Goal: Task Accomplishment & Management: Manage account settings

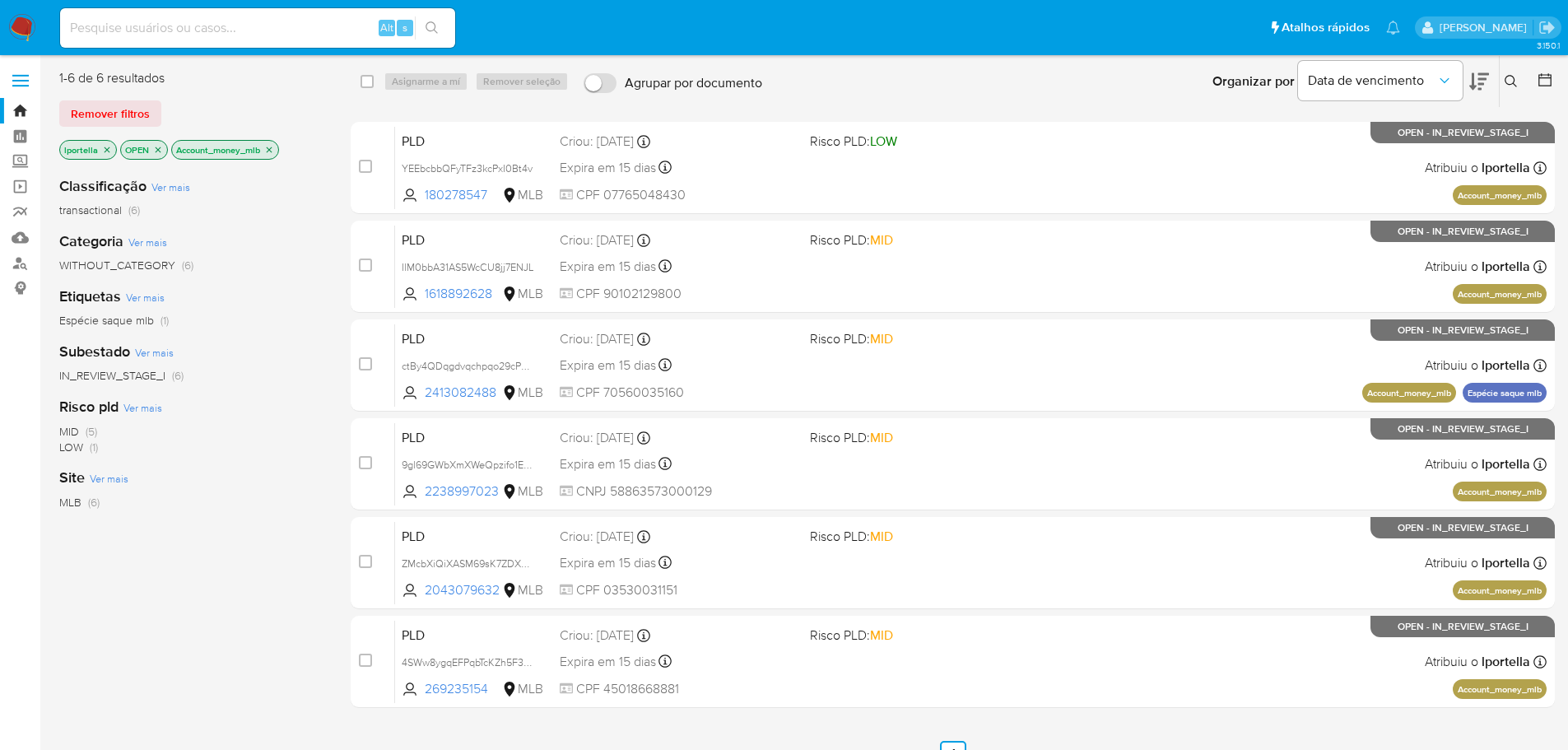
click at [229, 32] on input at bounding box center [257, 28] width 395 height 21
paste input "YEEbcbbQFyTFz3kcPxI0Bt4v"
type input "YEEbcbbQFyTFz3kcPxI0Bt4v"
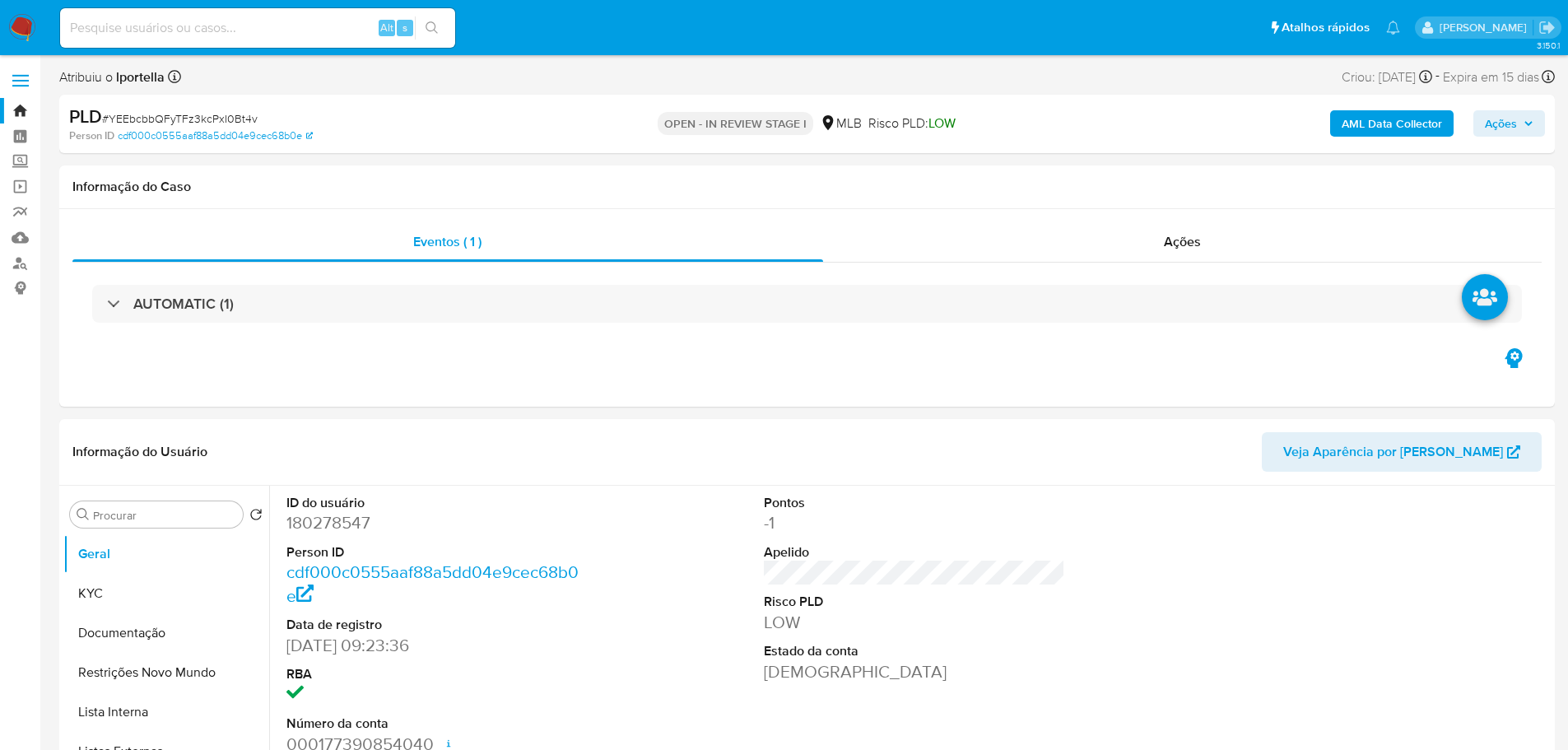
select select "10"
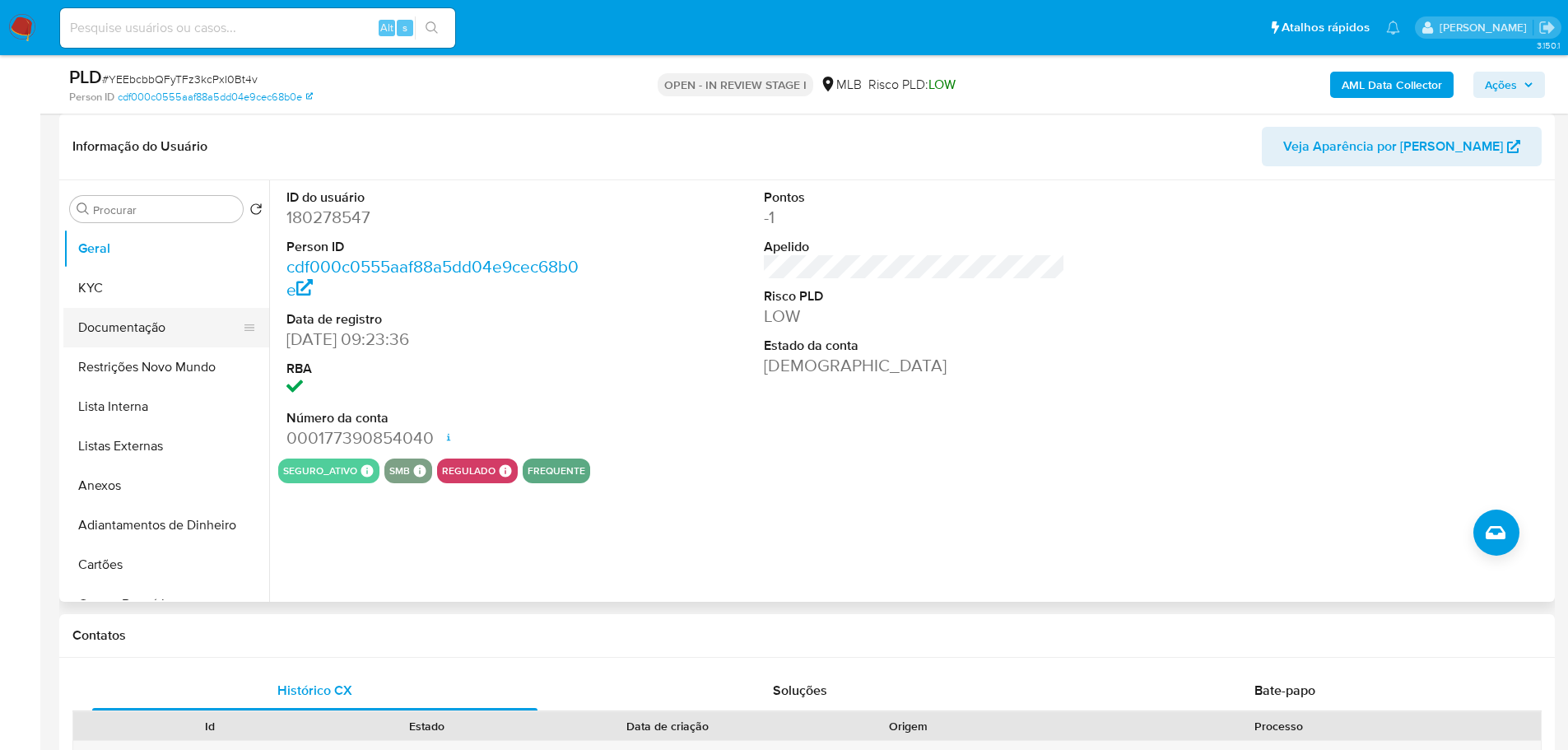
click at [200, 317] on button "Documentação" at bounding box center [160, 327] width 193 height 39
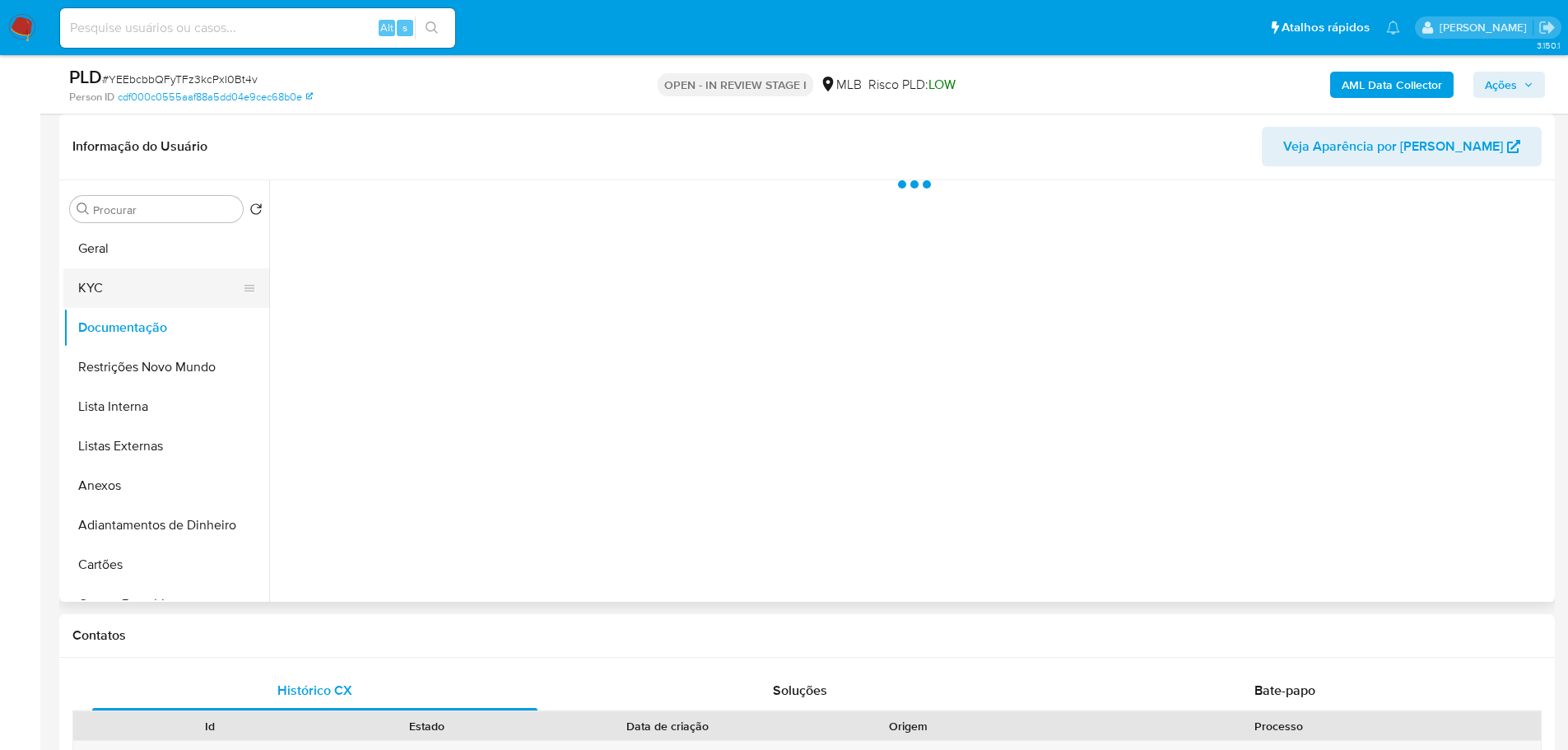
click at [171, 296] on button "KYC" at bounding box center [160, 288] width 193 height 39
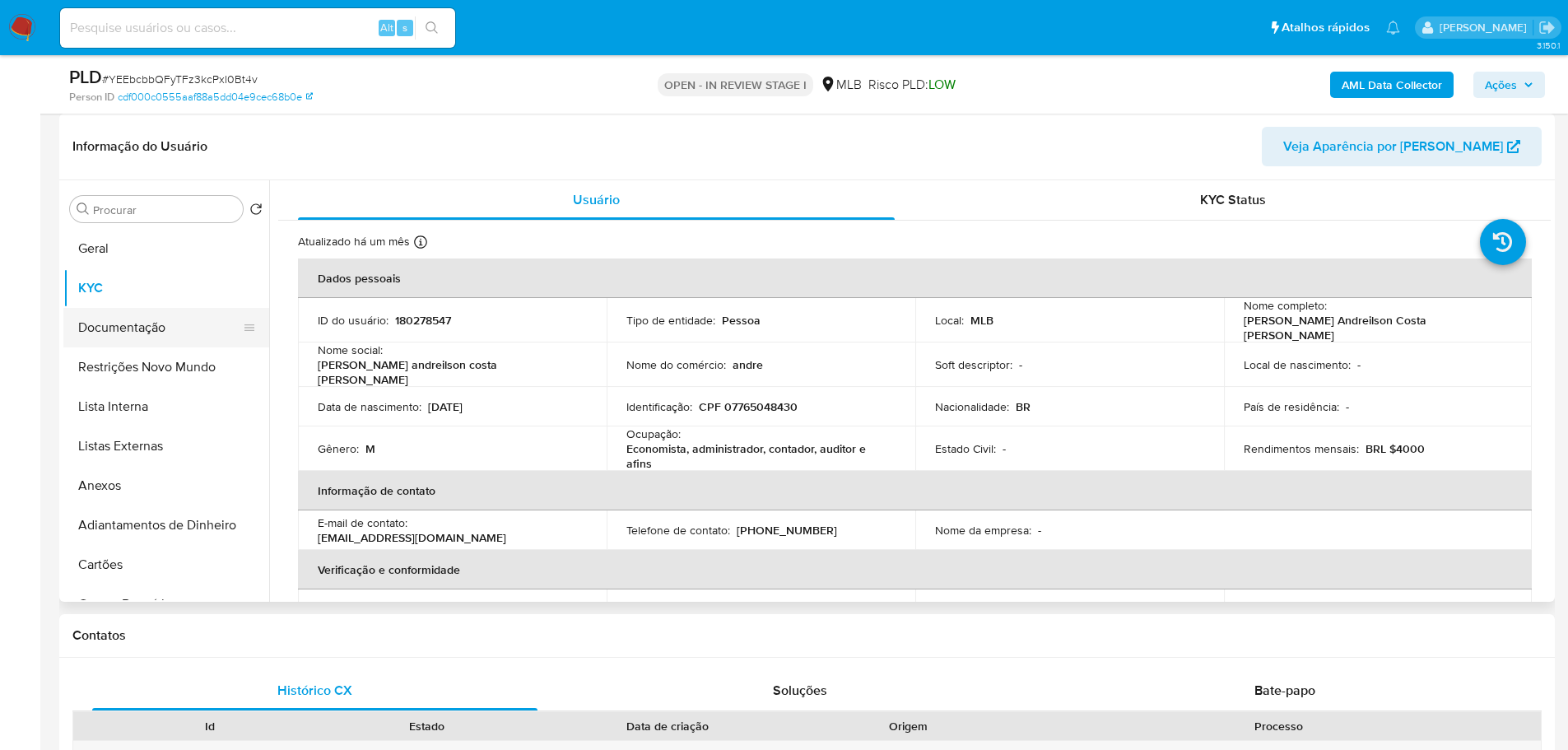
click at [141, 331] on button "Documentação" at bounding box center [160, 327] width 193 height 39
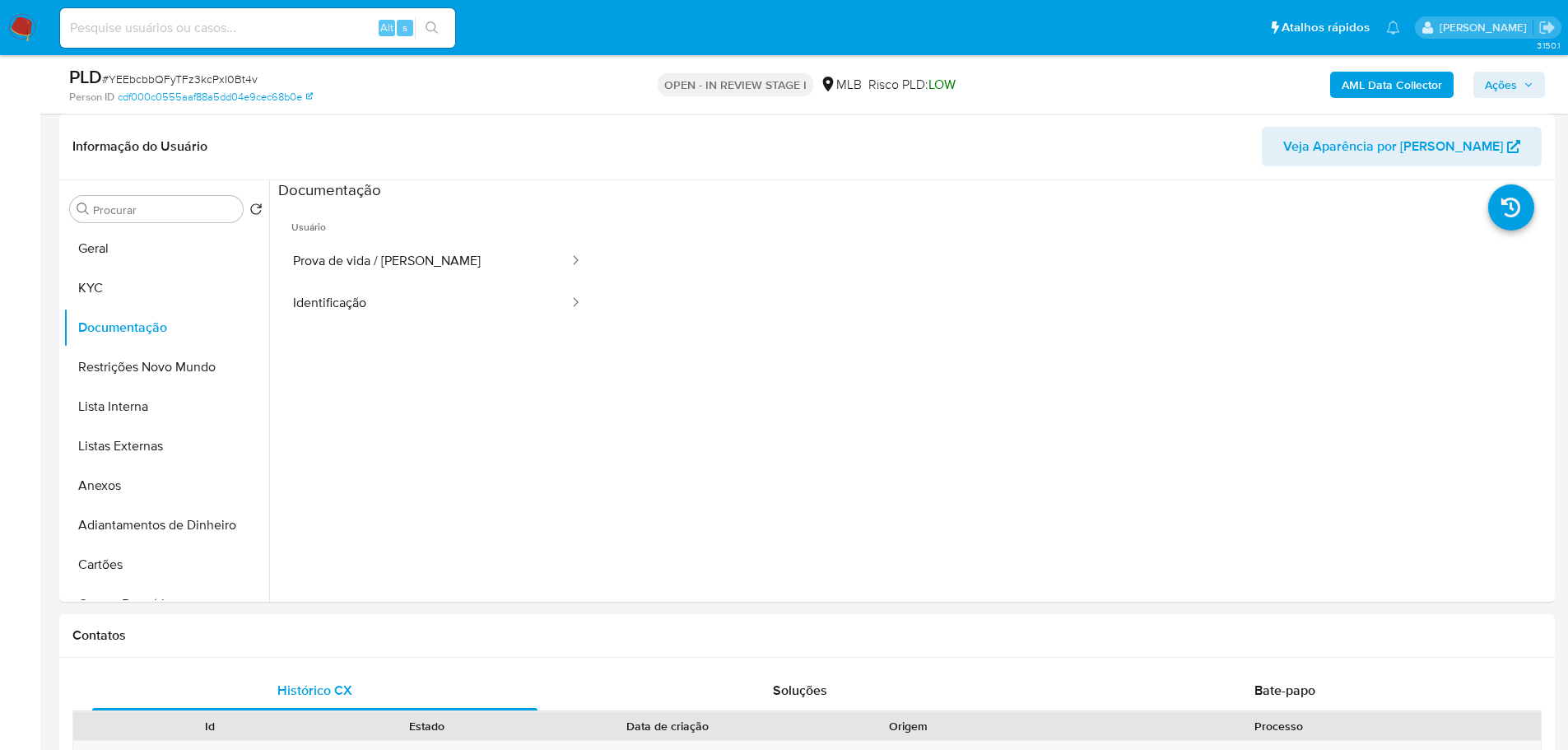
click at [373, 279] on button "Prova de vida / [PERSON_NAME]" at bounding box center [423, 261] width 292 height 42
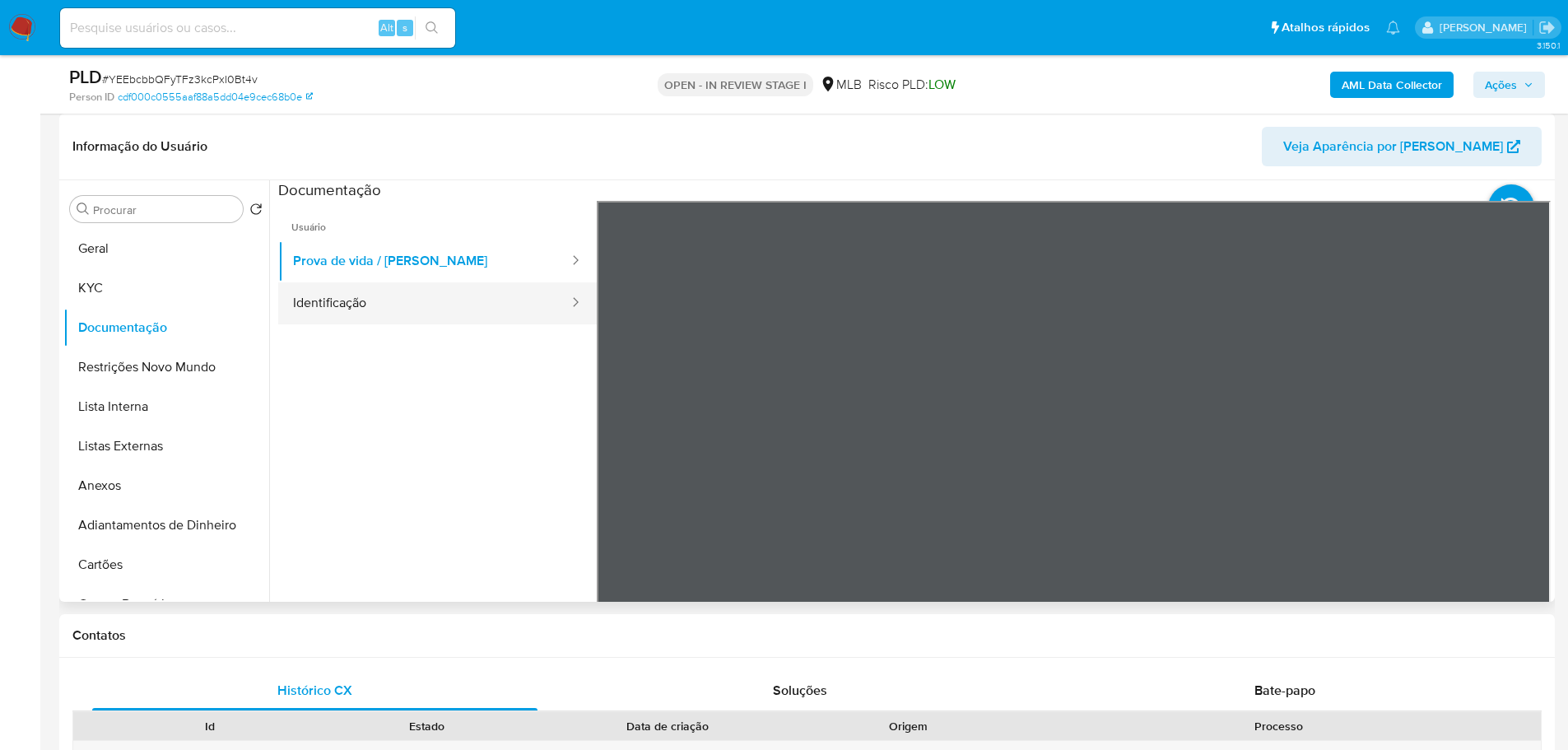
click at [460, 314] on button "Identificação" at bounding box center [423, 303] width 292 height 42
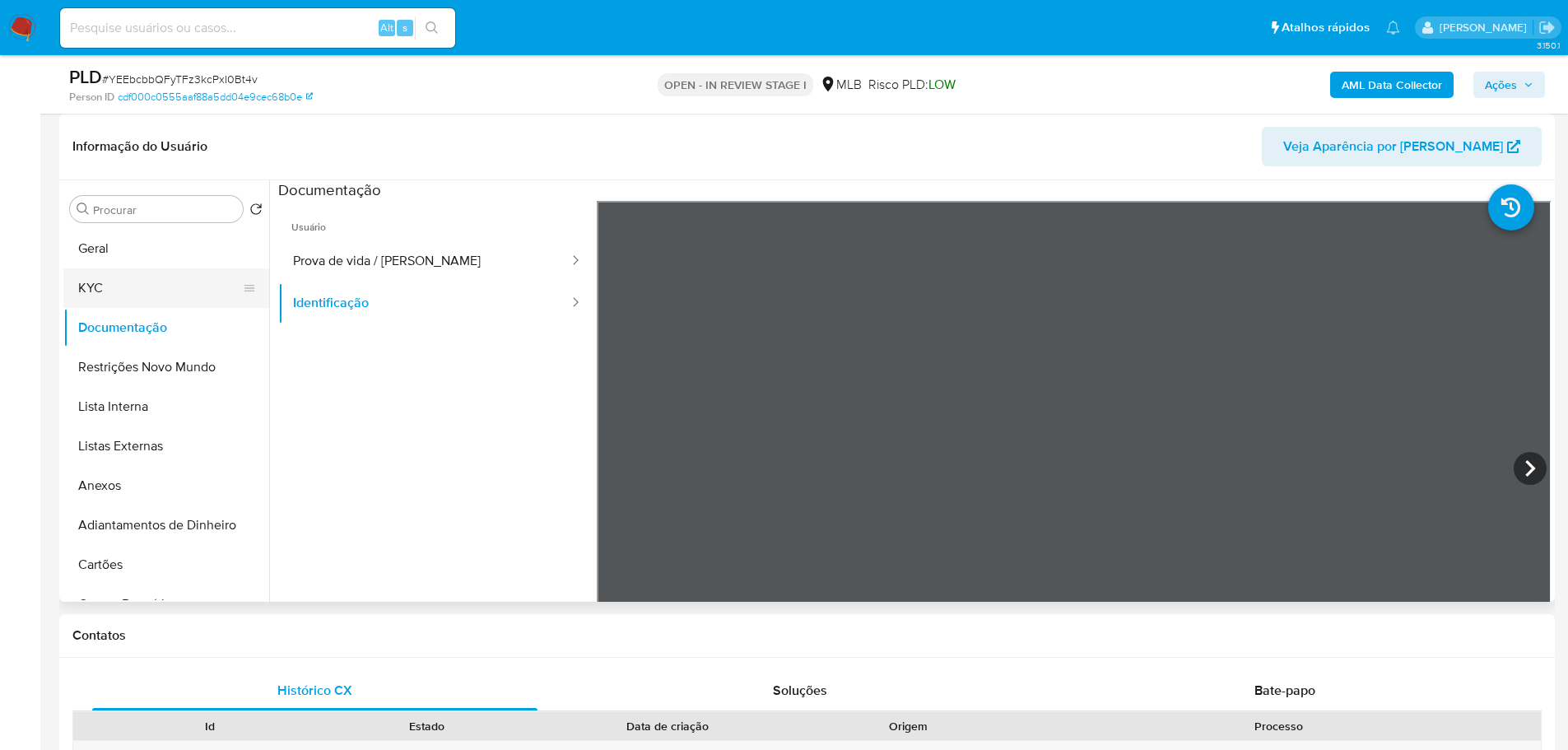
click at [144, 284] on button "KYC" at bounding box center [160, 288] width 193 height 39
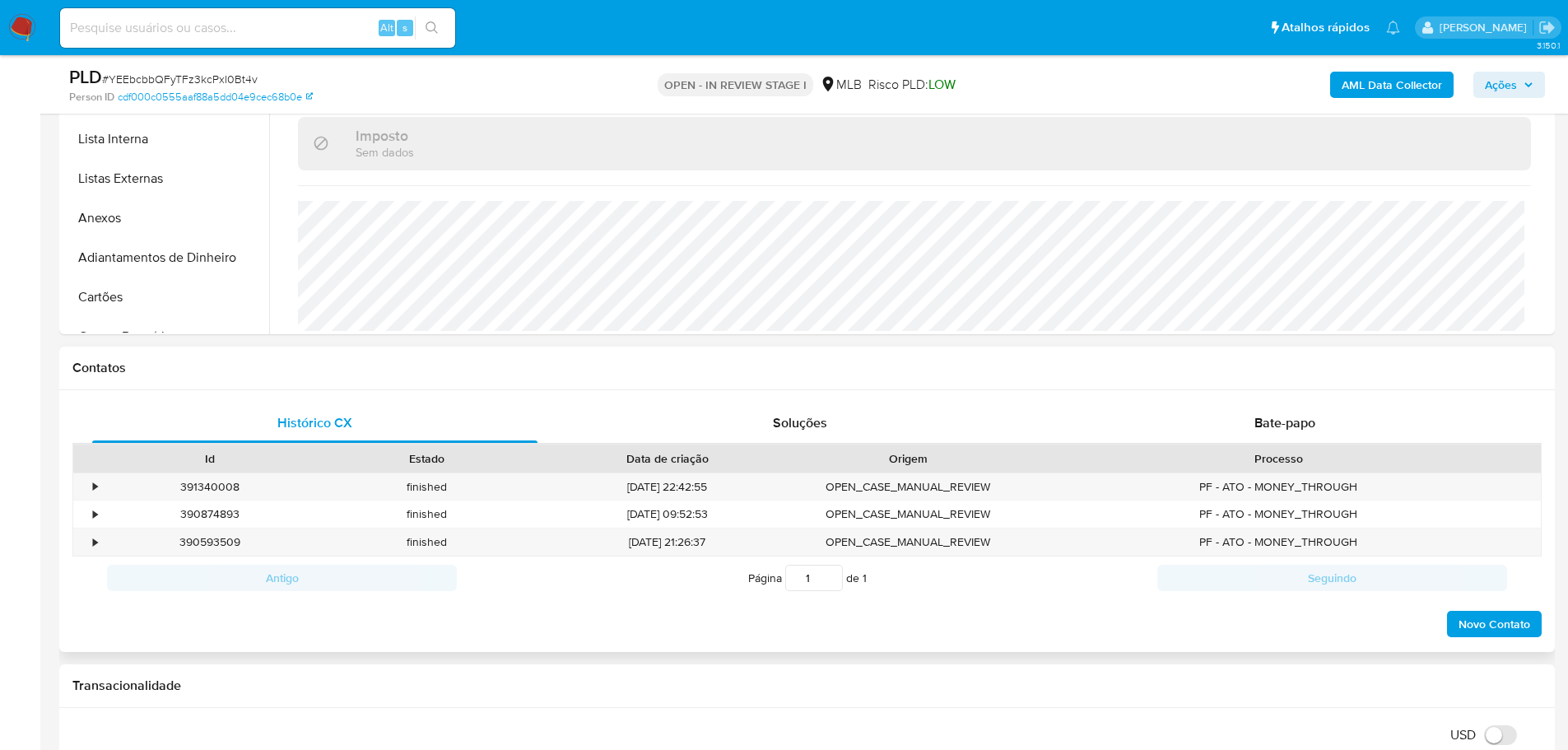
scroll to position [412, 0]
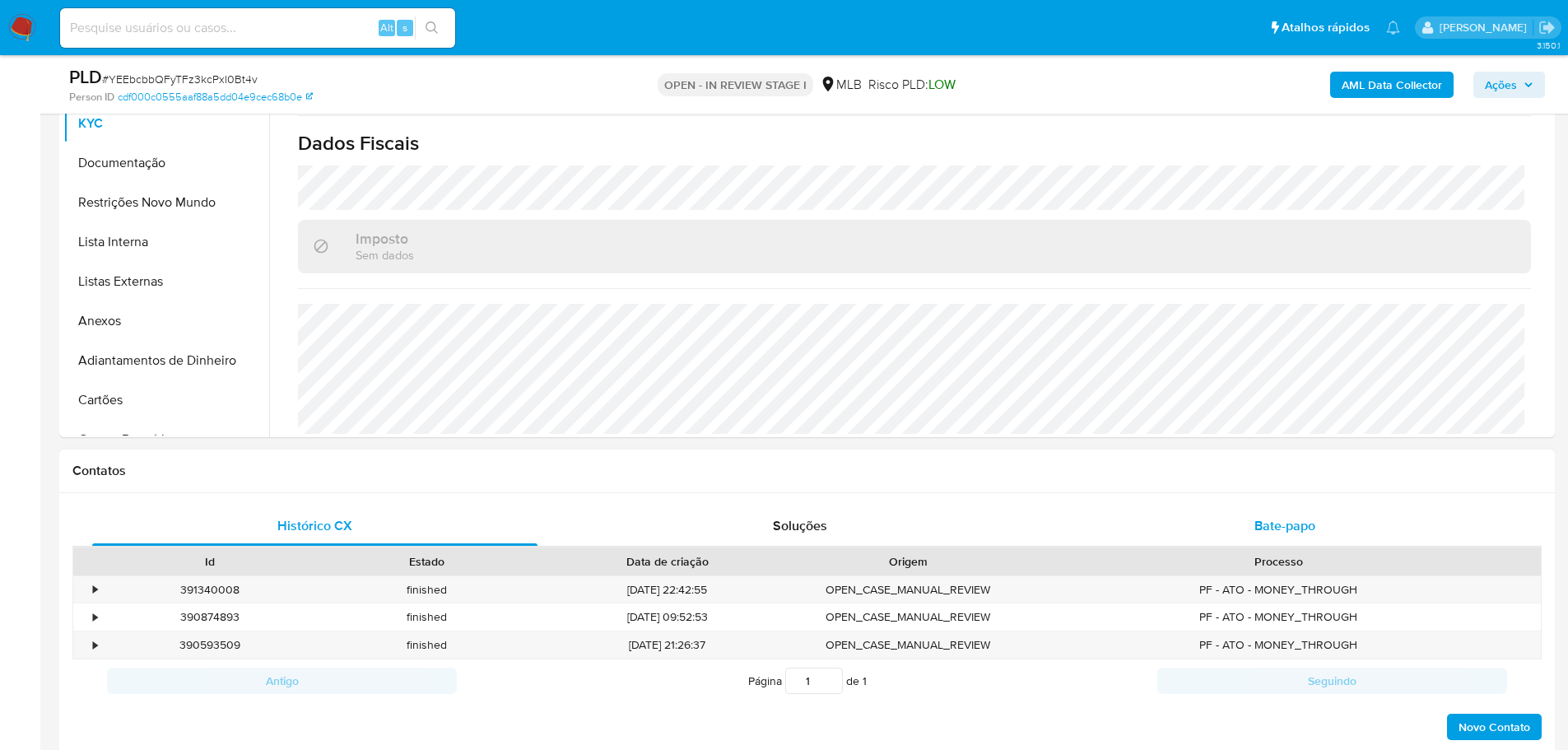
click at [1271, 520] on span "Bate-papo" at bounding box center [1285, 526] width 61 height 19
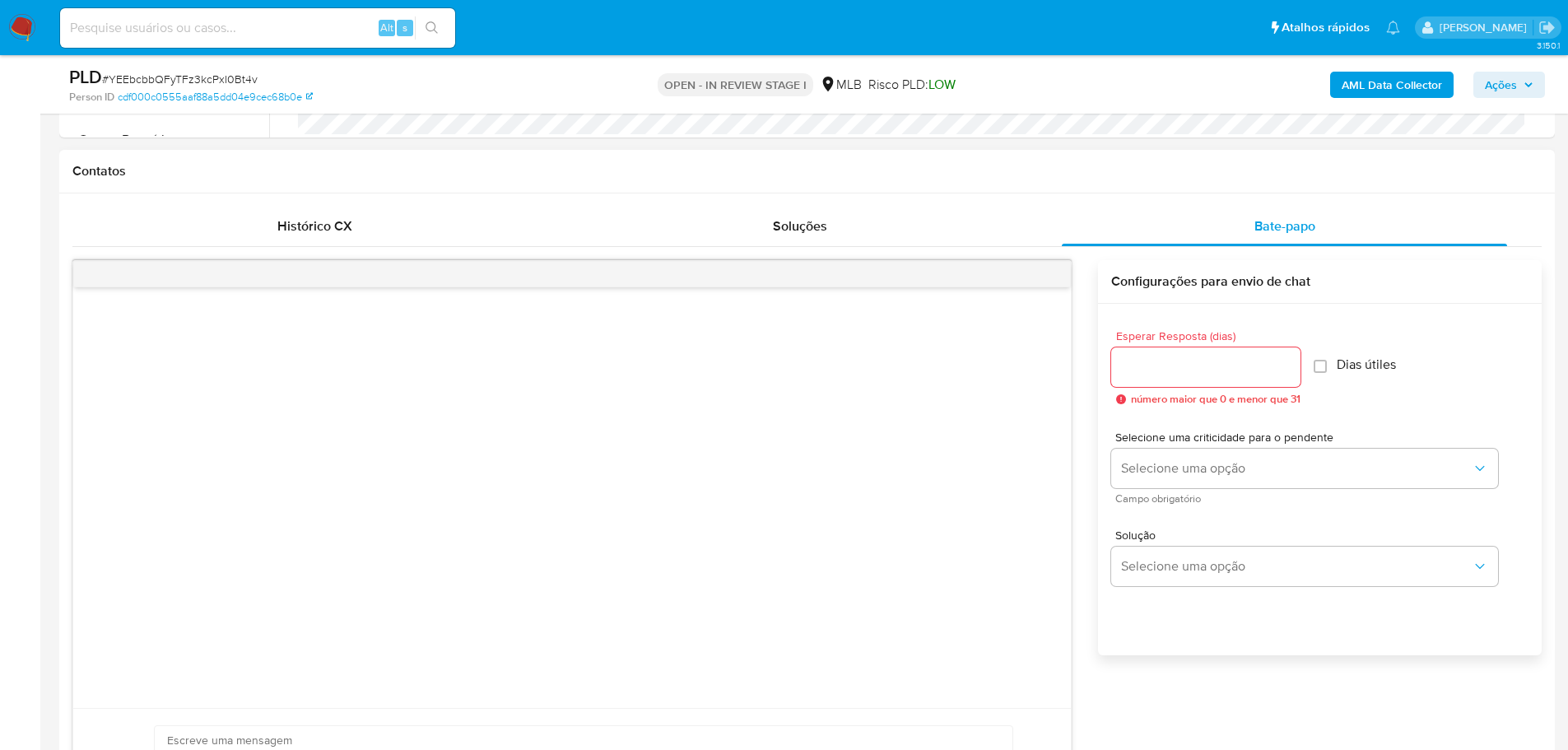
scroll to position [659, 0]
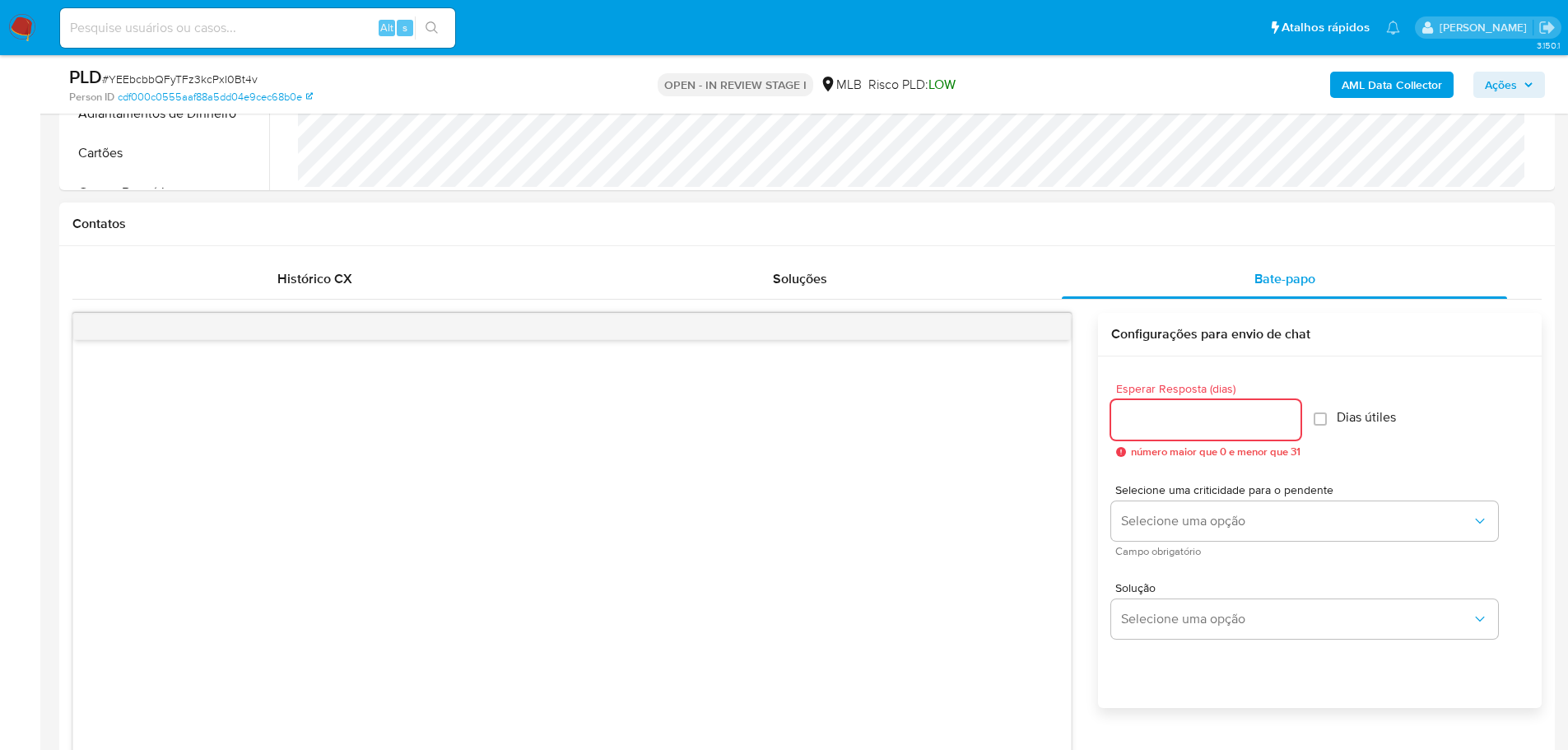
click at [1186, 422] on input "Esperar Resposta (dias)" at bounding box center [1205, 420] width 189 height 21
type input "3"
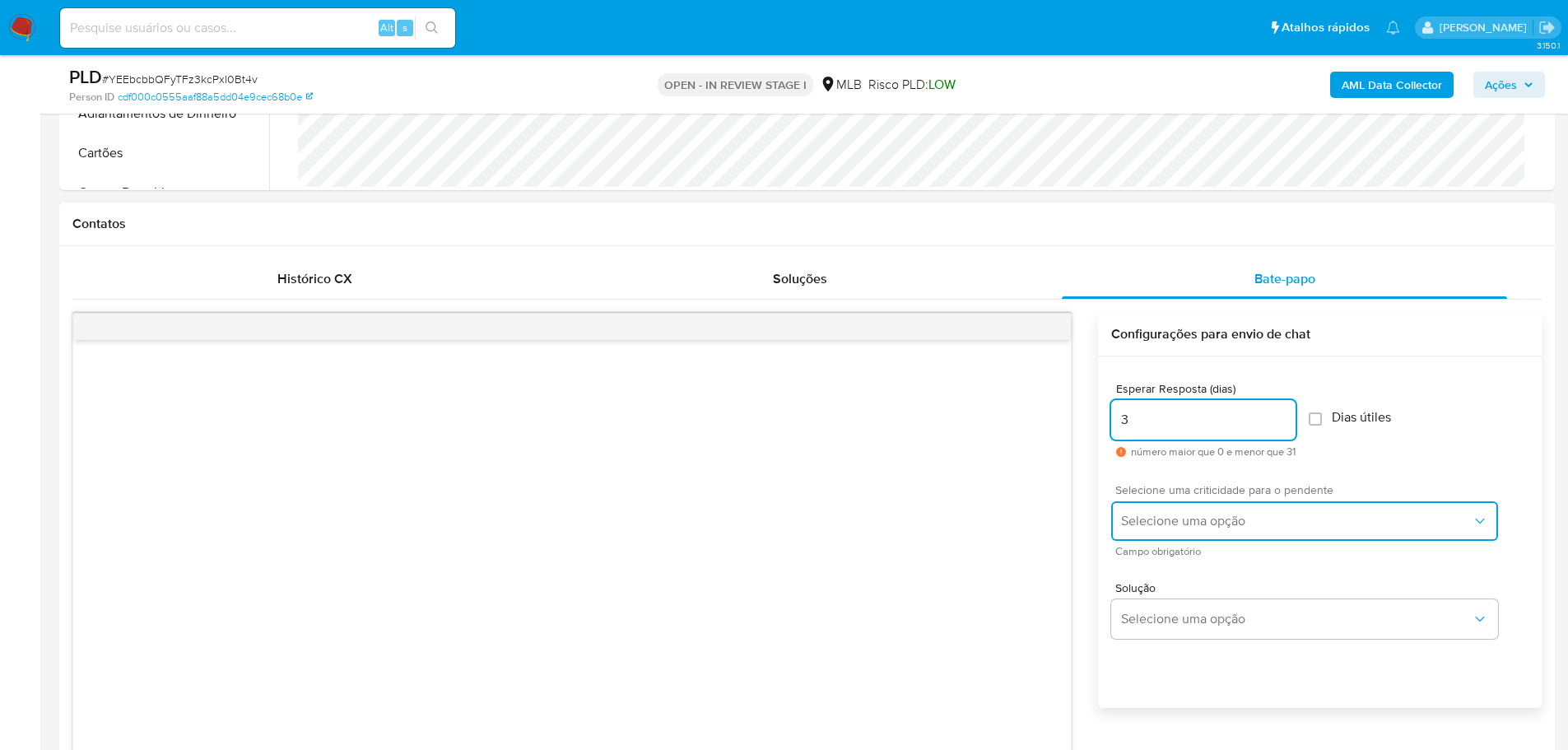
click at [1208, 516] on span "Selecione uma opção" at bounding box center [1296, 521] width 350 height 16
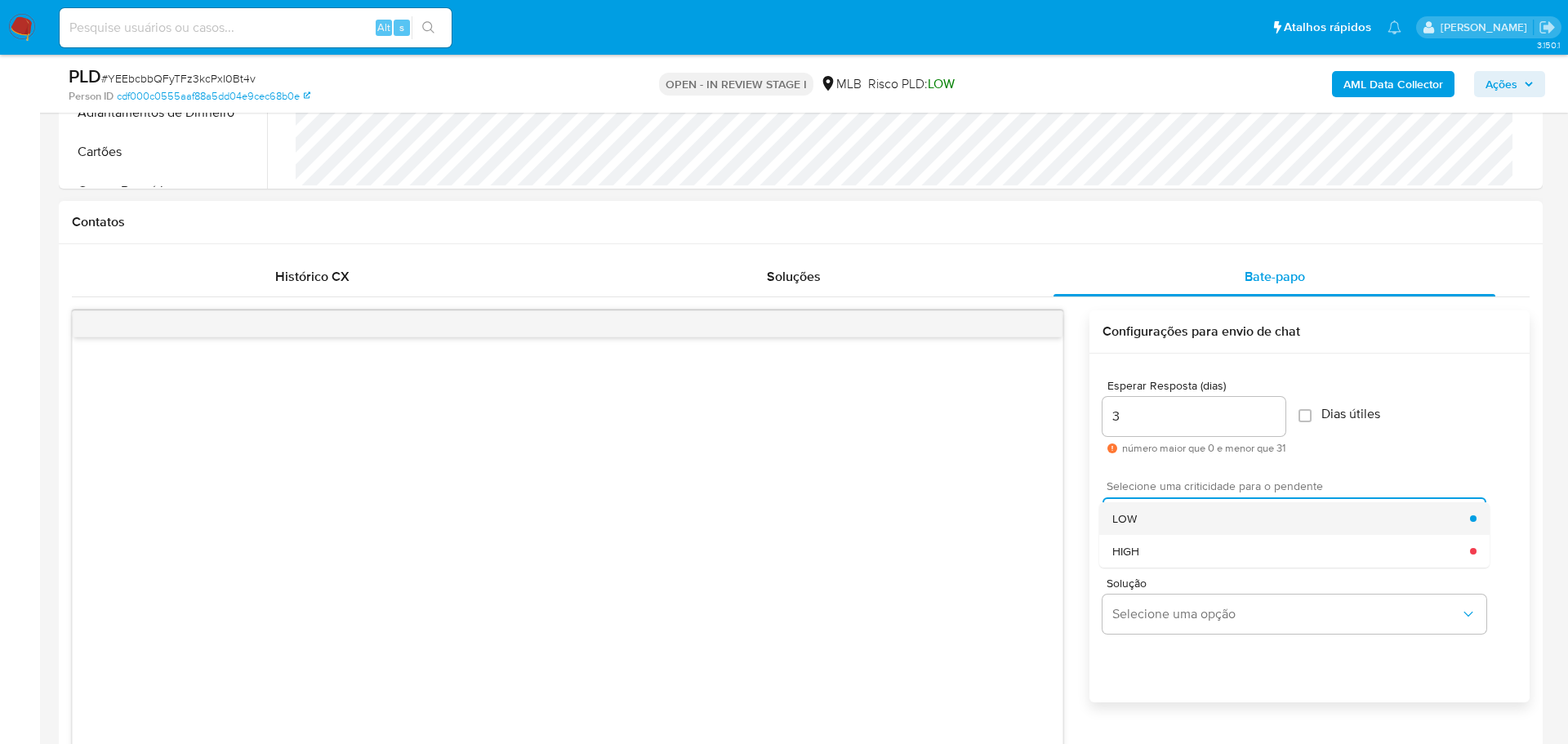
click at [1166, 521] on div "LOW" at bounding box center [1291, 518] width 357 height 33
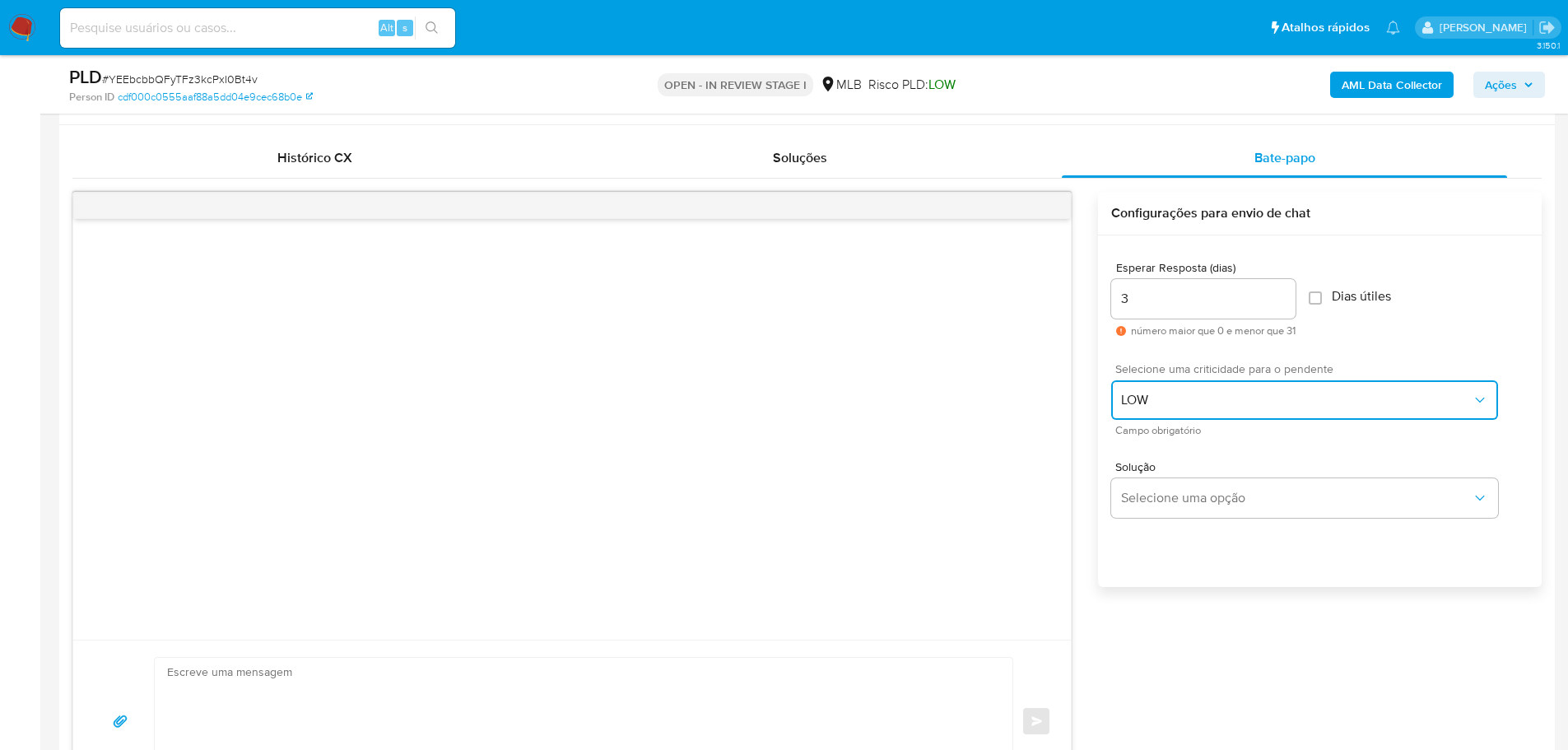
scroll to position [988, 0]
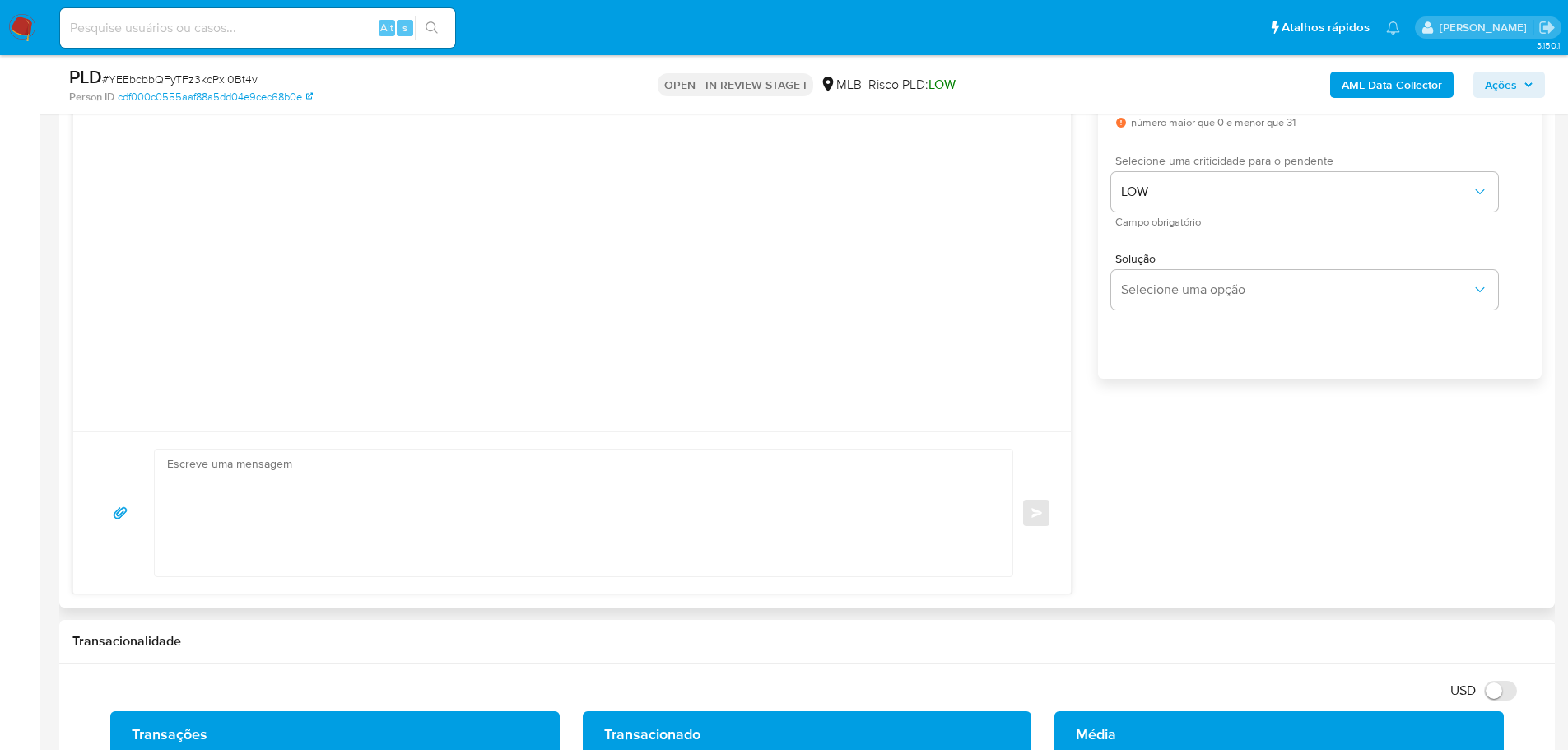
click at [204, 485] on textarea at bounding box center [579, 513] width 825 height 127
paste textarea "Olá, Estamos realizando uma verificação adicional de segurança em contas de usu…"
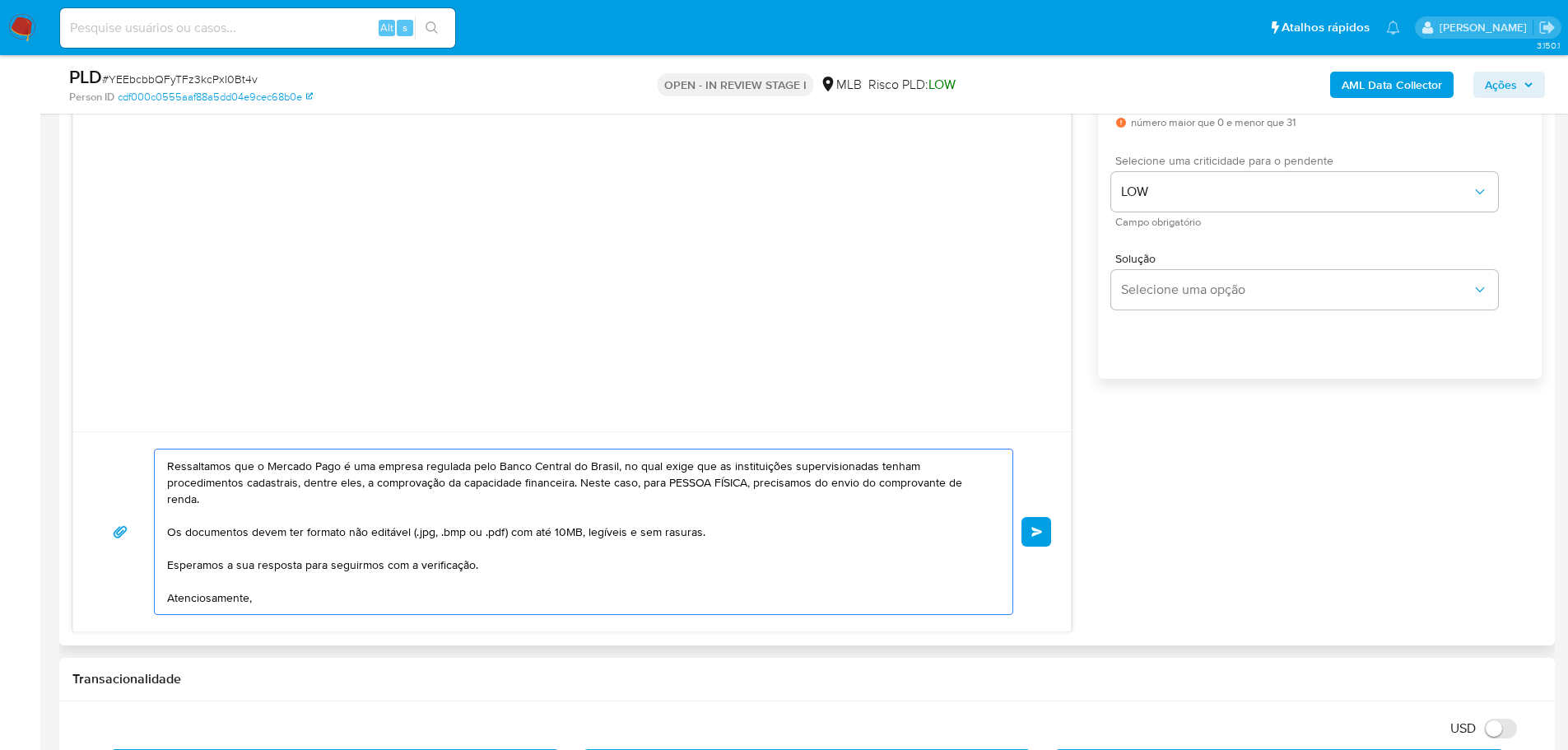
scroll to position [0, 0]
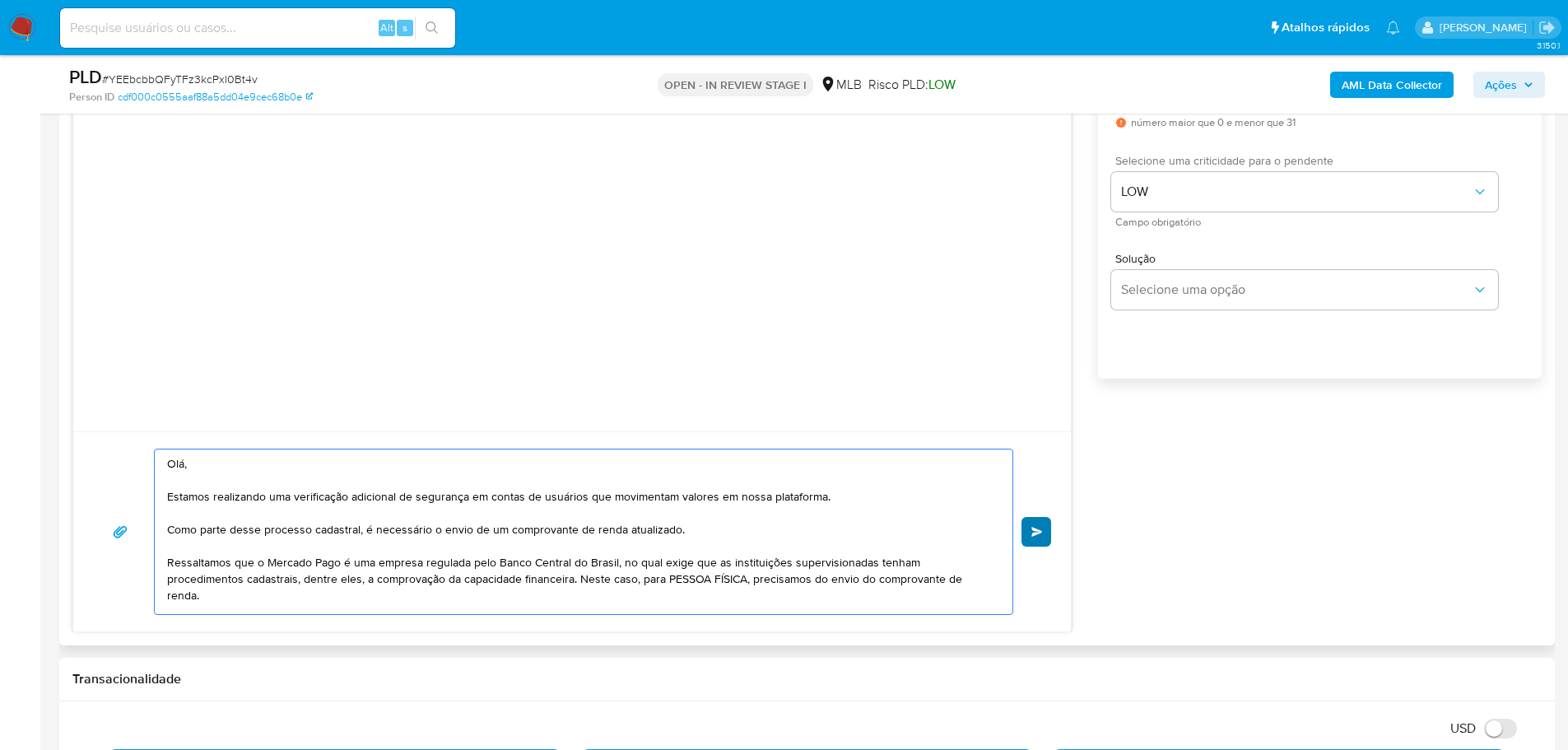
type textarea "Olá, Estamos realizando uma verificação adicional de segurança em contas de usu…"
click at [1035, 533] on span "common.send" at bounding box center [1036, 532] width 12 height 10
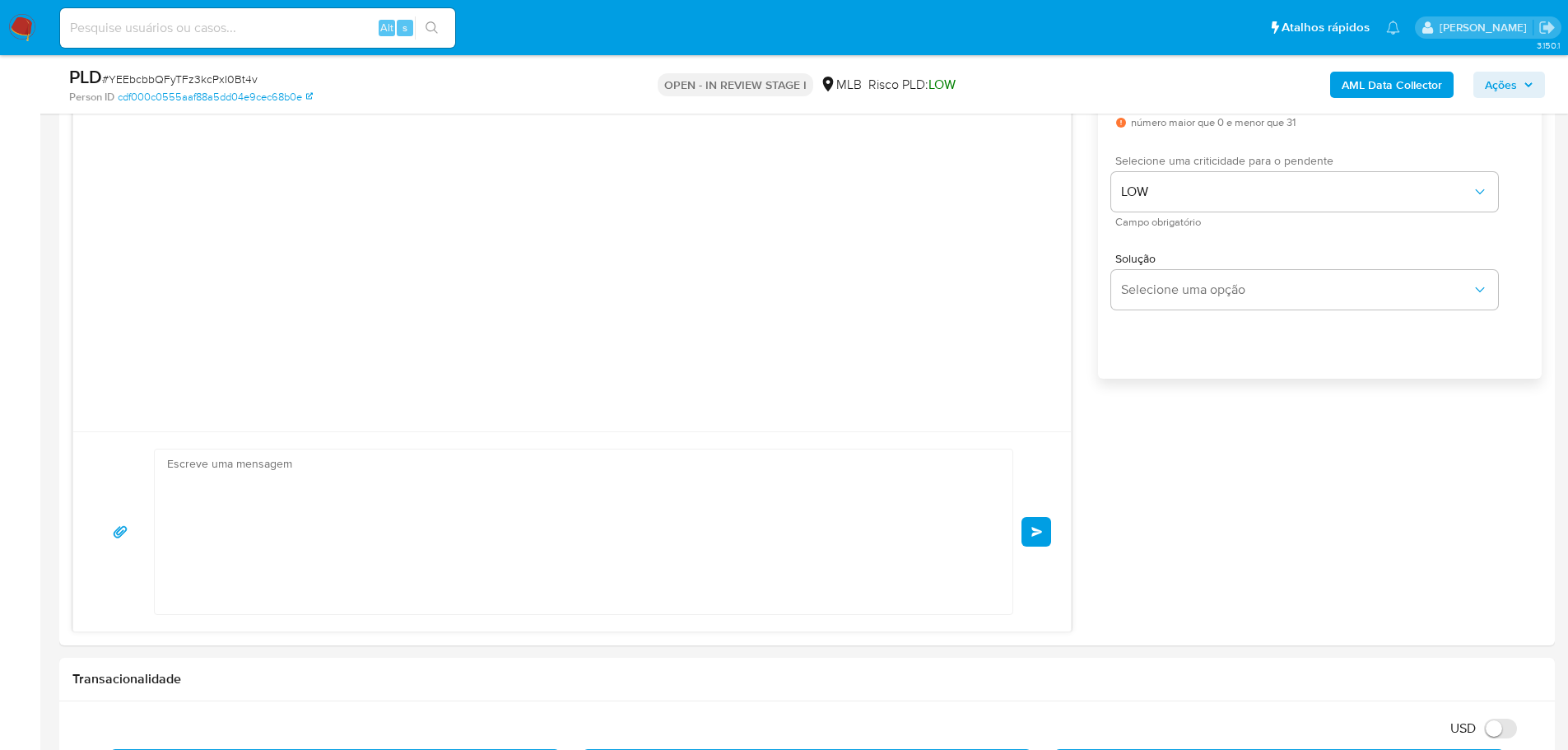
scroll to position [33, 0]
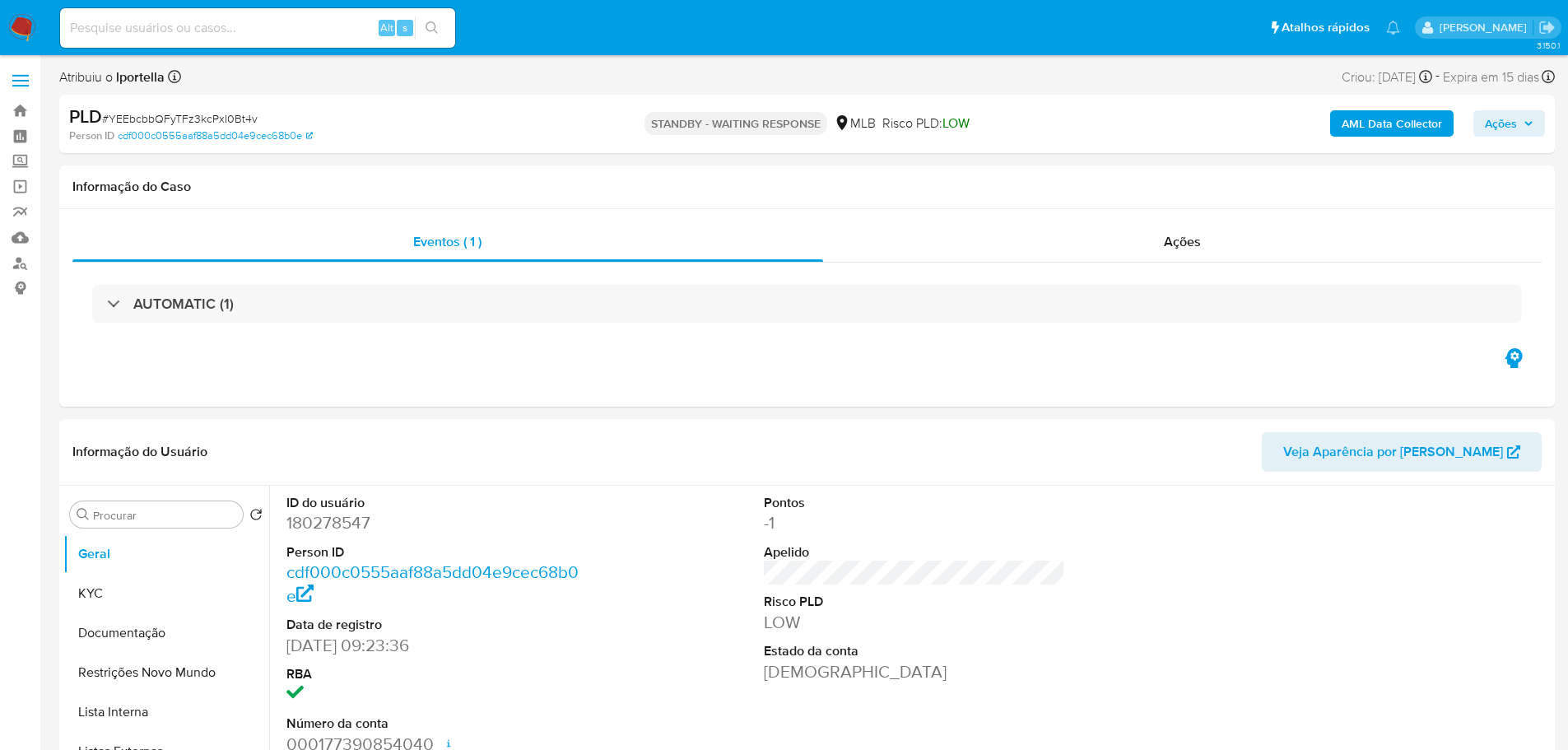
select select "10"
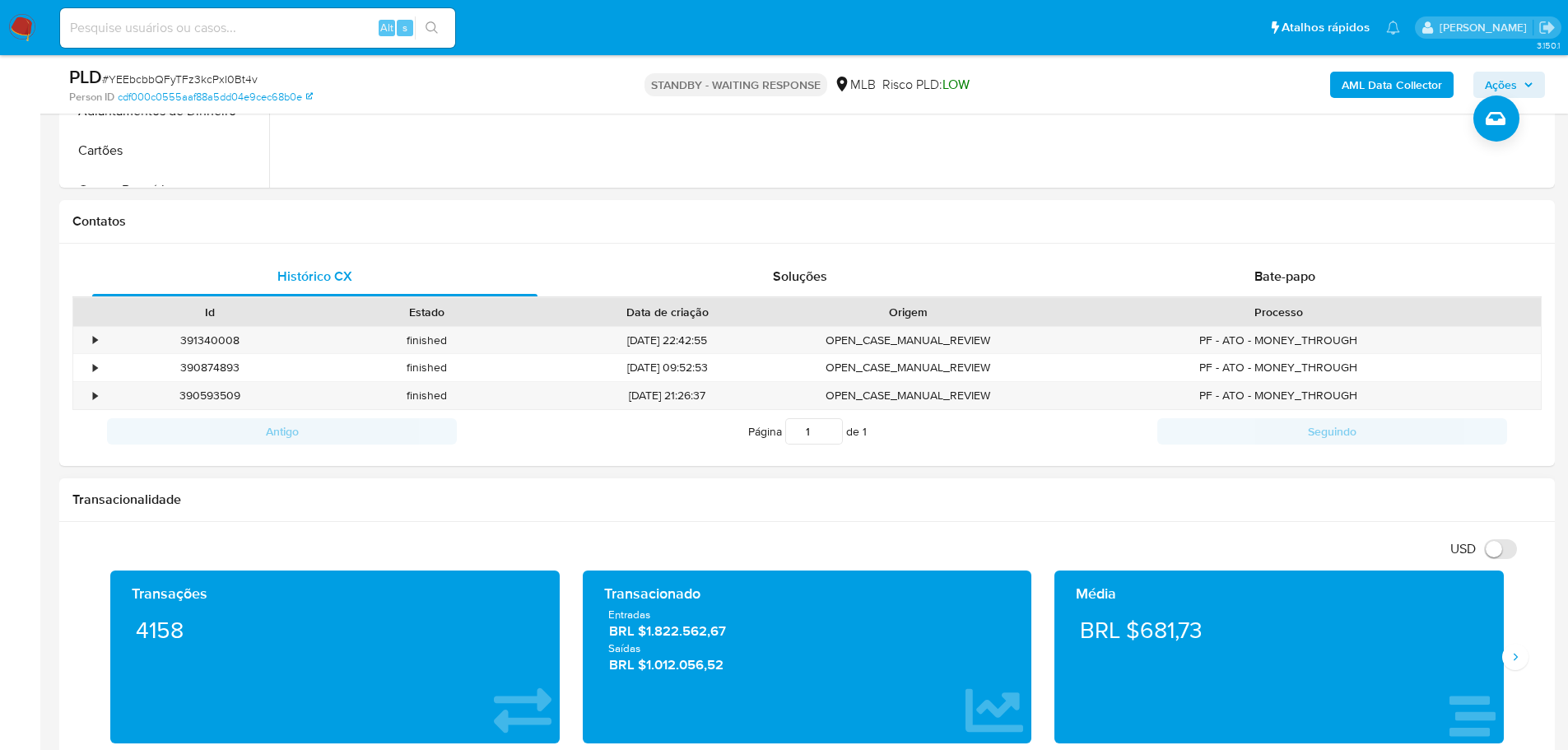
scroll to position [988, 0]
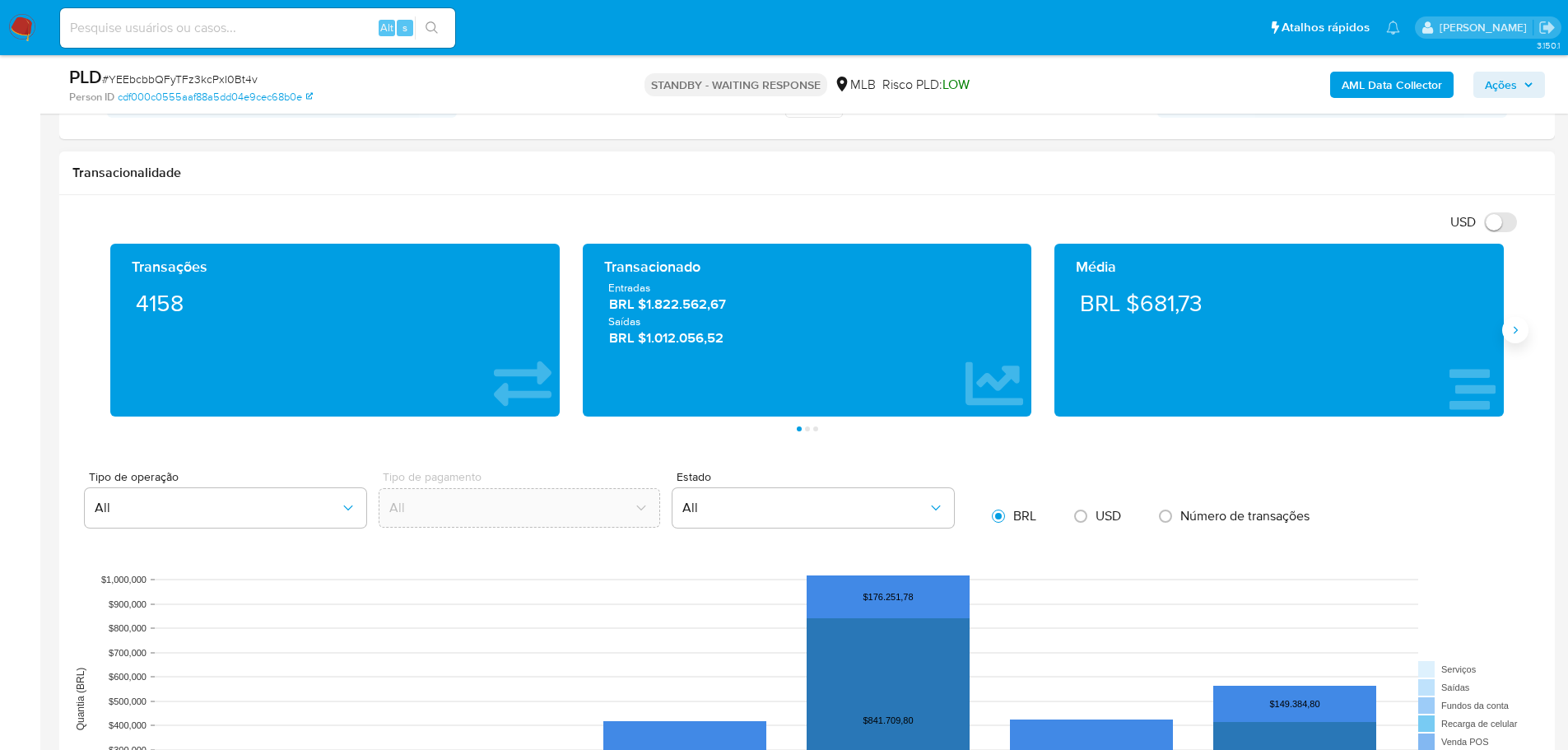
click at [1521, 330] on icon "Siguiente" at bounding box center [1514, 330] width 13 height 13
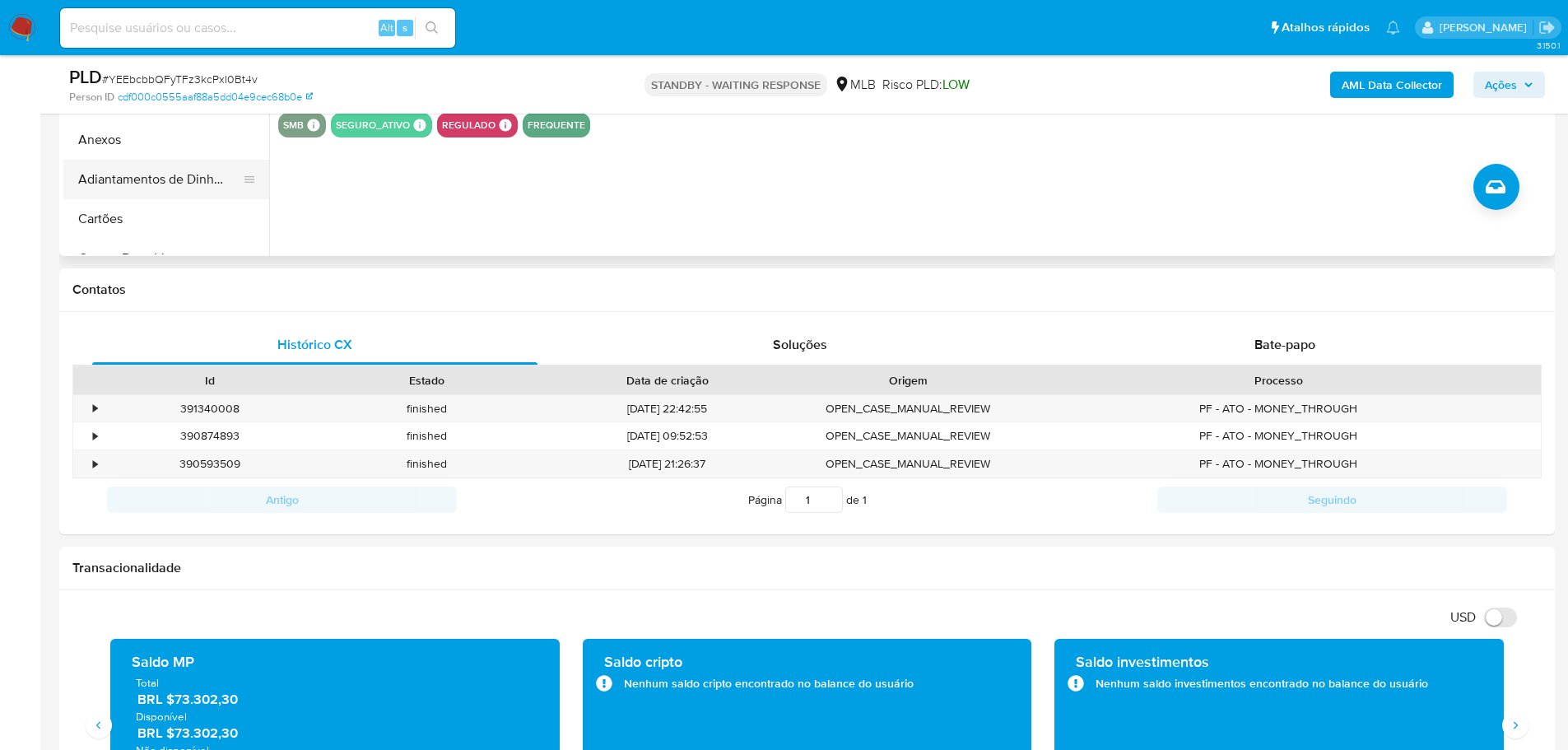
scroll to position [412, 0]
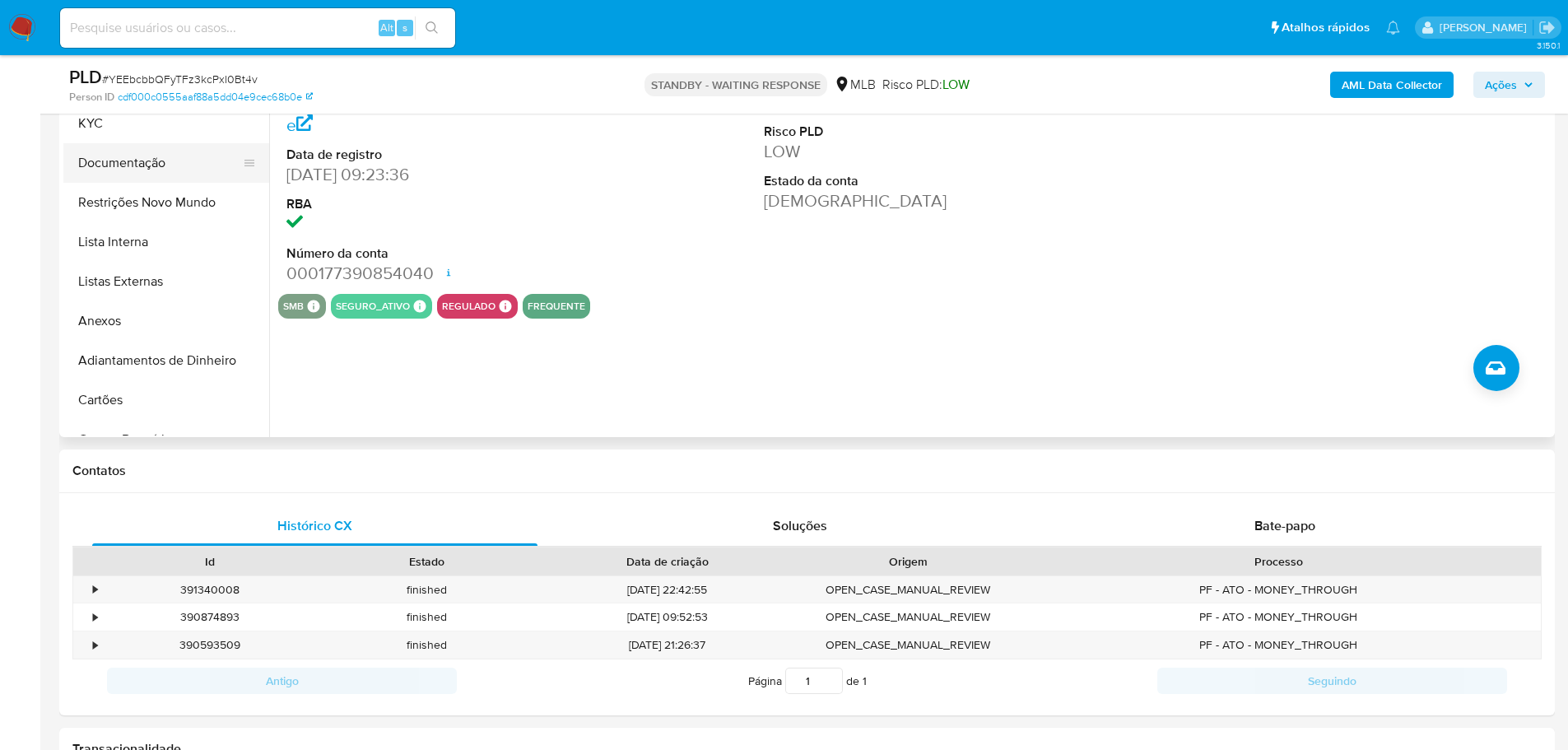
click at [124, 175] on button "Documentação" at bounding box center [160, 163] width 193 height 39
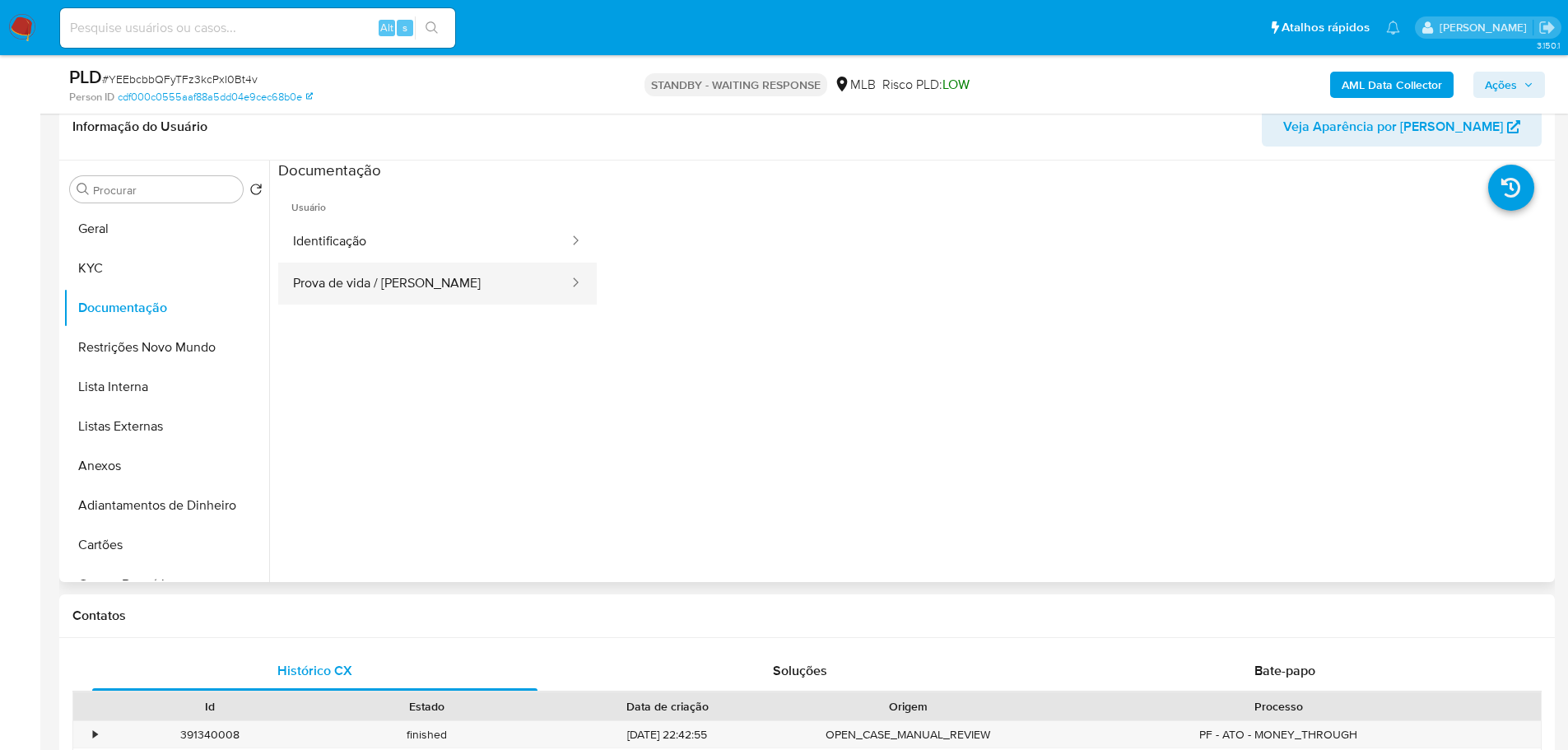
scroll to position [164, 0]
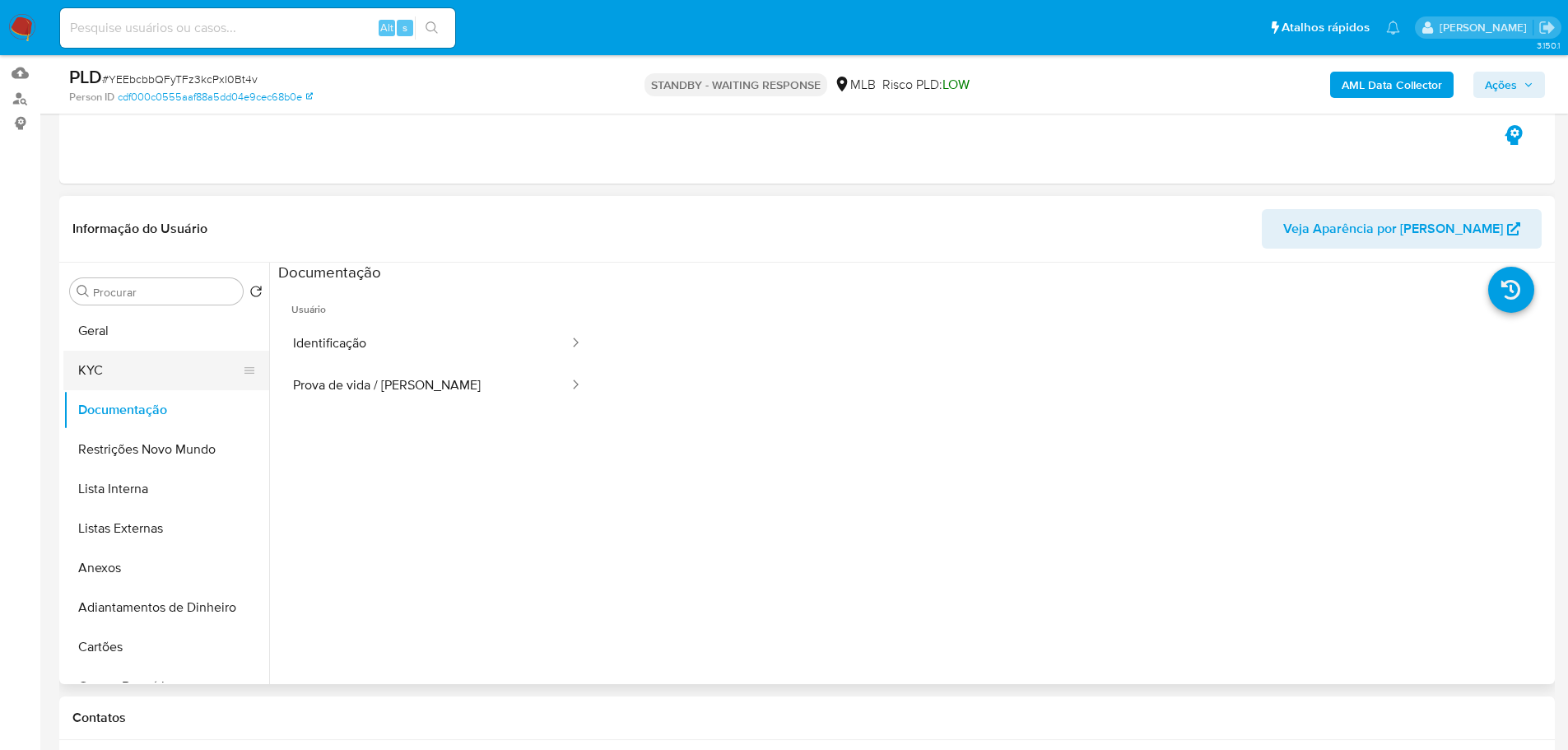
click at [125, 376] on button "KYC" at bounding box center [160, 370] width 193 height 39
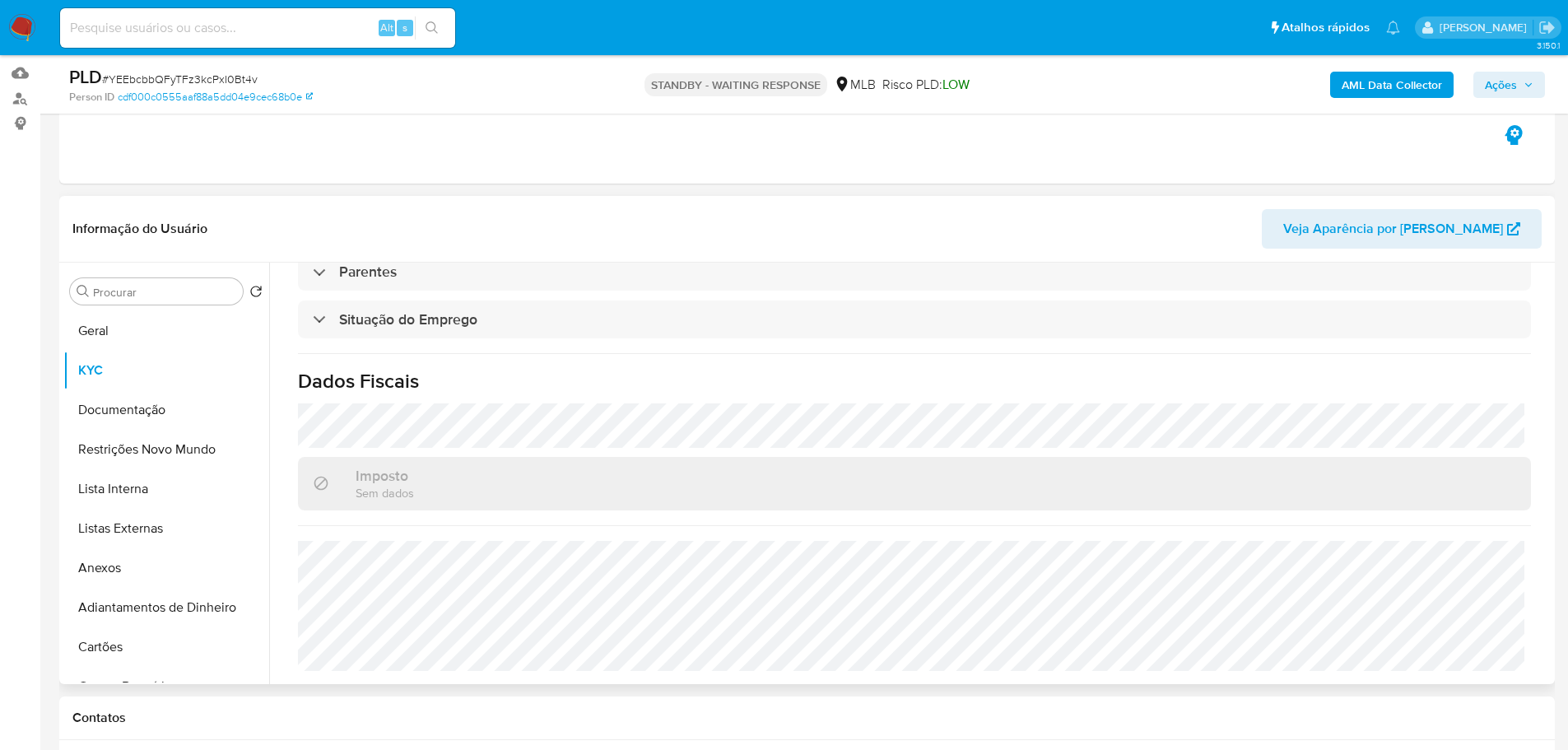
scroll to position [691, 0]
click at [121, 323] on button "Geral" at bounding box center [160, 331] width 193 height 39
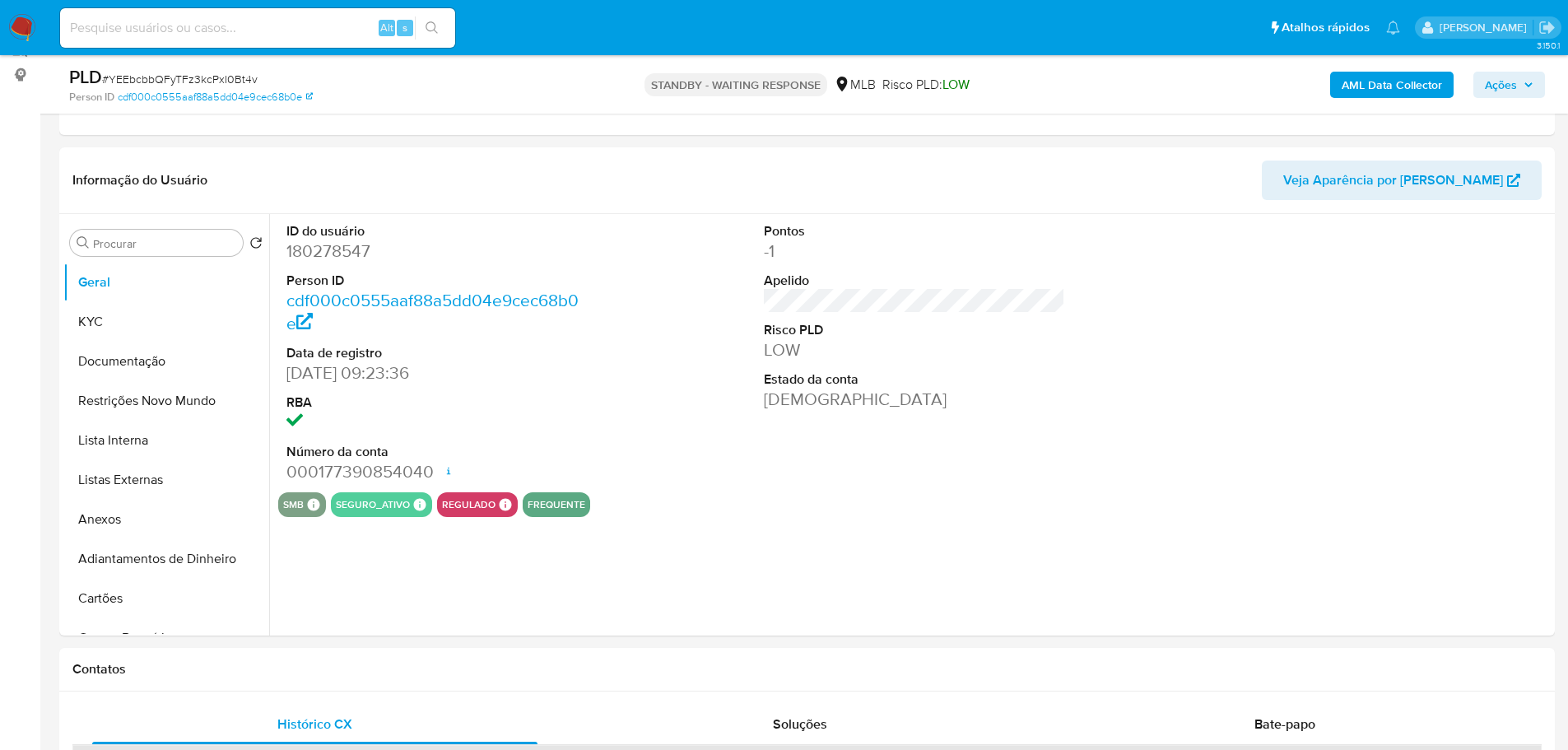
scroll to position [206, 0]
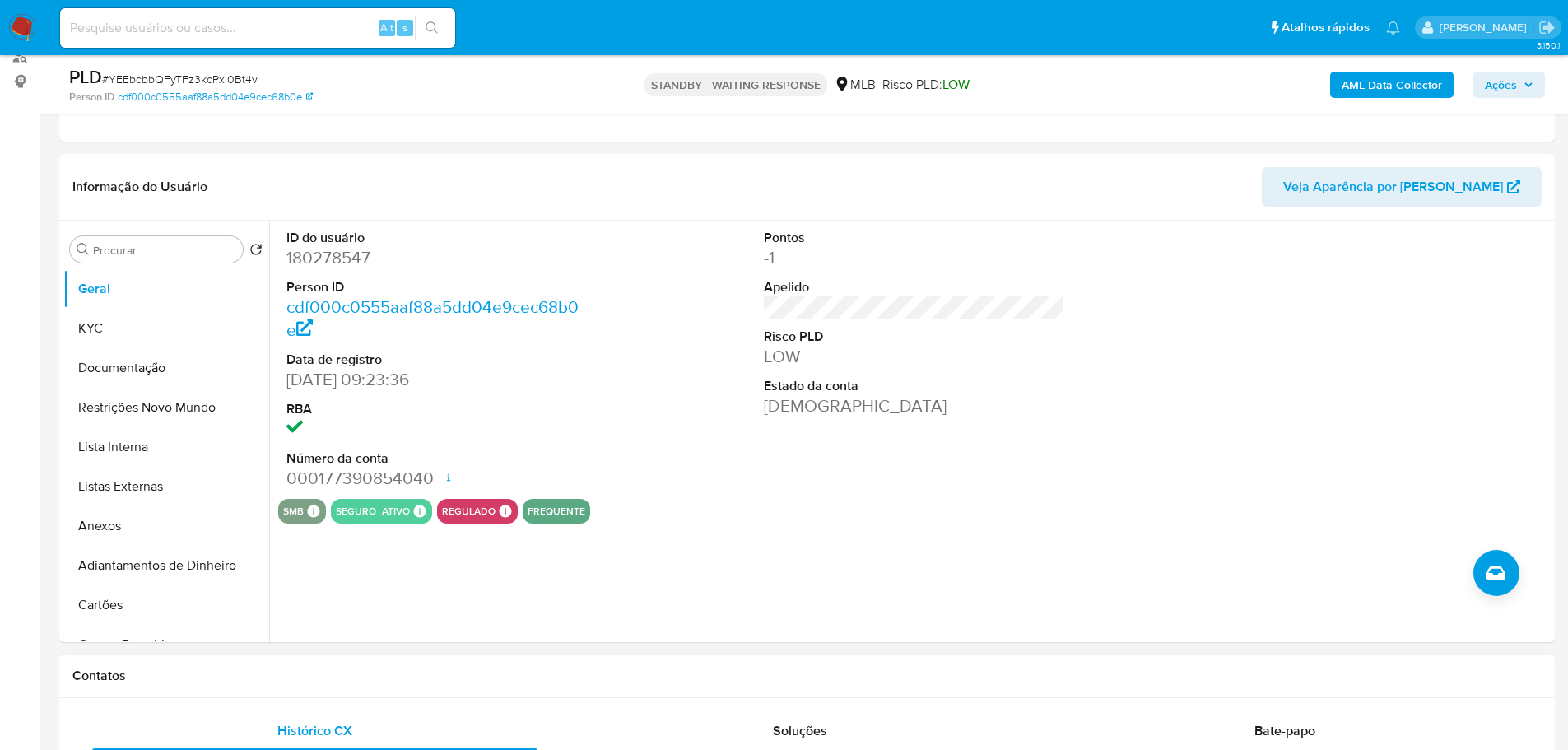
click at [487, 666] on div "Contatos" at bounding box center [807, 676] width 1496 height 44
click at [92, 307] on button "Geral" at bounding box center [160, 289] width 193 height 39
click at [103, 329] on button "KYC" at bounding box center [160, 328] width 193 height 39
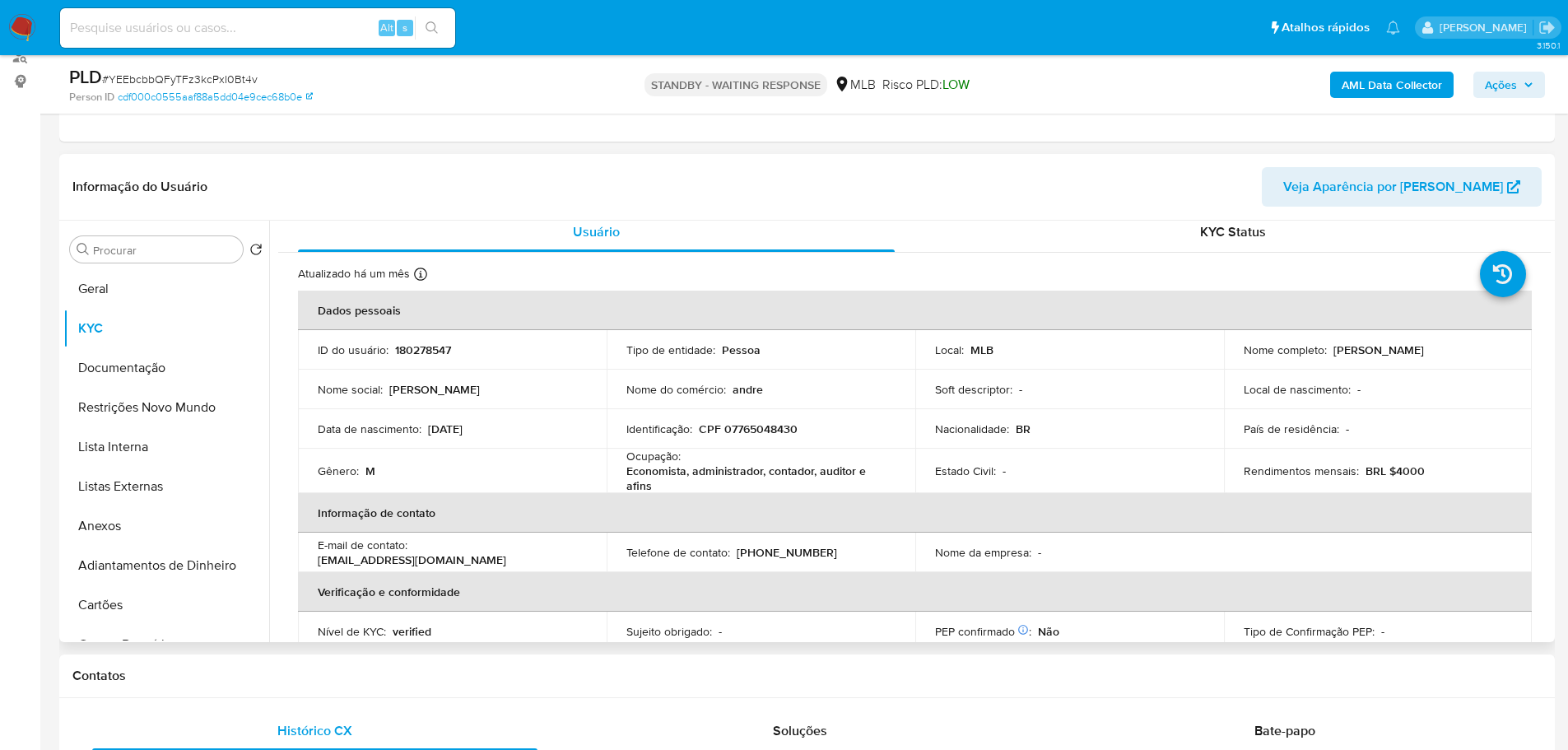
scroll to position [13, 0]
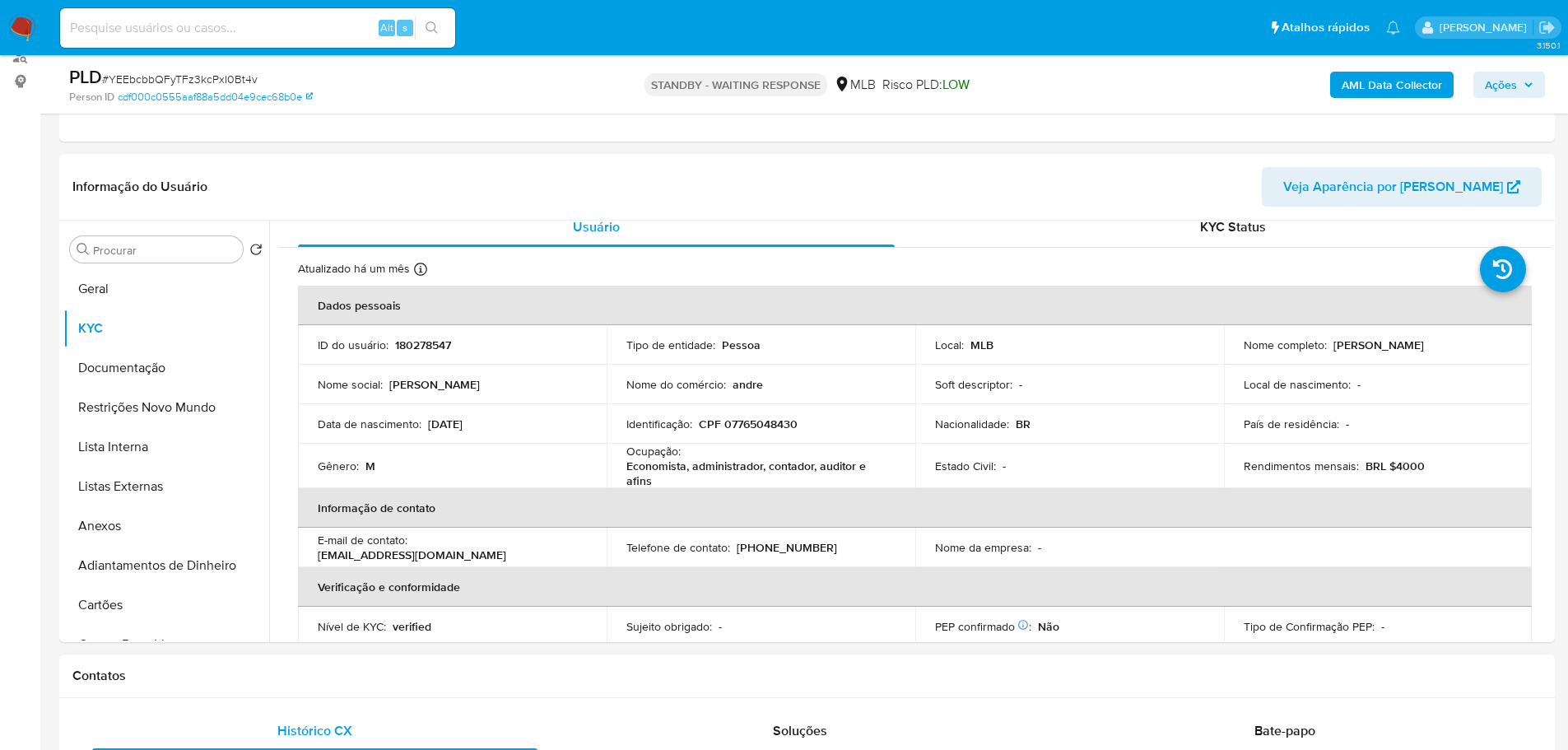
click at [306, 666] on div "Contatos" at bounding box center [807, 676] width 1496 height 44
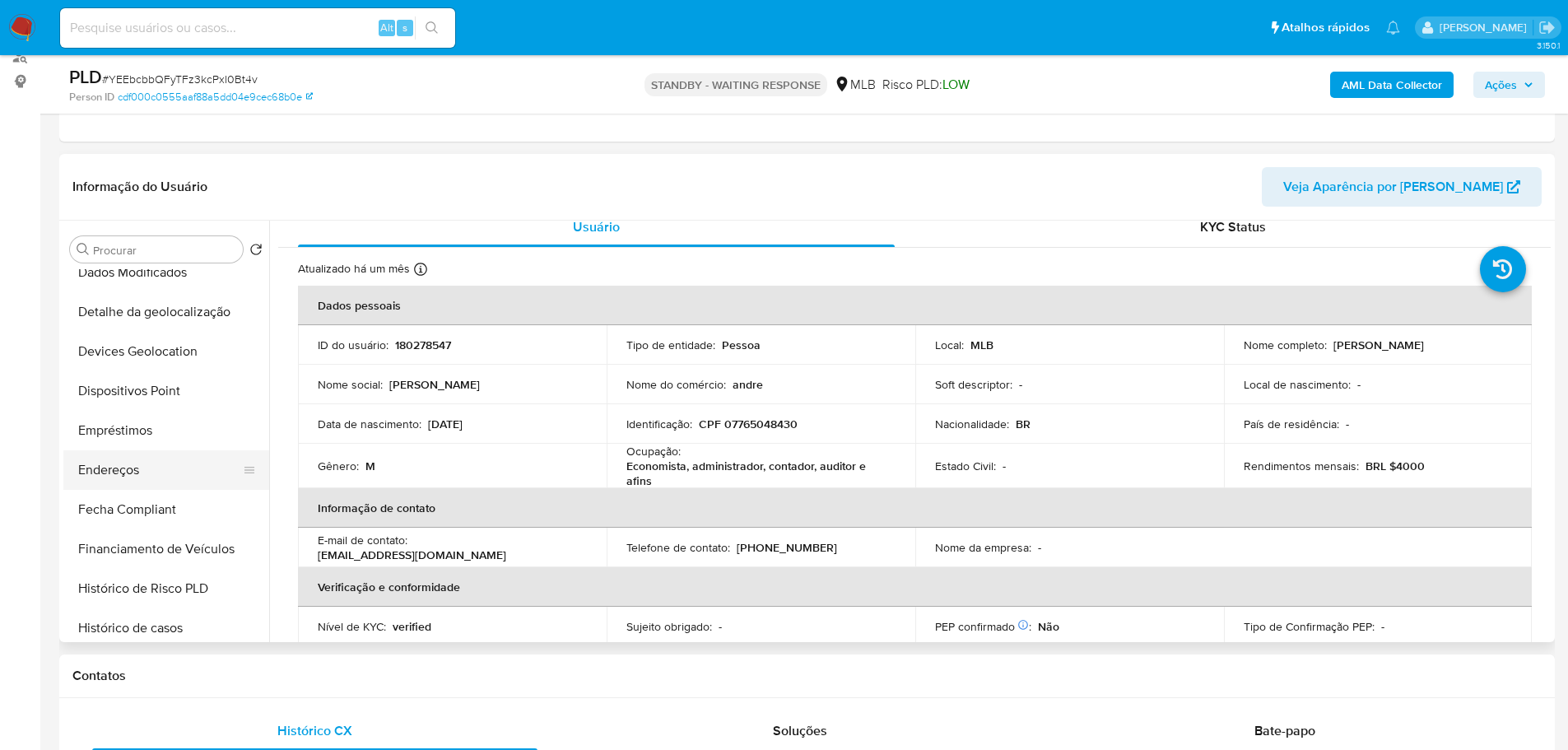
click at [130, 476] on button "Endereços" at bounding box center [160, 470] width 193 height 39
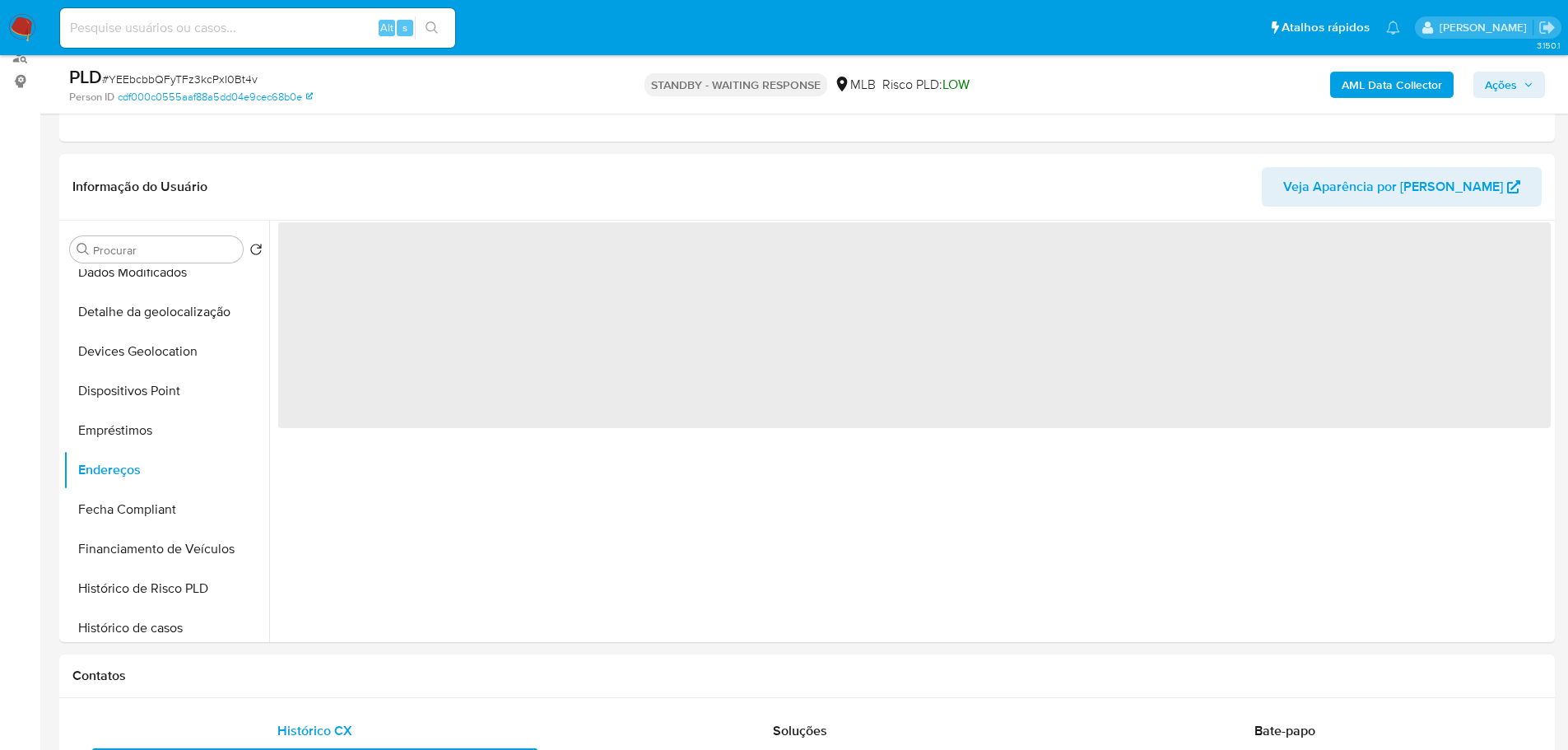
scroll to position [0, 0]
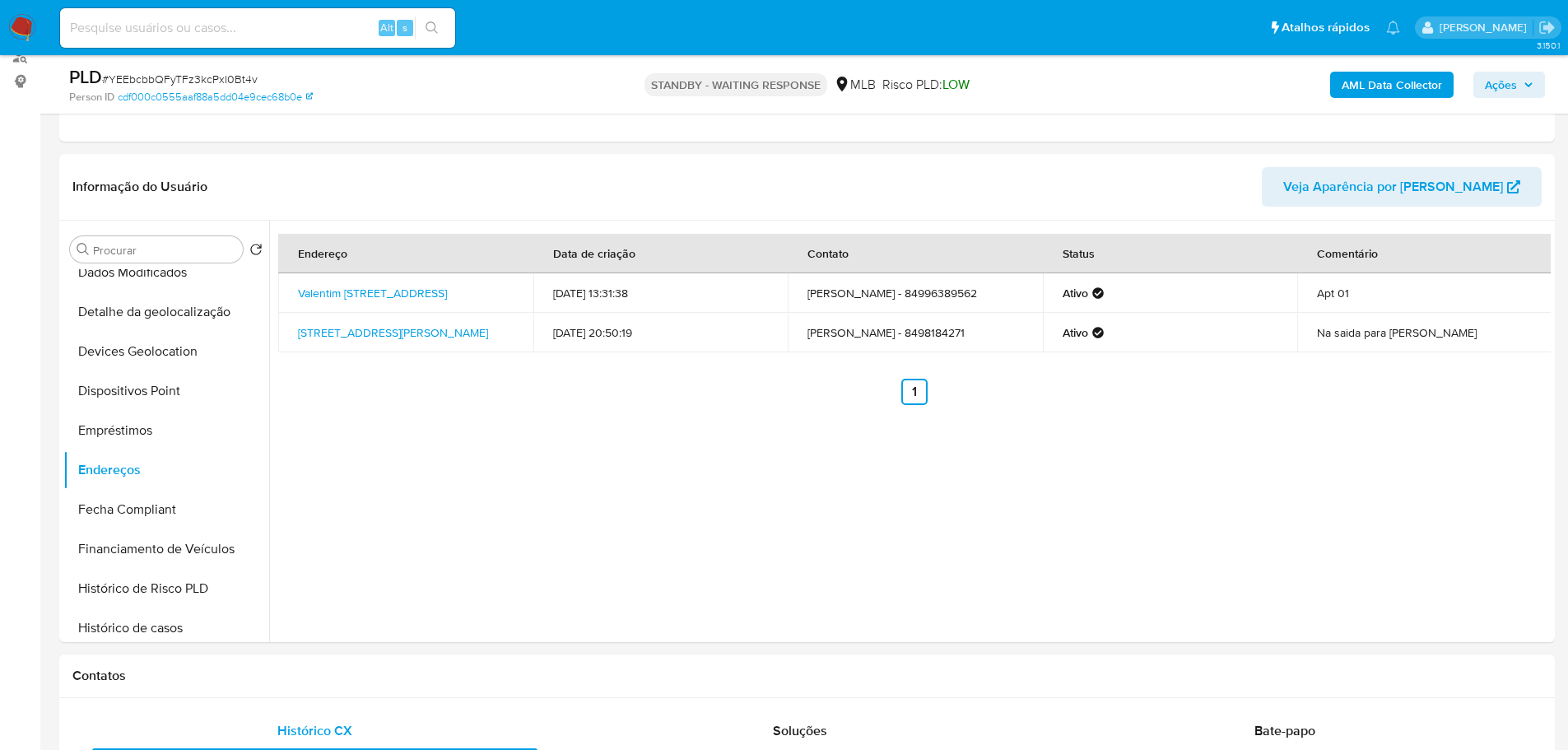
click at [410, 690] on div "Contatos" at bounding box center [807, 676] width 1496 height 44
click at [182, 315] on button "Detalhe da geolocalização" at bounding box center [160, 312] width 193 height 39
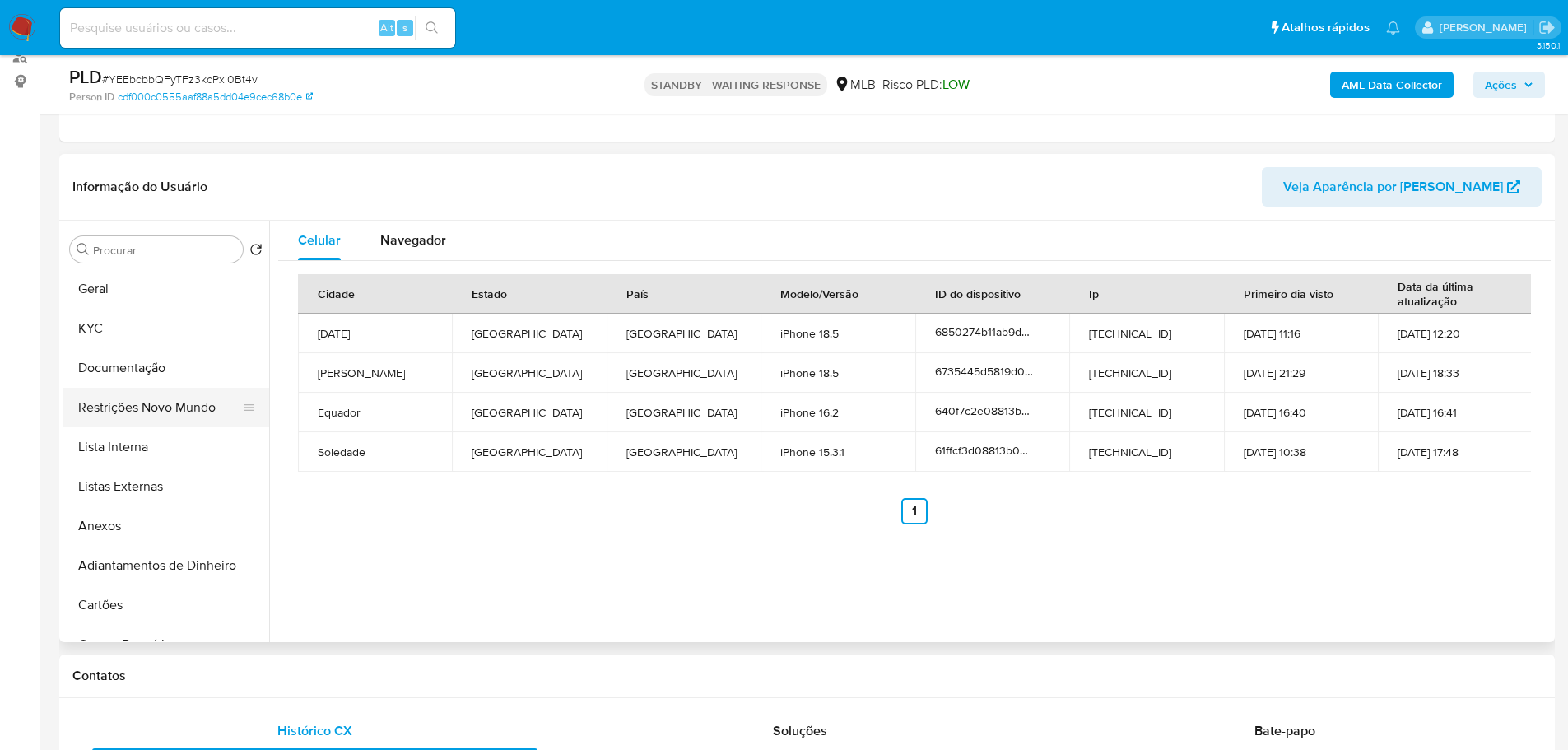
click at [164, 403] on button "Restrições Novo Mundo" at bounding box center [160, 408] width 193 height 39
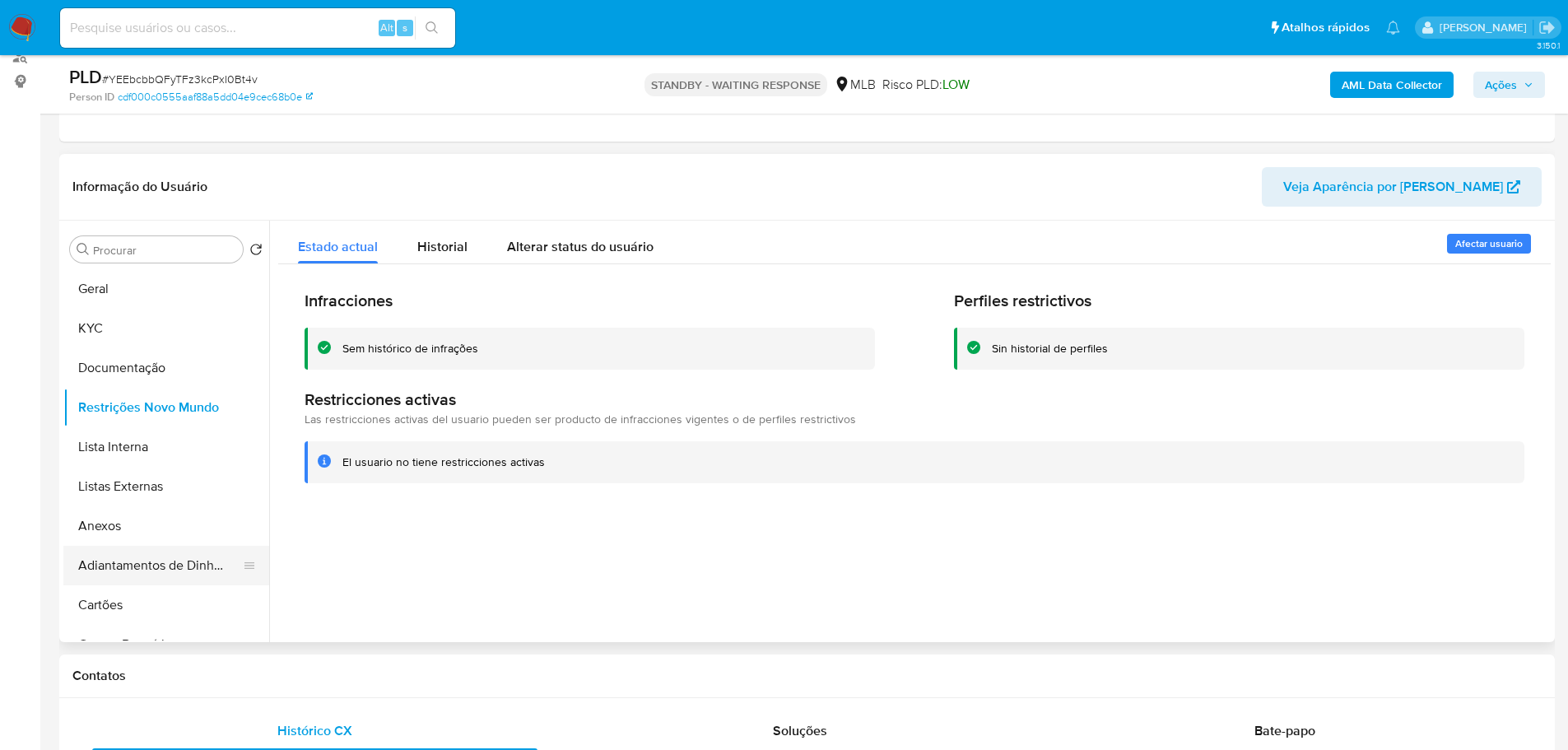
drag, startPoint x: 440, startPoint y: 677, endPoint x: 177, endPoint y: 578, distance: 281.0
click at [416, 668] on h1 "Contatos" at bounding box center [807, 676] width 1469 height 16
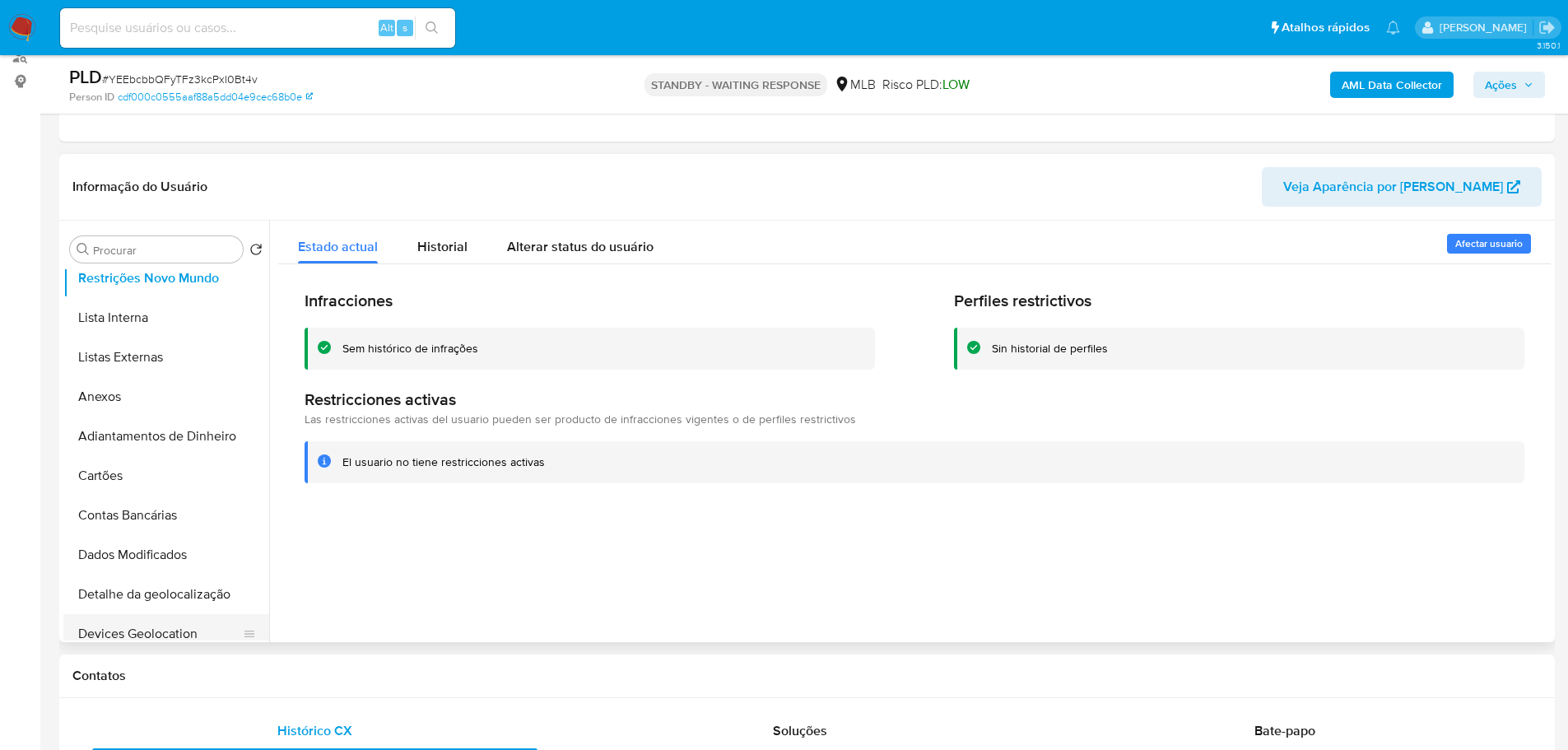
scroll to position [329, 0]
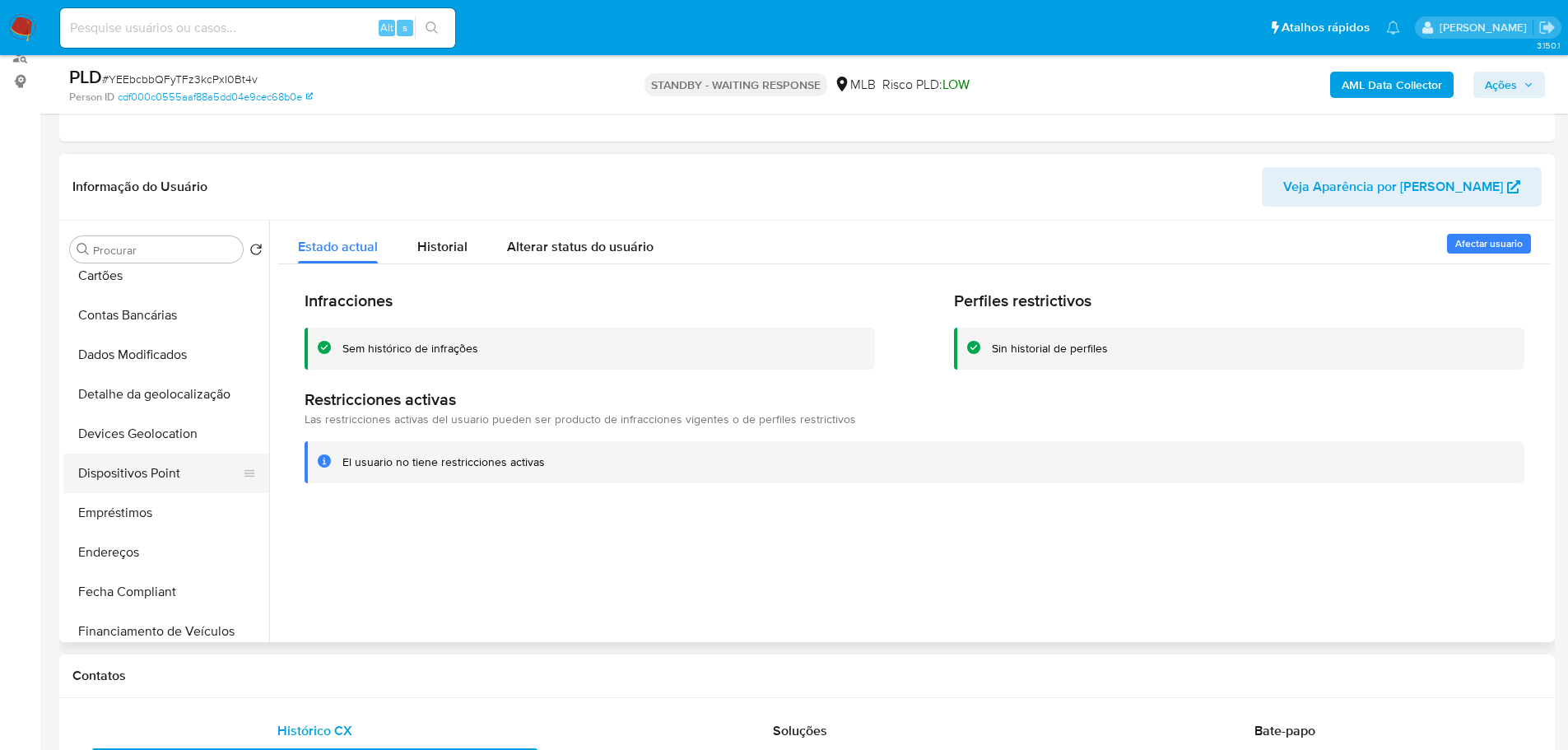
click at [175, 466] on button "Dispositivos Point" at bounding box center [160, 474] width 193 height 39
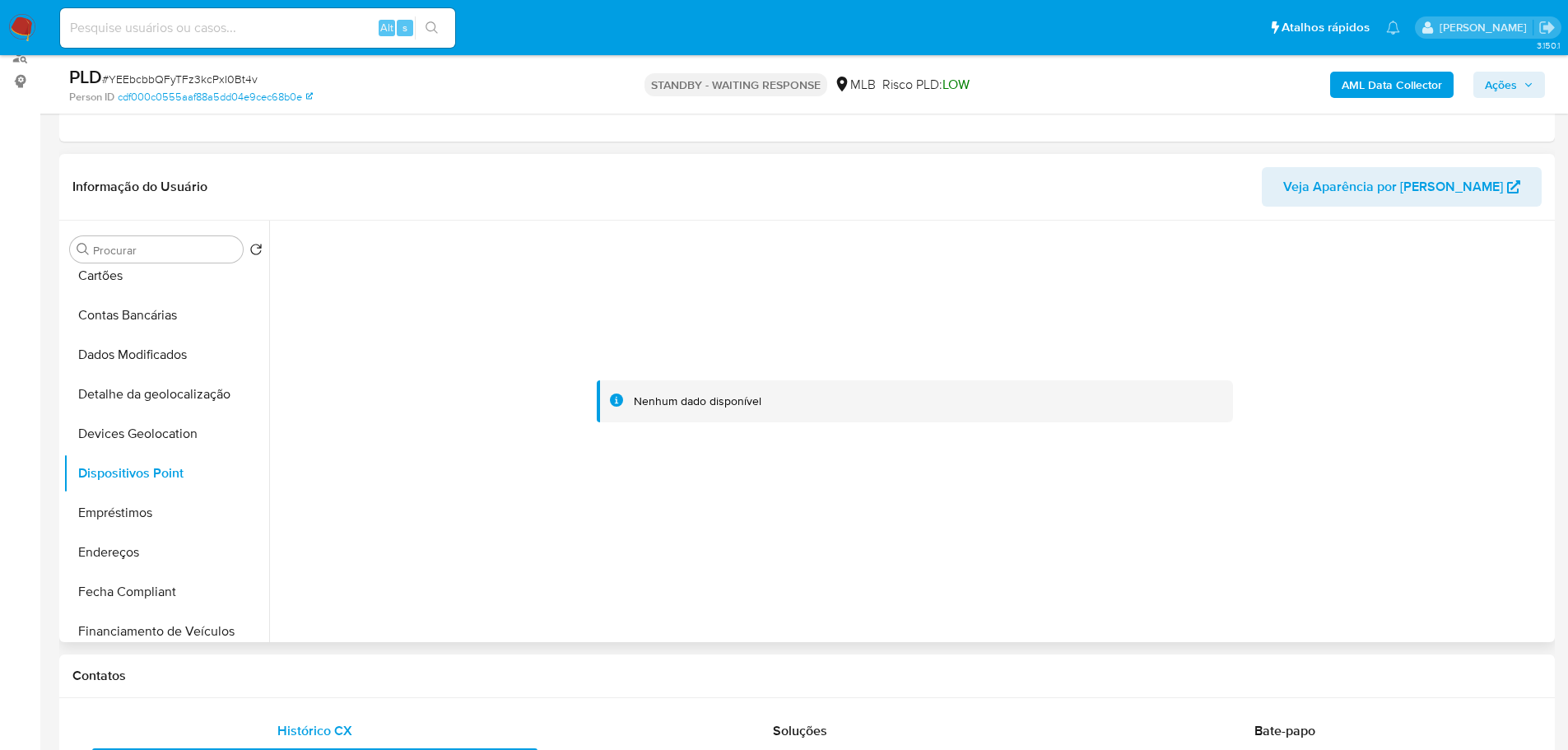
click at [1089, 492] on div at bounding box center [914, 401] width 1272 height 362
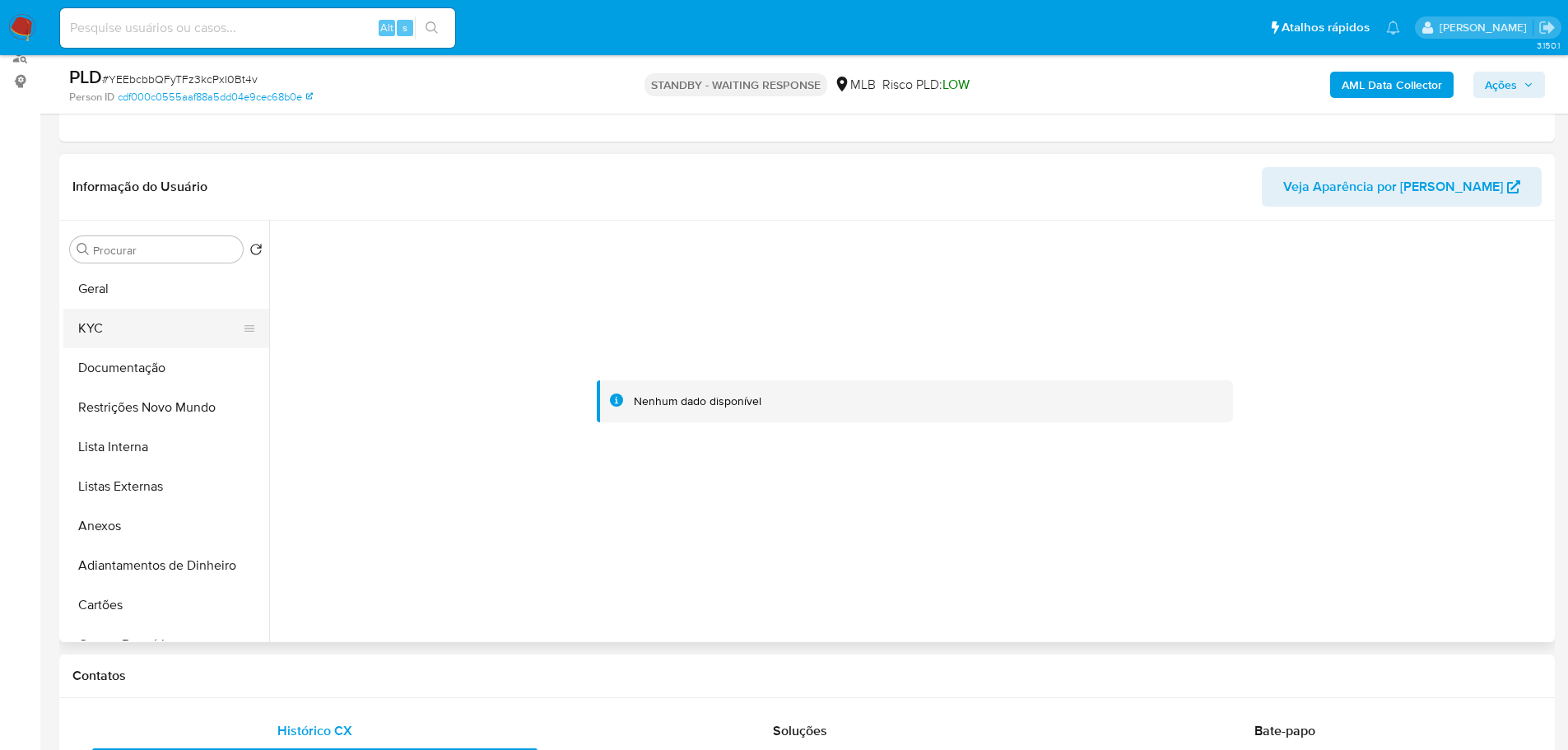
click at [108, 308] on button "KYC" at bounding box center [160, 328] width 193 height 39
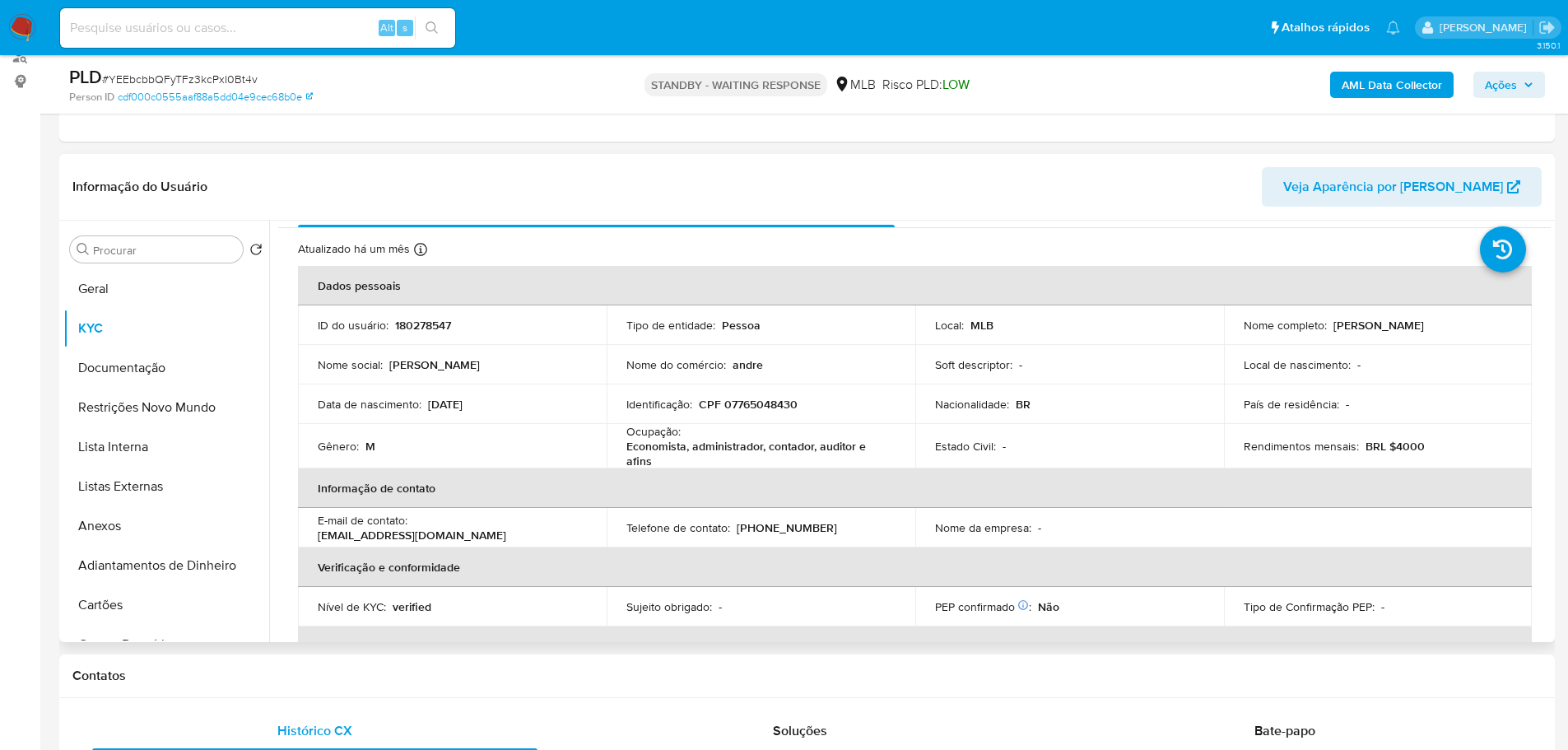
scroll to position [32, 0]
click at [758, 411] on p "CPF 07765048430" at bounding box center [748, 405] width 99 height 15
copy p "07765048430"
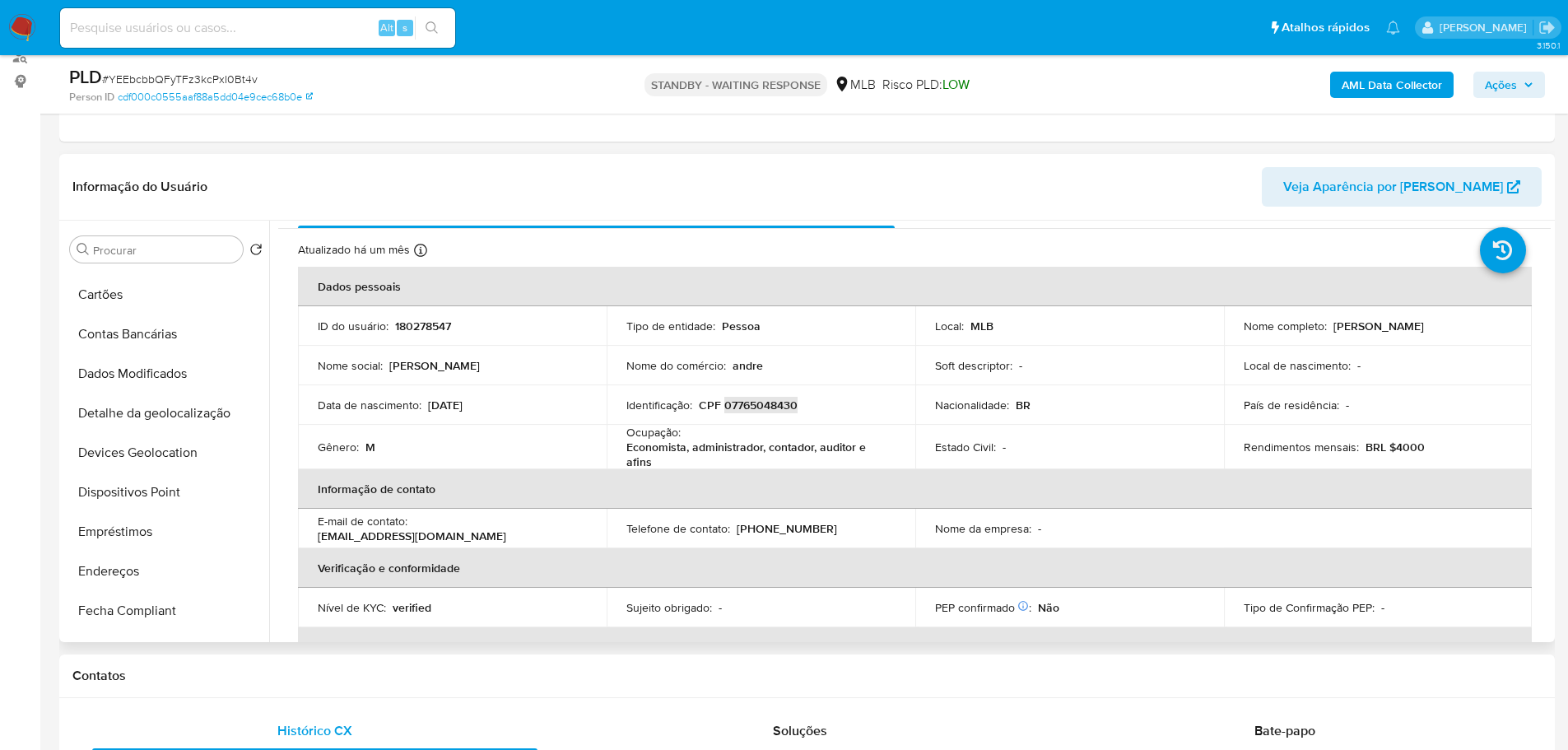
scroll to position [577, 0]
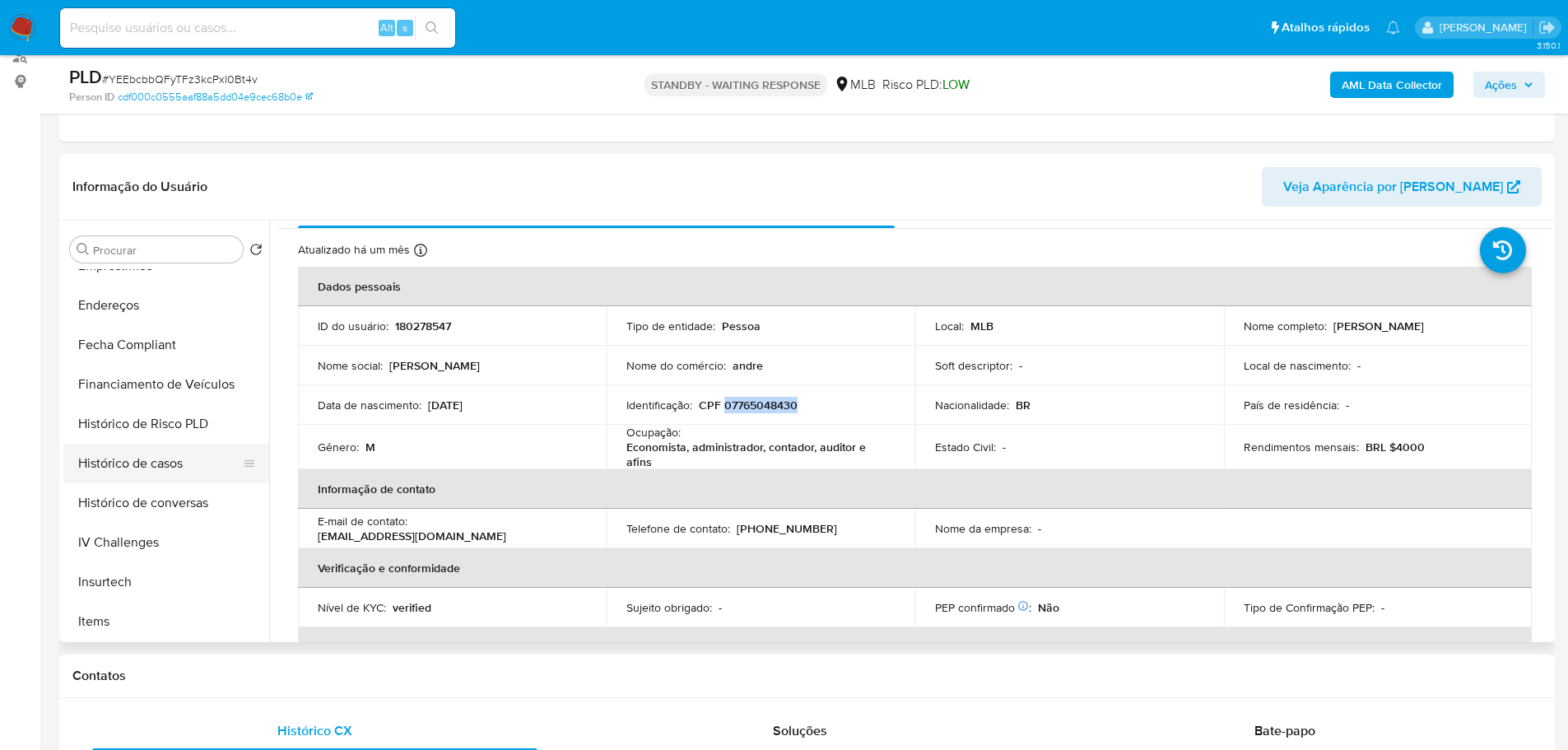
click at [162, 470] on button "Histórico de casos" at bounding box center [160, 463] width 193 height 39
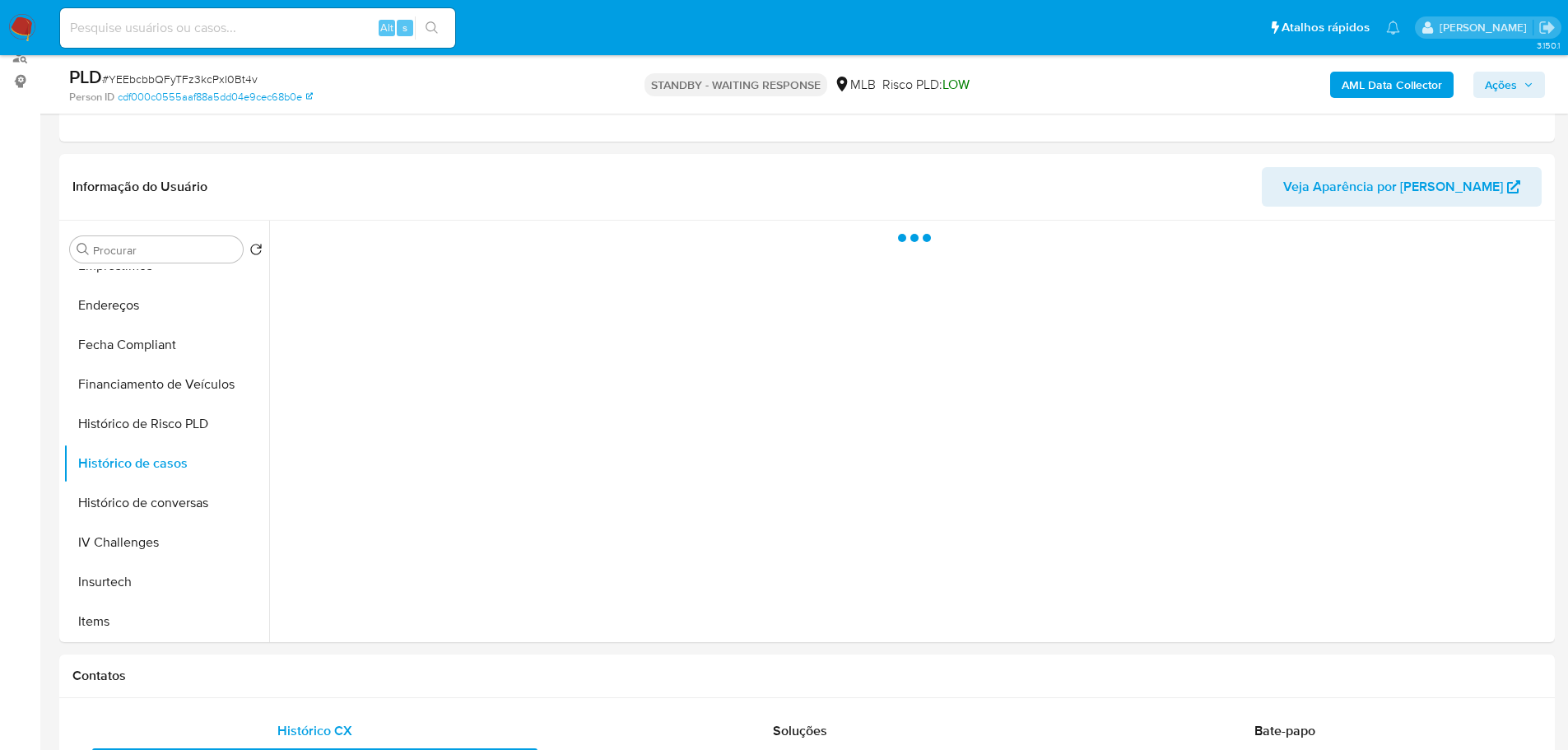
scroll to position [0, 0]
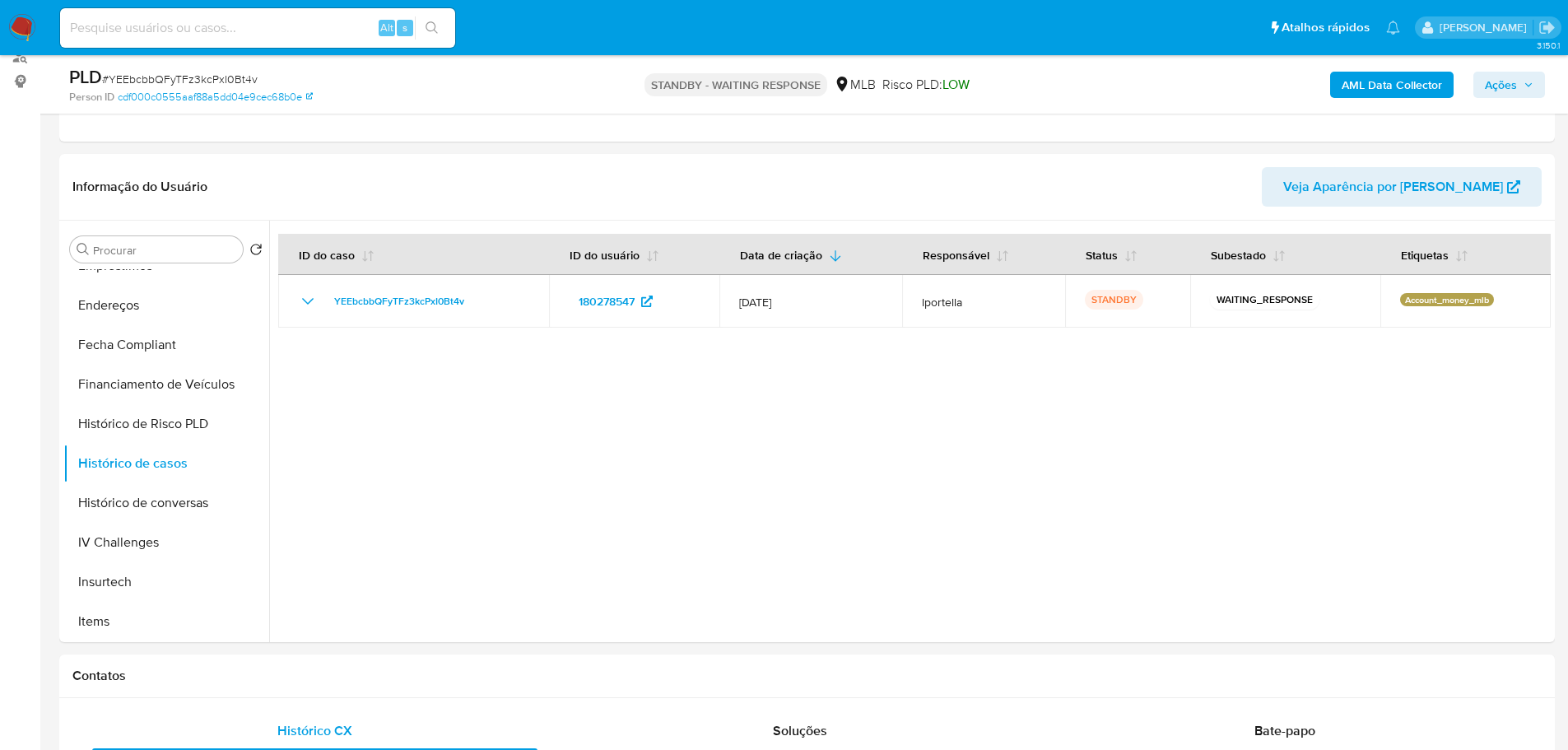
click at [32, 21] on img at bounding box center [21, 28] width 28 height 28
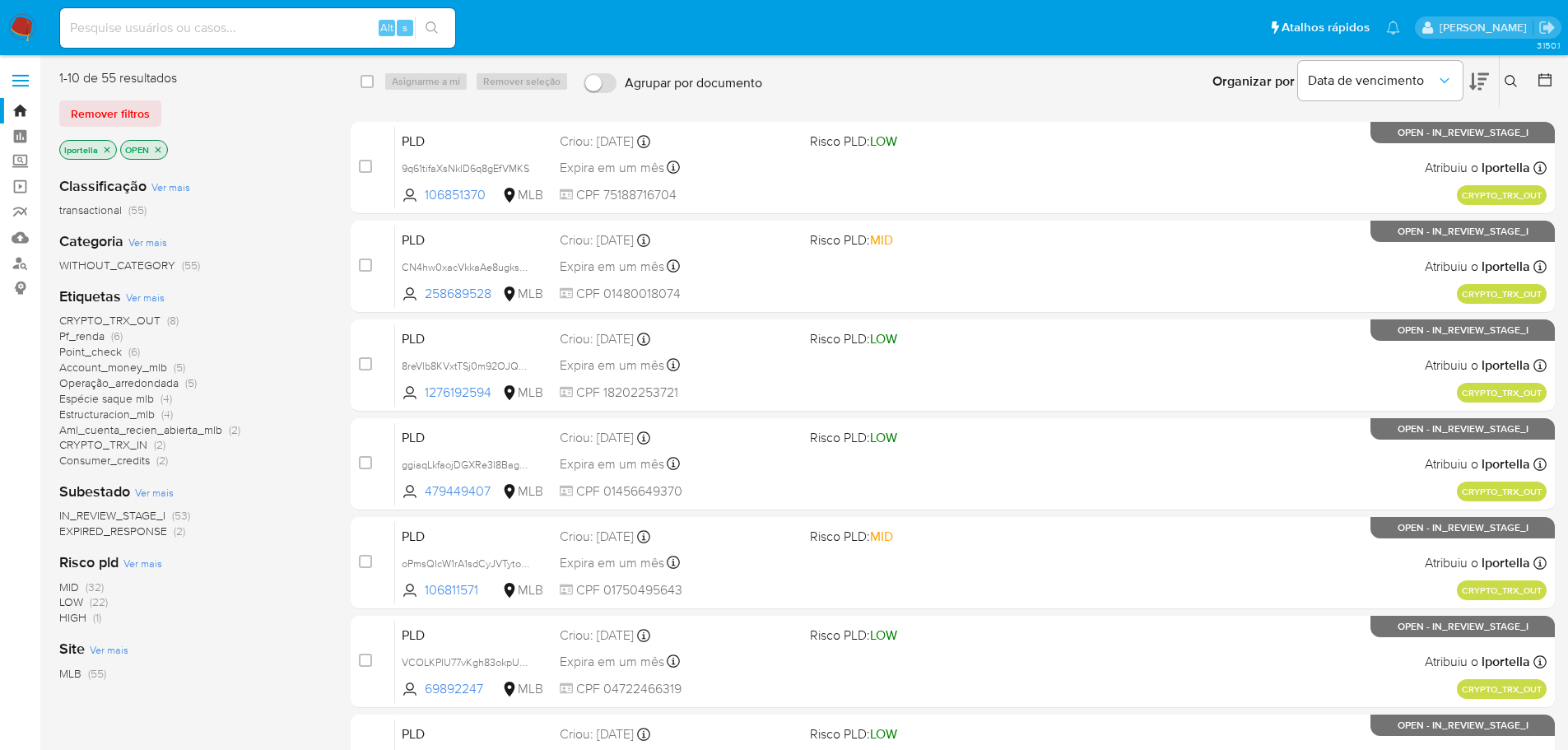
click at [180, 20] on input at bounding box center [257, 28] width 395 height 21
paste input "7EnrQn99EuEXcF2g8XzSWu7x"
type input "7EnrQn99EuEXcF2g8XzSWu7x"
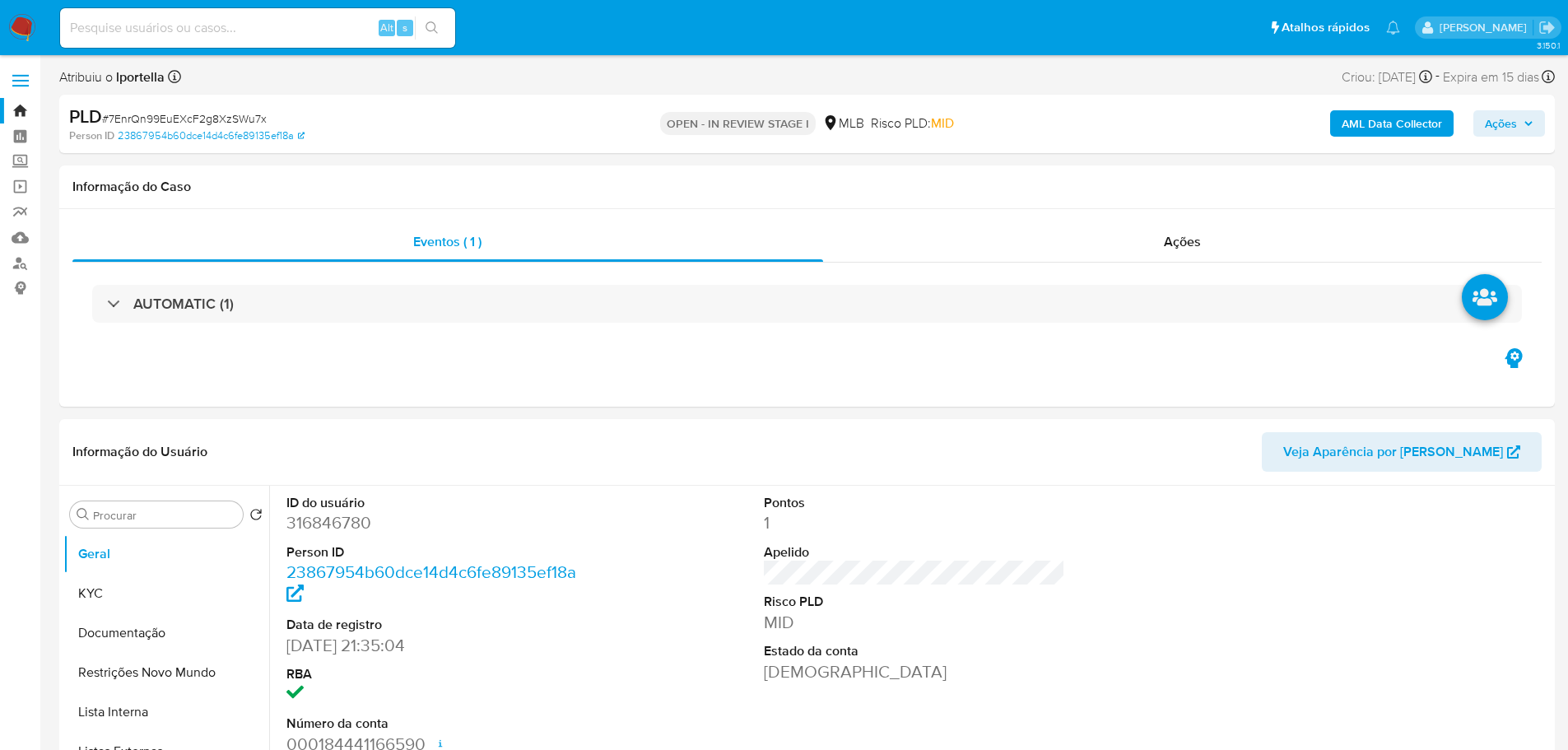
select select "10"
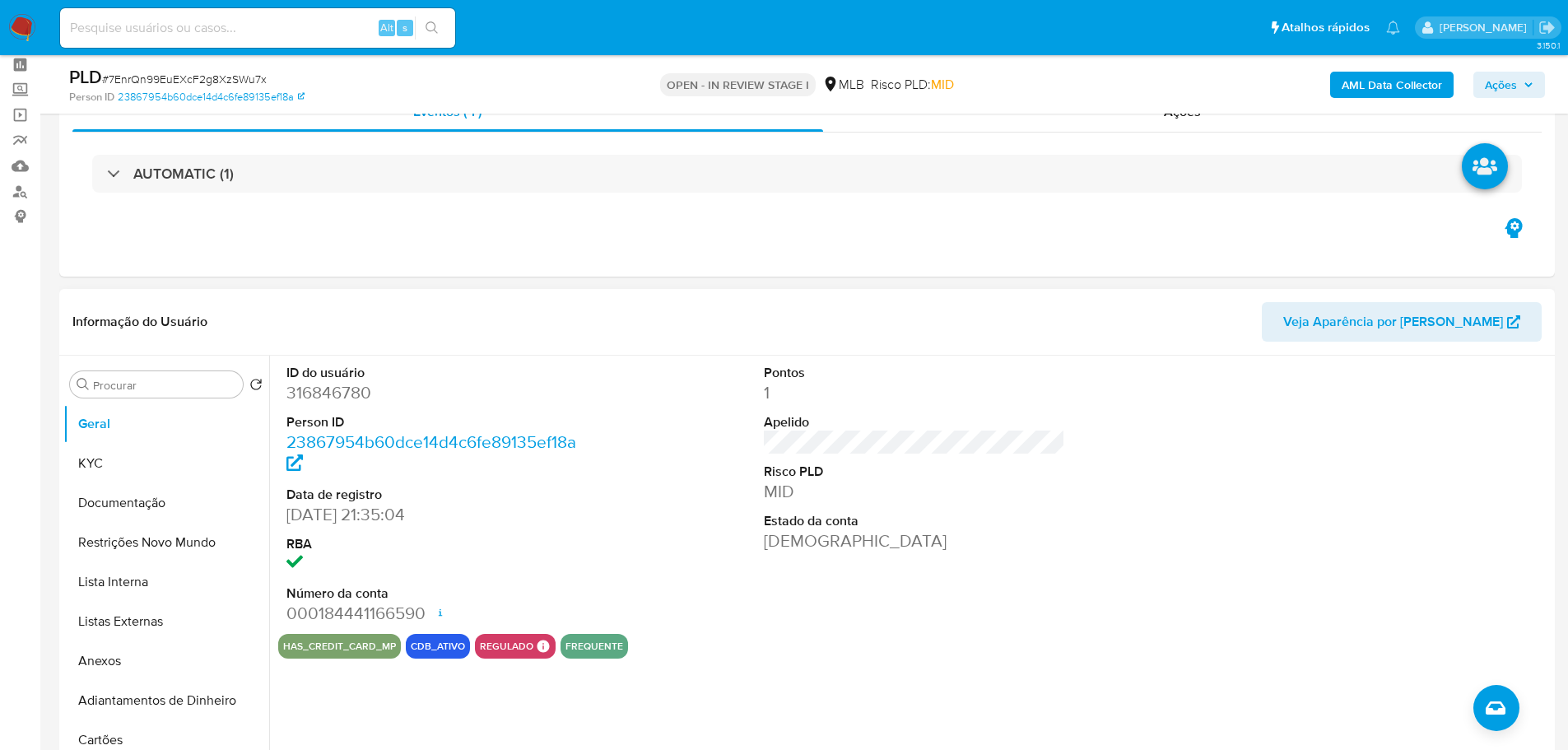
scroll to position [164, 0]
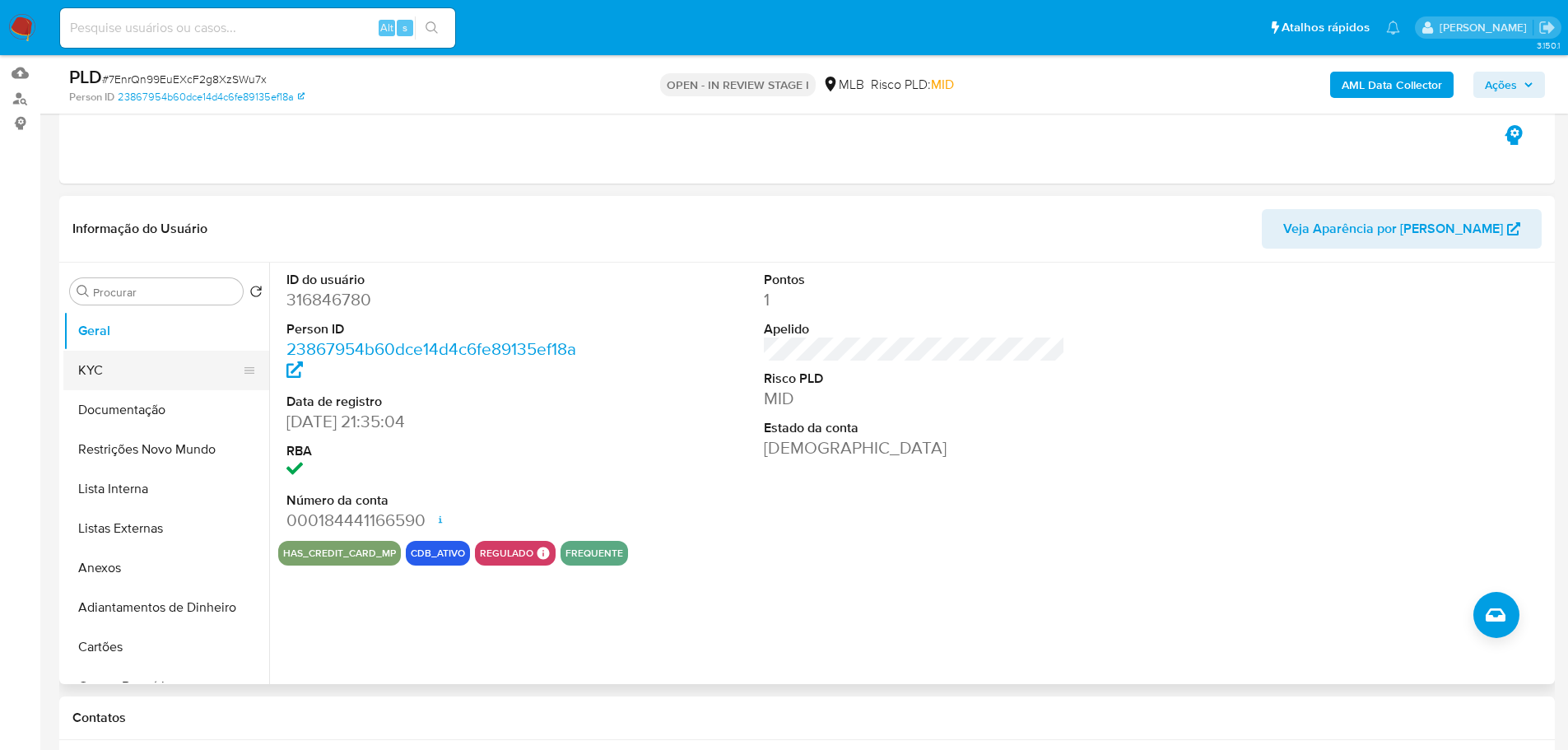
click at [109, 368] on button "KYC" at bounding box center [160, 370] width 193 height 39
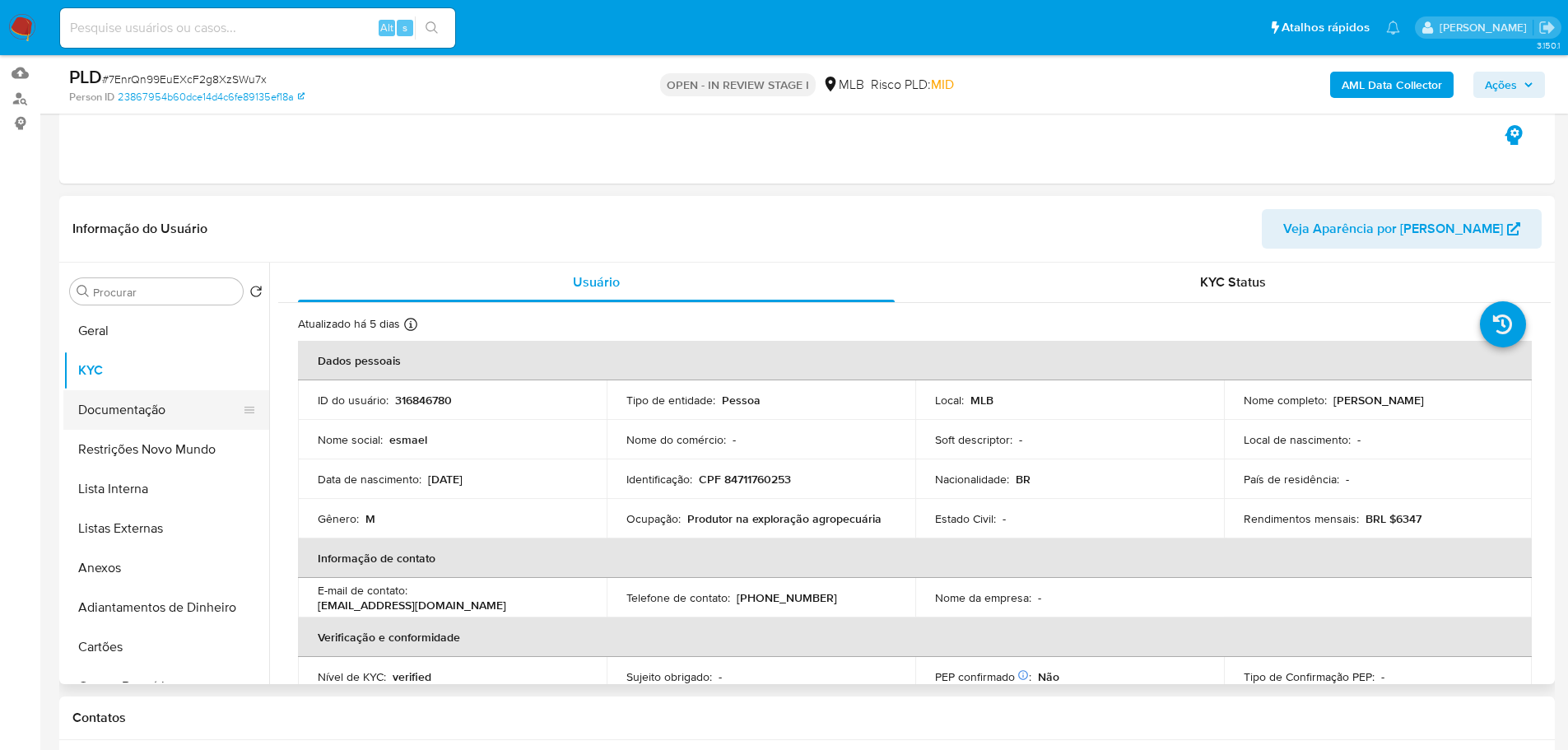
click at [114, 412] on button "Documentação" at bounding box center [160, 410] width 193 height 39
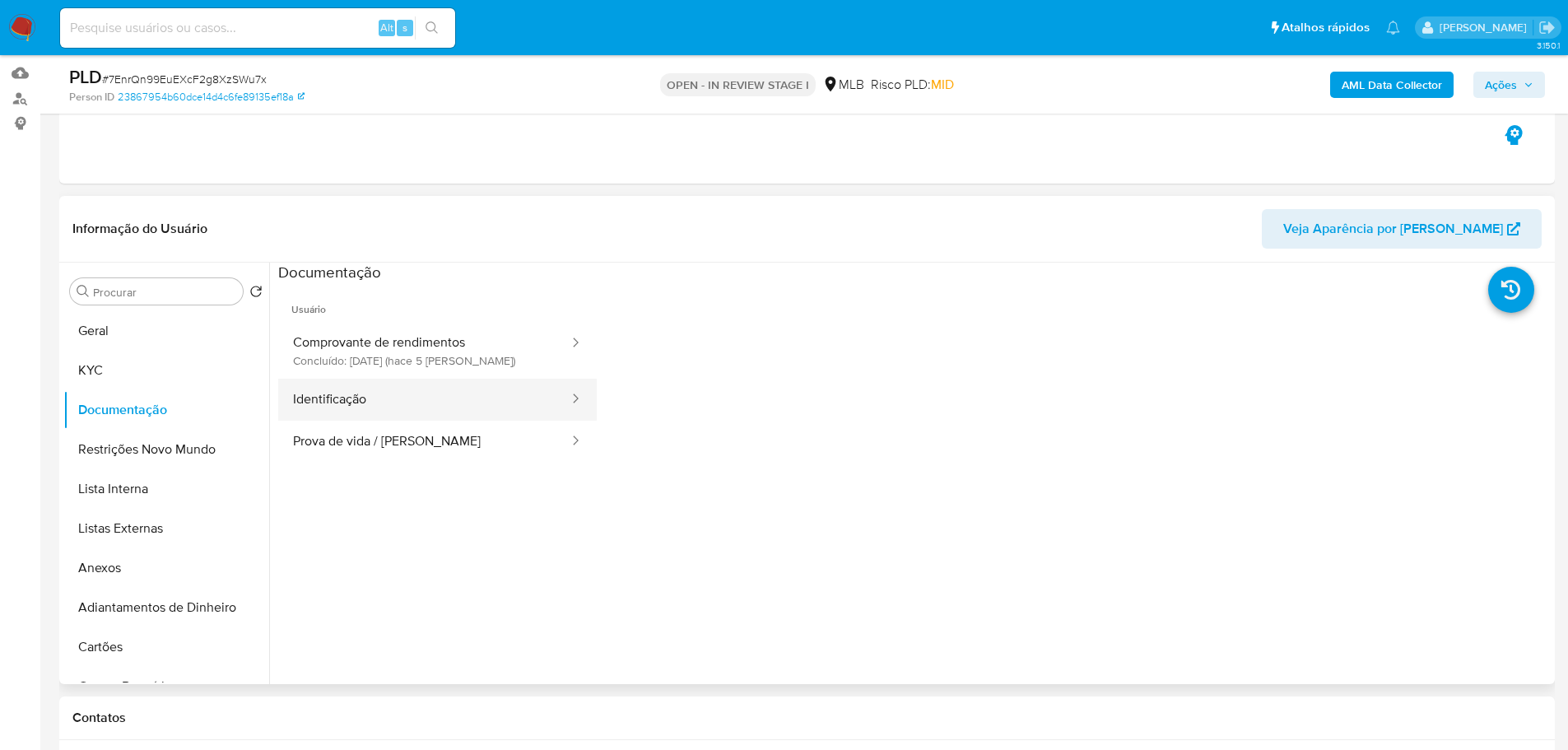
click at [360, 397] on button "Identificação" at bounding box center [423, 400] width 292 height 42
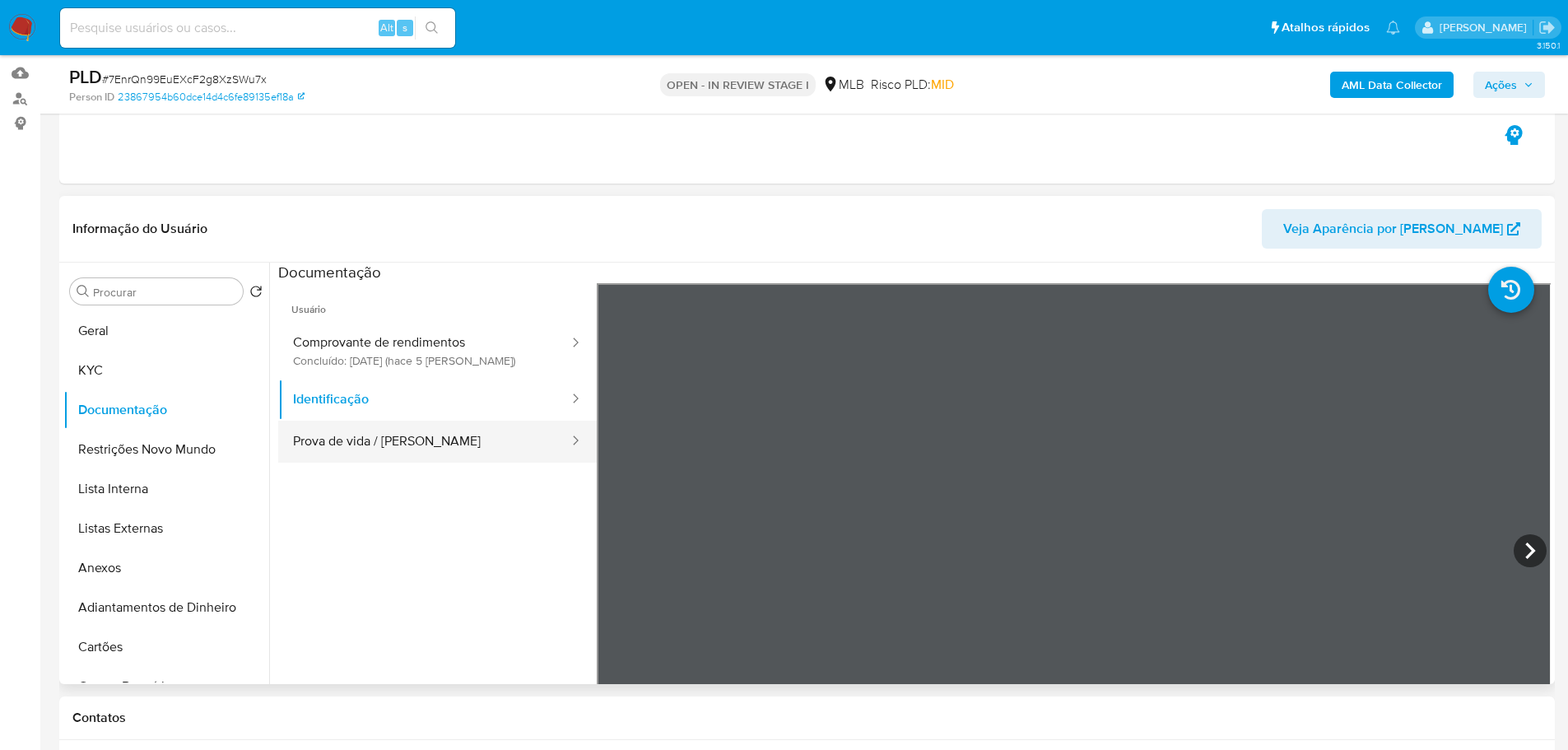
click at [430, 433] on button "Prova de vida / [PERSON_NAME]" at bounding box center [423, 442] width 292 height 42
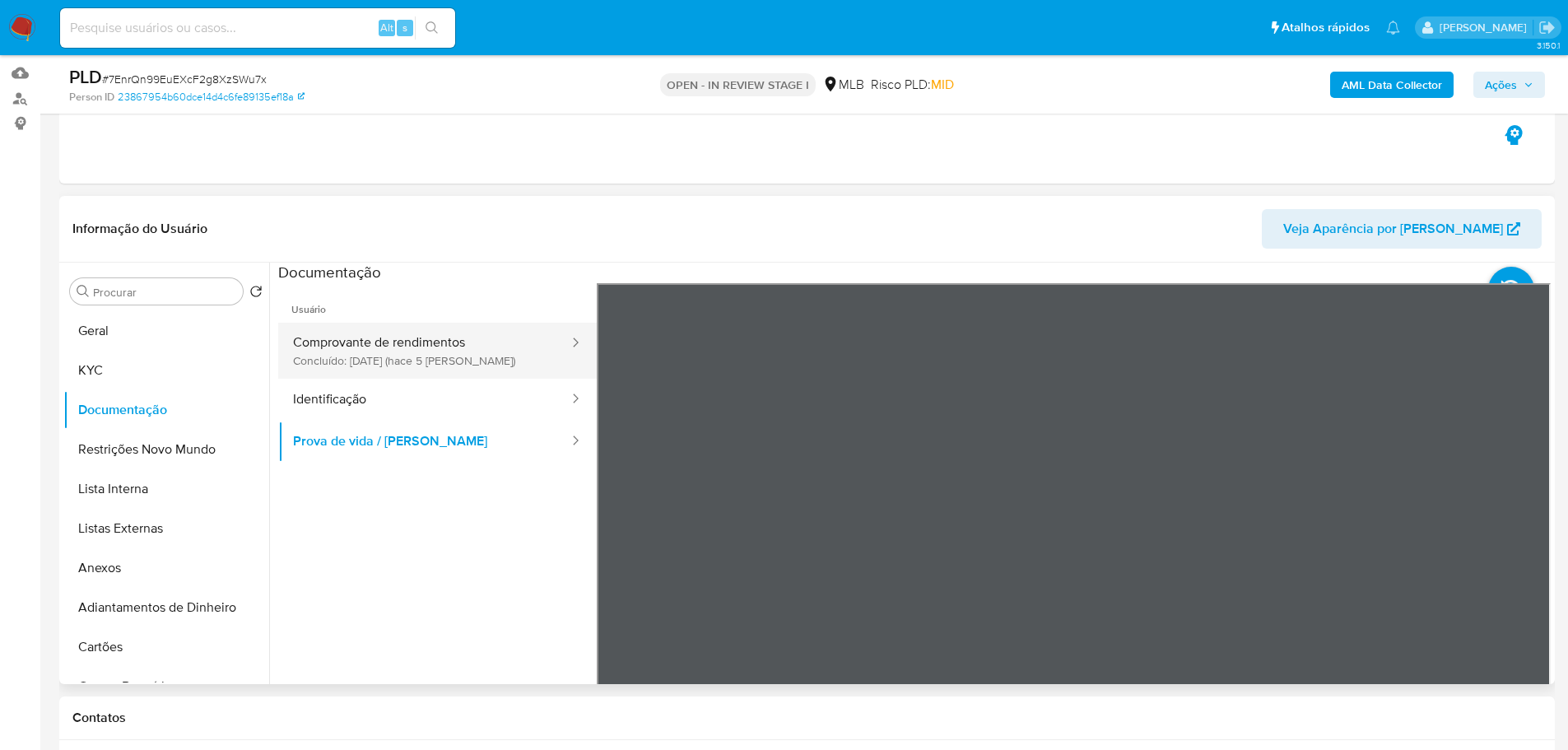
click at [502, 343] on button "Comprovante de rendimentos Concluído: 06/08/2025 (hace 5 días)" at bounding box center [423, 350] width 292 height 56
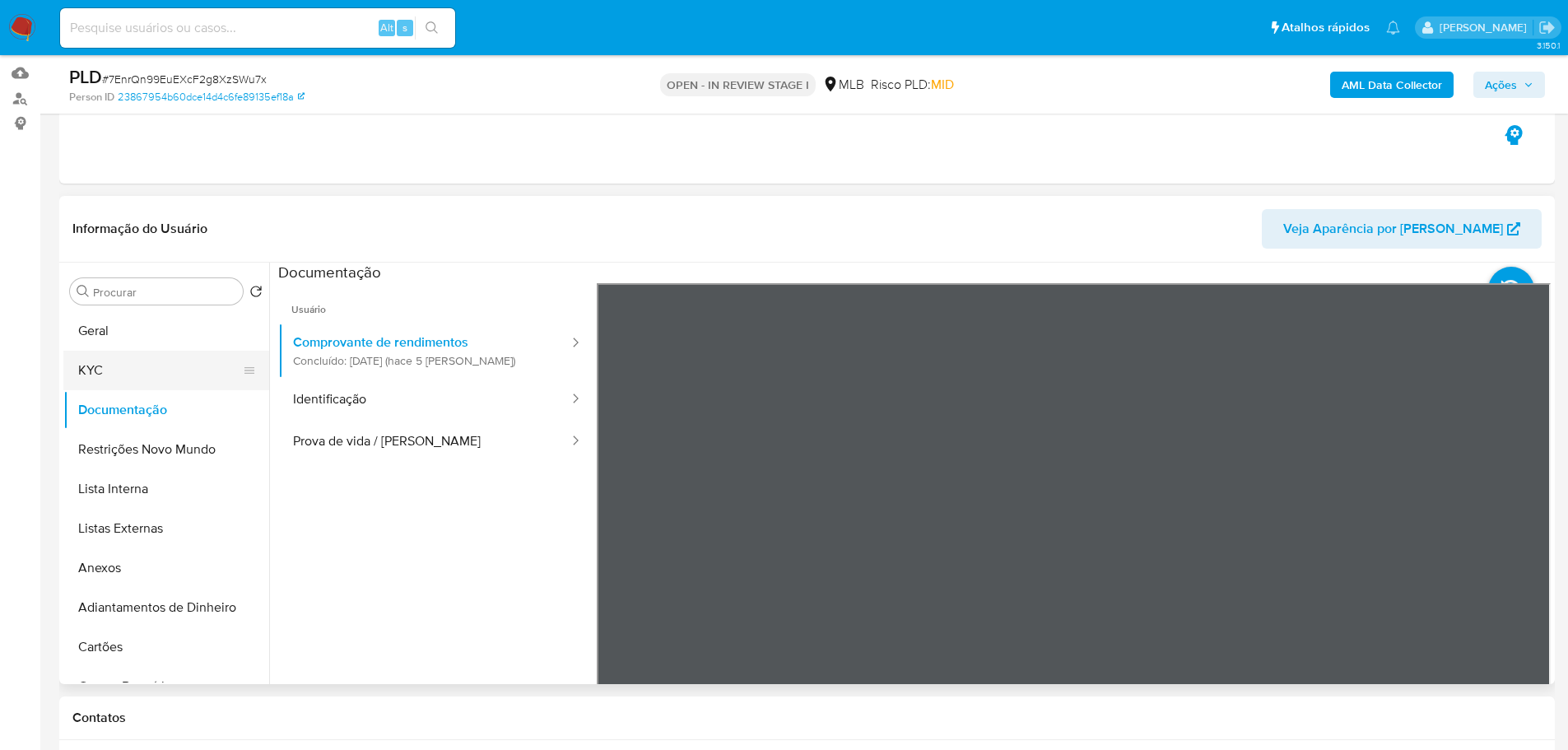
click at [97, 383] on button "KYC" at bounding box center [160, 370] width 193 height 39
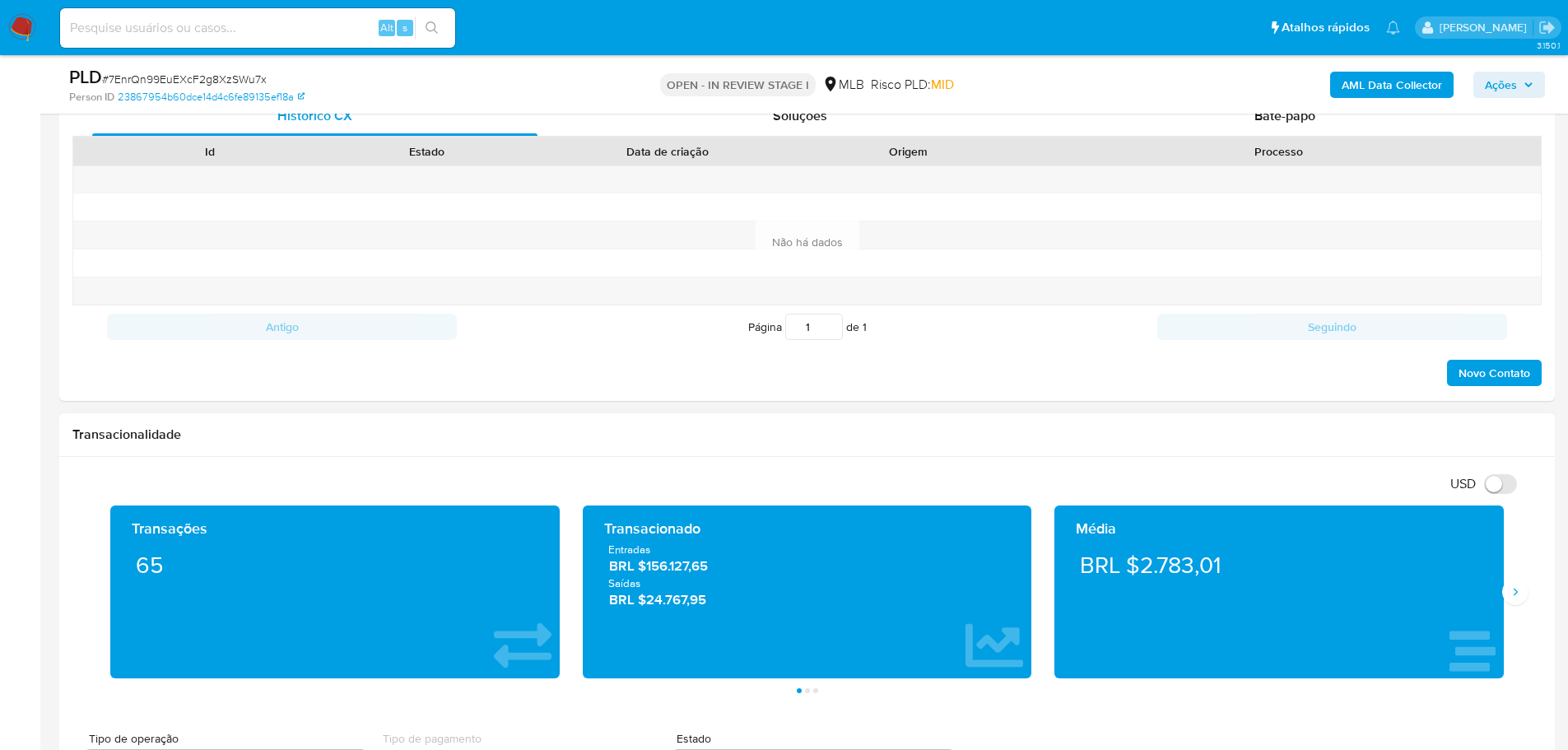
scroll to position [823, 0]
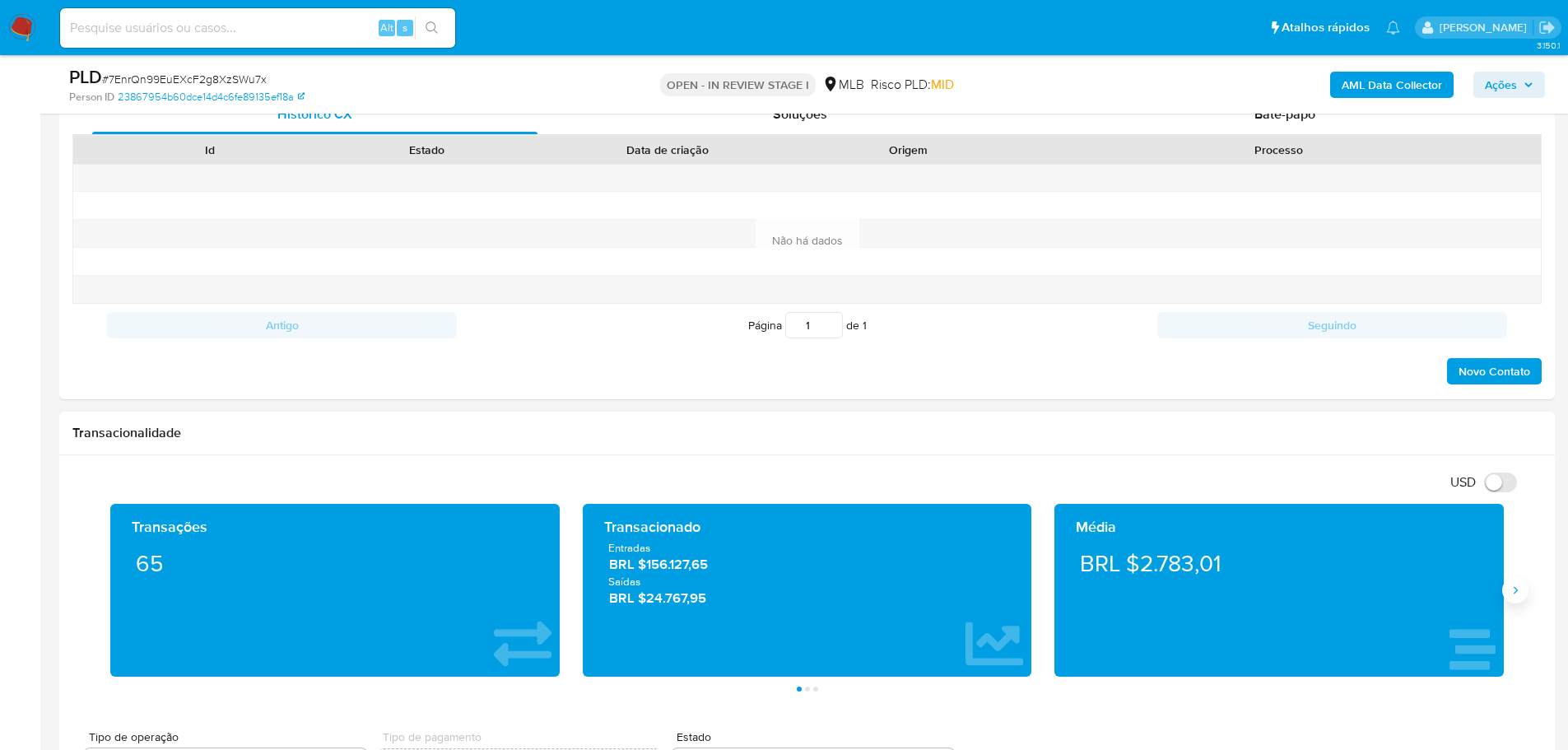
click at [1510, 586] on icon "Siguiente" at bounding box center [1514, 590] width 13 height 13
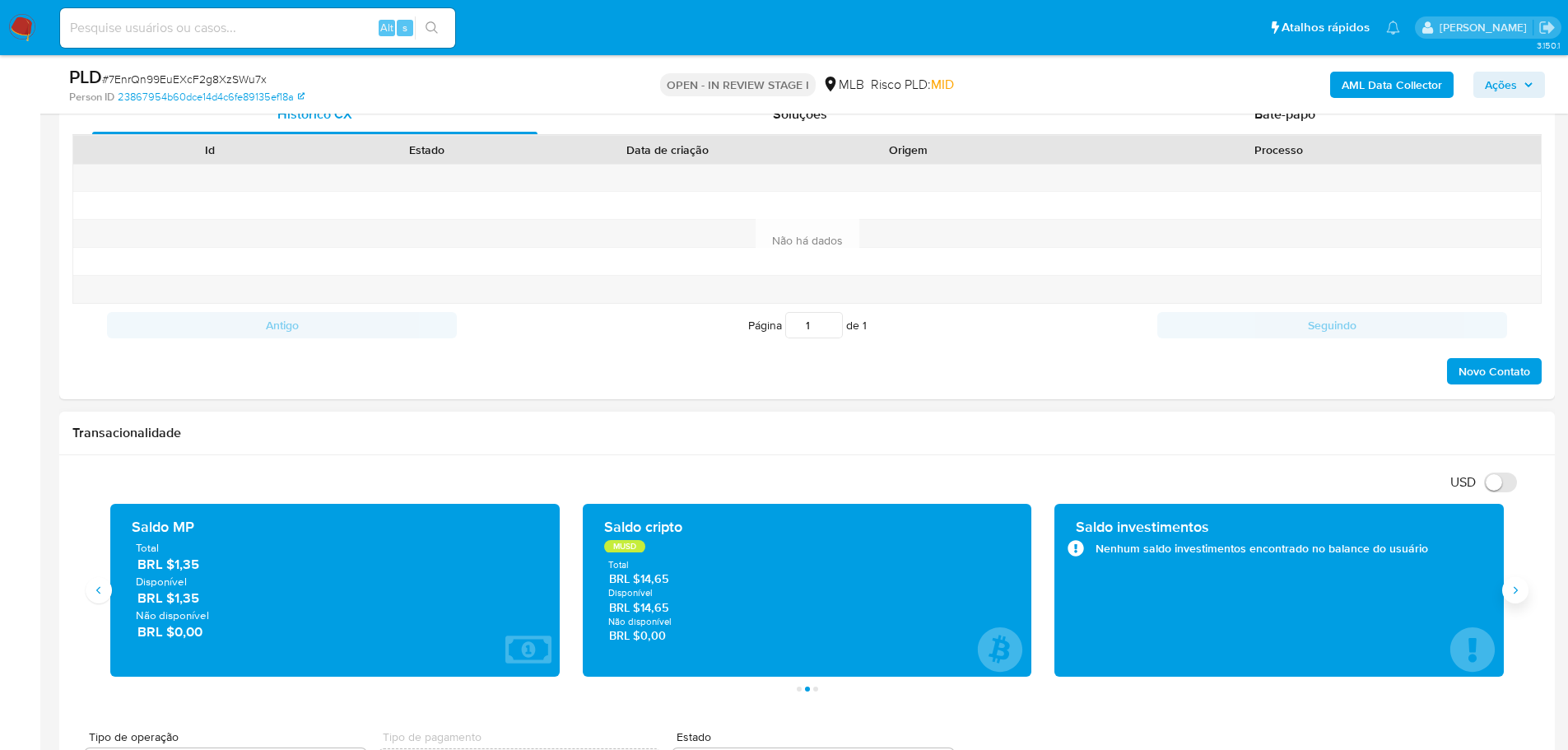
click at [1516, 585] on icon "Siguiente" at bounding box center [1514, 590] width 13 height 13
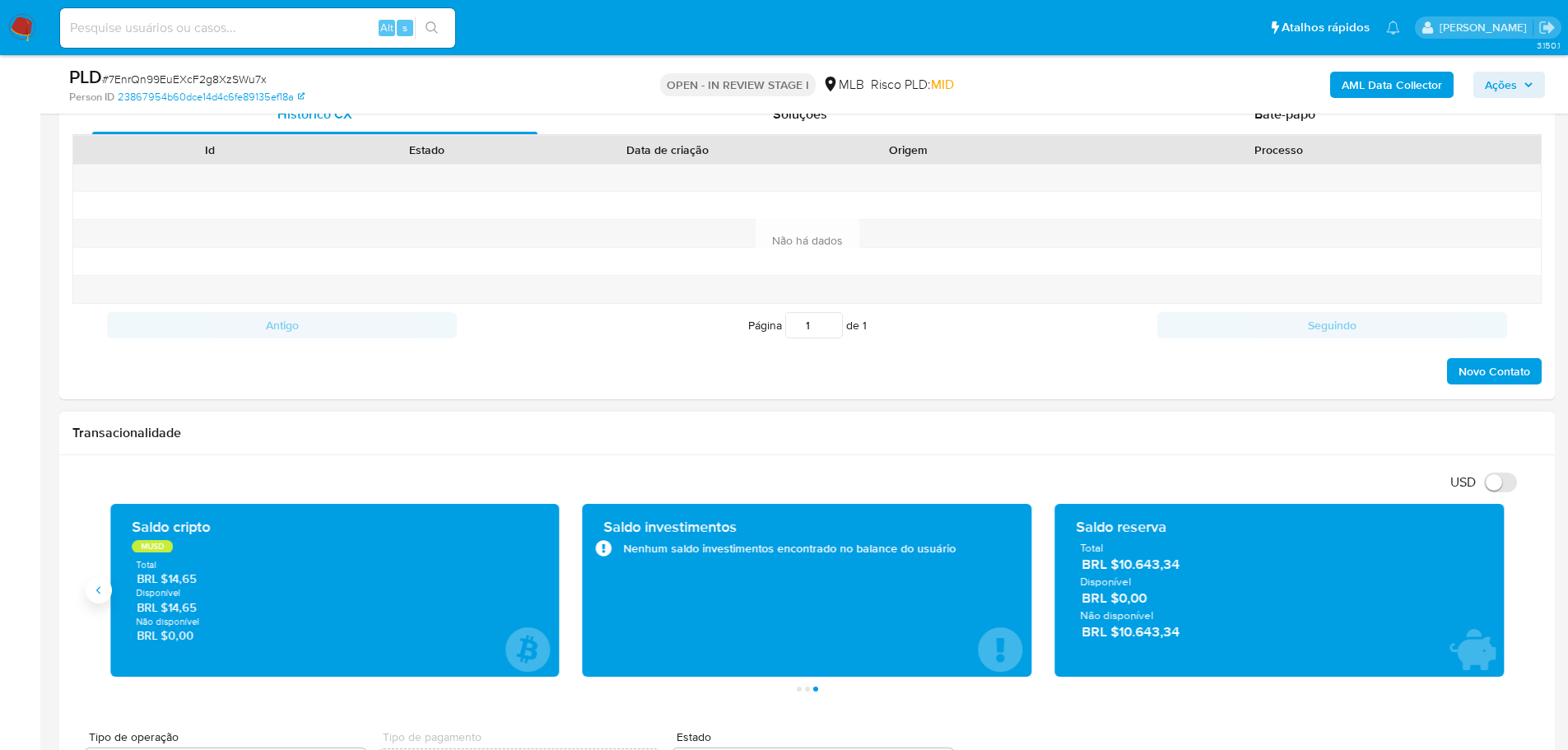
click at [98, 595] on icon "Anterior" at bounding box center [98, 590] width 13 height 13
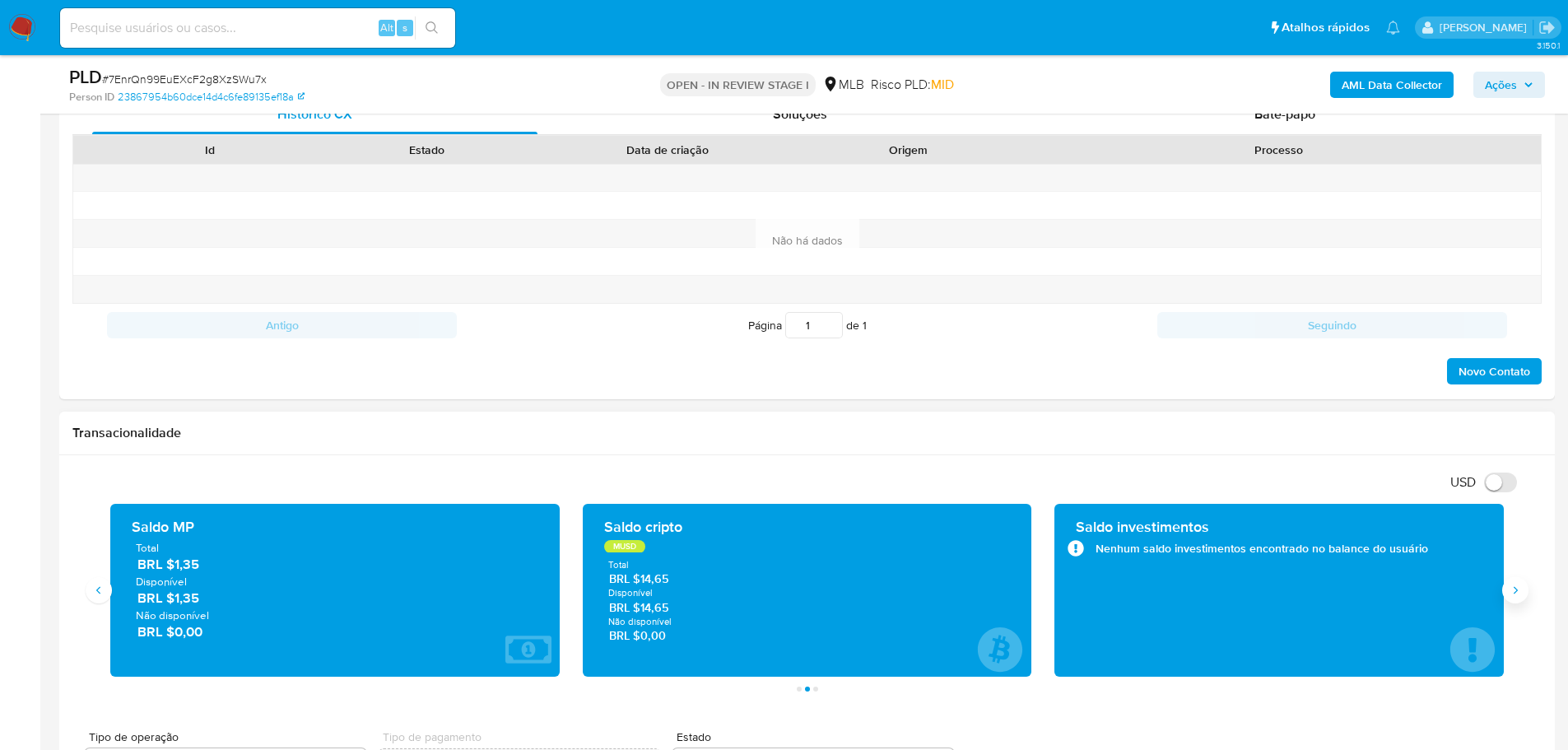
click at [1512, 587] on icon "Siguiente" at bounding box center [1514, 590] width 13 height 13
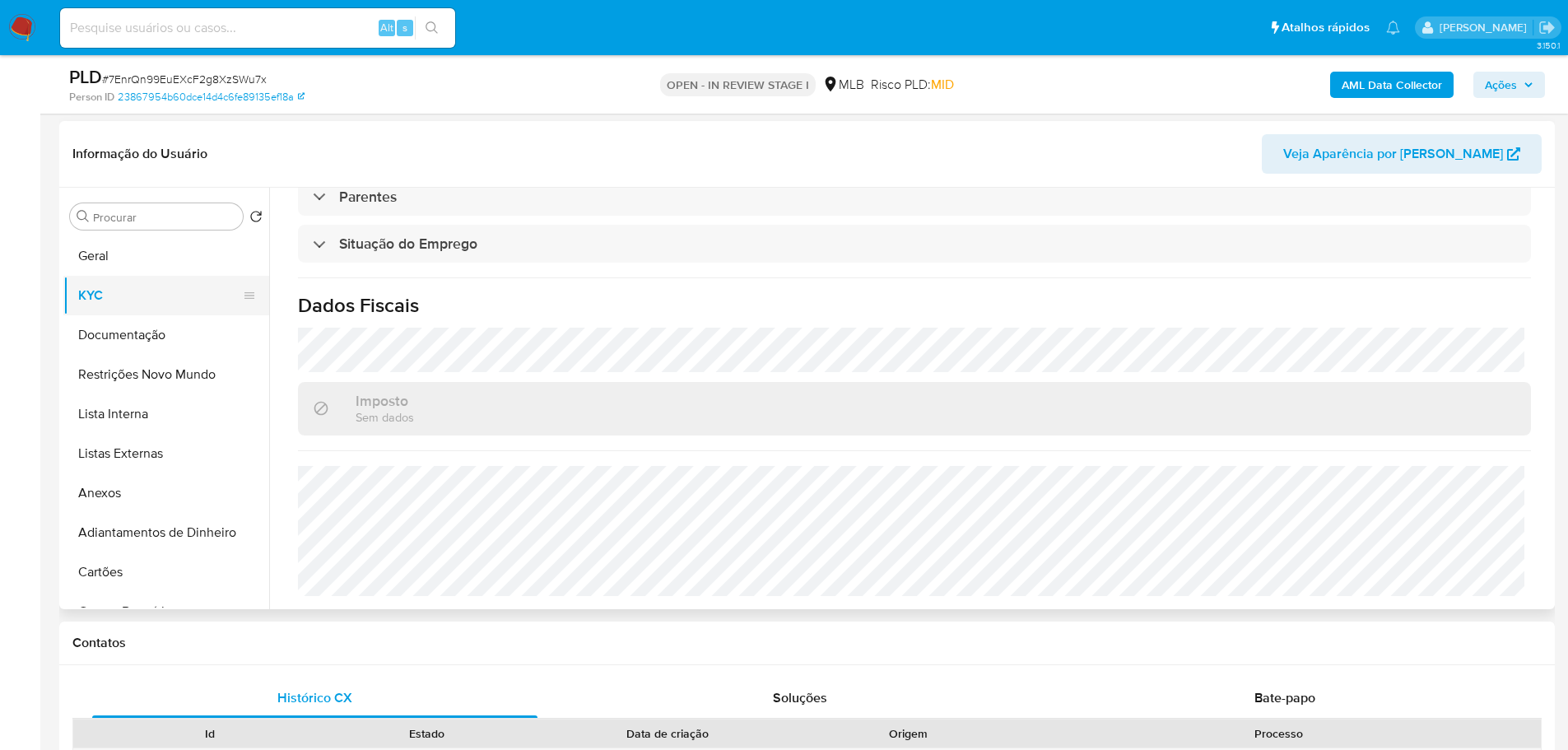
scroll to position [164, 0]
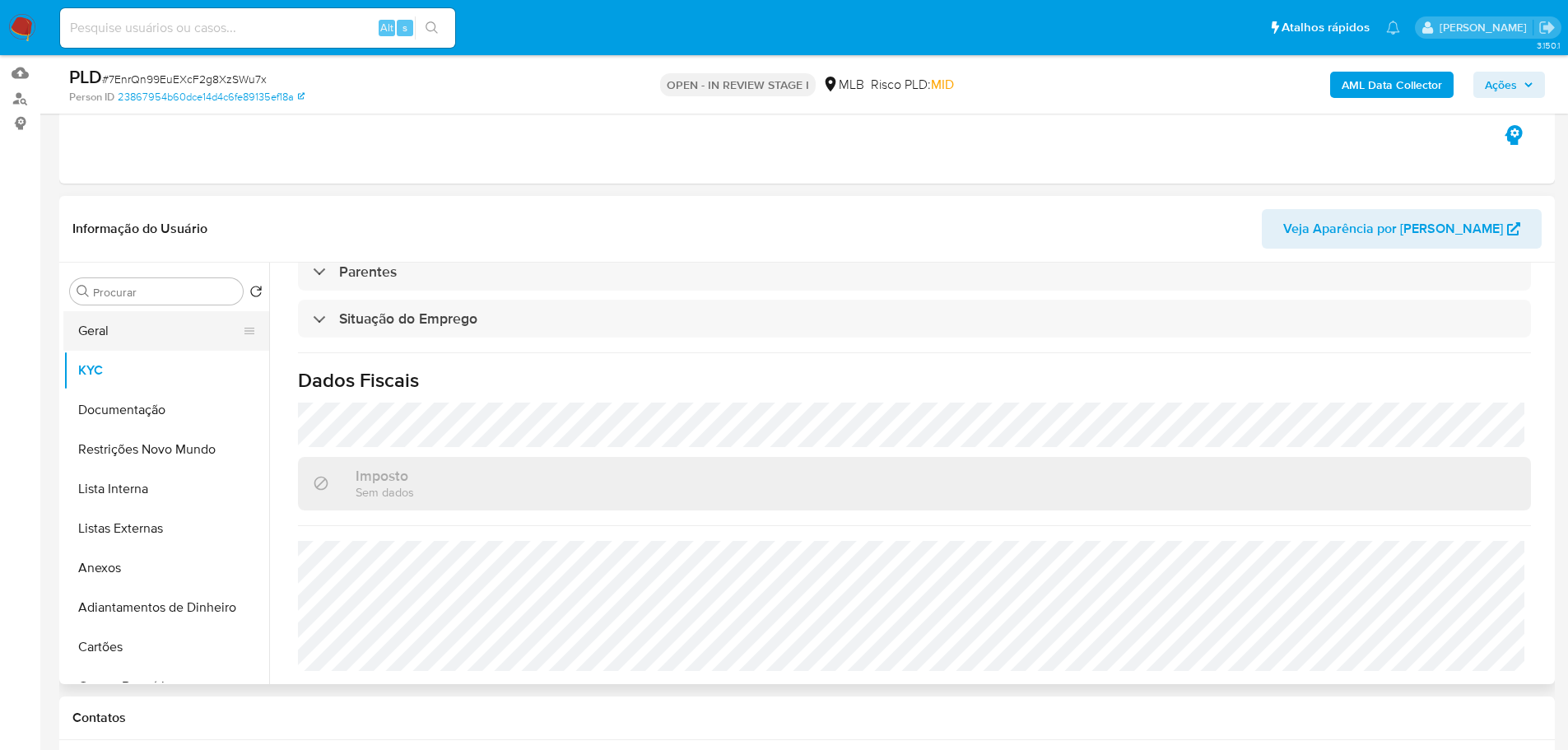
click at [132, 311] on button "Geral" at bounding box center [160, 331] width 193 height 39
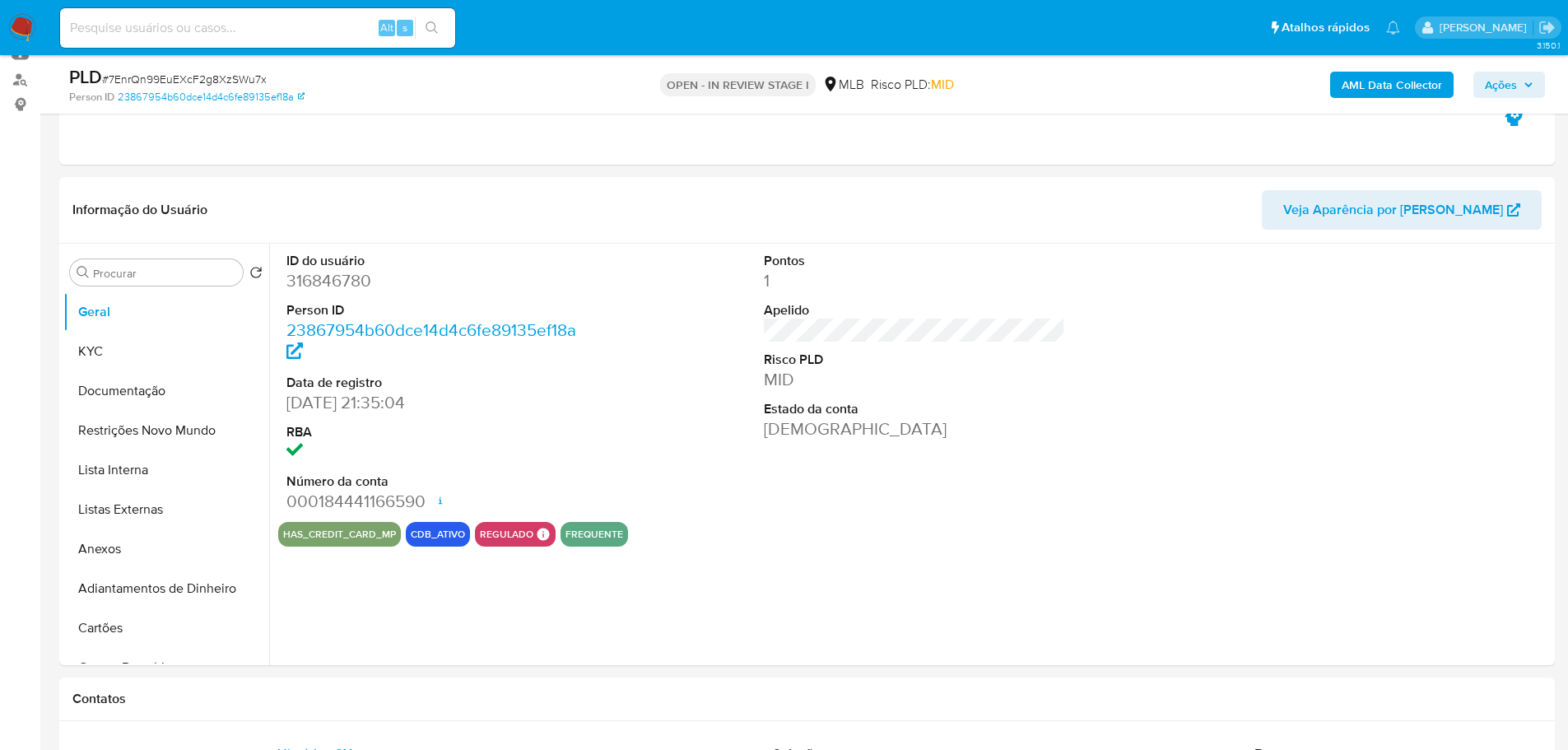
scroll to position [206, 0]
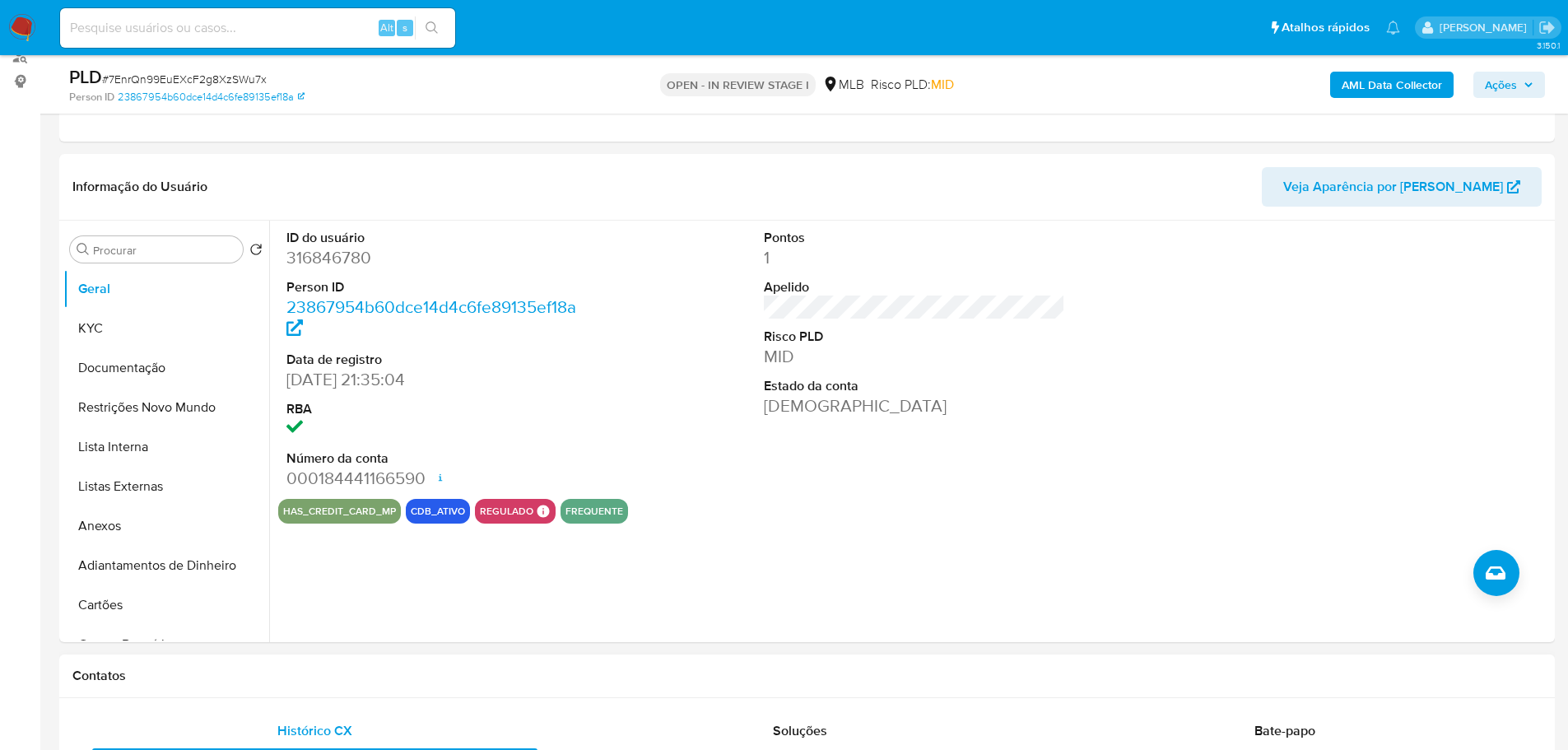
drag, startPoint x: 331, startPoint y: 692, endPoint x: 318, endPoint y: 682, distance: 16.4
click at [318, 682] on div "Contatos" at bounding box center [807, 676] width 1496 height 44
click at [106, 323] on button "KYC" at bounding box center [160, 328] width 193 height 39
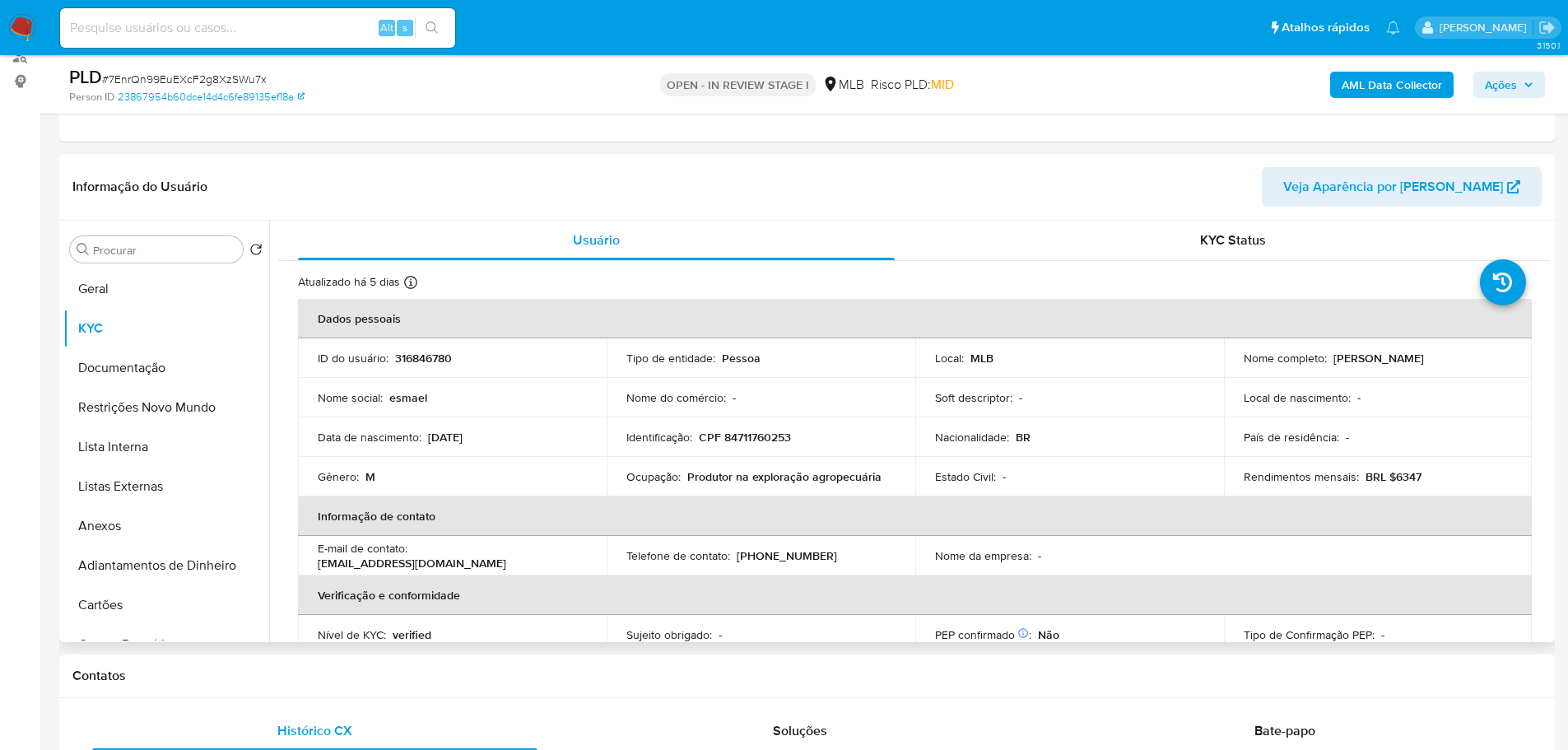
drag, startPoint x: 443, startPoint y: 690, endPoint x: 325, endPoint y: 619, distance: 137.7
click at [443, 690] on div "Contatos" at bounding box center [807, 676] width 1496 height 44
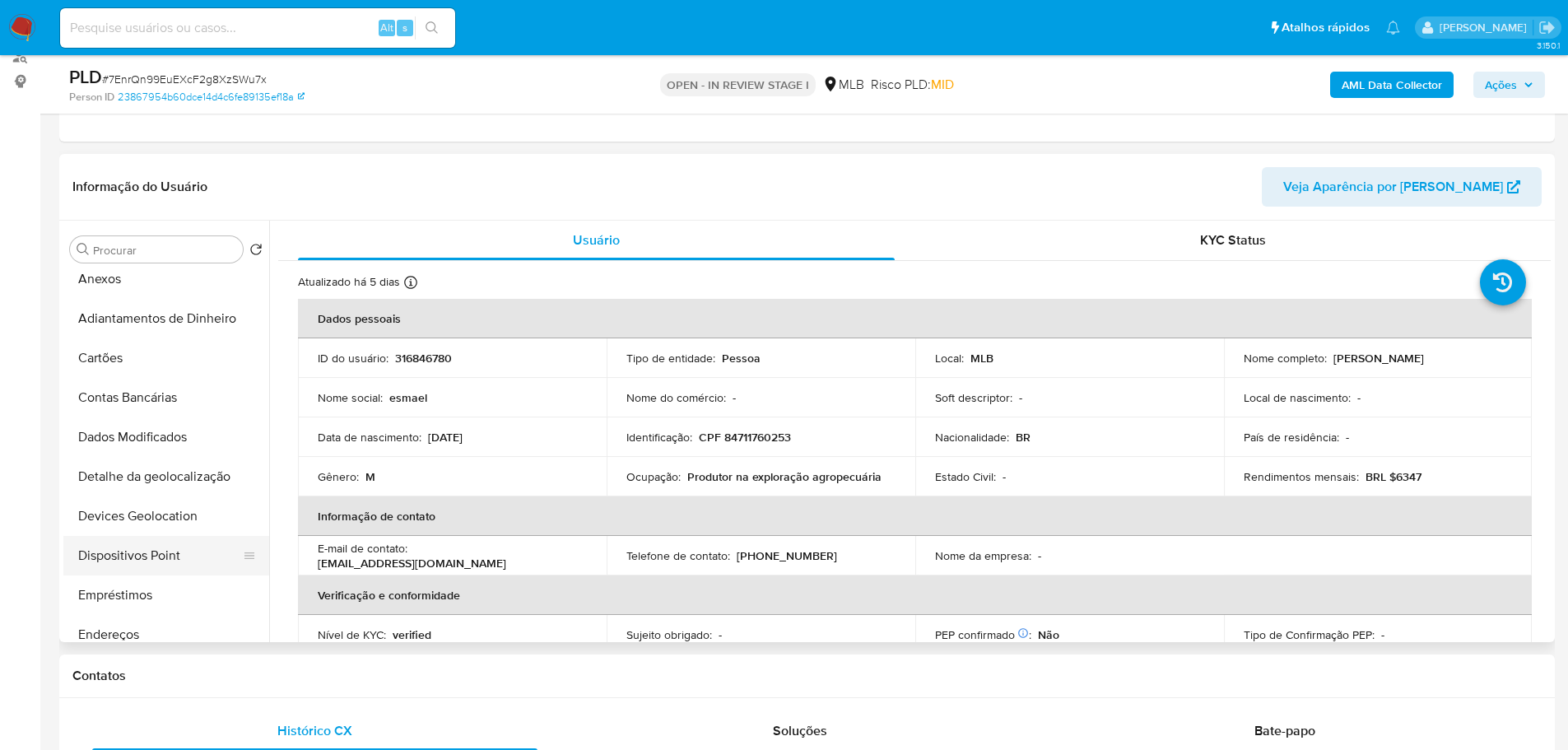
scroll to position [329, 0]
drag, startPoint x: 147, startPoint y: 549, endPoint x: 21, endPoint y: 552, distance: 126.0
click at [144, 552] on button "Endereços" at bounding box center [166, 552] width 205 height 39
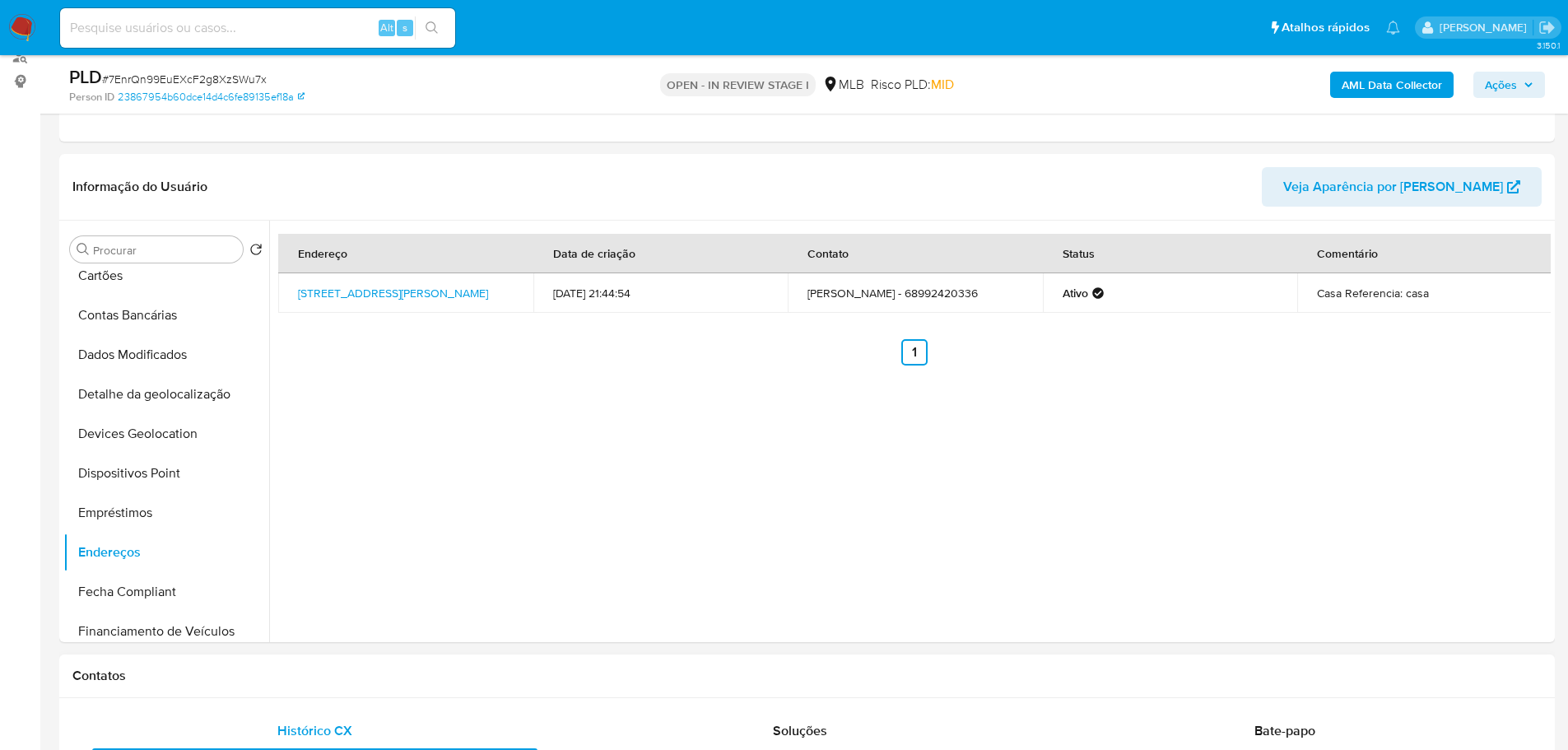
click at [454, 690] on div "Contatos" at bounding box center [807, 676] width 1496 height 44
click at [182, 383] on button "Detalhe da geolocalização" at bounding box center [160, 394] width 193 height 39
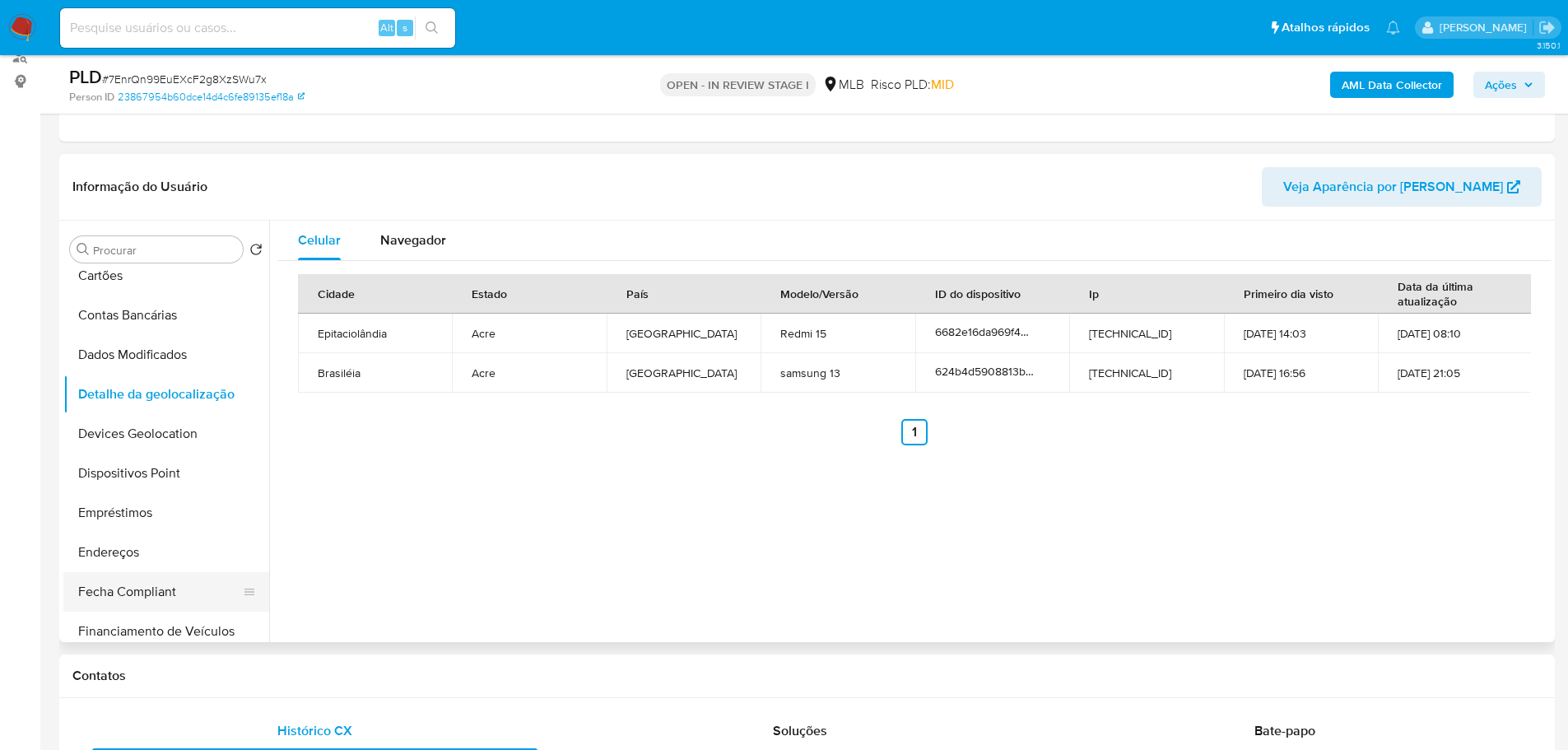
drag, startPoint x: 273, startPoint y: 673, endPoint x: 235, endPoint y: 604, distance: 78.8
click at [273, 673] on h1 "Contatos" at bounding box center [807, 676] width 1469 height 16
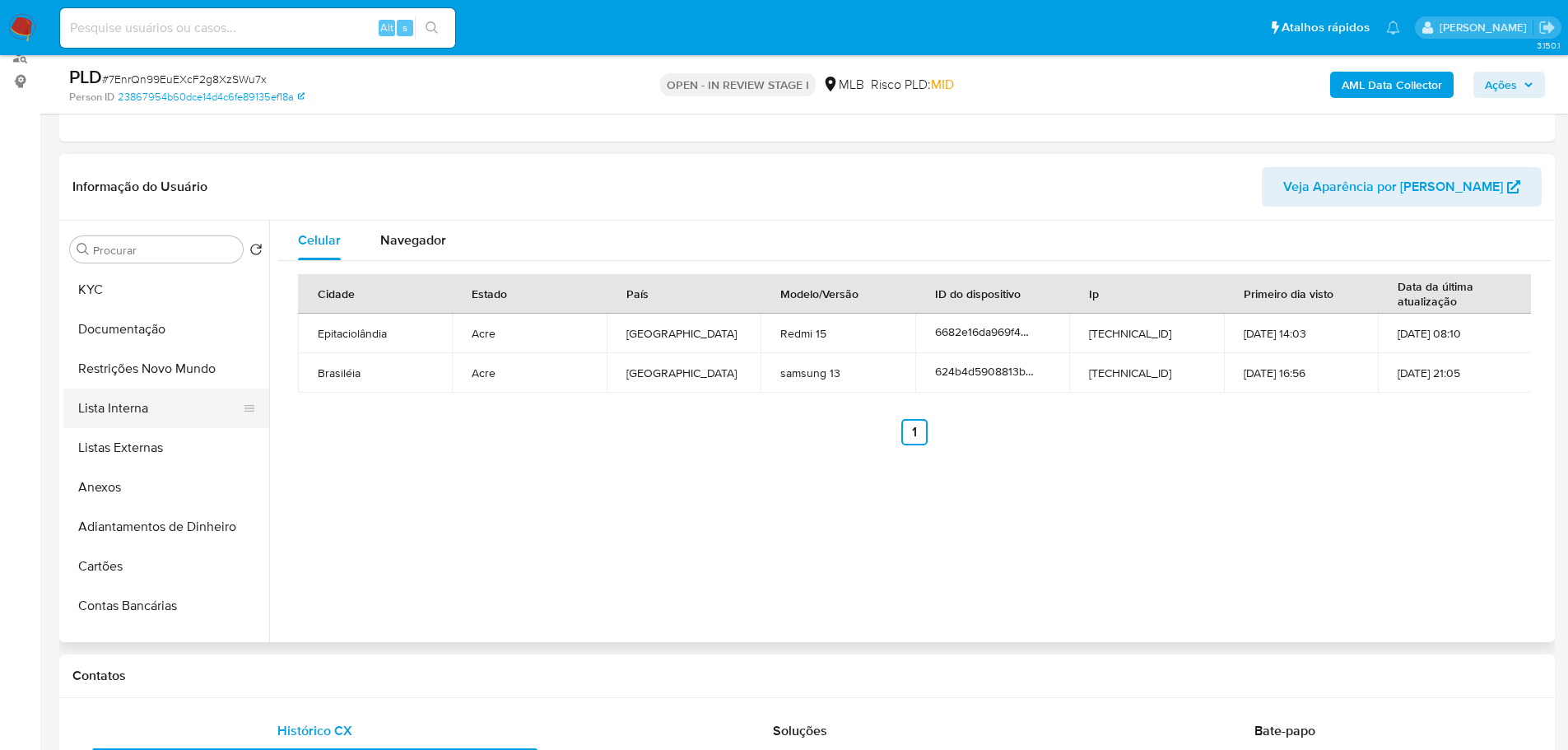
scroll to position [0, 0]
click at [168, 413] on button "Restrições Novo Mundo" at bounding box center [160, 408] width 193 height 39
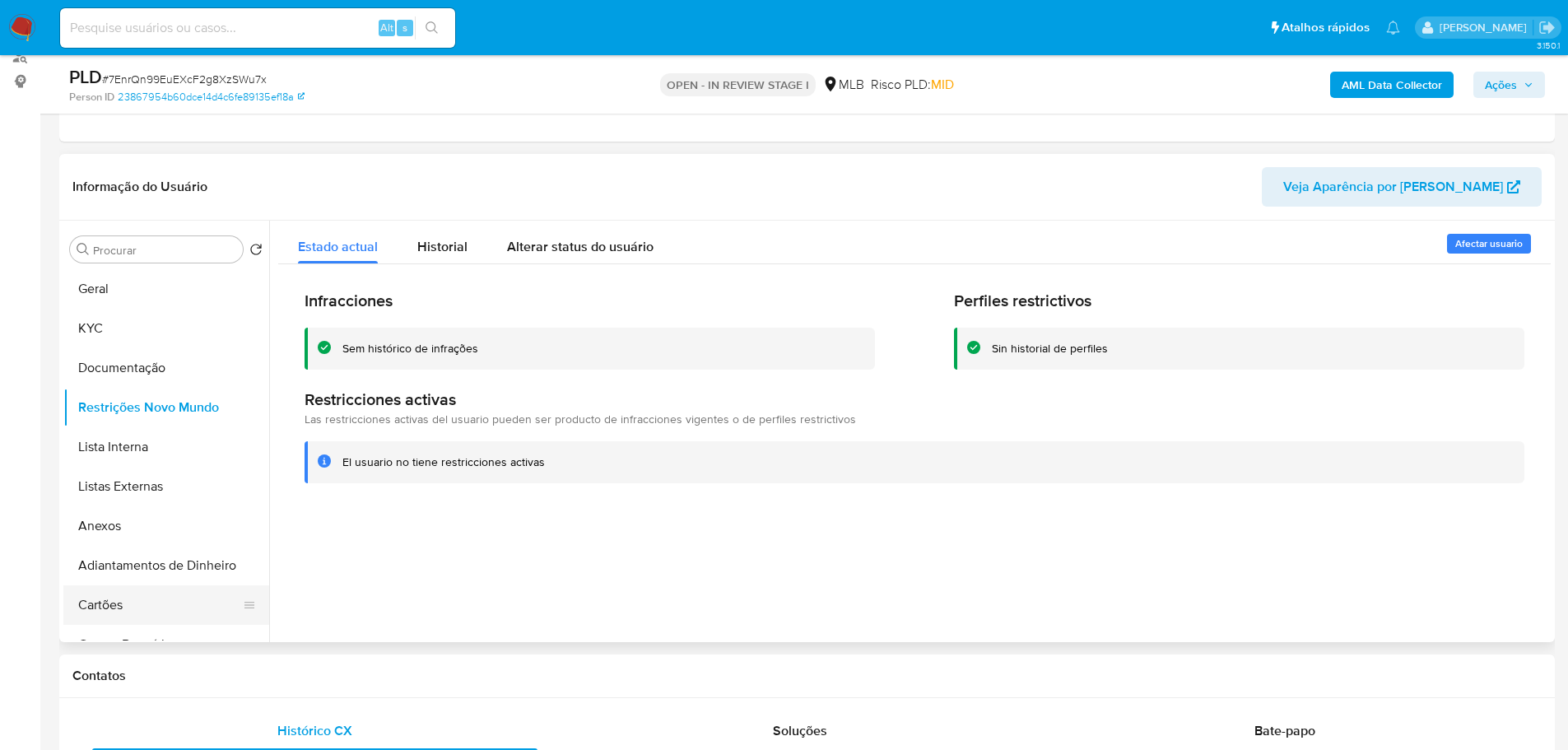
drag, startPoint x: 306, startPoint y: 673, endPoint x: 231, endPoint y: 621, distance: 91.3
click at [306, 673] on h1 "Contatos" at bounding box center [807, 676] width 1469 height 16
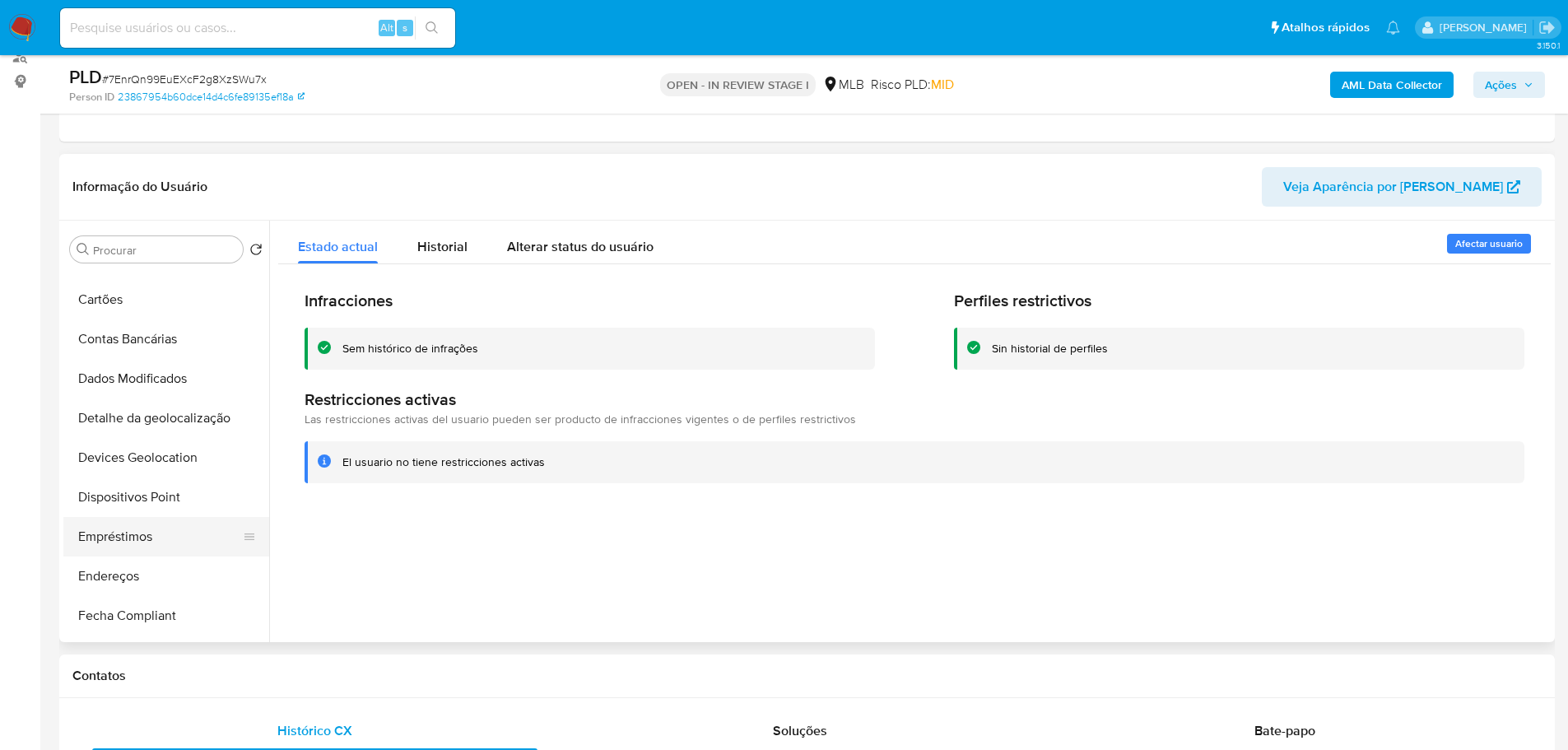
scroll to position [329, 0]
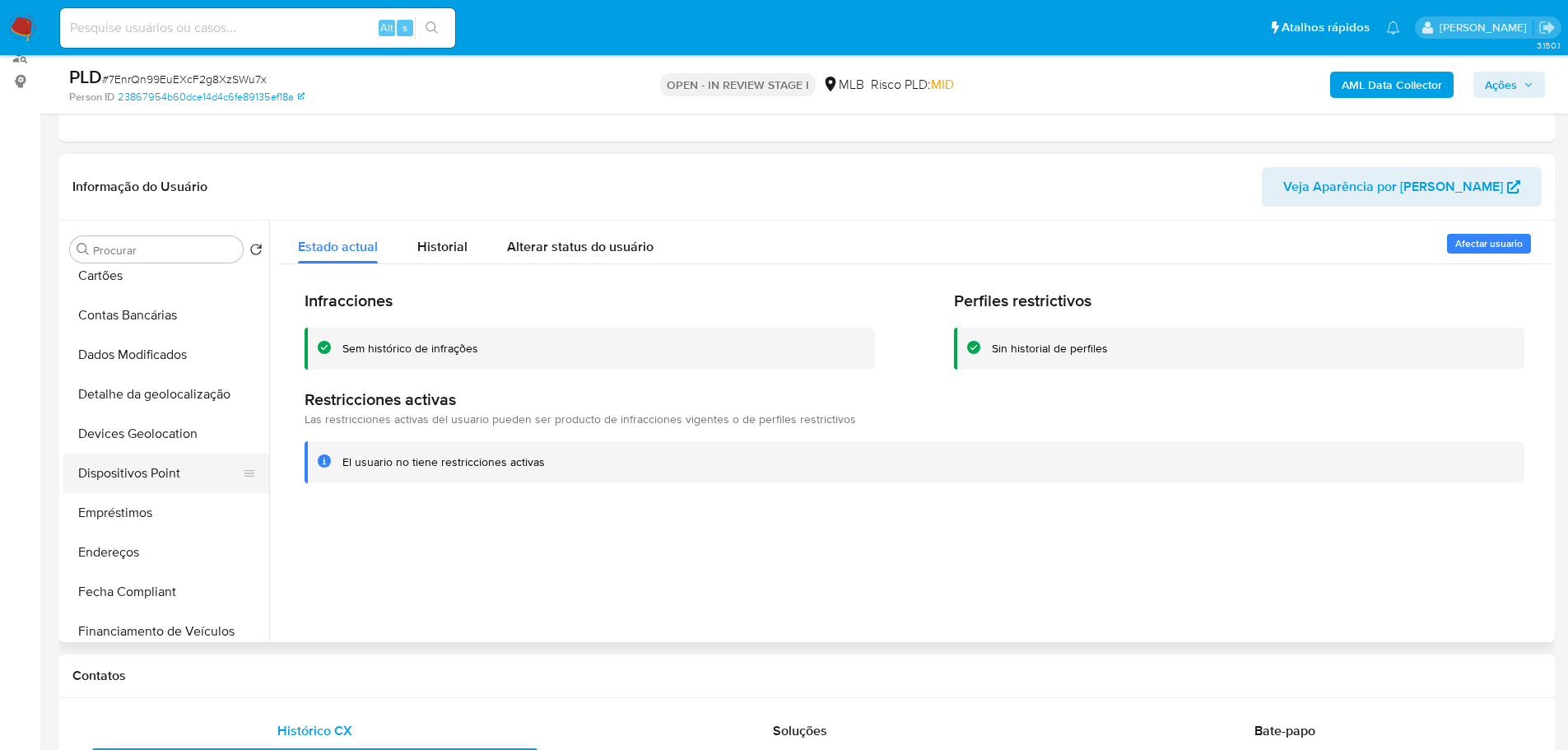
click at [172, 475] on button "Dispositivos Point" at bounding box center [160, 474] width 193 height 39
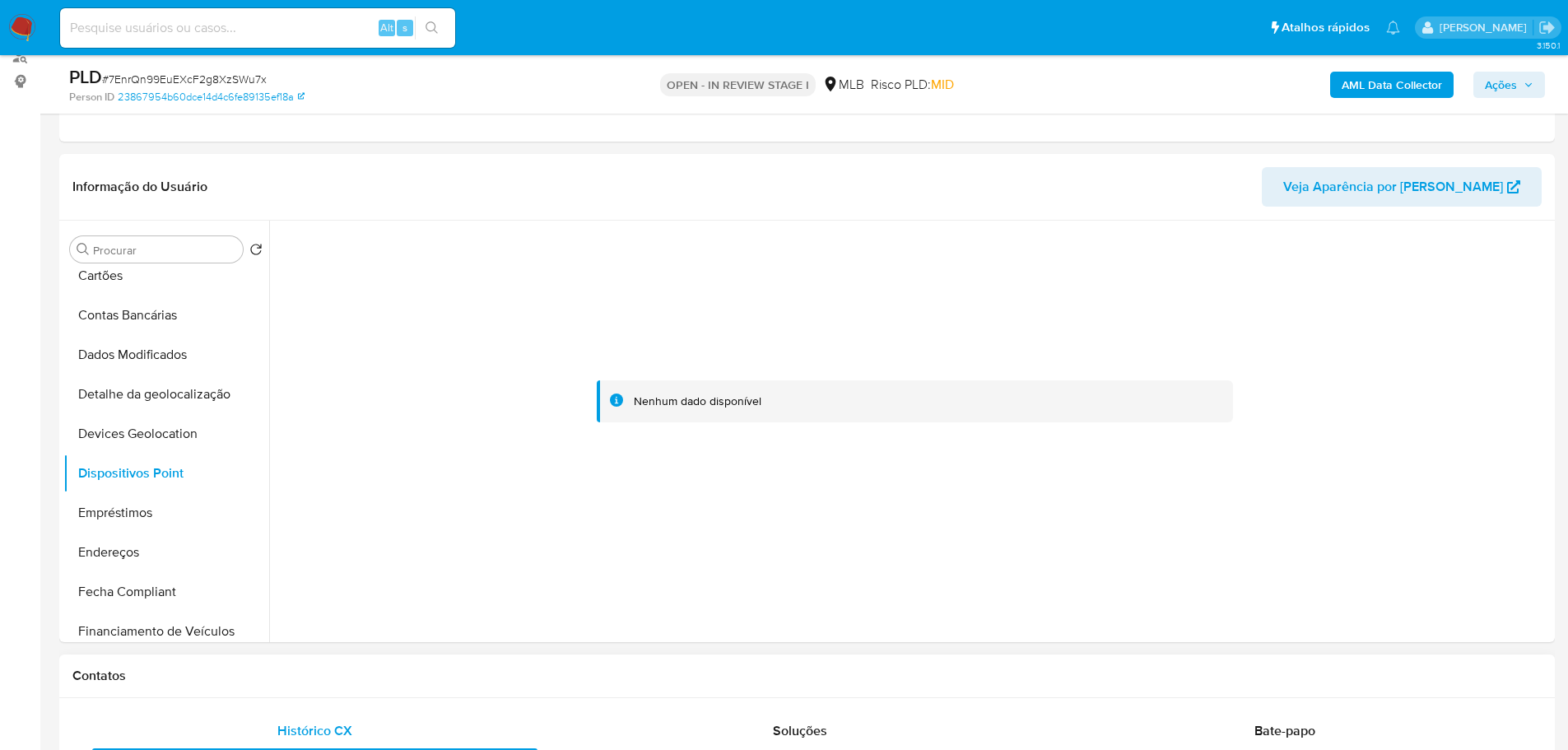
click at [598, 671] on h1 "Contatos" at bounding box center [807, 676] width 1469 height 16
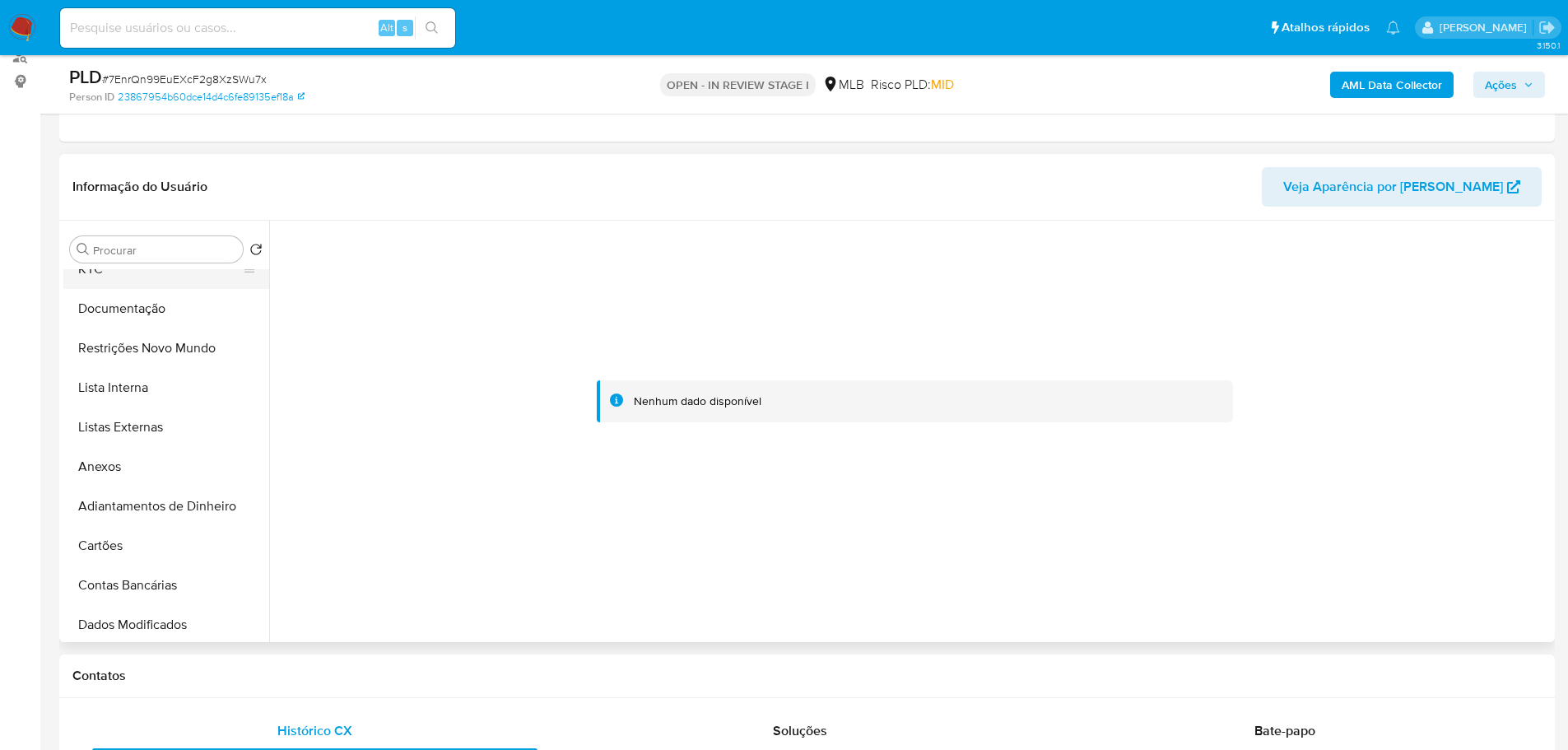
scroll to position [0, 0]
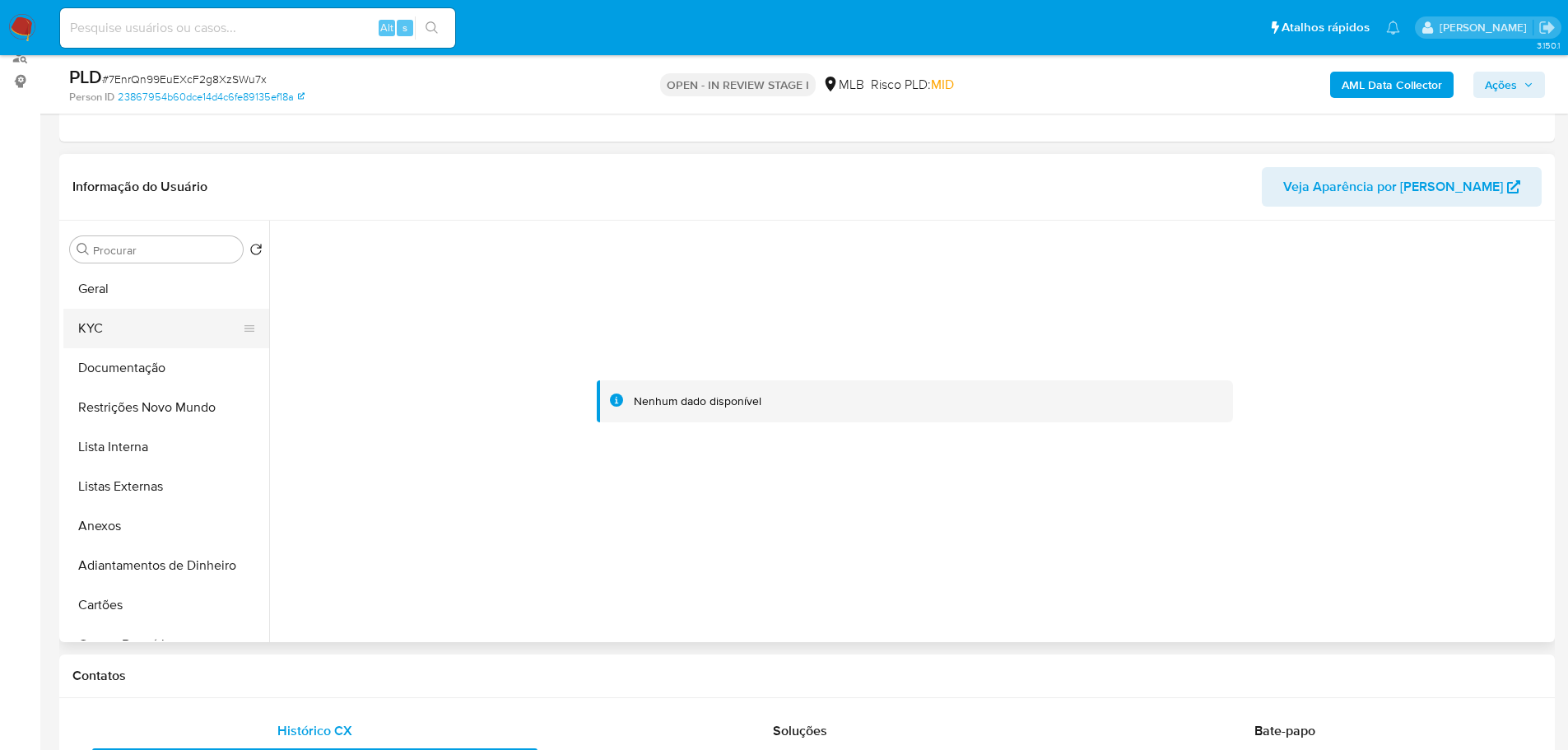
click at [96, 324] on button "KYC" at bounding box center [160, 328] width 193 height 39
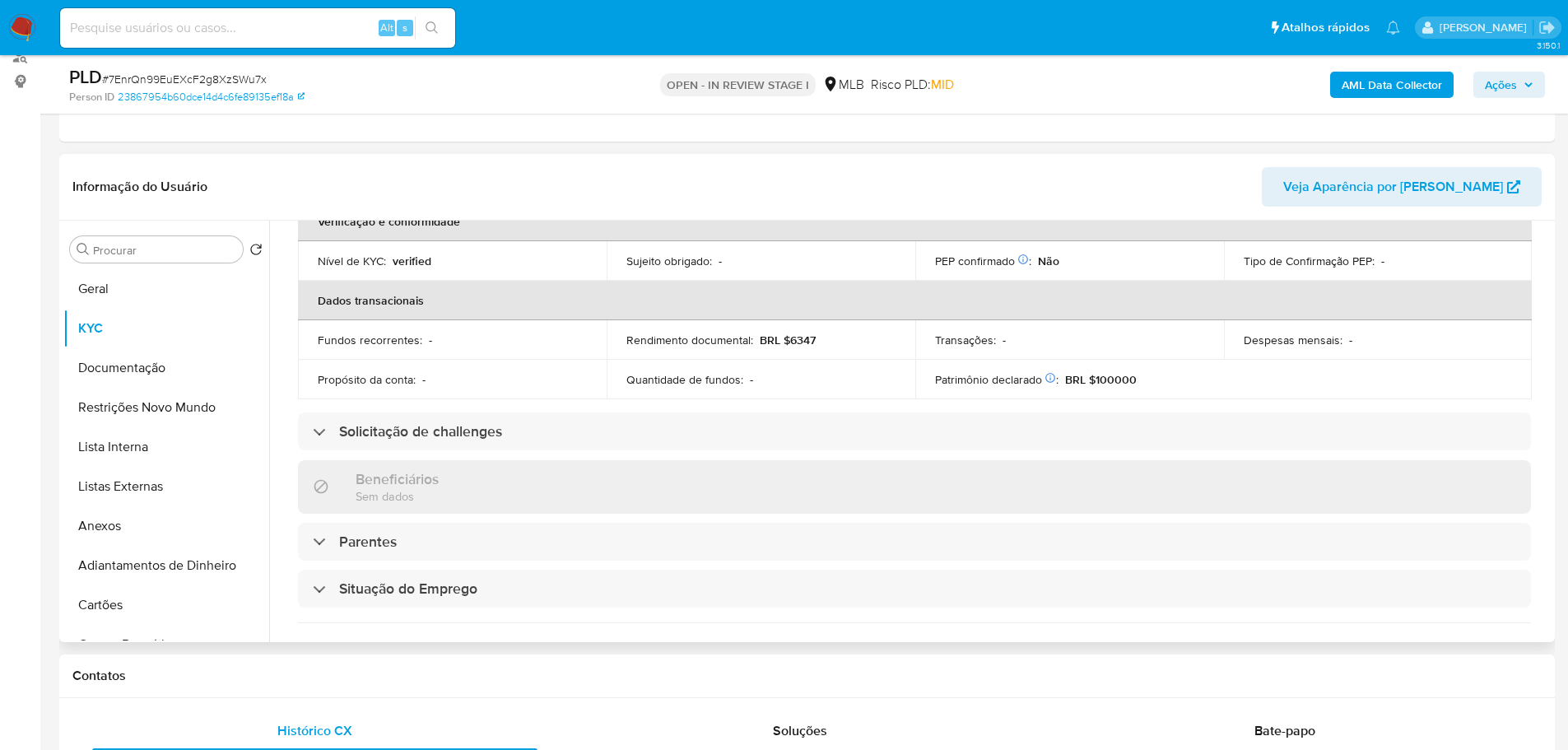
scroll to position [90, 0]
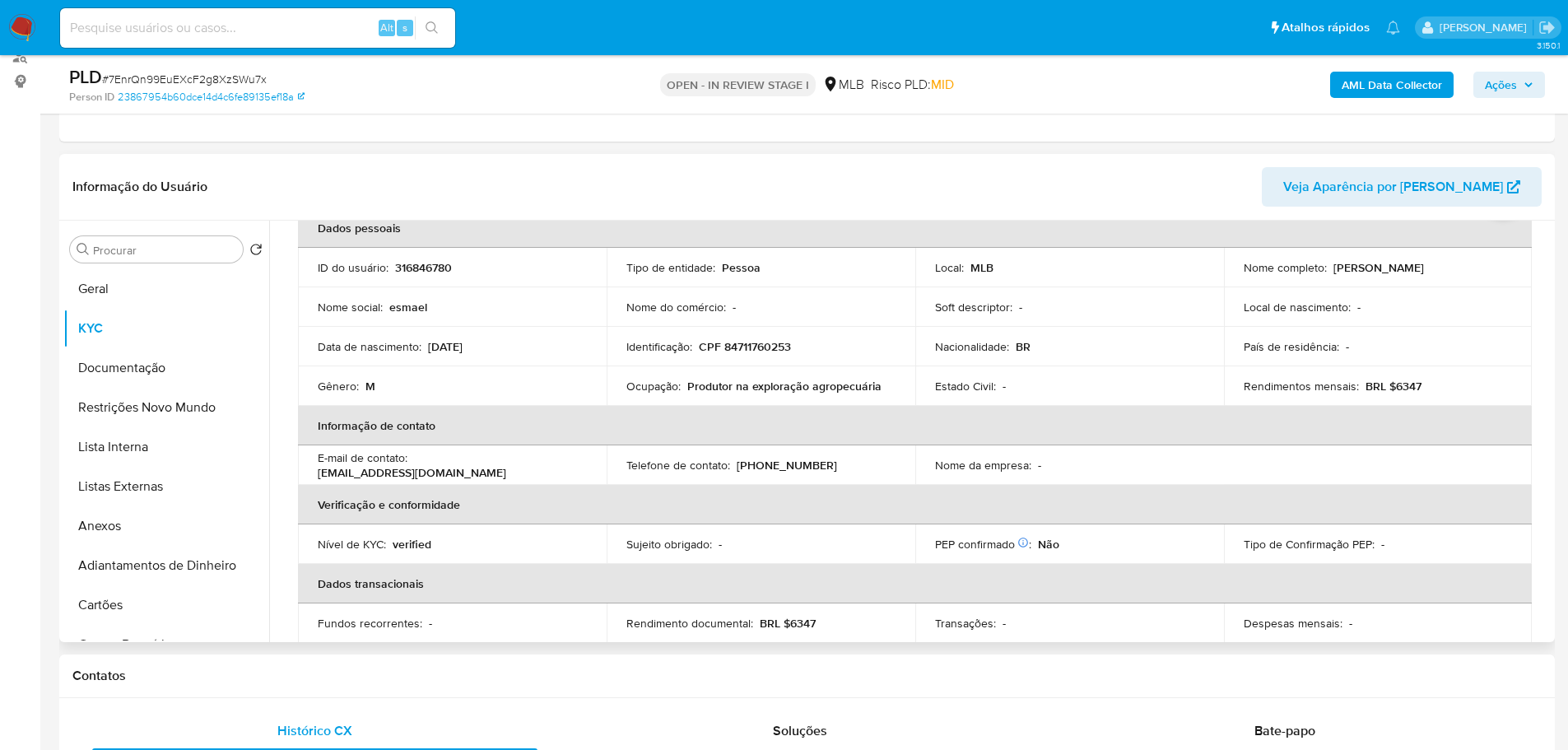
click at [760, 341] on p "CPF 84711760253" at bounding box center [744, 346] width 92 height 15
copy p "84711760253"
click at [1490, 88] on span "Ações" at bounding box center [1501, 84] width 32 height 26
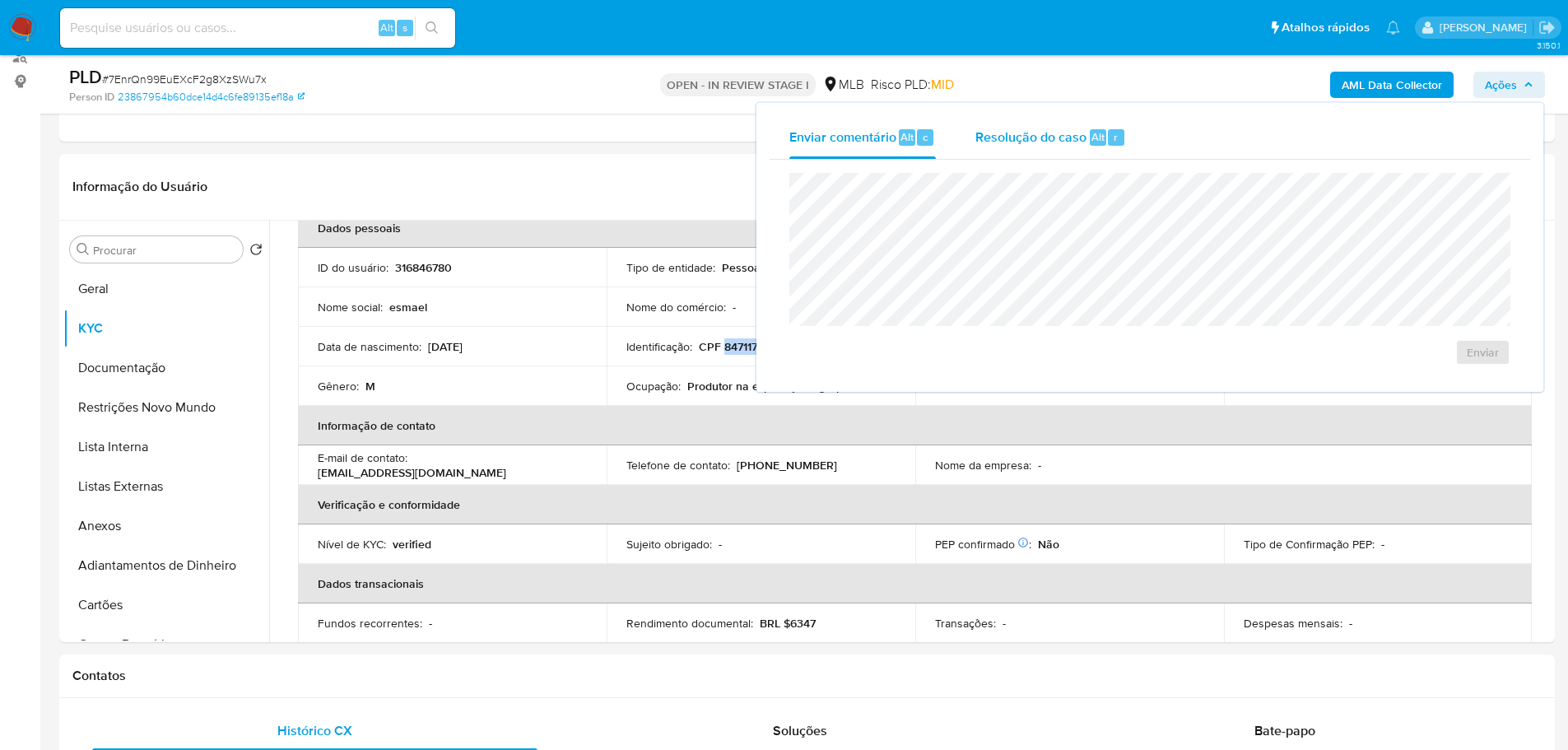
click at [1078, 131] on span "Resolução do caso" at bounding box center [1031, 136] width 111 height 19
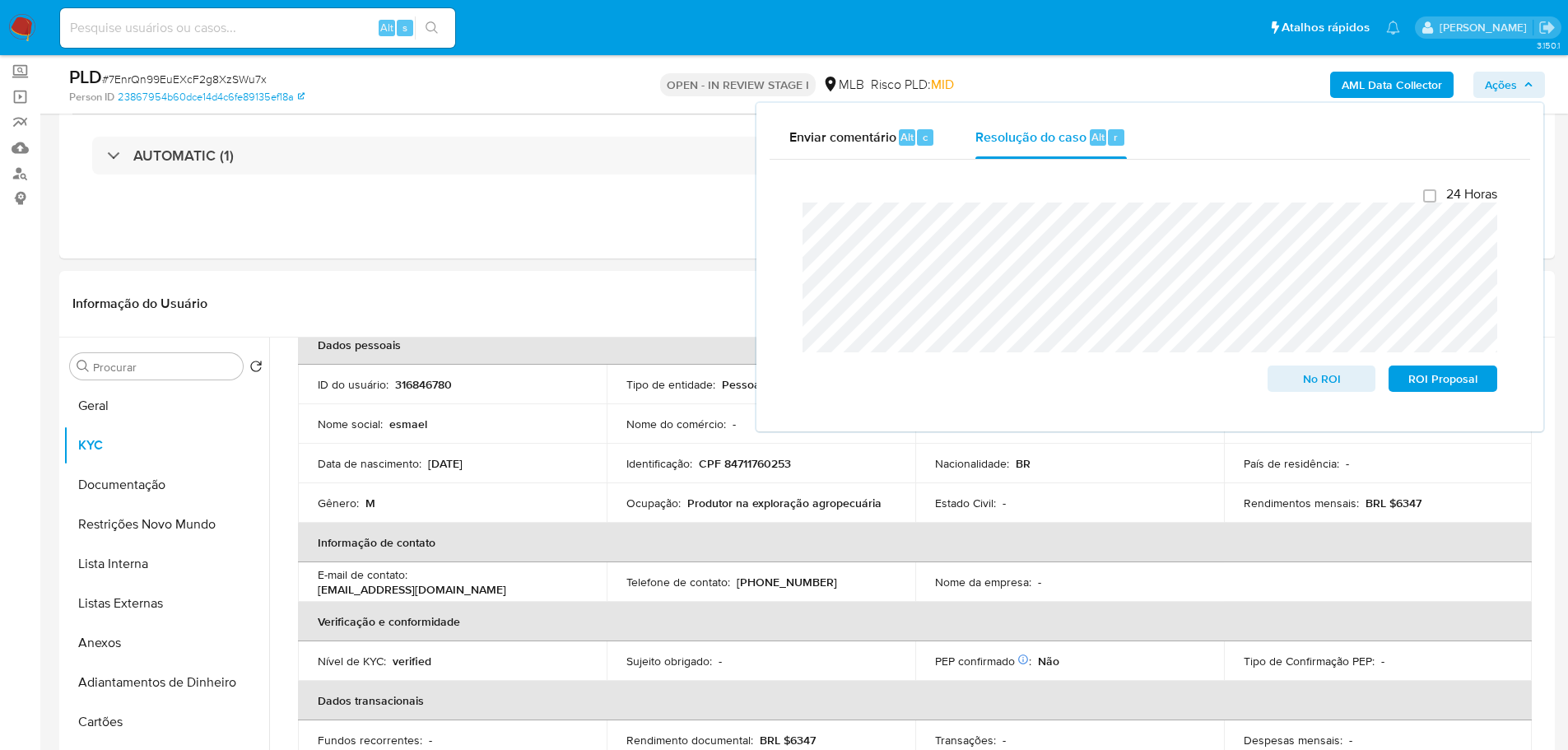
scroll to position [0, 0]
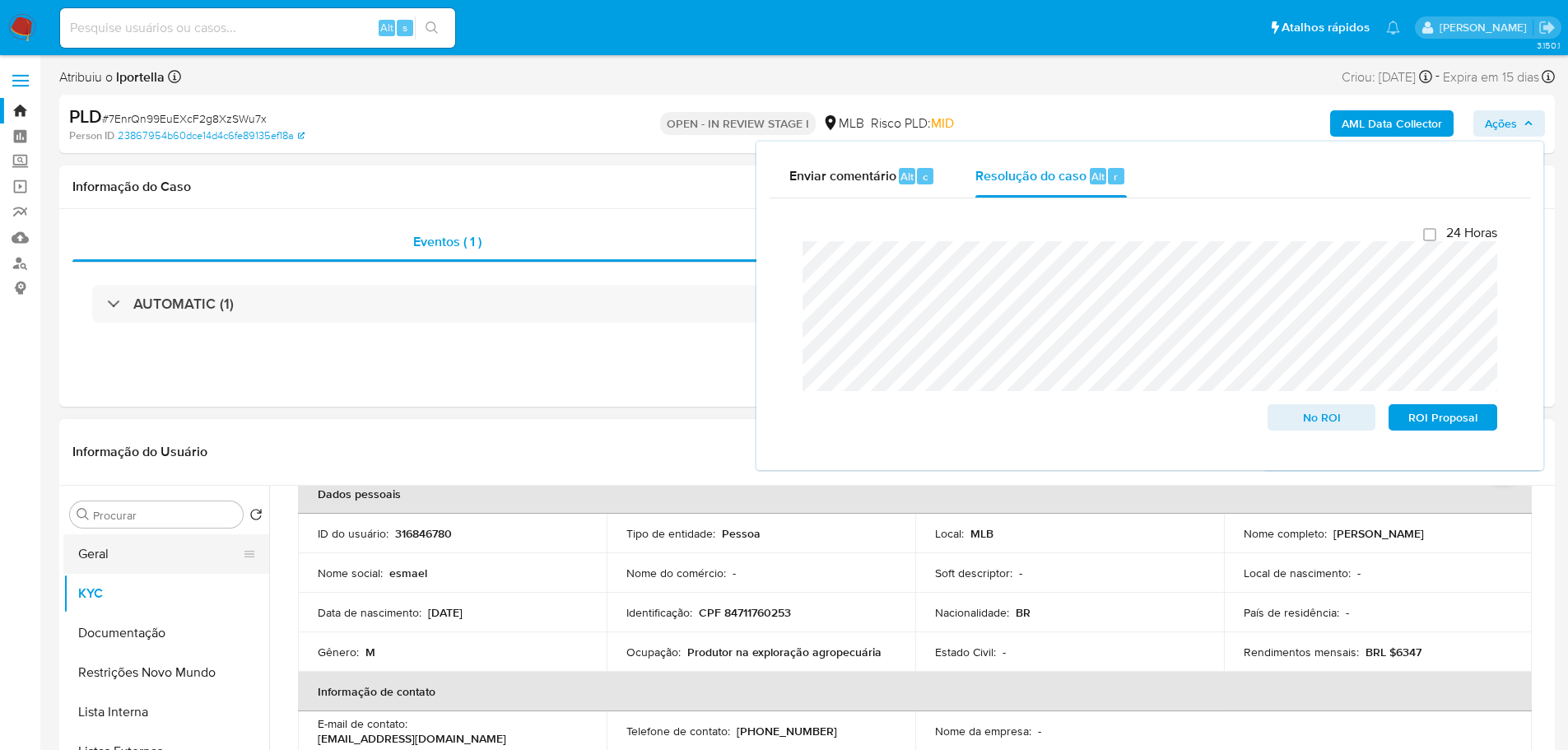
click at [143, 548] on button "Geral" at bounding box center [160, 554] width 193 height 39
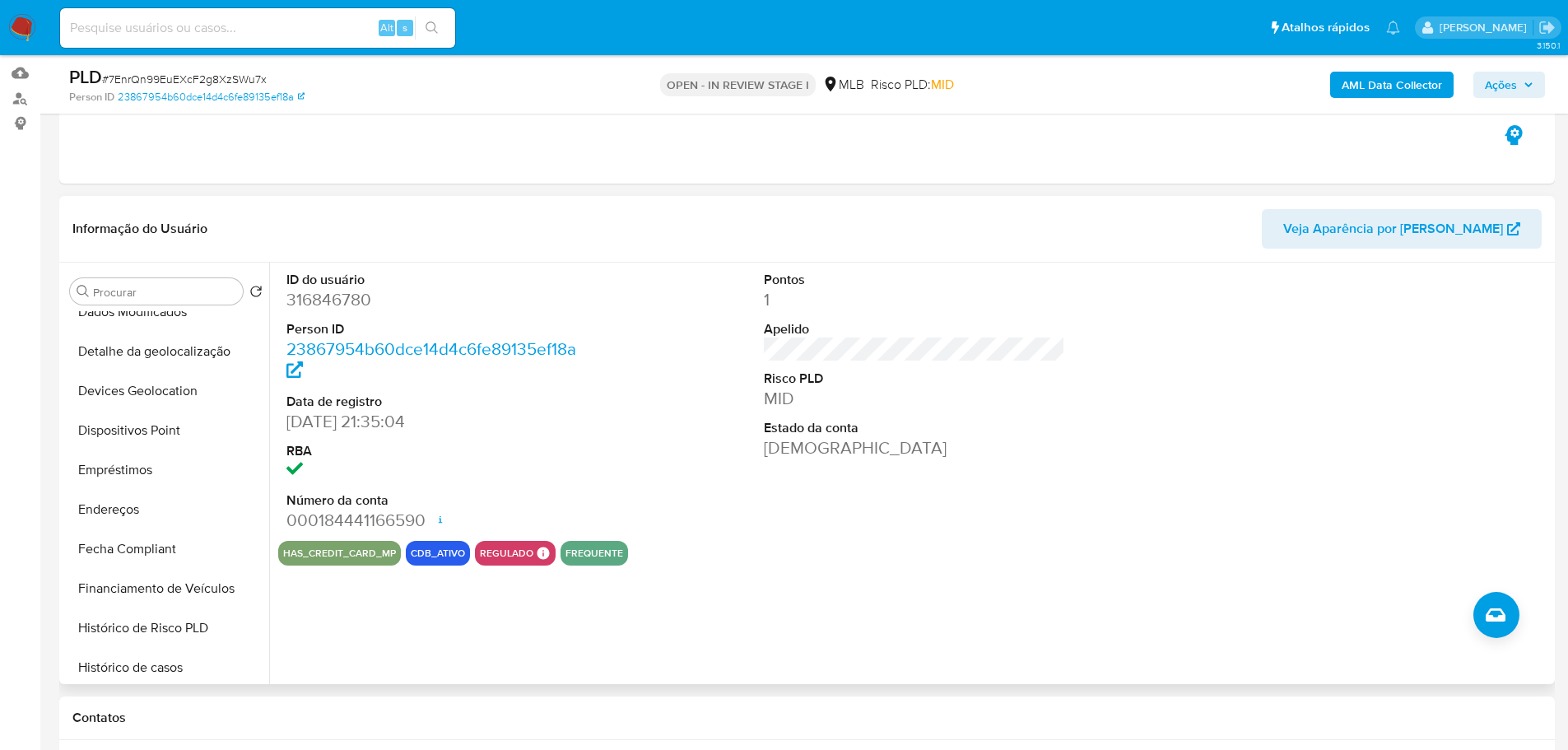
scroll to position [659, 0]
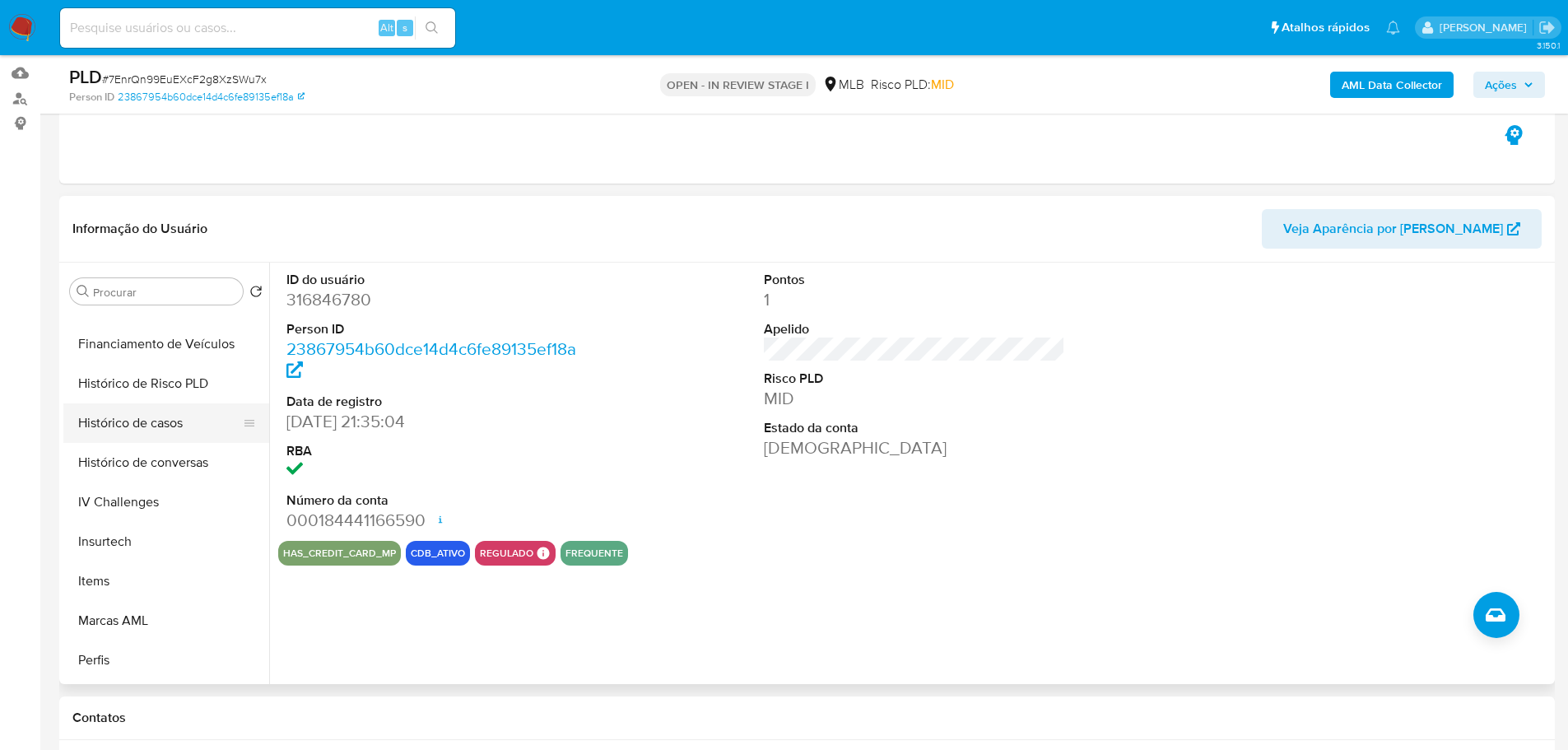
click at [131, 434] on button "Histórico de casos" at bounding box center [160, 423] width 193 height 39
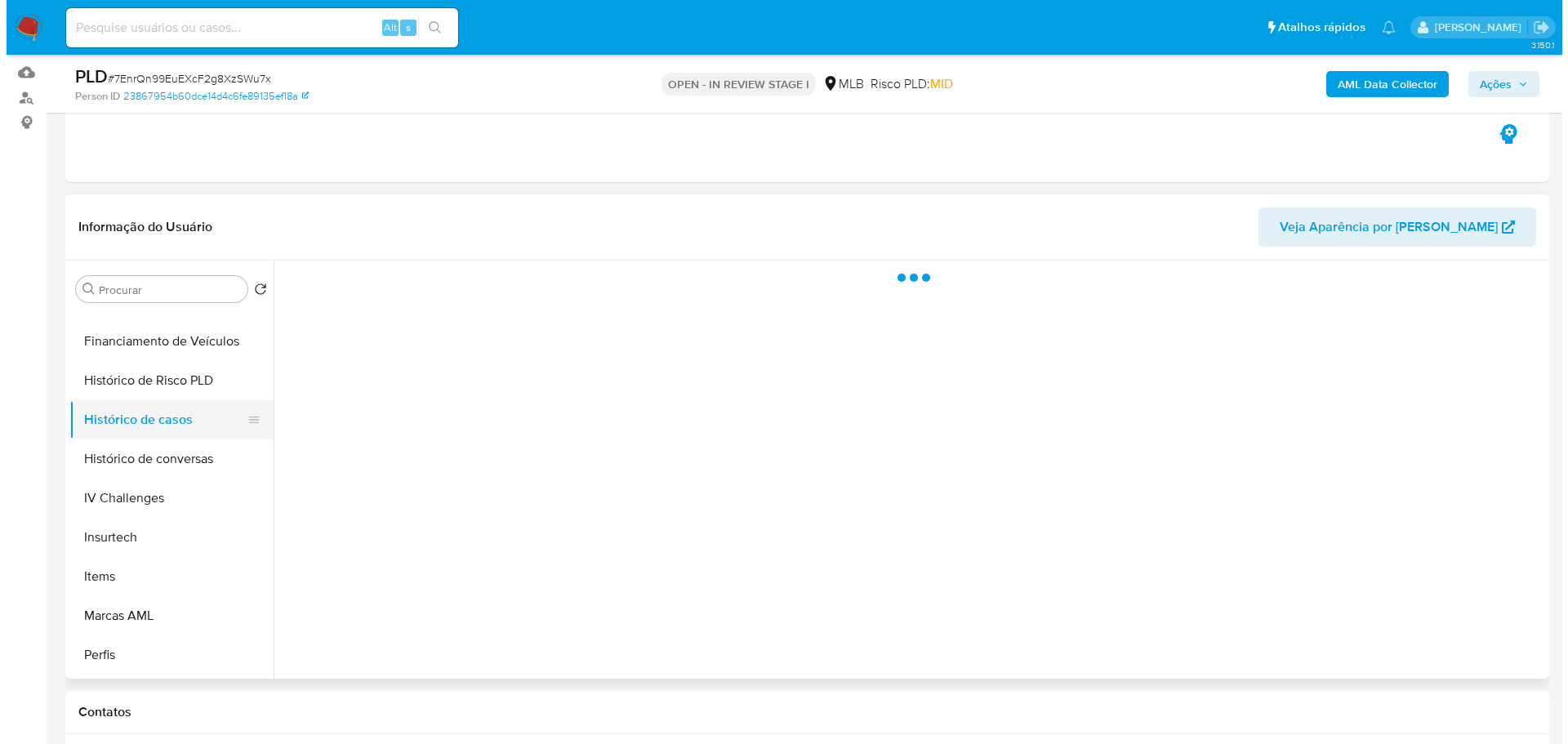
scroll to position [0, 0]
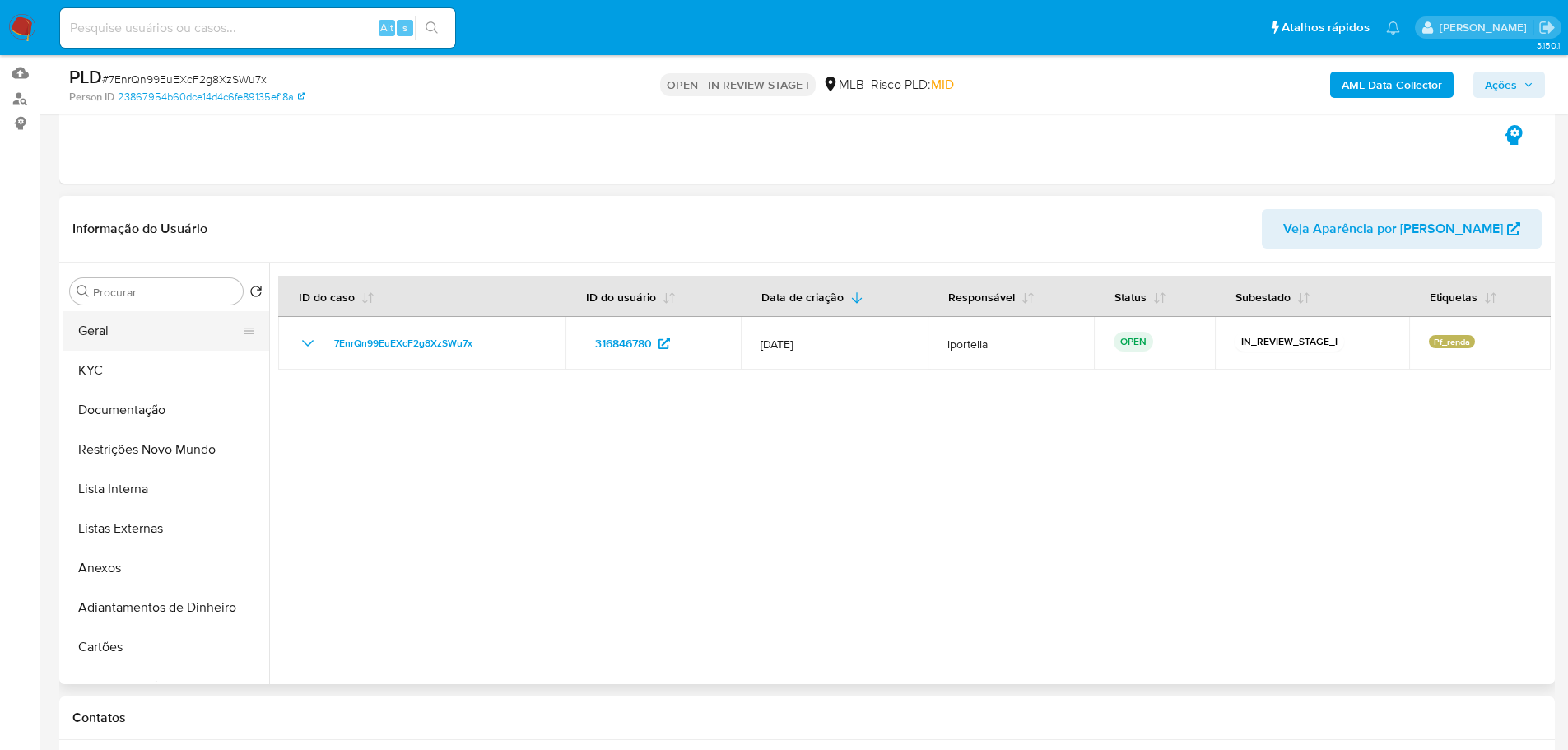
click at [122, 335] on button "Geral" at bounding box center [160, 331] width 193 height 39
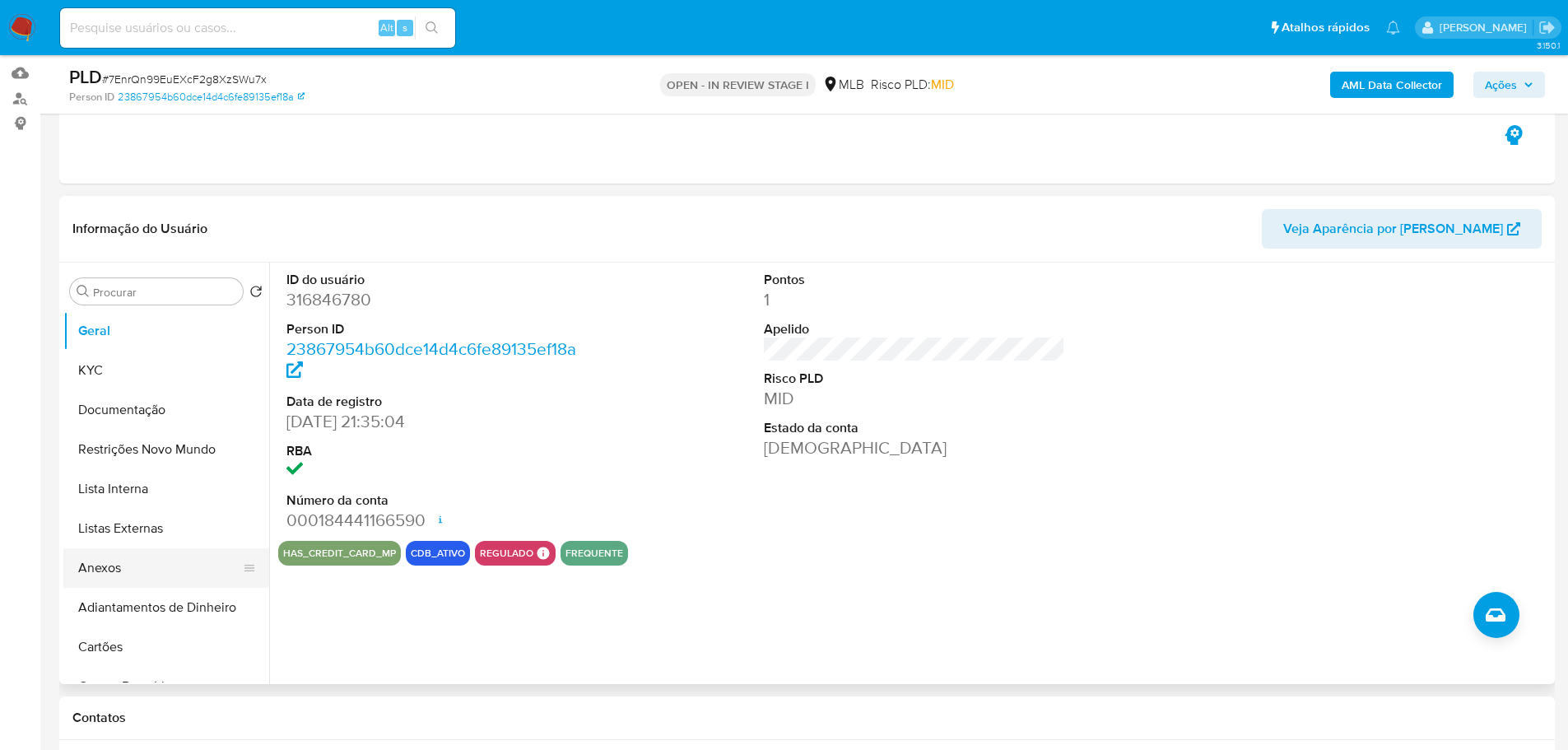
click at [130, 578] on button "Anexos" at bounding box center [160, 568] width 193 height 39
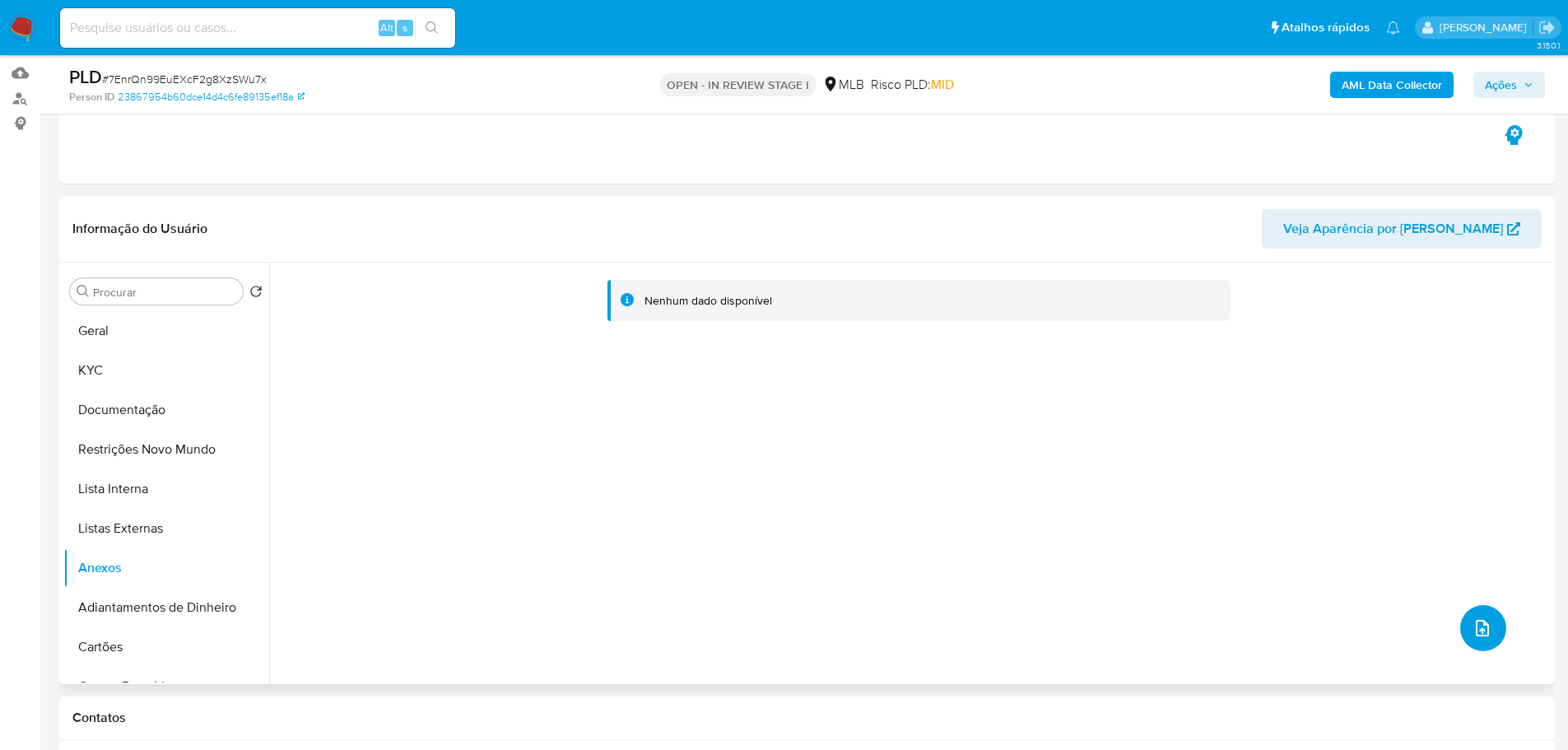
click at [1472, 627] on icon "upload-file" at bounding box center [1482, 628] width 20 height 20
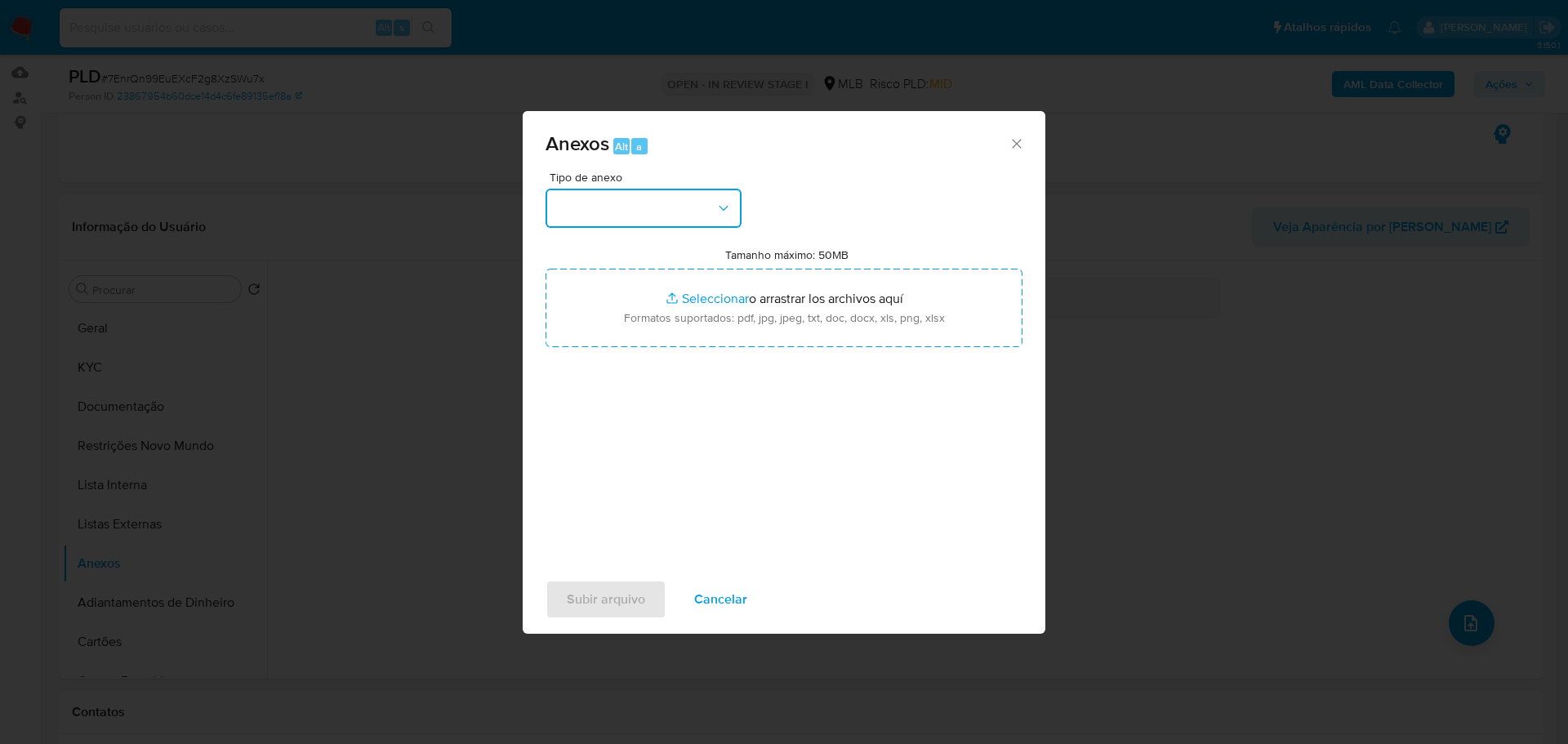
click at [686, 212] on button "button" at bounding box center [643, 208] width 196 height 39
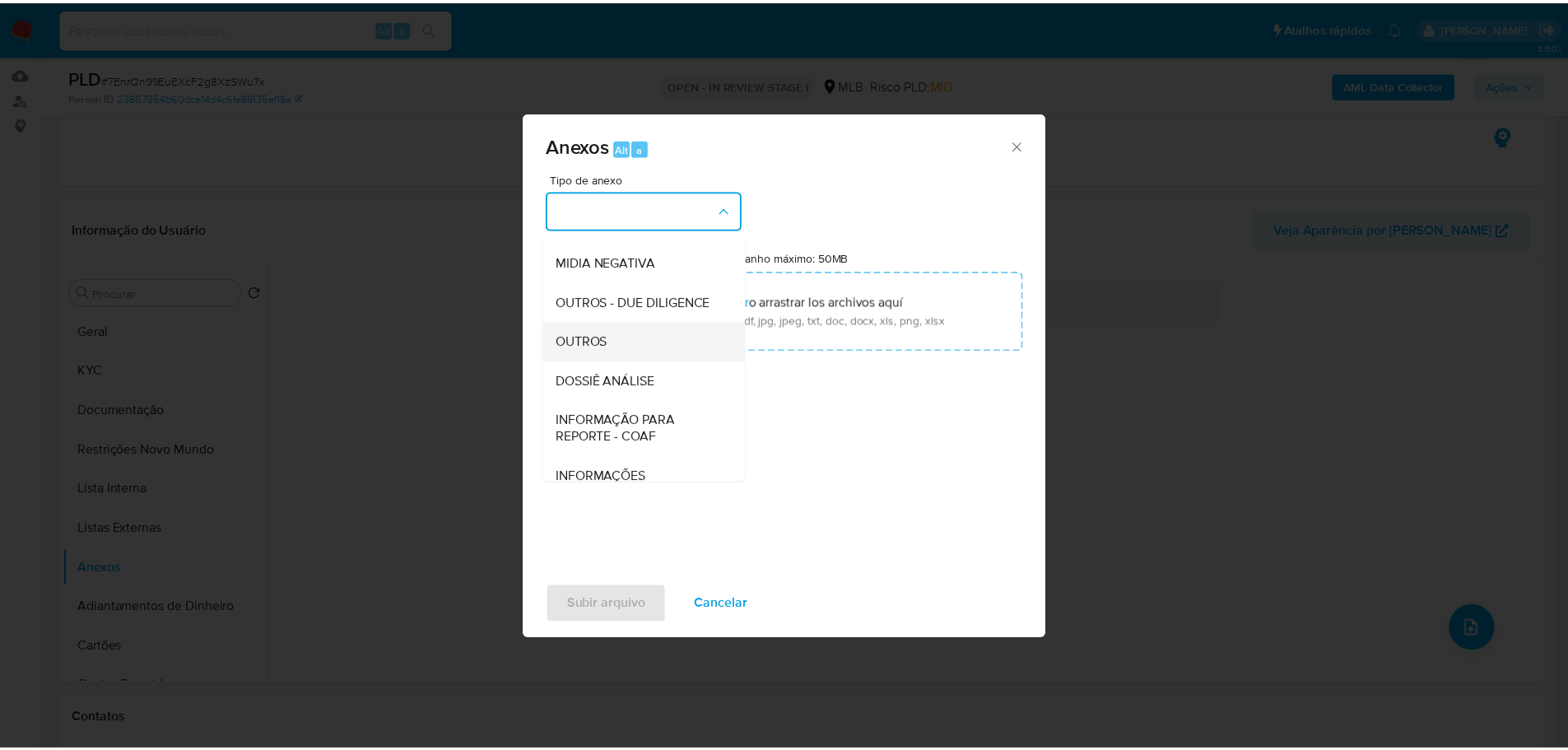
scroll to position [254, 0]
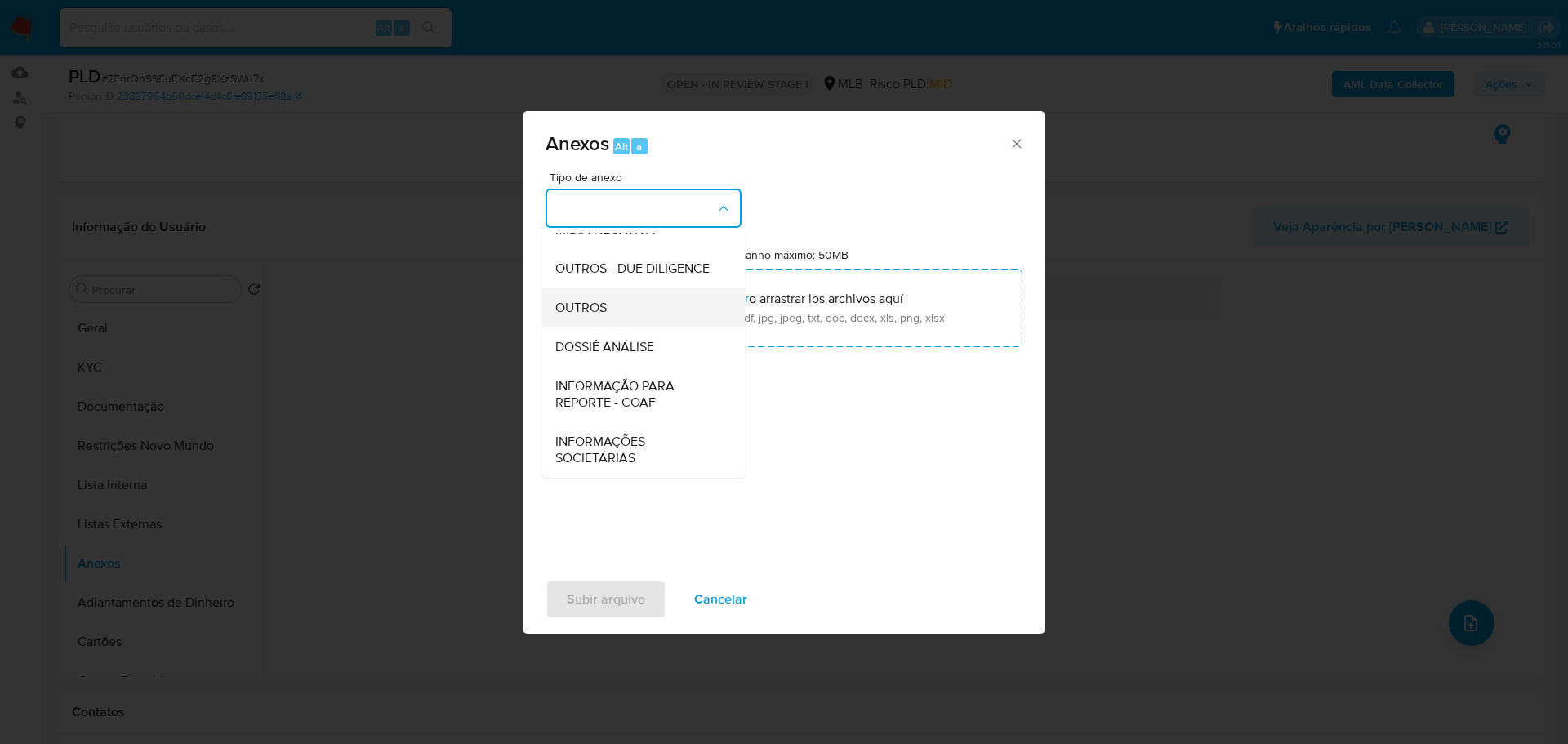
click at [609, 314] on div "OUTROS" at bounding box center [638, 308] width 167 height 39
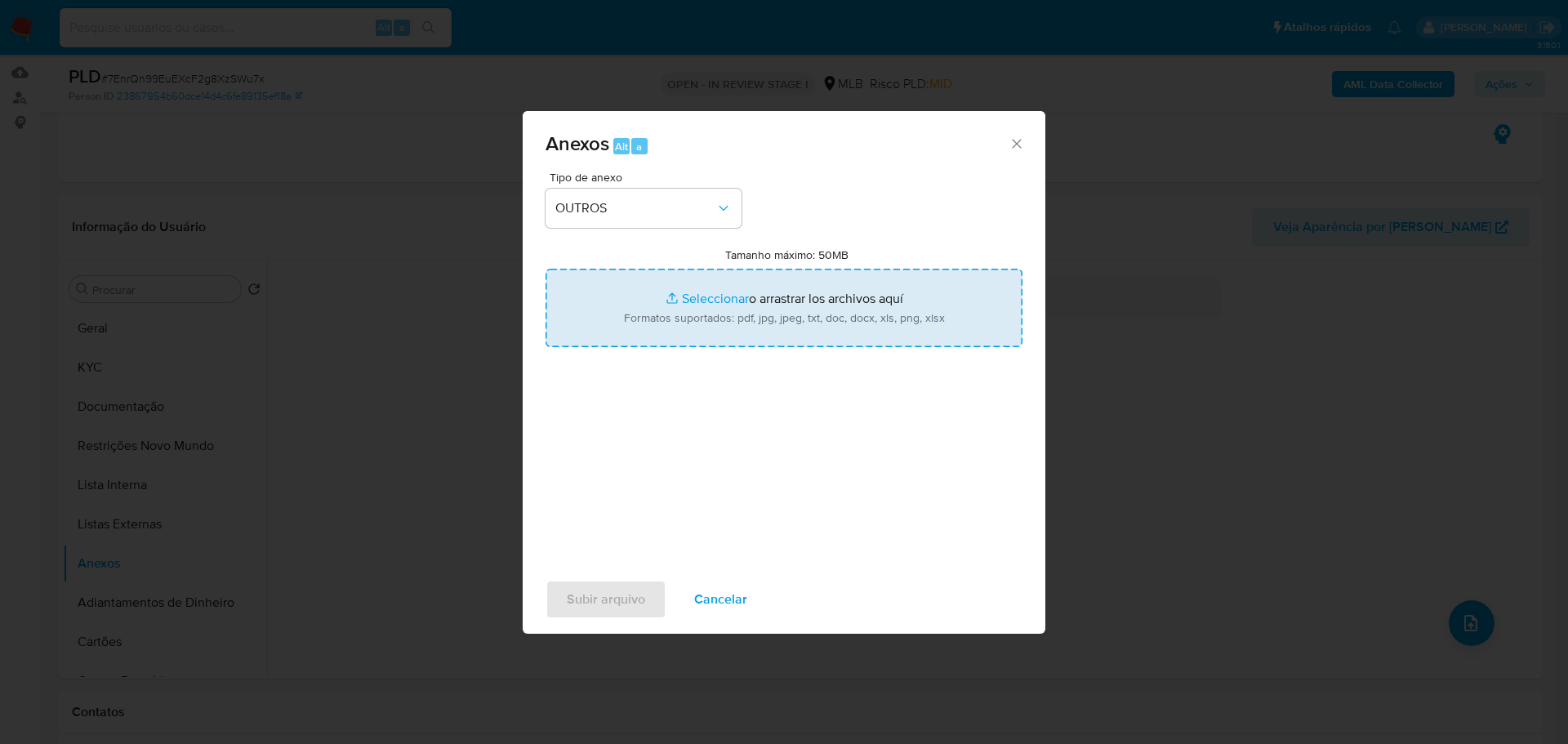
type input "C:\fakepath\SAR - XXX - CPF 84711760253 - ESMAEL VALDIVINO BEZERRA.pdf"
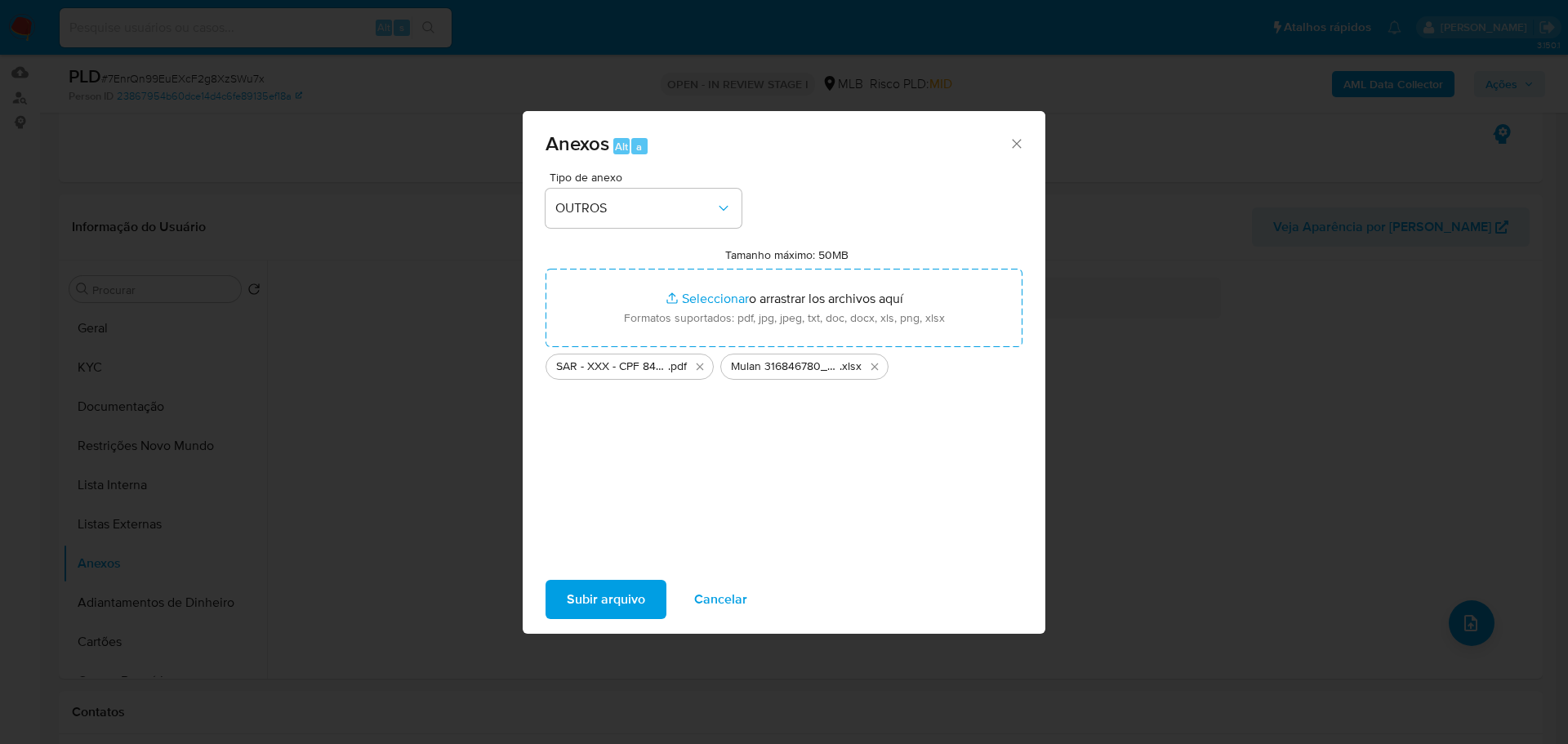
click at [616, 600] on span "Subir arquivo" at bounding box center [605, 599] width 78 height 36
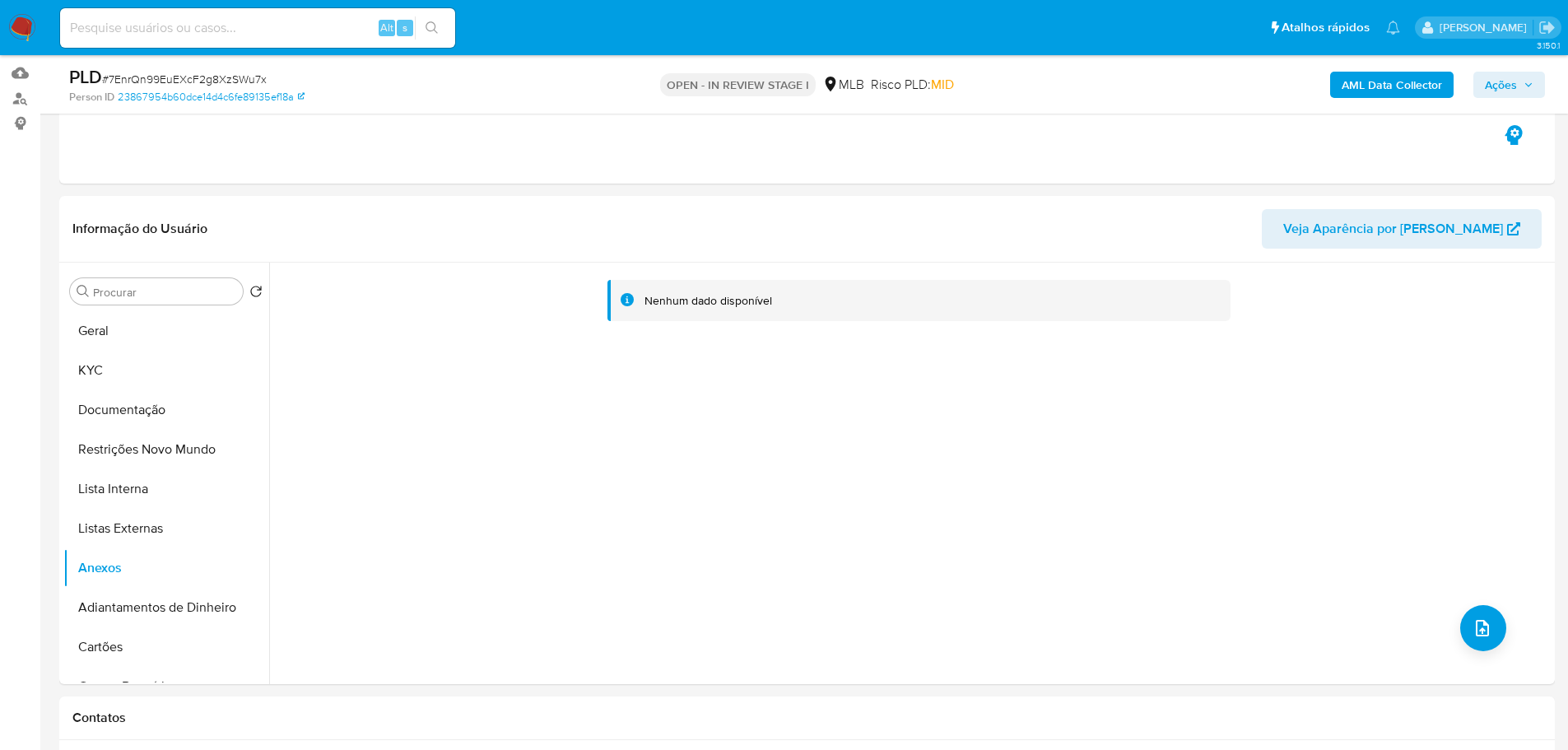
click at [1495, 74] on span "Ações" at bounding box center [1501, 84] width 32 height 26
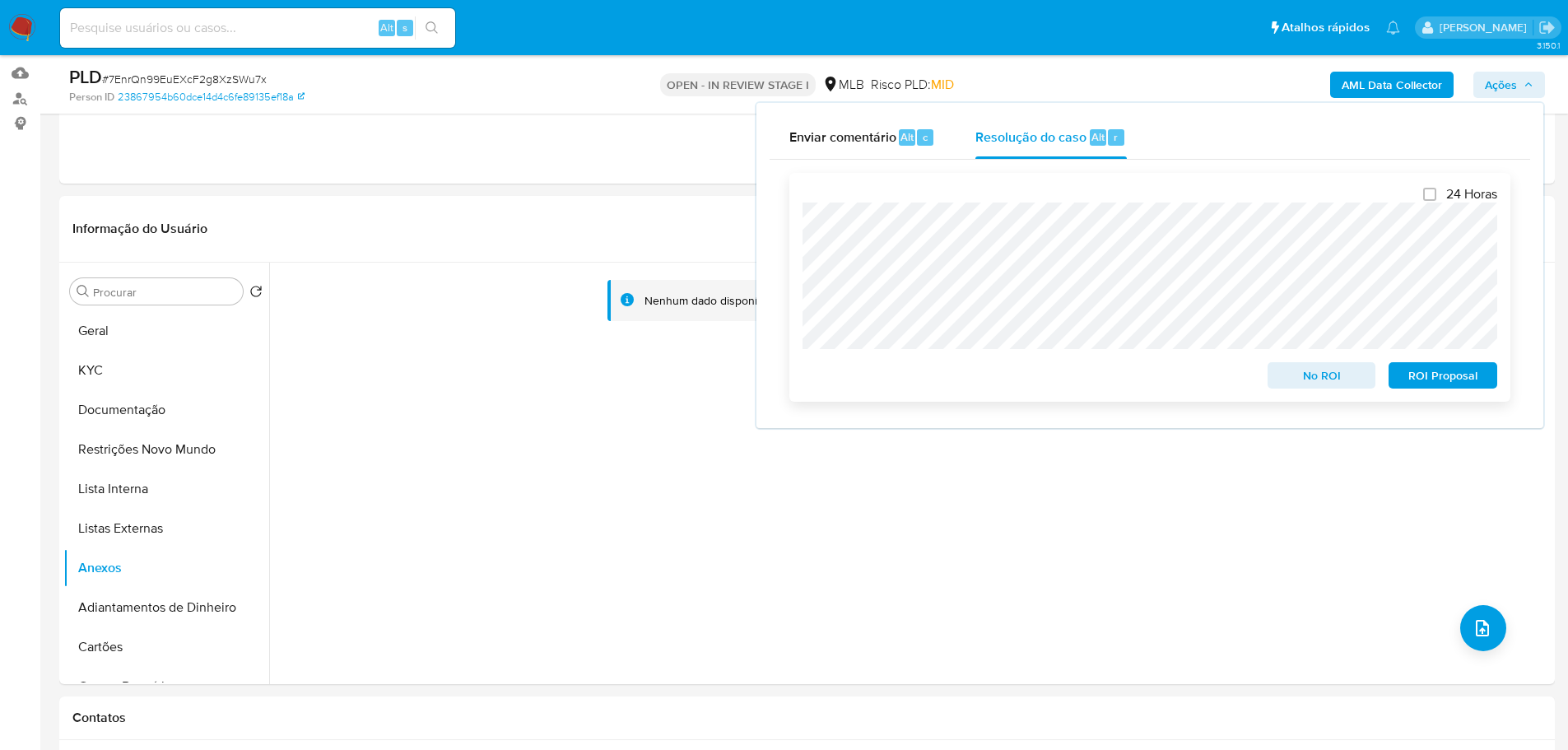
click at [1455, 380] on span "ROI Proposal" at bounding box center [1443, 375] width 86 height 23
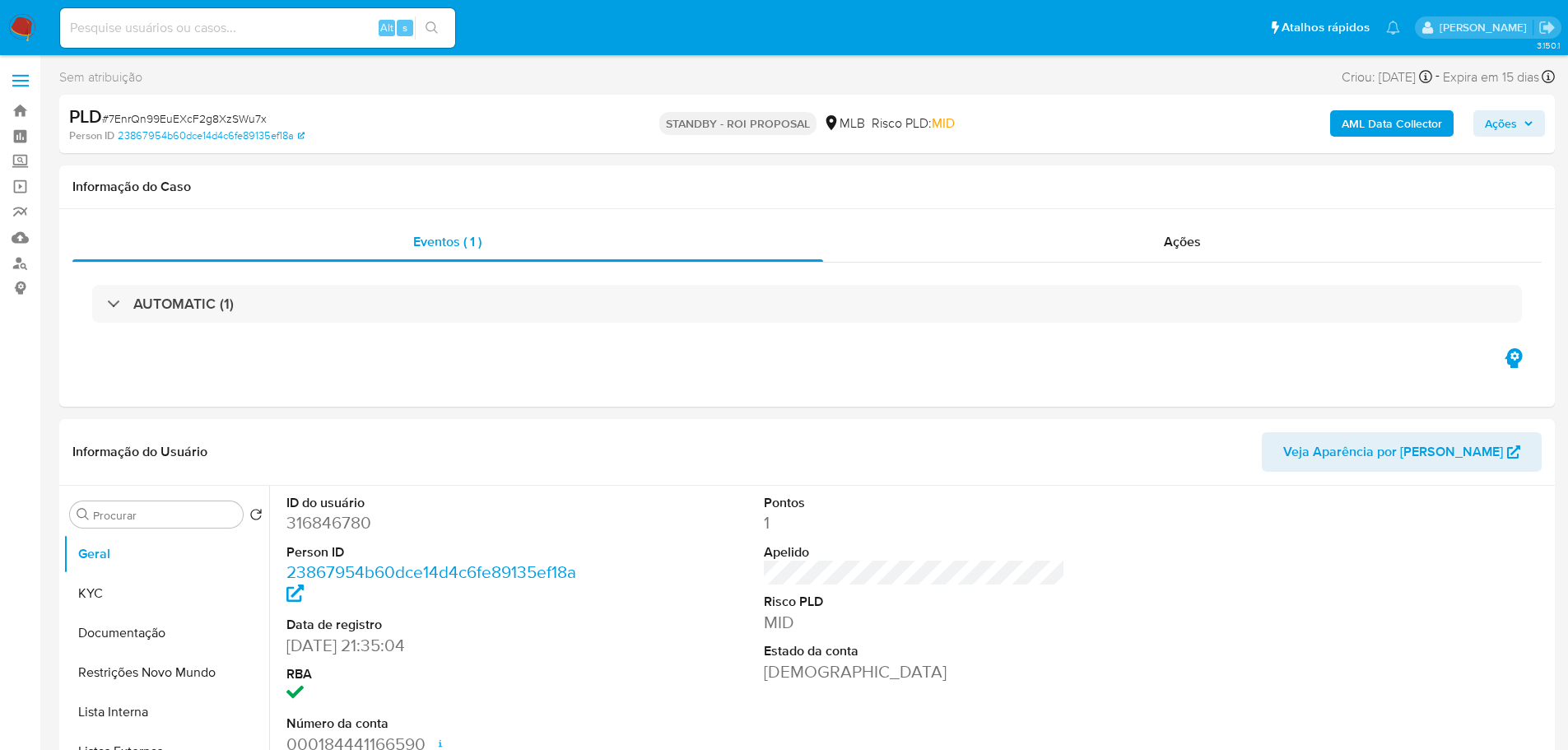
select select "10"
click at [210, 116] on span "# 7EnrQn99EuEXcF2g8XzSWu7x" at bounding box center [184, 118] width 164 height 16
copy span "7EnrQn99EuEXcF2g8XzSWu7x"
click at [17, 21] on img at bounding box center [21, 28] width 28 height 28
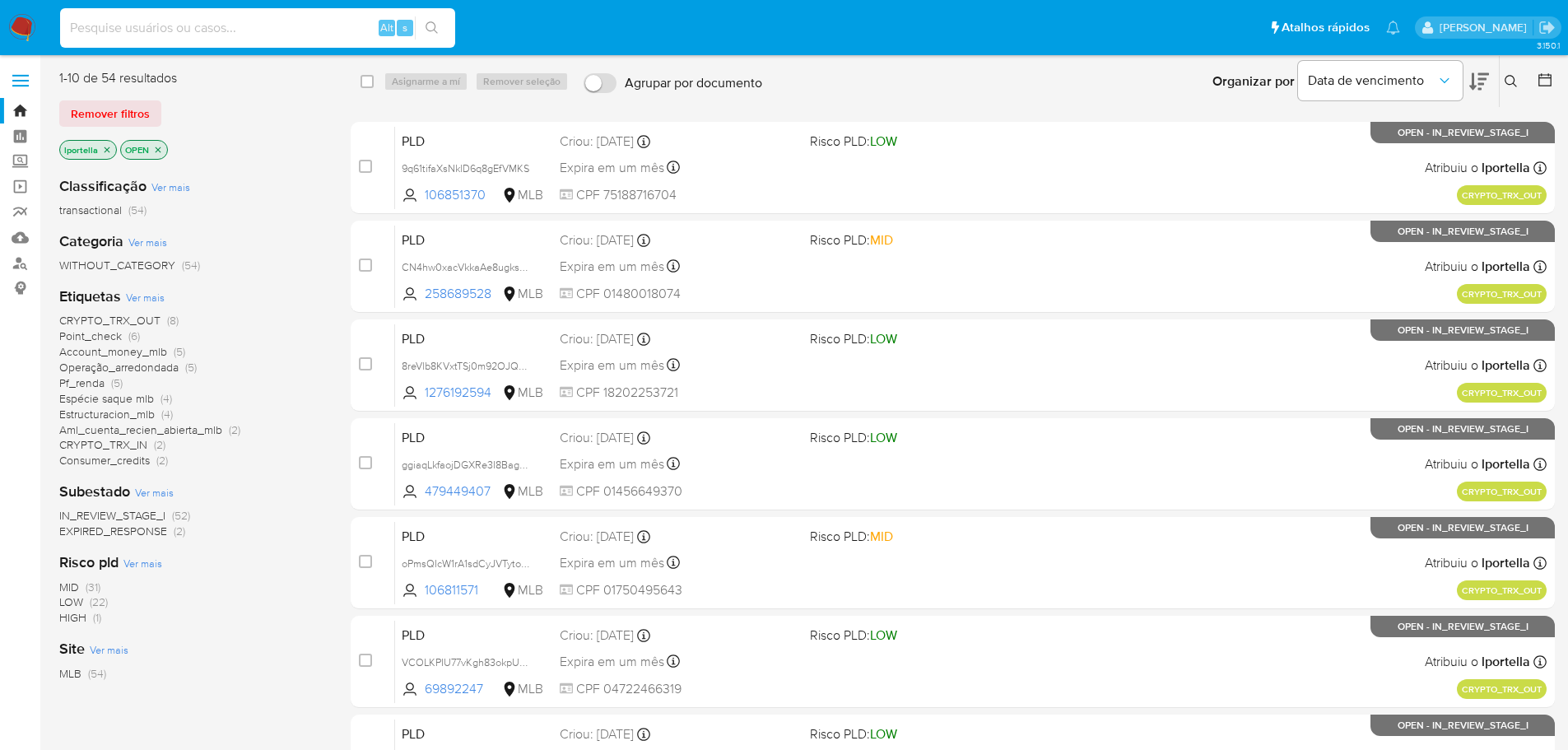
click at [185, 26] on input at bounding box center [257, 28] width 395 height 21
paste input "9xGYoEy2R595Gw9bLP0sdYBI"
type input "9xGYoEy2R595Gw9bLP0sdYBI"
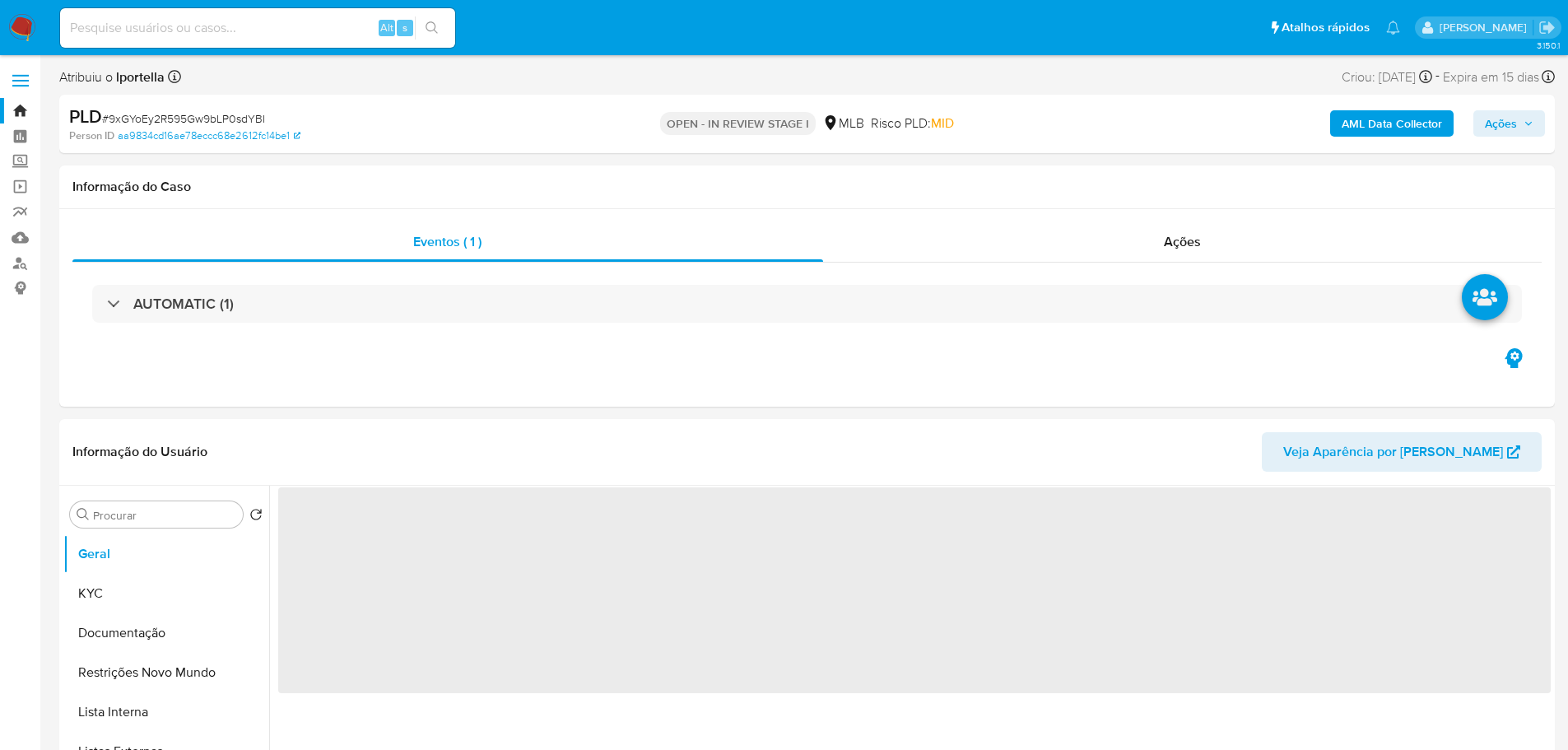
select select "10"
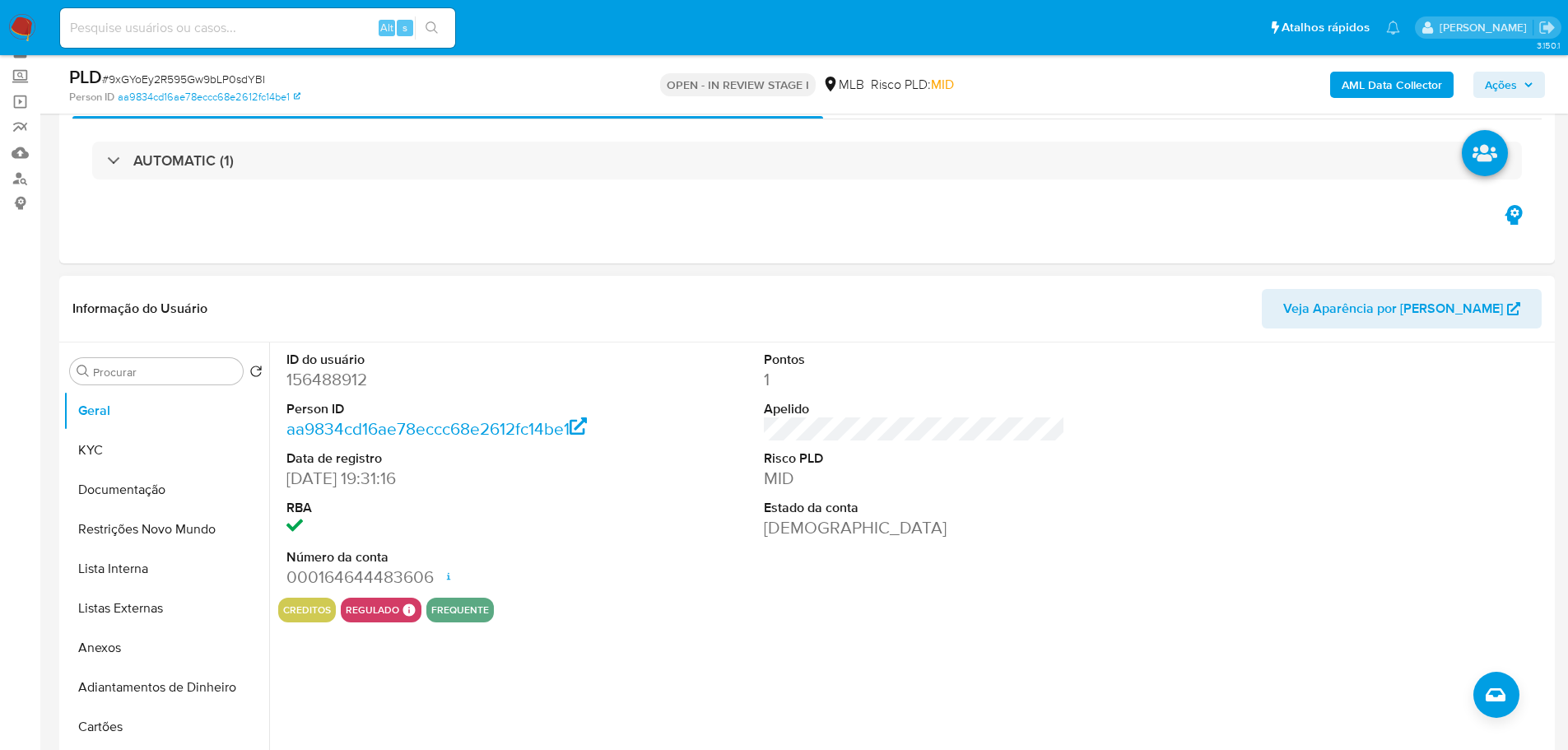
scroll to position [164, 0]
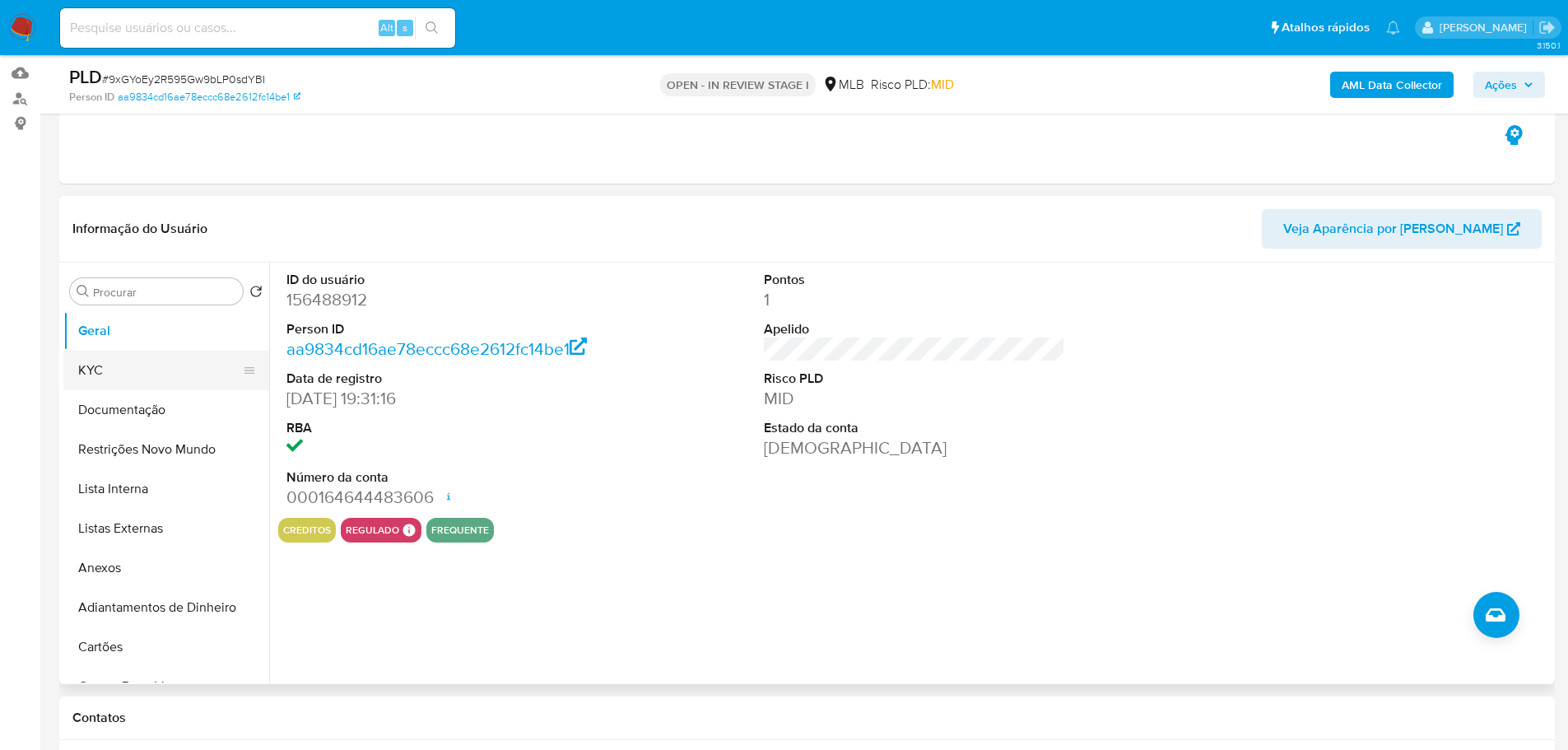
click at [104, 384] on button "KYC" at bounding box center [160, 370] width 193 height 39
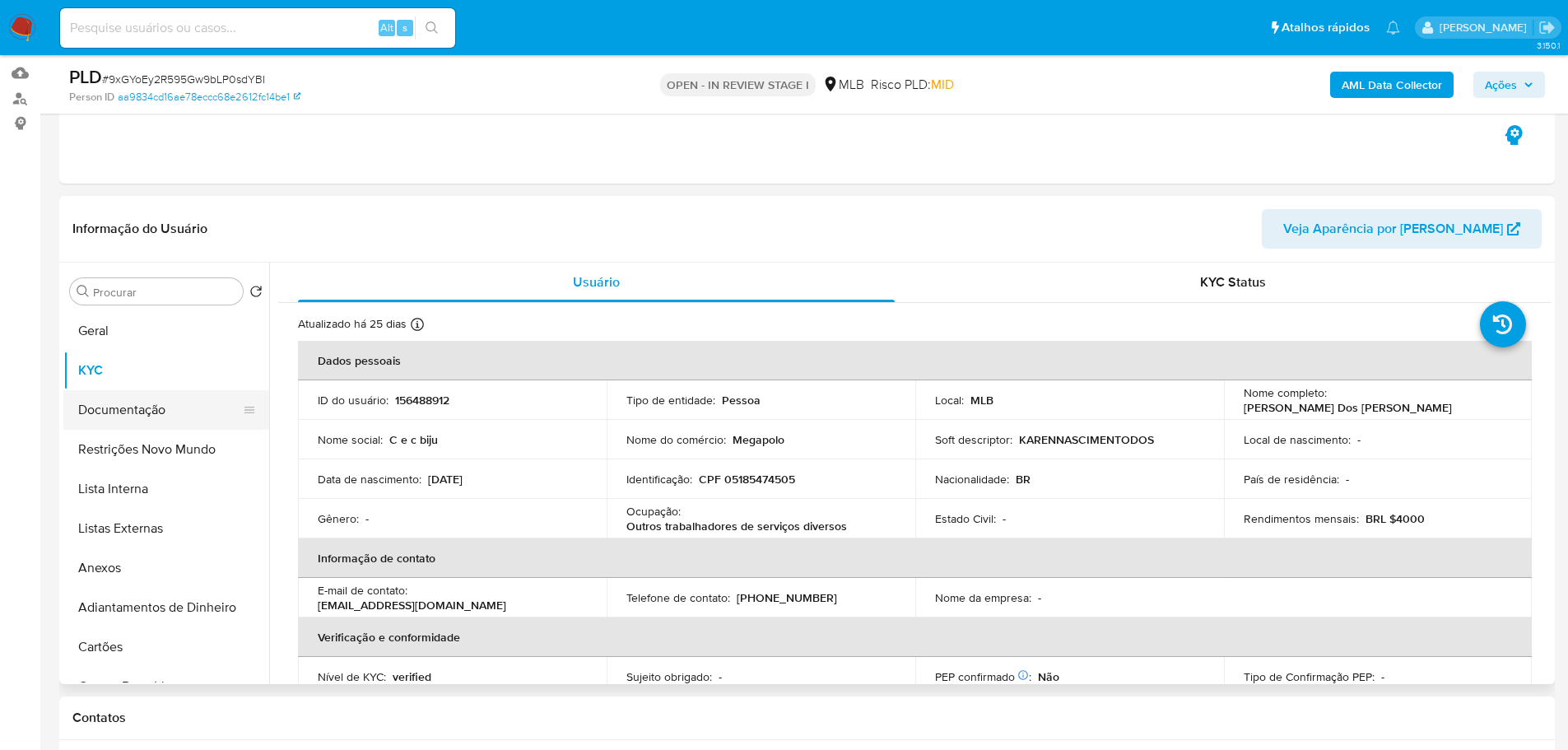
click at [147, 413] on button "Documentação" at bounding box center [160, 410] width 193 height 39
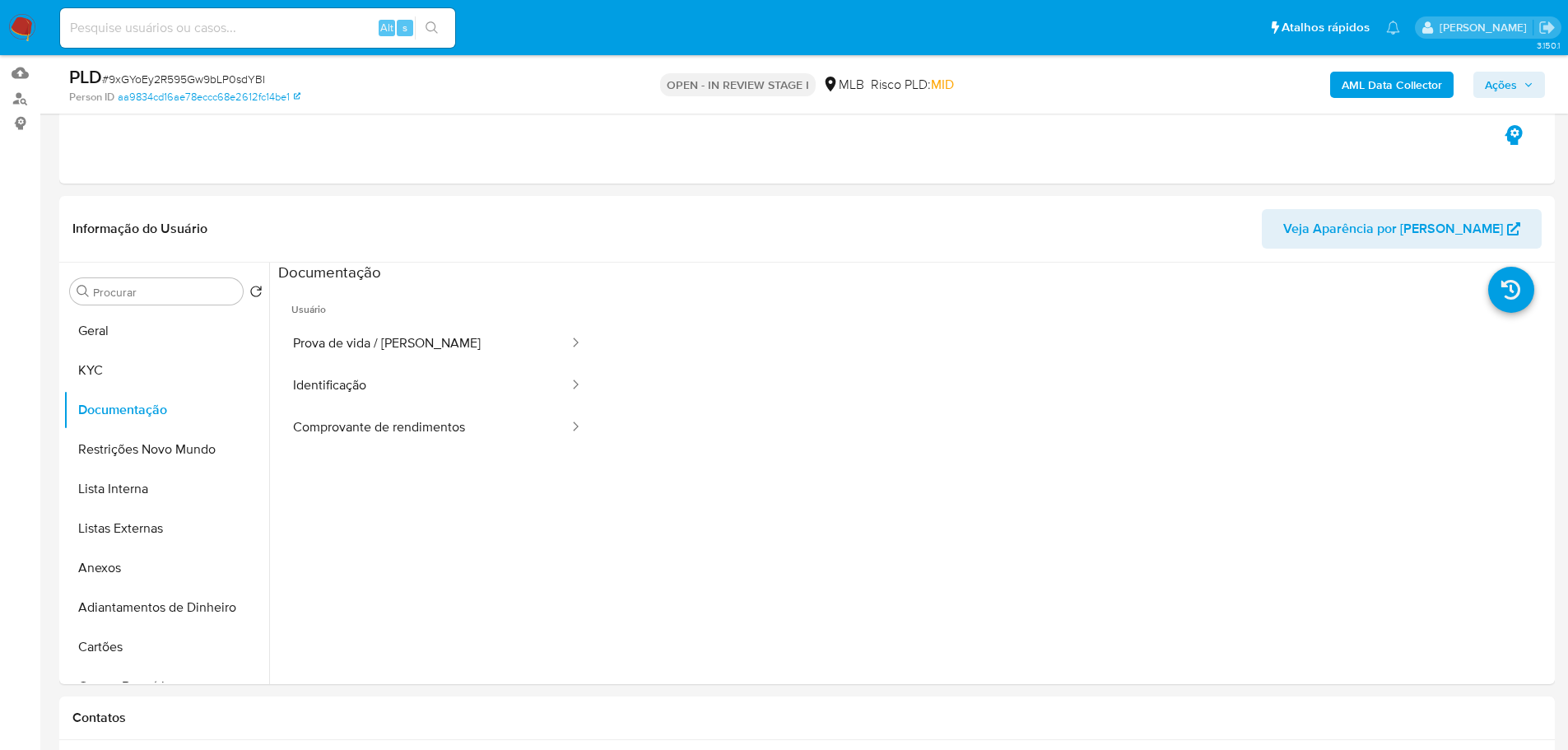
click at [408, 330] on button "Prova de vida / [PERSON_NAME]" at bounding box center [423, 343] width 292 height 42
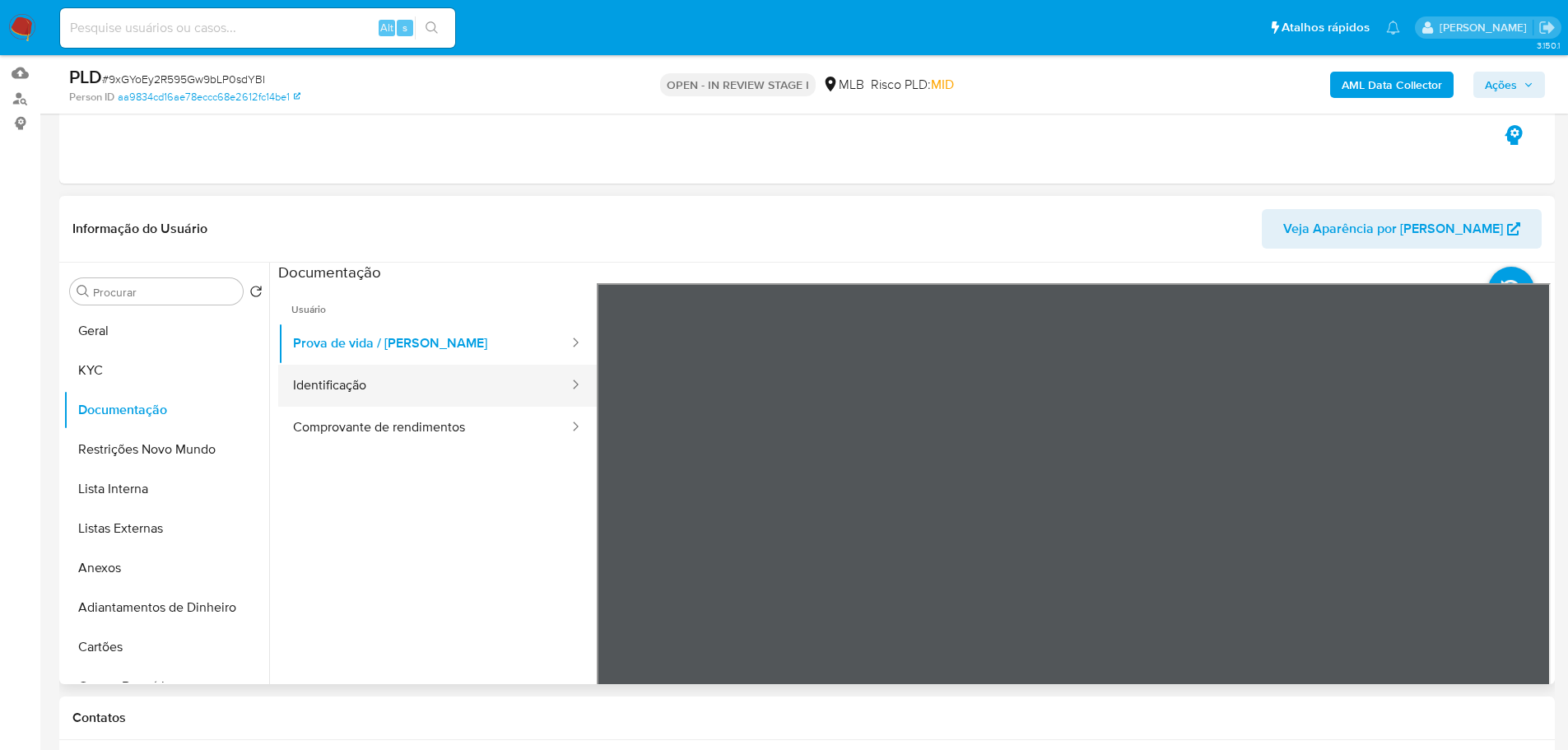
click at [394, 379] on button "Identificação" at bounding box center [423, 385] width 292 height 42
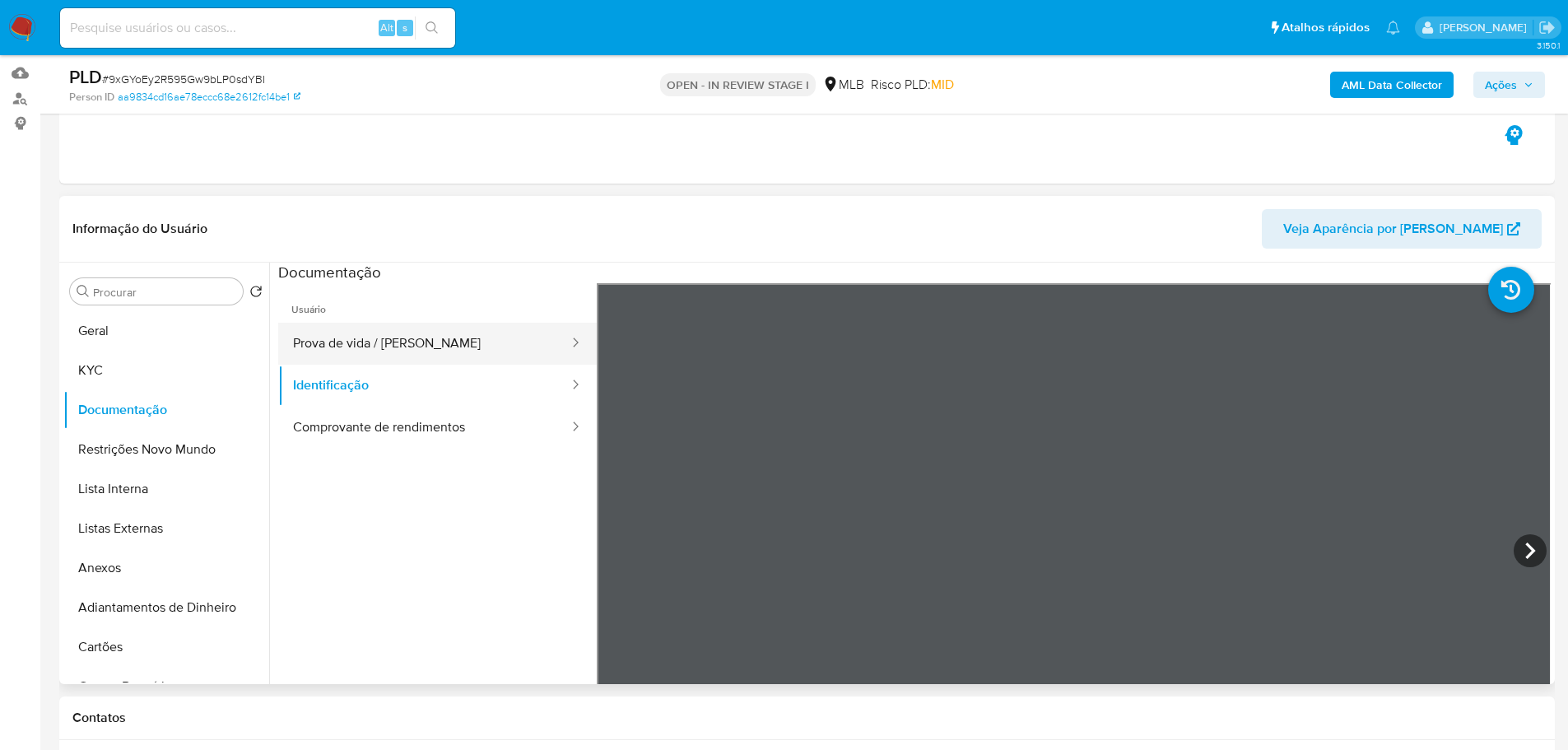
click at [422, 344] on button "Prova de vida / [PERSON_NAME]" at bounding box center [423, 343] width 292 height 42
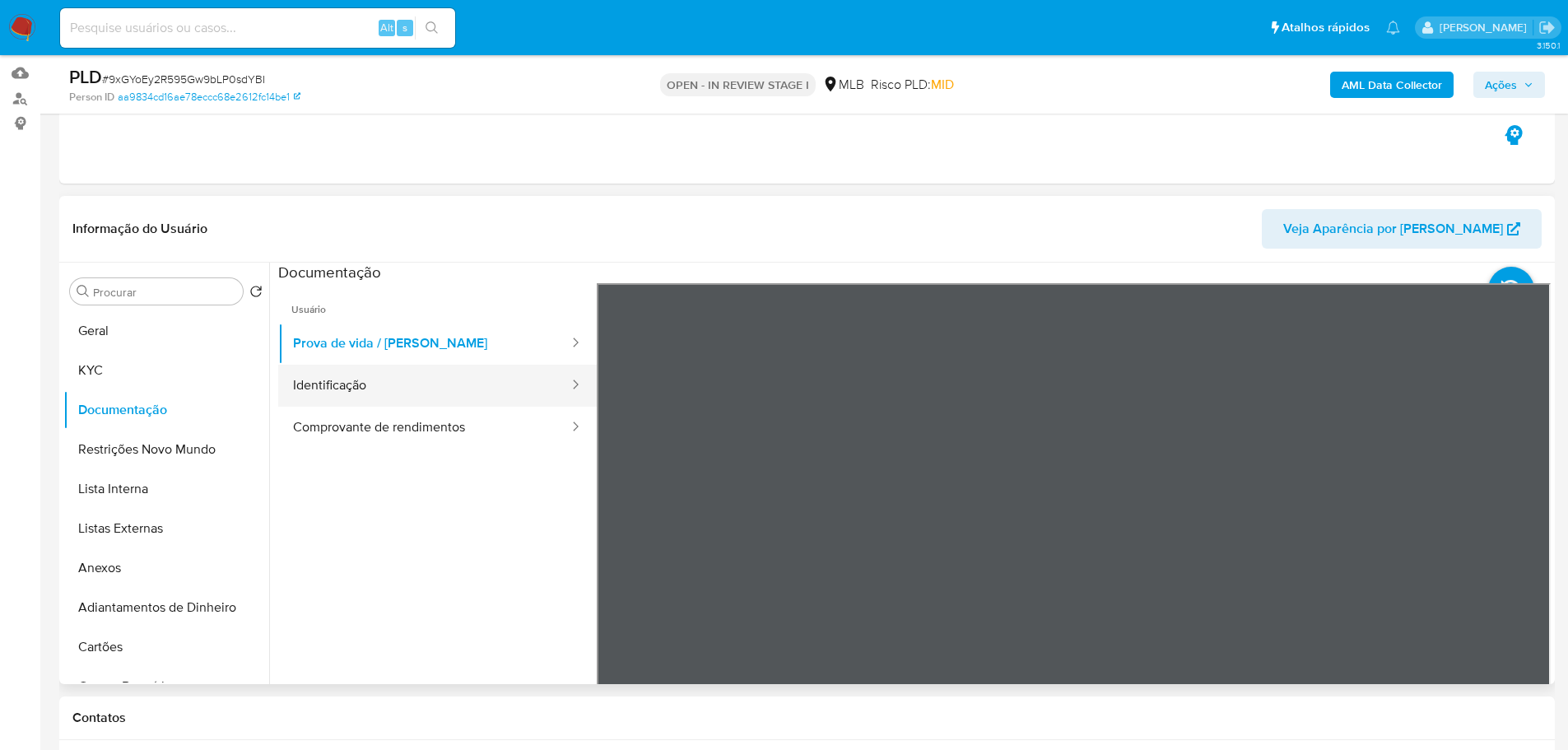
click at [393, 374] on button "Identificação" at bounding box center [423, 385] width 292 height 42
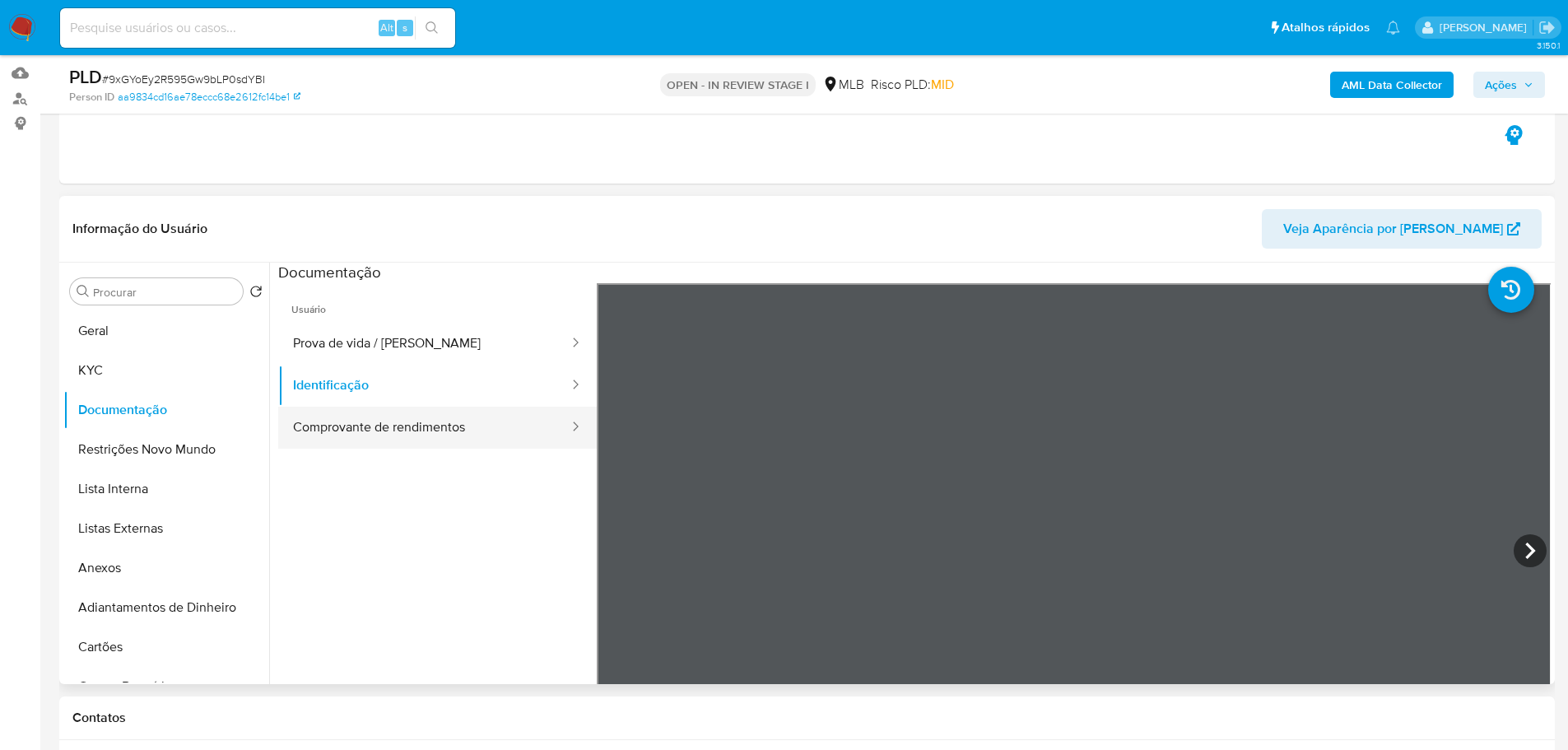
click at [414, 440] on button "Comprovante de rendimentos" at bounding box center [423, 427] width 292 height 42
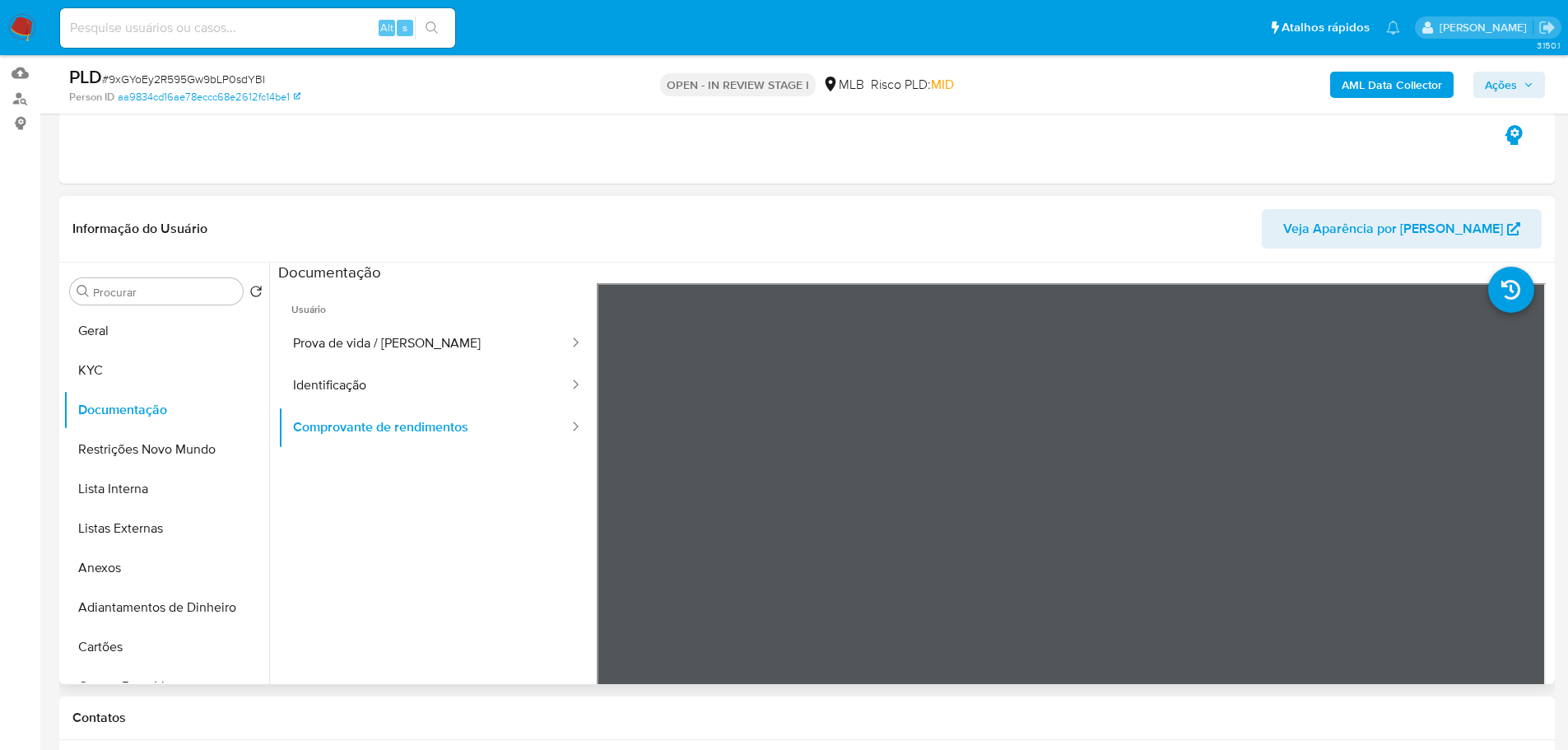
scroll to position [247, 0]
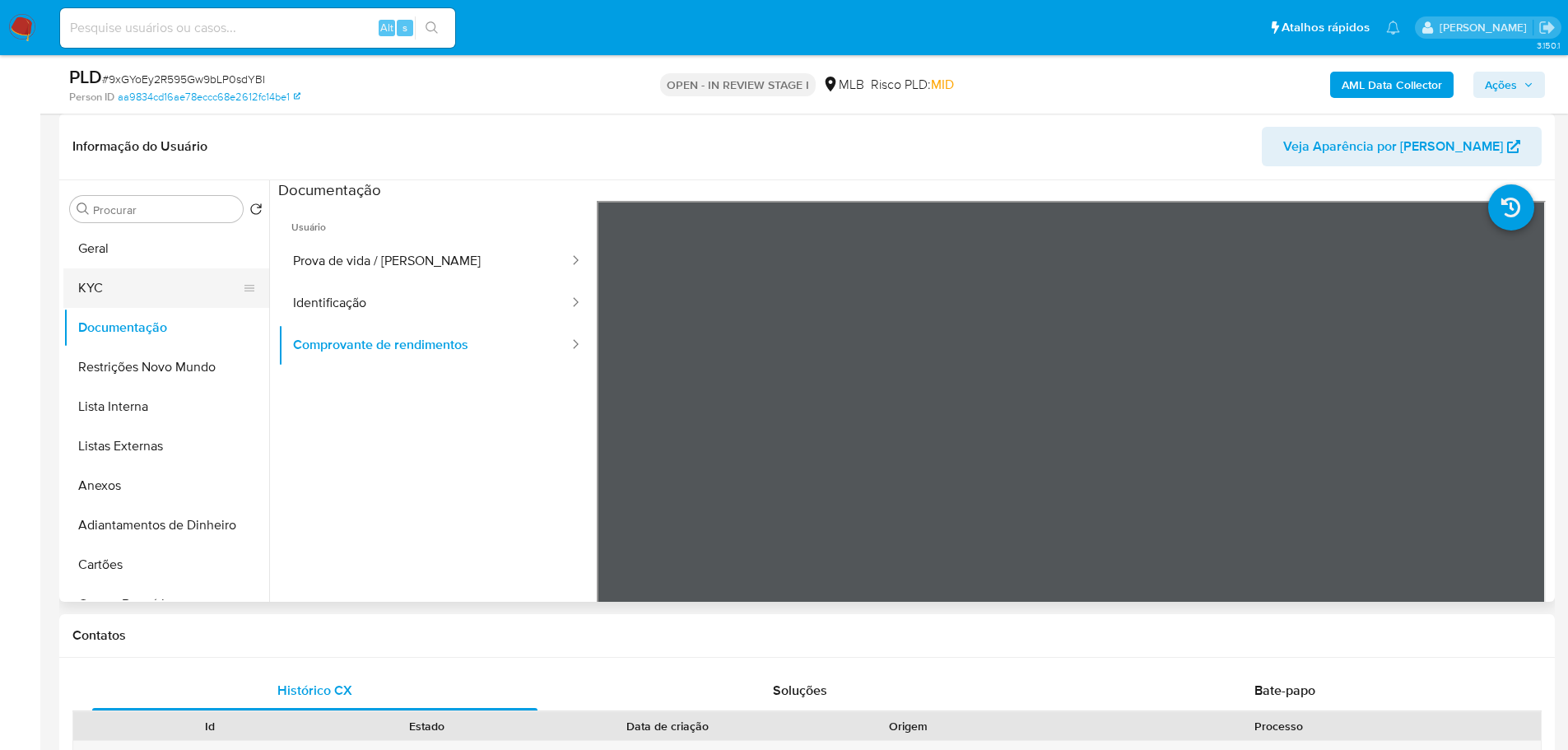
click at [118, 279] on button "KYC" at bounding box center [160, 288] width 193 height 39
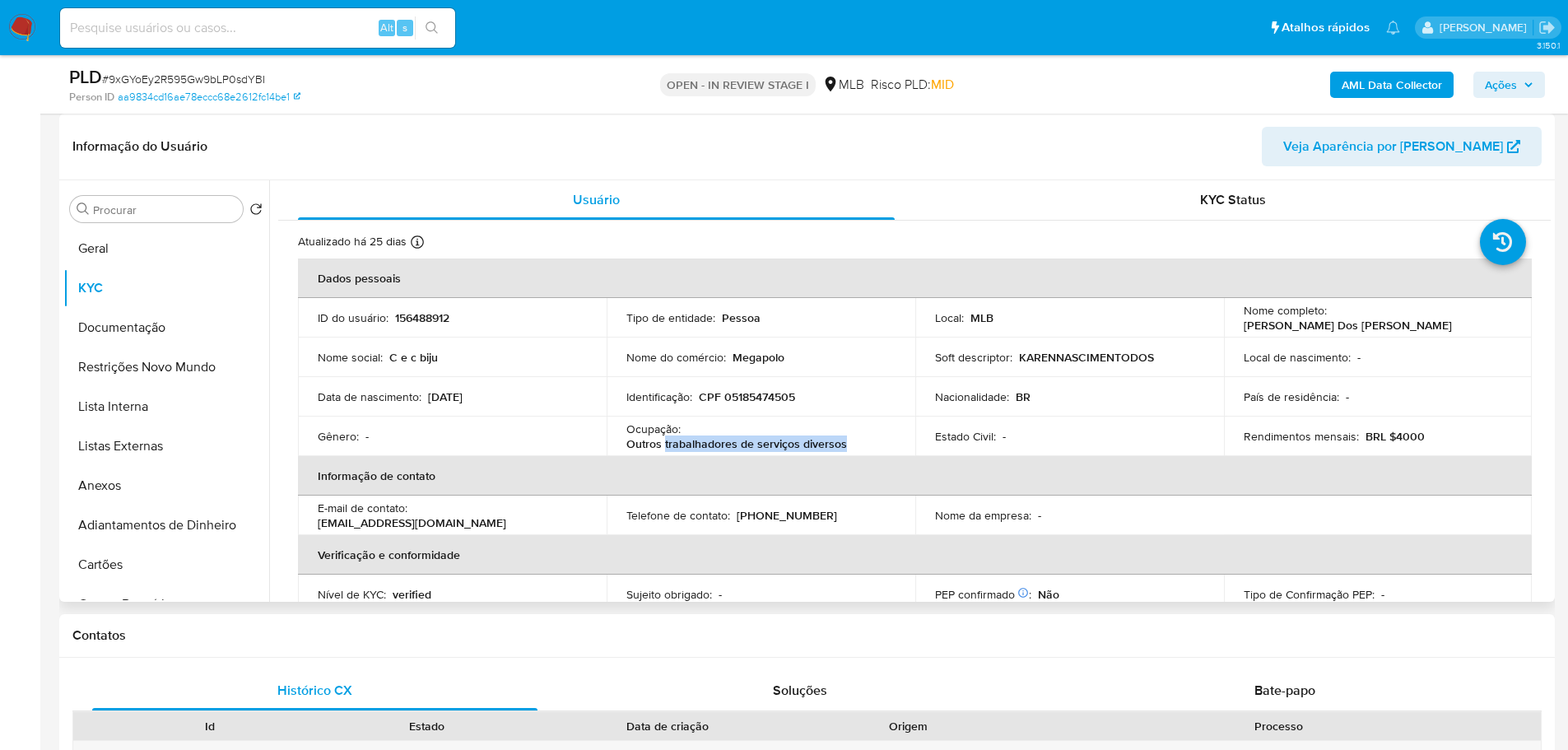
drag, startPoint x: 847, startPoint y: 445, endPoint x: 662, endPoint y: 442, distance: 185.0
click at [662, 442] on div "Ocupação : Outros trabalhadores de serviços diversos" at bounding box center [760, 436] width 269 height 29
copy p "trabalhadores de serviços diversos"
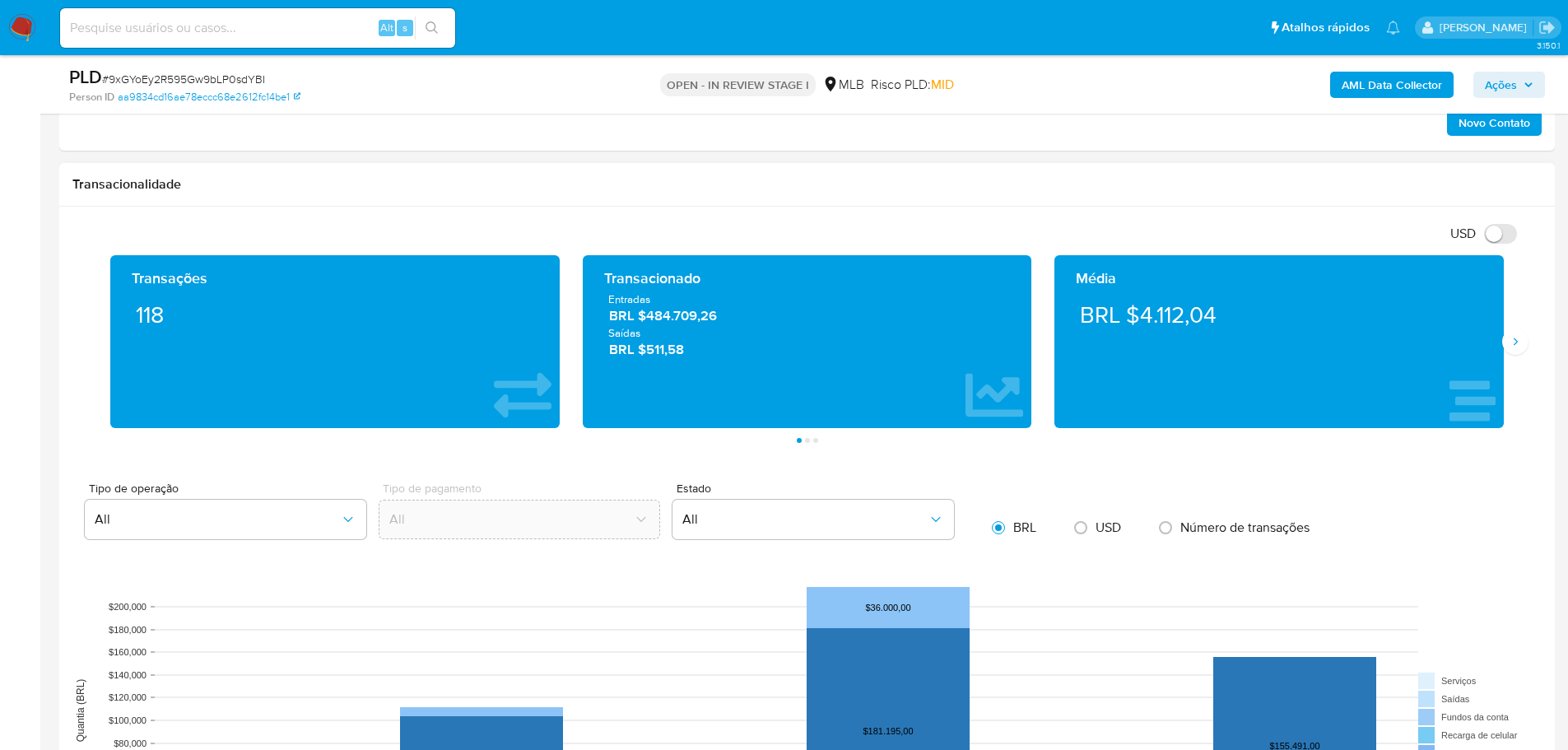
scroll to position [1070, 0]
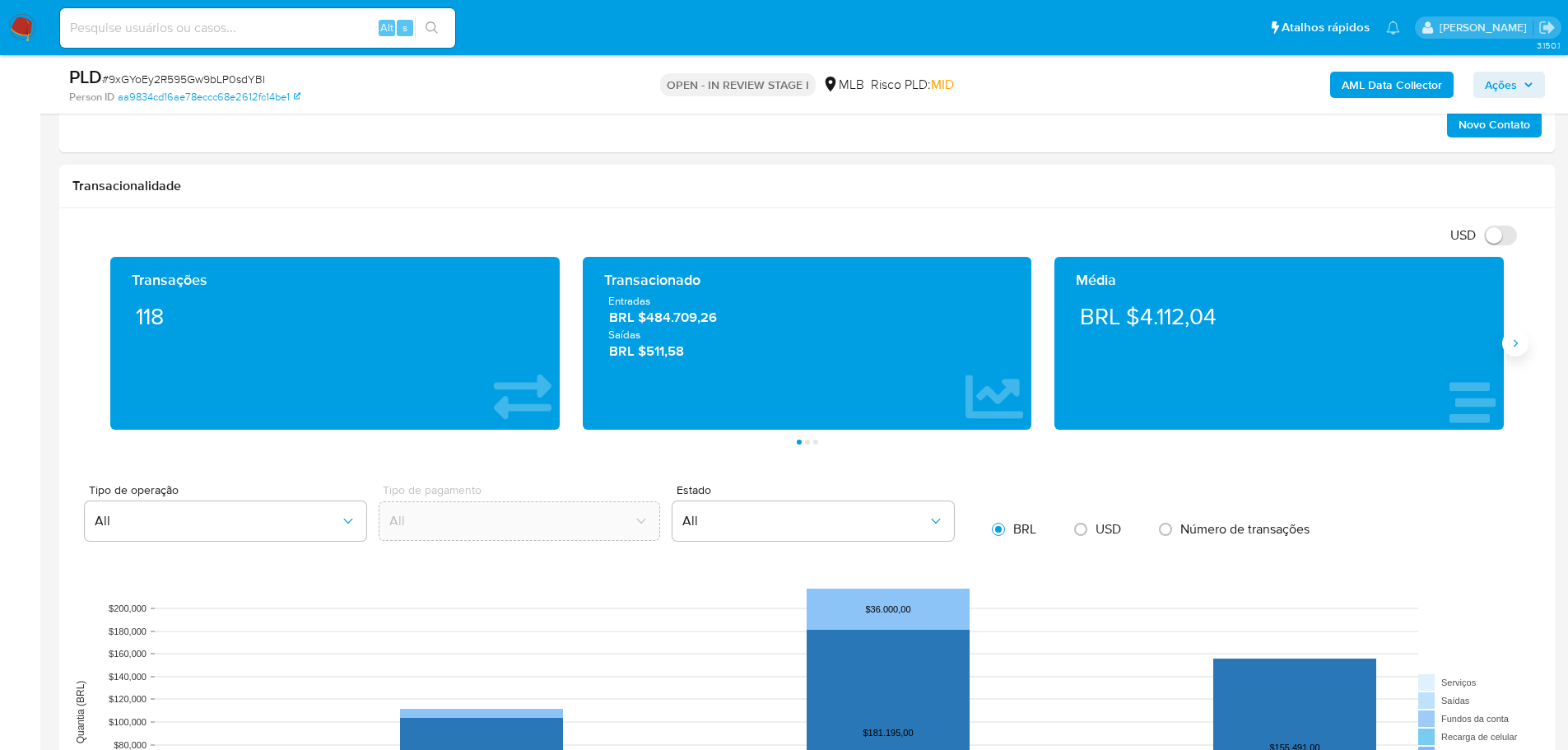
click at [1506, 346] on button "Siguiente" at bounding box center [1514, 342] width 26 height 26
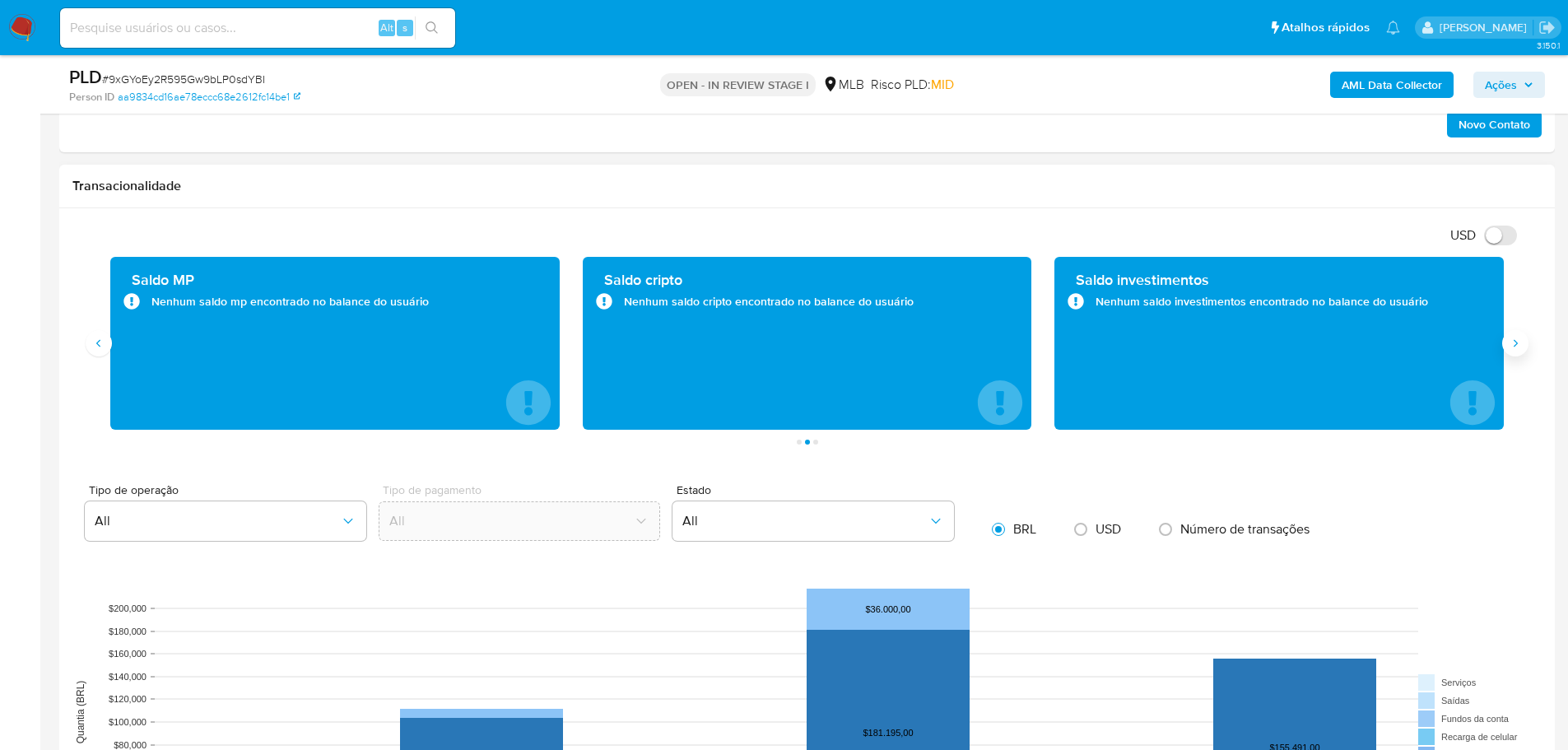
click at [1506, 346] on button "Siguiente" at bounding box center [1514, 342] width 26 height 26
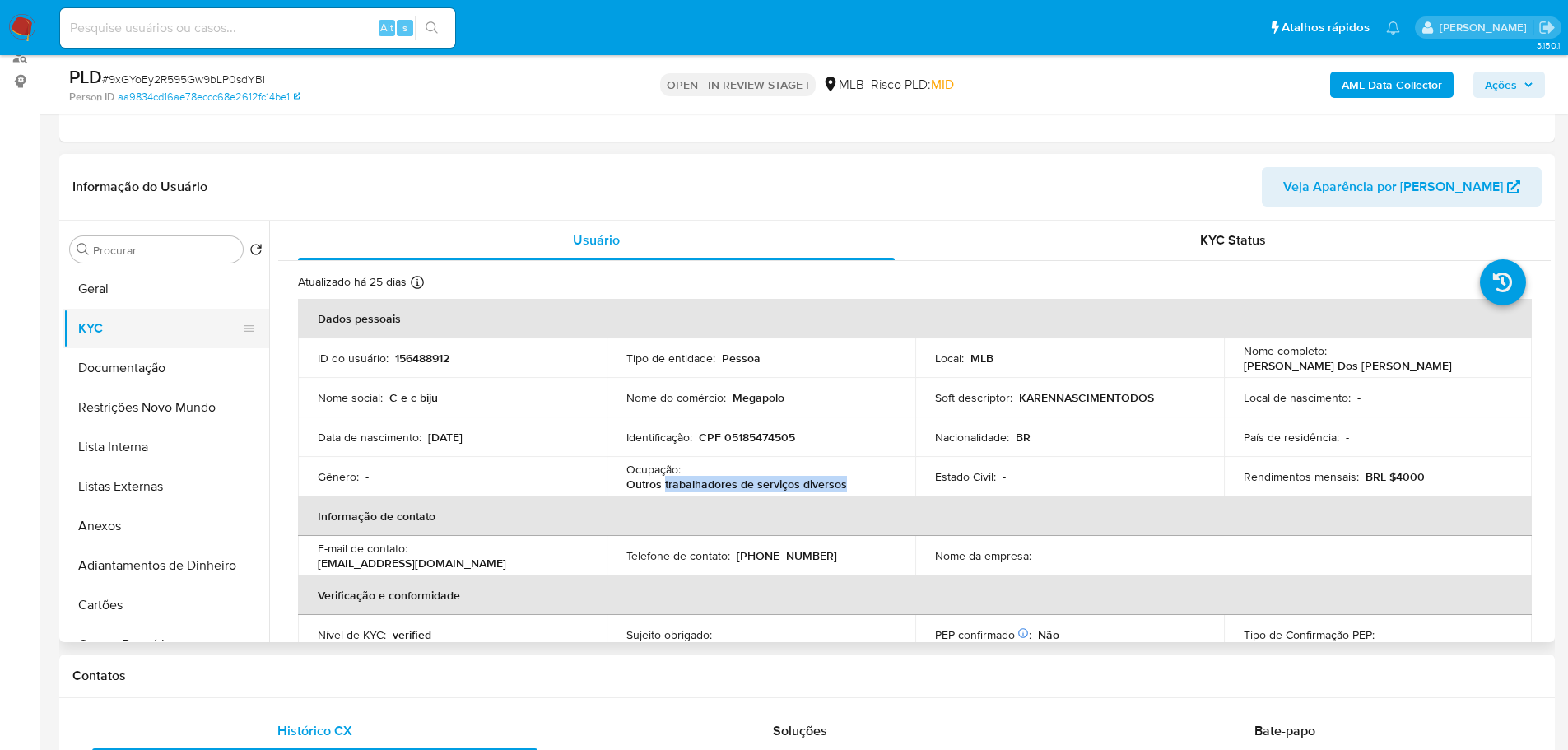
scroll to position [164, 0]
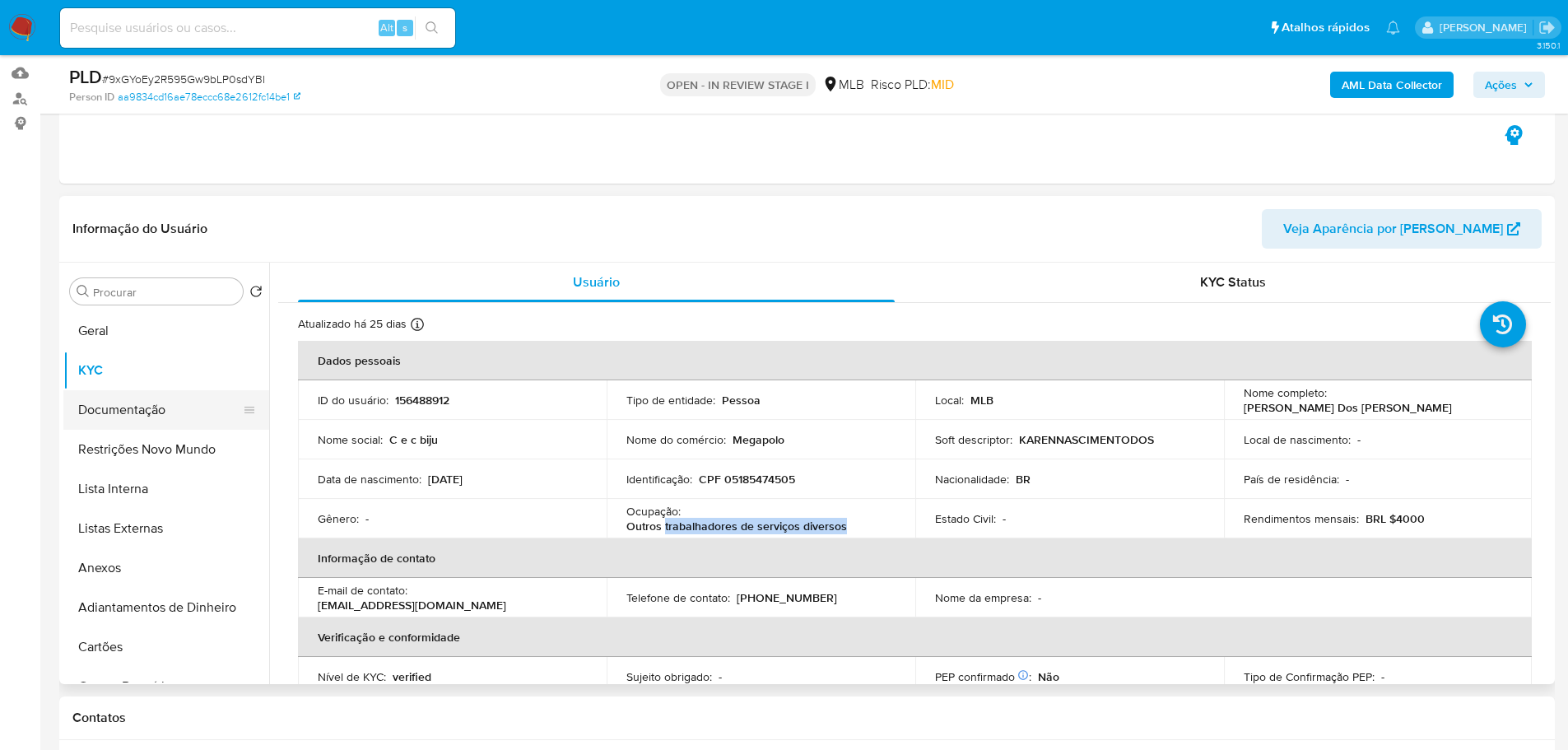
click at [141, 409] on button "Documentação" at bounding box center [160, 410] width 193 height 39
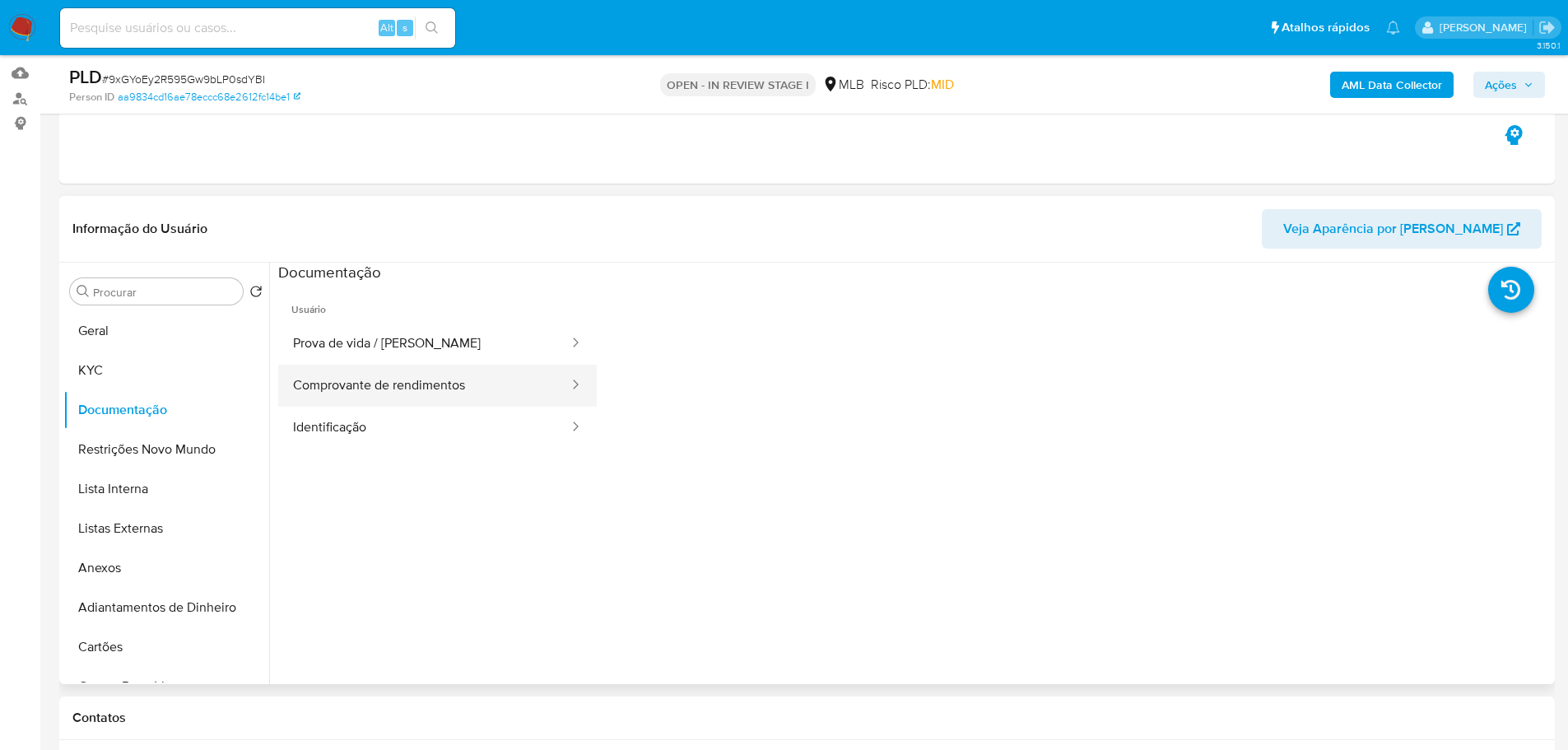
click at [440, 369] on button "Comprovante de rendimentos" at bounding box center [423, 385] width 292 height 42
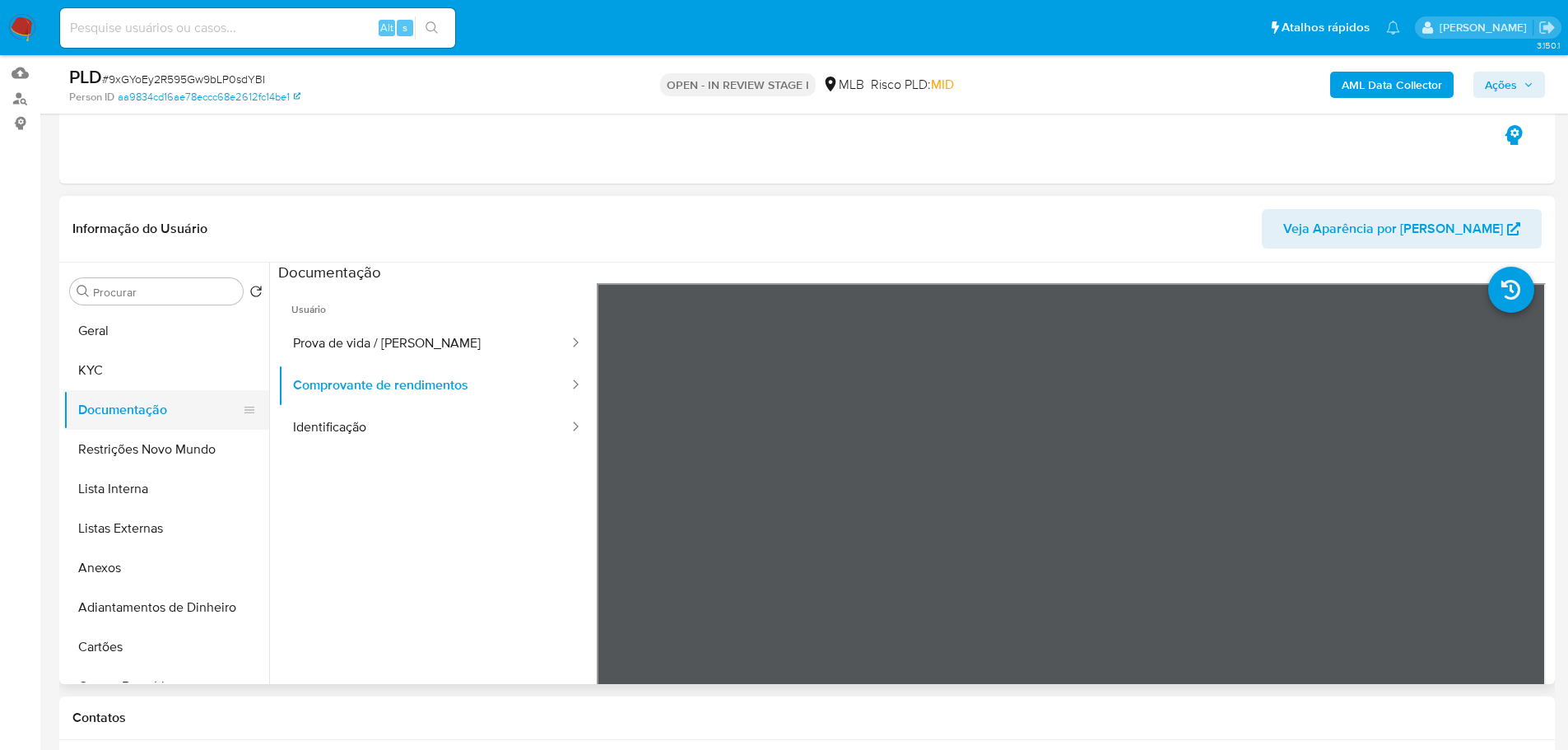
click at [177, 395] on button "Documentação" at bounding box center [160, 410] width 193 height 39
click at [158, 360] on button "KYC" at bounding box center [160, 370] width 193 height 39
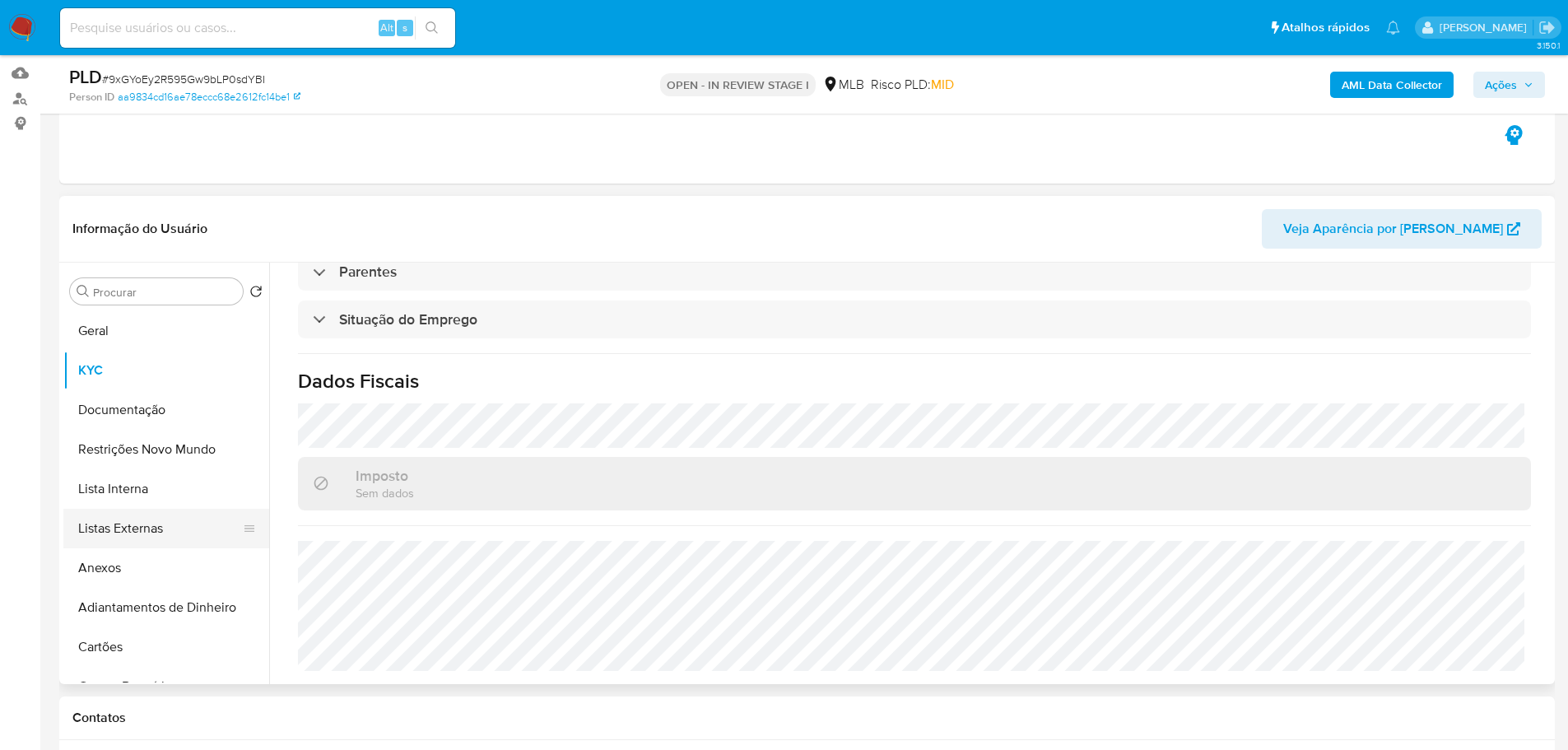
scroll to position [686, 0]
click at [127, 319] on button "Geral" at bounding box center [160, 331] width 193 height 39
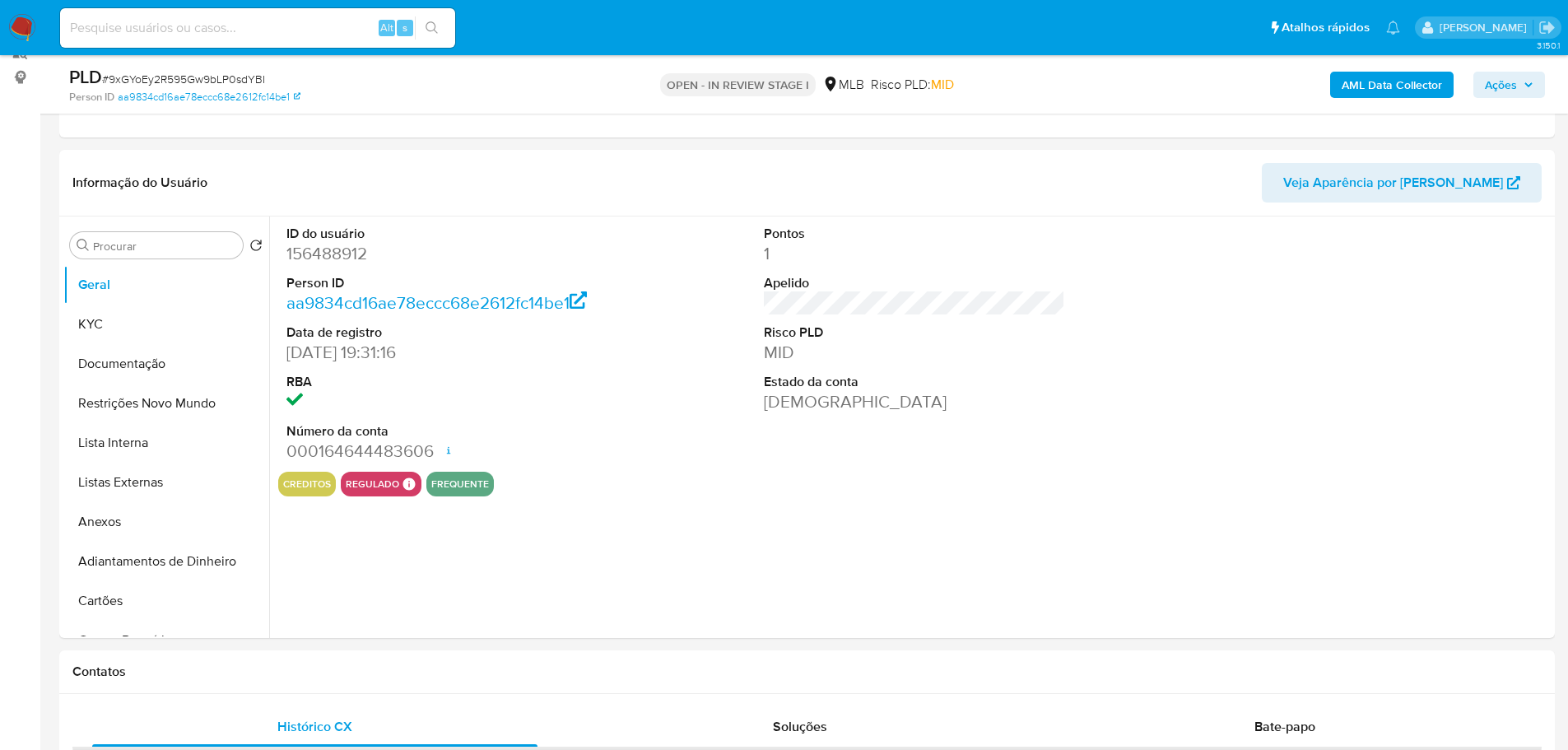
scroll to position [207, 0]
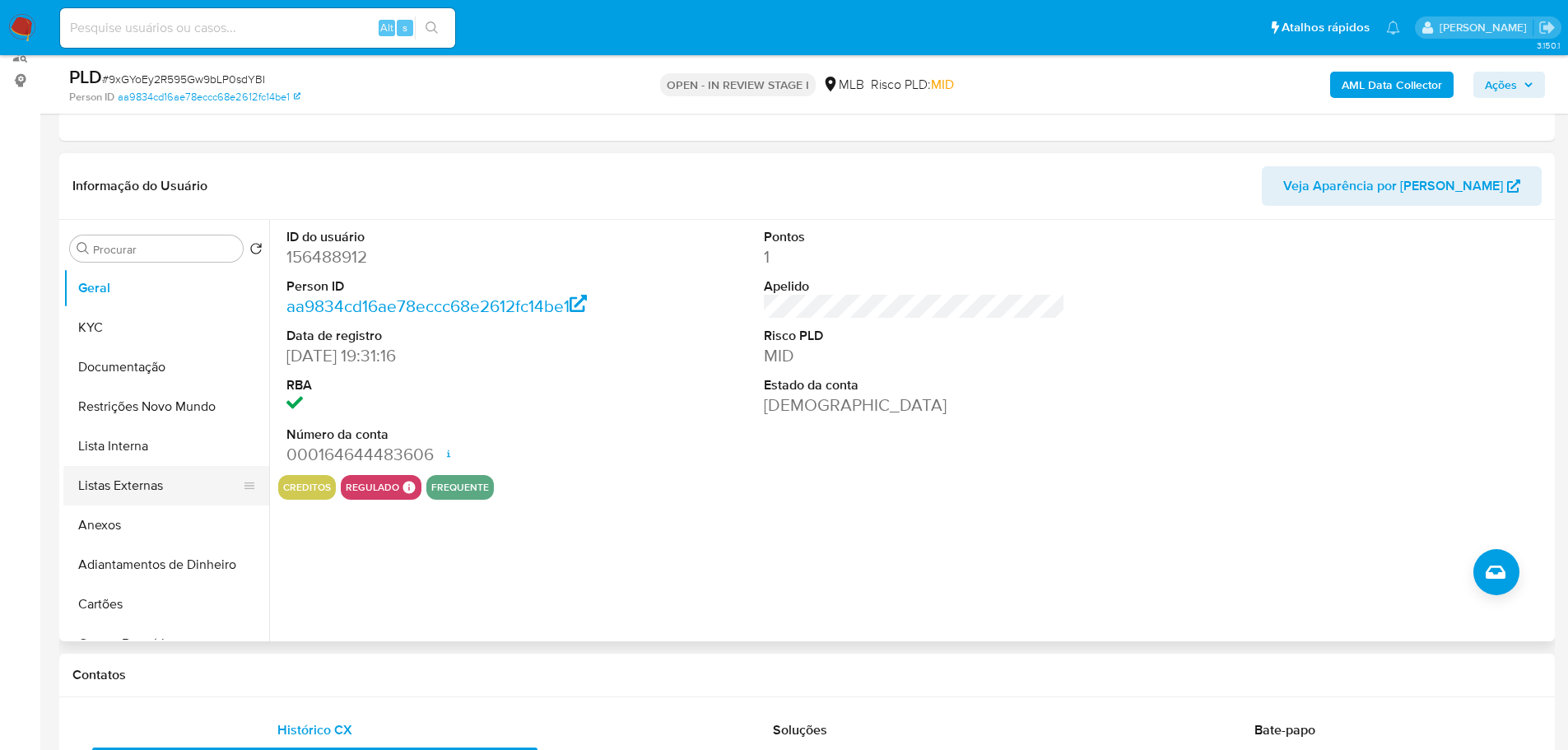
drag, startPoint x: 344, startPoint y: 673, endPoint x: 181, endPoint y: 500, distance: 237.7
click at [339, 669] on h1 "Contatos" at bounding box center [807, 675] width 1469 height 16
click at [117, 333] on button "KYC" at bounding box center [160, 327] width 193 height 39
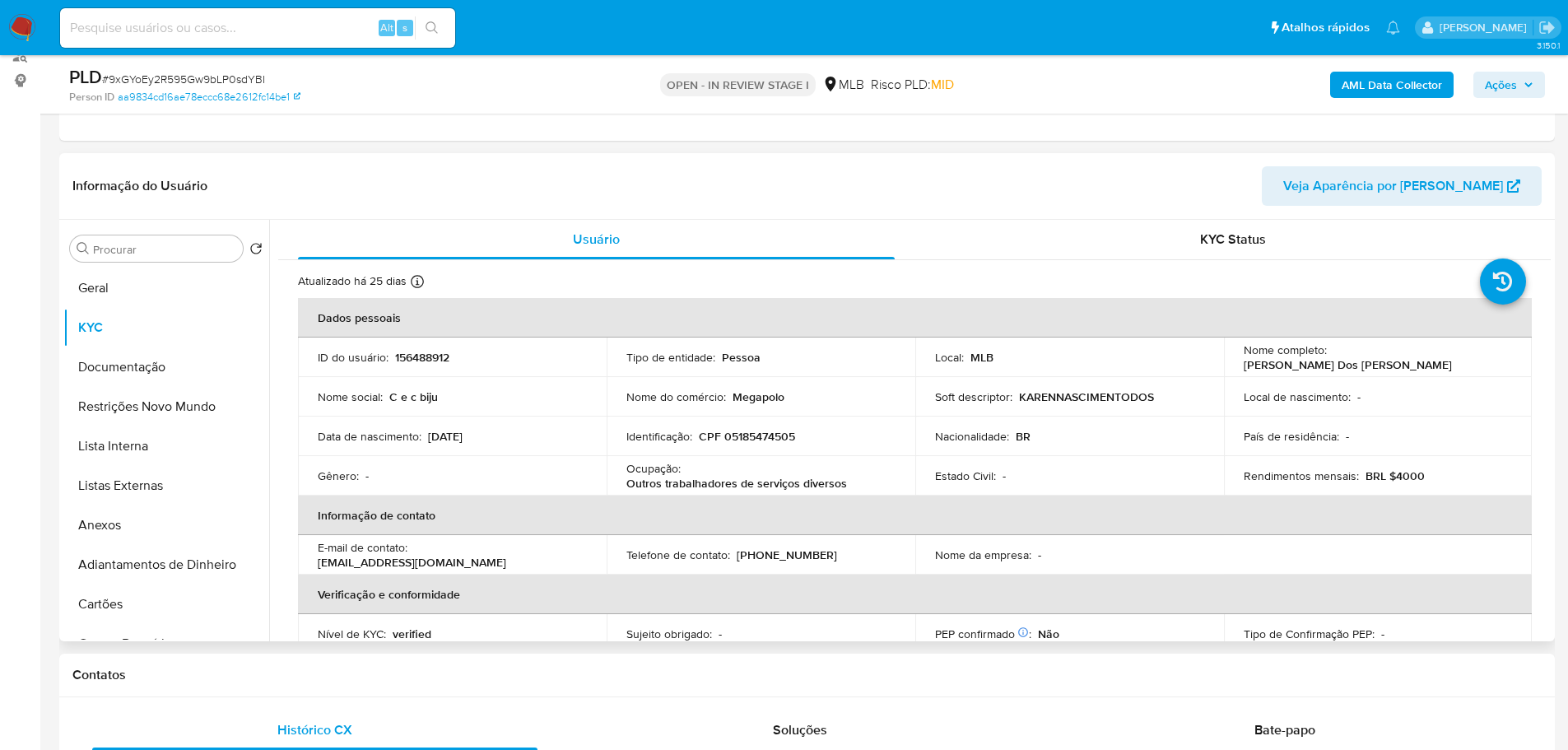
drag, startPoint x: 515, startPoint y: 663, endPoint x: 287, endPoint y: 549, distance: 254.9
click at [510, 662] on div "Contatos" at bounding box center [807, 675] width 1496 height 44
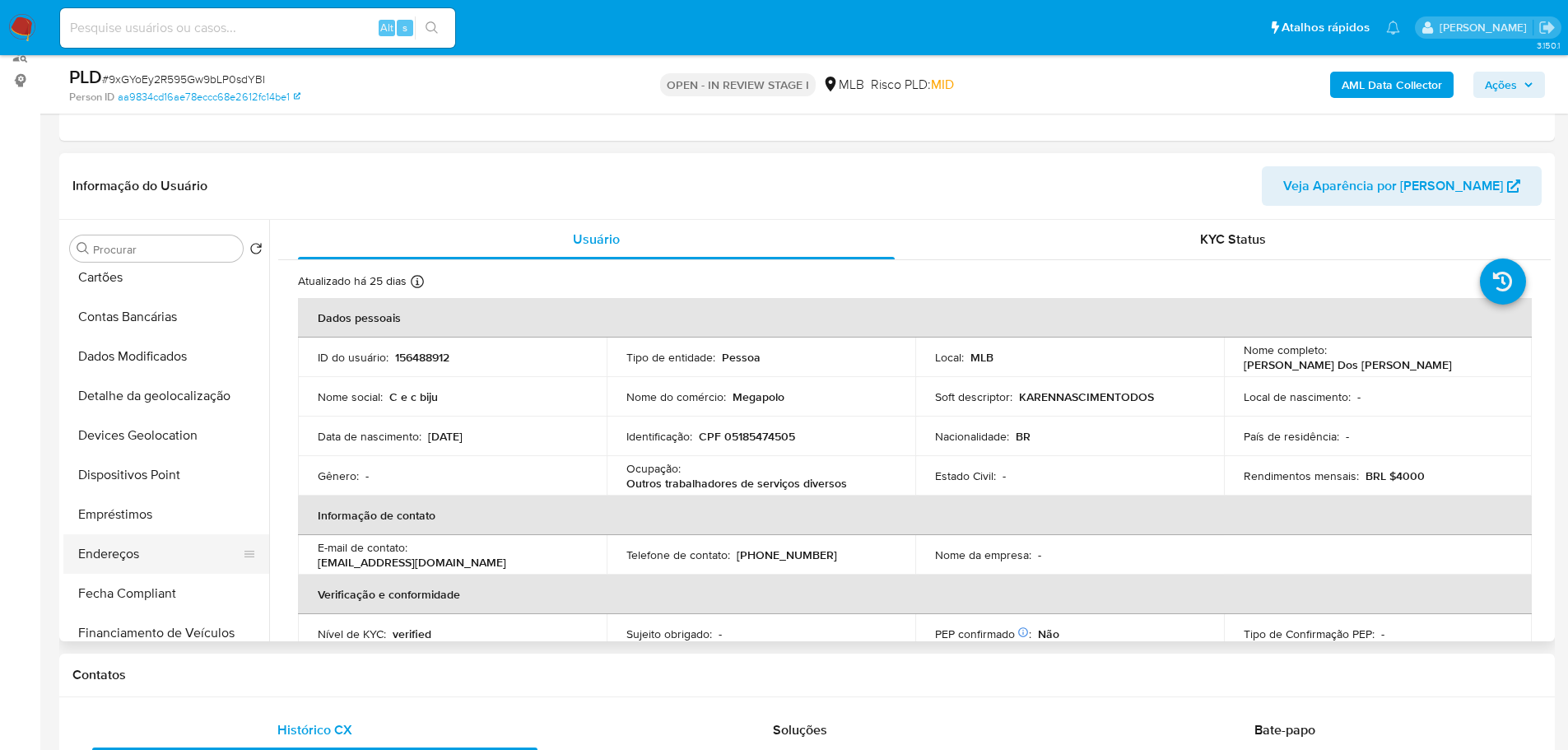
scroll to position [412, 0]
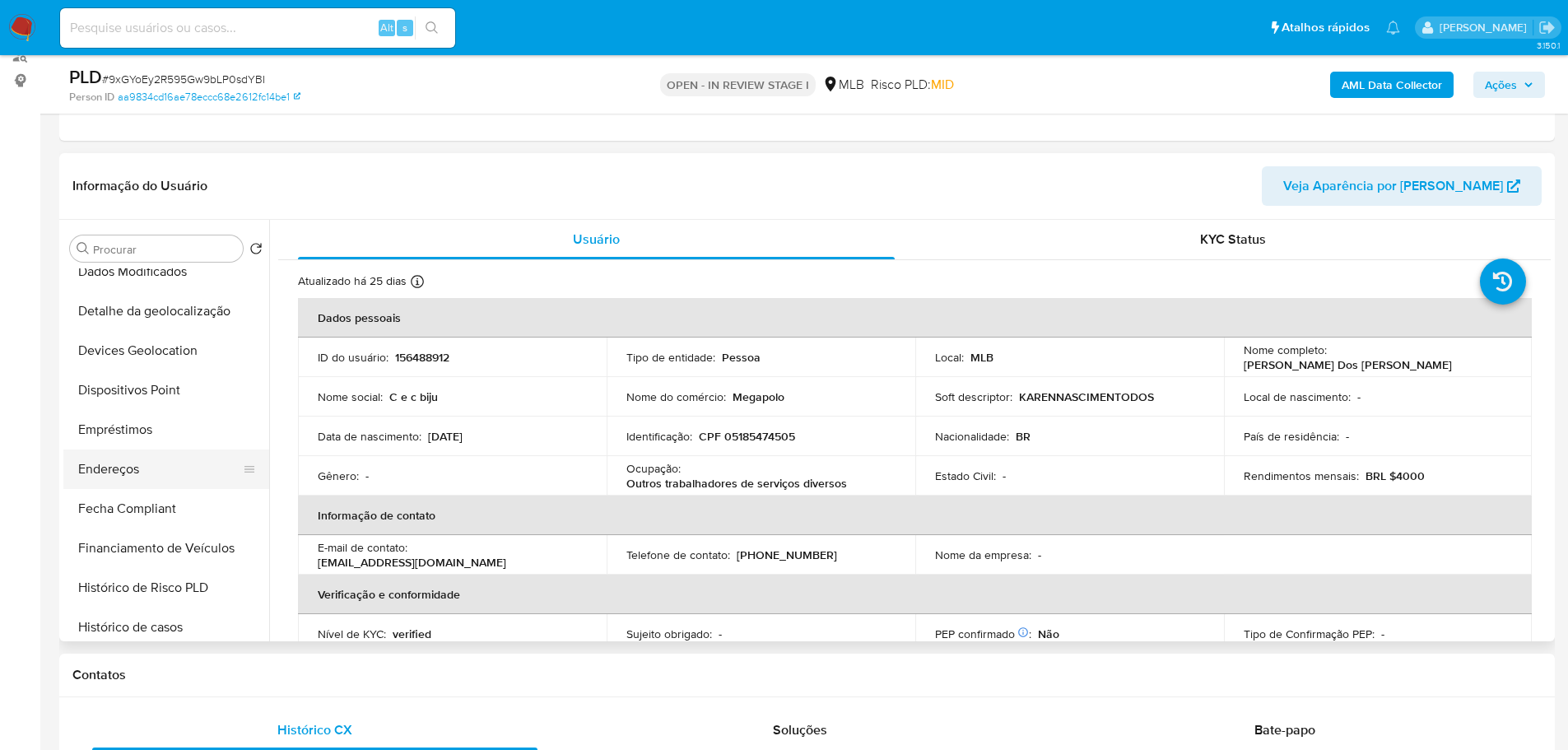
click at [154, 481] on button "Endereços" at bounding box center [160, 469] width 193 height 39
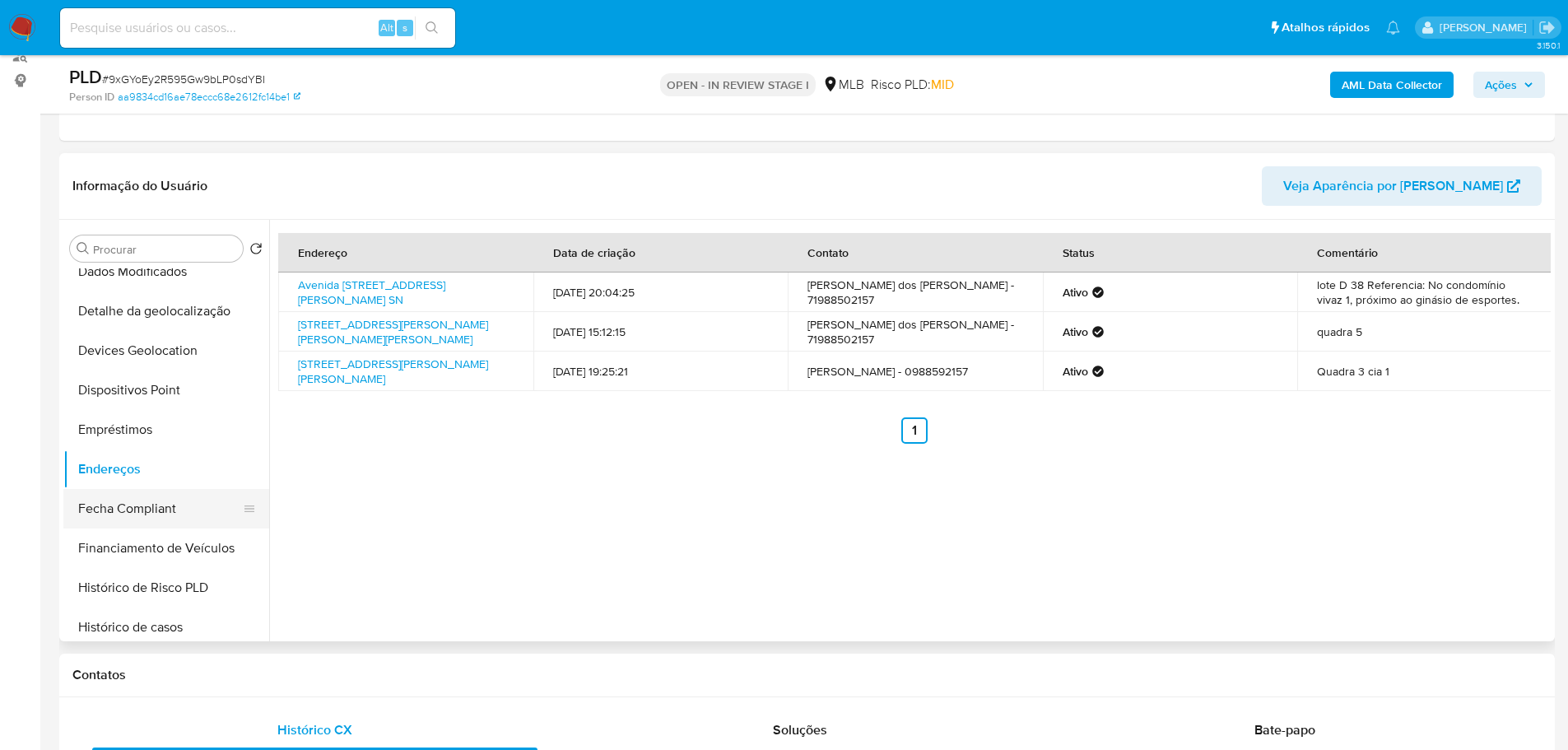
drag, startPoint x: 313, startPoint y: 677, endPoint x: 223, endPoint y: 517, distance: 183.6
click at [314, 677] on h1 "Contatos" at bounding box center [807, 675] width 1469 height 16
click at [170, 294] on button "Detalhe da geolocalização" at bounding box center [160, 311] width 193 height 39
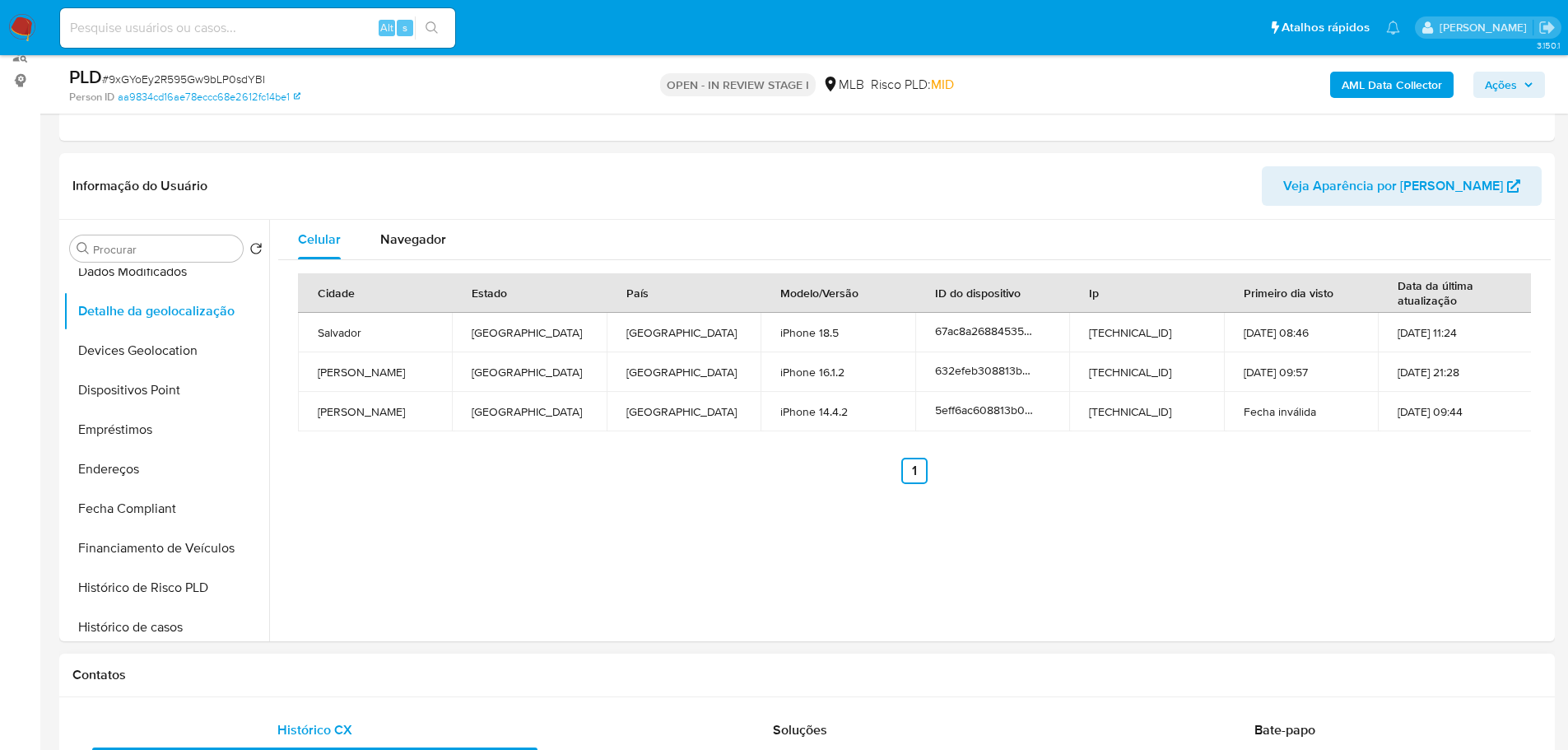
click at [336, 676] on h1 "Contatos" at bounding box center [807, 675] width 1469 height 16
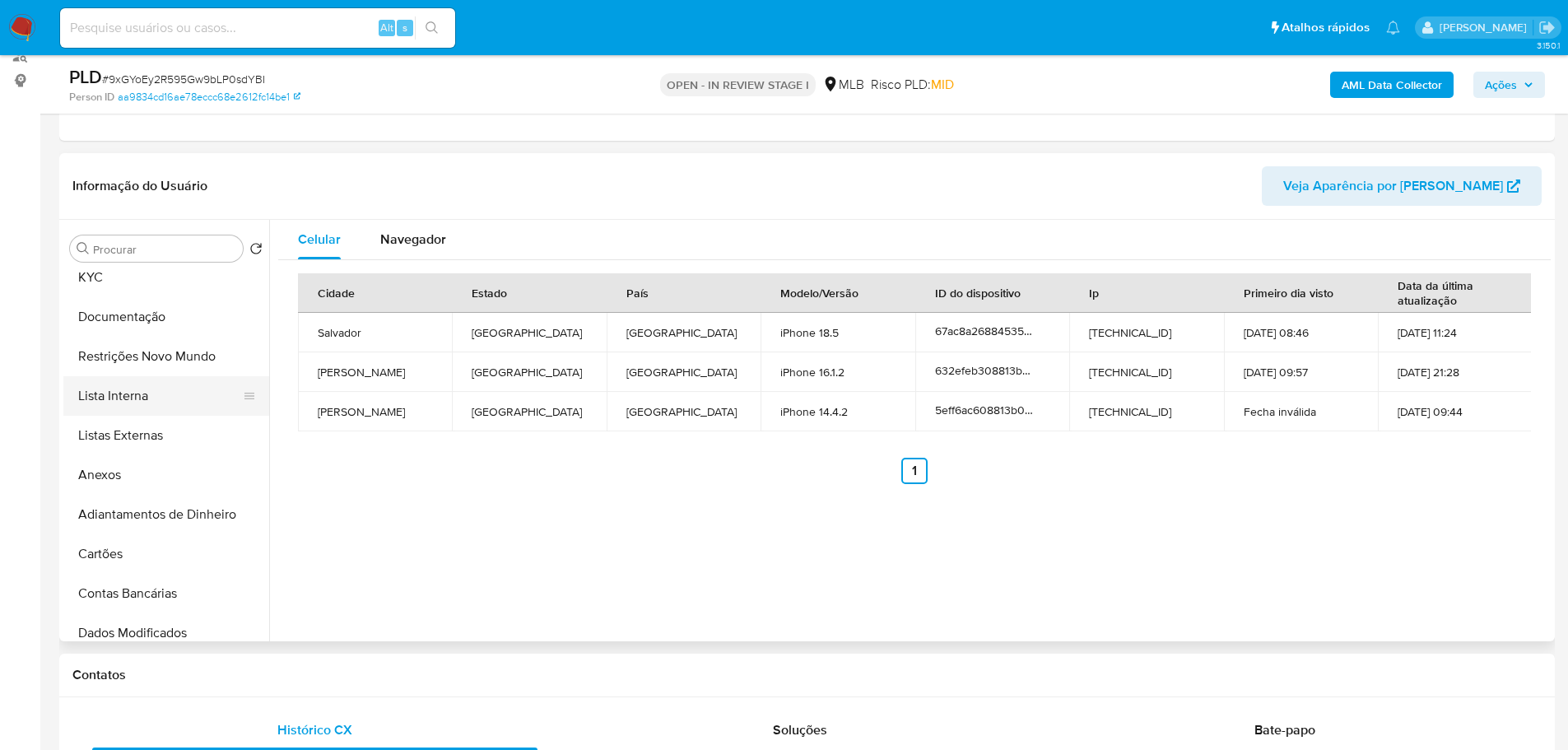
scroll to position [0, 0]
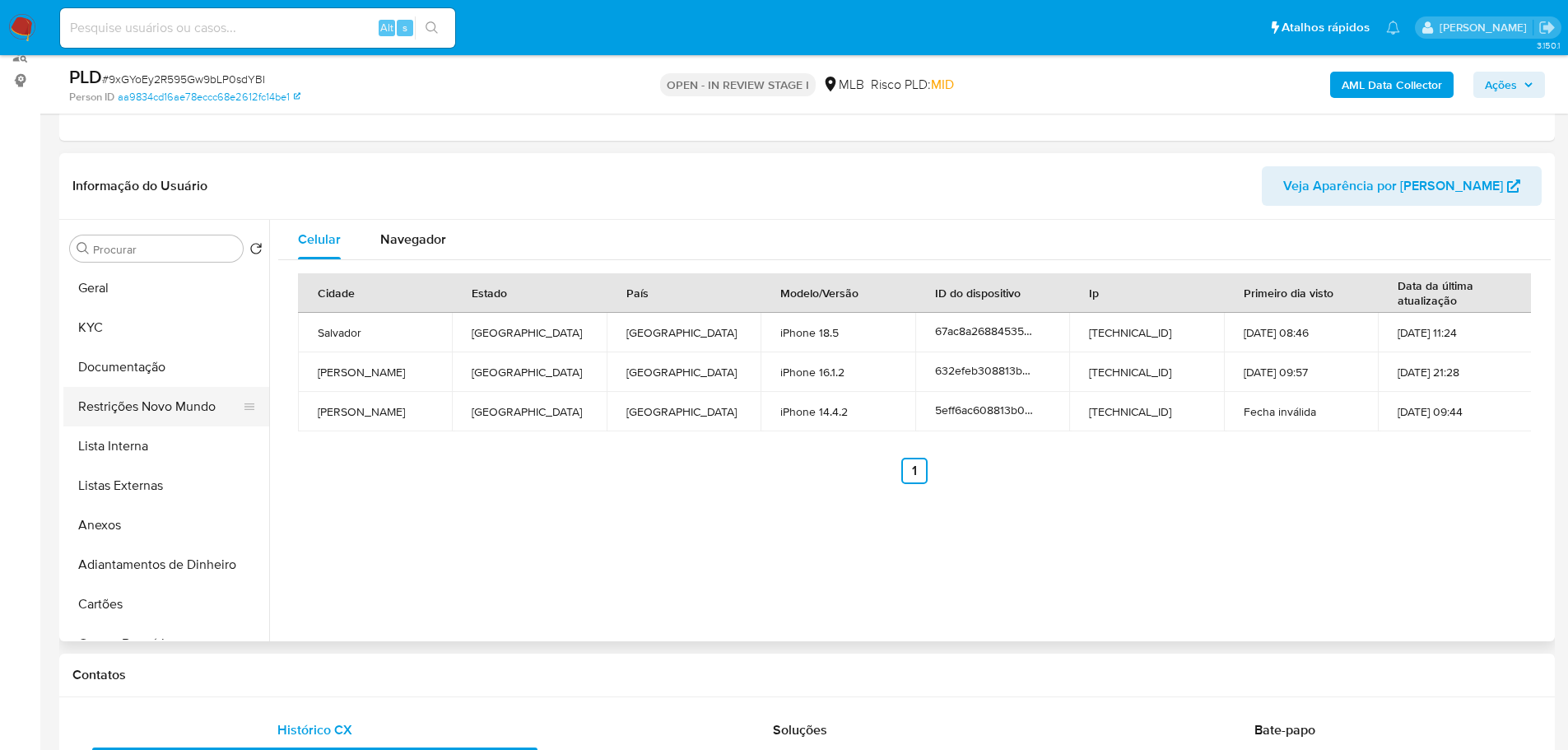
drag, startPoint x: 172, startPoint y: 400, endPoint x: 14, endPoint y: 426, distance: 160.1
click at [169, 400] on button "Restrições Novo Mundo" at bounding box center [166, 407] width 205 height 39
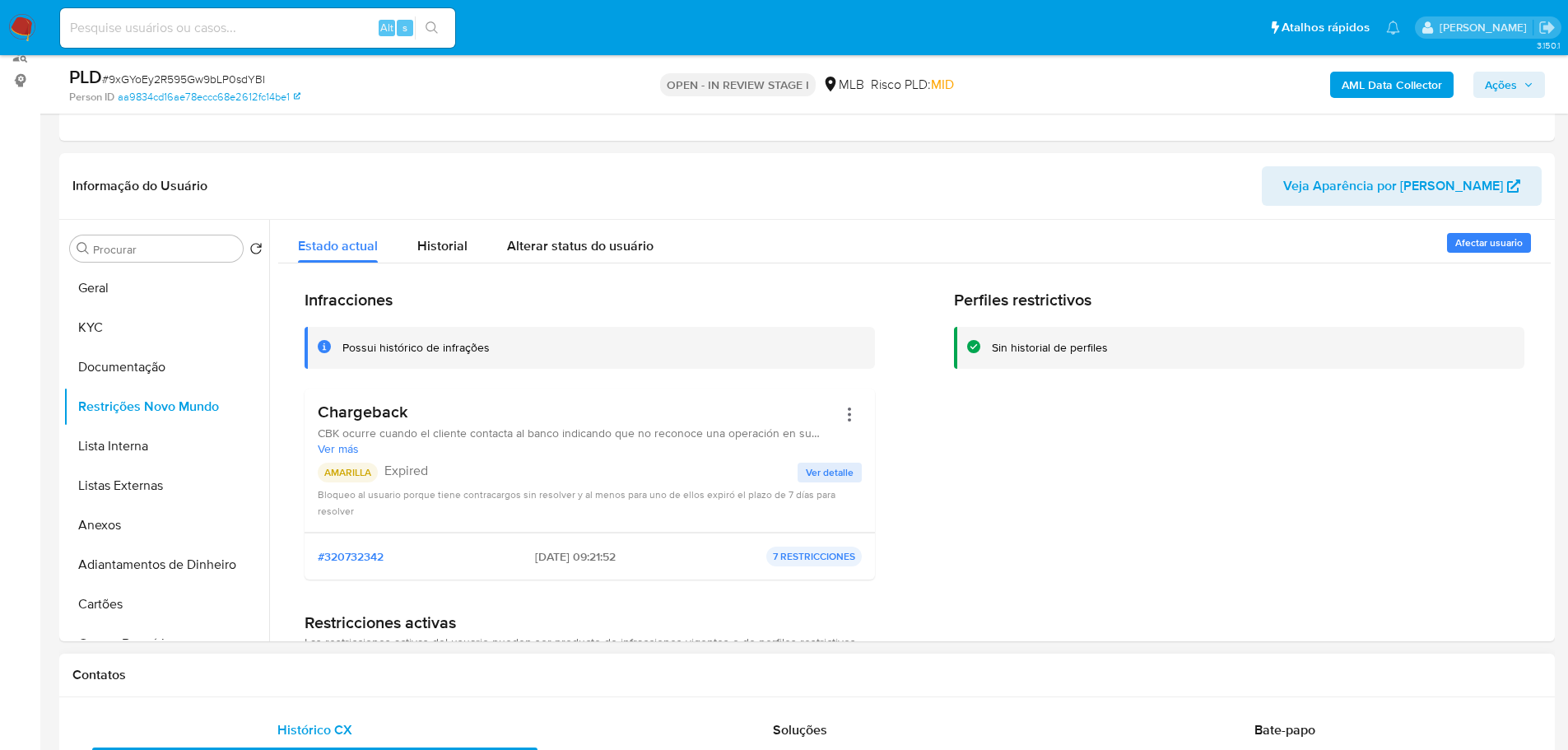
click at [524, 694] on div "Contatos" at bounding box center [807, 675] width 1496 height 44
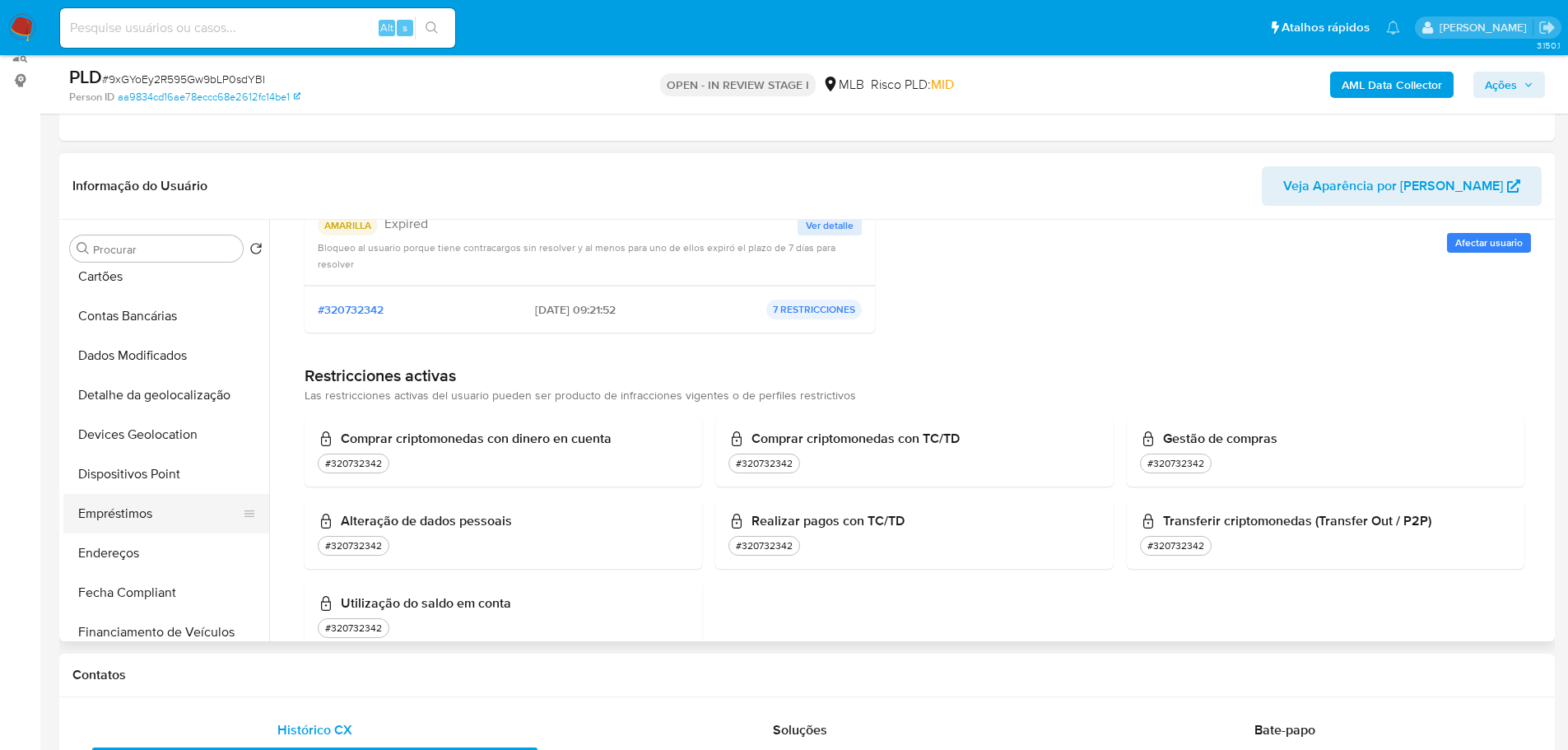
scroll to position [329, 0]
click at [180, 475] on button "Dispositivos Point" at bounding box center [160, 473] width 193 height 39
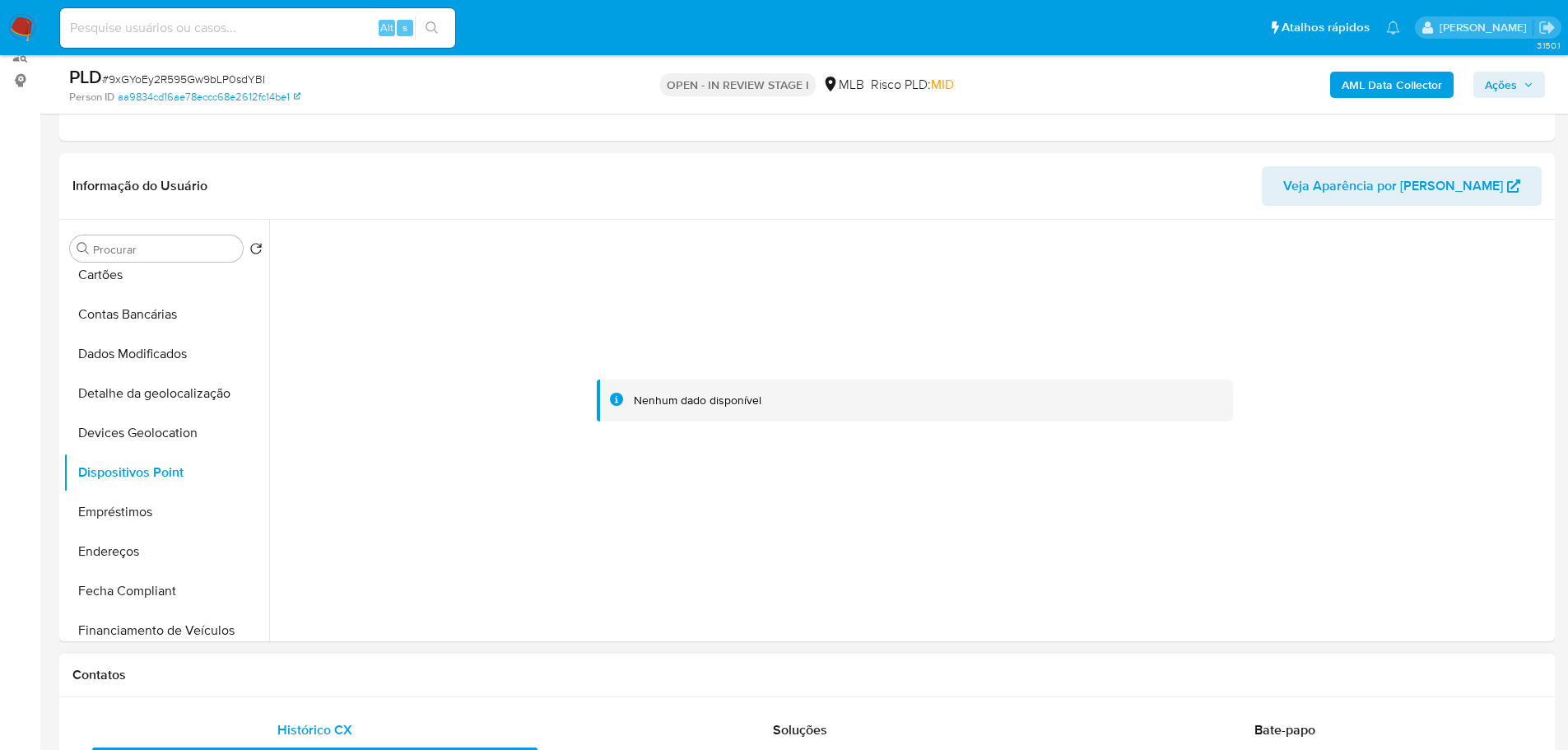
click at [698, 694] on div "Contatos" at bounding box center [807, 675] width 1496 height 44
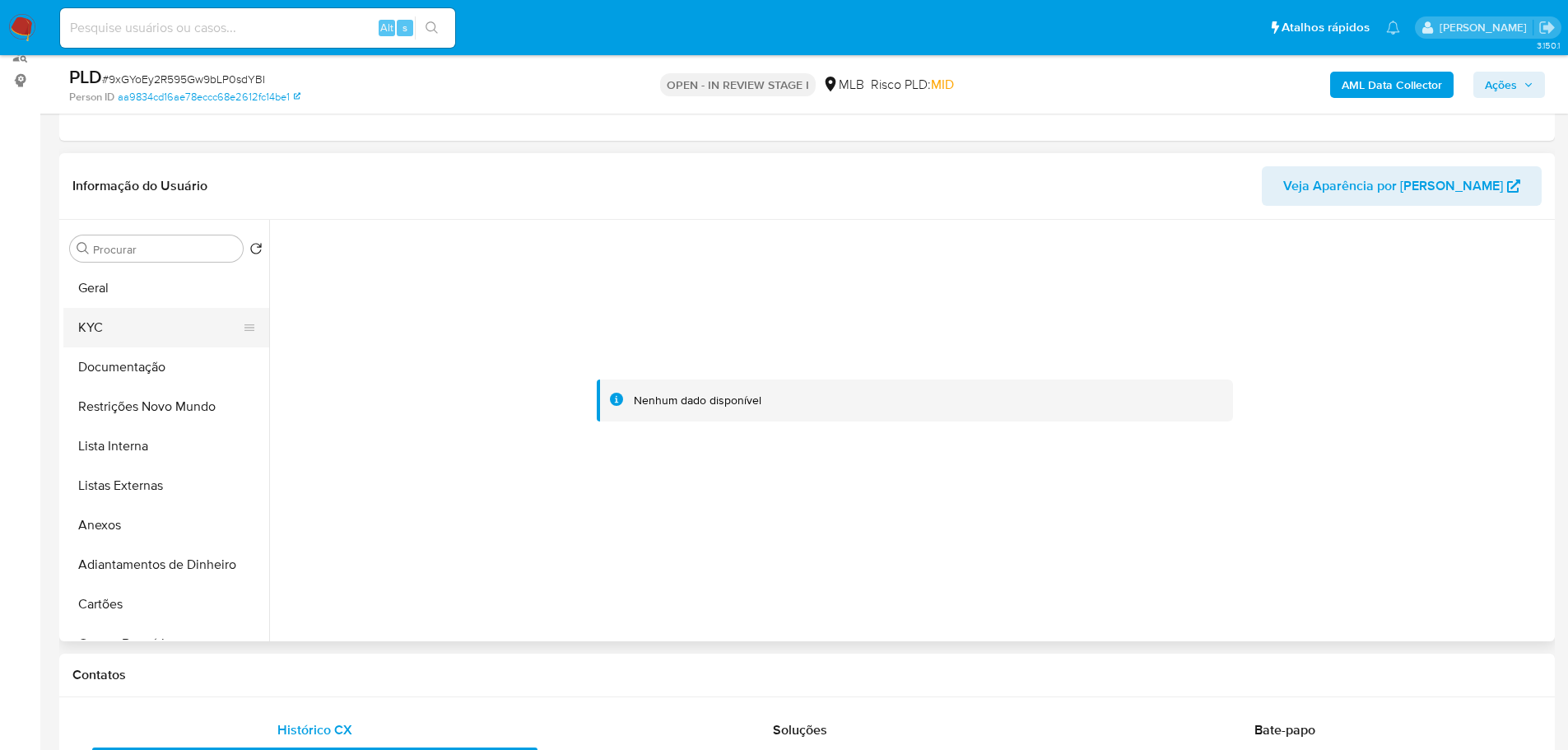
click at [111, 339] on button "KYC" at bounding box center [160, 327] width 193 height 39
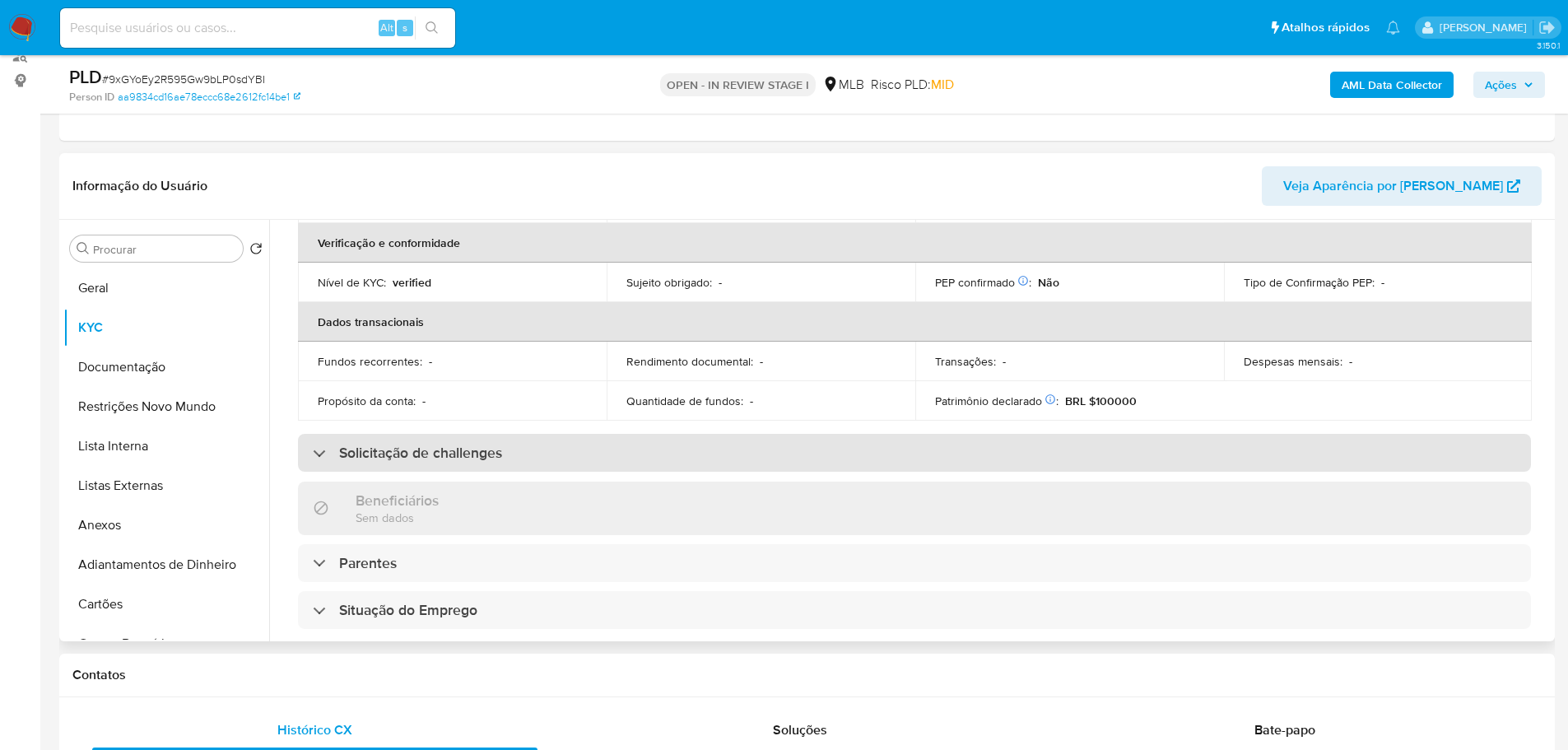
scroll to position [110, 0]
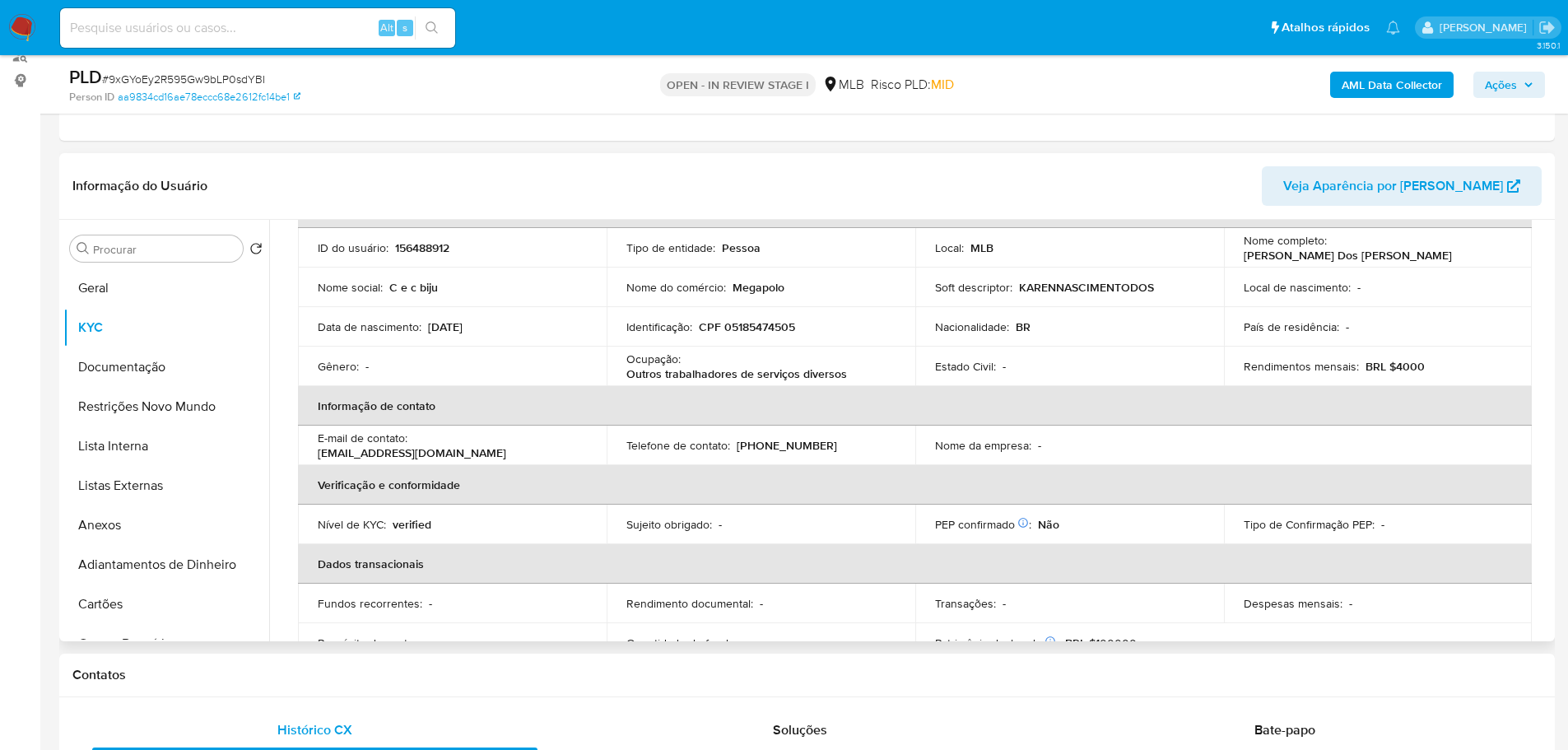
click at [756, 319] on p "CPF 05185474505" at bounding box center [747, 326] width 96 height 15
copy p "CPF"
click at [773, 325] on p "CPF 05185474505" at bounding box center [747, 326] width 96 height 15
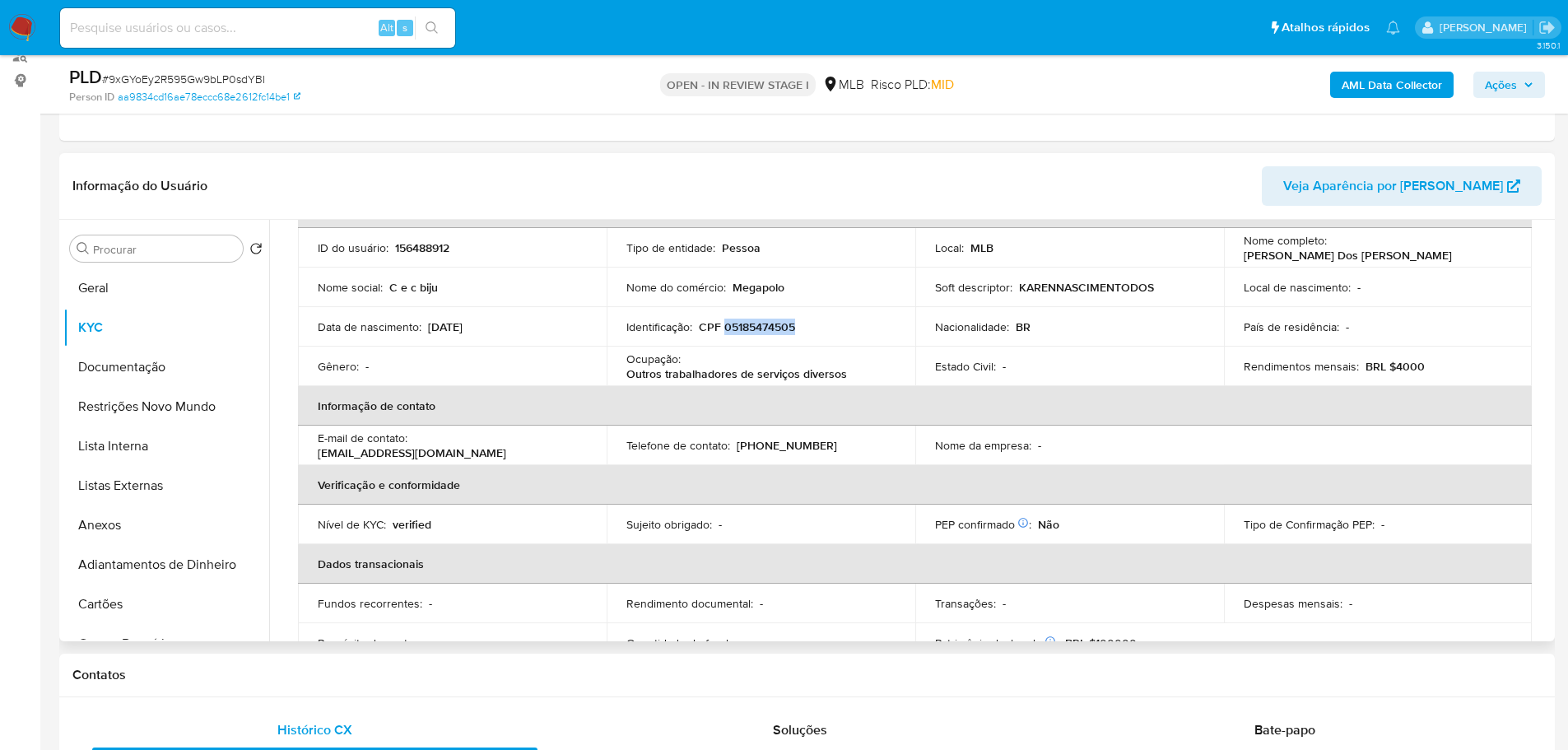
copy p "05185474505"
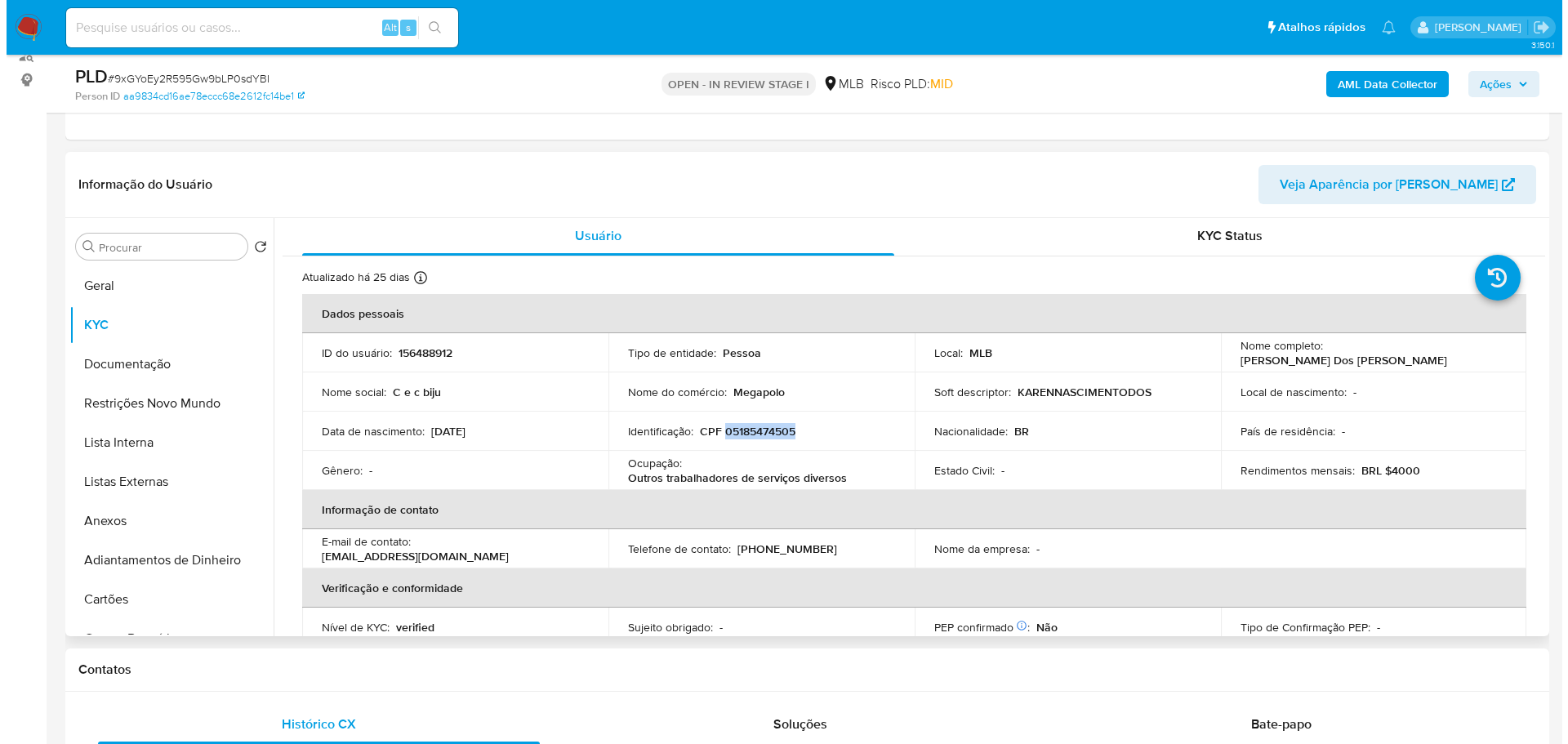
scroll to position [0, 0]
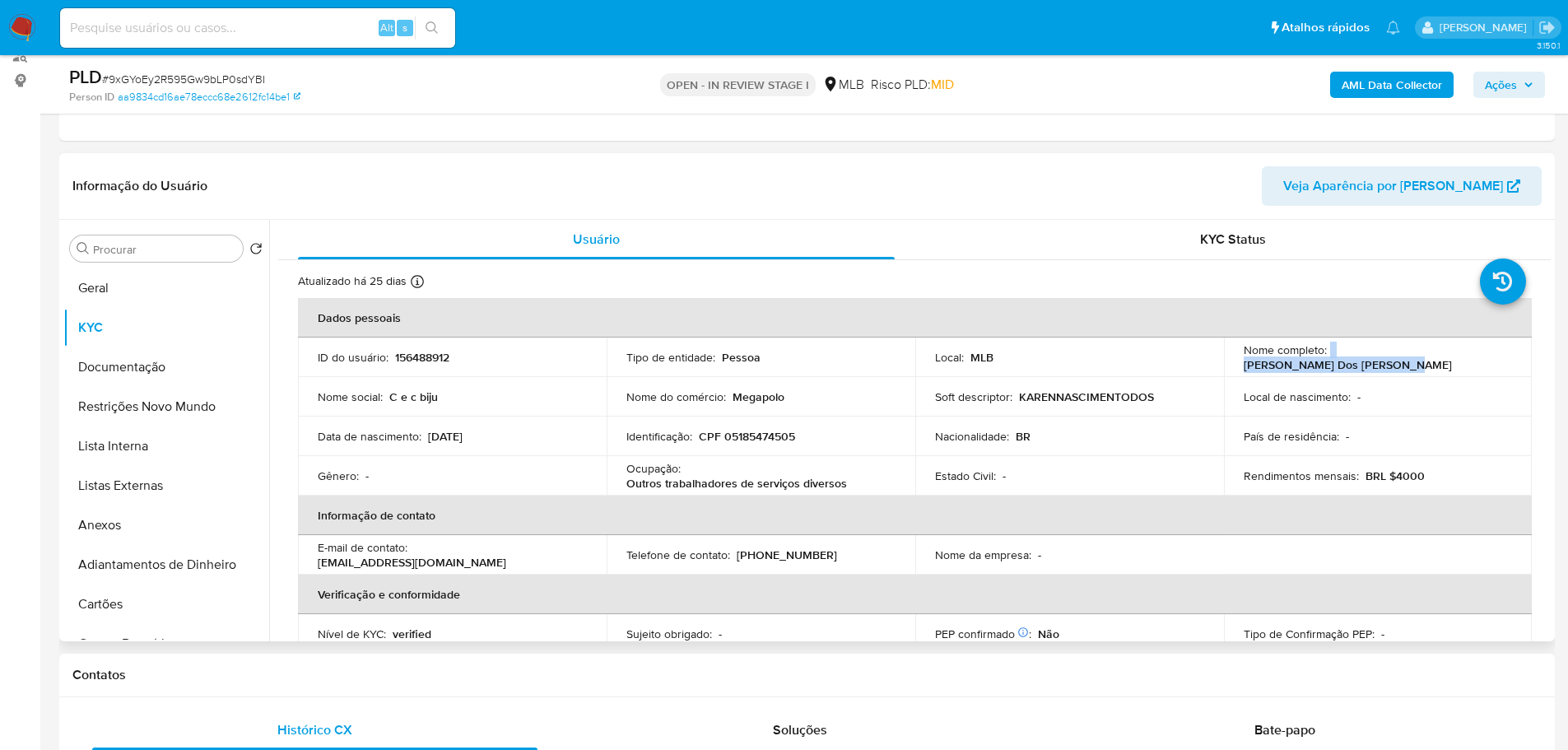
drag, startPoint x: 1442, startPoint y: 361, endPoint x: 1325, endPoint y: 360, distance: 117.0
click at [1325, 360] on div "Nome completo : Karen Nascimento Dos Santos" at bounding box center [1378, 357] width 269 height 29
copy div "Karen Nascimento Dos Santos"
click at [779, 436] on p "CPF 05185474505" at bounding box center [747, 436] width 96 height 15
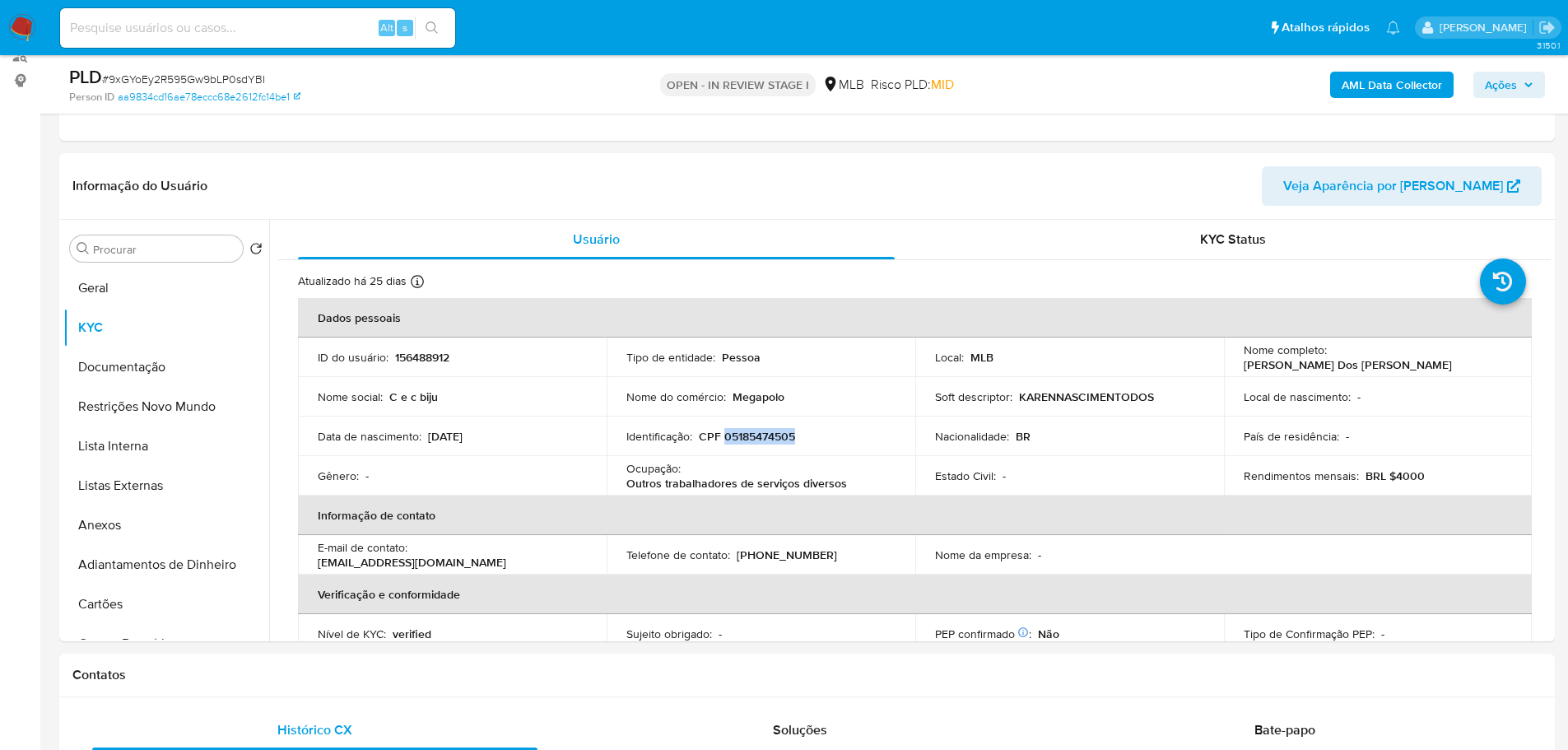
copy p "05185474505"
click at [1520, 82] on span "Ações" at bounding box center [1509, 85] width 48 height 23
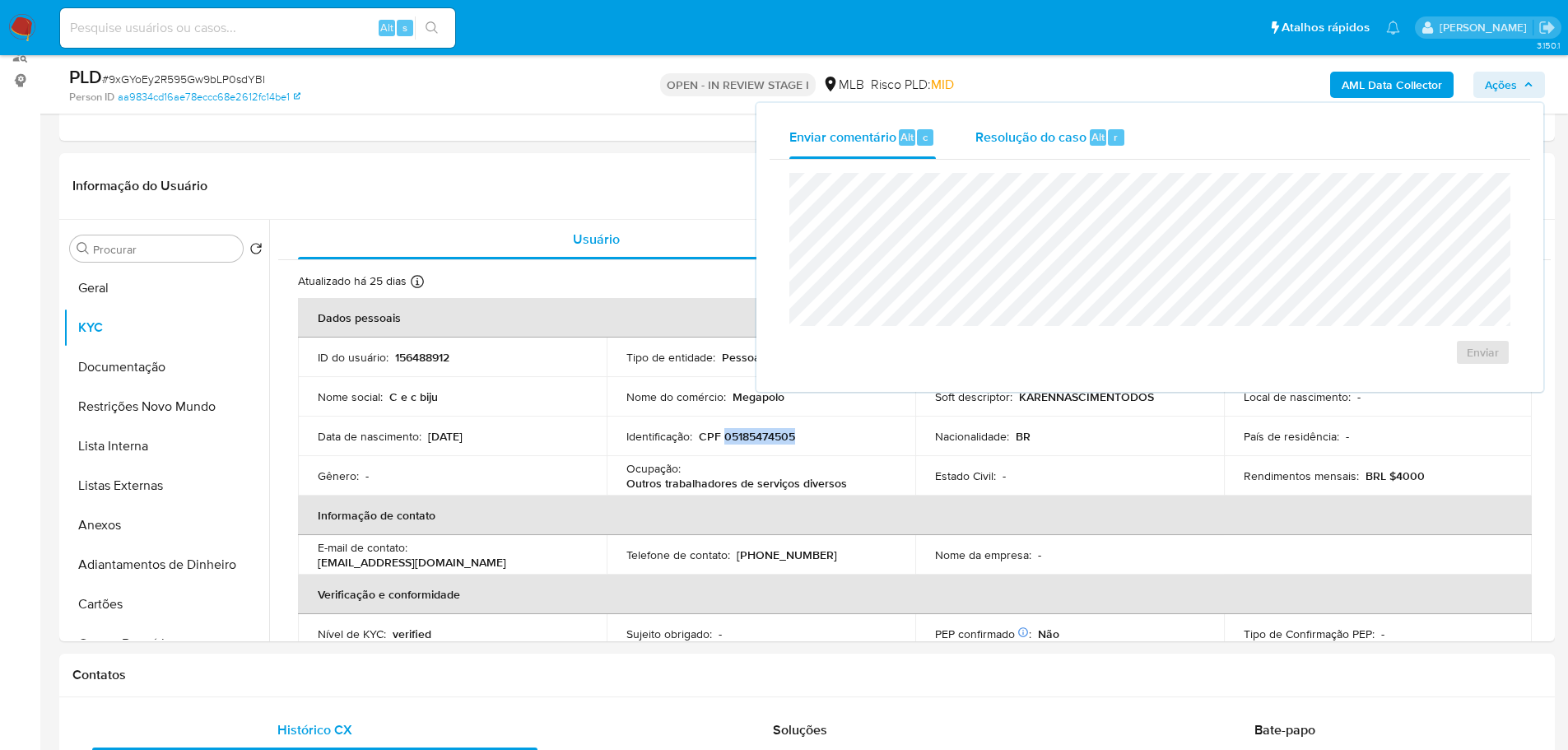
click at [1050, 144] on span "Resolução do caso" at bounding box center [1031, 136] width 111 height 19
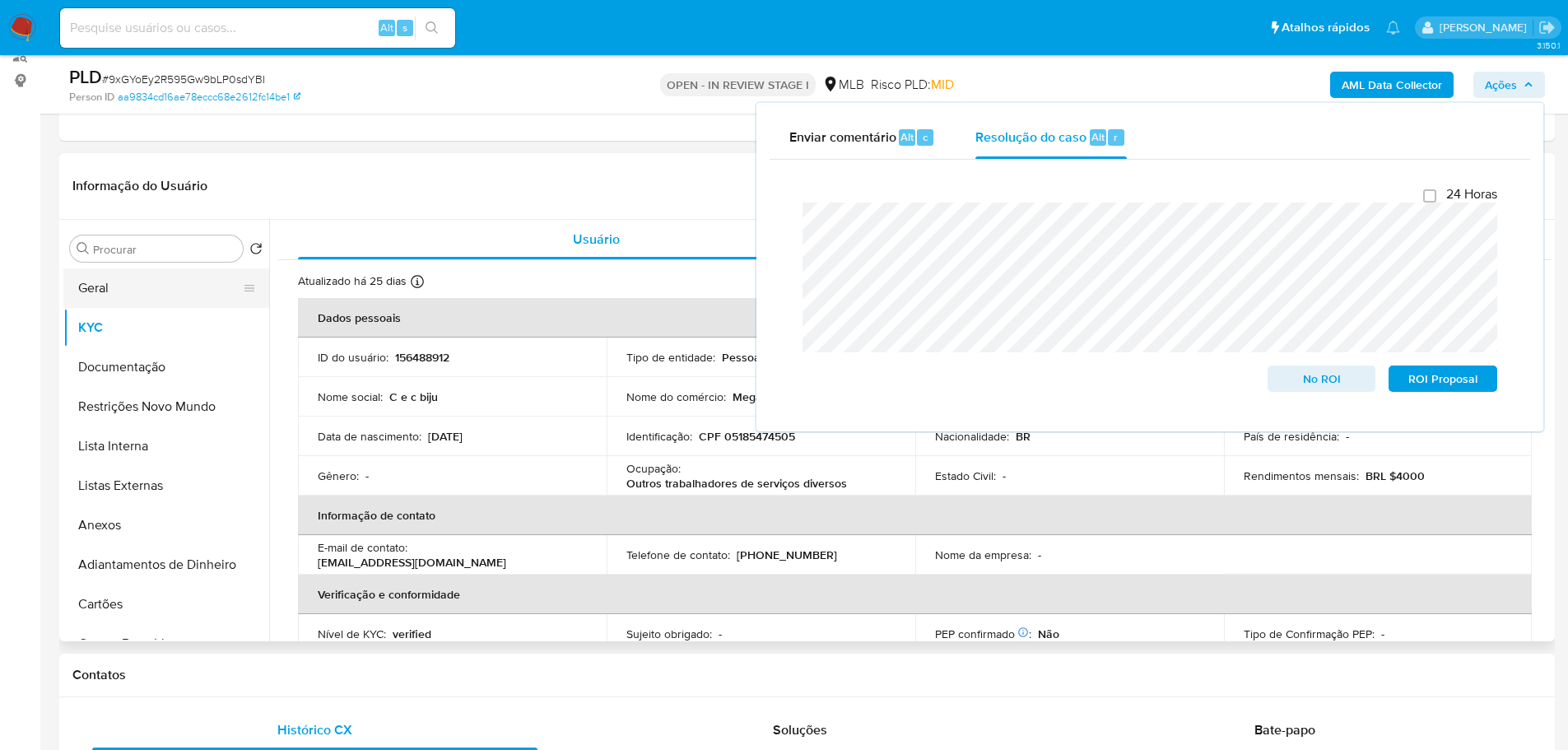
click at [123, 288] on button "Geral" at bounding box center [160, 288] width 193 height 39
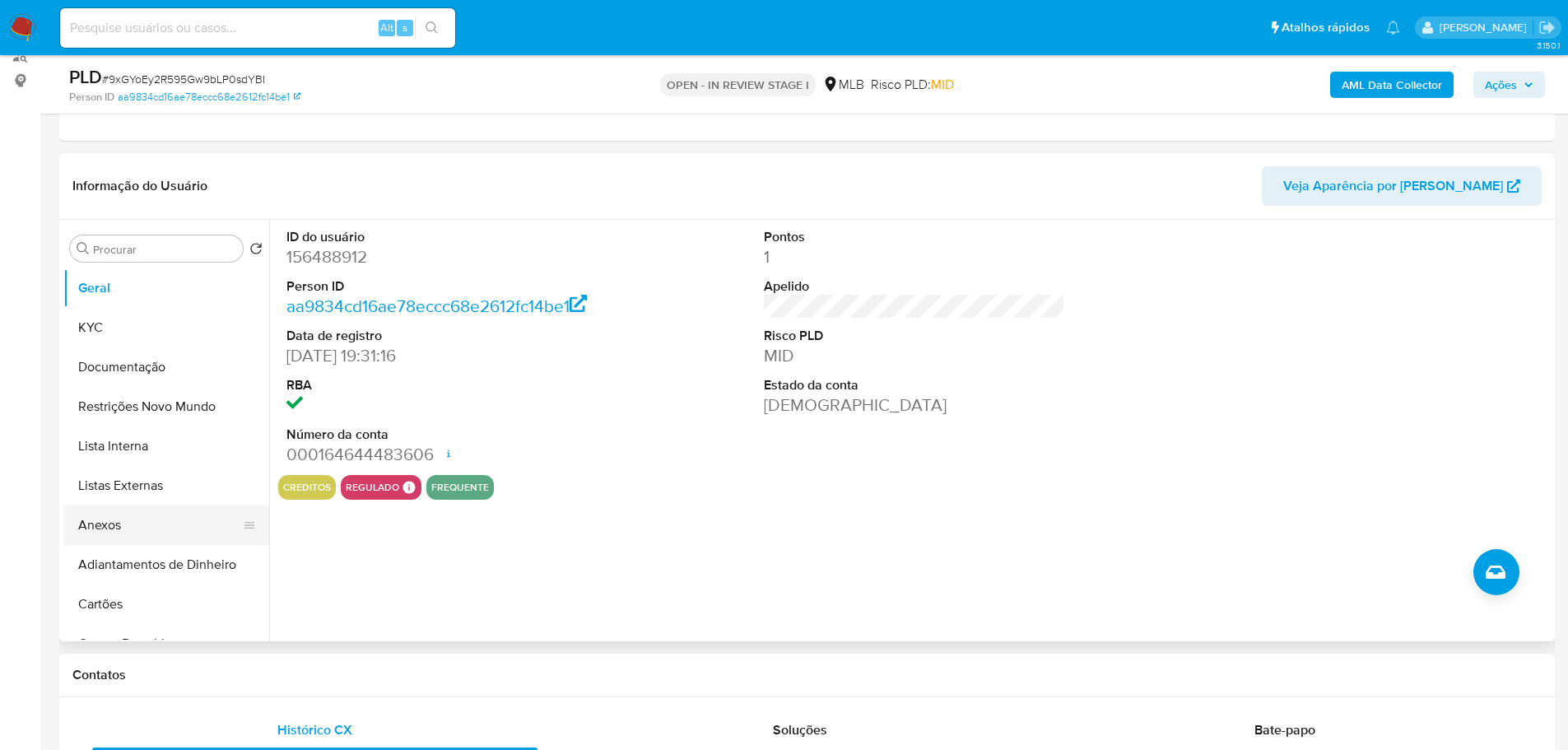
click at [102, 531] on button "Anexos" at bounding box center [160, 526] width 193 height 39
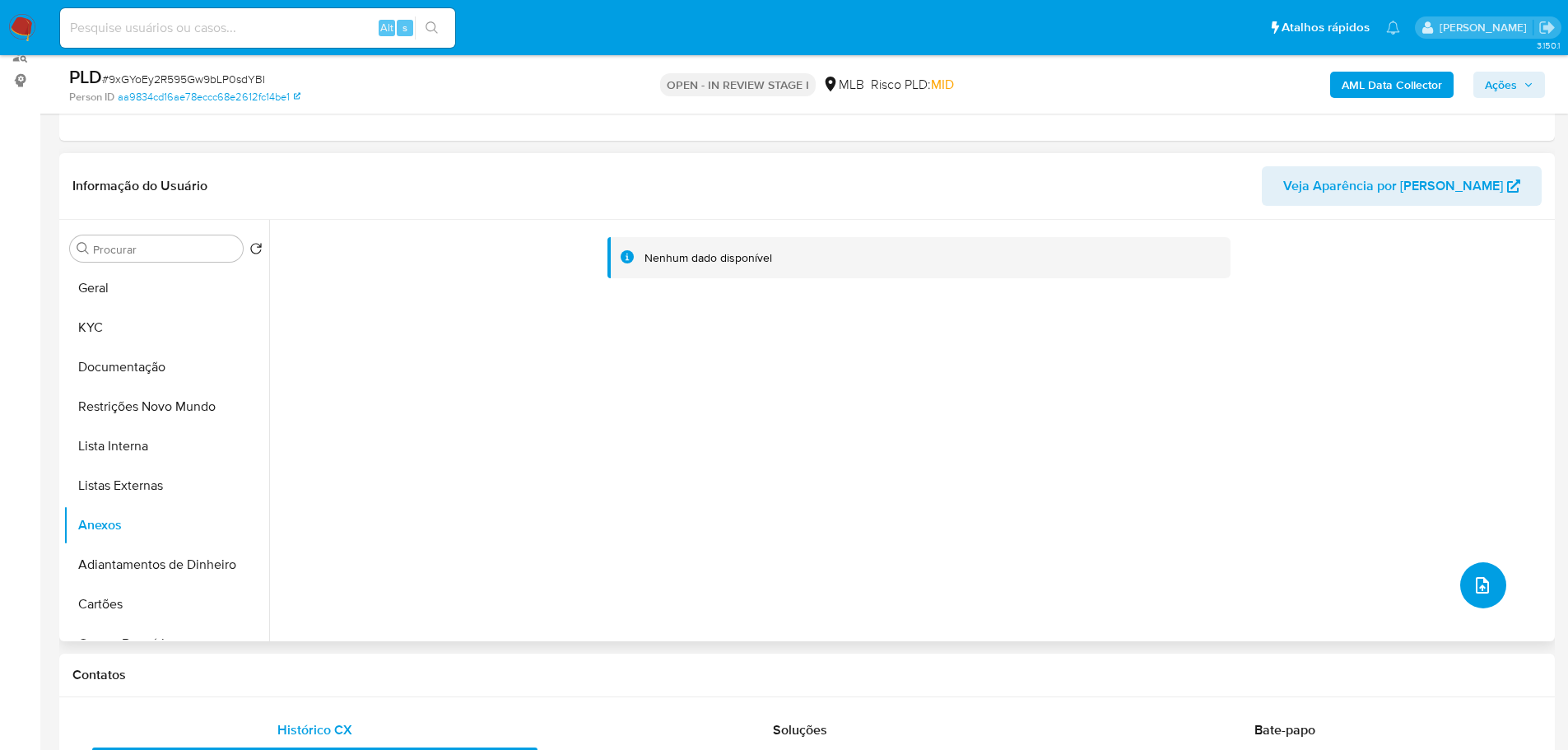
click at [1472, 581] on icon "upload-file" at bounding box center [1482, 586] width 20 height 20
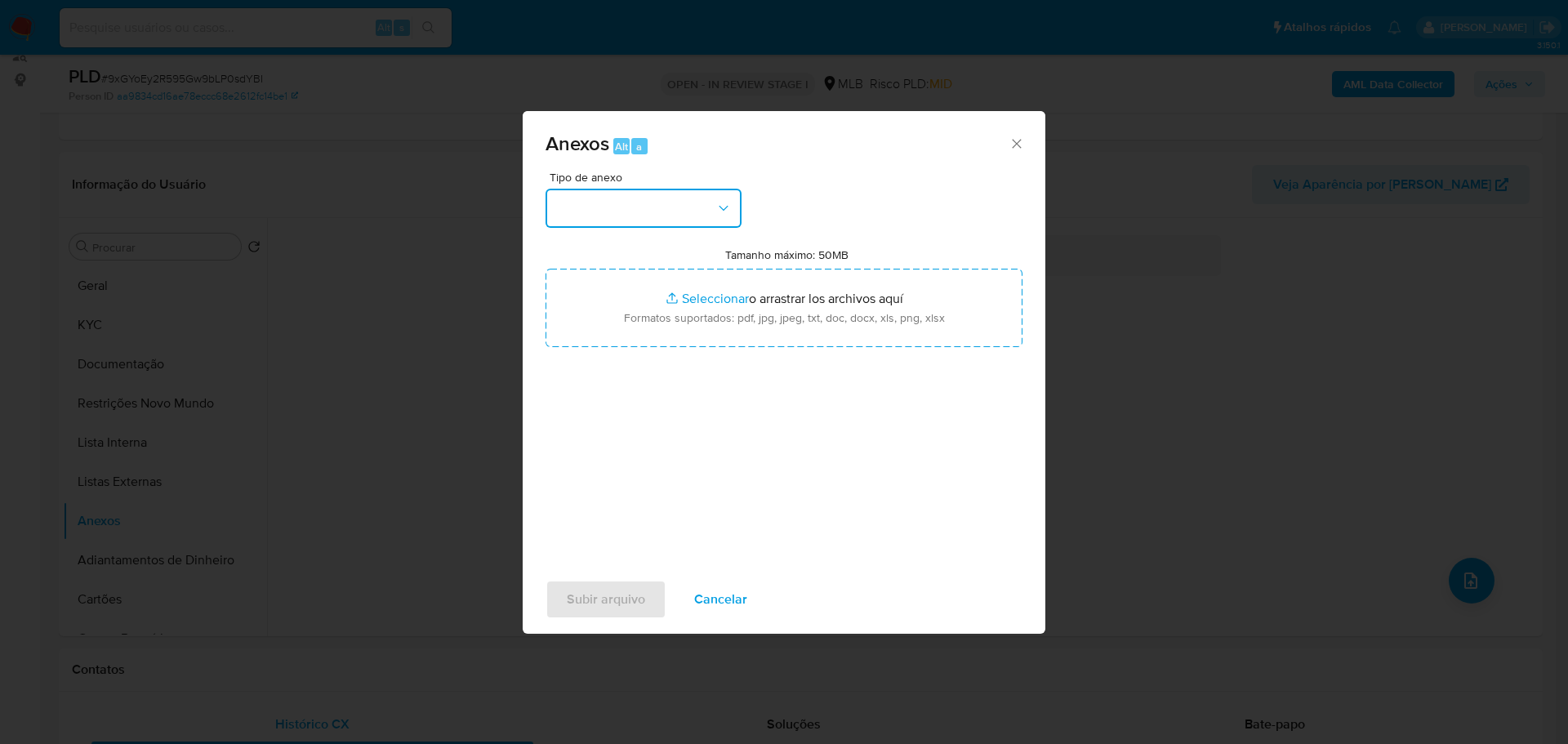
click at [724, 212] on icon "button" at bounding box center [723, 208] width 16 height 16
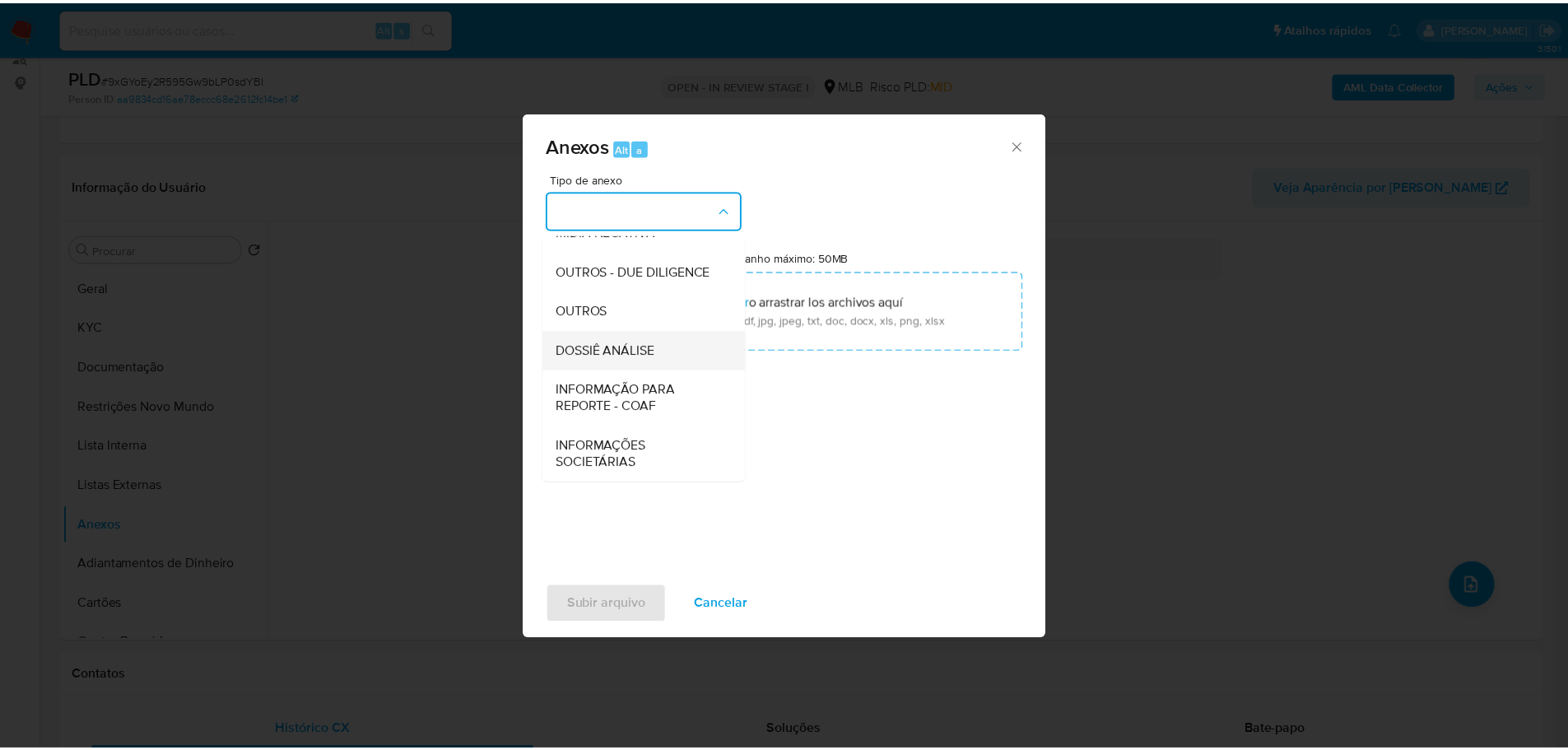
scroll to position [254, 0]
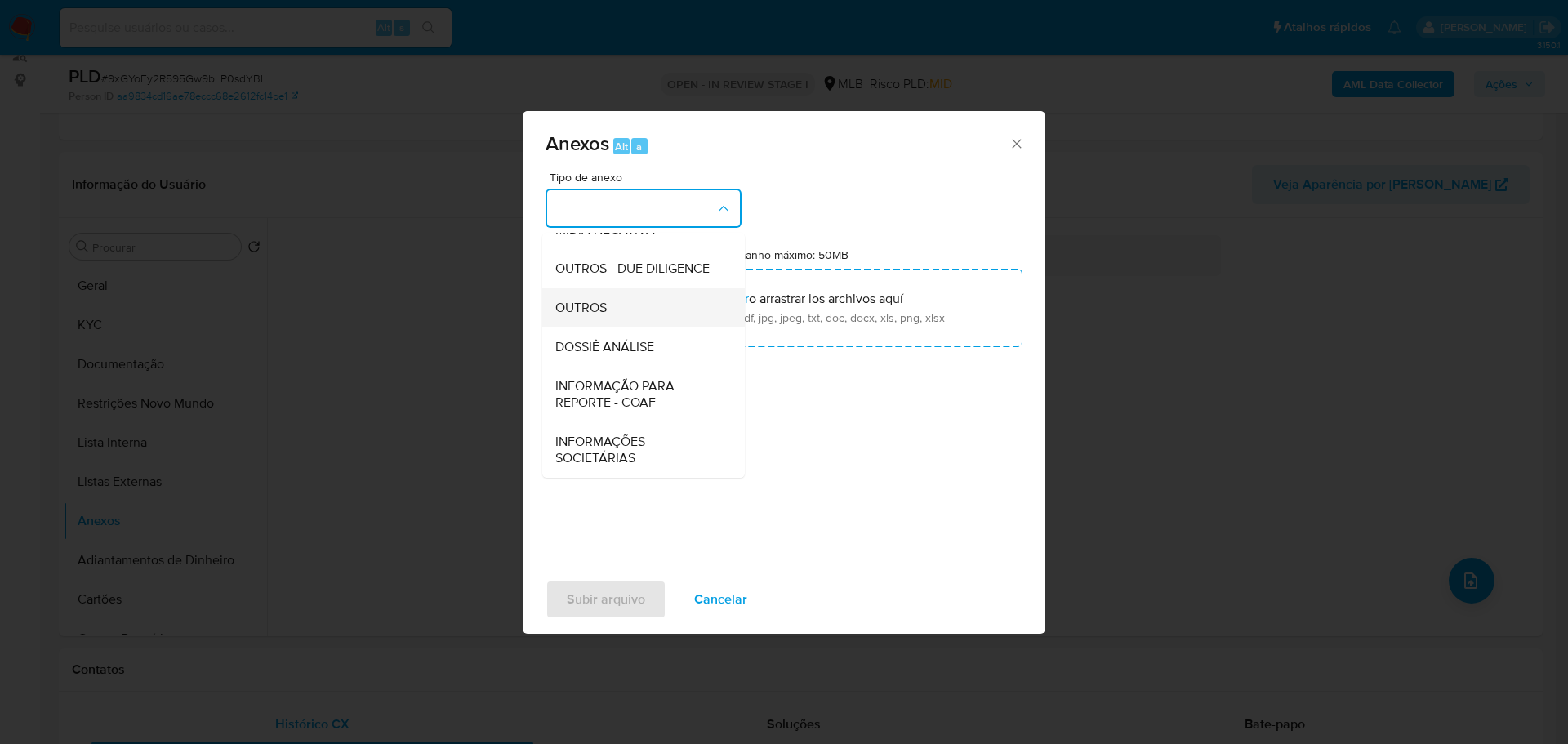
click at [609, 315] on div "OUTROS" at bounding box center [638, 308] width 167 height 39
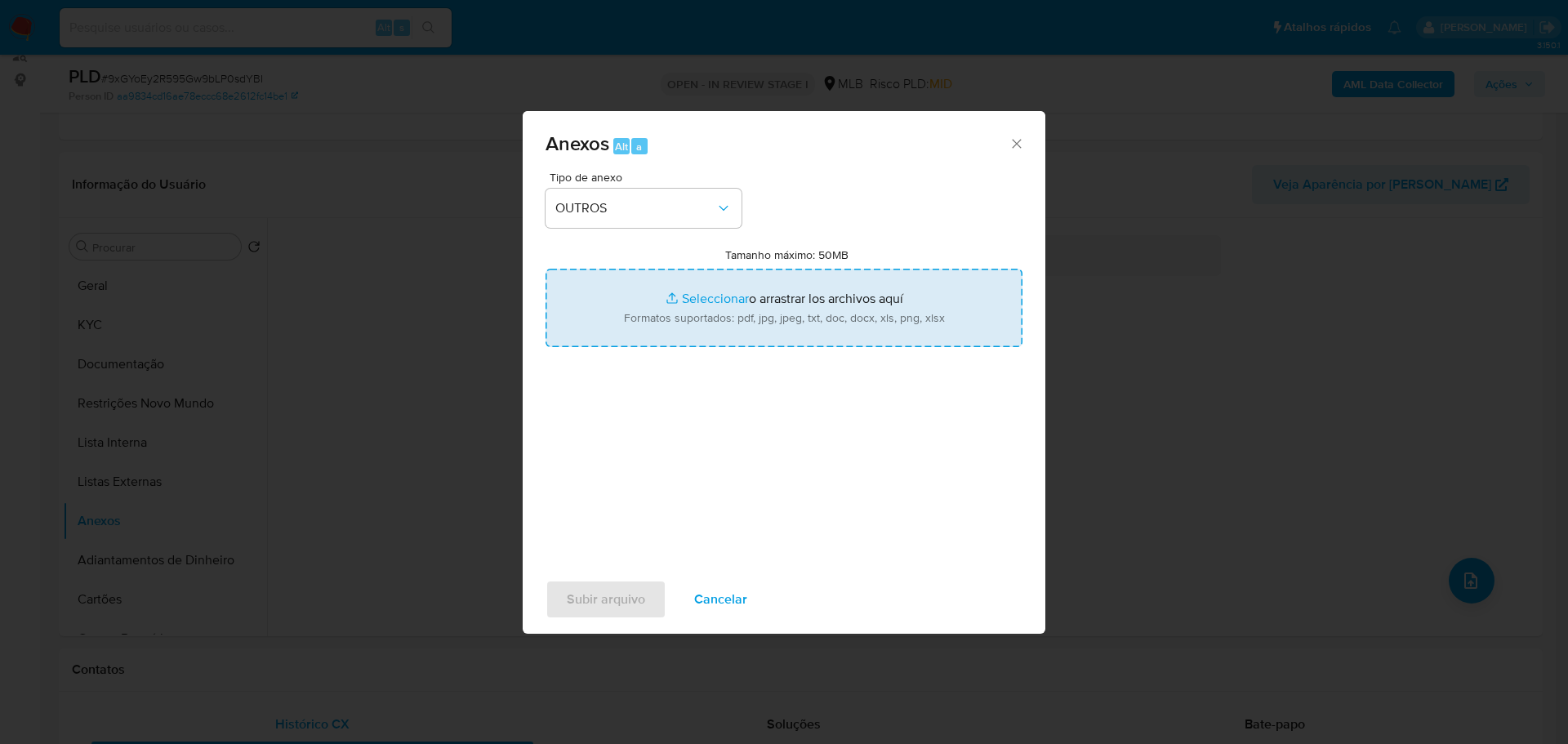
type input "C:\fakepath\SAR - XXX - CPF 05185474505 - KAREN NASCIMENTO DOS SANTOS.pdf"
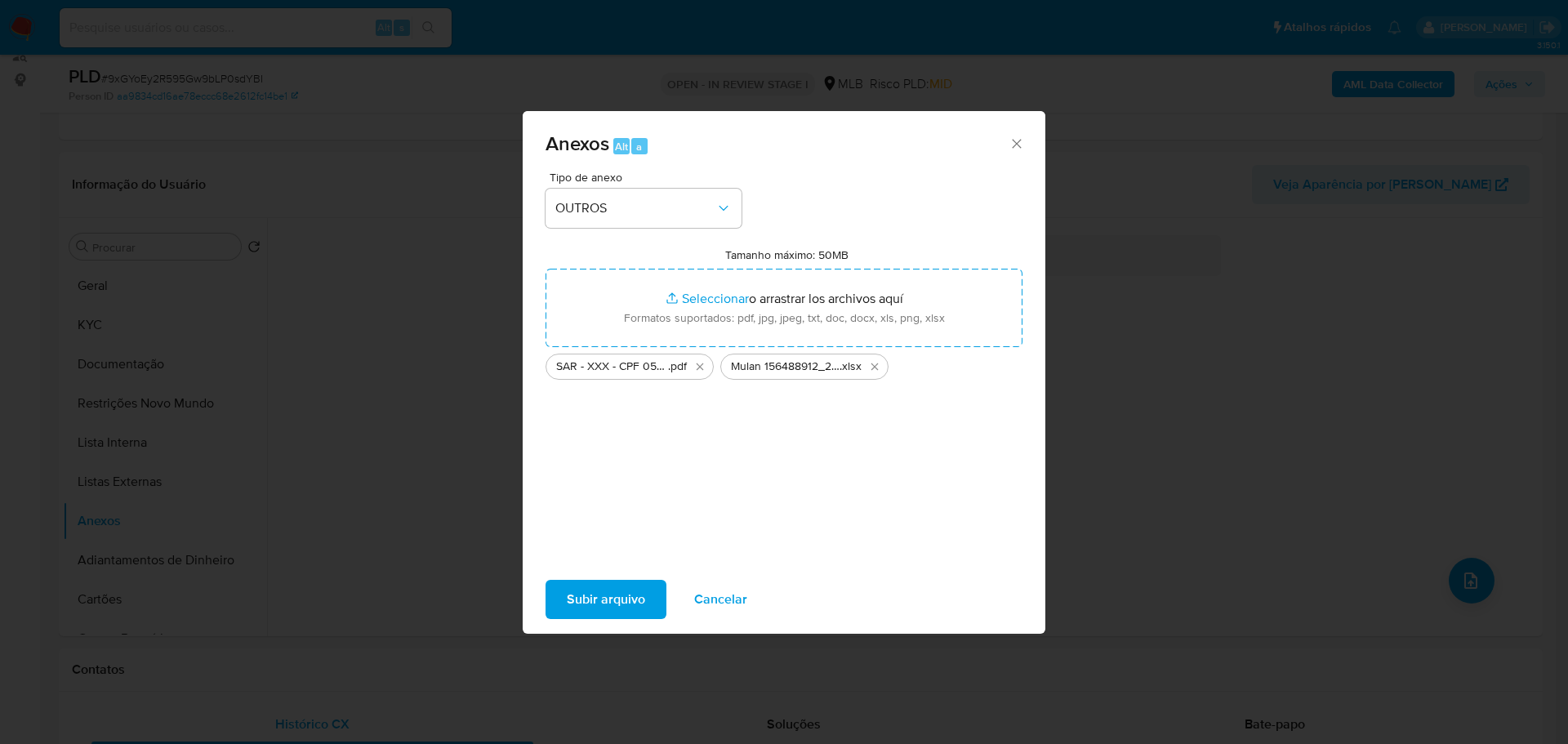
click at [644, 593] on span "Subir arquivo" at bounding box center [605, 599] width 78 height 36
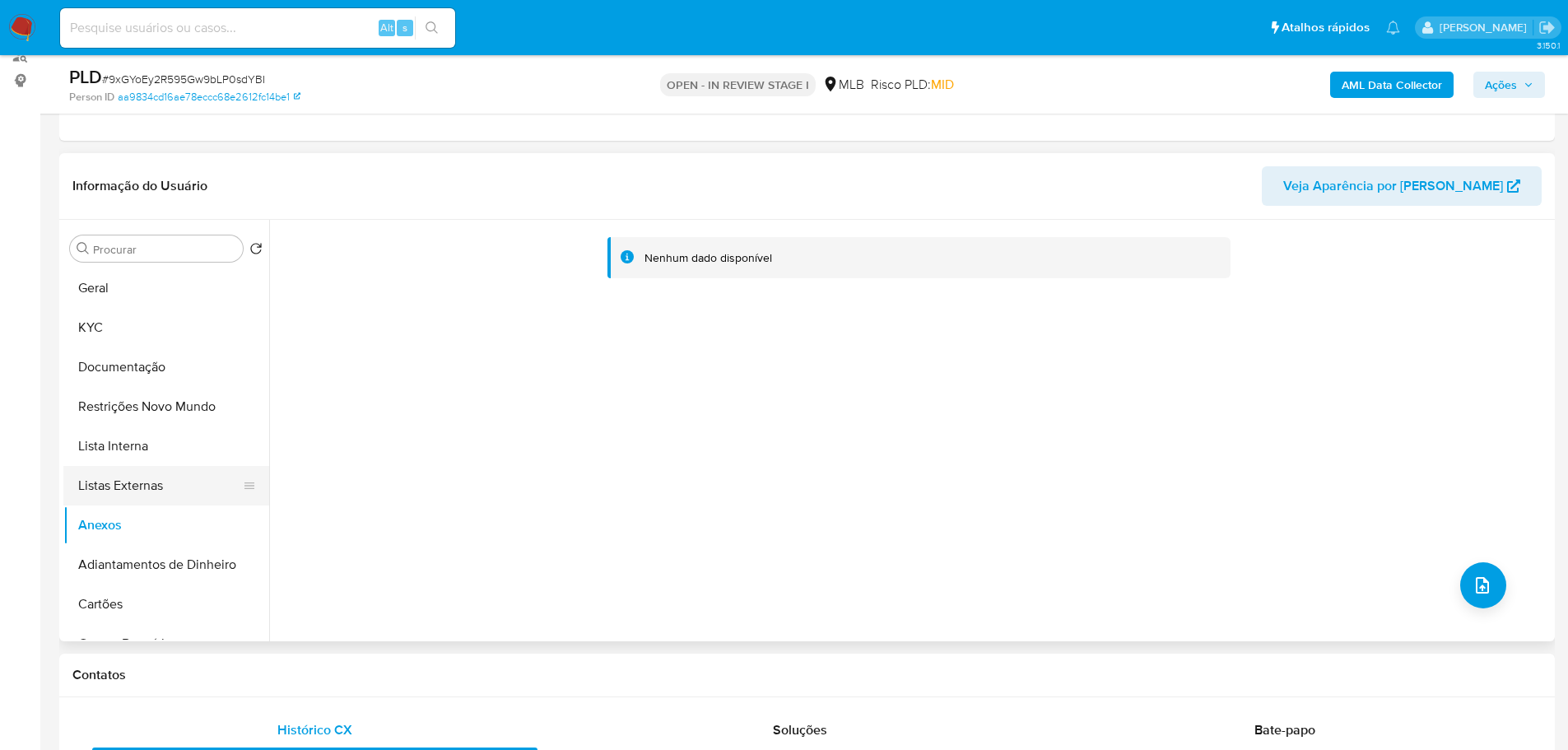
drag, startPoint x: 160, startPoint y: 452, endPoint x: 160, endPoint y: 466, distance: 14.0
click at [160, 452] on button "Lista Interna" at bounding box center [166, 446] width 205 height 39
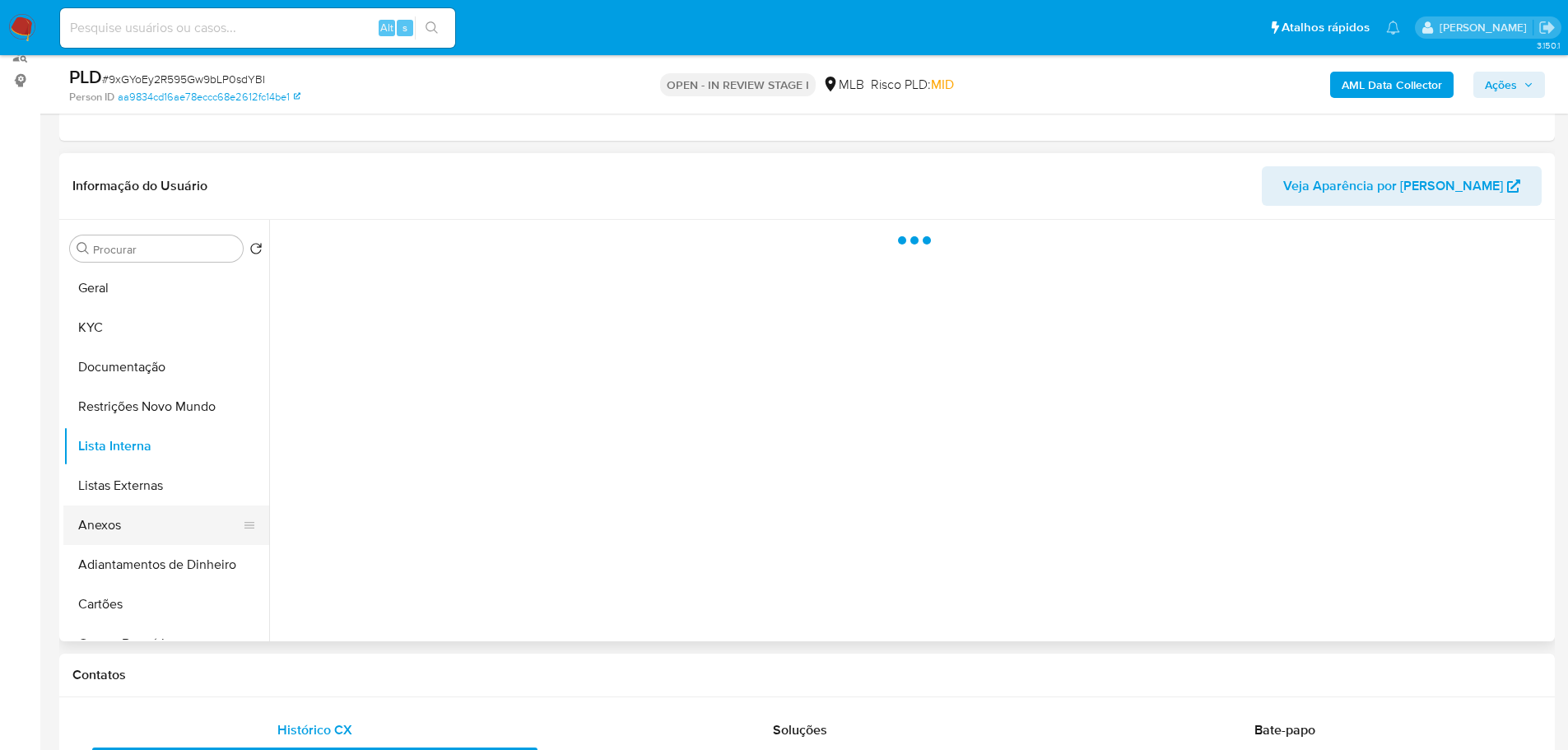
click at [130, 517] on button "Anexos" at bounding box center [160, 526] width 193 height 39
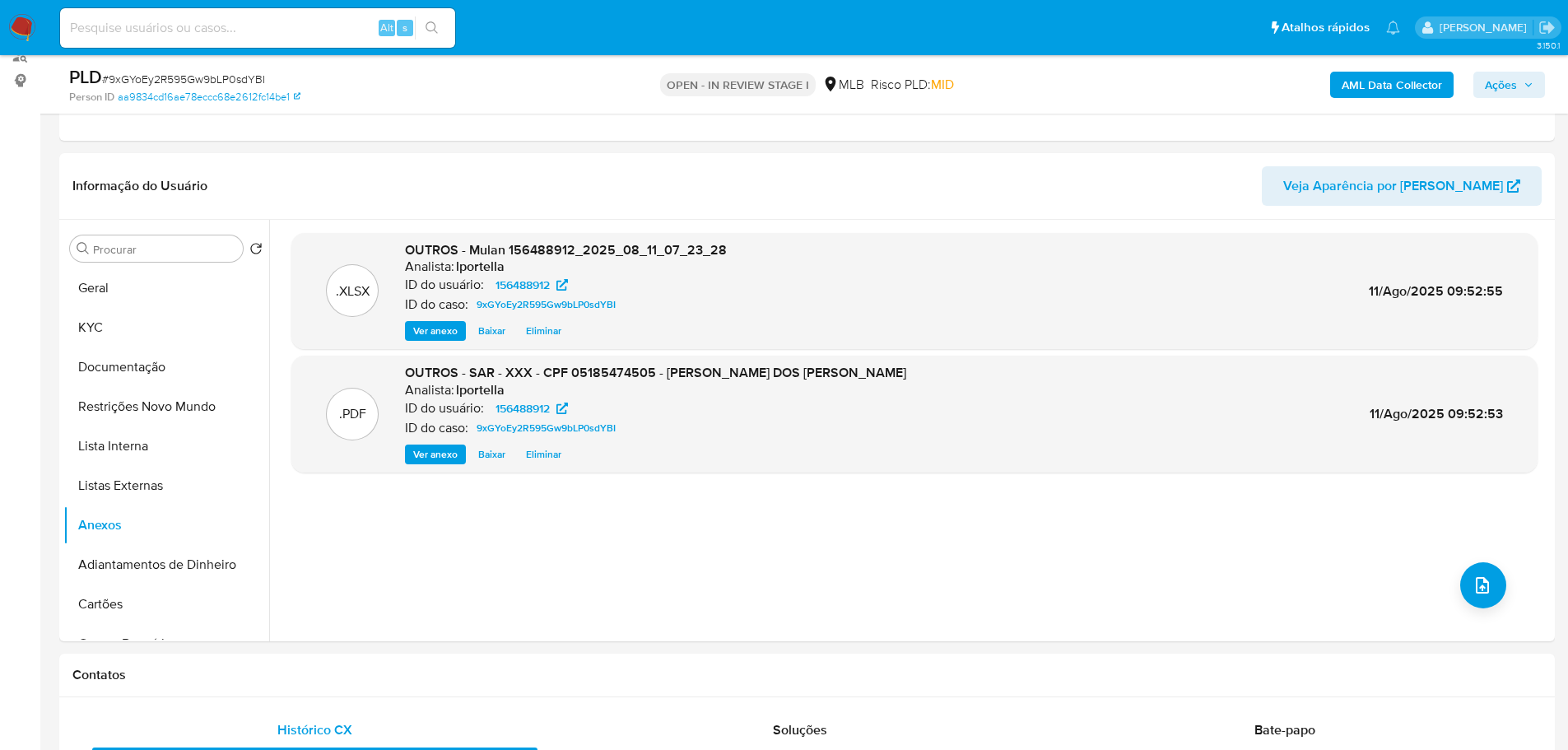
click at [1507, 89] on span "Ações" at bounding box center [1501, 84] width 32 height 26
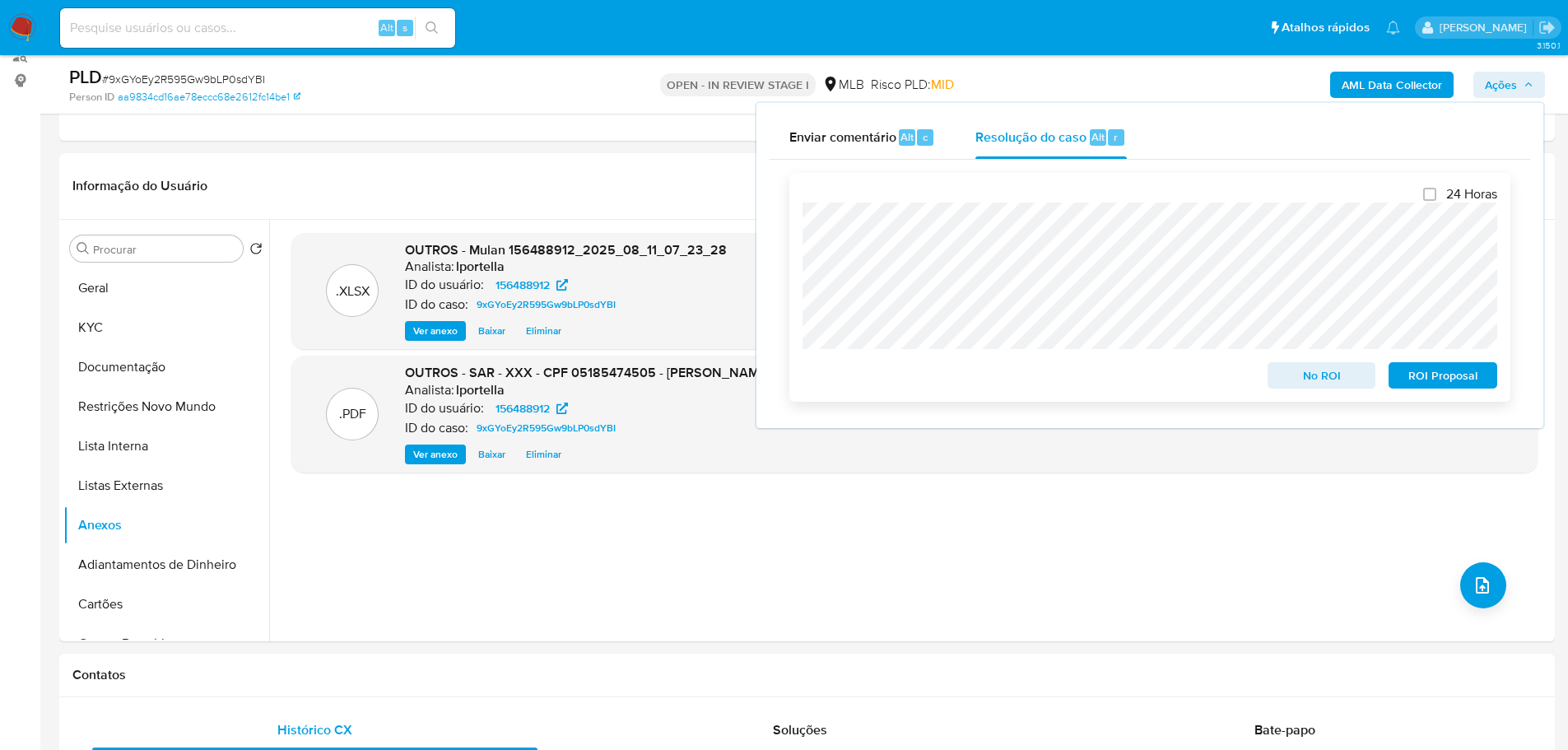
click at [1469, 380] on span "ROI Proposal" at bounding box center [1443, 375] width 86 height 23
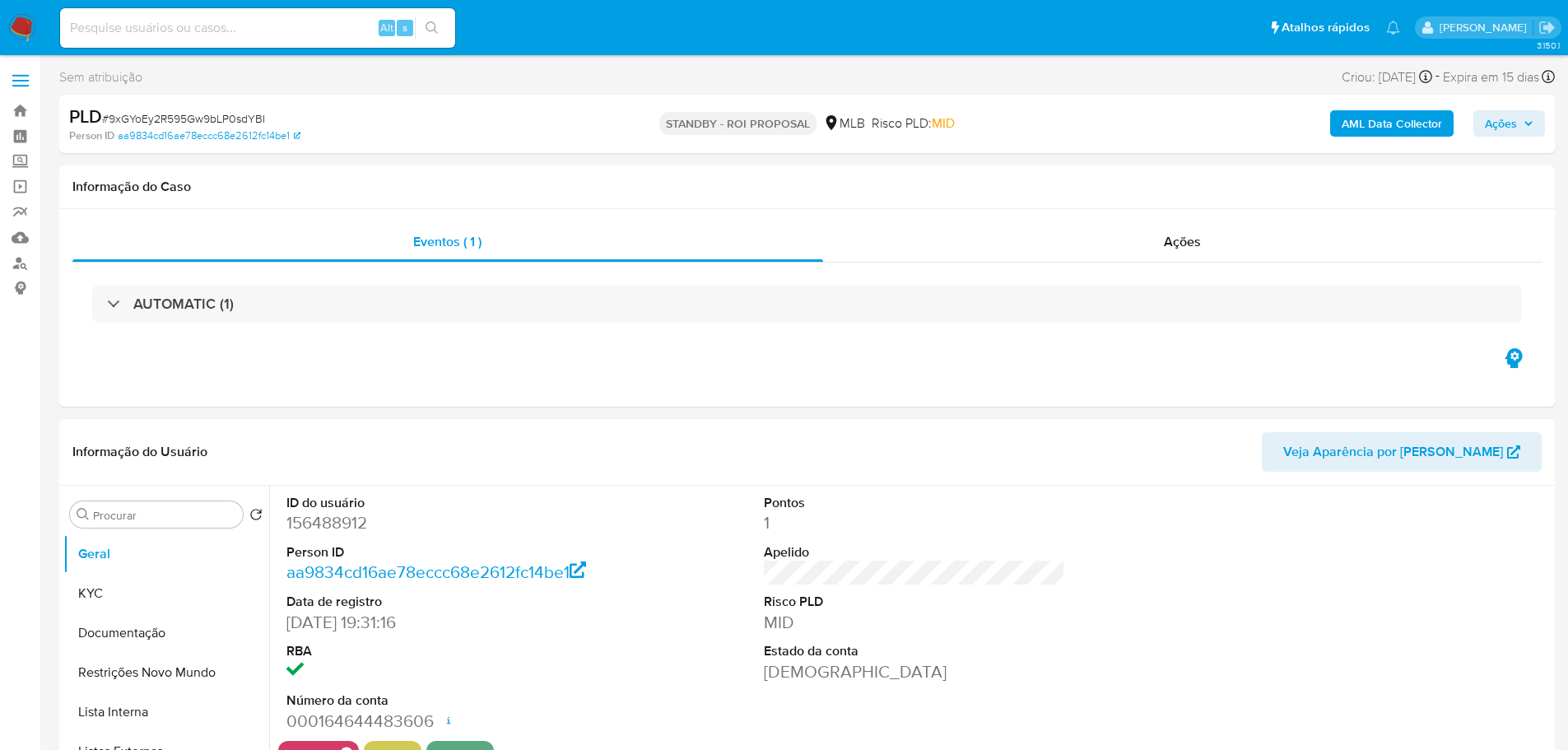
select select "10"
click at [239, 119] on span "# 9xGYoEy2R595Gw9bLP0sdYBI" at bounding box center [183, 118] width 163 height 16
copy span "9xGYoEy2R595Gw9bLP0sdYBI"
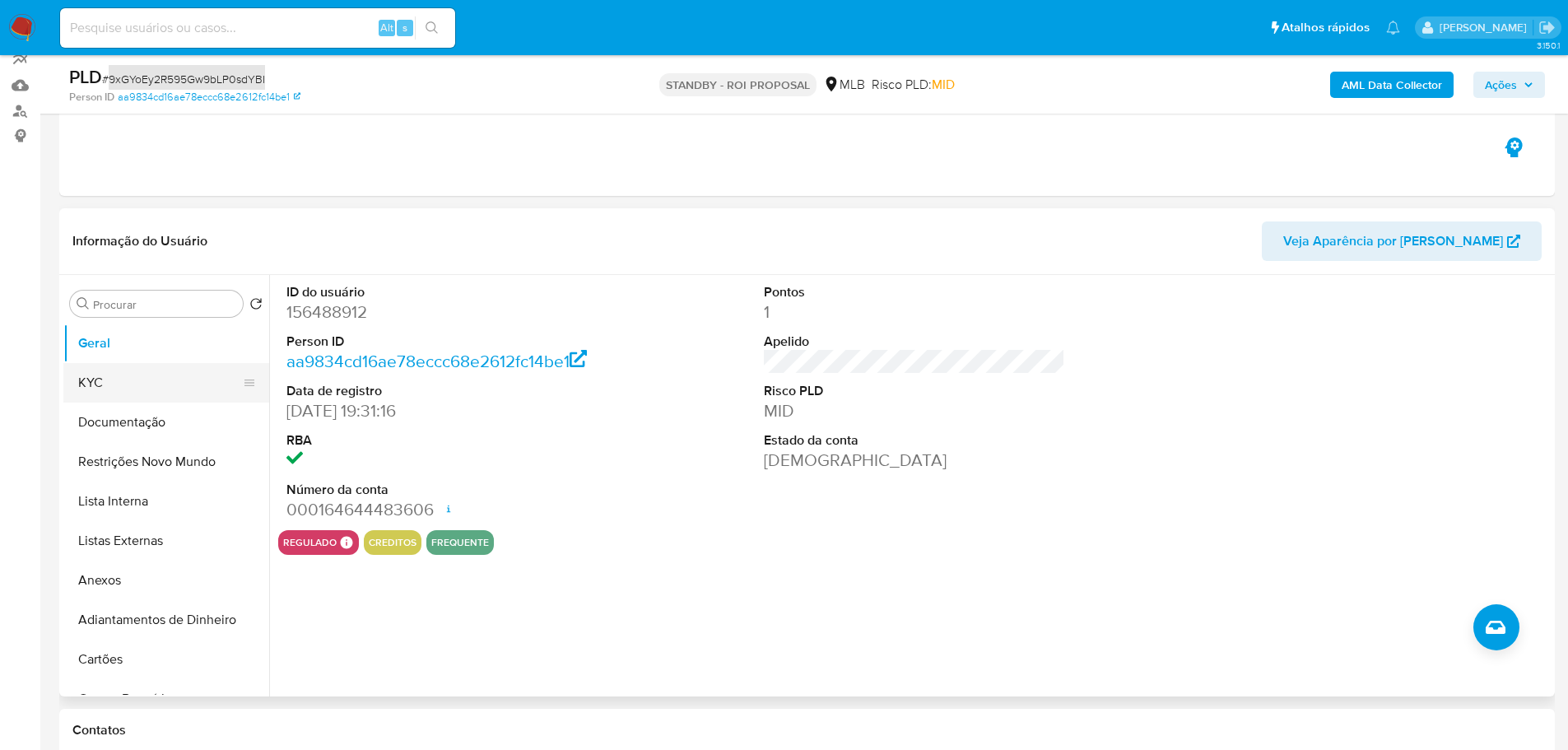
scroll to position [164, 0]
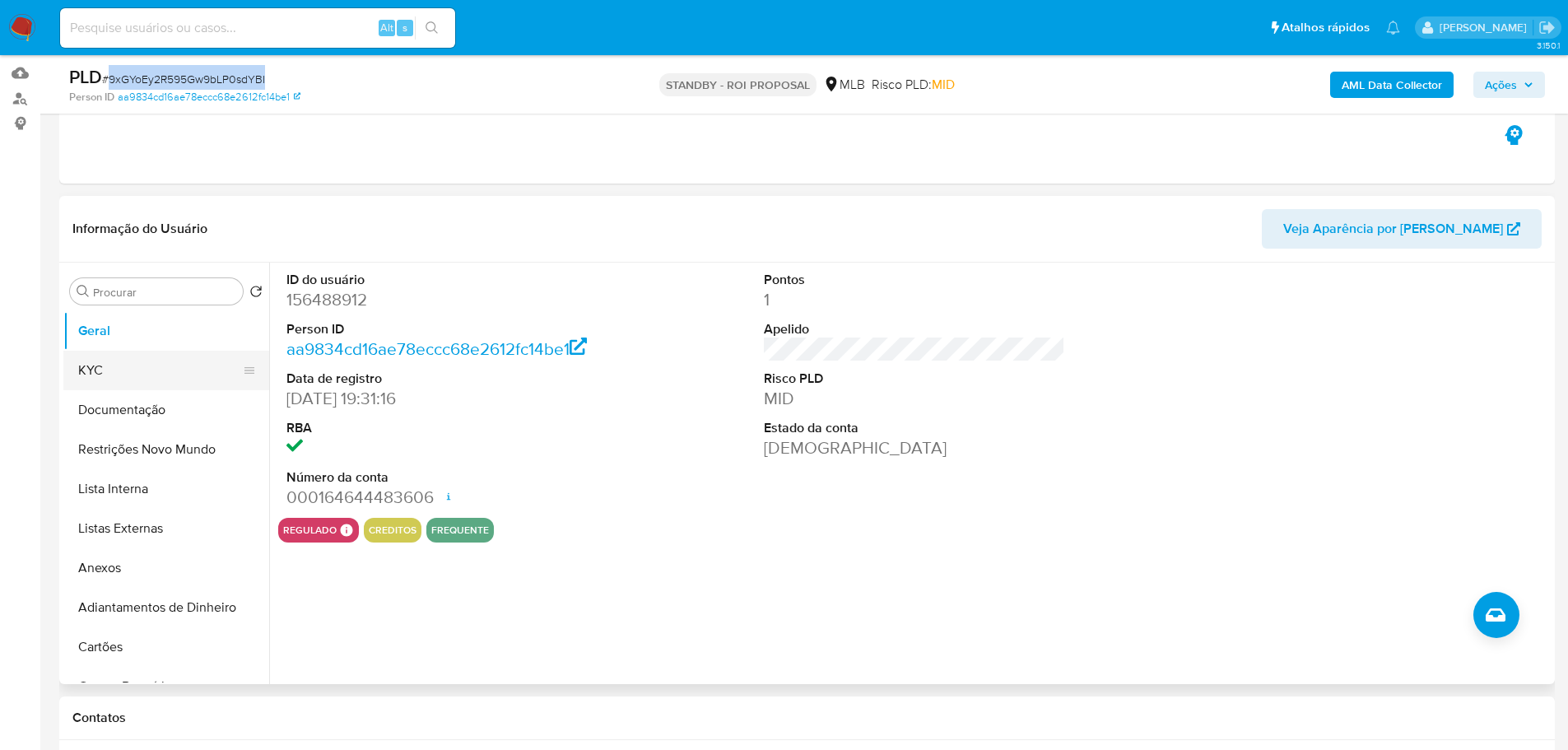
click at [160, 370] on button "KYC" at bounding box center [160, 370] width 193 height 39
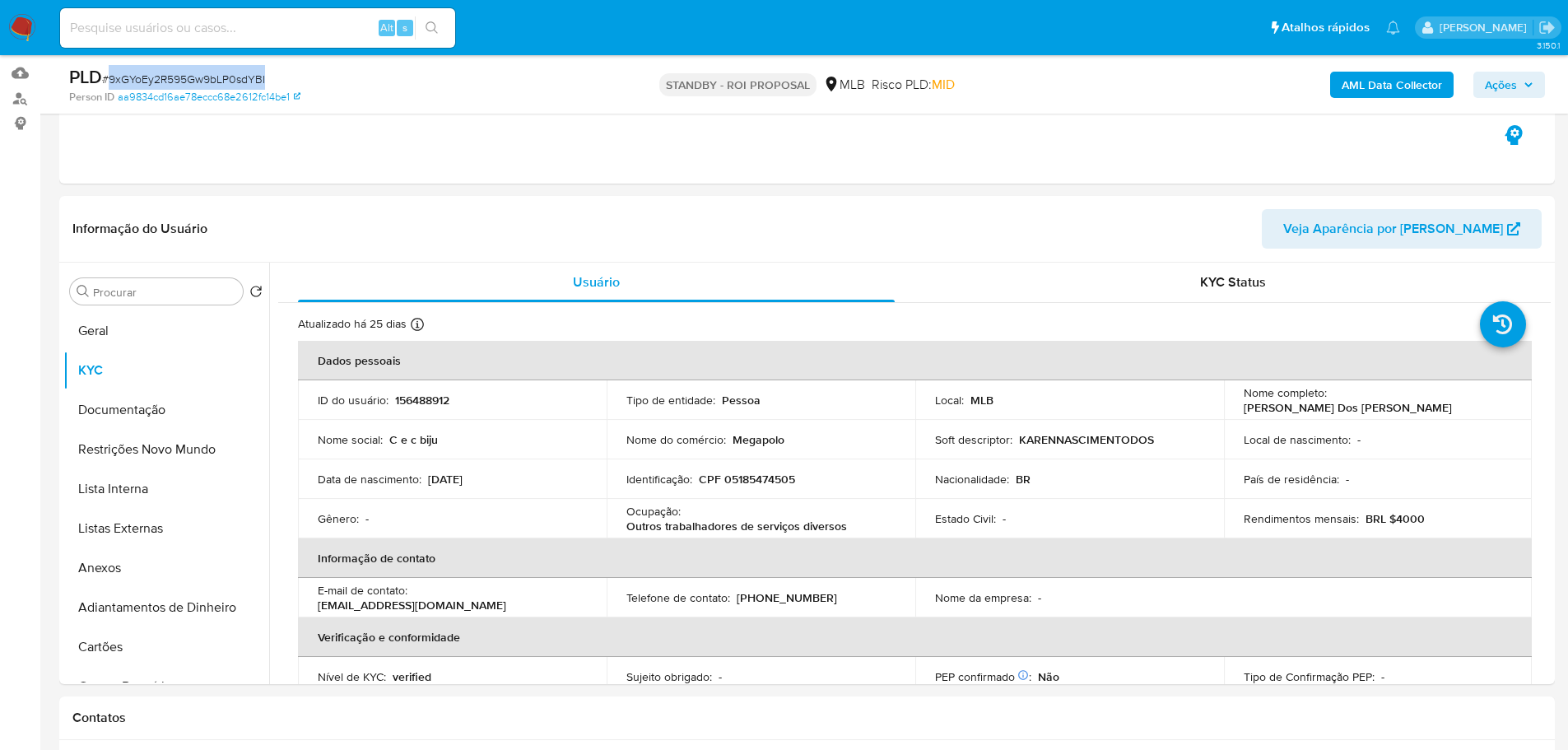
click at [29, 21] on img at bounding box center [21, 28] width 28 height 28
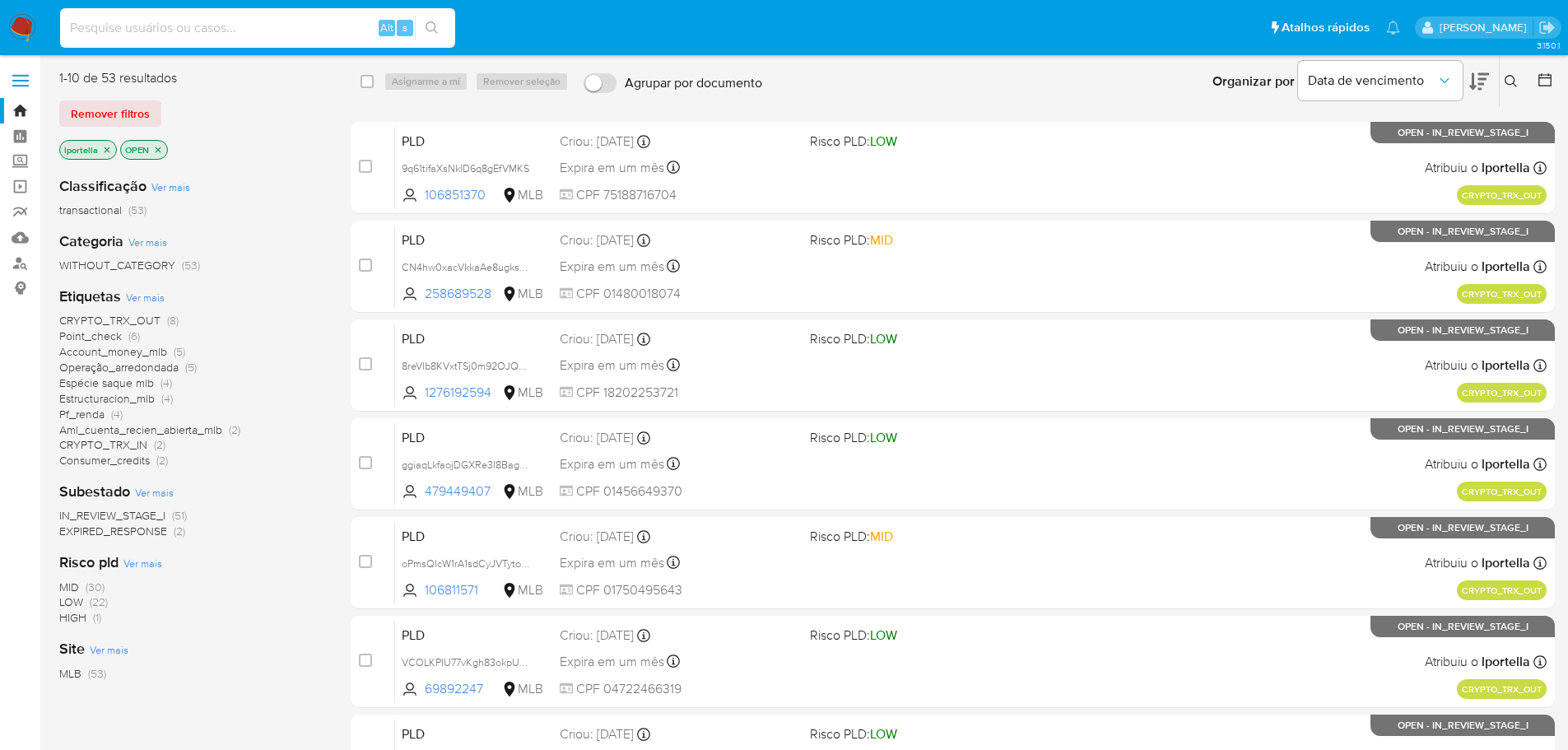
click at [257, 24] on input at bounding box center [257, 28] width 395 height 21
paste input "9gl69GWbXmXWeQpzifo1EzLL"
type input "9gl69GWbXmXWeQpzifo1EzLL"
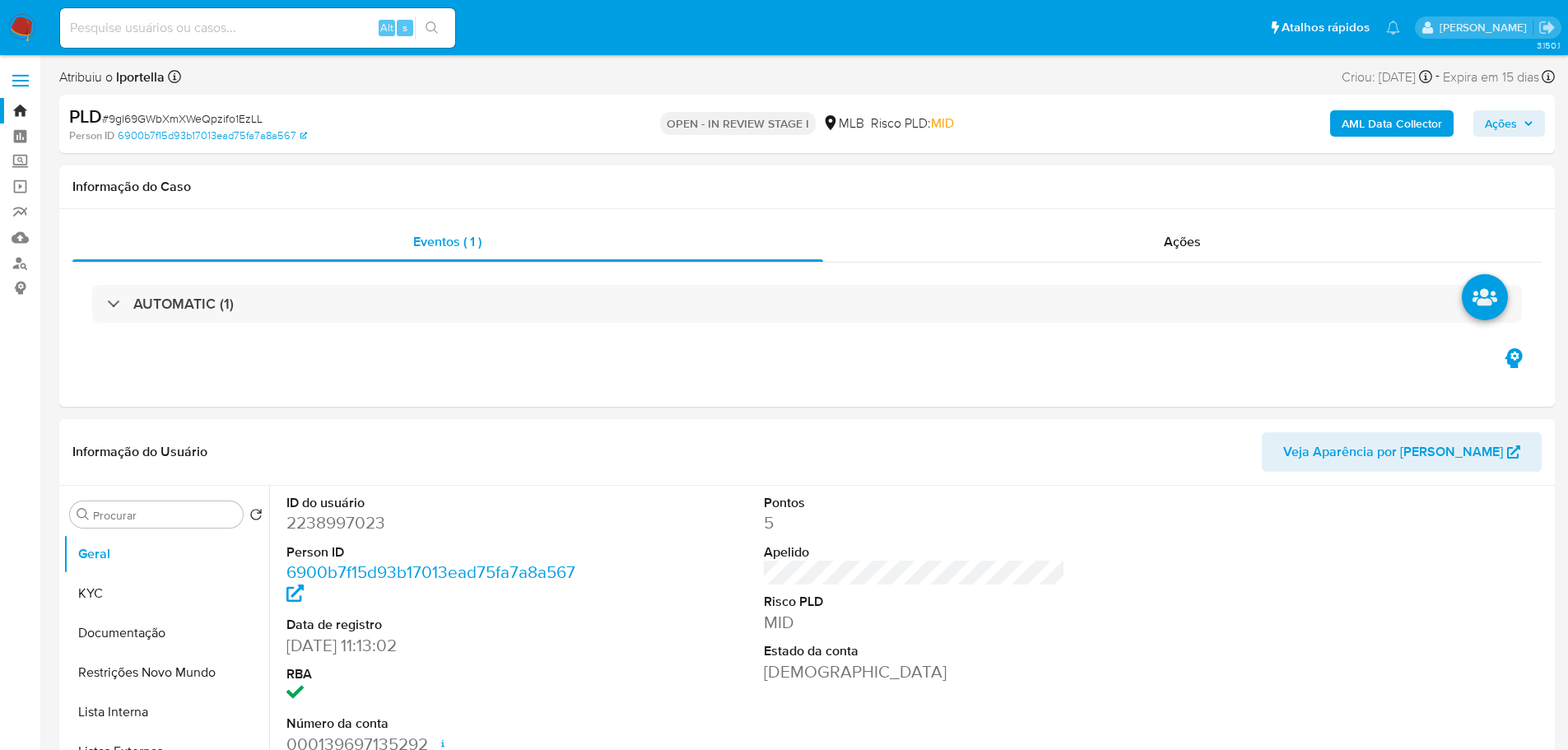
select select "10"
drag, startPoint x: 514, startPoint y: 0, endPoint x: 905, endPoint y: 454, distance: 599.2
click at [921, 454] on header "Informação do Usuário Veja Aparência por Pessoa" at bounding box center [807, 452] width 1469 height 39
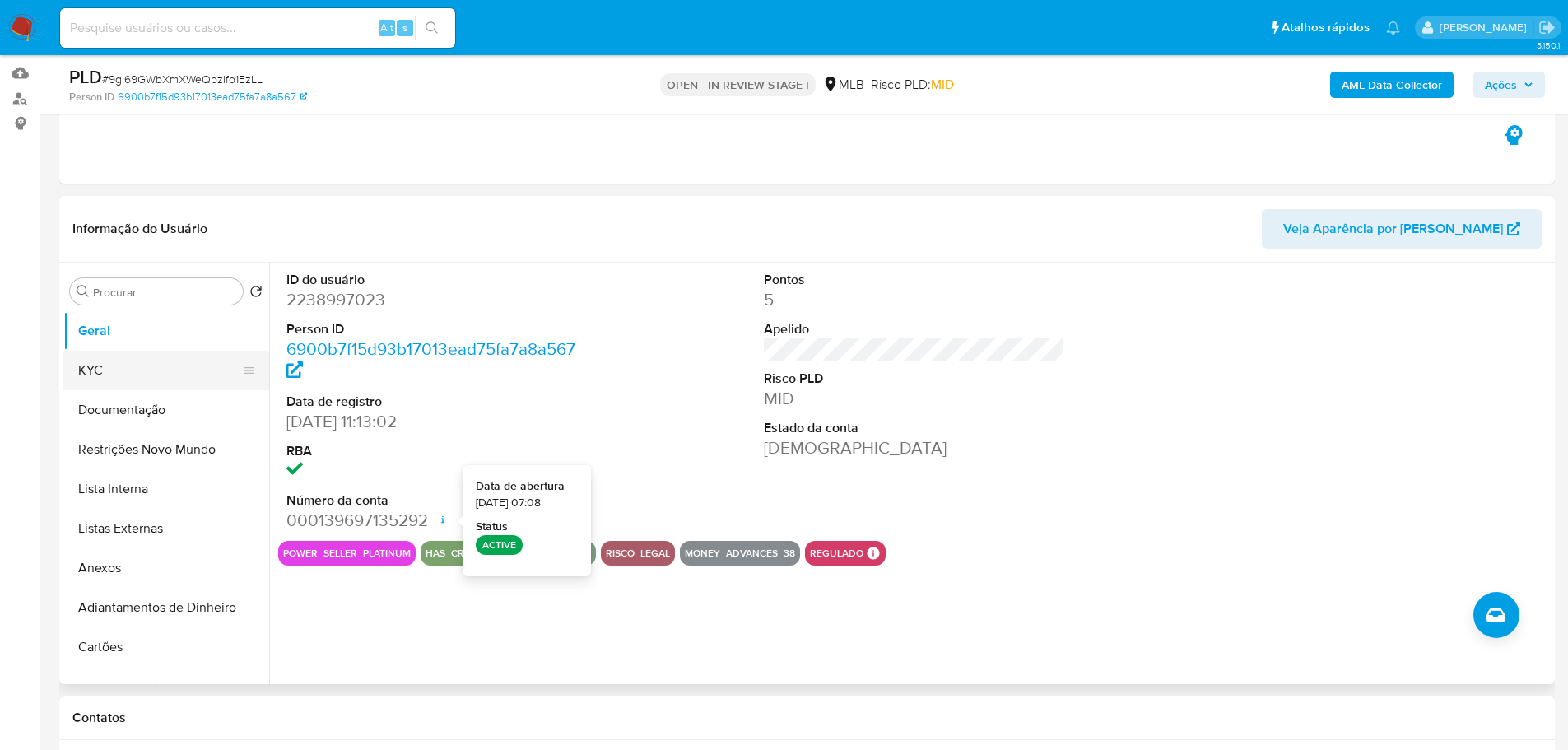
click at [134, 358] on button "KYC" at bounding box center [160, 370] width 193 height 39
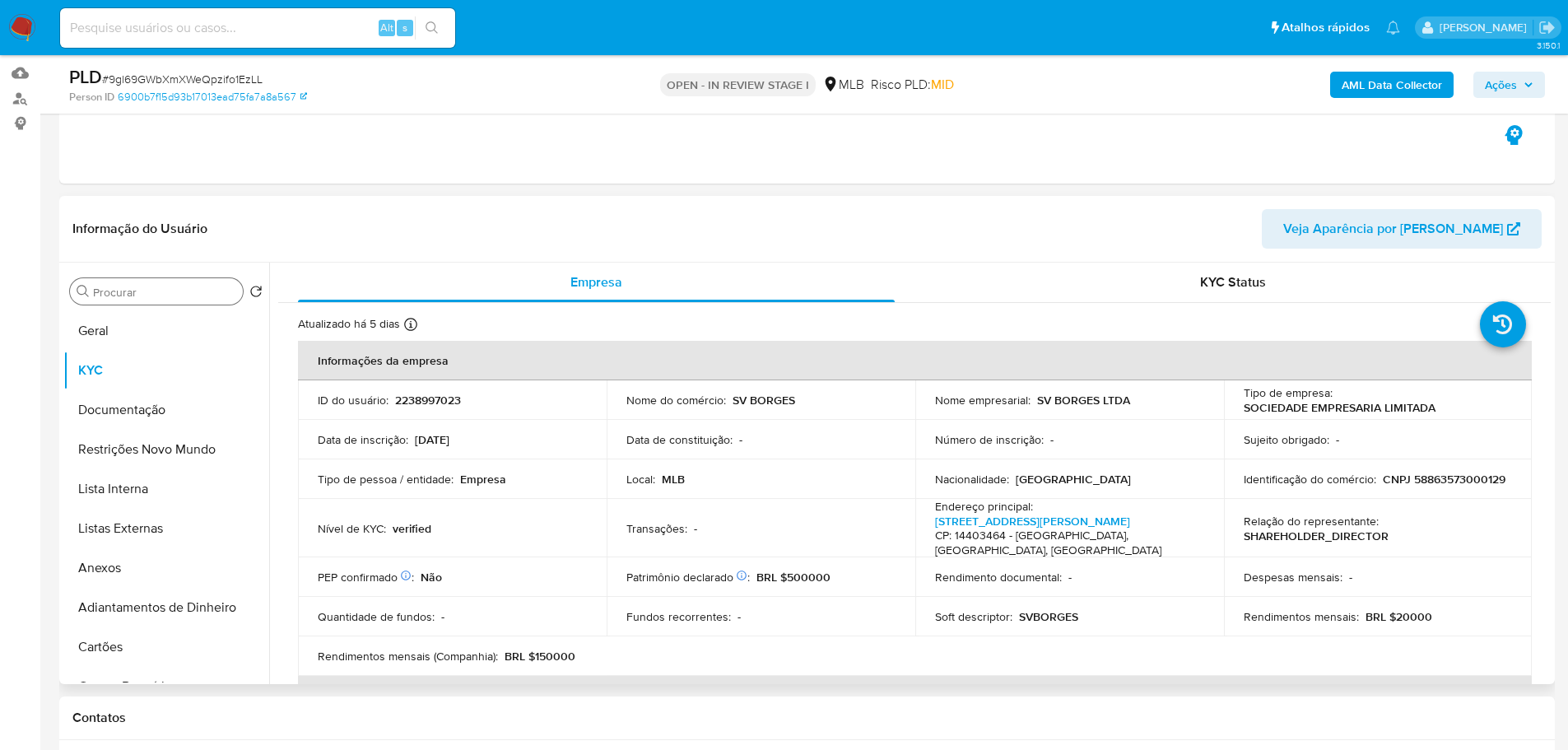
click at [143, 302] on div "Procurar" at bounding box center [155, 291] width 172 height 26
click at [141, 333] on button "Geral" at bounding box center [160, 331] width 193 height 39
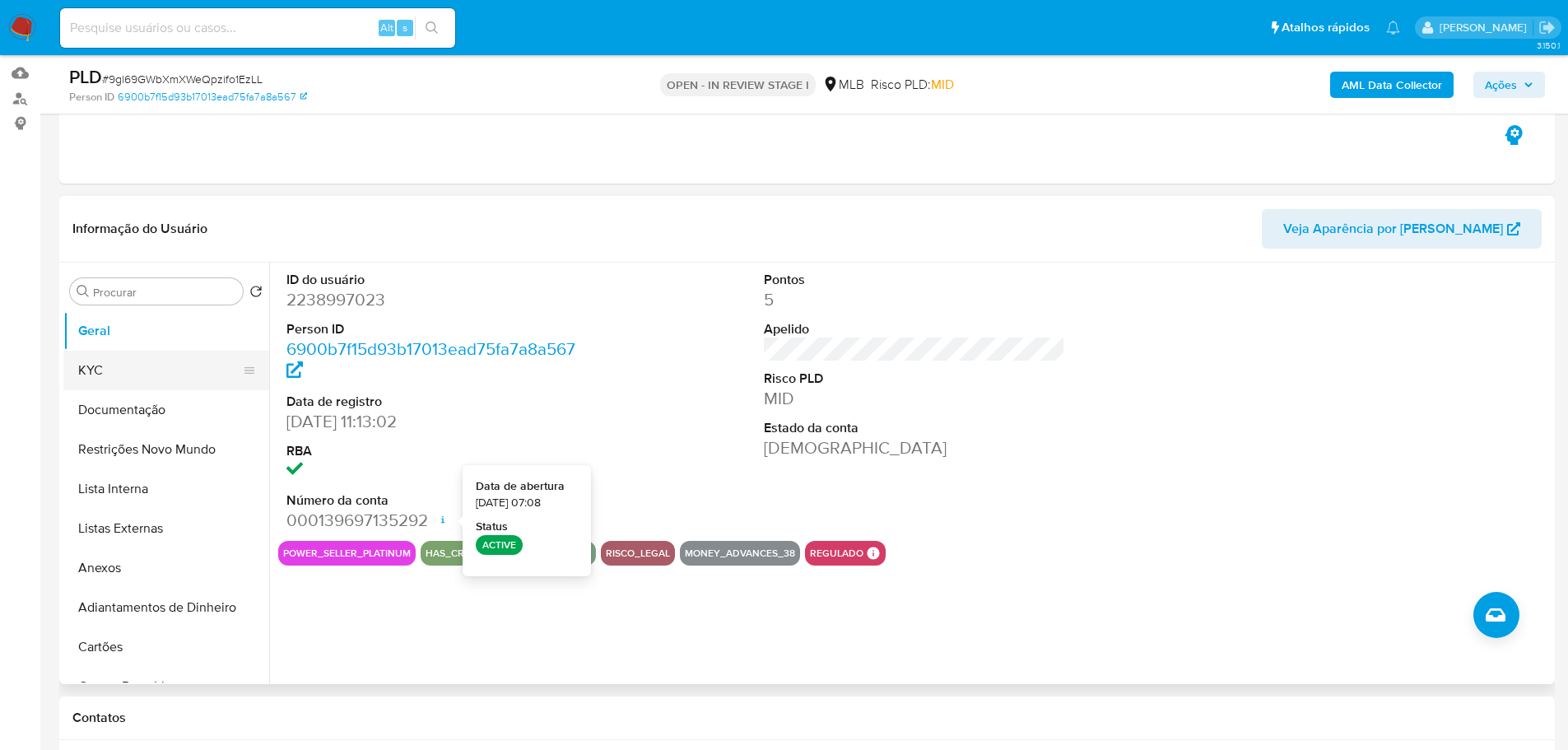
click at [88, 371] on button "KYC" at bounding box center [160, 370] width 193 height 39
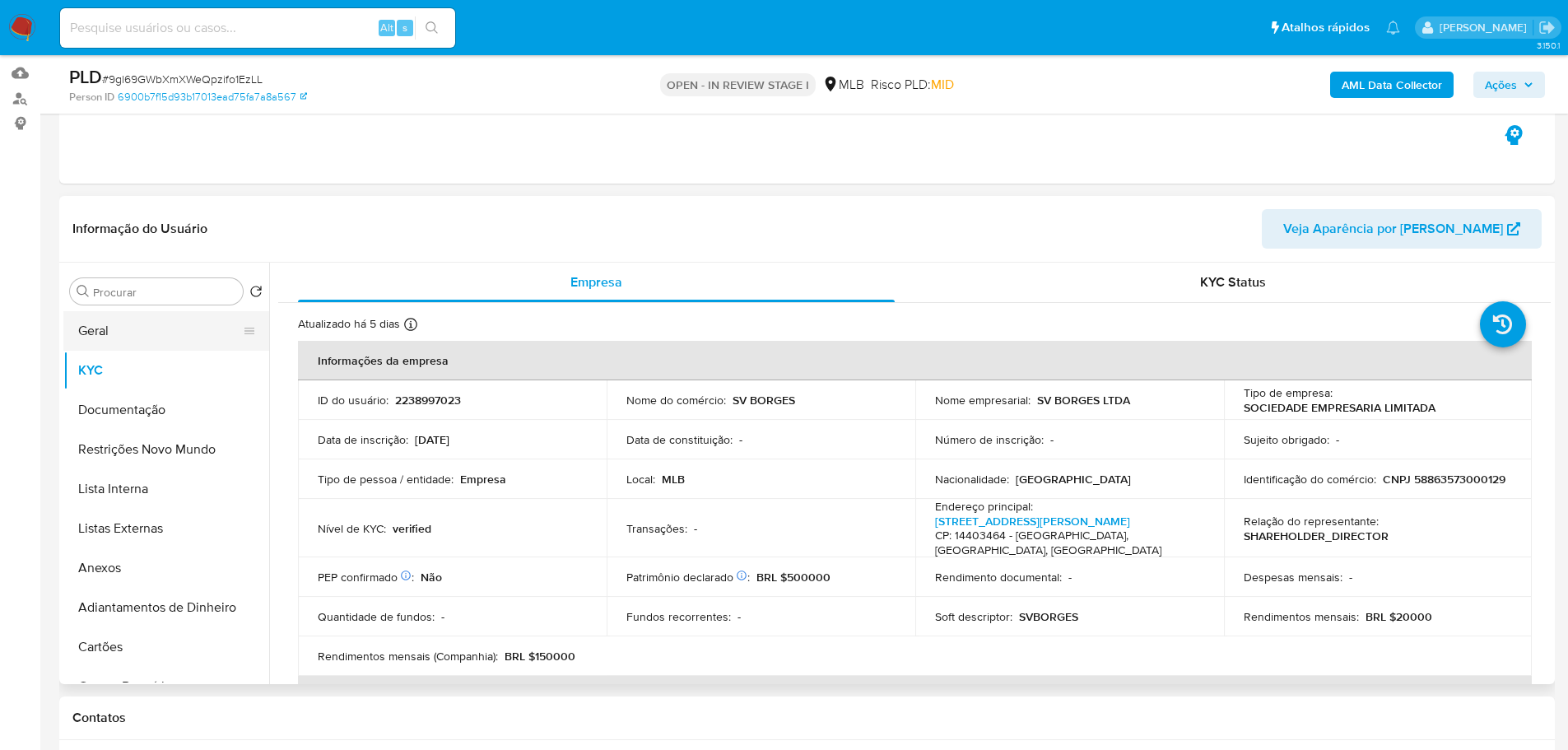
click at [153, 332] on button "Geral" at bounding box center [160, 331] width 193 height 39
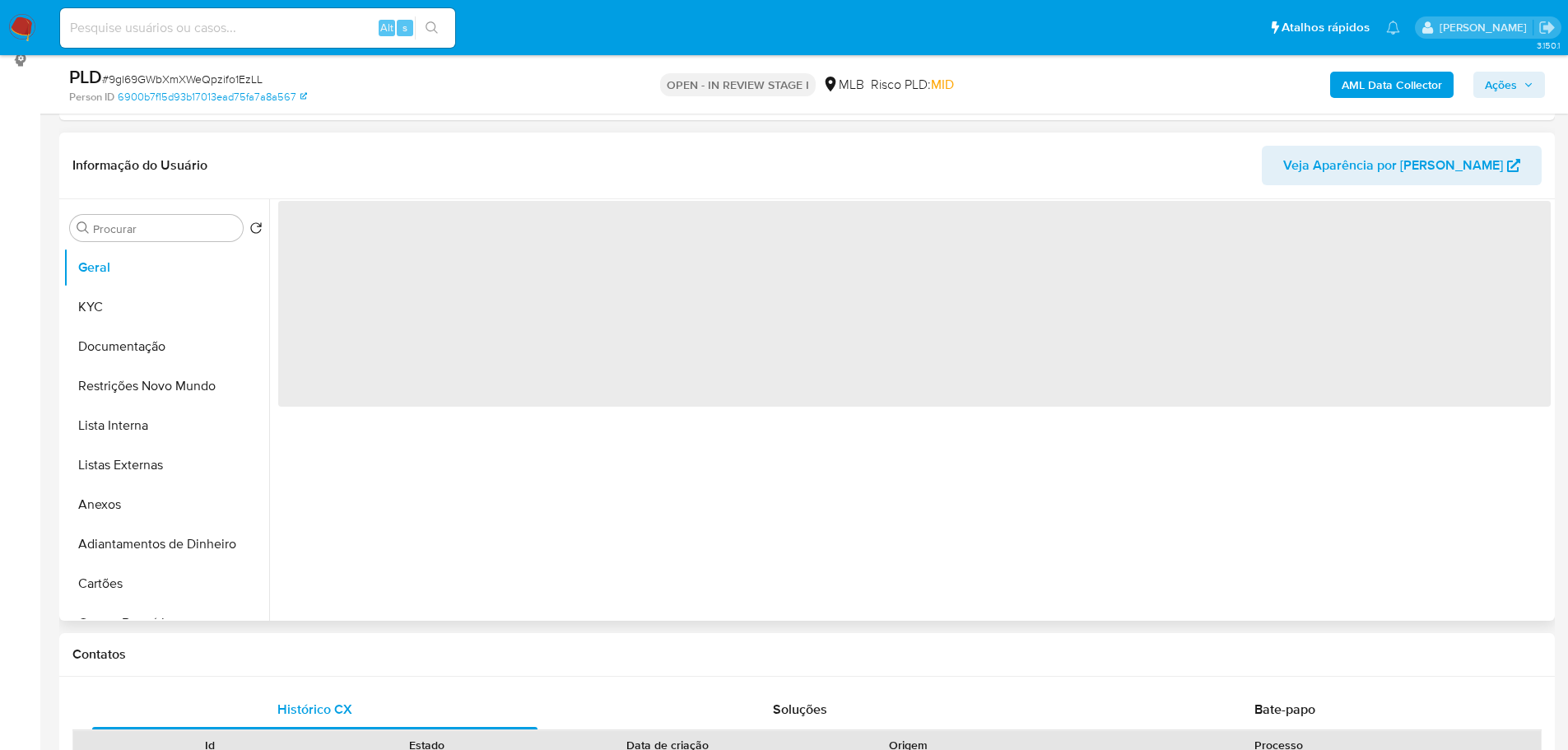
scroll to position [247, 0]
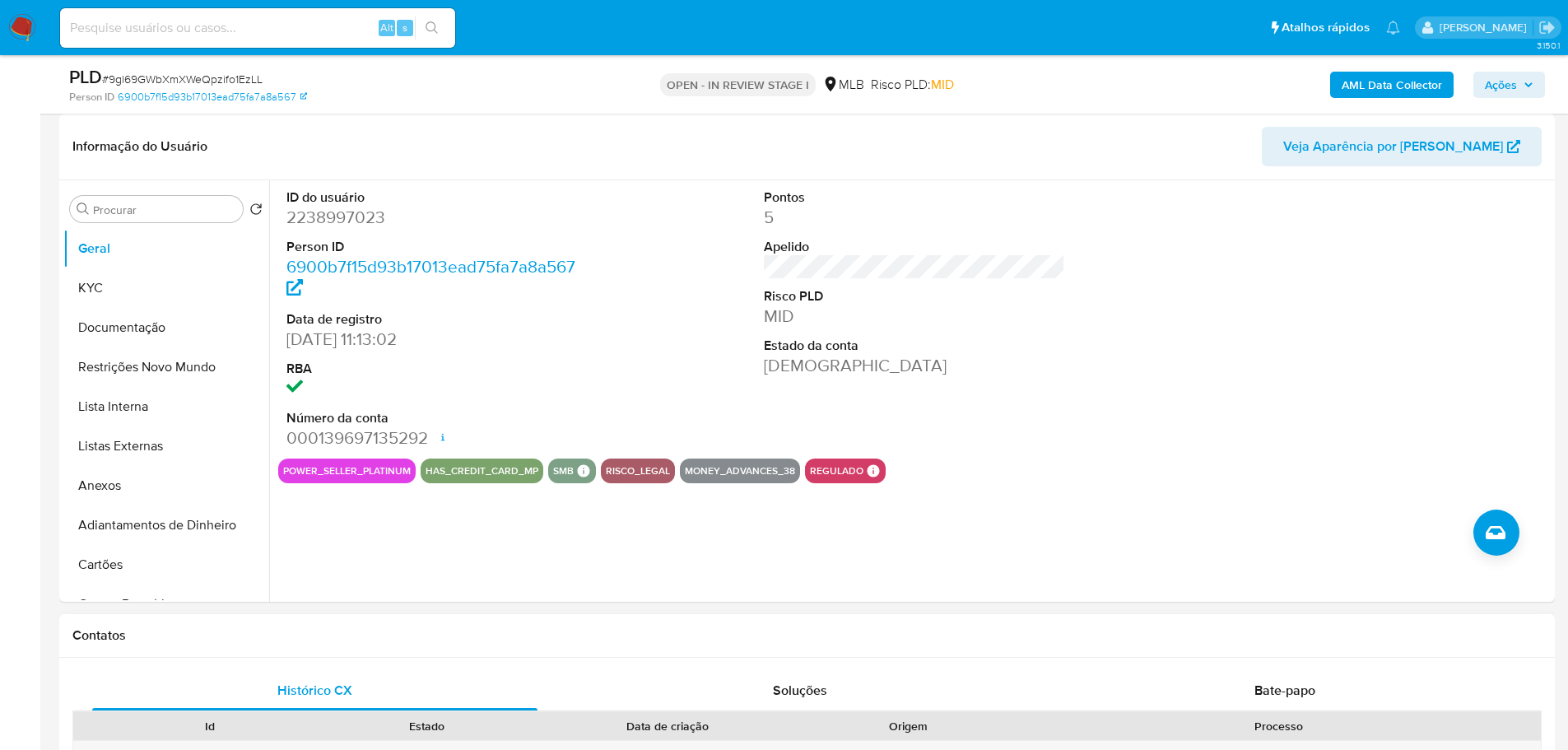
drag, startPoint x: 613, startPoint y: 651, endPoint x: 332, endPoint y: 594, distance: 286.7
click at [612, 651] on div "Contatos" at bounding box center [807, 636] width 1496 height 44
click at [100, 324] on button "Documentação" at bounding box center [160, 327] width 193 height 39
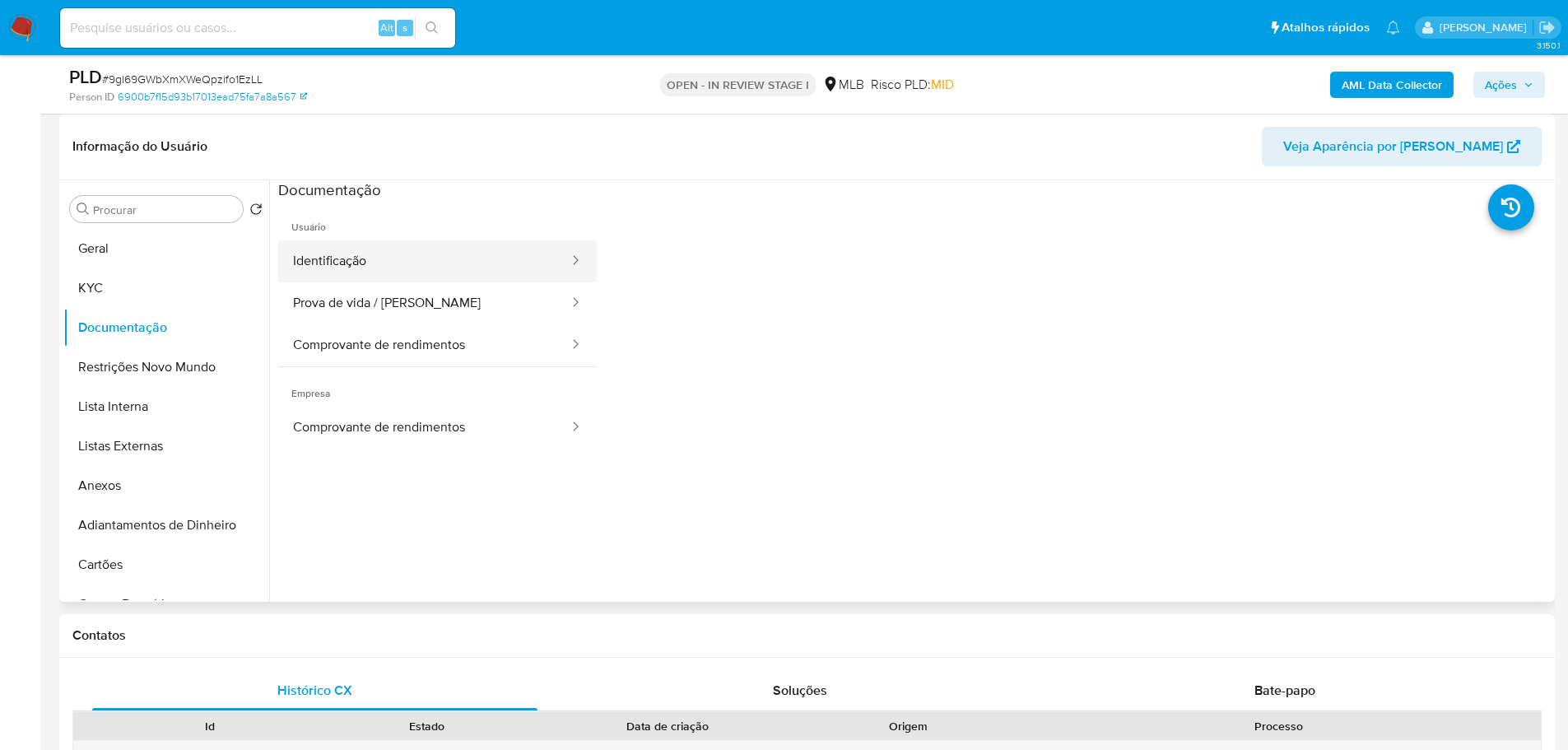
click at [379, 257] on button "Identificação" at bounding box center [423, 261] width 292 height 42
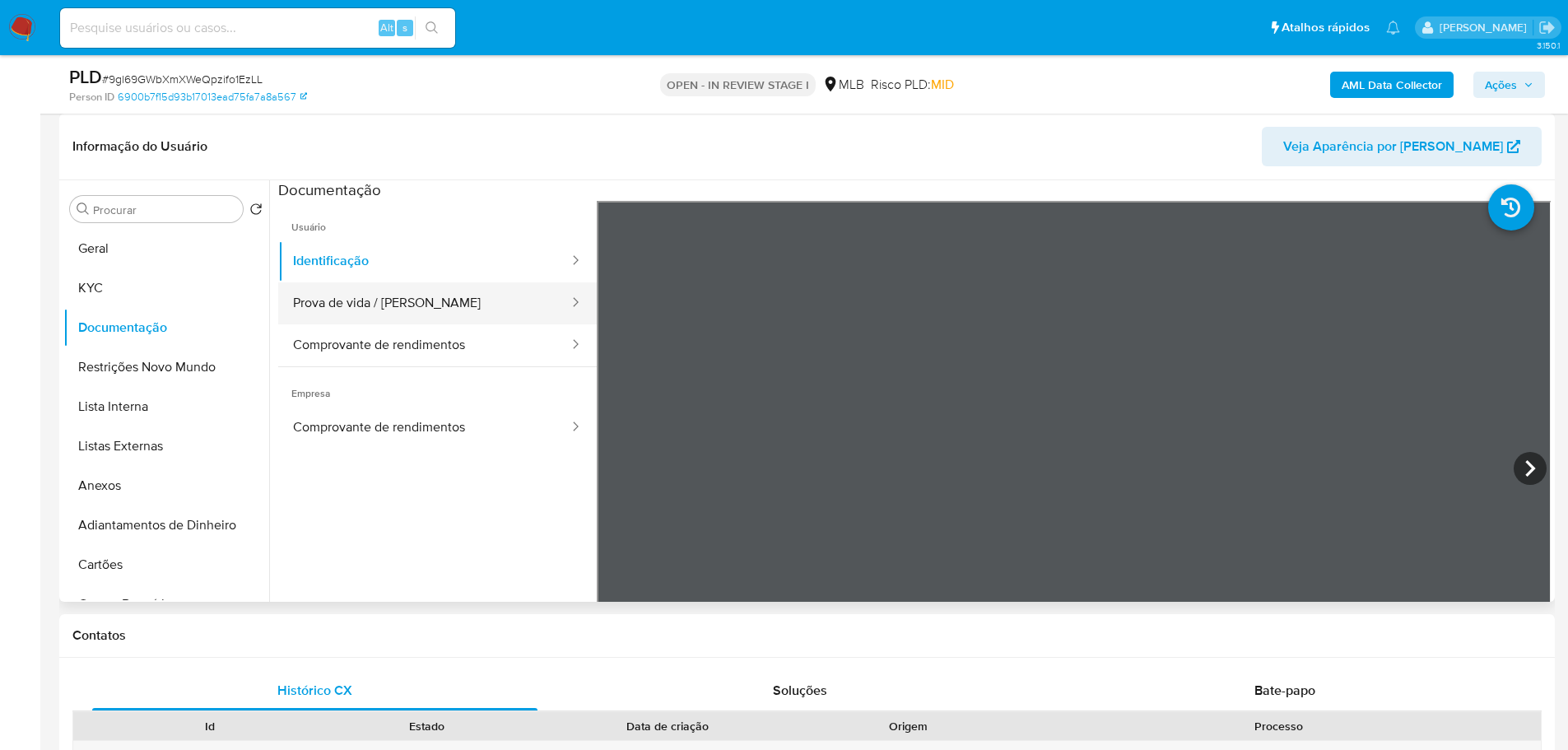
click at [452, 300] on button "Prova de vida / Selfie" at bounding box center [423, 303] width 292 height 42
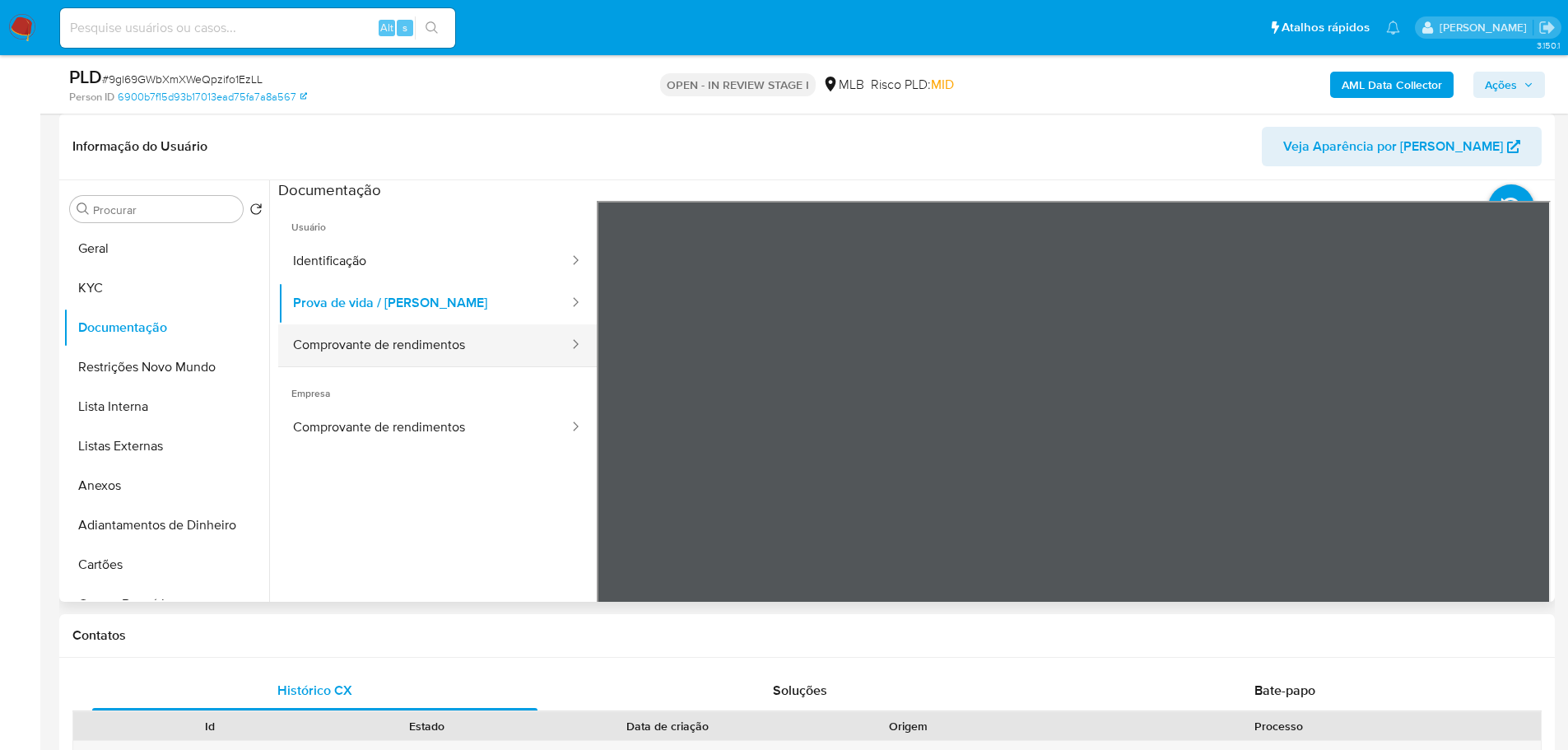
click at [523, 349] on button "Comprovante de rendimentos" at bounding box center [423, 345] width 292 height 42
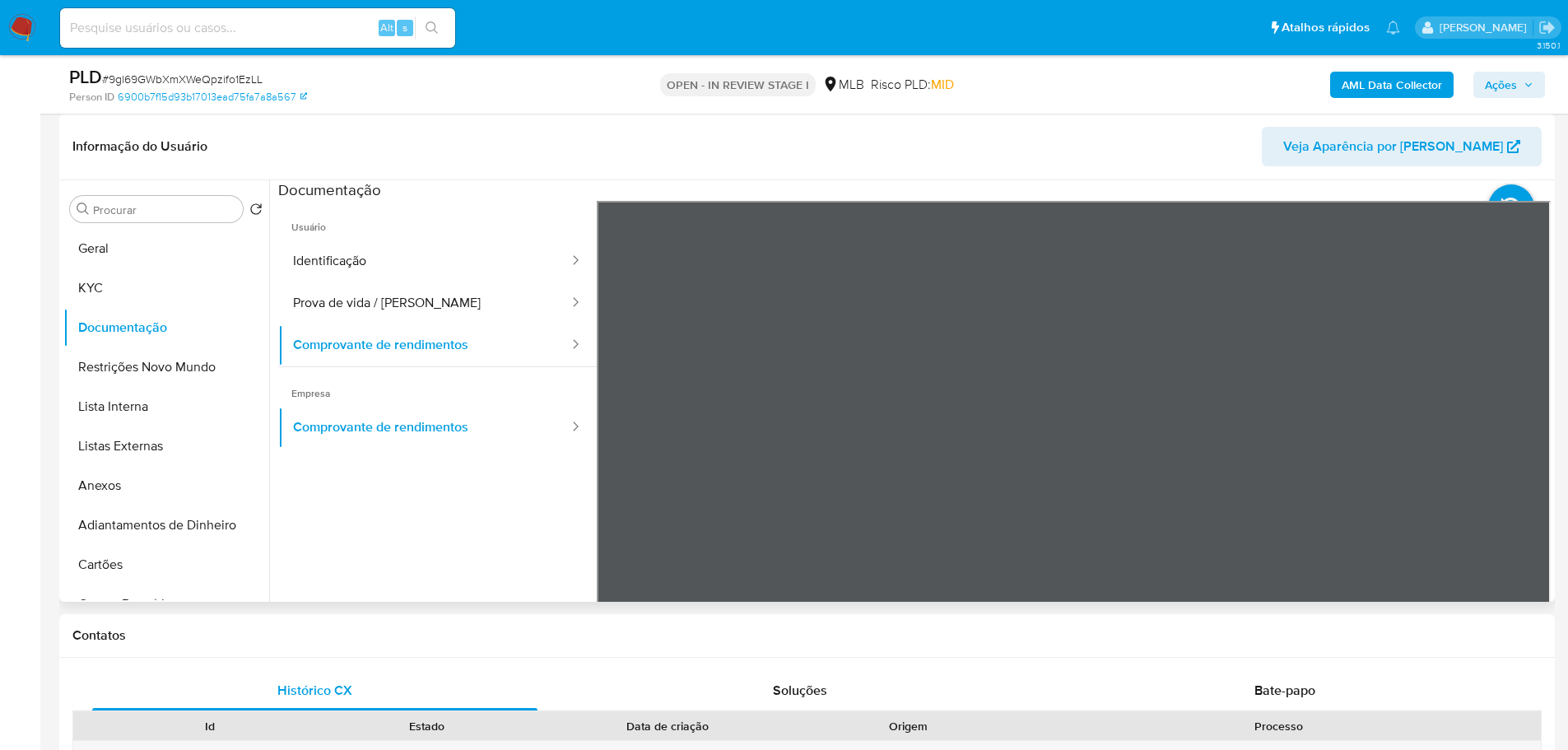
click at [1079, 196] on section at bounding box center [914, 454] width 1272 height 548
click at [137, 292] on button "KYC" at bounding box center [160, 288] width 193 height 39
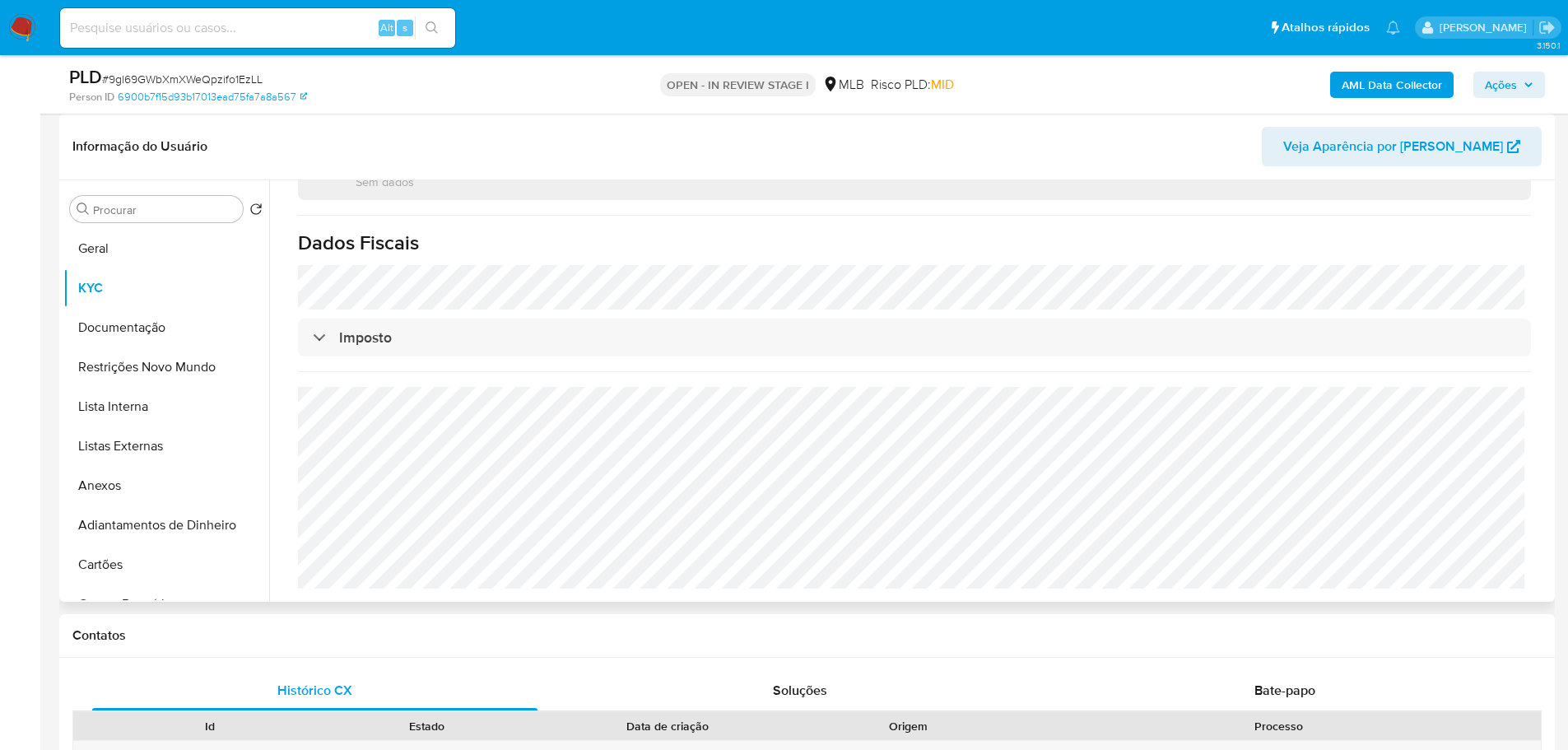
scroll to position [986, 0]
click at [176, 315] on button "Documentação" at bounding box center [160, 327] width 193 height 39
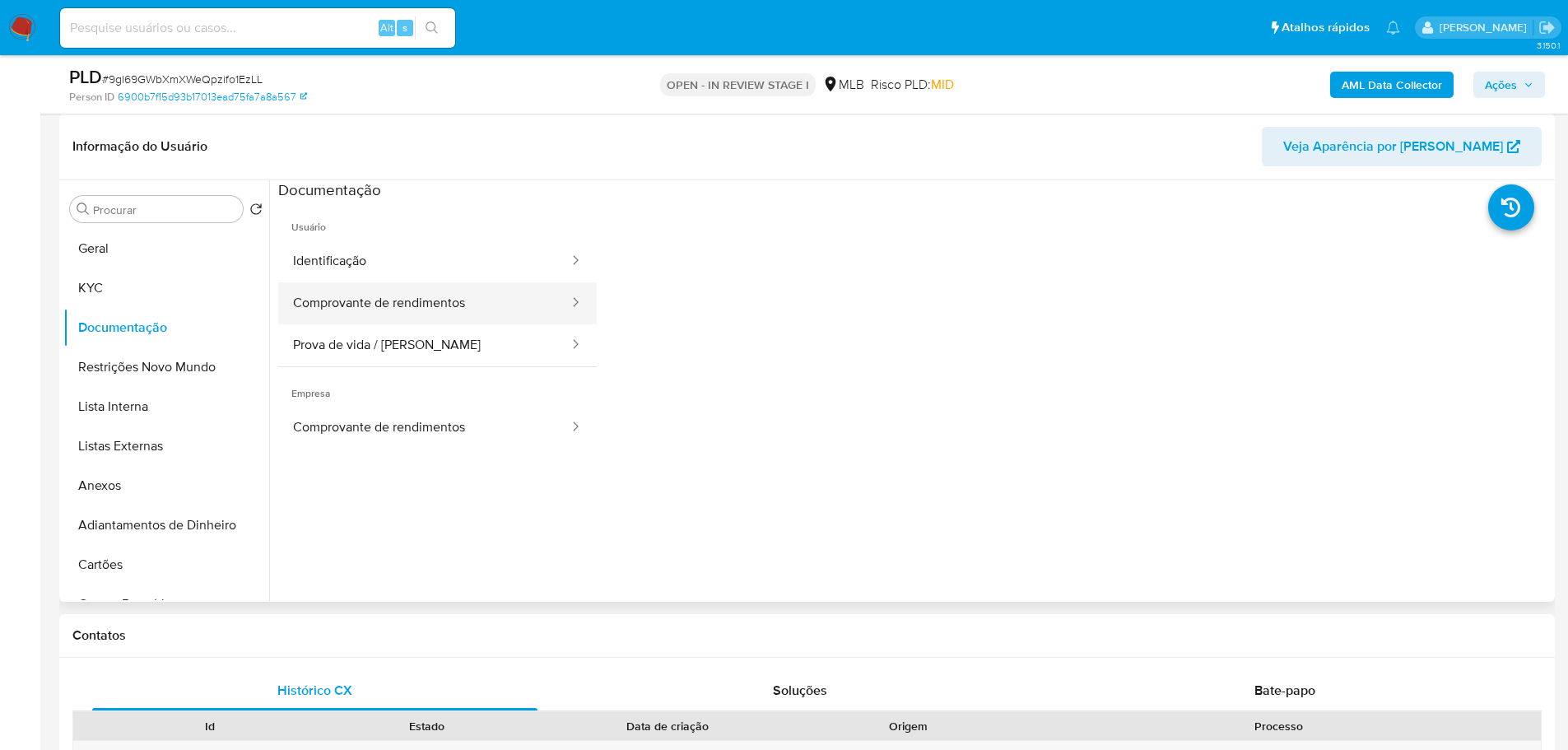
click at [398, 306] on button "Comprovante de rendimentos" at bounding box center [423, 303] width 292 height 42
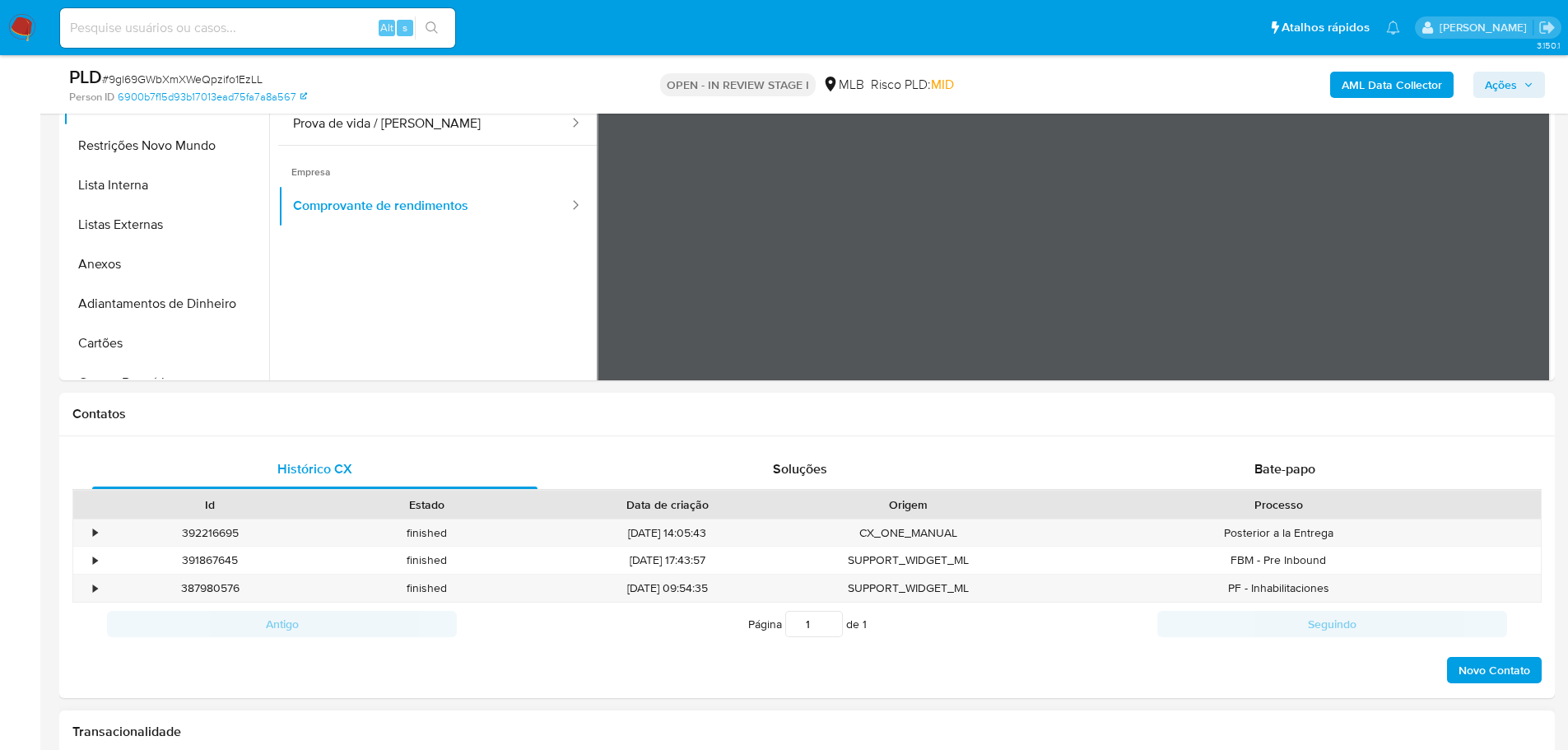
scroll to position [823, 0]
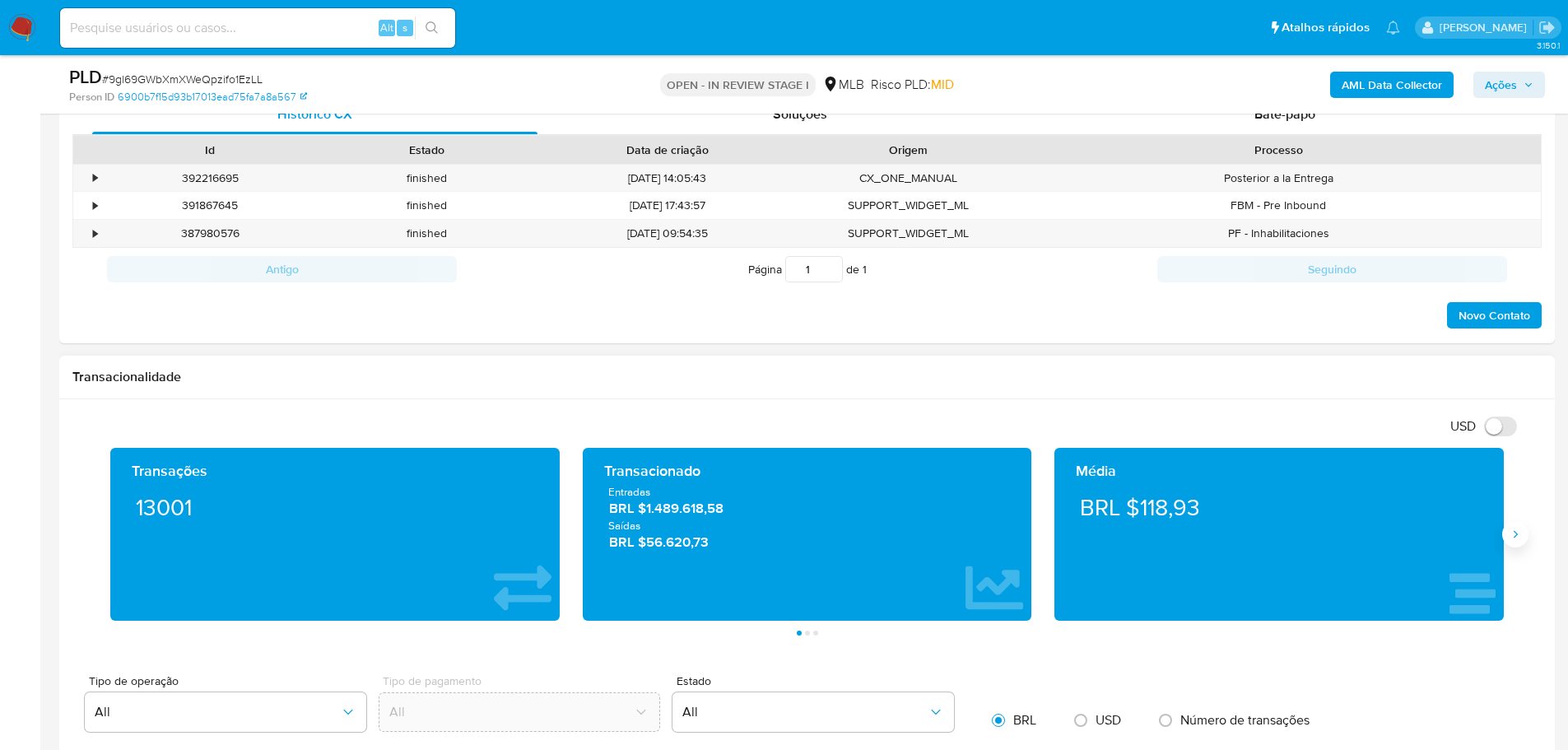
click at [1518, 531] on icon "Siguiente" at bounding box center [1514, 534] width 13 height 13
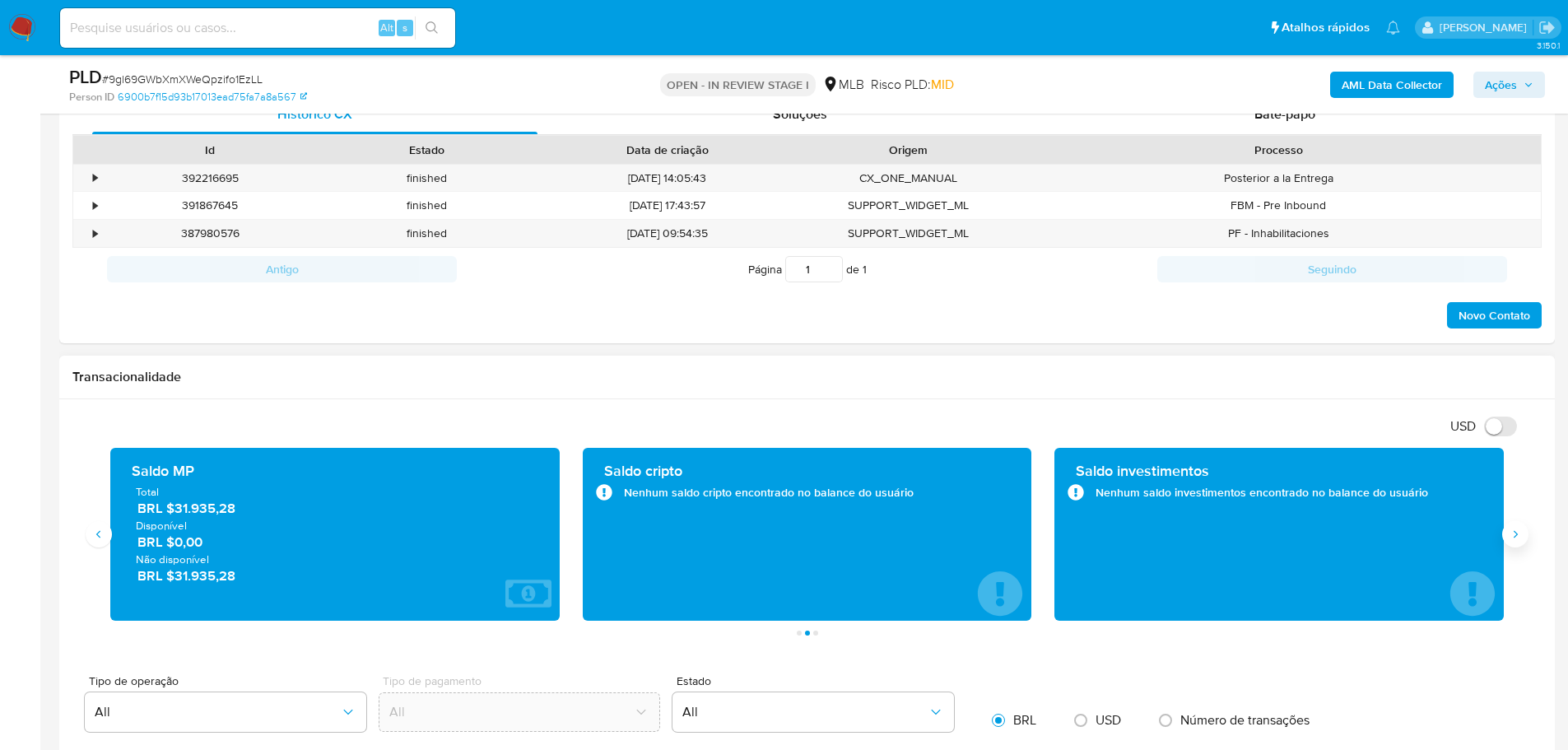
click at [1518, 531] on icon "Siguiente" at bounding box center [1514, 534] width 13 height 13
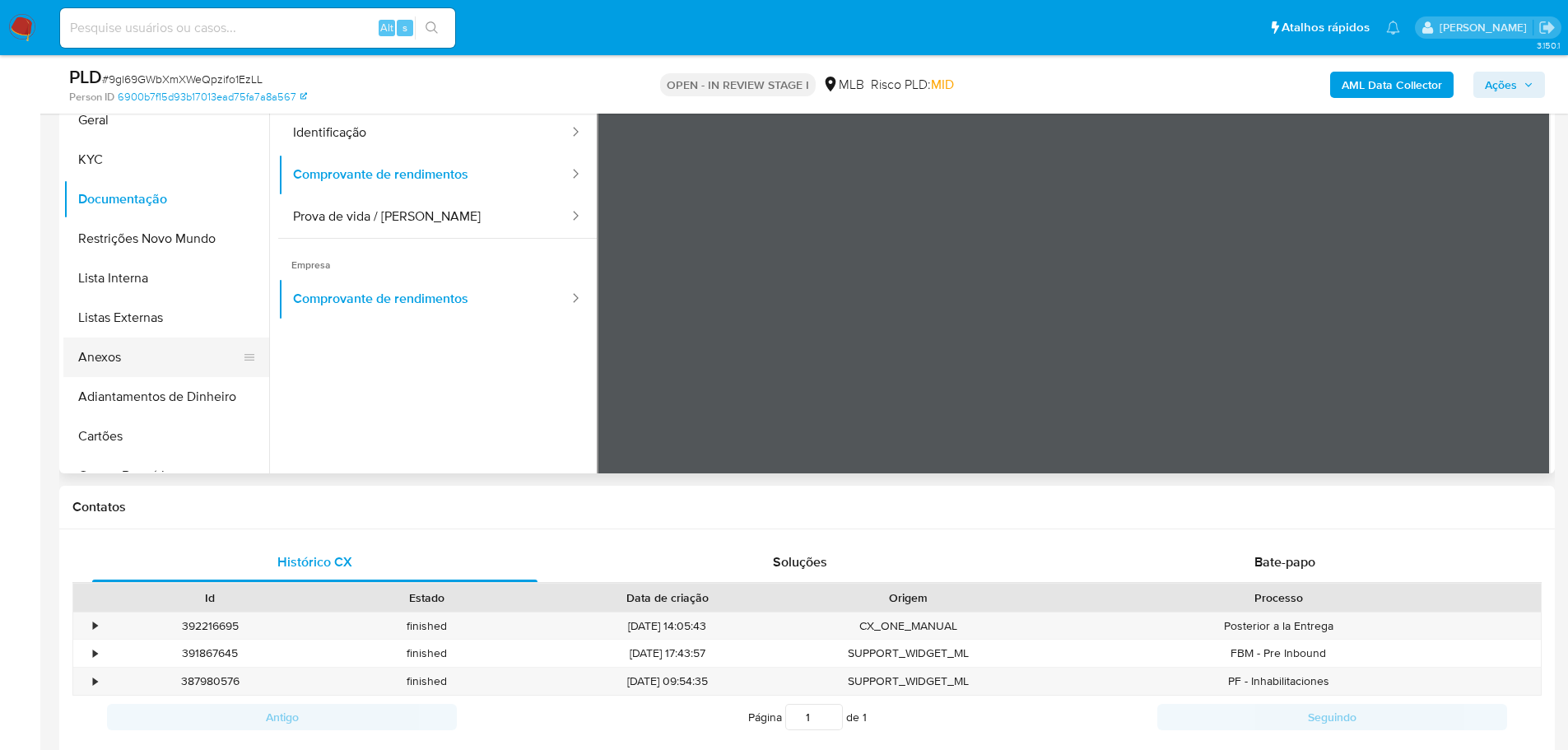
scroll to position [164, 0]
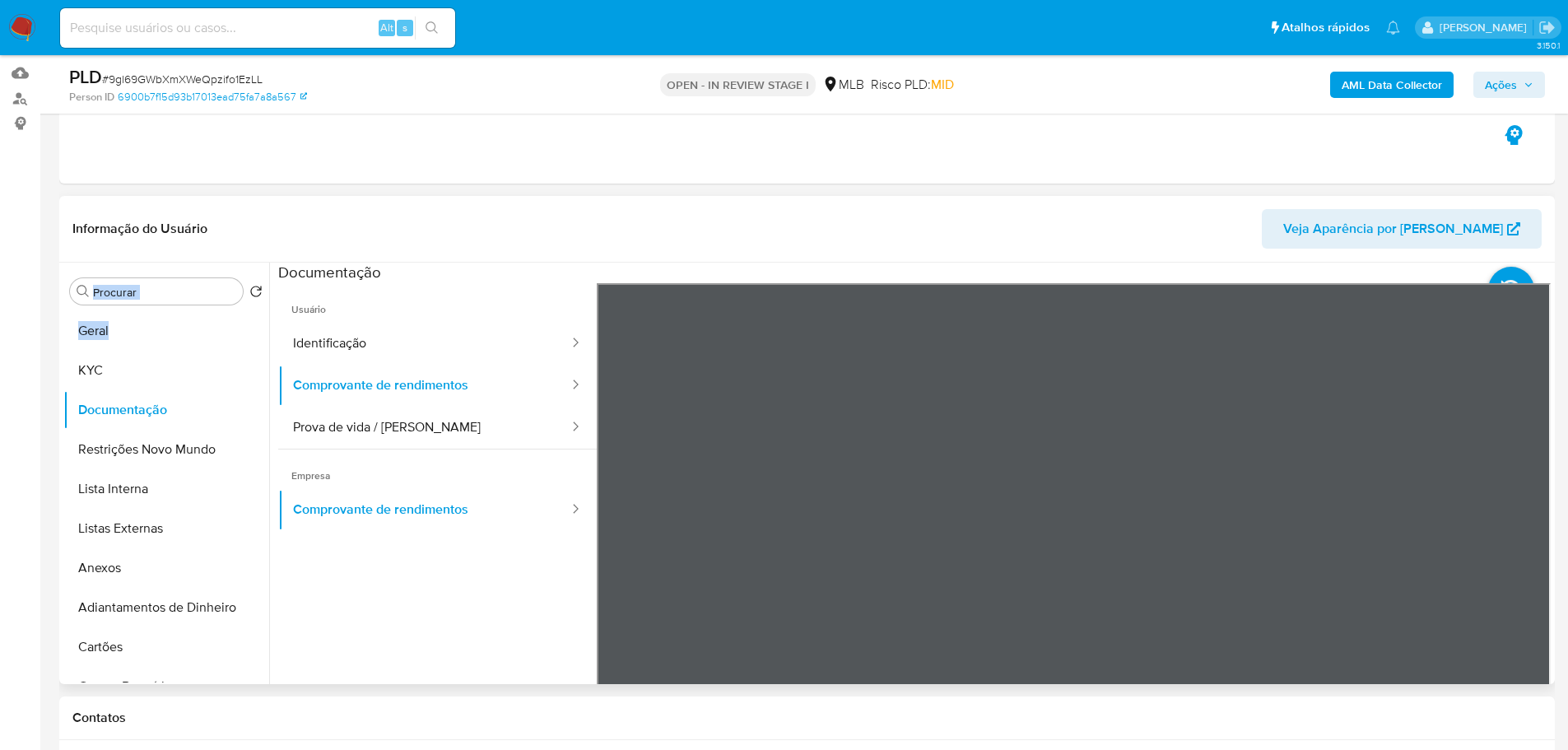
click at [147, 305] on div "Procurar Retornar ao pedido padrão Geral KYC Documentação Restrições Novo Mundo…" at bounding box center [166, 475] width 205 height 419
click at [146, 320] on button "Geral" at bounding box center [160, 331] width 193 height 39
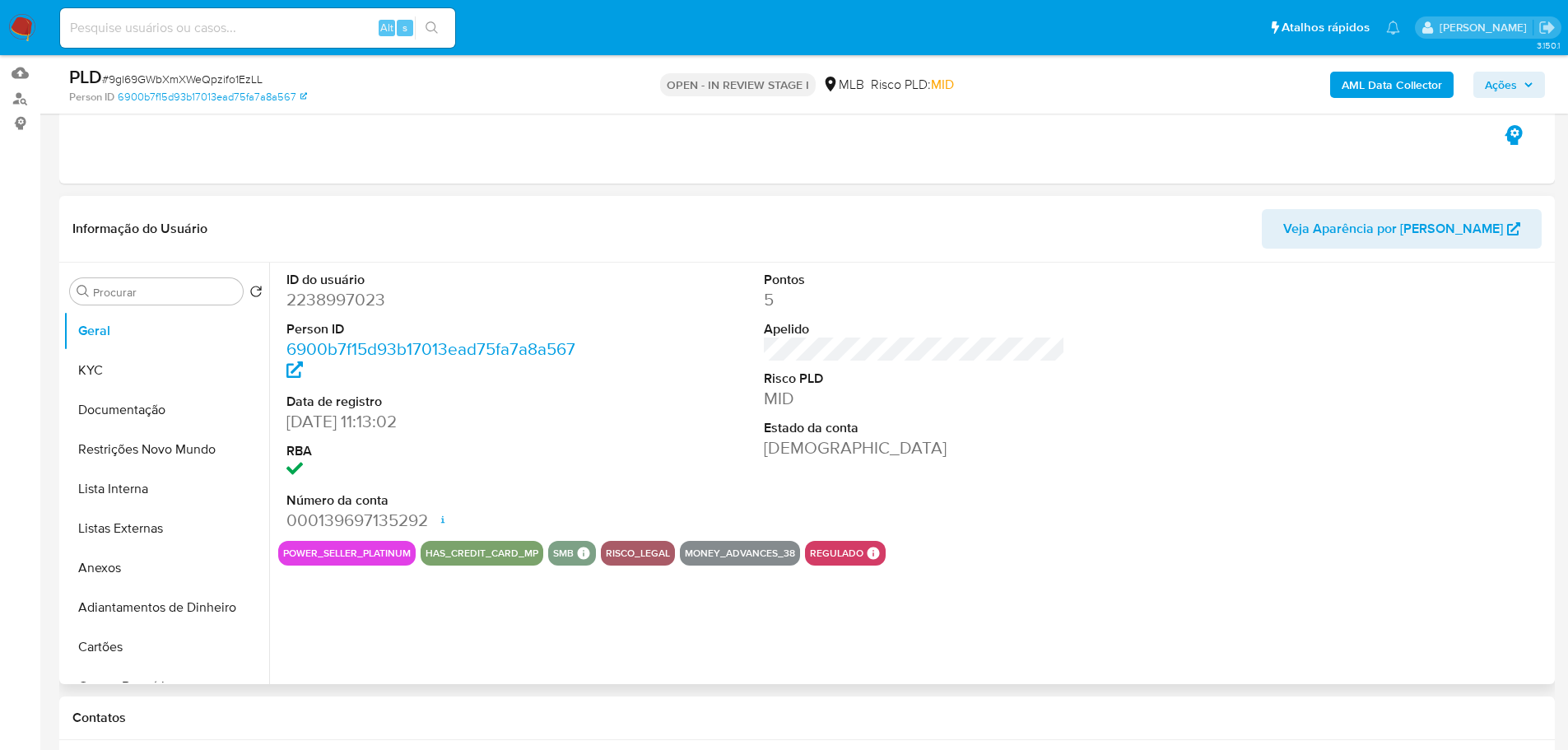
click at [358, 298] on dd "2238997023" at bounding box center [438, 299] width 302 height 23
copy dd "2238997023"
click at [125, 381] on button "KYC" at bounding box center [160, 370] width 193 height 39
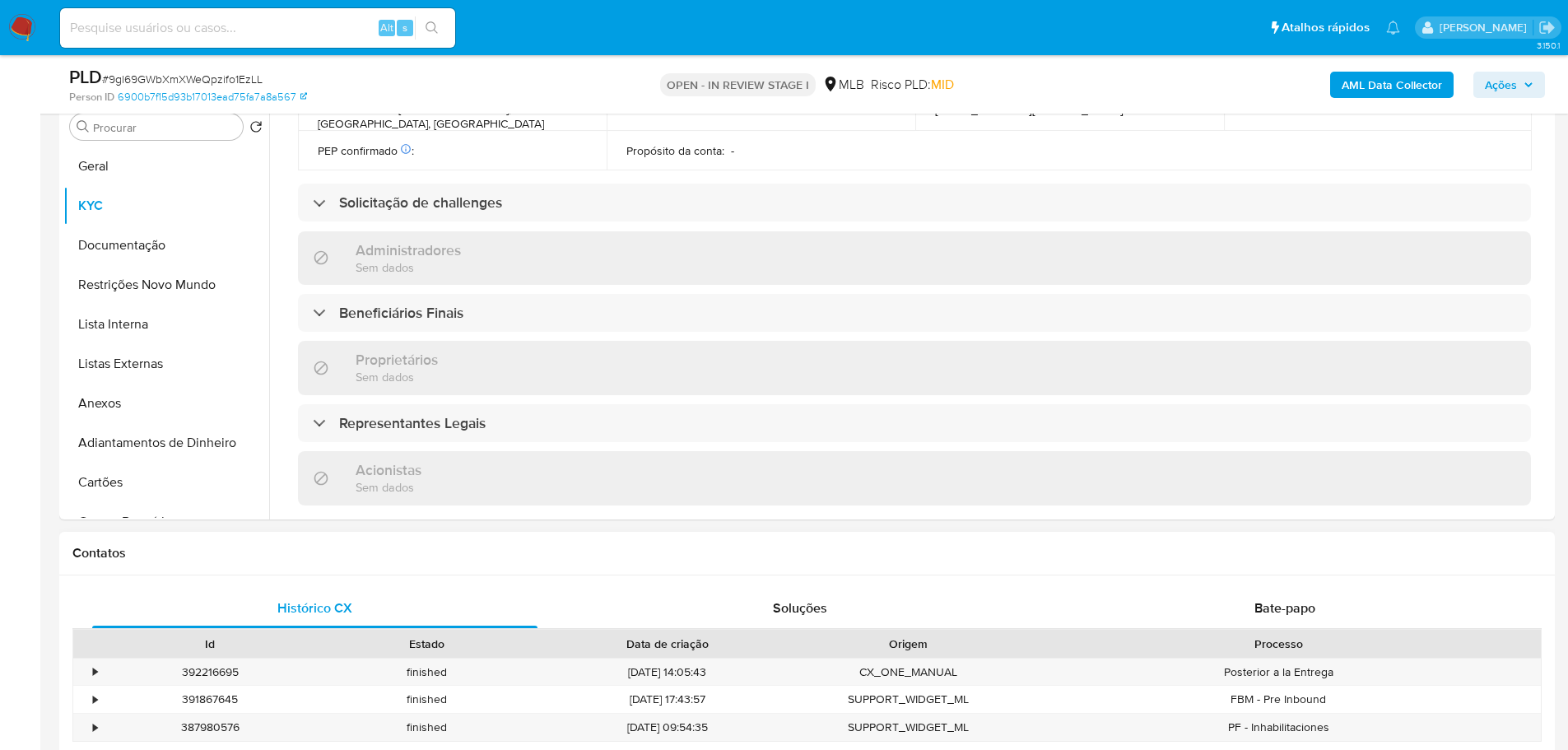
scroll to position [985, 0]
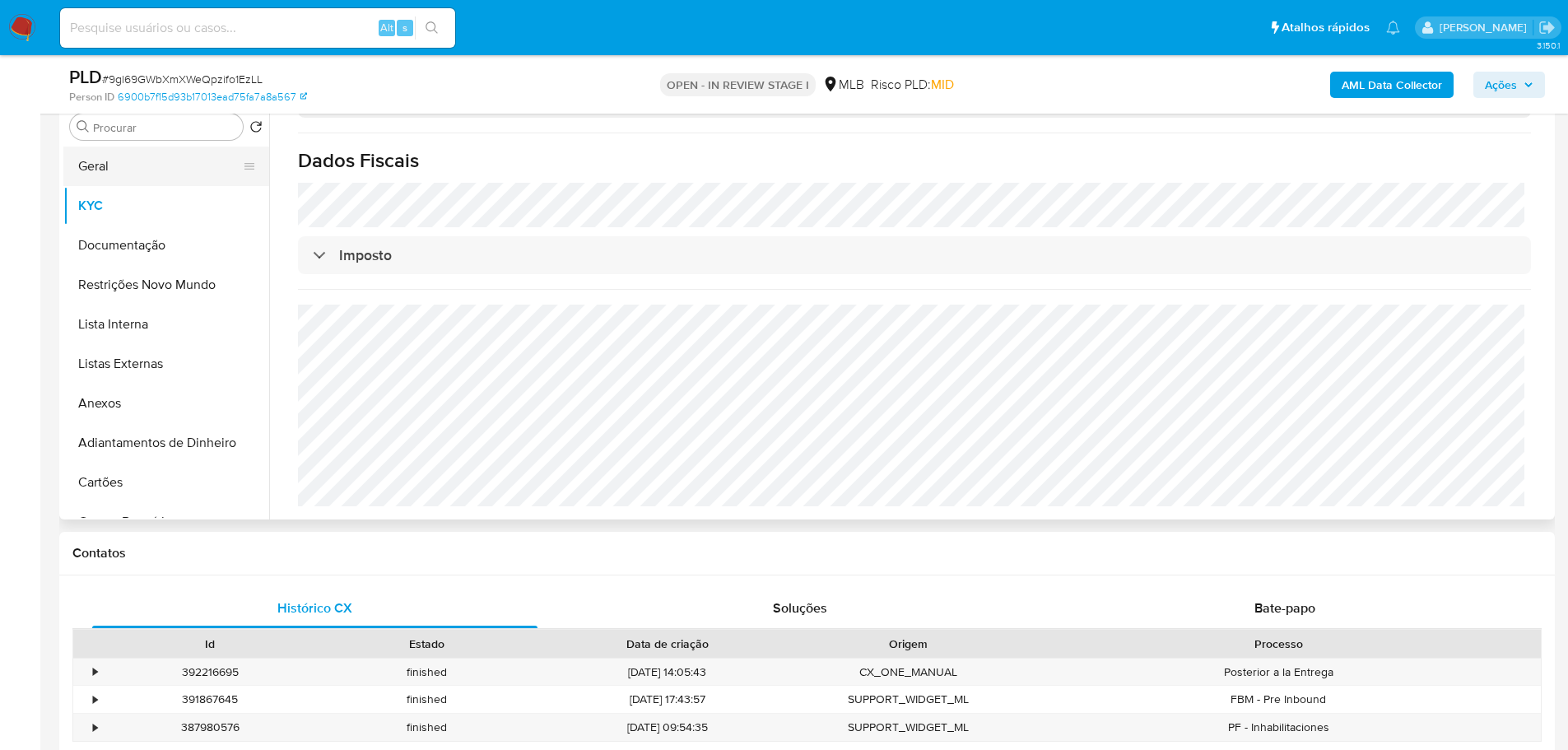
click at [114, 165] on button "Geral" at bounding box center [160, 166] width 193 height 39
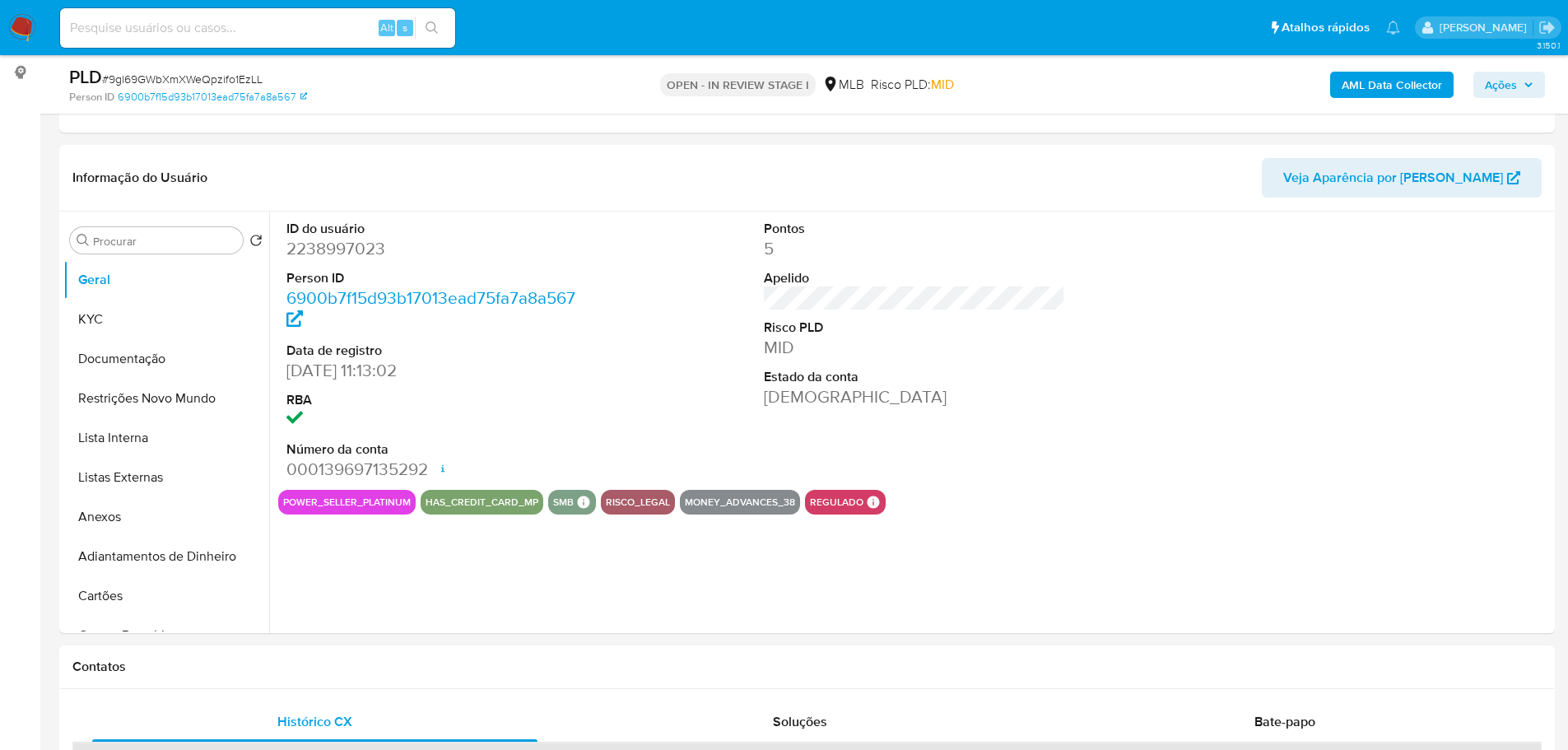
scroll to position [212, 0]
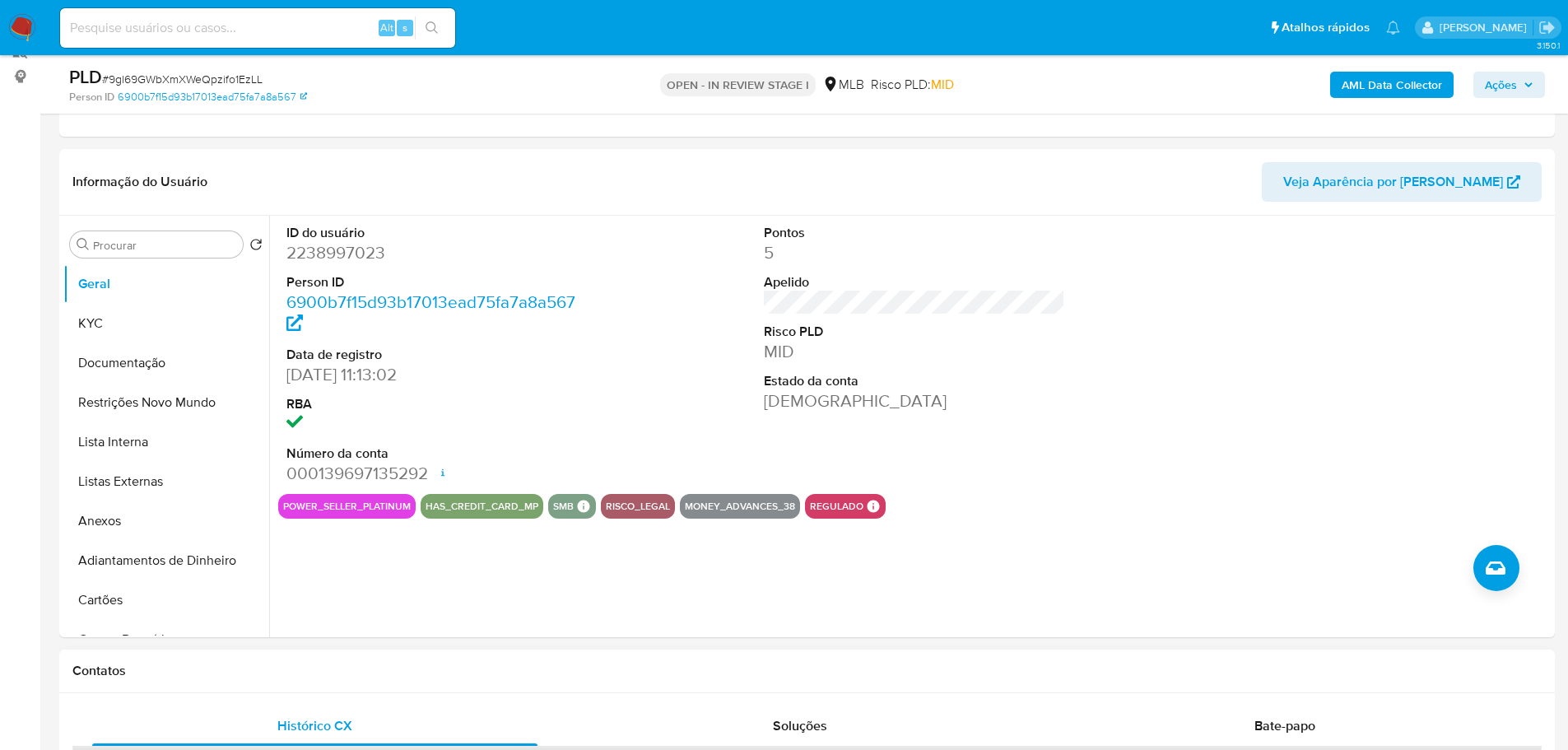
click at [349, 669] on h1 "Contatos" at bounding box center [807, 670] width 1469 height 16
click at [111, 327] on button "KYC" at bounding box center [160, 324] width 193 height 39
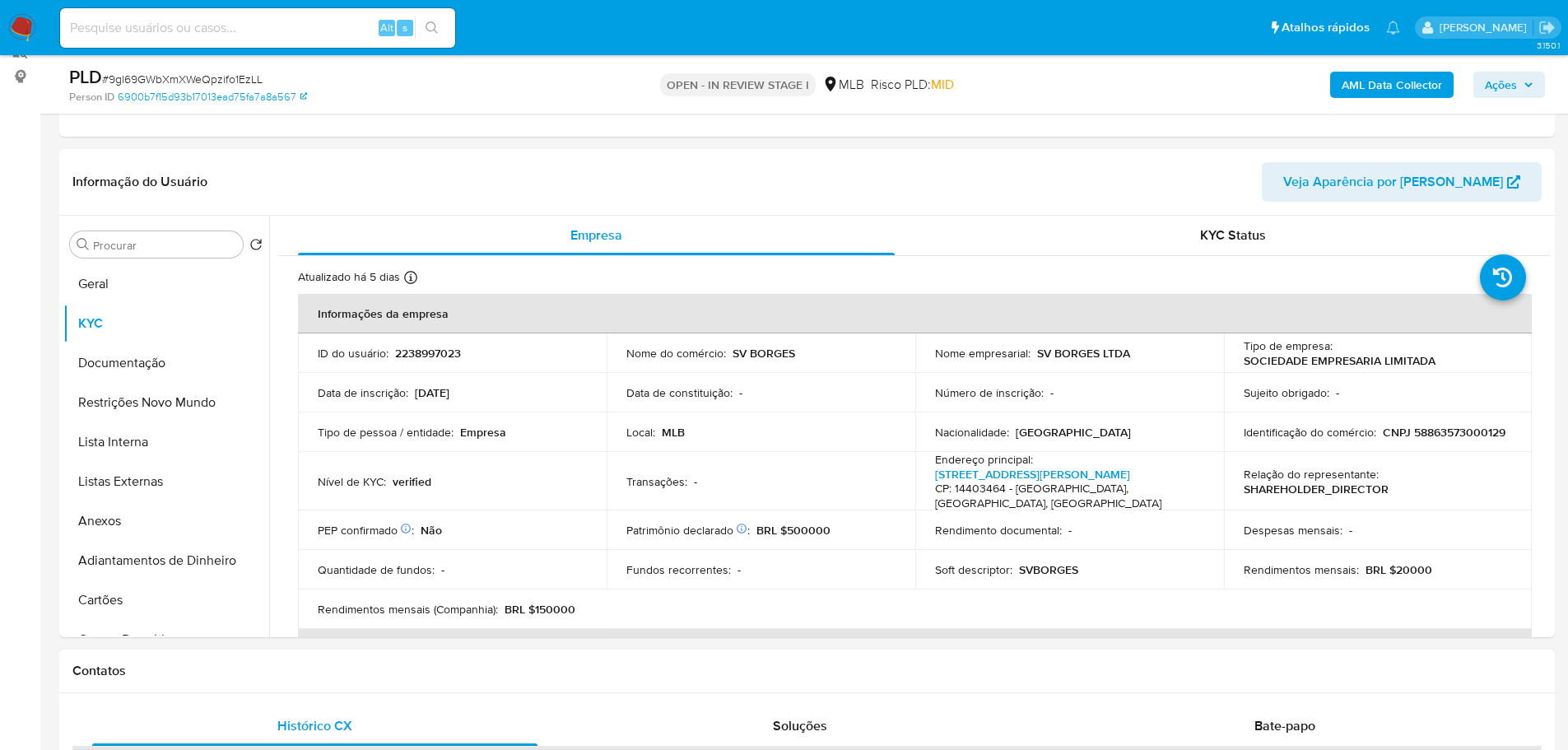
click at [295, 687] on div "Contatos" at bounding box center [807, 671] width 1496 height 44
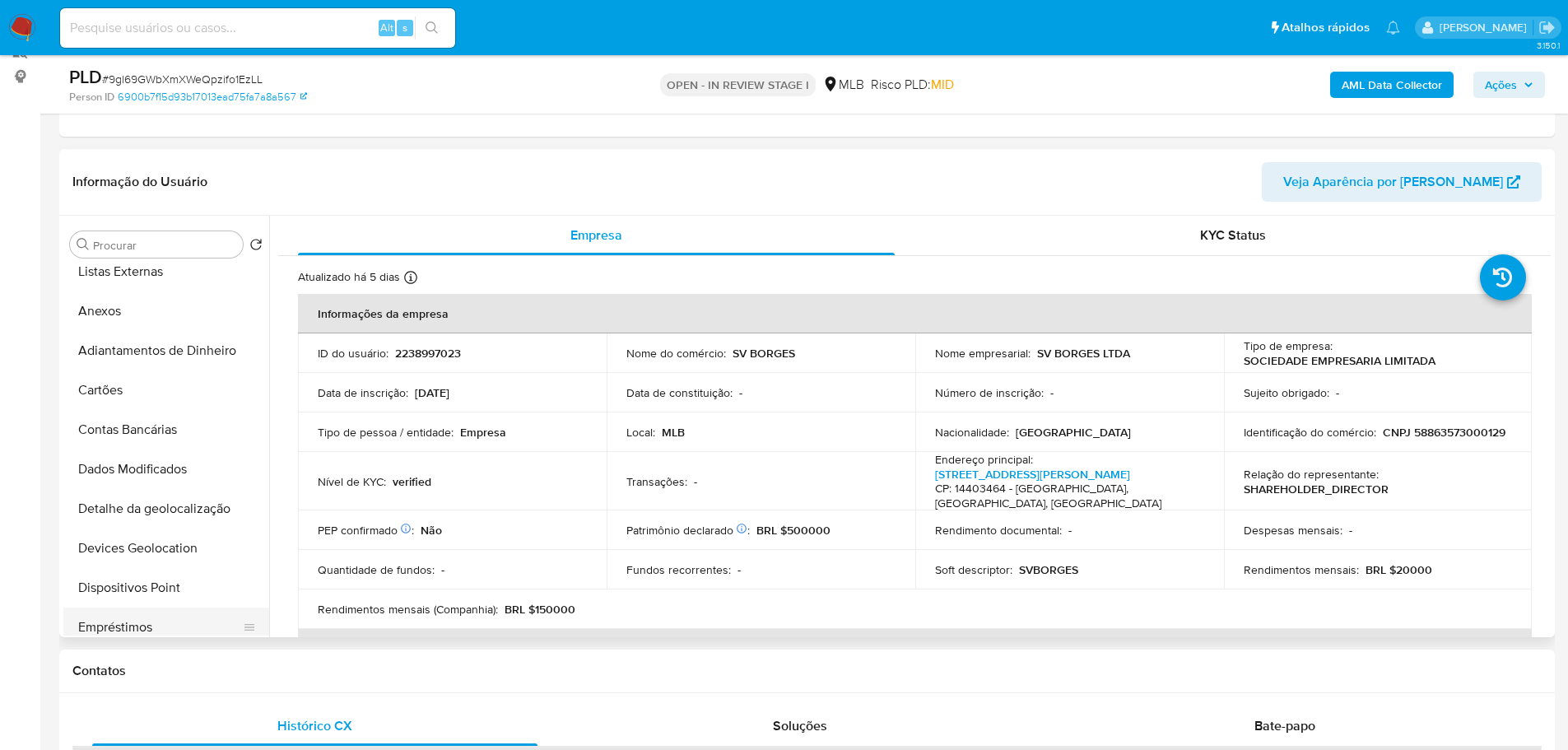
scroll to position [329, 0]
click at [112, 546] on button "Endereços" at bounding box center [160, 547] width 193 height 39
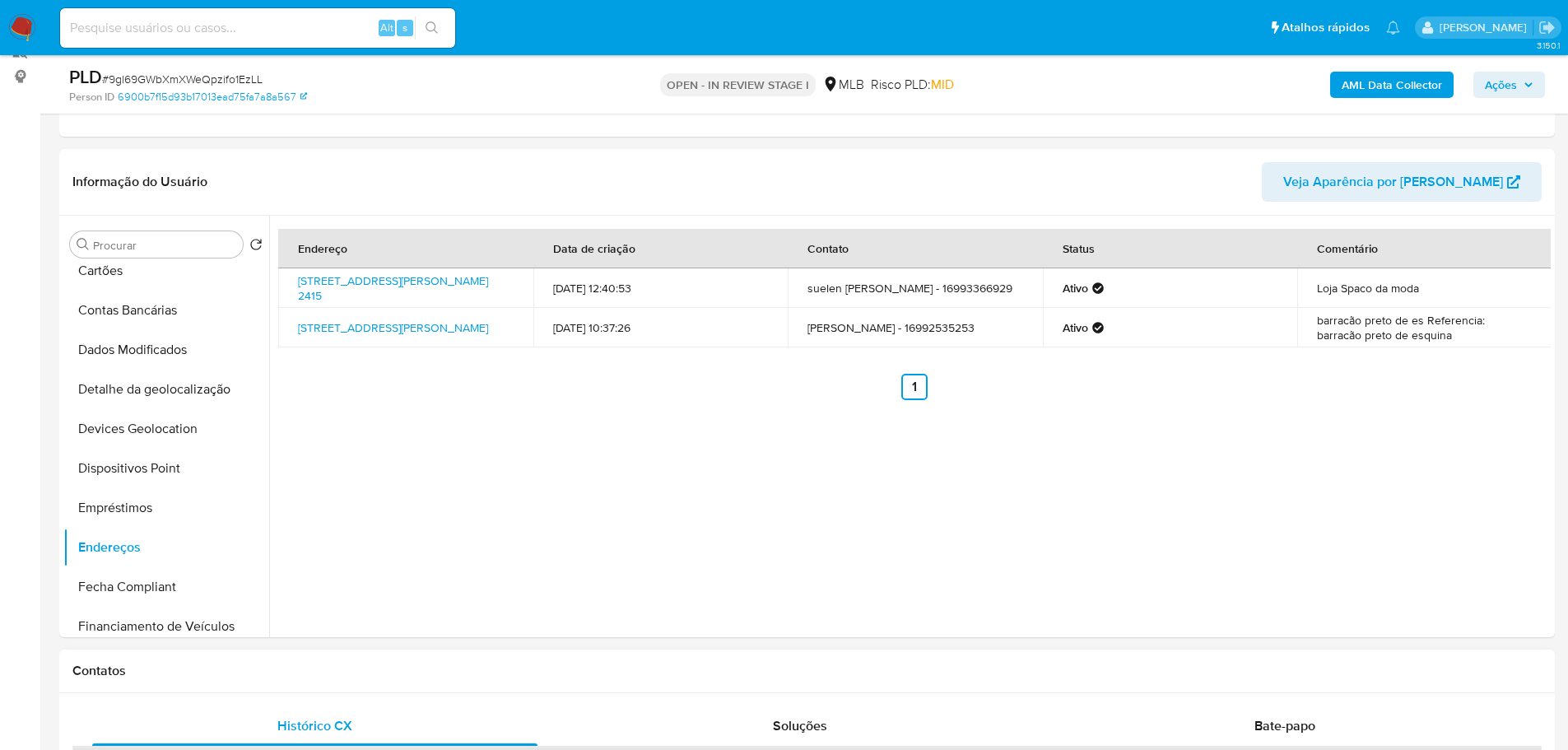
click at [253, 650] on div "Contatos" at bounding box center [807, 671] width 1496 height 44
click at [154, 384] on button "Detalhe da geolocalização" at bounding box center [160, 390] width 193 height 39
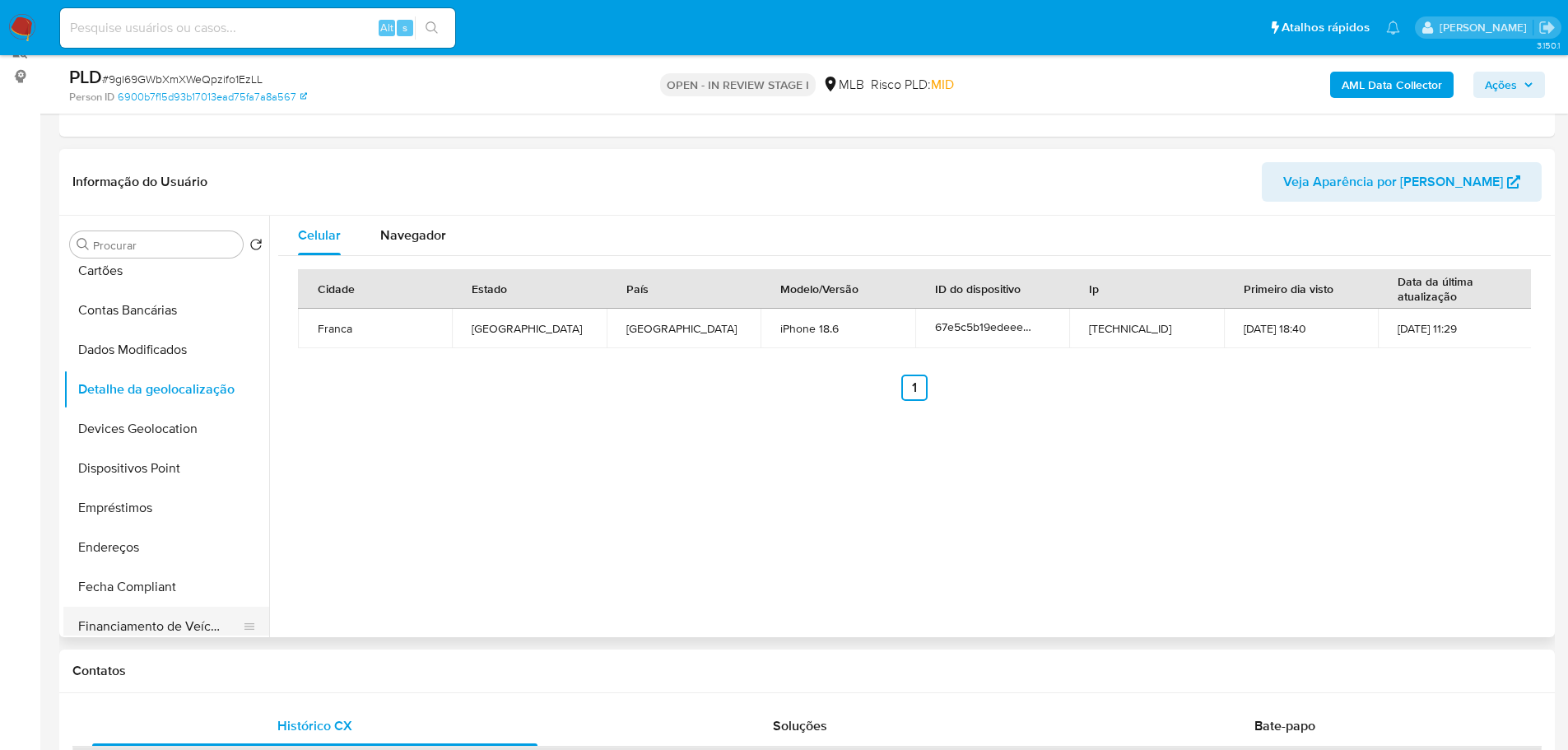
drag, startPoint x: 326, startPoint y: 675, endPoint x: 256, endPoint y: 611, distance: 94.8
click at [326, 675] on h1 "Contatos" at bounding box center [807, 670] width 1469 height 16
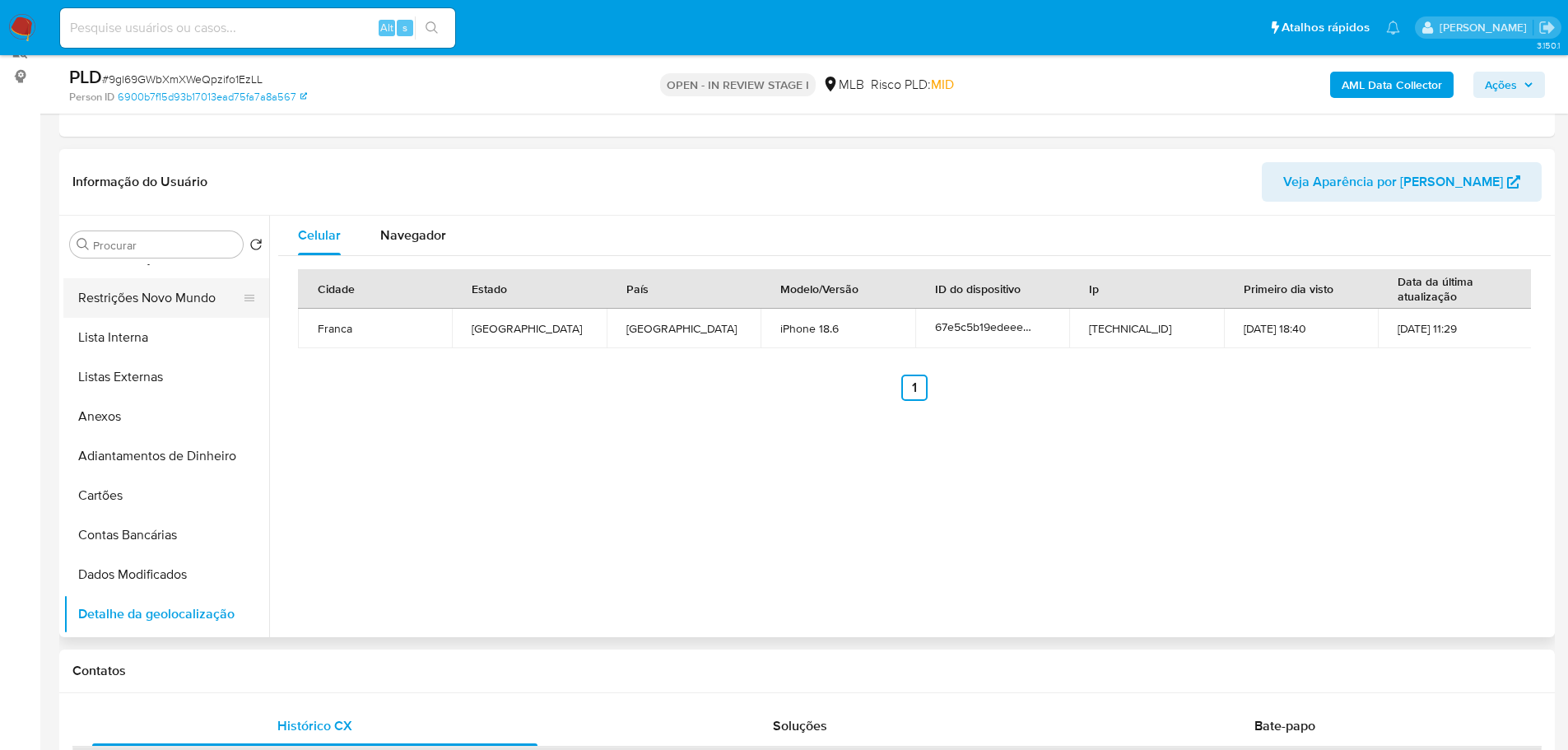
scroll to position [0, 0]
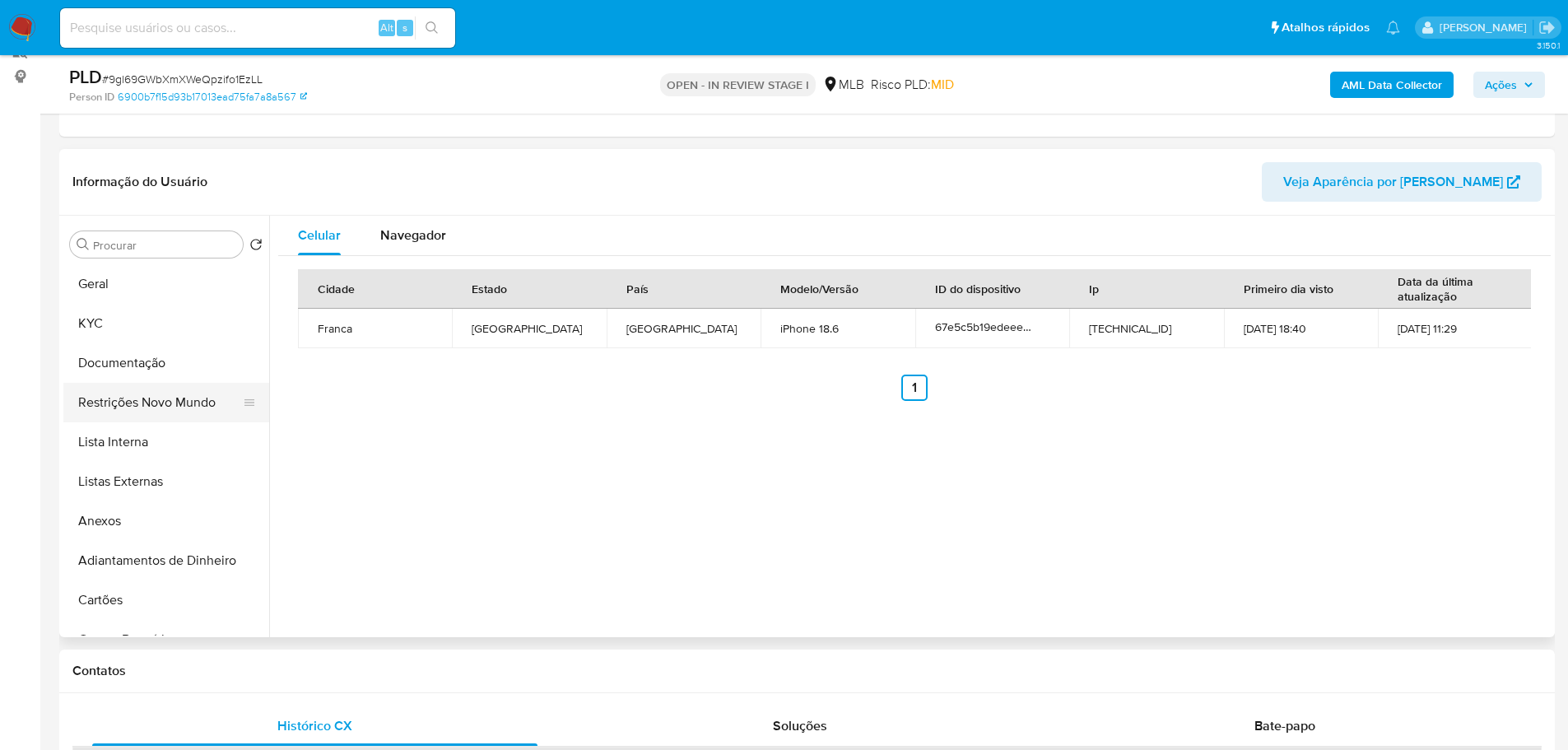
click at [153, 389] on button "Restrições Novo Mundo" at bounding box center [160, 402] width 193 height 39
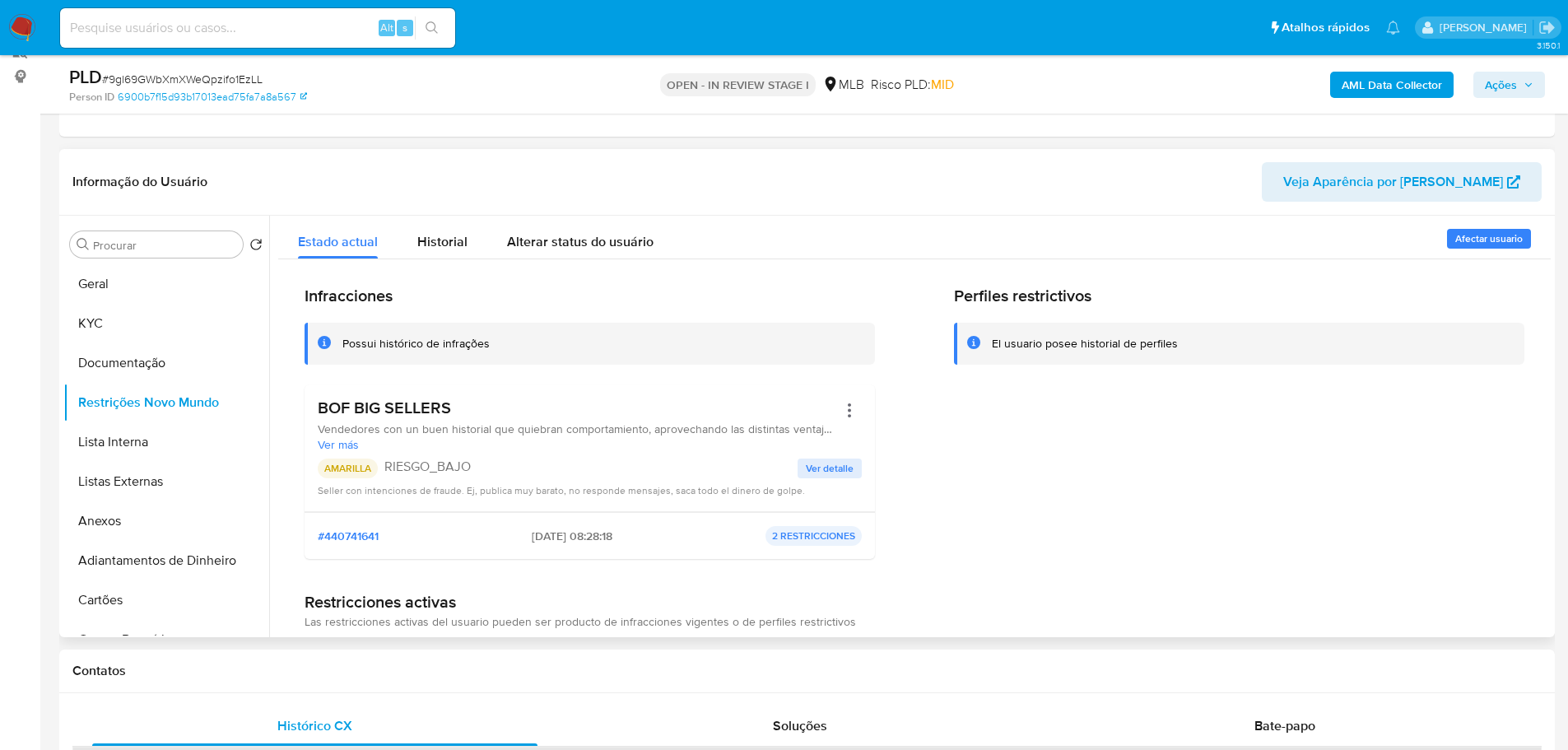
drag, startPoint x: 486, startPoint y: 687, endPoint x: 390, endPoint y: 616, distance: 119.4
click at [484, 685] on div "Contatos" at bounding box center [807, 671] width 1496 height 44
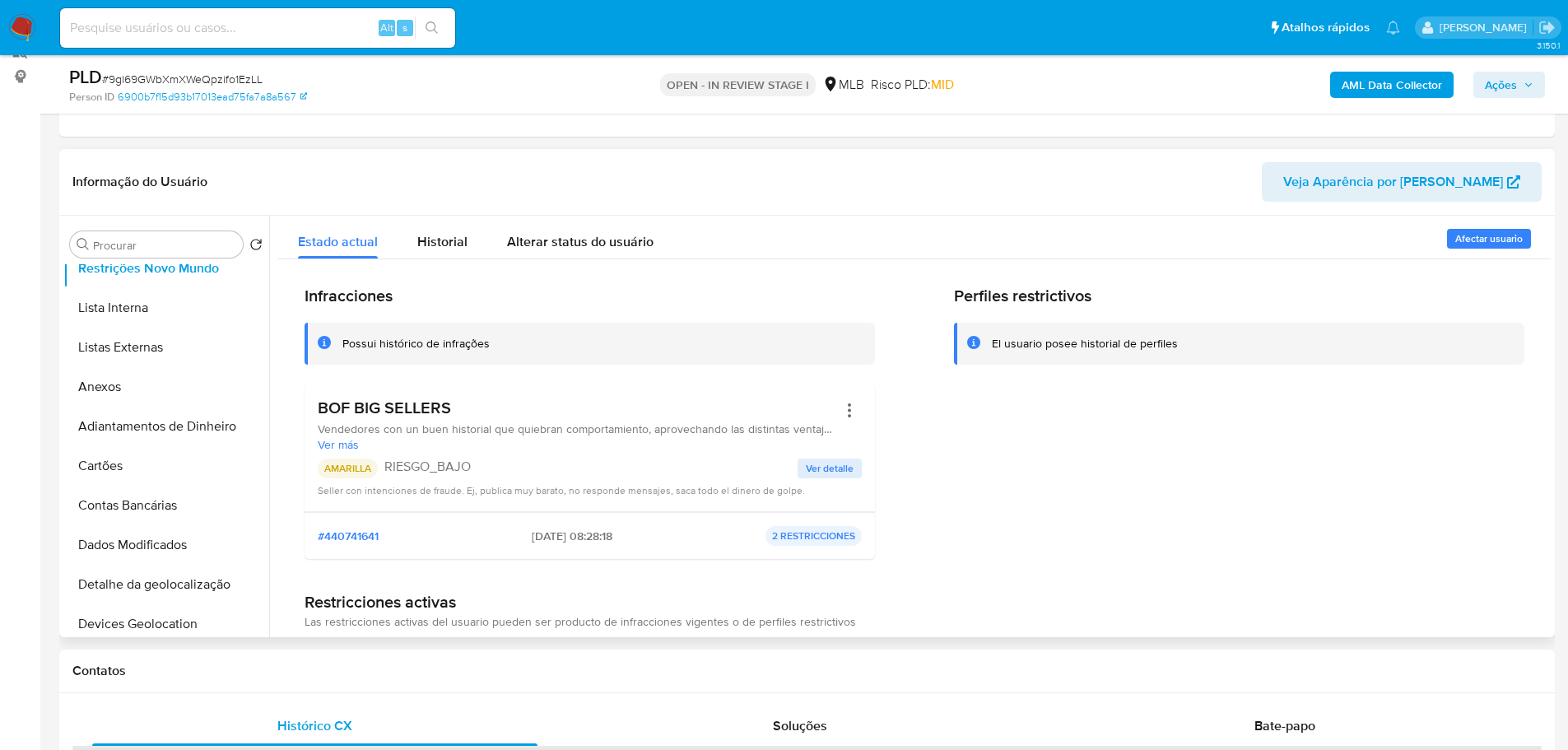
scroll to position [412, 0]
click at [147, 397] on button "Dispositivos Point" at bounding box center [160, 386] width 193 height 39
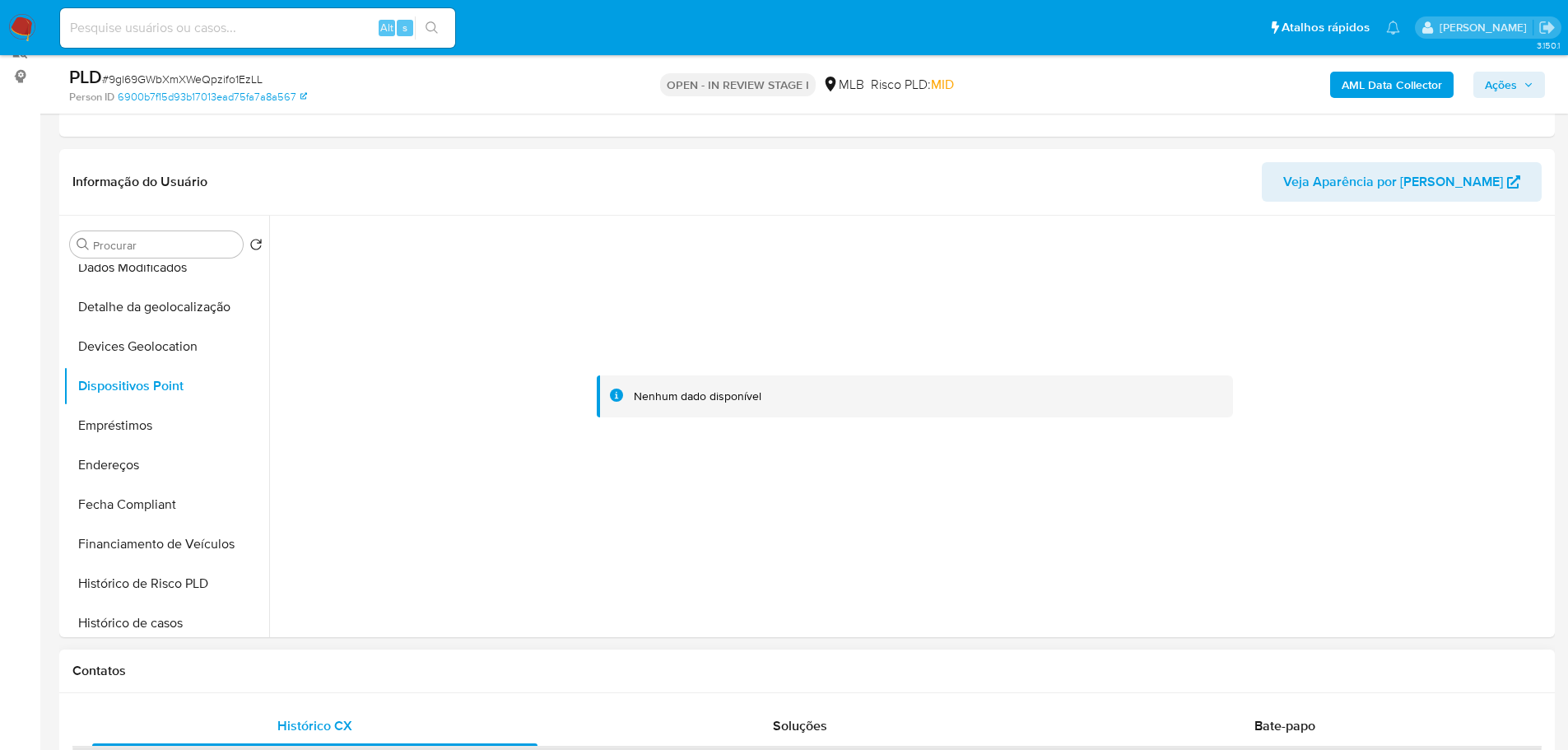
click at [588, 662] on h1 "Contatos" at bounding box center [807, 670] width 1469 height 16
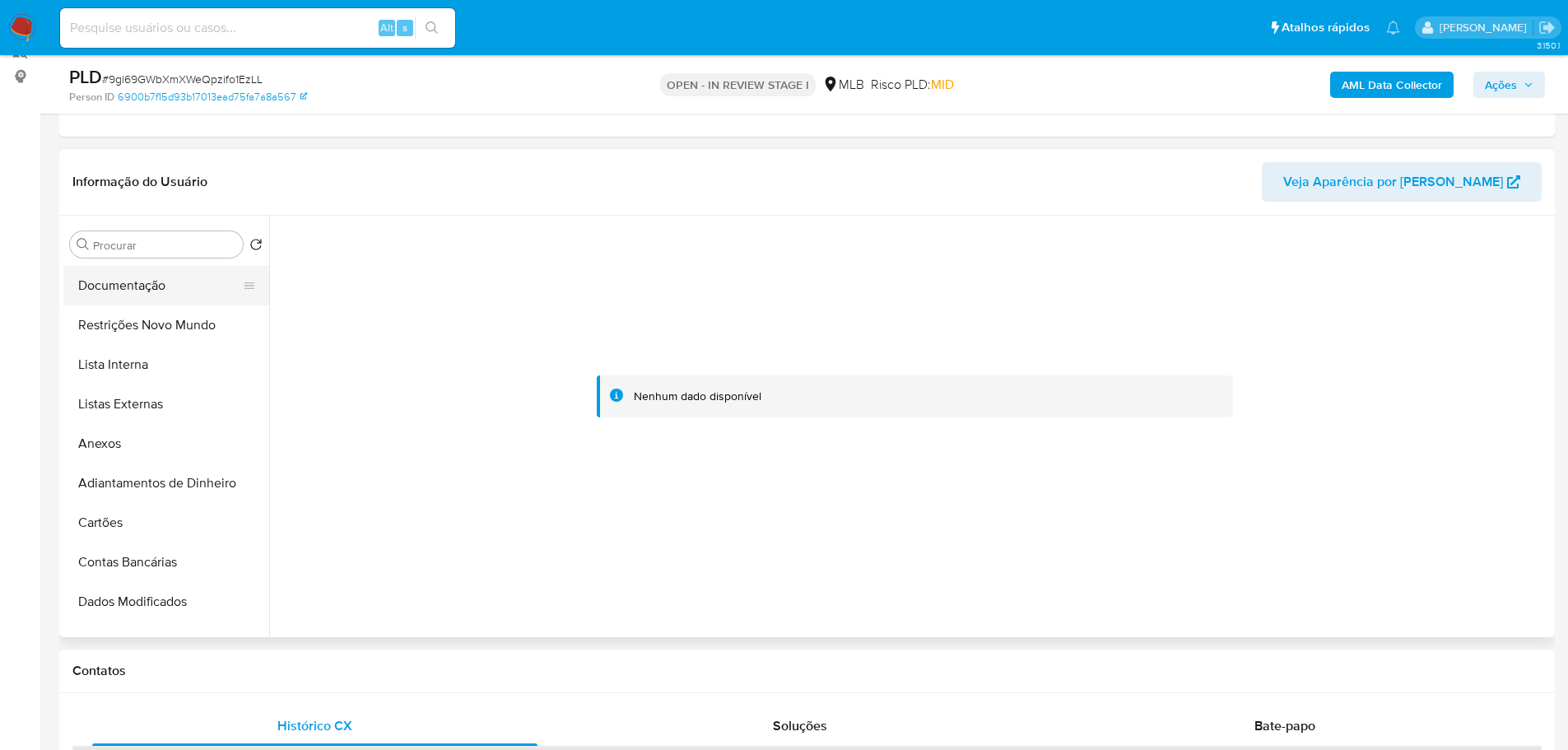
scroll to position [0, 0]
click at [110, 328] on button "KYC" at bounding box center [160, 324] width 193 height 39
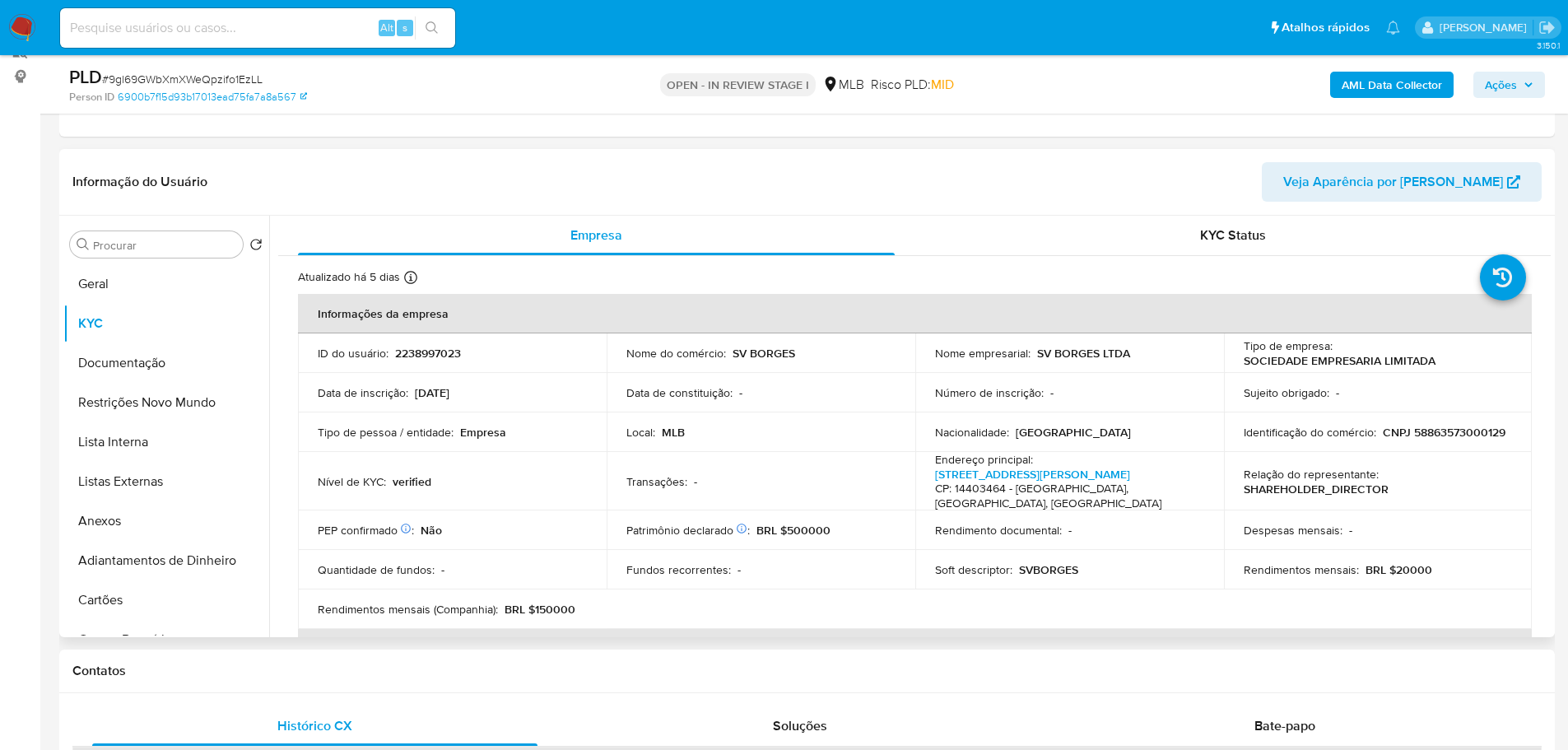
click at [1382, 437] on p "CNPJ 58863573000129" at bounding box center [1443, 432] width 122 height 15
copy p "58863573000129"
drag, startPoint x: 150, startPoint y: 407, endPoint x: 16, endPoint y: 434, distance: 136.7
click at [143, 407] on button "Restrições Novo Mundo" at bounding box center [166, 402] width 205 height 39
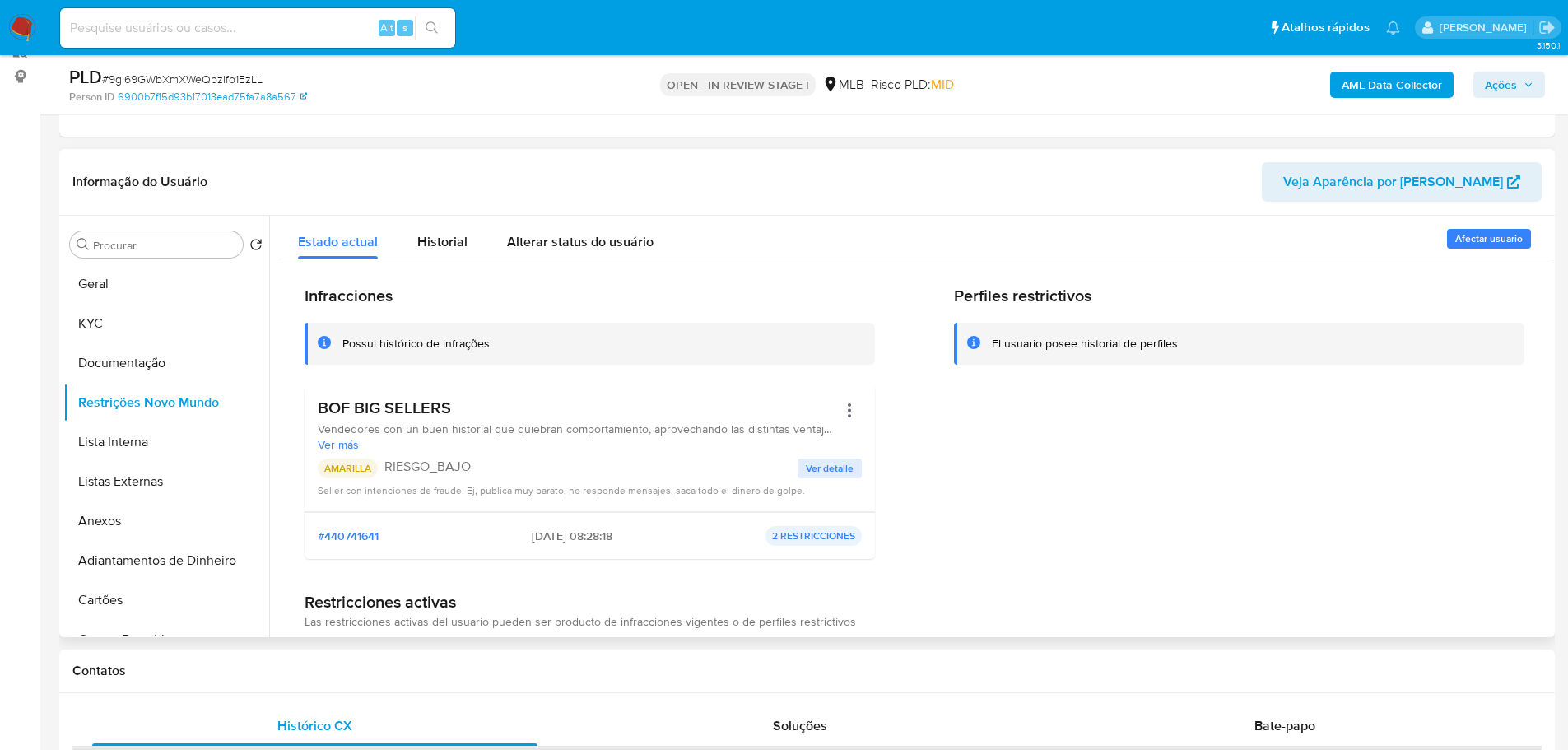
click at [345, 472] on p "AMARILLA" at bounding box center [348, 468] width 60 height 20
drag, startPoint x: 473, startPoint y: 473, endPoint x: 385, endPoint y: 465, distance: 88.4
click at [385, 465] on p "RIESGO_BAJO" at bounding box center [591, 467] width 413 height 16
click at [423, 406] on h3 "BOF BIG SELLERS" at bounding box center [577, 408] width 519 height 21
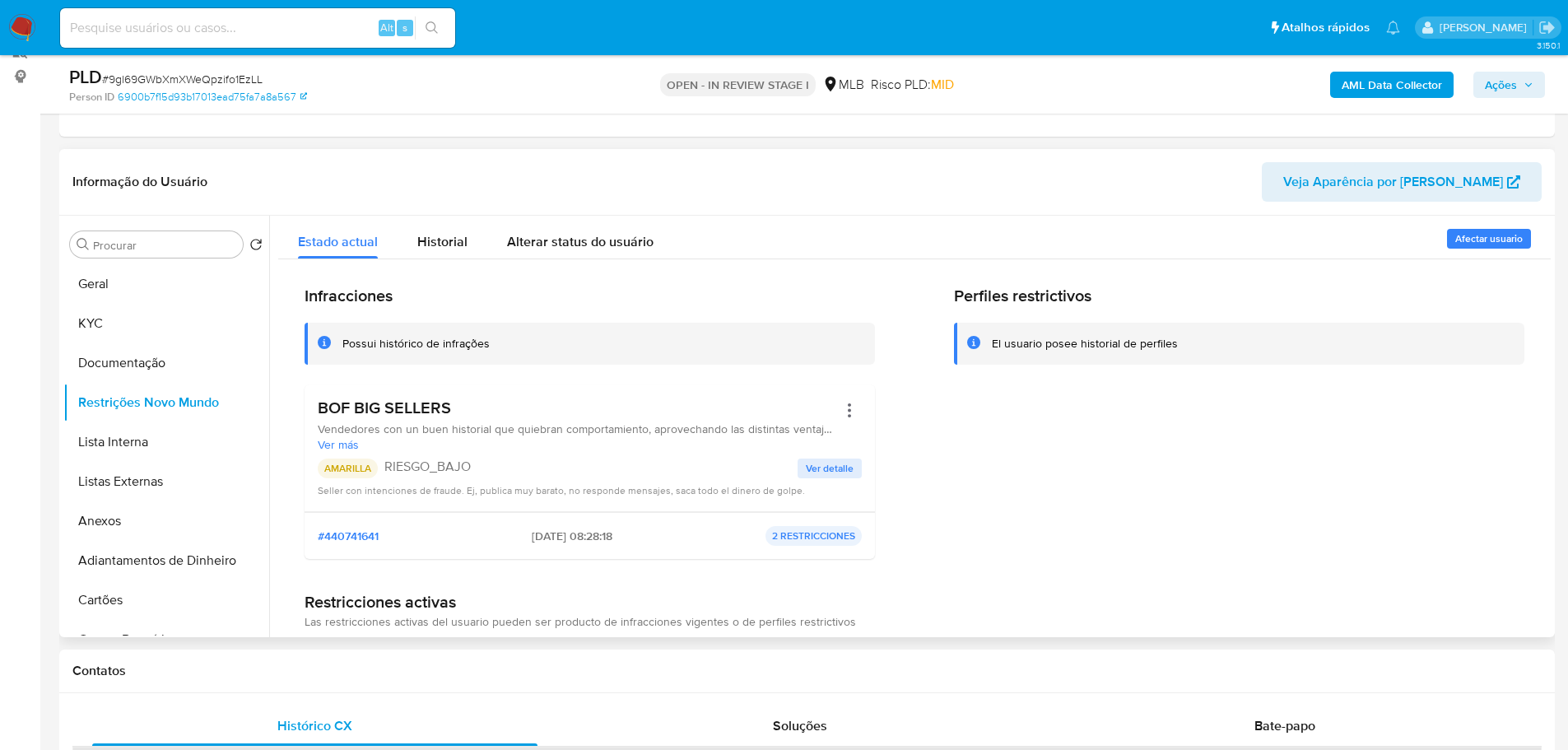
click at [423, 406] on h3 "BOF BIG SELLERS" at bounding box center [577, 408] width 519 height 21
click at [158, 339] on button "KYC" at bounding box center [160, 324] width 193 height 39
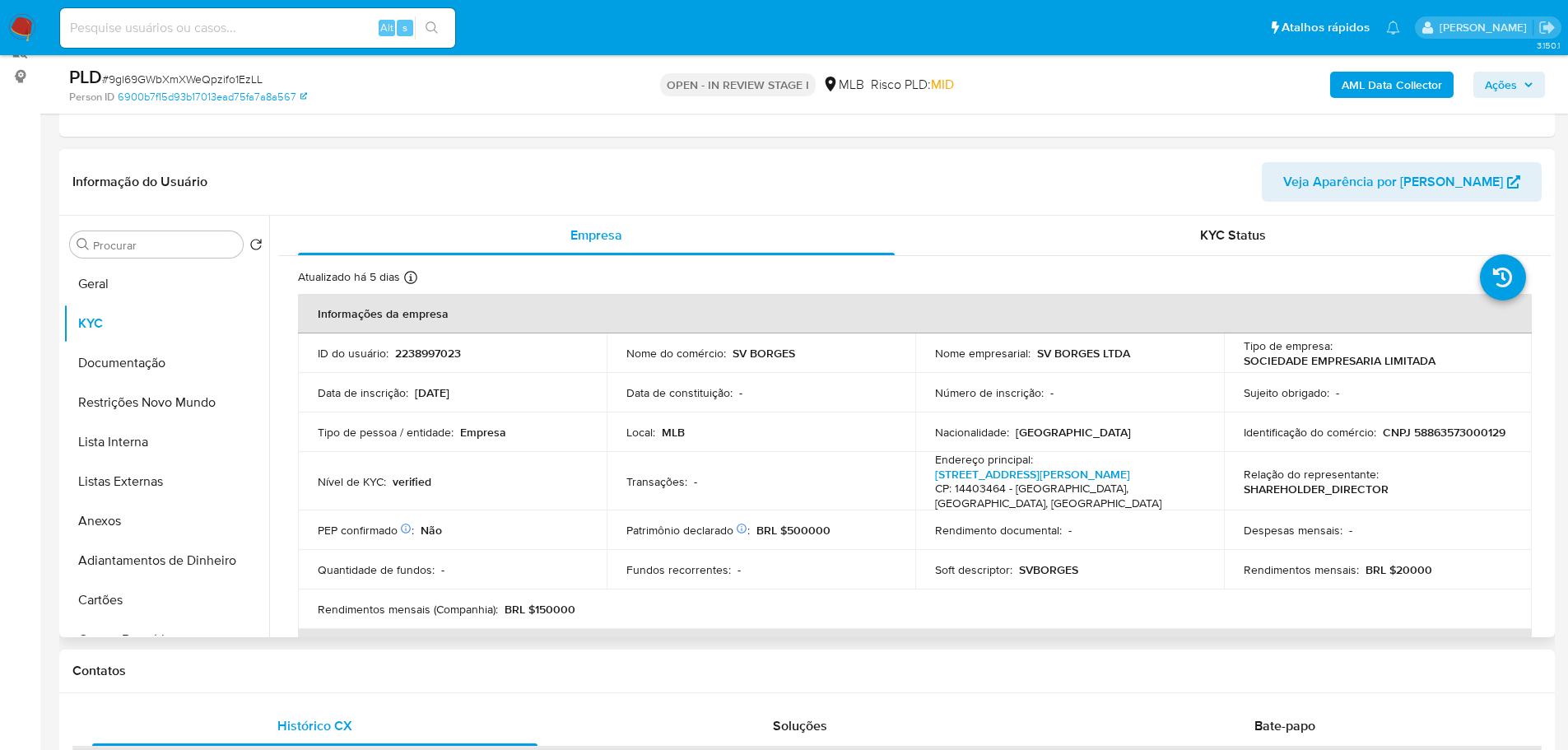
click at [1382, 435] on p "CNPJ 58863573000129" at bounding box center [1443, 432] width 122 height 15
copy p "58863573000129"
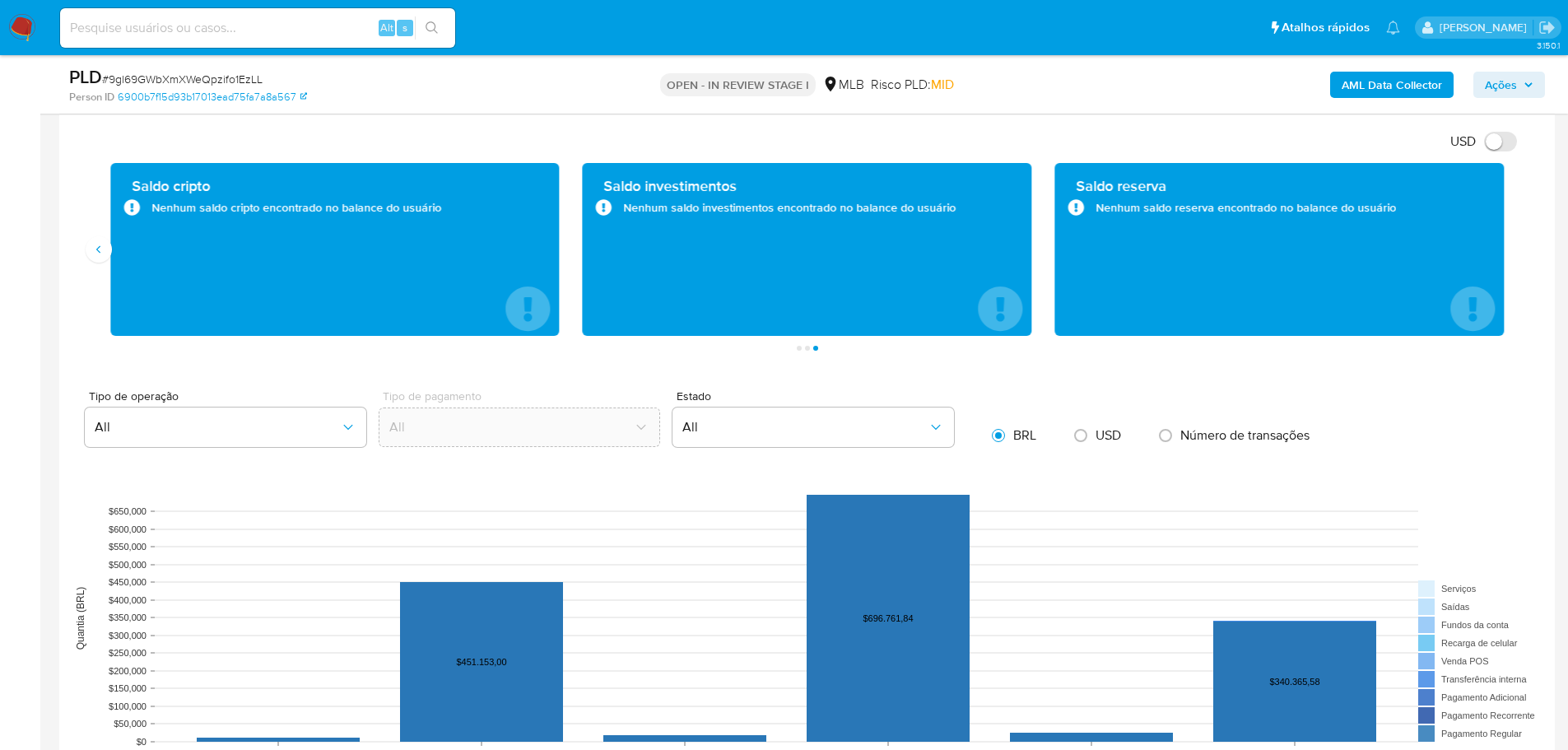
scroll to position [1364, 0]
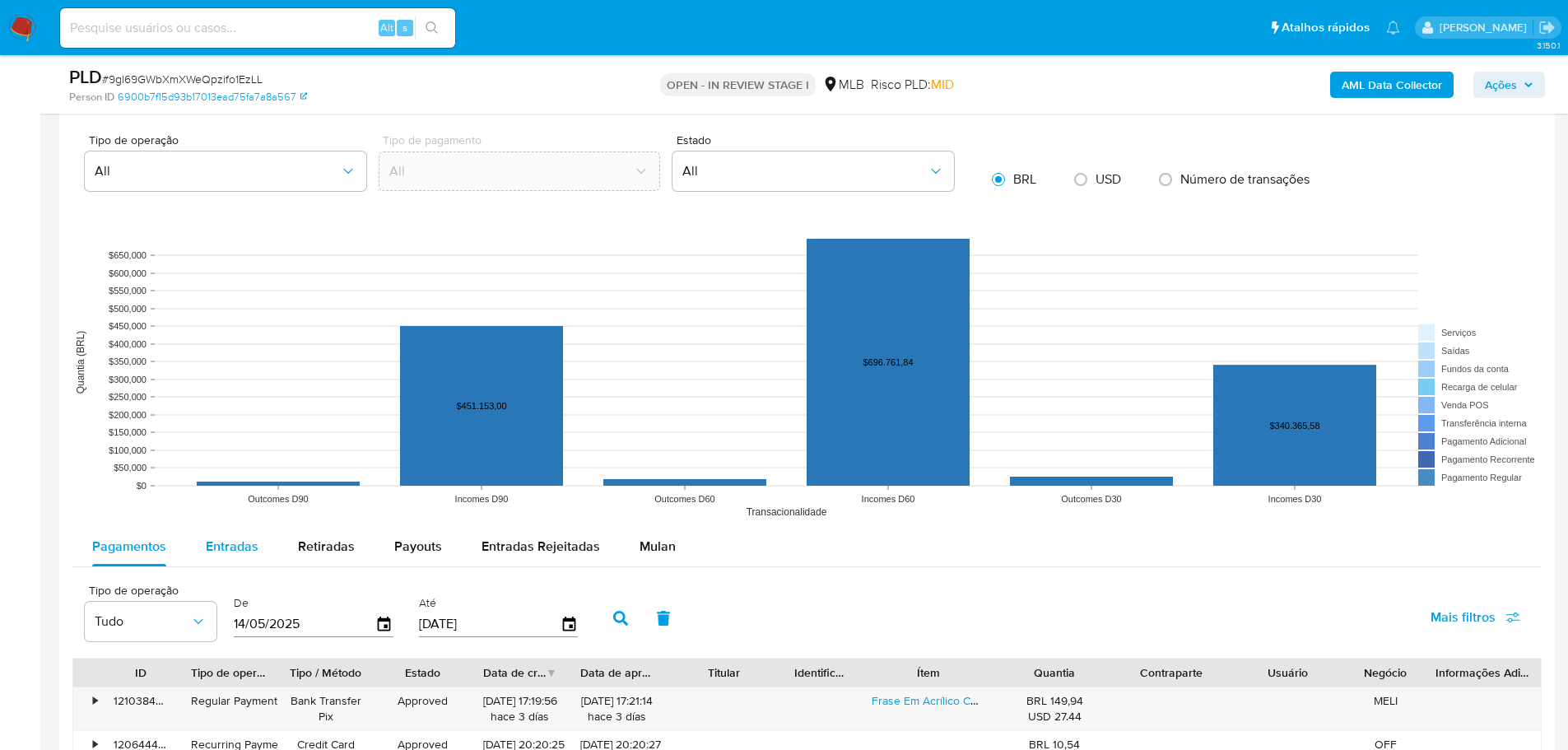
click at [240, 549] on span "Entradas" at bounding box center [231, 546] width 53 height 19
select select "10"
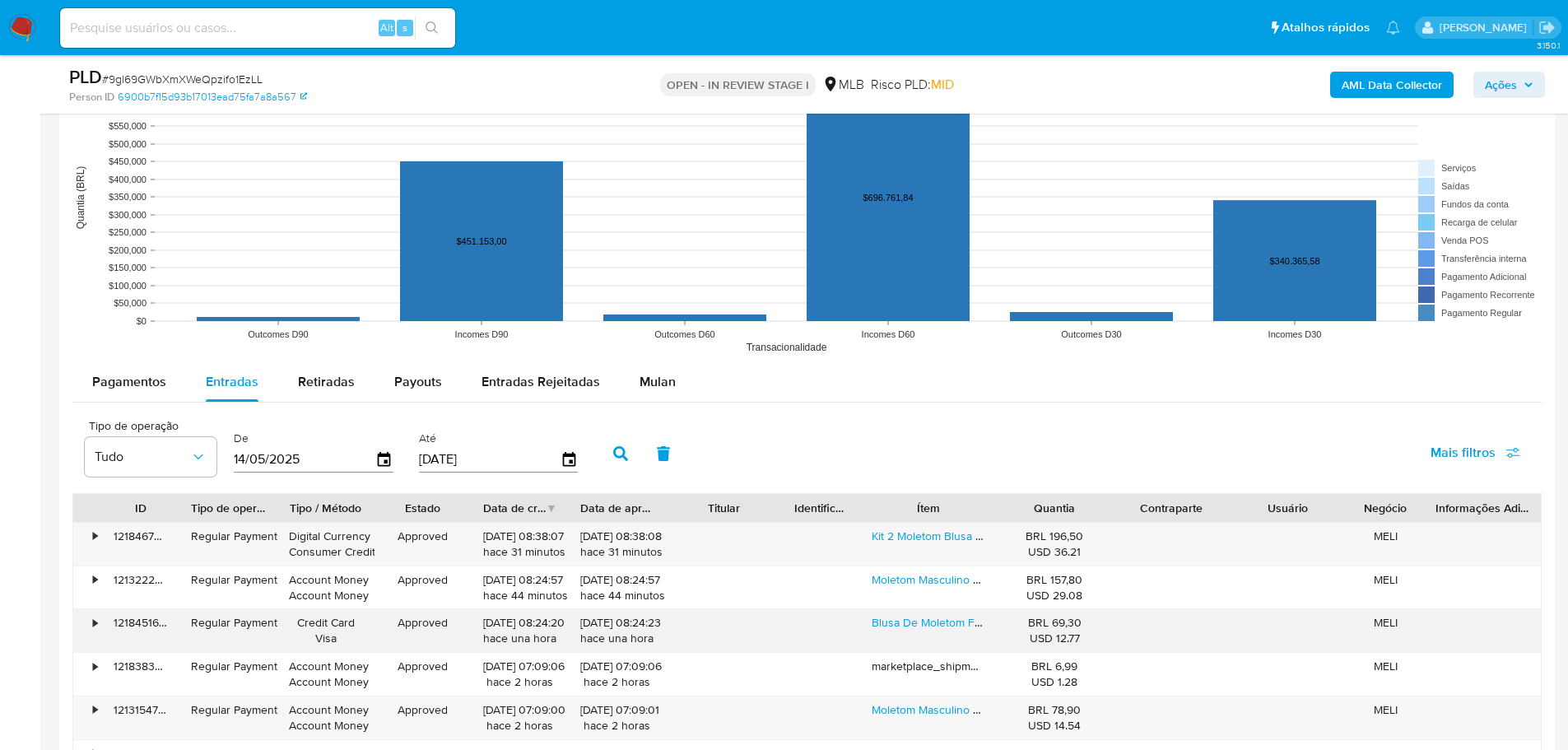
scroll to position [1776, 0]
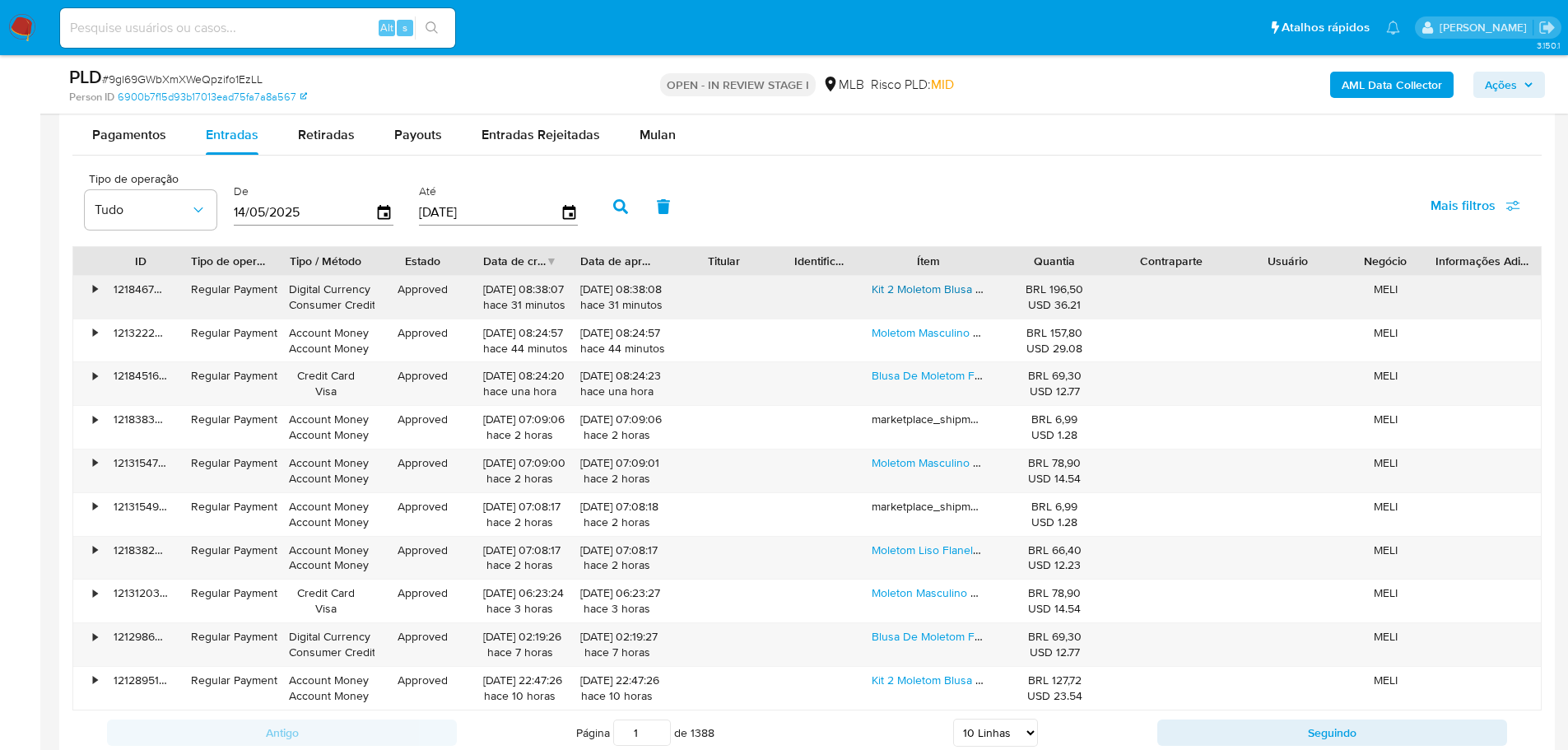
click at [917, 292] on link "Kit 2 Moletom Blusa De Frio Unissex Agasalho Moleton Inverno" at bounding box center [1032, 289] width 323 height 16
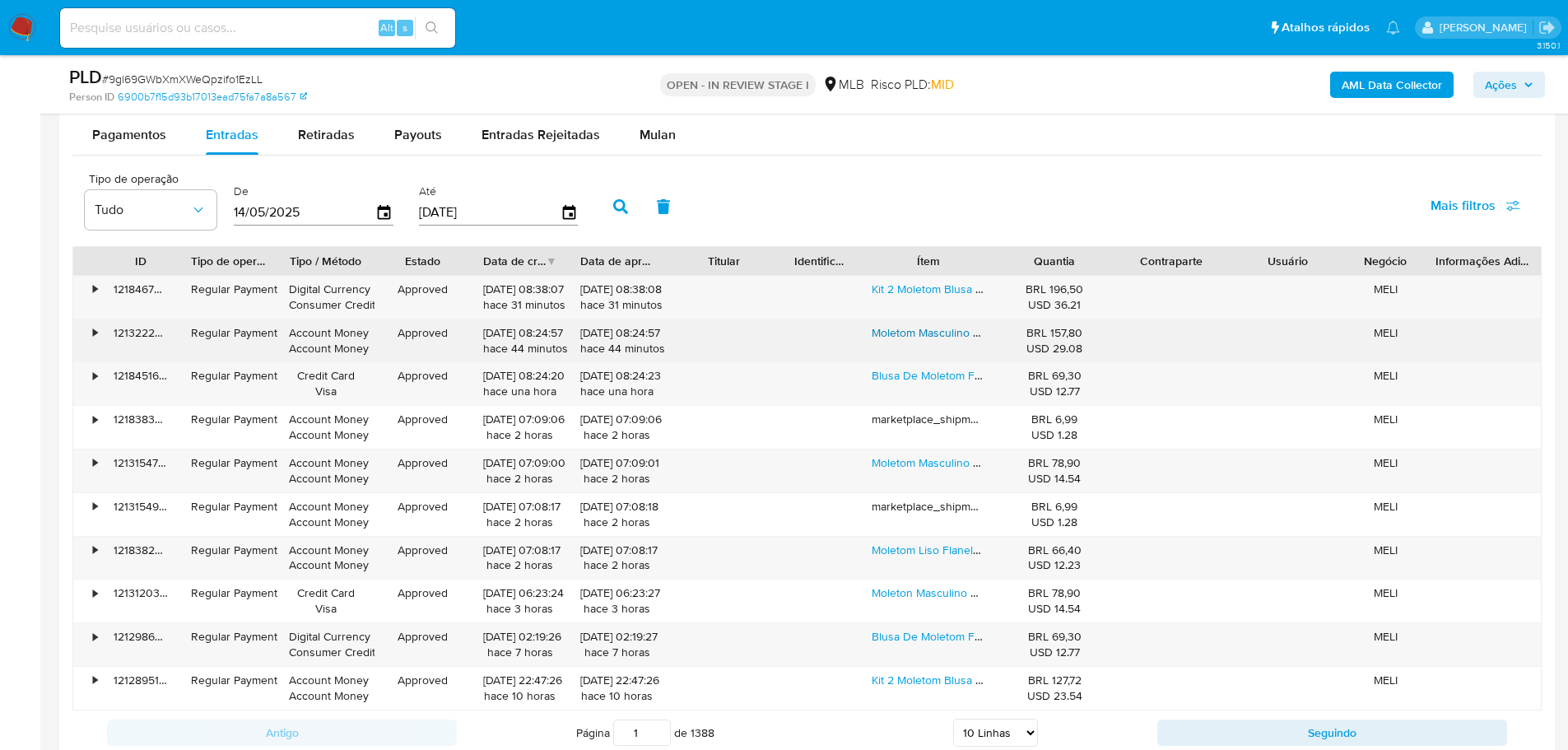
click at [925, 336] on link "Moletom Masculino Liso Algodão Com Capuz Gramatura 300" at bounding box center [1026, 333] width 309 height 16
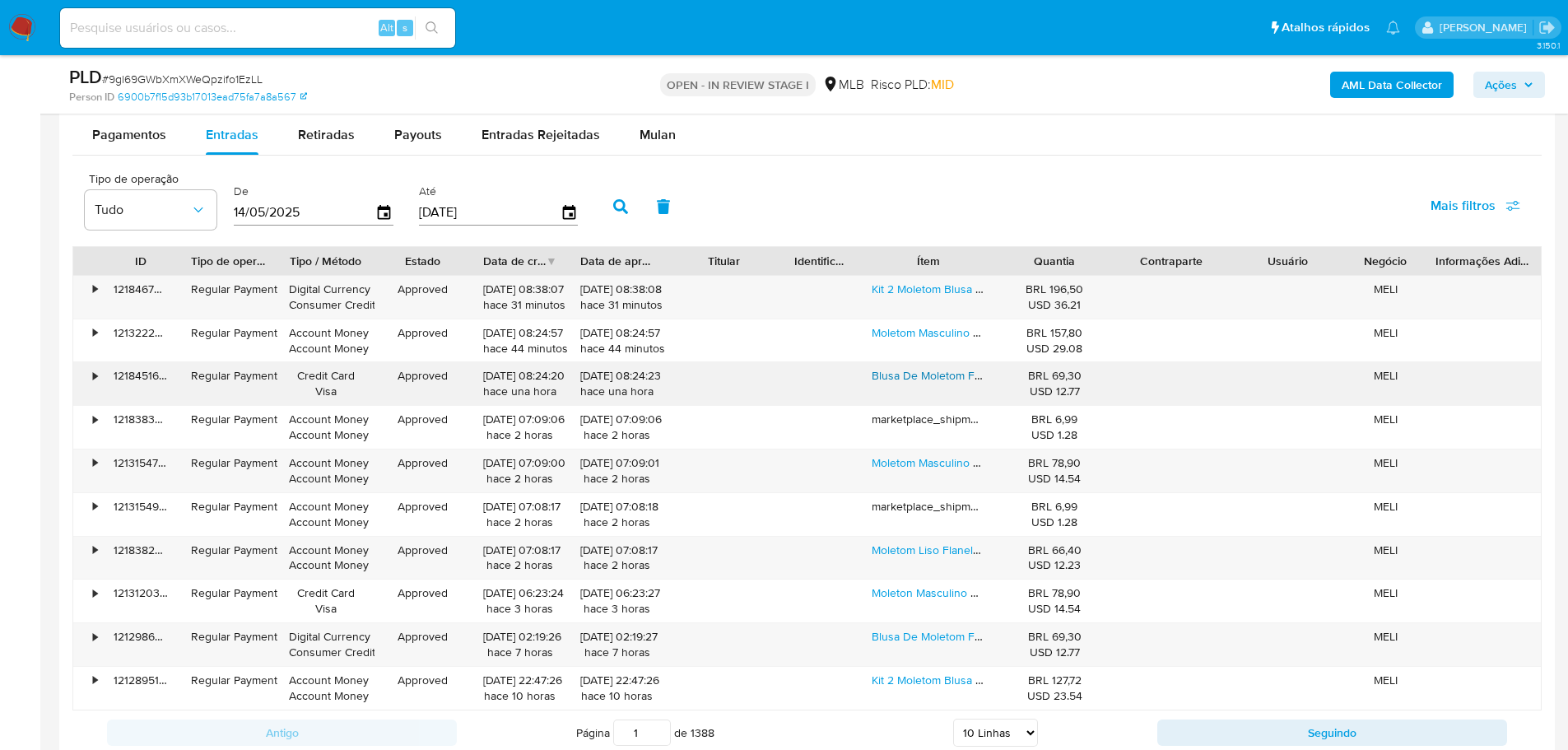
click at [935, 383] on link "Blusa De Moletom Frio Neymar Njr Ney Super Quente" at bounding box center [1009, 375] width 276 height 16
click at [1497, 88] on span "Ações" at bounding box center [1501, 84] width 32 height 26
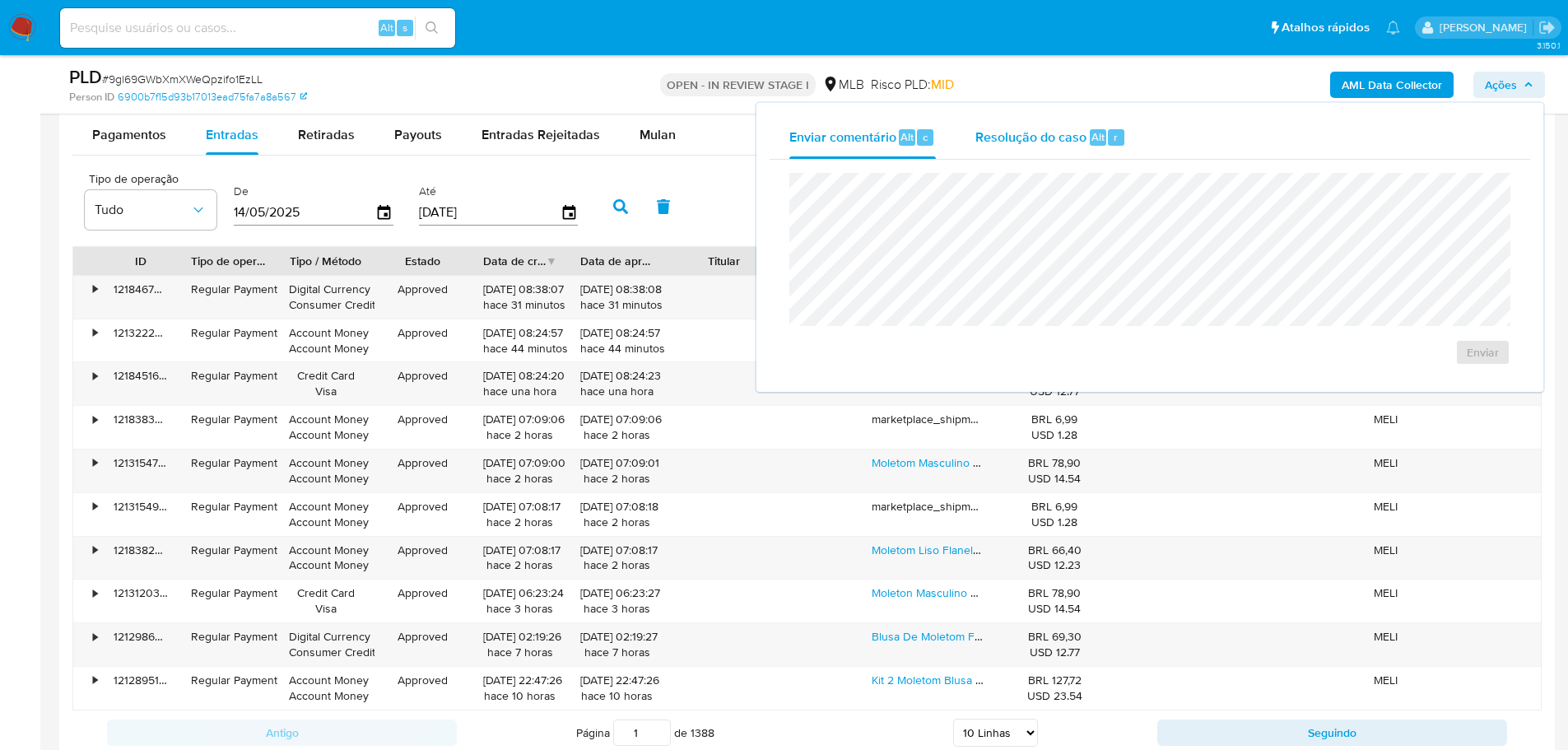
click at [1022, 141] on span "Resolução do caso" at bounding box center [1031, 136] width 111 height 19
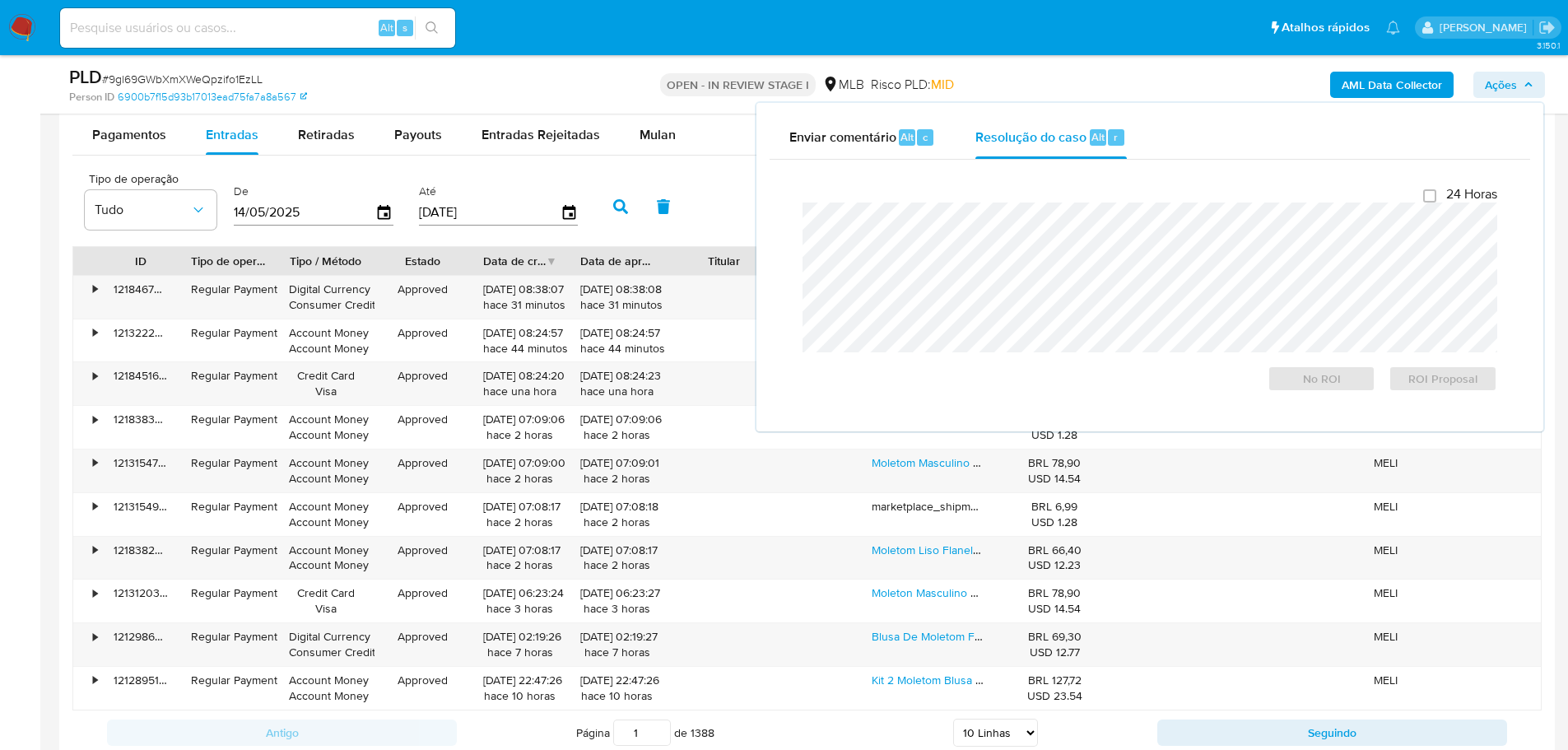
click at [987, 258] on div at bounding box center [996, 260] width 29 height 28
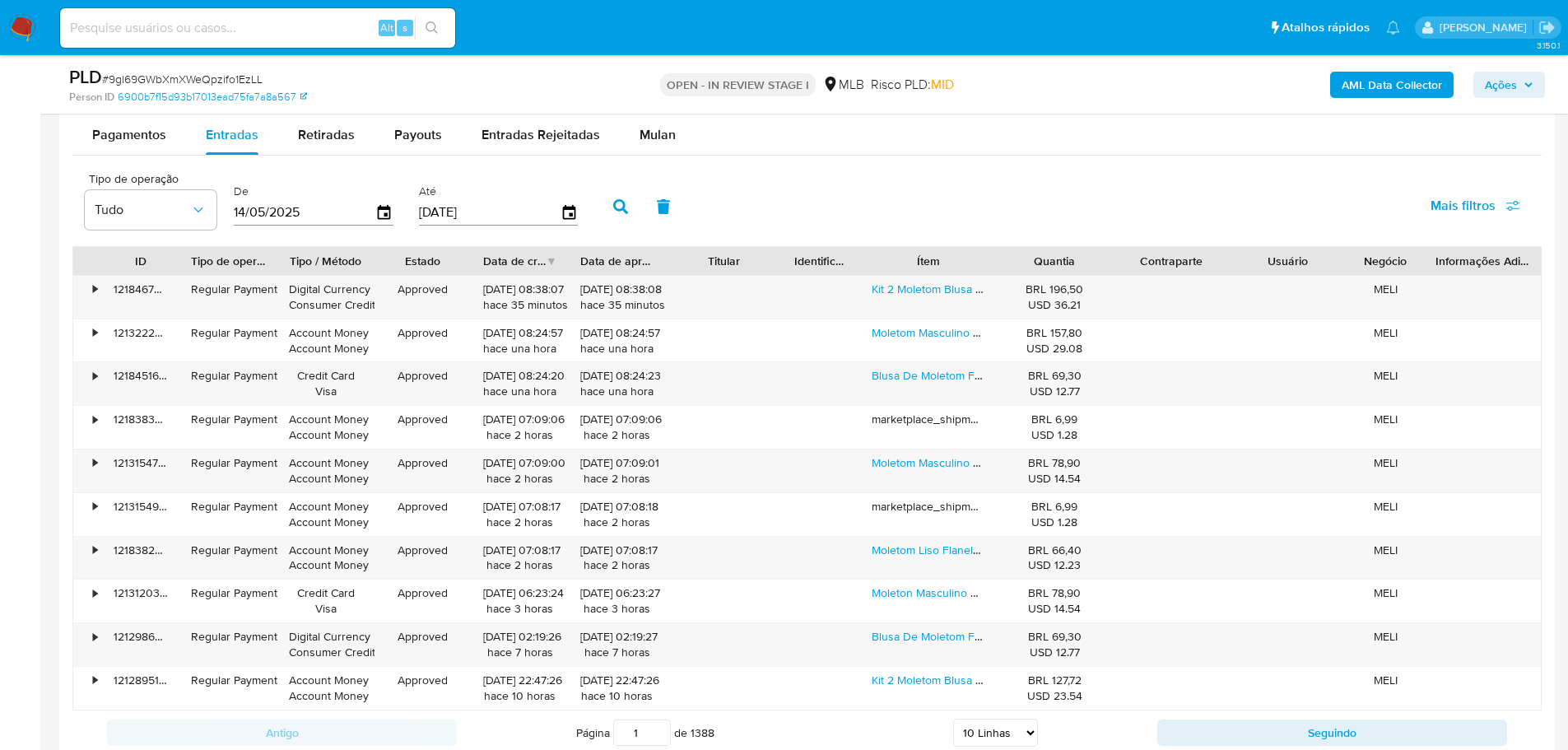
click at [1497, 85] on span "Ações" at bounding box center [1501, 84] width 32 height 26
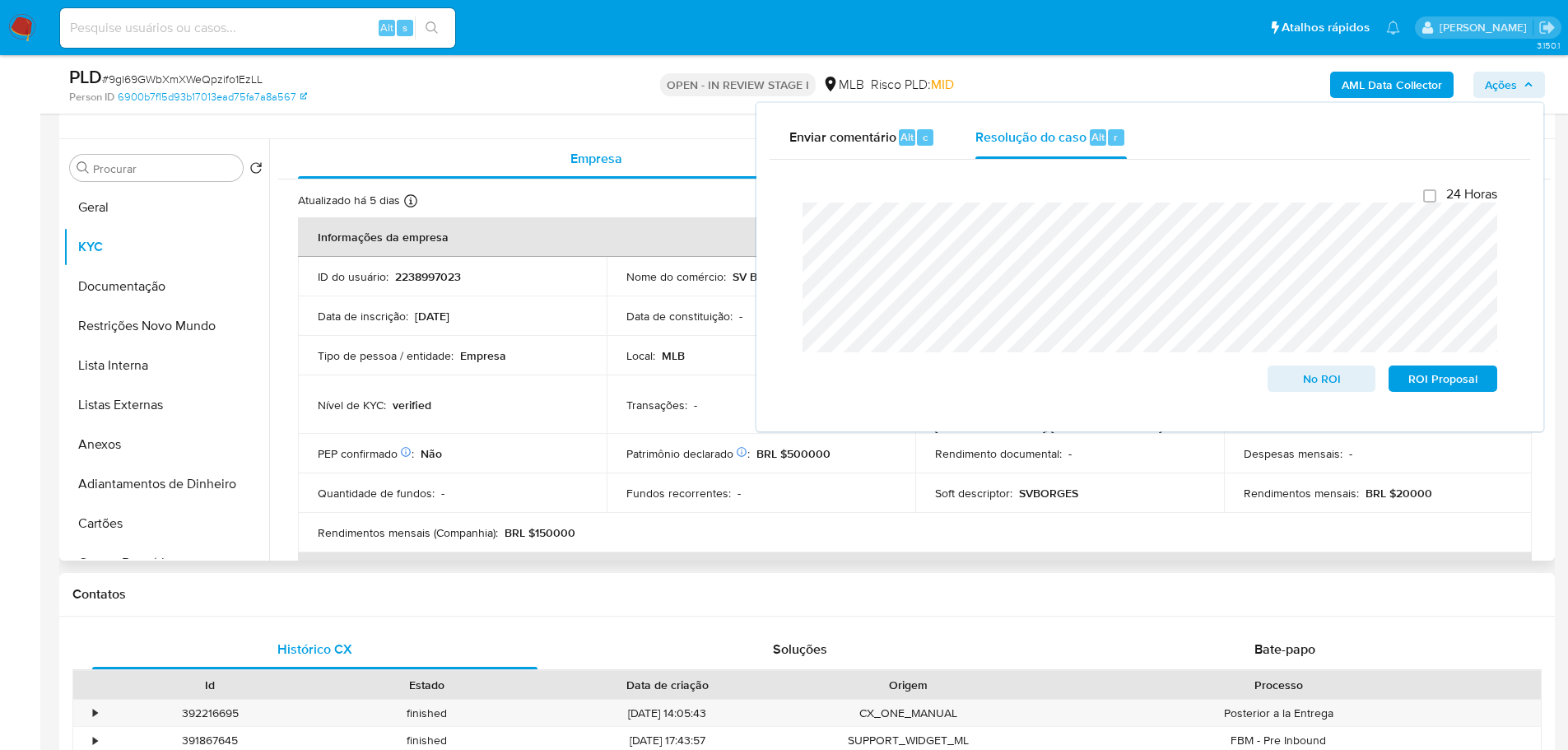
scroll to position [0, 0]
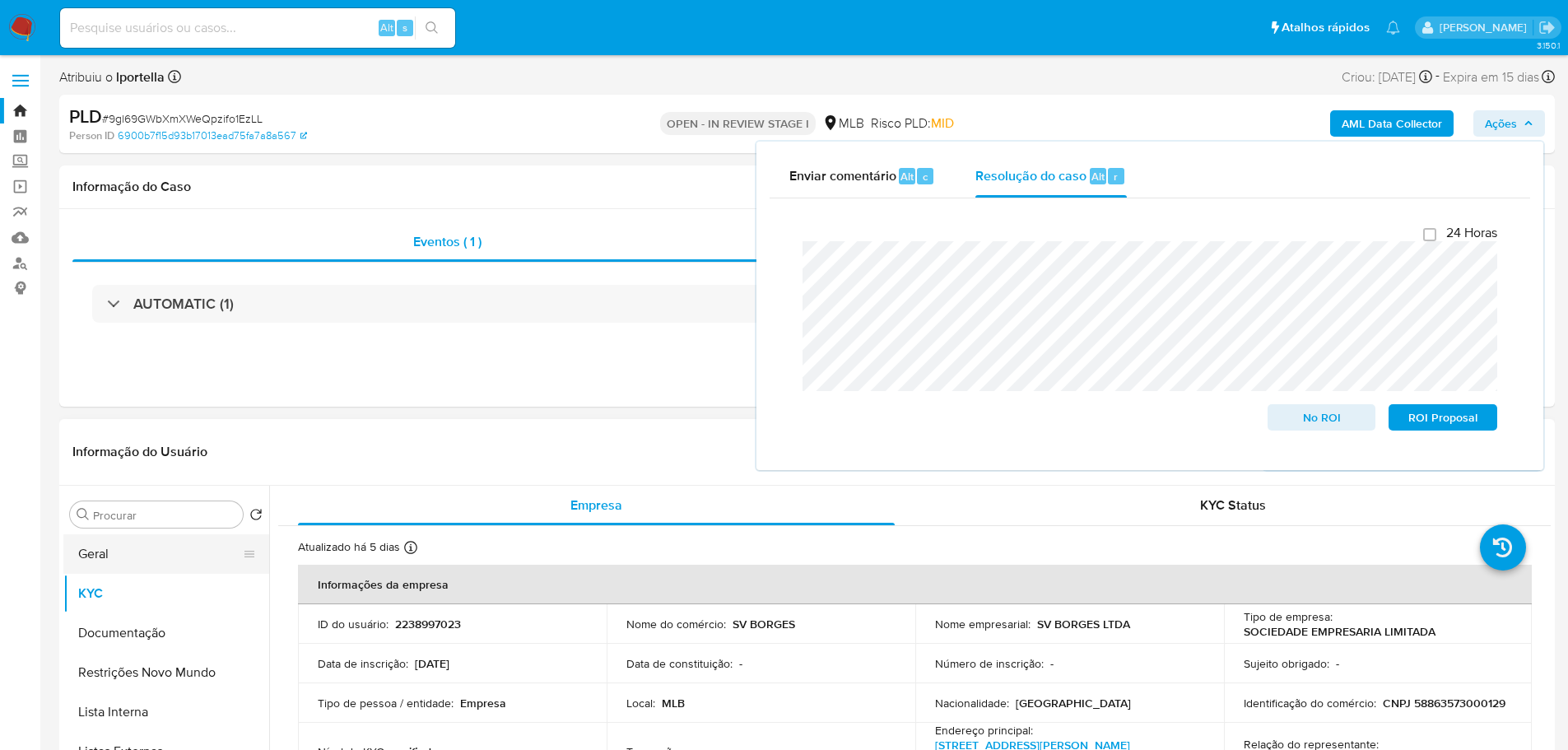
click at [93, 559] on button "Geral" at bounding box center [160, 554] width 193 height 39
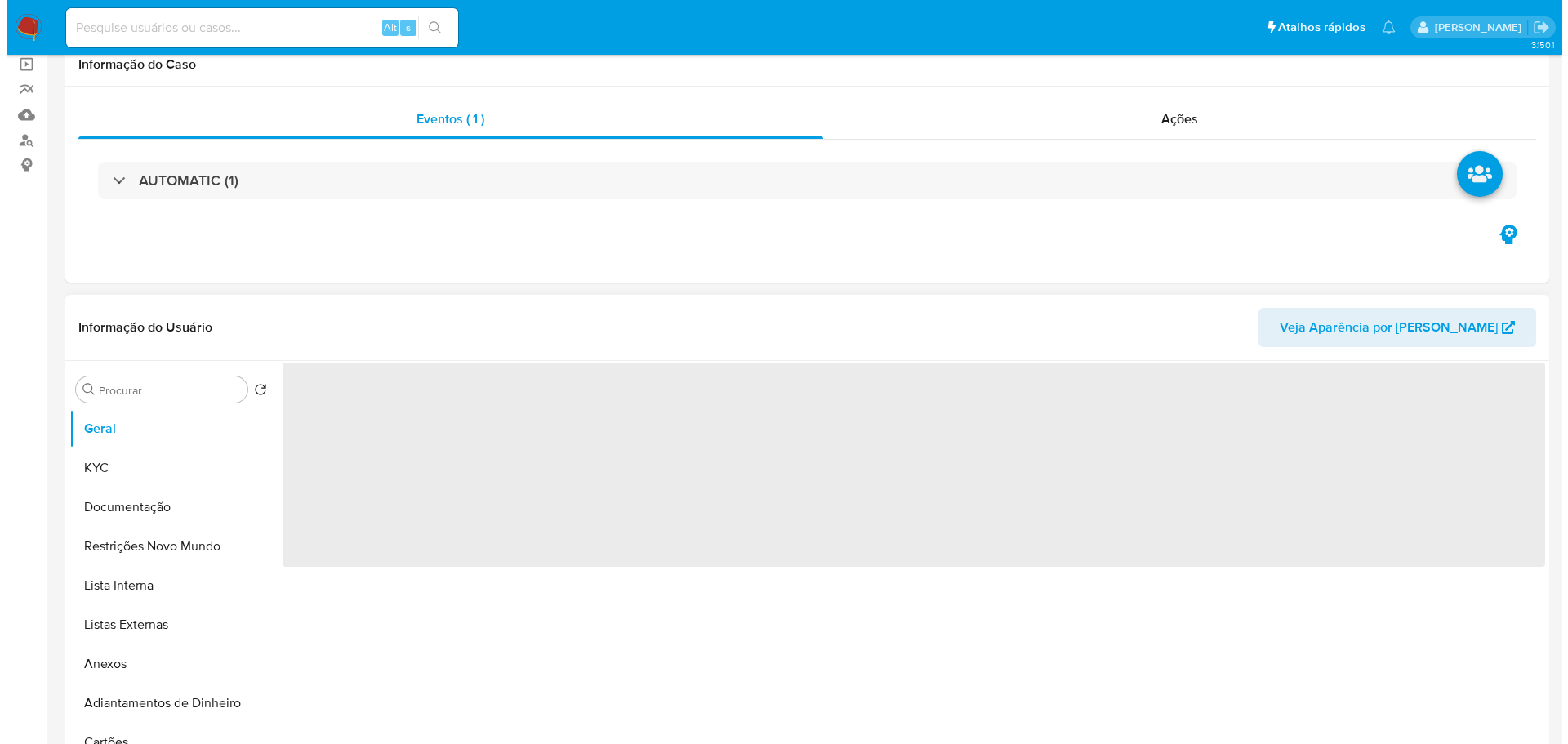
scroll to position [245, 0]
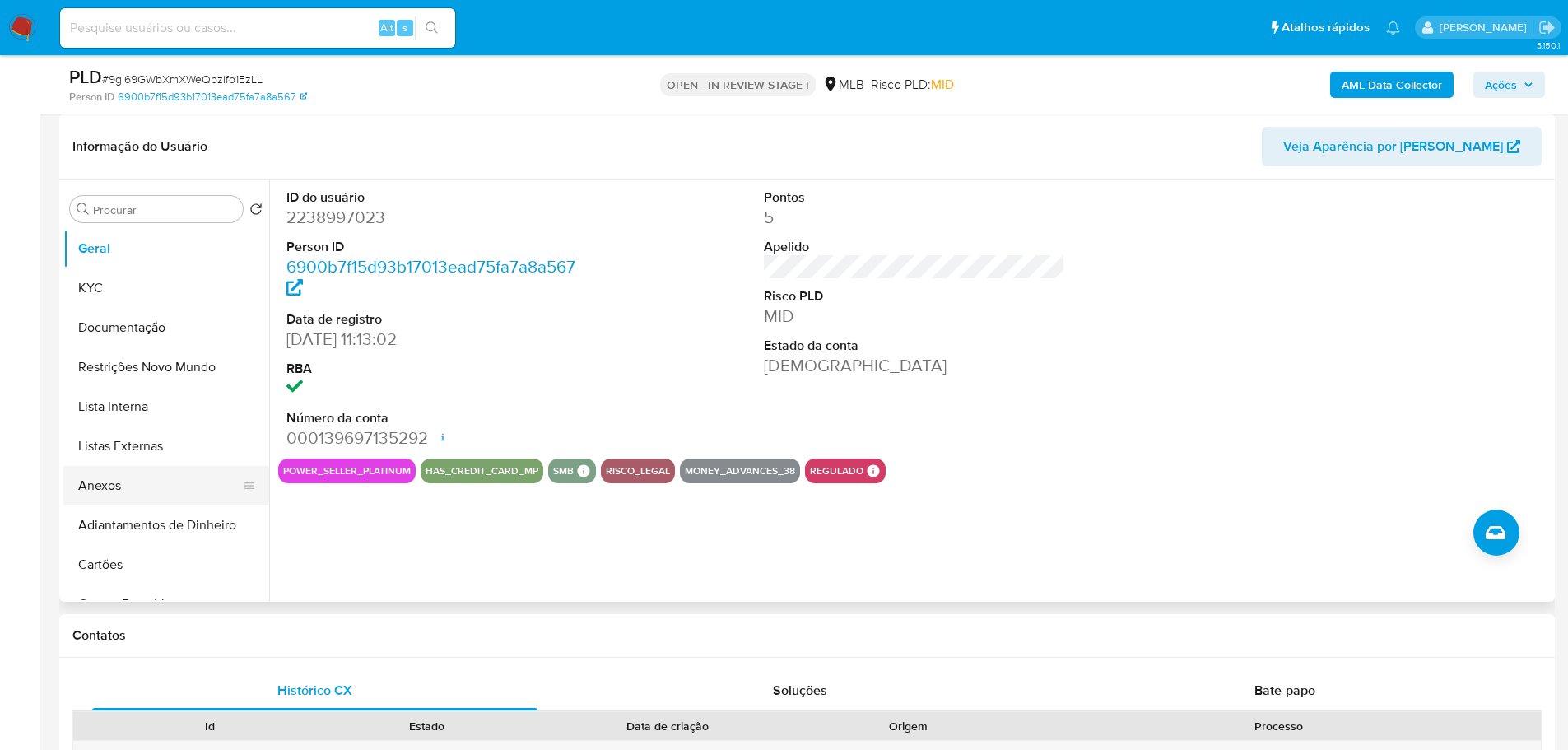
click at [106, 493] on button "Anexos" at bounding box center [160, 485] width 193 height 39
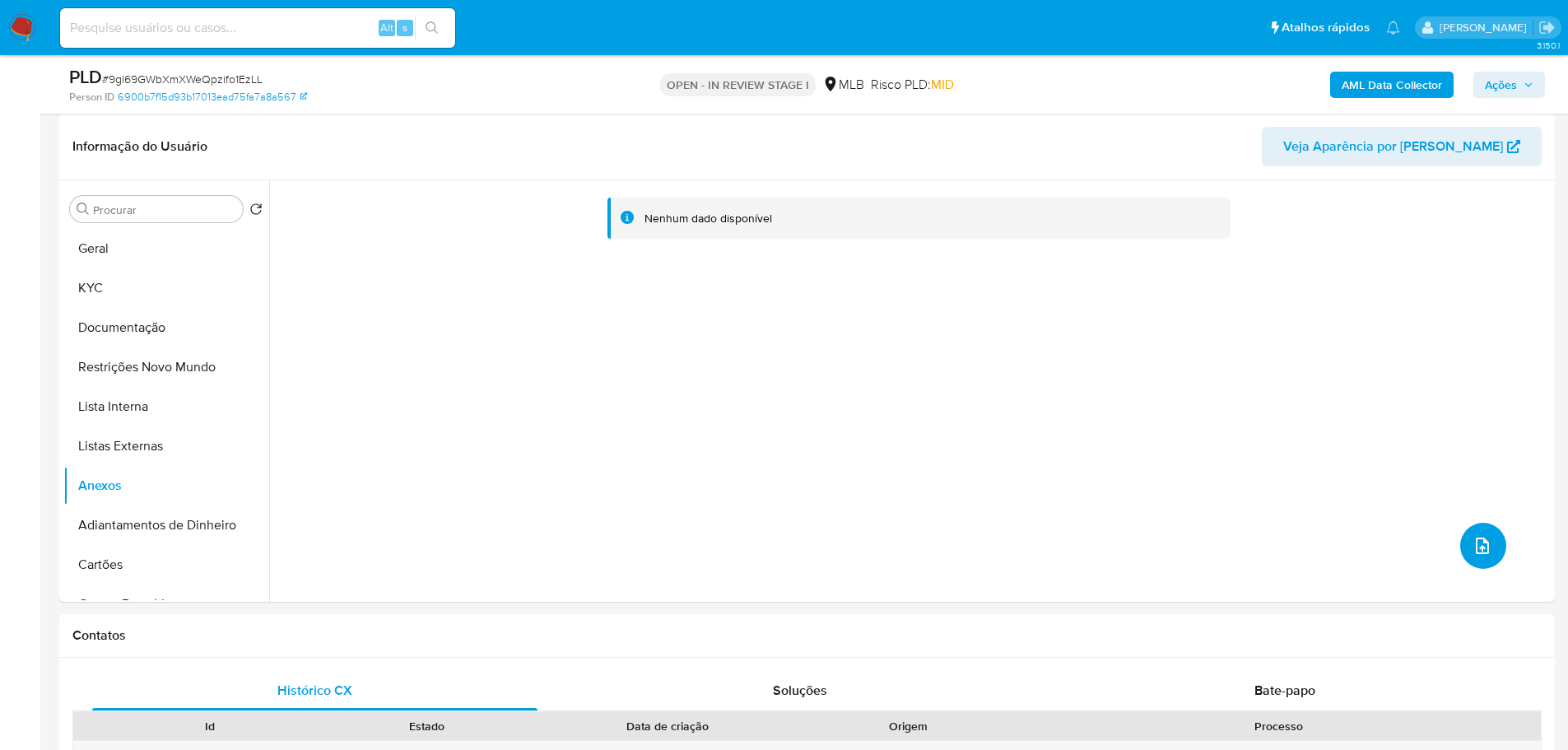
click at [1472, 540] on icon "upload-file" at bounding box center [1482, 546] width 20 height 20
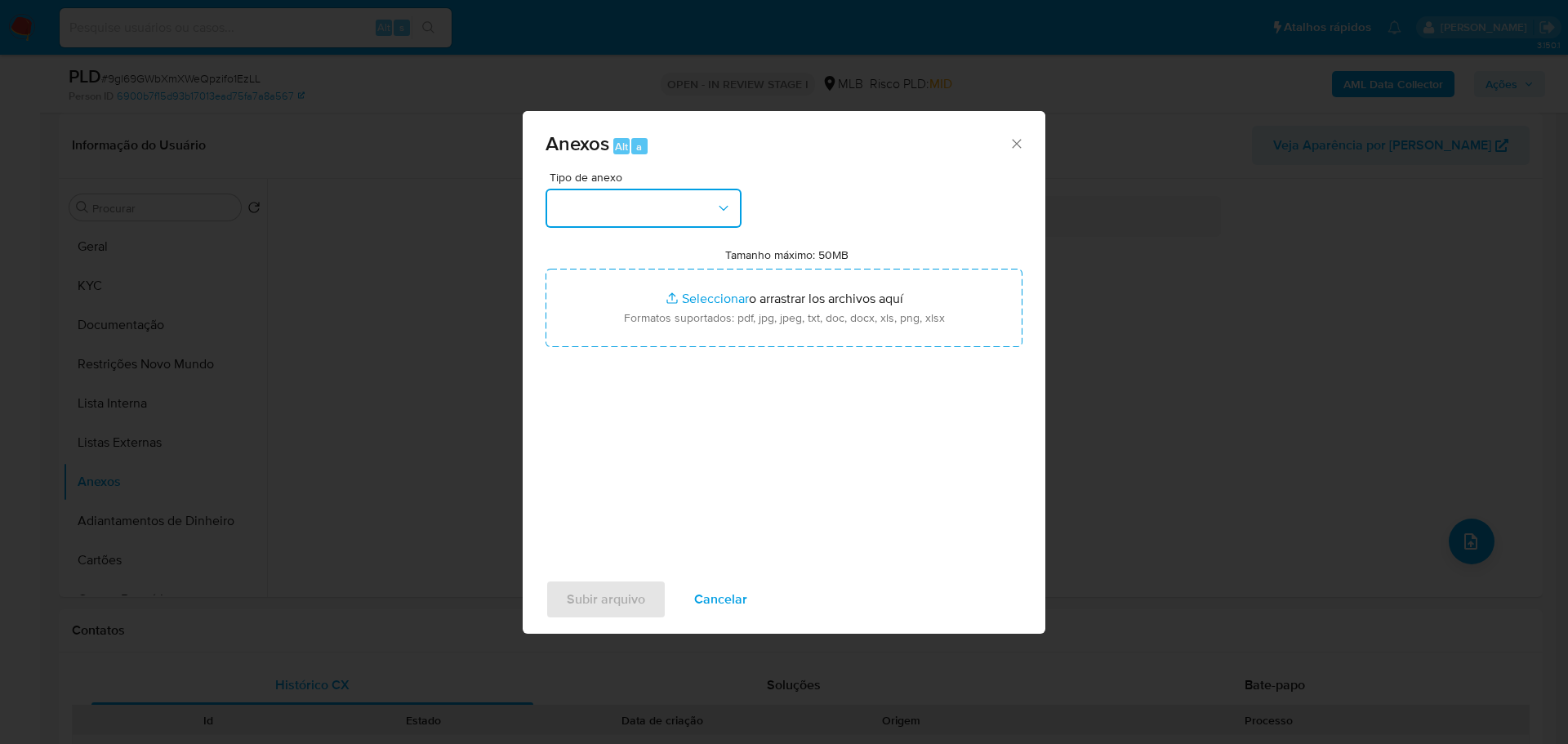
click at [651, 212] on button "button" at bounding box center [643, 208] width 196 height 39
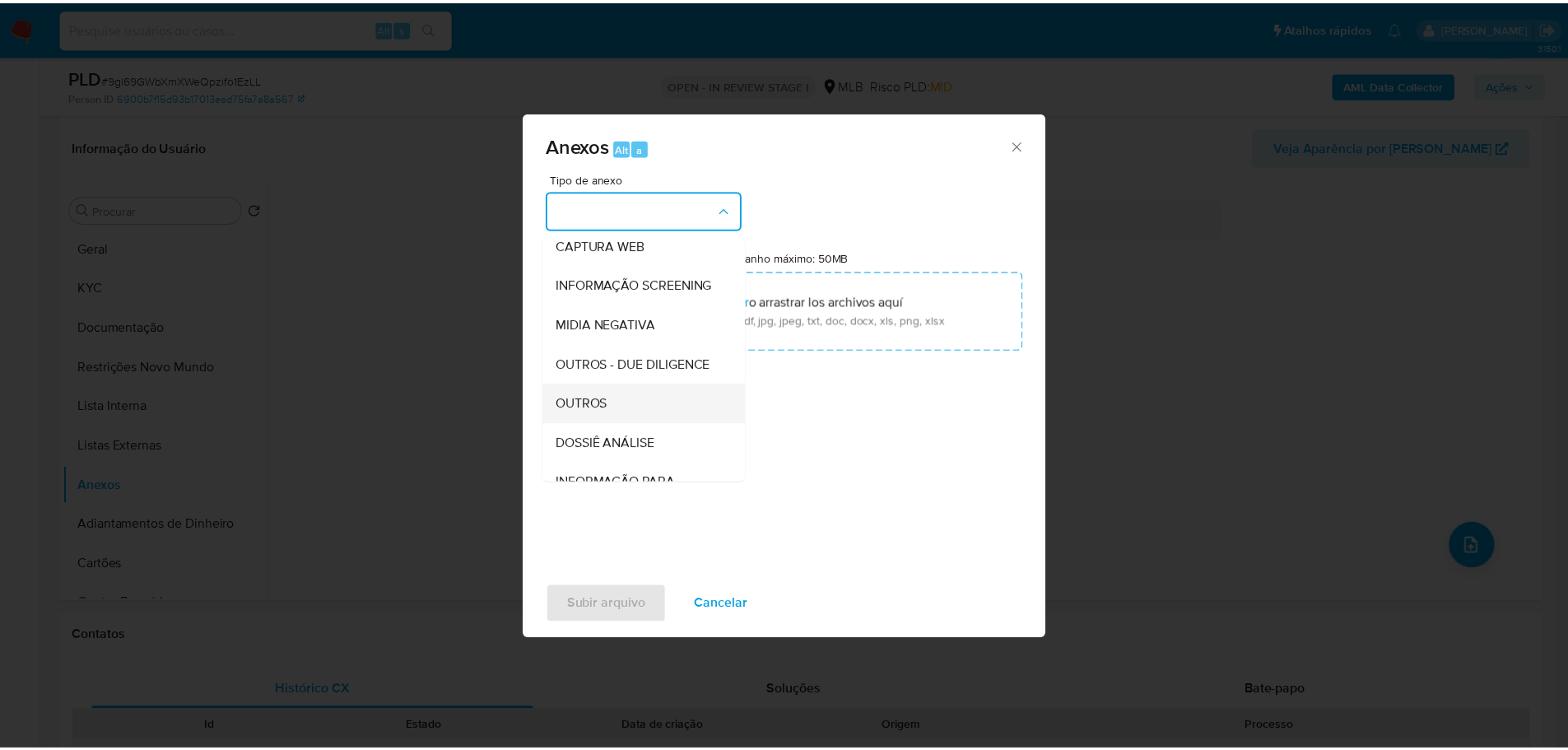
scroll to position [254, 0]
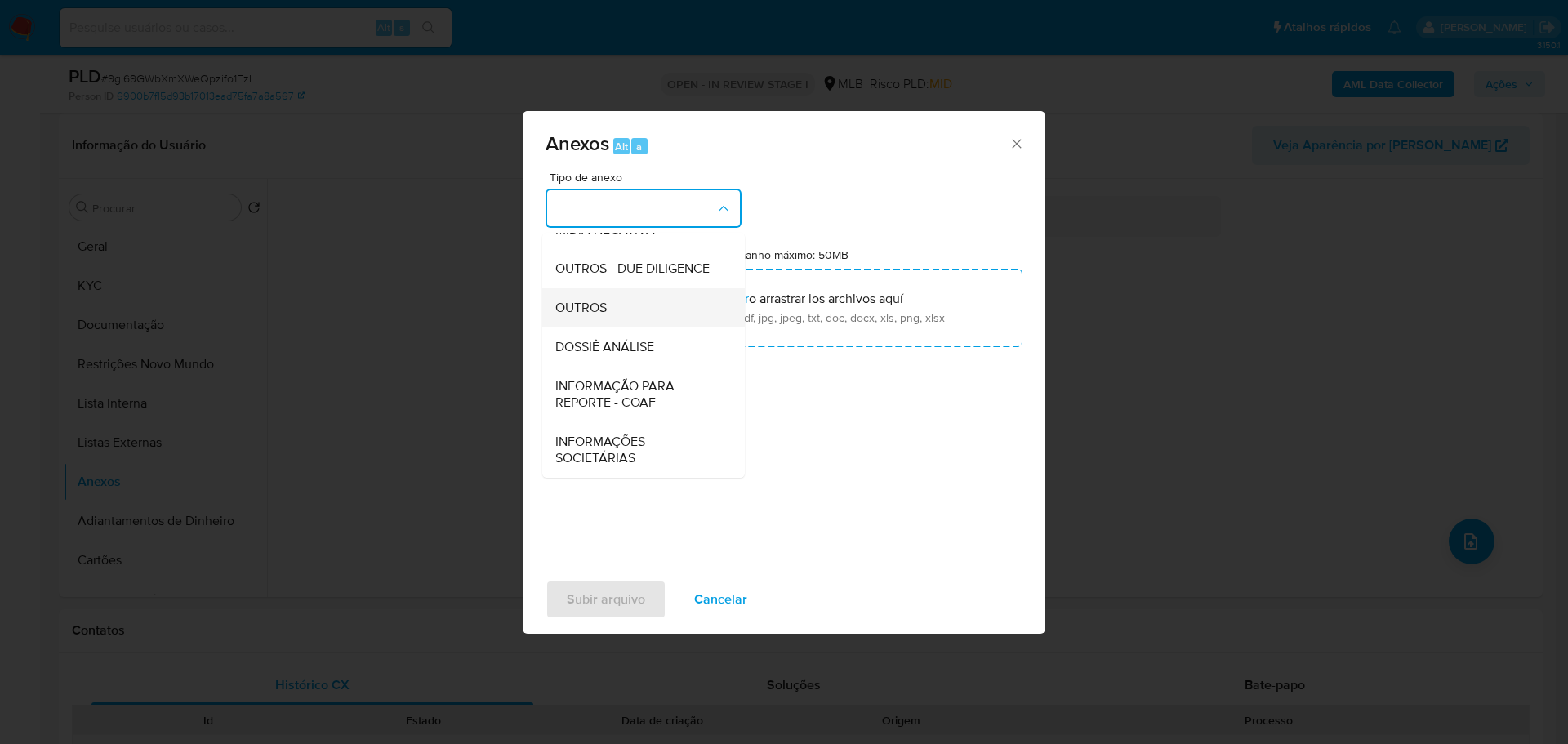
click at [634, 310] on div "OUTROS" at bounding box center [638, 308] width 167 height 39
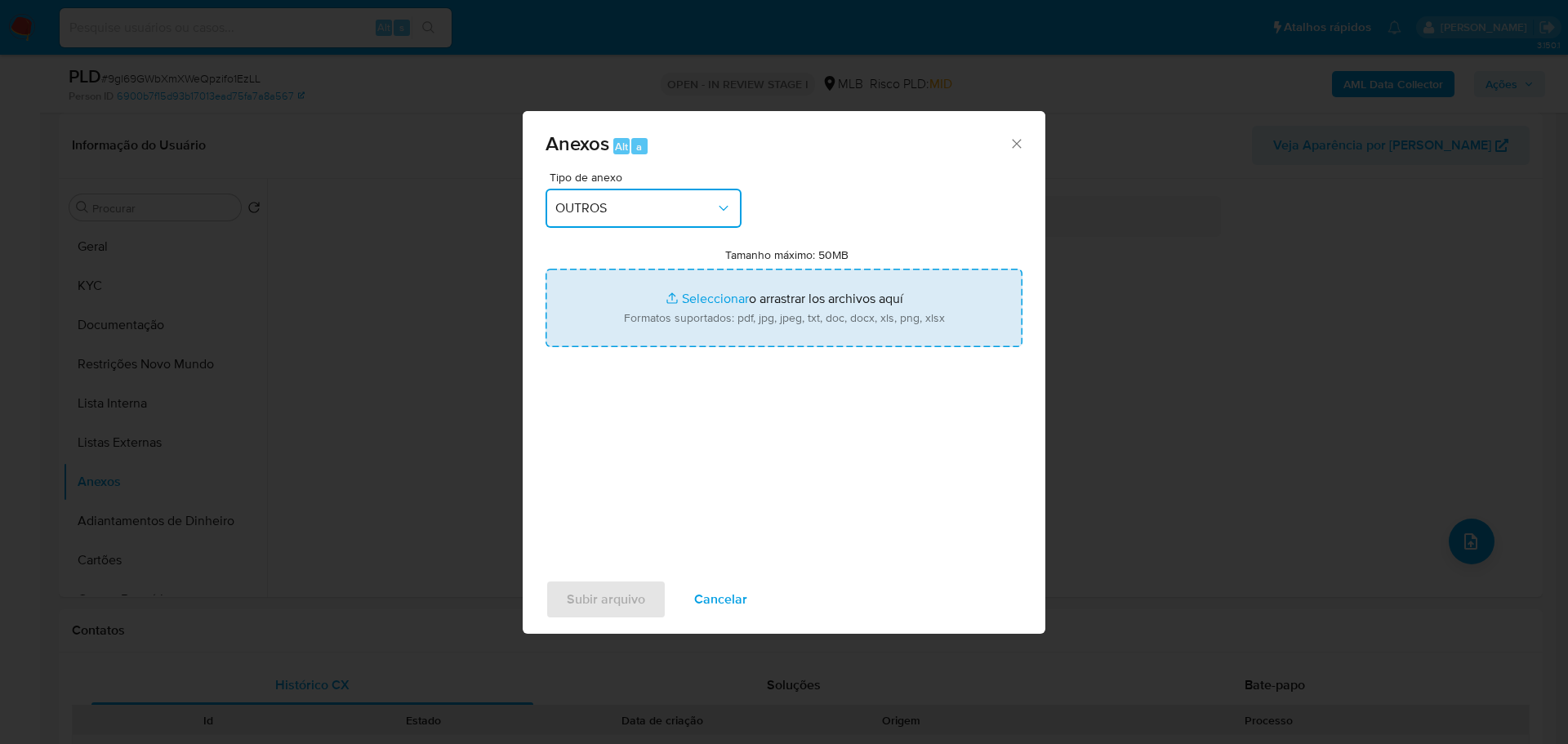
type input "C:\fakepath\SAR - XXX - CNPJ 58863573000129 - SV BORGES LTDA.pdf"
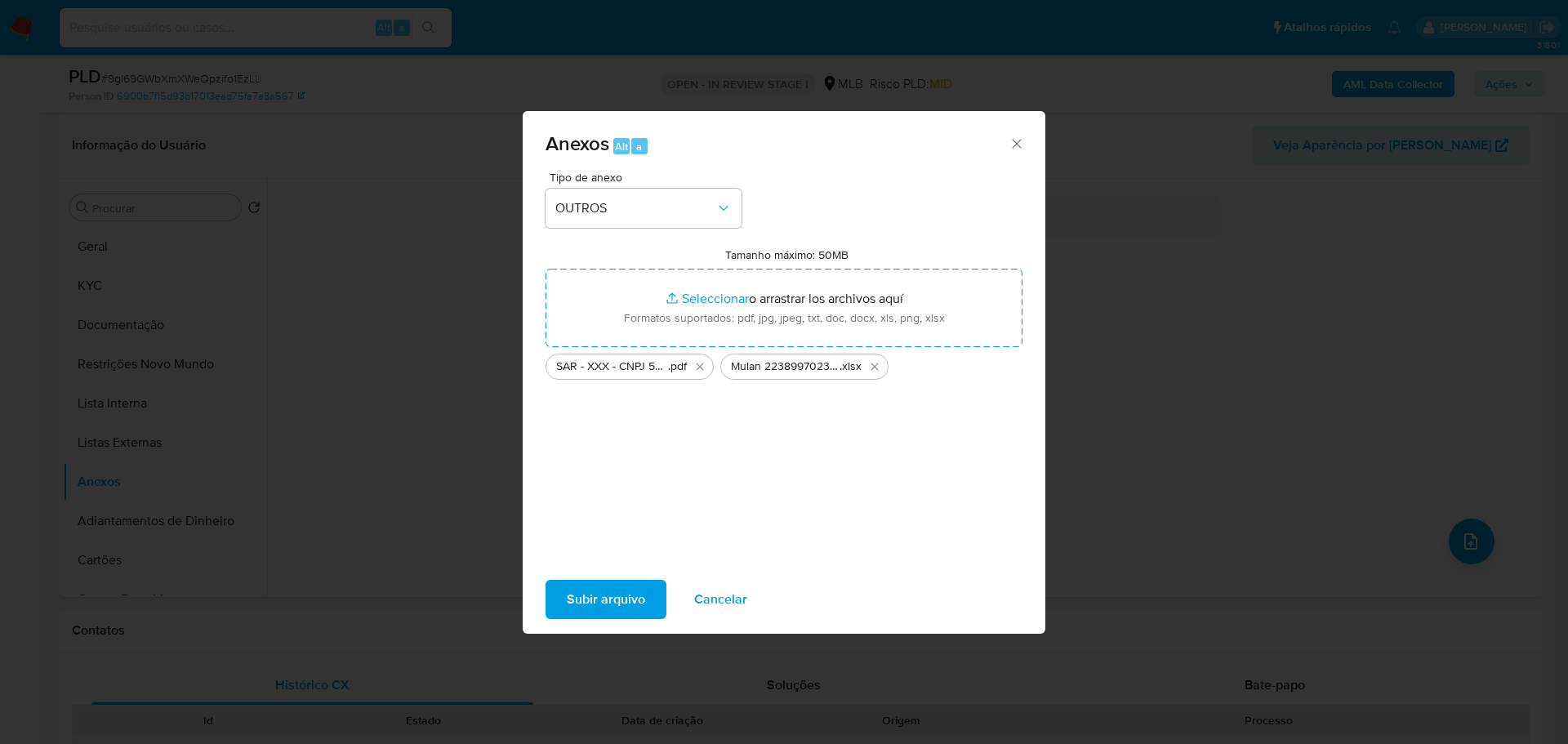
click at [607, 601] on span "Subir arquivo" at bounding box center [605, 599] width 78 height 36
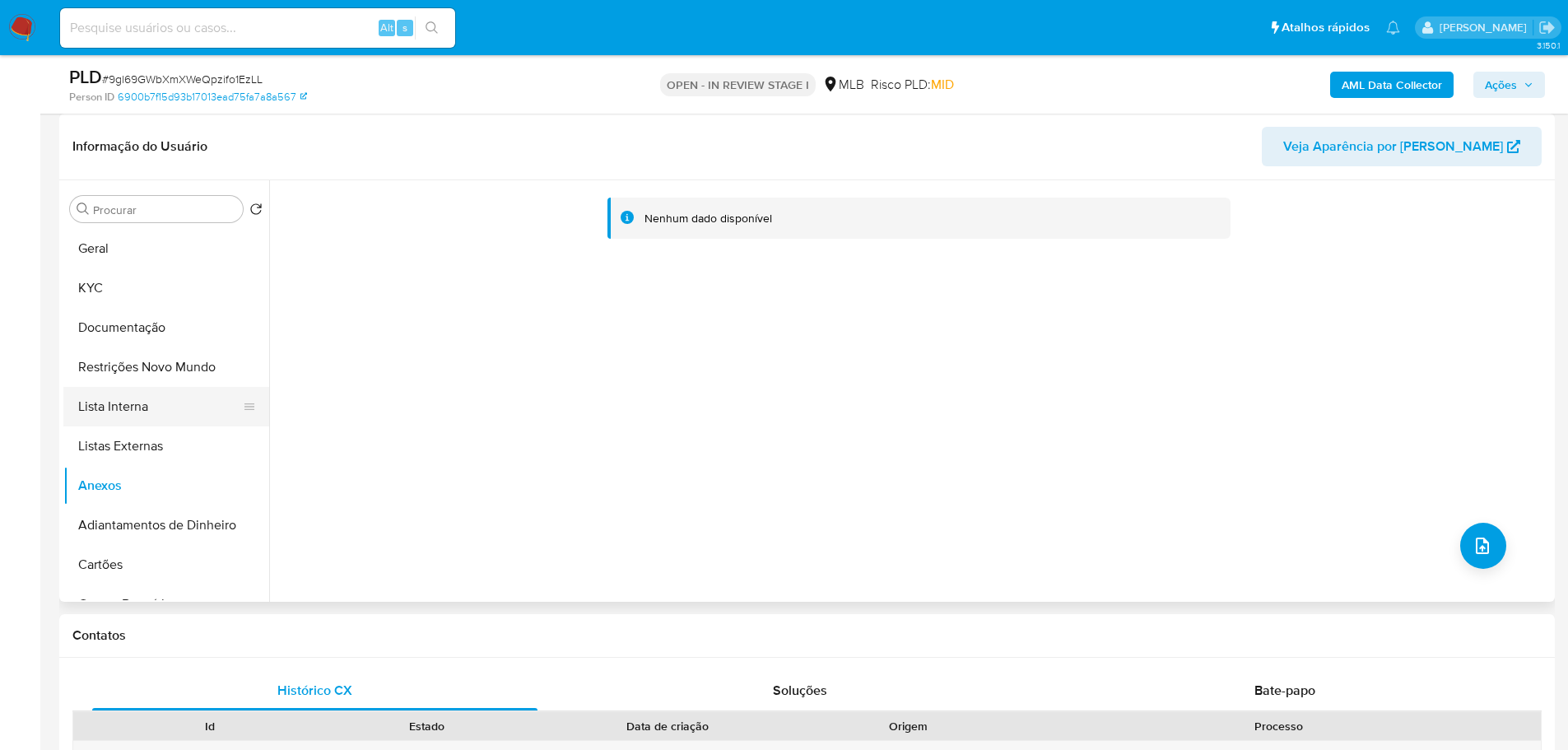
click at [94, 417] on button "Lista Interna" at bounding box center [160, 407] width 193 height 39
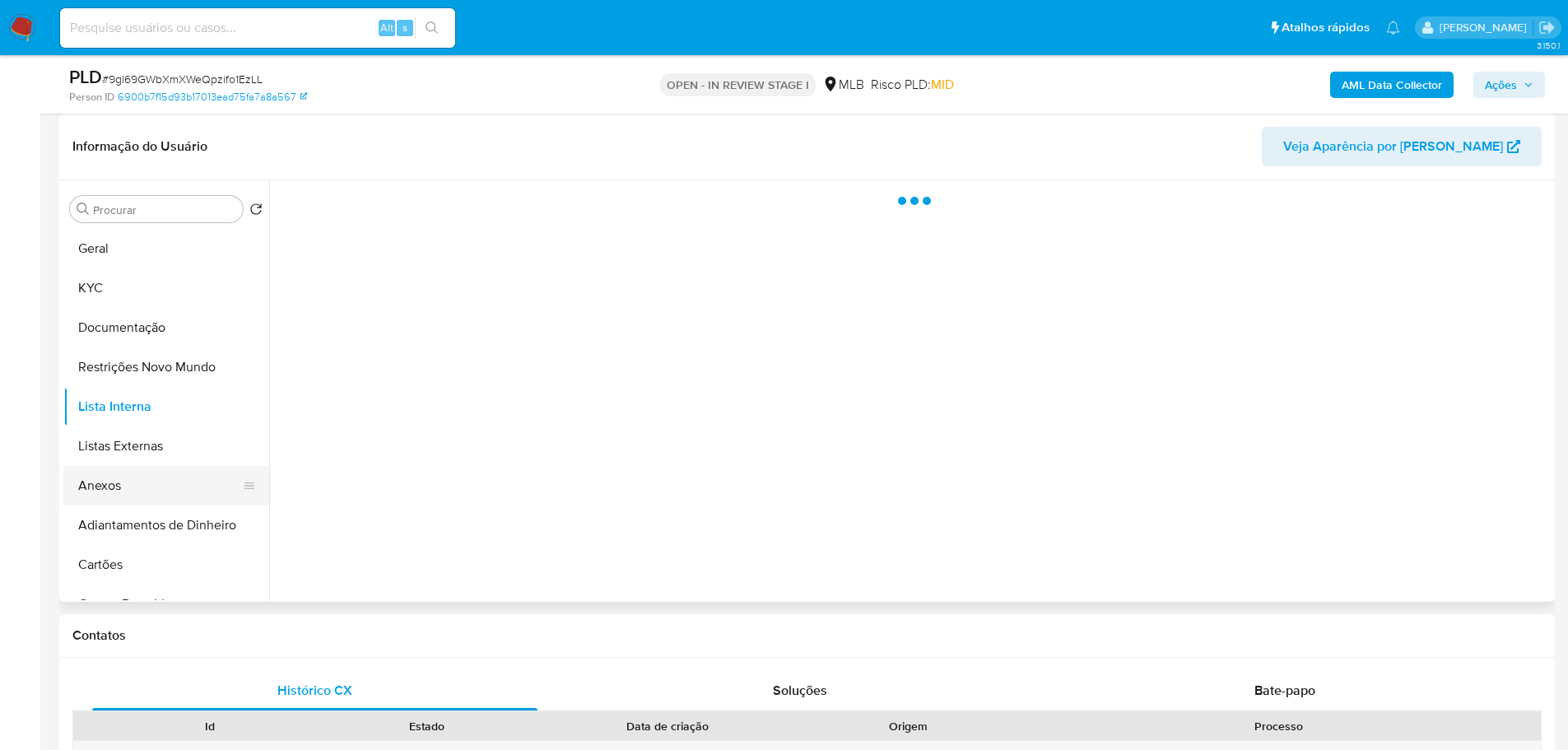
click at [150, 483] on button "Anexos" at bounding box center [160, 485] width 193 height 39
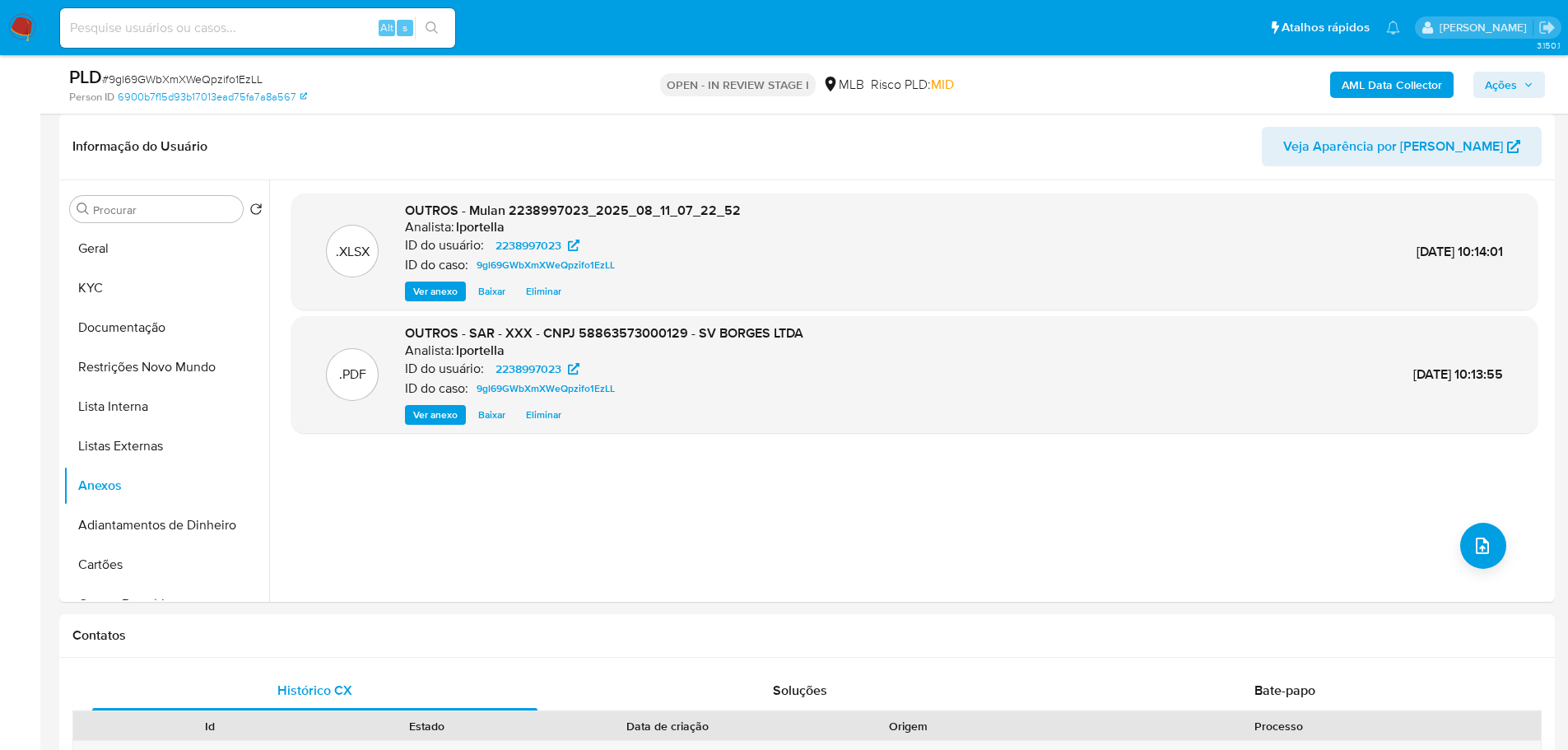
click at [1522, 80] on span "Ações" at bounding box center [1509, 85] width 48 height 23
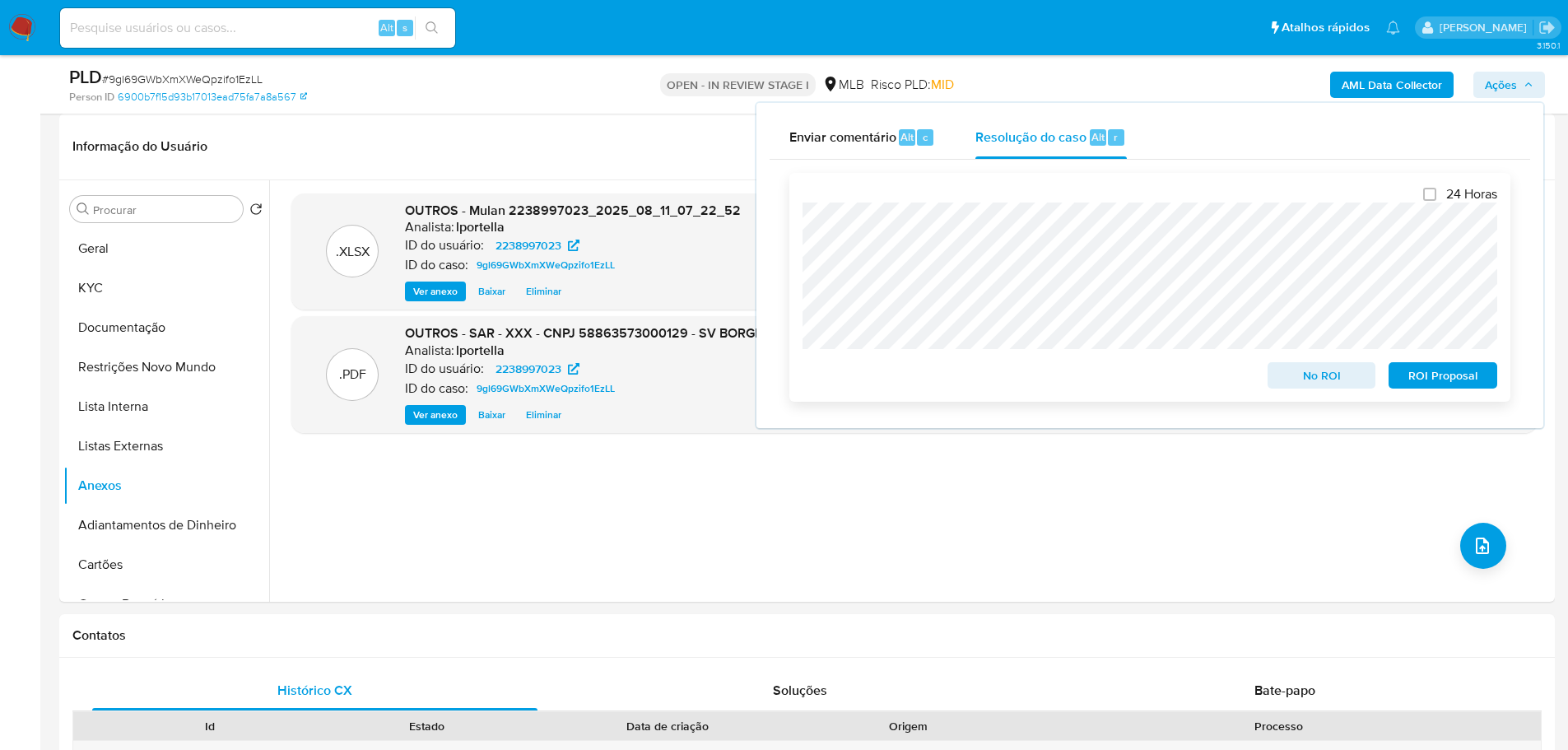
click at [1421, 373] on span "ROI Proposal" at bounding box center [1443, 375] width 86 height 23
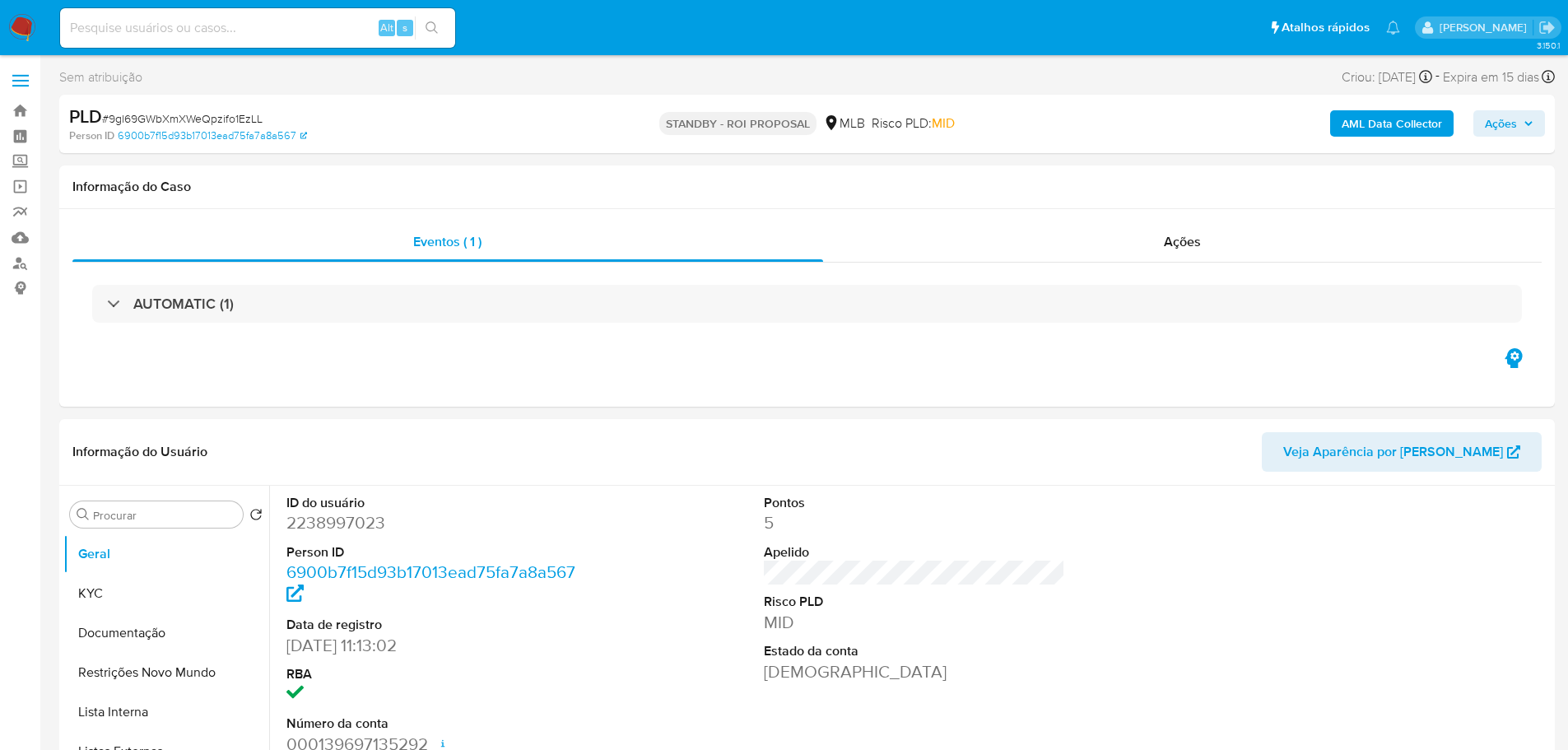
select select "10"
click at [188, 121] on span "# 9gl69GWbXmXWeQpzifo1EzLL" at bounding box center [182, 118] width 161 height 16
copy span "9gl69GWbXmXWeQpzifo1EzLL"
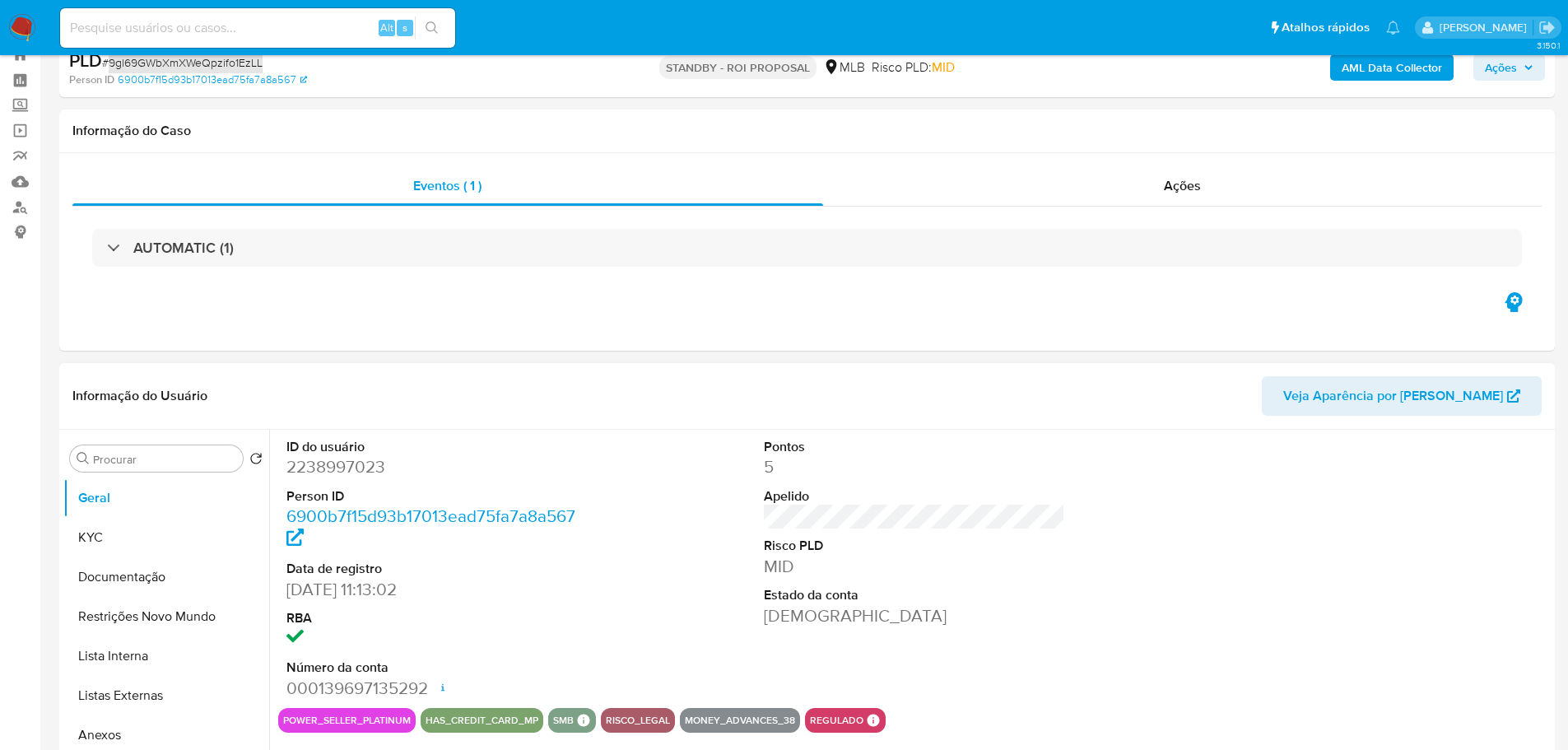
scroll to position [82, 0]
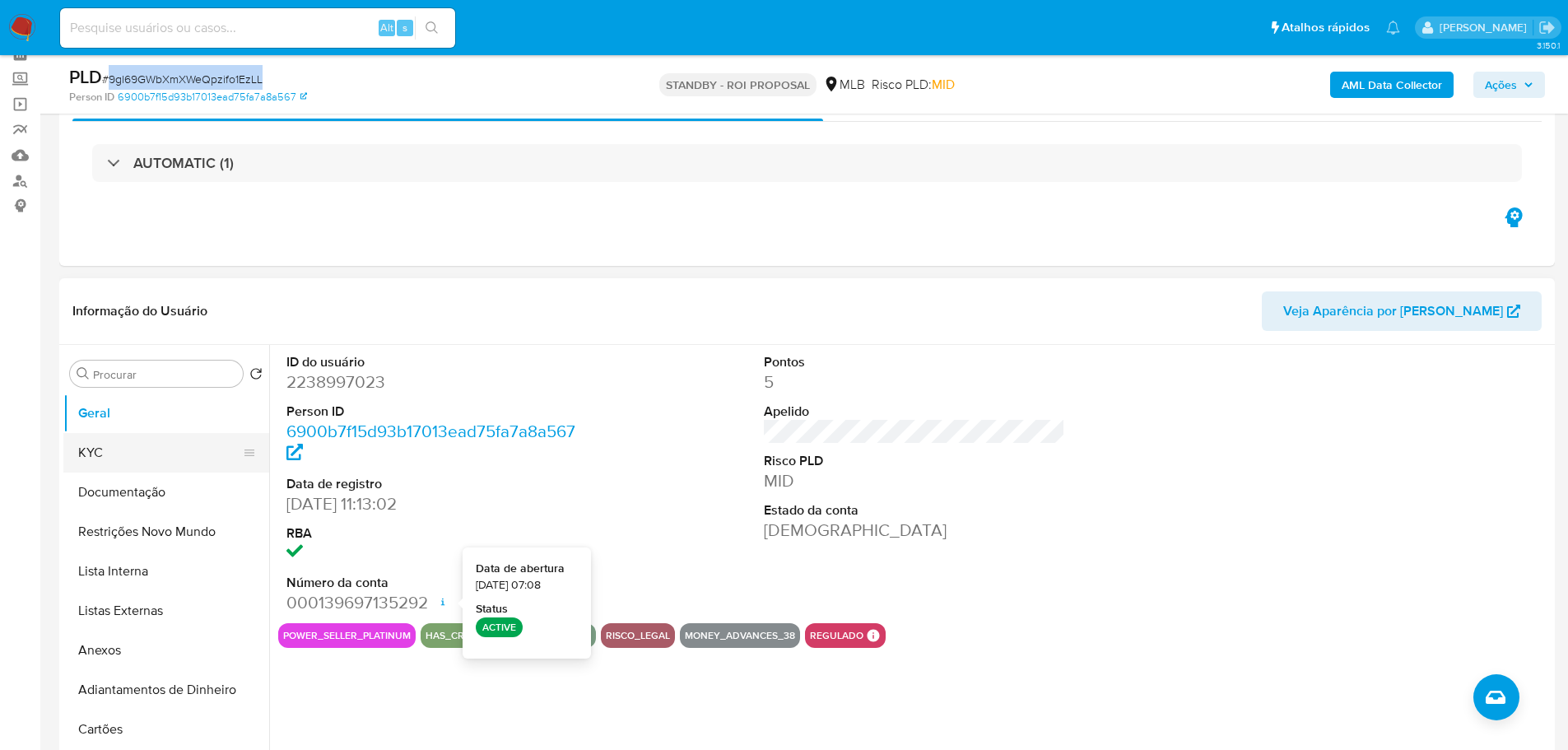
click at [155, 444] on button "KYC" at bounding box center [160, 453] width 193 height 39
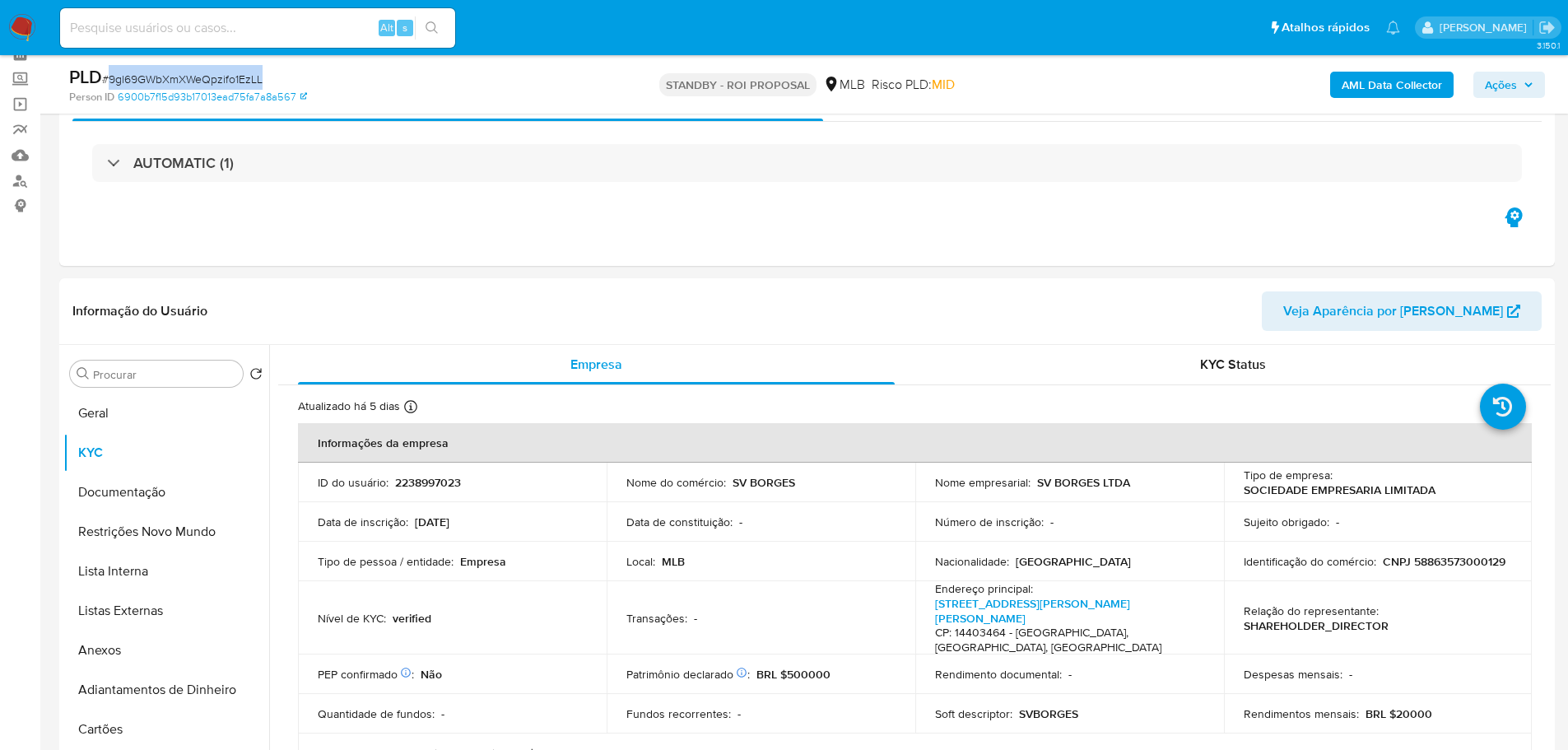
click at [25, 23] on img at bounding box center [21, 28] width 28 height 28
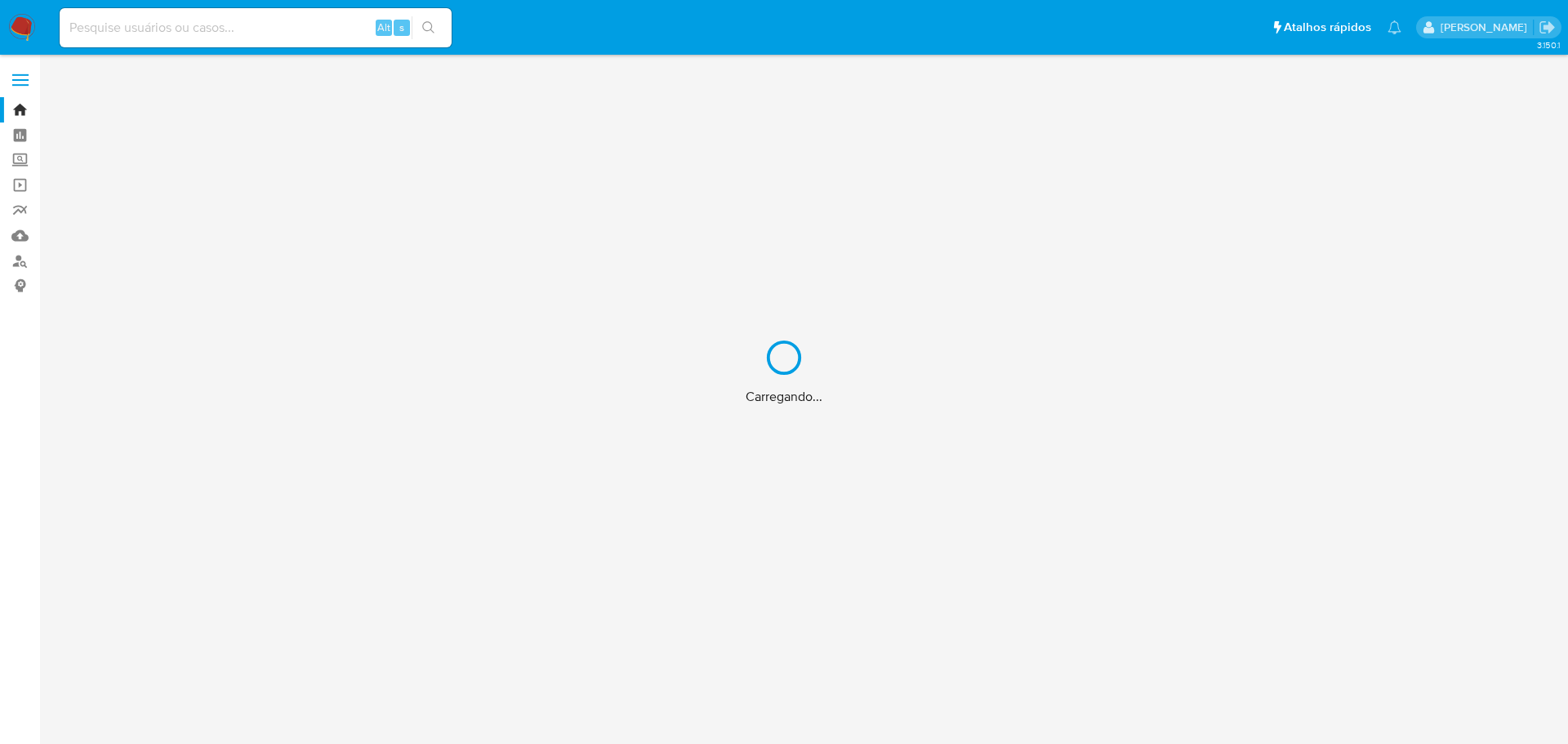
click at [150, 32] on div "Carregando..." at bounding box center [784, 372] width 1568 height 744
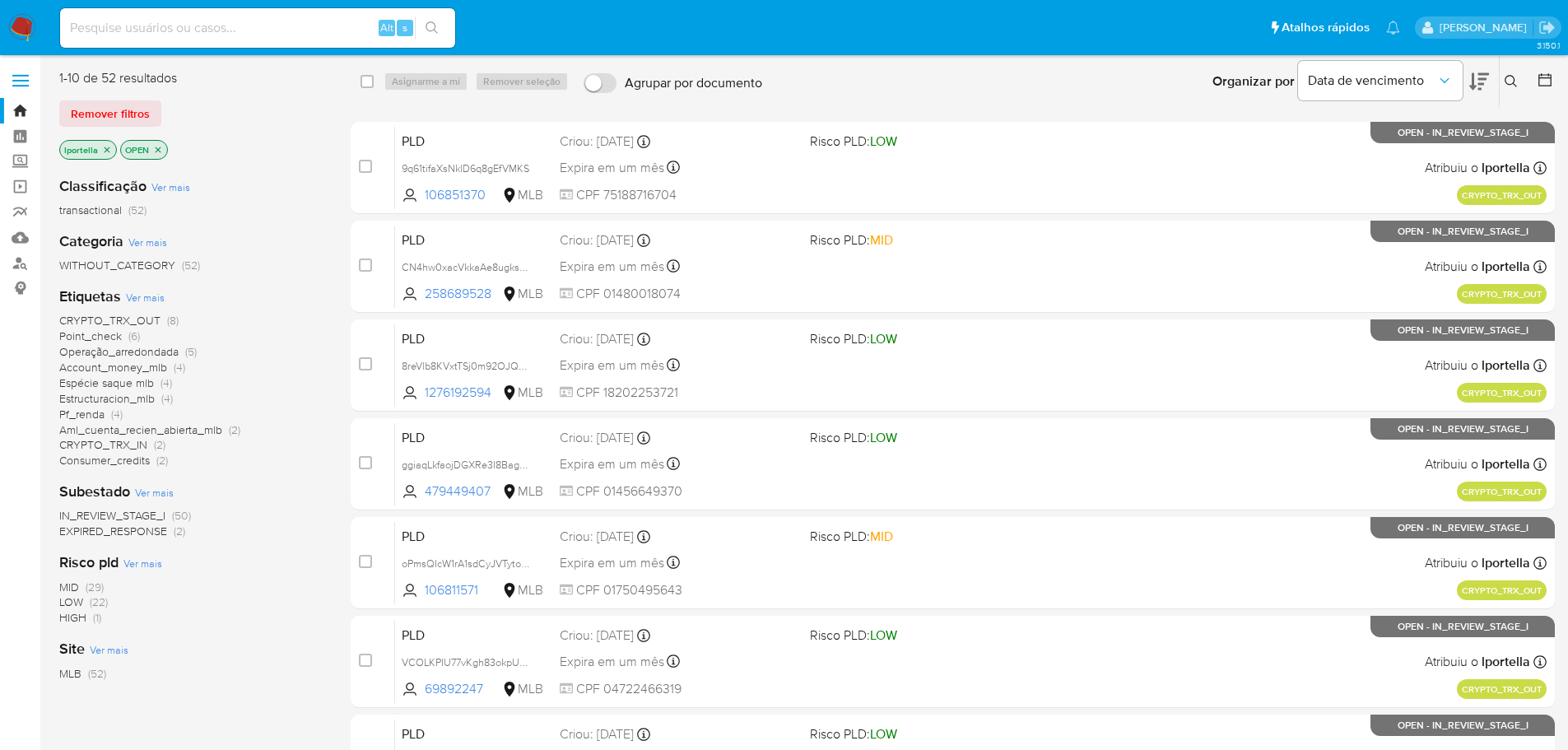
click at [147, 25] on input at bounding box center [257, 28] width 395 height 21
paste input "9xGYoEy2R595Gw9bLP0sdYBI"
type input "9xGYoEy2R595Gw9bLP0sdYBI"
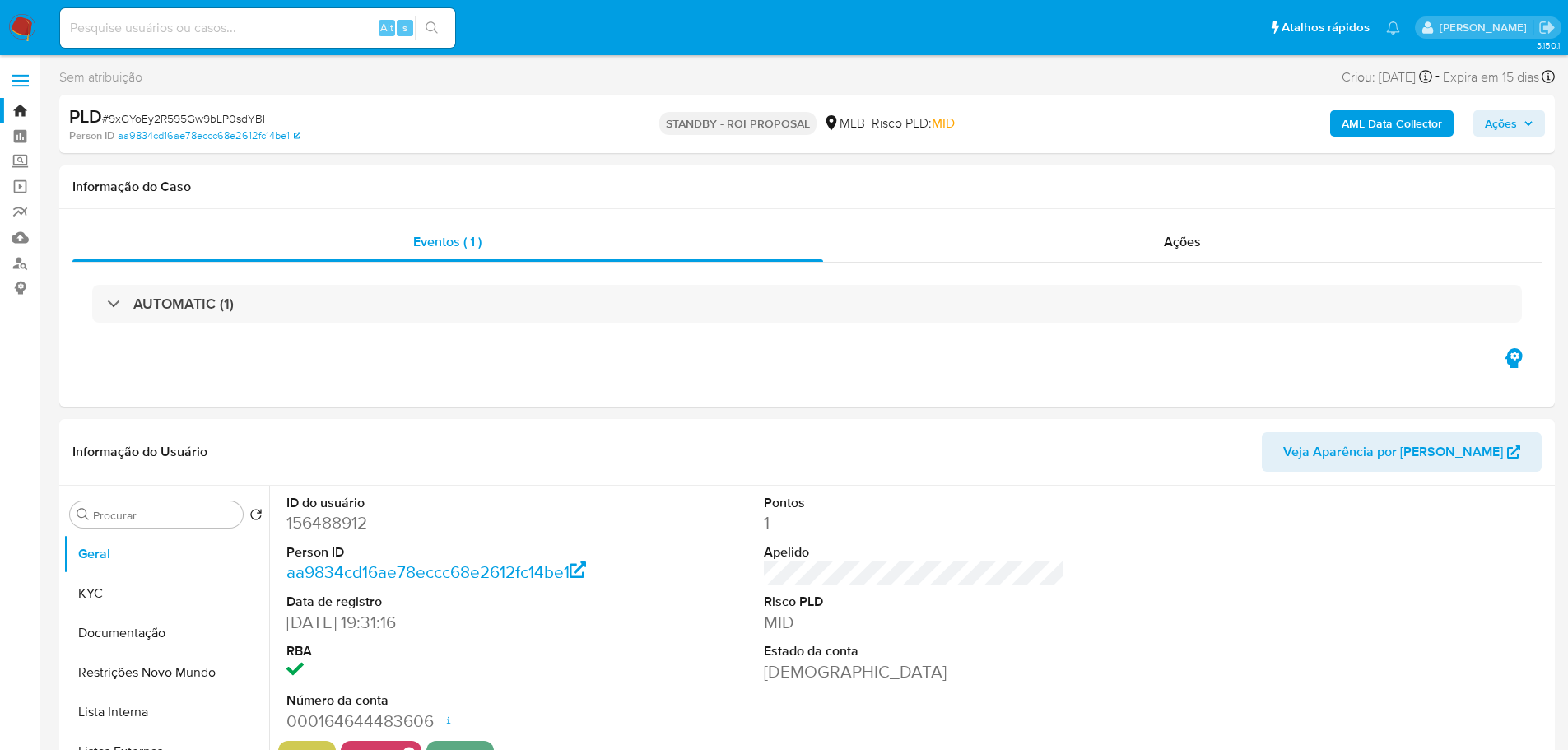
select select "10"
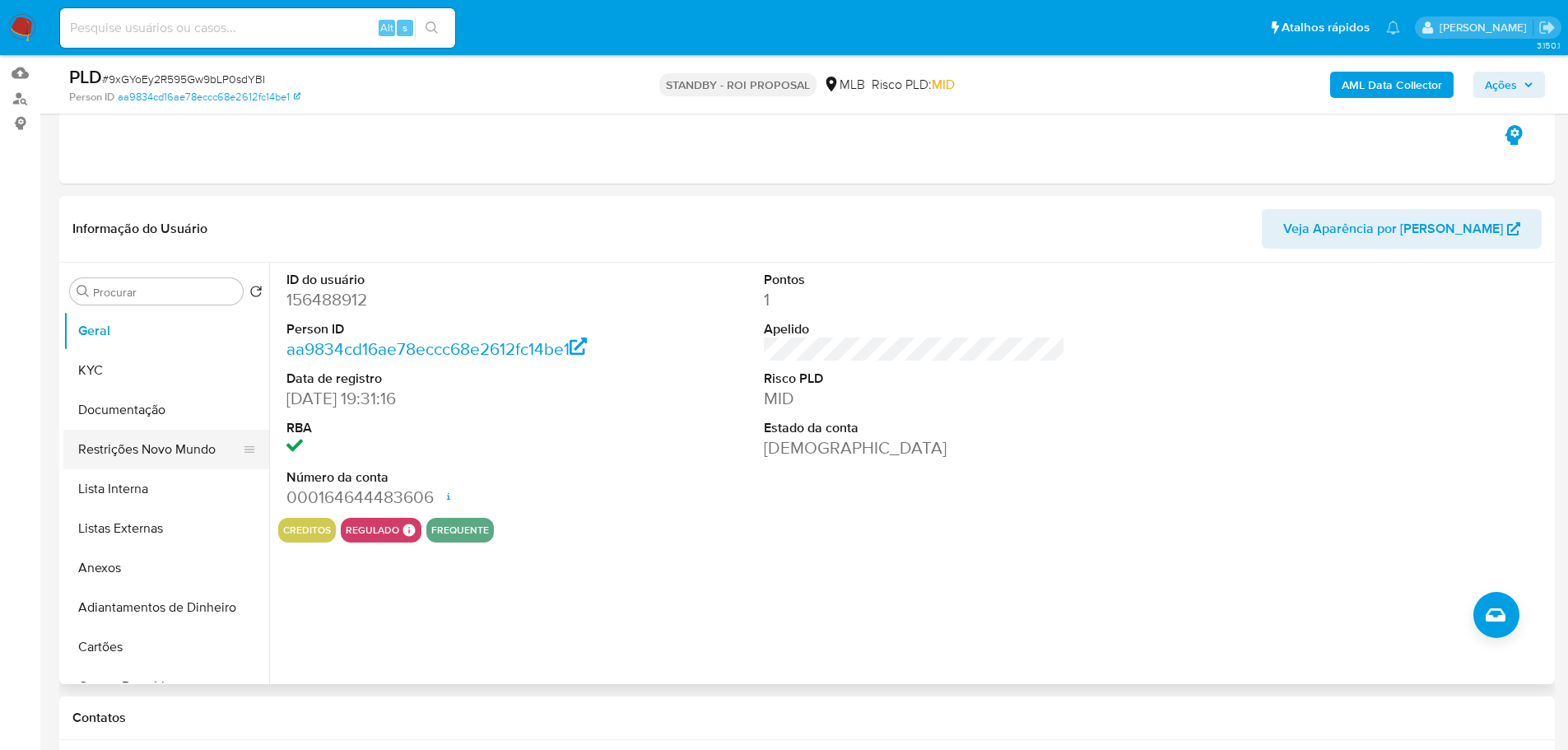
click at [130, 454] on button "Restrições Novo Mundo" at bounding box center [160, 450] width 193 height 39
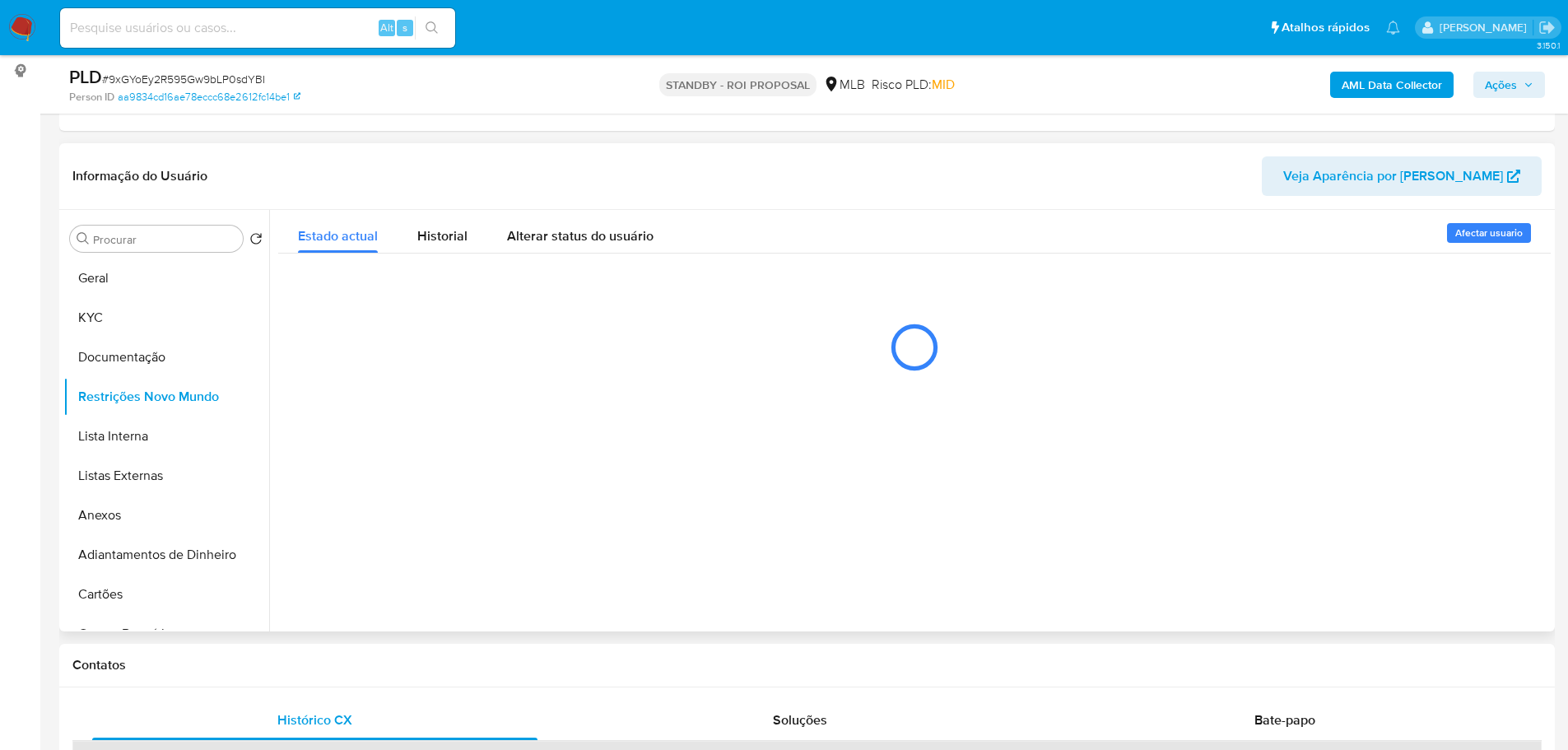
scroll to position [247, 0]
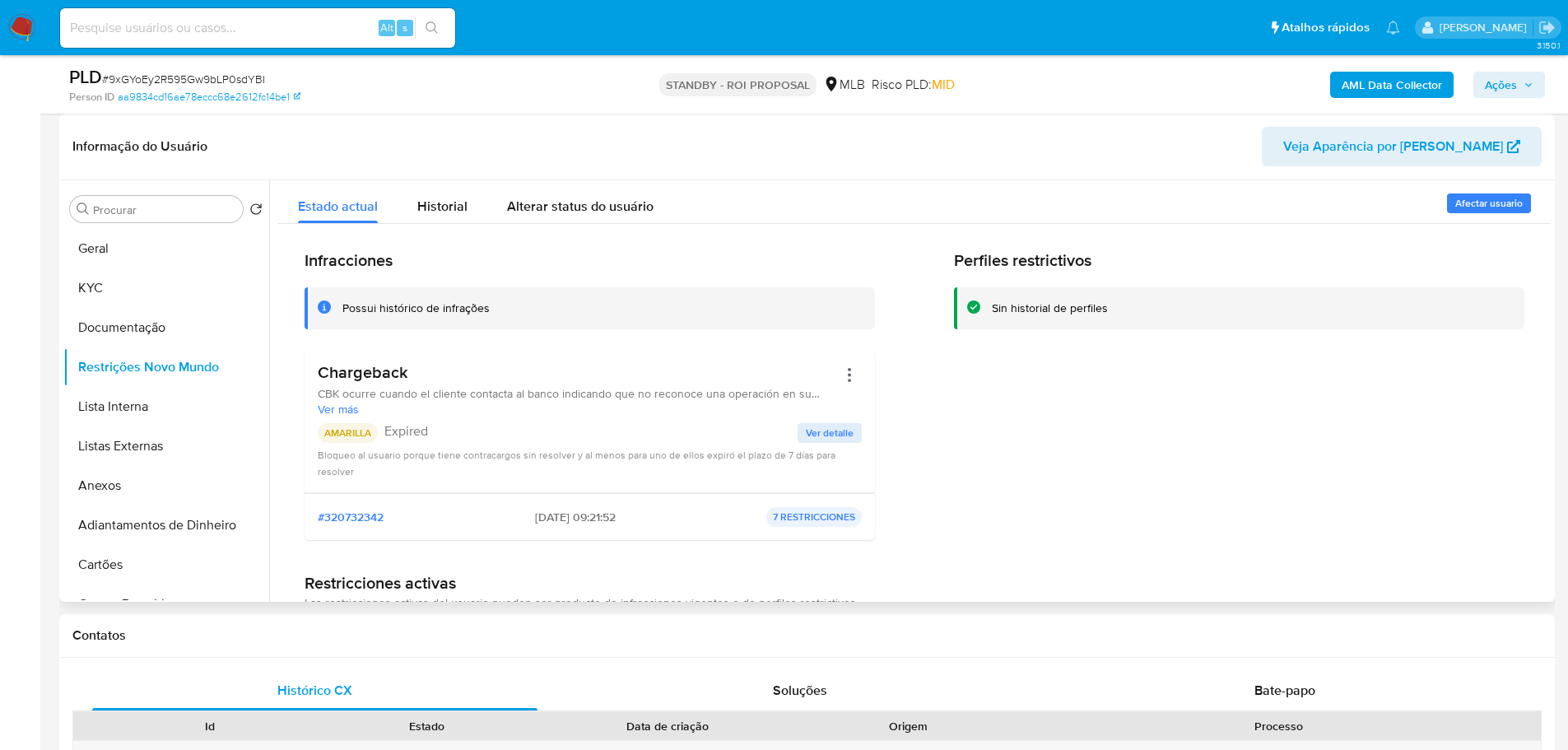
click at [343, 426] on p "AMARILLA" at bounding box center [348, 433] width 60 height 20
click at [371, 381] on h3 "Chargeback" at bounding box center [577, 372] width 519 height 21
click at [370, 381] on h3 "Chargeback" at bounding box center [577, 372] width 519 height 21
click at [409, 439] on p "Expired" at bounding box center [591, 431] width 413 height 16
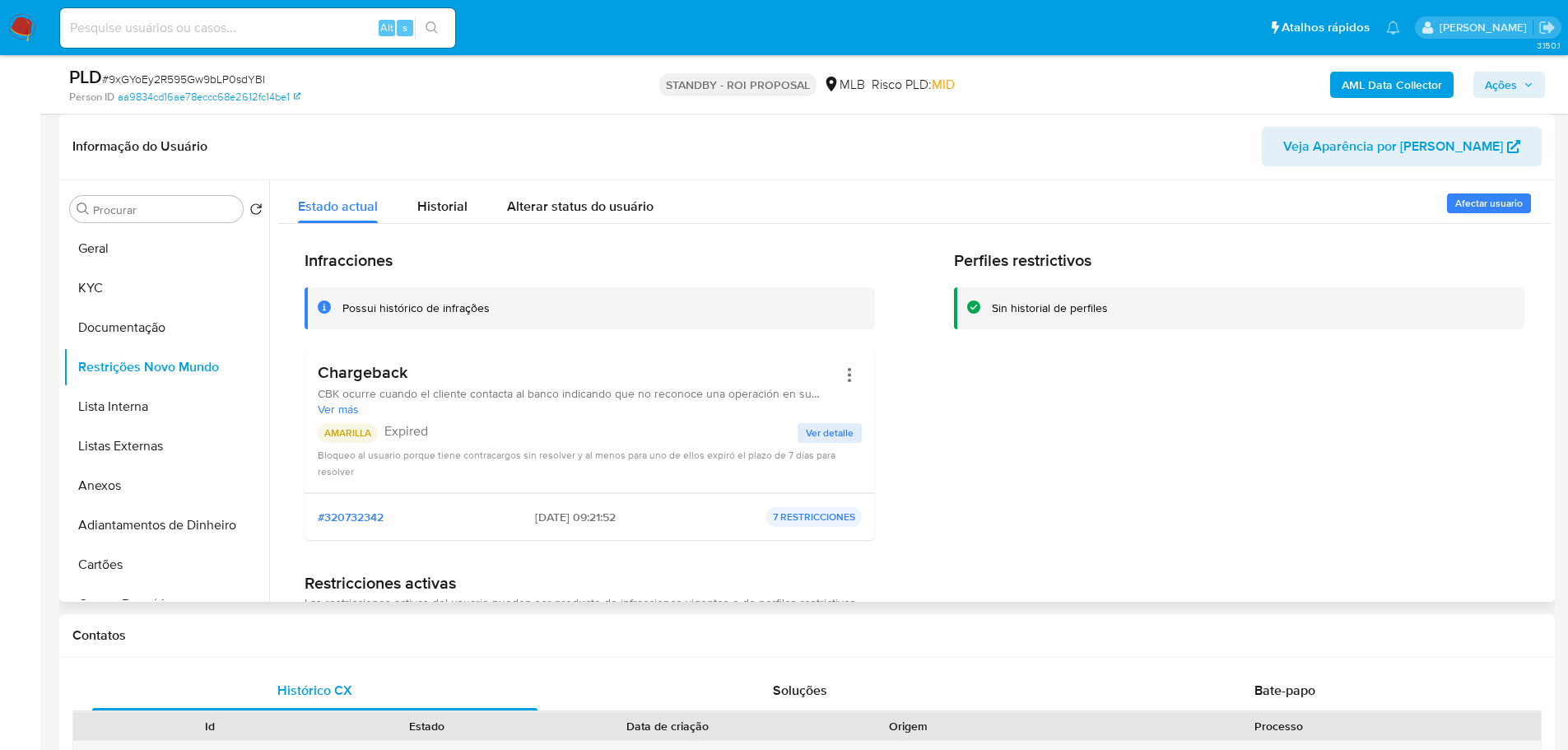
click at [409, 439] on p "Expired" at bounding box center [591, 431] width 413 height 16
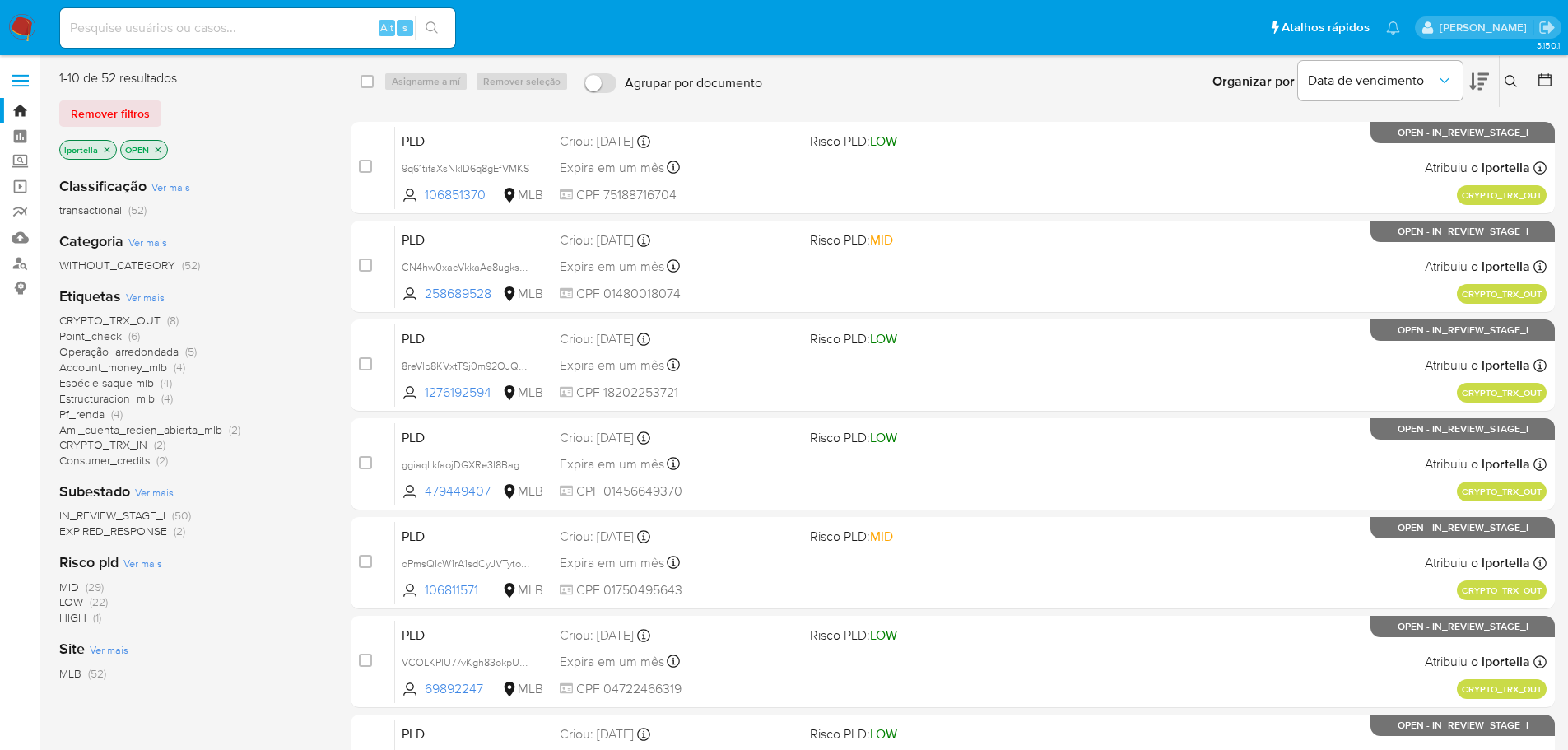
click at [281, 37] on input at bounding box center [257, 28] width 395 height 21
click at [267, 30] on input at bounding box center [257, 28] width 395 height 21
paste input "9gl69GWbXmXWeQpzifo1EzLL"
type input "9gl69GWbXmXWeQpzifo1EzLL"
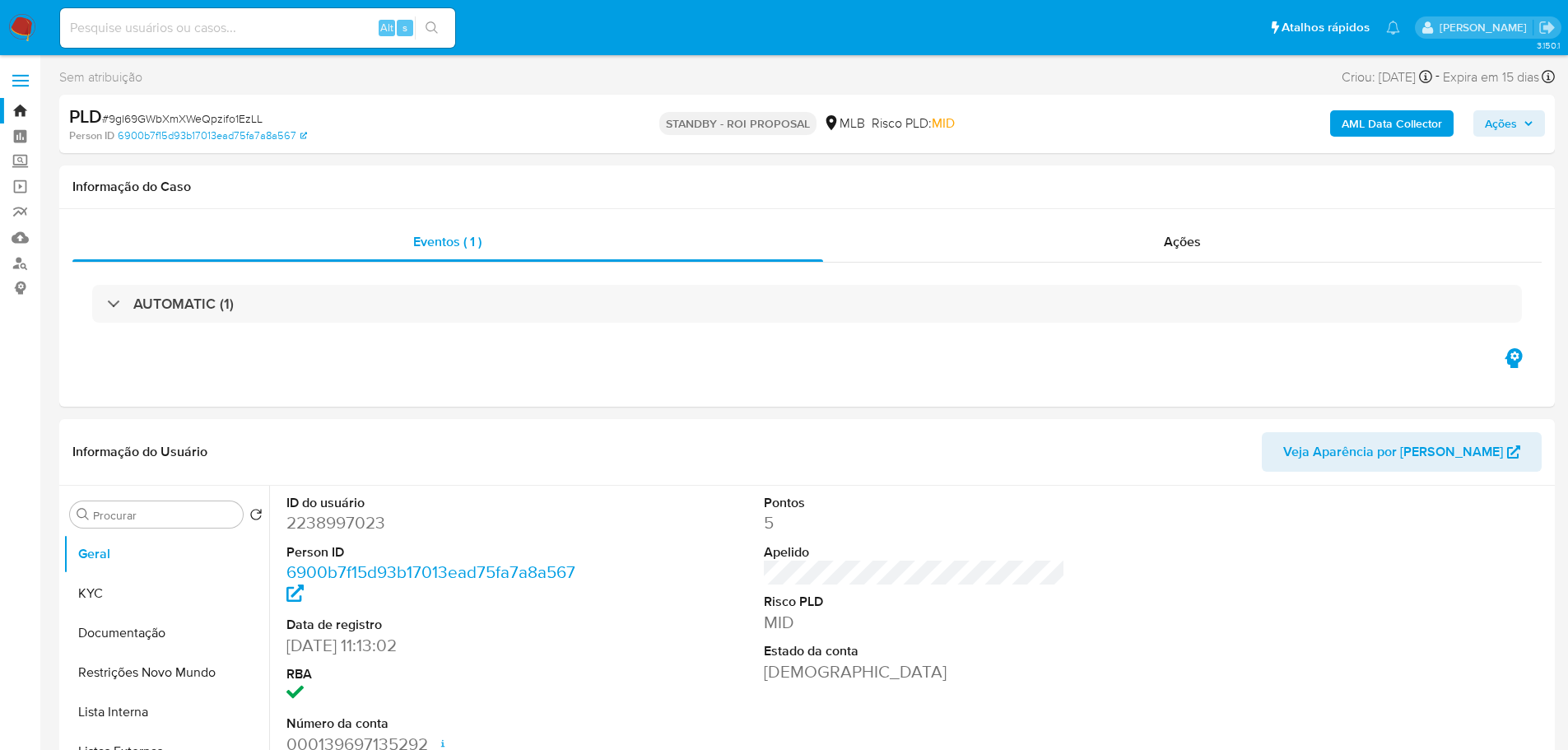
select select "10"
click at [41, 29] on nav "Pausado Ver notificaciones Alt s Atalhos rápidos Presiona las siguientes teclas…" at bounding box center [784, 28] width 1568 height 55
click at [29, 24] on img at bounding box center [21, 28] width 28 height 28
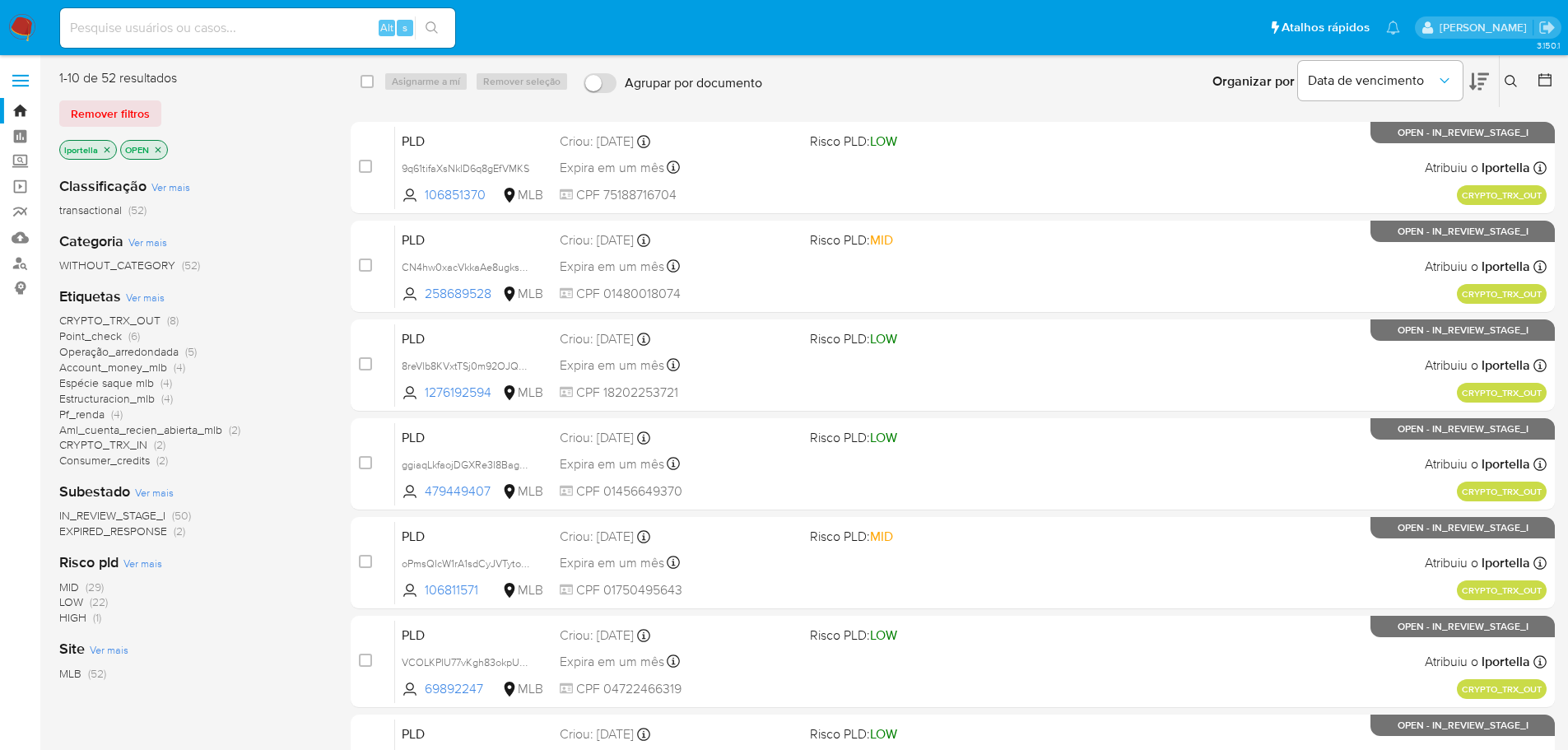
click at [242, 29] on input at bounding box center [257, 28] width 395 height 21
paste input "M31F3hT10mogf7vtpTpRVUtM"
type input "M31F3hT10mogf7vtpTpRVUtM"
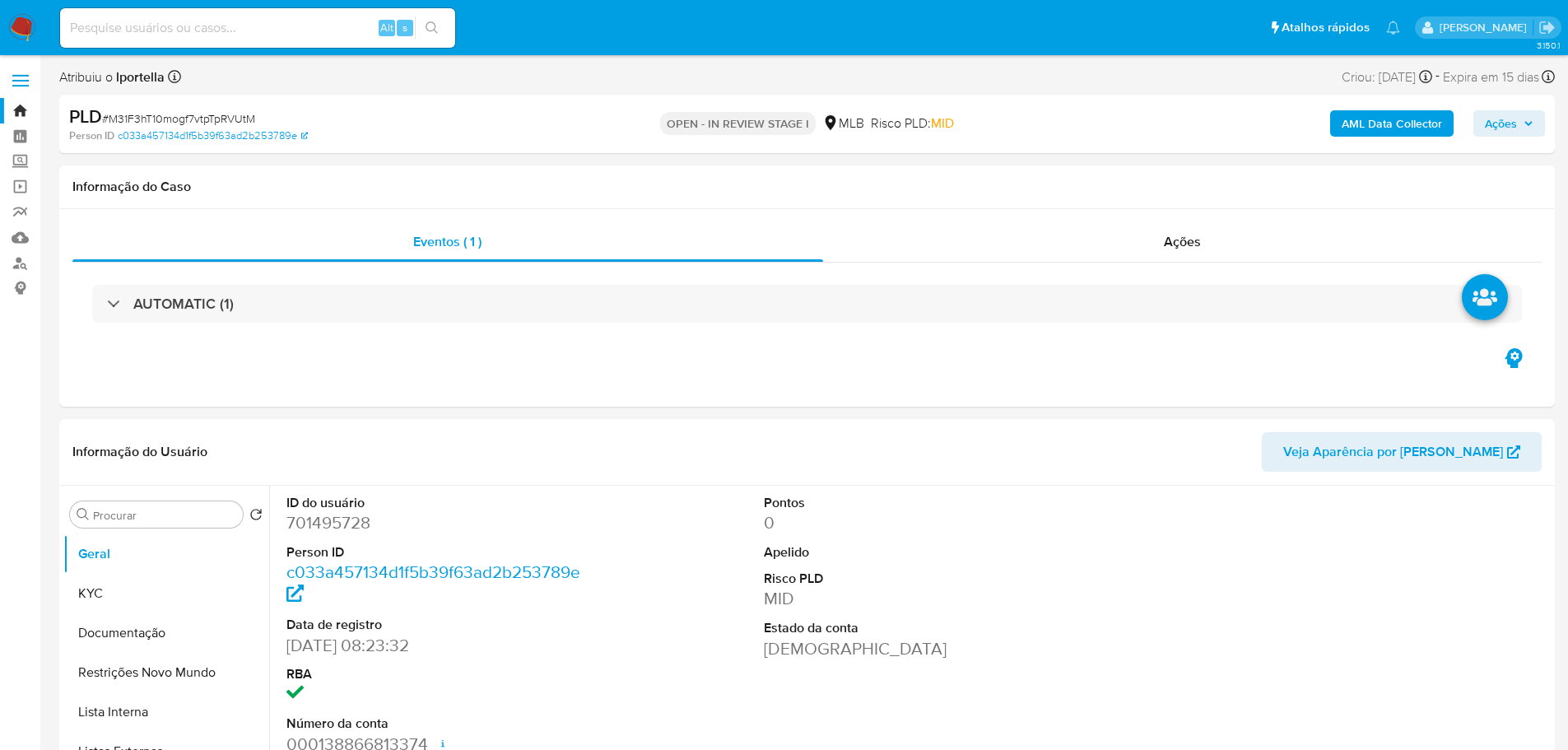
select select "10"
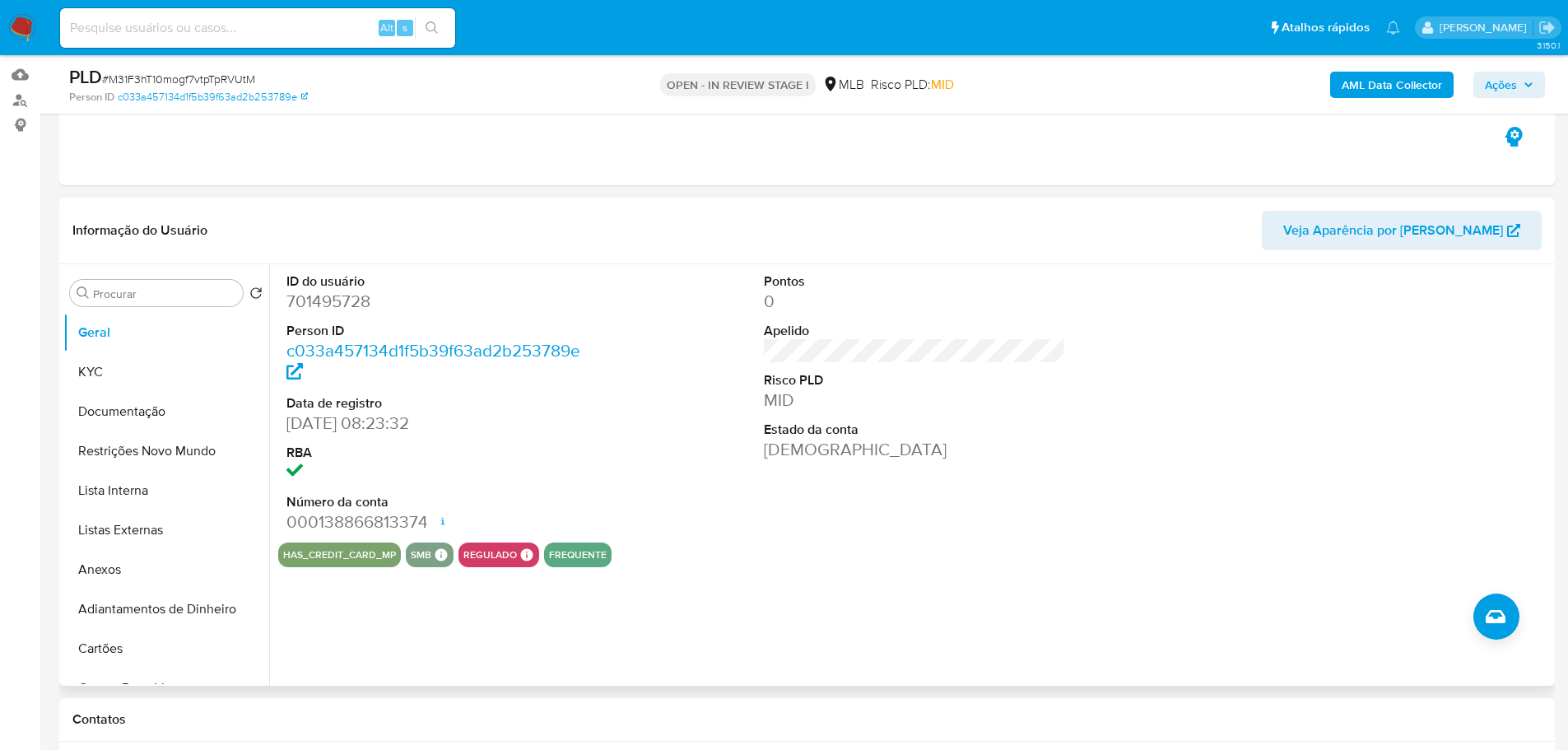
scroll to position [164, 0]
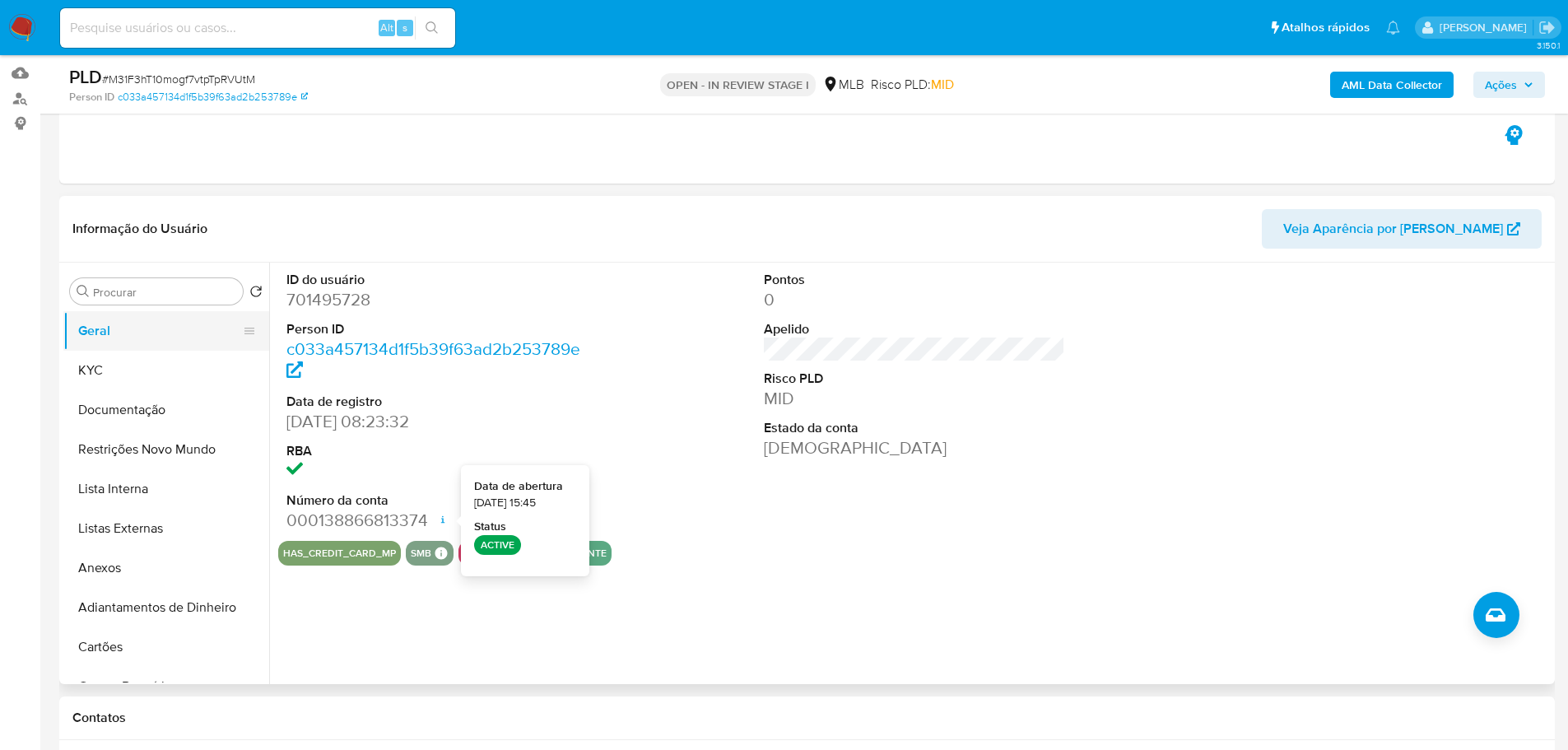
click at [124, 348] on button "Geral" at bounding box center [160, 331] width 193 height 39
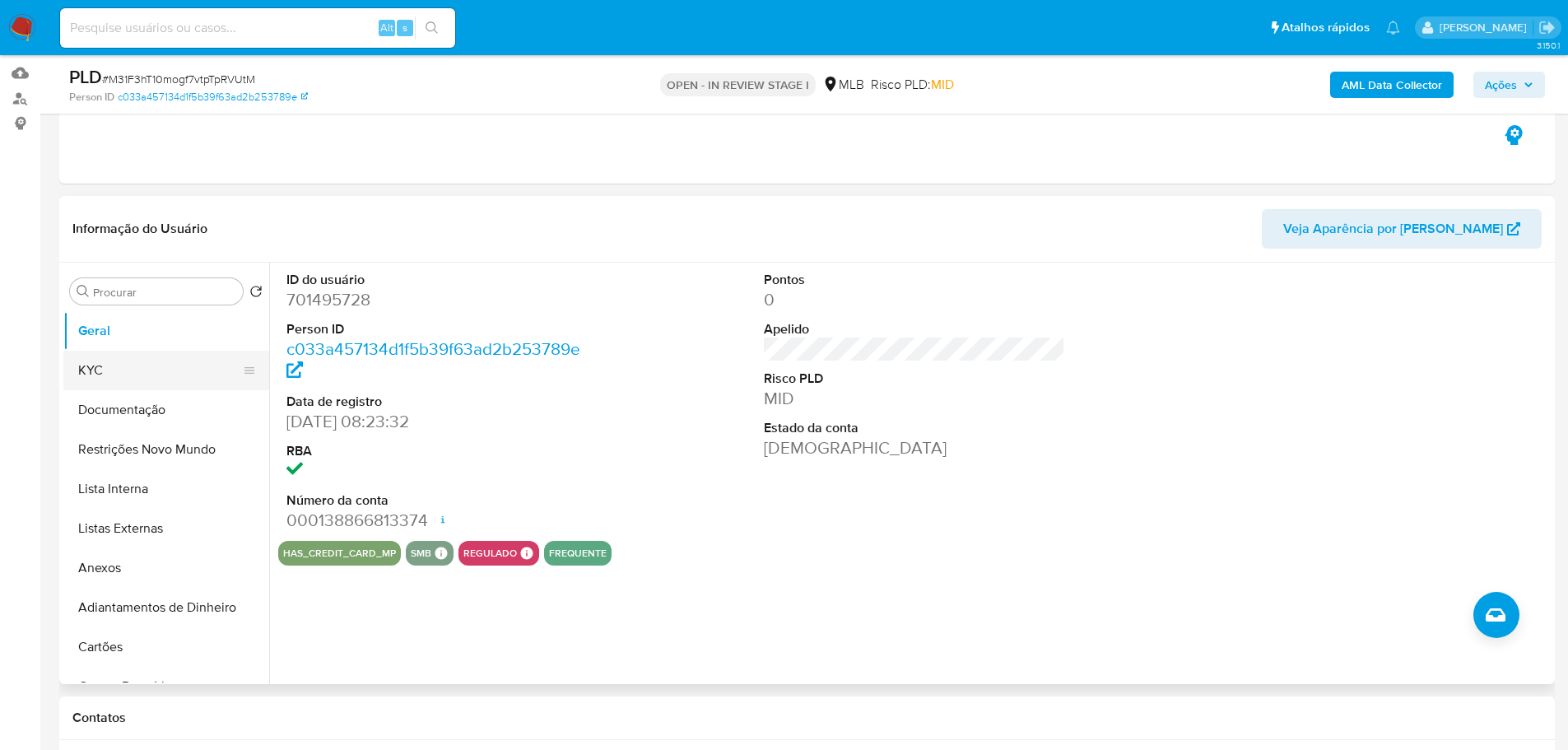
click at [183, 366] on button "KYC" at bounding box center [160, 370] width 193 height 39
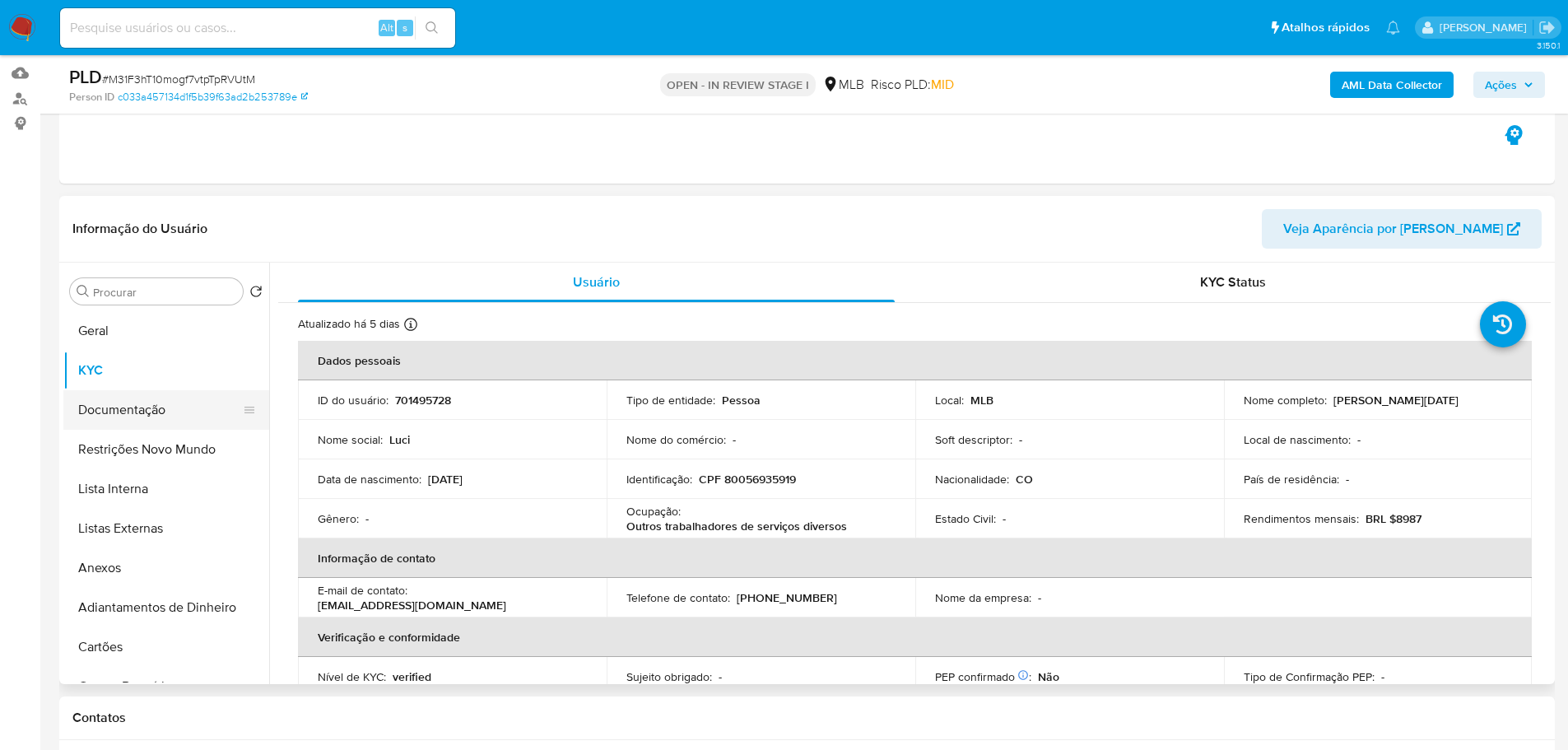
click at [132, 406] on button "Documentação" at bounding box center [160, 410] width 193 height 39
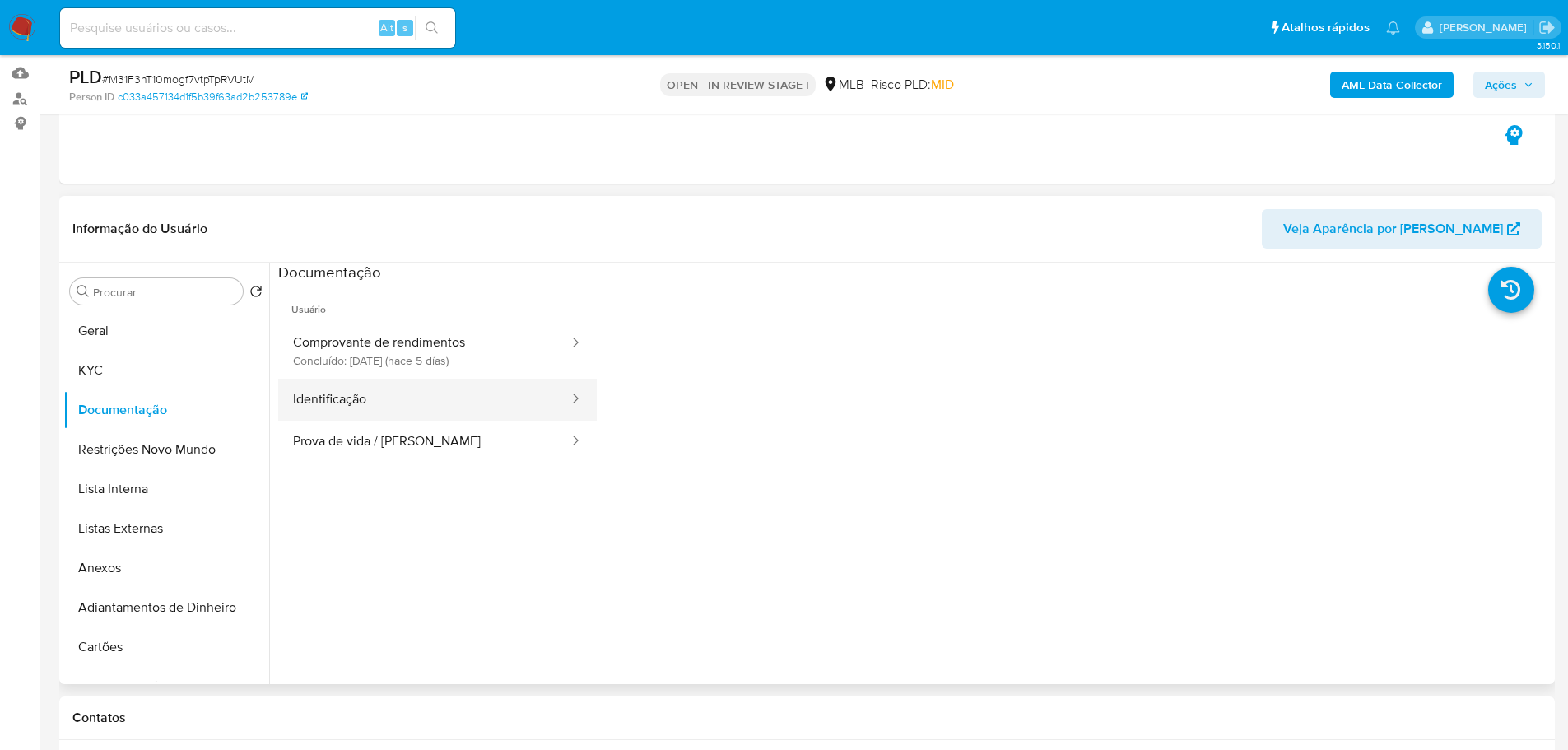
click at [384, 400] on button "Identificação" at bounding box center [423, 400] width 292 height 42
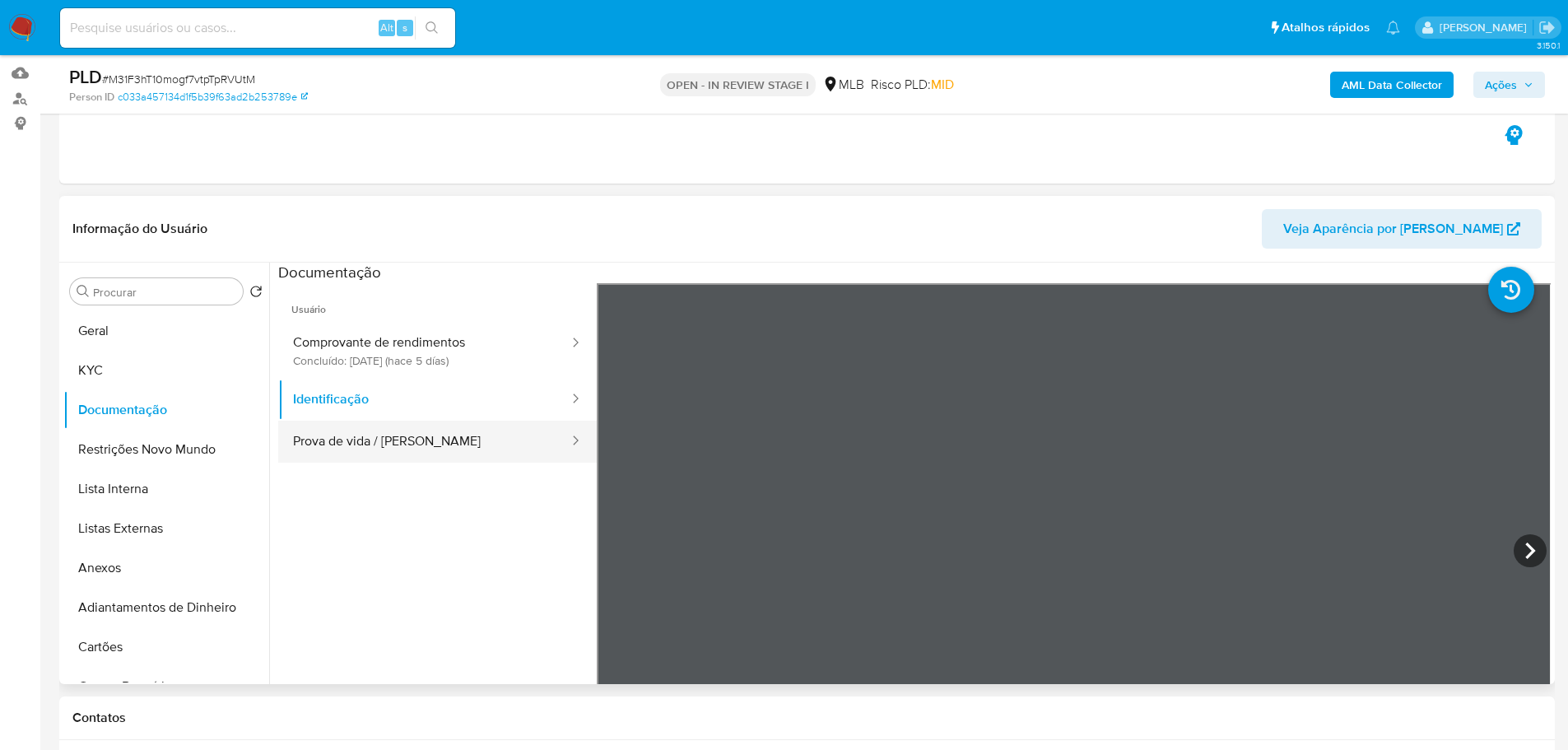
click at [473, 440] on button "Prova de vida / [PERSON_NAME]" at bounding box center [423, 442] width 292 height 42
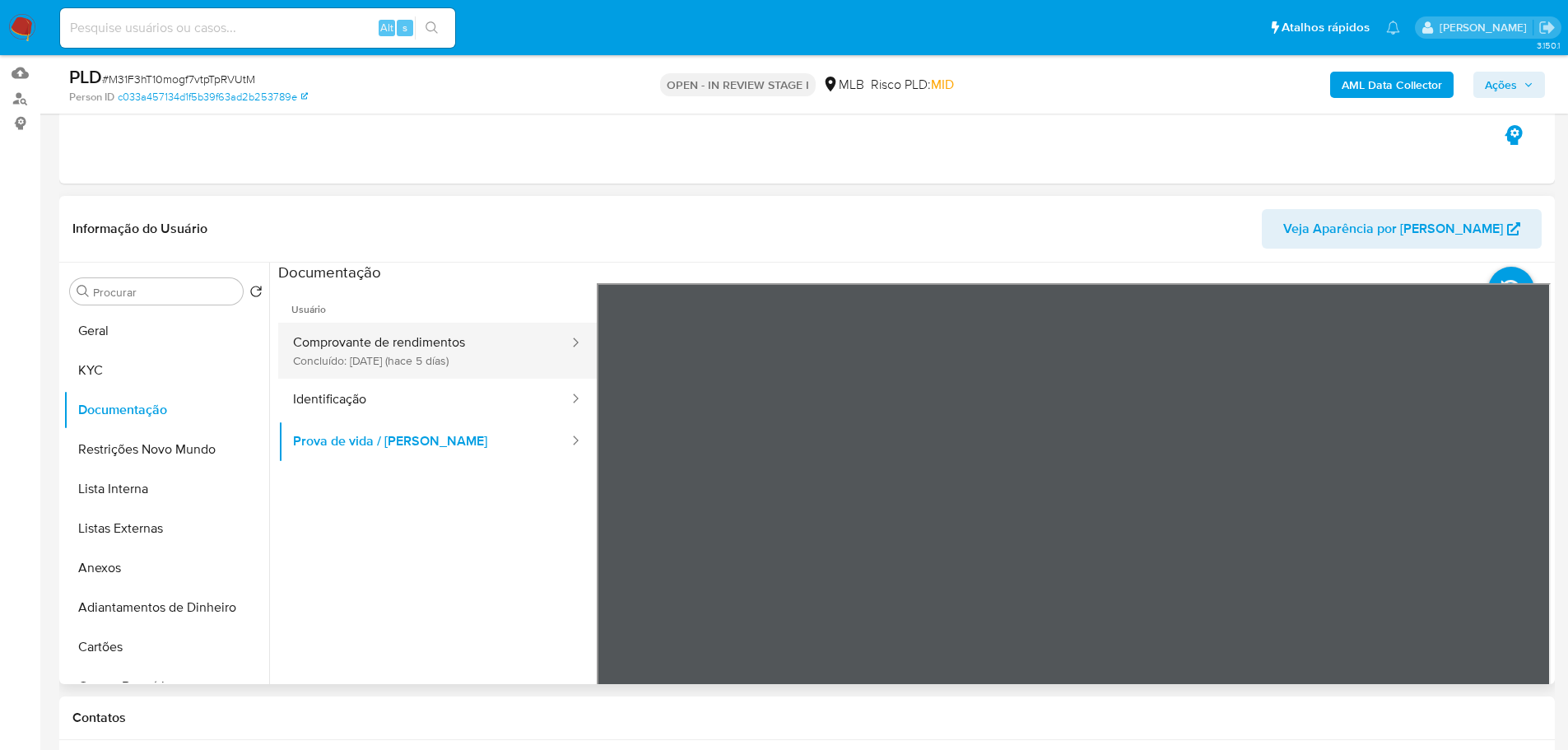
click at [442, 377] on button "Comprovante de rendimentos Concluído: 06/08/2025 (hace 5 días)" at bounding box center [423, 350] width 292 height 56
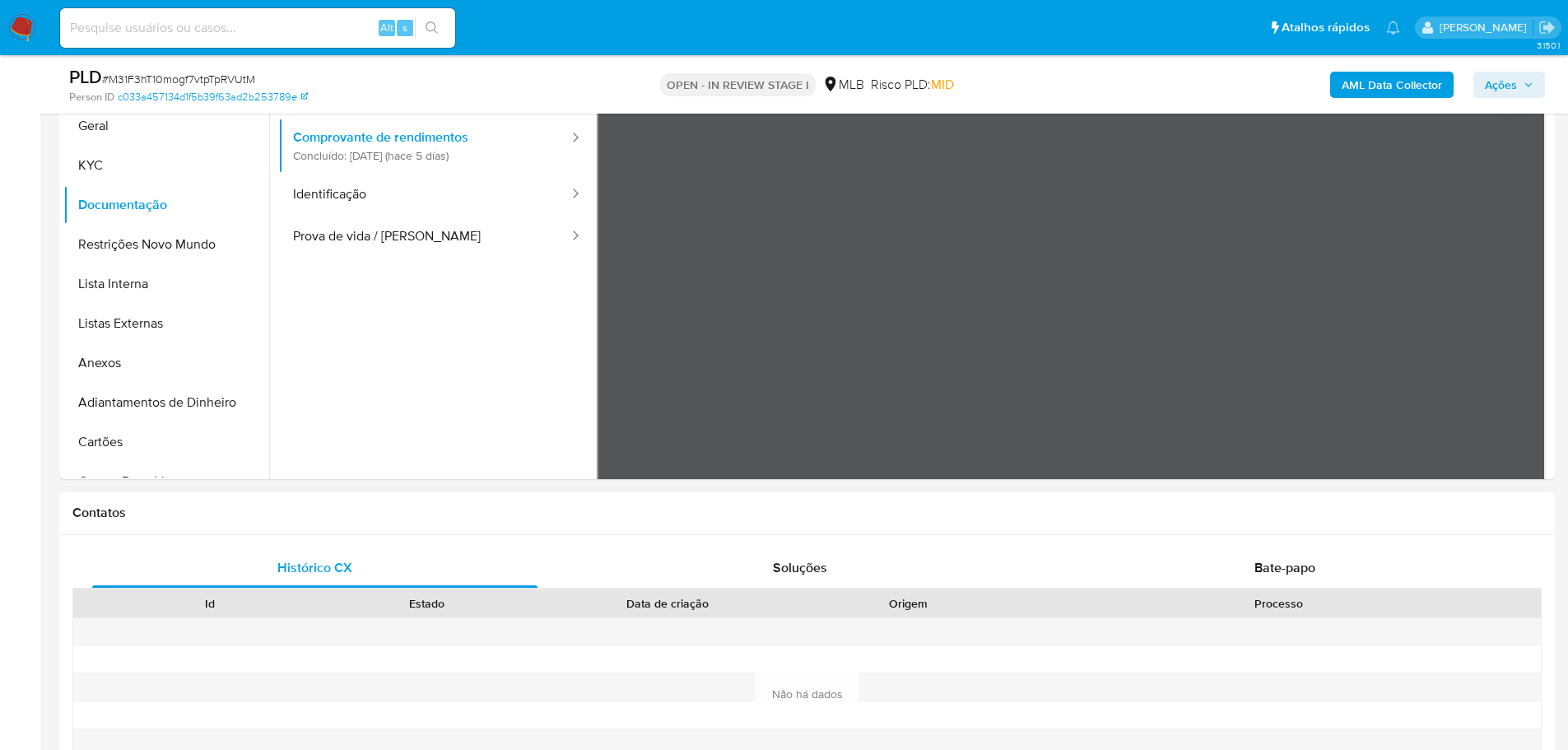
scroll to position [247, 0]
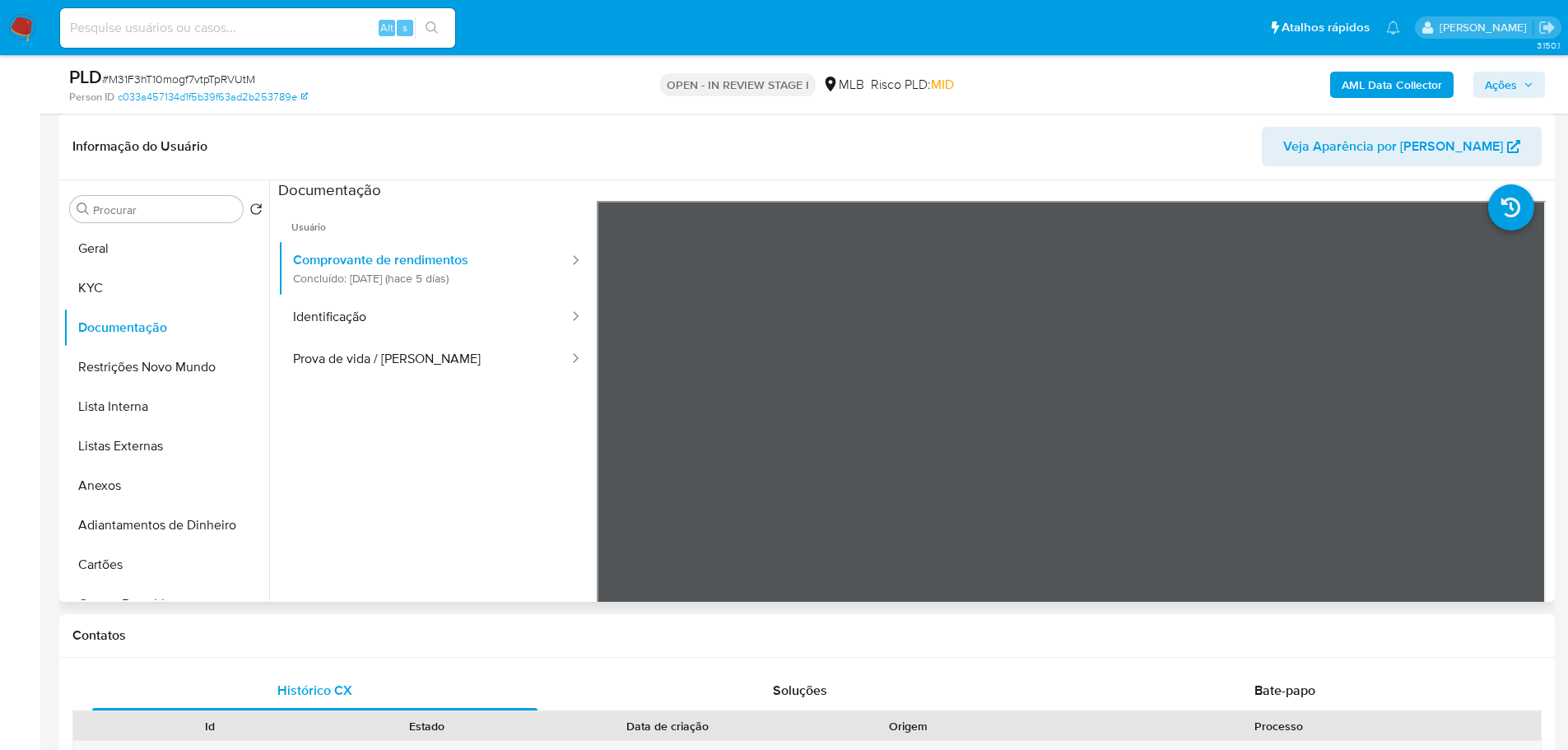
click at [648, 147] on header "Informação do Usuário Veja Aparência por Pessoa" at bounding box center [807, 147] width 1469 height 39
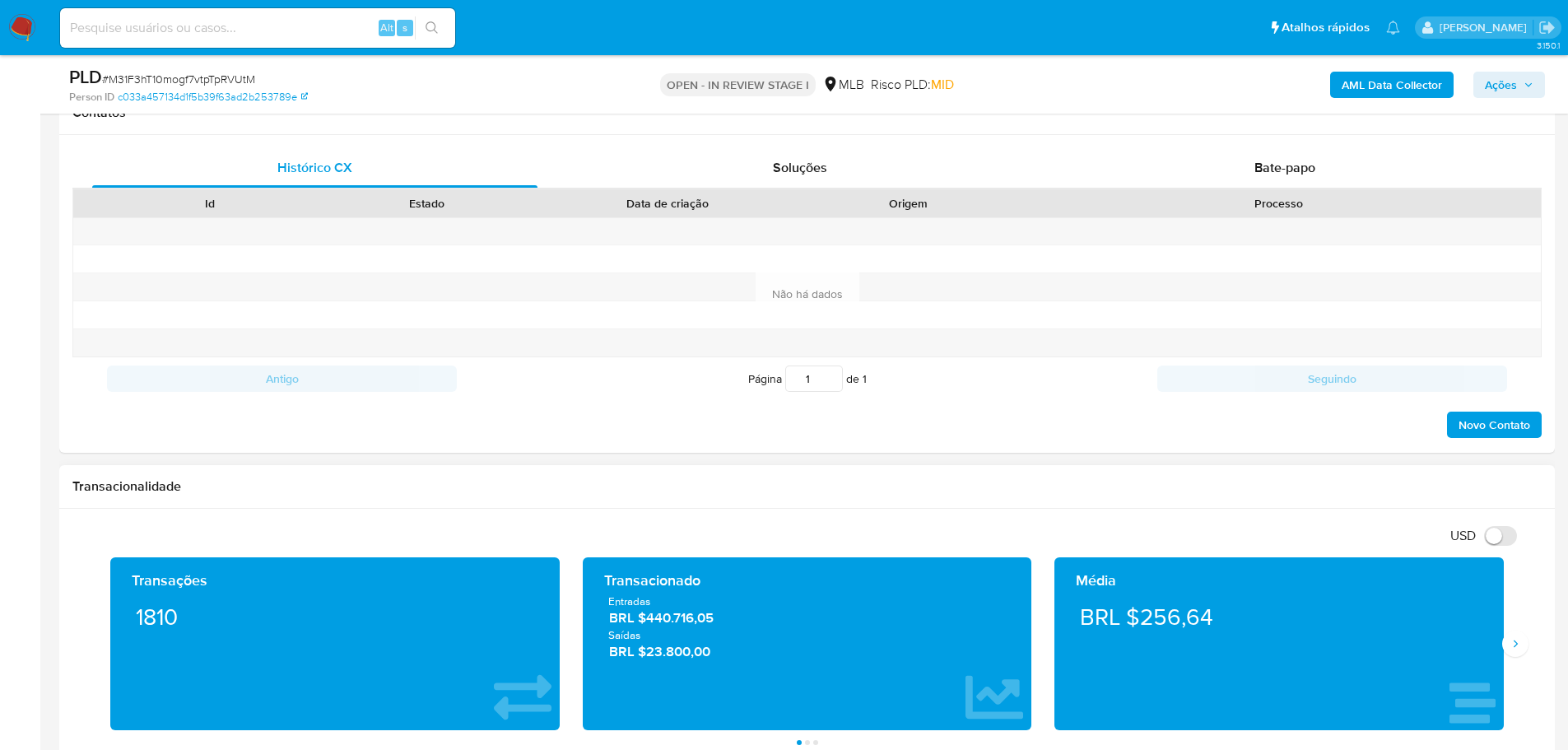
scroll to position [906, 0]
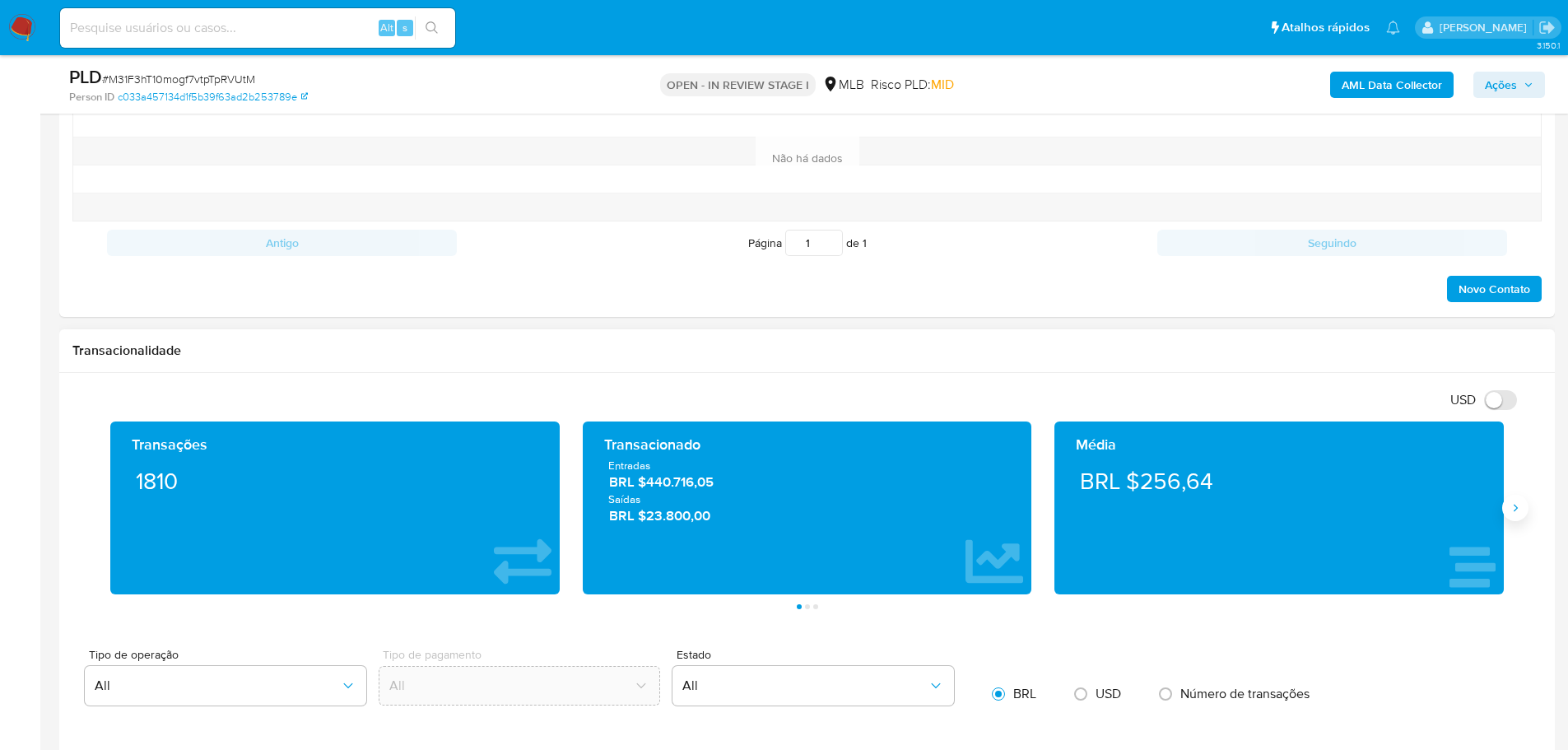
click at [1516, 505] on icon "Siguiente" at bounding box center [1514, 508] width 13 height 13
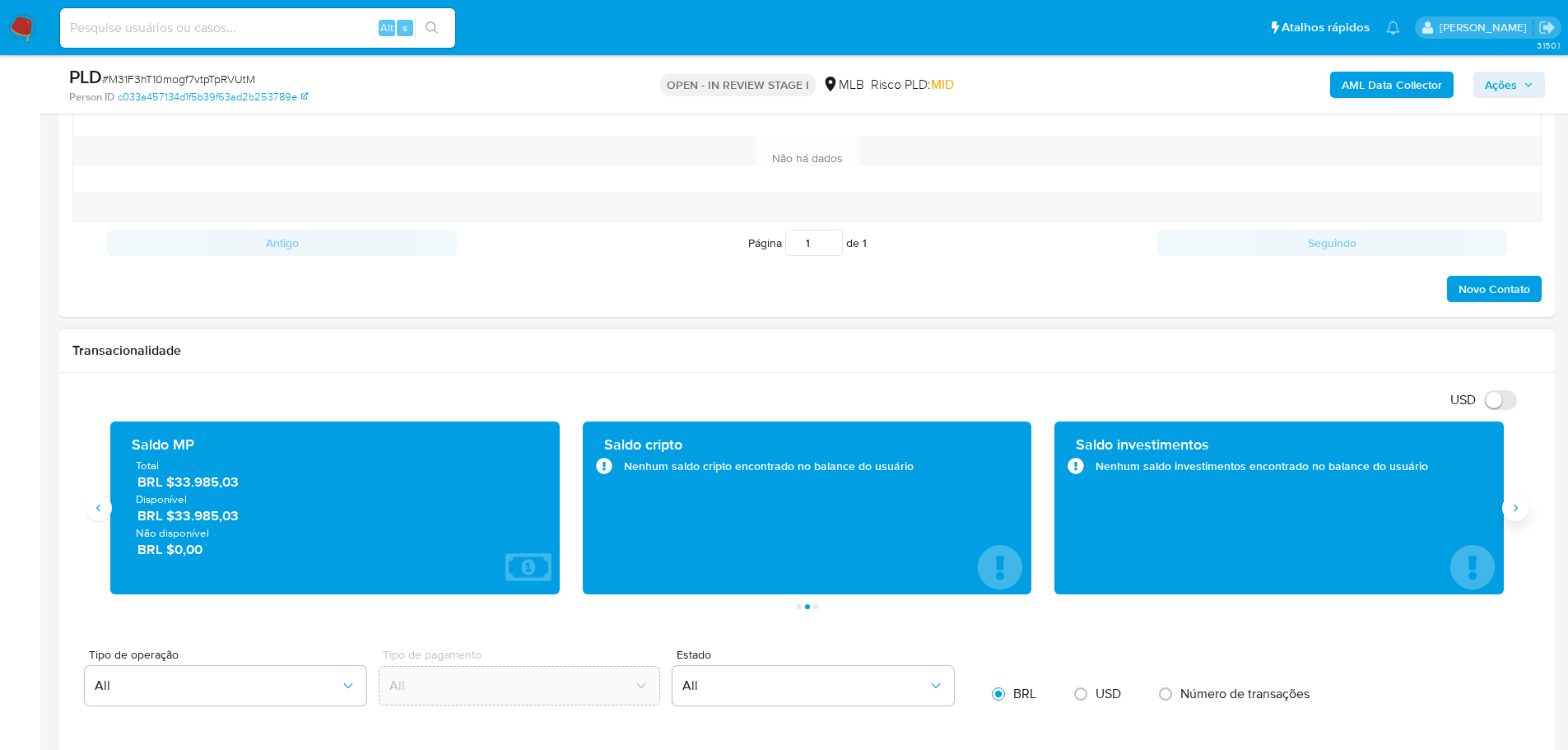
click at [1516, 505] on icon "Siguiente" at bounding box center [1514, 508] width 13 height 13
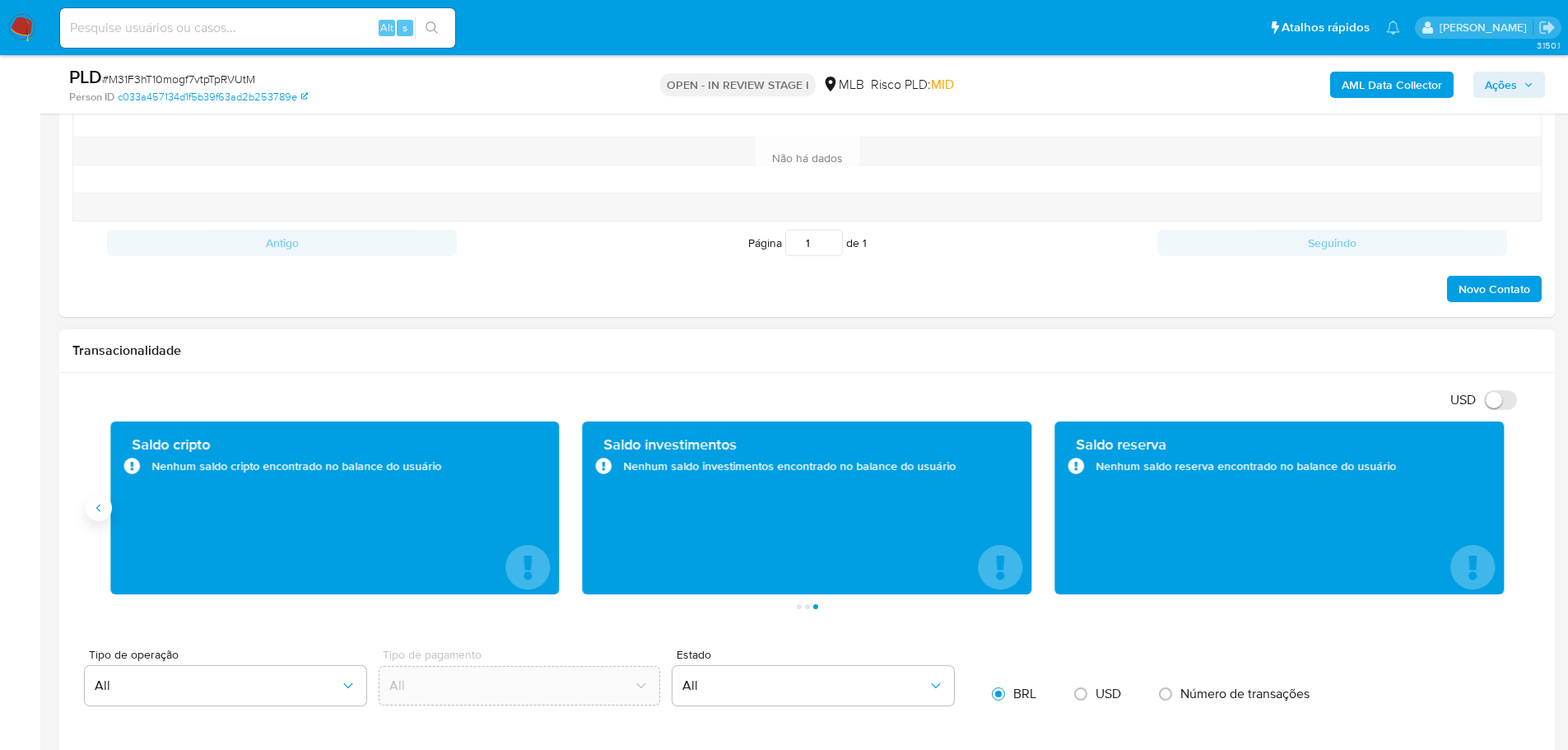
click at [105, 516] on button "Anterior" at bounding box center [98, 508] width 26 height 26
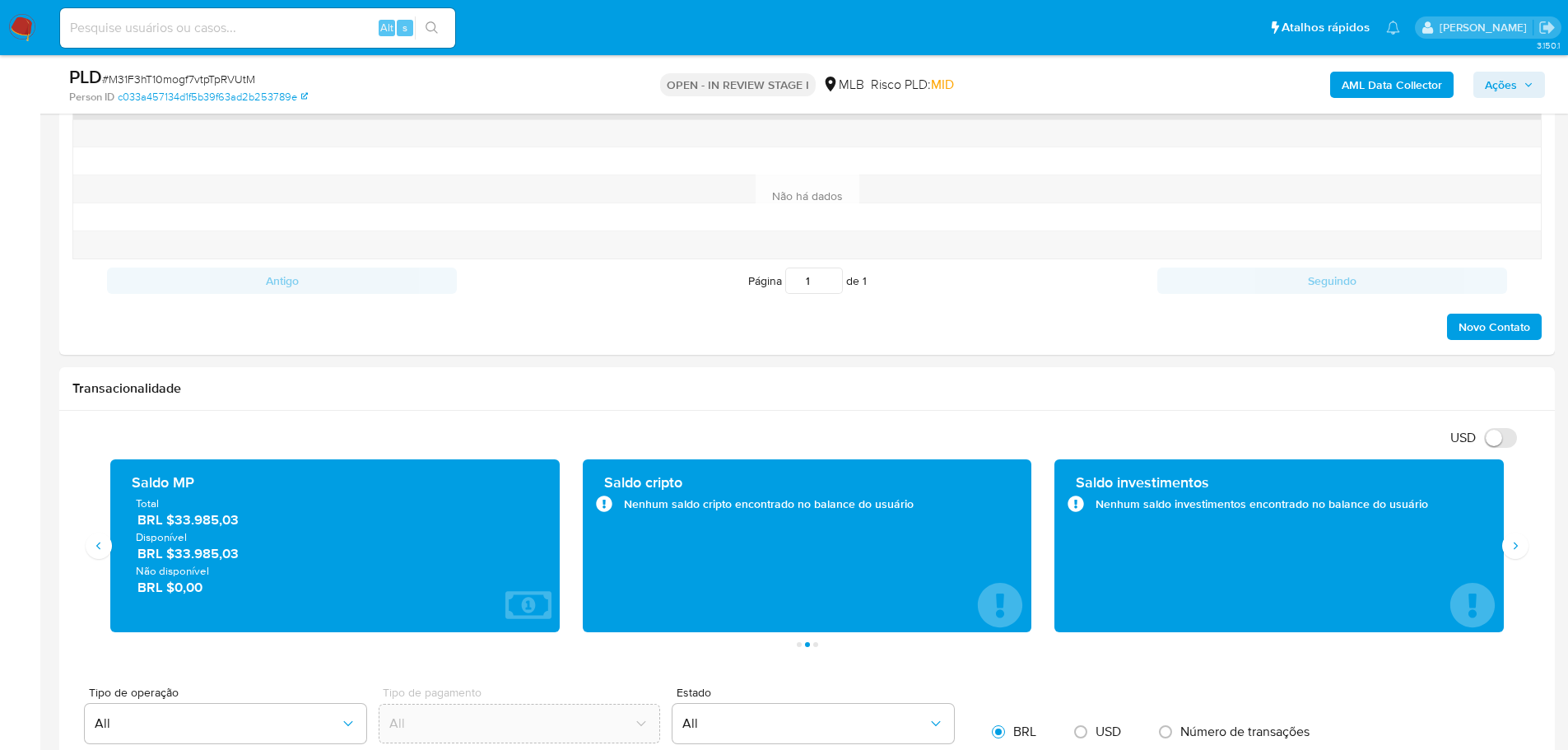
scroll to position [247, 0]
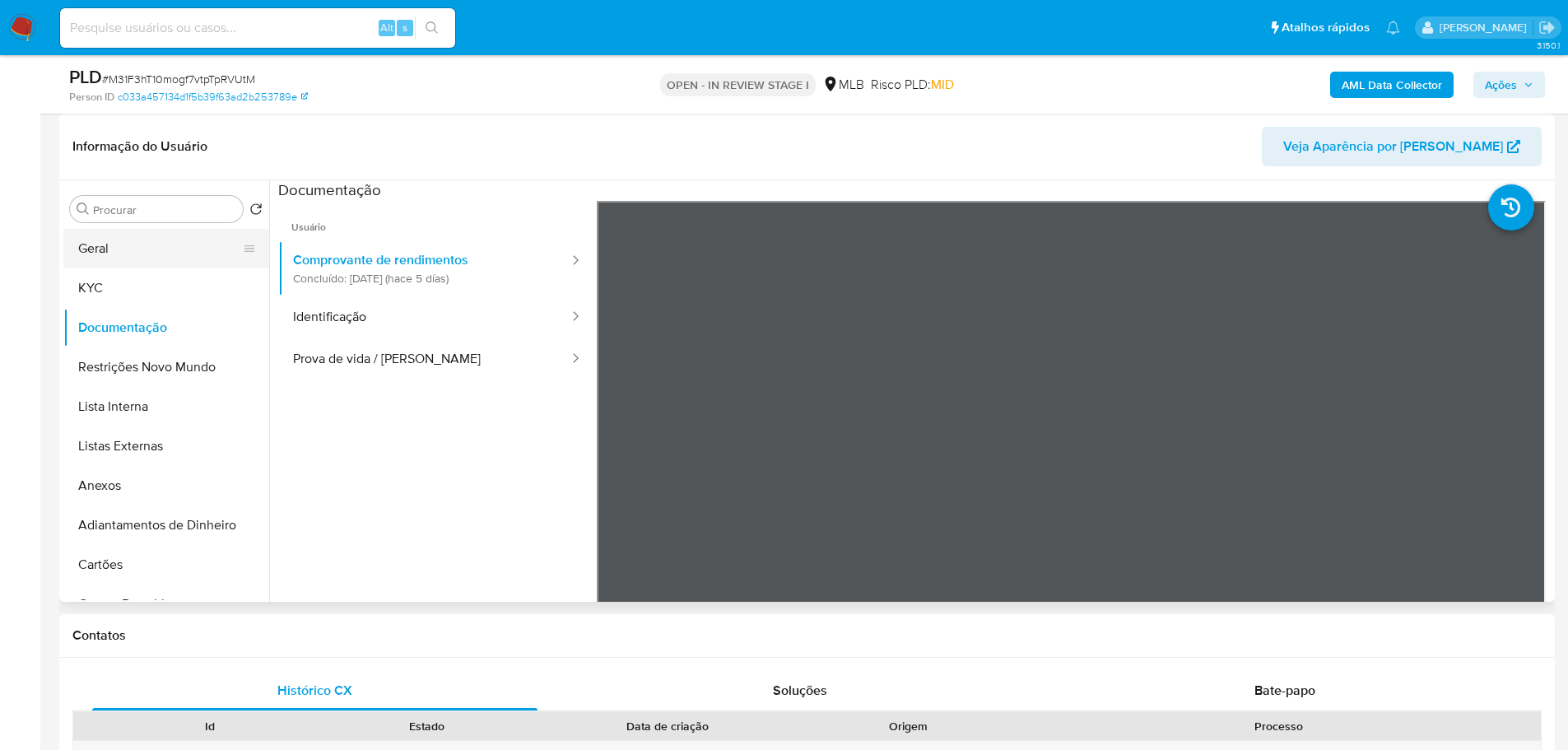
click at [104, 255] on button "Geral" at bounding box center [160, 249] width 193 height 39
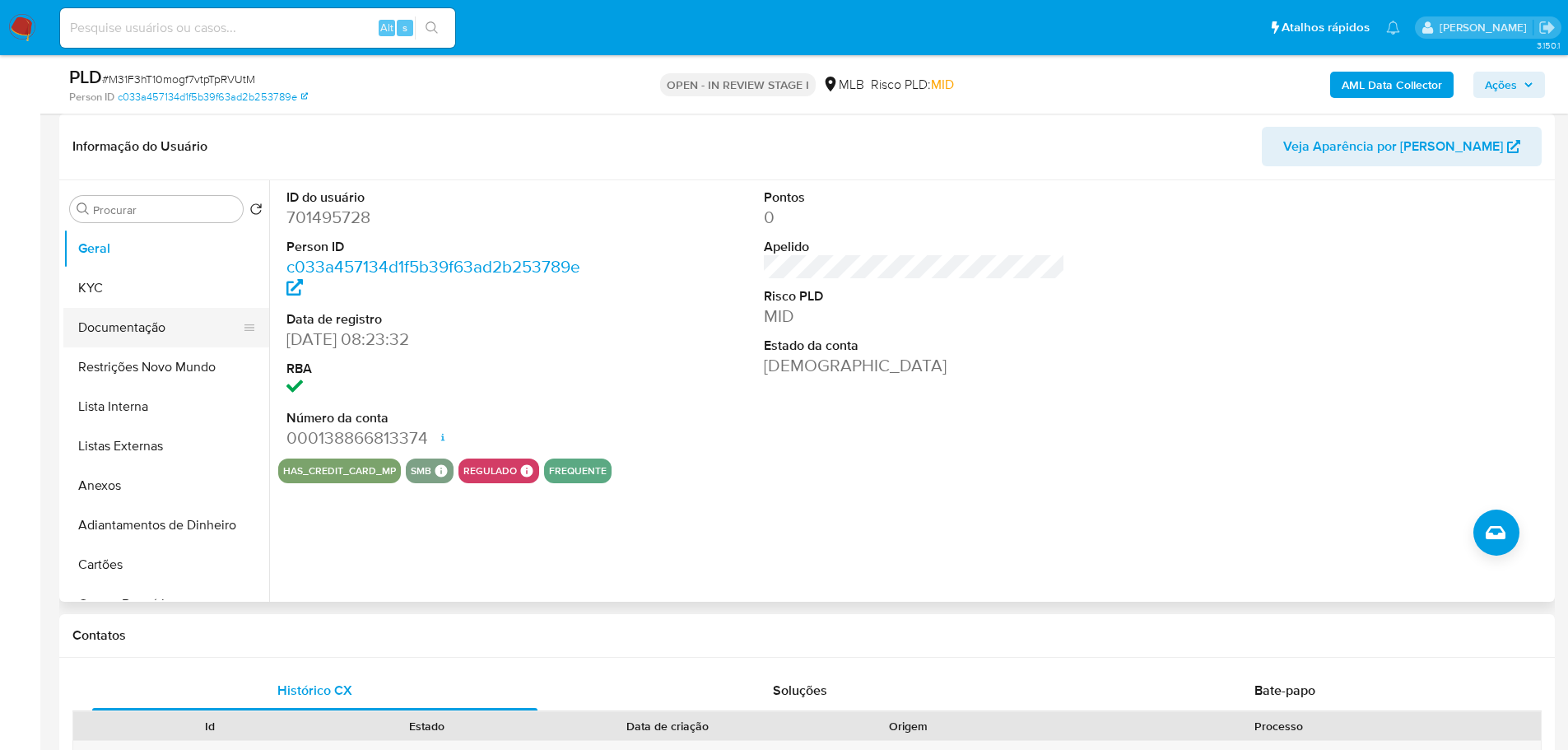
drag, startPoint x: 127, startPoint y: 291, endPoint x: 253, endPoint y: 310, distance: 127.4
click at [127, 290] on button "KYC" at bounding box center [166, 288] width 205 height 39
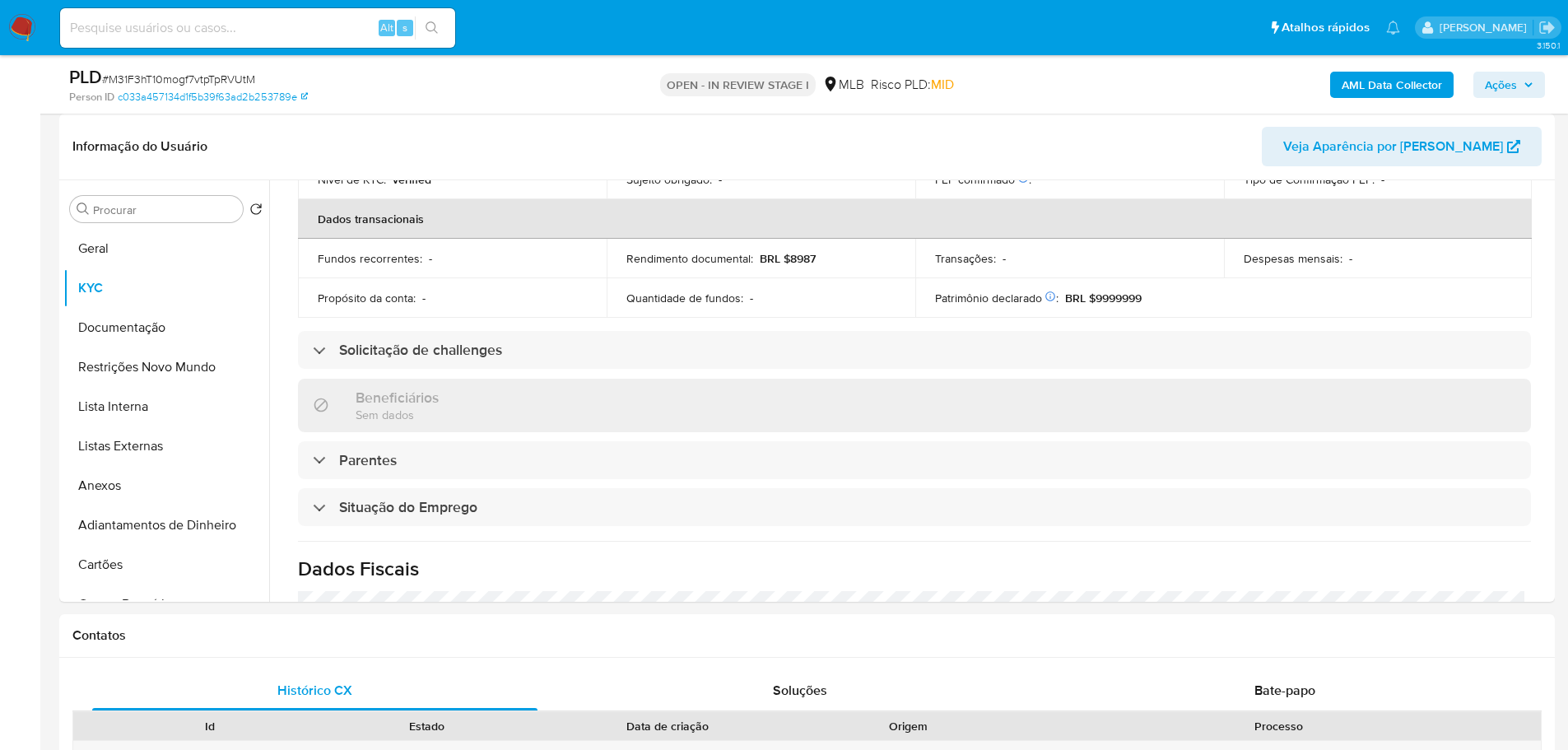
scroll to position [686, 0]
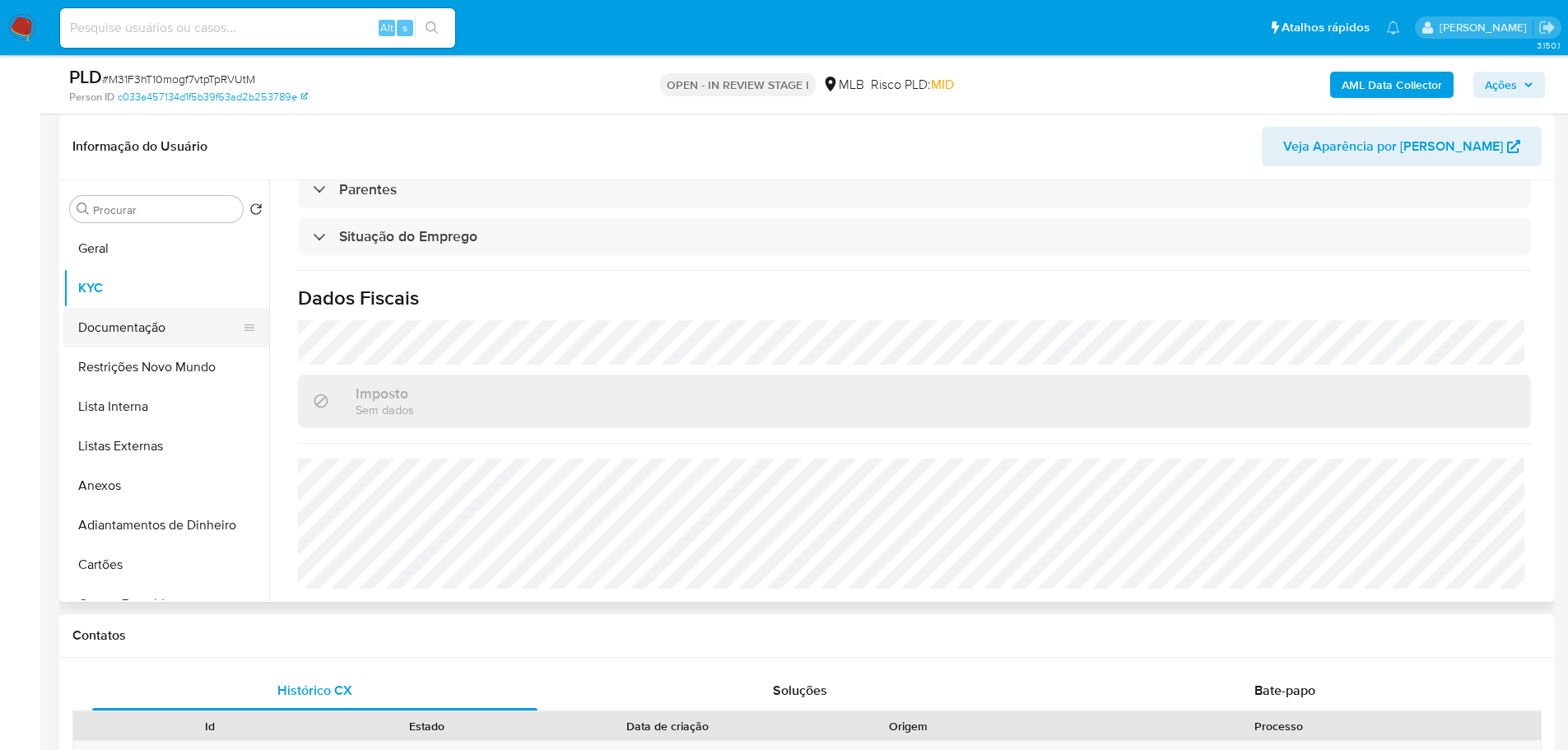
click at [142, 329] on button "Documentação" at bounding box center [160, 327] width 193 height 39
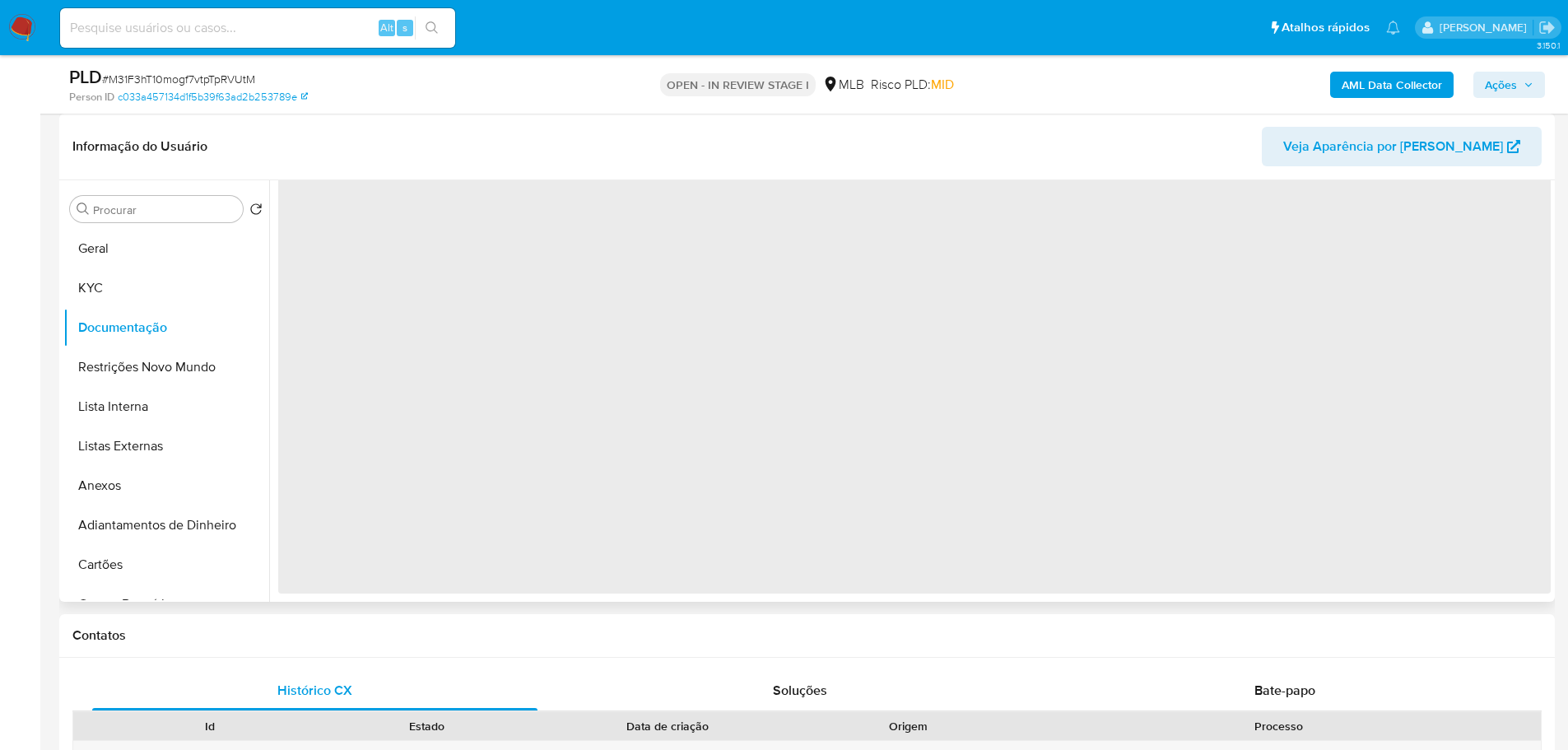
scroll to position [0, 0]
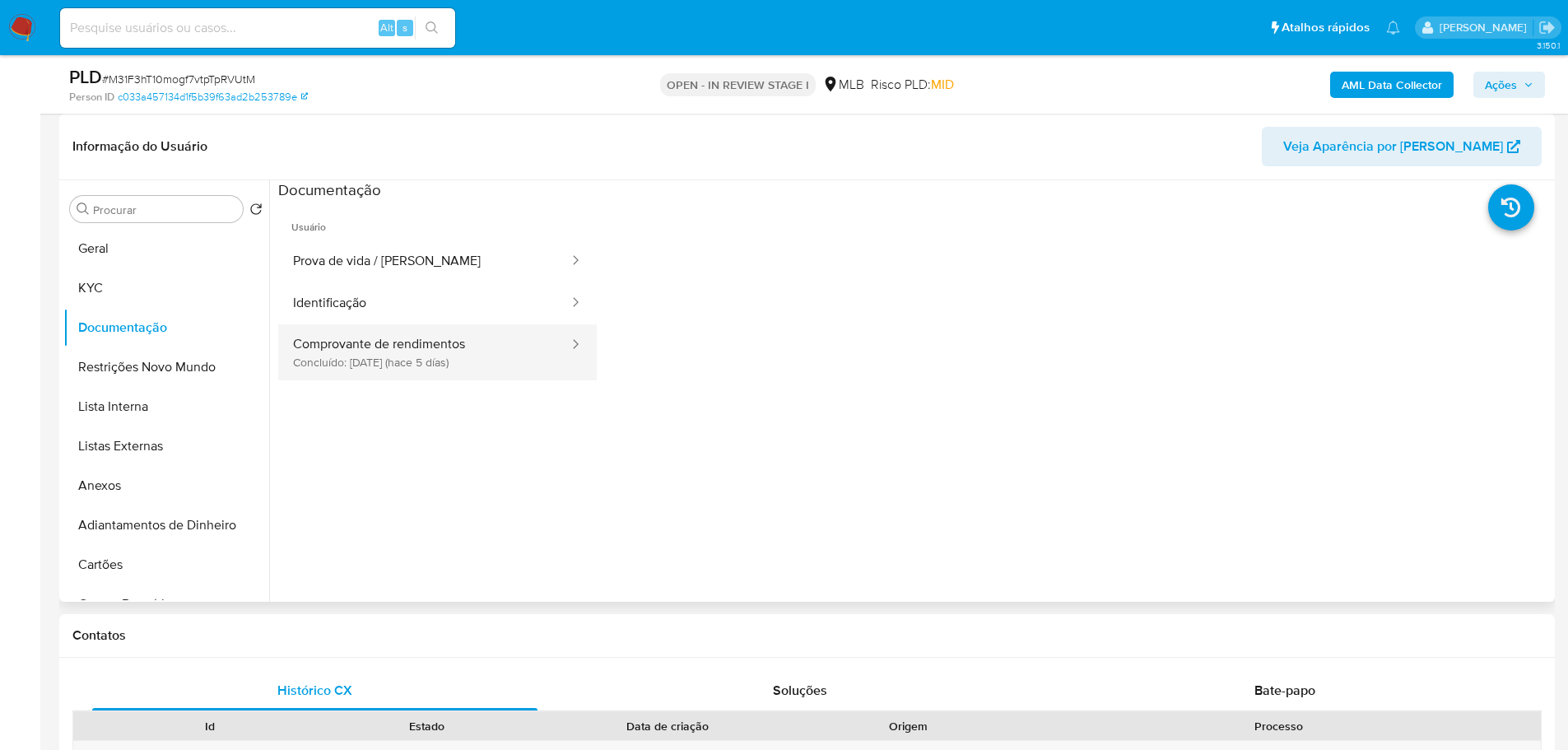
click at [461, 341] on button "Comprovante de rendimentos Concluído: 06/08/2025 (hace 5 días)" at bounding box center [423, 352] width 292 height 56
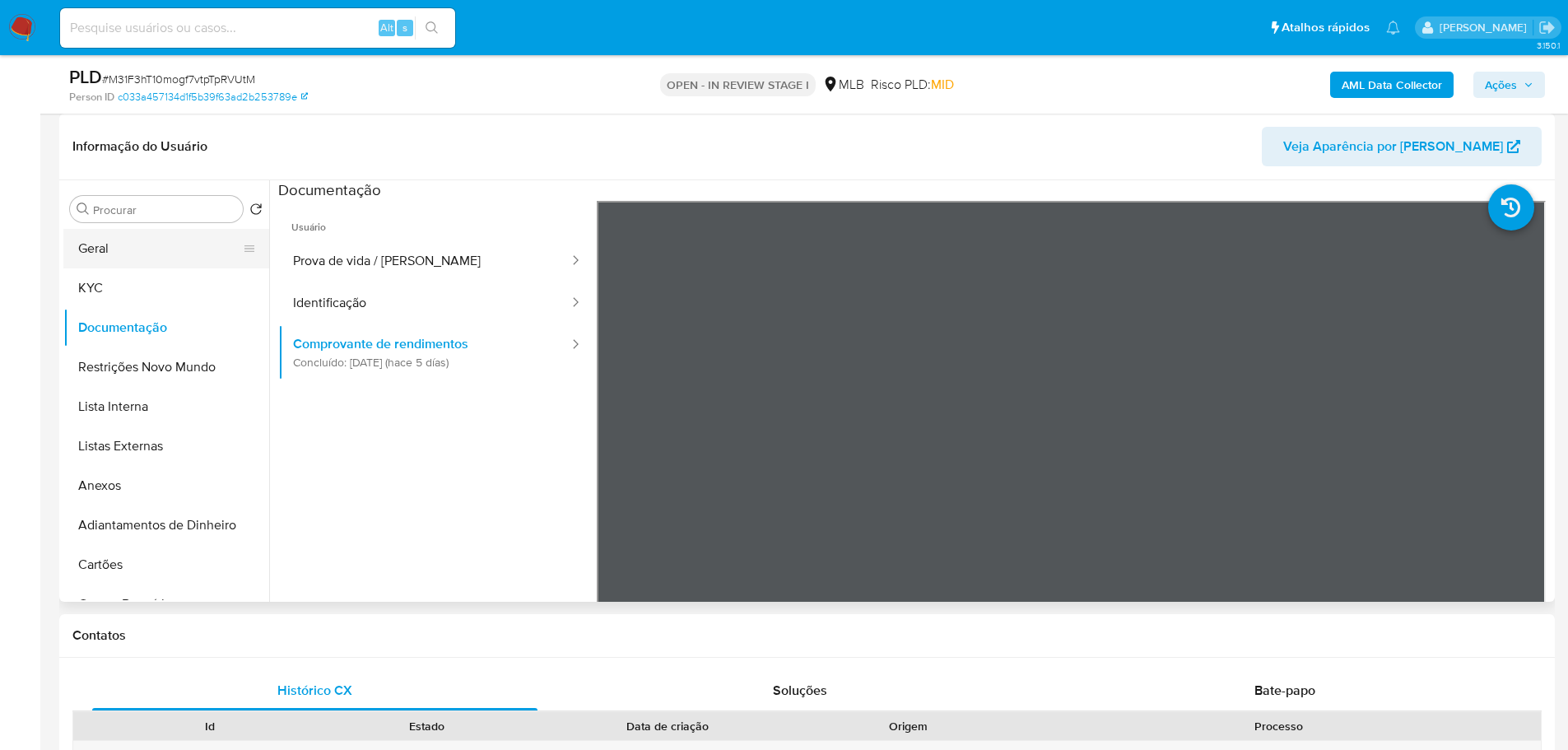
click at [122, 254] on button "Geral" at bounding box center [160, 249] width 193 height 39
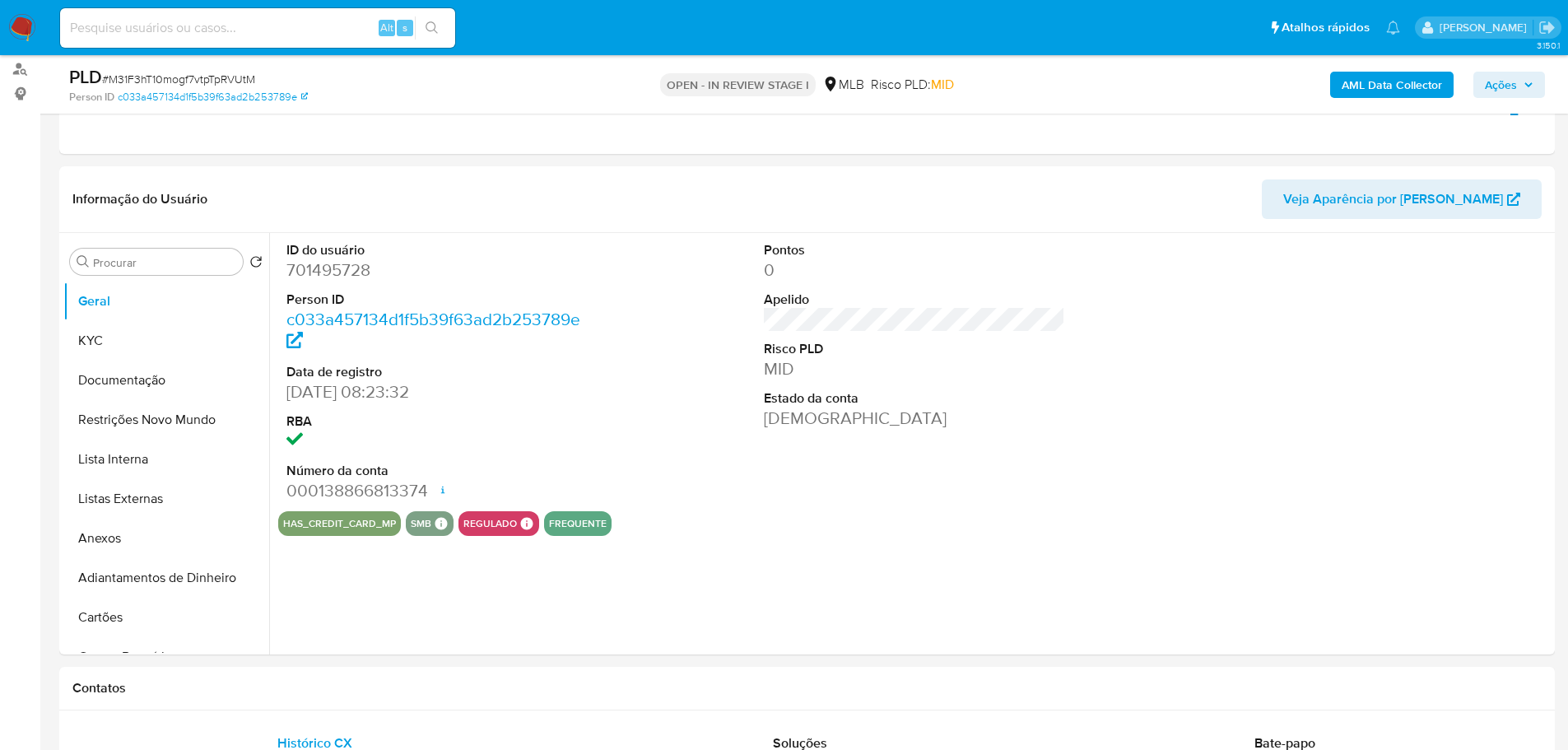
scroll to position [206, 0]
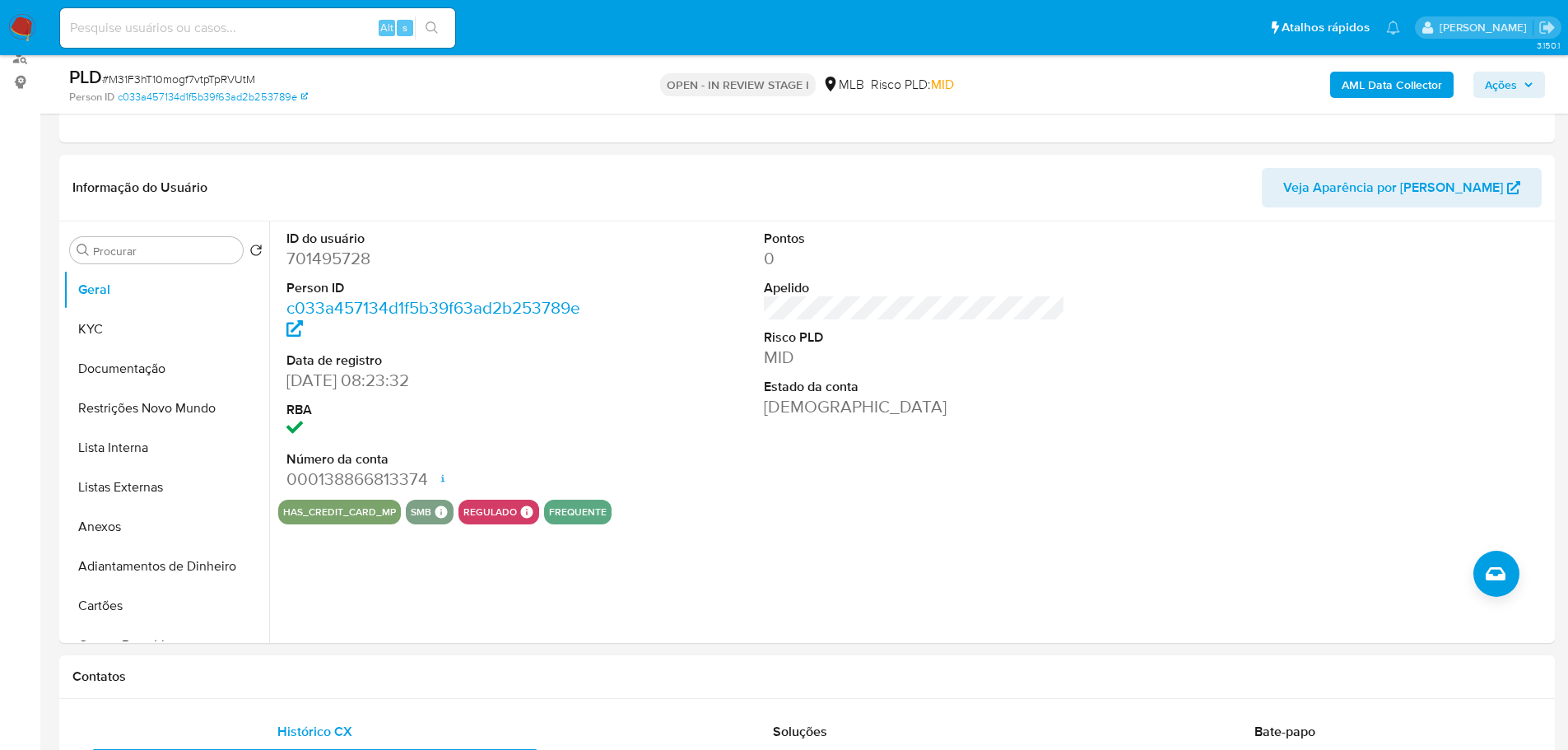
click at [406, 676] on h1 "Contatos" at bounding box center [807, 677] width 1469 height 16
click at [159, 313] on button "KYC" at bounding box center [160, 329] width 193 height 39
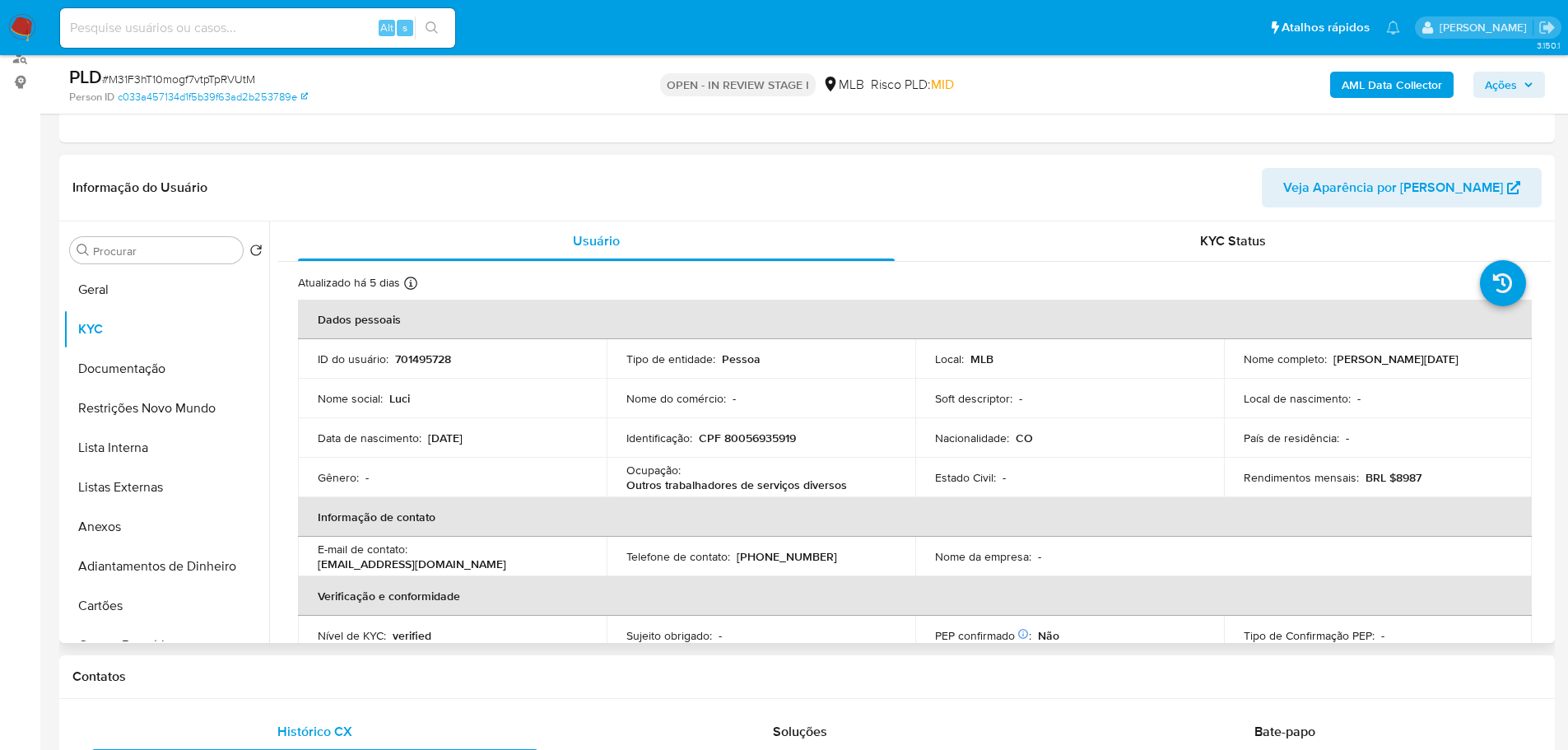
scroll to position [24, 0]
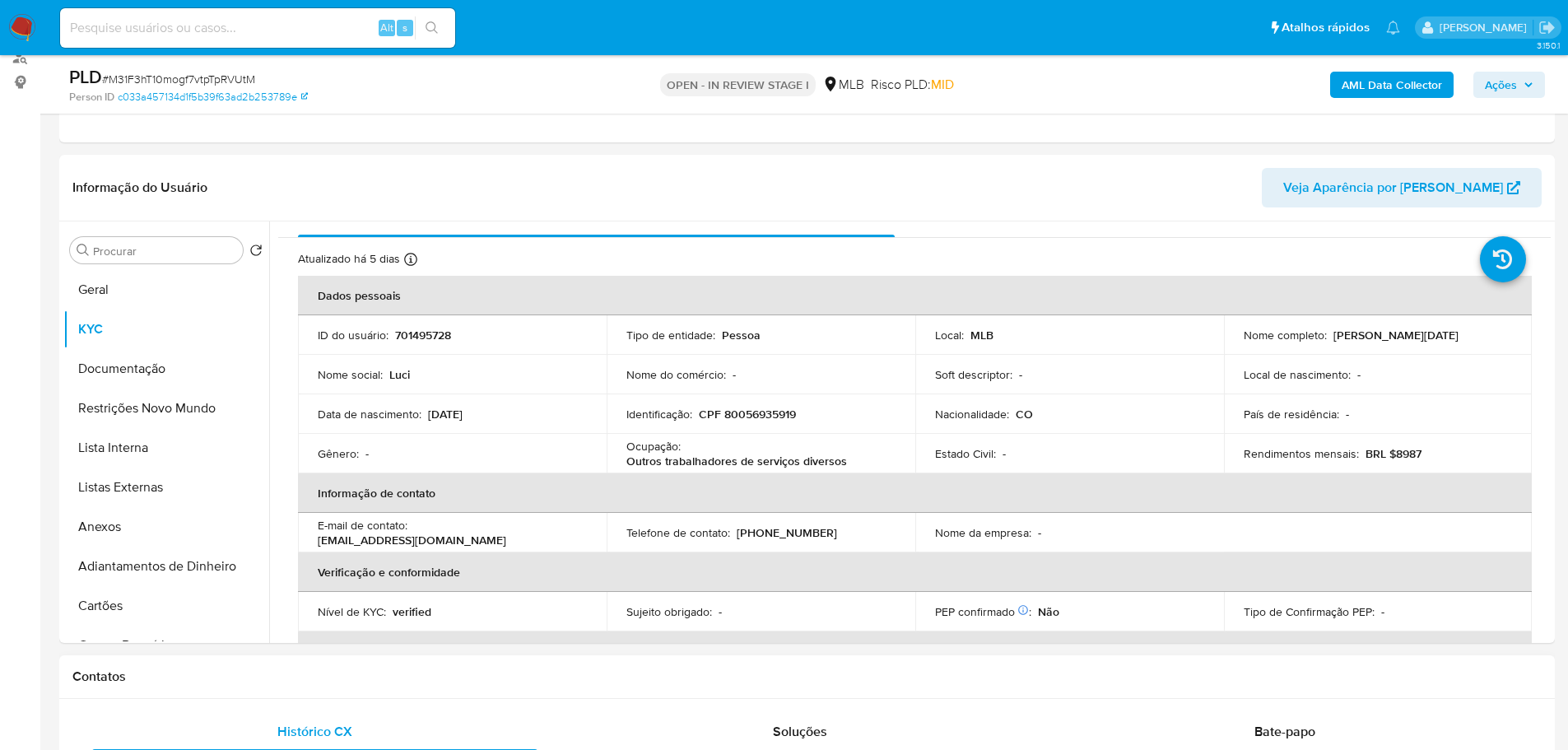
click at [313, 692] on div "Contatos" at bounding box center [807, 677] width 1496 height 44
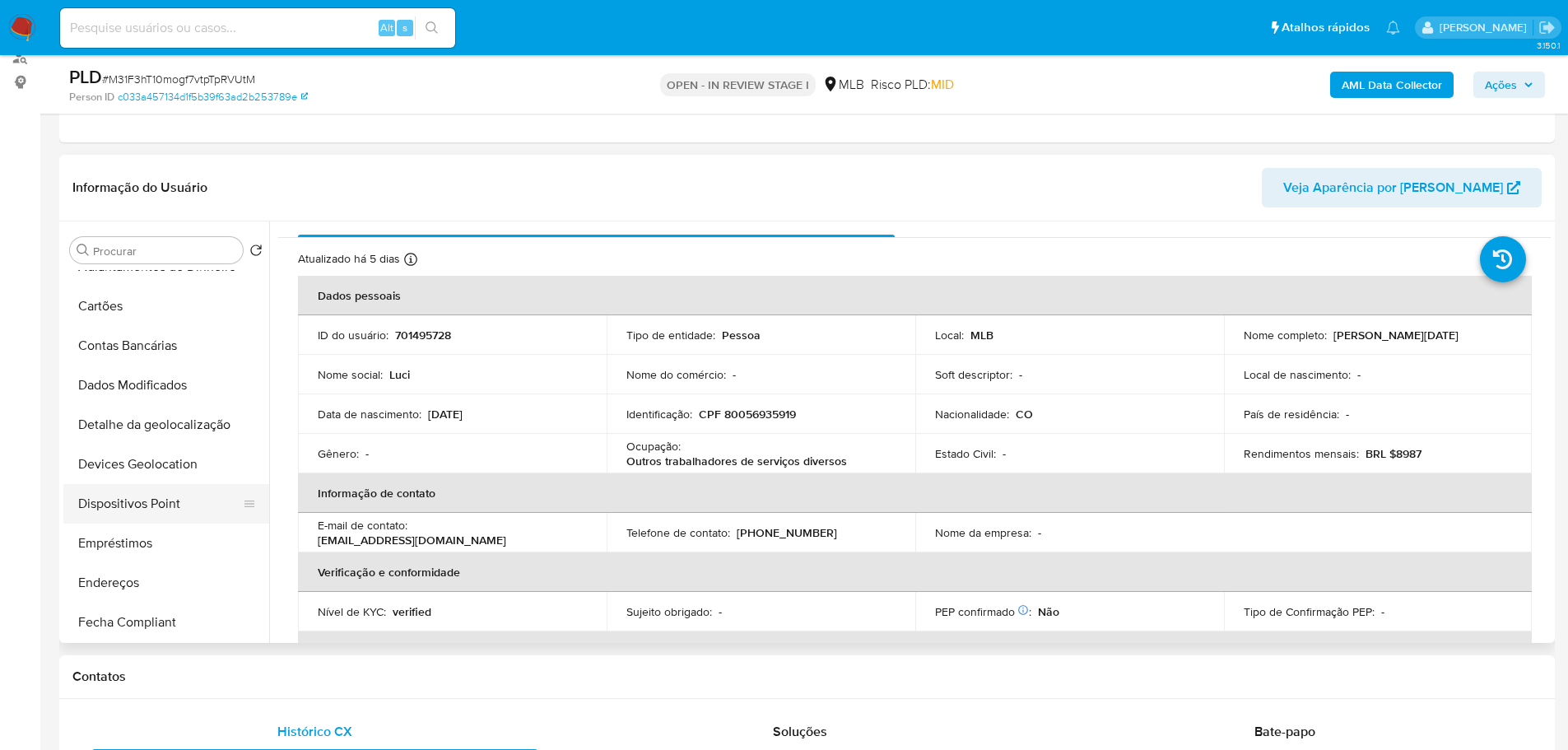
scroll to position [329, 0]
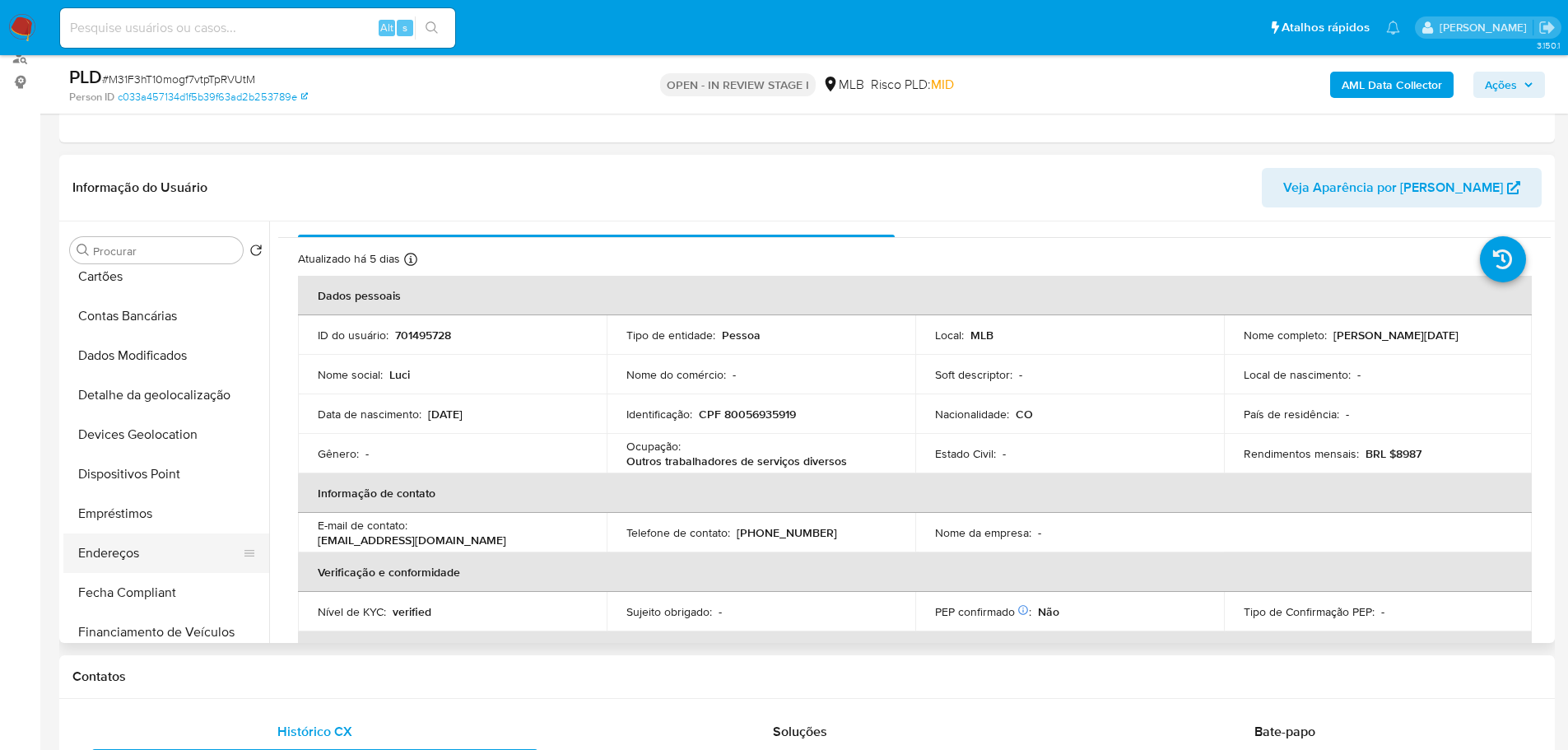
click at [141, 557] on button "Endereços" at bounding box center [160, 553] width 193 height 39
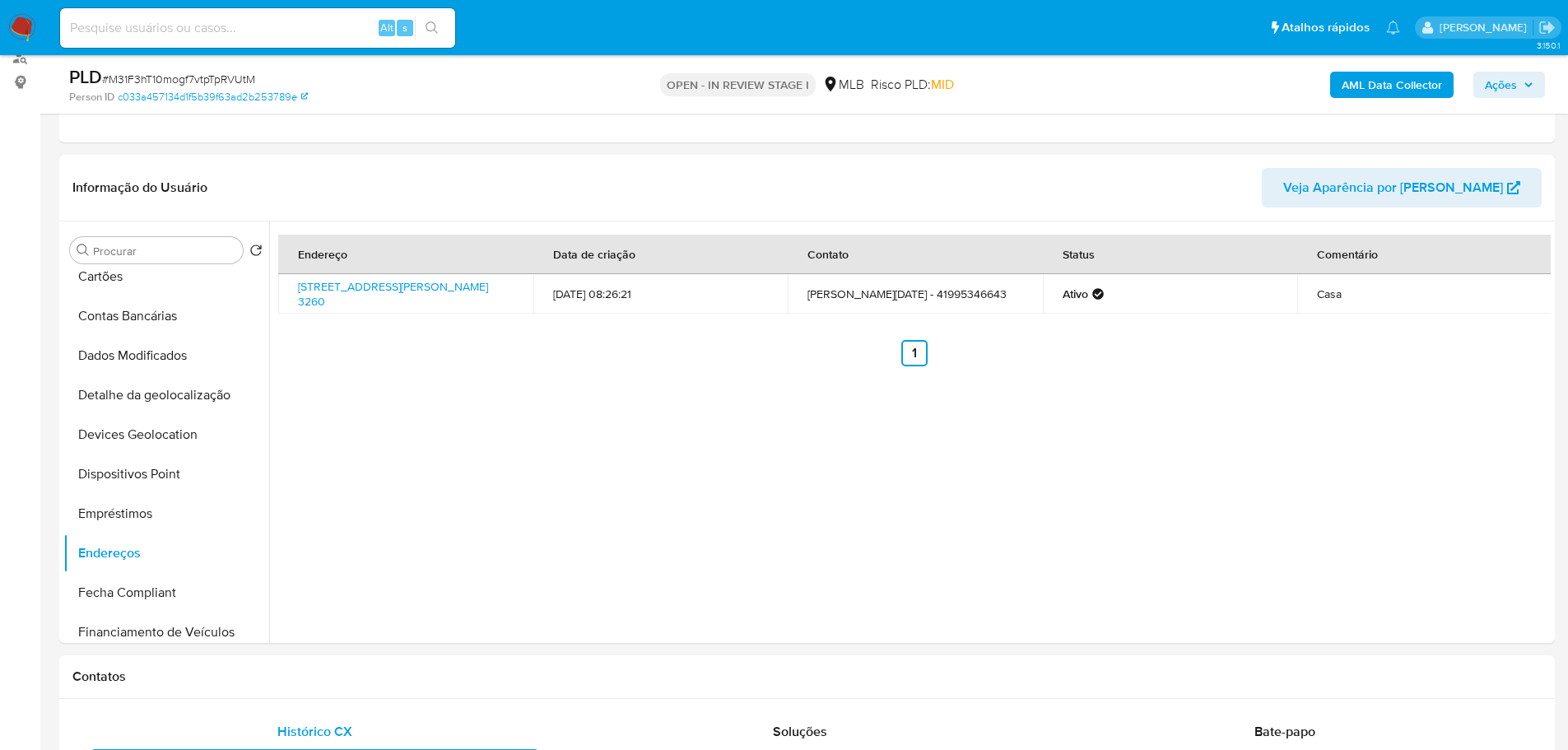
drag, startPoint x: 349, startPoint y: 694, endPoint x: 296, endPoint y: 646, distance: 71.5
click at [349, 694] on div "Contatos" at bounding box center [807, 677] width 1496 height 44
click at [172, 392] on button "Detalhe da geolocalização" at bounding box center [160, 395] width 193 height 39
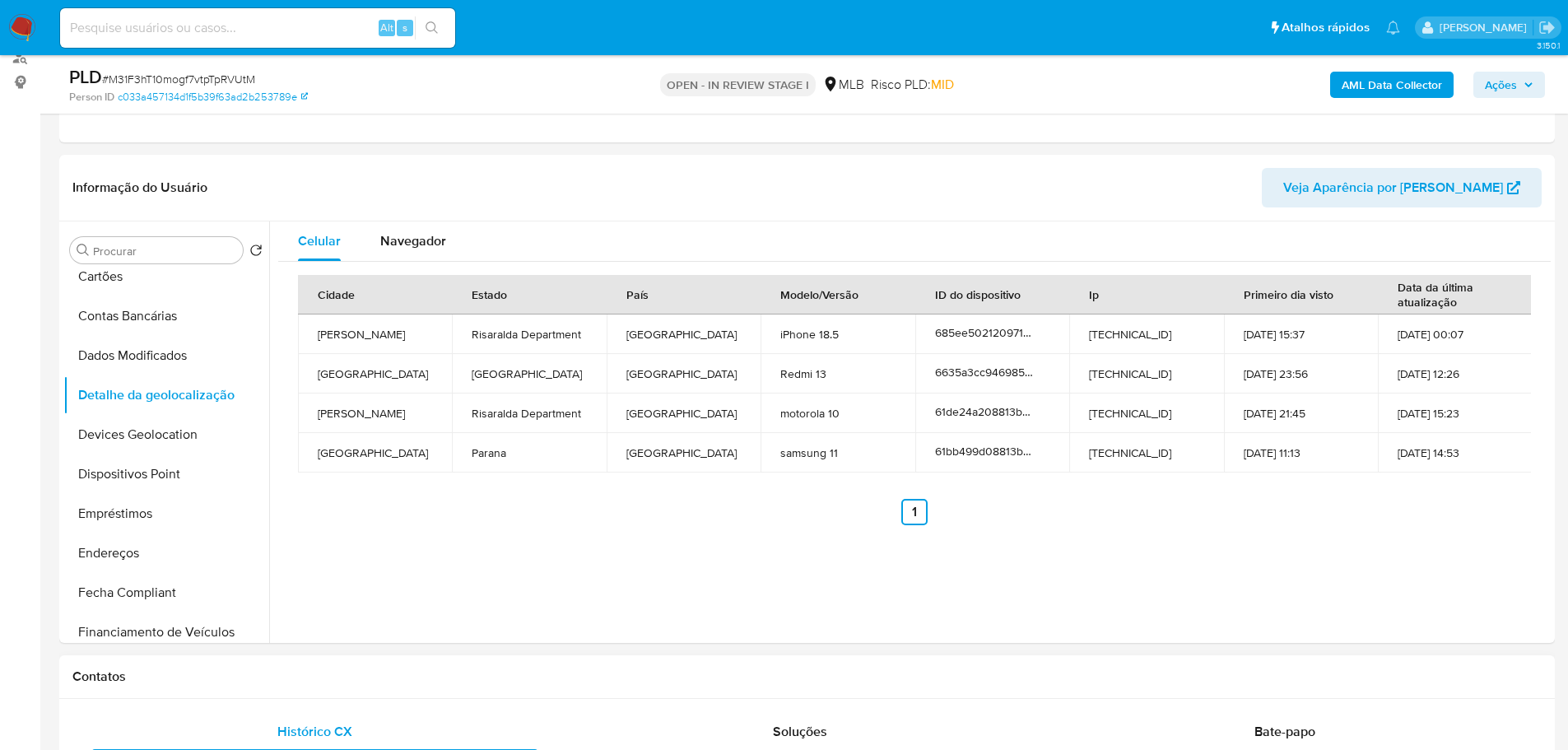
click at [418, 684] on h1 "Contatos" at bounding box center [807, 677] width 1469 height 16
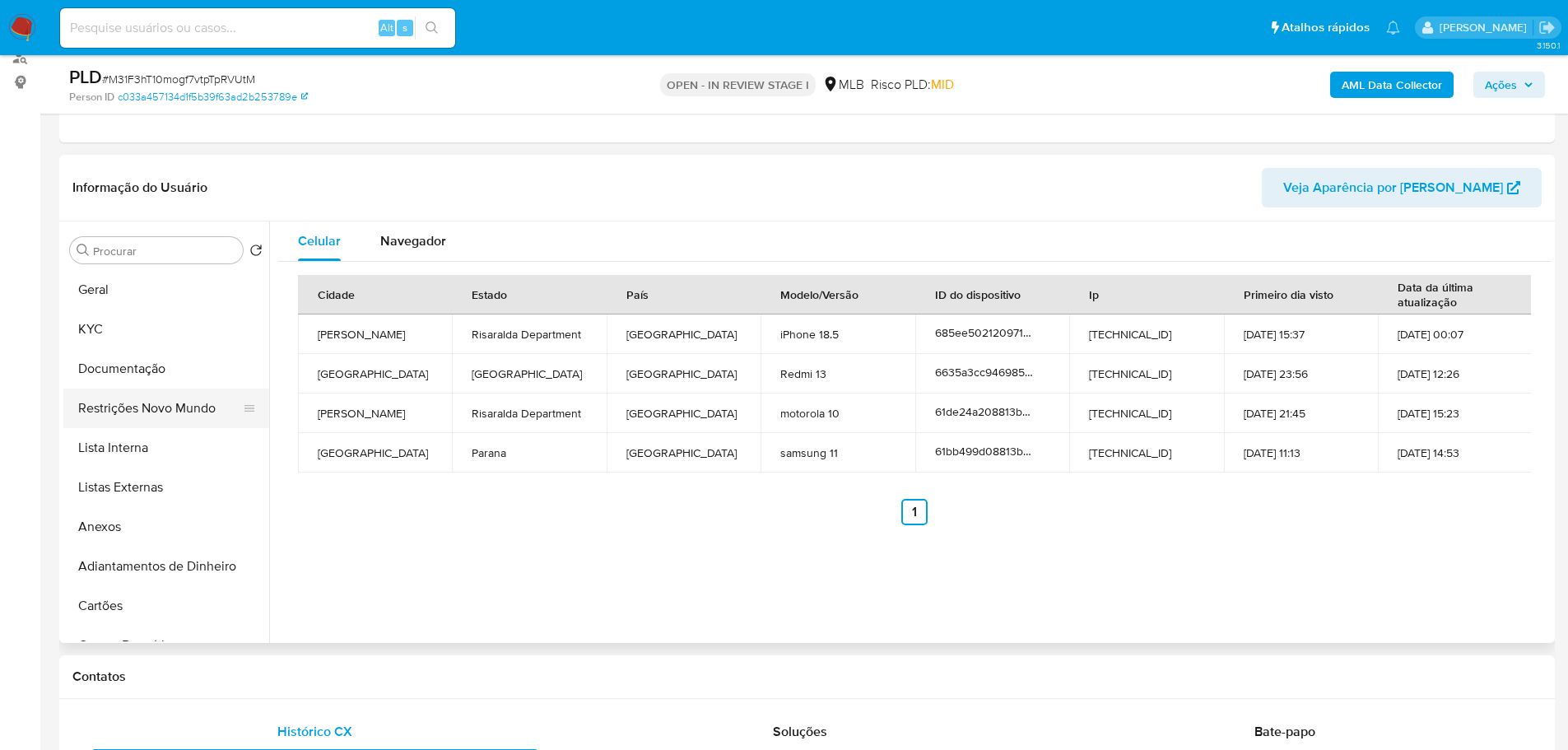
click at [138, 415] on button "Restrições Novo Mundo" at bounding box center [160, 409] width 193 height 39
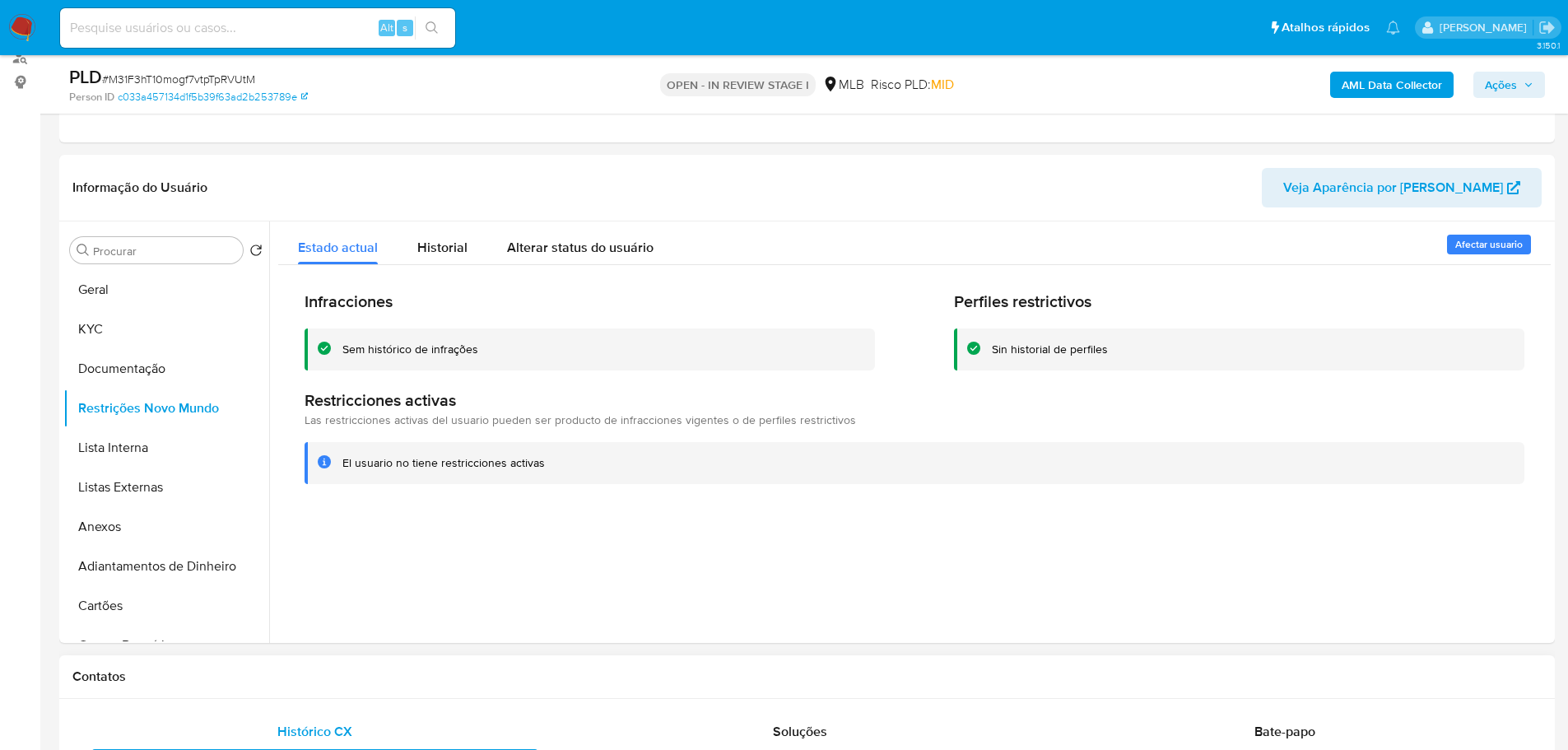
click at [306, 673] on h1 "Contatos" at bounding box center [807, 677] width 1469 height 16
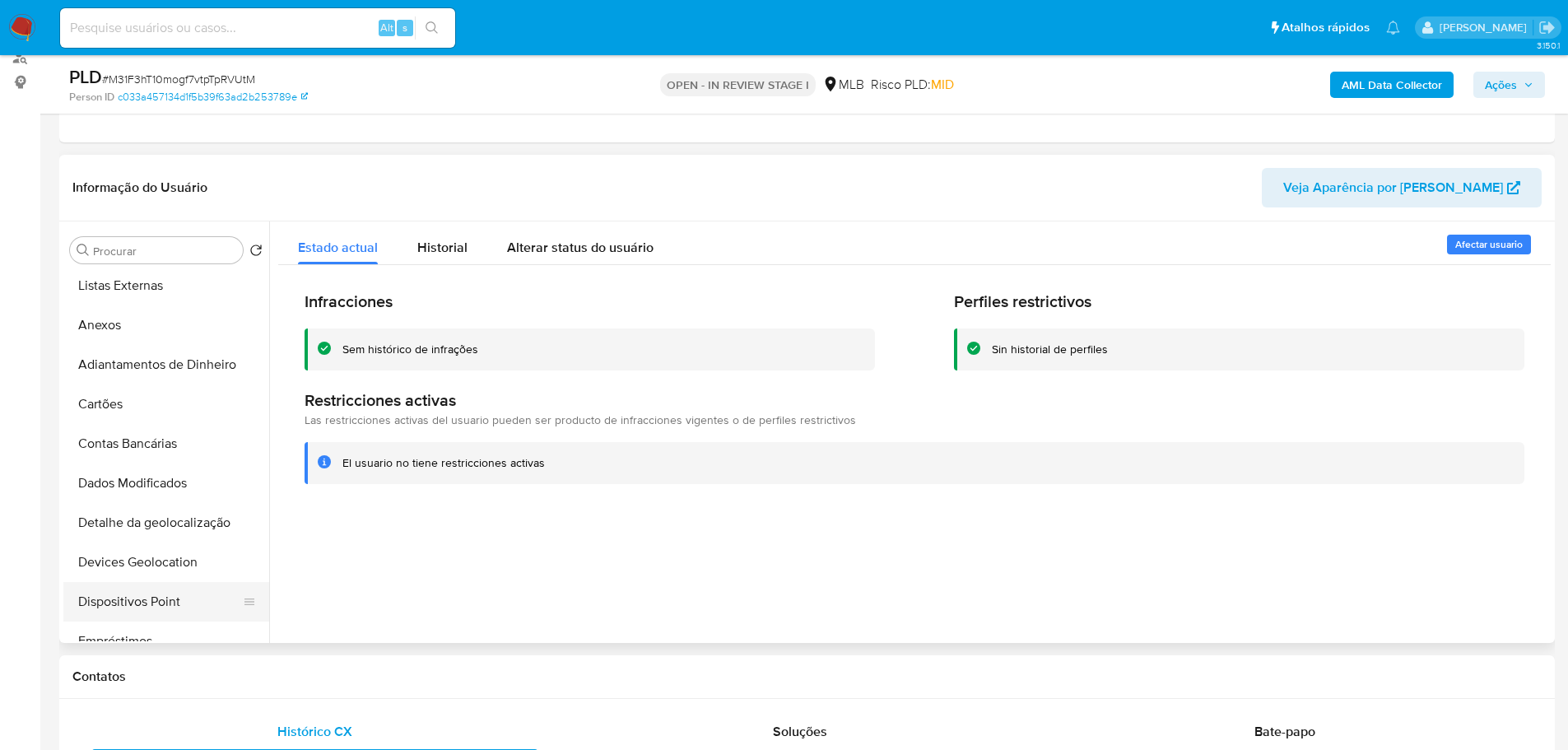
scroll to position [412, 0]
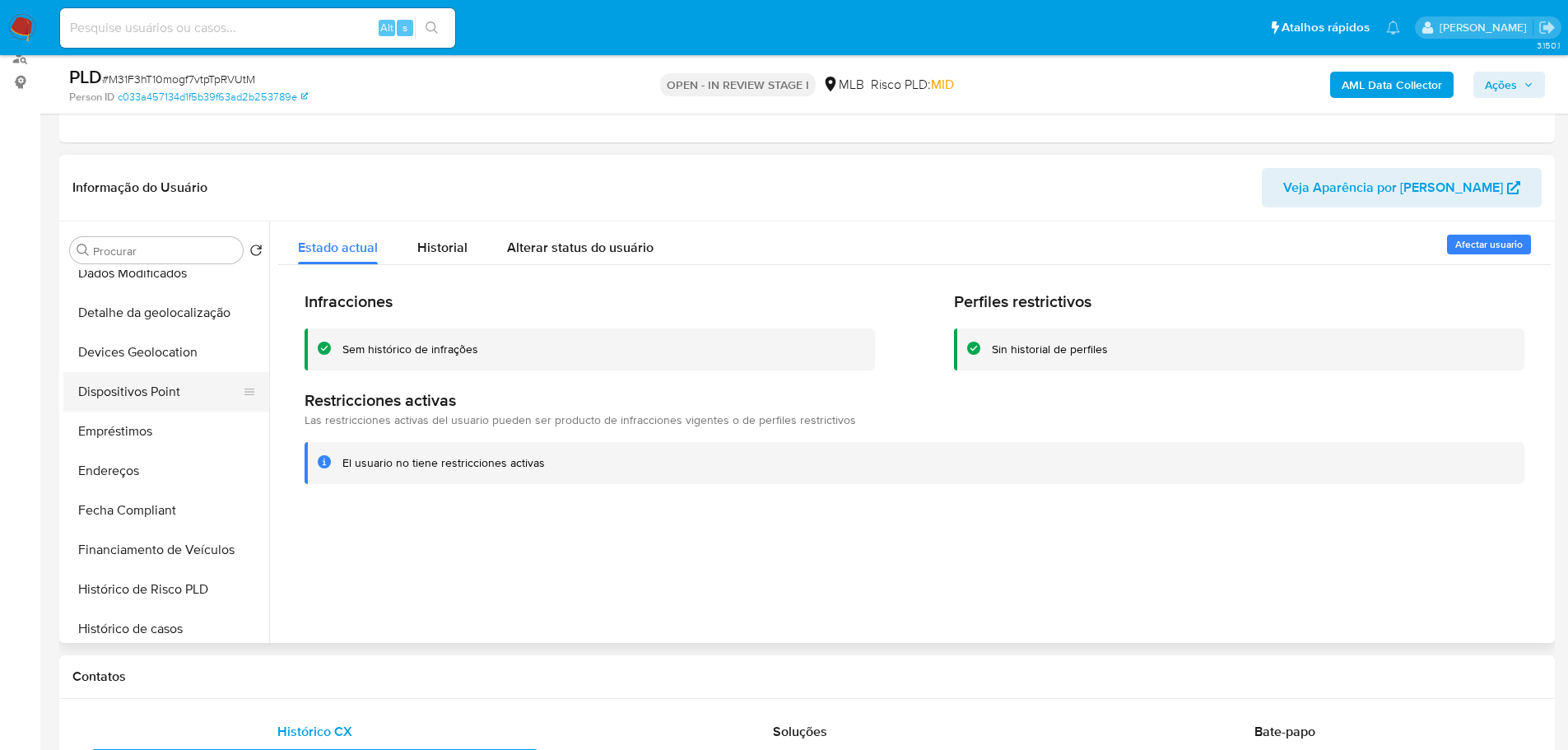
drag, startPoint x: 197, startPoint y: 398, endPoint x: 39, endPoint y: 424, distance: 160.1
click at [197, 397] on button "Dispositivos Point" at bounding box center [166, 392] width 205 height 39
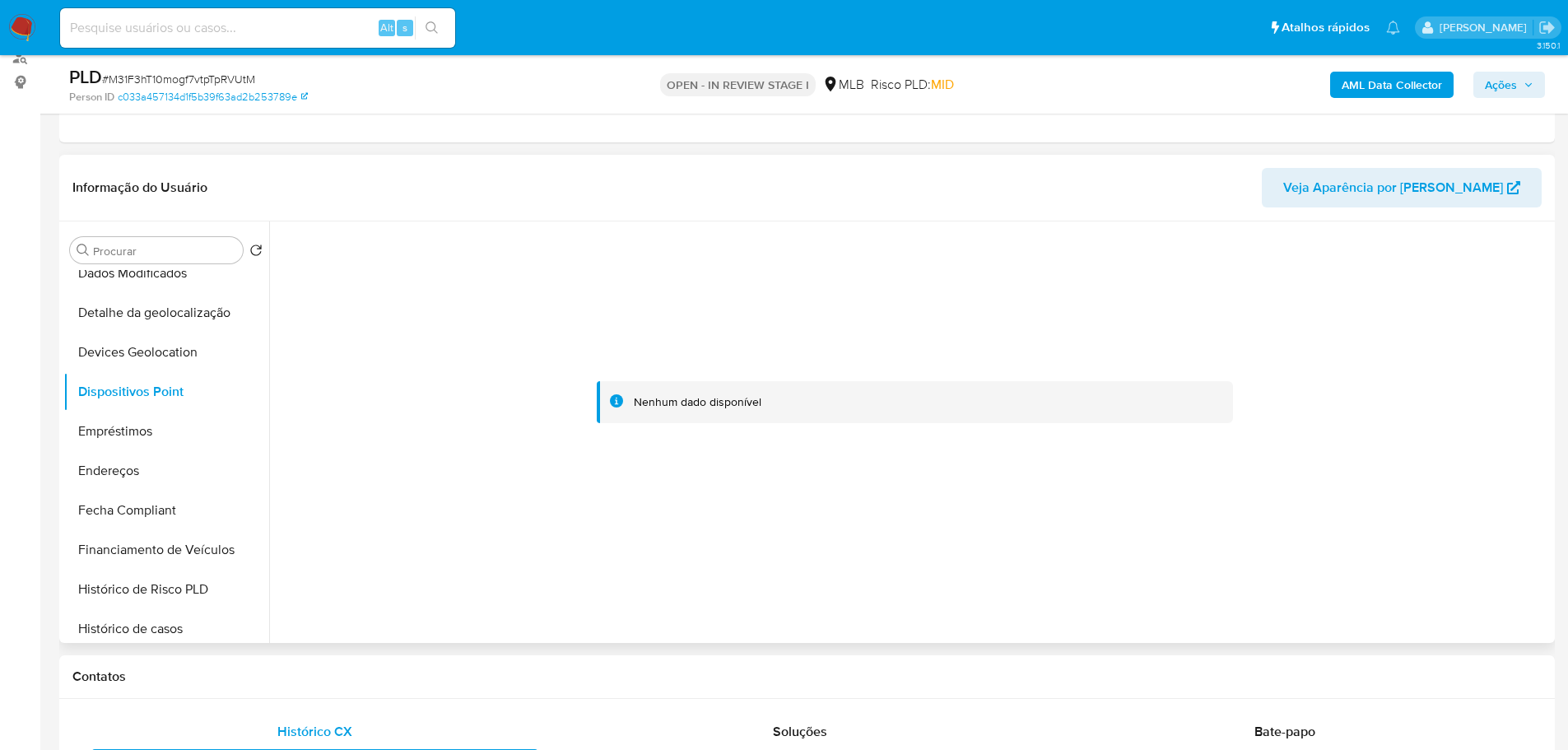
drag, startPoint x: 623, startPoint y: 694, endPoint x: 625, endPoint y: 469, distance: 225.0
click at [623, 694] on div "Contatos" at bounding box center [807, 677] width 1496 height 44
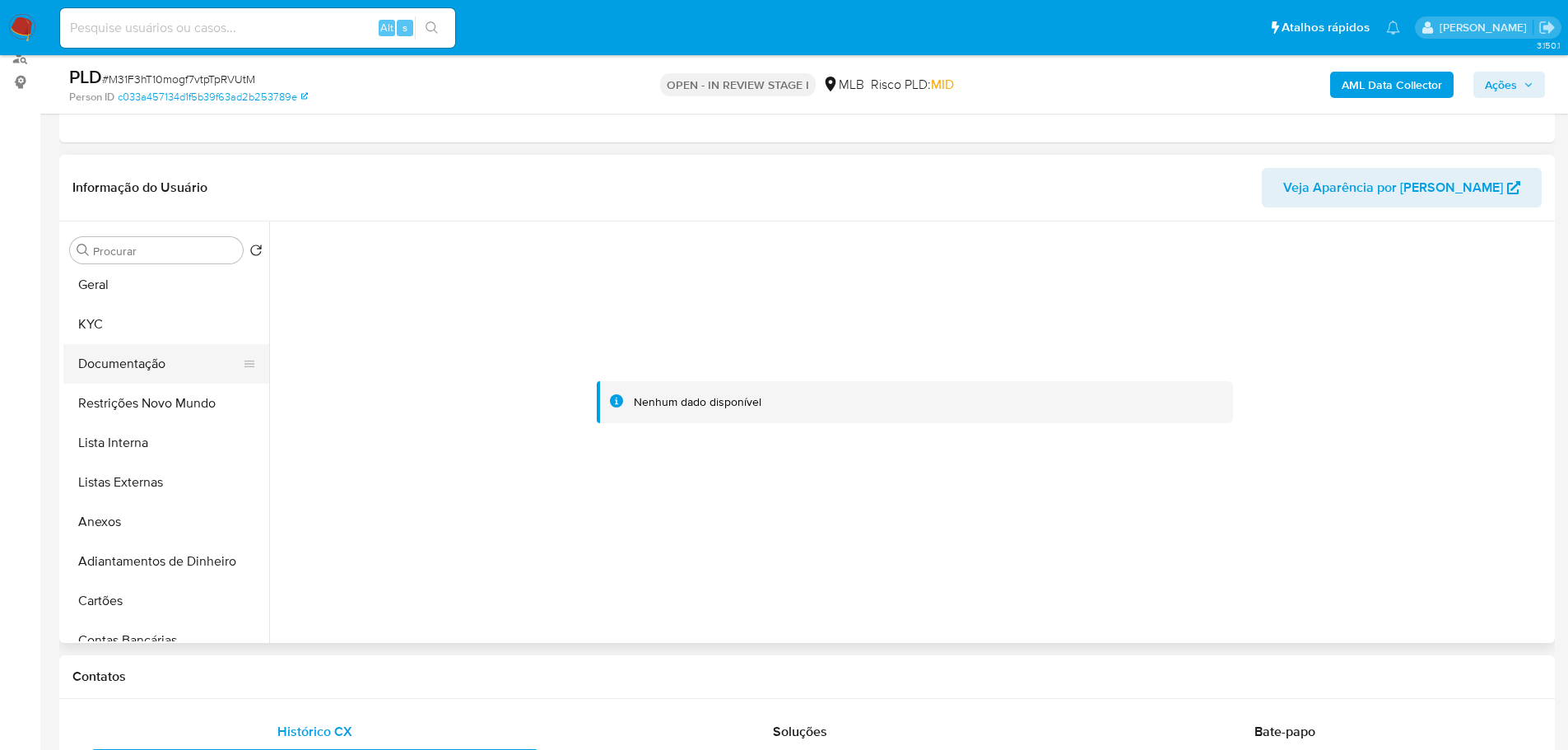
scroll to position [0, 0]
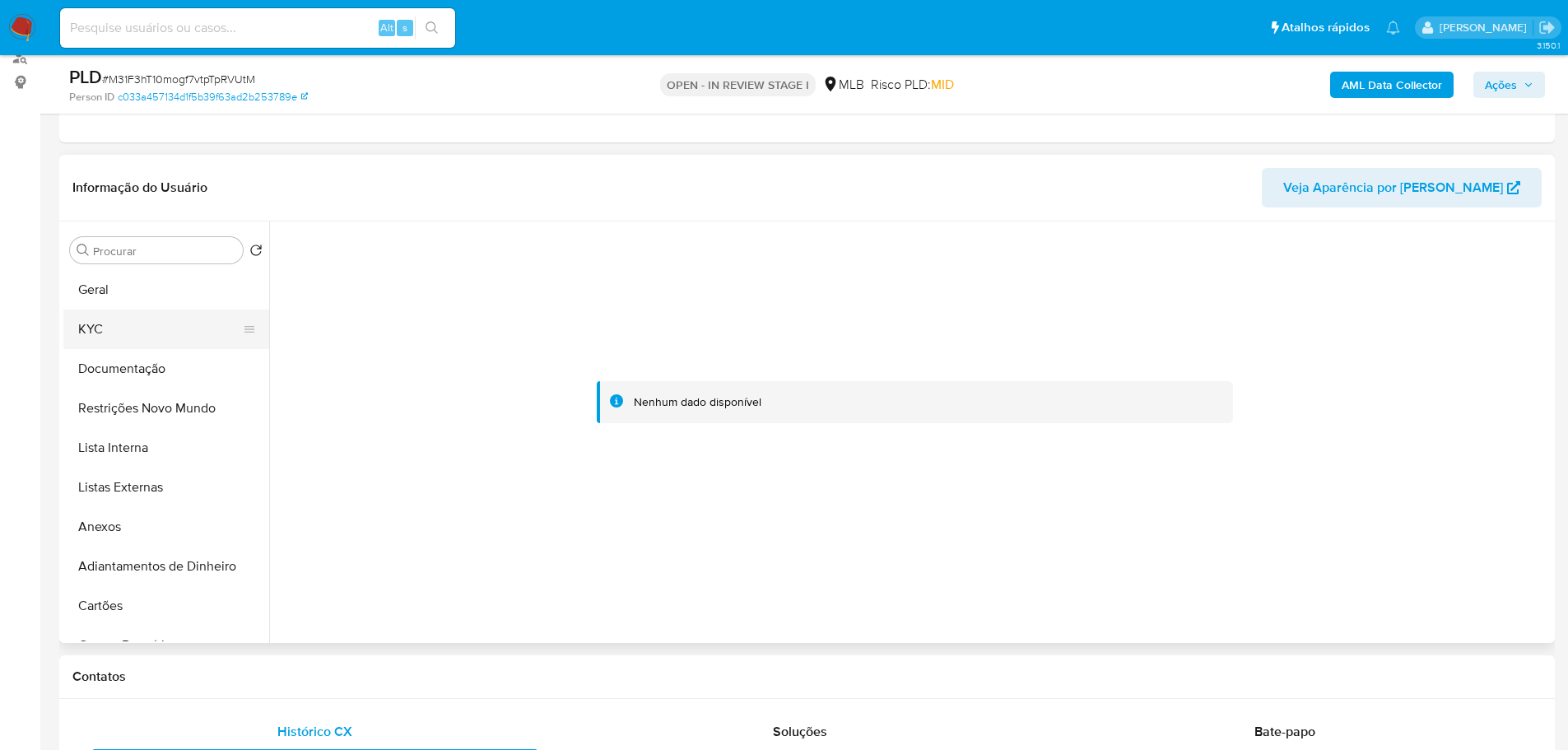
click at [99, 339] on button "KYC" at bounding box center [160, 329] width 193 height 39
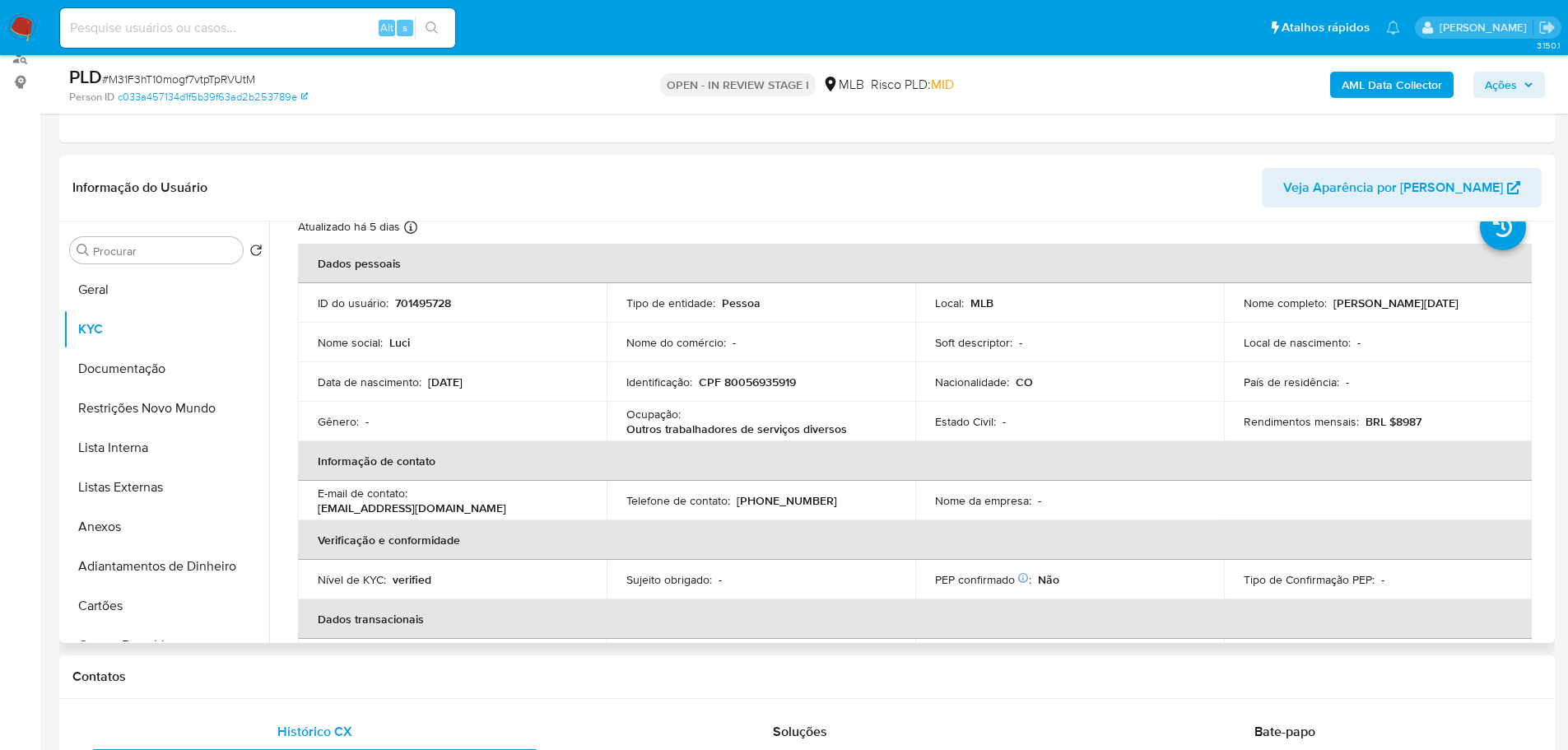
scroll to position [27, 0]
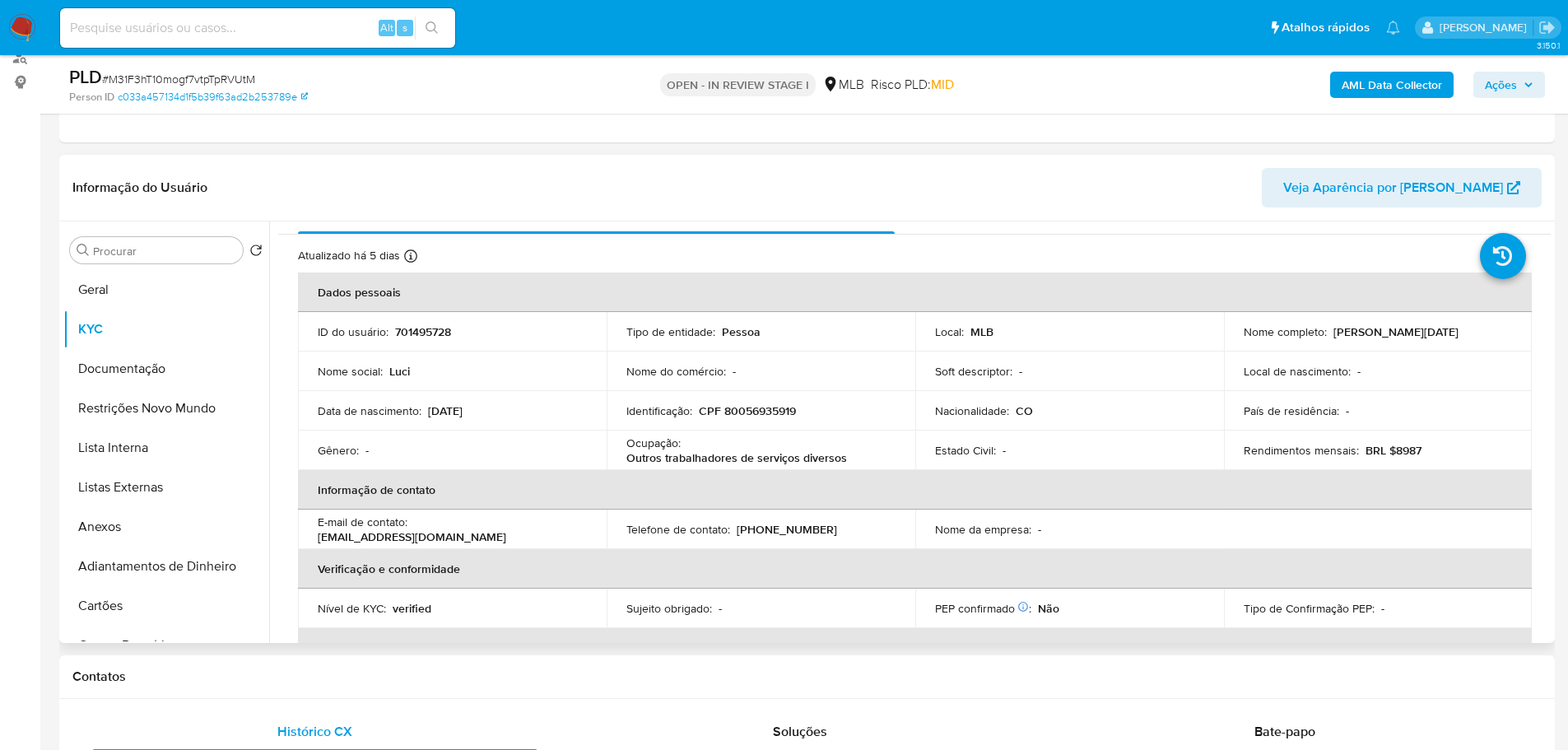
click at [783, 405] on p "CPF 80056935919" at bounding box center [747, 410] width 97 height 15
copy p "80056935919"
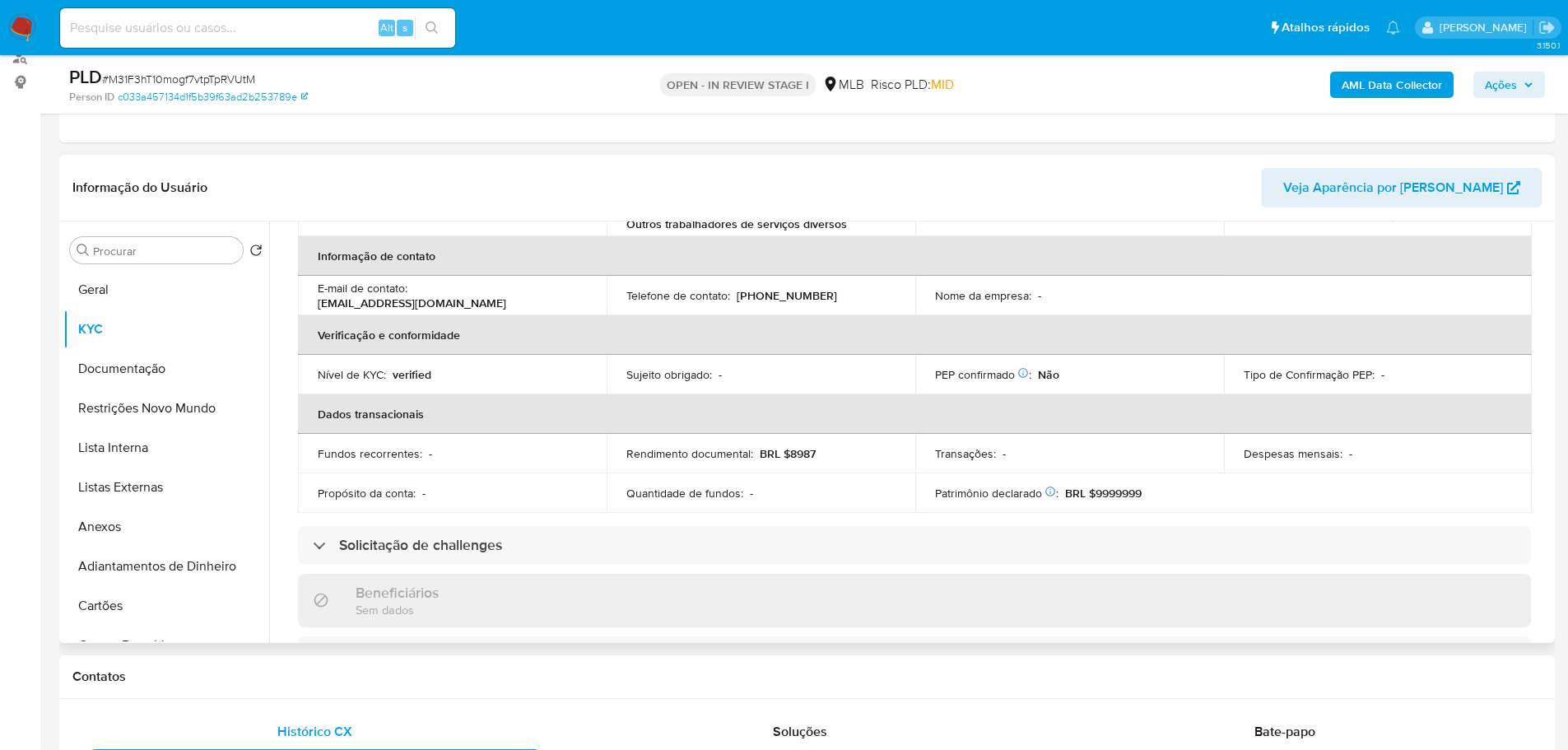
scroll to position [603, 0]
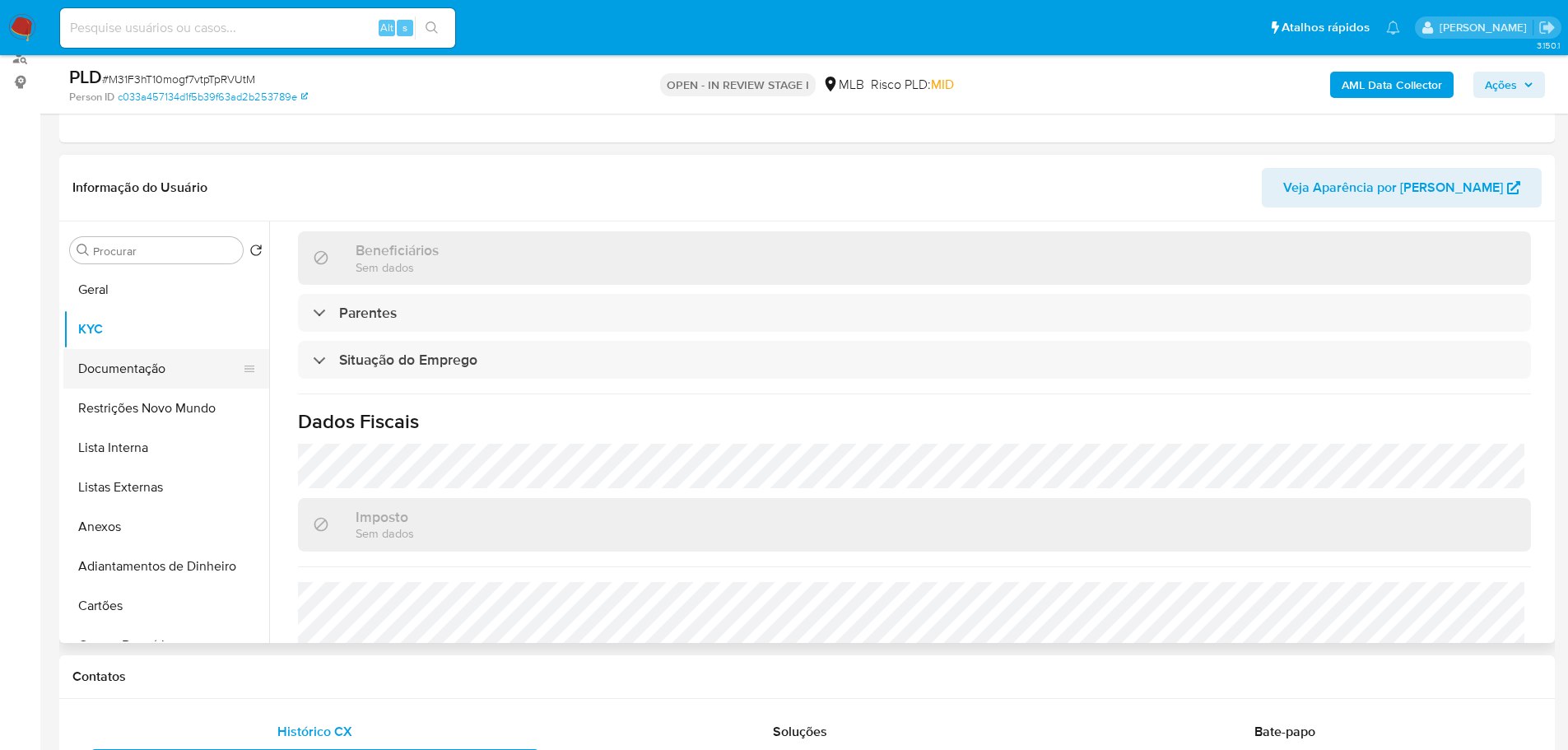
click at [195, 361] on button "Documentação" at bounding box center [160, 369] width 193 height 39
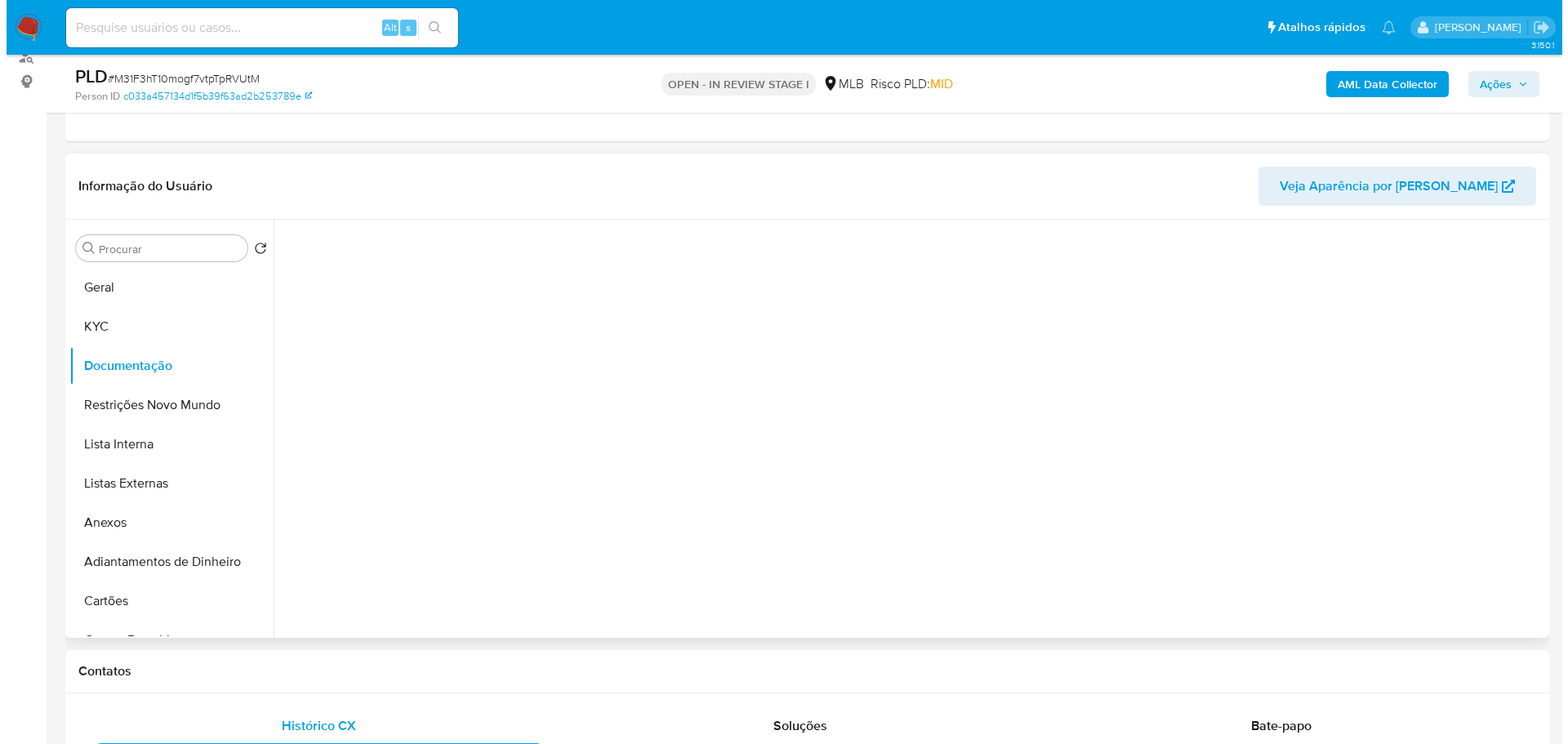
scroll to position [0, 0]
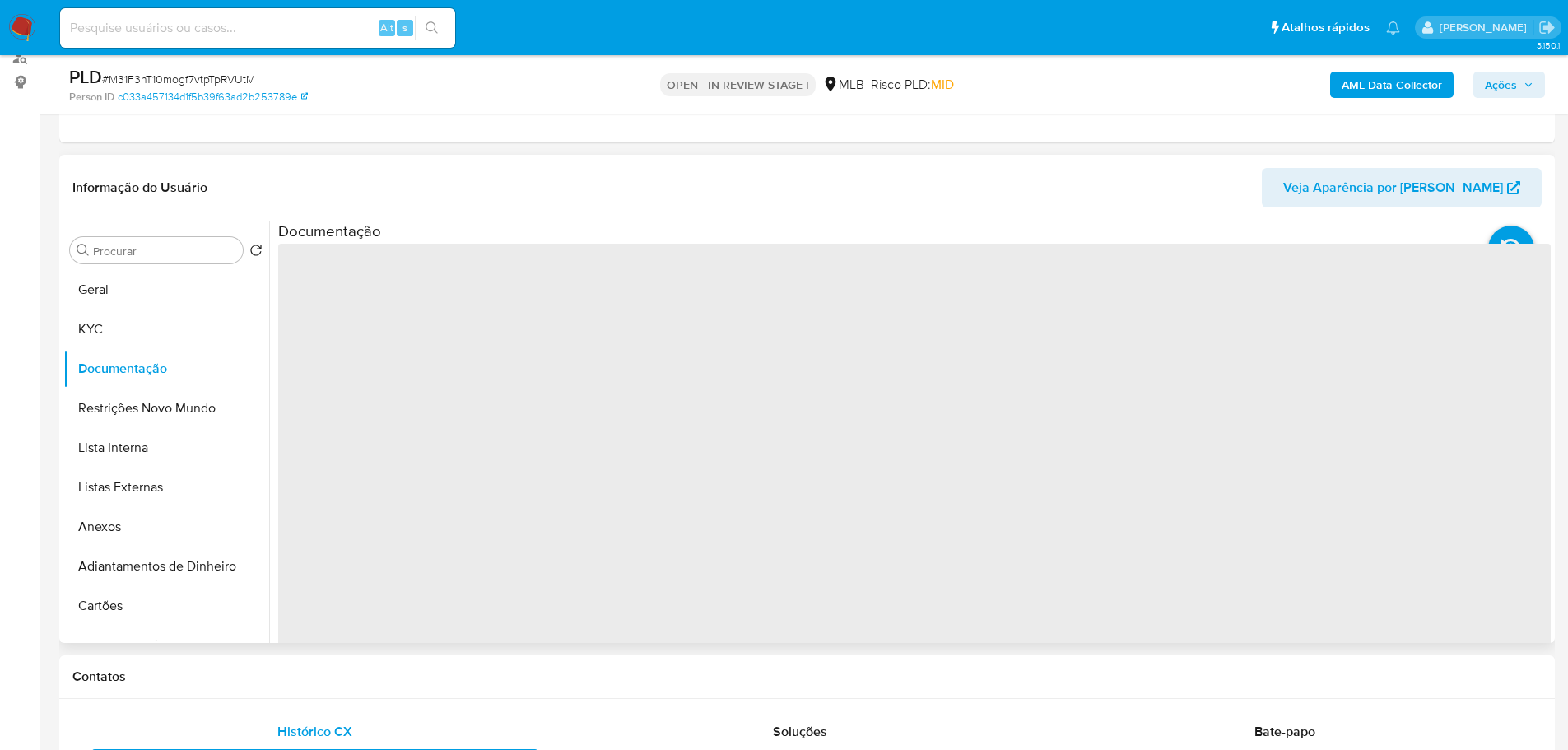
click at [396, 301] on span "‌" at bounding box center [914, 508] width 1272 height 527
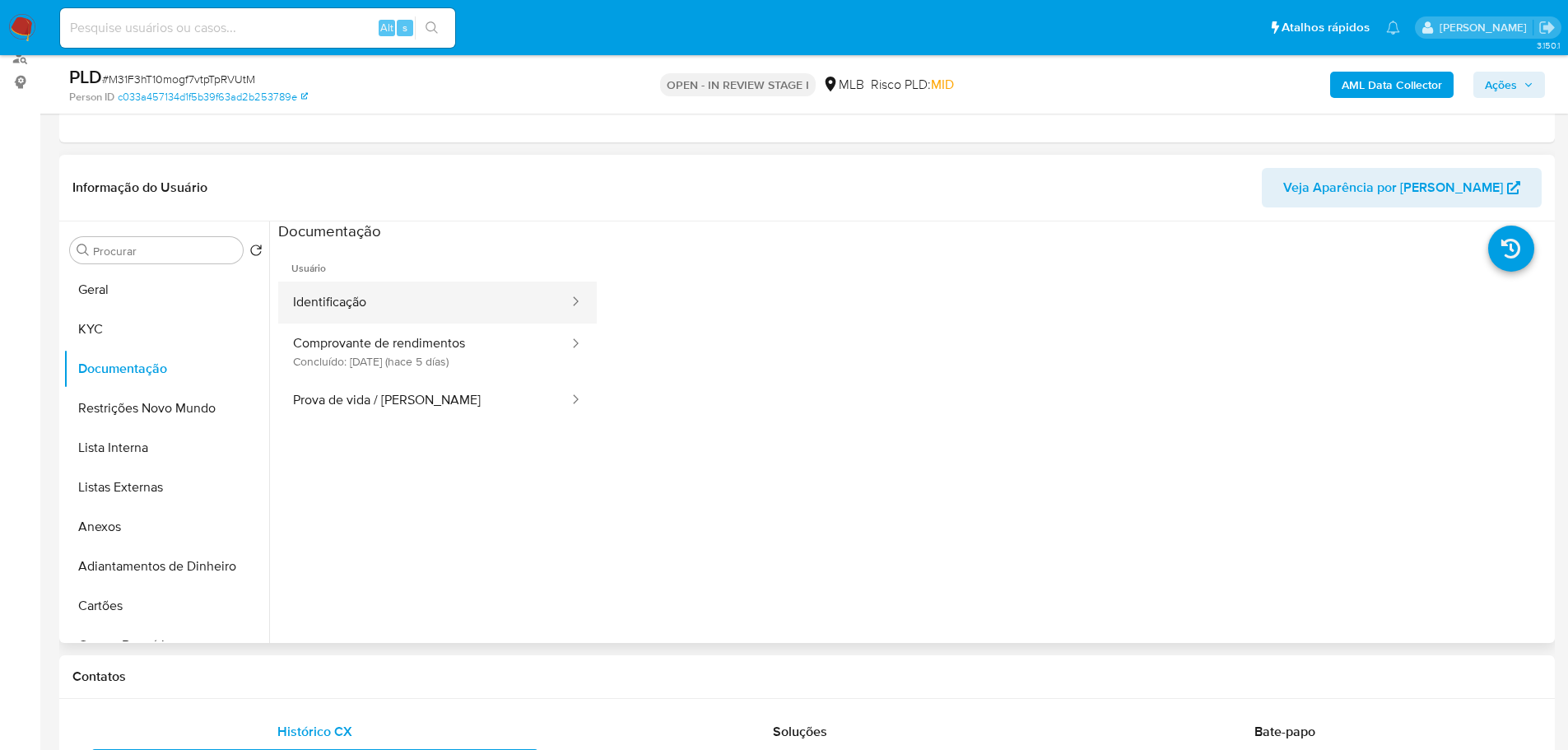
click at [367, 306] on button "Identificação" at bounding box center [423, 302] width 292 height 42
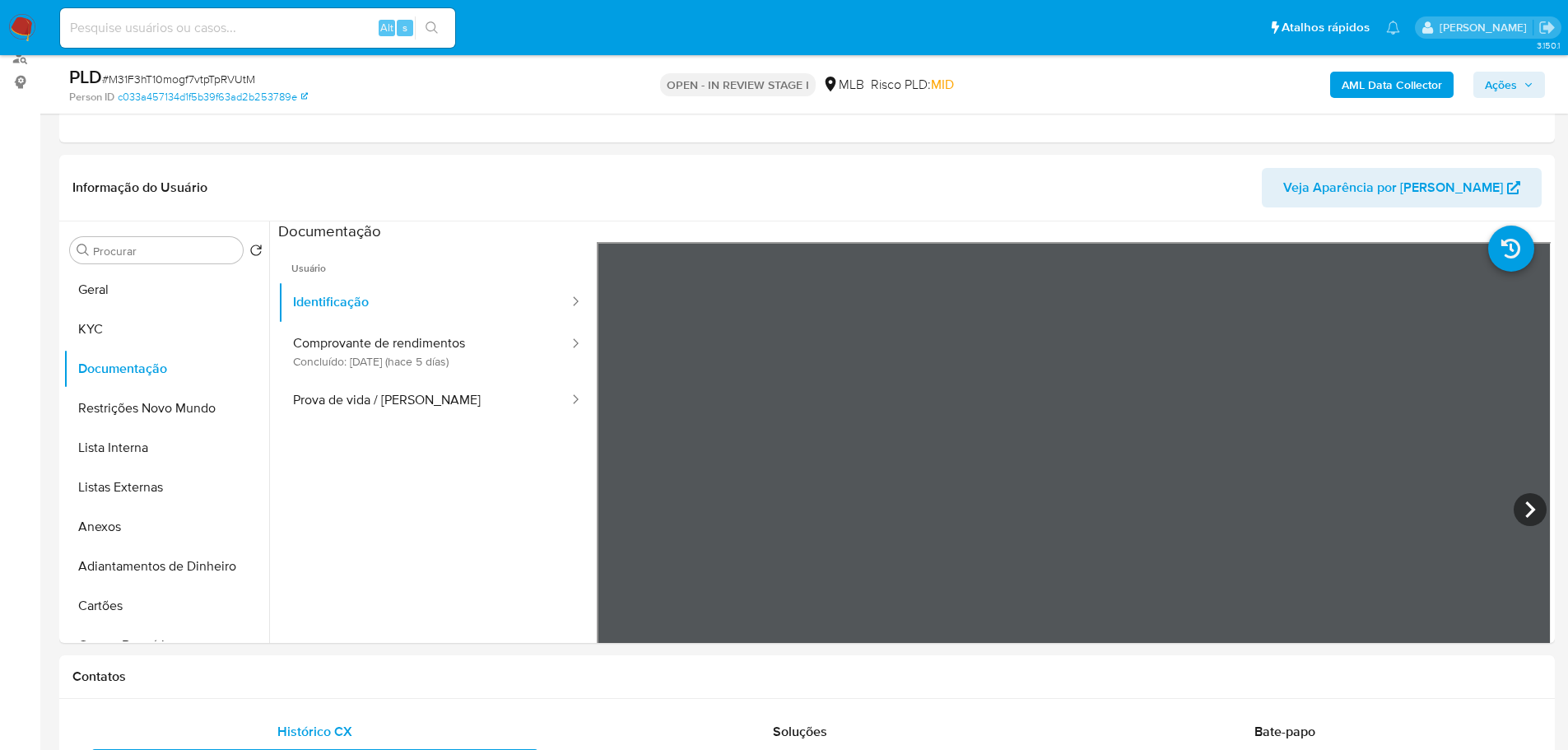
click at [1537, 72] on button "Ações" at bounding box center [1509, 84] width 71 height 26
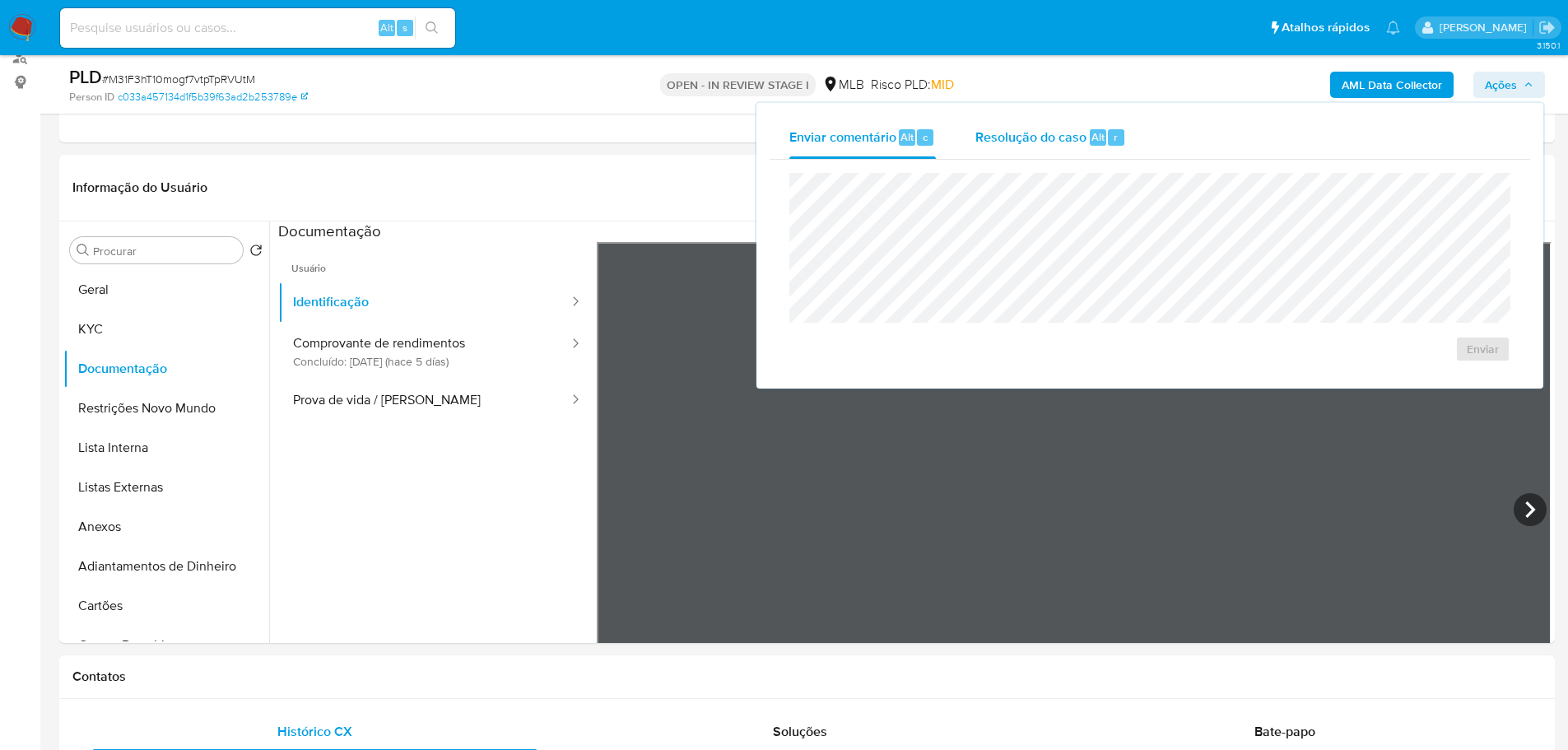
click at [1038, 133] on span "Resolução do caso" at bounding box center [1031, 136] width 111 height 19
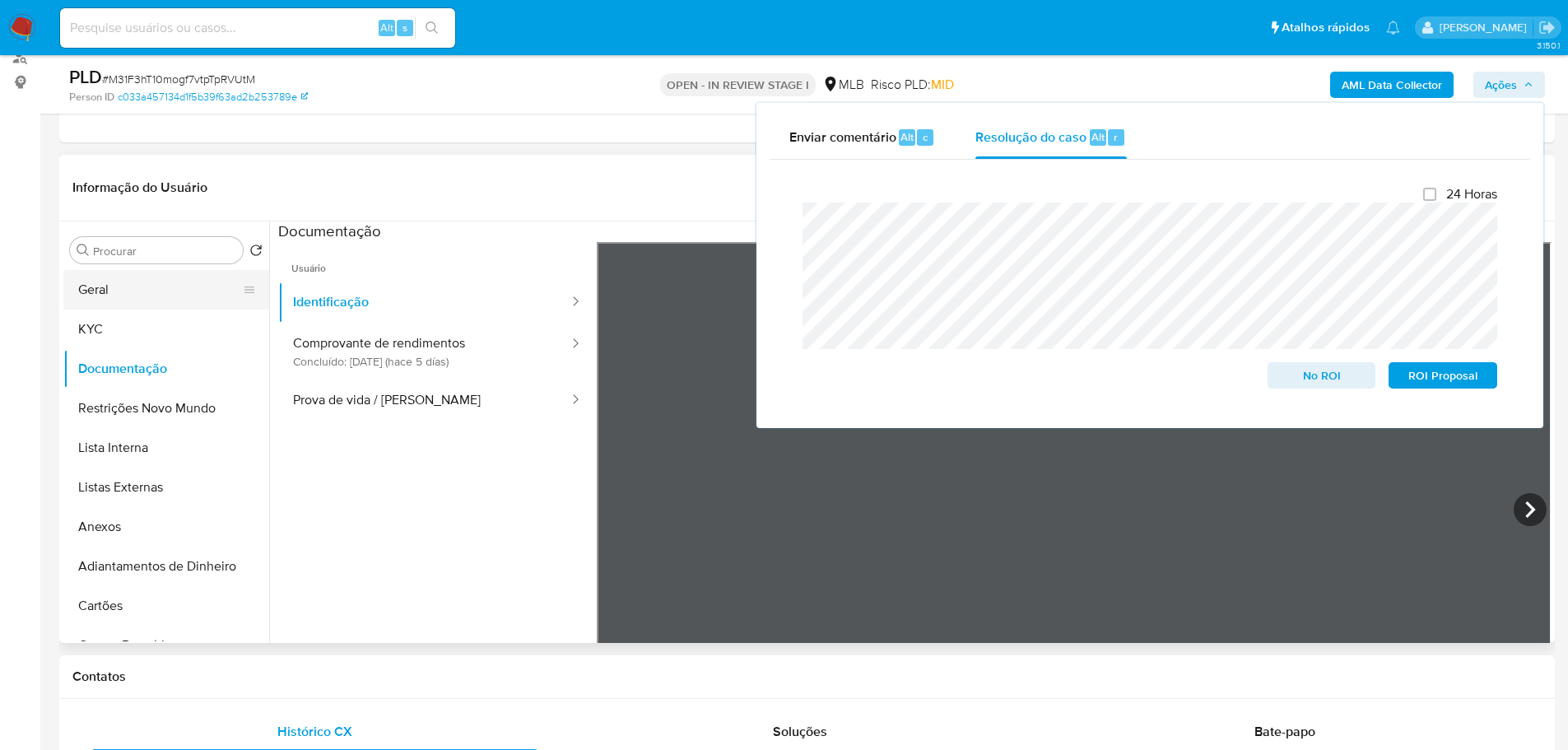
click at [108, 289] on button "Geral" at bounding box center [160, 290] width 193 height 39
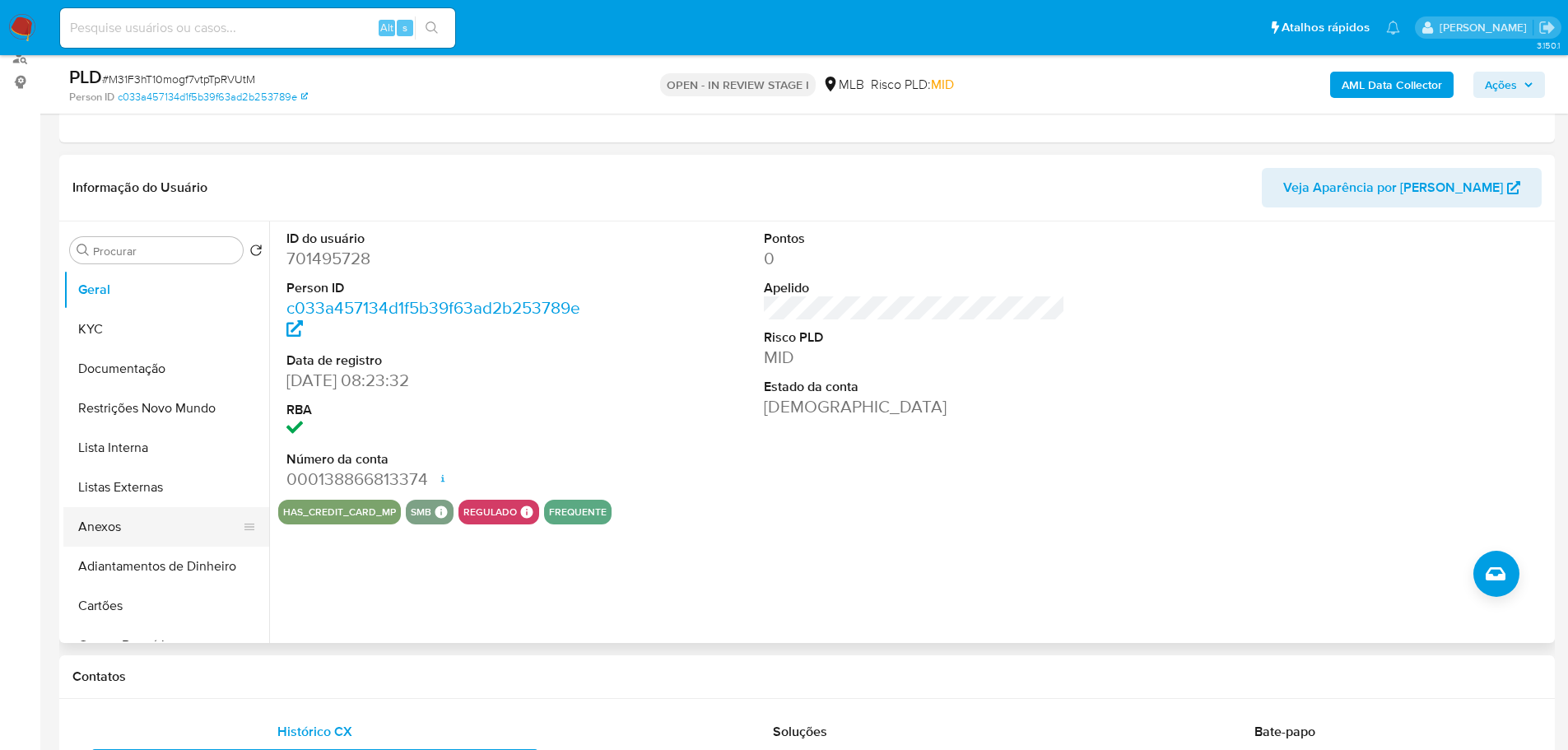
drag, startPoint x: 108, startPoint y: 528, endPoint x: 116, endPoint y: 533, distance: 9.4
click at [108, 528] on button "Anexos" at bounding box center [160, 527] width 193 height 39
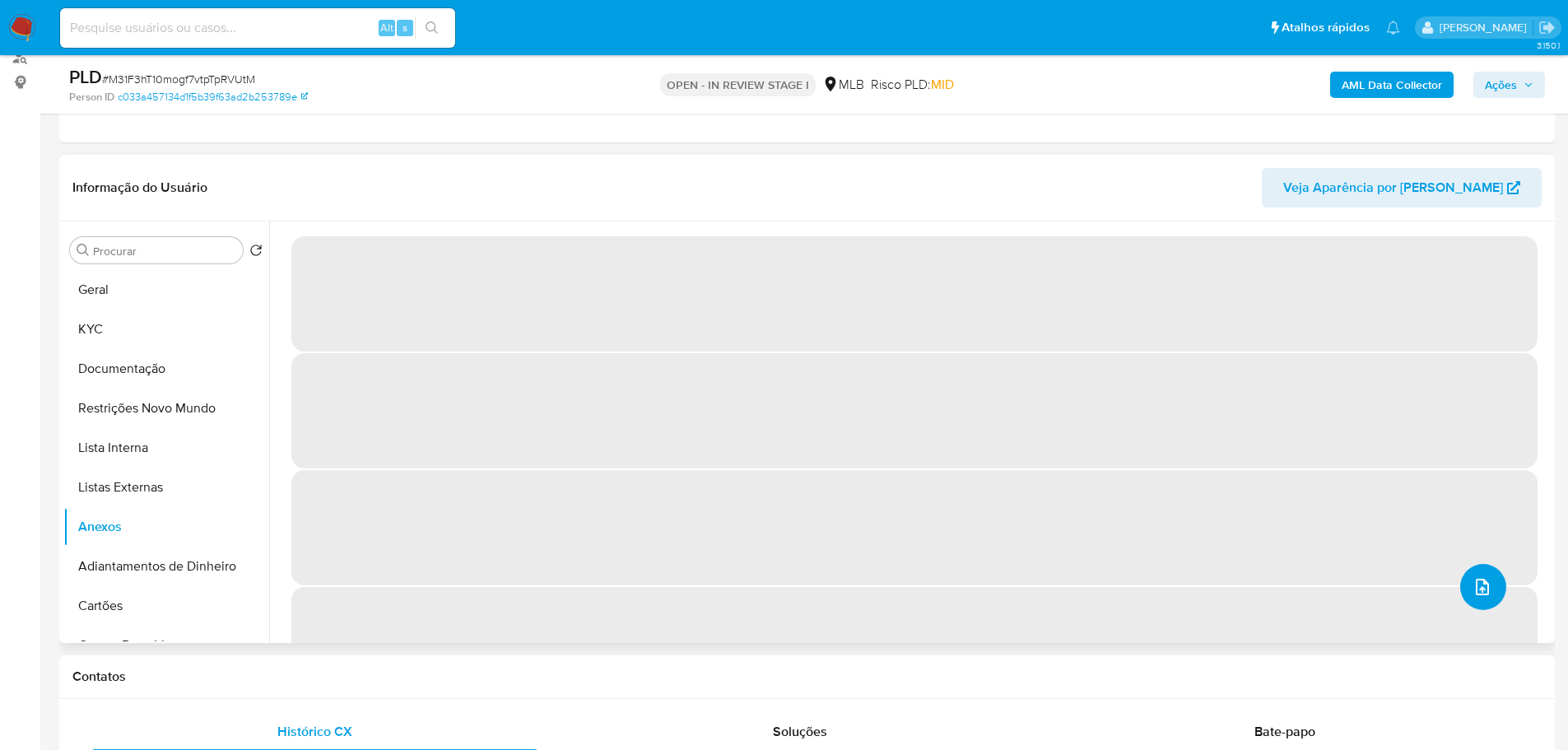
click at [1480, 598] on button "upload-file" at bounding box center [1483, 587] width 46 height 46
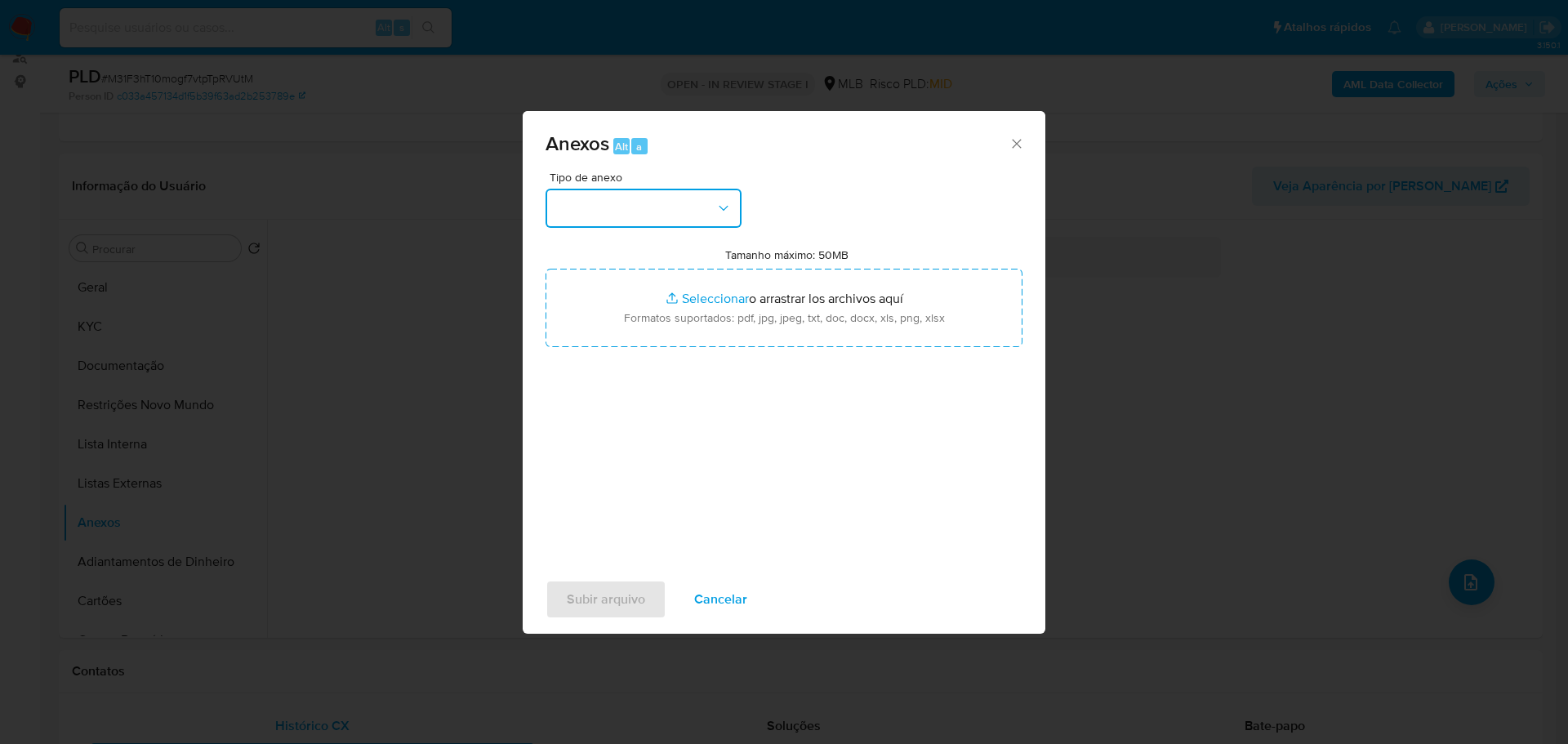
click at [684, 200] on button "button" at bounding box center [643, 208] width 196 height 39
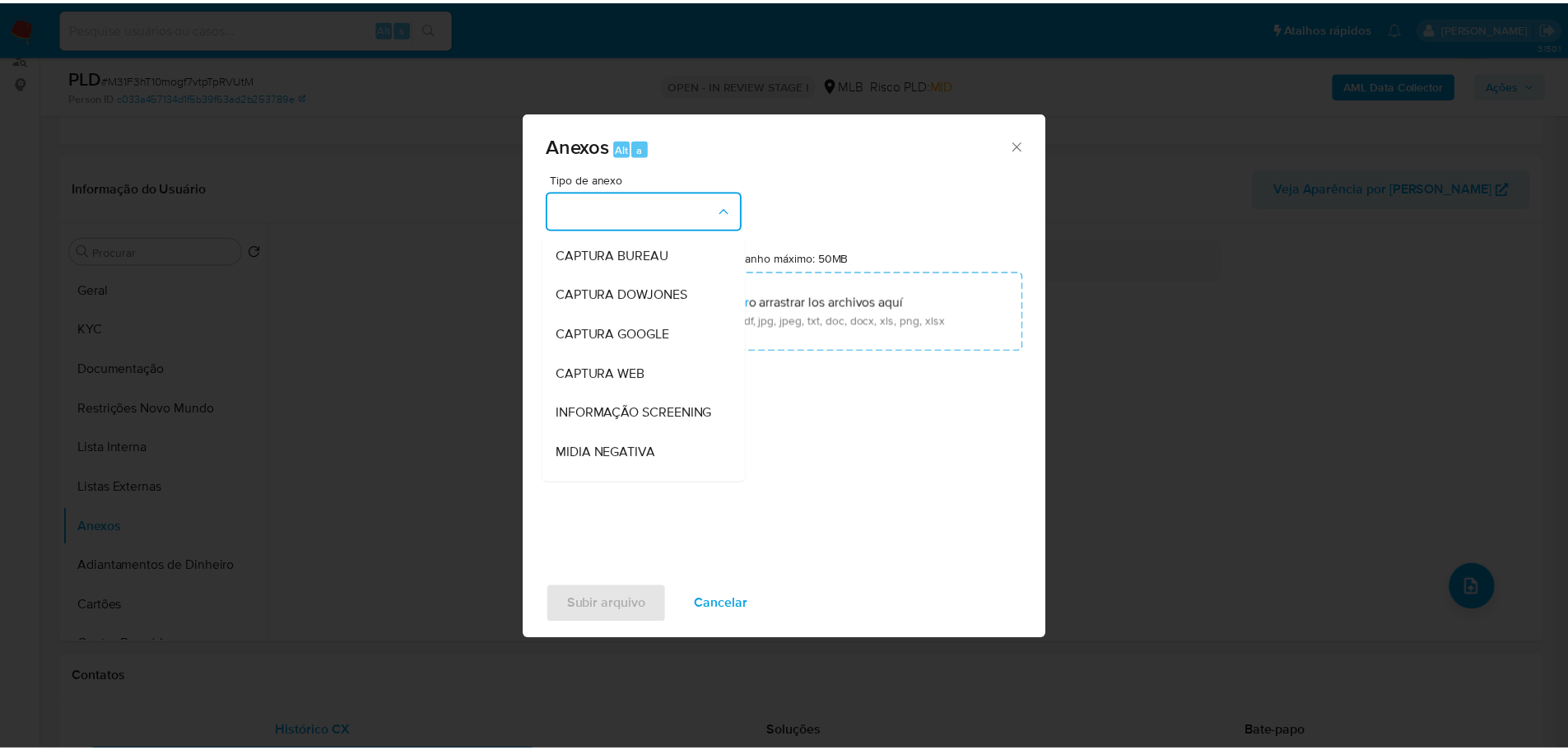
scroll to position [254, 0]
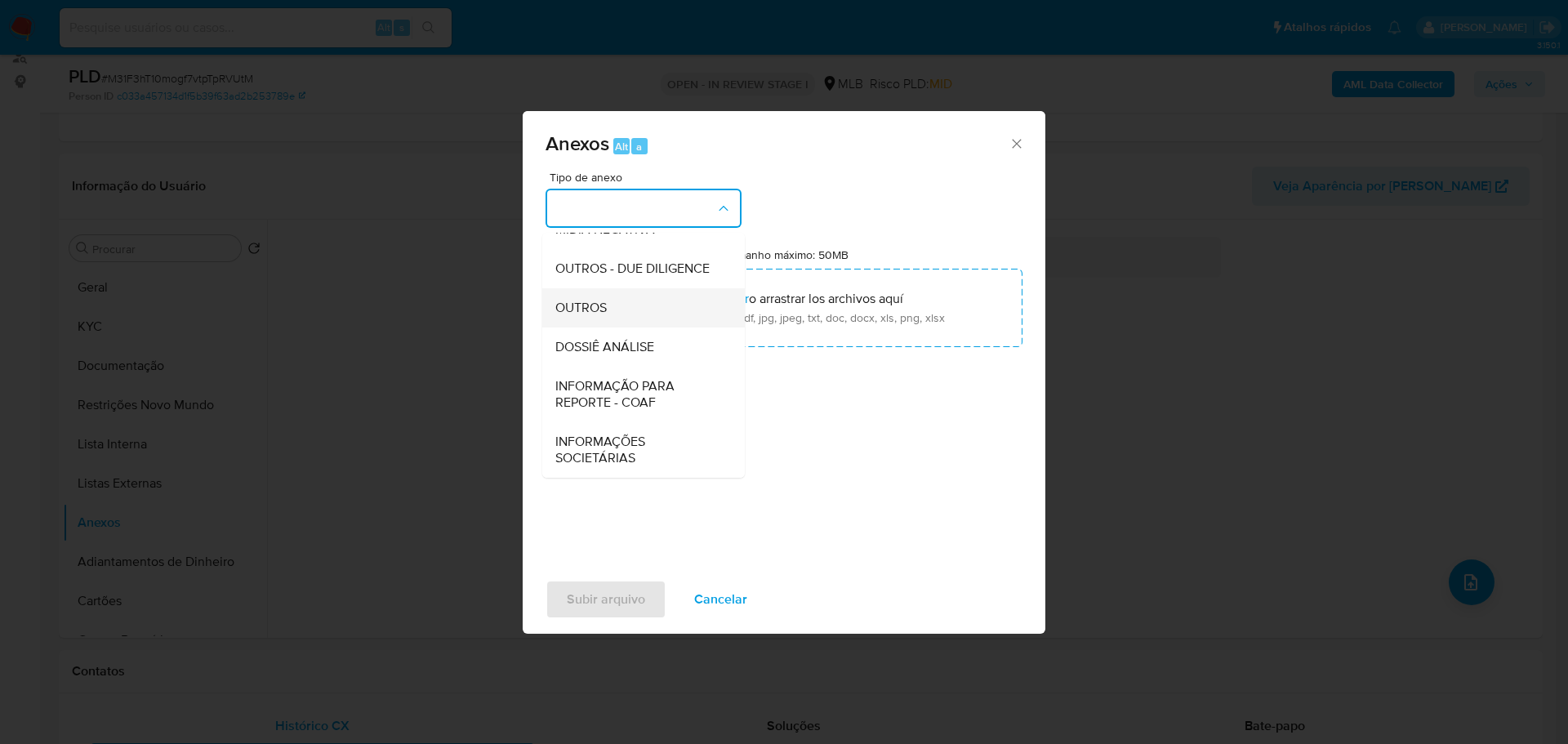
click at [611, 315] on div "OUTROS" at bounding box center [638, 308] width 167 height 39
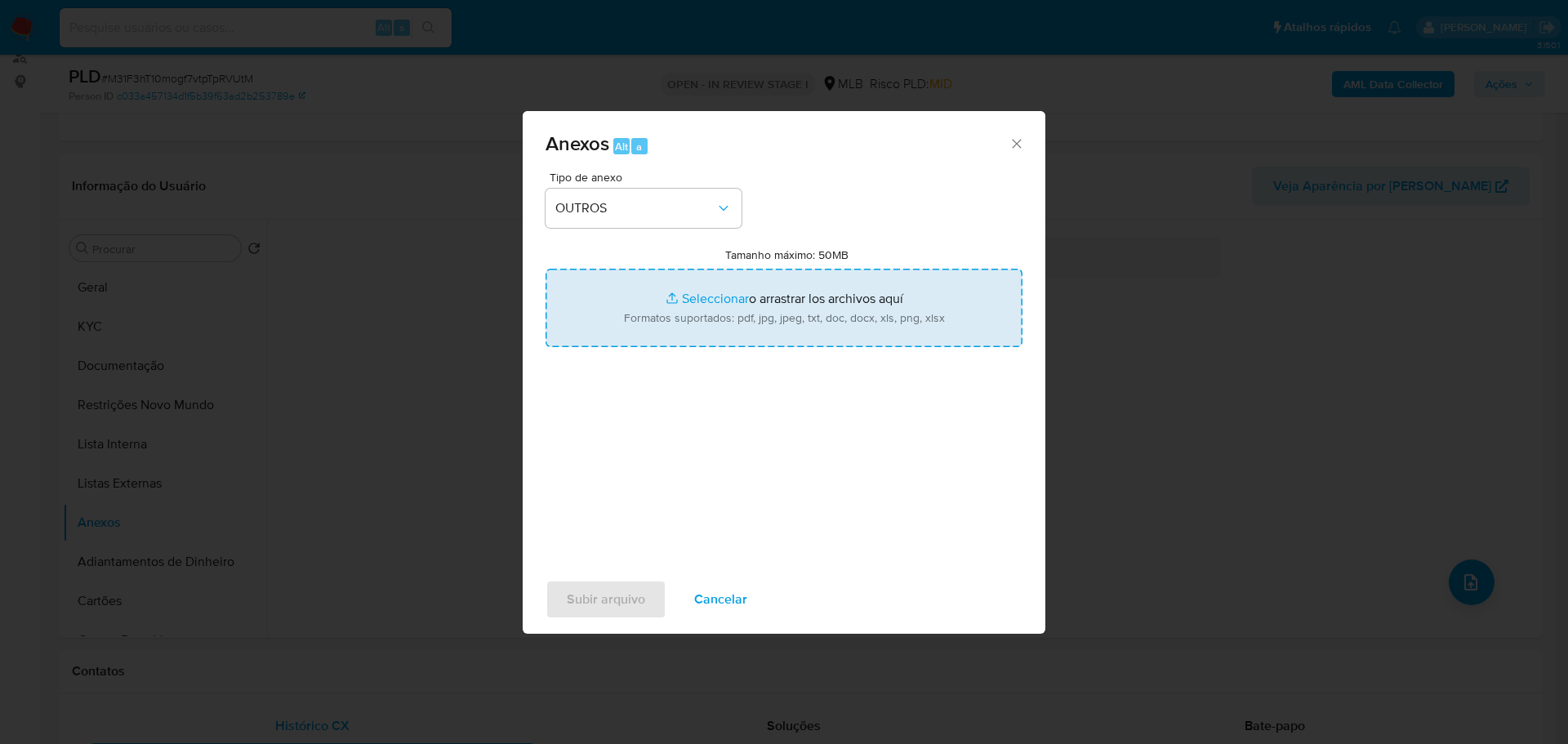
type input "C:\fakepath\SAR - XXX - CPF 80056935919 - SARA LUCIA CASTILLO MARIN.pdf"
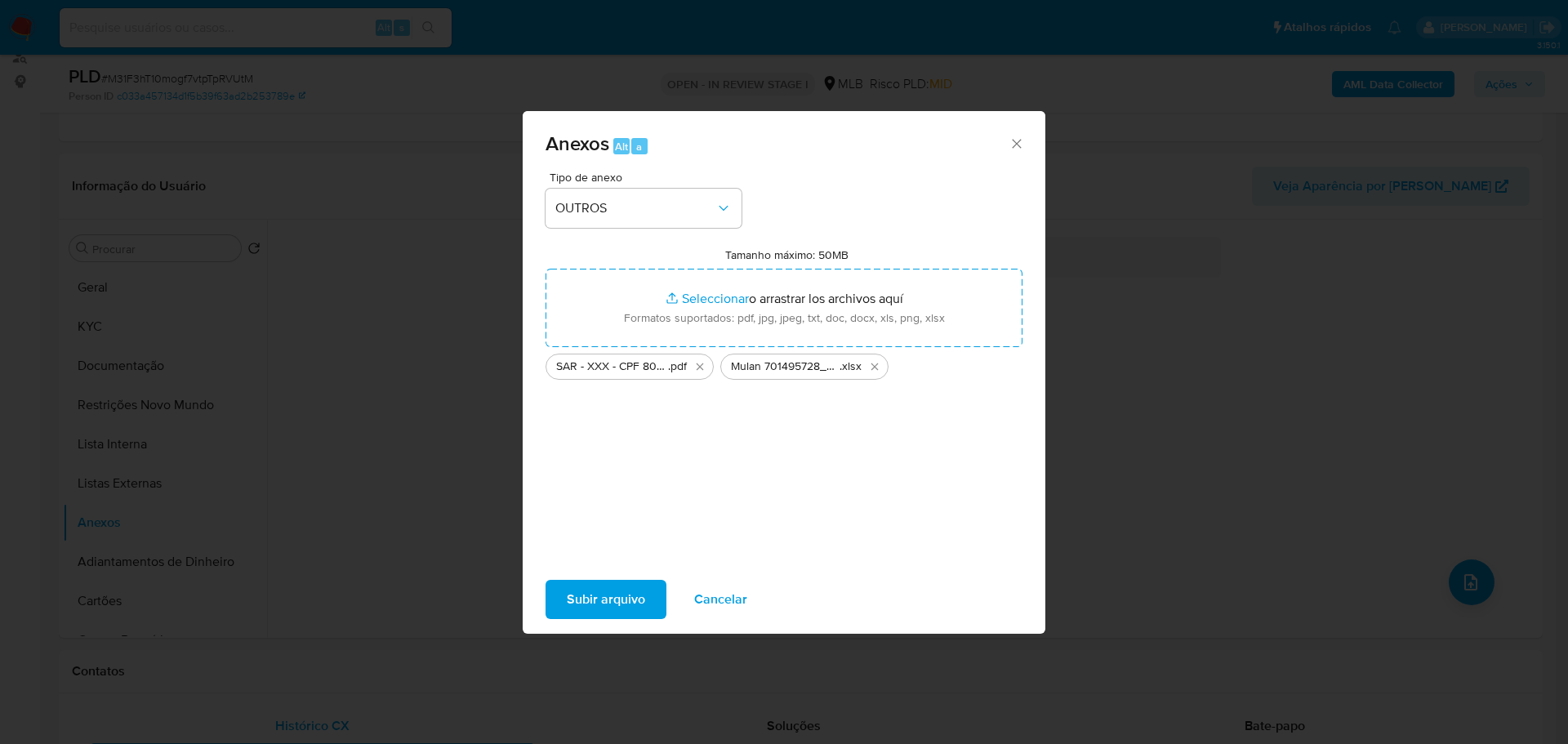
click at [623, 604] on span "Subir arquivo" at bounding box center [605, 599] width 78 height 36
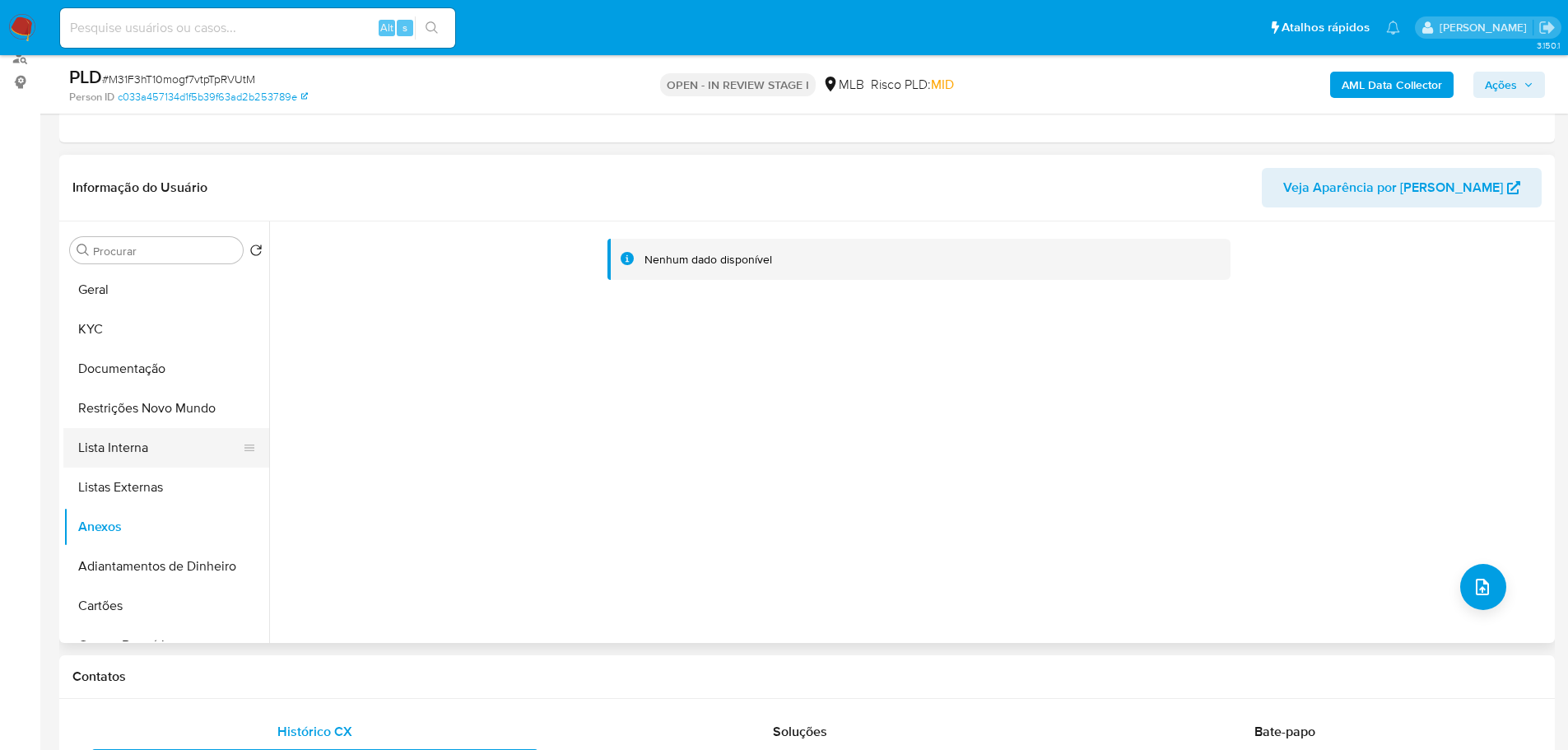
click at [135, 454] on button "Lista Interna" at bounding box center [160, 448] width 193 height 39
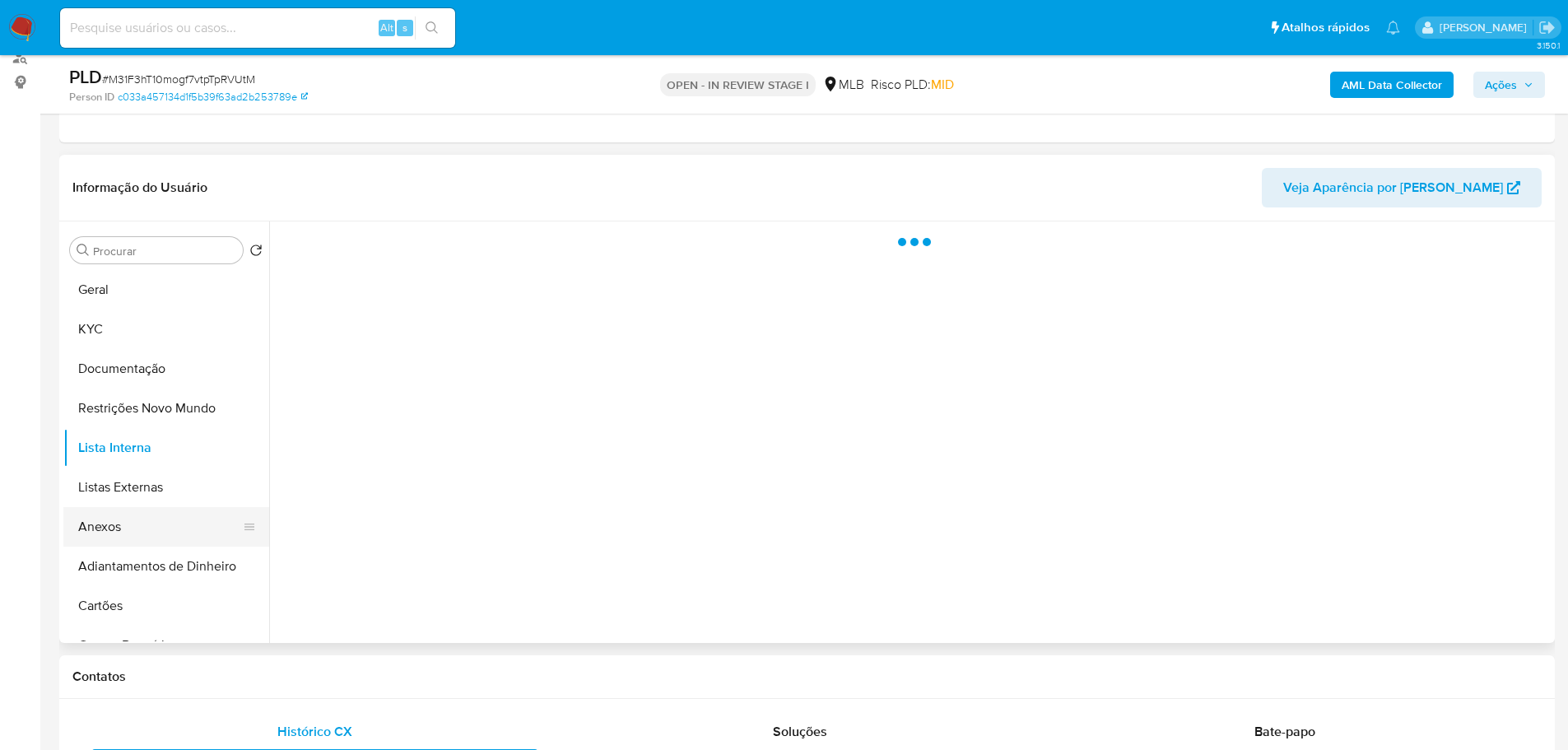
click at [146, 517] on button "Anexos" at bounding box center [160, 527] width 193 height 39
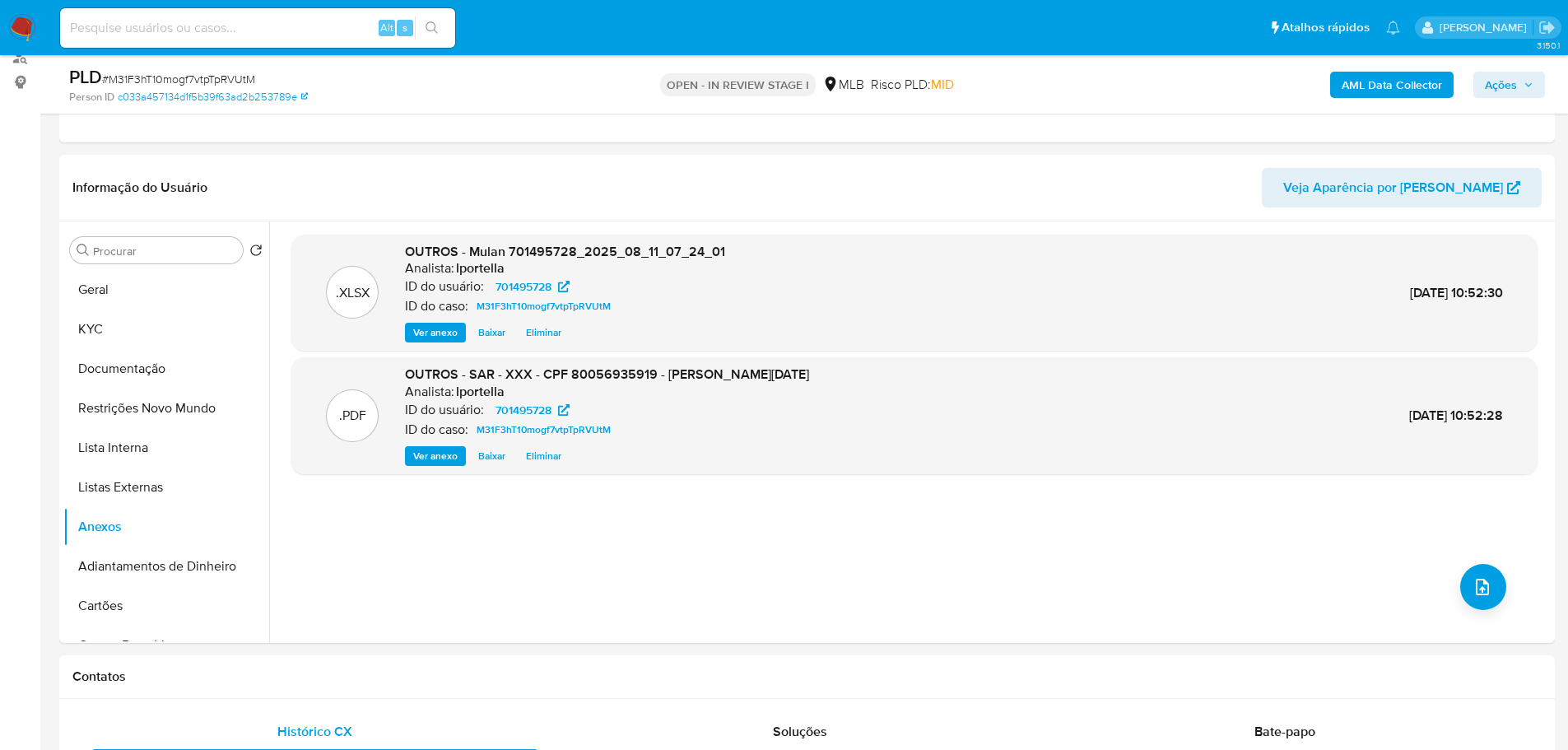
click at [1497, 85] on span "Ações" at bounding box center [1501, 84] width 32 height 26
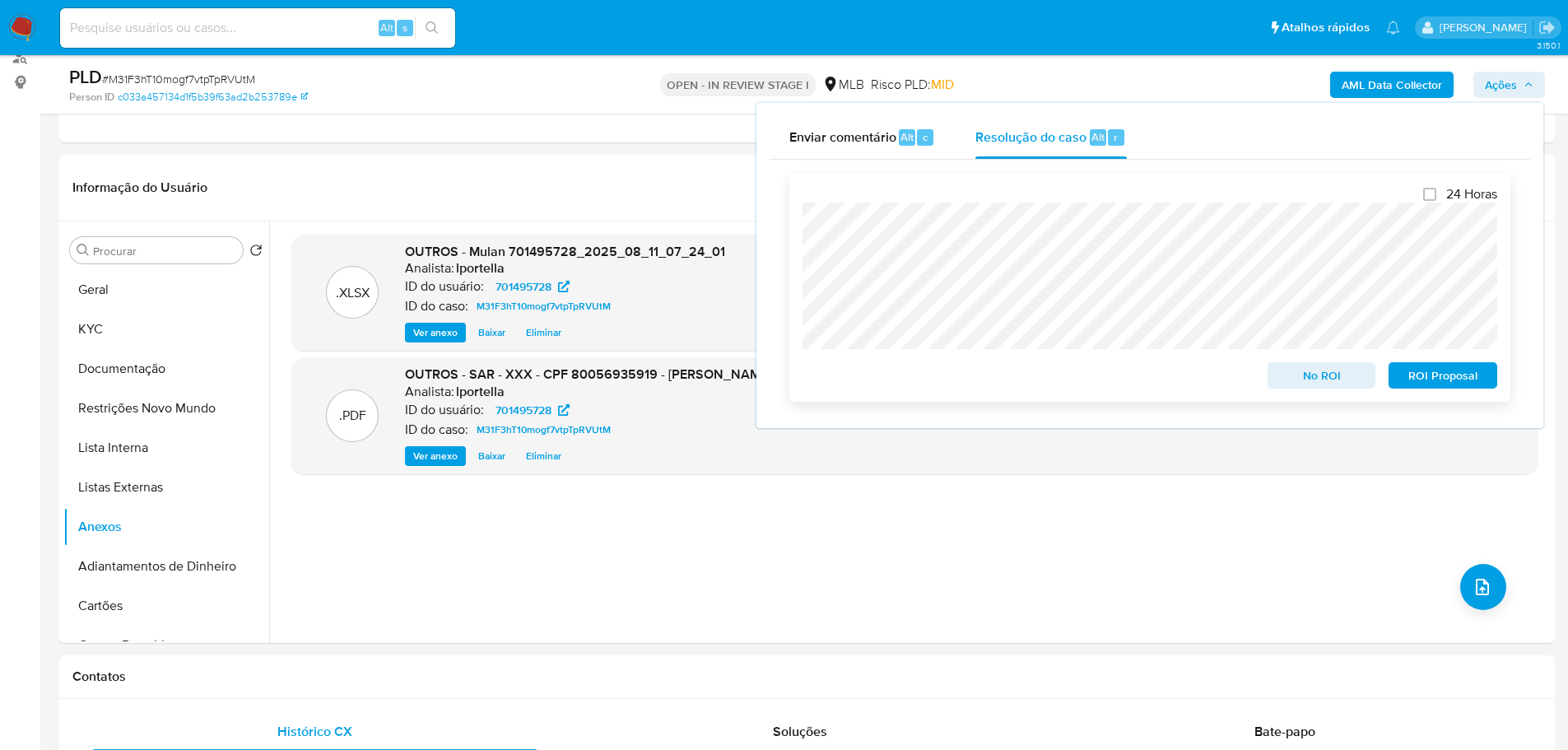
click at [1451, 381] on span "ROI Proposal" at bounding box center [1443, 375] width 86 height 23
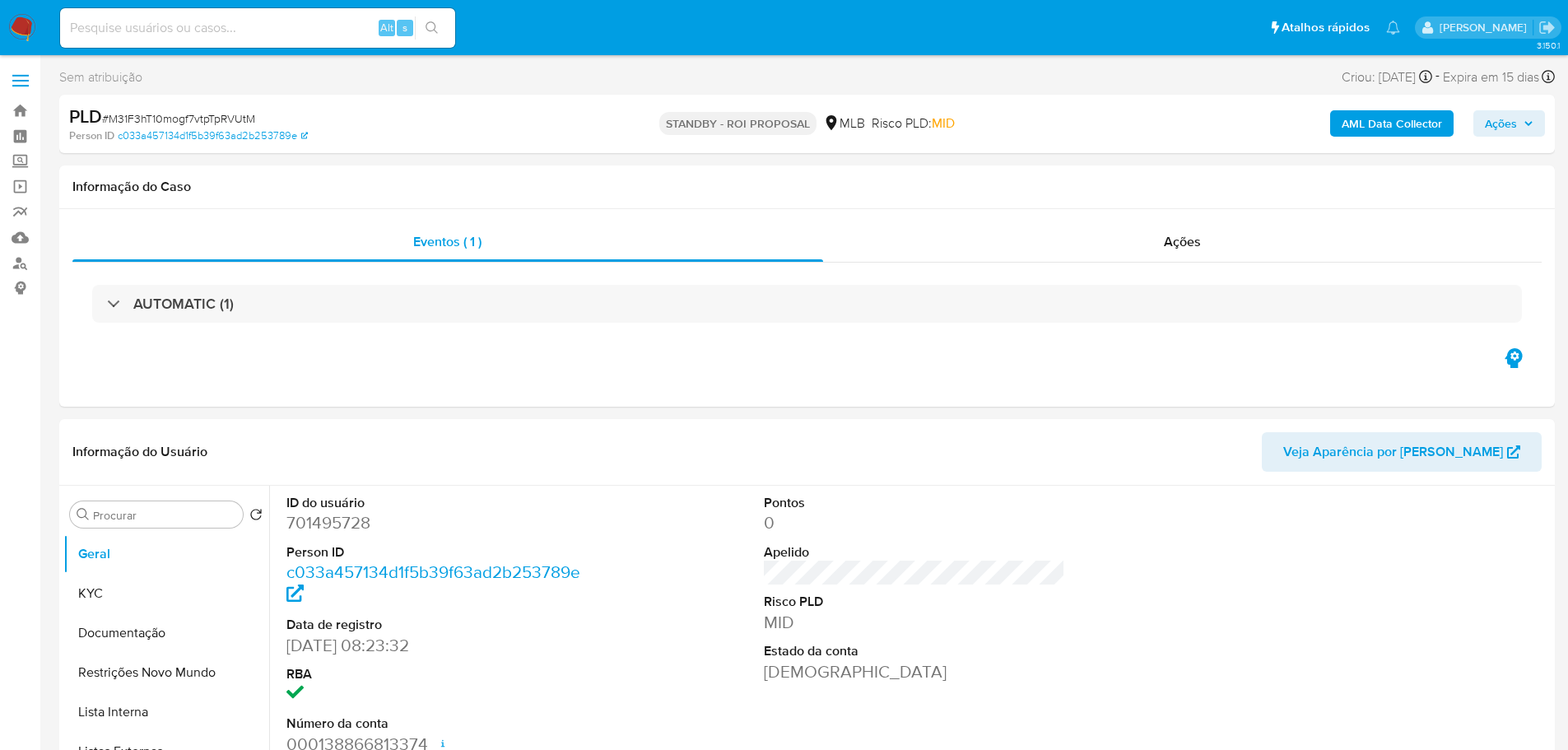
select select "10"
click at [217, 122] on span "# M31F3hT10mogf7vtpTpRVUtM" at bounding box center [178, 118] width 153 height 16
copy span "M31F3hT10mogf7vtpTpRVUtM"
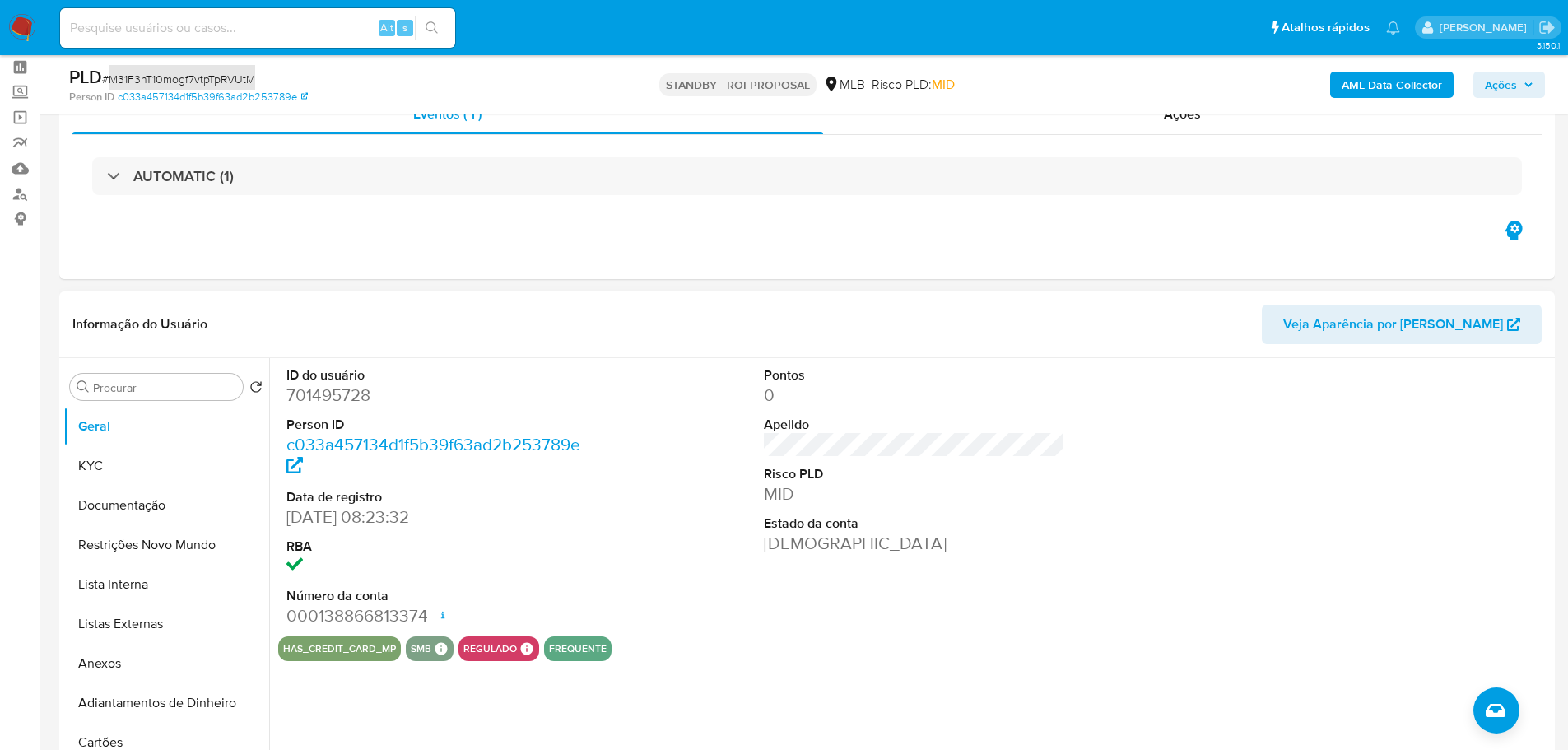
scroll to position [164, 0]
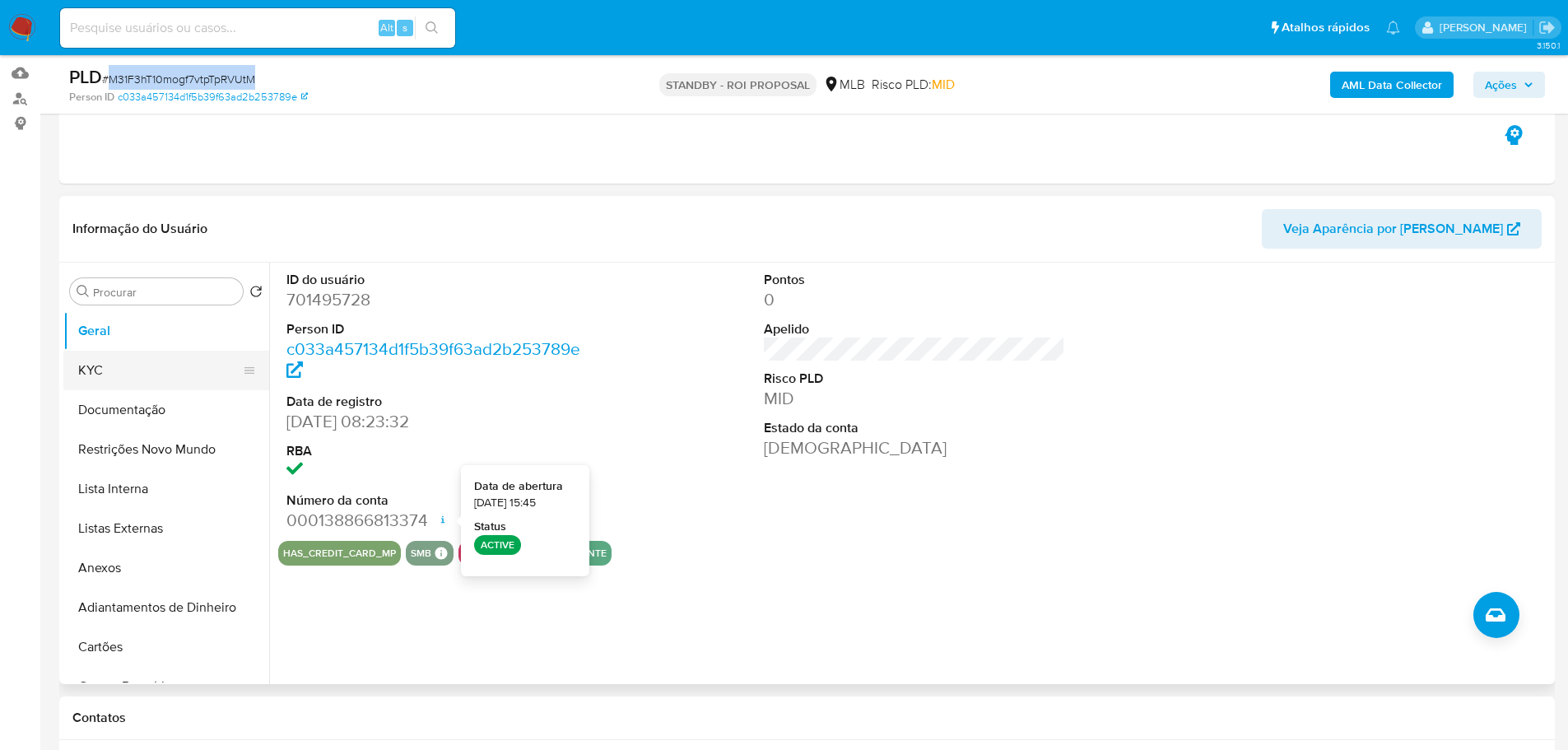
click at [168, 368] on button "KYC" at bounding box center [160, 370] width 193 height 39
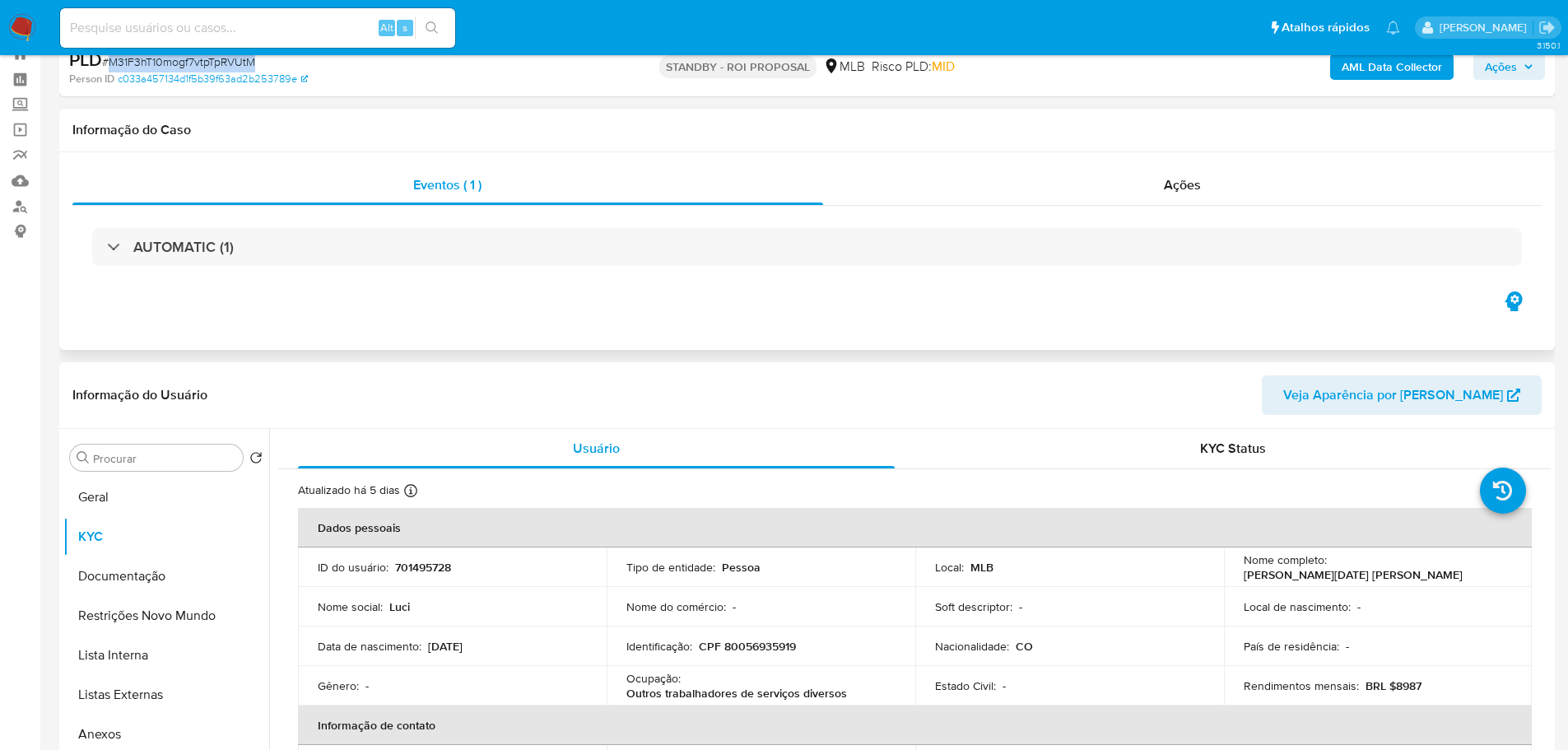
scroll to position [0, 0]
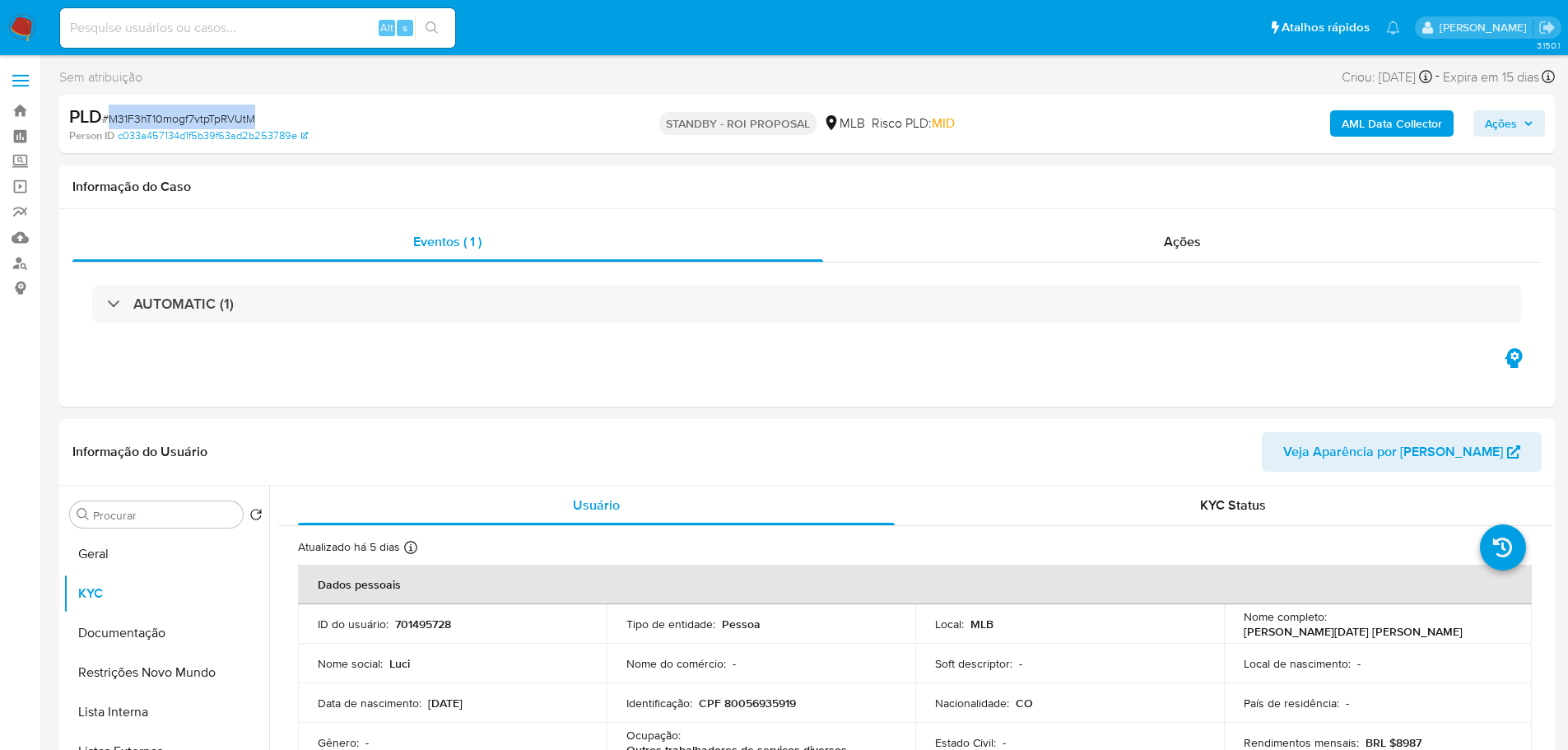
click at [24, 20] on img at bounding box center [21, 28] width 28 height 28
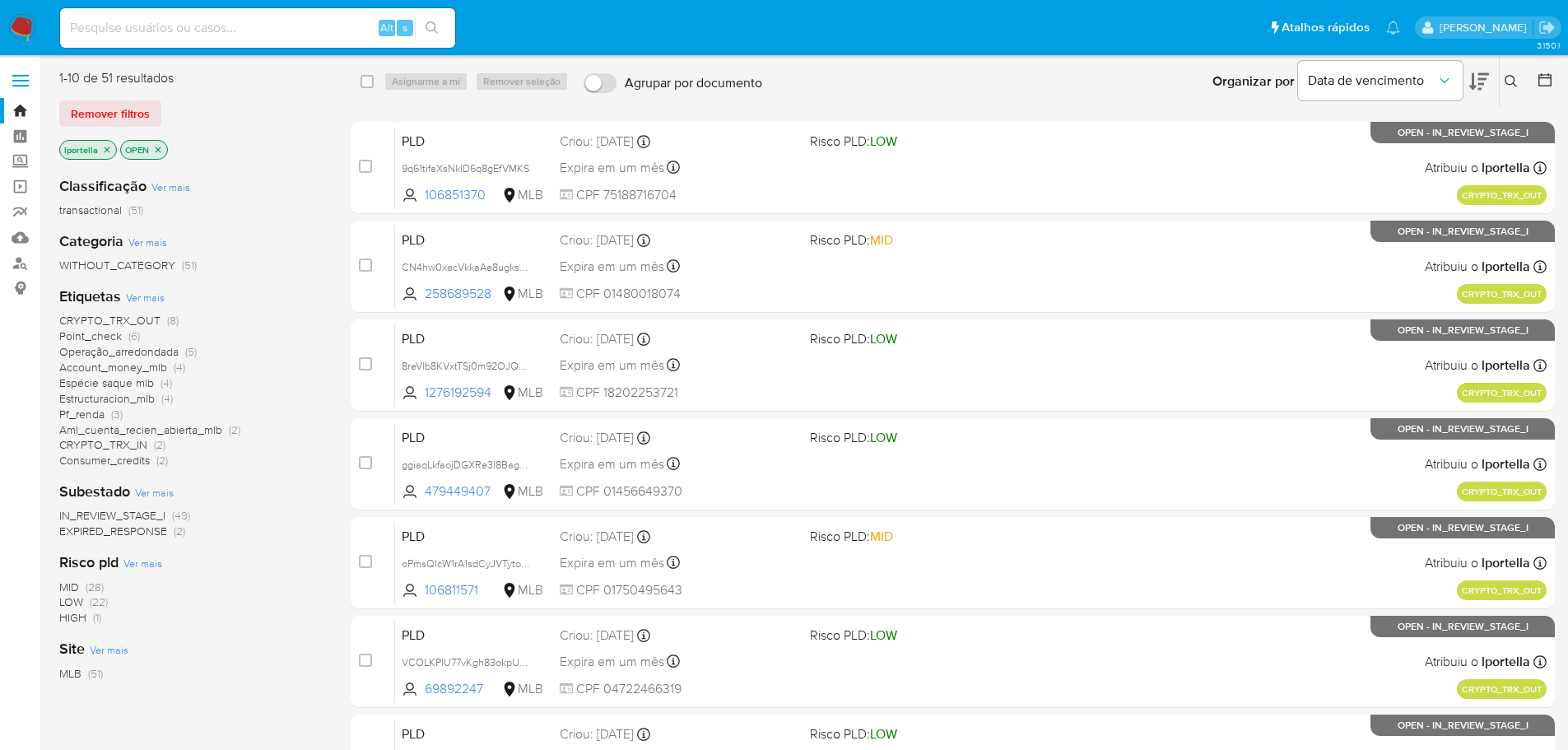
click at [221, 19] on input at bounding box center [257, 28] width 395 height 21
paste input "IlM0bbA31AS5WcCU8jj7ENJL"
type input "IlM0bbA31AS5WcCU8jj7ENJL"
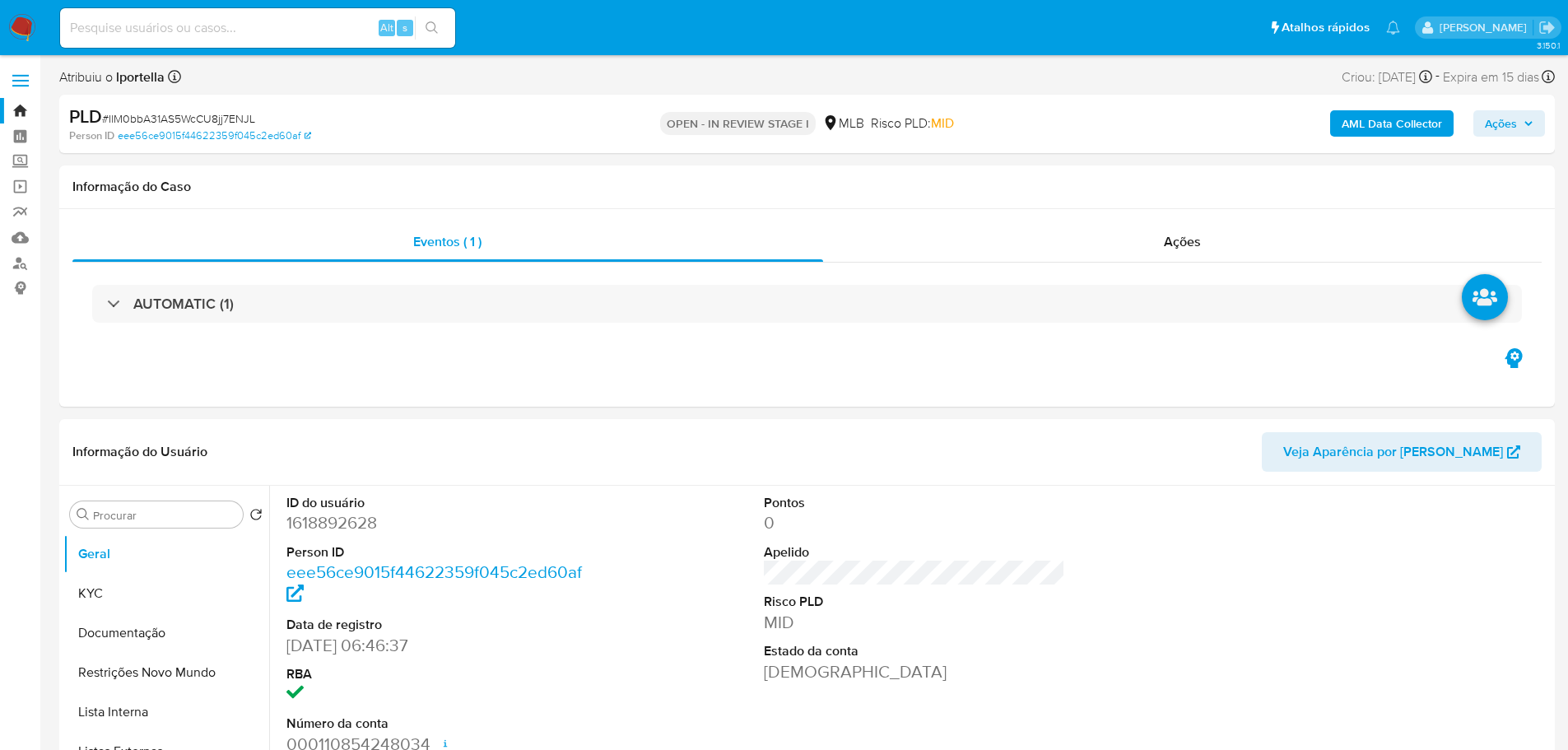
select select "10"
drag, startPoint x: 407, startPoint y: 0, endPoint x: 776, endPoint y: 350, distance: 508.6
click at [776, 350] on div "Eventos ( 1 ) Ações AUTOMATIC (1)" at bounding box center [807, 308] width 1496 height 198
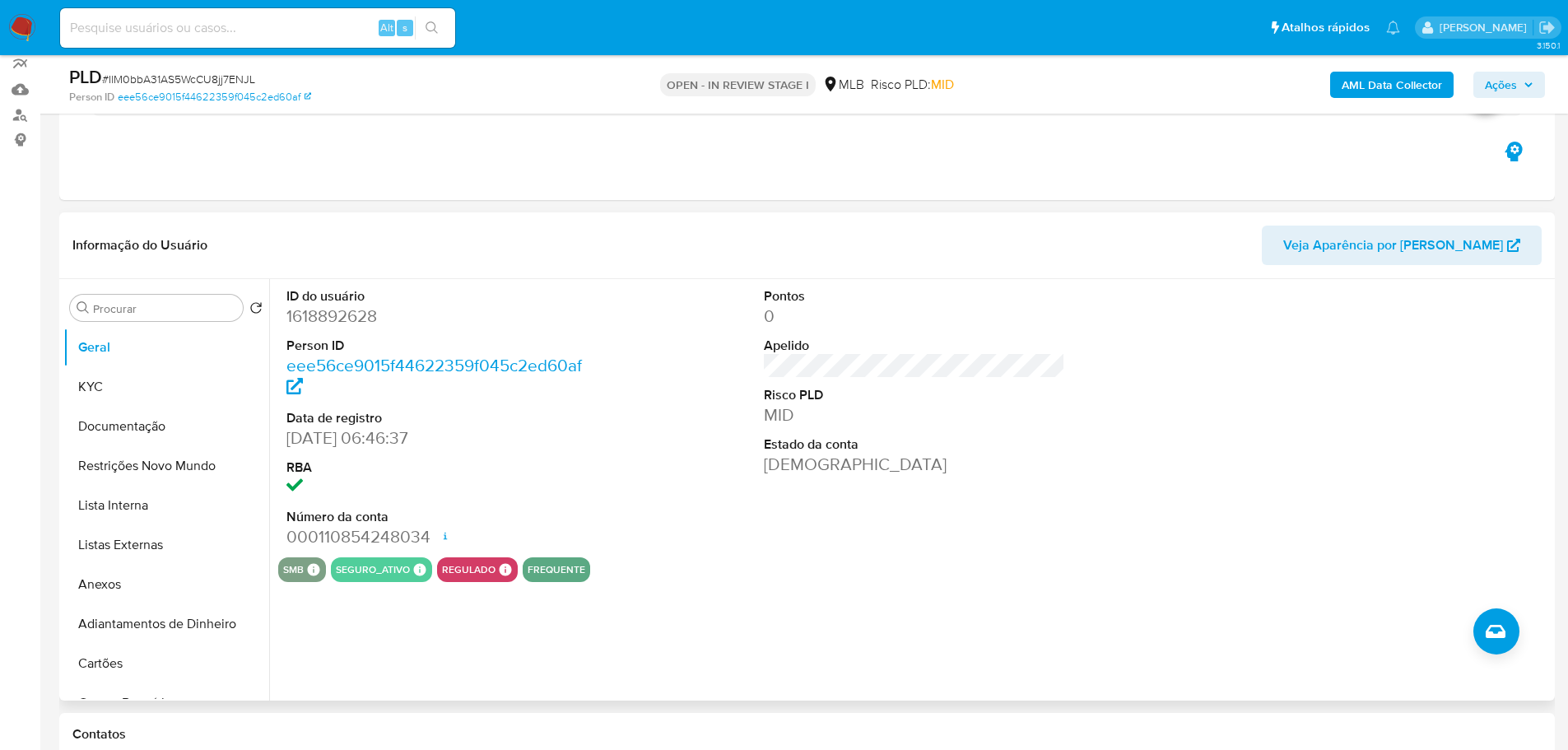
scroll to position [164, 0]
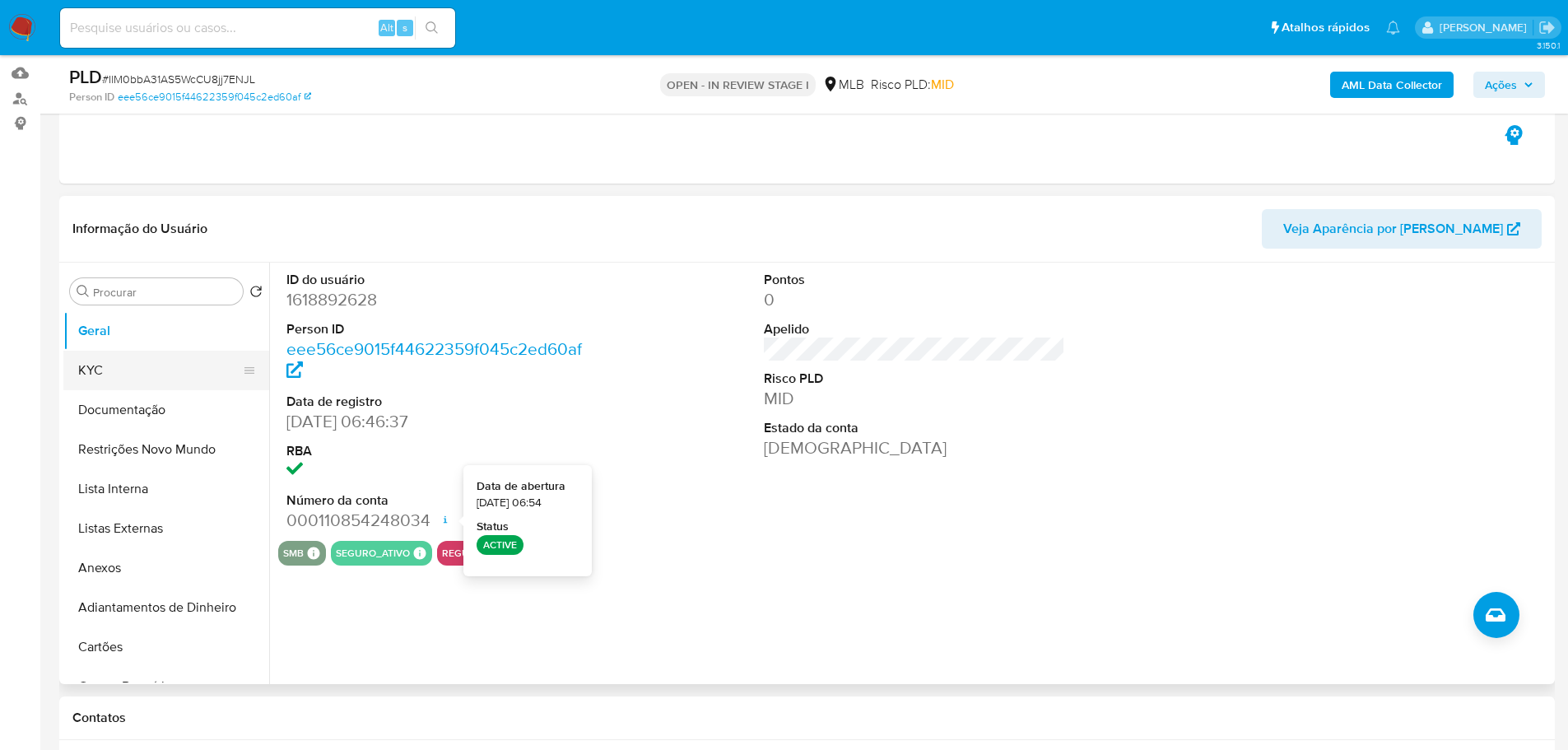
click at [149, 386] on ul "Geral KYC Documentação Restrições Novo Mundo Lista Interna Listas Externas Anex…" at bounding box center [166, 496] width 205 height 371
click at [144, 379] on button "KYC" at bounding box center [160, 370] width 193 height 39
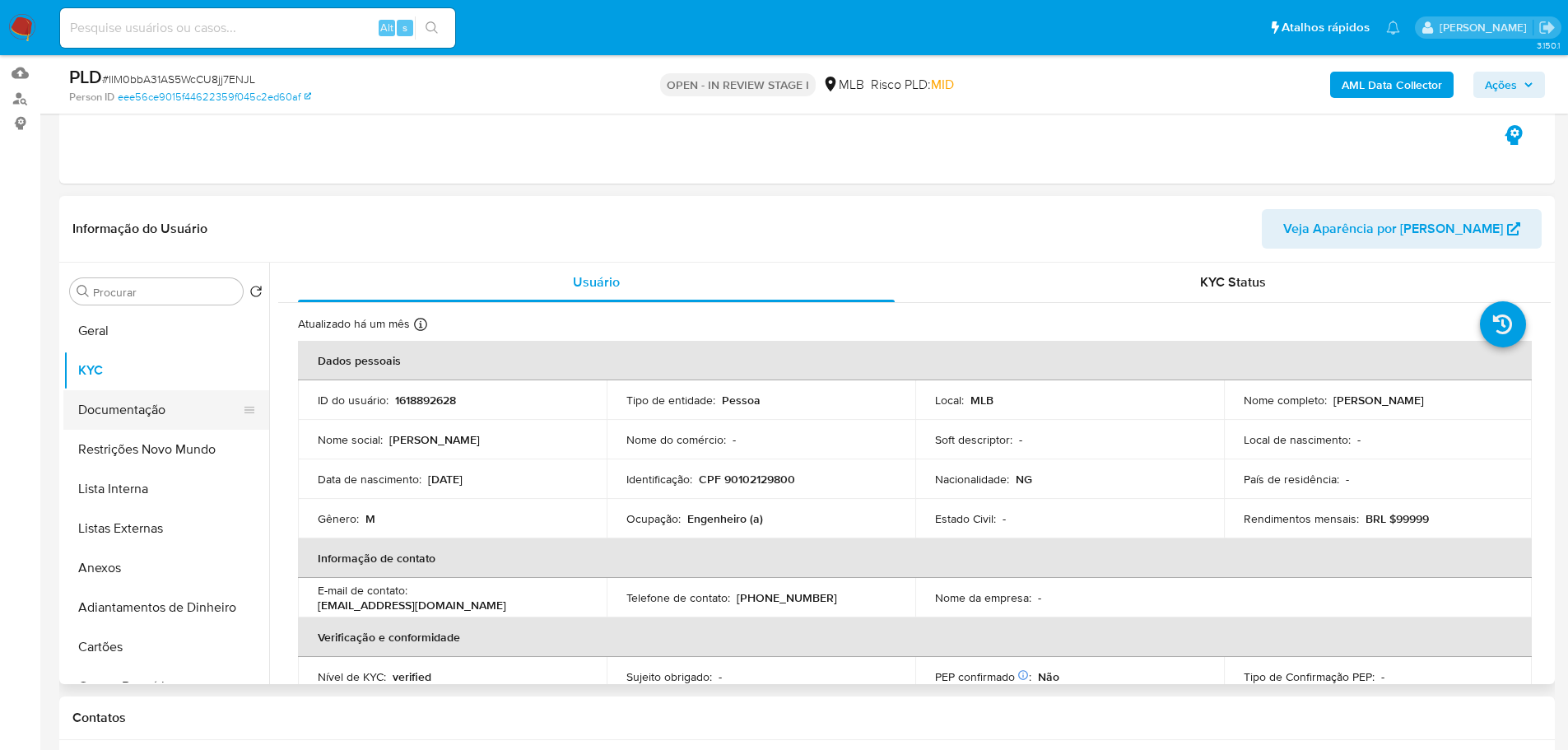
click at [167, 412] on button "Documentação" at bounding box center [160, 410] width 193 height 39
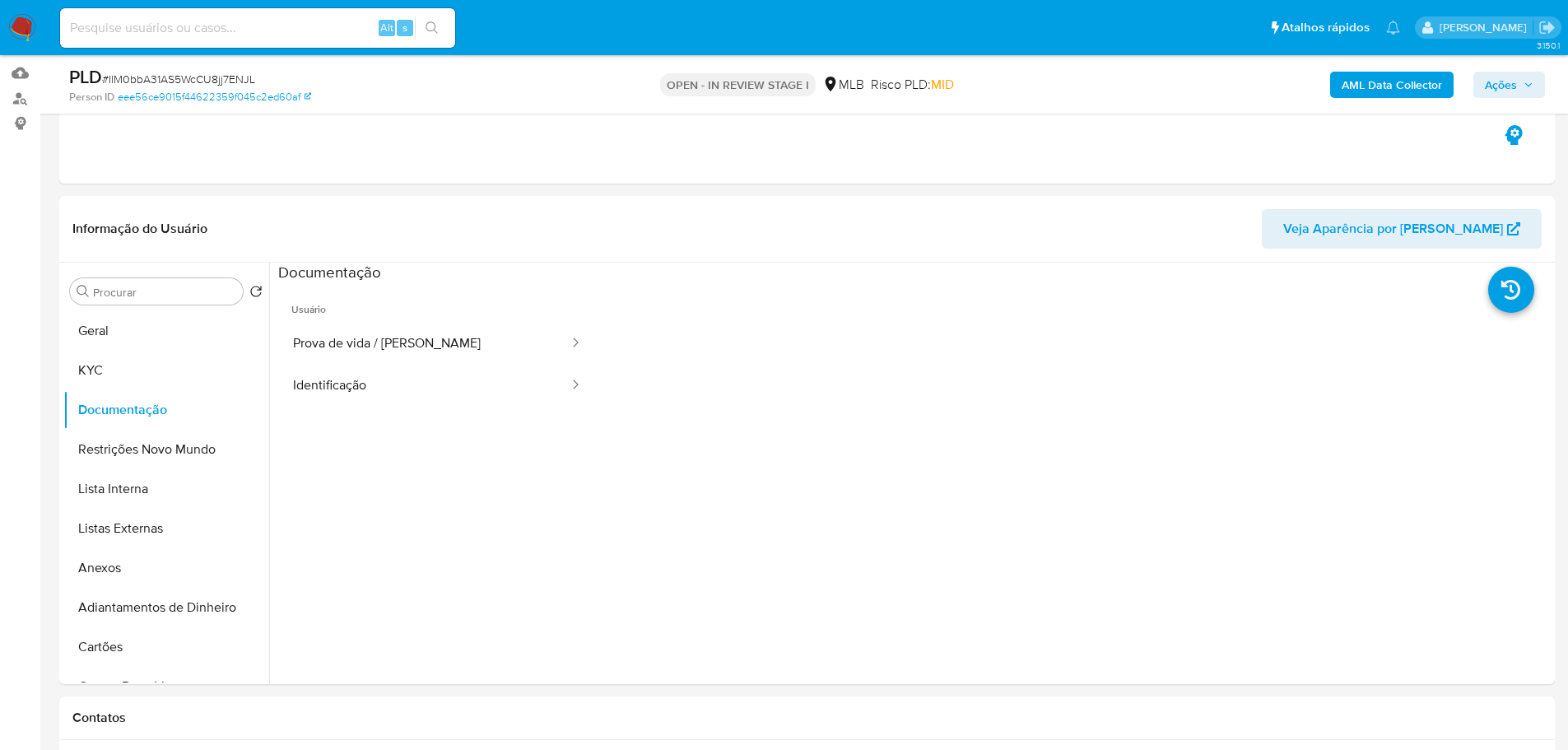
click at [343, 351] on button "Prova de vida / [PERSON_NAME]" at bounding box center [423, 343] width 292 height 42
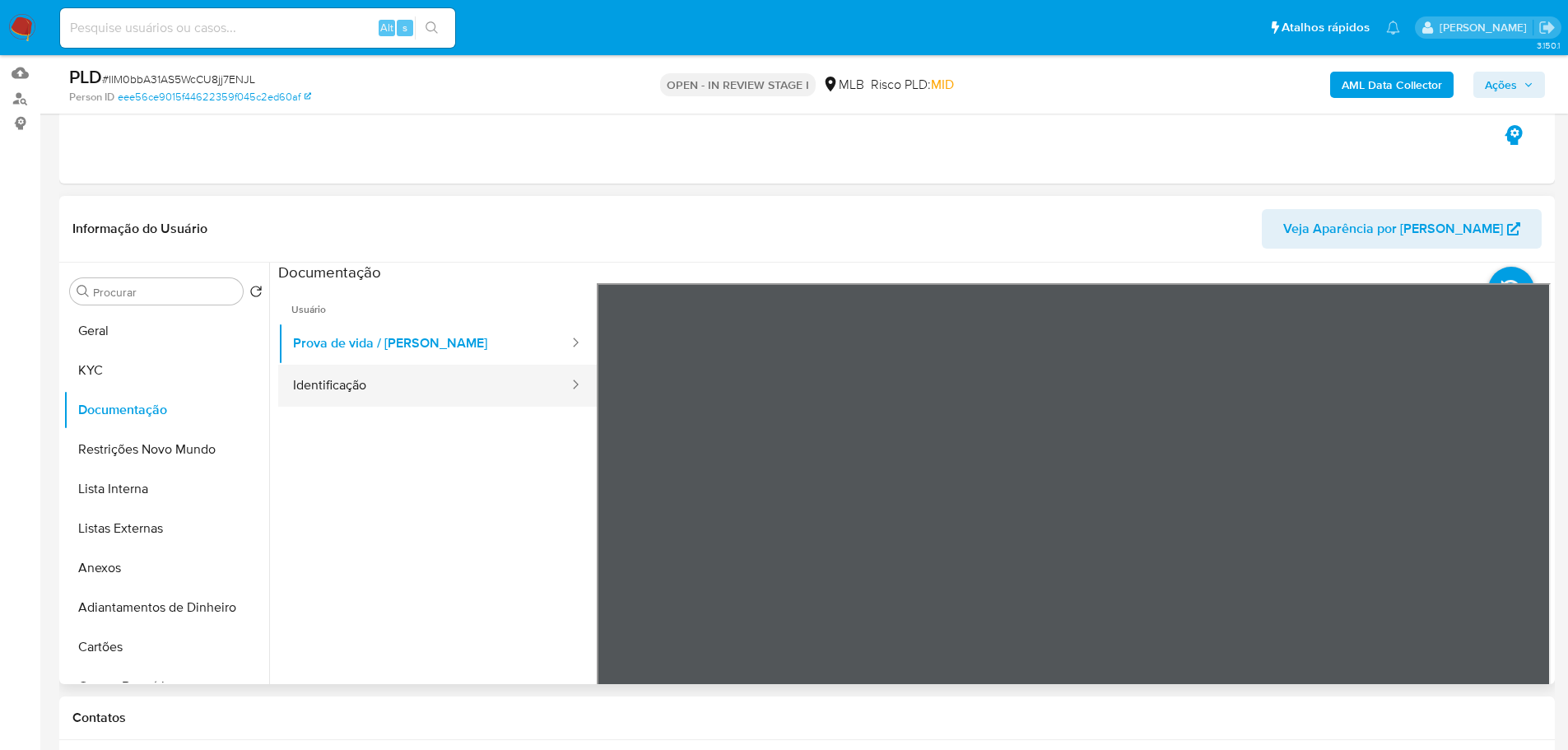
click at [447, 371] on button "Identificação" at bounding box center [423, 385] width 292 height 42
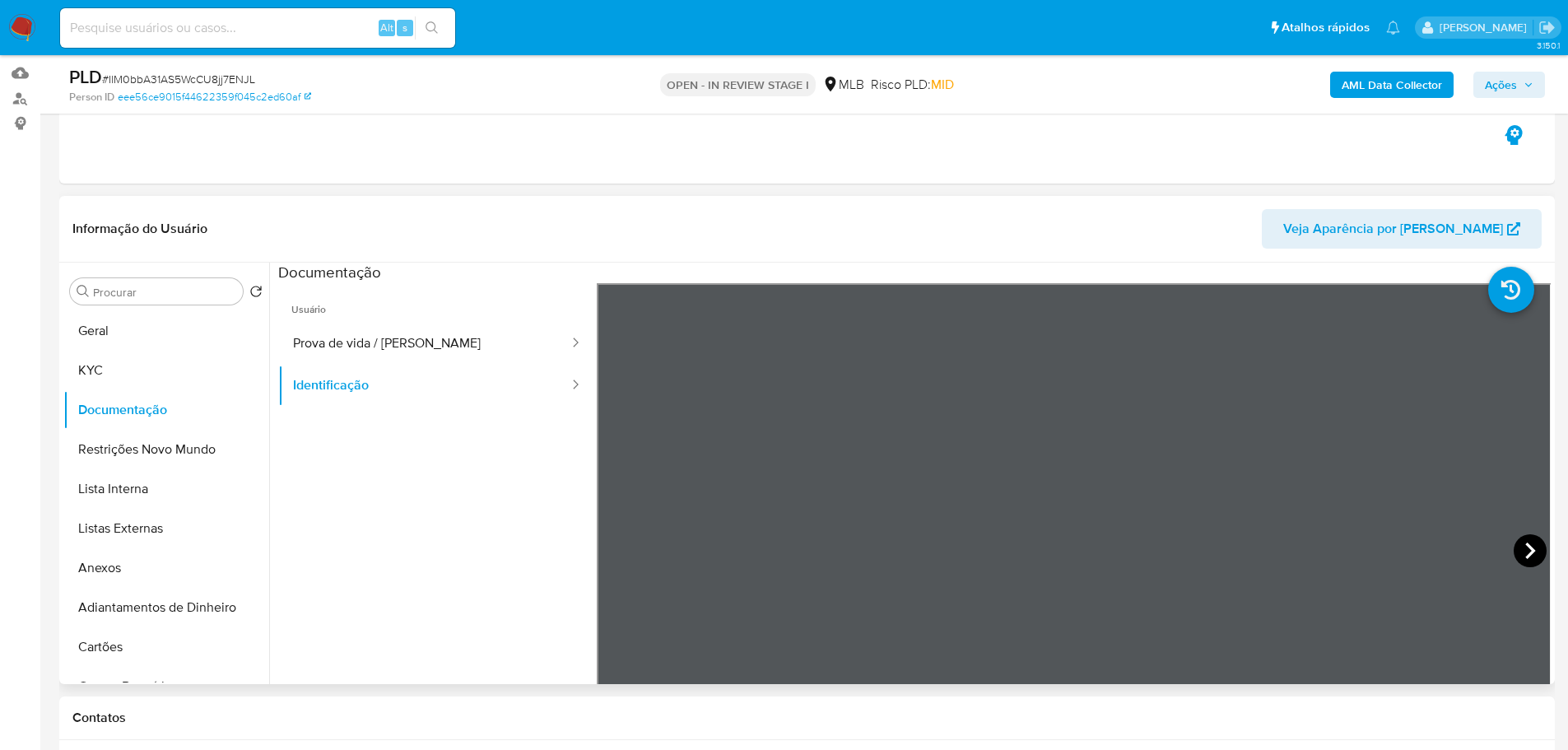
click at [1518, 547] on icon at bounding box center [1530, 551] width 33 height 33
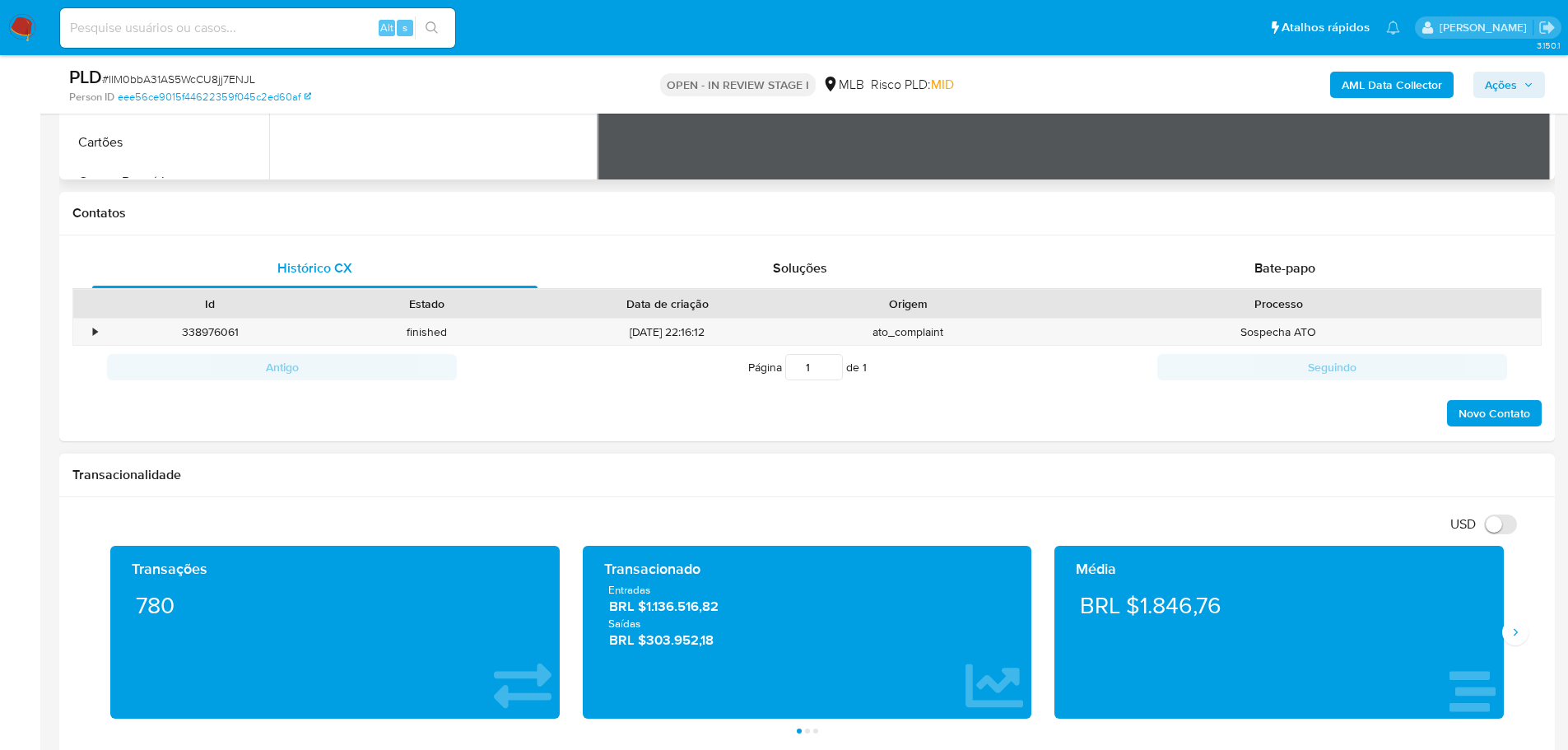
scroll to position [741, 0]
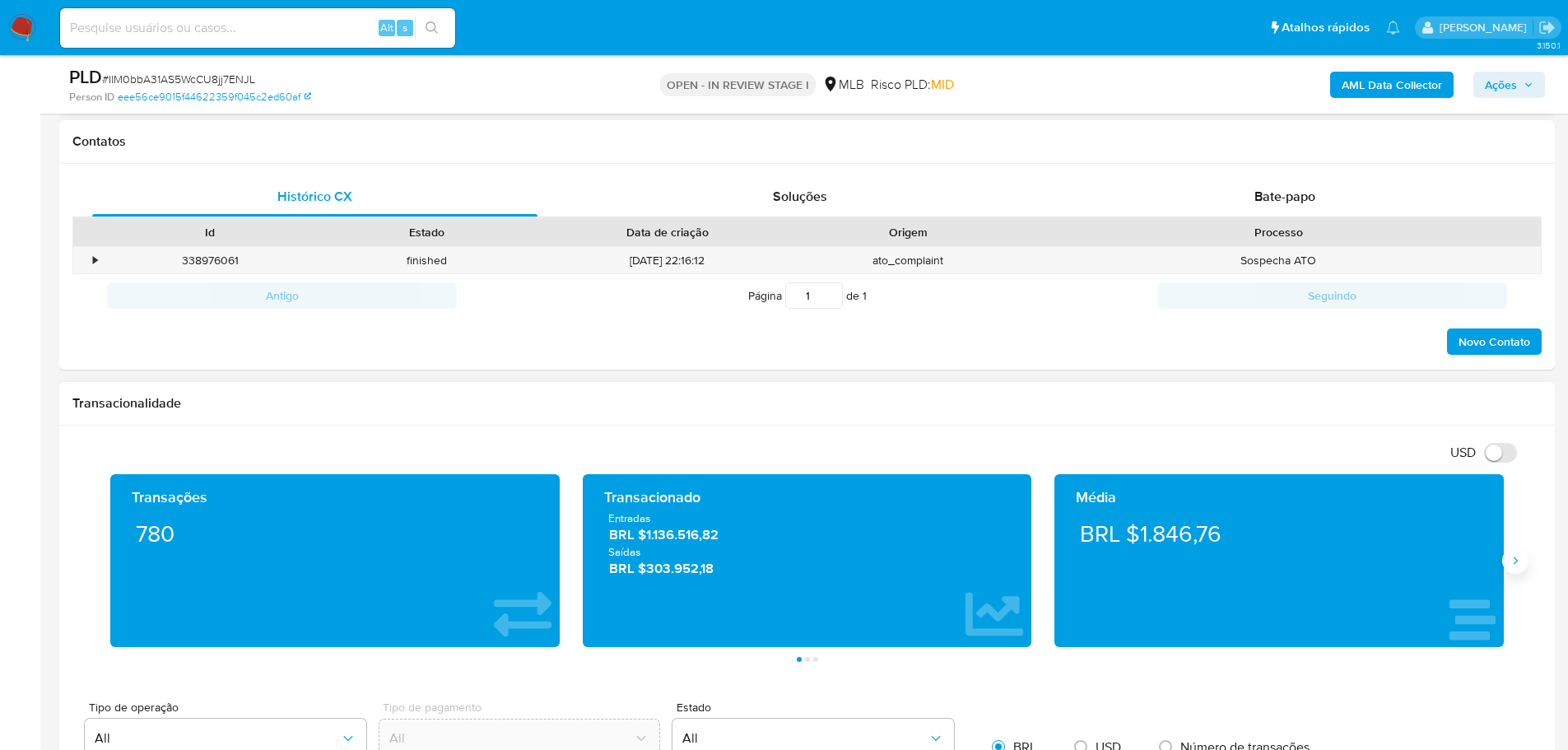
click at [1514, 564] on icon "Siguiente" at bounding box center [1515, 561] width 4 height 7
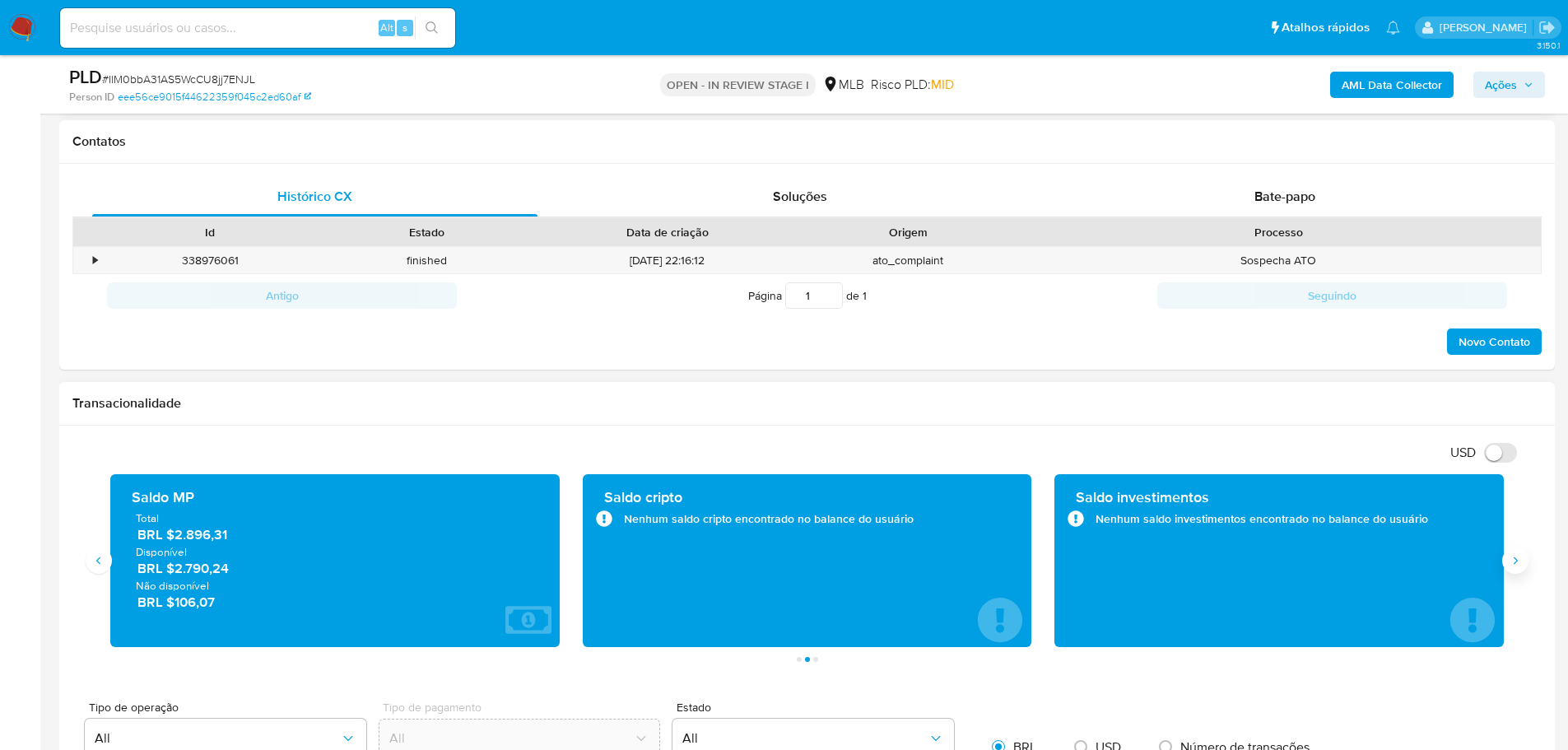
click at [1515, 564] on icon "Siguiente" at bounding box center [1514, 560] width 13 height 13
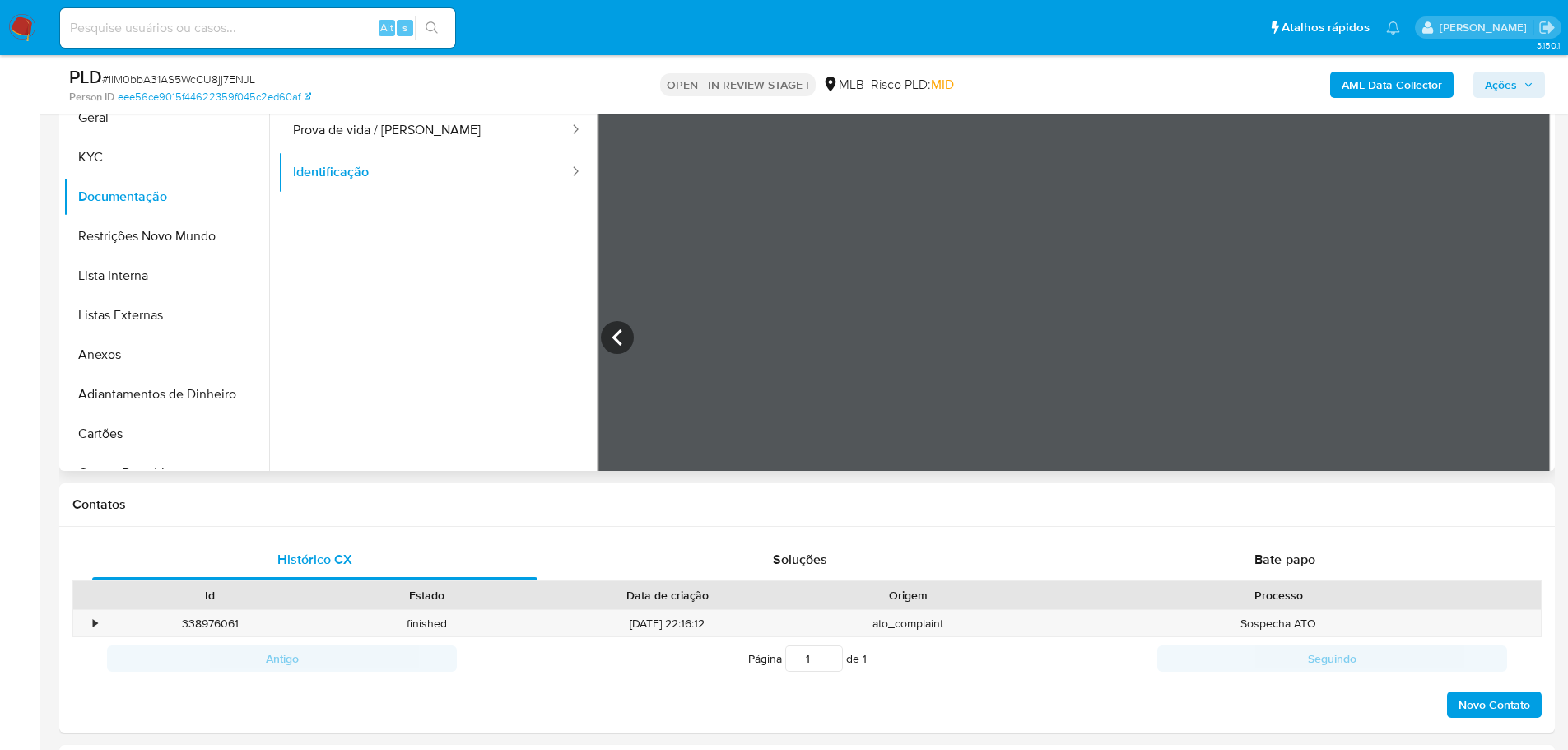
scroll to position [82, 0]
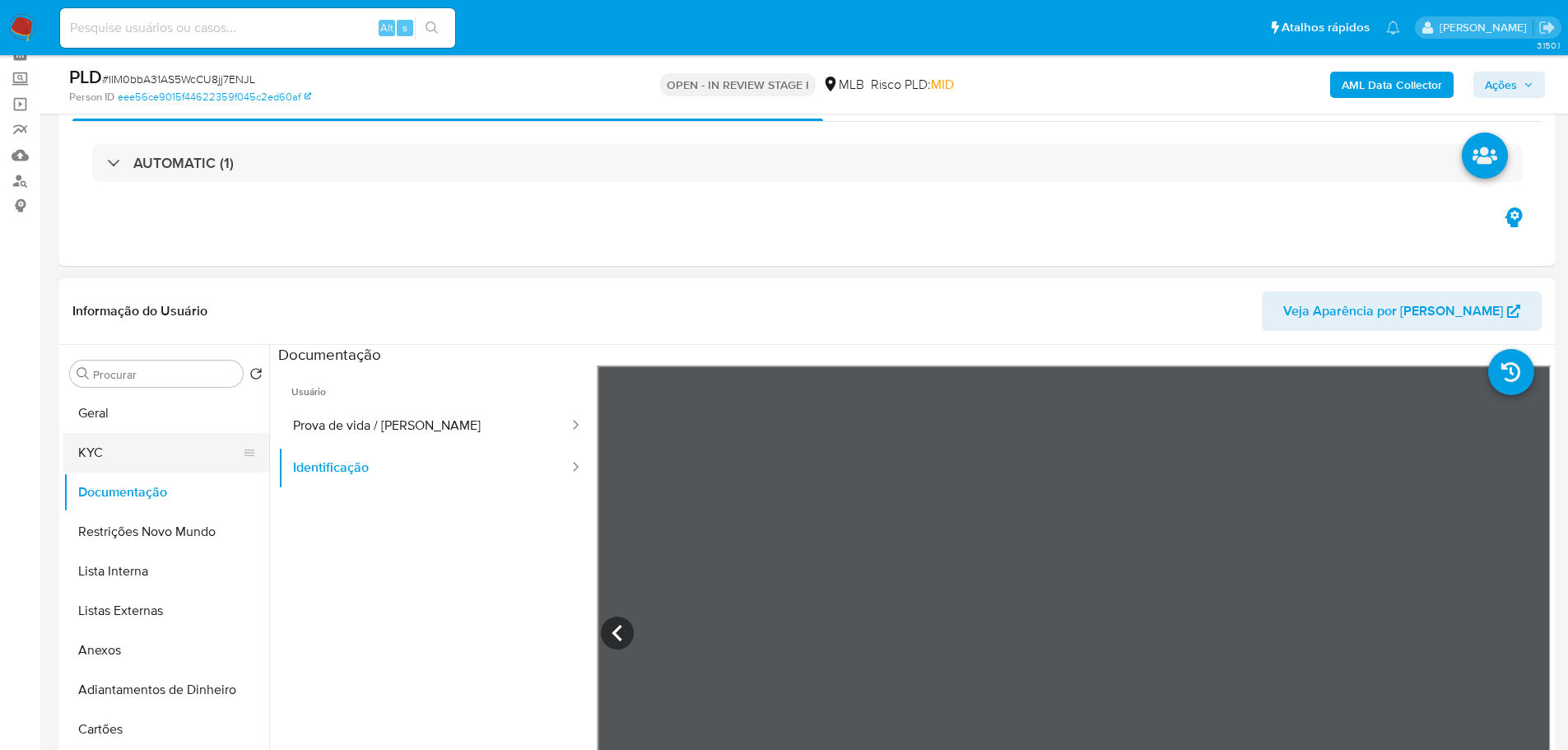
click at [125, 464] on button "KYC" at bounding box center [160, 453] width 193 height 39
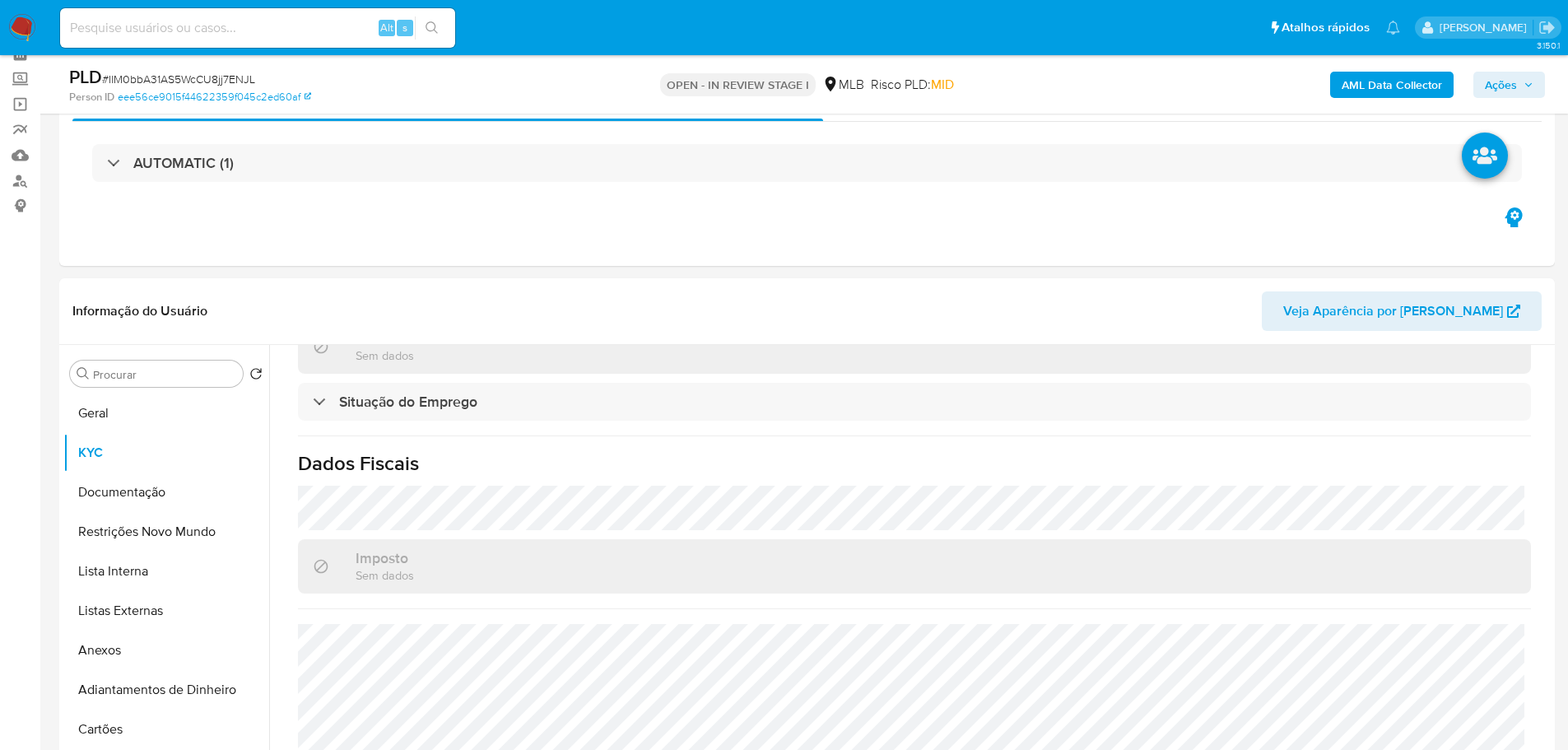
scroll to position [701, 0]
click at [130, 401] on button "Geral" at bounding box center [160, 413] width 193 height 39
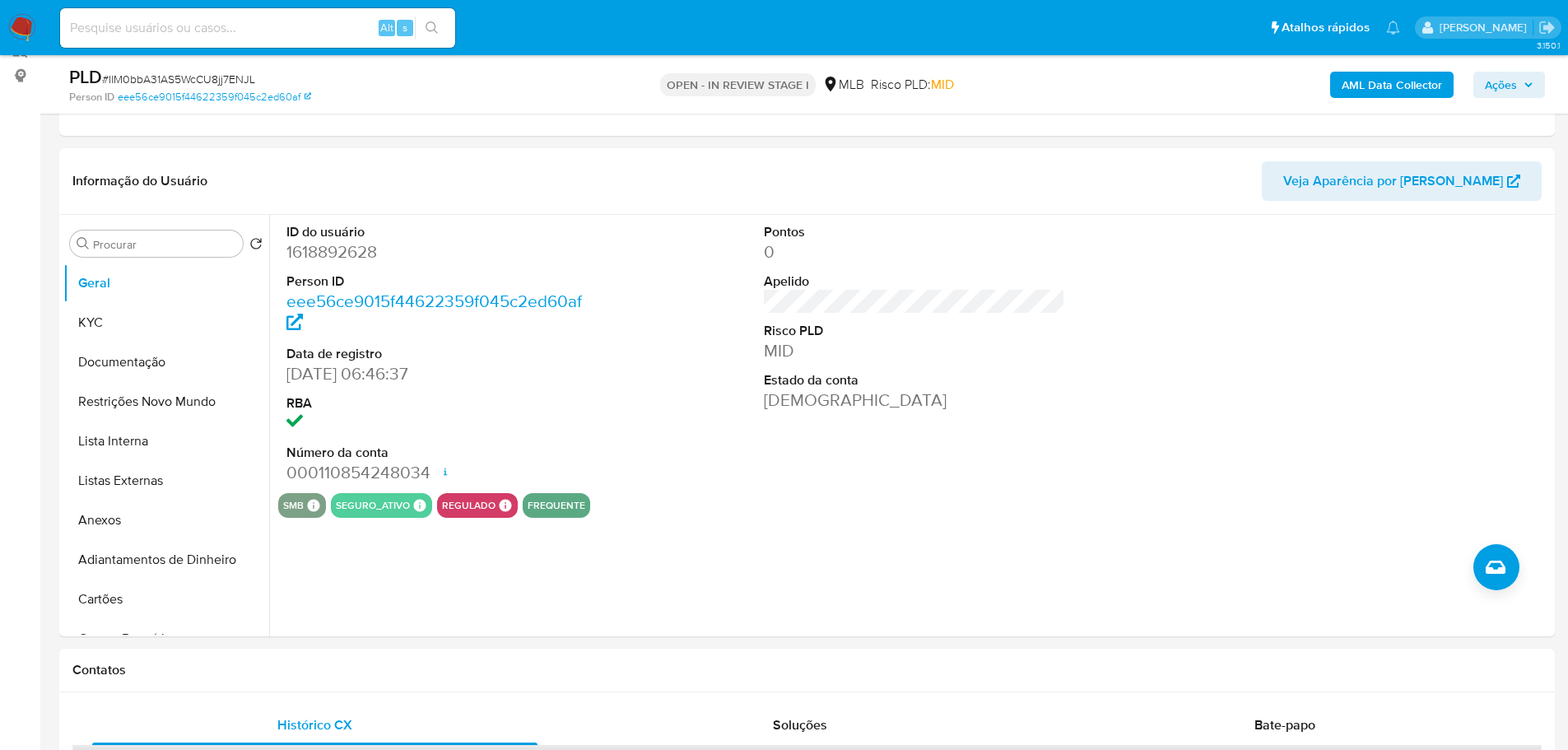
scroll to position [209, 0]
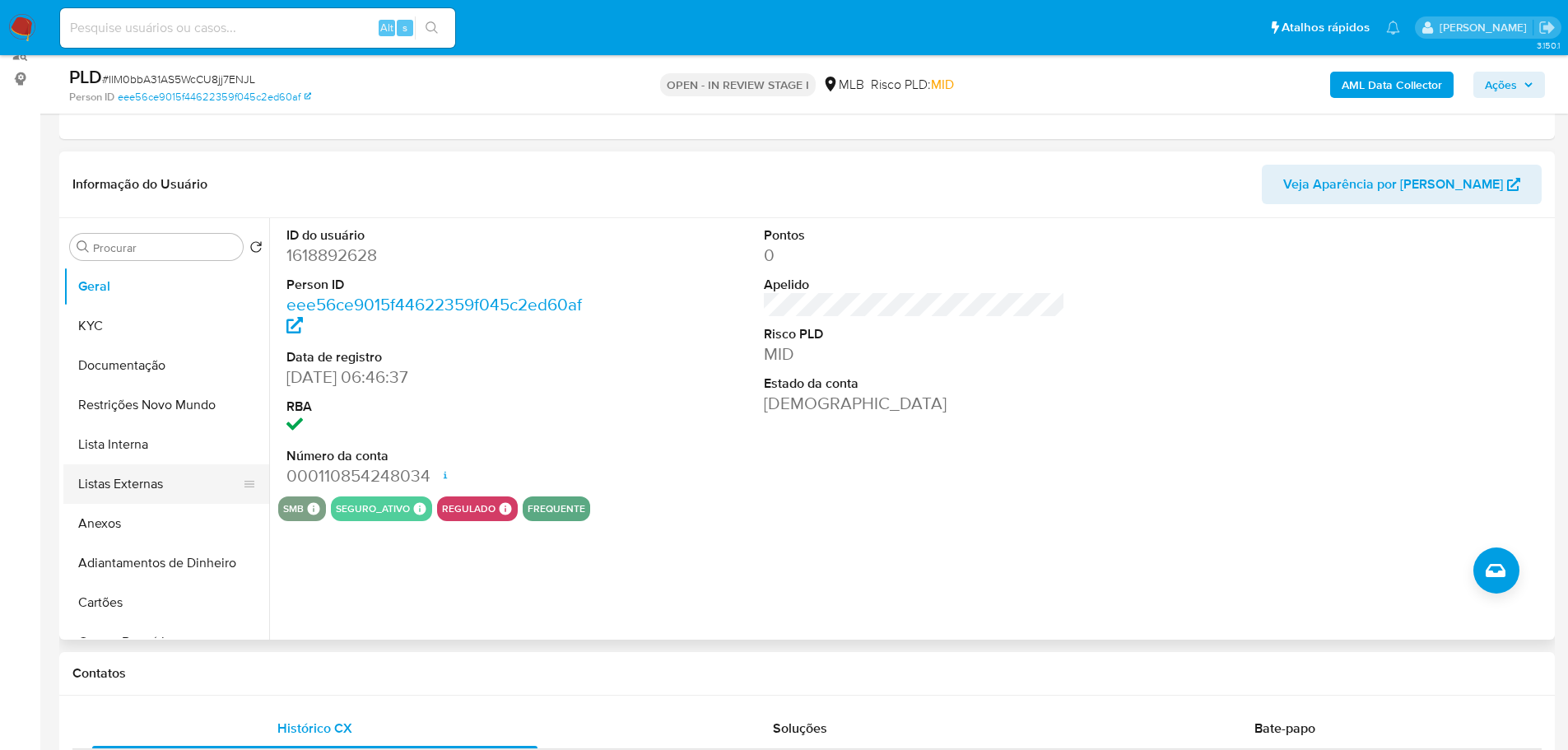
drag, startPoint x: 362, startPoint y: 684, endPoint x: 189, endPoint y: 496, distance: 255.5
click at [348, 679] on div "Contatos" at bounding box center [807, 674] width 1496 height 44
drag, startPoint x: 110, startPoint y: 329, endPoint x: 5, endPoint y: 349, distance: 106.9
click at [105, 328] on button "KYC" at bounding box center [166, 326] width 205 height 39
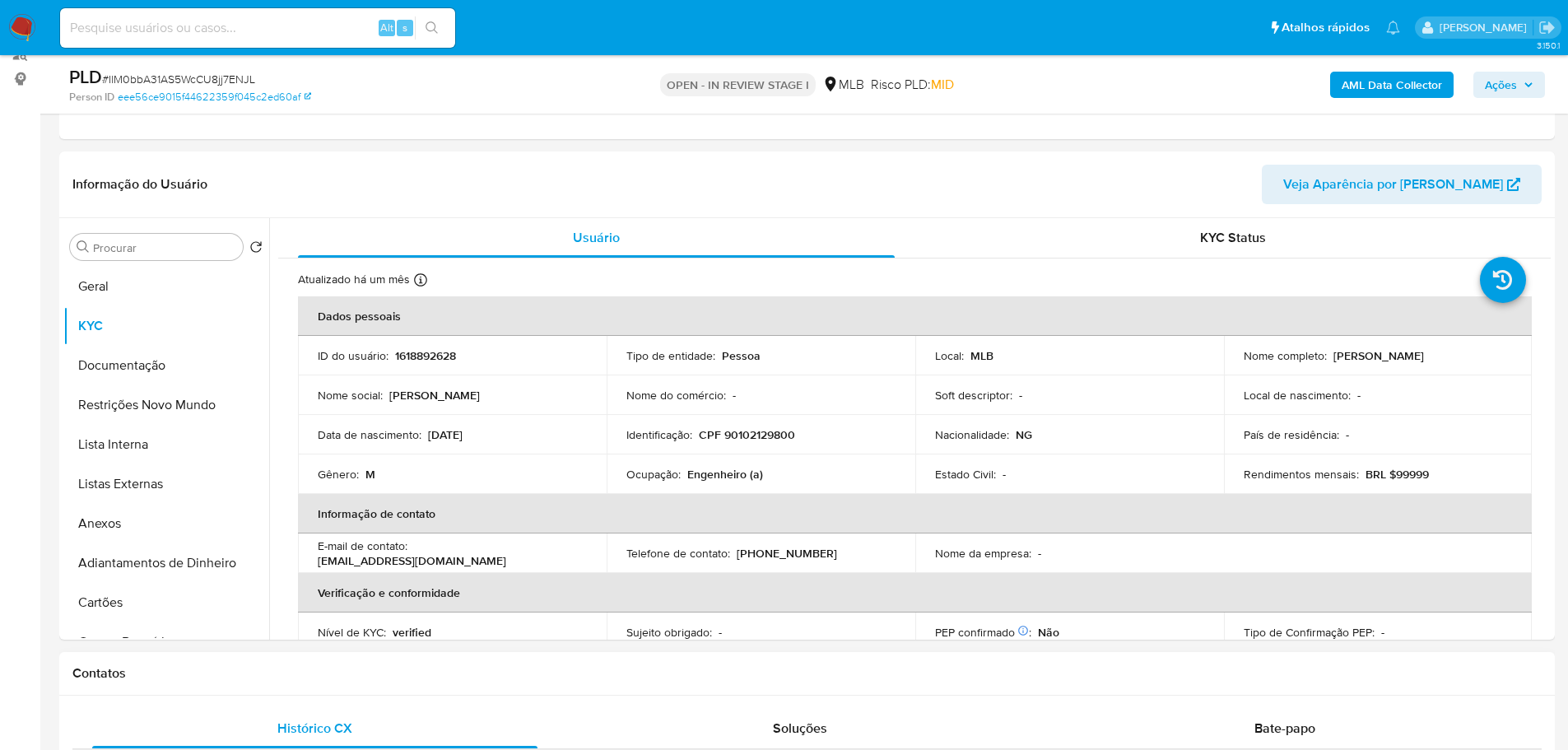
click at [233, 672] on h1 "Contatos" at bounding box center [807, 673] width 1469 height 16
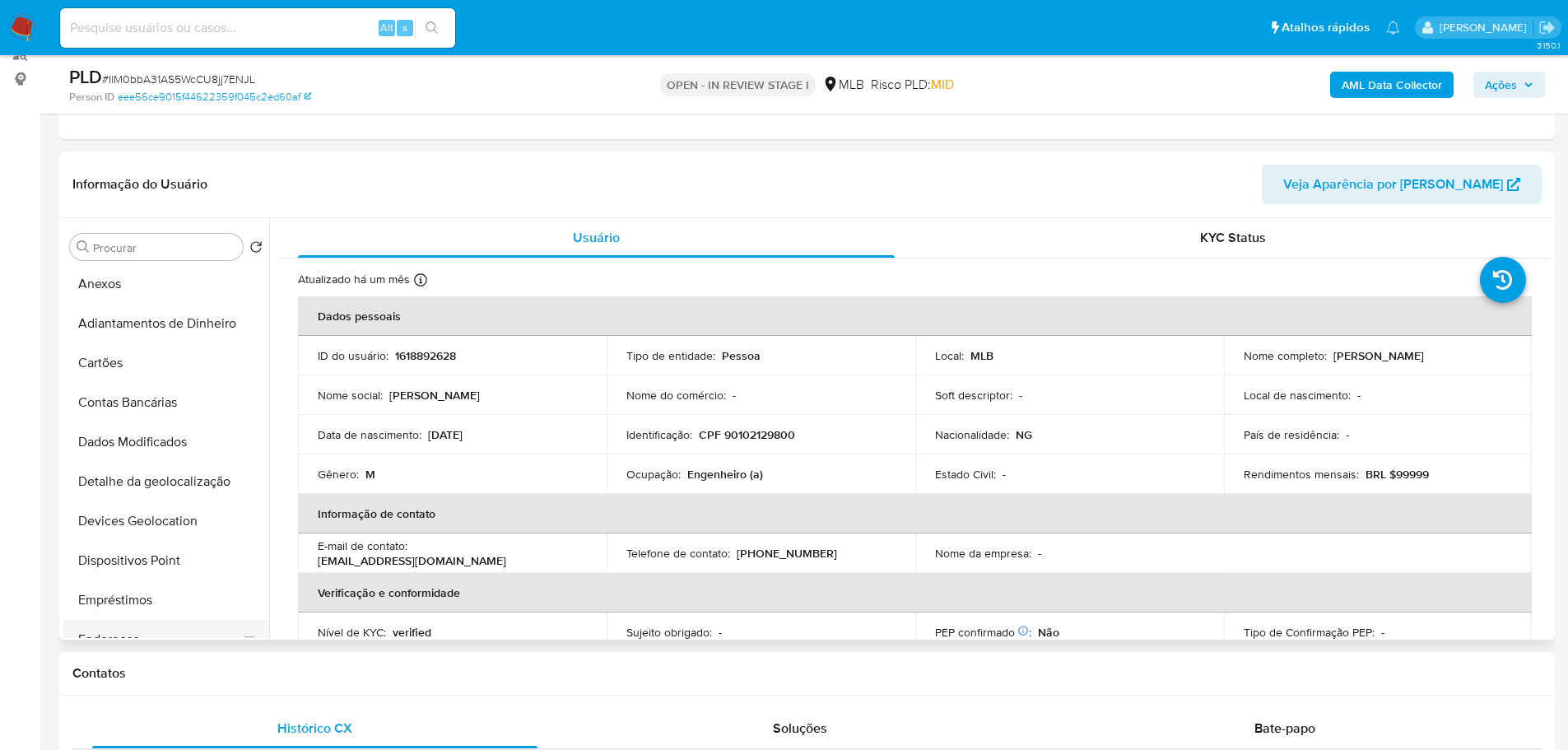
scroll to position [412, 0]
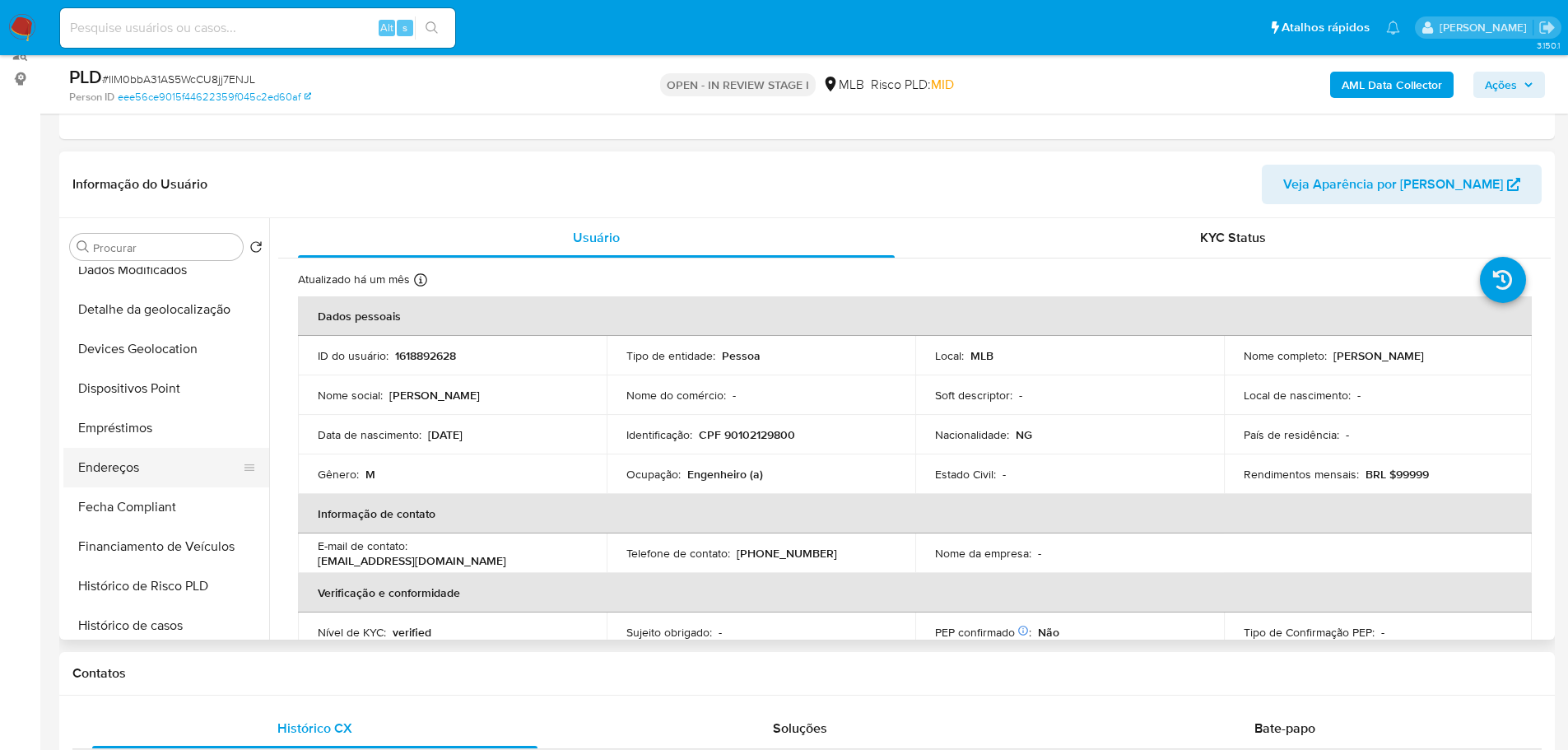
click at [138, 467] on button "Endereços" at bounding box center [160, 468] width 193 height 39
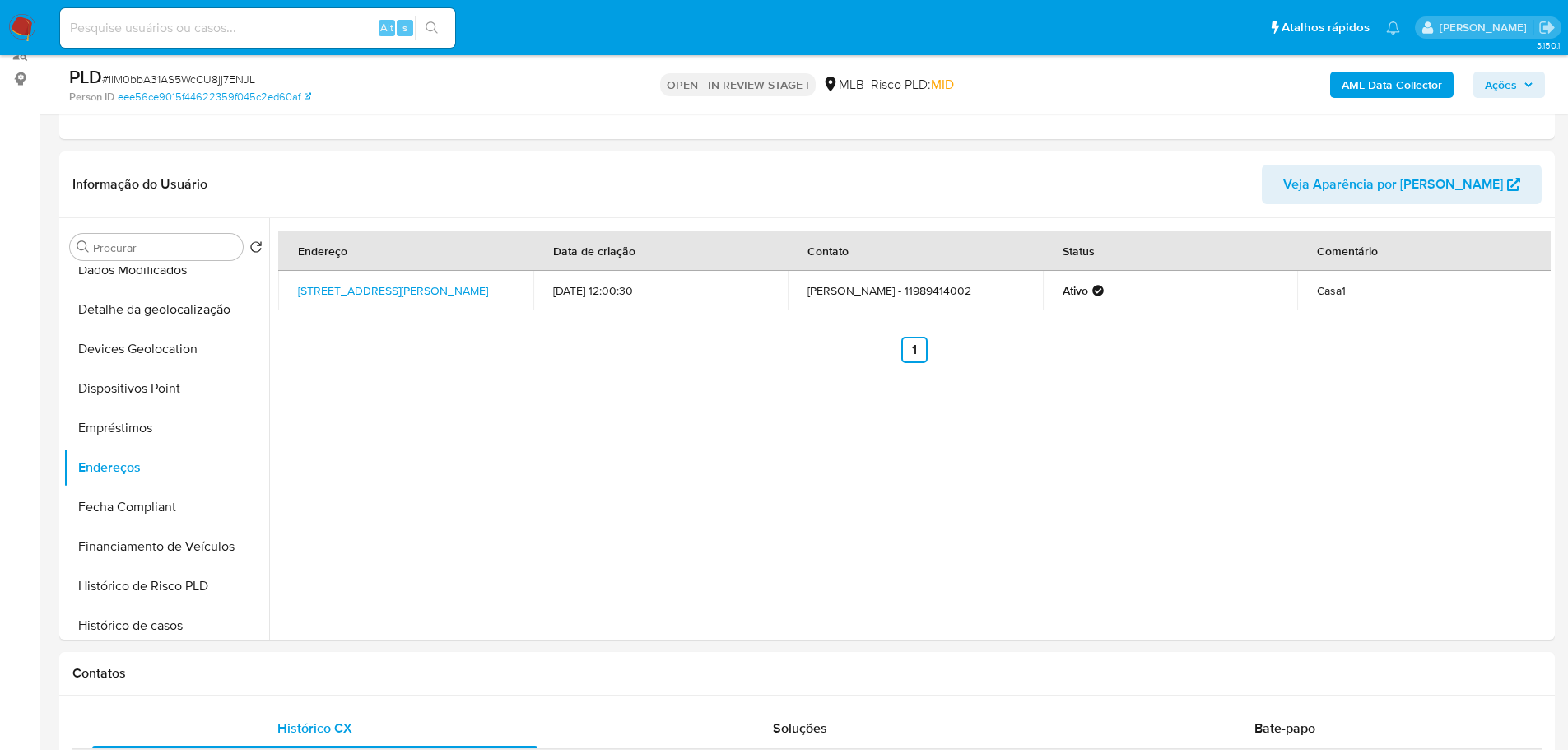
click at [201, 317] on button "Detalhe da geolocalização" at bounding box center [160, 309] width 193 height 39
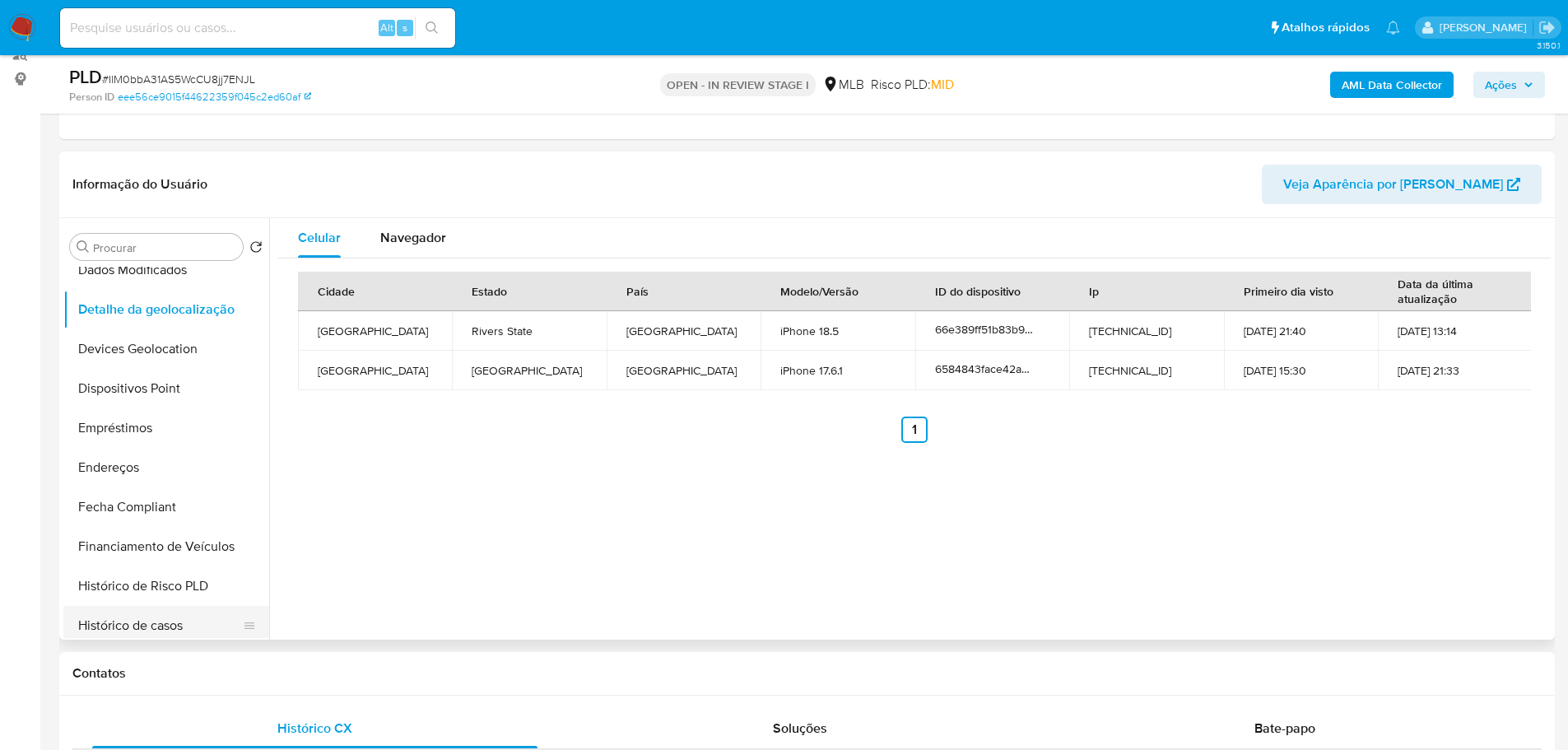
drag, startPoint x: 381, startPoint y: 675, endPoint x: 253, endPoint y: 634, distance: 134.4
click at [369, 673] on h1 "Contatos" at bounding box center [807, 673] width 1469 height 16
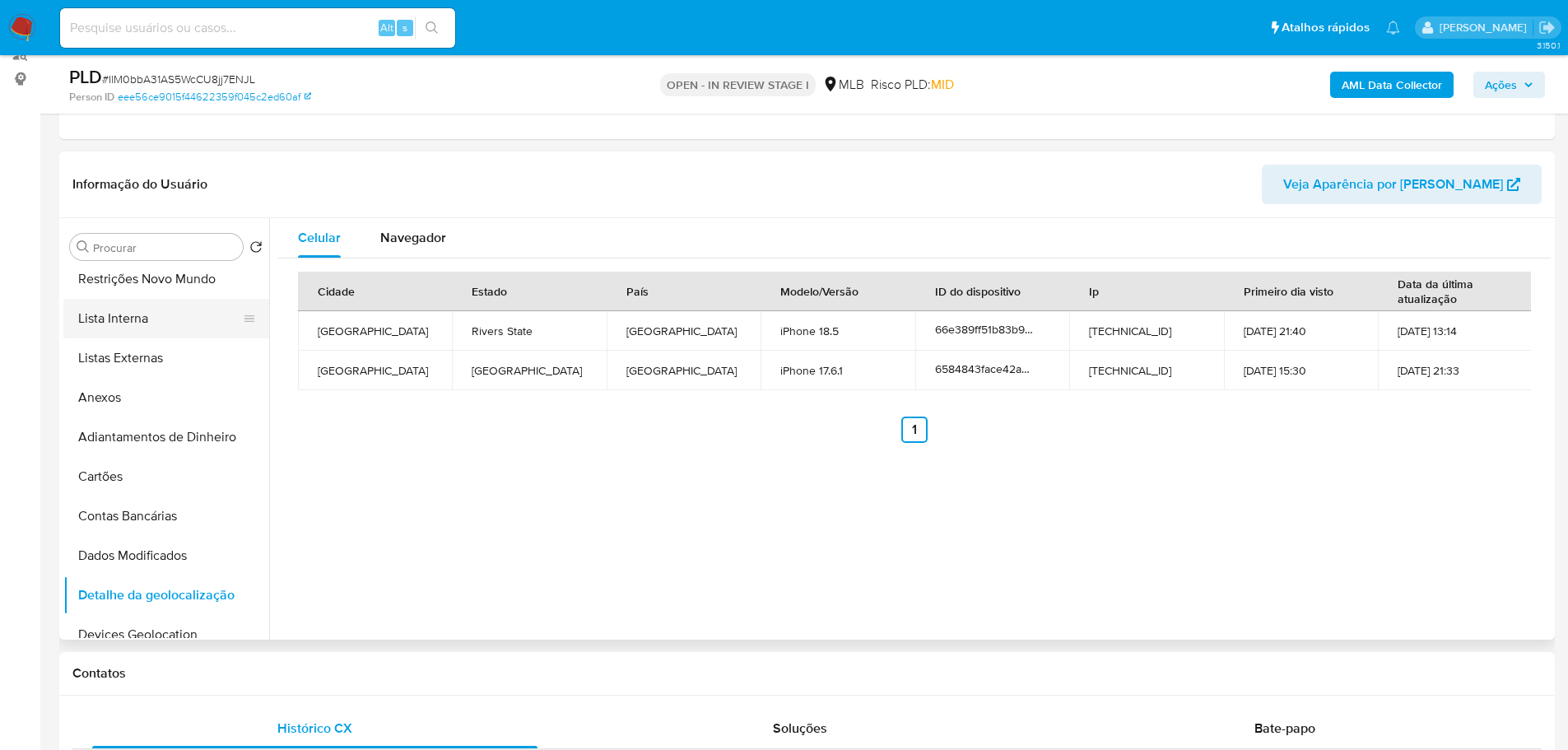
scroll to position [0, 0]
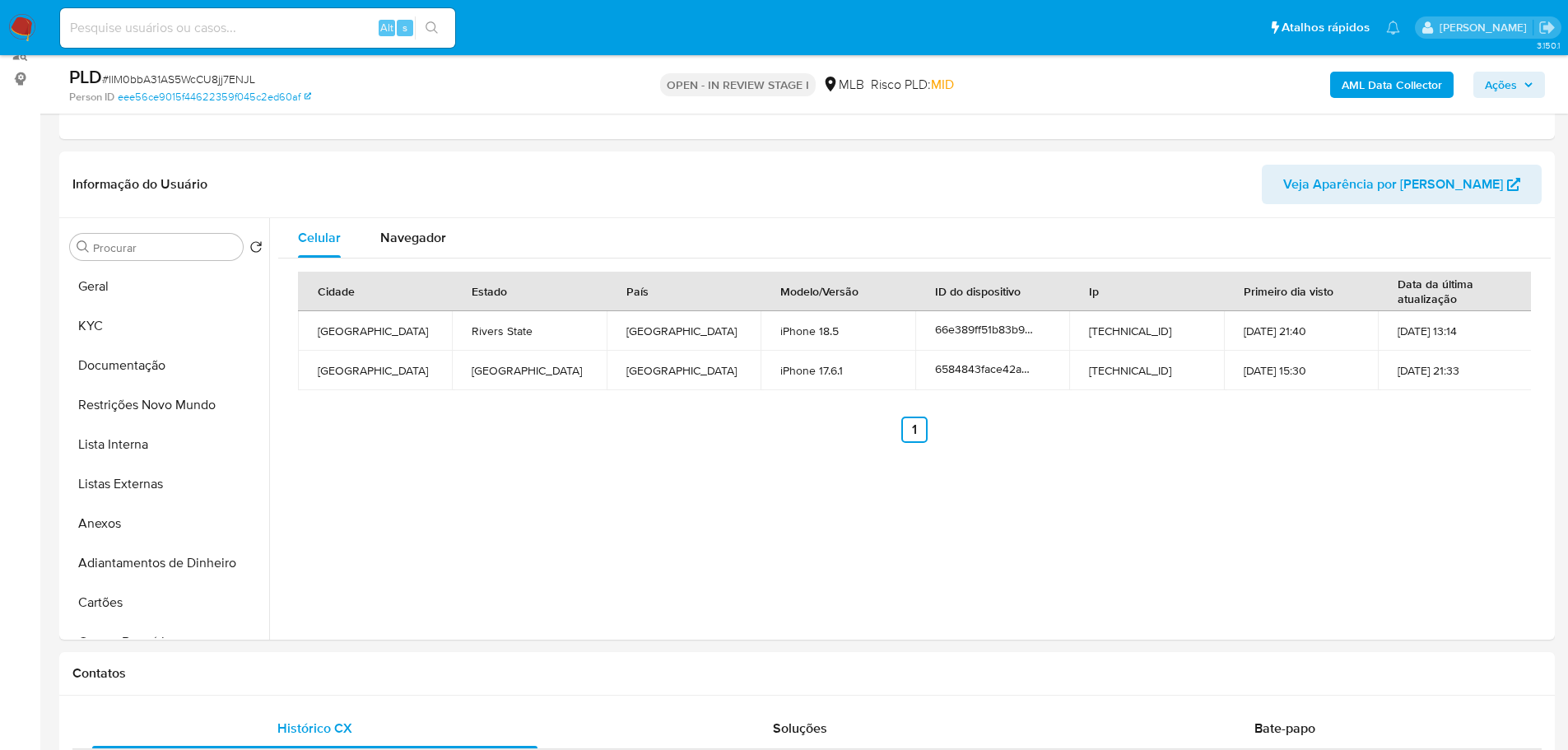
drag, startPoint x: 138, startPoint y: 411, endPoint x: 5, endPoint y: 428, distance: 134.1
click at [138, 410] on button "Restrições Novo Mundo" at bounding box center [166, 405] width 205 height 39
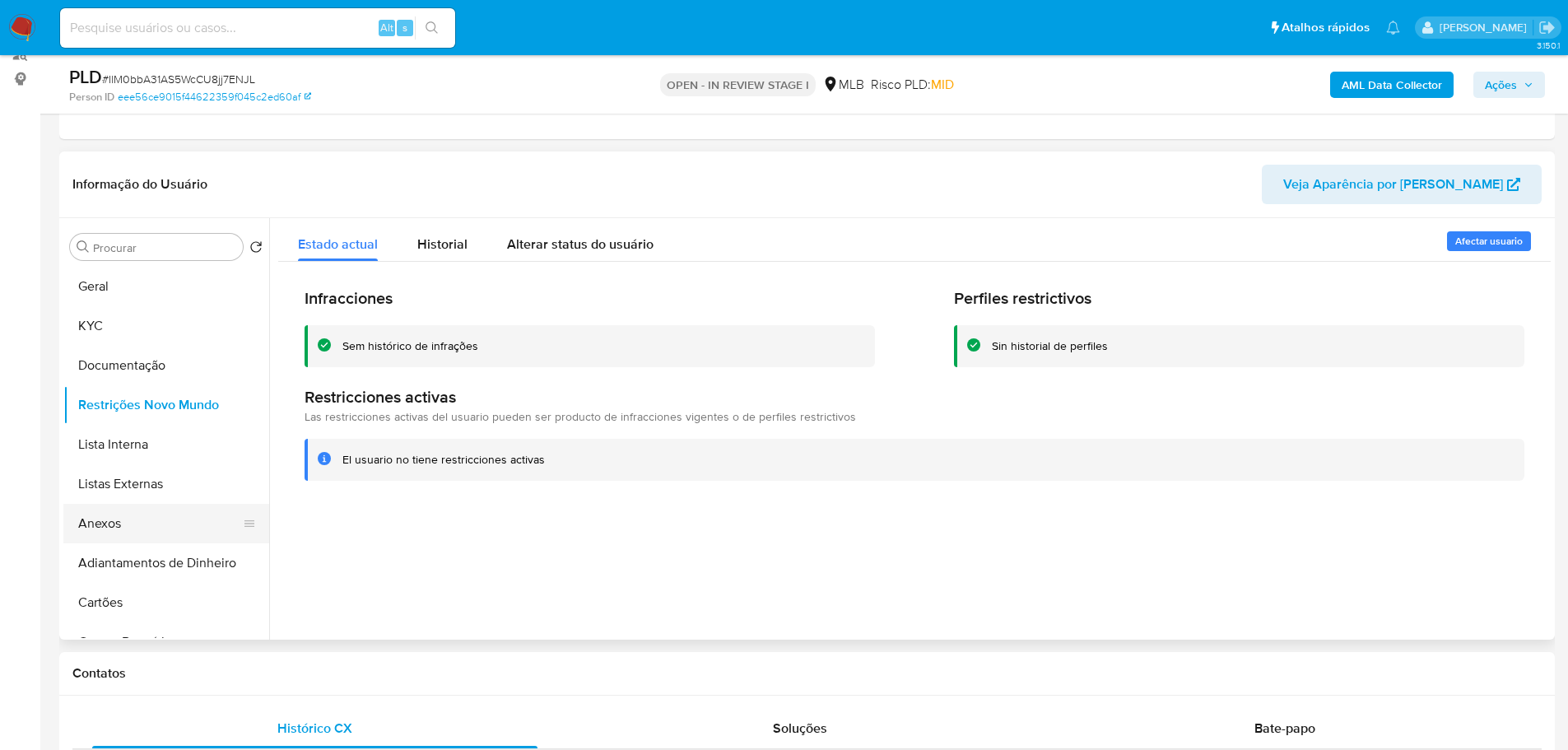
drag, startPoint x: 293, startPoint y: 683, endPoint x: 248, endPoint y: 538, distance: 151.8
click at [284, 672] on div "Contatos" at bounding box center [807, 674] width 1496 height 44
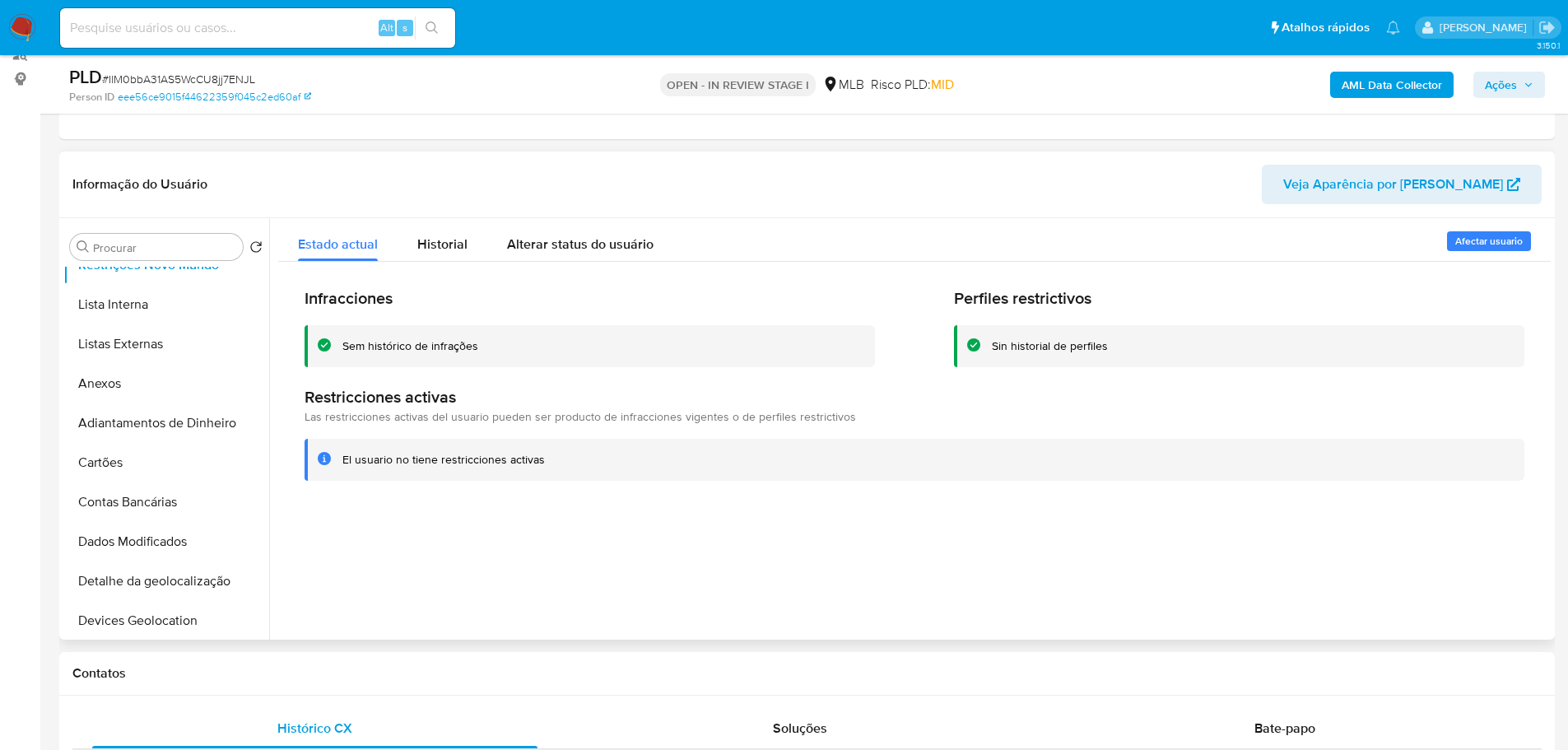
scroll to position [329, 0]
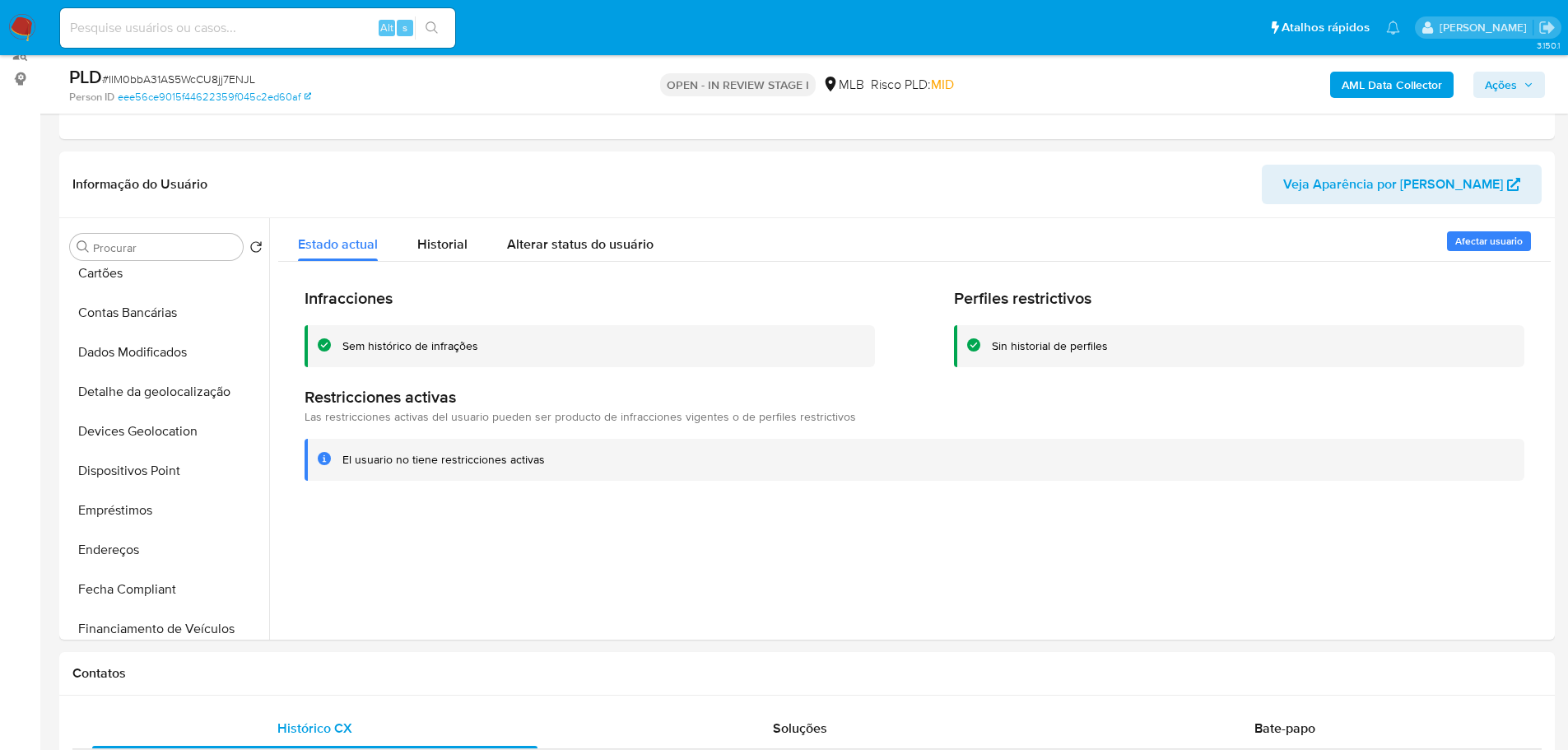
drag, startPoint x: 191, startPoint y: 476, endPoint x: 34, endPoint y: 496, distance: 158.3
click at [189, 475] on button "Dispositivos Point" at bounding box center [166, 471] width 205 height 39
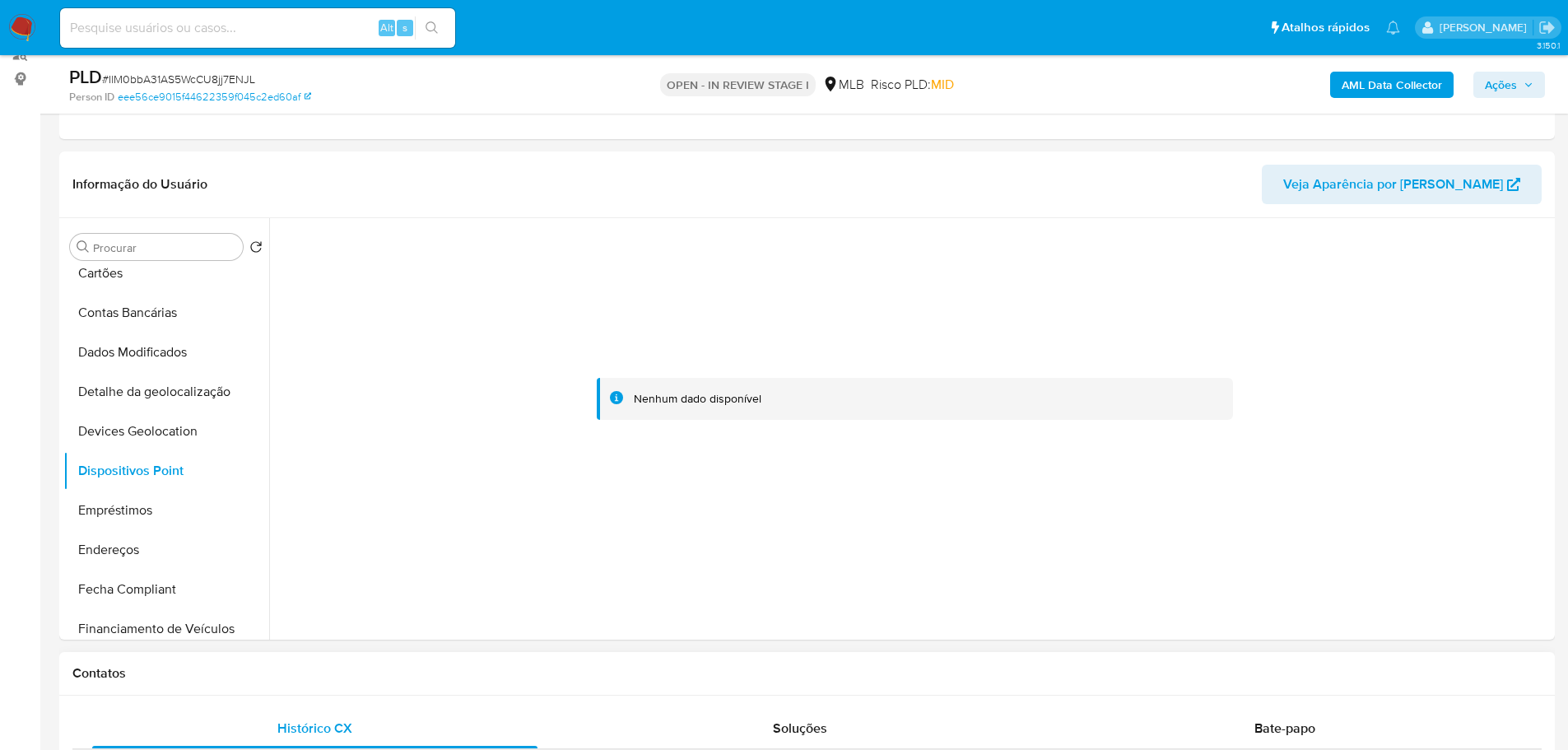
click at [683, 680] on h1 "Contatos" at bounding box center [807, 673] width 1469 height 16
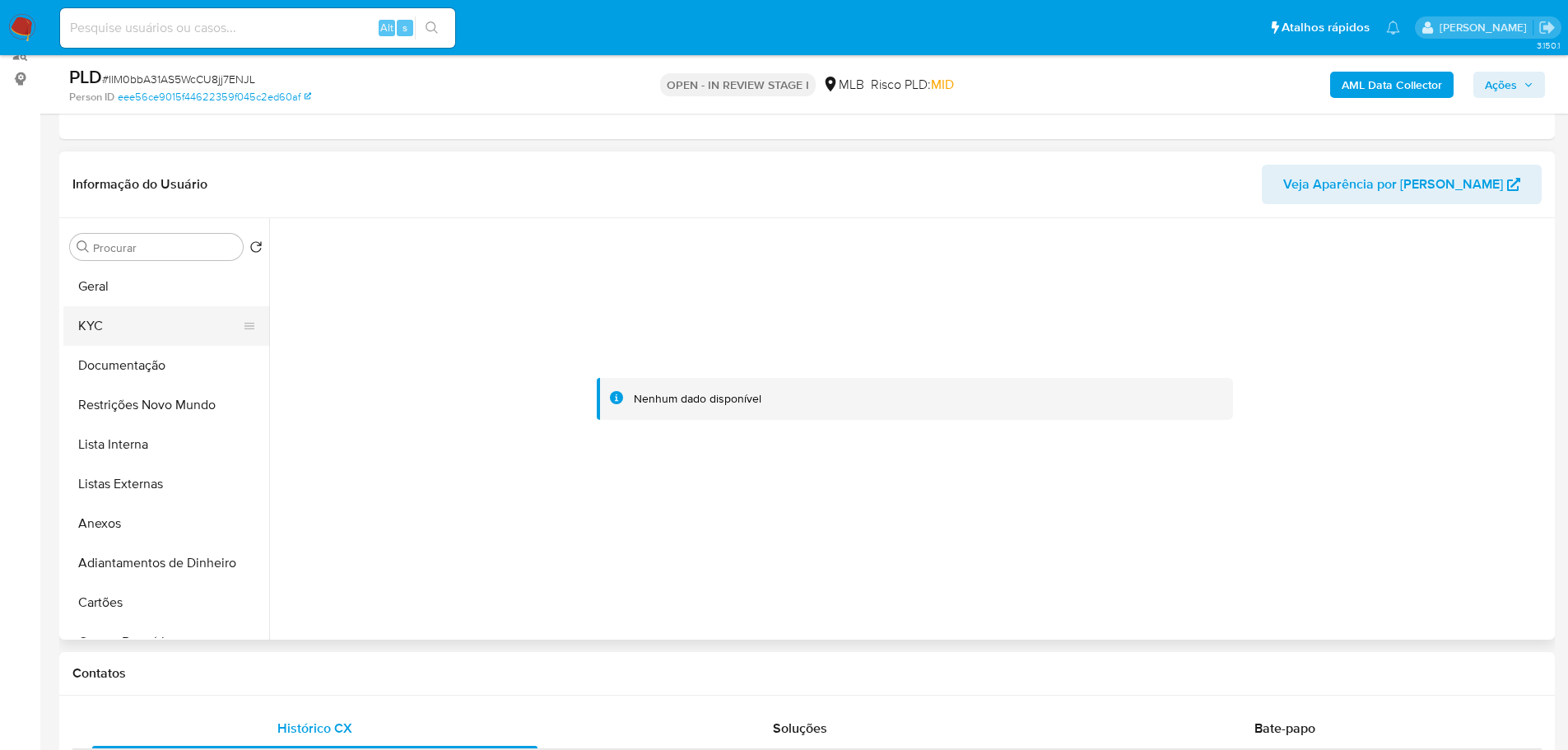
click at [134, 328] on button "KYC" at bounding box center [160, 326] width 193 height 39
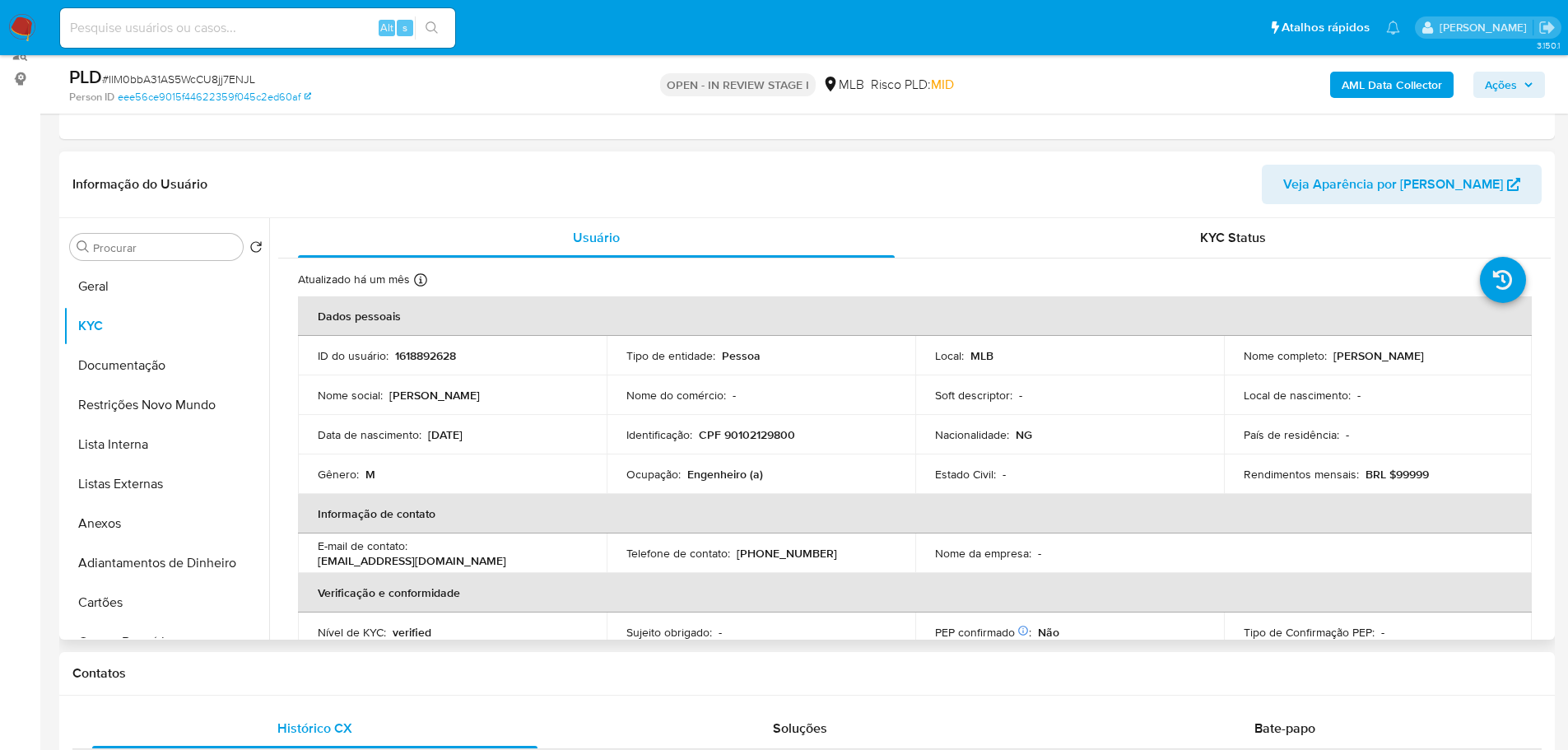
click at [767, 433] on p "CPF 90102129800" at bounding box center [747, 434] width 96 height 15
copy p "90102129800"
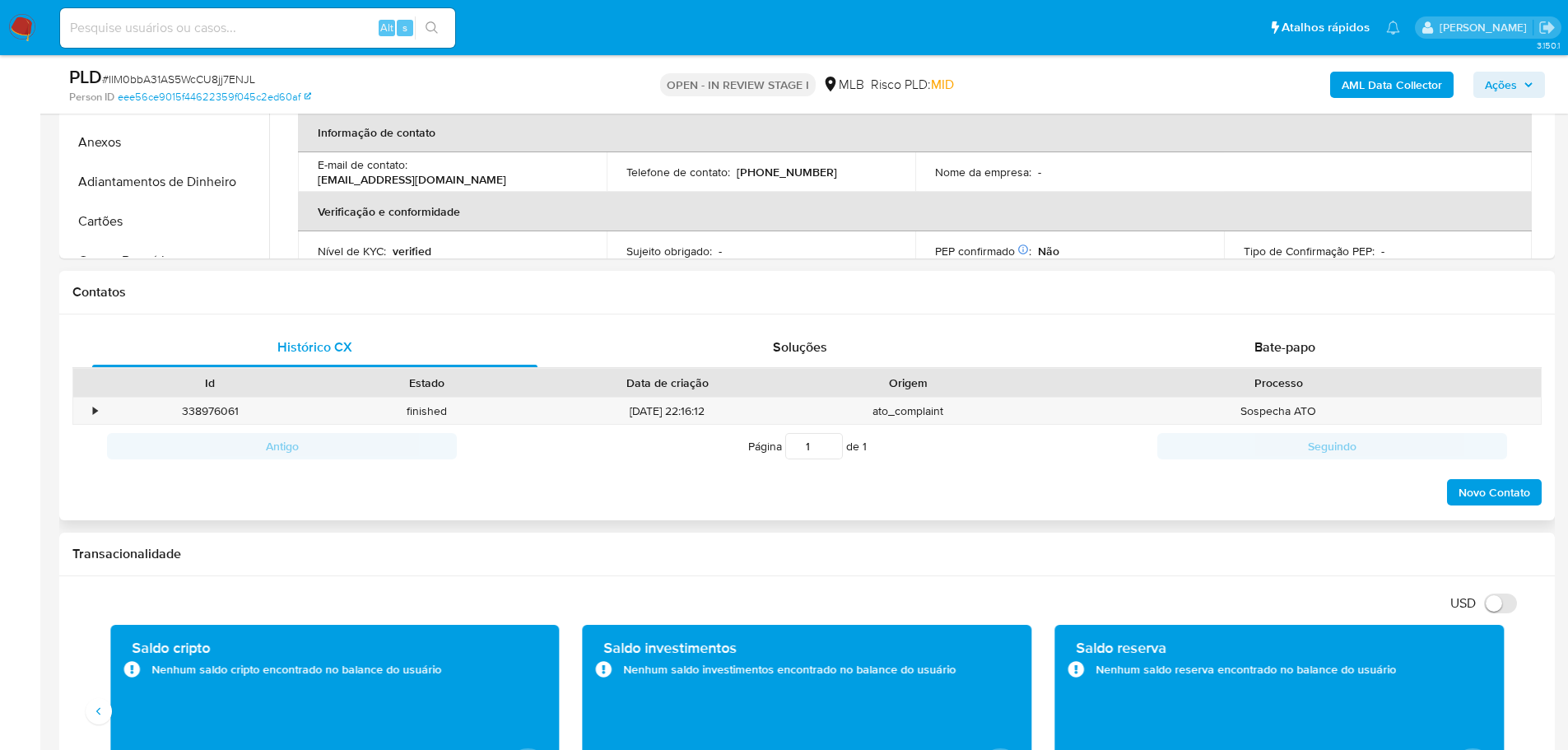
scroll to position [538, 0]
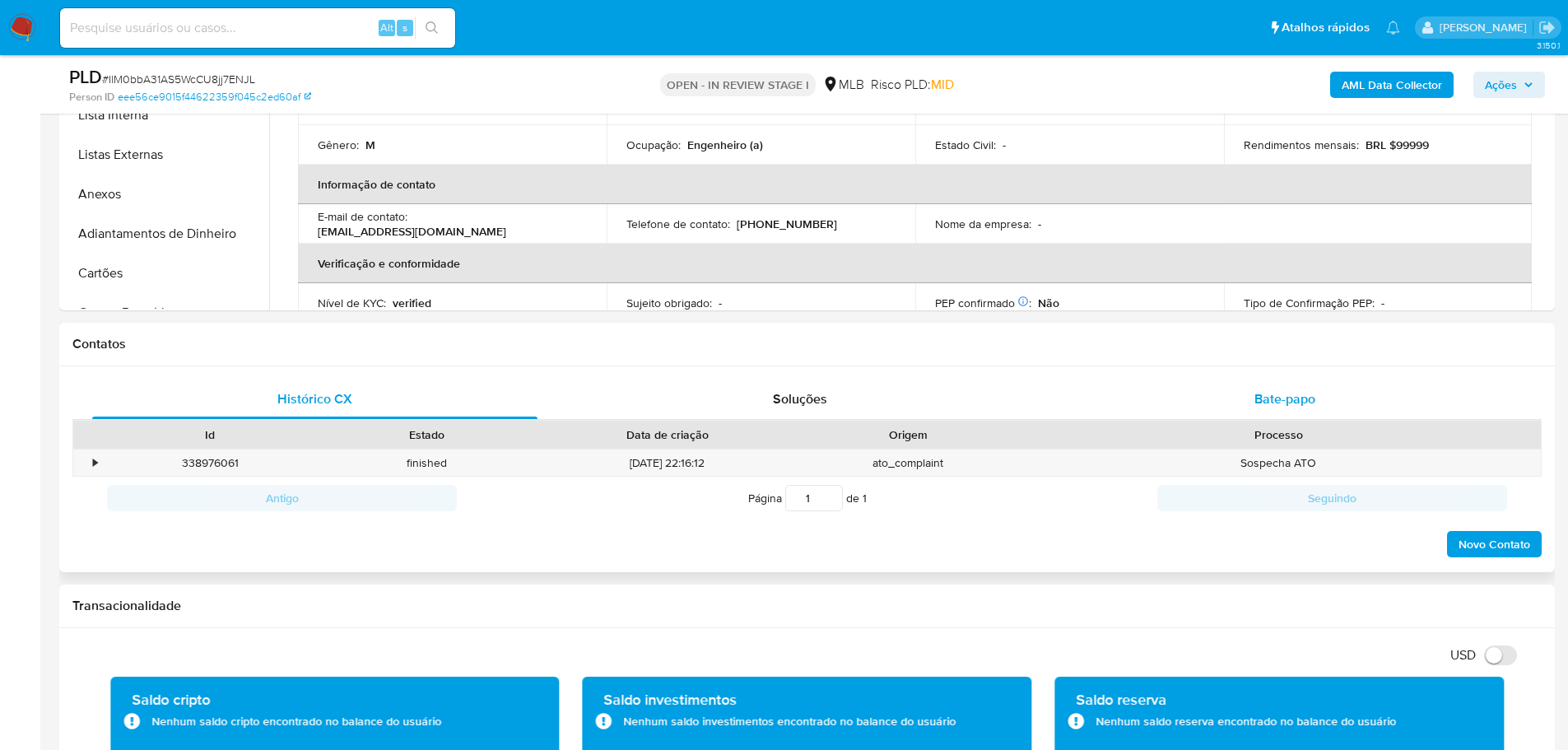
click at [1287, 399] on span "Bate-papo" at bounding box center [1285, 399] width 61 height 19
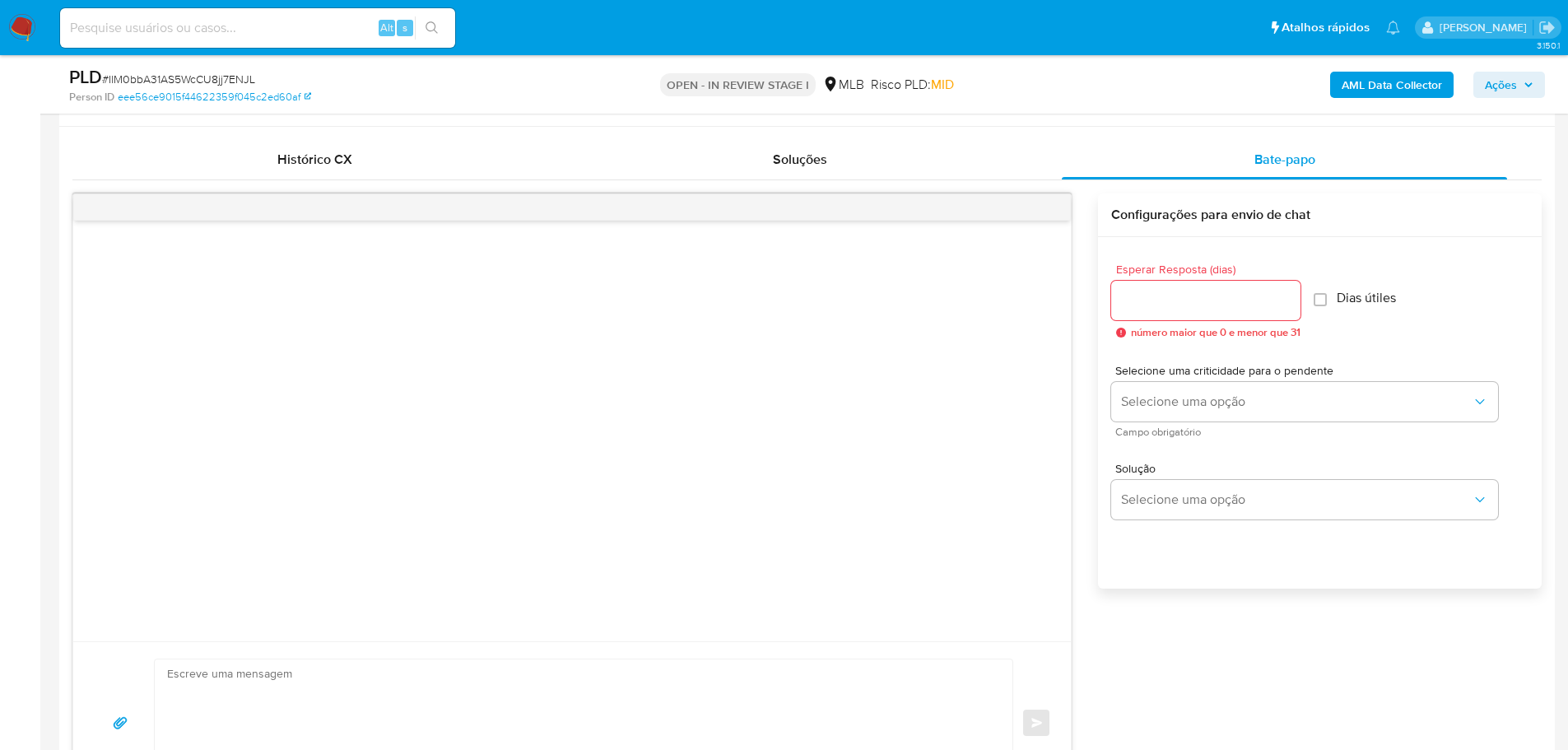
scroll to position [786, 0]
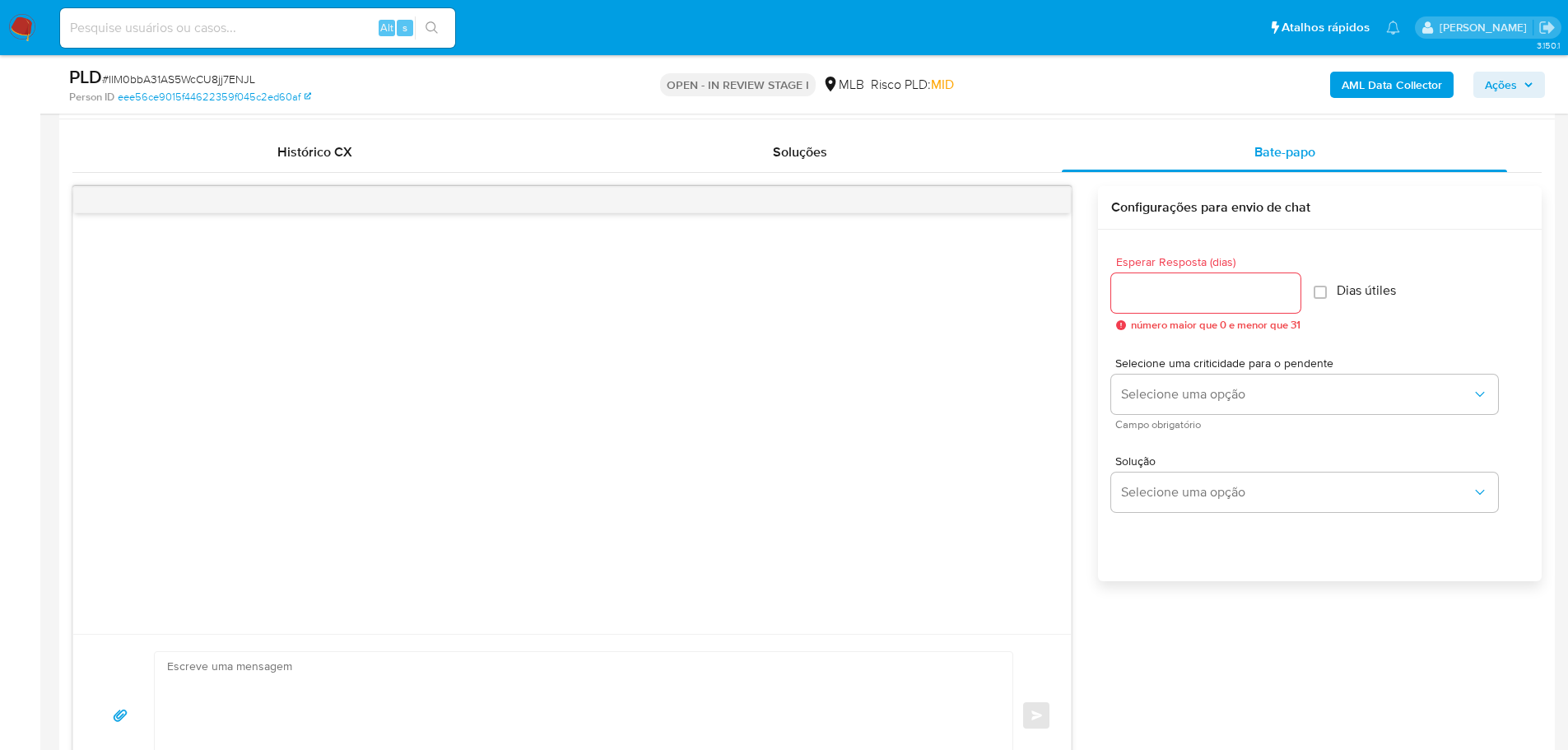
click at [1133, 302] on input "Esperar Resposta (dias)" at bounding box center [1205, 293] width 189 height 21
type input "3"
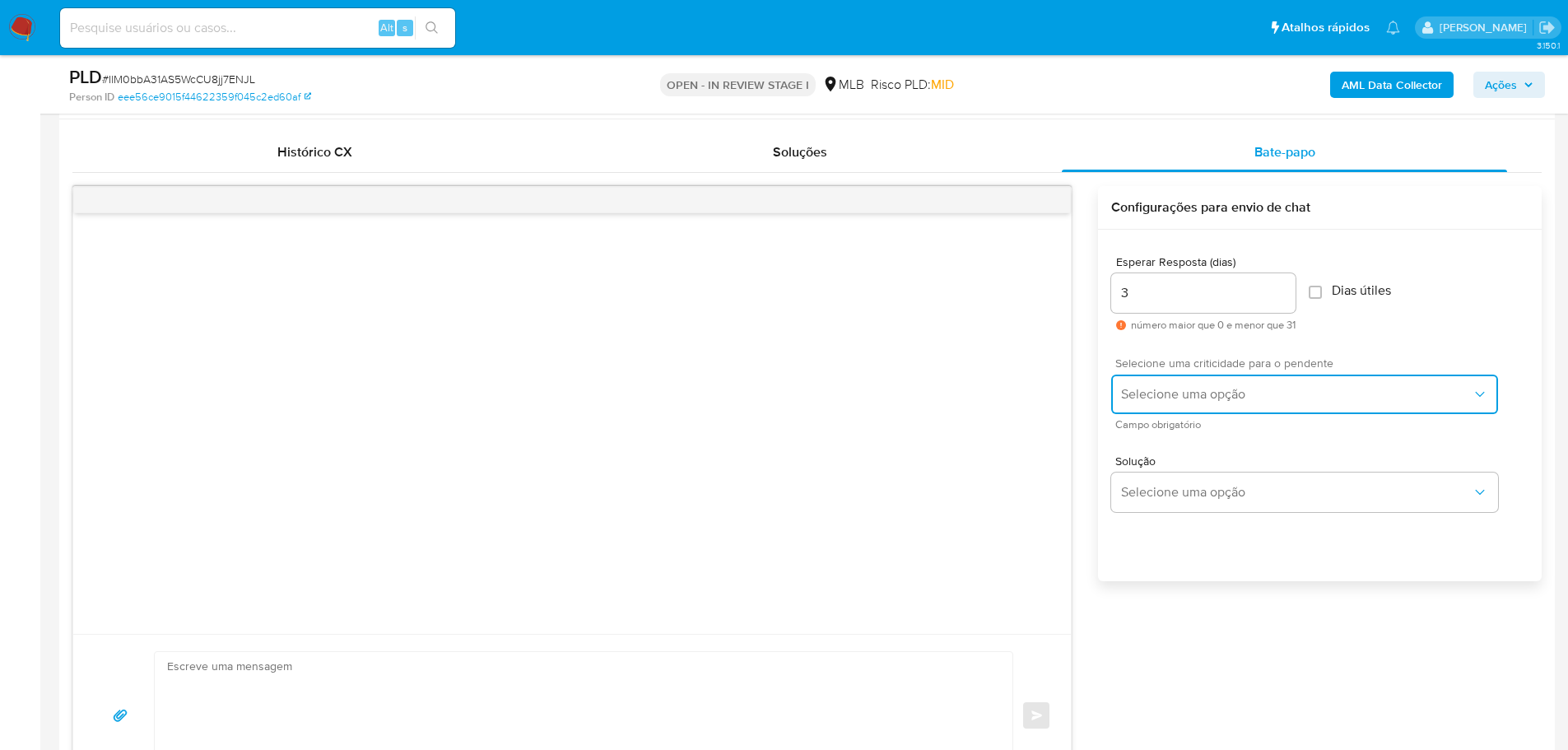
click at [1216, 391] on span "Selecione uma opção" at bounding box center [1296, 394] width 350 height 16
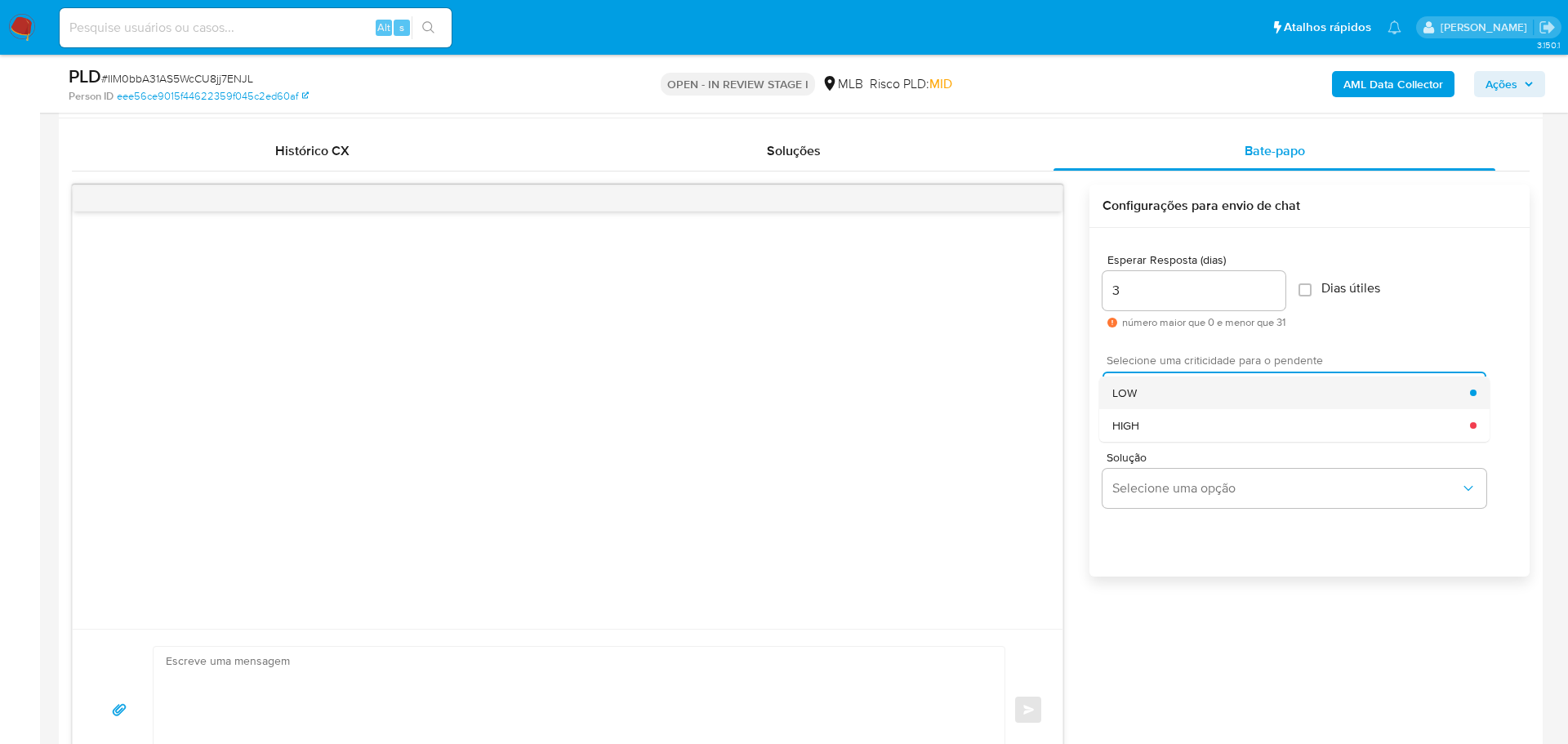
click at [1147, 389] on div "LOW" at bounding box center [1291, 393] width 357 height 33
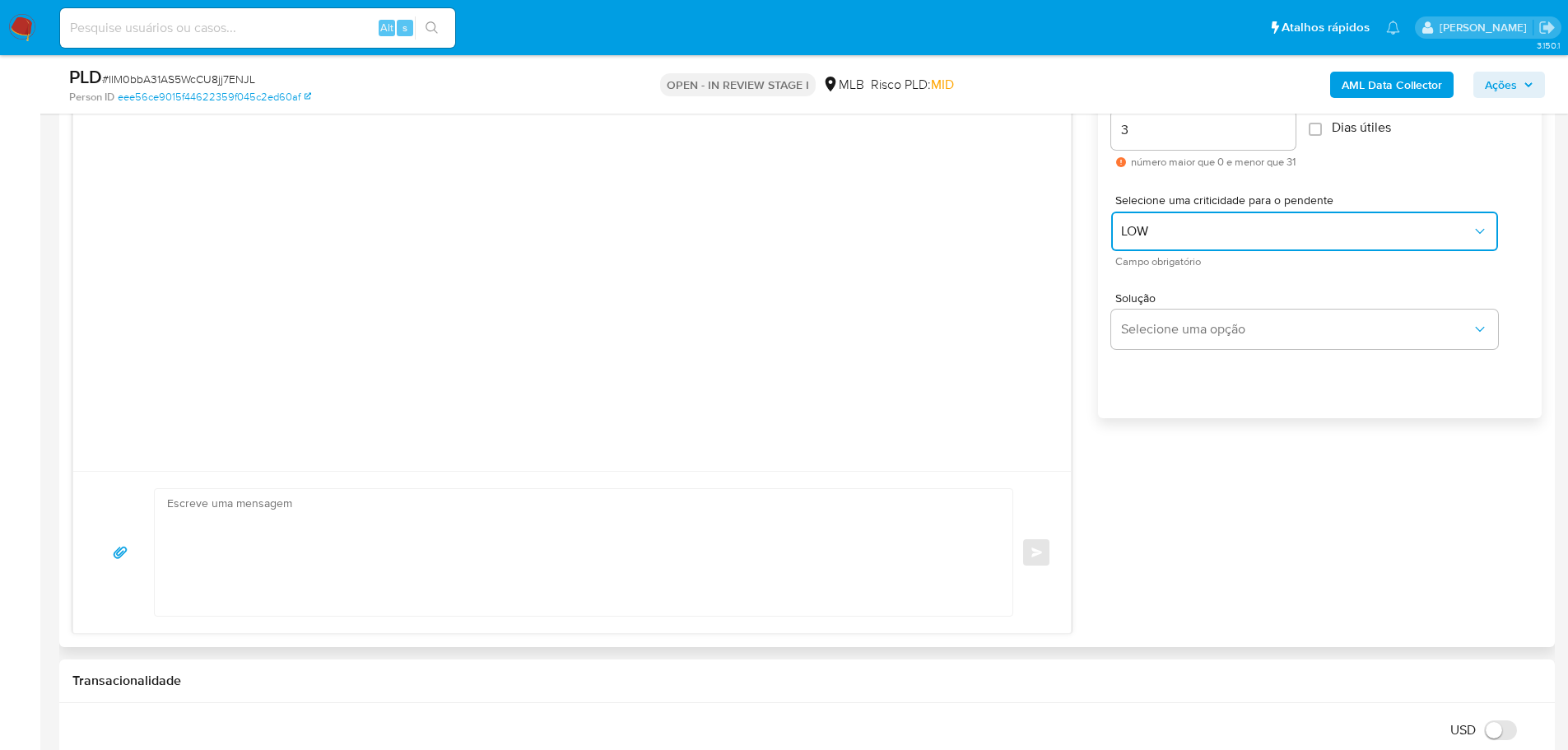
scroll to position [950, 0]
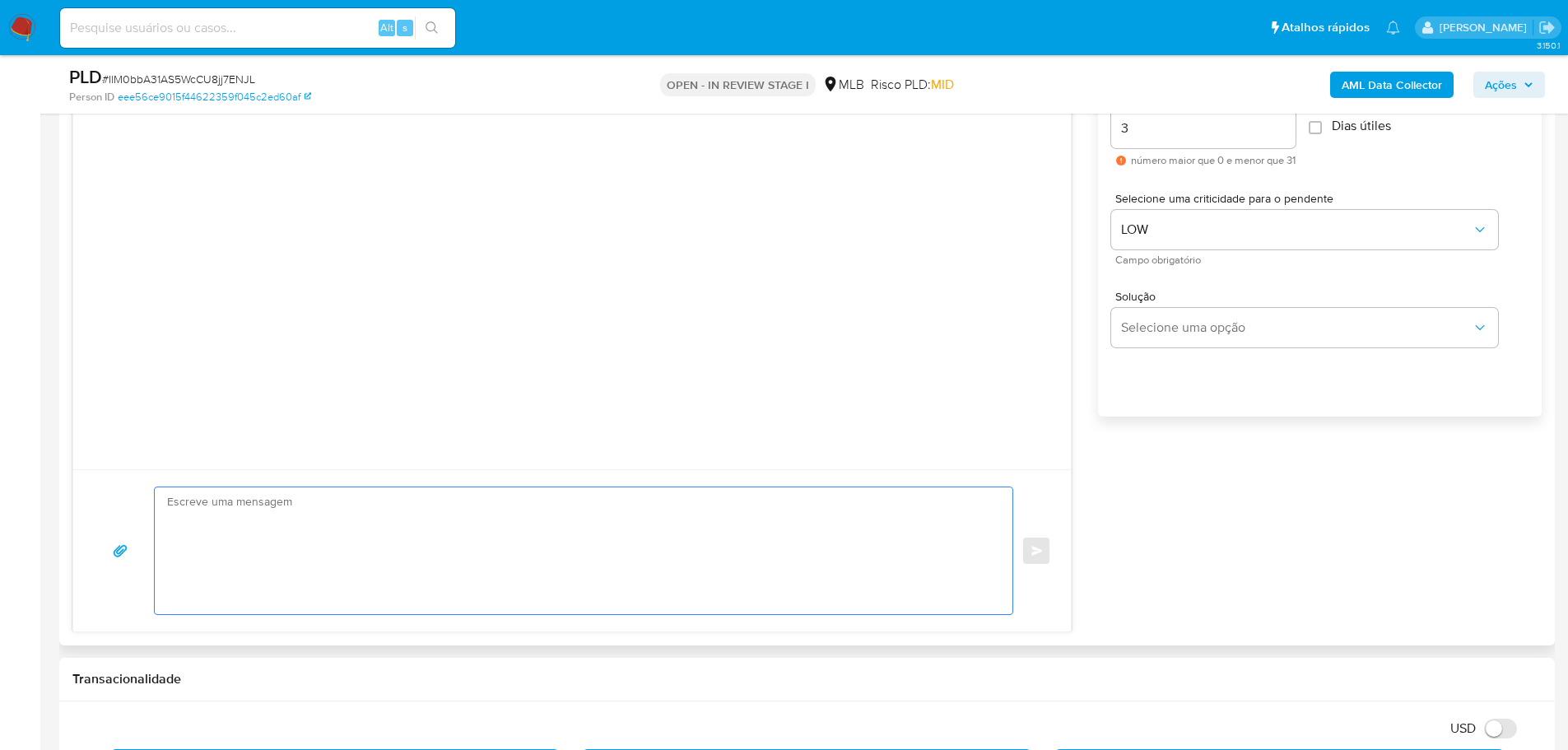
click at [344, 532] on textarea at bounding box center [579, 551] width 825 height 127
paste textarea "Olá, Estamos realizando uma verificação adicional de segurança em contas de usu…"
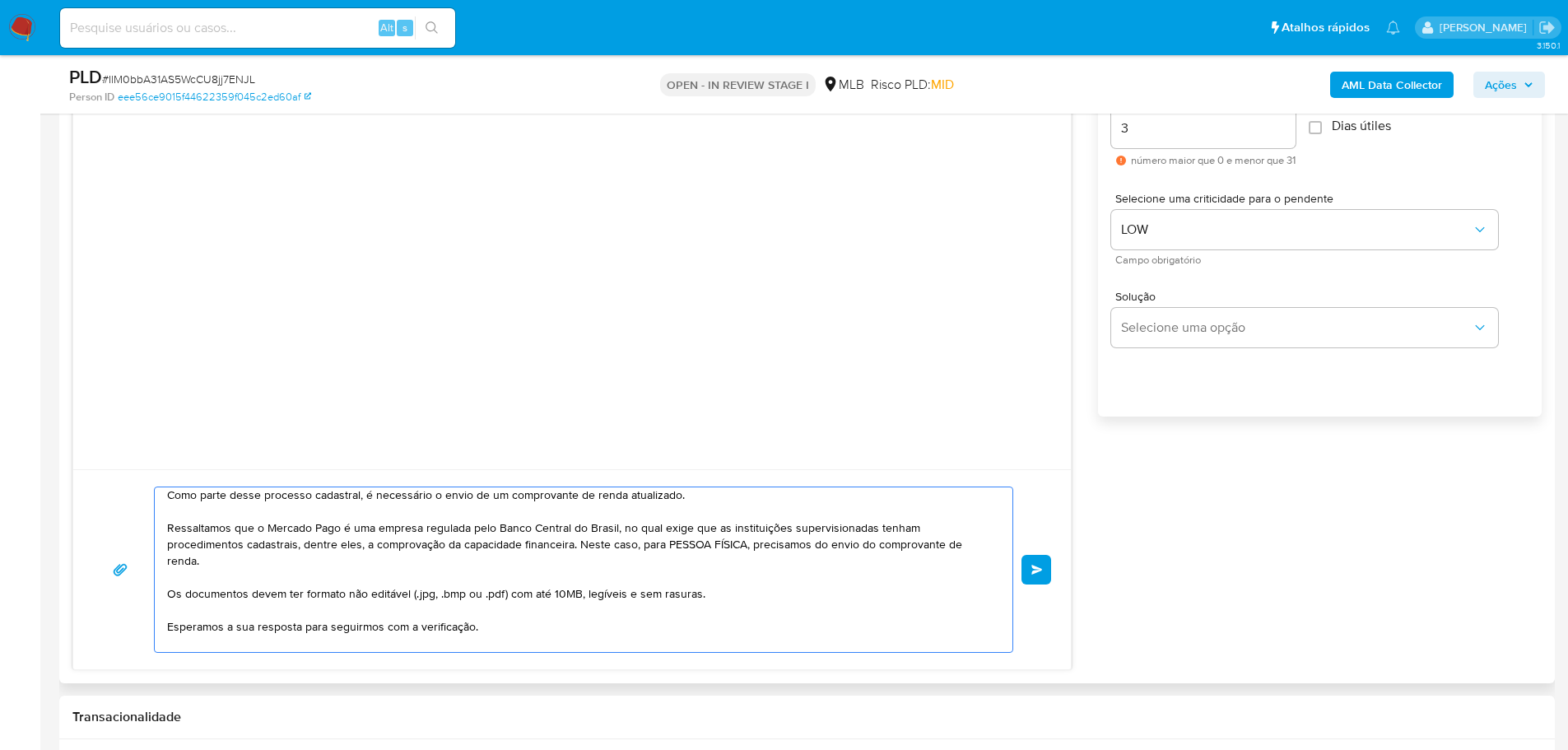
scroll to position [0, 0]
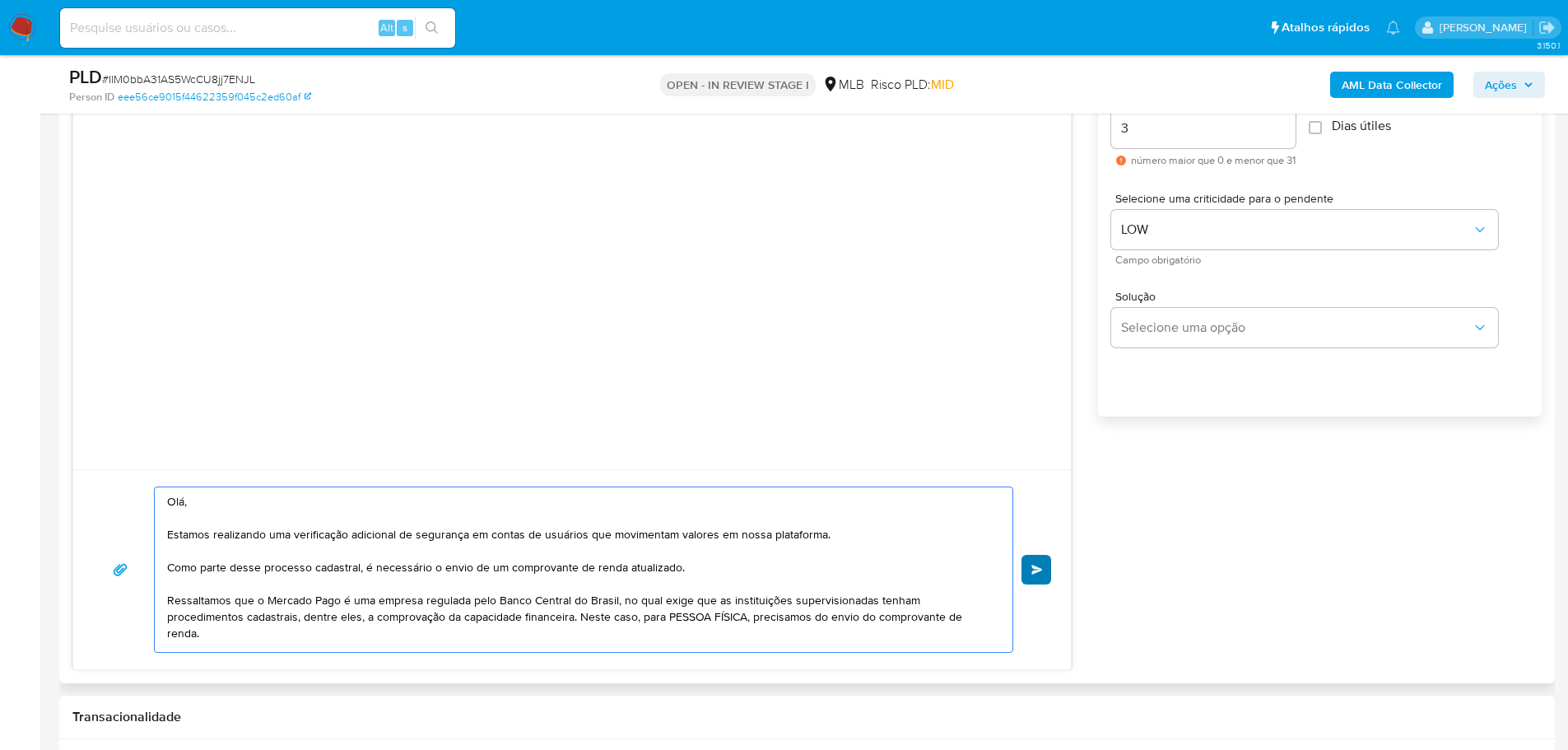
type textarea "Olá, Estamos realizando uma verificação adicional de segurança em contas de usu…"
click at [1030, 579] on button "common.send" at bounding box center [1036, 569] width 29 height 29
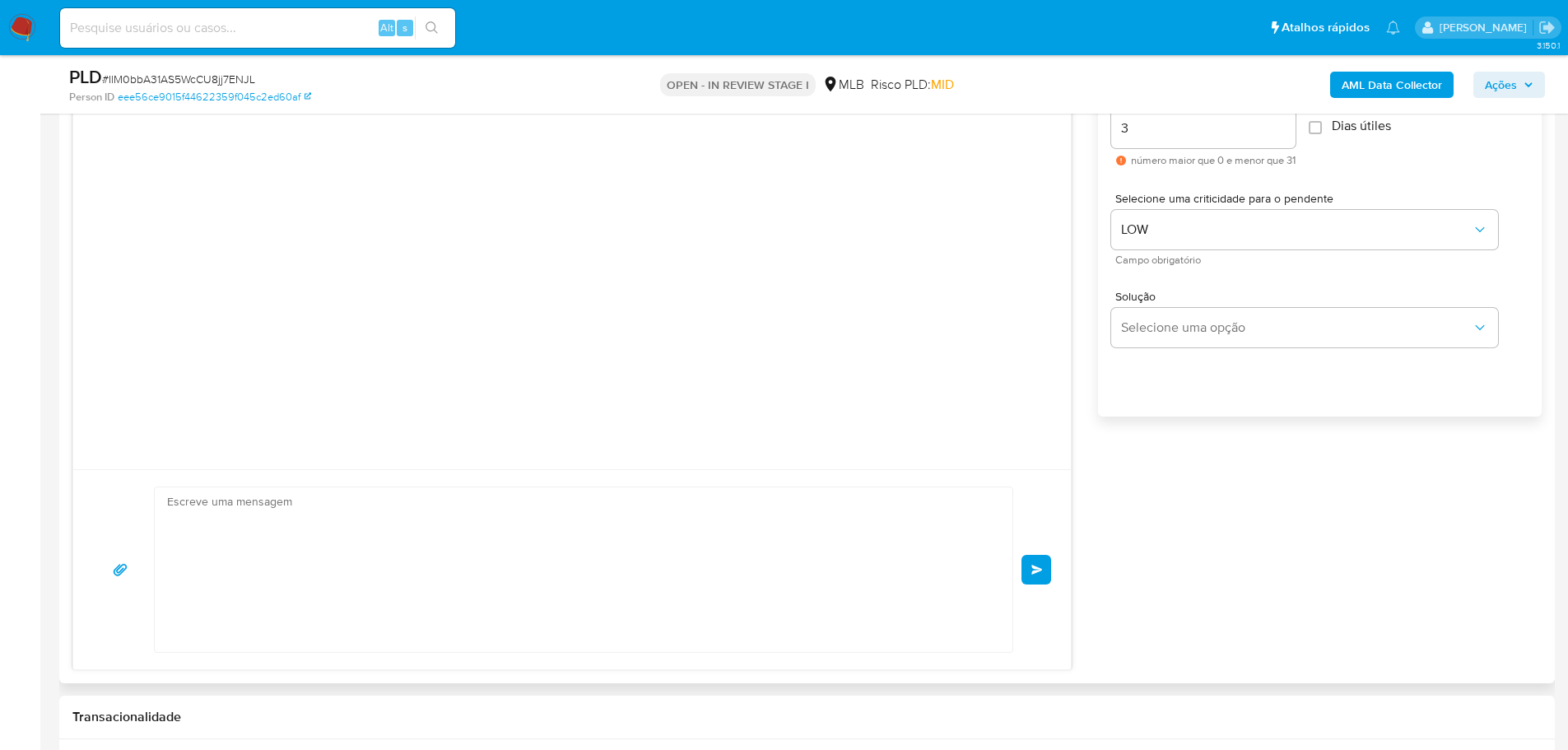
scroll to position [33, 0]
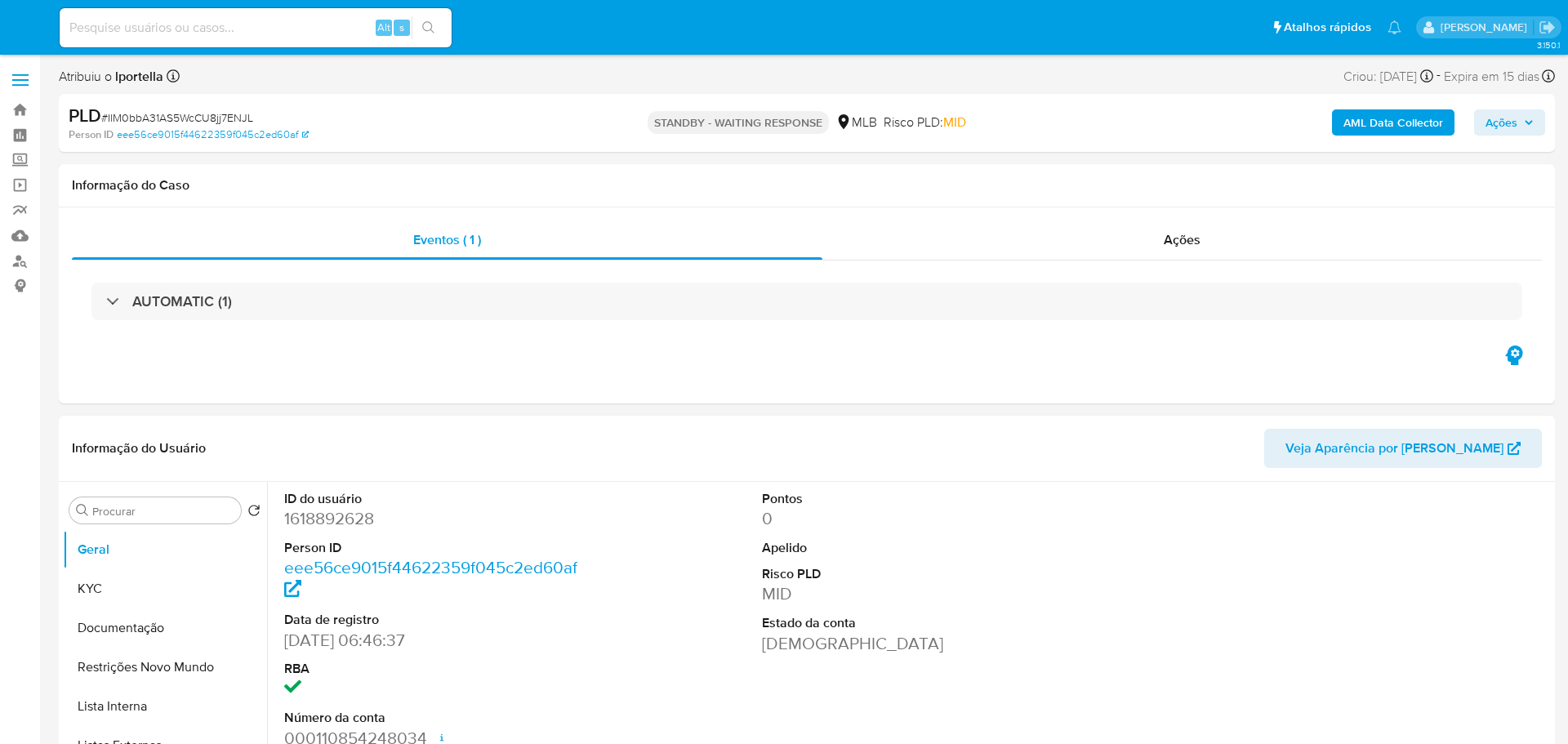
select select "10"
click at [18, 21] on img at bounding box center [21, 27] width 27 height 27
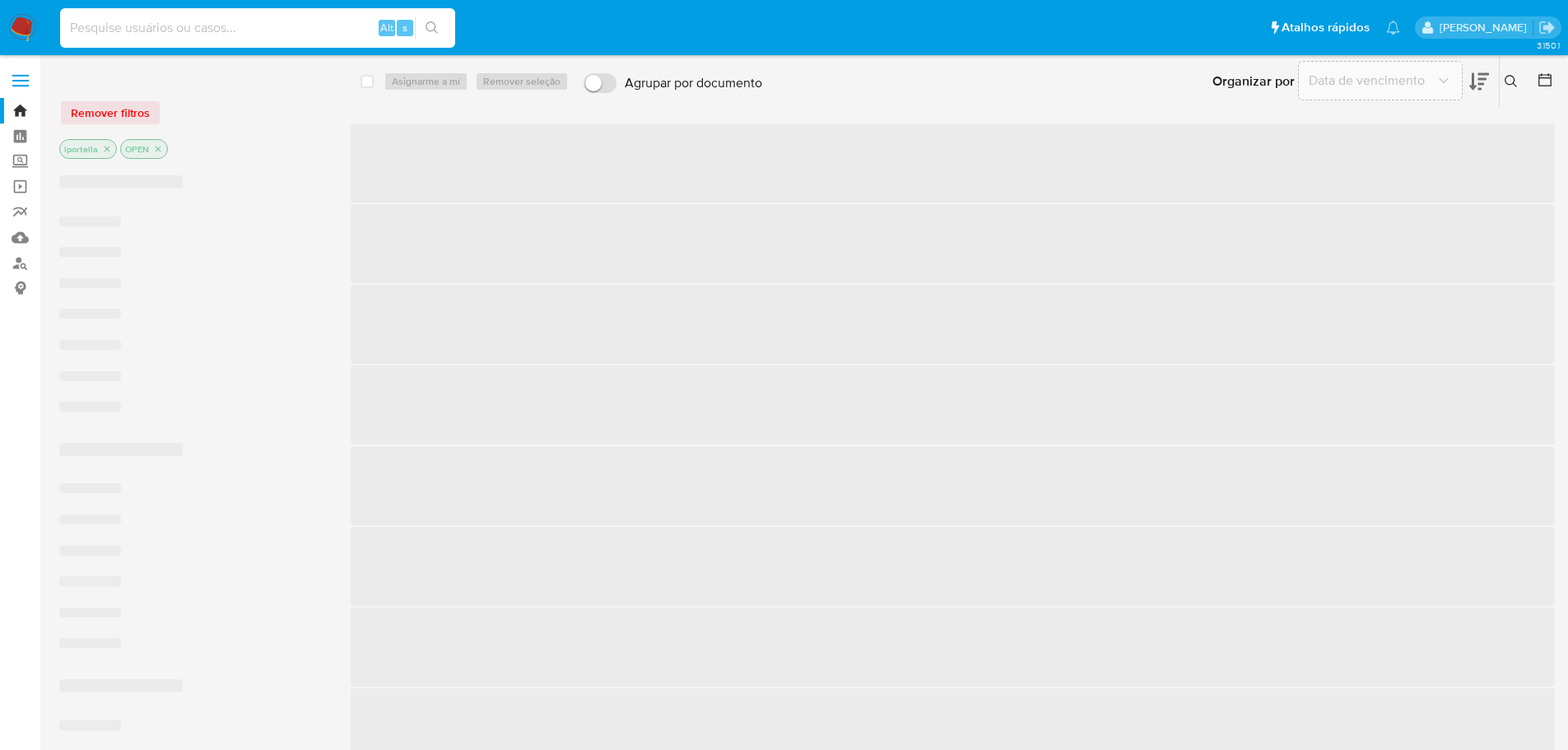
click at [110, 37] on input at bounding box center [257, 28] width 395 height 21
paste input "206879596"
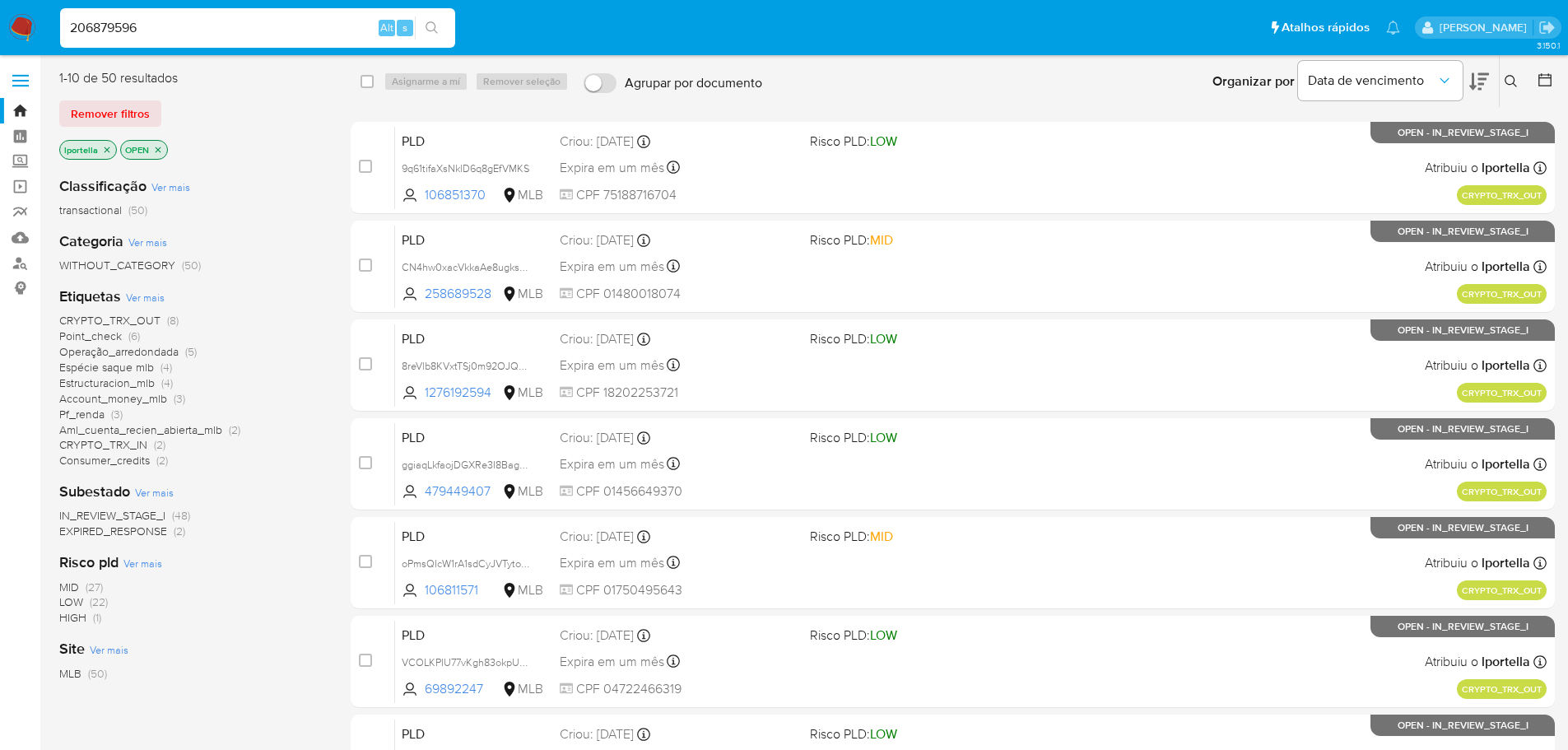
type input "206879596"
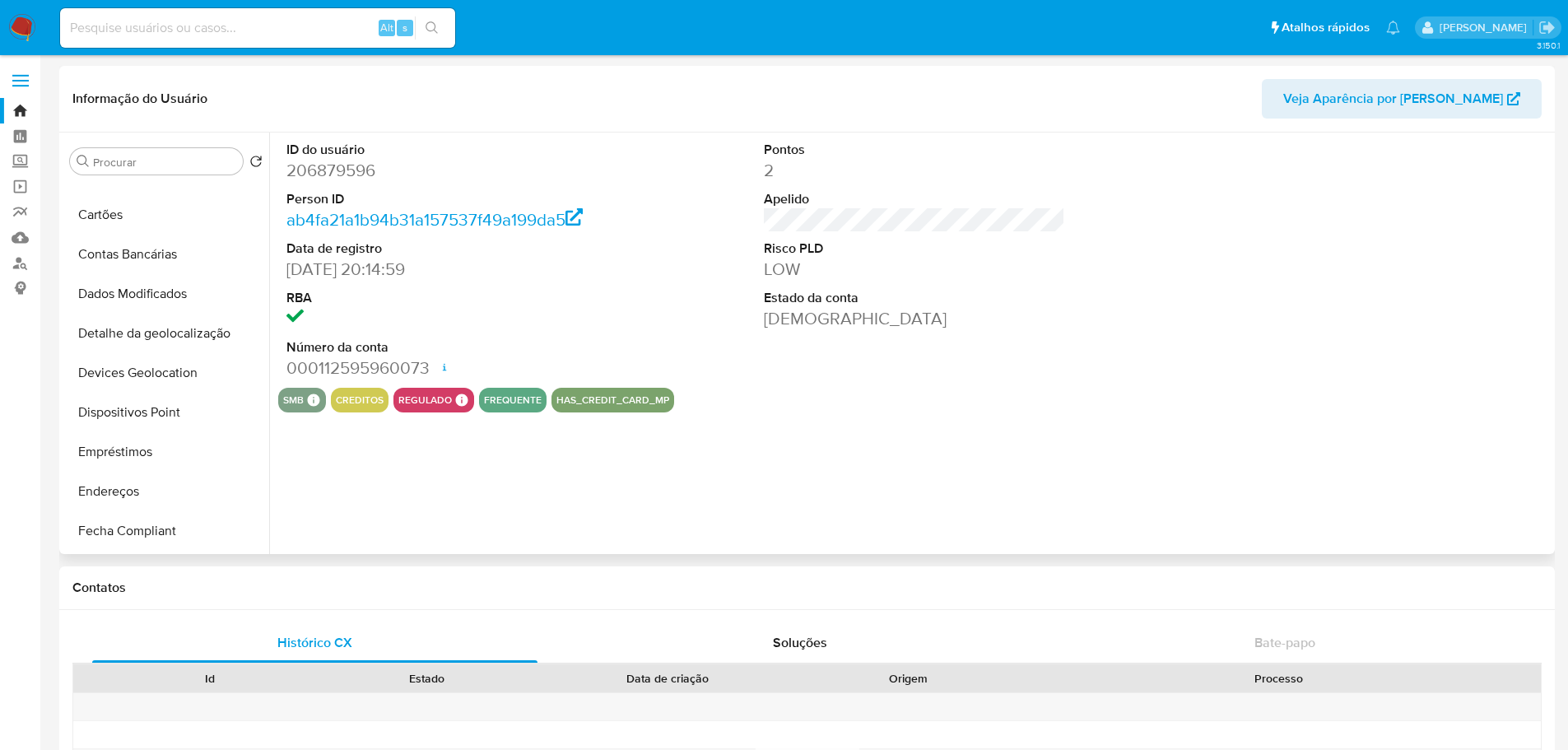
scroll to position [577, 0]
select select "10"
drag, startPoint x: 163, startPoint y: 375, endPoint x: 144, endPoint y: 379, distance: 19.4
click at [163, 376] on button "Histórico de casos" at bounding box center [160, 375] width 193 height 39
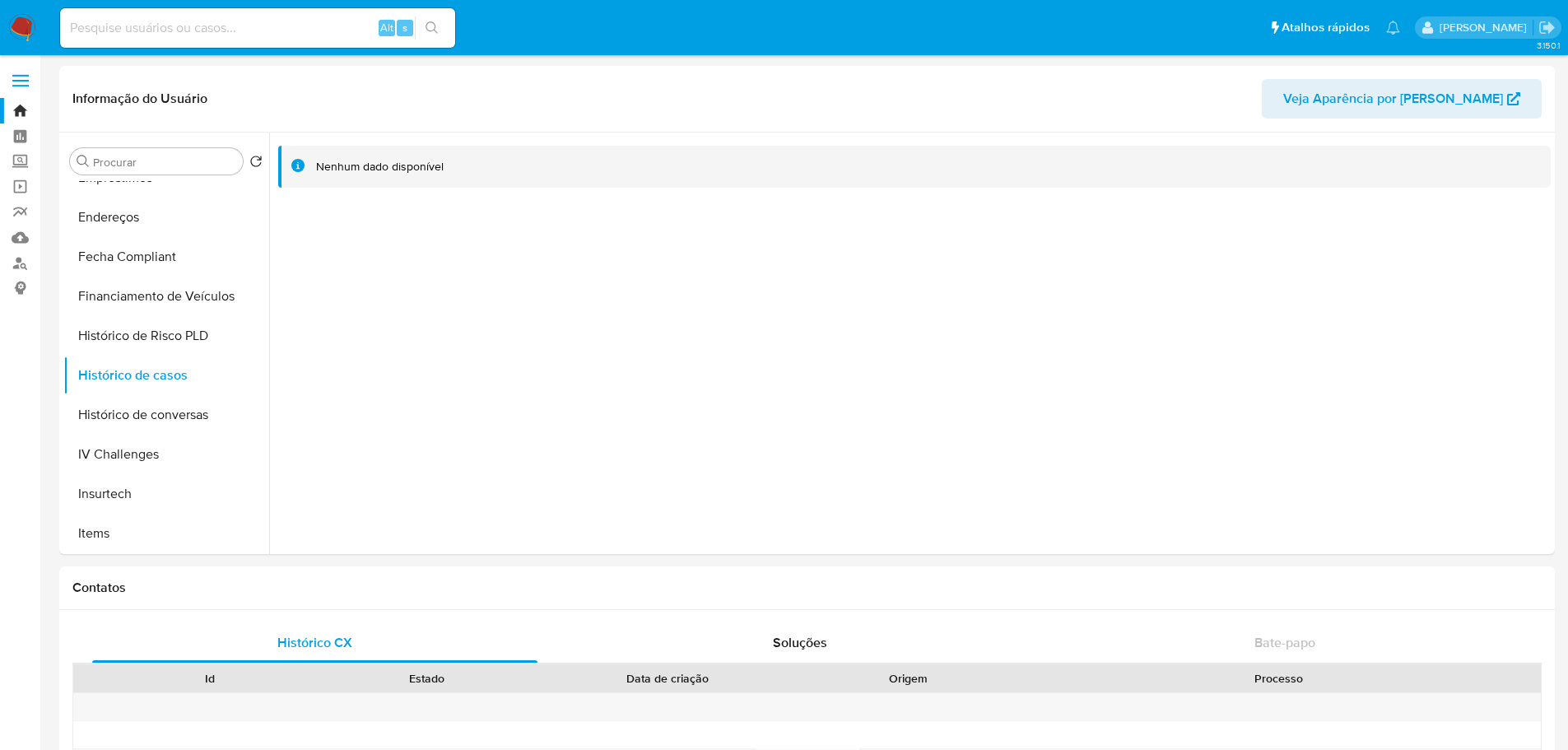
click at [162, 31] on input at bounding box center [257, 28] width 395 height 21
paste input "2457875645"
type input "2457875645"
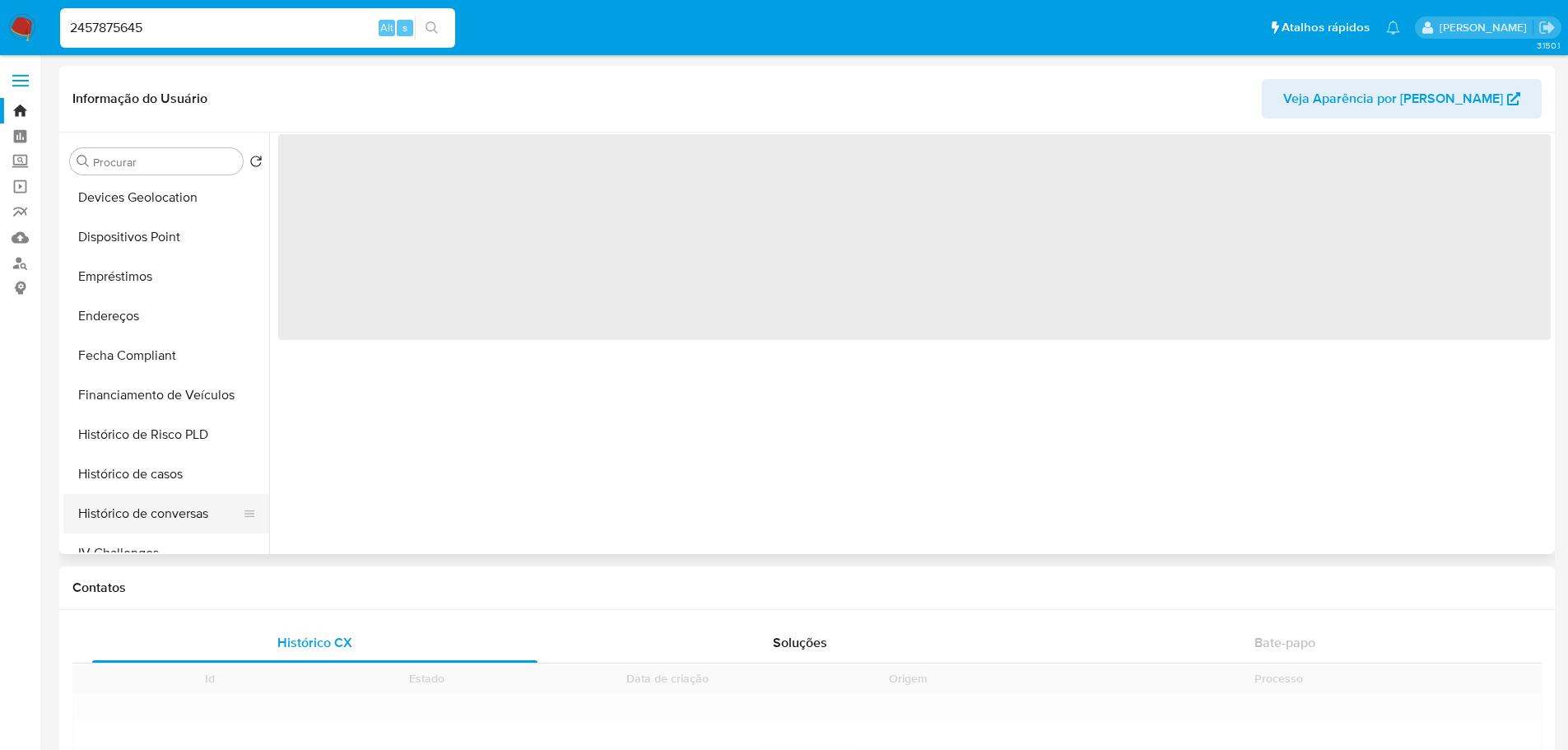
scroll to position [659, 0]
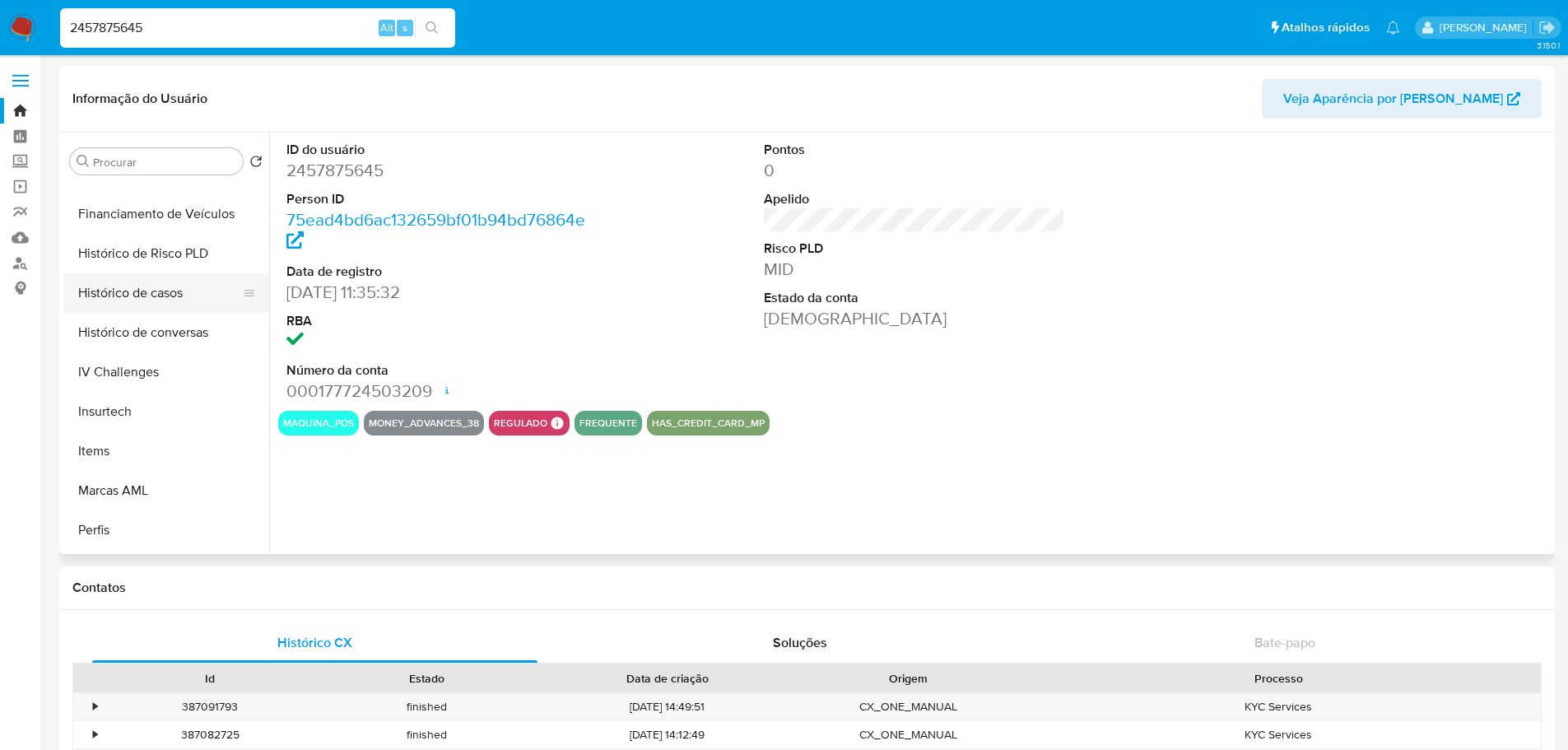
click at [160, 291] on button "Histórico de casos" at bounding box center [160, 293] width 193 height 39
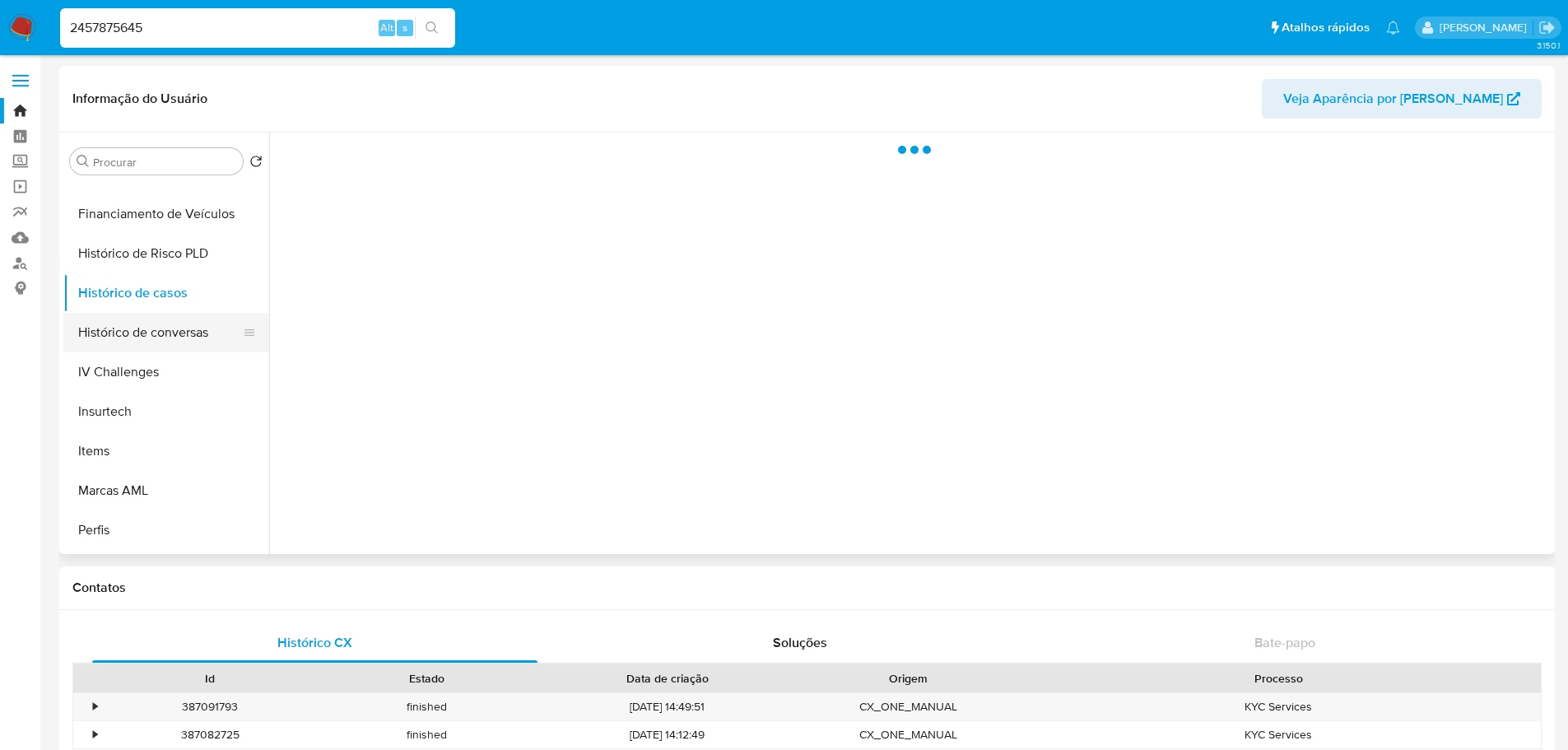
select select "10"
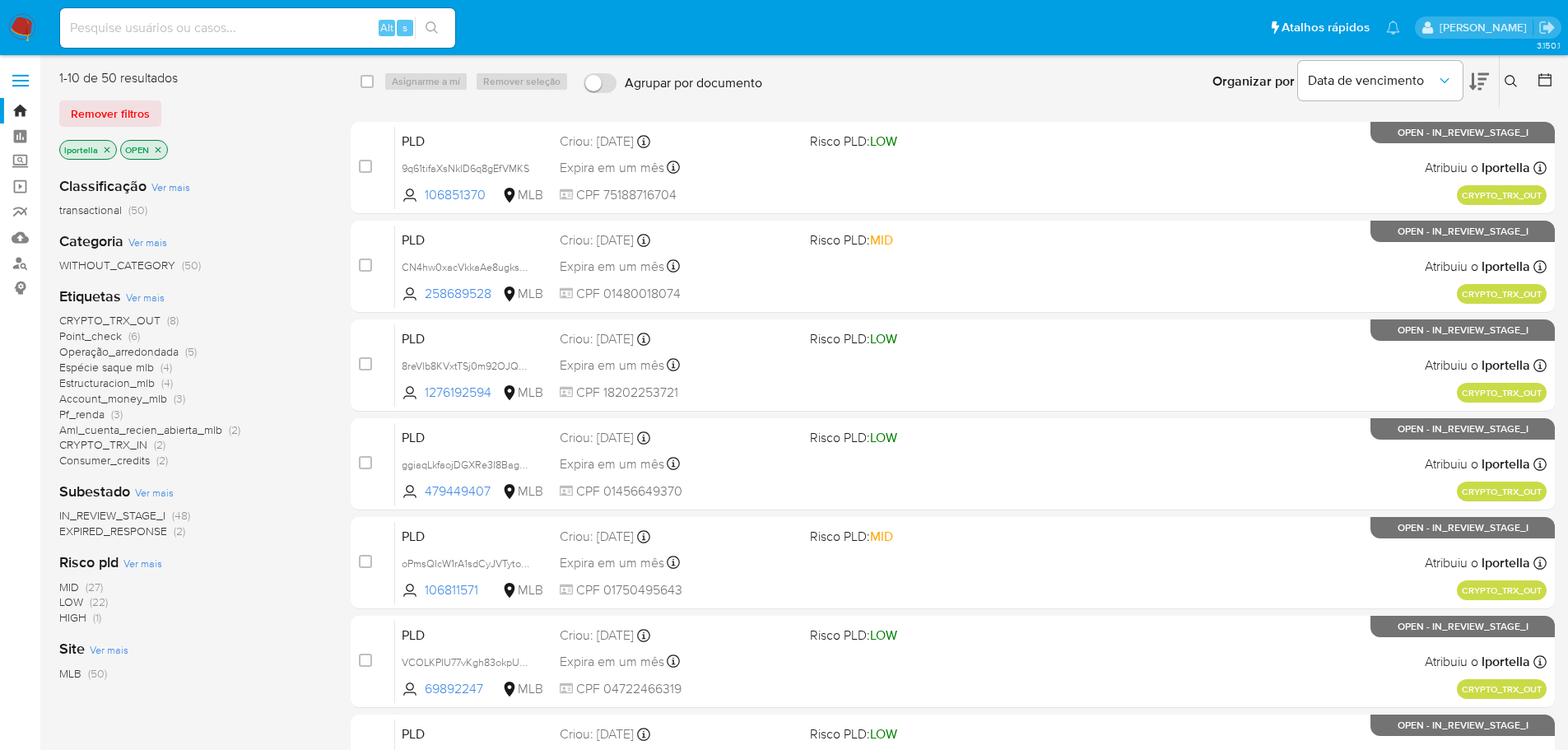
click at [273, 26] on input at bounding box center [257, 28] width 395 height 21
paste input "SJlOInNBSkd7dgX7sGtUjKby"
type input "SJlOInNBSkd7dgX7sGtUjKby"
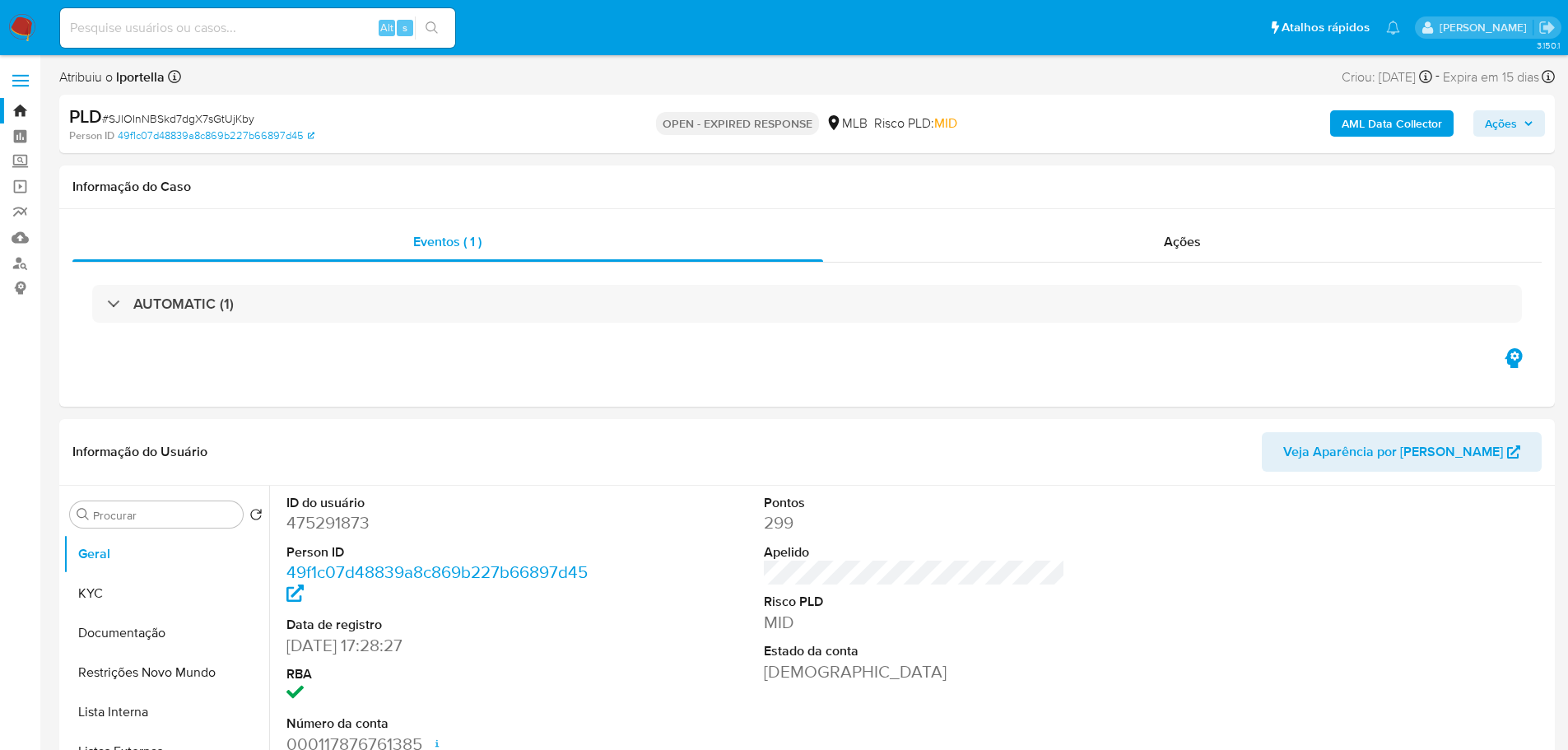
select select "10"
click at [25, 14] on img at bounding box center [21, 28] width 28 height 28
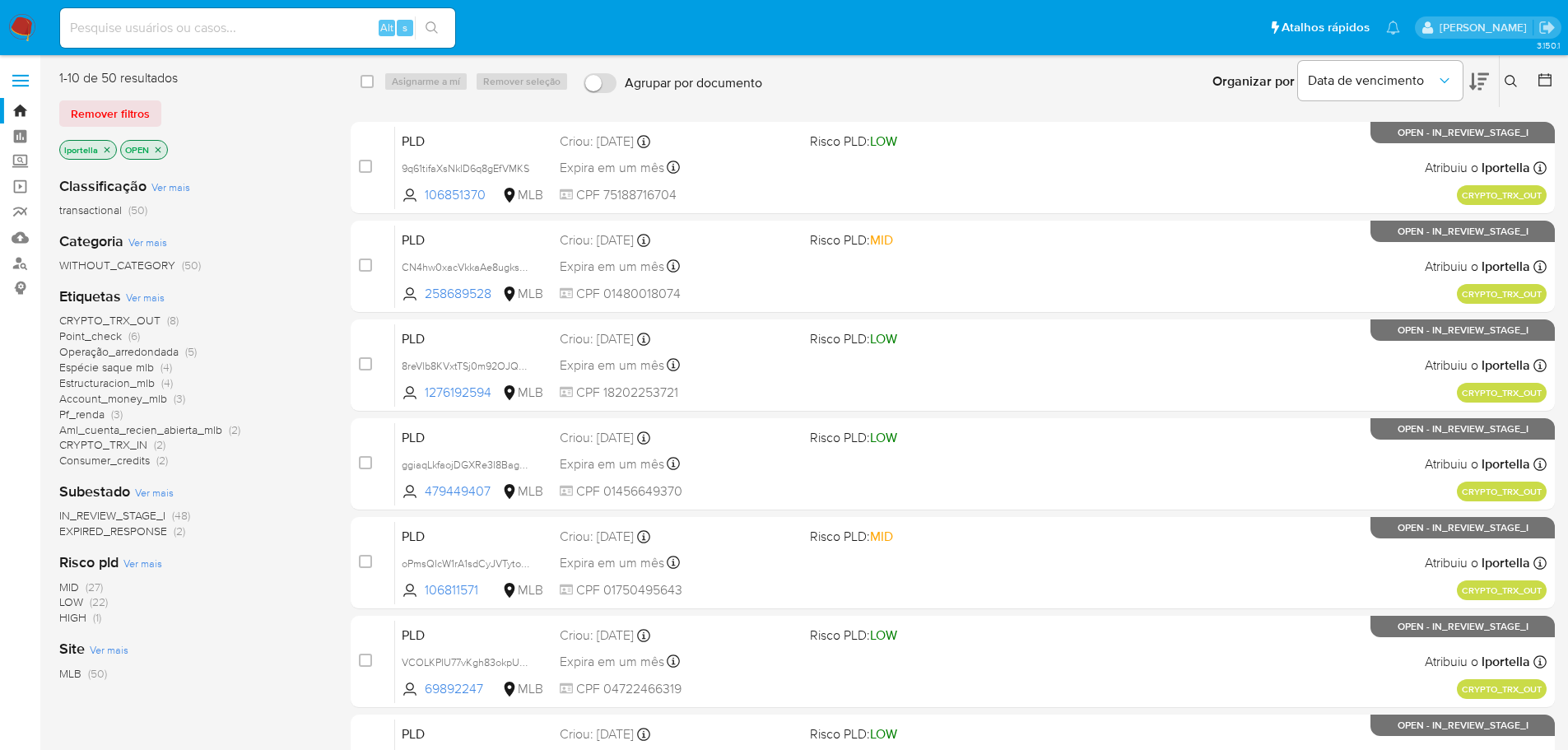
click at [1507, 72] on button at bounding box center [1513, 81] width 27 height 20
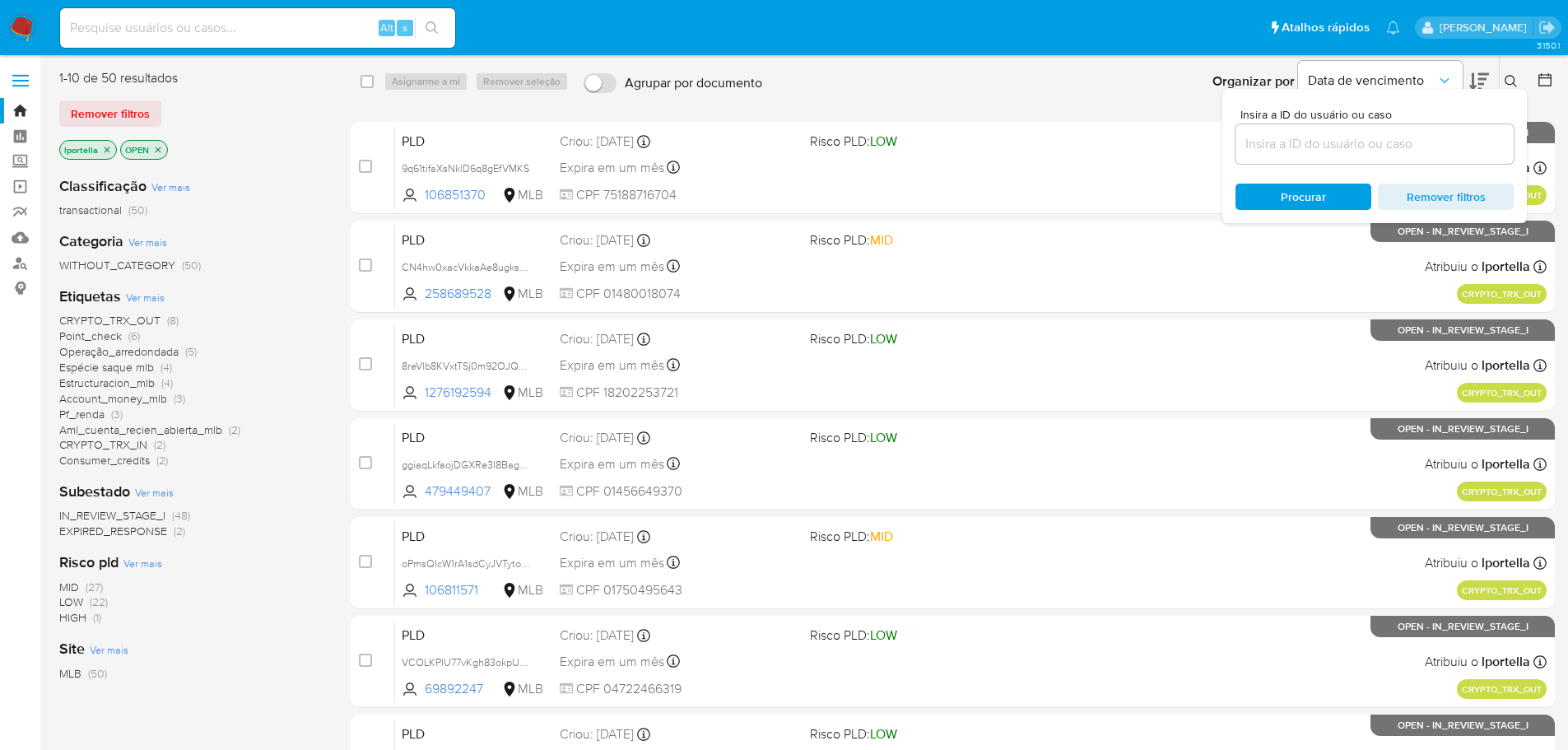
click at [1307, 138] on input at bounding box center [1374, 144] width 278 height 21
type input "SJlOInNBSkd7dgX7sGtUjKby"
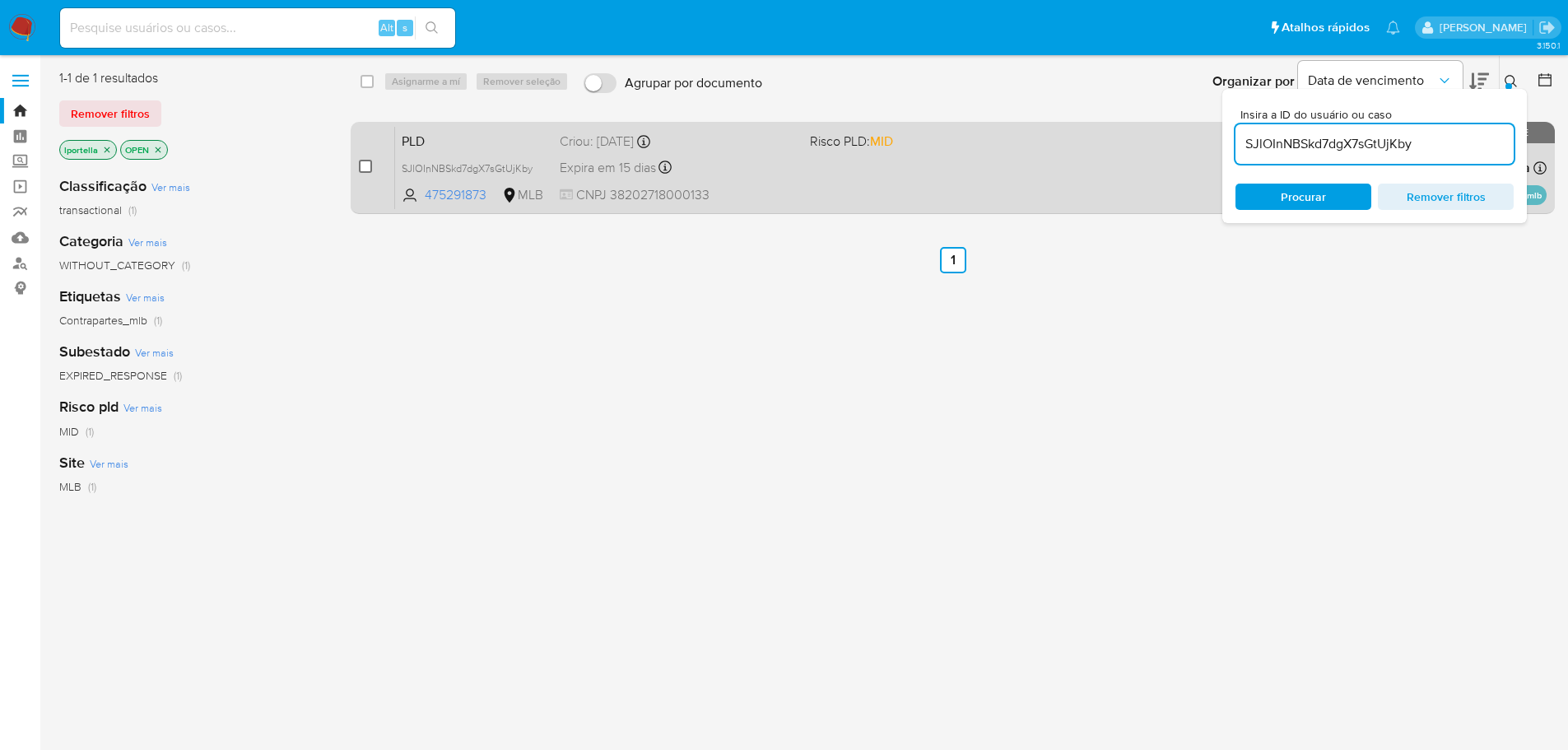
click at [372, 164] on input "checkbox" at bounding box center [365, 166] width 13 height 13
checkbox input "true"
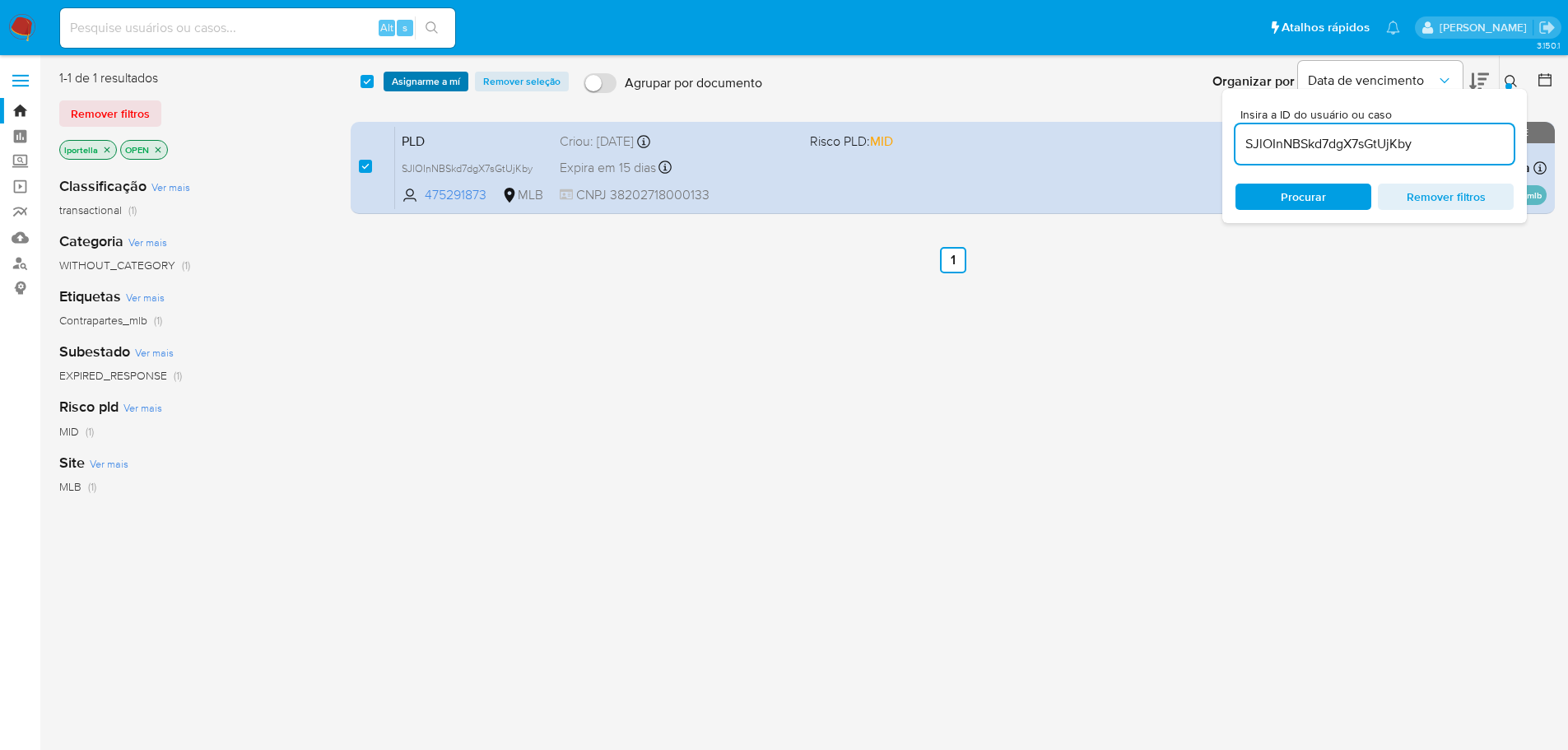
click at [432, 75] on span "Asignarme a mí" at bounding box center [425, 81] width 68 height 16
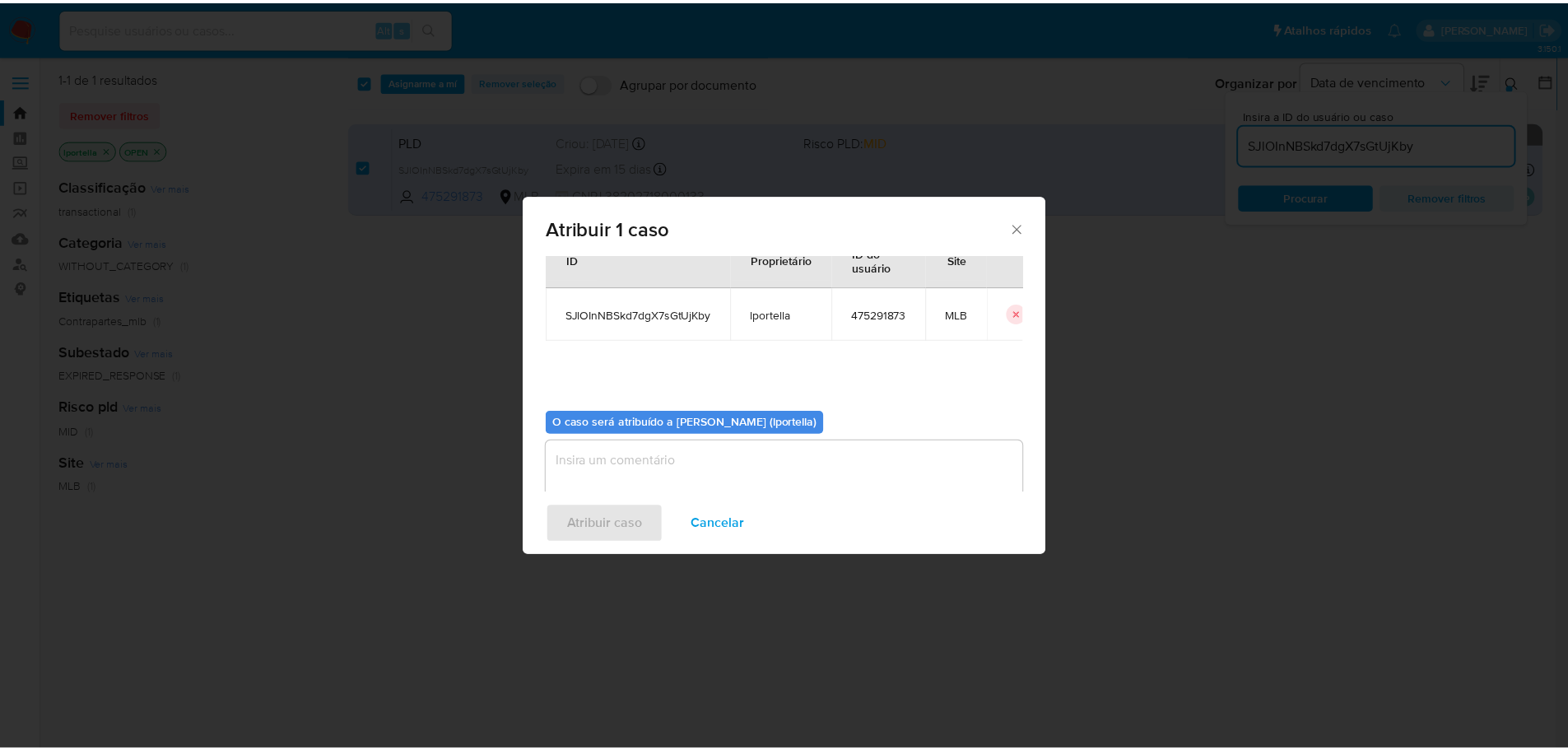
scroll to position [86, 0]
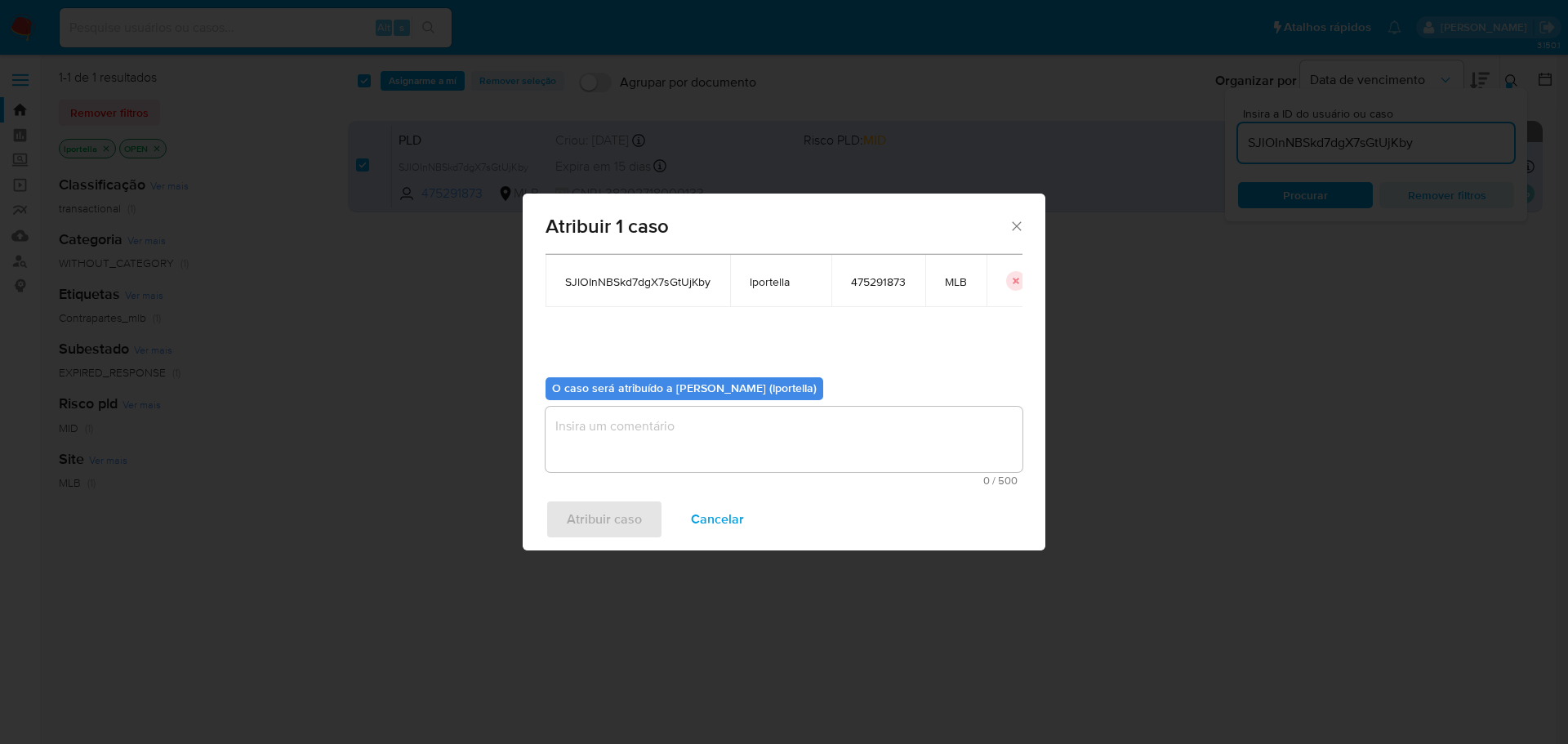
click at [630, 430] on textarea "assign-modal" at bounding box center [784, 440] width 477 height 66
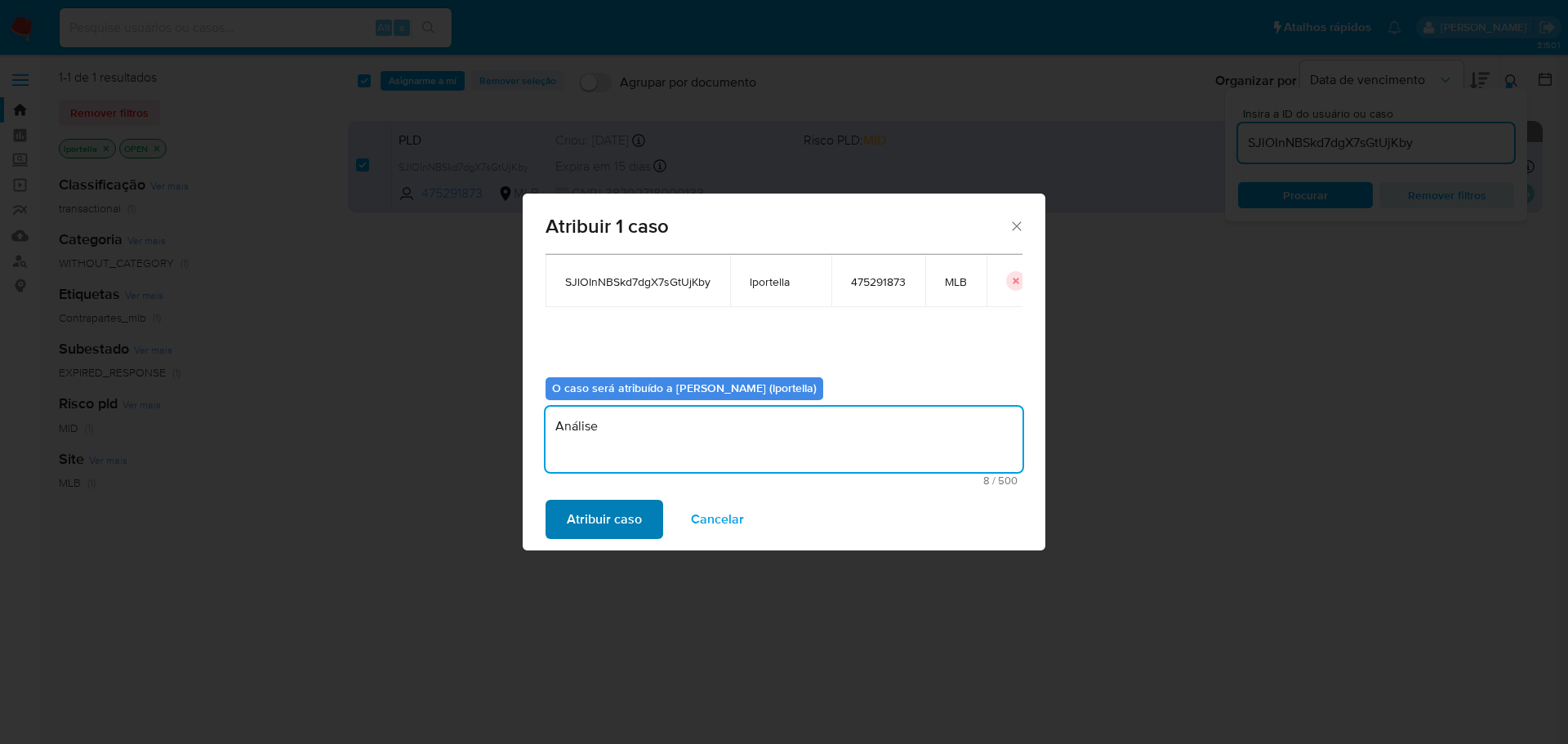
type textarea "Análise"
click at [621, 533] on span "Atribuir caso" at bounding box center [604, 520] width 75 height 36
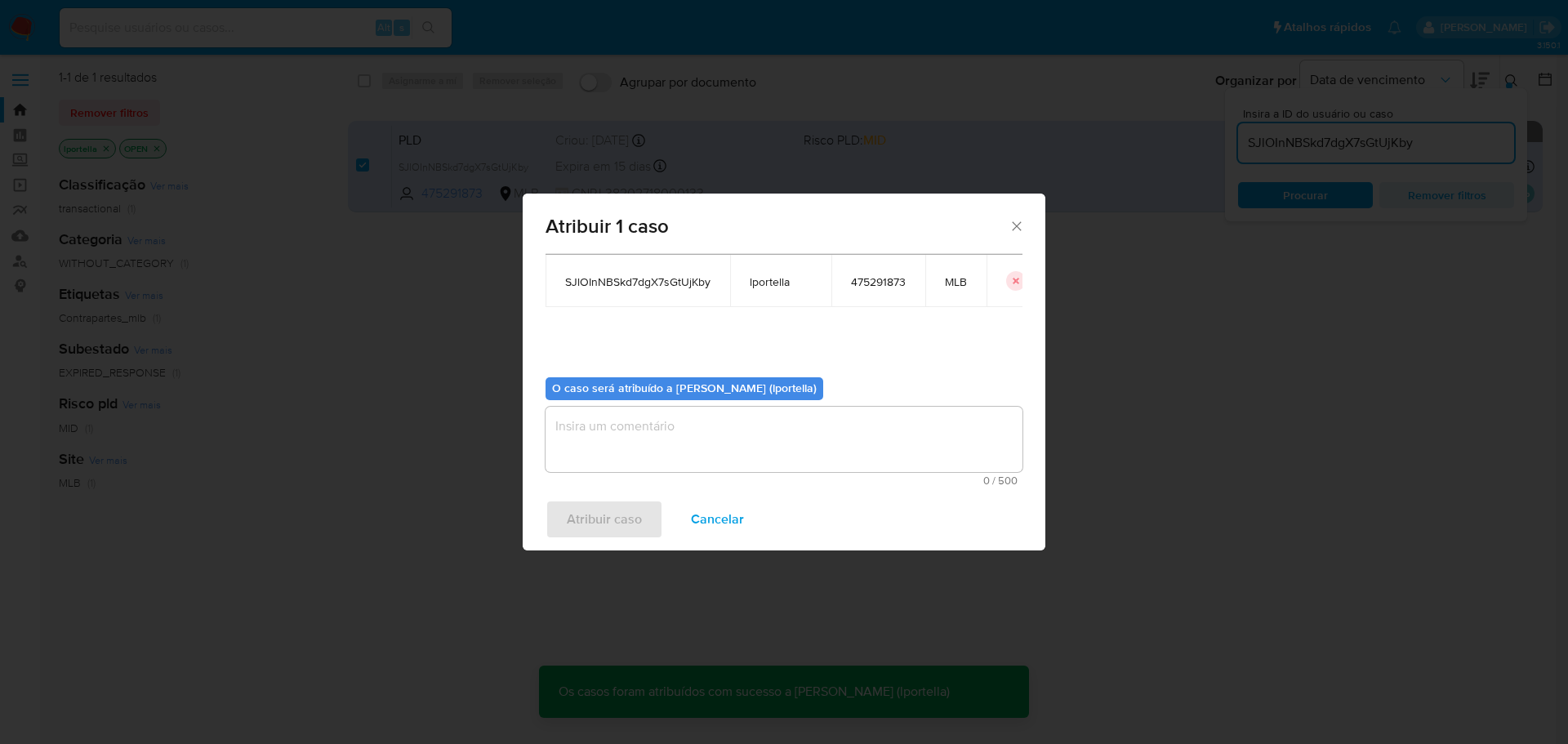
checkbox input "false"
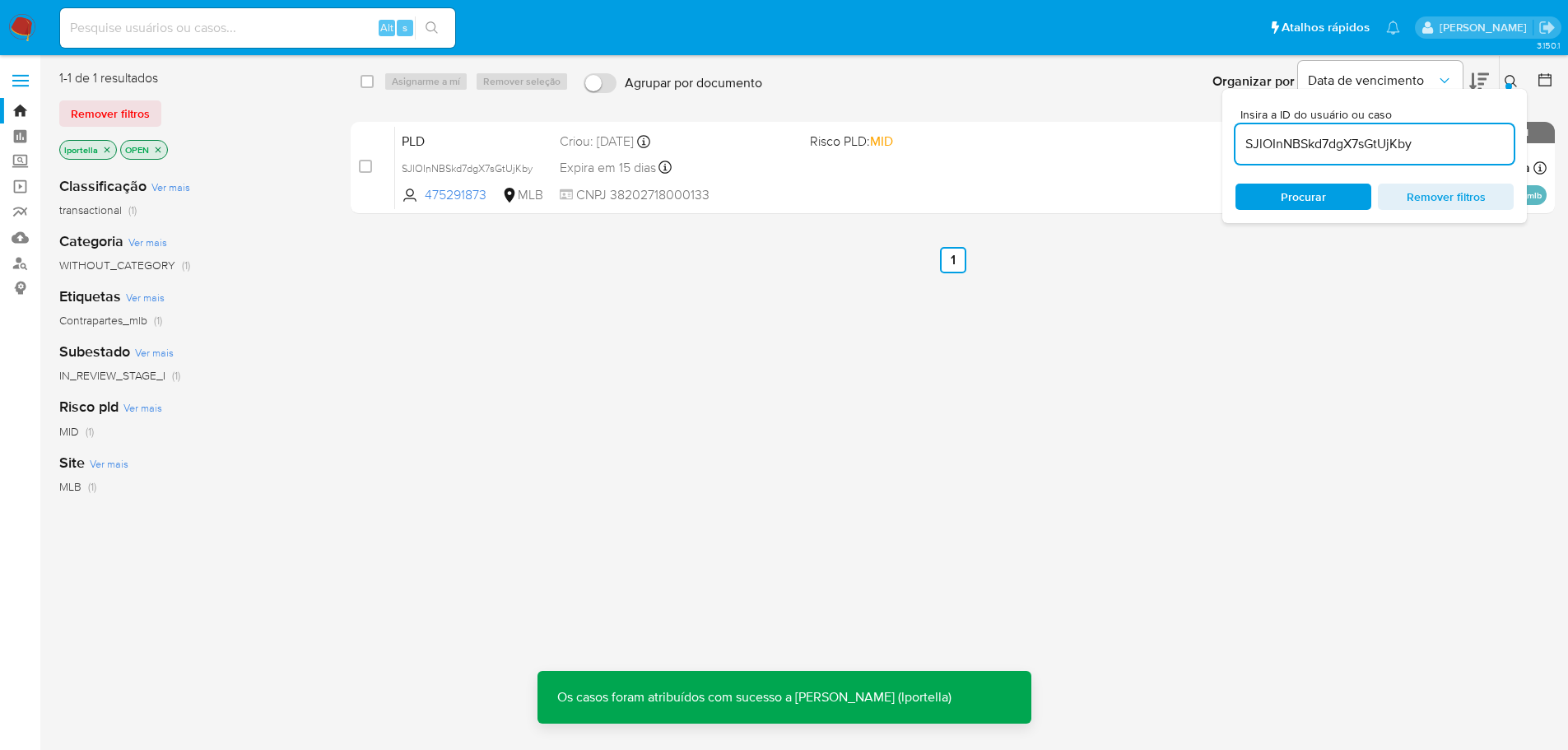
click at [243, 27] on input at bounding box center [257, 28] width 395 height 21
paste input "SJlOInNBSkd7dgX7sGtUjKby"
type input "SJlOInNBSkd7dgX7sGtUjKby"
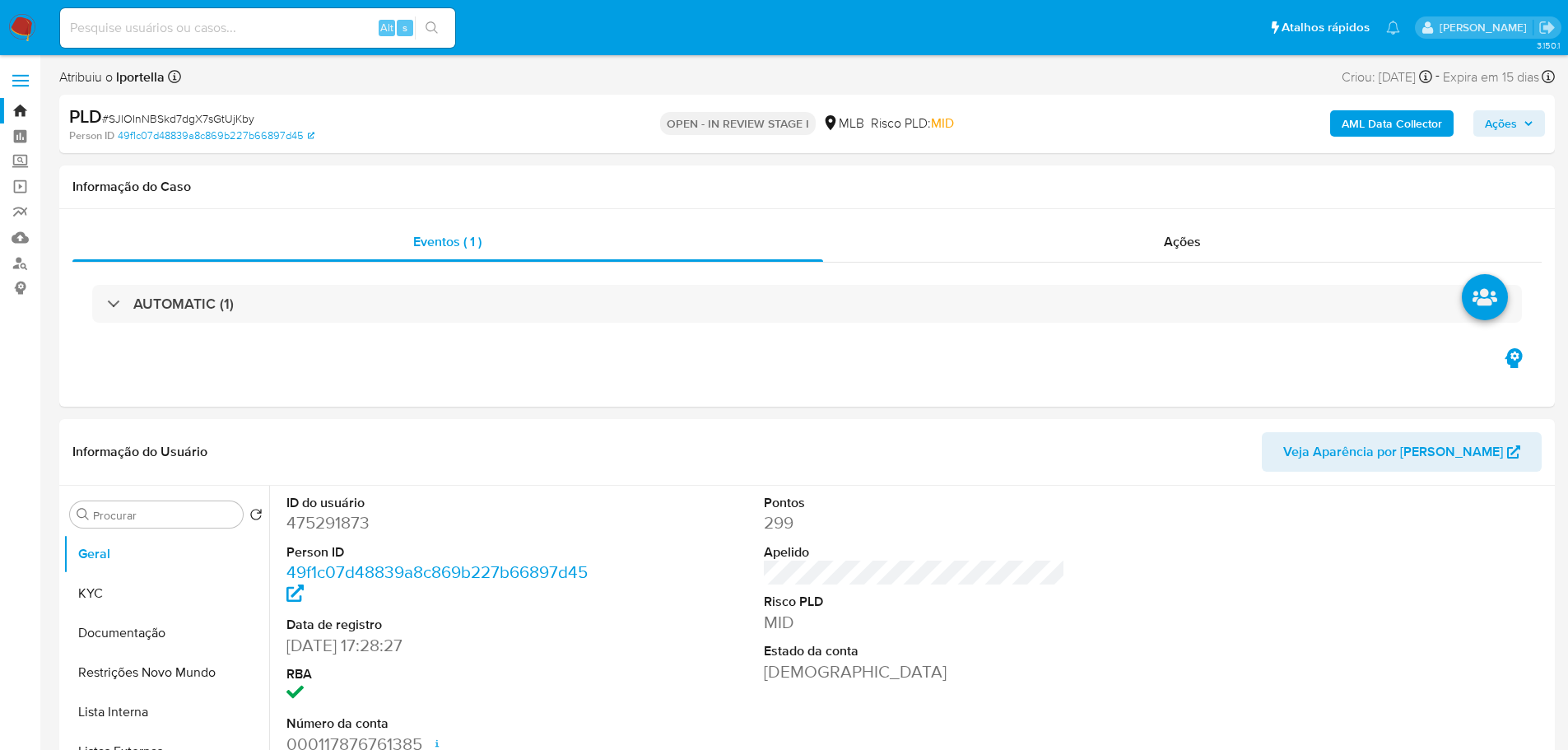
select select "10"
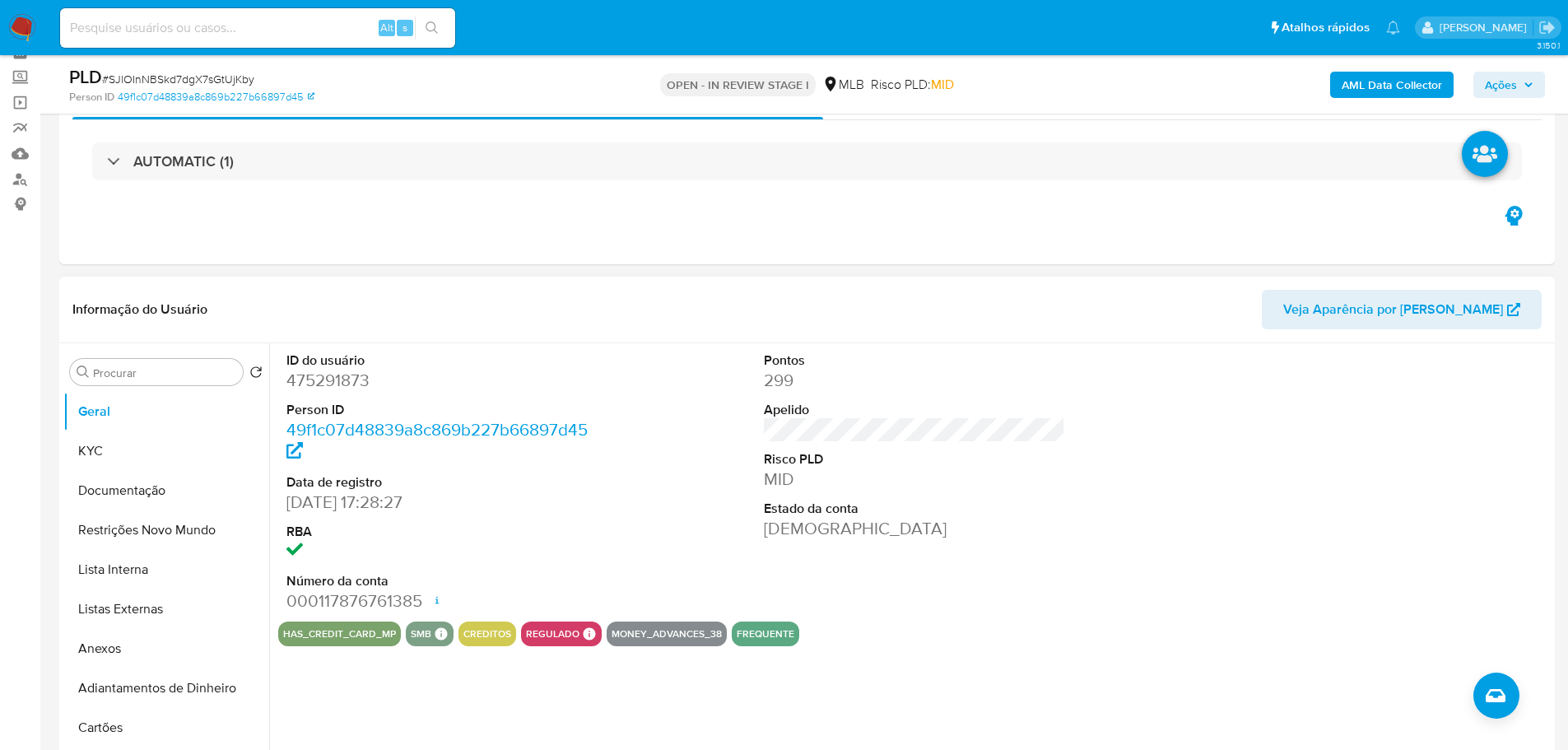
scroll to position [164, 0]
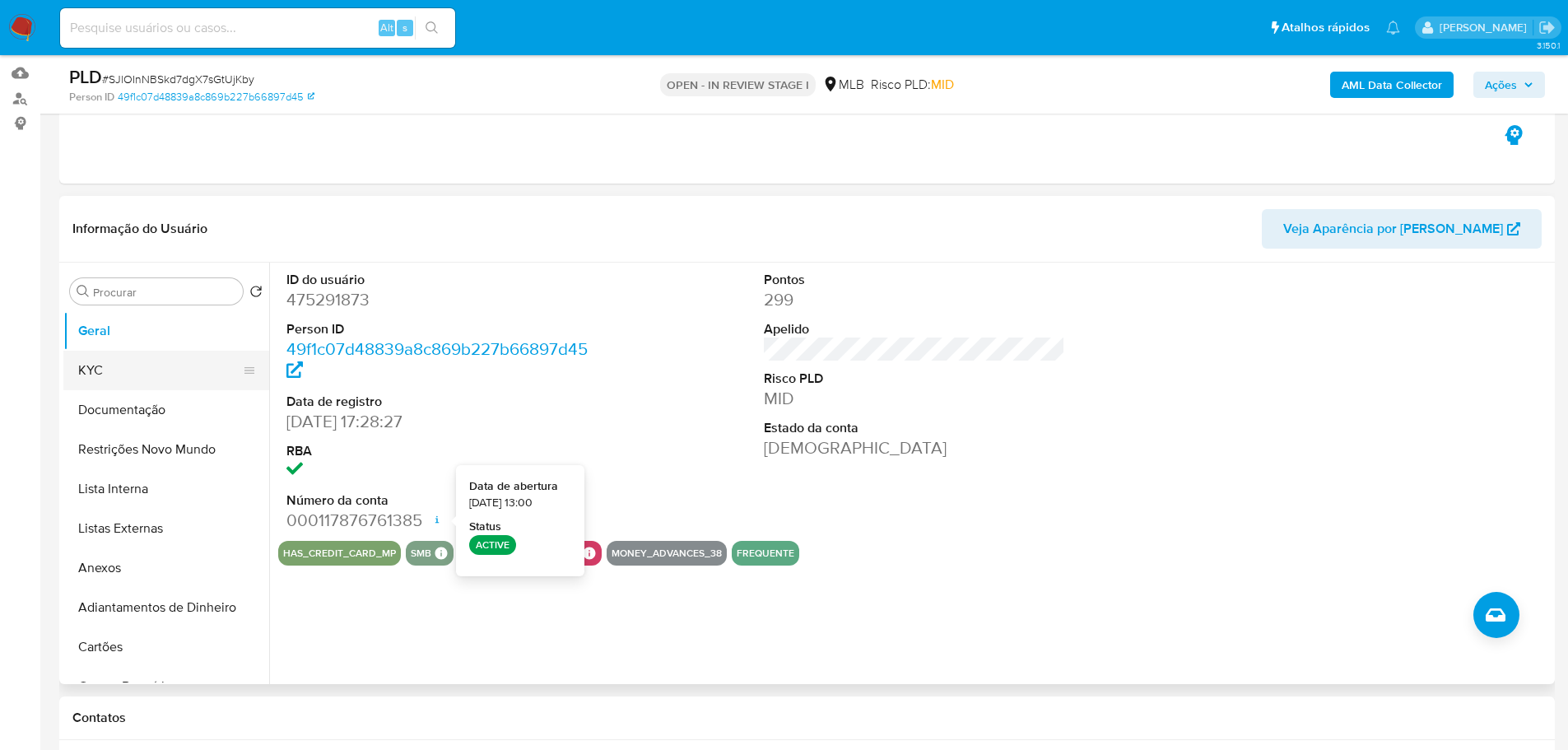
click at [100, 368] on button "KYC" at bounding box center [160, 370] width 193 height 39
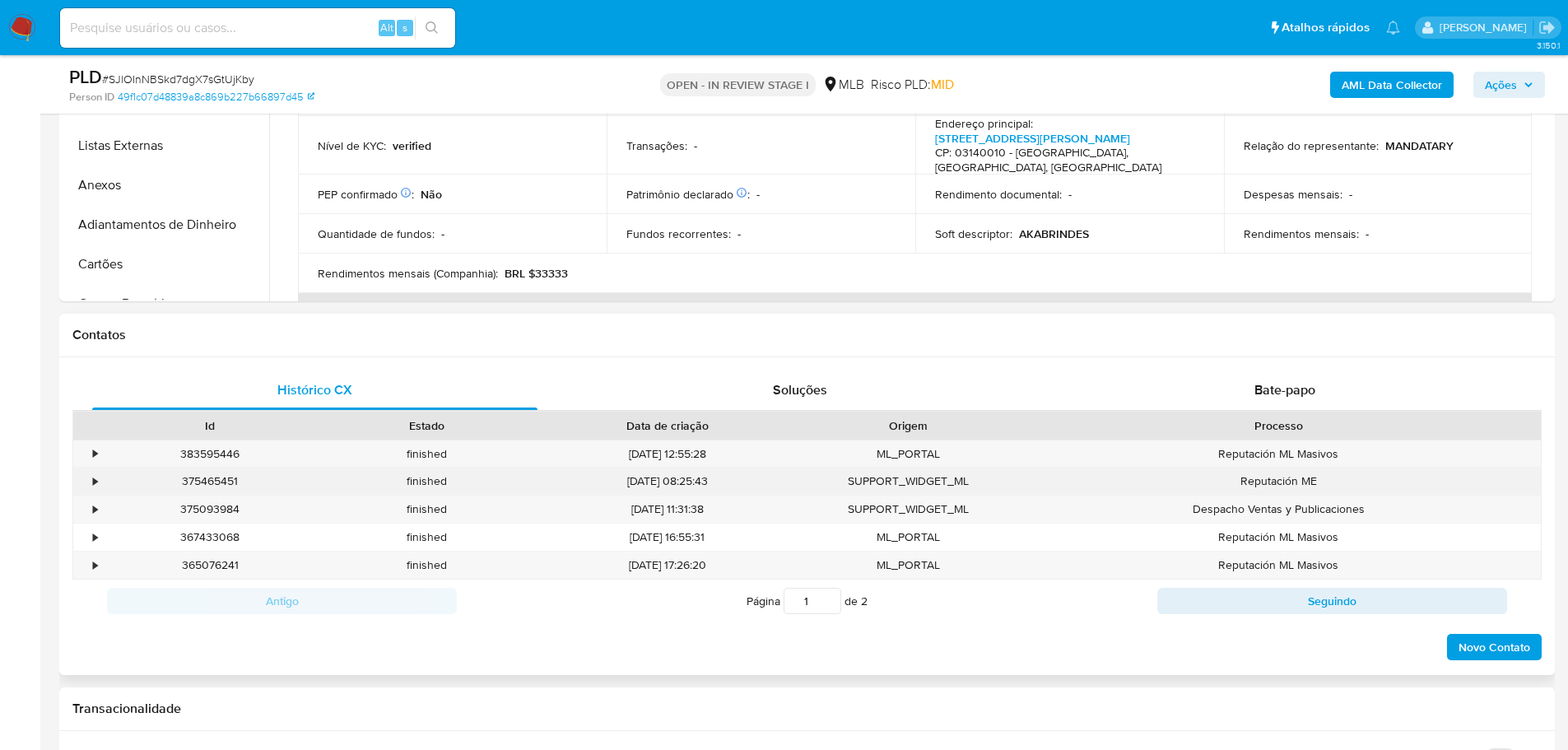
scroll to position [577, 0]
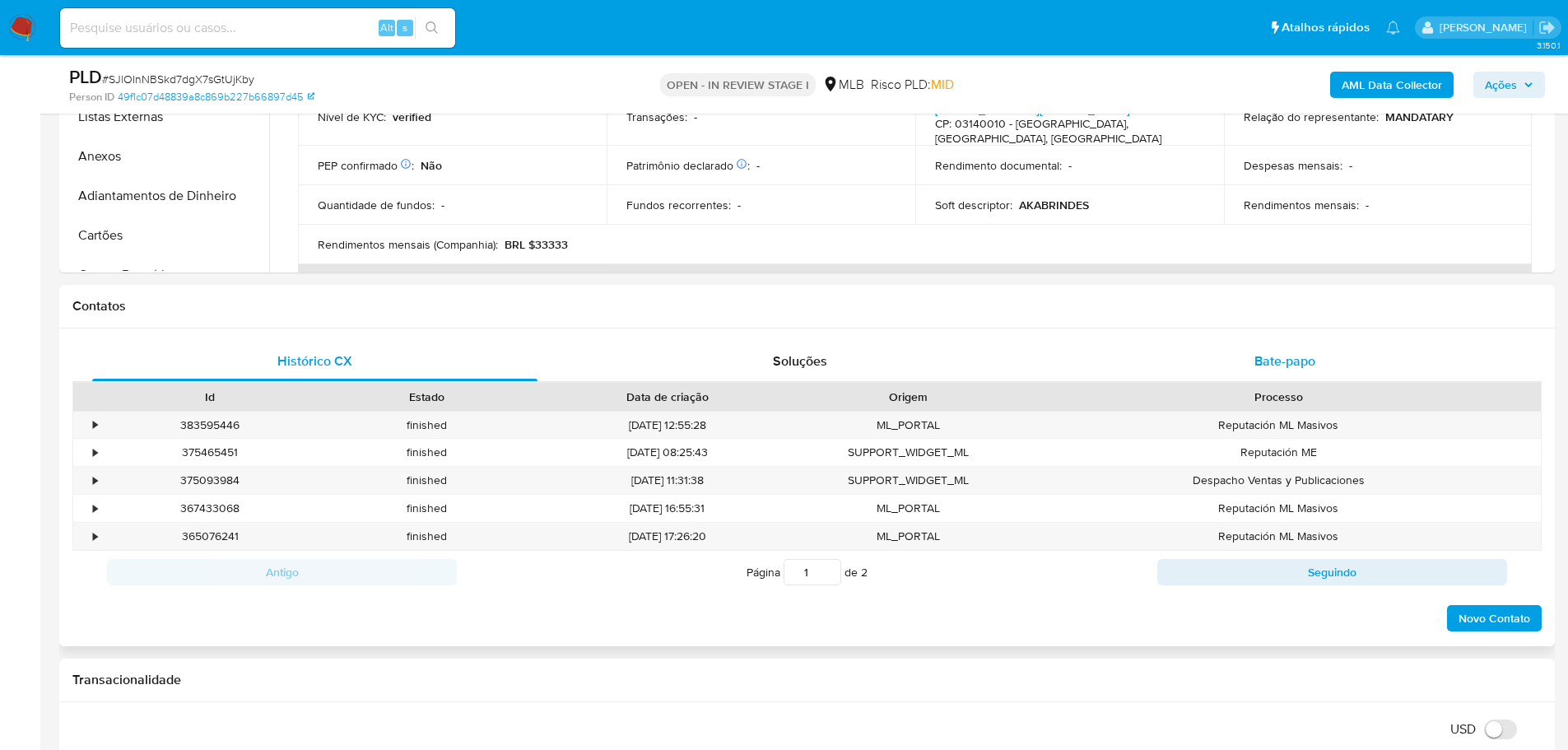
click at [1319, 349] on div "Bate-papo" at bounding box center [1284, 361] width 445 height 39
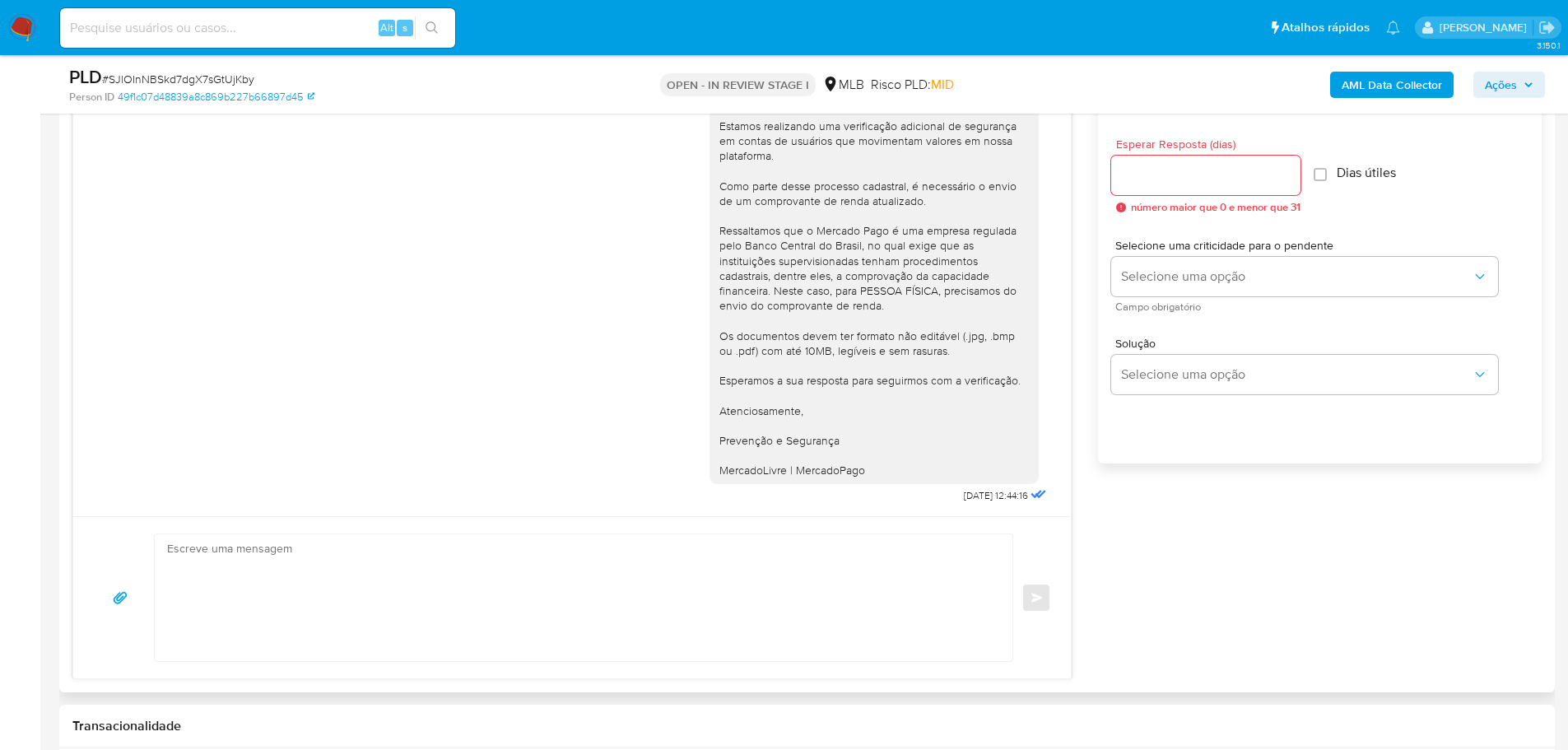
scroll to position [906, 0]
click at [1507, 83] on span "Ações" at bounding box center [1501, 84] width 32 height 26
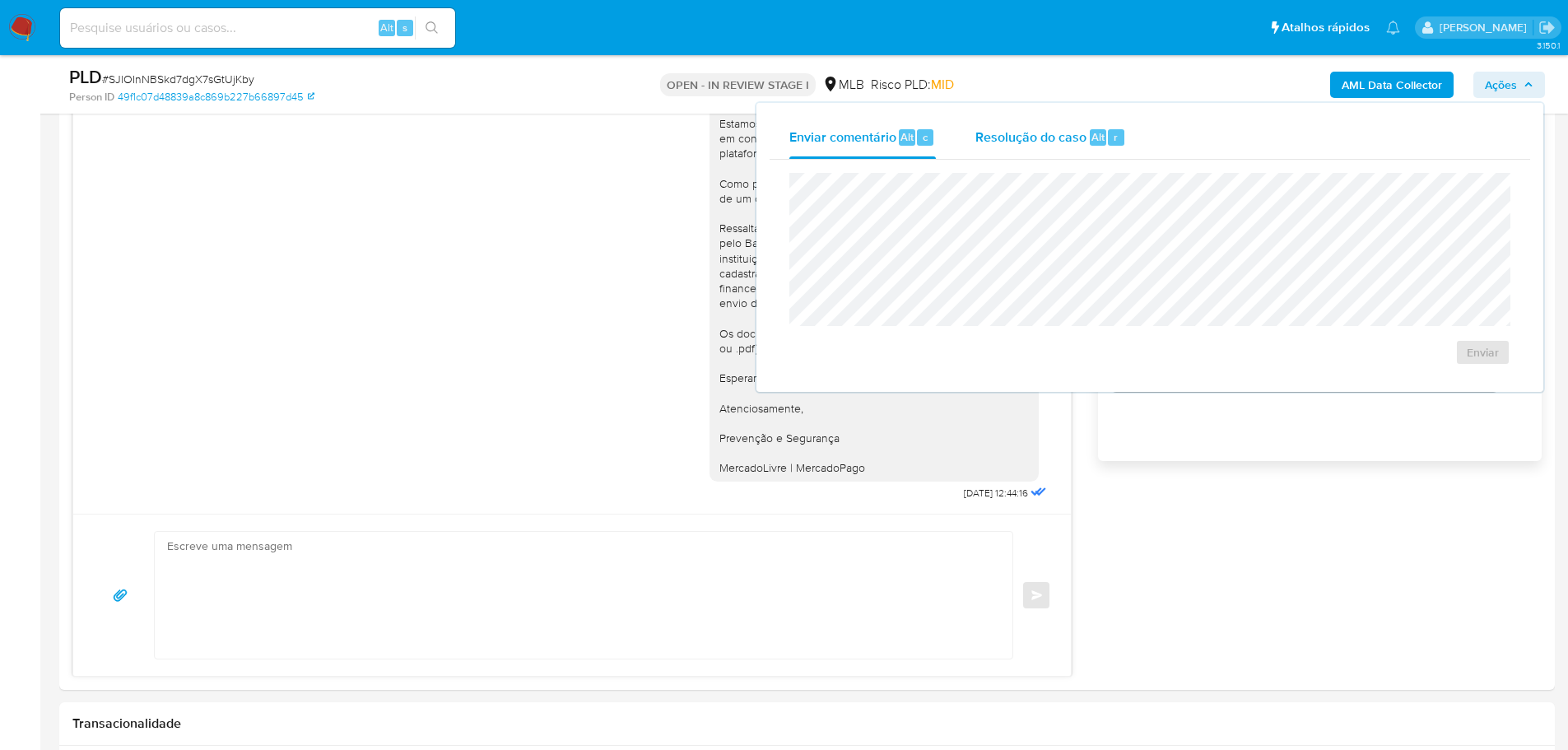
drag, startPoint x: 1038, startPoint y: 147, endPoint x: 1021, endPoint y: 166, distance: 25.5
click at [1038, 147] on div "Resolução do caso Alt r" at bounding box center [1051, 138] width 151 height 43
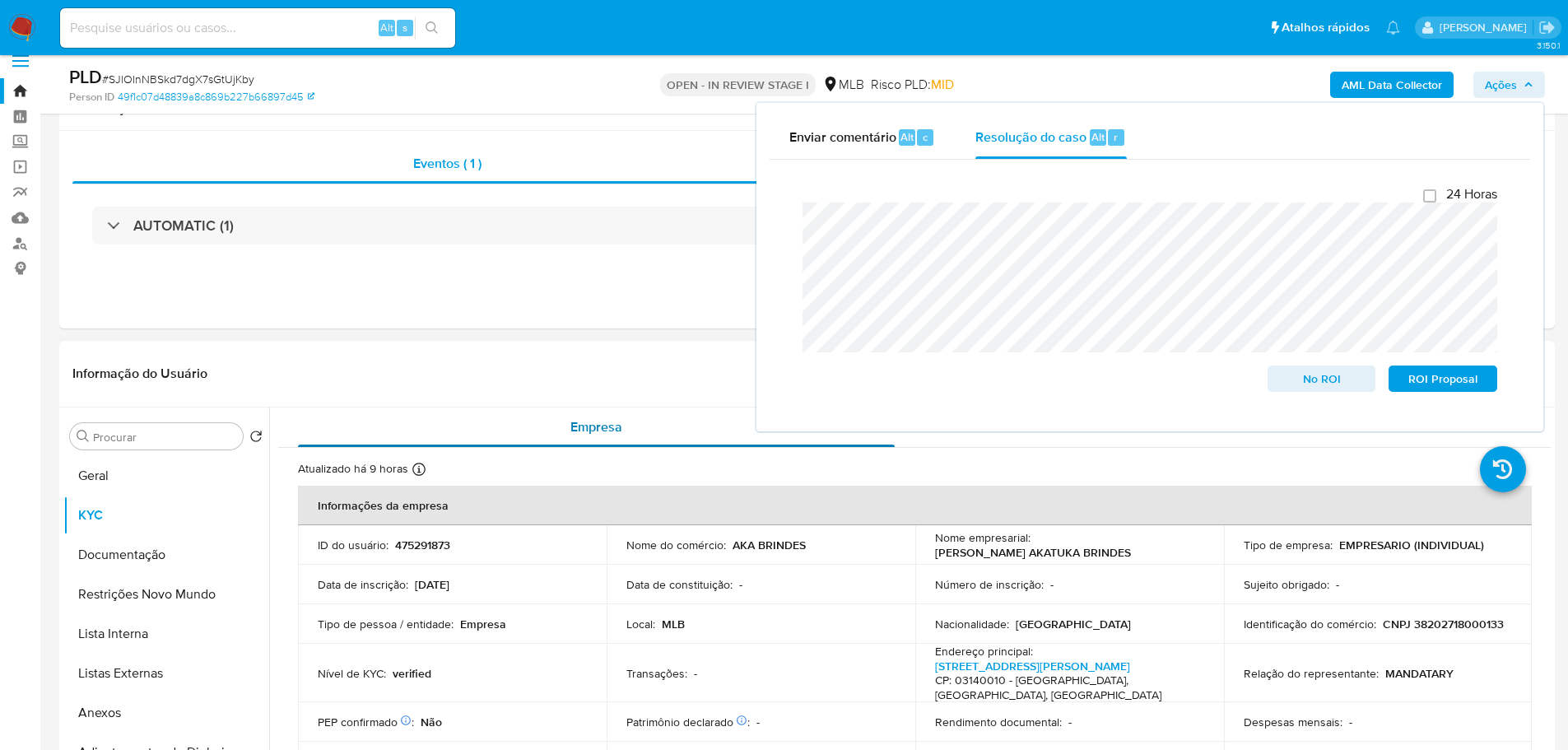
scroll to position [0, 0]
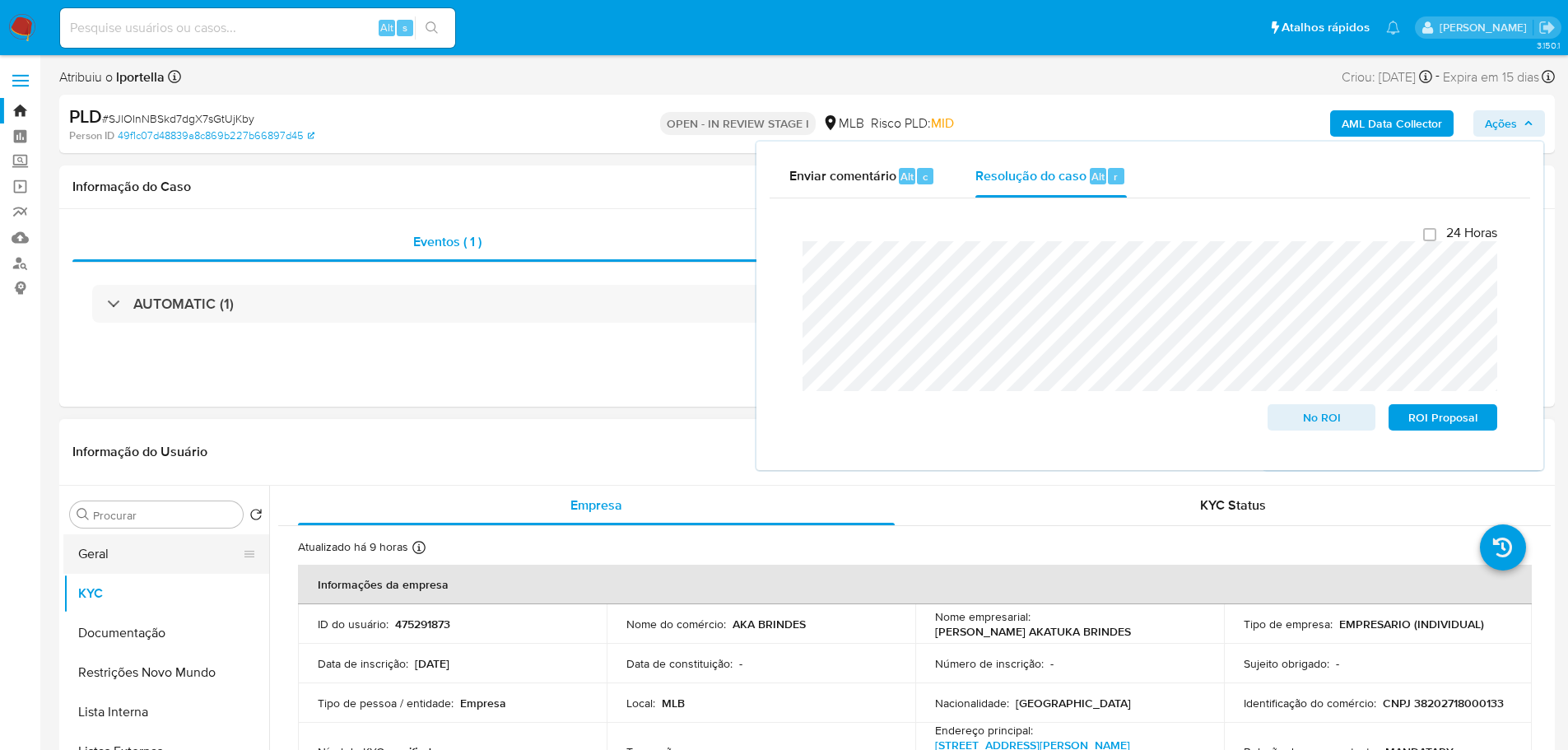
click at [84, 553] on button "Geral" at bounding box center [160, 554] width 193 height 39
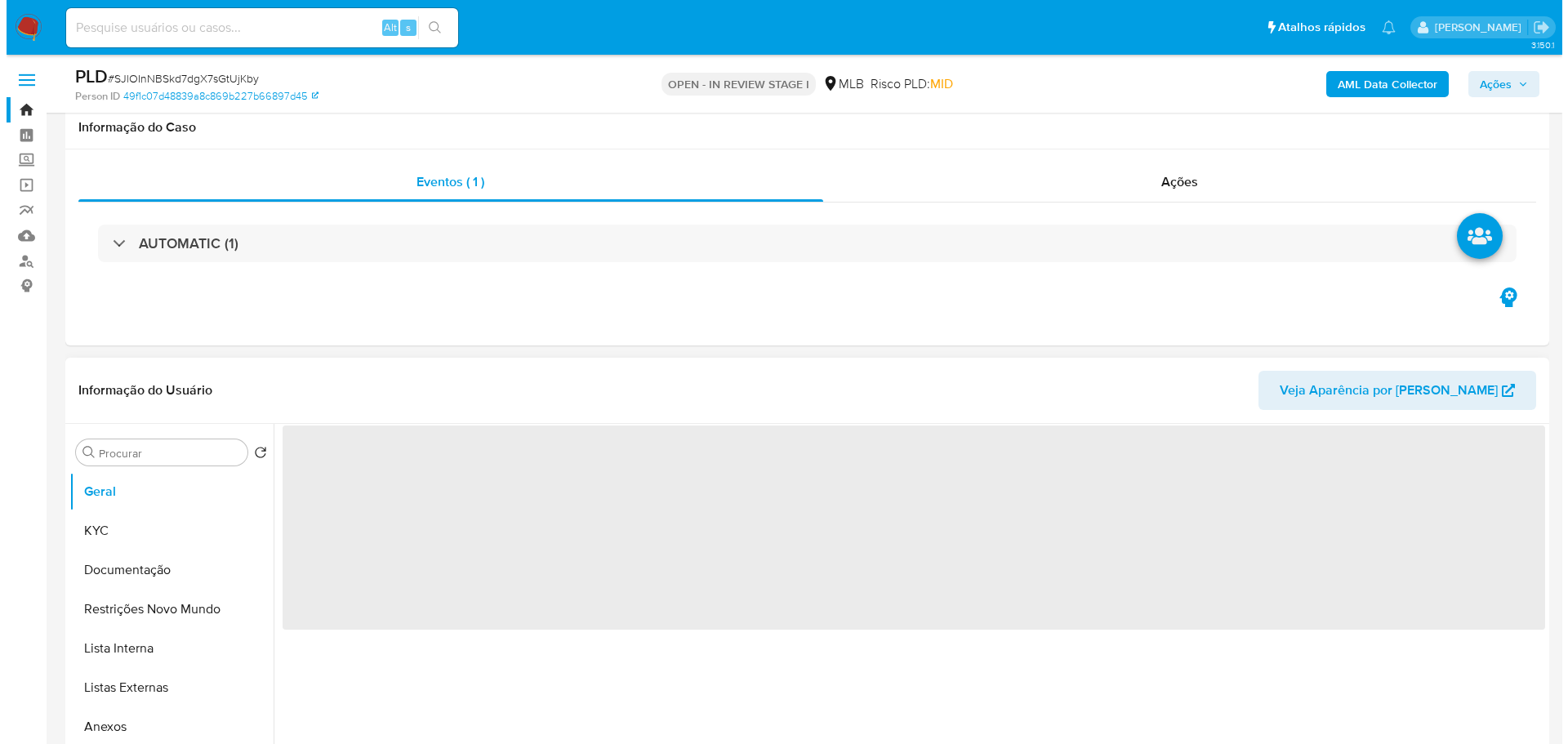
scroll to position [163, 0]
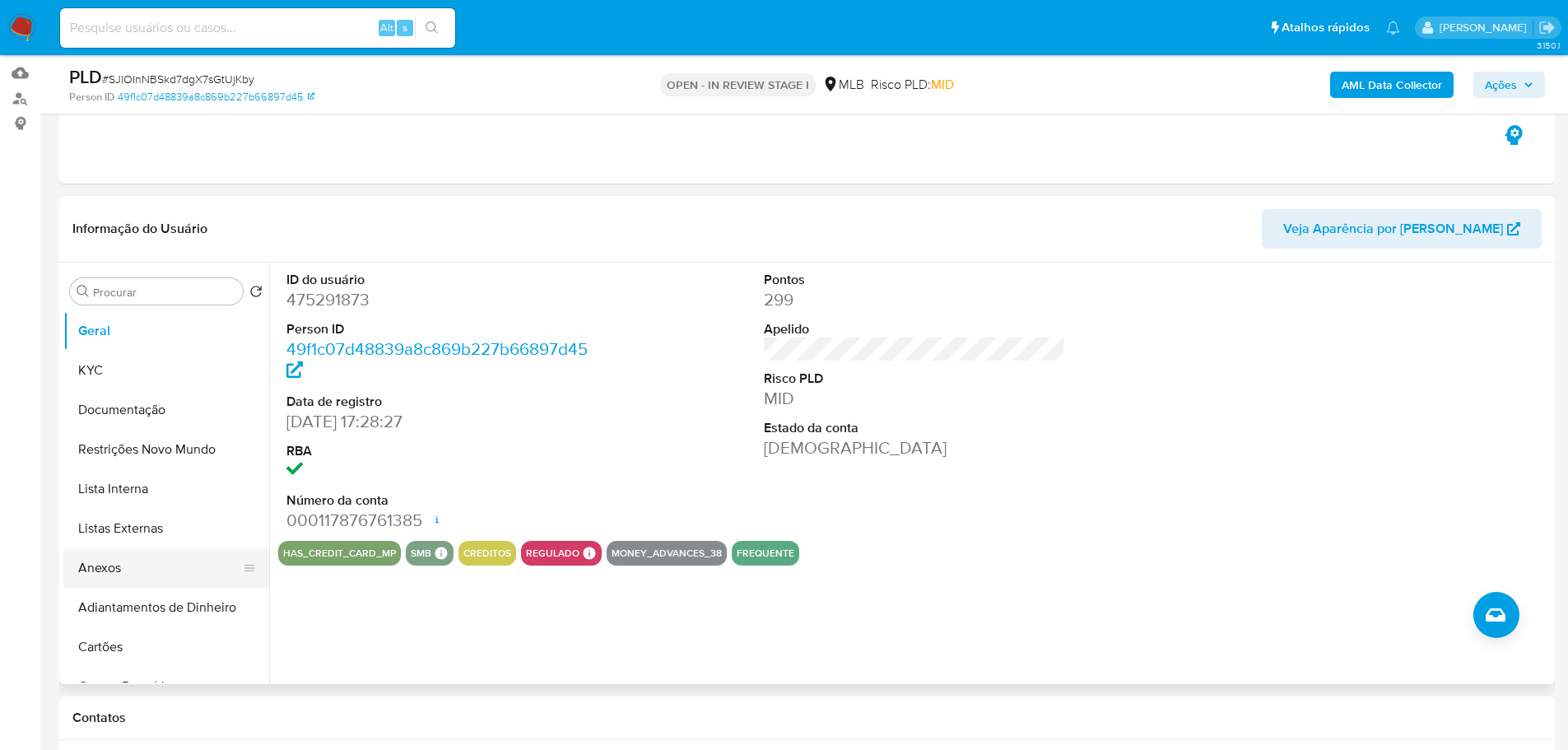
click at [127, 562] on button "Anexos" at bounding box center [160, 568] width 193 height 39
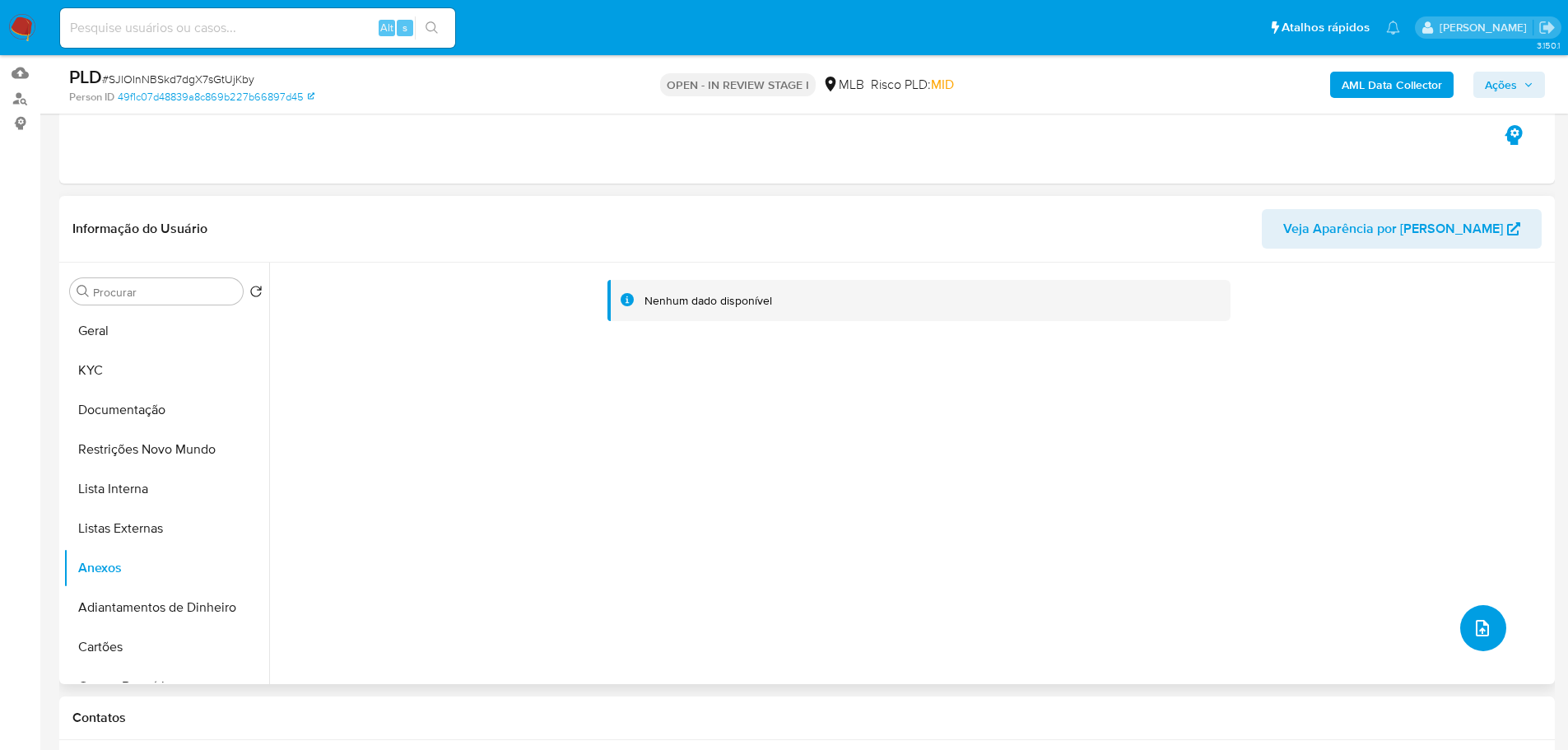
click at [1474, 624] on icon "upload-file" at bounding box center [1482, 628] width 20 height 20
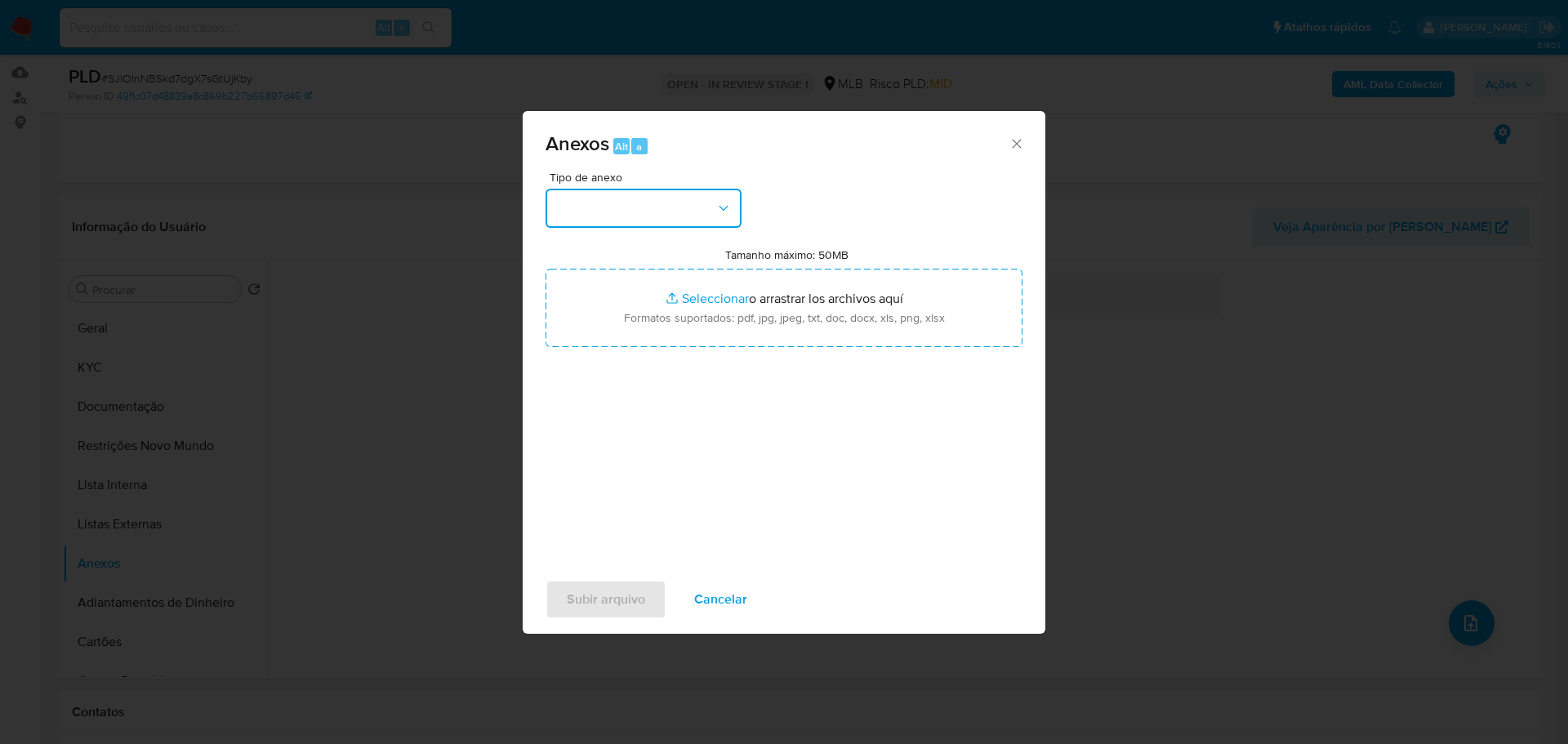
click at [596, 212] on button "button" at bounding box center [643, 208] width 196 height 39
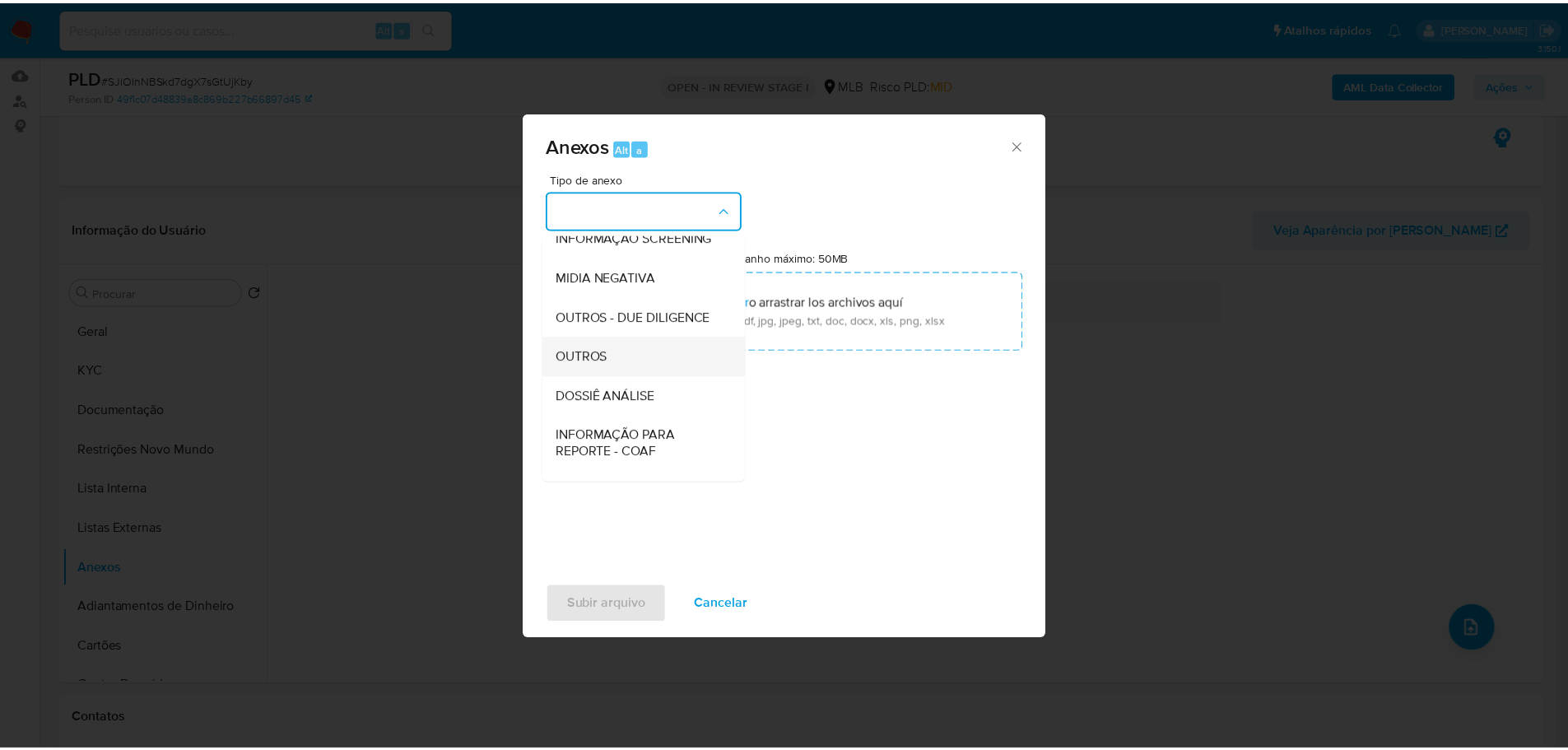
scroll to position [254, 0]
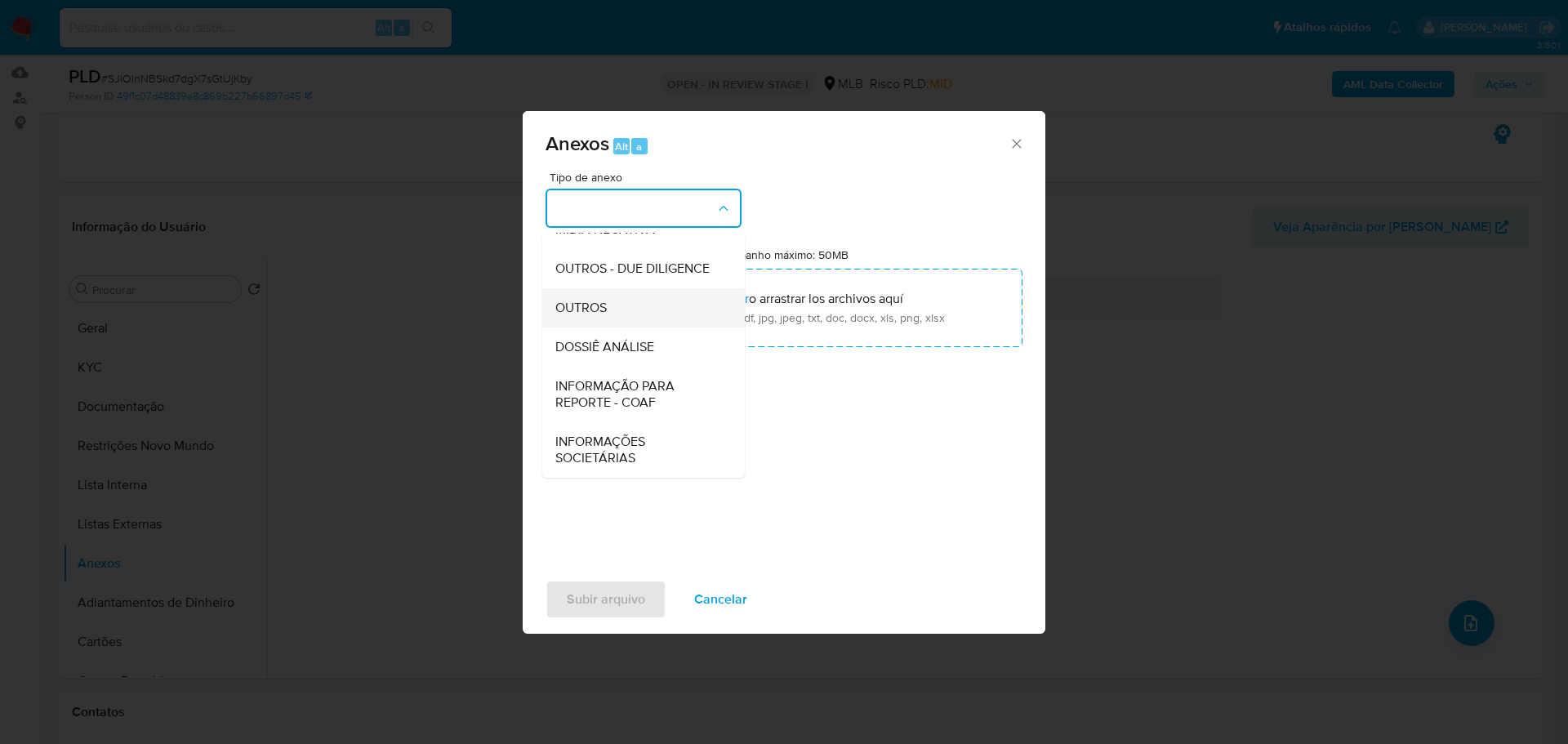
click at [605, 300] on span "OUTROS" at bounding box center [581, 308] width 51 height 16
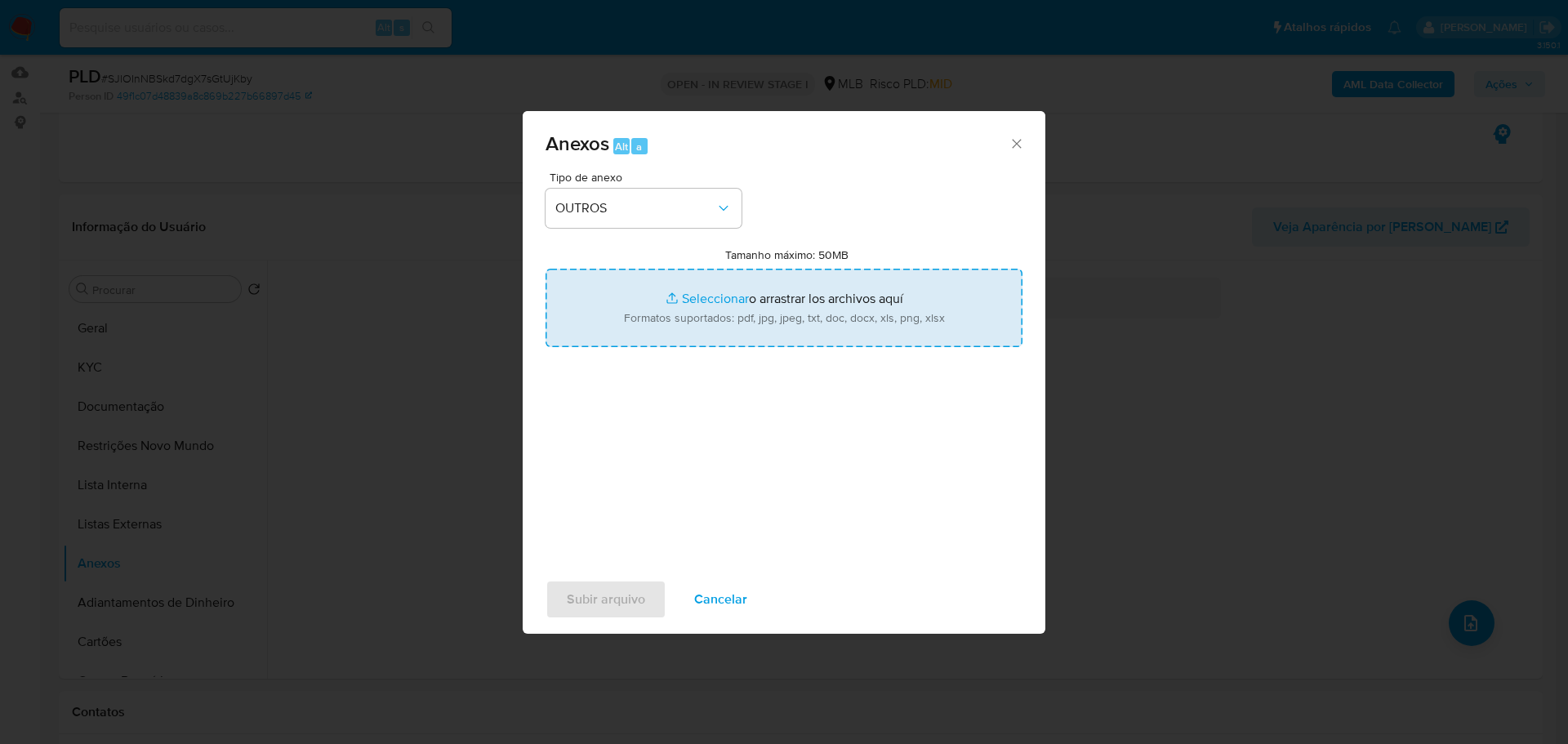
type input "C:\fakepath\Mulan 475291873_2025_08_04_06_48_34.xlsx"
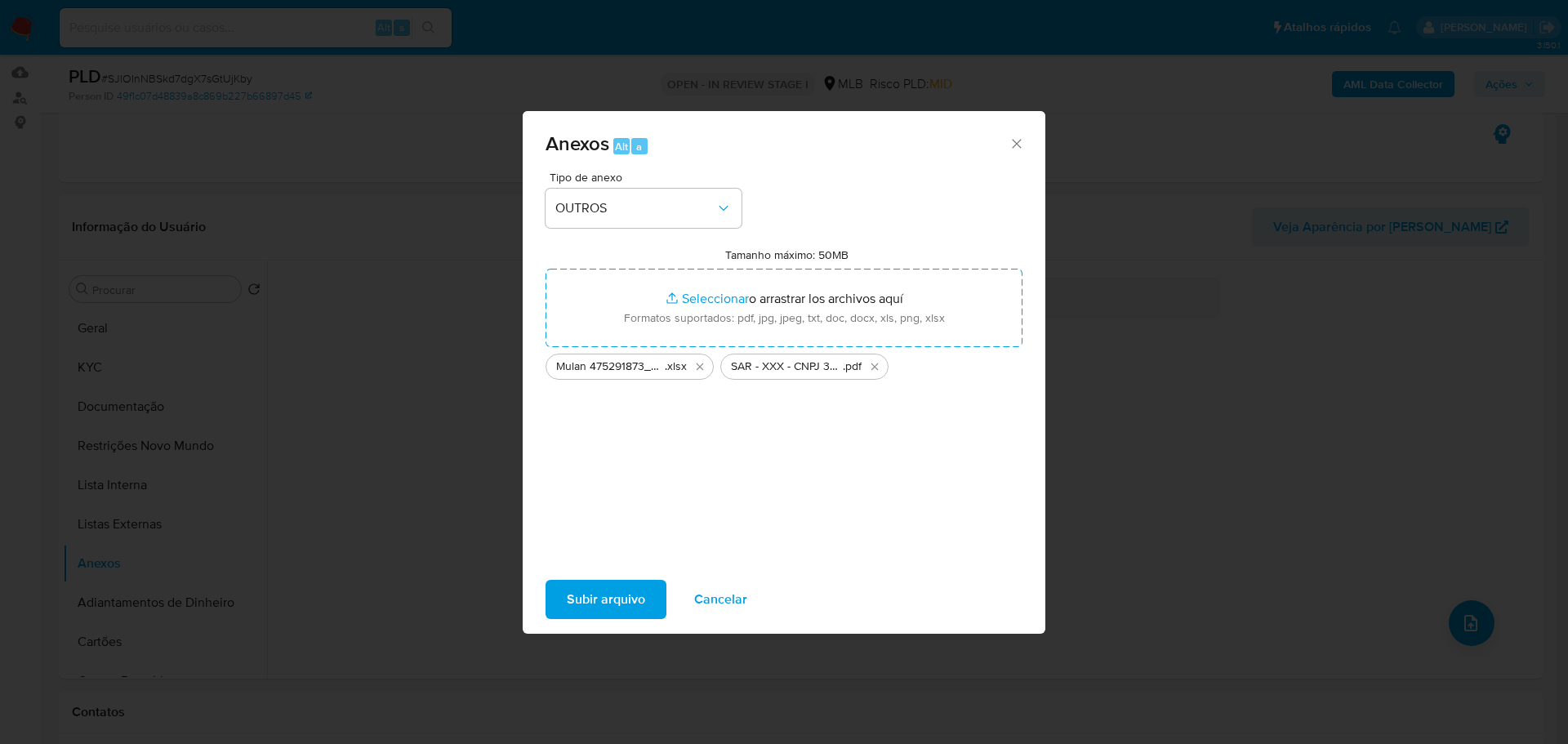
click at [611, 597] on span "Subir arquivo" at bounding box center [605, 599] width 78 height 36
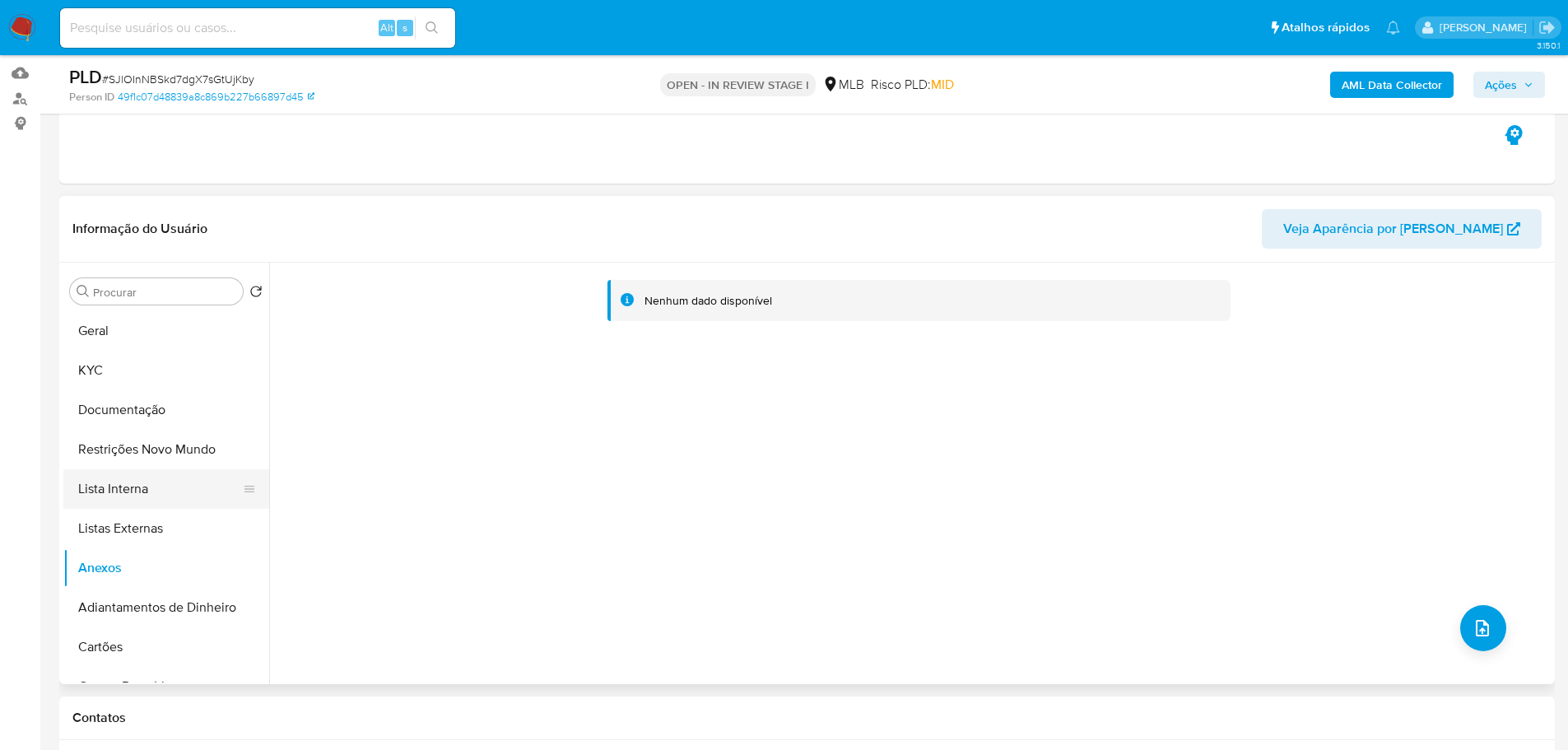
click at [128, 496] on button "Lista Interna" at bounding box center [160, 489] width 193 height 39
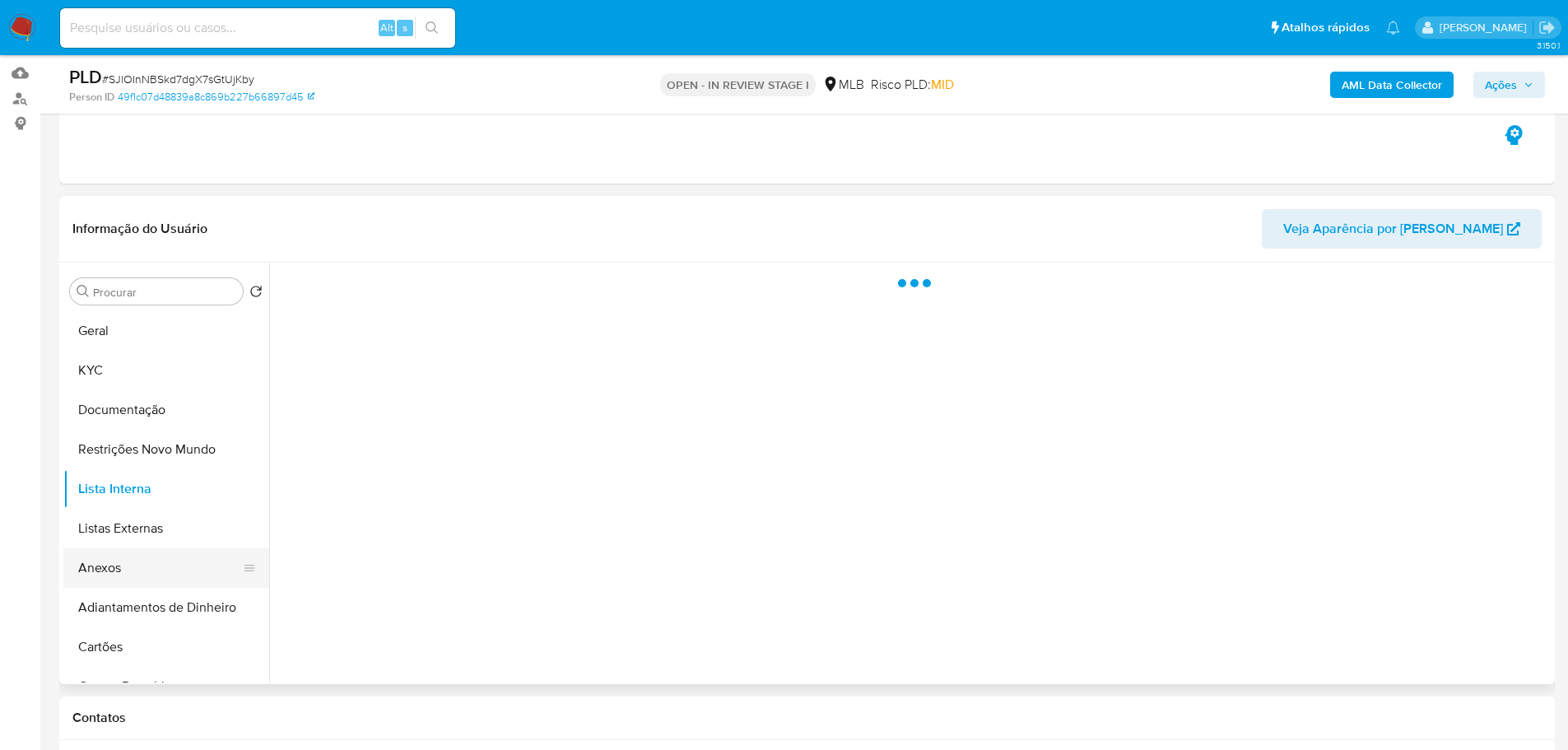
click at [148, 565] on button "Anexos" at bounding box center [160, 568] width 193 height 39
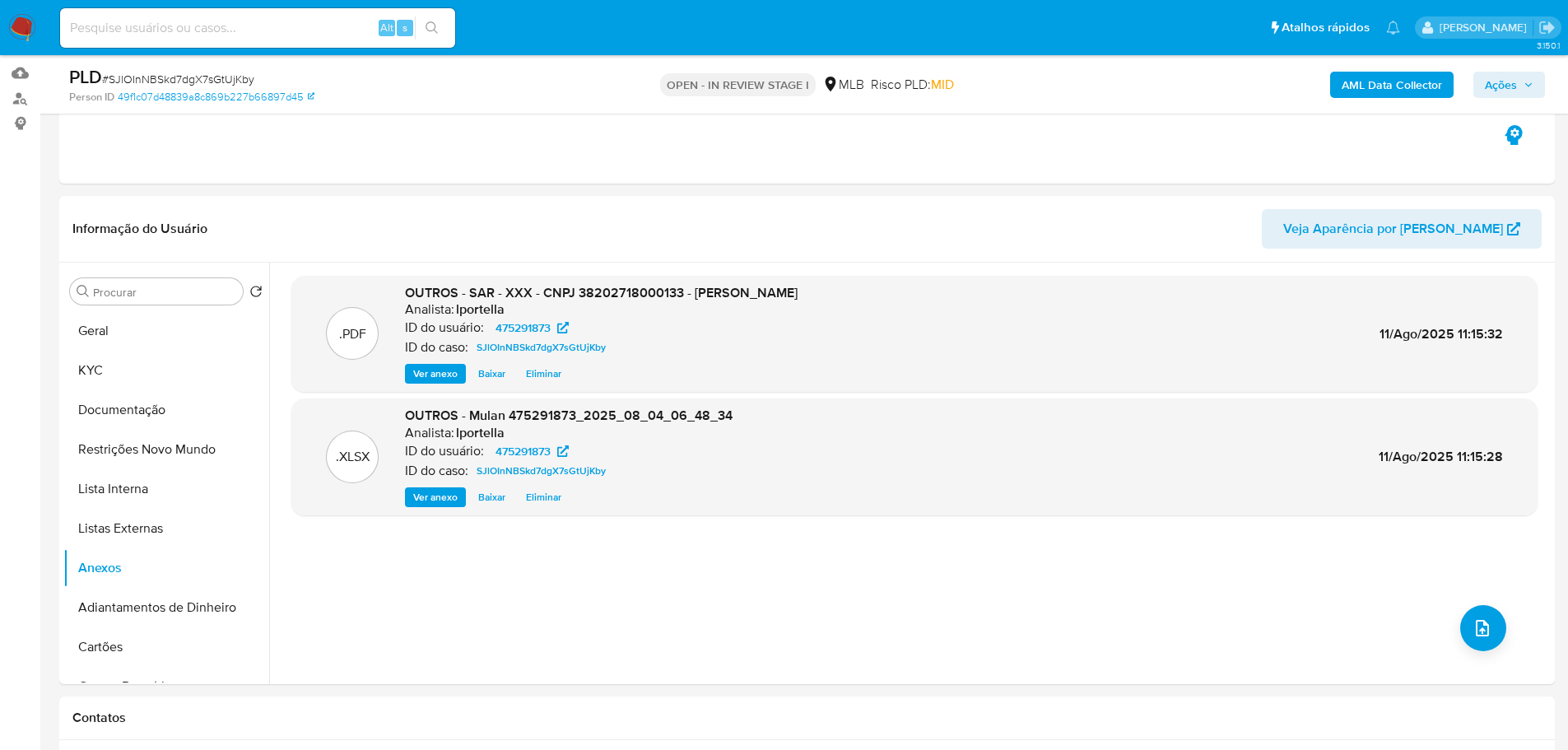
click at [1522, 91] on span "Ações" at bounding box center [1509, 85] width 48 height 23
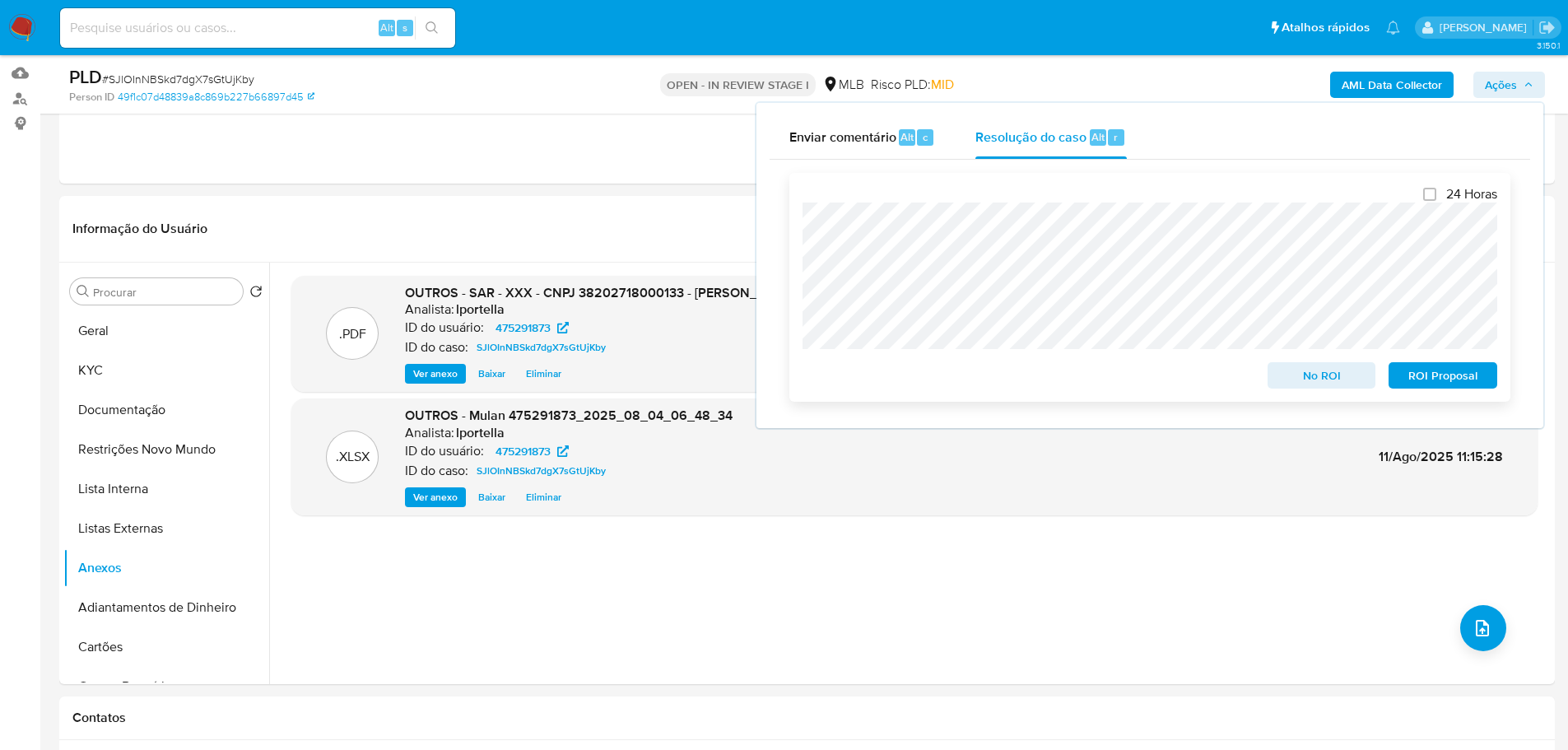
click at [1471, 379] on span "ROI Proposal" at bounding box center [1443, 375] width 86 height 23
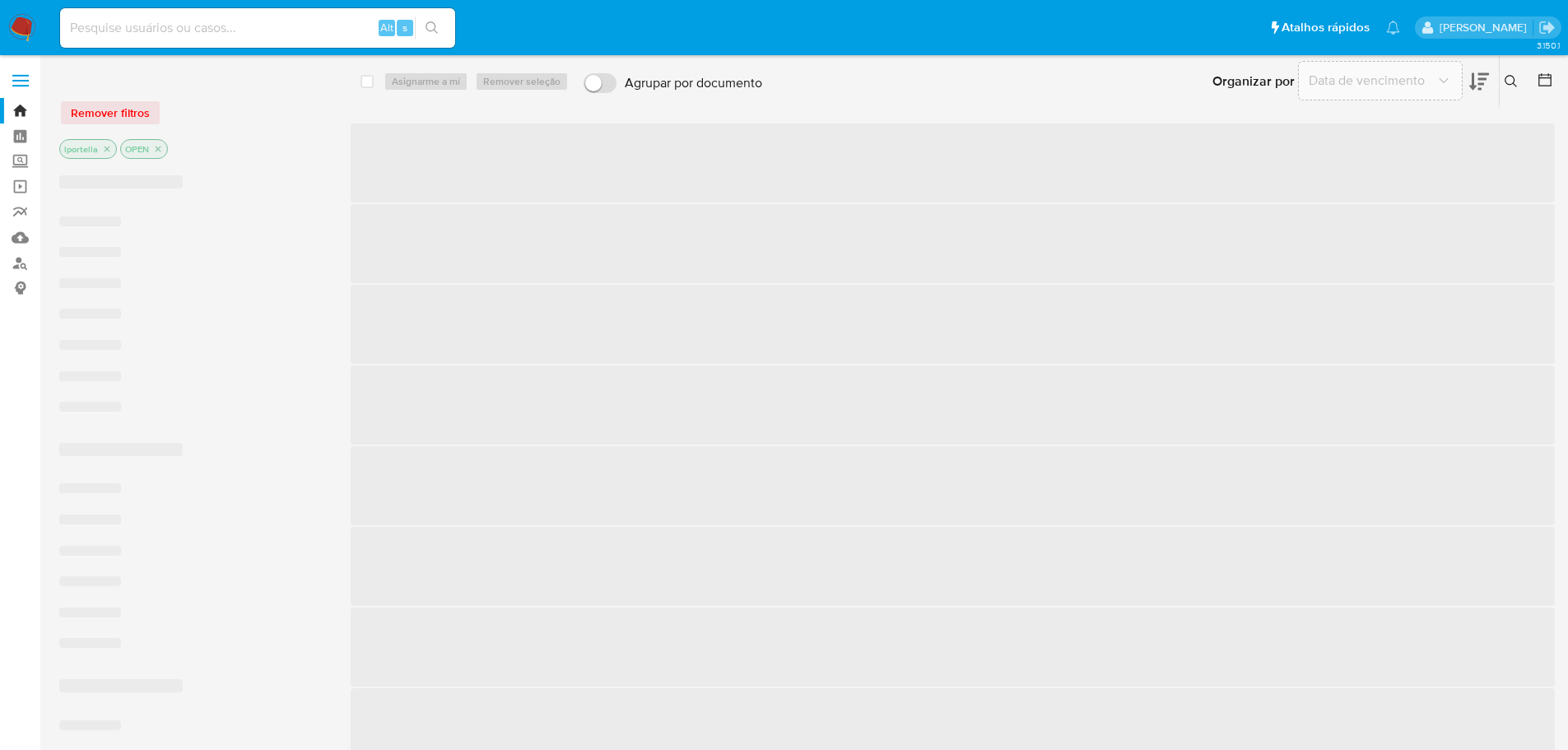
click at [102, 24] on input at bounding box center [257, 28] width 395 height 21
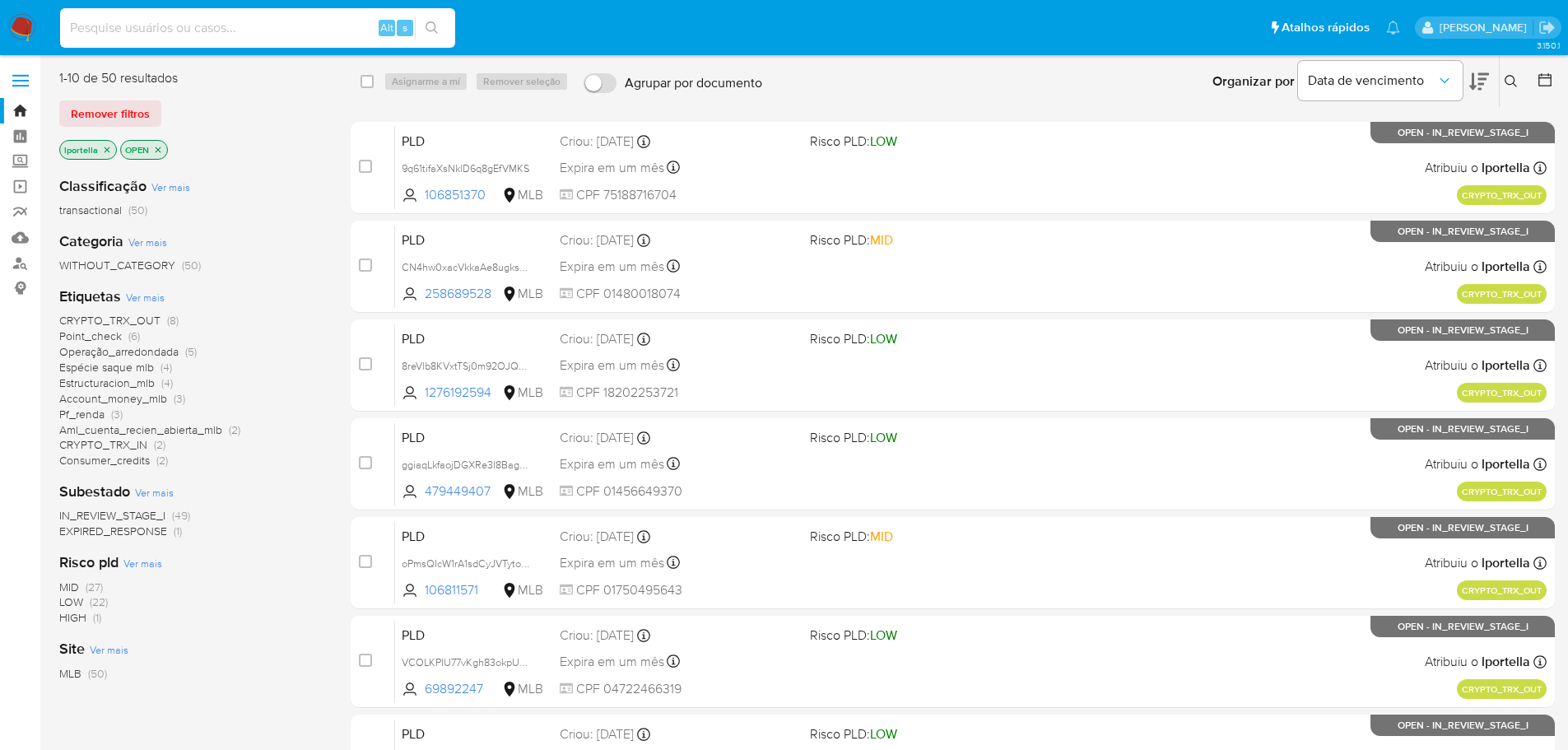
paste input "158704763"
type input "158704763"
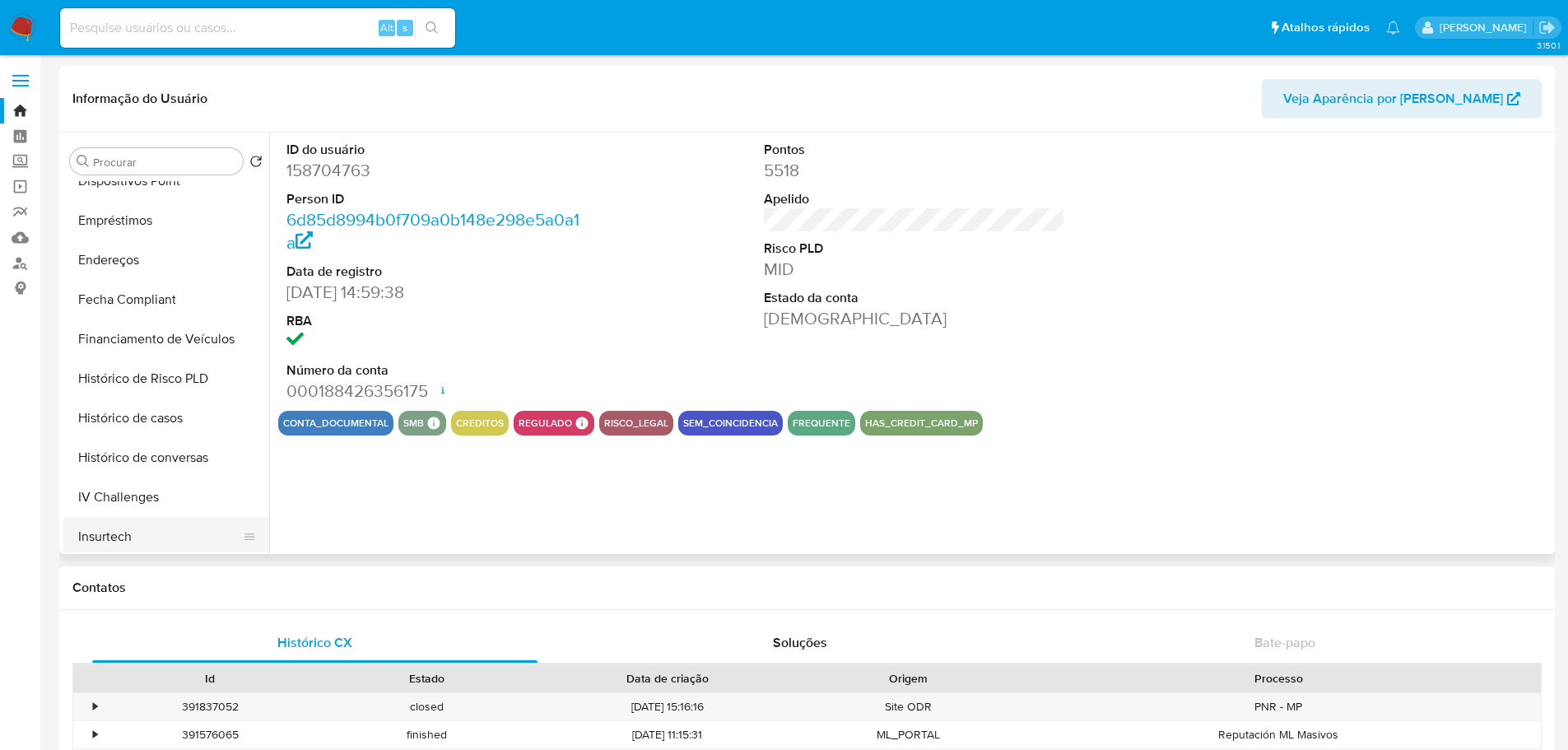
scroll to position [659, 0]
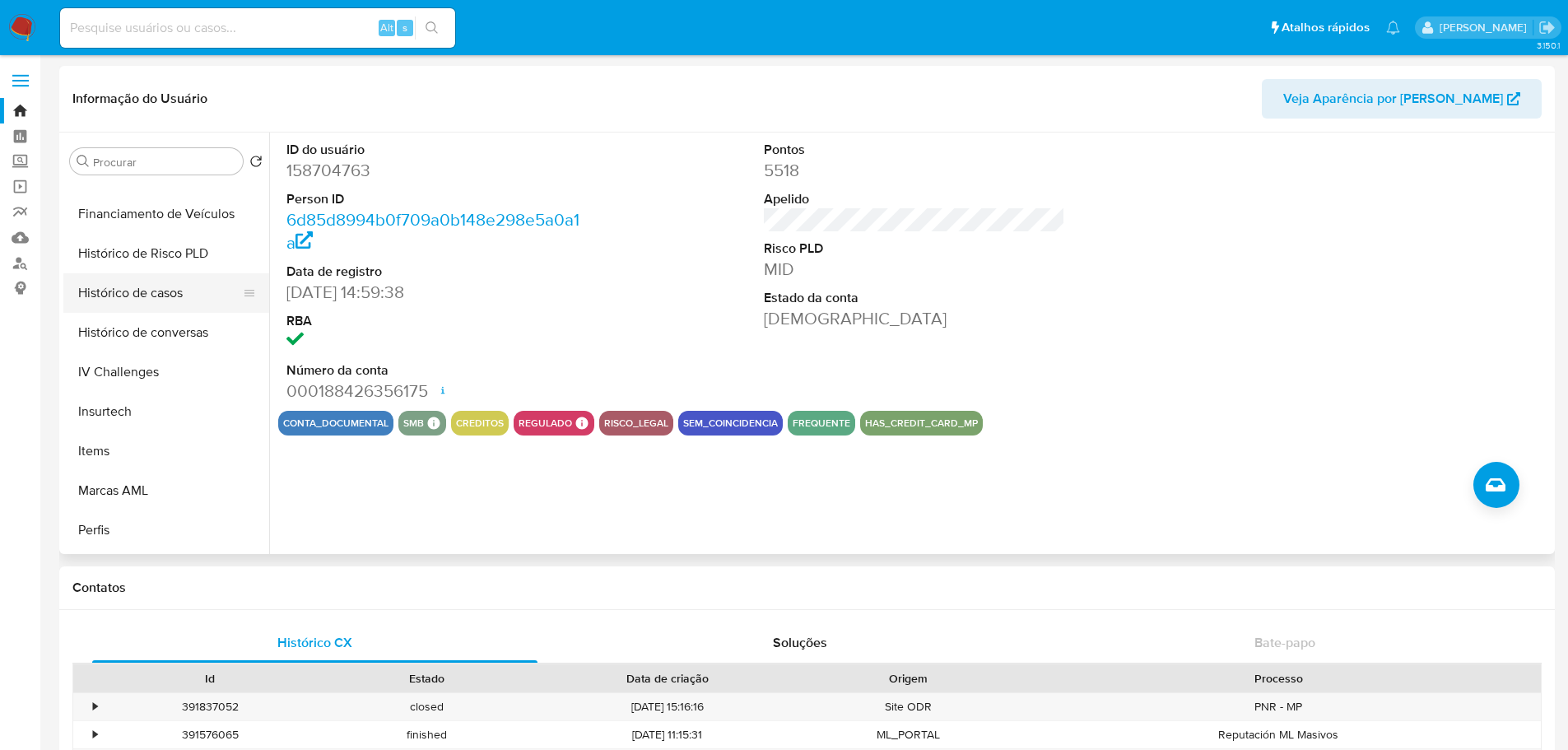
click at [172, 291] on button "Histórico de casos" at bounding box center [160, 293] width 193 height 39
select select "10"
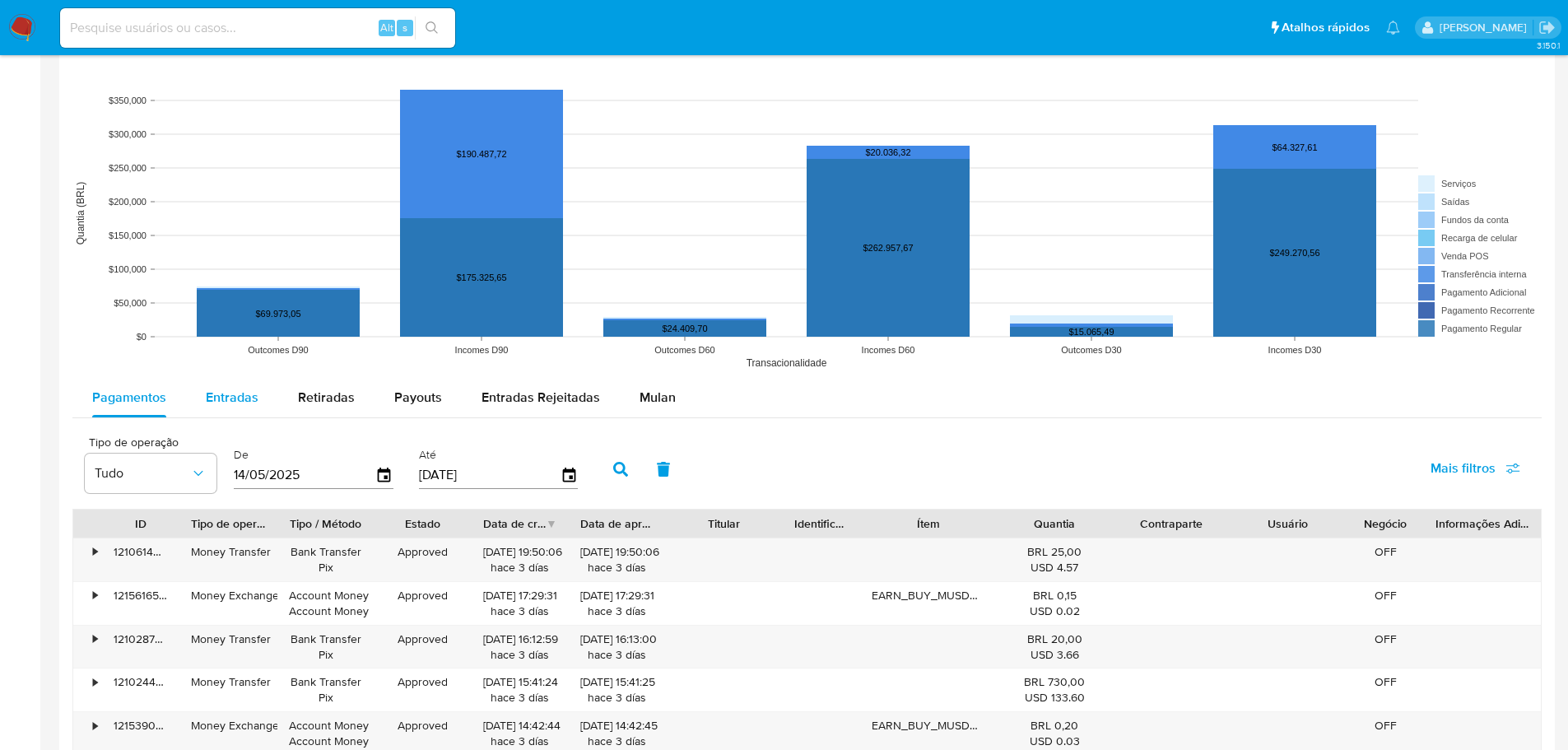
click at [231, 401] on span "Entradas" at bounding box center [231, 397] width 53 height 19
select select "10"
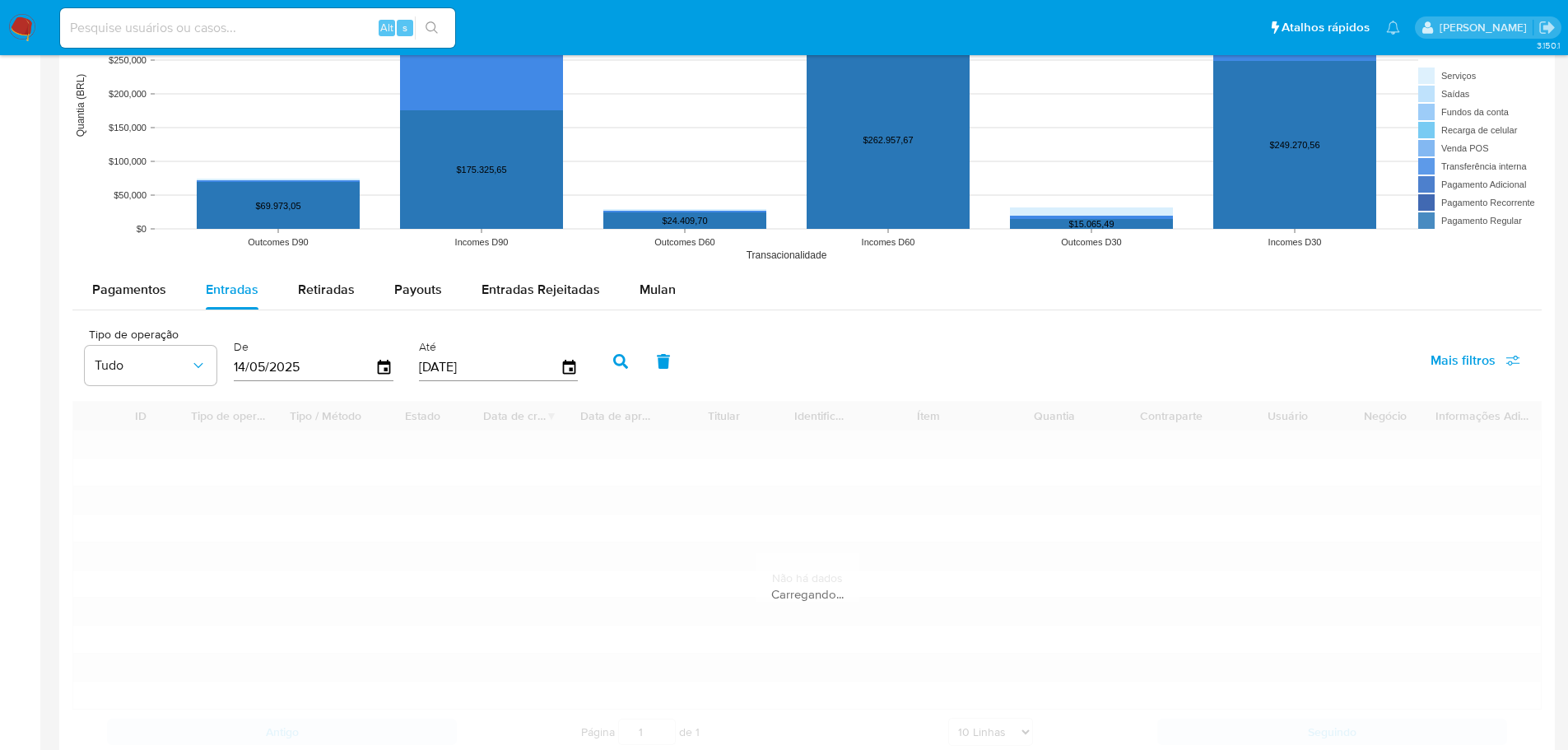
scroll to position [1400, 0]
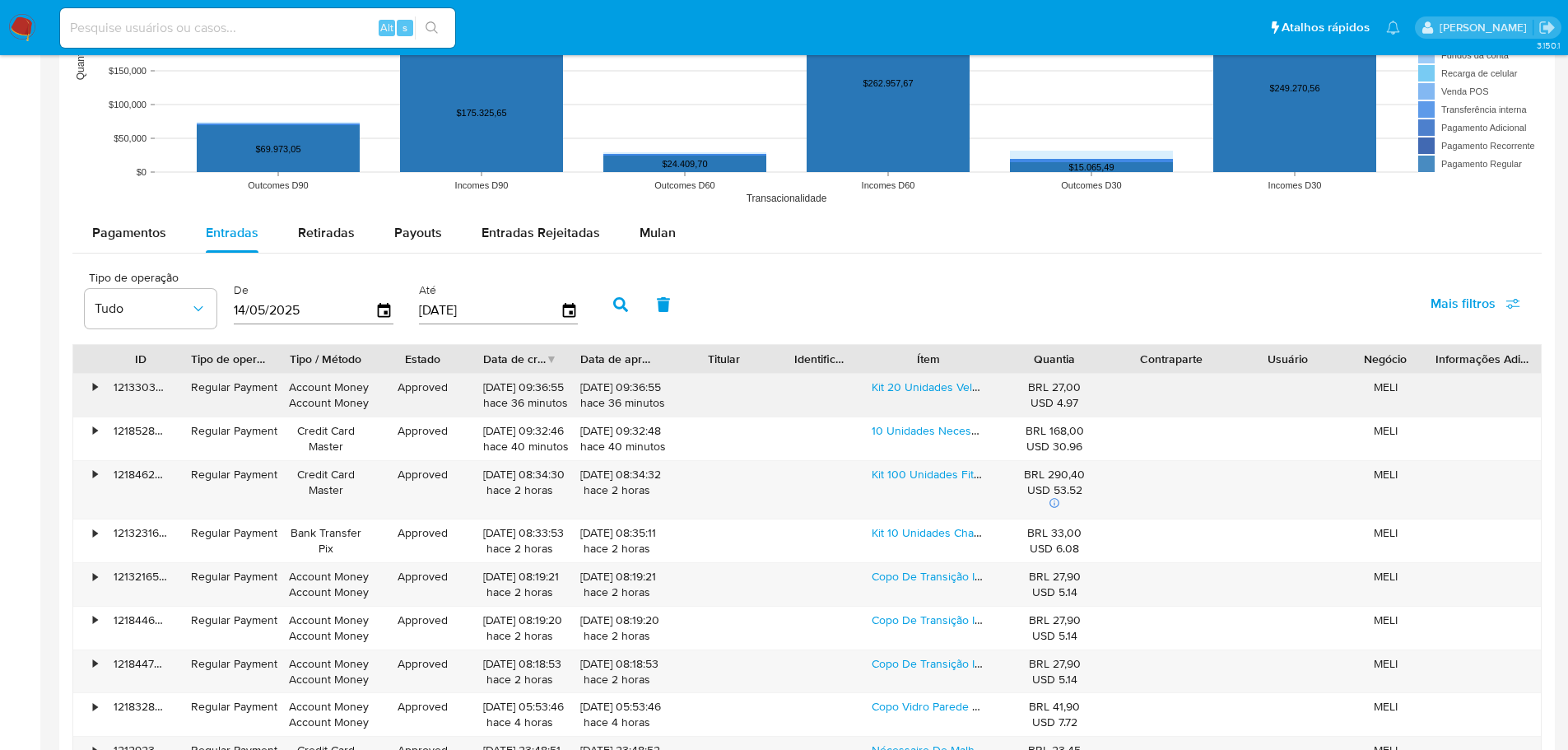
drag, startPoint x: 908, startPoint y: 389, endPoint x: 908, endPoint y: 416, distance: 27.0
click at [908, 389] on link "Kit 20 Unidades Veludo Para Uma Caneta" at bounding box center [989, 387] width 236 height 16
click at [917, 475] on link "Kit 100 Unidades Fita Métrica Trena 1,5 Metro Redondo" at bounding box center [1040, 474] width 339 height 16
click at [943, 581] on link "Copo De Transição Infantil 350ml" at bounding box center [955, 577] width 169 height 16
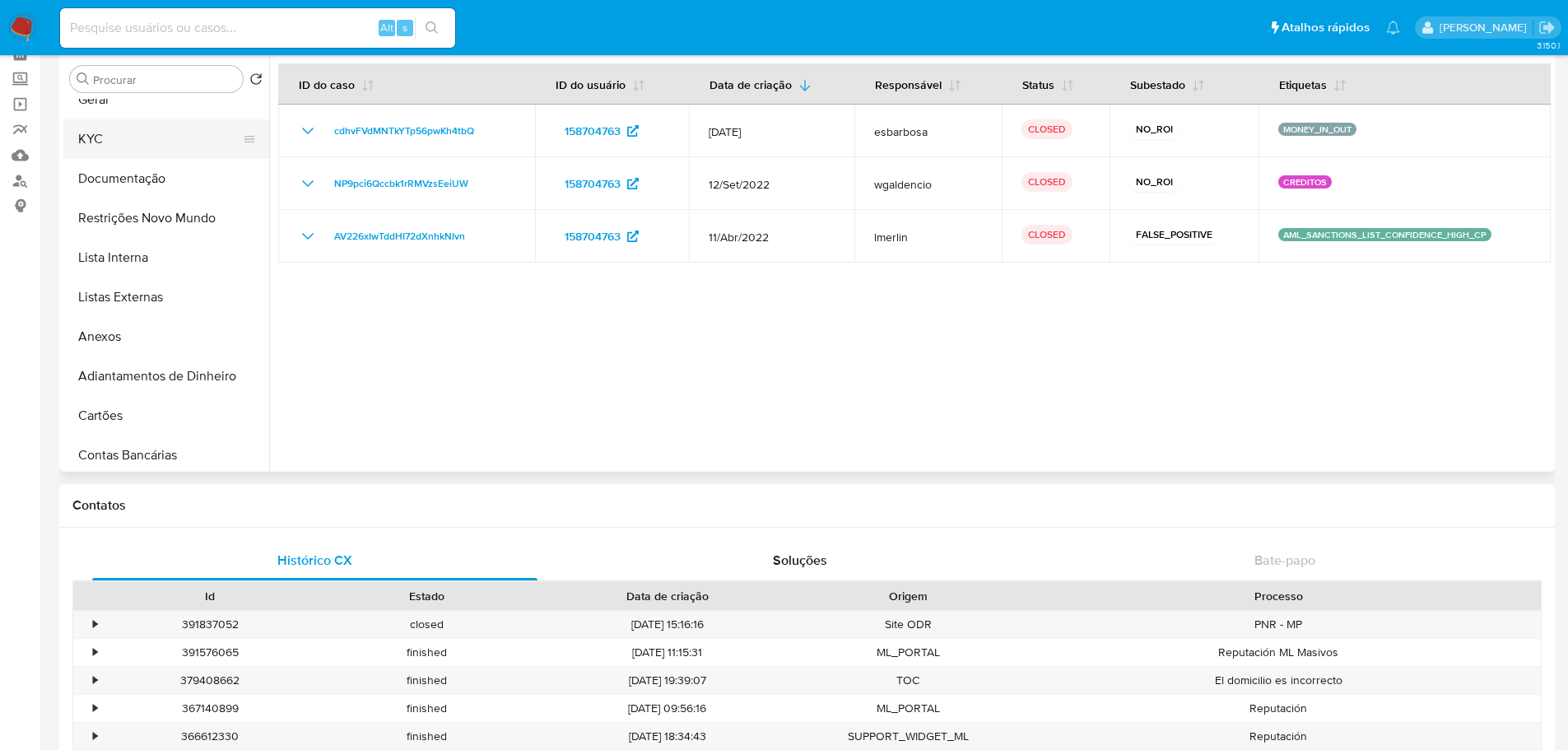
scroll to position [0, 0]
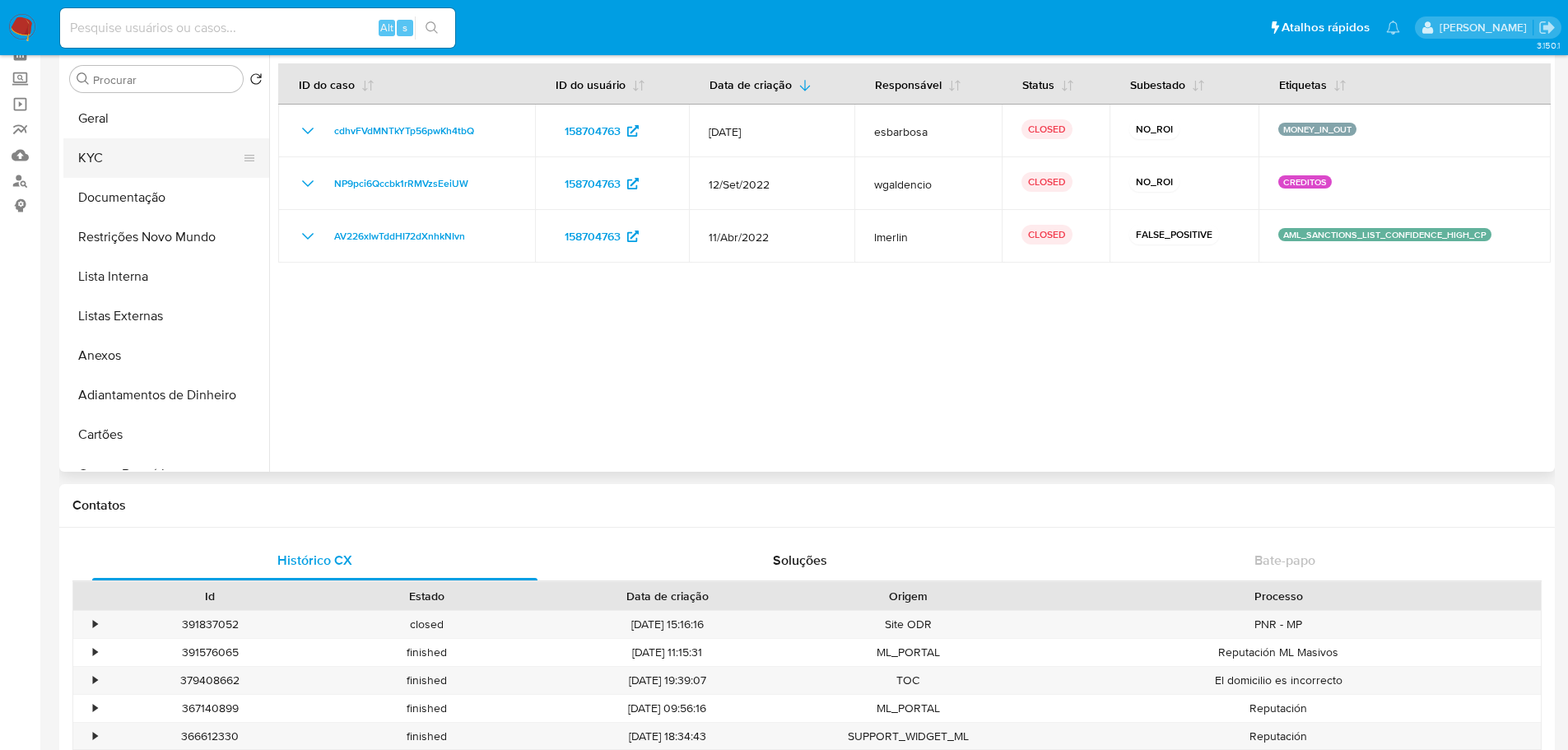
click at [118, 160] on button "KYC" at bounding box center [160, 158] width 193 height 39
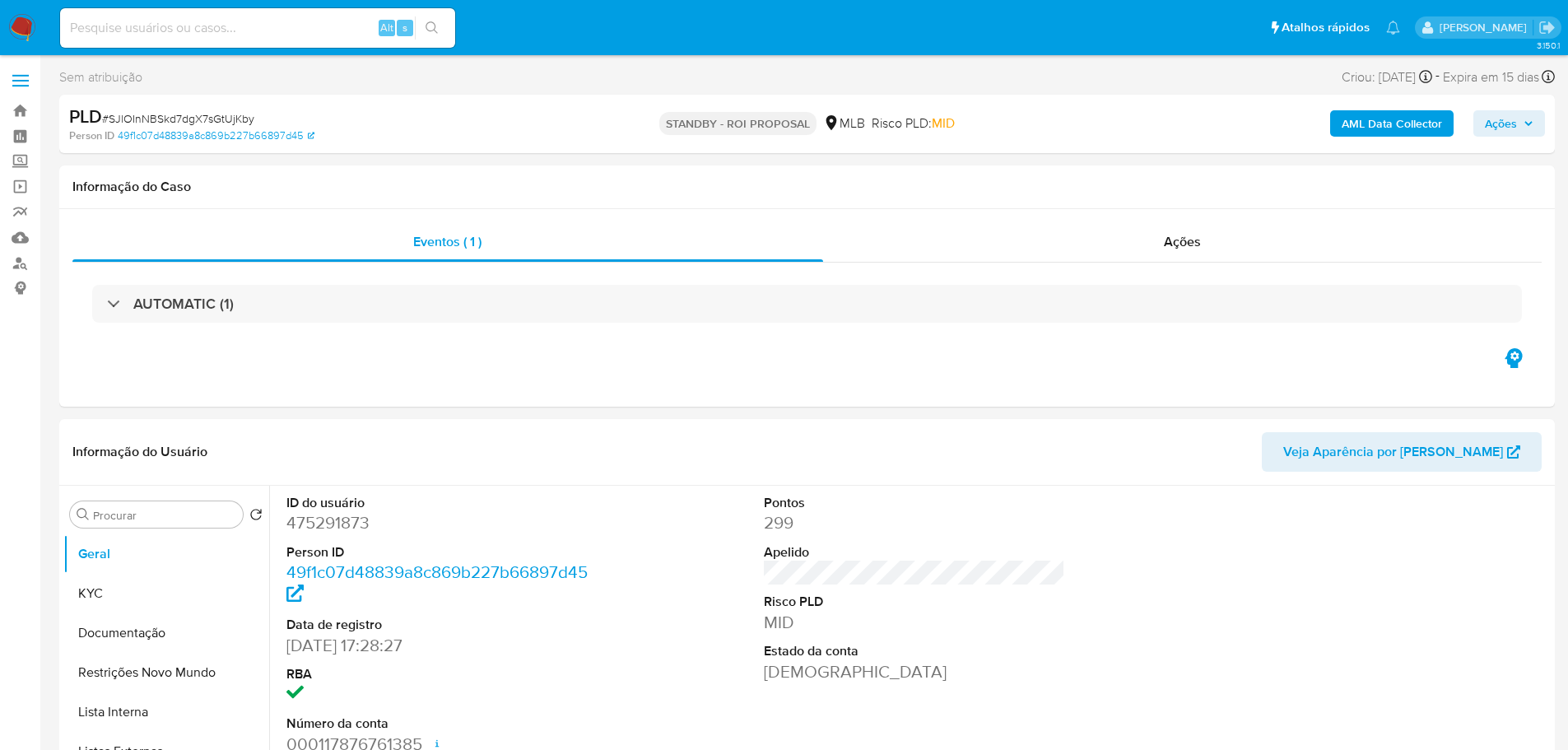
select select "10"
click at [207, 112] on span "# SJlOInNBSkd7dgX7sGtUjKby" at bounding box center [178, 118] width 152 height 16
copy span "SJlOInNBSkd7dgX7sGtUjKby"
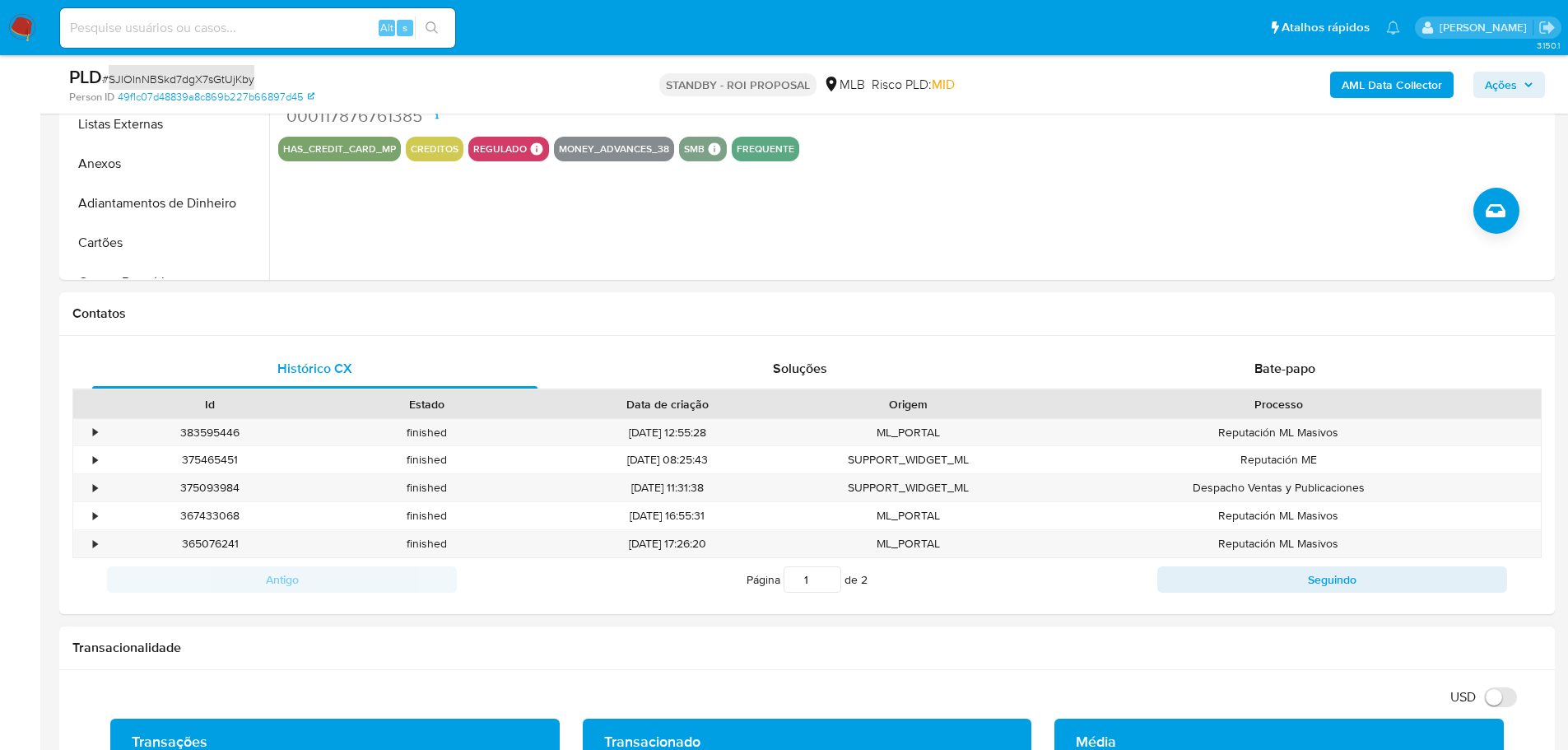
scroll to position [823, 0]
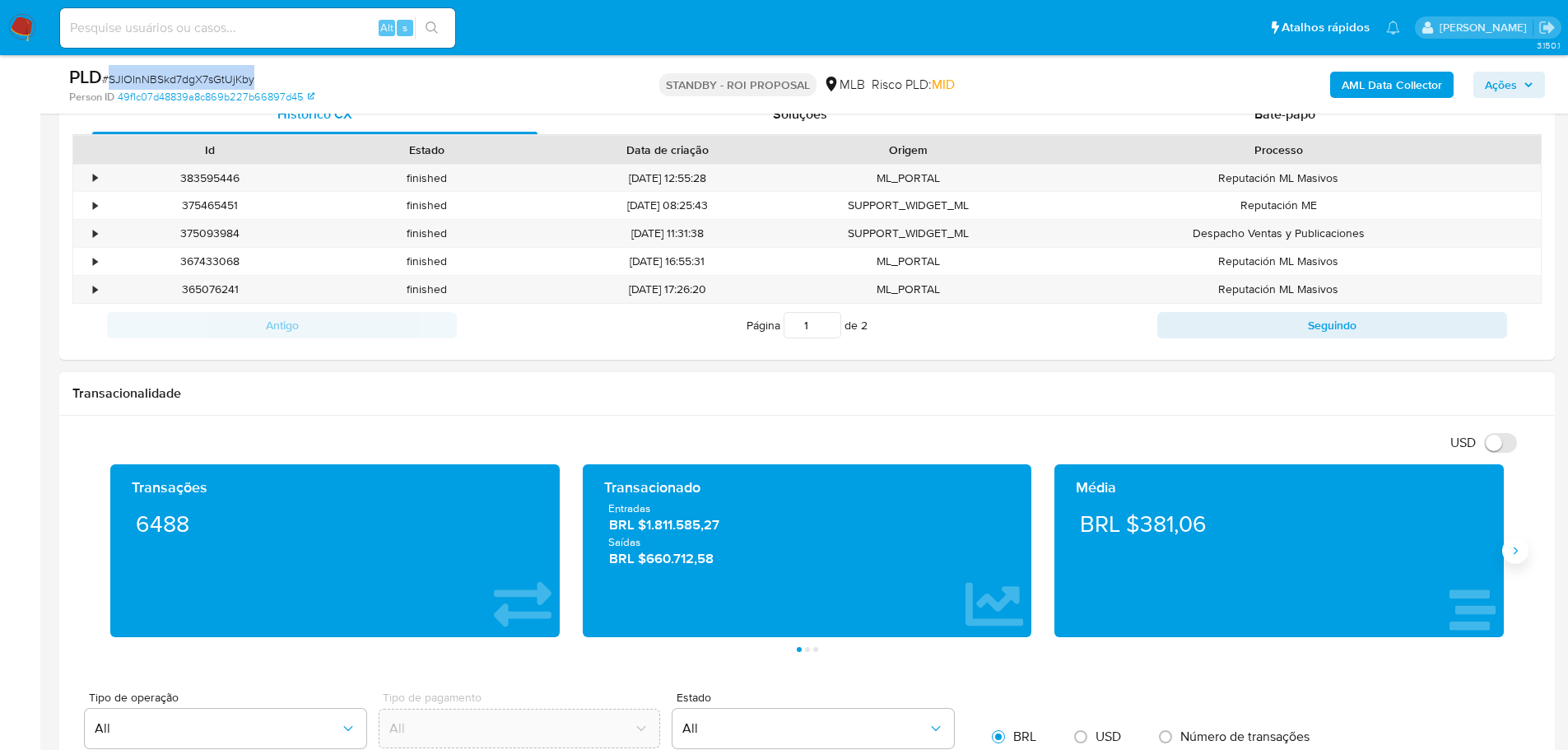
click at [1518, 556] on icon "Siguiente" at bounding box center [1514, 551] width 13 height 13
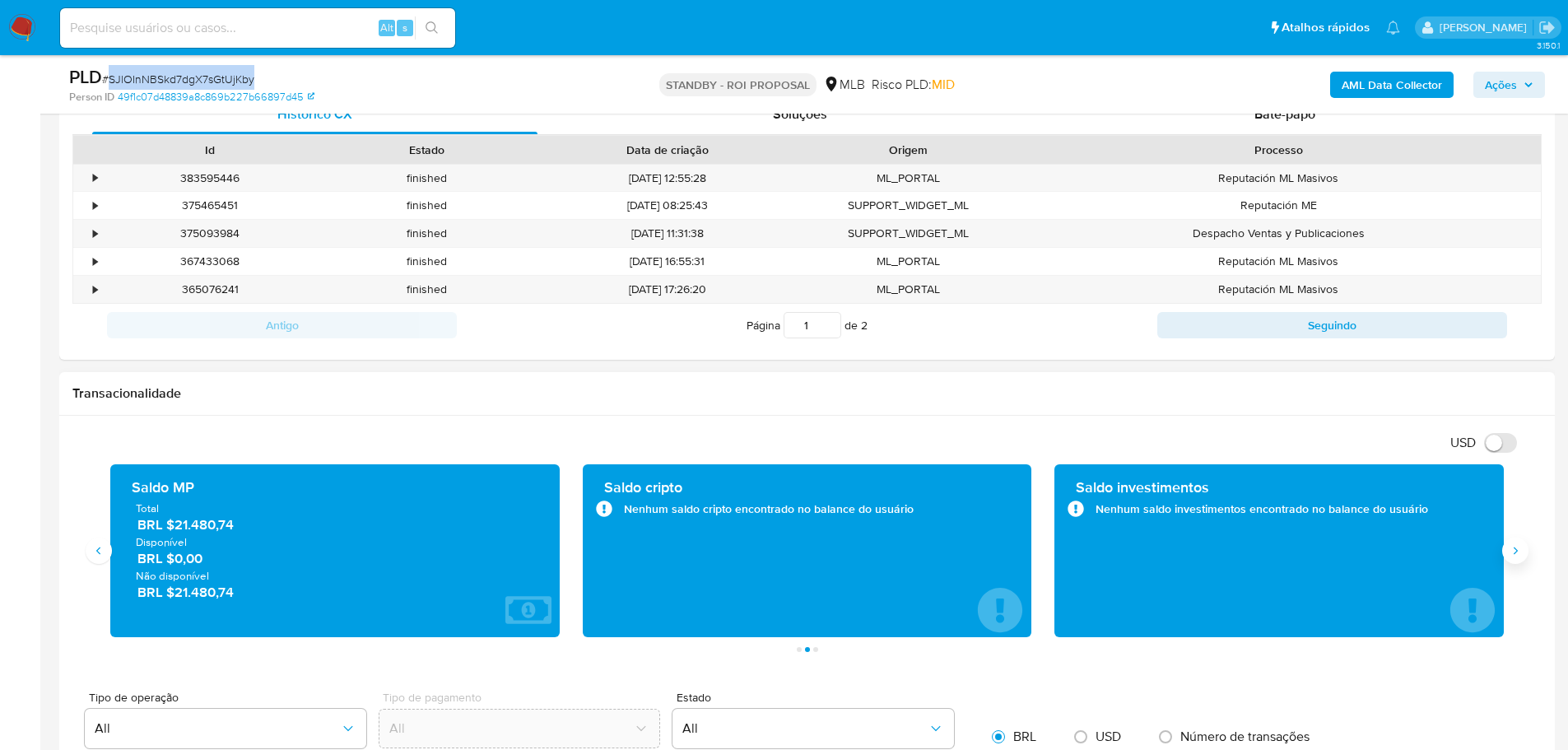
click at [1518, 556] on icon "Siguiente" at bounding box center [1514, 551] width 13 height 13
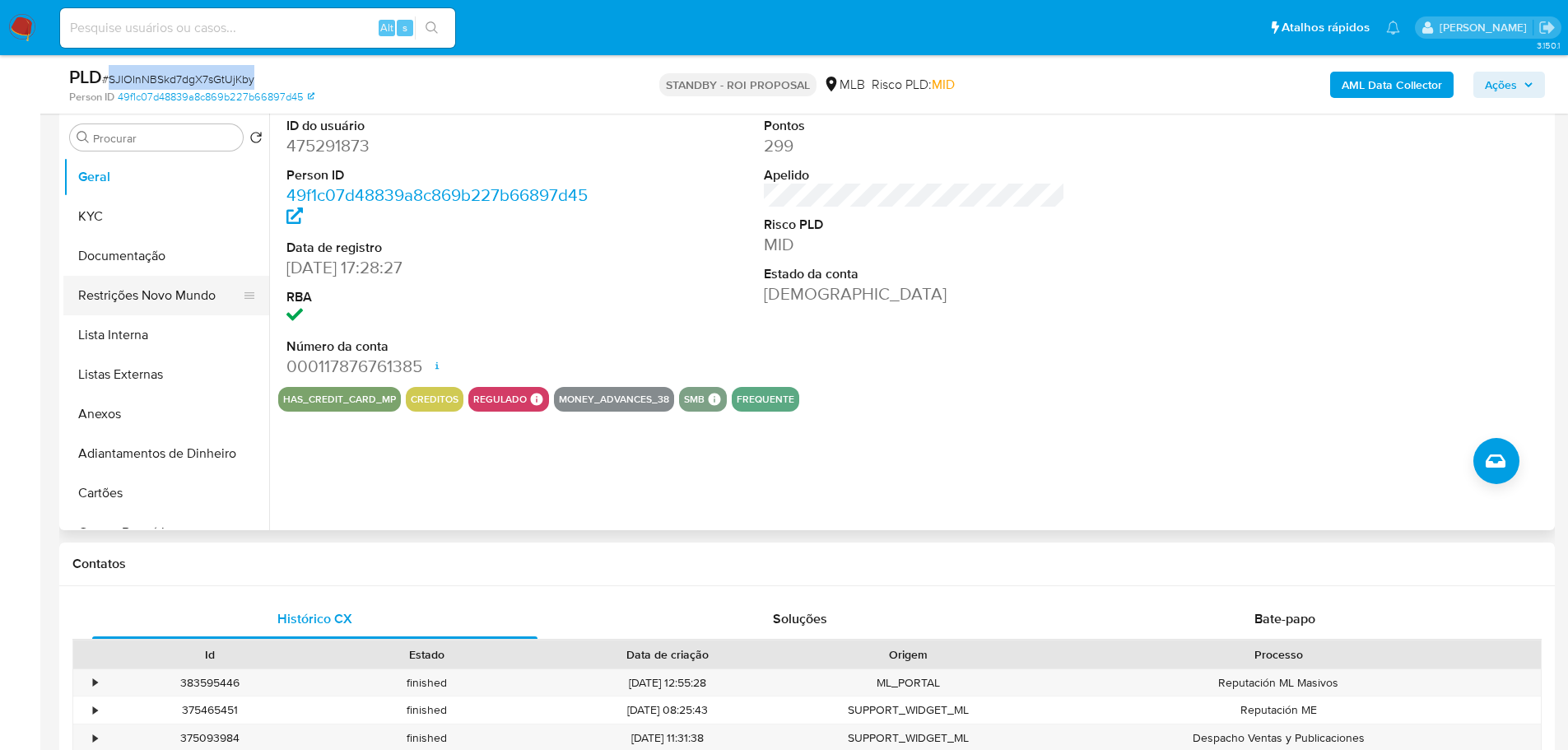
scroll to position [82, 0]
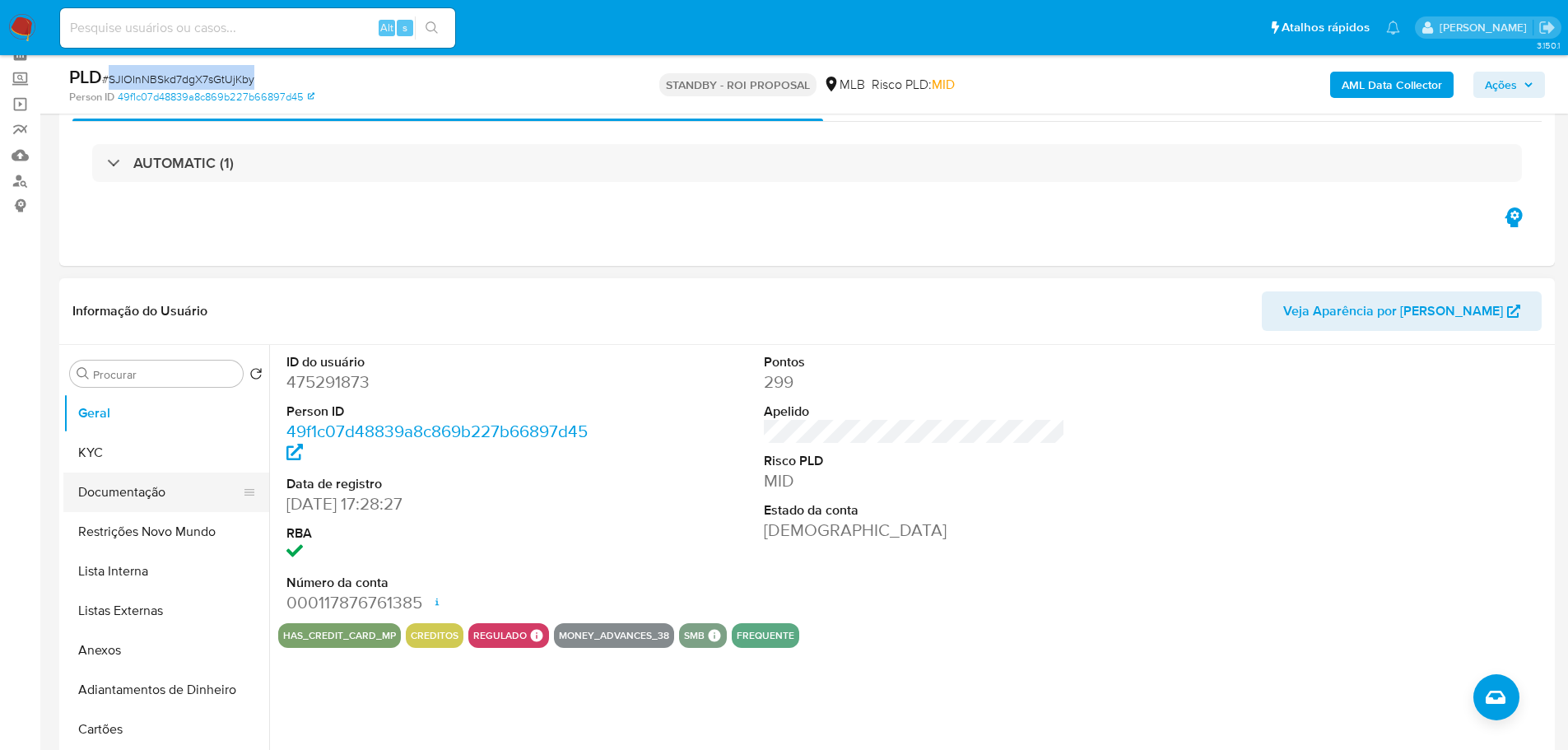
click at [146, 490] on button "Documentação" at bounding box center [160, 493] width 193 height 39
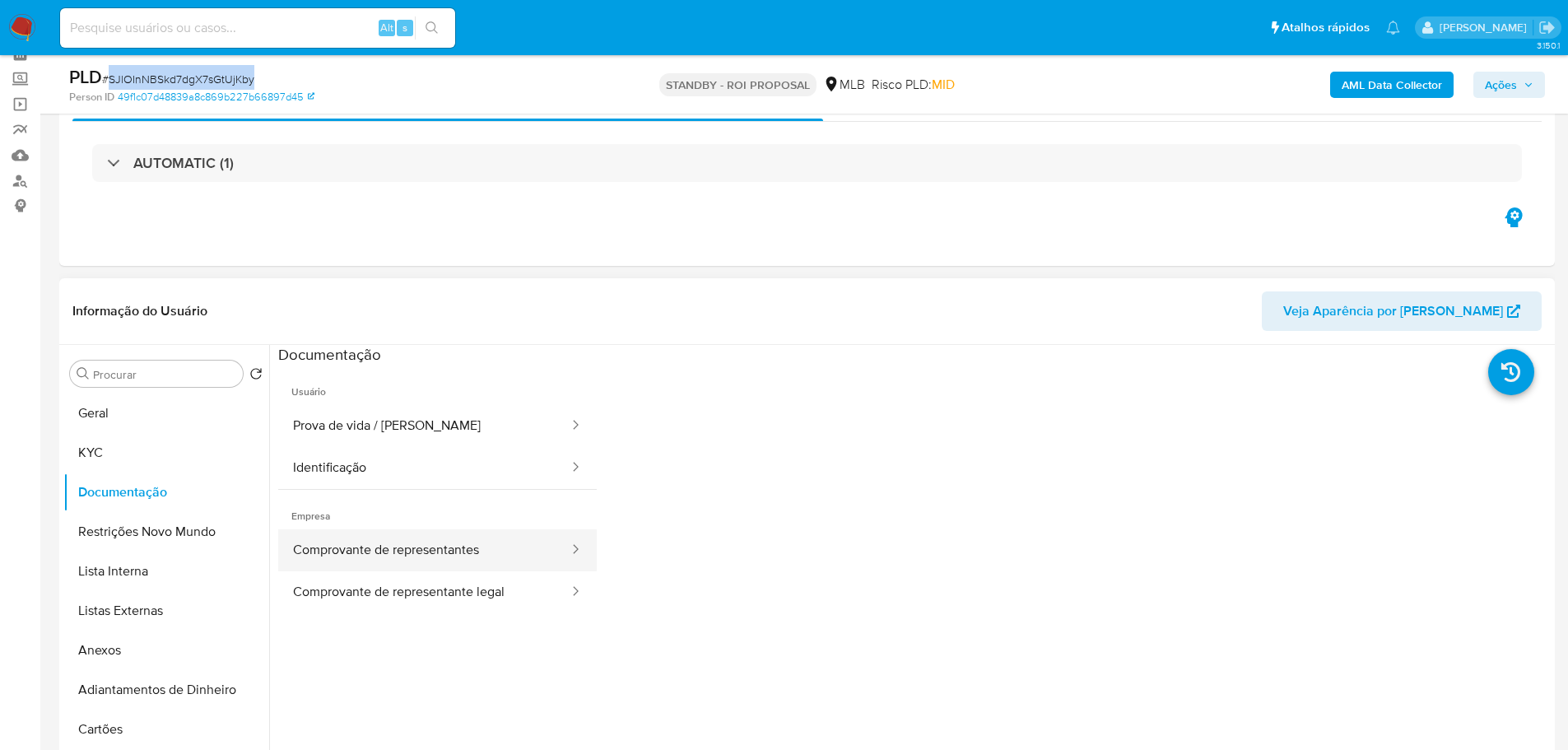
click at [338, 535] on button "Comprovante de representantes" at bounding box center [423, 550] width 292 height 42
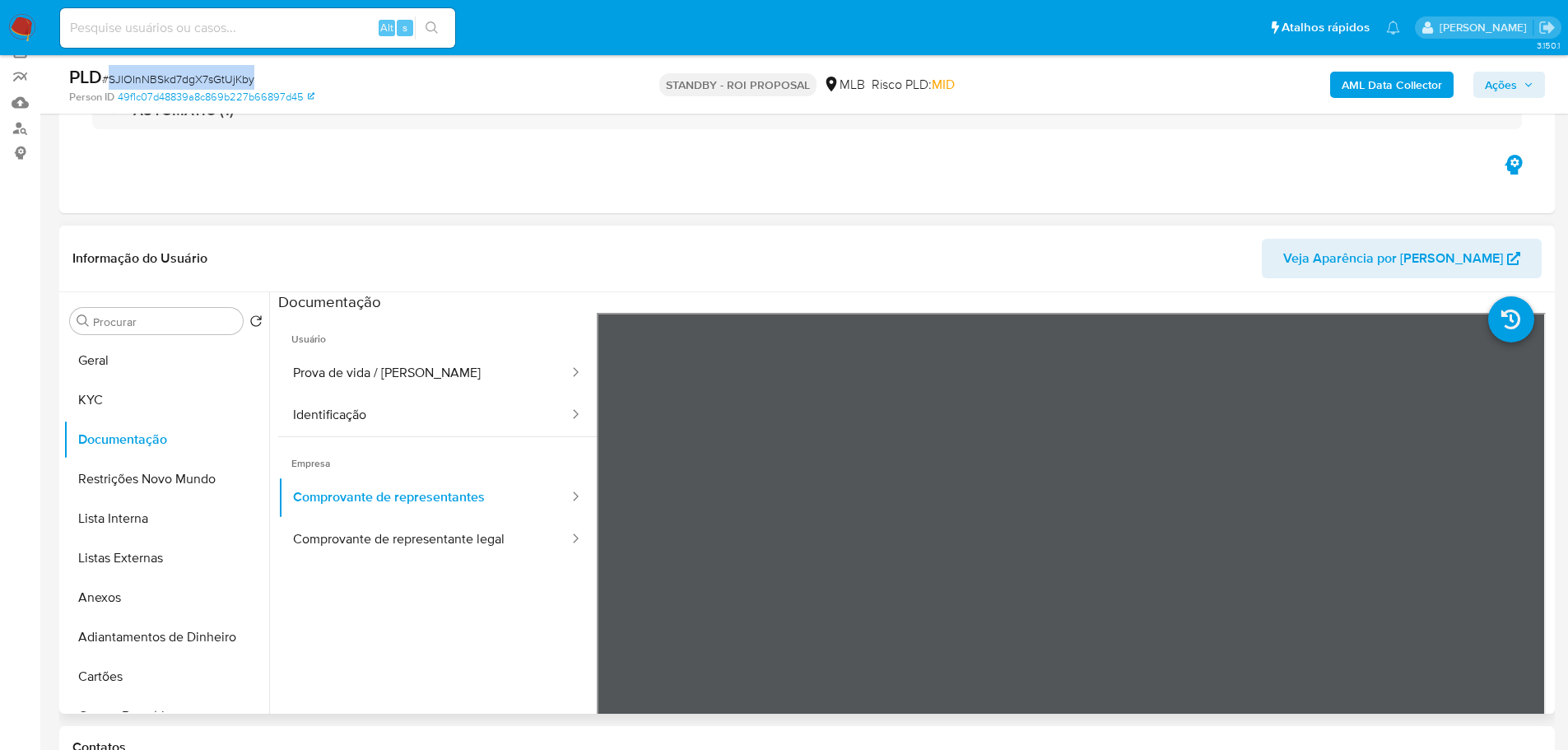
scroll to position [164, 0]
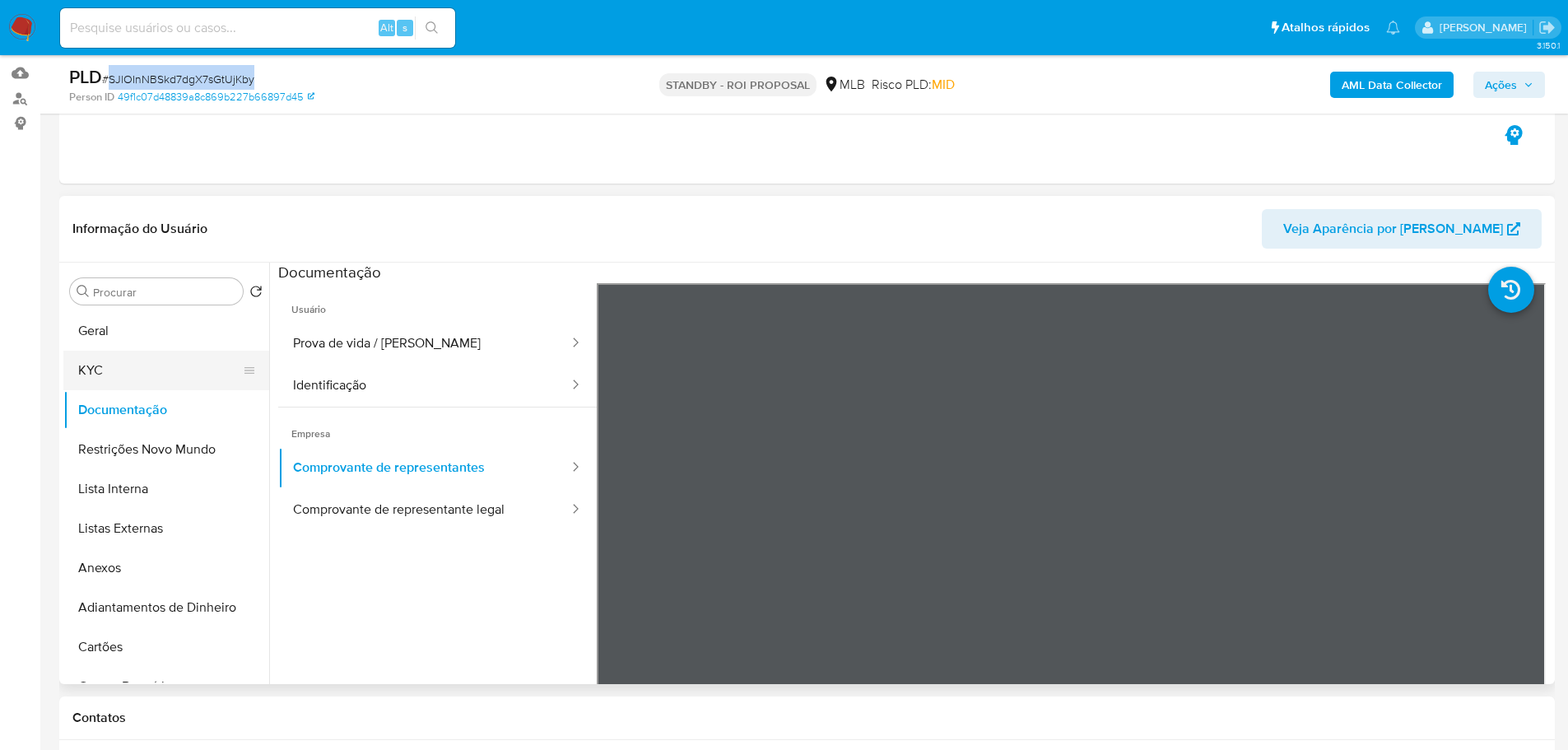
click at [136, 366] on button "KYC" at bounding box center [160, 370] width 193 height 39
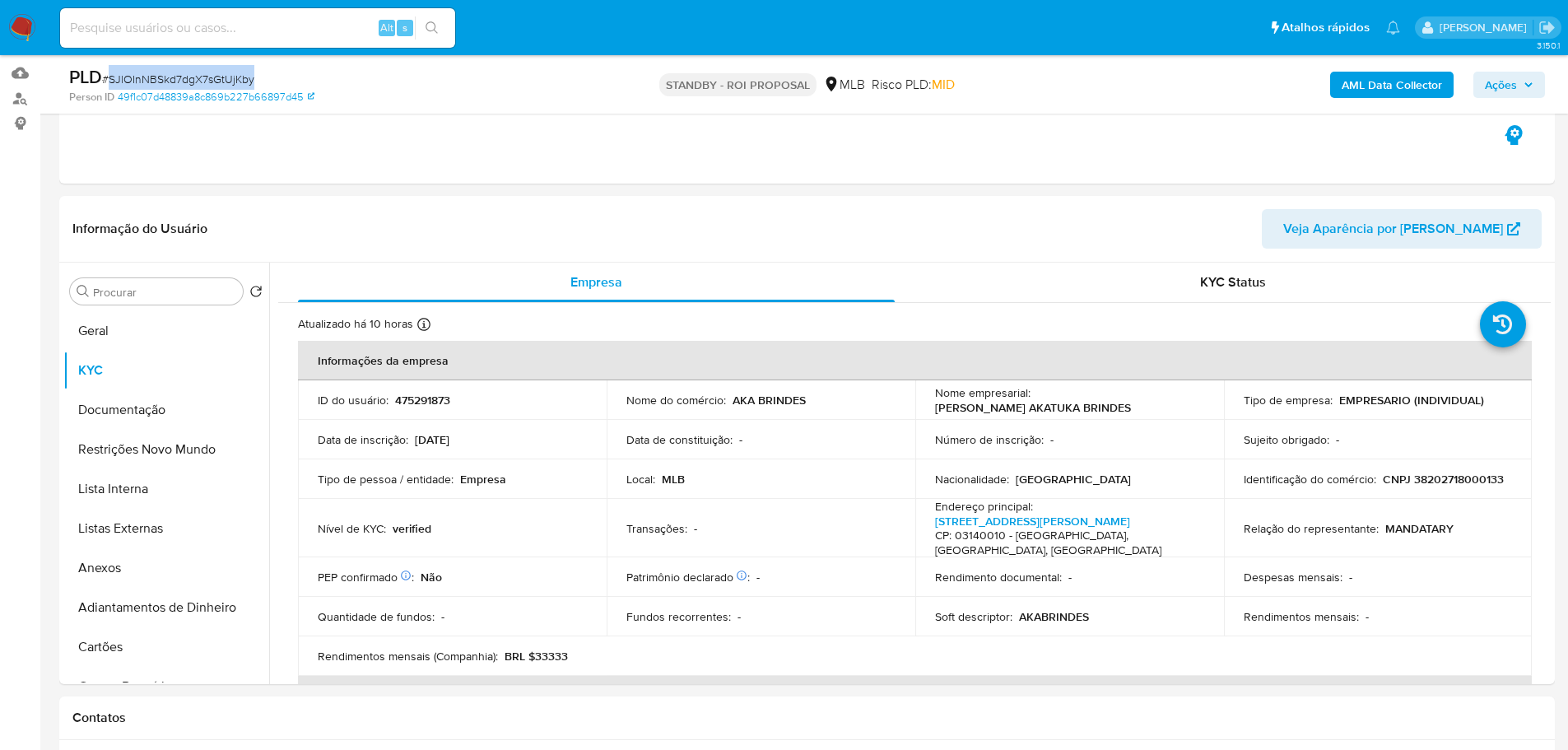
click at [16, 26] on img at bounding box center [21, 28] width 28 height 28
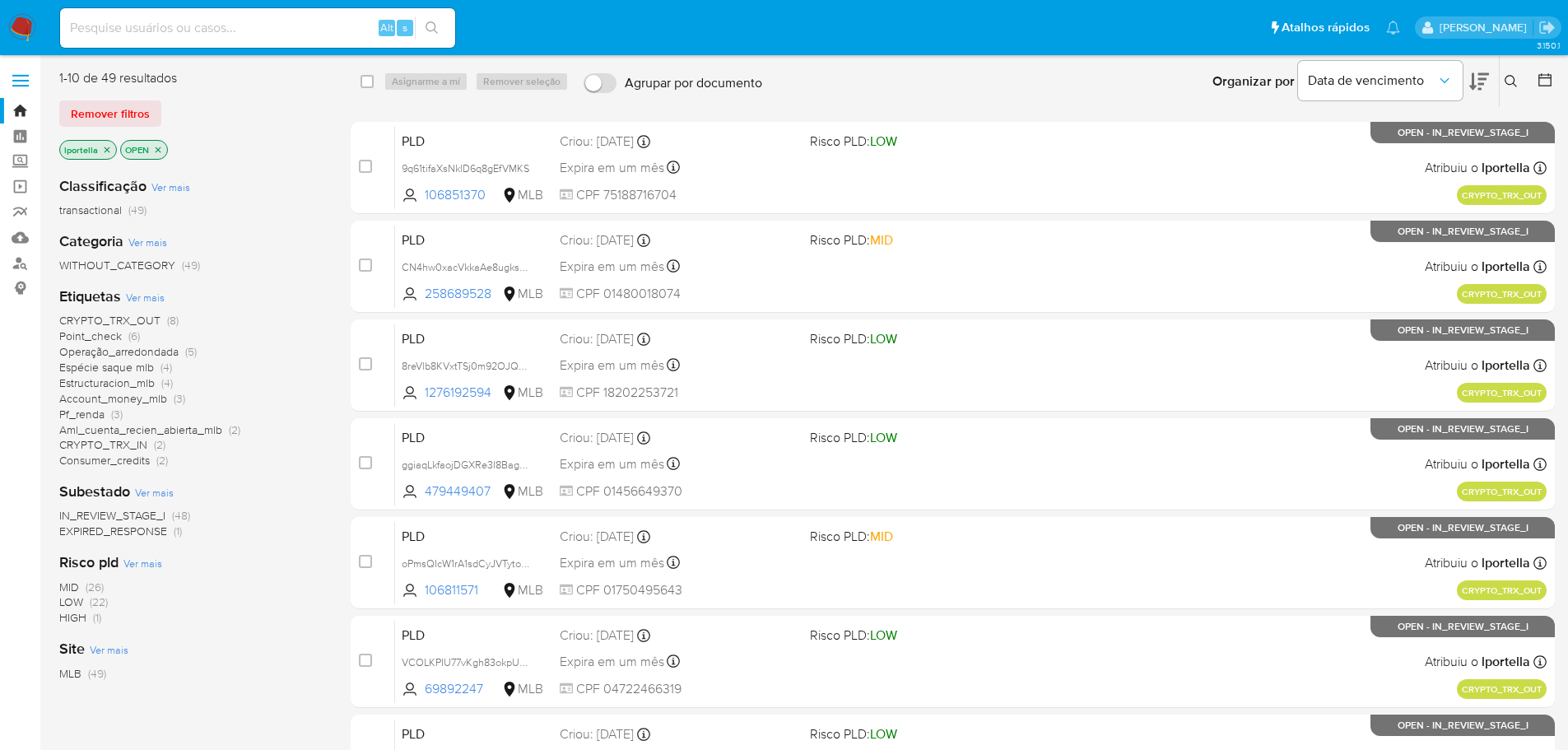
click at [282, 10] on div "Alt s" at bounding box center [257, 28] width 395 height 39
click at [264, 34] on input at bounding box center [257, 28] width 395 height 21
paste input "9pUoeNirE7HEMYqlb1tBWGJR"
type input "9pUoeNirE7HEMYqlb1tBWGJR"
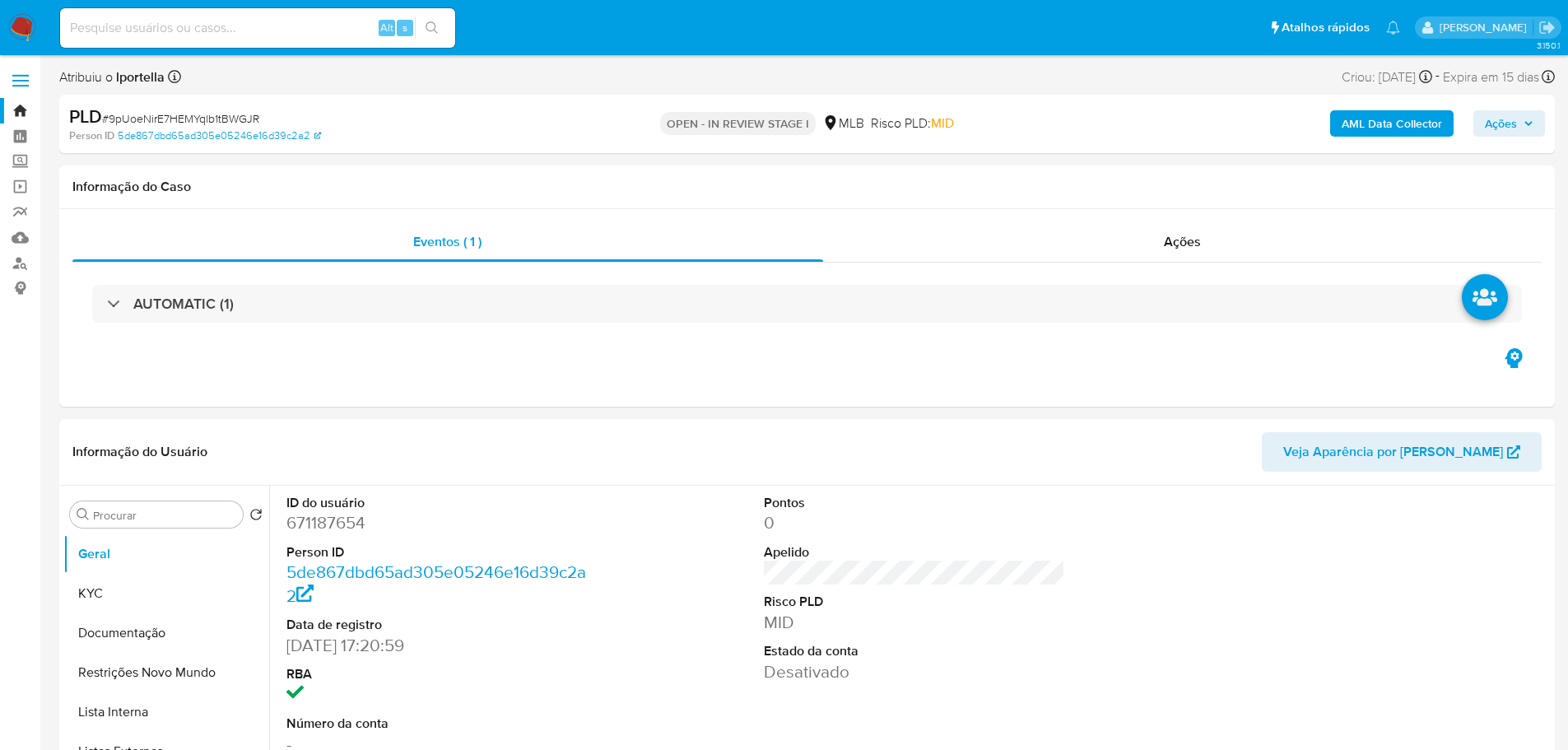
select select "10"
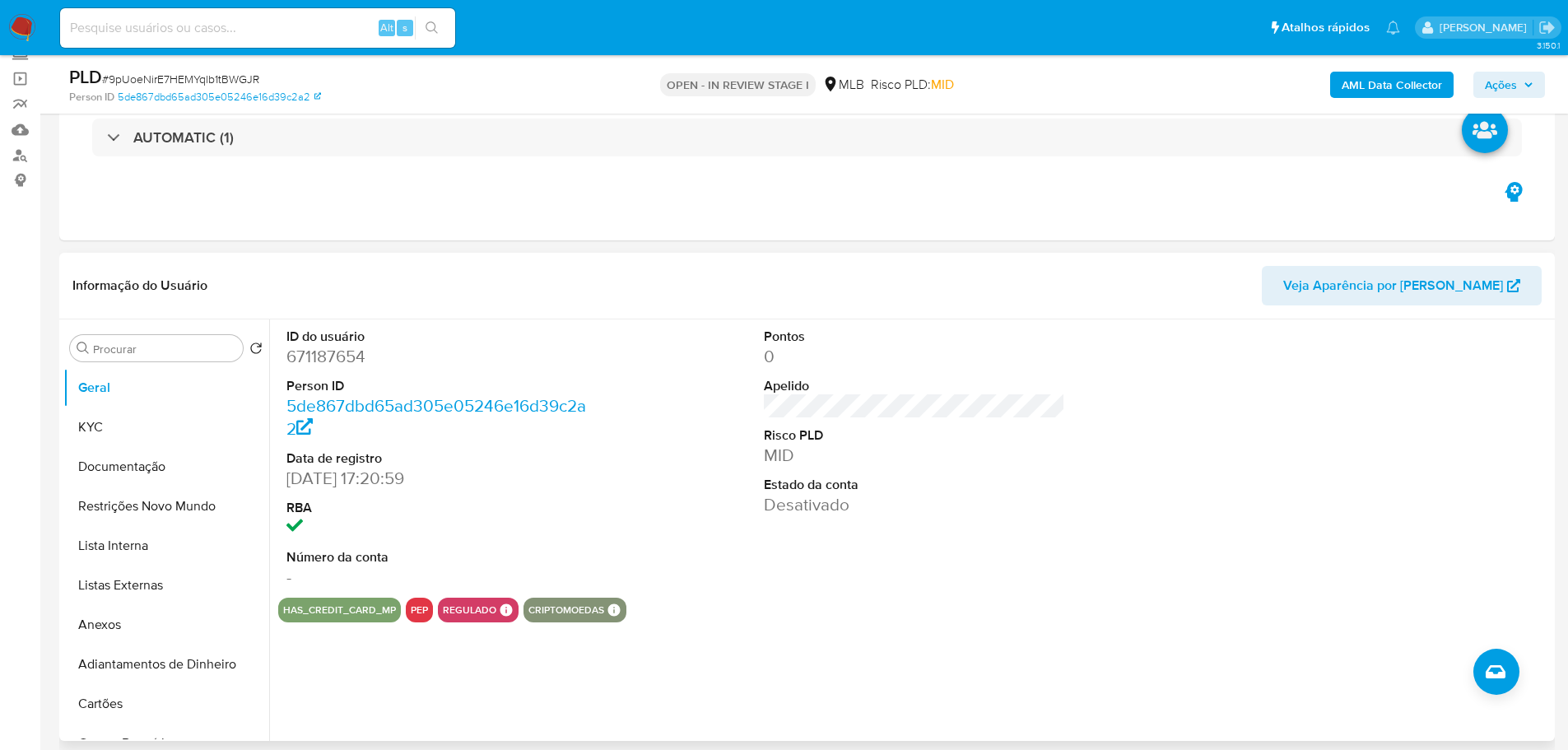
scroll to position [247, 0]
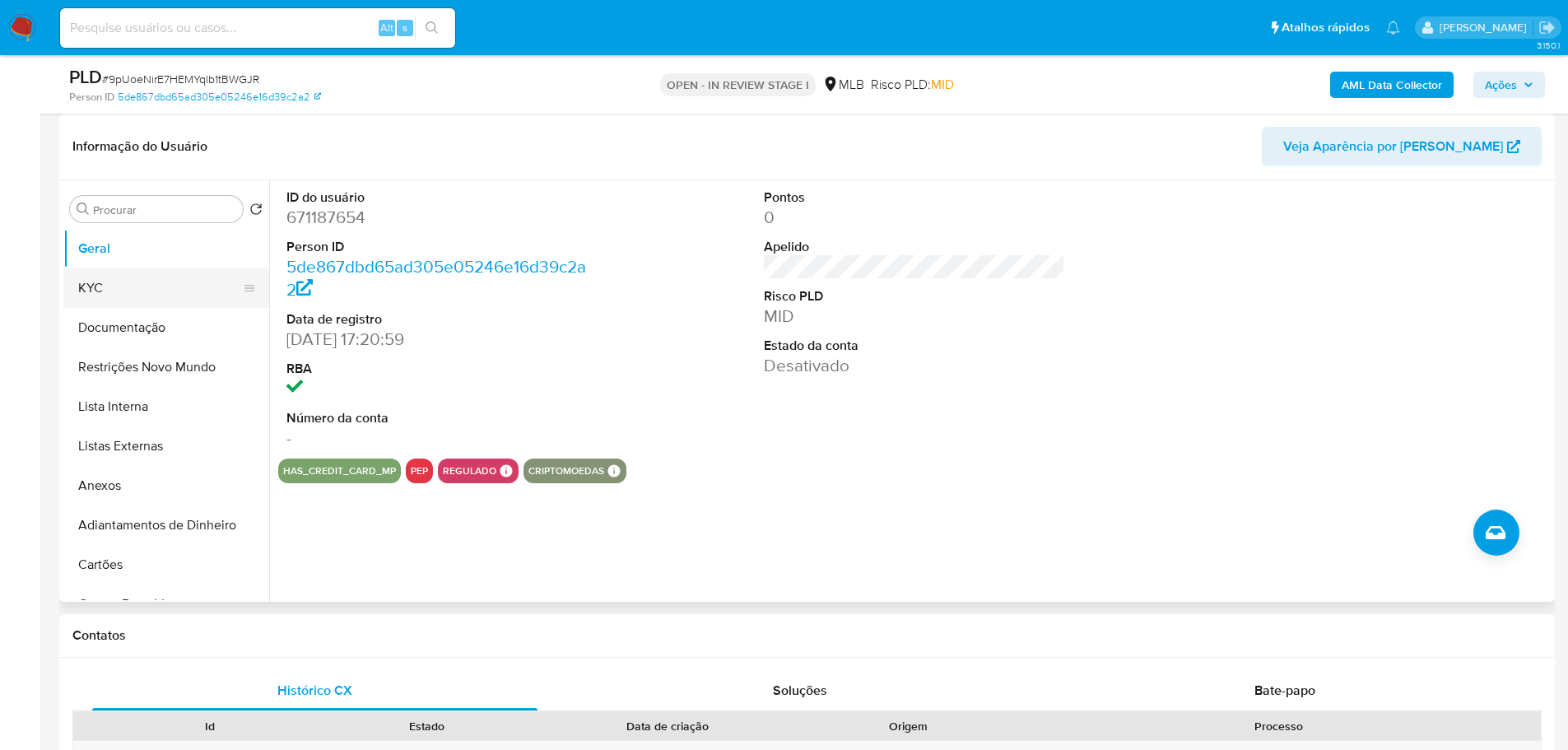
click at [144, 299] on button "KYC" at bounding box center [160, 288] width 193 height 39
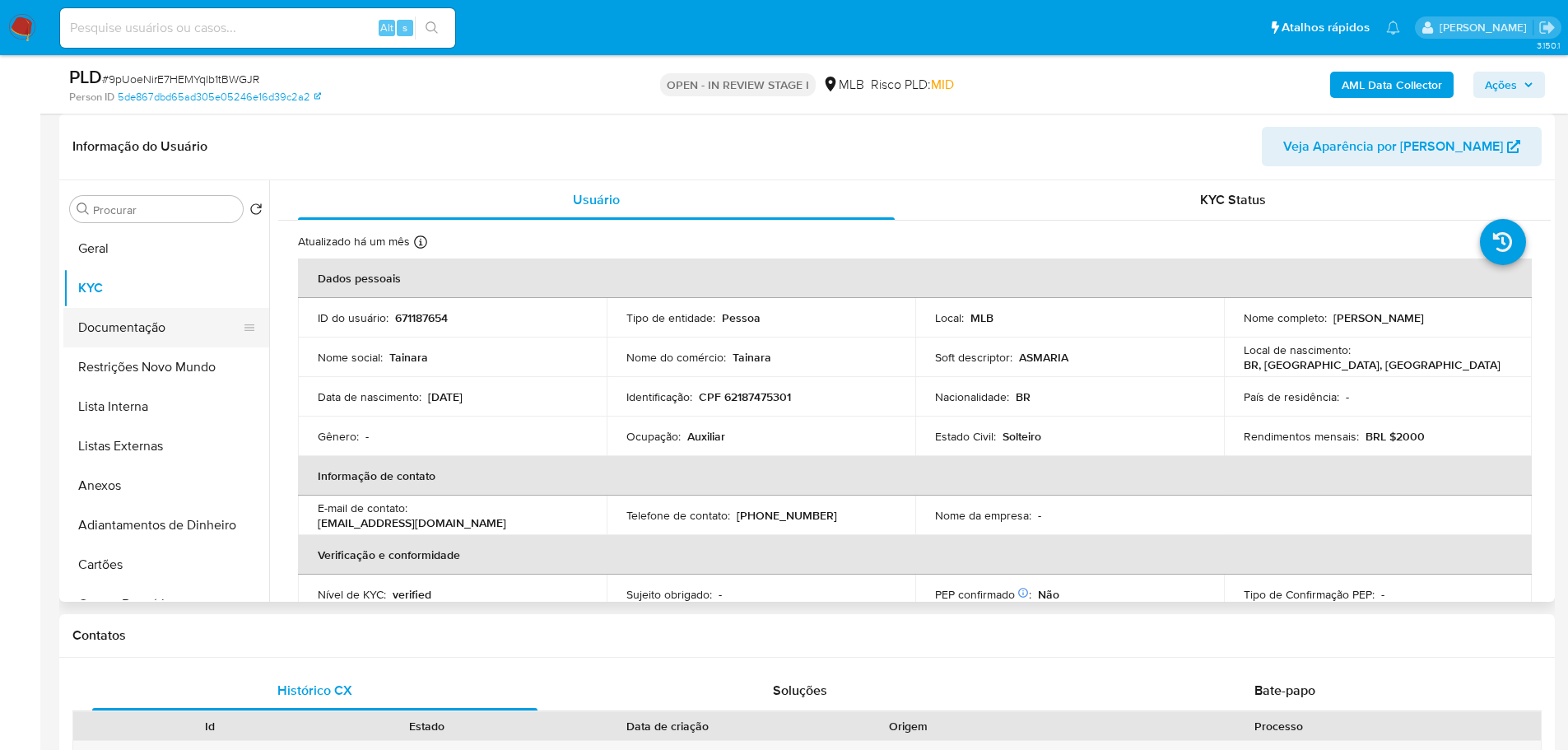
click at [155, 329] on button "Documentação" at bounding box center [160, 327] width 193 height 39
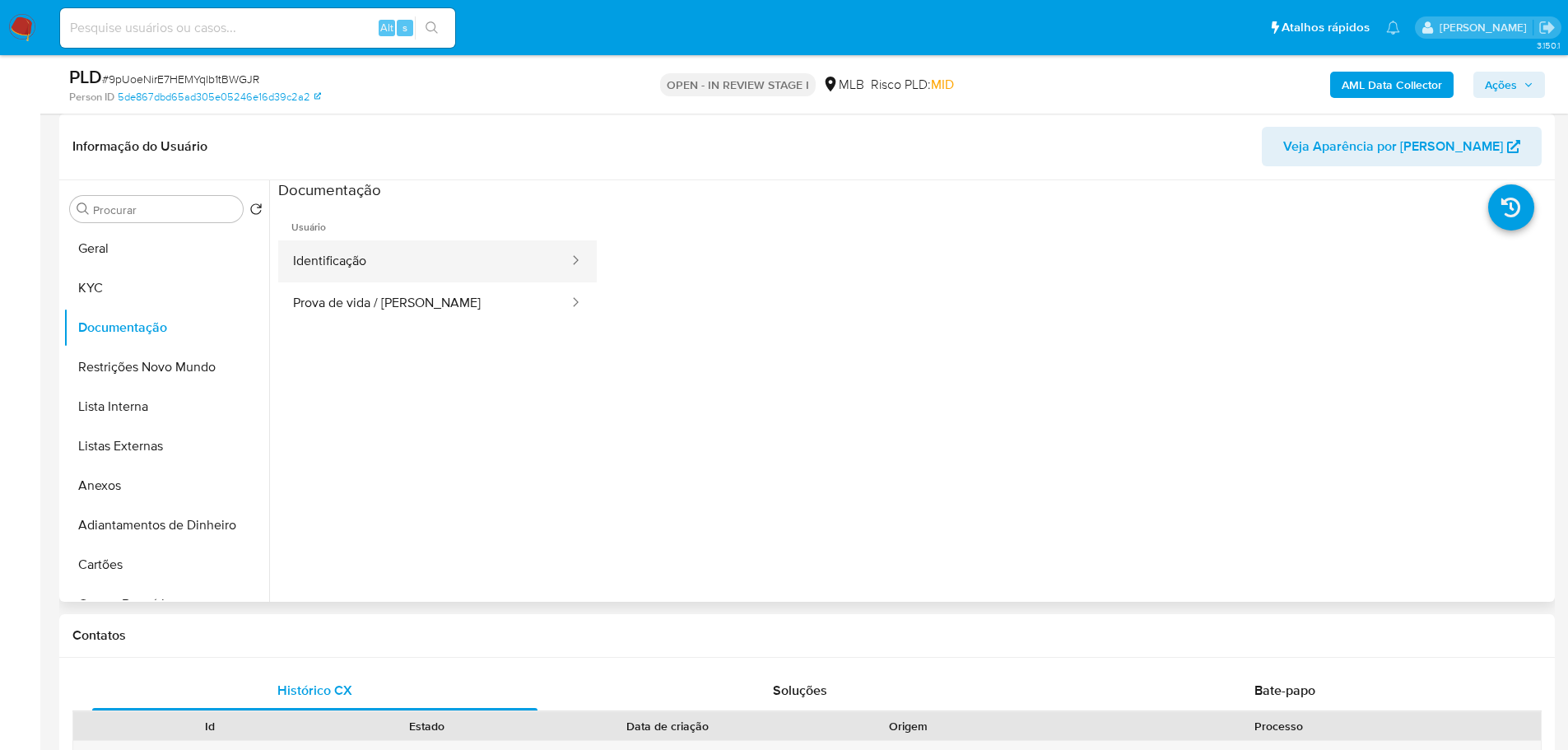
click at [515, 254] on button "Identificação" at bounding box center [423, 261] width 292 height 42
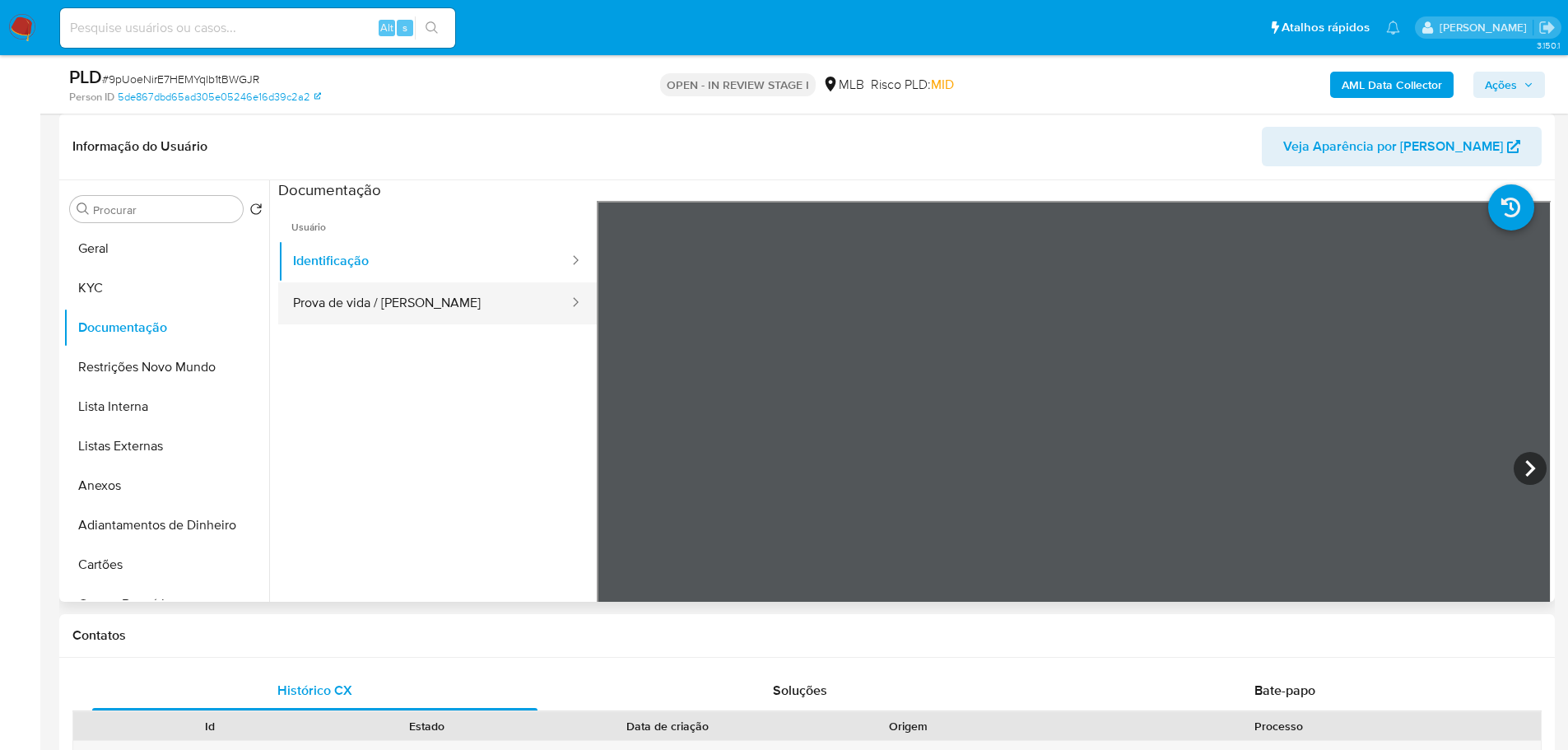
click at [539, 308] on button "Prova de vida / Selfie" at bounding box center [423, 303] width 292 height 42
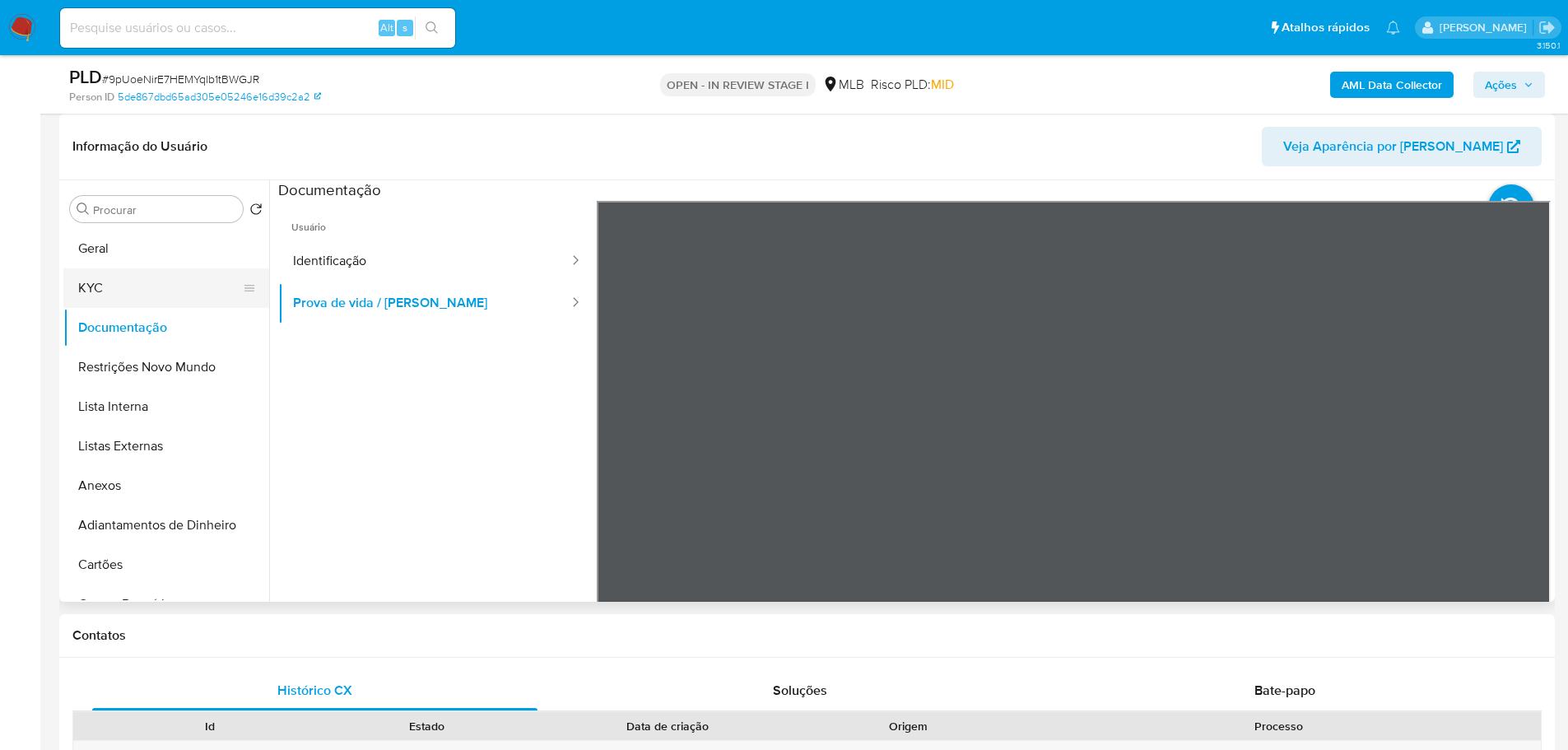
click at [171, 286] on button "KYC" at bounding box center [160, 288] width 193 height 39
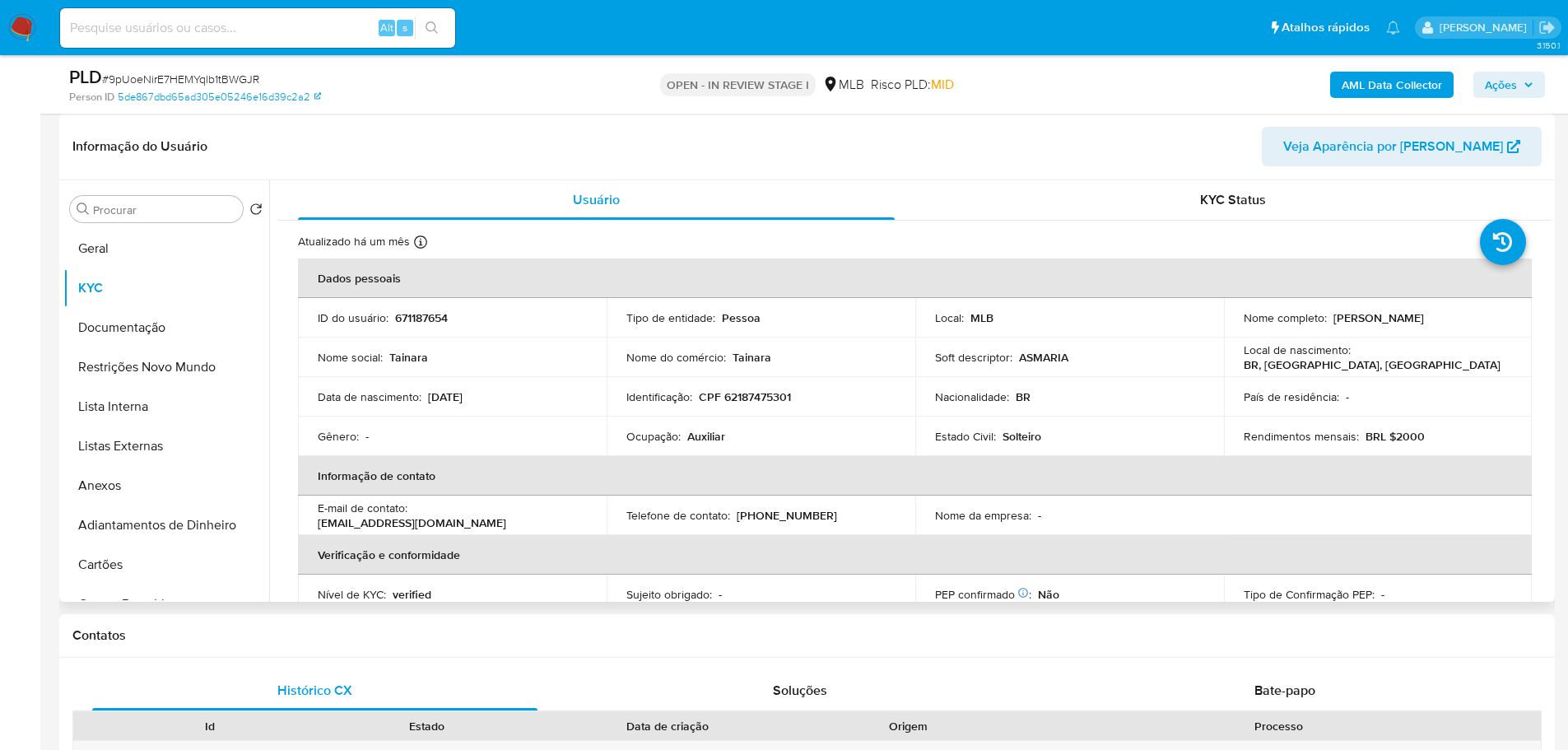
click at [708, 442] on p "Auxiliar" at bounding box center [706, 436] width 38 height 15
copy p "Auxiliar"
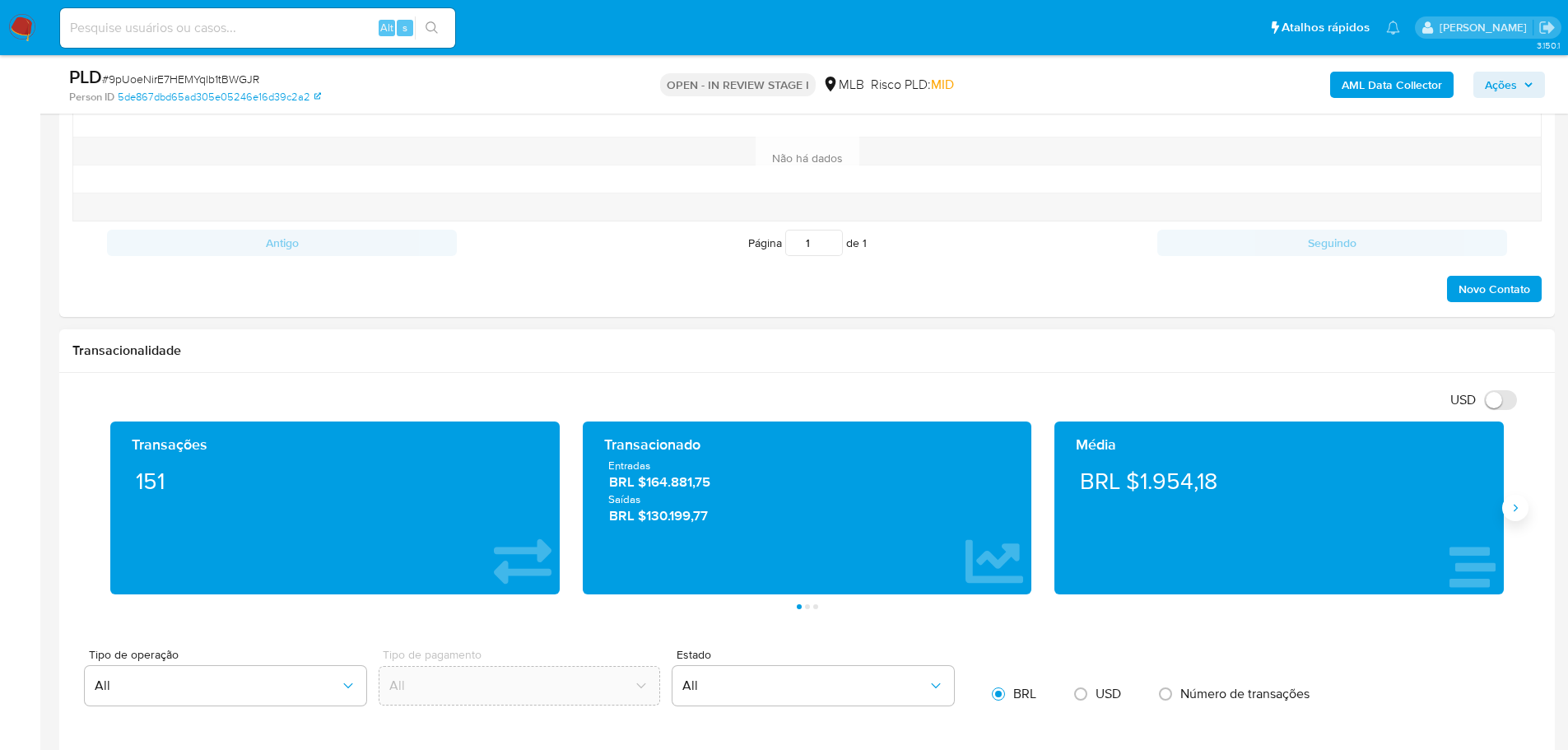
click at [1513, 511] on icon "Siguiente" at bounding box center [1514, 508] width 13 height 13
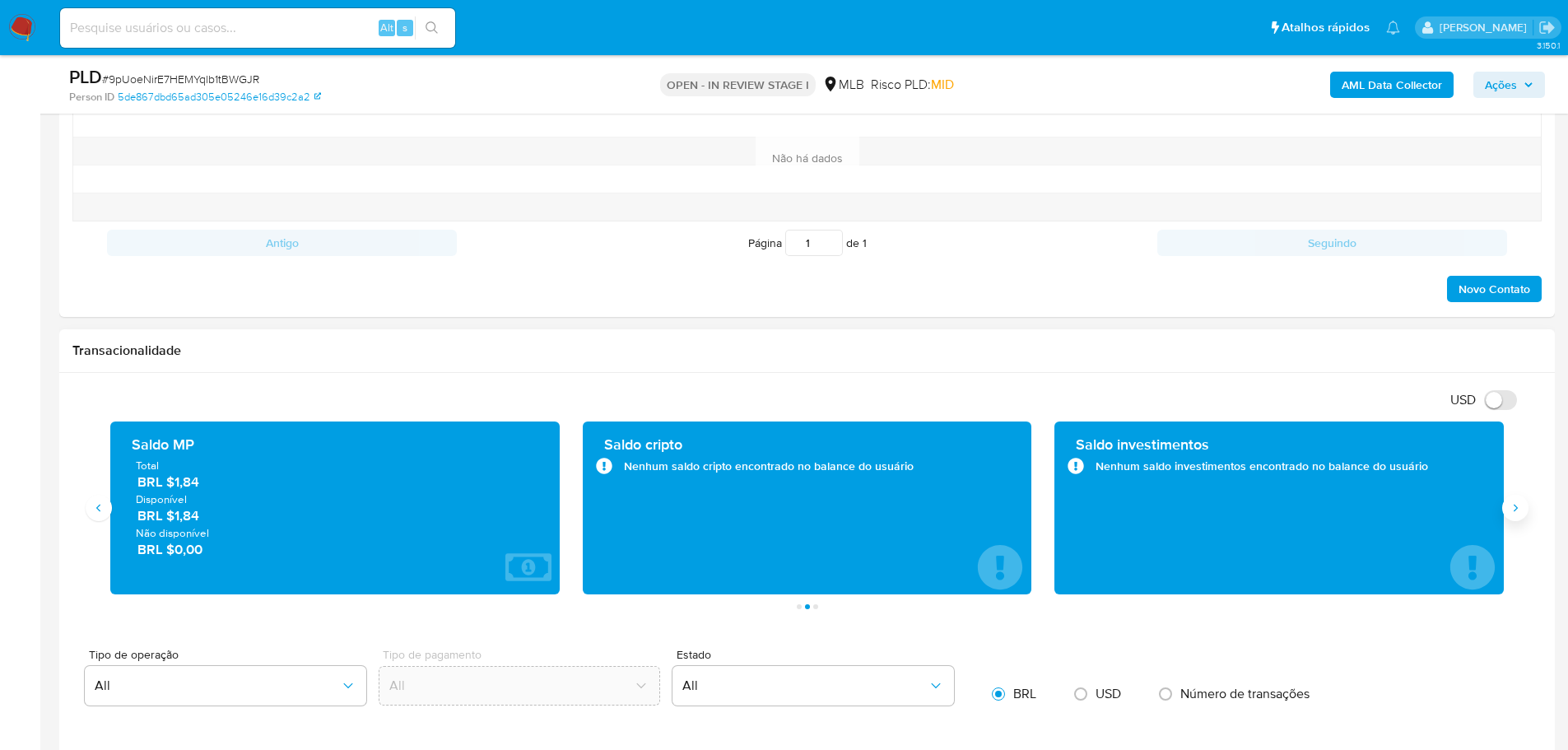
click at [1513, 511] on icon "Siguiente" at bounding box center [1514, 508] width 13 height 13
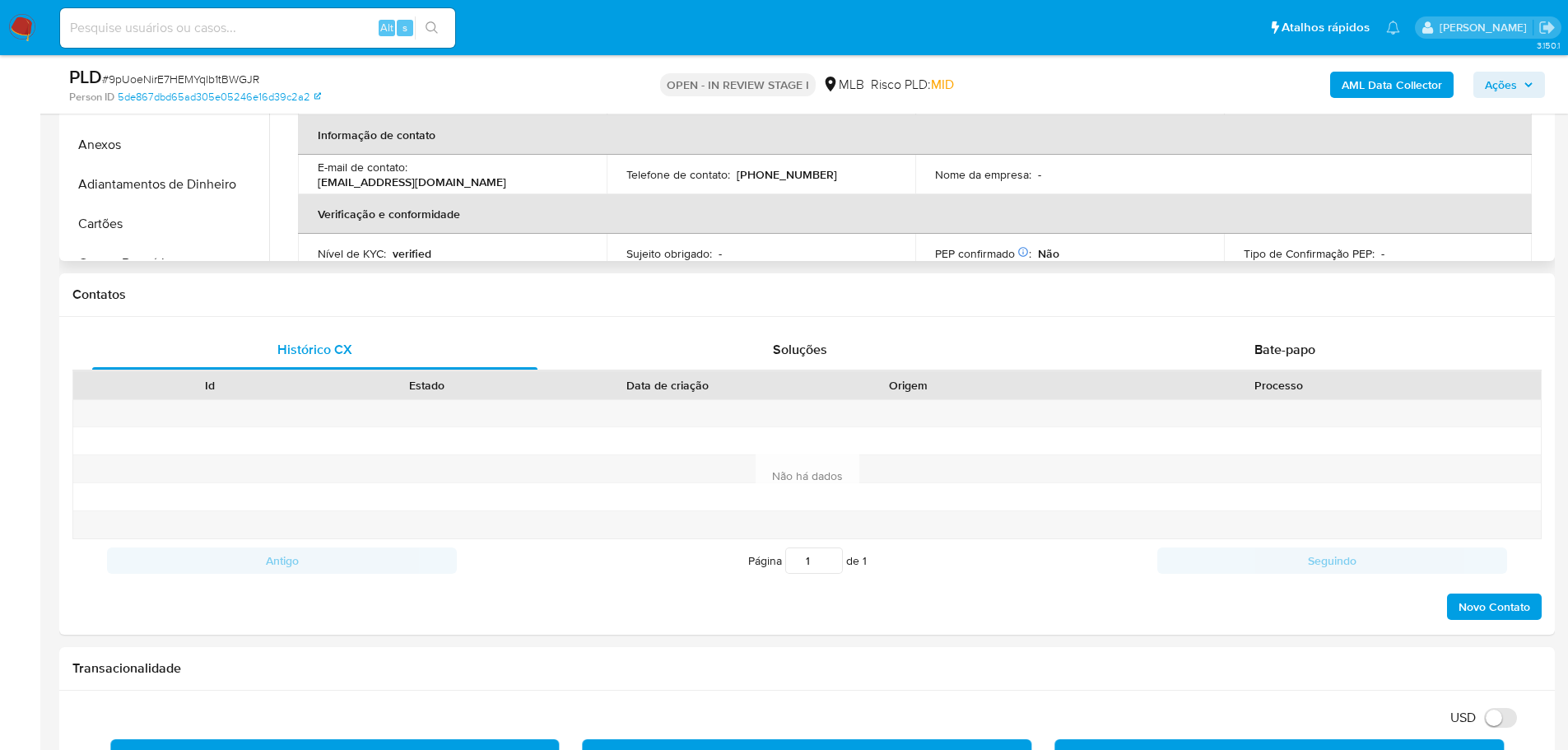
scroll to position [329, 0]
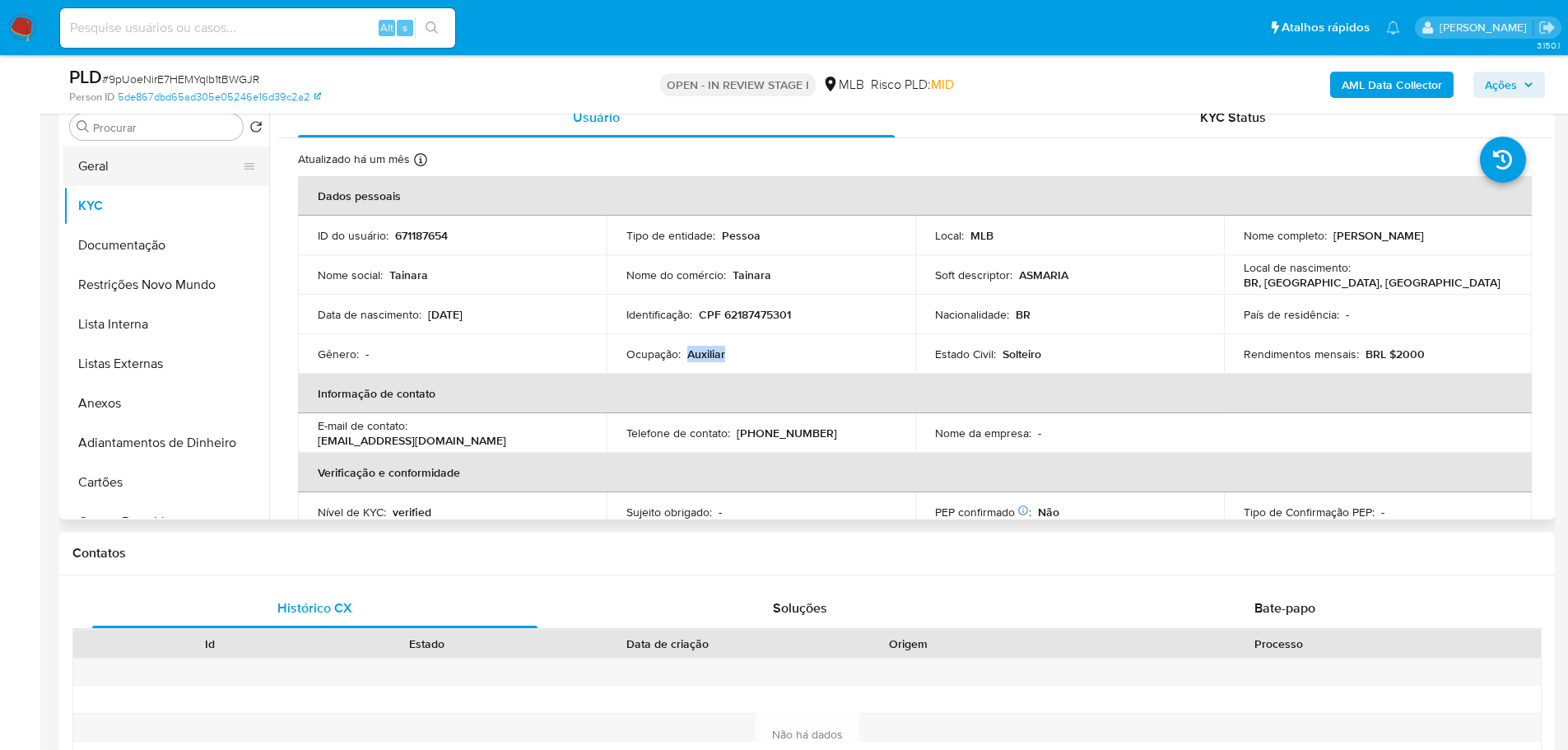
click at [101, 170] on button "Geral" at bounding box center [160, 166] width 193 height 39
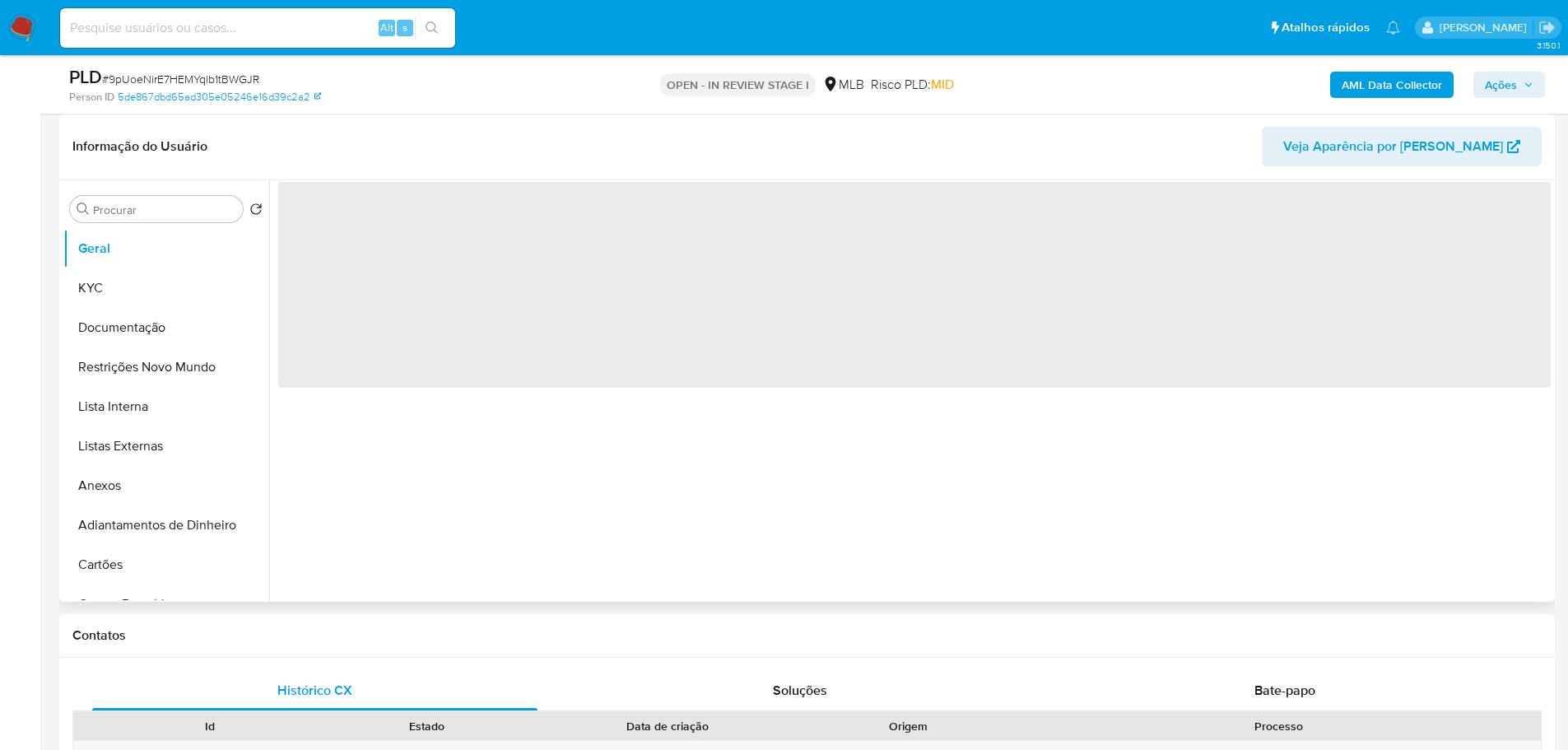
scroll to position [164, 0]
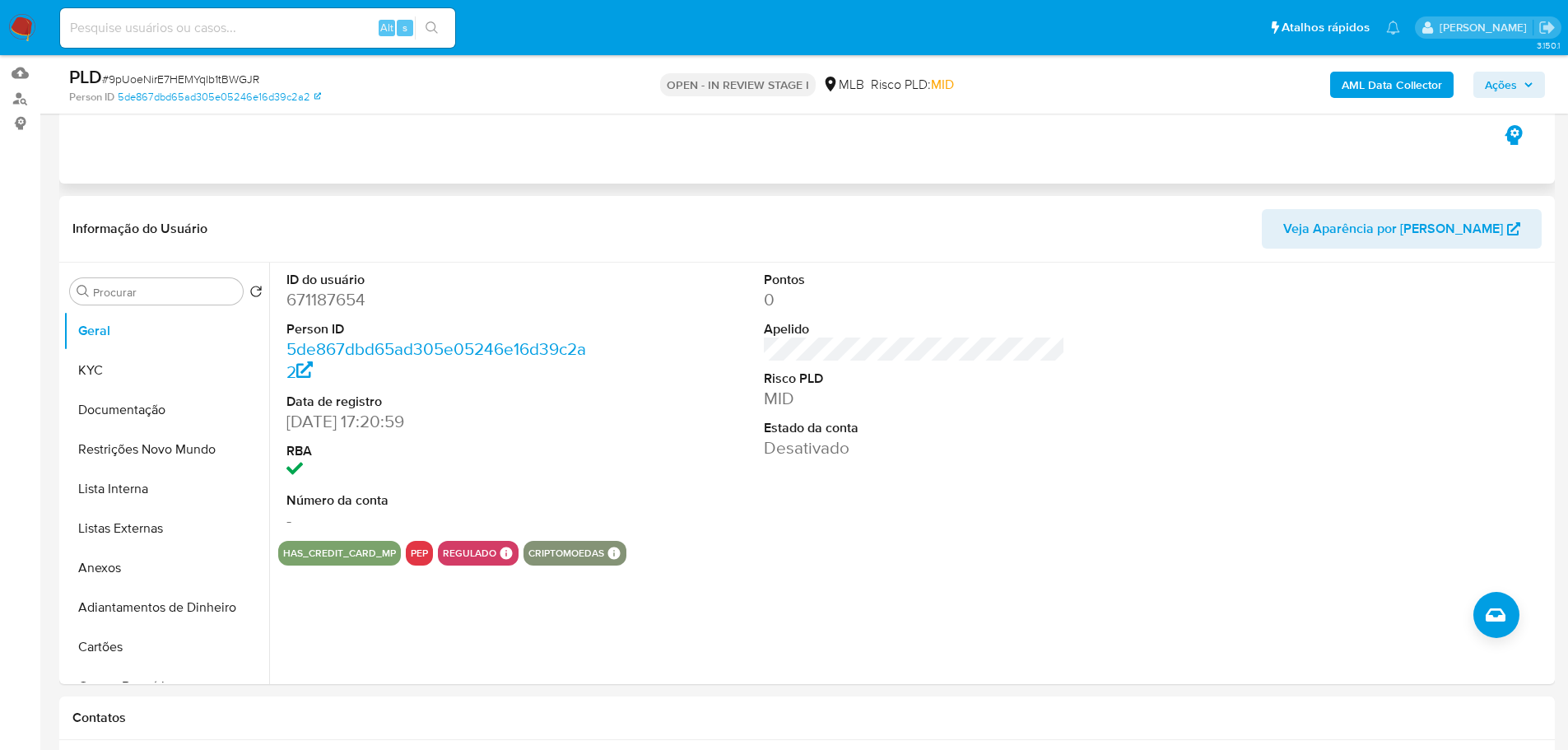
drag, startPoint x: 600, startPoint y: 1, endPoint x: 1099, endPoint y: 175, distance: 528.5
click at [1099, 175] on div "Eventos ( 1 ) Ações AUTOMATIC (1)" at bounding box center [807, 84] width 1496 height 198
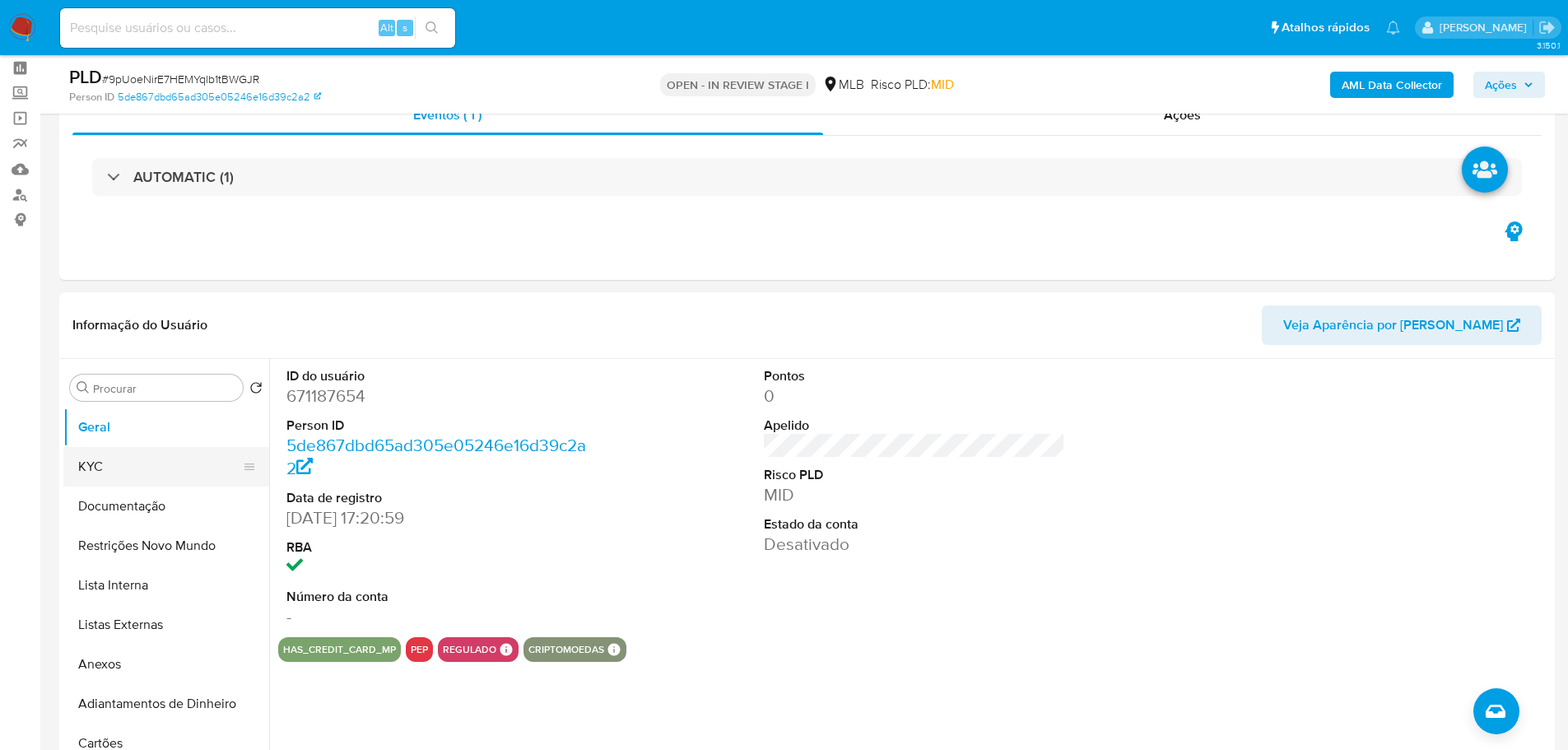
scroll to position [0, 0]
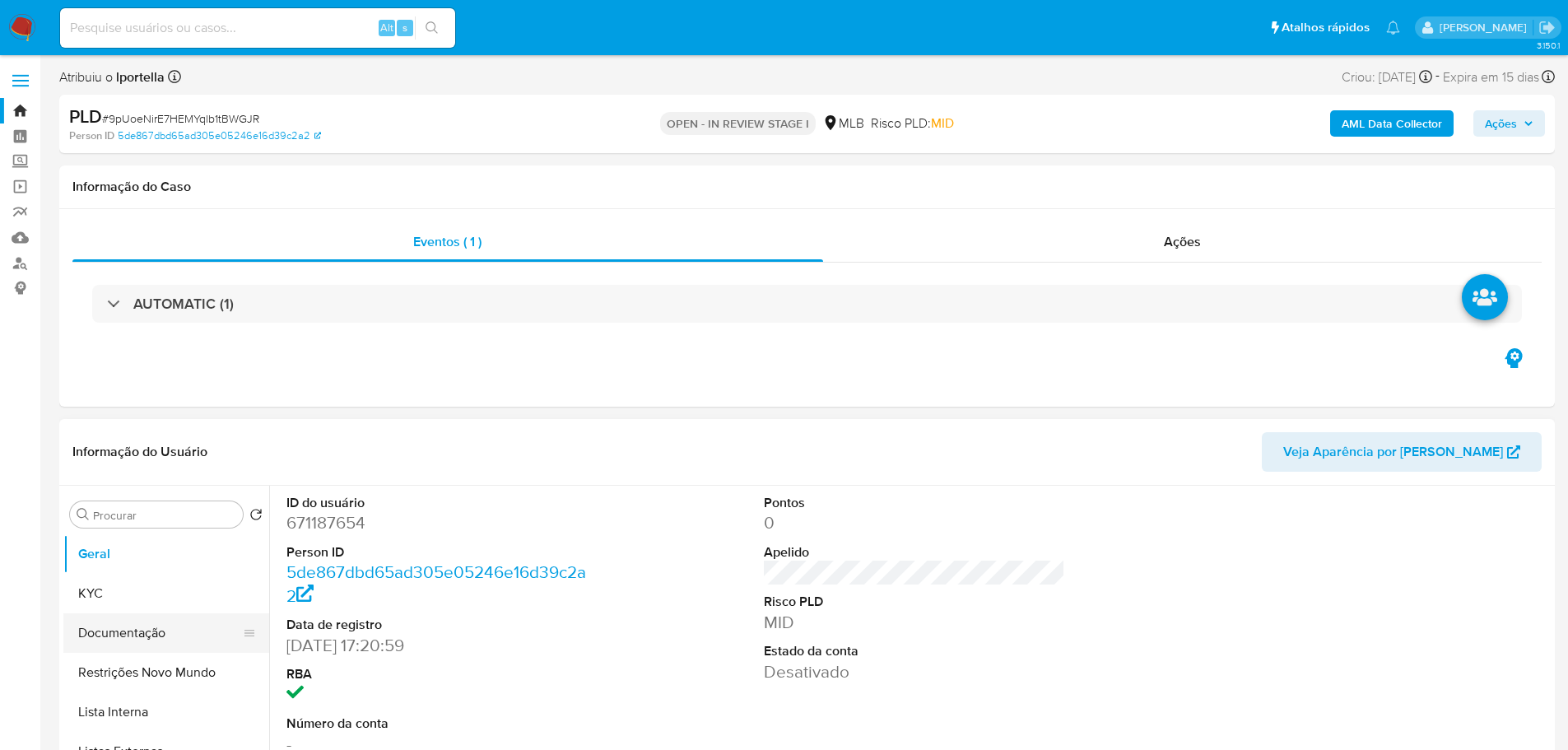
click at [130, 637] on button "Documentação" at bounding box center [160, 633] width 193 height 39
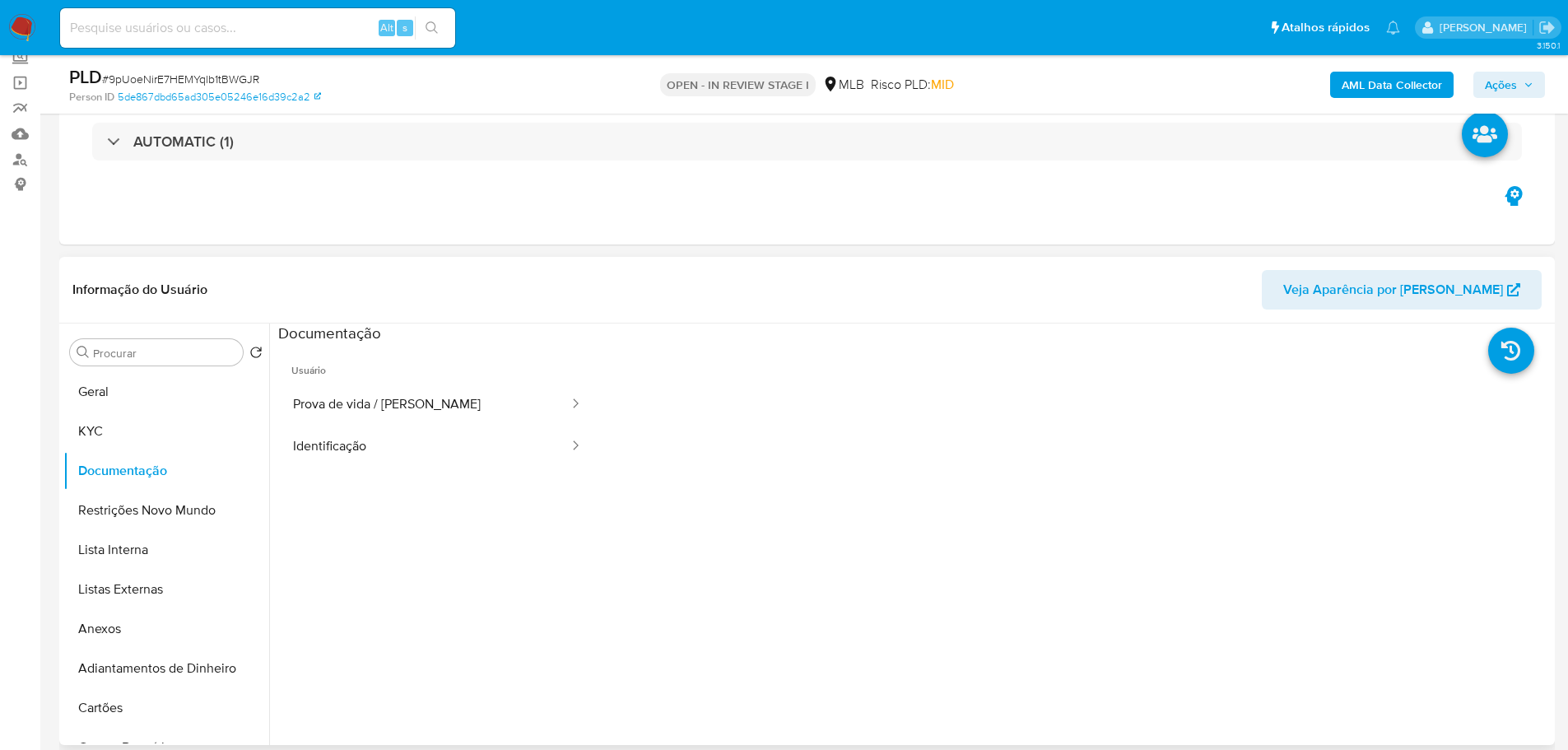
scroll to position [164, 0]
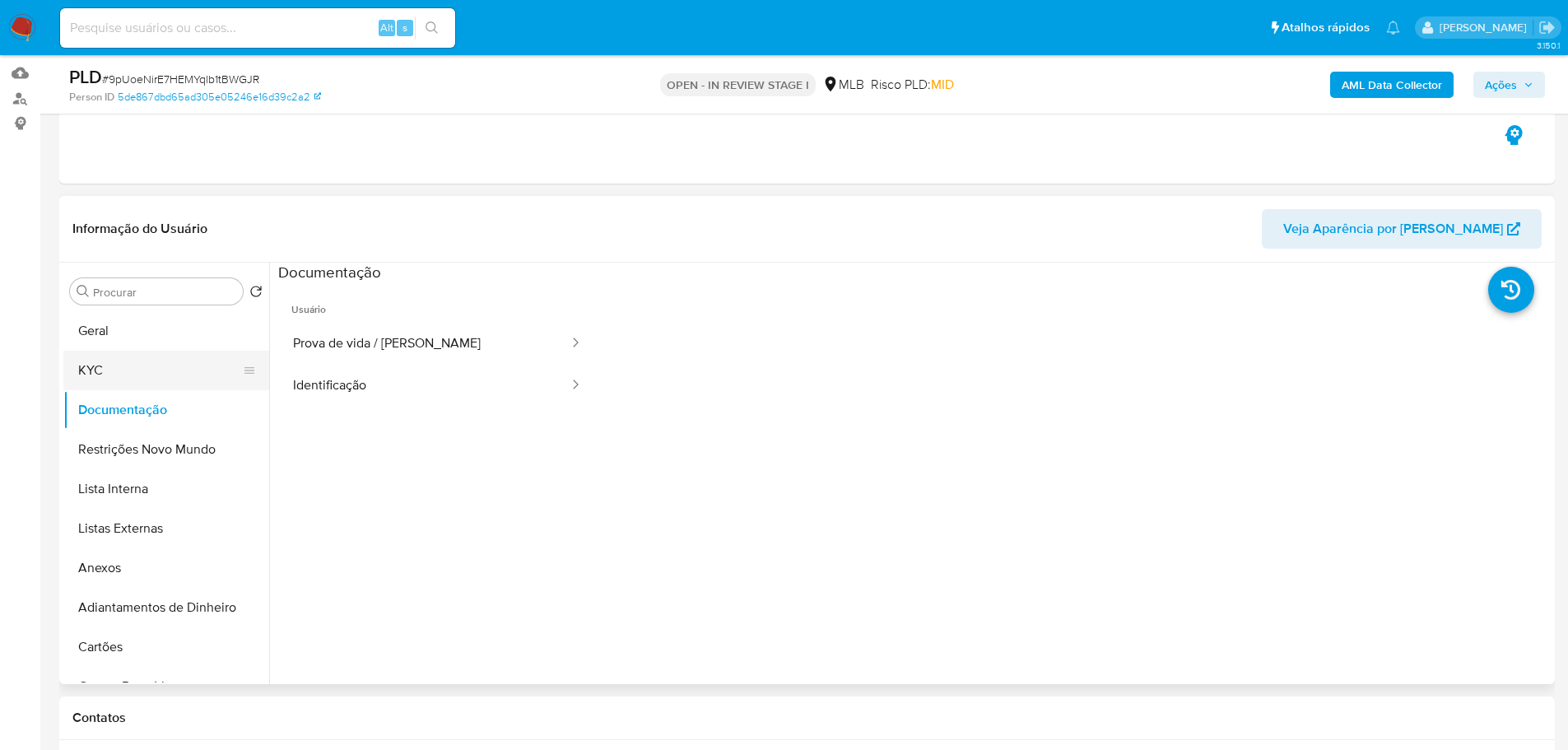
click at [123, 389] on button "KYC" at bounding box center [160, 370] width 193 height 39
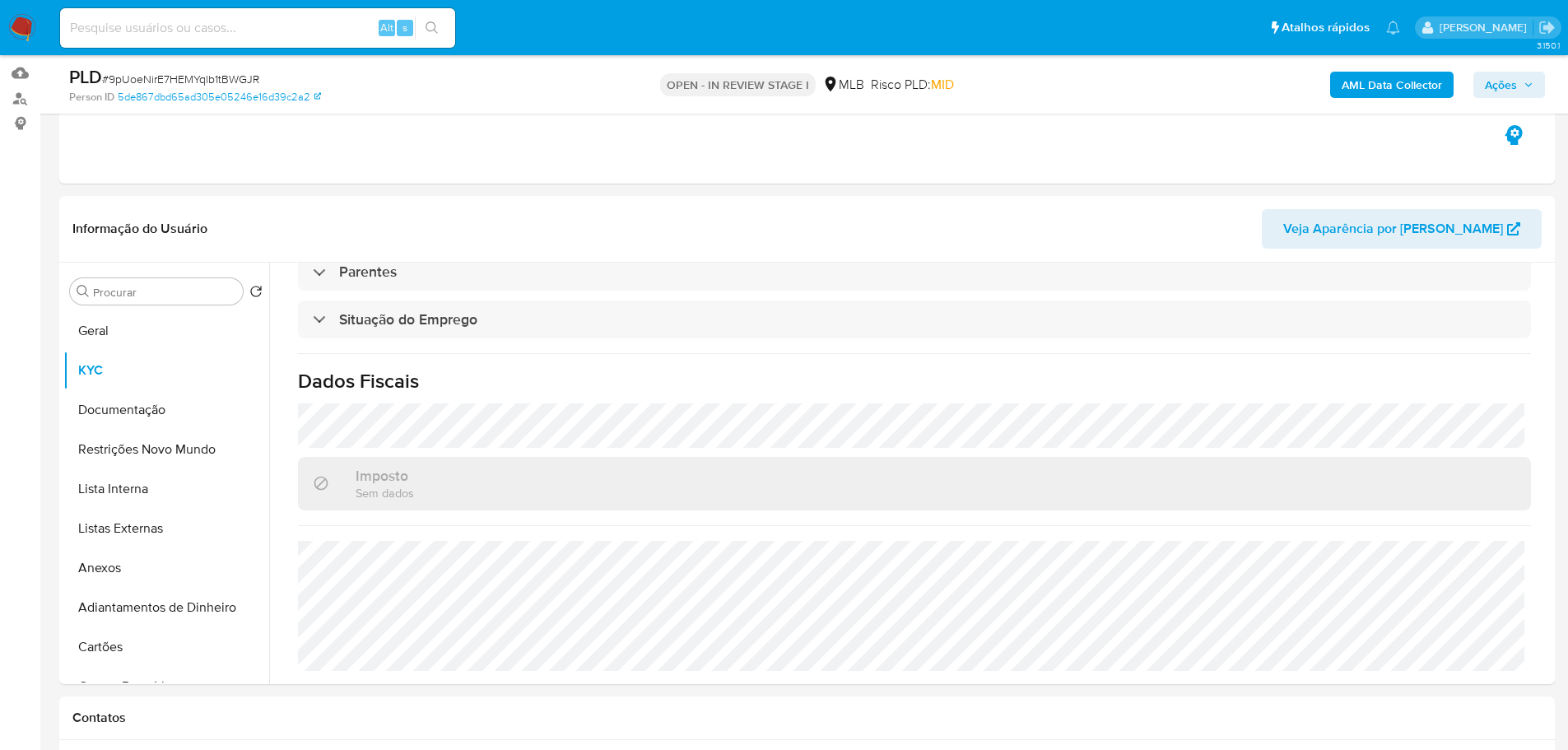
scroll to position [686, 0]
drag, startPoint x: 155, startPoint y: 333, endPoint x: 233, endPoint y: 341, distance: 78.4
click at [154, 333] on button "Geral" at bounding box center [160, 331] width 193 height 39
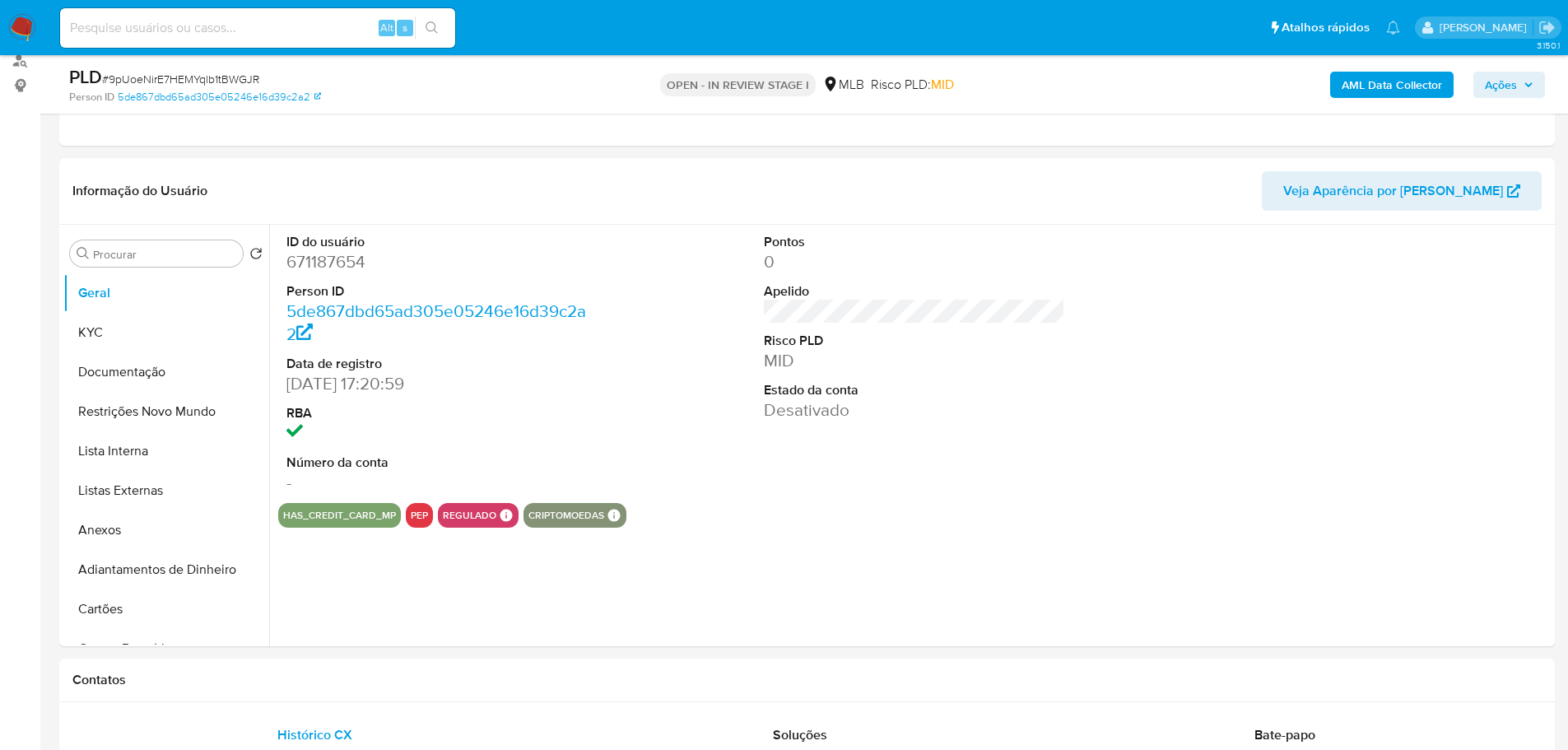
scroll to position [198, 0]
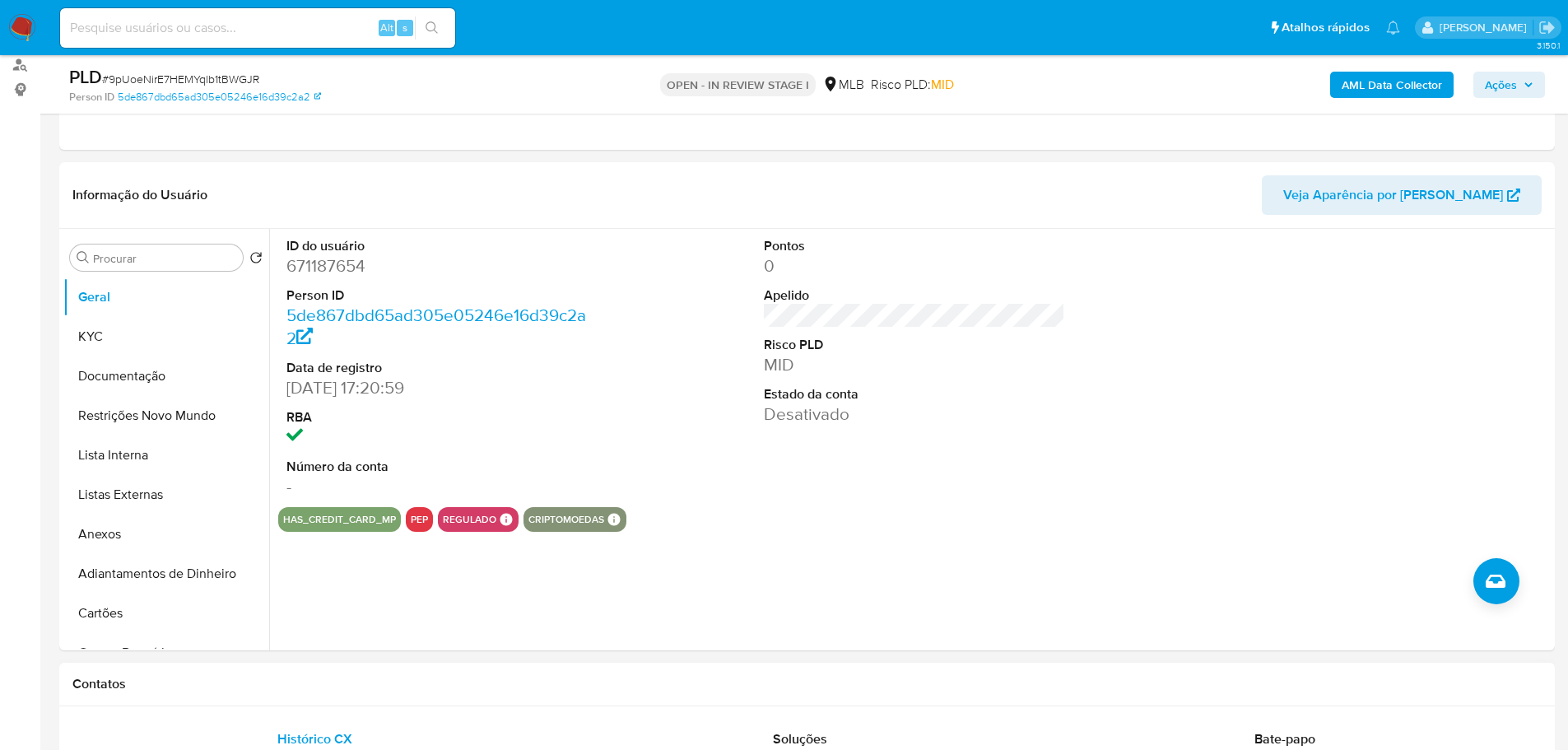
click at [339, 692] on h1 "Contatos" at bounding box center [807, 684] width 1469 height 16
click at [111, 347] on button "KYC" at bounding box center [160, 337] width 193 height 39
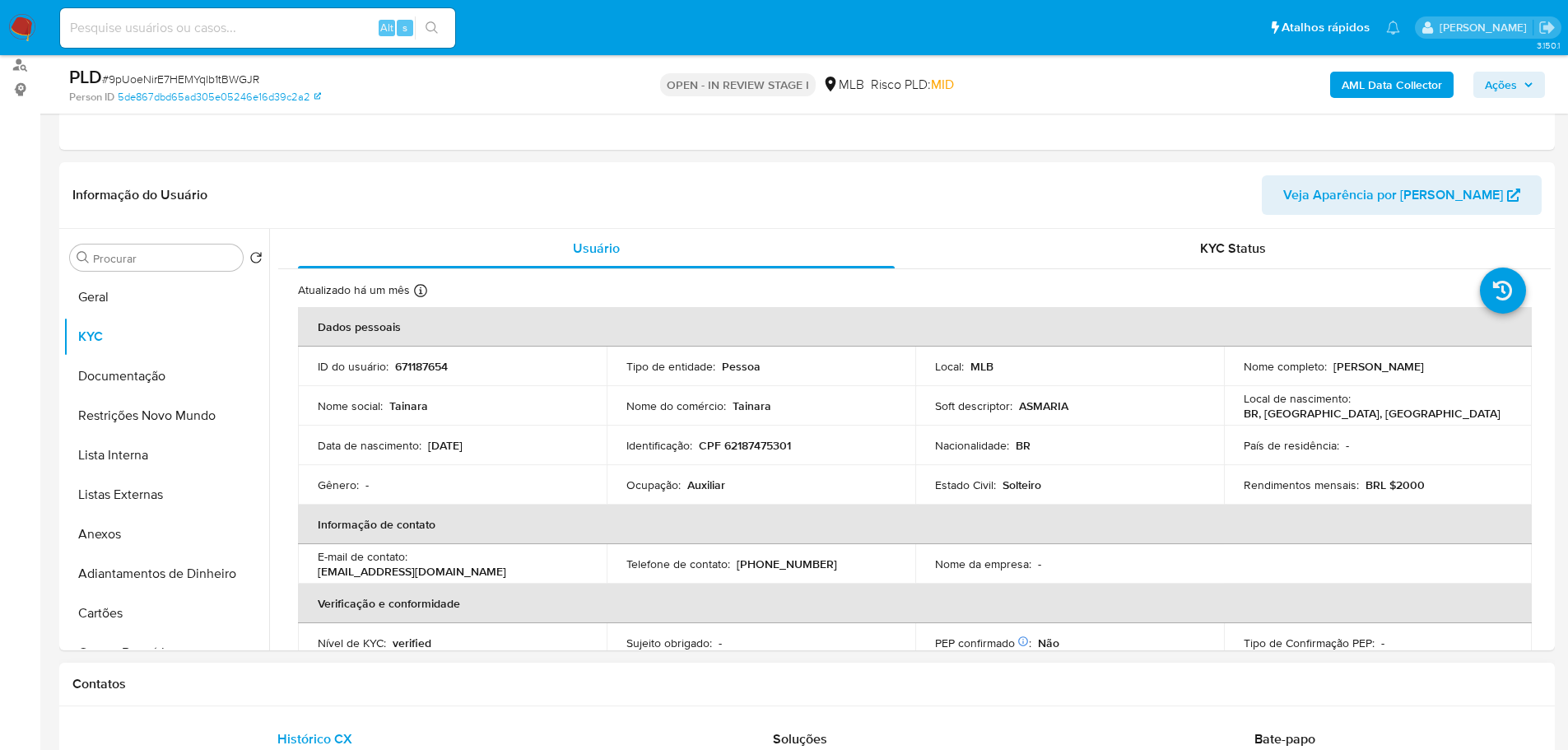
drag, startPoint x: 301, startPoint y: 662, endPoint x: 290, endPoint y: 662, distance: 11.0
click at [300, 662] on div "Contatos" at bounding box center [807, 684] width 1496 height 44
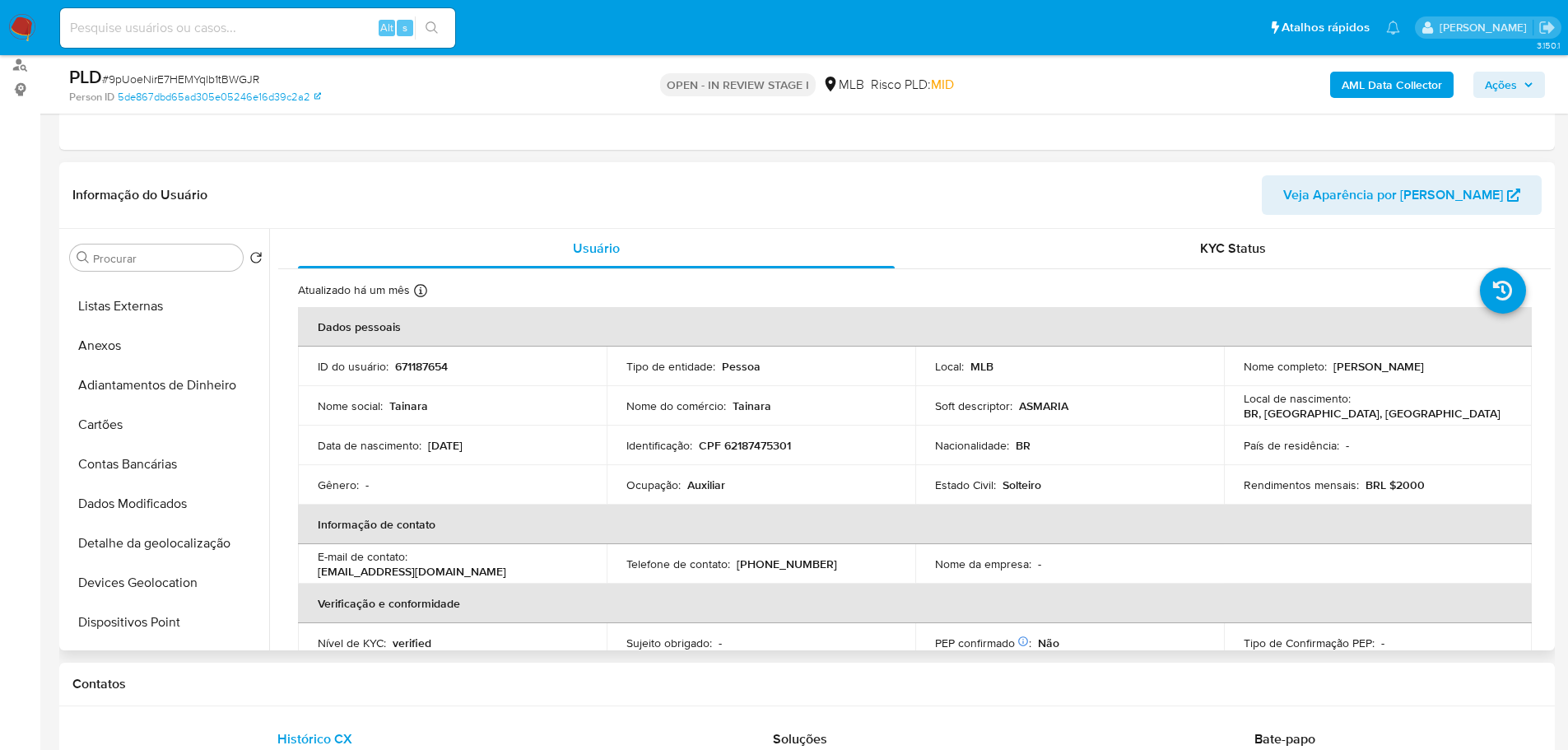
scroll to position [412, 0]
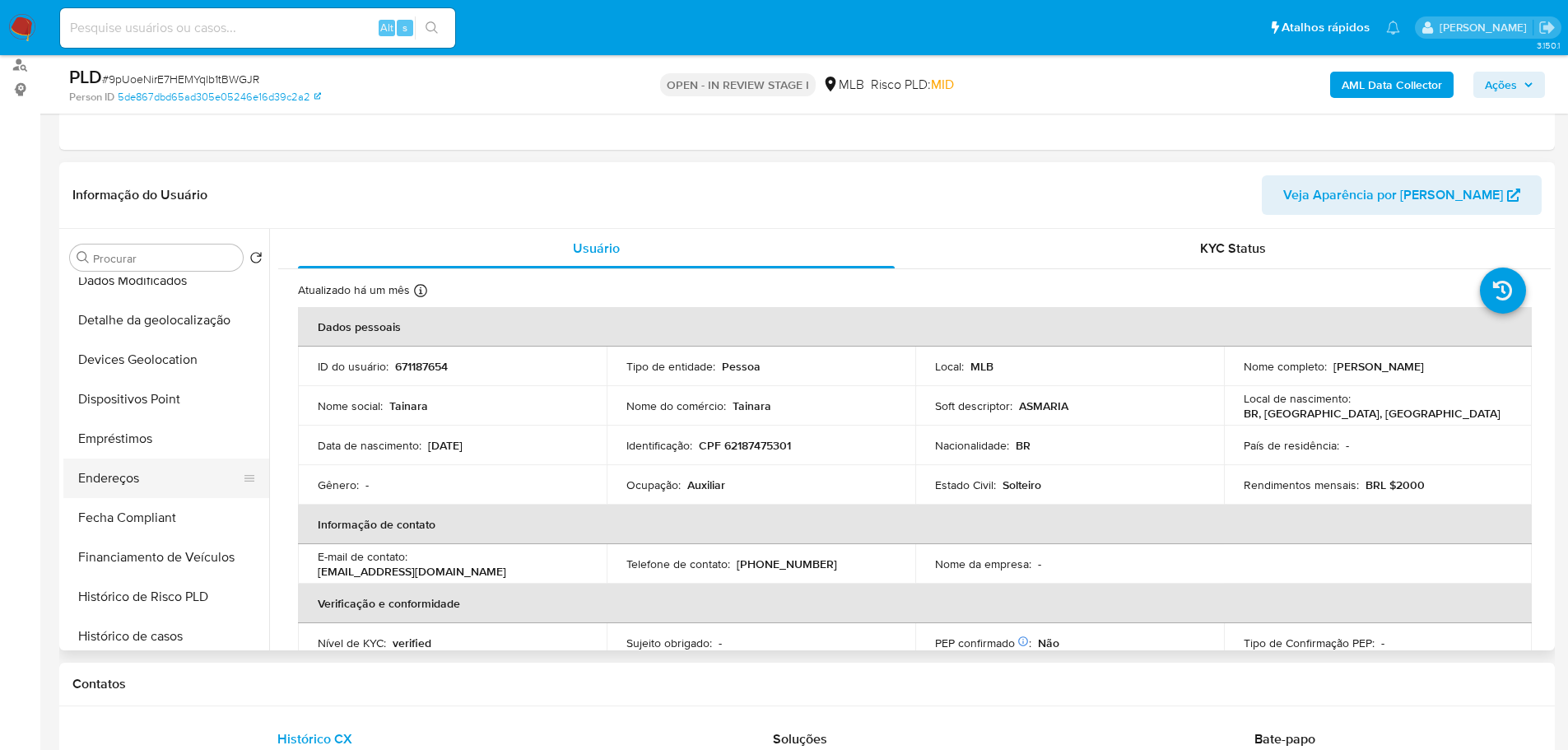
click at [156, 485] on button "Endereços" at bounding box center [160, 478] width 193 height 39
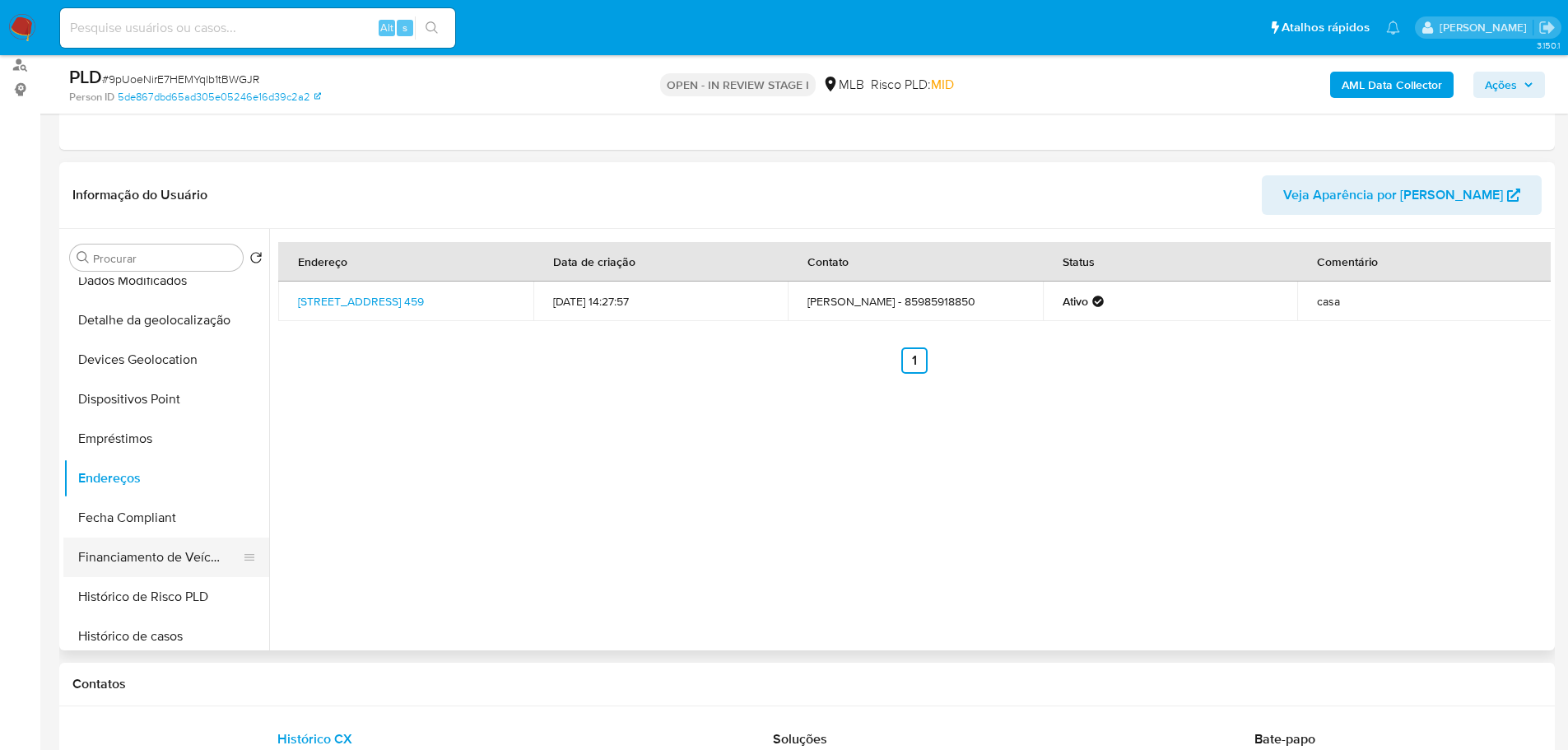
drag, startPoint x: 366, startPoint y: 688, endPoint x: 164, endPoint y: 550, distance: 244.6
click at [352, 686] on h1 "Contatos" at bounding box center [807, 684] width 1469 height 16
click at [138, 329] on button "Detalhe da geolocalização" at bounding box center [160, 320] width 193 height 39
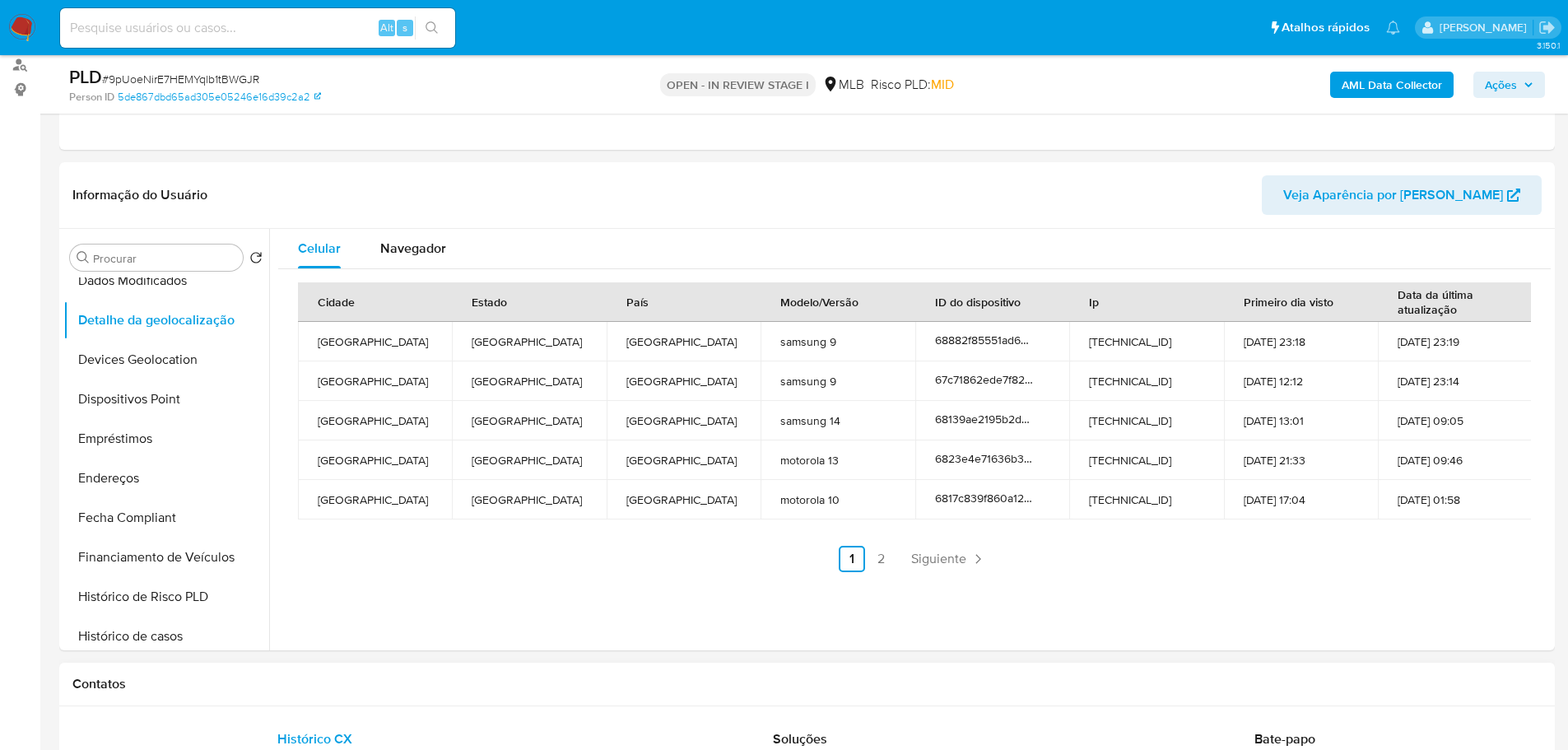
click at [338, 693] on div "Contatos" at bounding box center [807, 684] width 1496 height 44
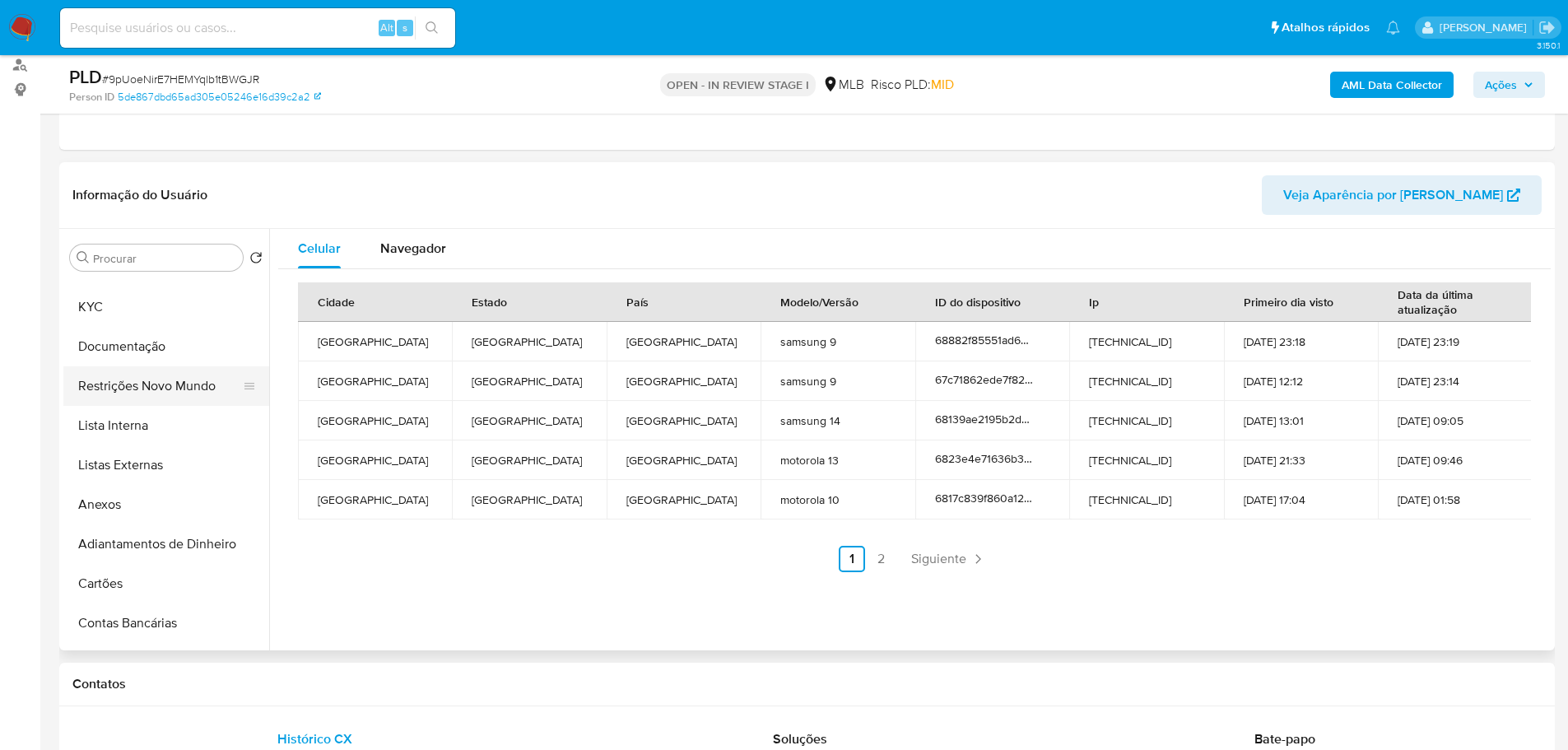
scroll to position [0, 0]
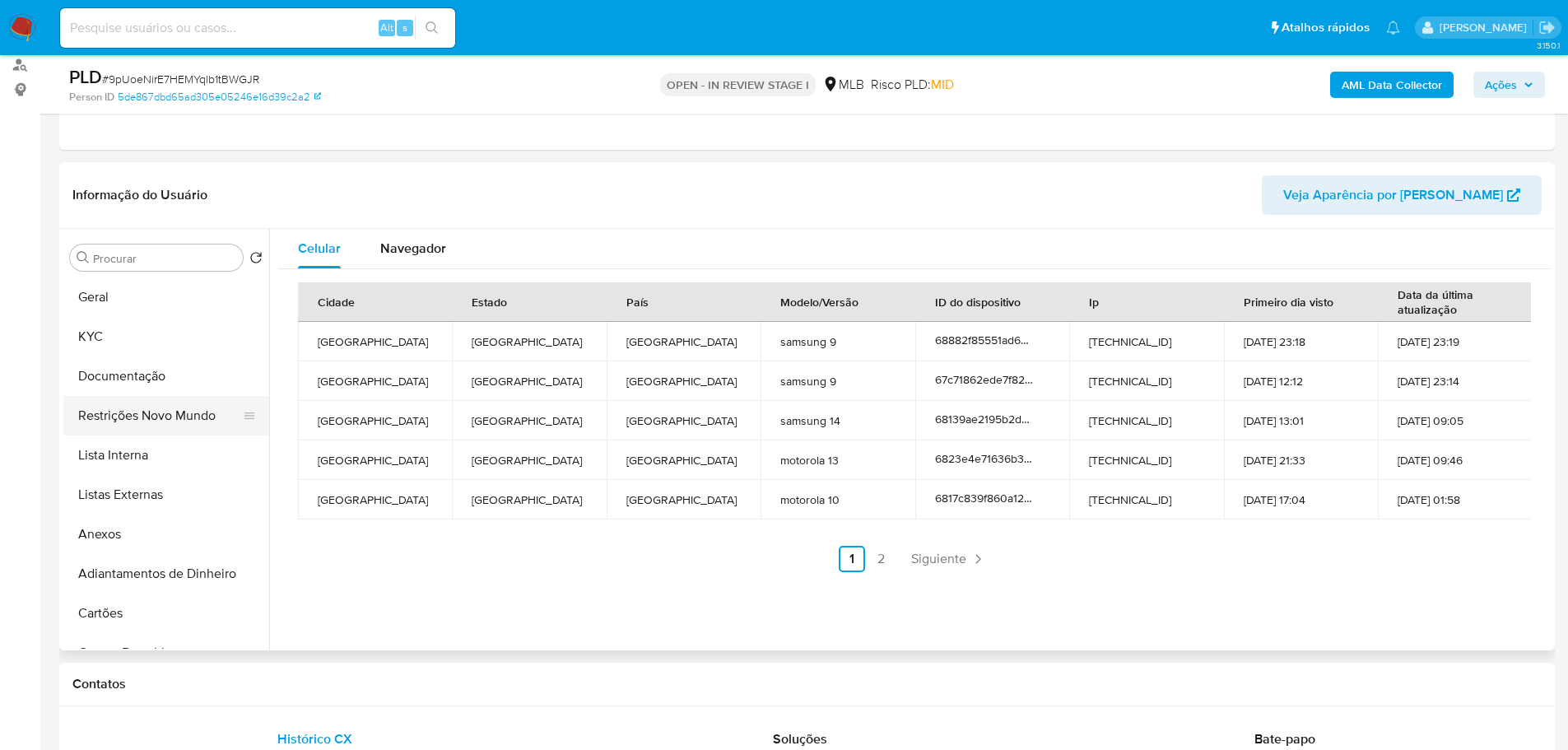
drag, startPoint x: 165, startPoint y: 416, endPoint x: 13, endPoint y: 453, distance: 156.4
click at [164, 416] on button "Restrições Novo Mundo" at bounding box center [166, 416] width 205 height 39
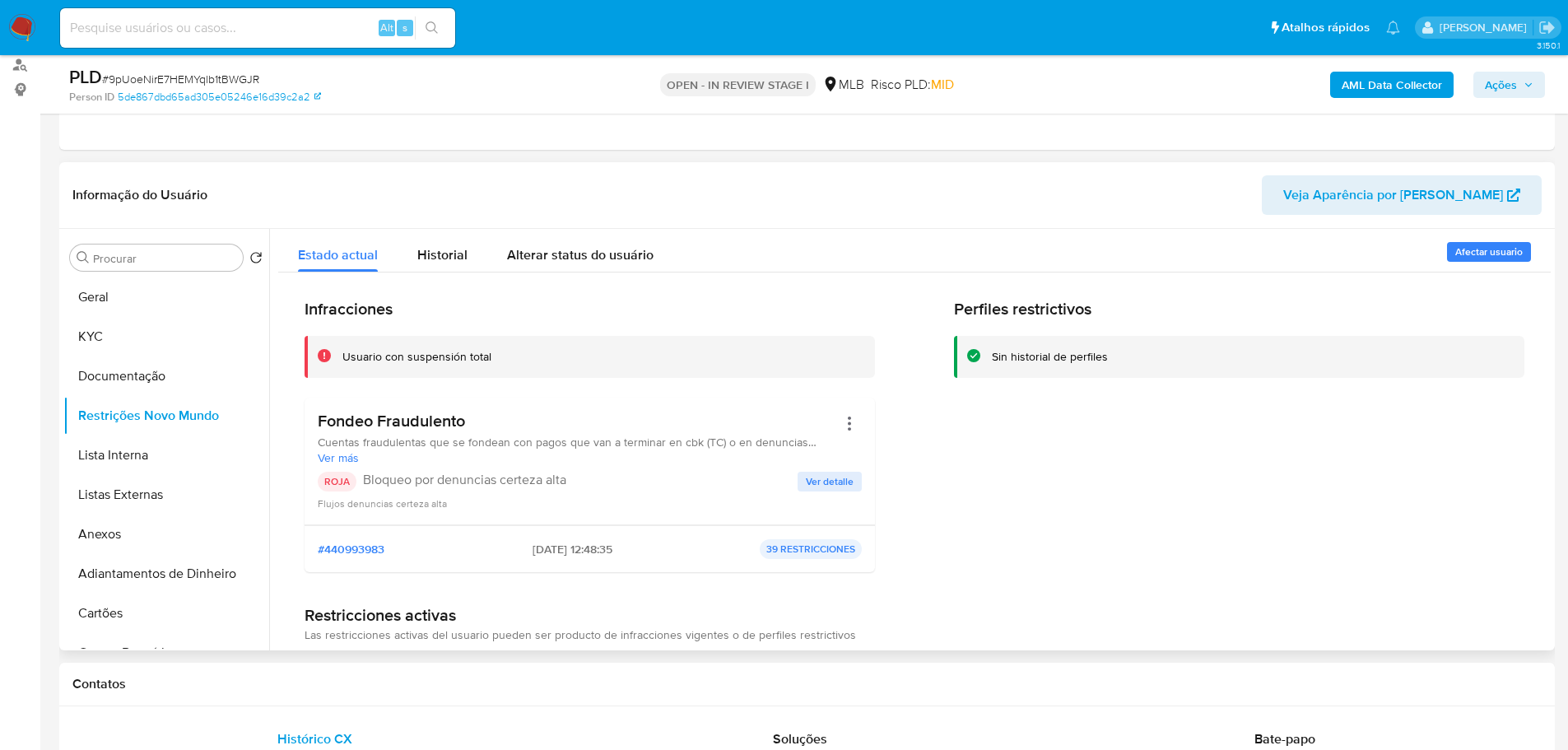
click at [1111, 510] on div "Perfiles restrictivos Sin historial de perfiles" at bounding box center [1239, 442] width 570 height 287
click at [507, 683] on h1 "Contatos" at bounding box center [807, 684] width 1469 height 16
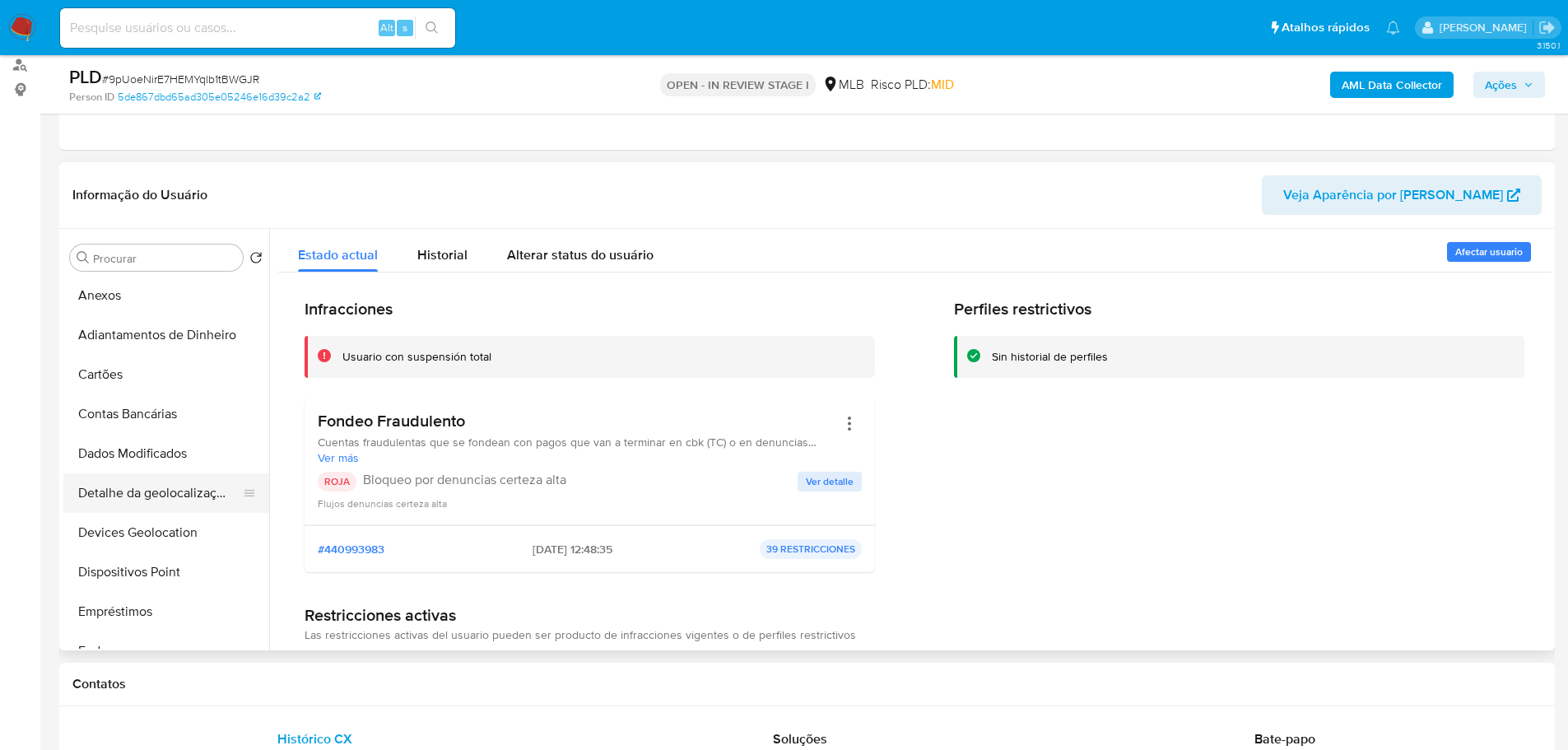
scroll to position [247, 0]
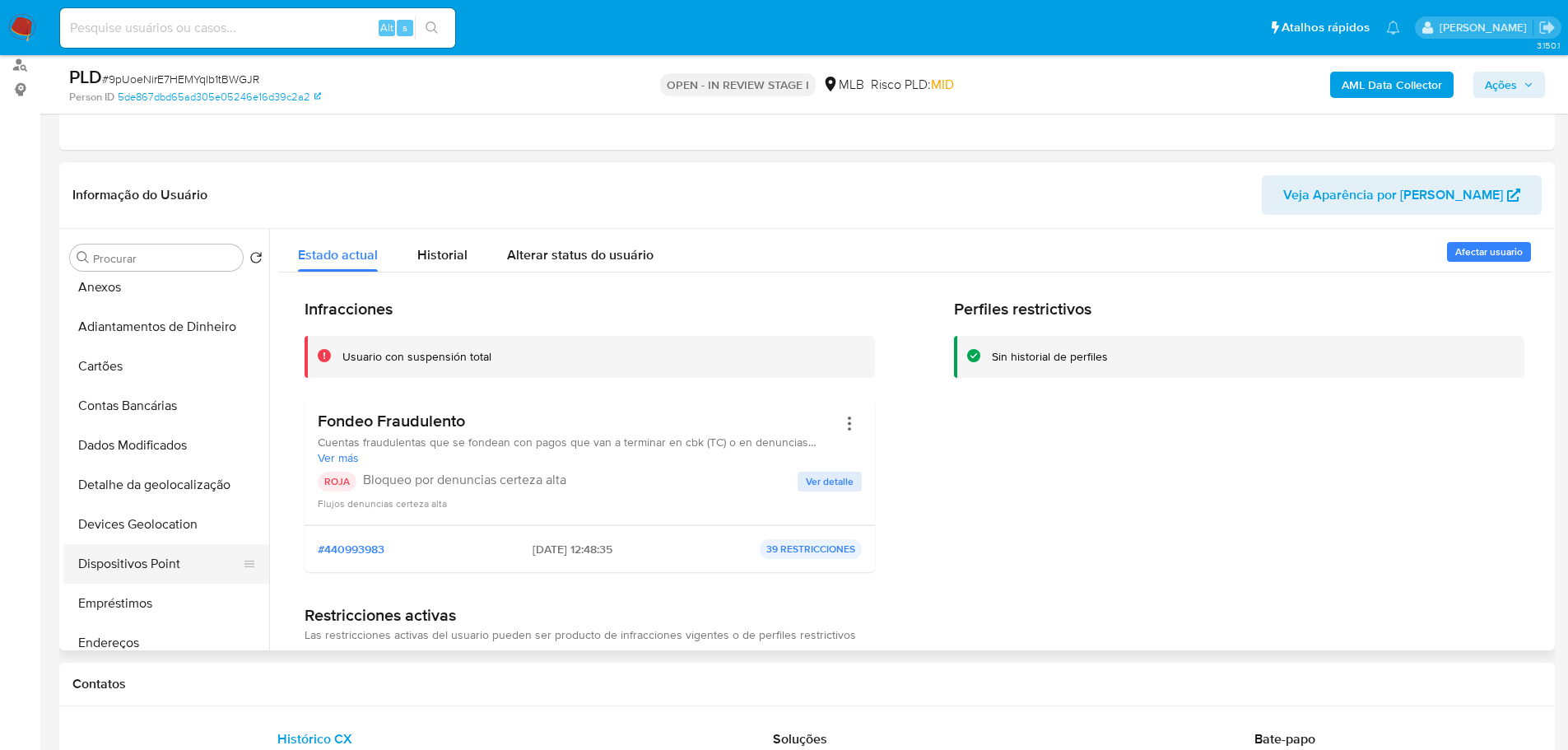
click at [155, 572] on button "Dispositivos Point" at bounding box center [160, 564] width 193 height 39
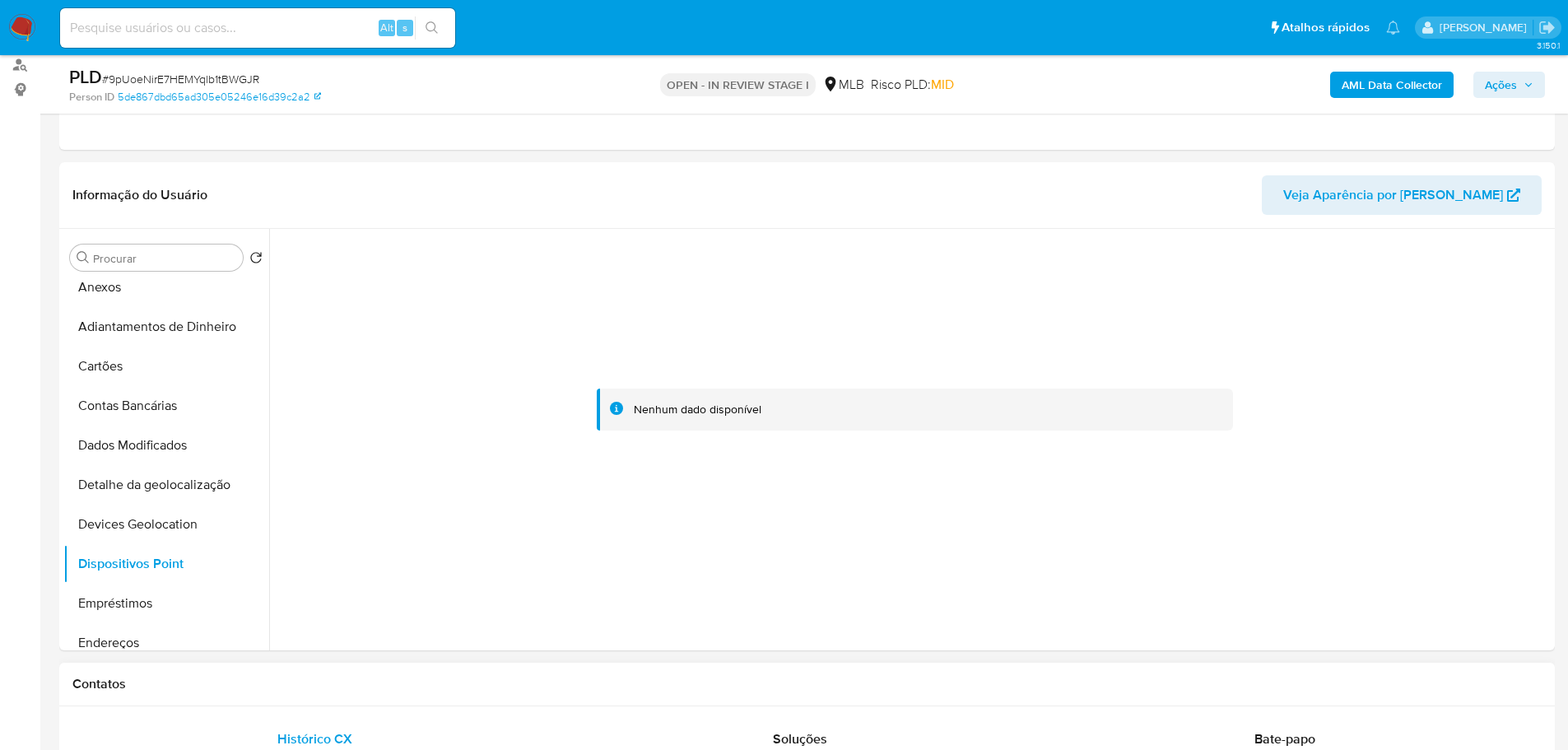
click at [789, 681] on h1 "Contatos" at bounding box center [807, 684] width 1469 height 16
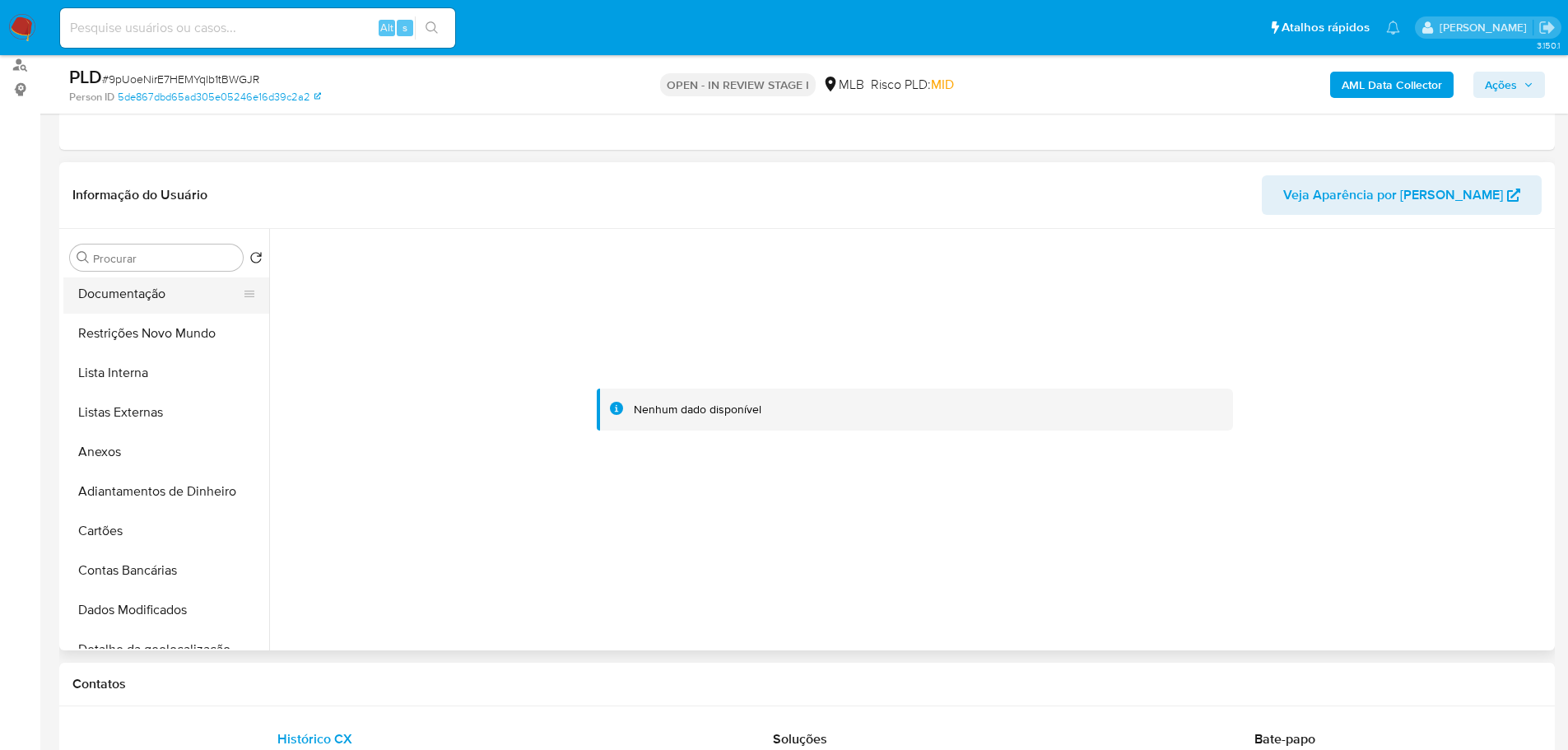
scroll to position [0, 0]
click at [109, 340] on button "KYC" at bounding box center [160, 337] width 193 height 39
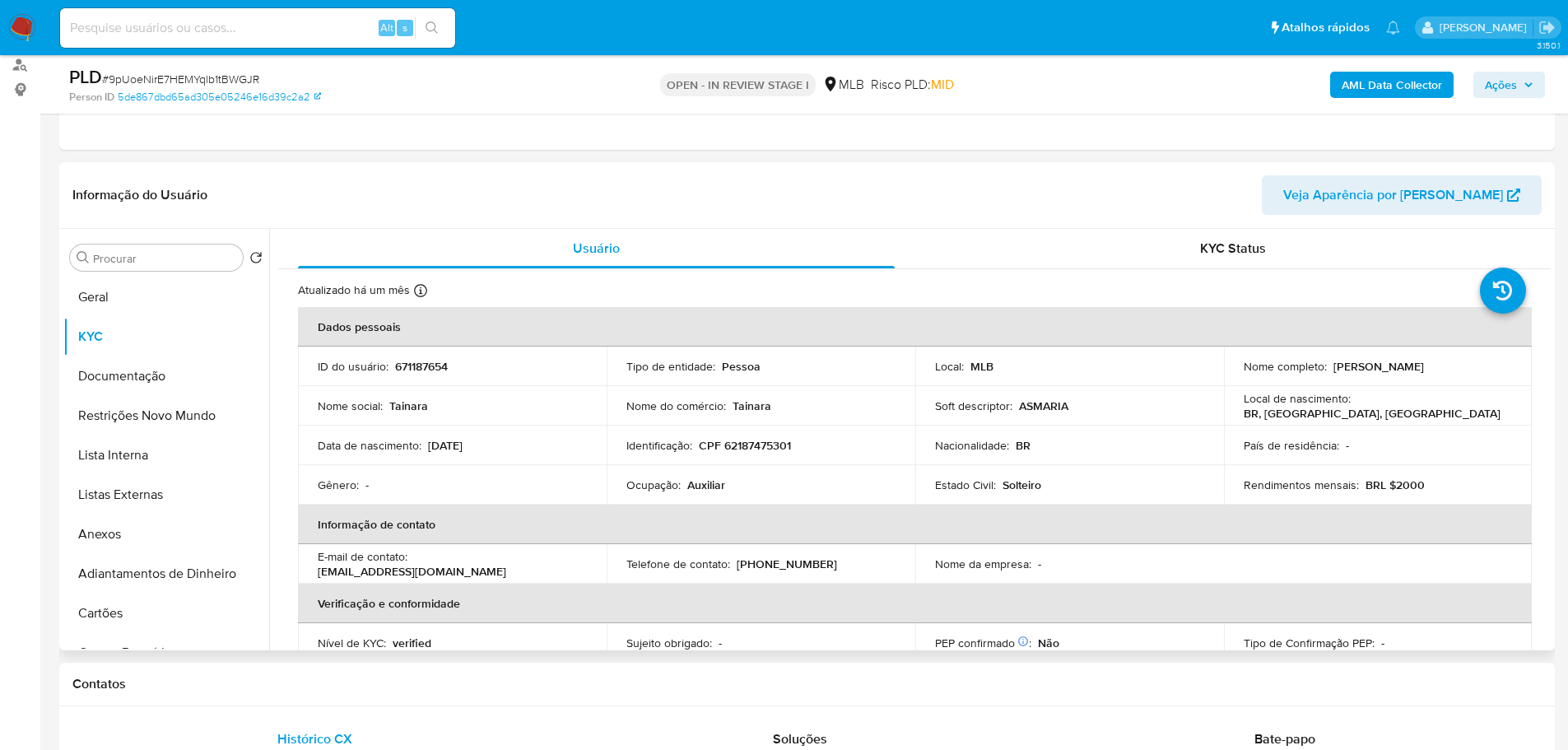
click at [759, 446] on p "CPF 62187475301" at bounding box center [744, 445] width 92 height 15
copy p "62187475301"
drag, startPoint x: 1437, startPoint y: 372, endPoint x: 1330, endPoint y: 370, distance: 107.0
click at [1330, 370] on div "Nome completo : Tainara Lima da Silva" at bounding box center [1378, 367] width 269 height 15
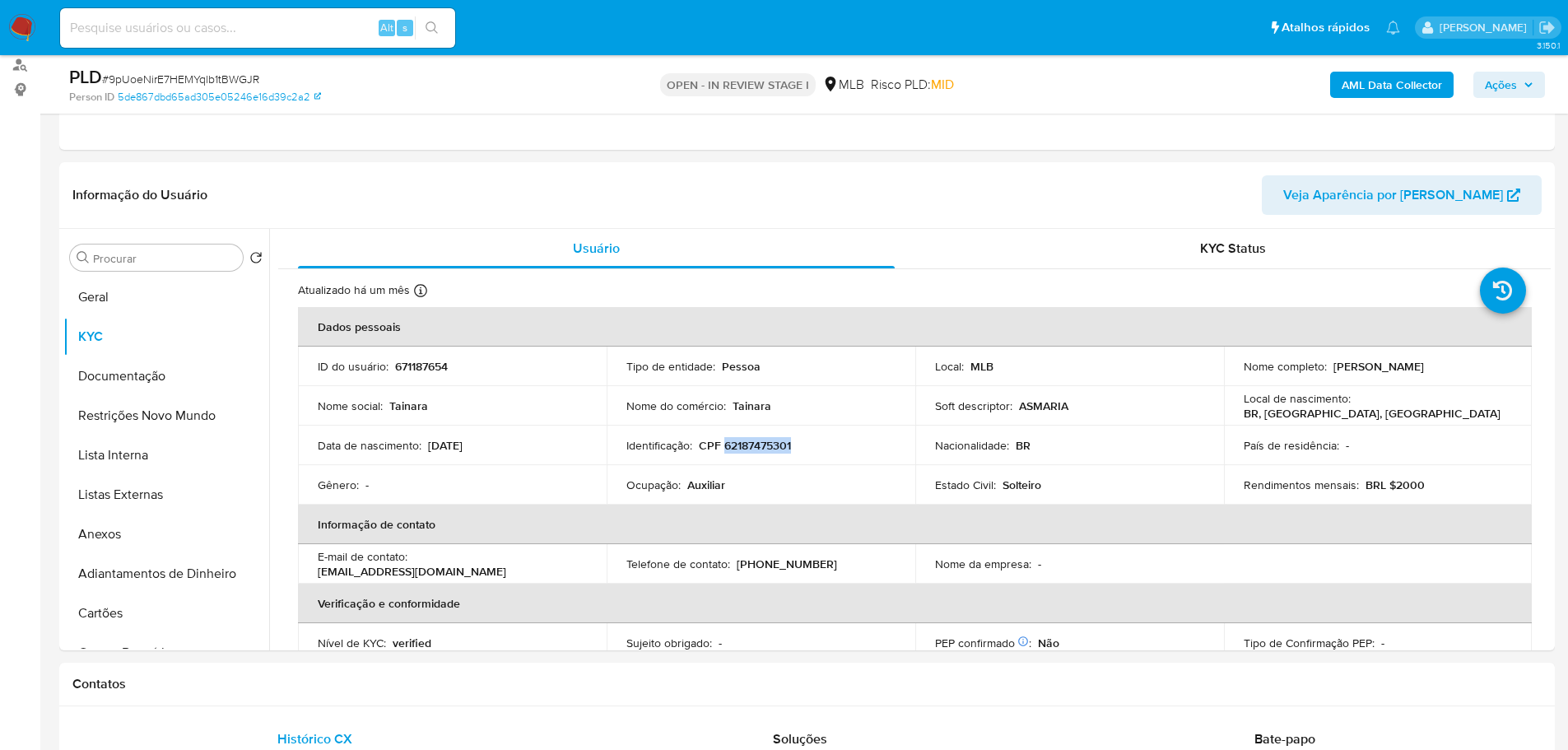
copy p "Tainara Lima da Silva"
click at [1516, 80] on span "Ações" at bounding box center [1501, 84] width 32 height 26
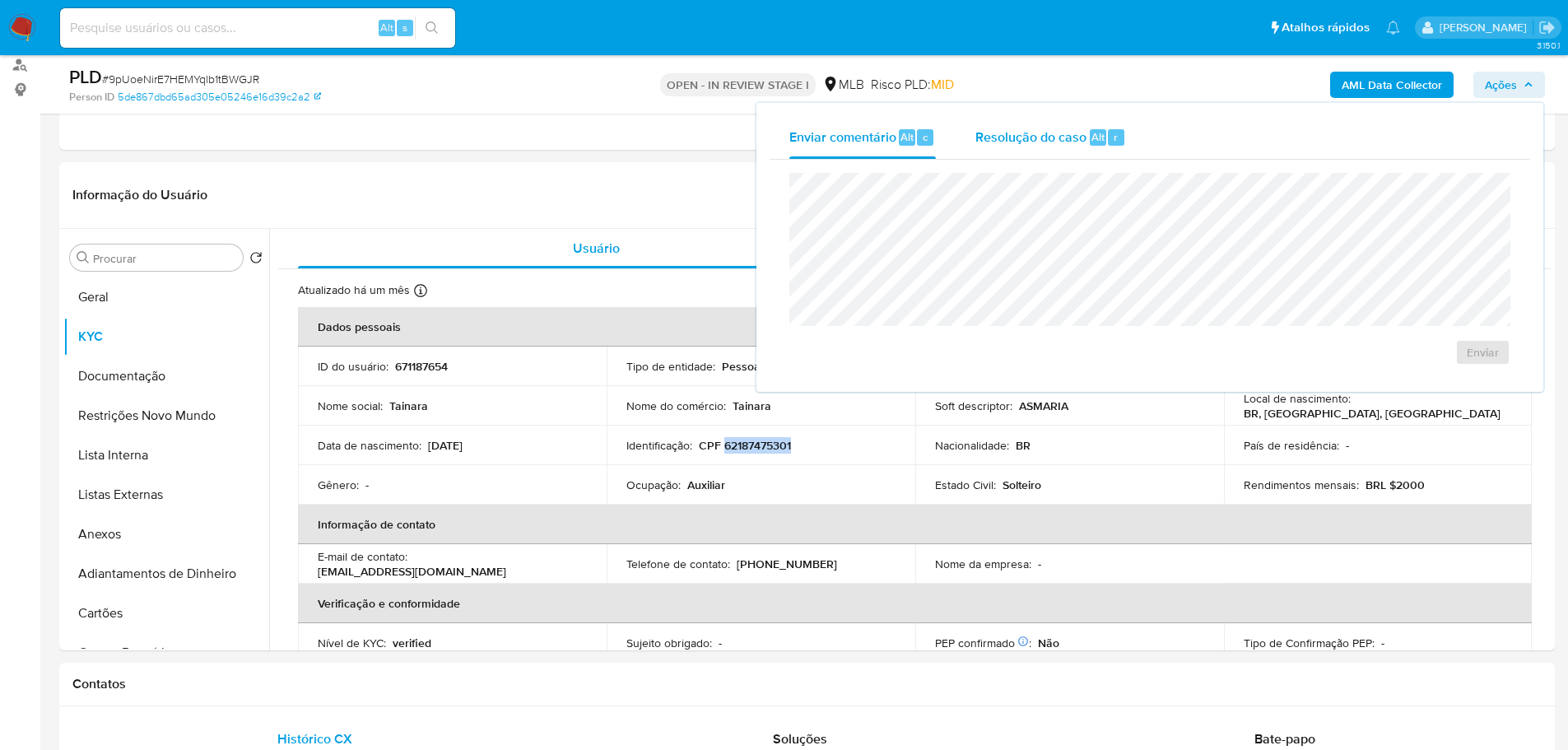
click at [1080, 127] on div "Resolução do caso Alt r" at bounding box center [1051, 138] width 151 height 43
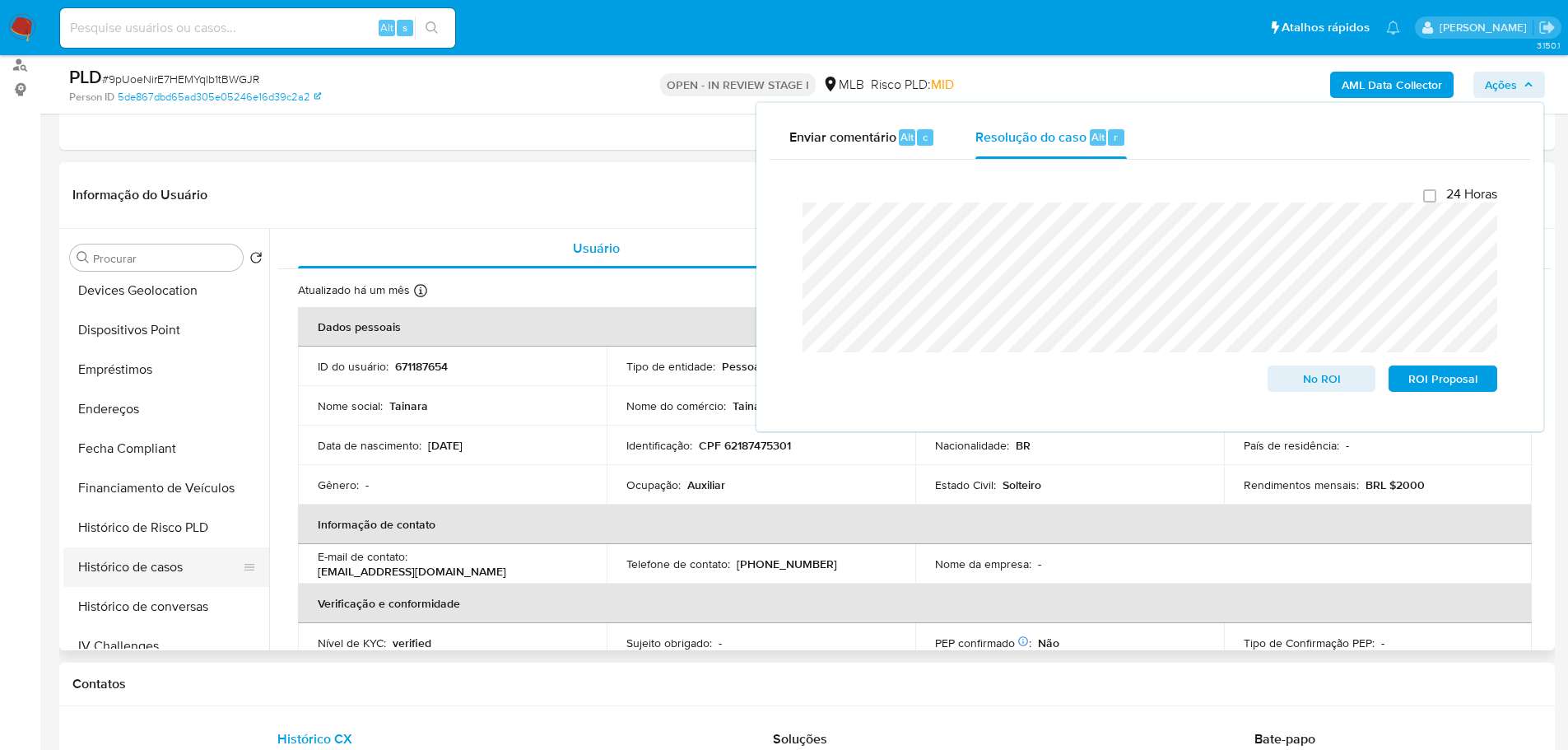
scroll to position [577, 0]
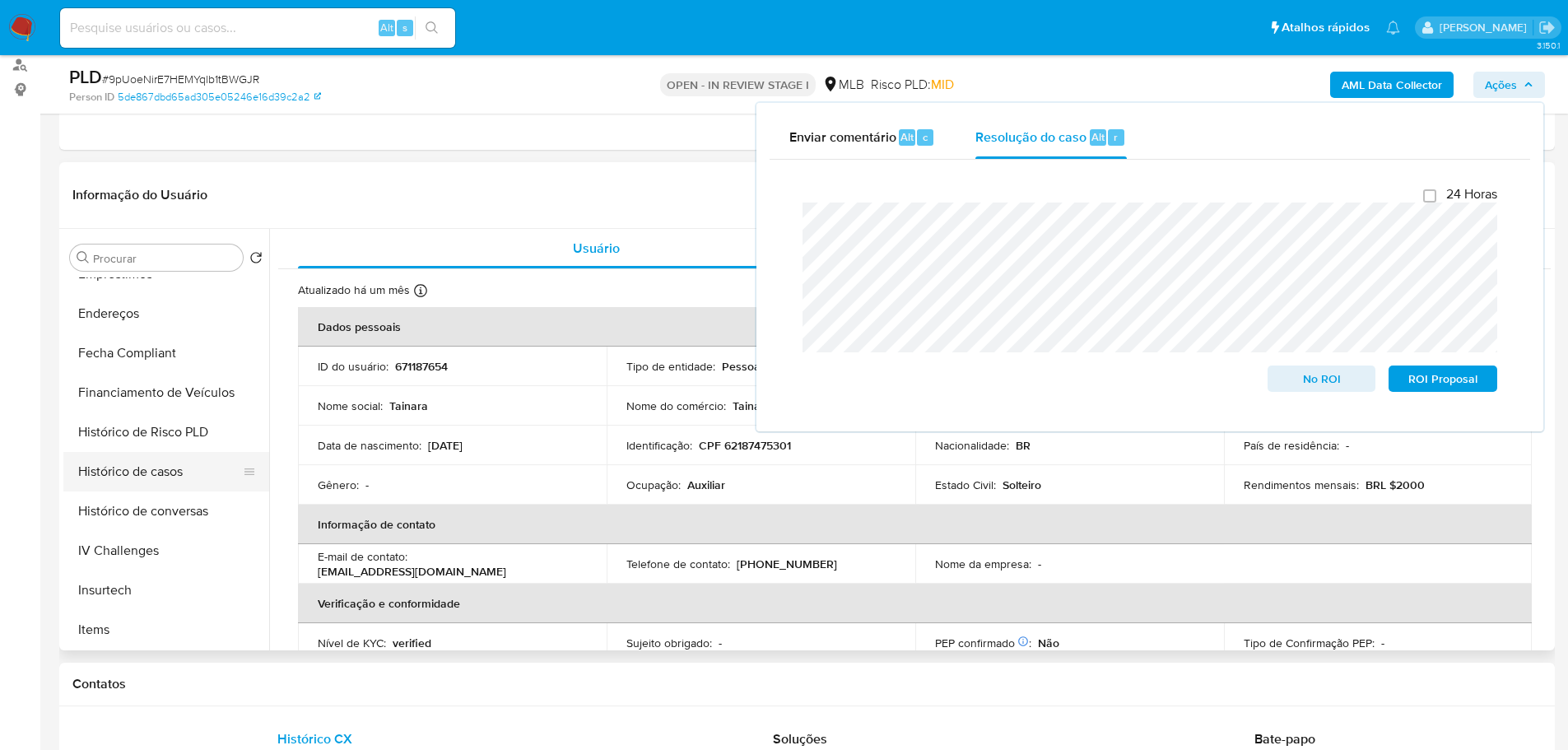
click at [178, 485] on button "Histórico de casos" at bounding box center [160, 472] width 193 height 39
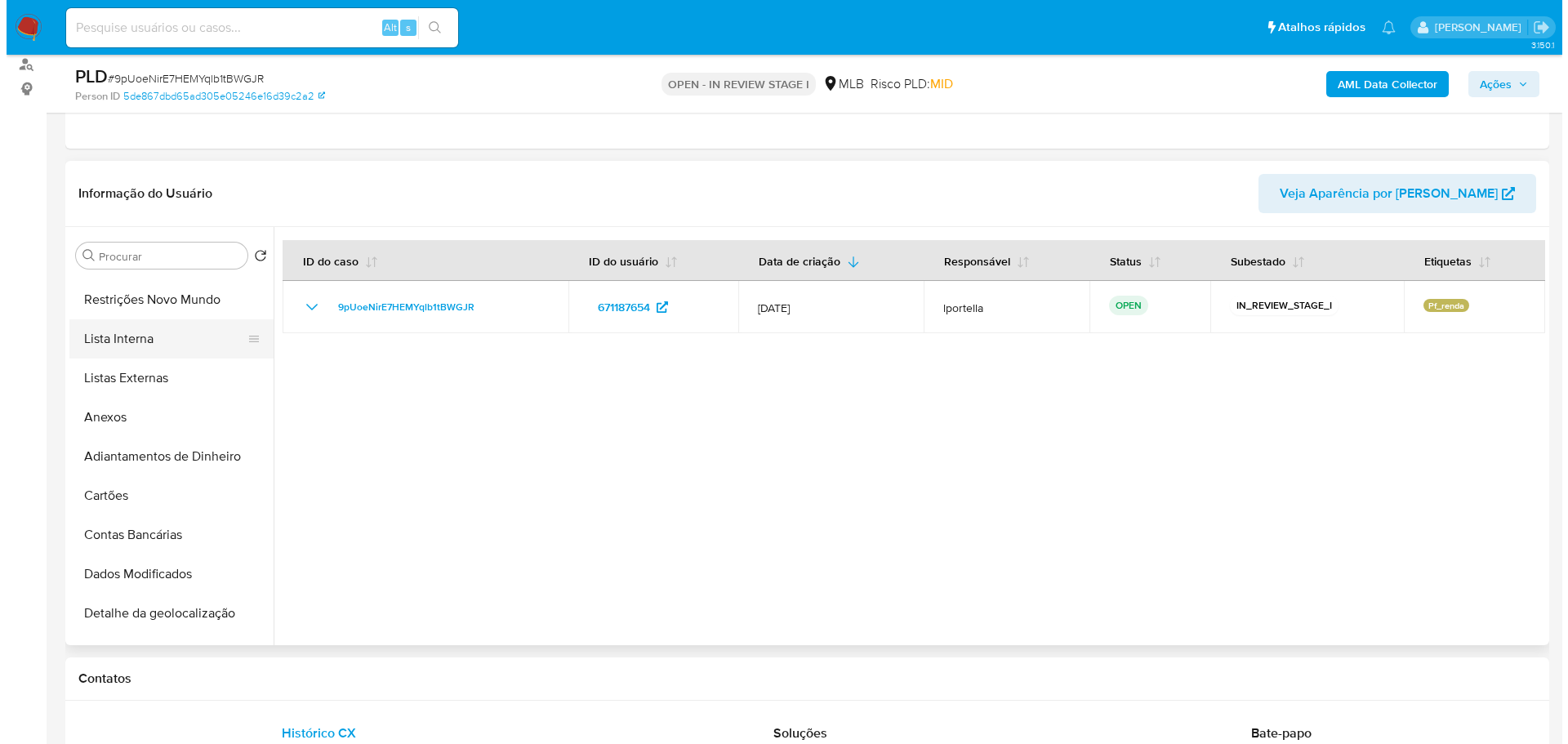
scroll to position [0, 0]
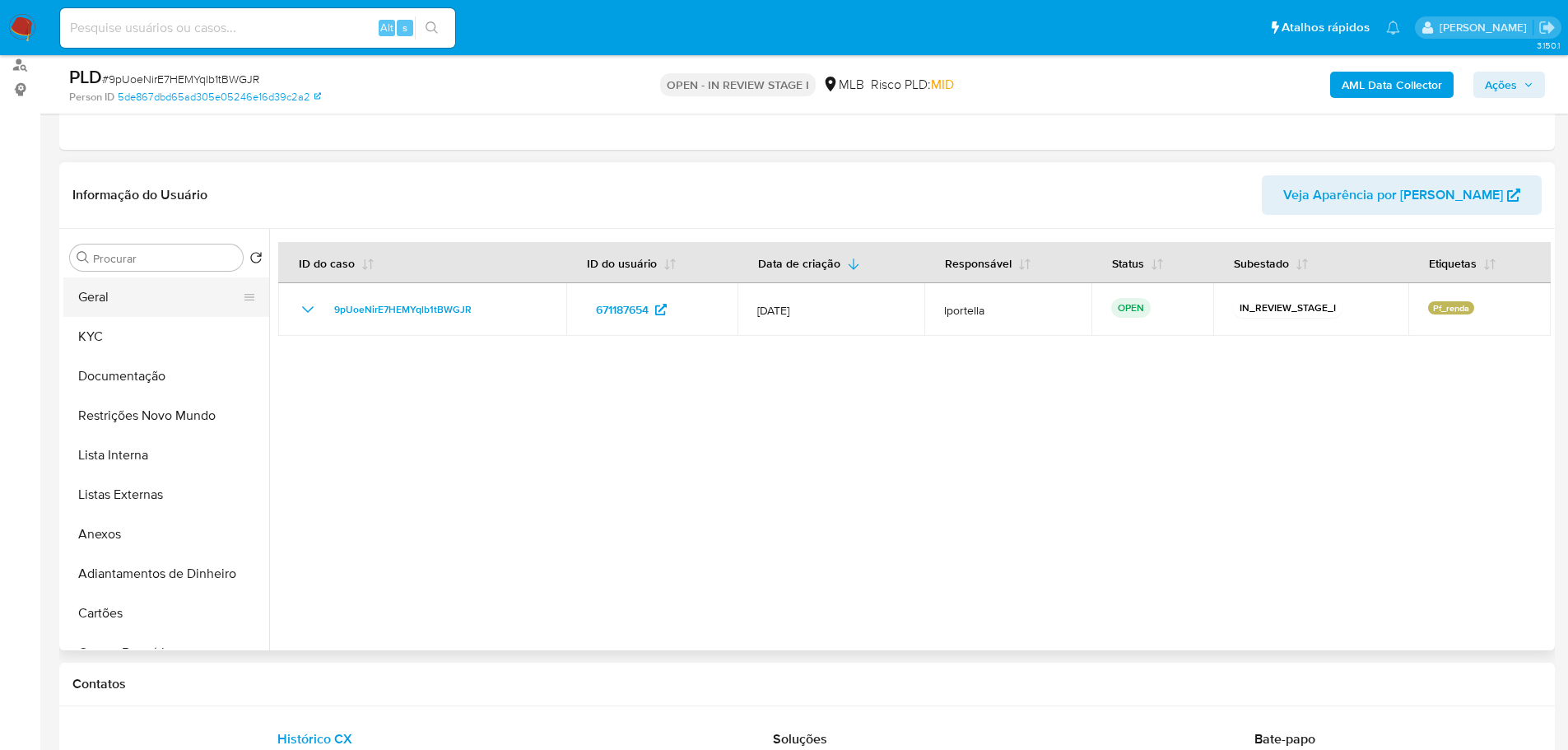
click at [132, 282] on button "Geral" at bounding box center [160, 297] width 193 height 39
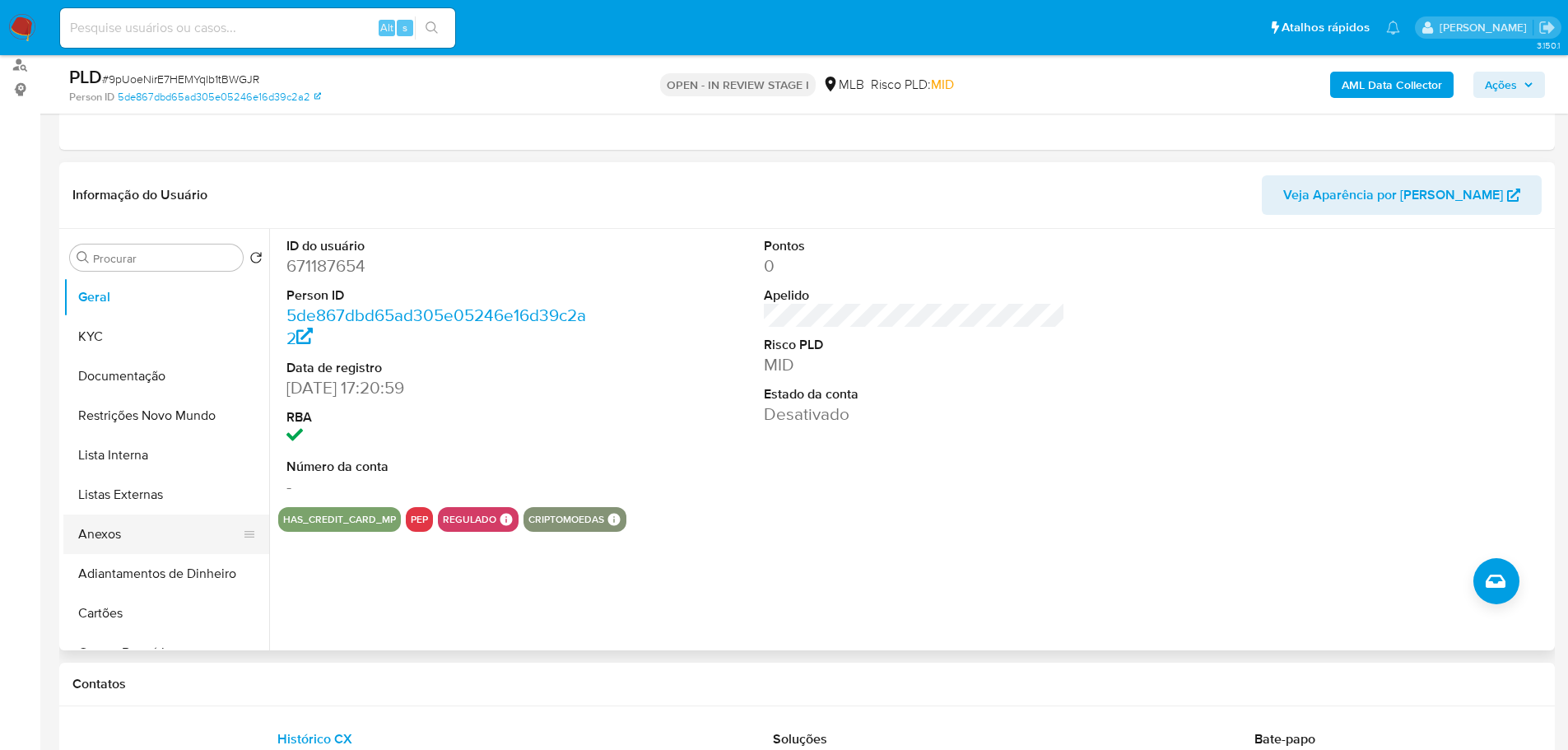
click at [127, 546] on button "Anexos" at bounding box center [160, 535] width 193 height 39
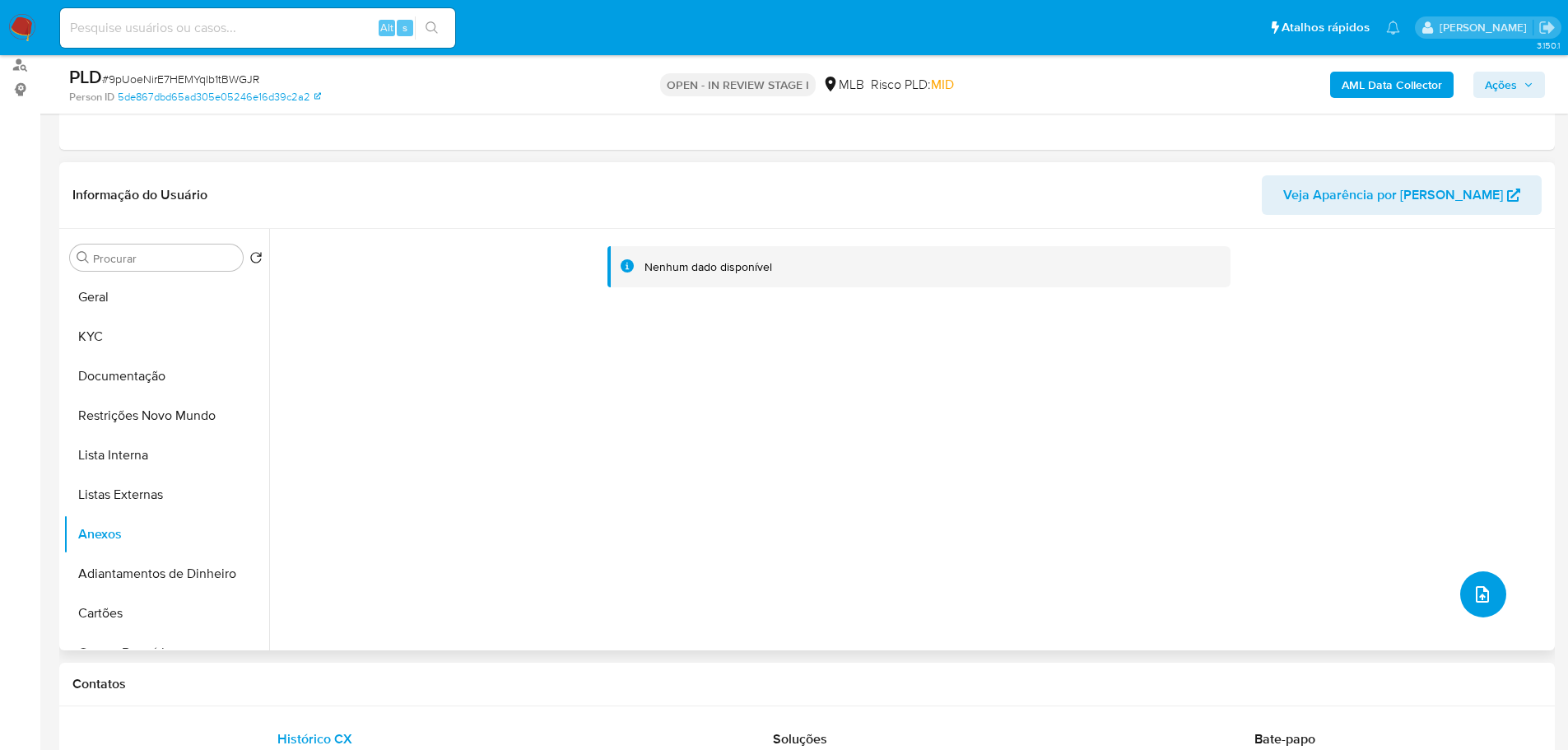
click at [1464, 596] on button "upload-file" at bounding box center [1483, 594] width 46 height 46
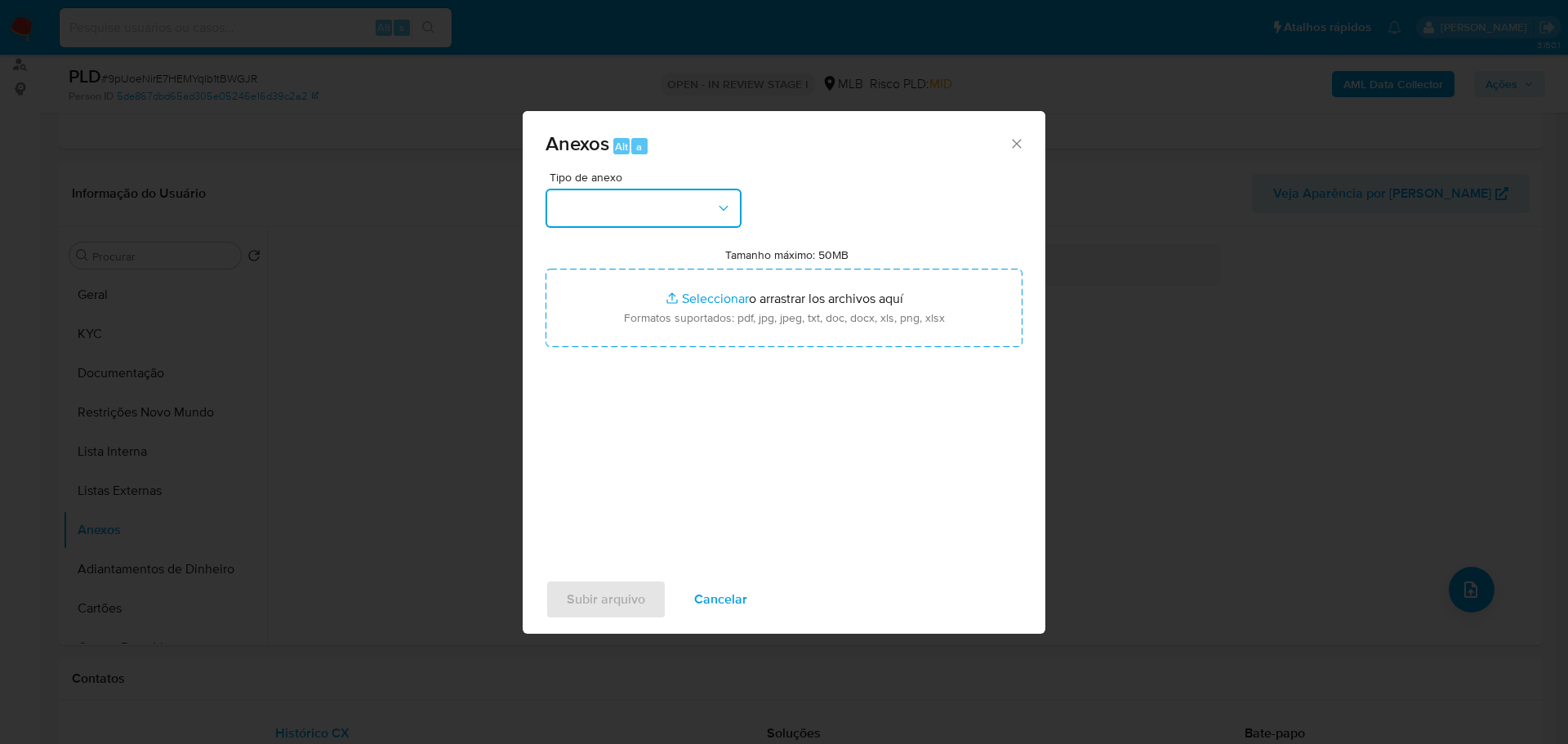
click at [714, 210] on button "button" at bounding box center [643, 208] width 196 height 39
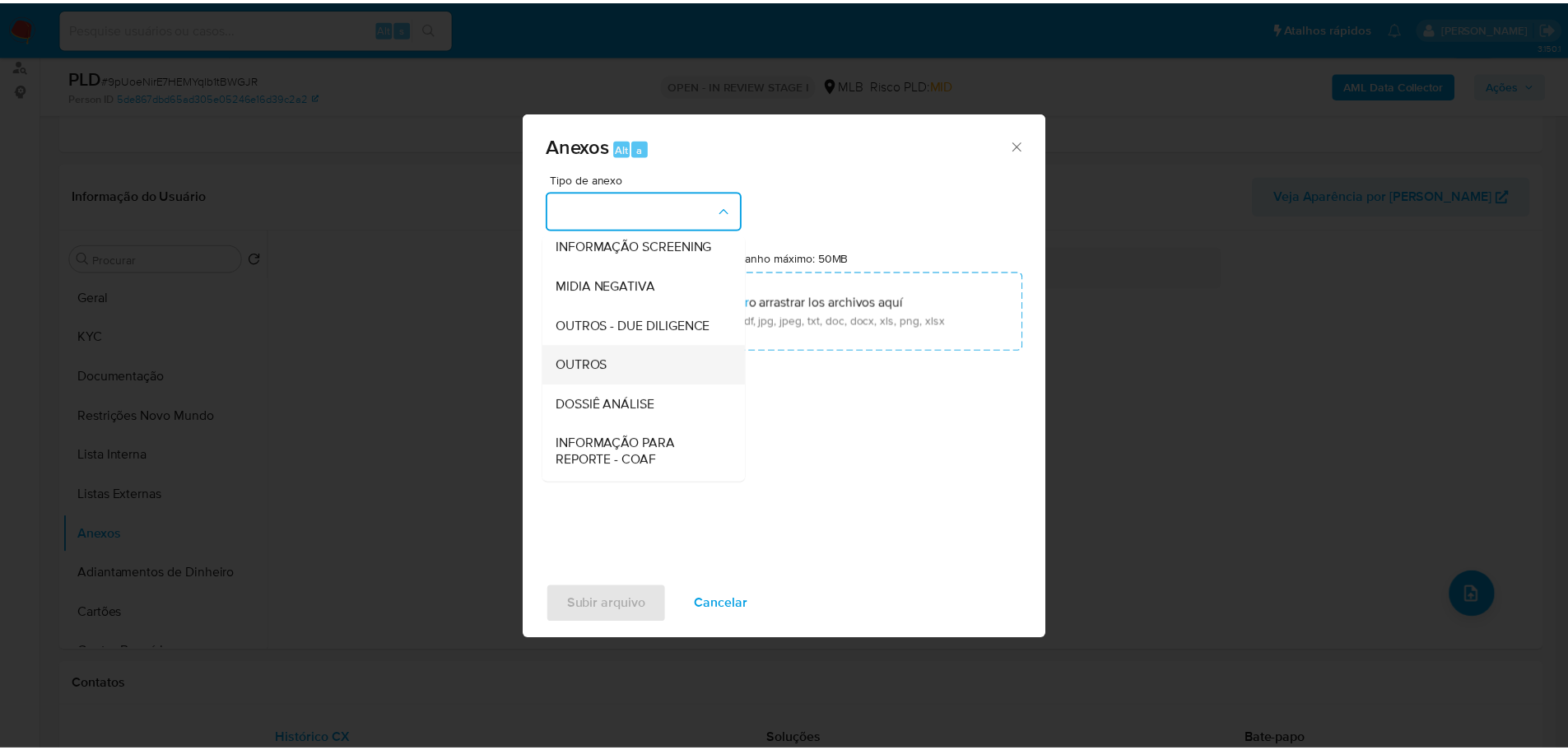
scroll to position [254, 0]
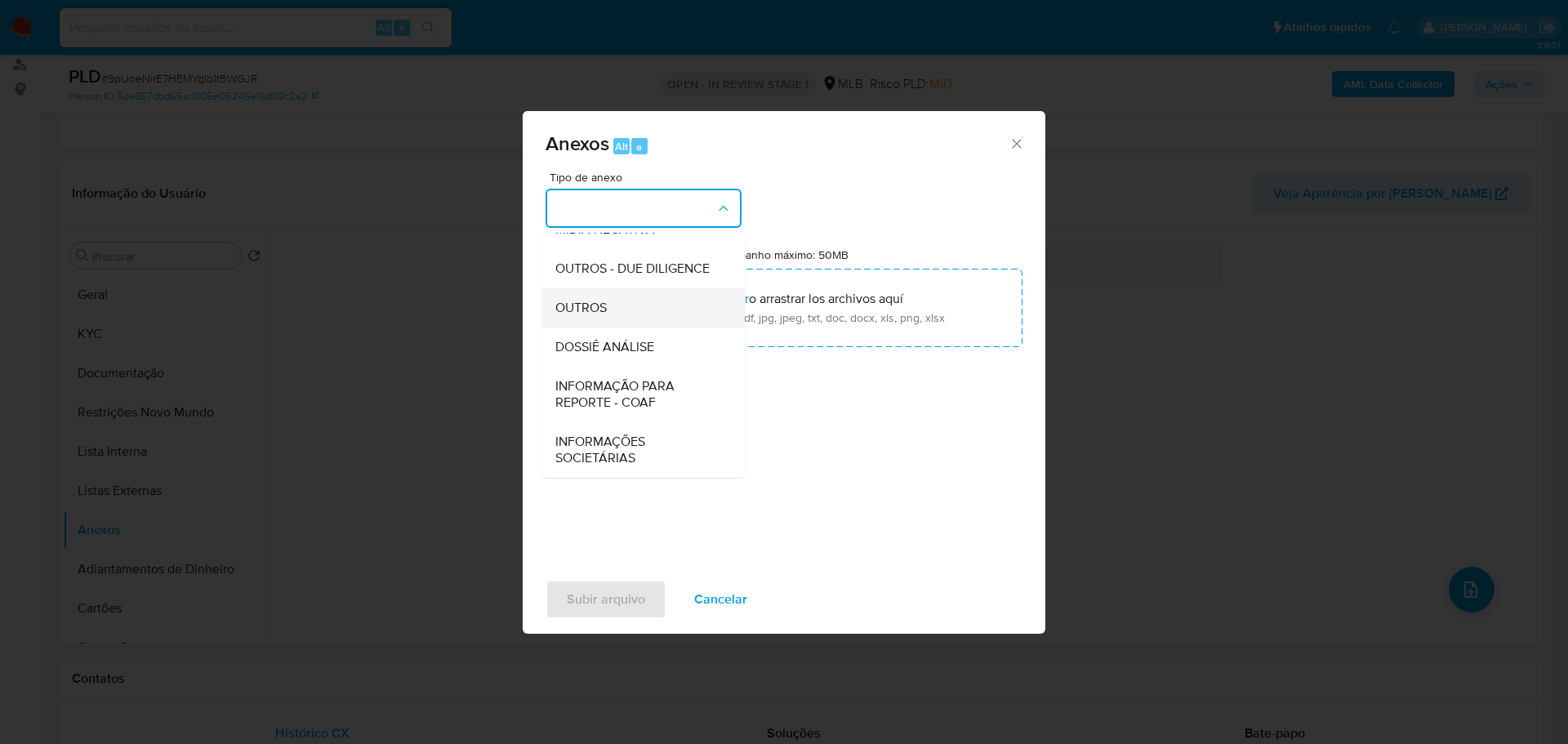
click at [630, 295] on div "OUTROS" at bounding box center [638, 308] width 167 height 39
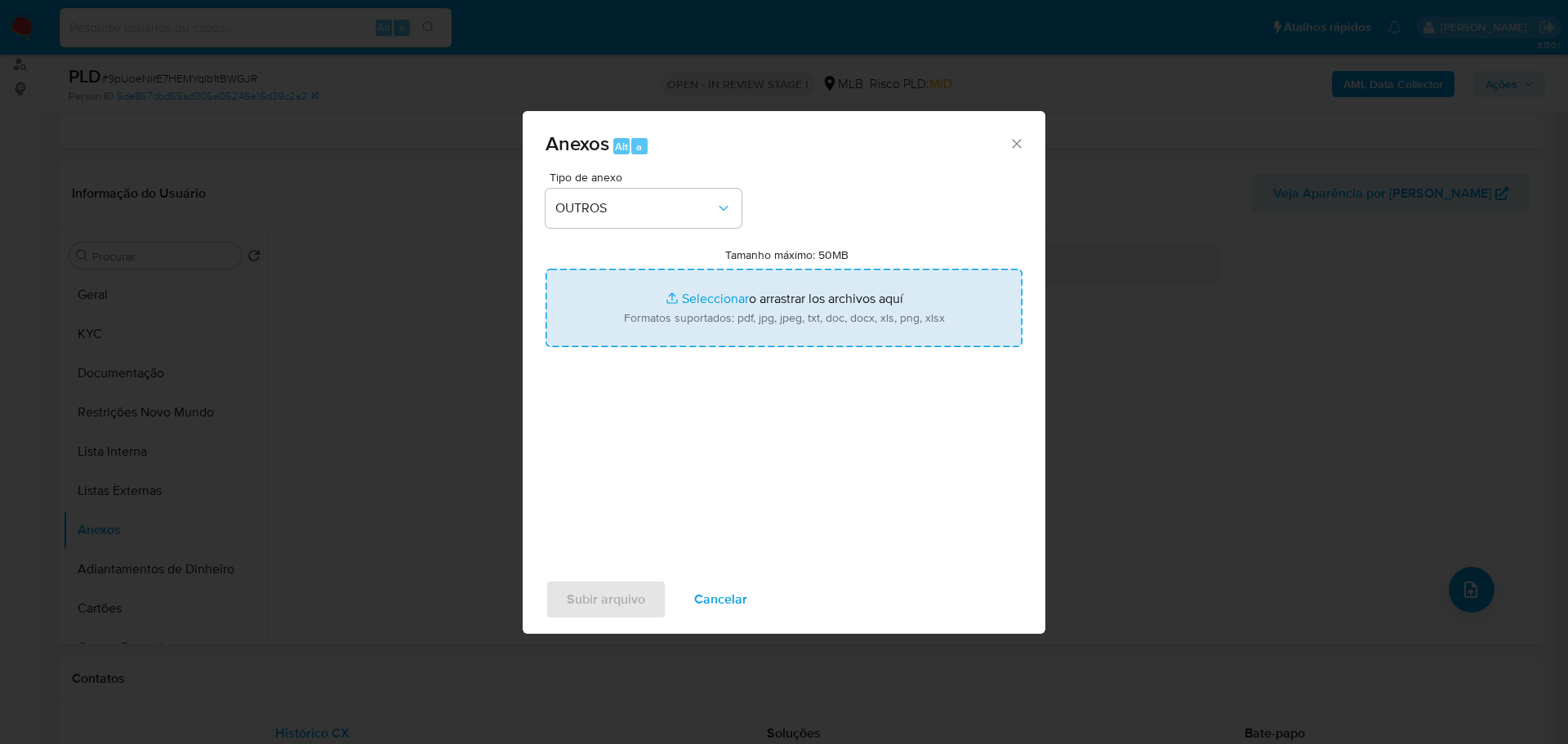
type input "C:\fakepath\SAR - XXX - CPF 62187475301 - TAINARA LIMA DA SILVA.pdf"
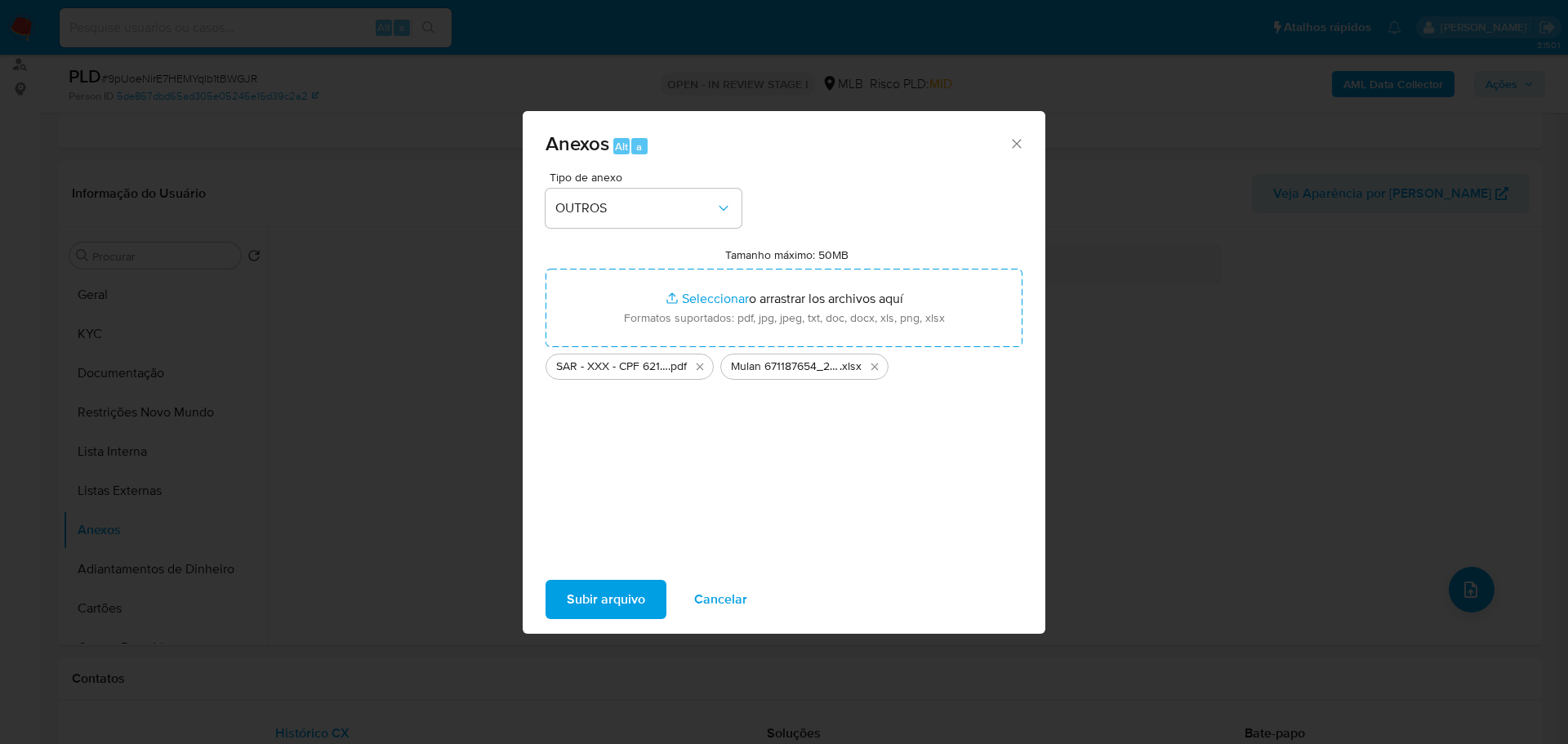
click at [618, 605] on span "Subir arquivo" at bounding box center [605, 599] width 78 height 36
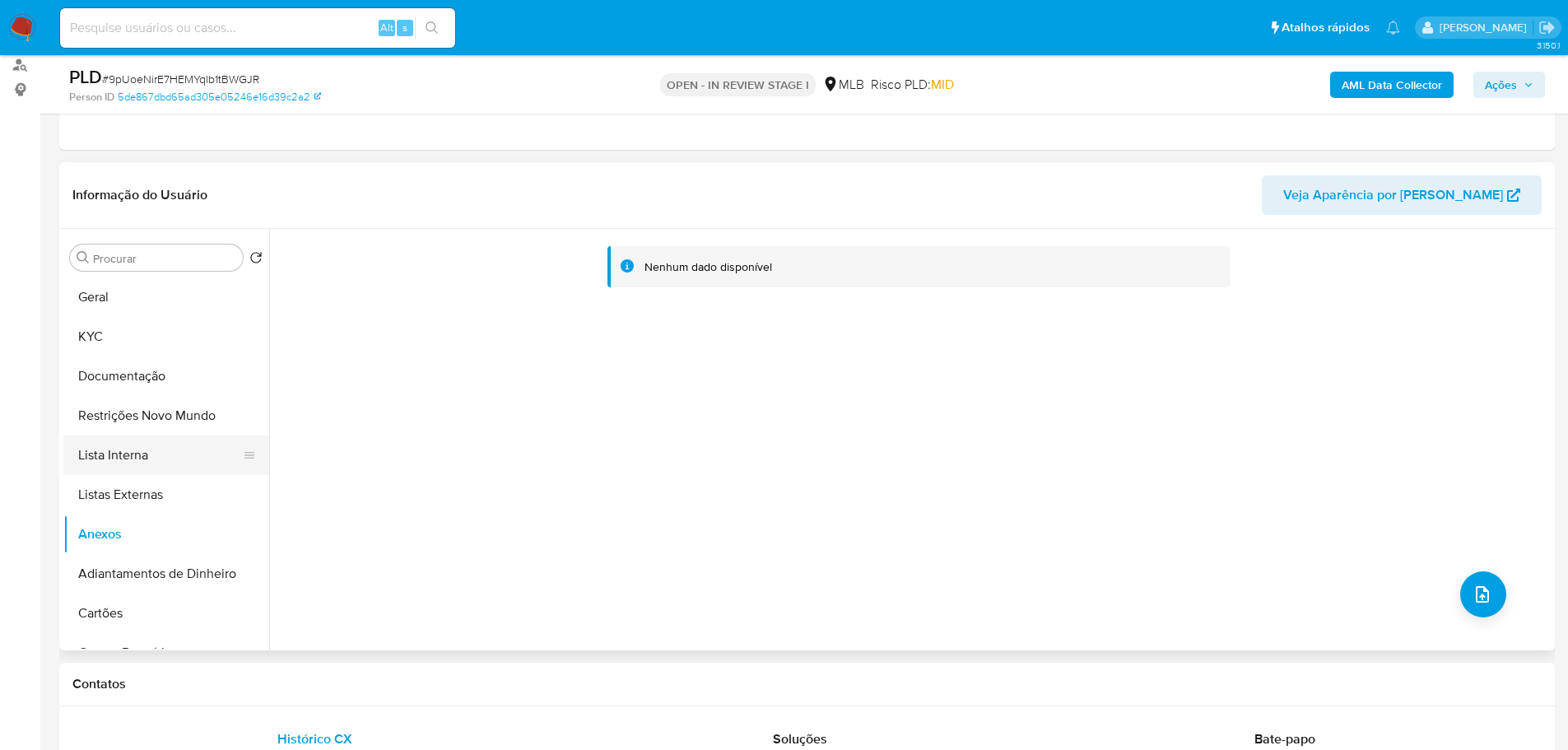
click at [113, 448] on button "Lista Interna" at bounding box center [160, 455] width 193 height 39
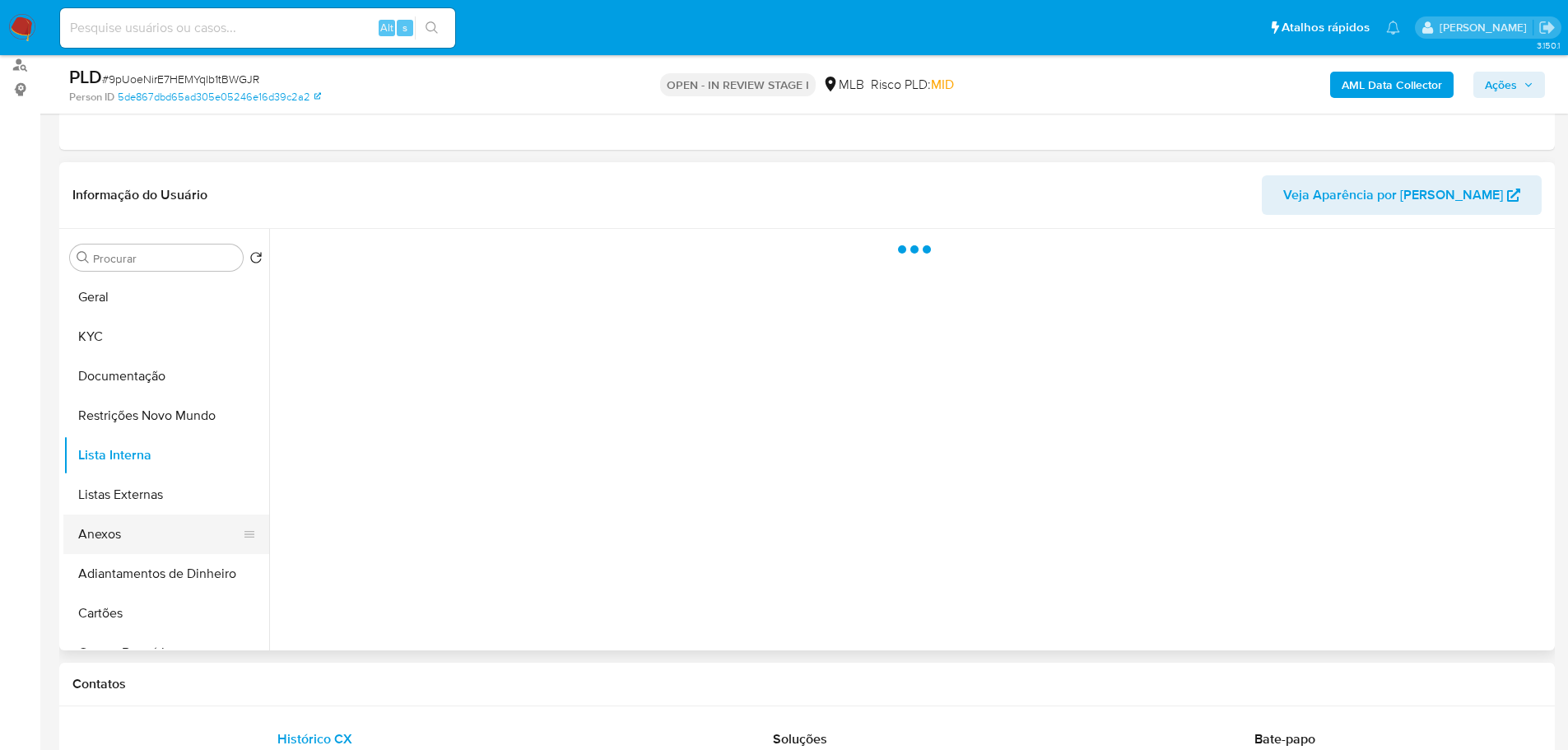
click at [155, 533] on button "Anexos" at bounding box center [160, 535] width 193 height 39
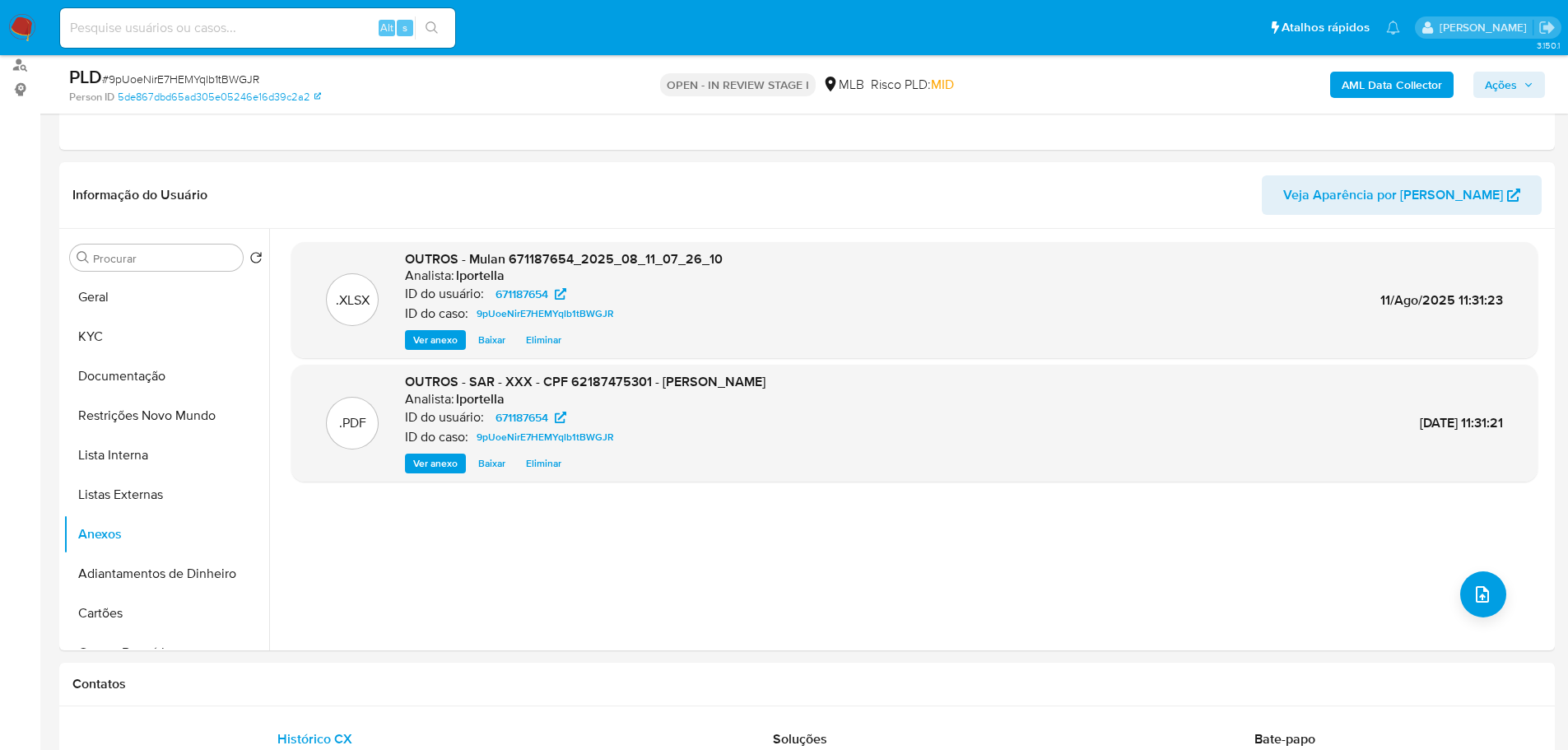
click at [1518, 86] on span "Ações" at bounding box center [1509, 85] width 48 height 23
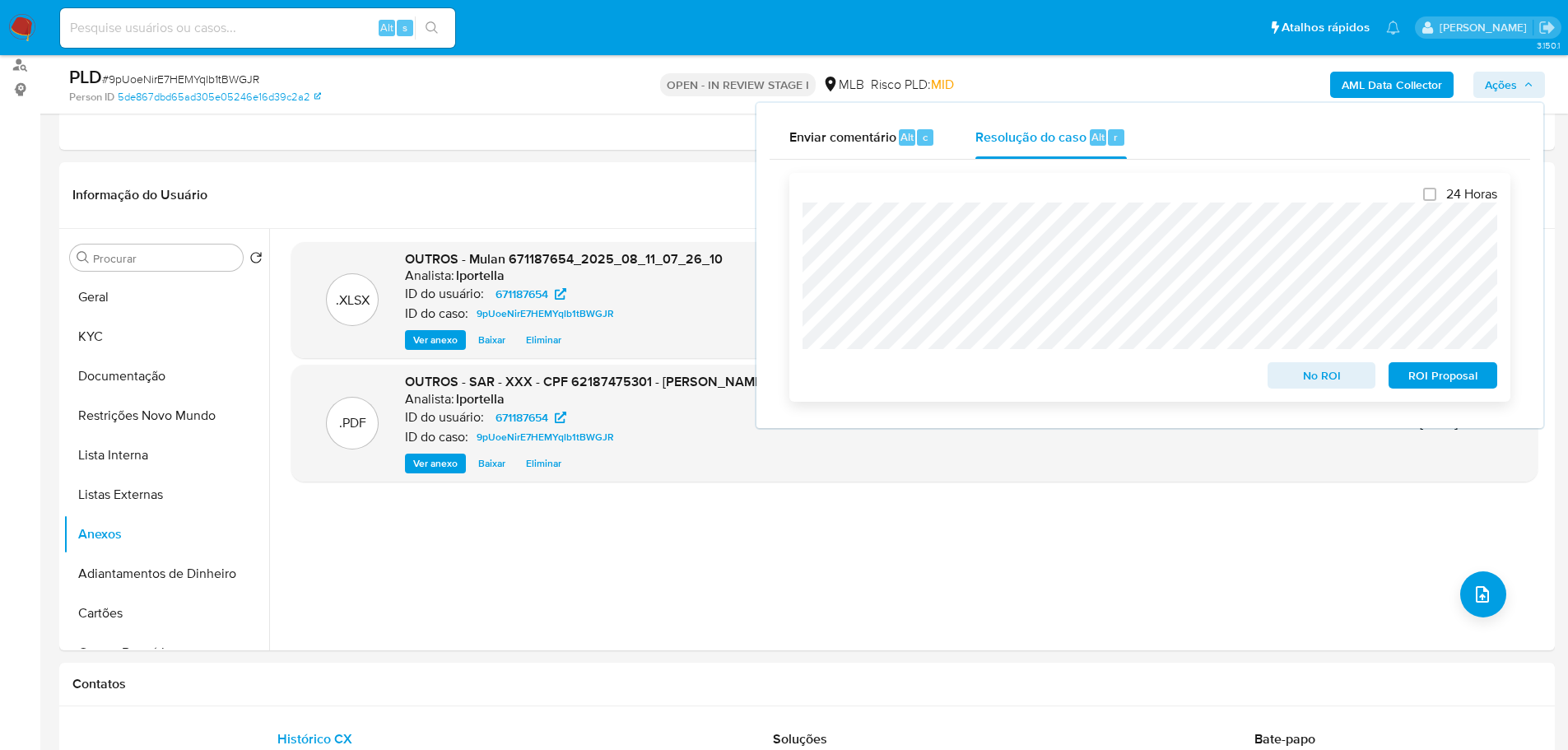
click at [1471, 375] on span "ROI Proposal" at bounding box center [1443, 375] width 86 height 23
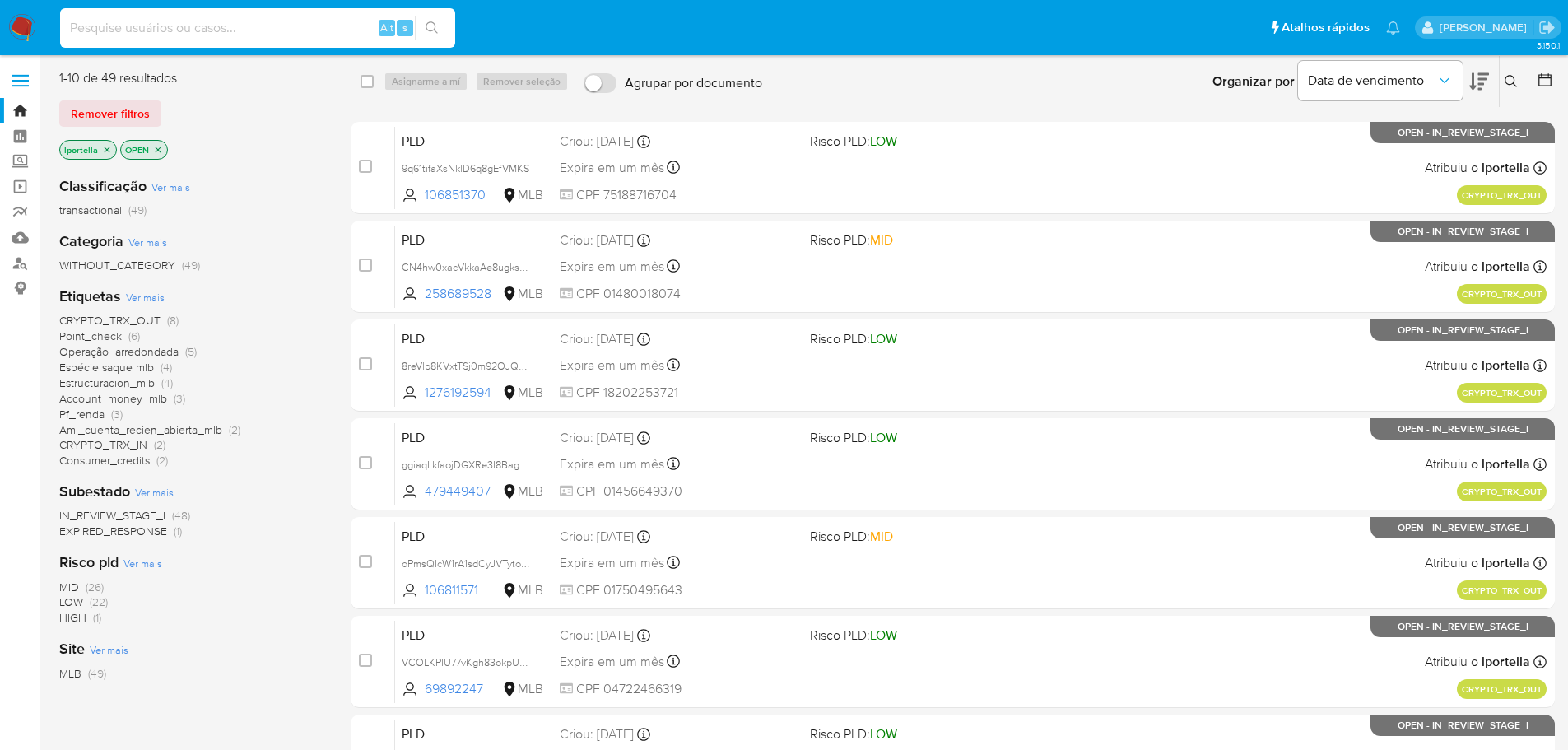
click at [183, 32] on input at bounding box center [257, 28] width 395 height 21
paste input "2231861189"
type input "2231861189"
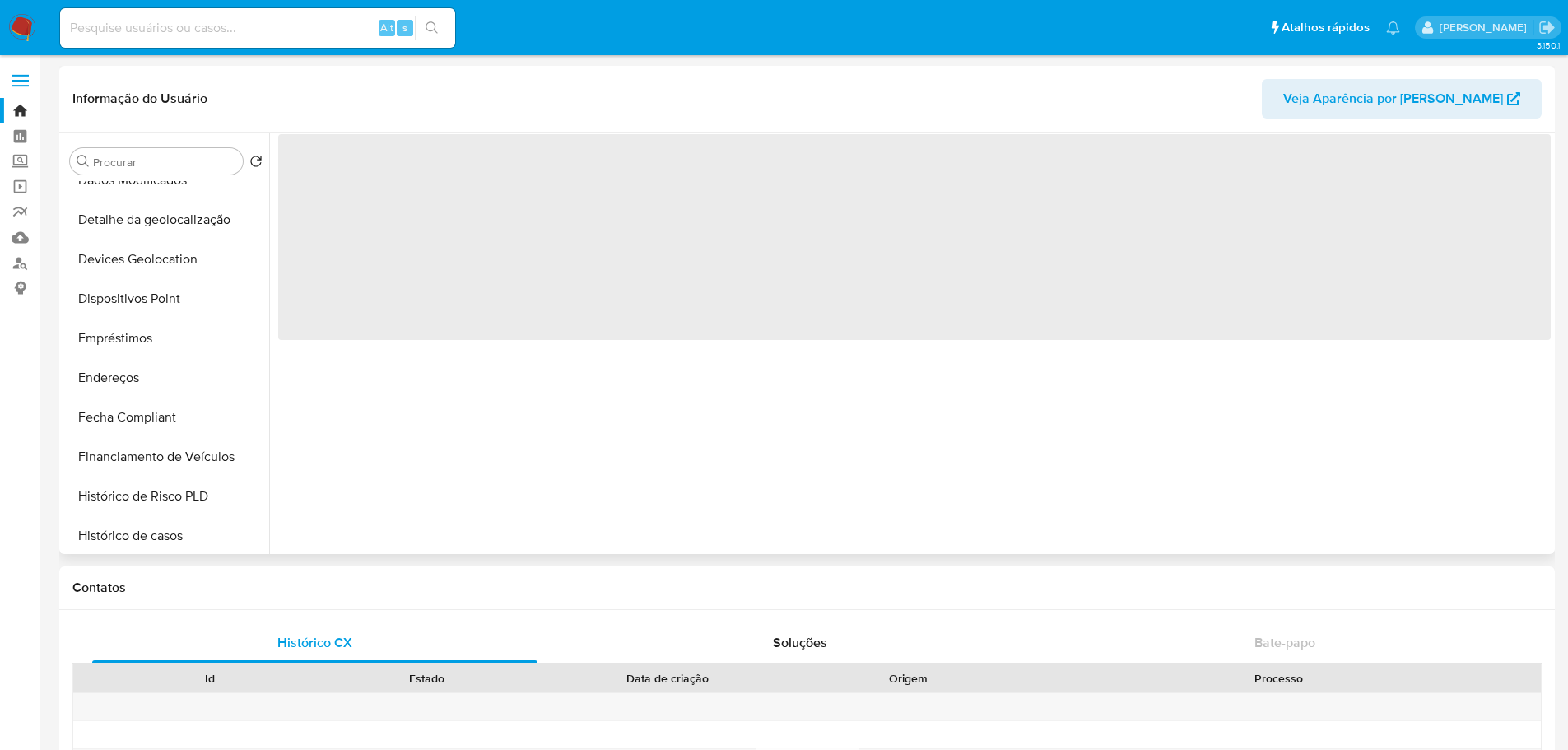
scroll to position [659, 0]
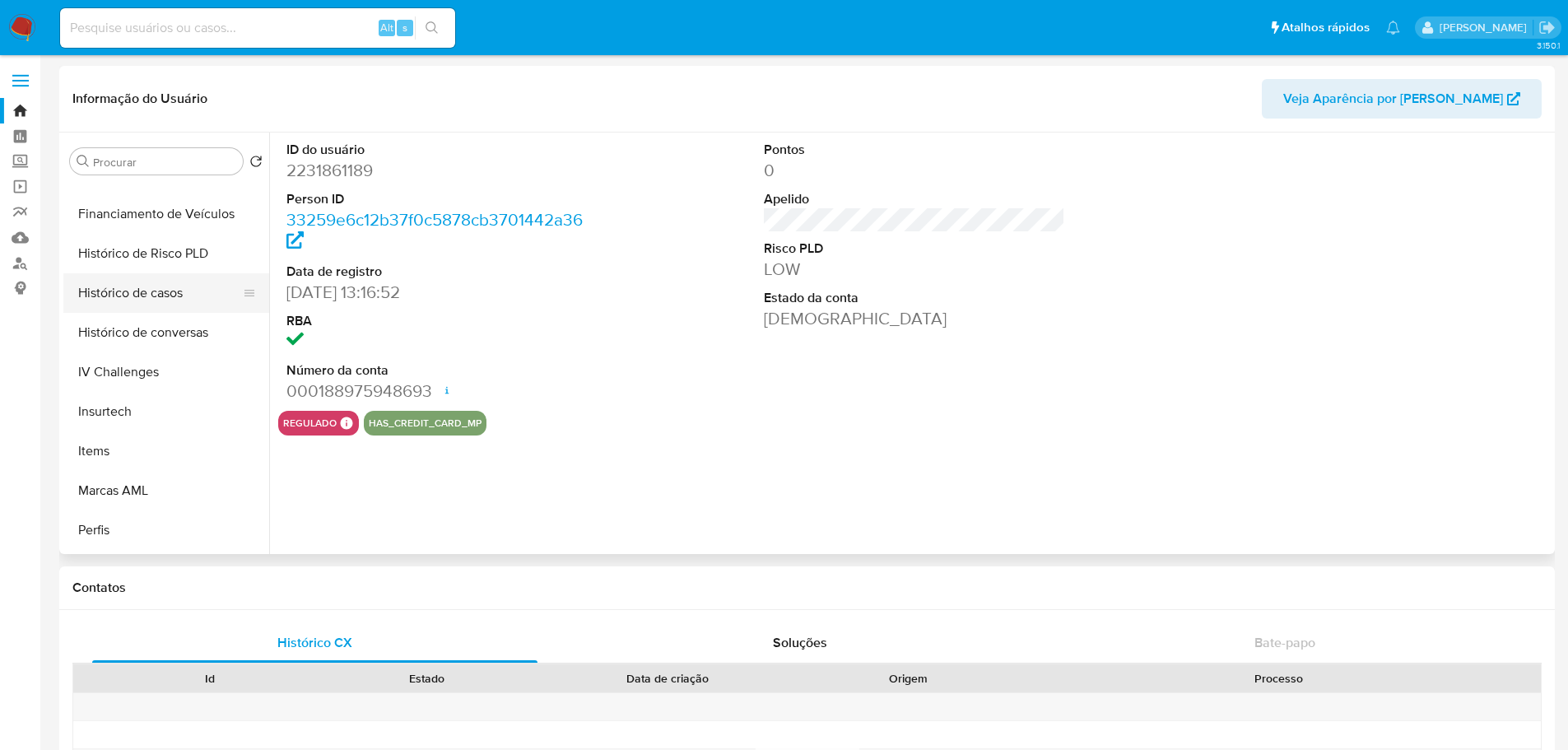
click at [163, 294] on button "Histórico de casos" at bounding box center [160, 293] width 193 height 39
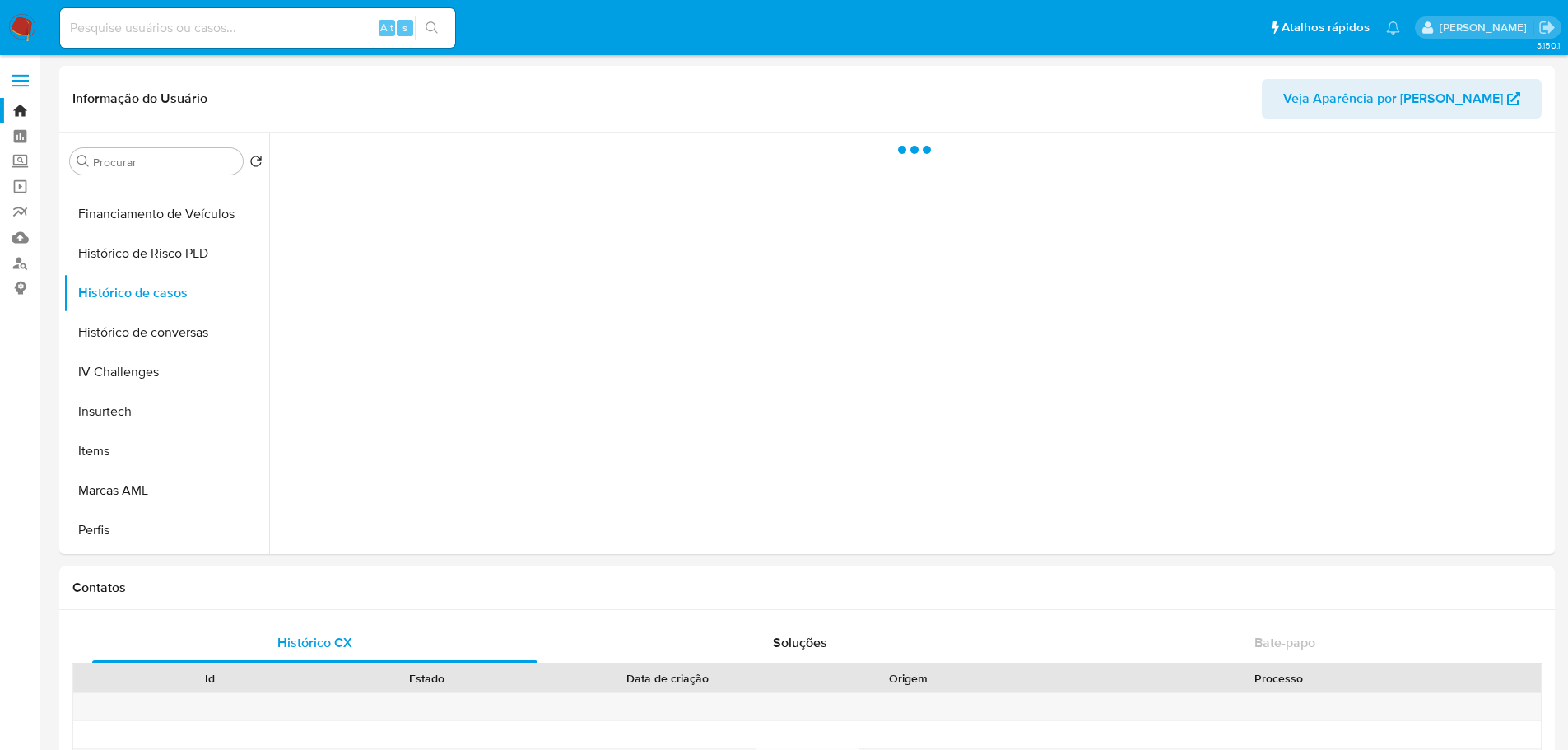
select select "10"
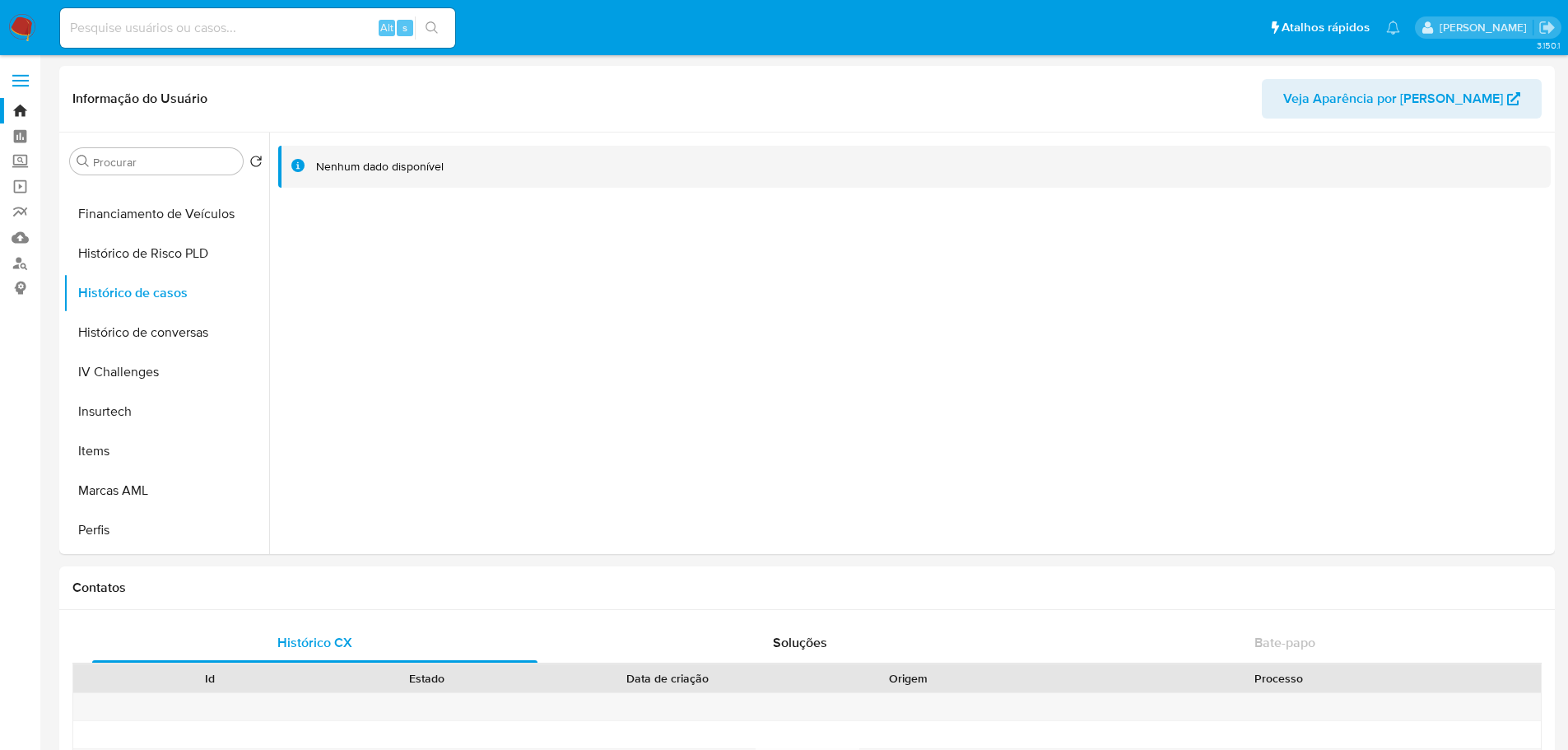
click at [181, 29] on input at bounding box center [257, 28] width 395 height 21
paste input "663835208"
type input "663835208"
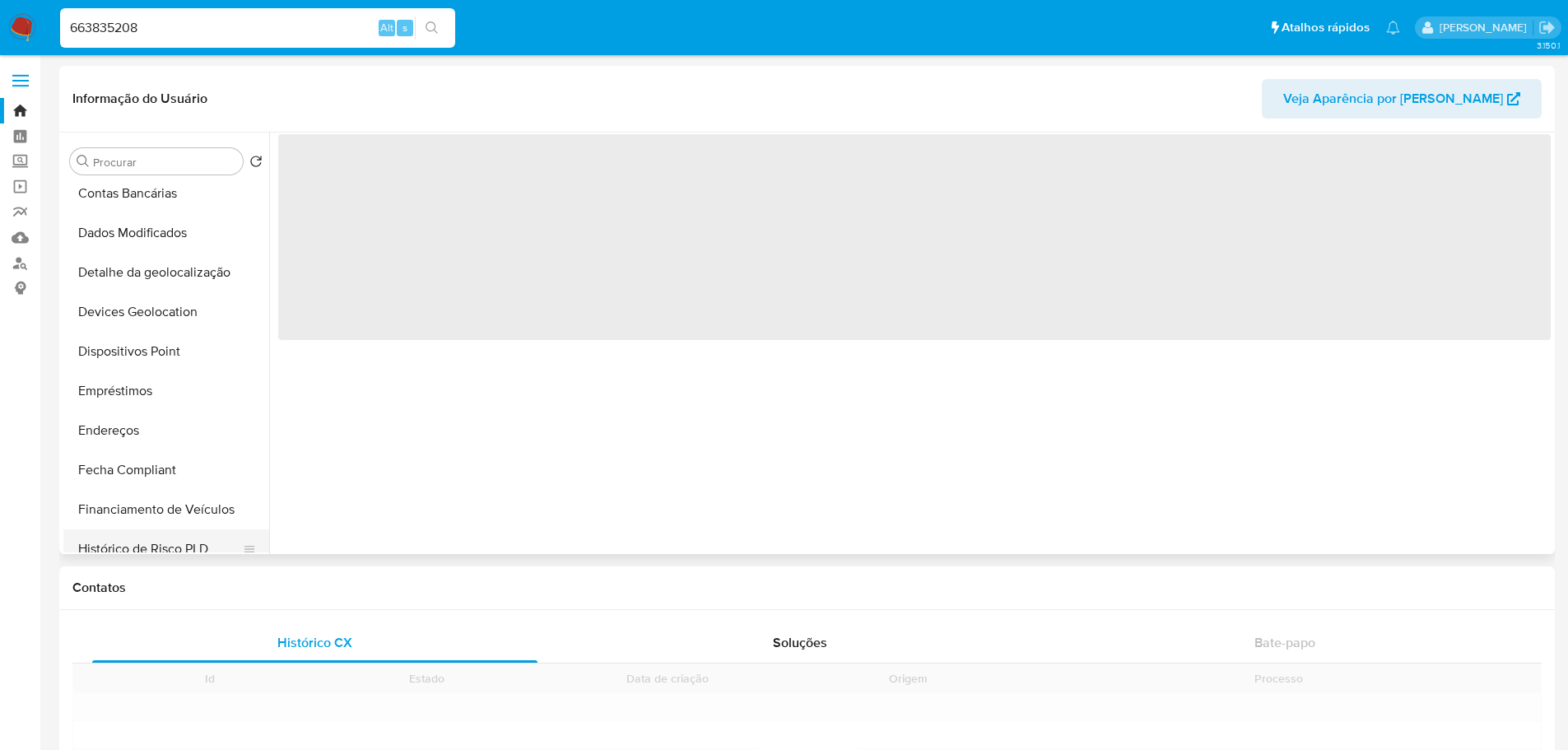
scroll to position [577, 0]
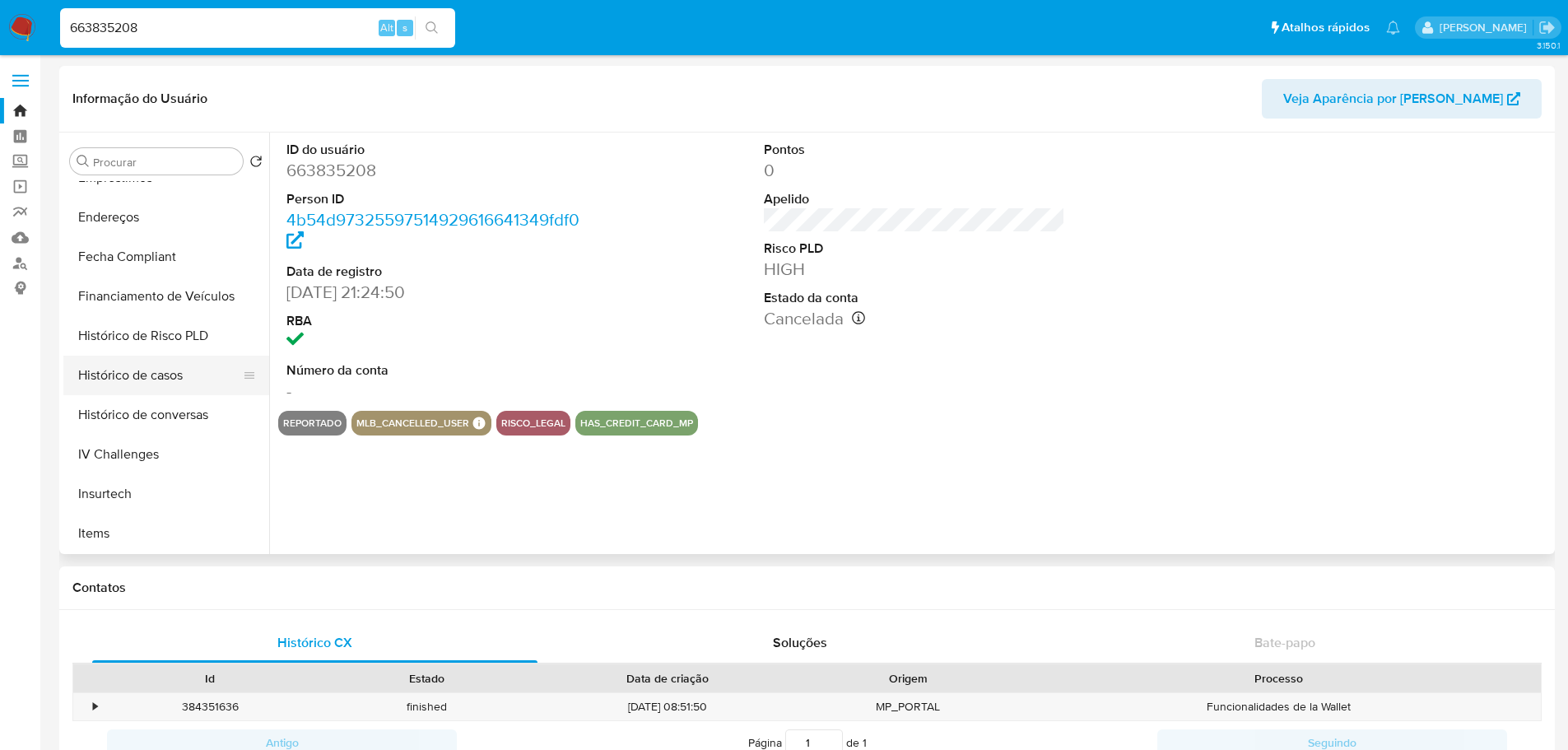
click at [184, 378] on button "Histórico de casos" at bounding box center [160, 375] width 193 height 39
select select "10"
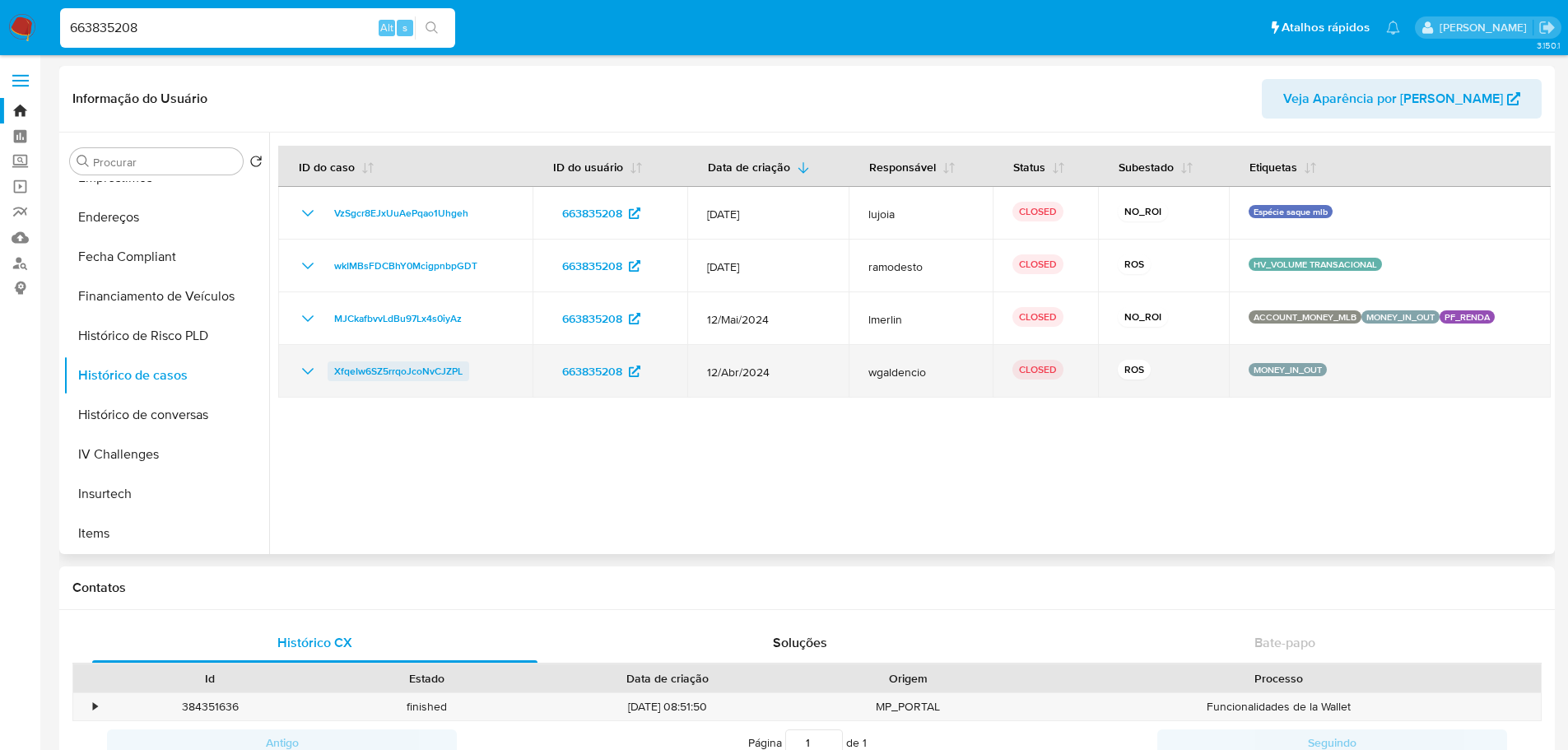
click at [436, 370] on span "XfqeIw6SZ5rrqoJcoNvCJZPL" at bounding box center [398, 371] width 129 height 20
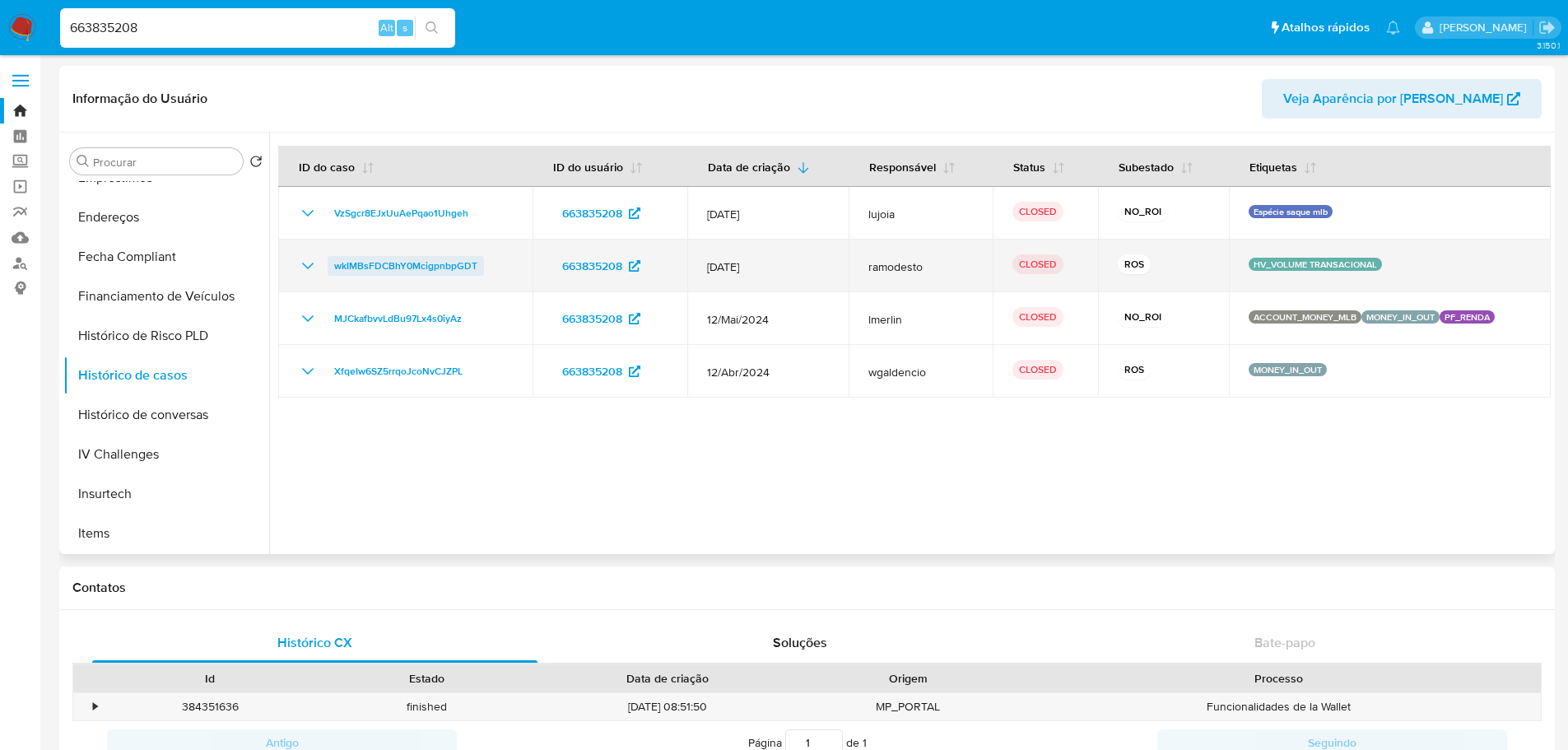
click at [423, 266] on span "wkIMBsFDCBhY0McigpnbpGDT" at bounding box center [406, 265] width 143 height 20
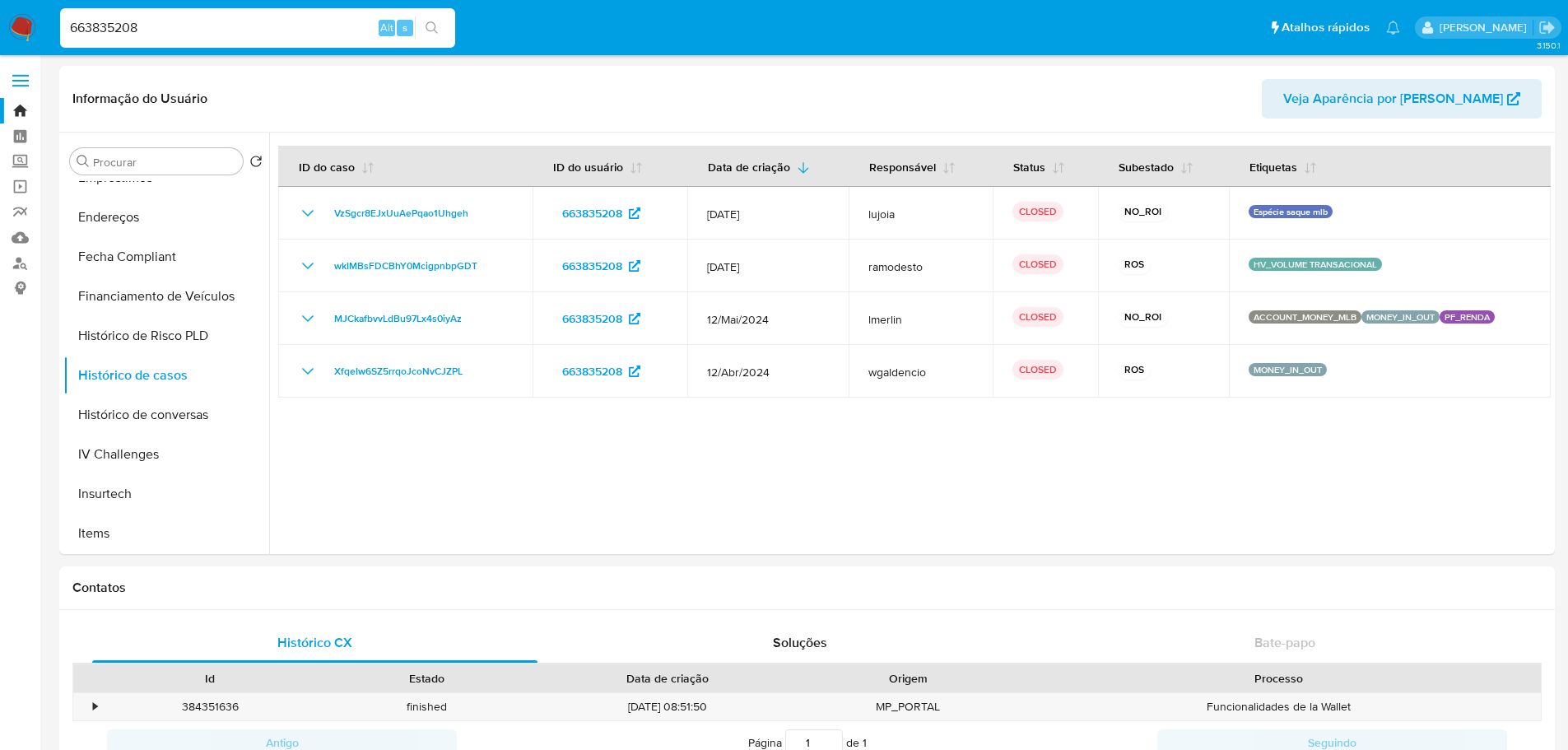
click at [240, 29] on input "663835208" at bounding box center [257, 28] width 395 height 21
paste input "2231861189"
click at [240, 29] on input "6638352082231861189" at bounding box center [257, 28] width 395 height 21
paste input
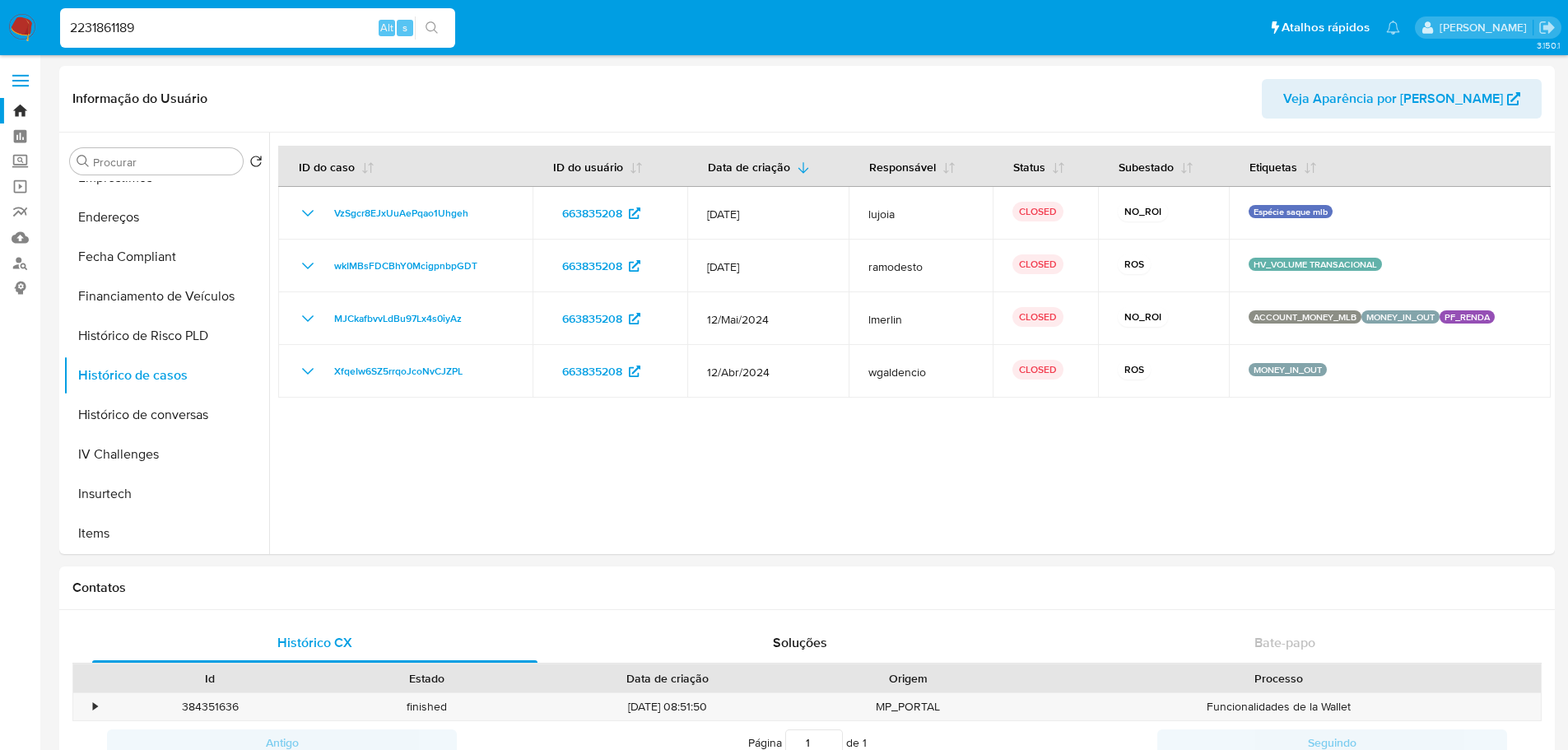
type input "2231861189"
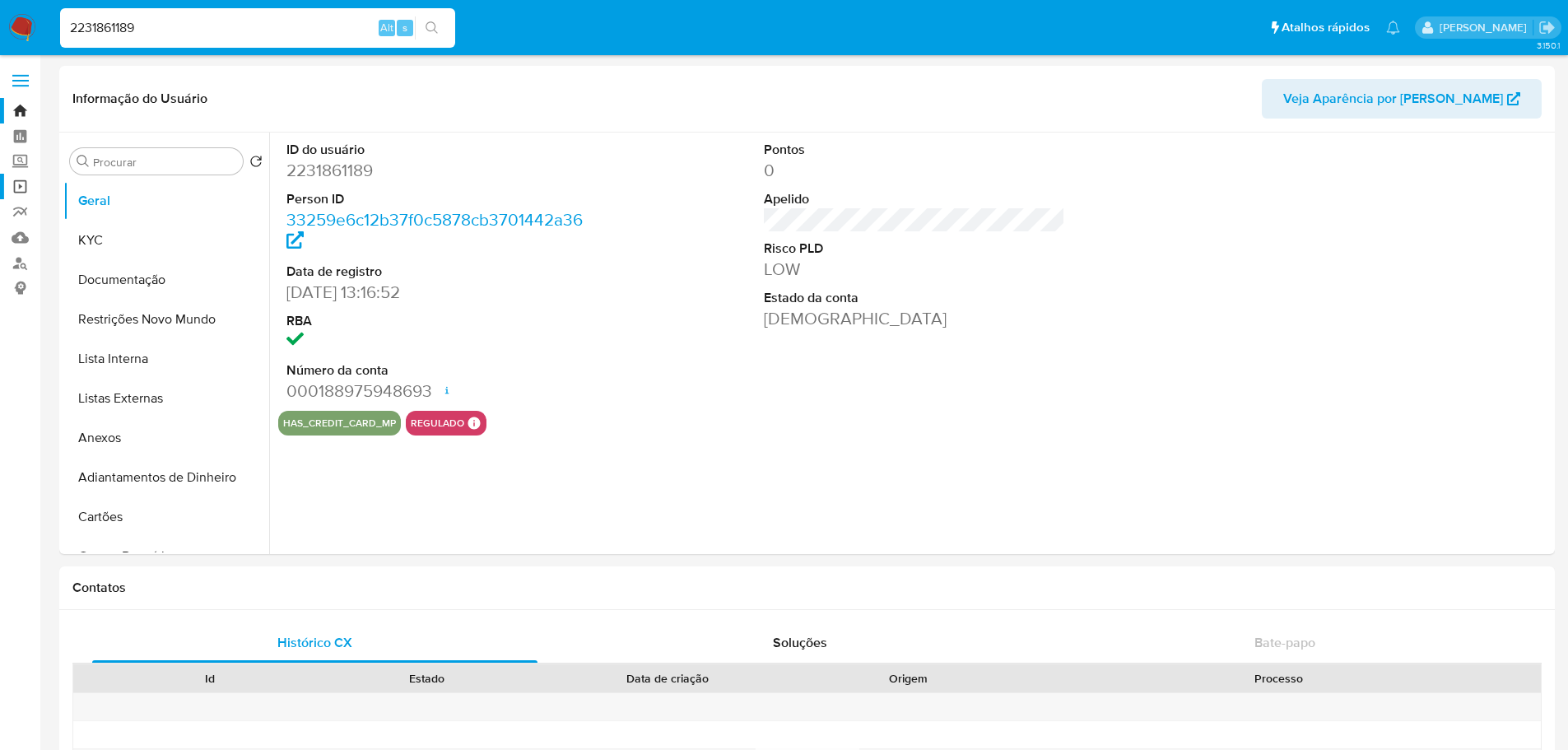
select select "10"
click at [204, 36] on input "2231861189" at bounding box center [257, 28] width 395 height 21
paste input "1403255520"
type input "1403255520"
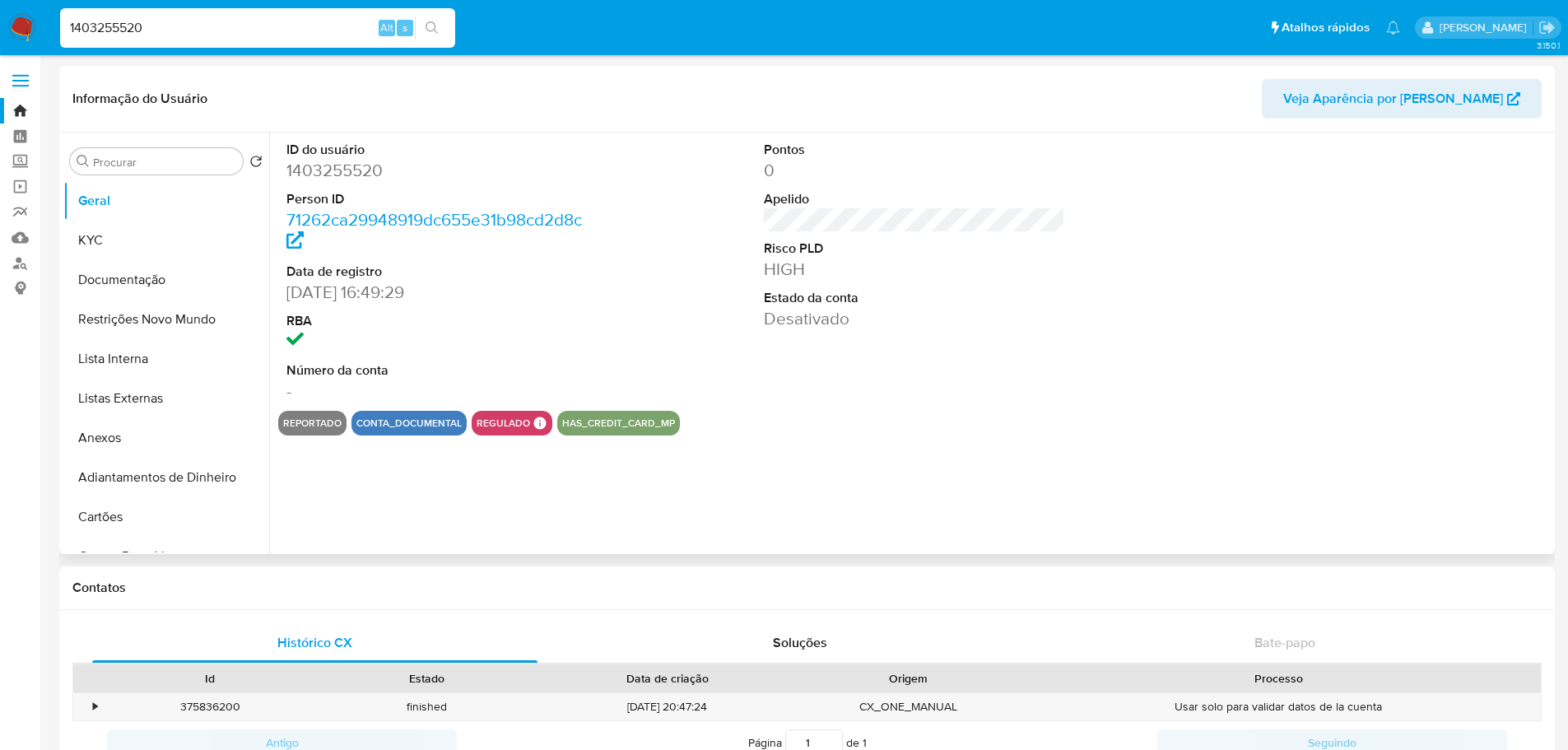
scroll to position [659, 0]
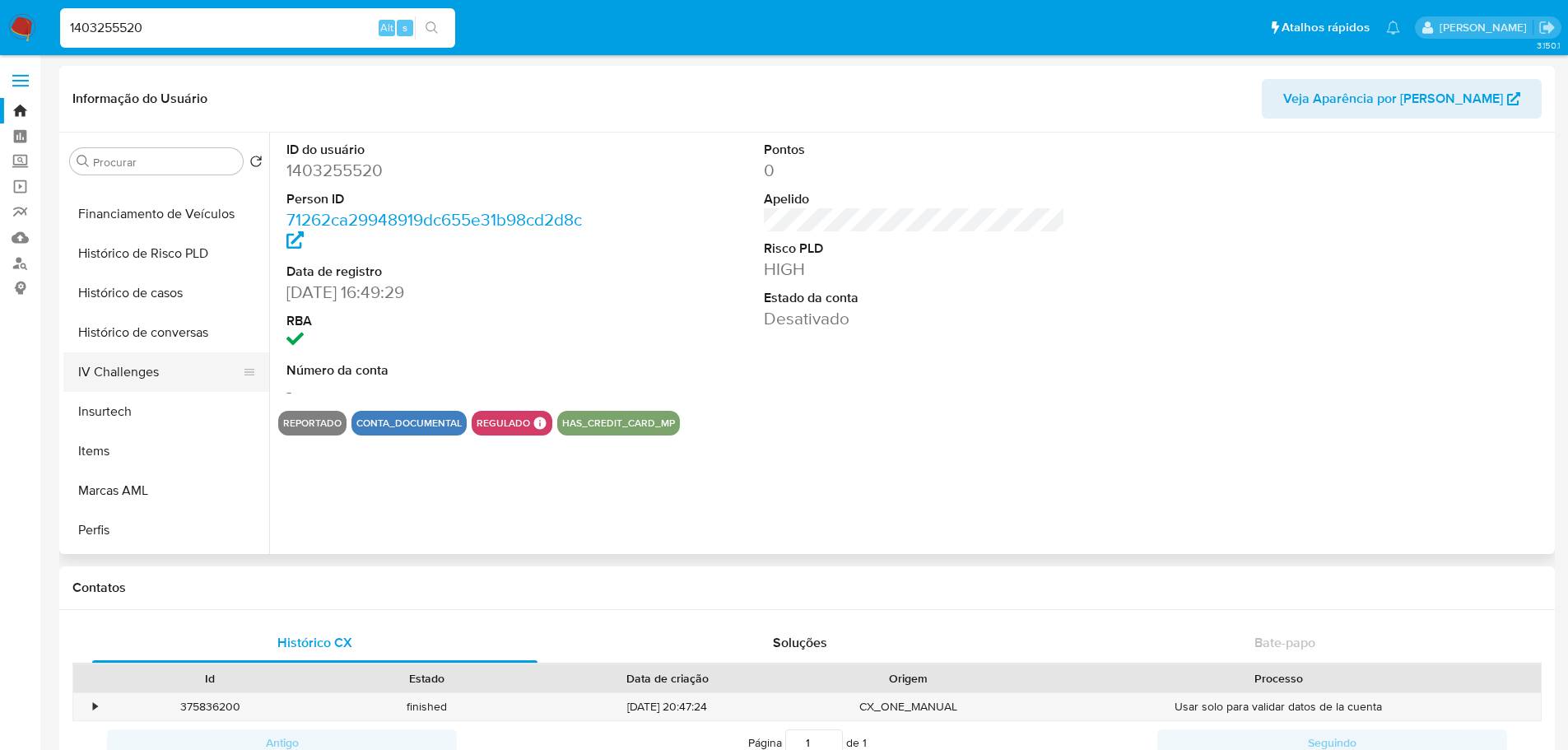
select select "10"
click at [127, 299] on button "Histórico de casos" at bounding box center [160, 293] width 193 height 39
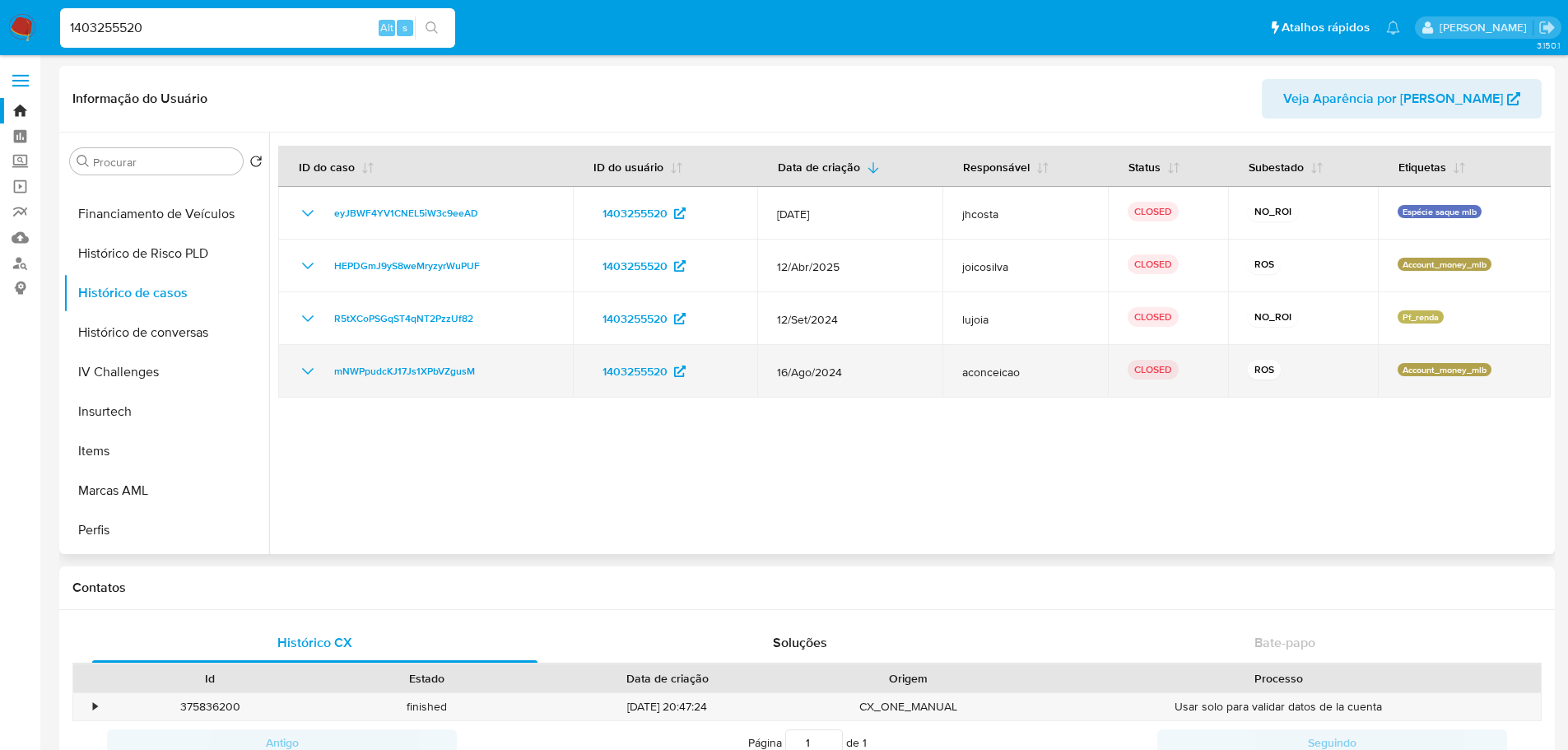
click at [379, 360] on td "mNWPpudcKJ17Js1XPbVZgusM" at bounding box center [425, 371] width 295 height 53
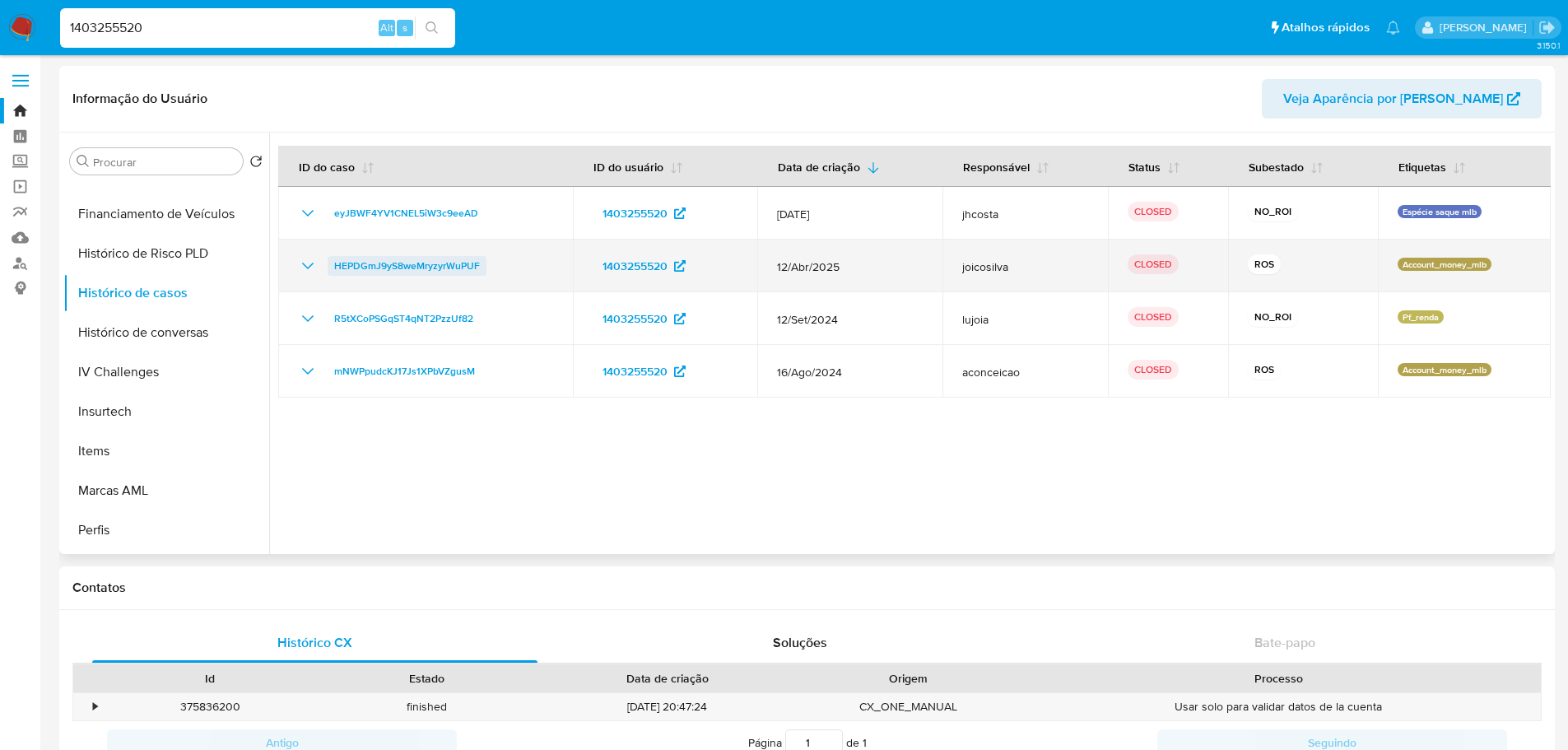
click at [381, 259] on span "HEPDGmJ9yS8weMryzyrWuPUF" at bounding box center [407, 265] width 146 height 20
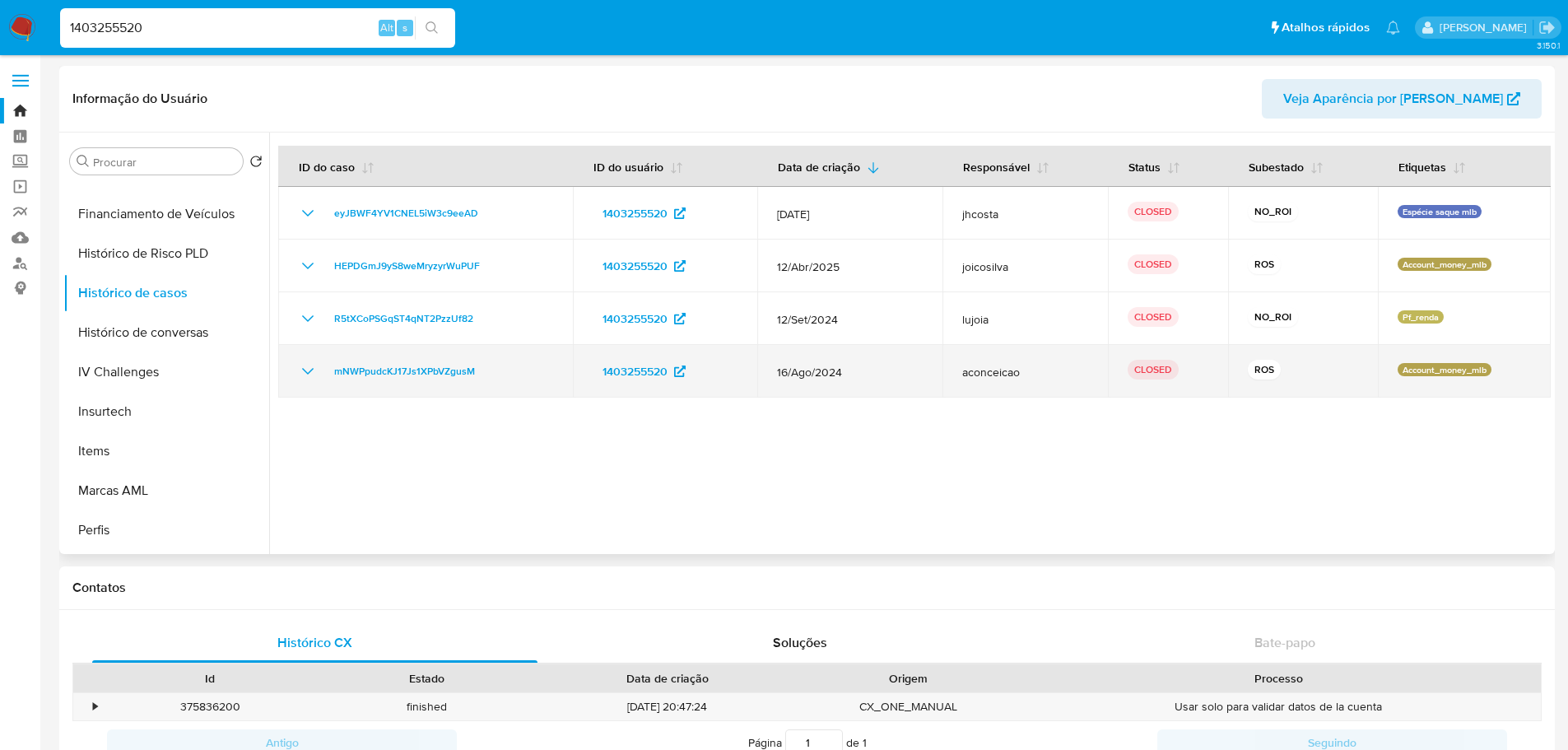
click at [423, 381] on td "mNWPpudcKJ17Js1XPbVZgusM" at bounding box center [425, 371] width 295 height 53
click at [419, 371] on span "mNWPpudcKJ17Js1XPbVZgusM" at bounding box center [405, 371] width 141 height 20
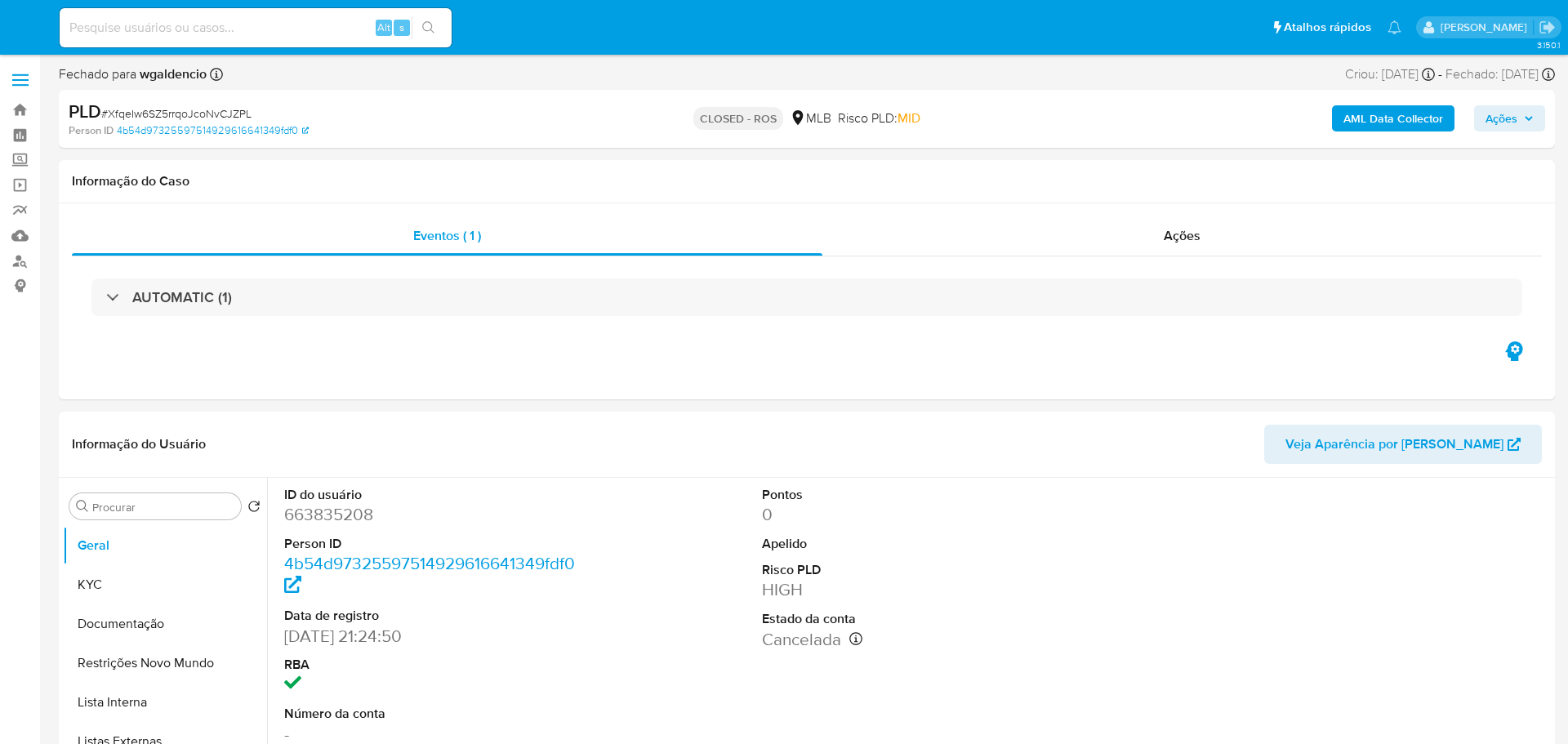
select select "10"
click at [1152, 219] on div "Ações" at bounding box center [1173, 236] width 714 height 39
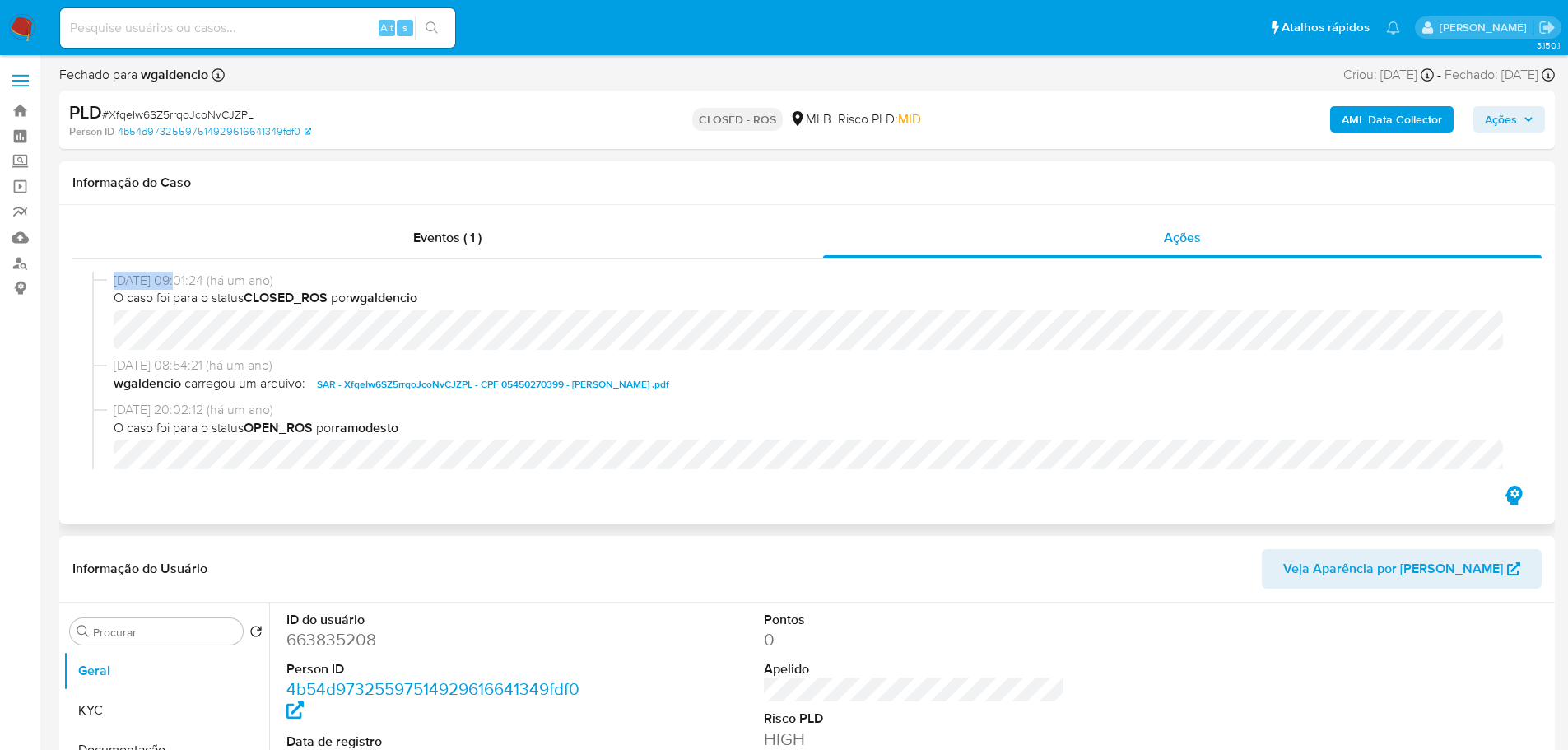
drag, startPoint x: 179, startPoint y: 282, endPoint x: 112, endPoint y: 282, distance: 67.0
click at [112, 282] on div "[DATE] 09:01:24 (há um ano) O caso foi para o status CLOSED_ROS por wgaldencio" at bounding box center [807, 315] width 1430 height 86
copy span "[DATE]"
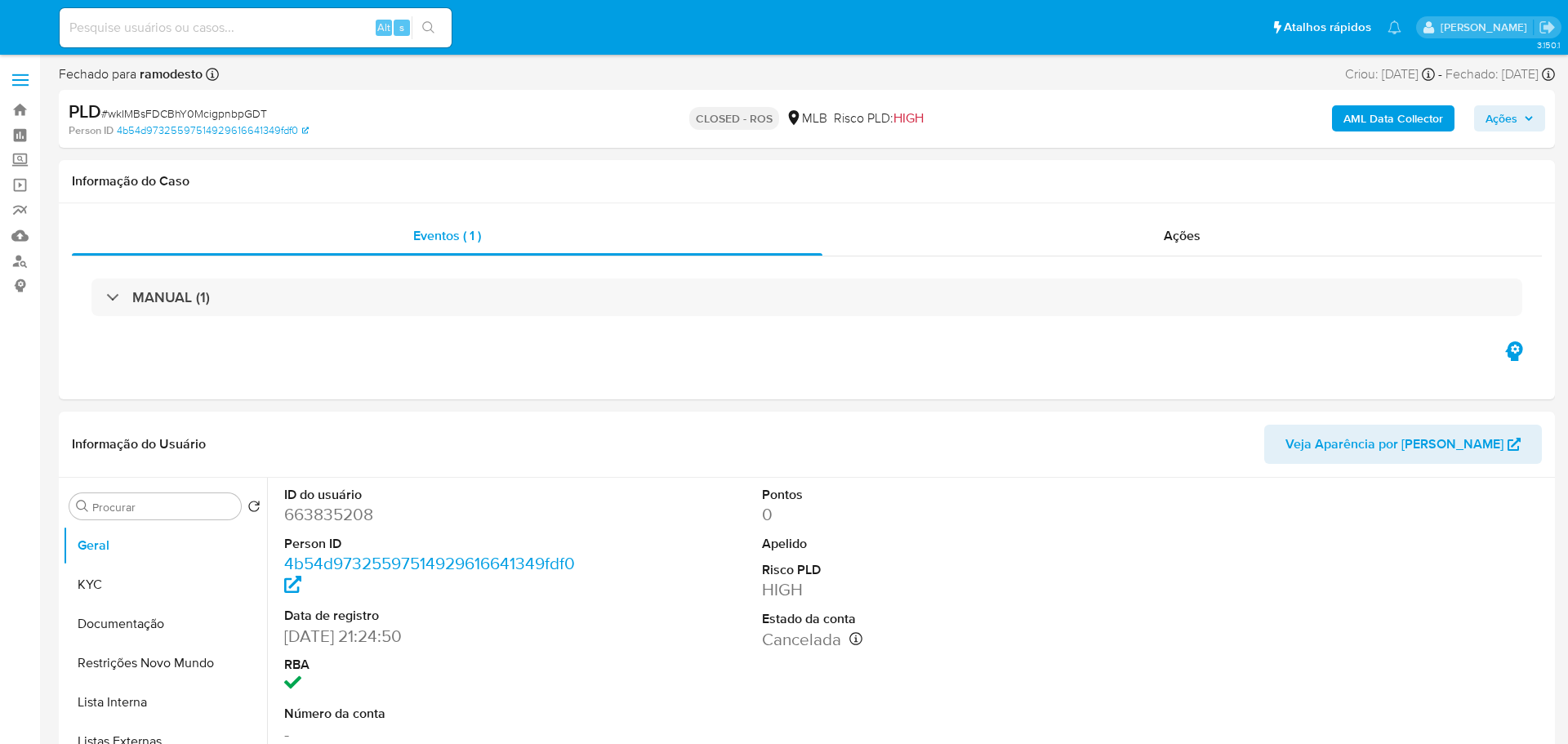
select select "10"
click at [1180, 248] on div "Ações" at bounding box center [1173, 236] width 714 height 39
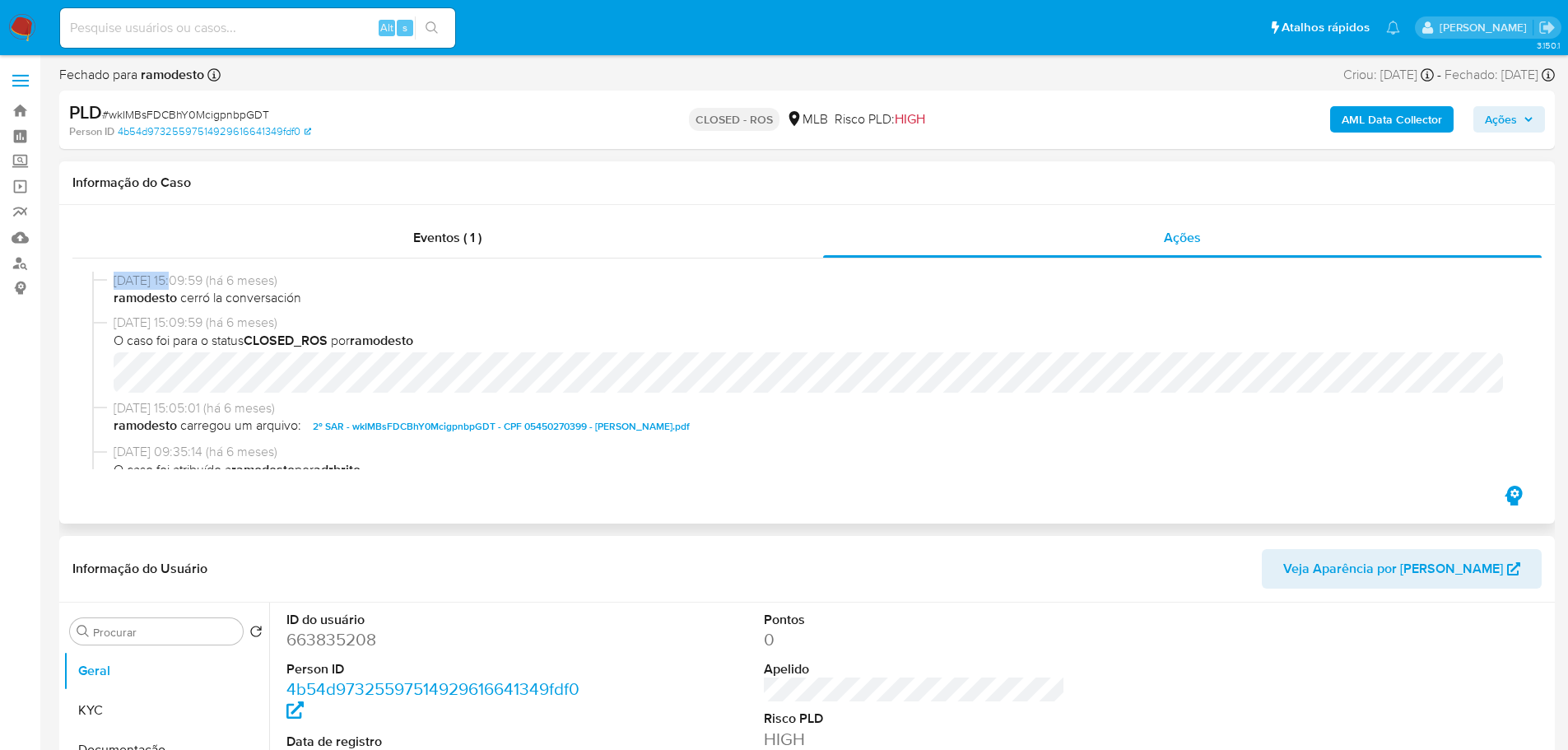
drag, startPoint x: 180, startPoint y: 282, endPoint x: 114, endPoint y: 278, distance: 66.1
click at [114, 278] on span "[DATE] 15:09:59 (há 6 meses)" at bounding box center [814, 281] width 1402 height 18
copy span "[DATE]"
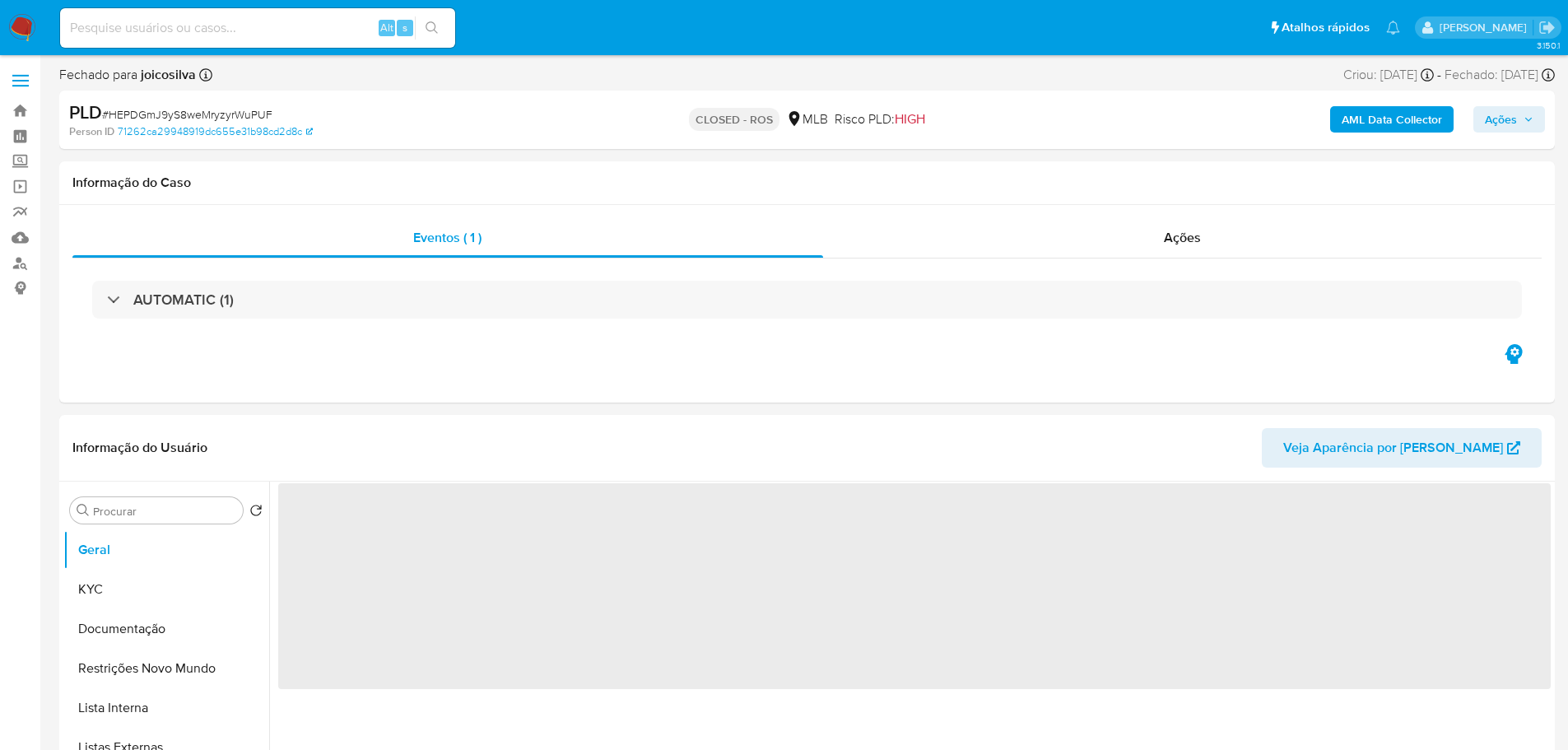
select select "10"
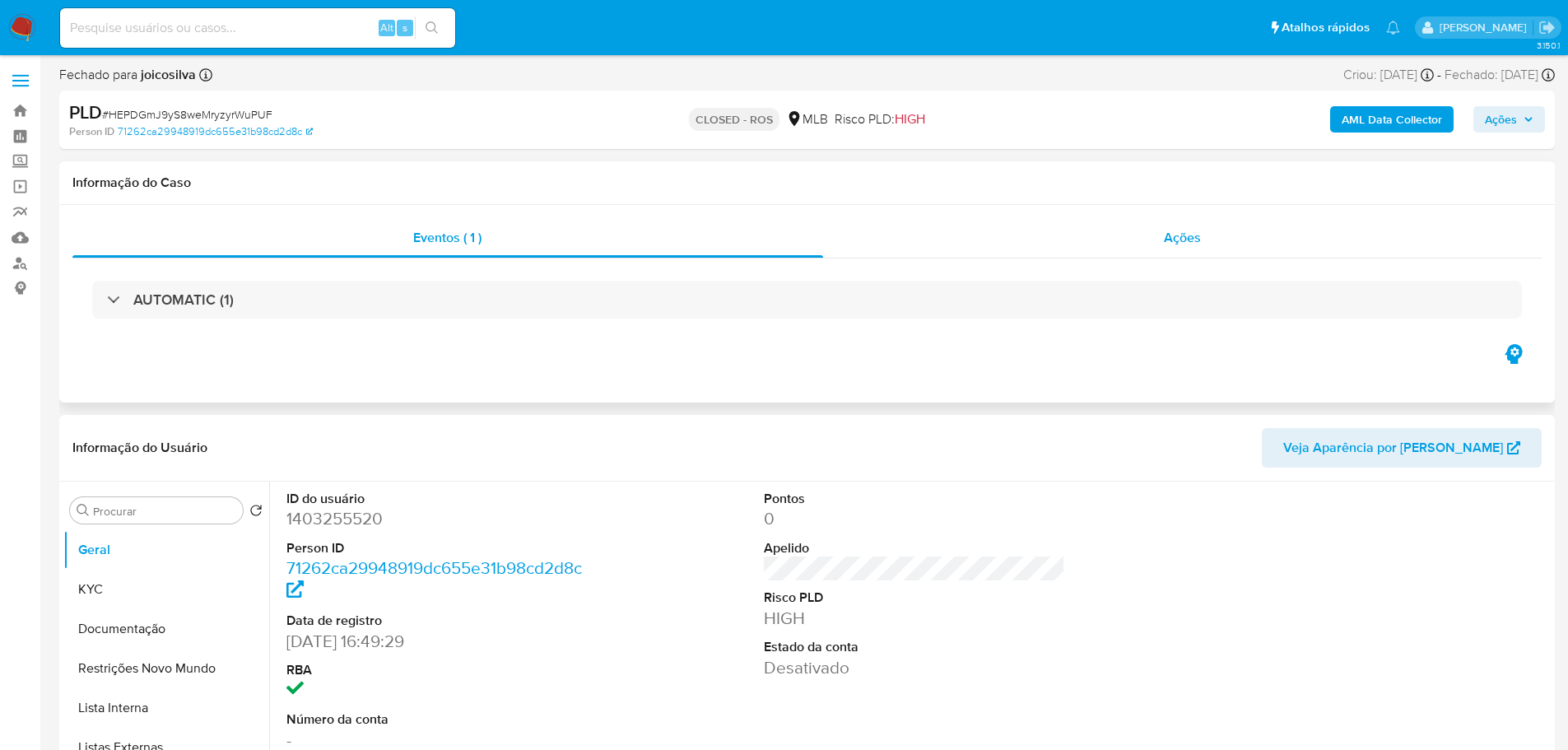
click at [1195, 229] on span "Ações" at bounding box center [1181, 237] width 37 height 19
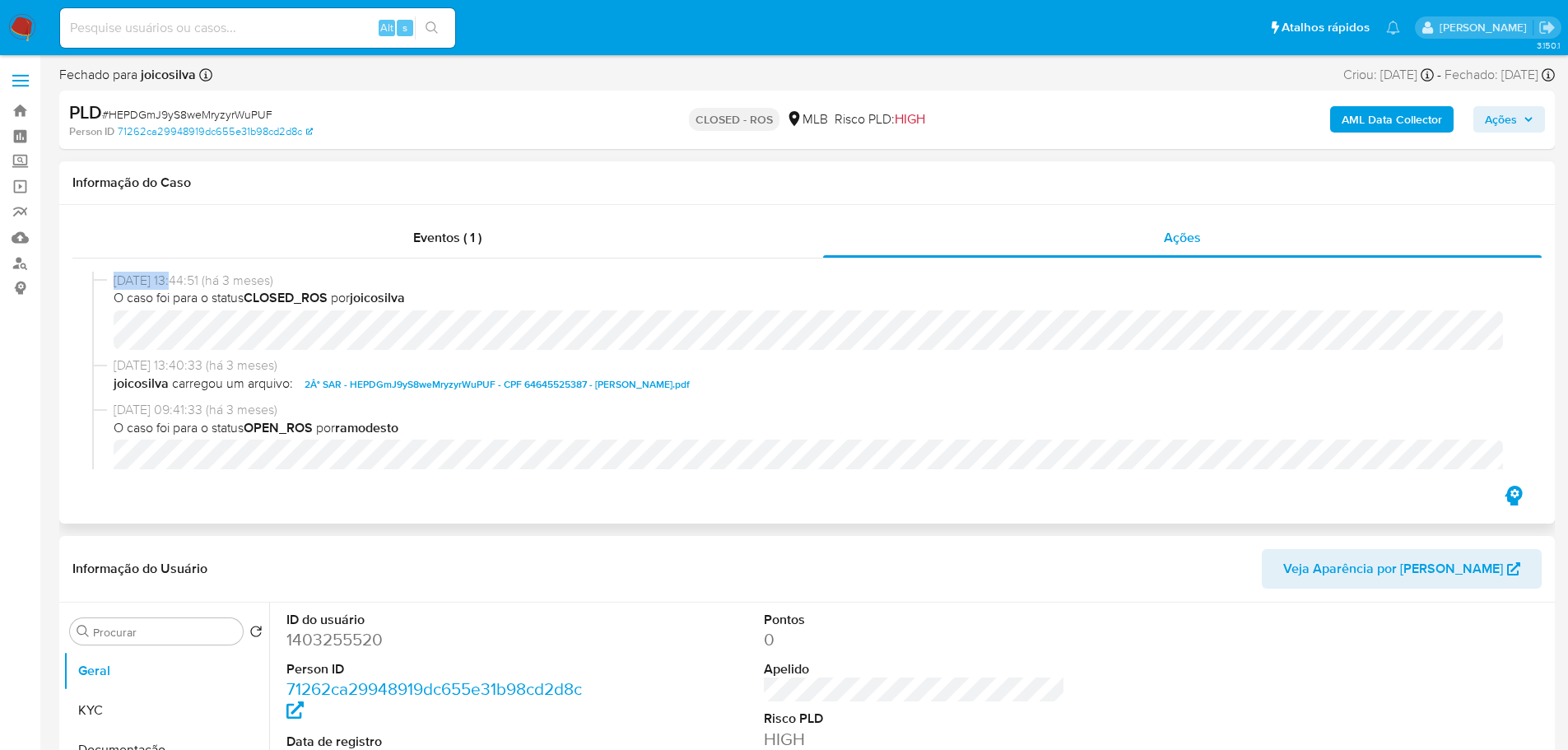
drag, startPoint x: 182, startPoint y: 282, endPoint x: 113, endPoint y: 283, distance: 69.0
click at [113, 283] on div "28/04/2025 13:44:51 (há 3 meses) O caso foi para o status CLOSED_ROS por joicos…" at bounding box center [807, 315] width 1430 height 86
copy span "28/04/2025"
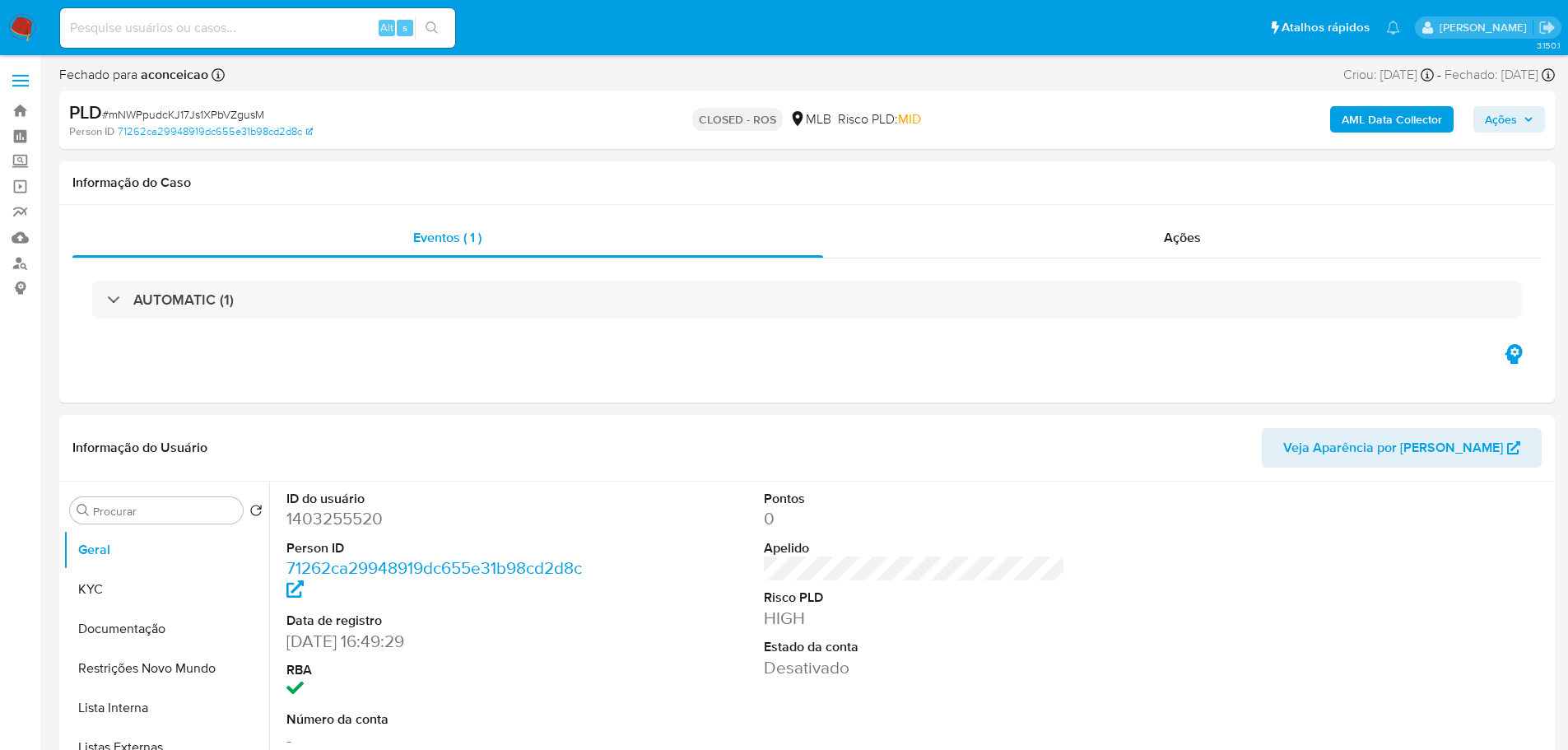
select select "10"
click at [1203, 246] on div "Ações" at bounding box center [1182, 238] width 719 height 39
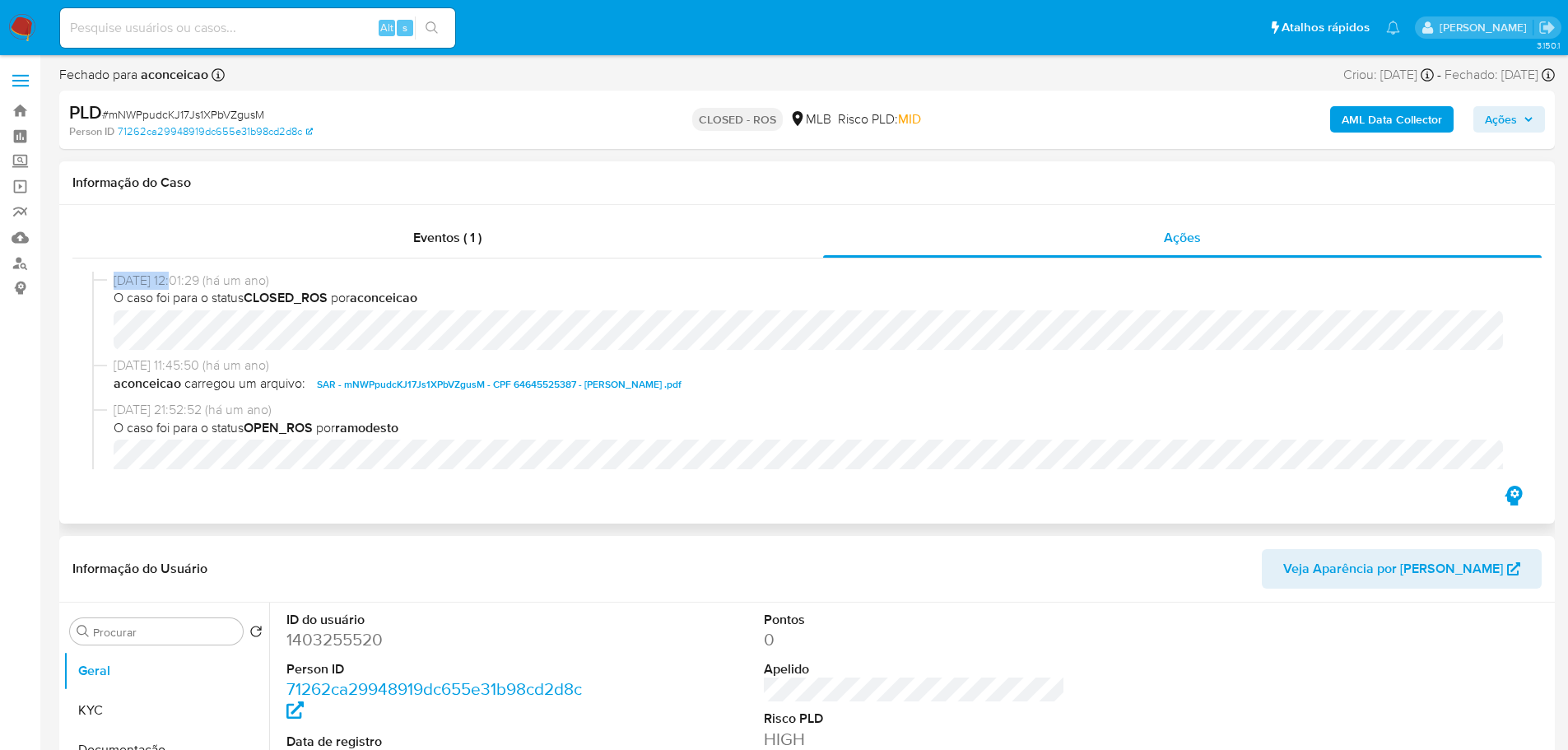
drag, startPoint x: 180, startPoint y: 283, endPoint x: 115, endPoint y: 282, distance: 65.0
click at [115, 282] on span "[DATE] 12:01:29 (há um ano)" at bounding box center [814, 281] width 1402 height 18
copy span "[DATE]"
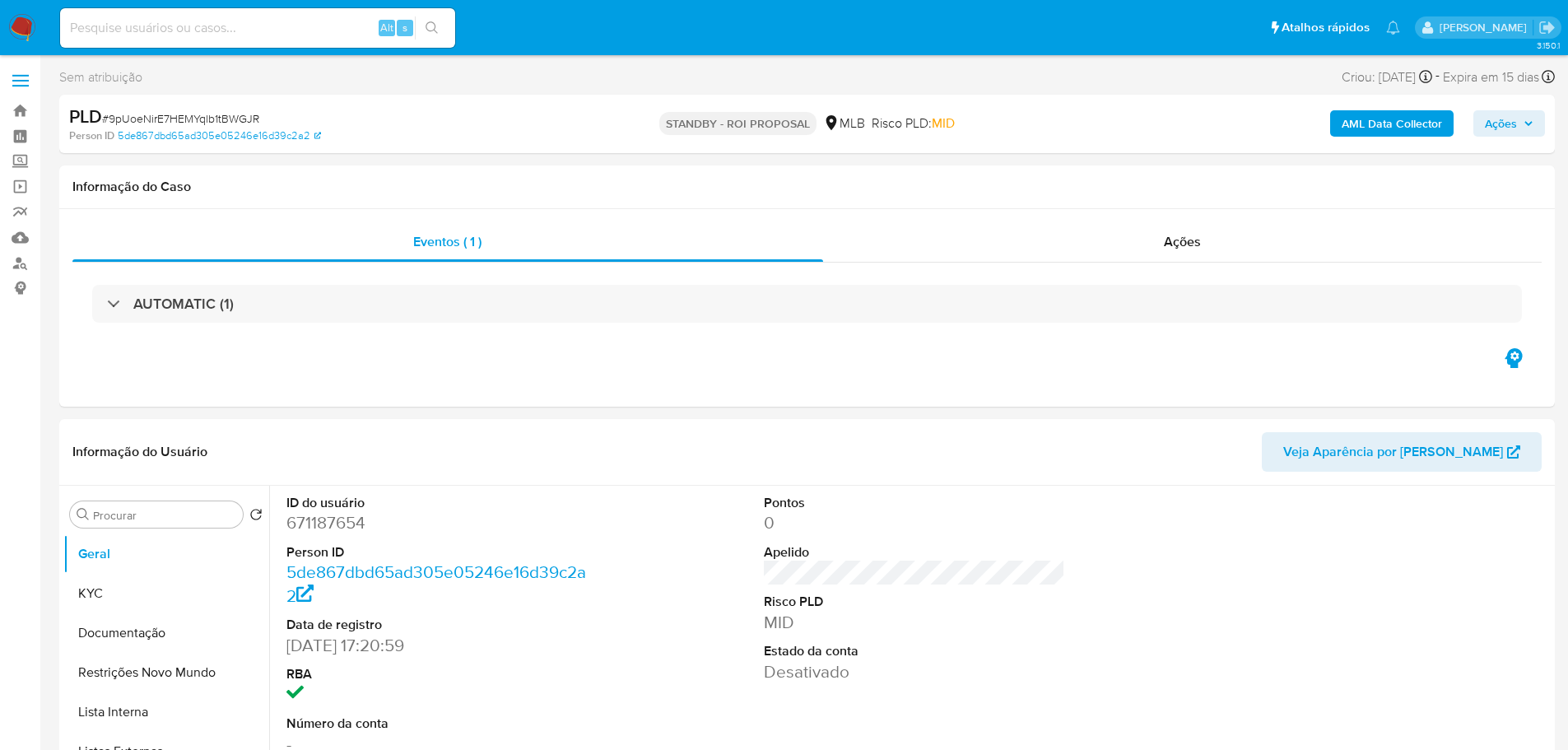
select select "10"
click at [204, 127] on div "PLD # 9pUoeNirE7HEMYqlb1tBWGJR Person ID 5de867dbd65ad305e05246e16d39c2a2" at bounding box center [312, 123] width 487 height 38
click at [198, 118] on span "# 9pUoeNirE7HEMYqlb1tBWGJR" at bounding box center [180, 118] width 157 height 16
copy span "9pUoeNirE7HEMYqlb1tBWGJR"
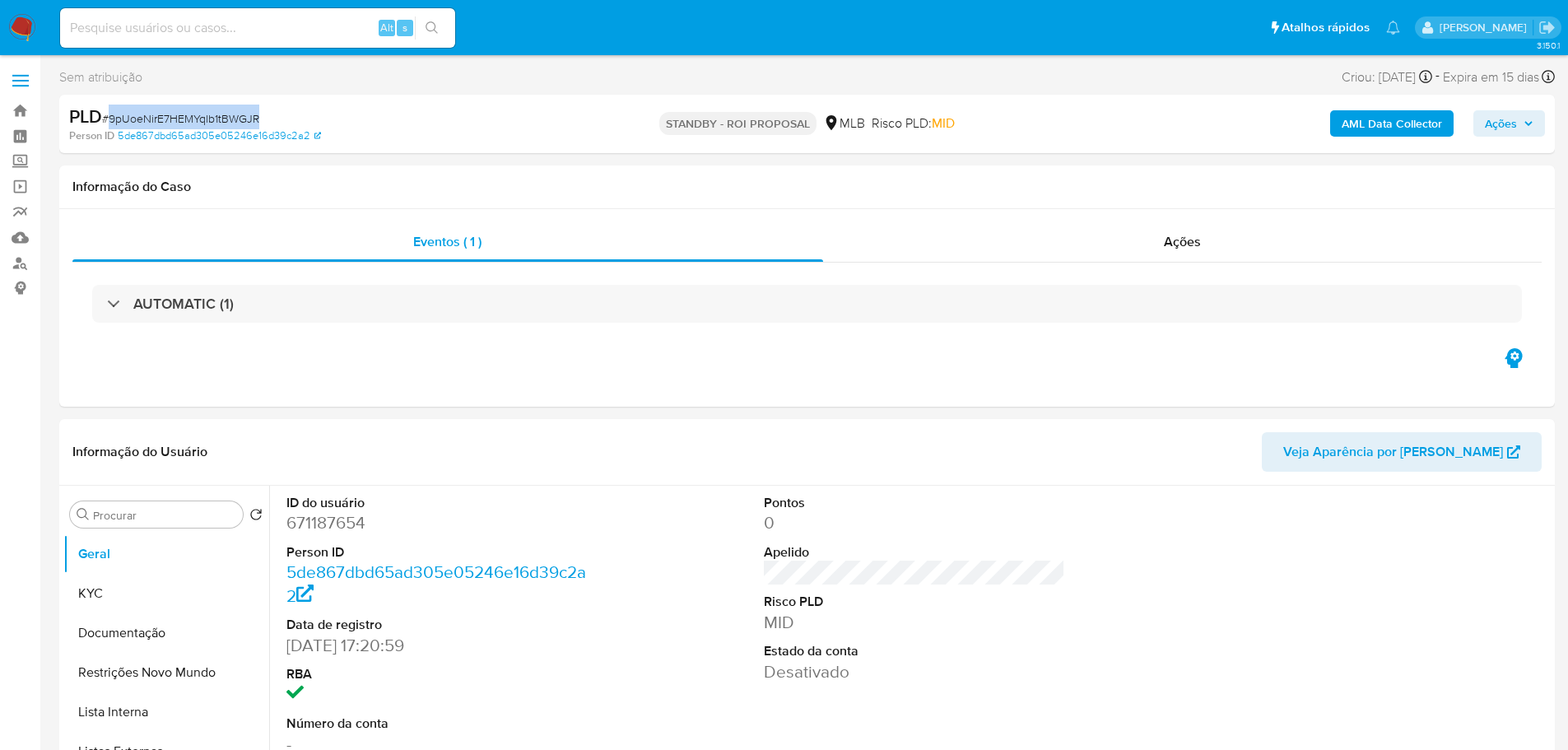
click at [24, 31] on img at bounding box center [21, 28] width 28 height 28
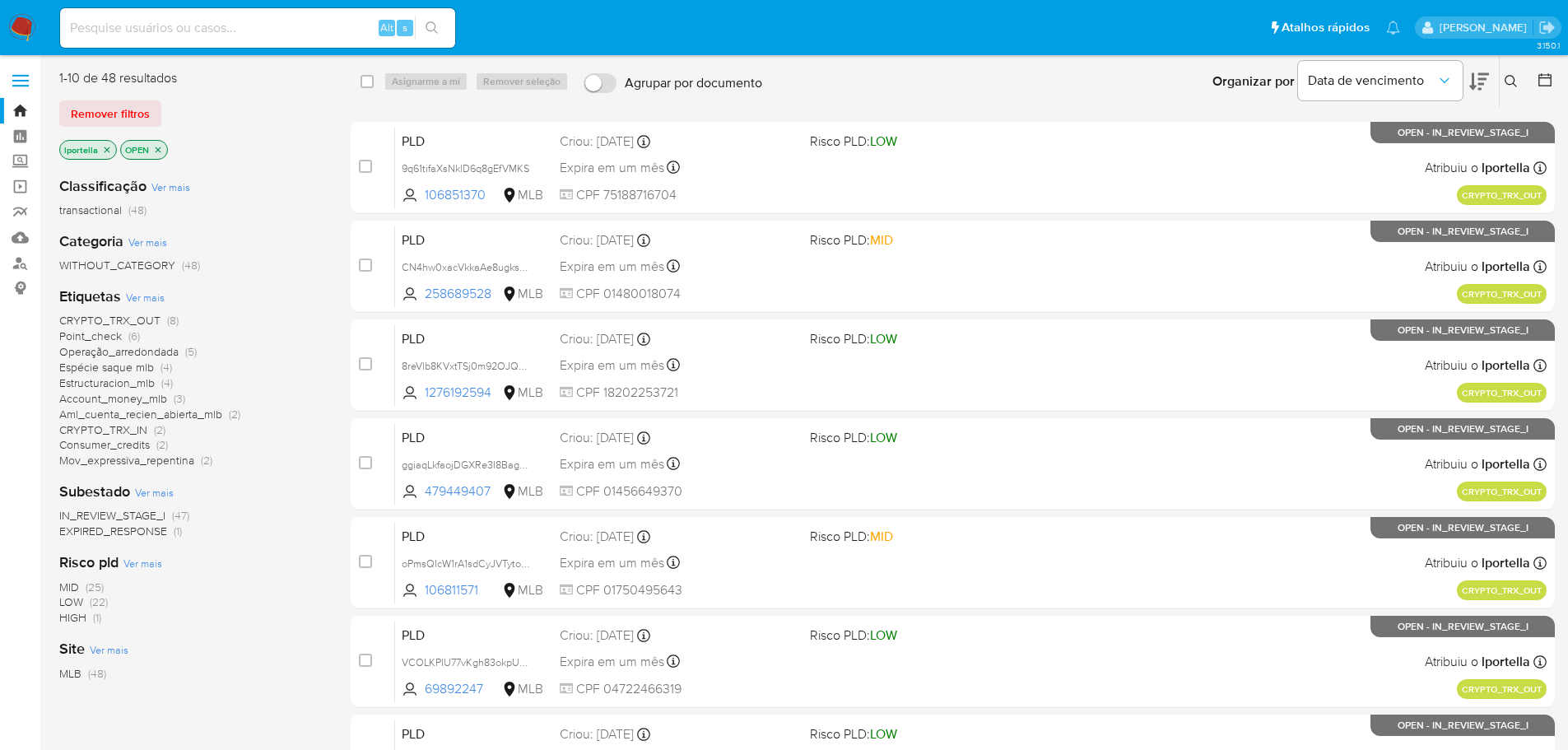
click at [193, 26] on input at bounding box center [257, 28] width 395 height 21
paste input "DVJEjhh4W6b7i02OYrQeeHE5"
type input "DVJEjhh4W6b7i02OYrQeeHE5"
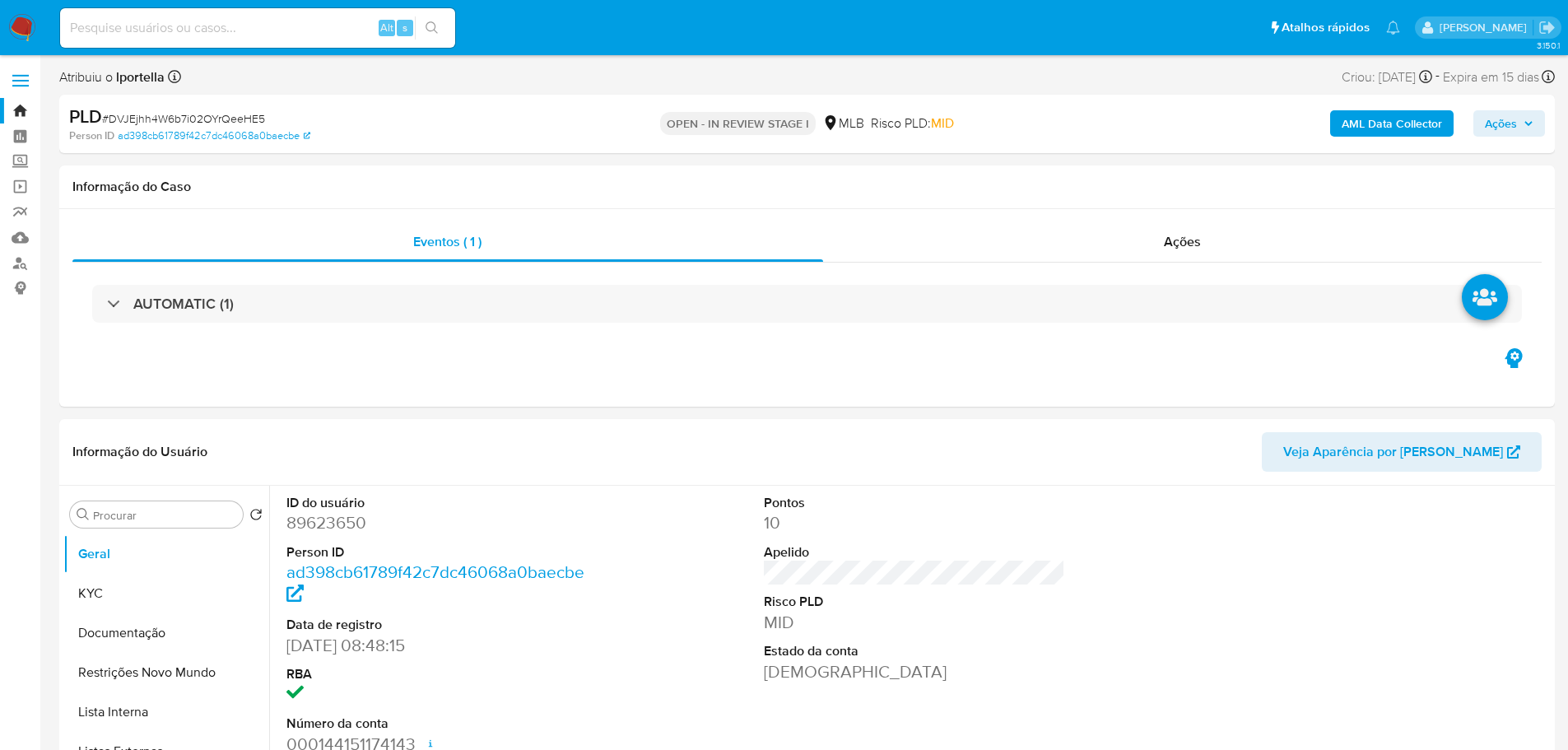
select select "10"
drag, startPoint x: 390, startPoint y: 1, endPoint x: 932, endPoint y: 339, distance: 638.8
click at [932, 339] on div "AUTOMATIC (1)" at bounding box center [807, 304] width 1469 height 82
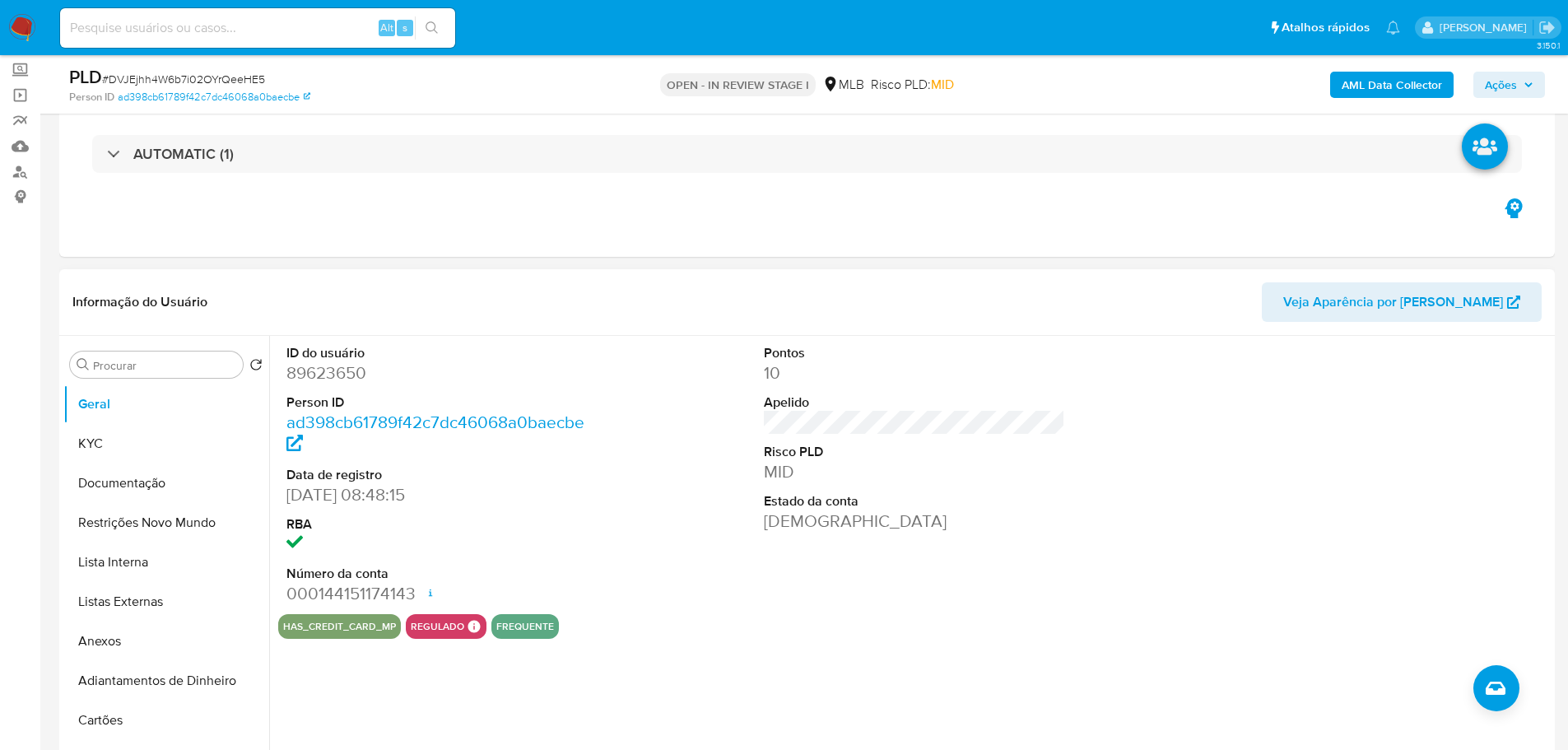
scroll to position [164, 0]
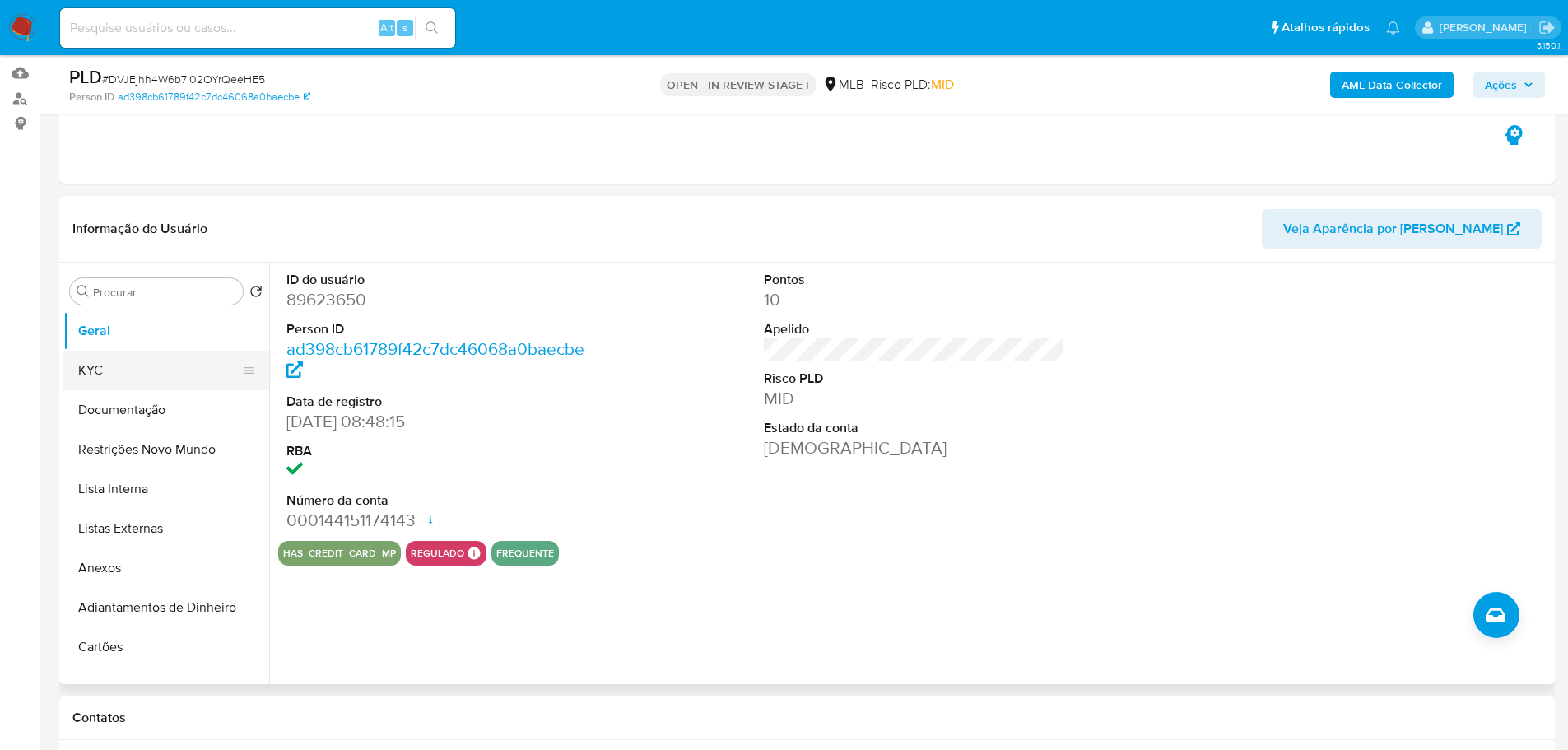
click at [100, 381] on button "KYC" at bounding box center [160, 370] width 193 height 39
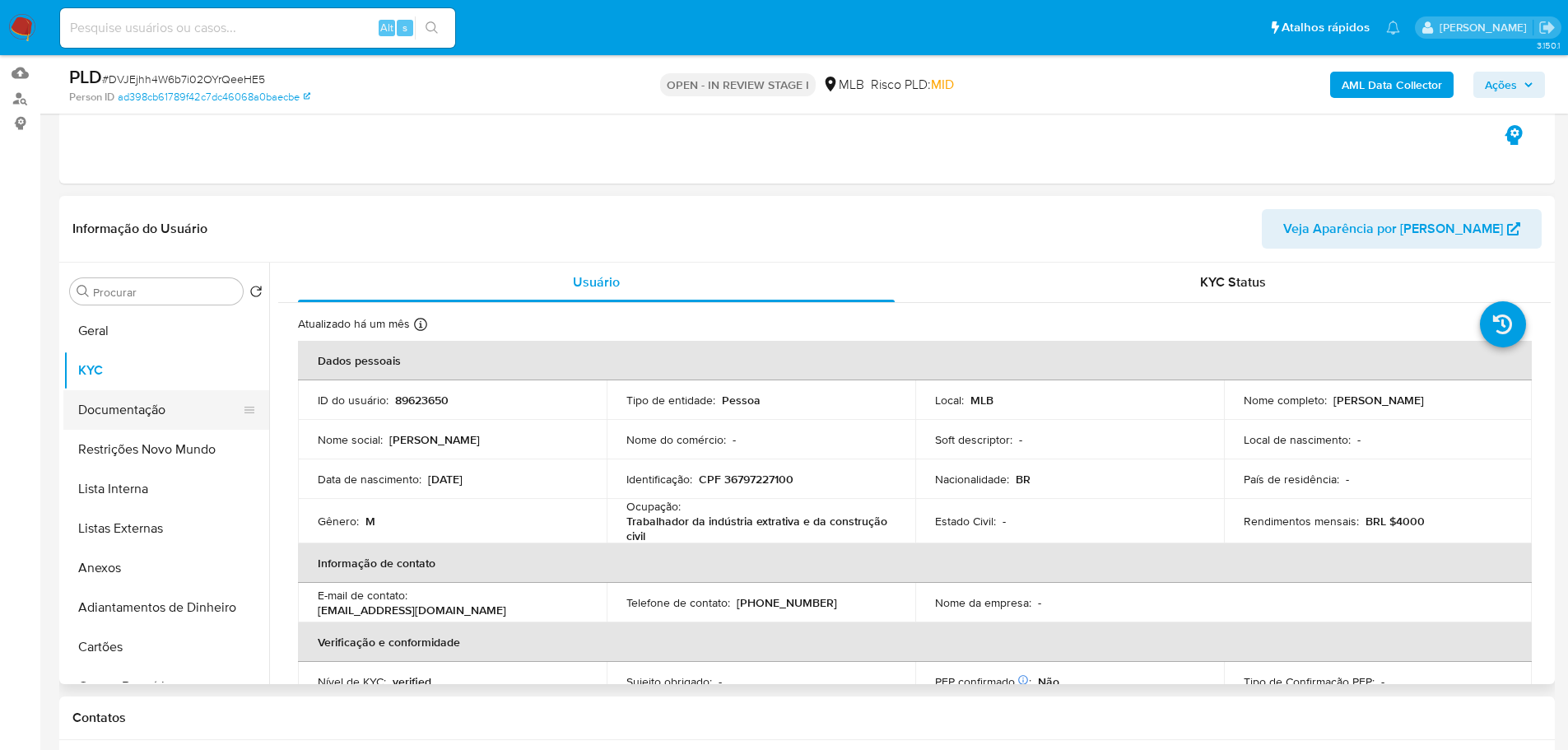
click at [153, 395] on button "Documentação" at bounding box center [160, 410] width 193 height 39
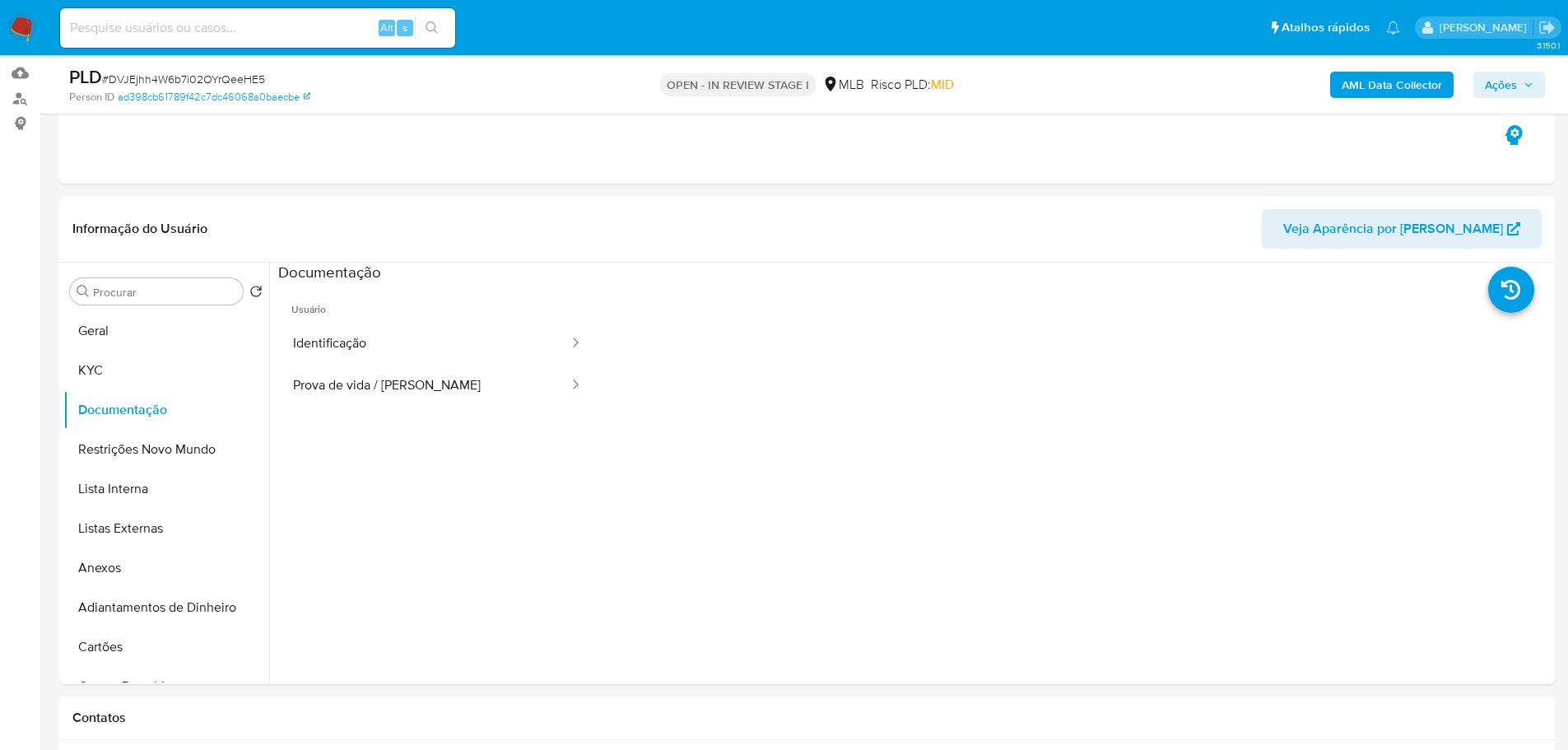
click at [402, 335] on button "Identificação" at bounding box center [423, 343] width 292 height 42
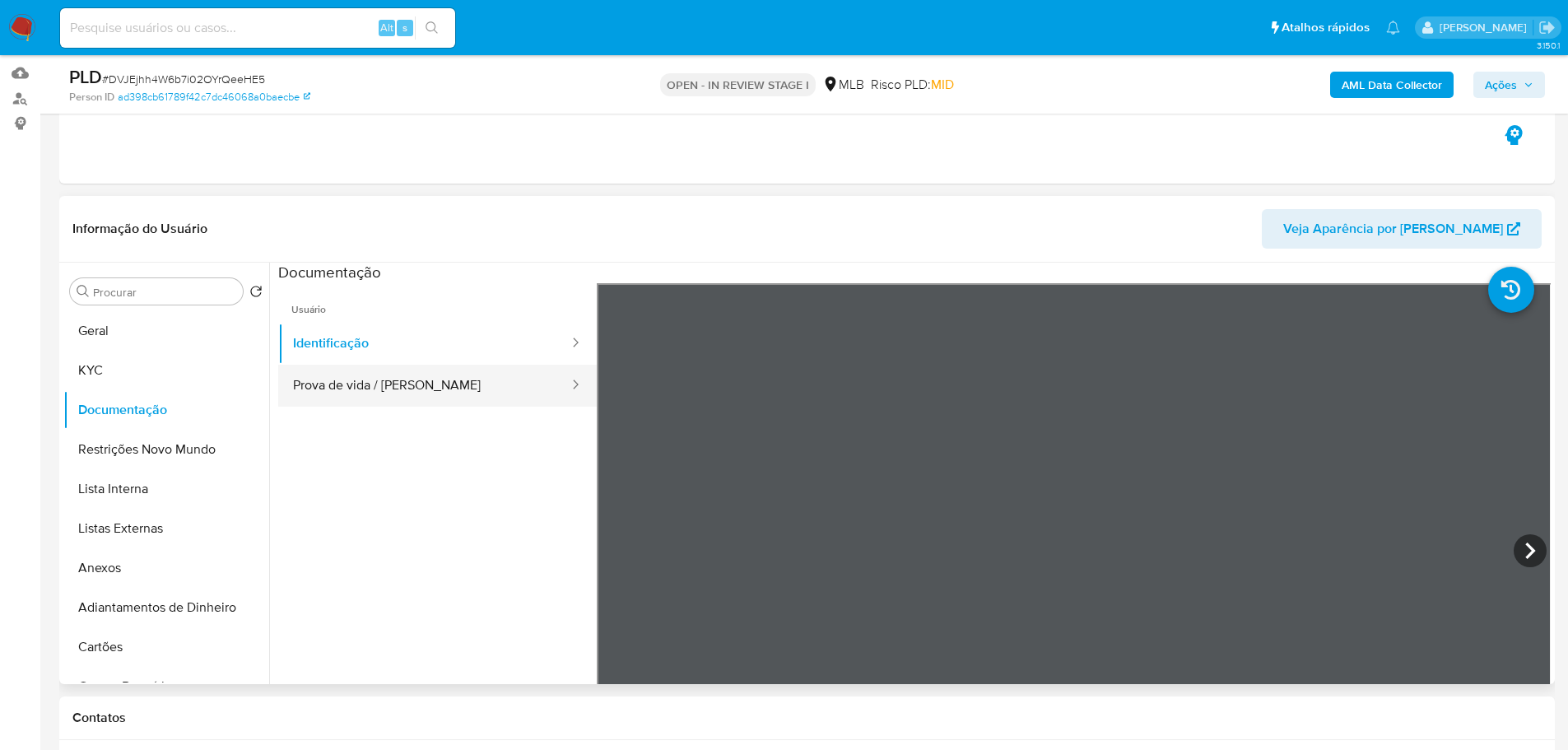
click at [523, 382] on button "Prova de vida / Selfie" at bounding box center [423, 385] width 292 height 42
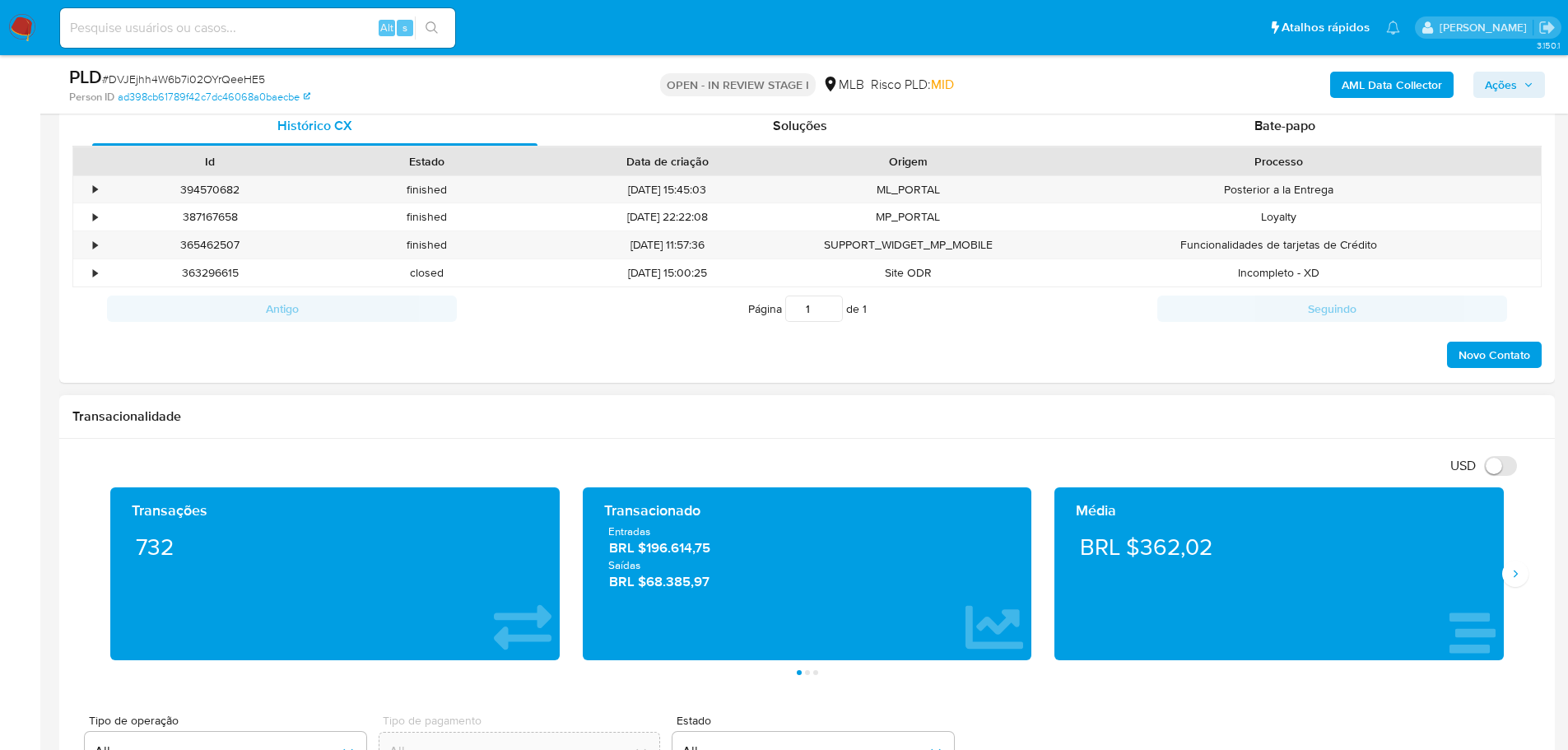
scroll to position [988, 0]
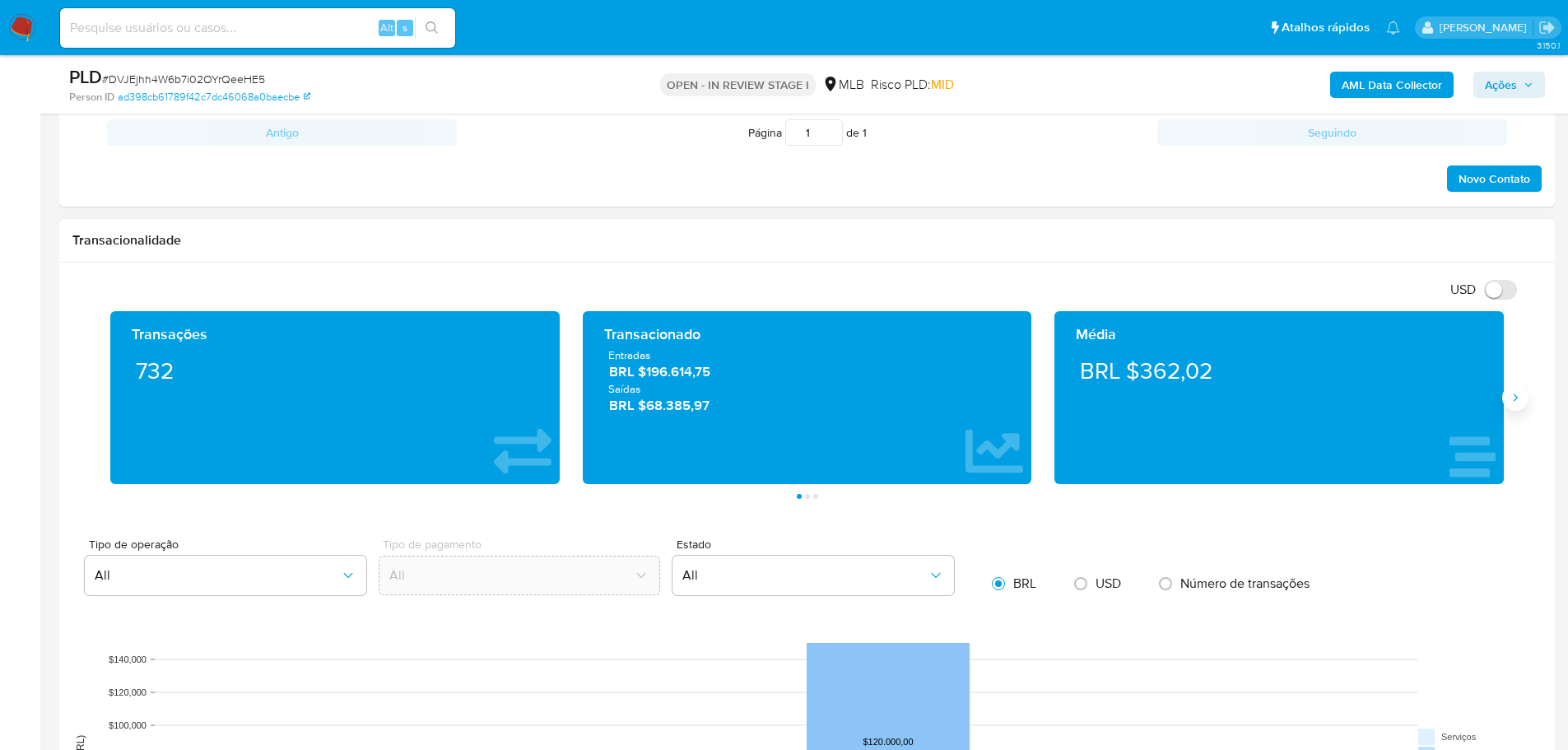
click at [1510, 392] on icon "Siguiente" at bounding box center [1514, 398] width 13 height 13
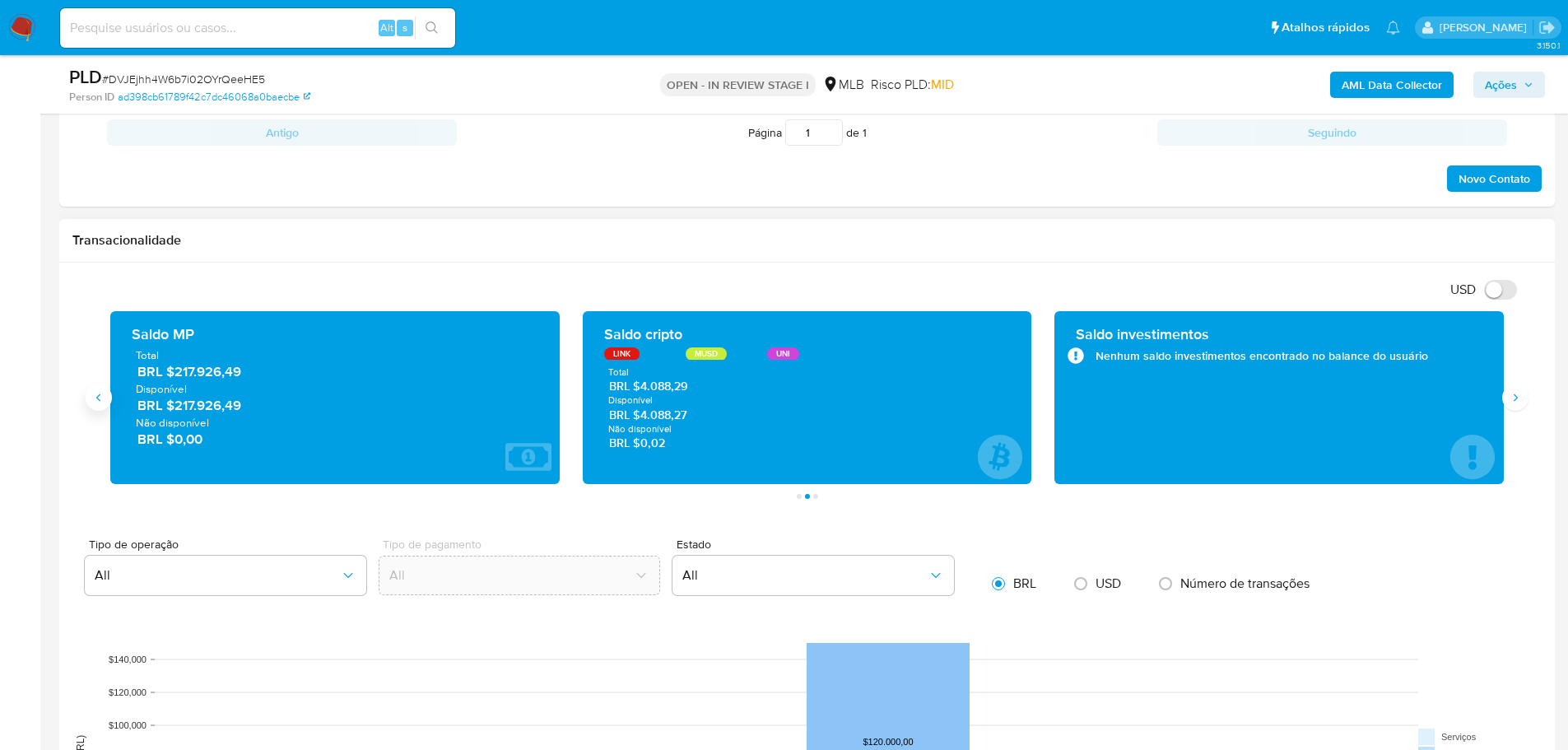
click at [98, 390] on button "Anterior" at bounding box center [98, 397] width 26 height 26
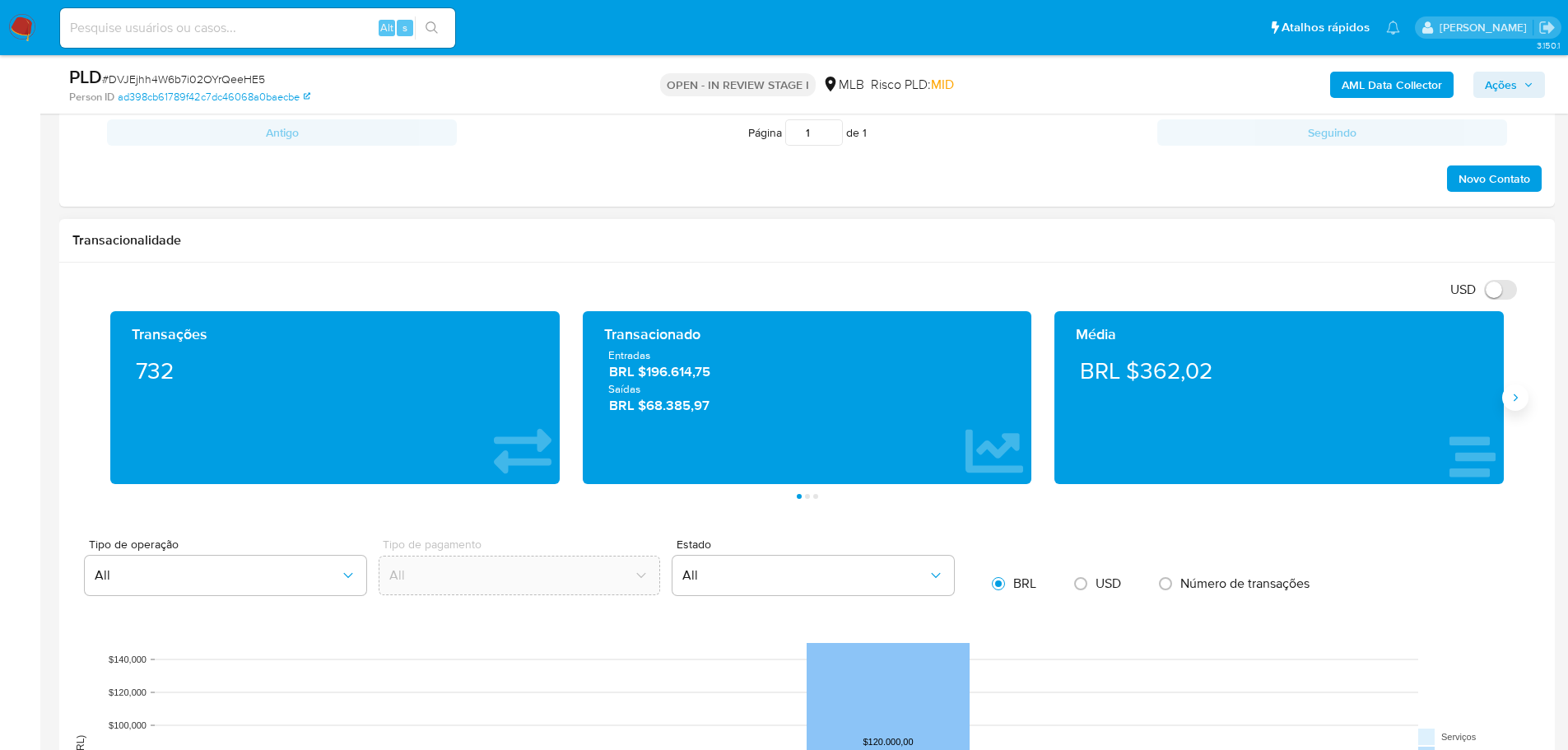
click at [1515, 397] on icon "Siguiente" at bounding box center [1514, 398] width 13 height 13
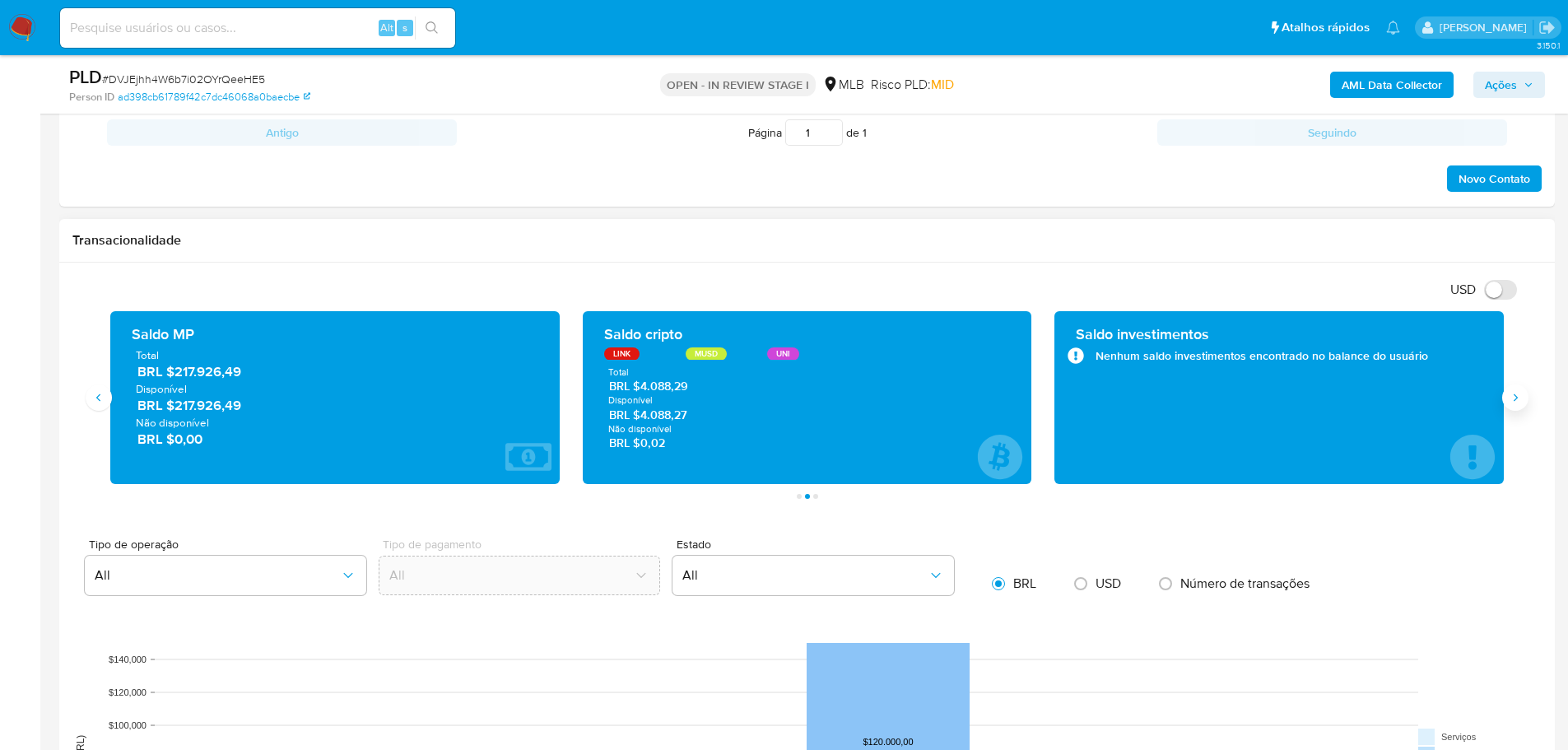
click at [1515, 397] on icon "Siguiente" at bounding box center [1514, 398] width 13 height 13
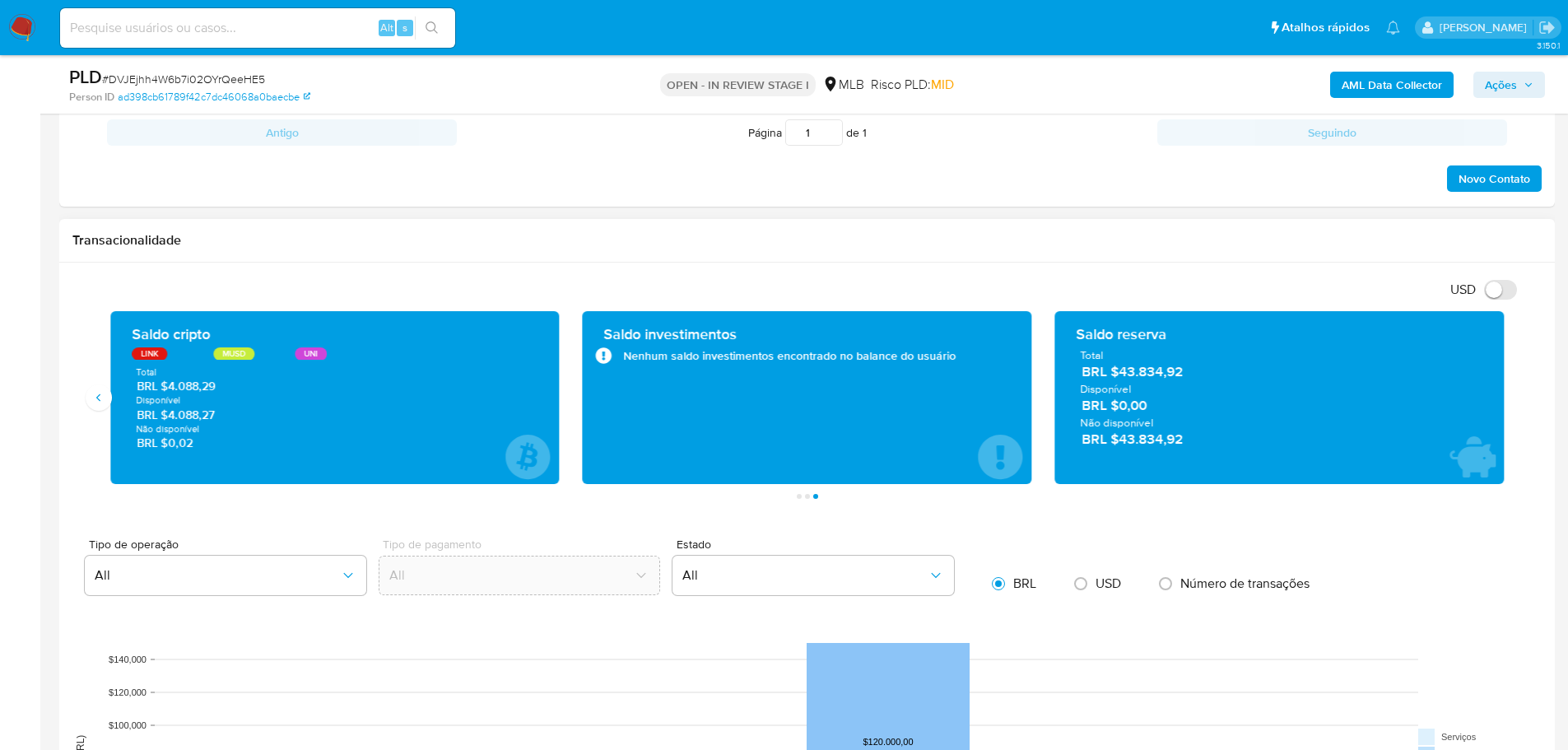
click at [96, 388] on button "Anterior" at bounding box center [98, 397] width 26 height 26
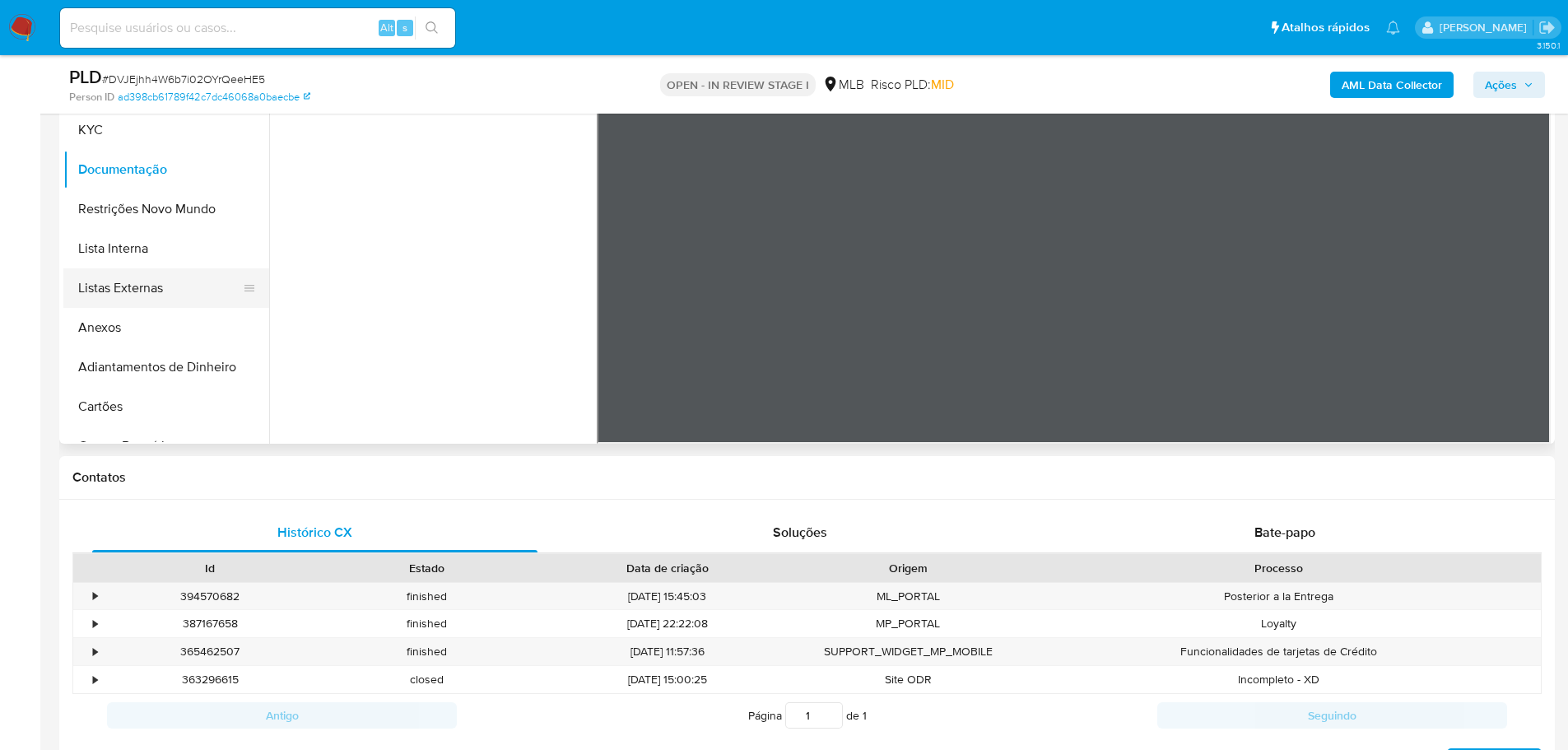
scroll to position [329, 0]
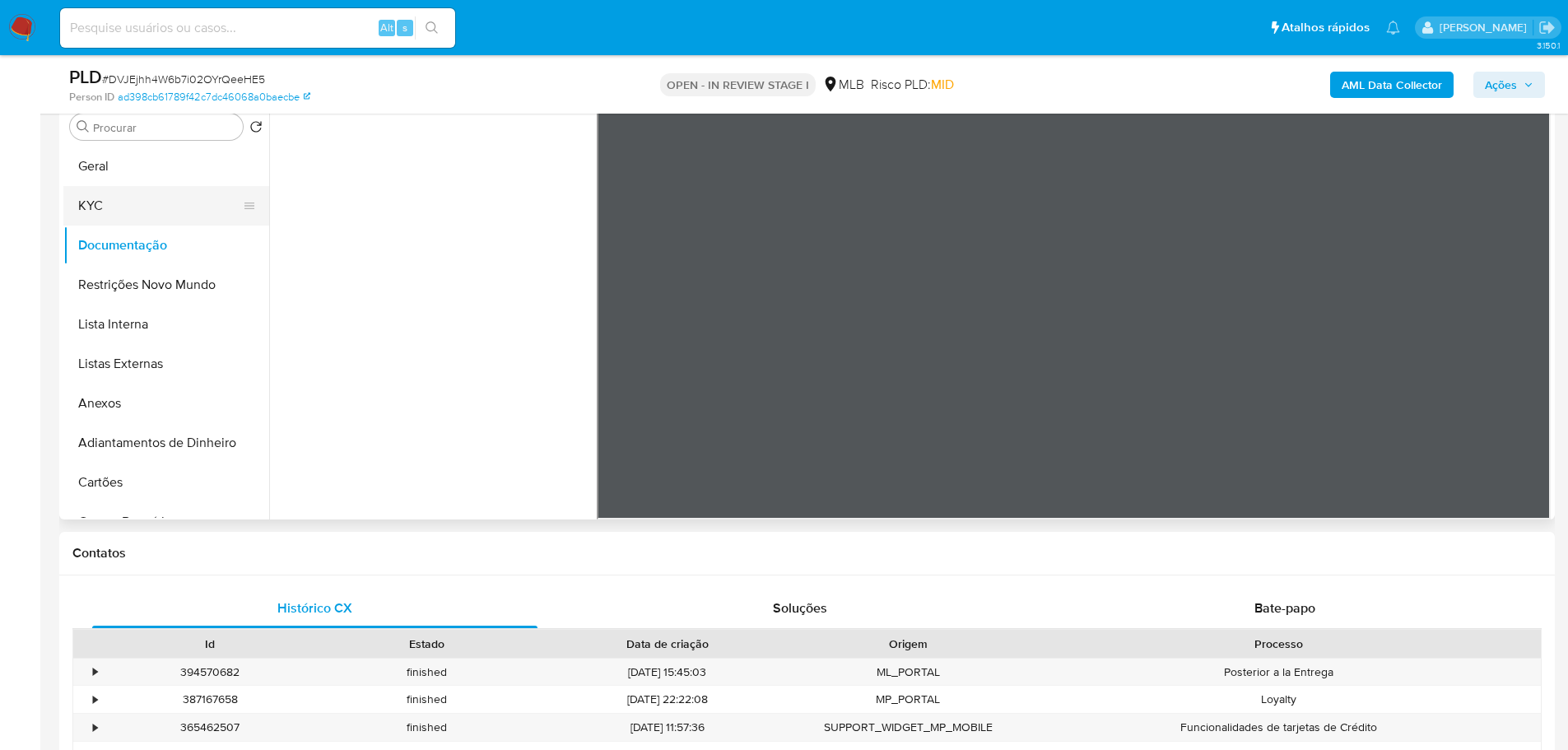
click at [147, 214] on button "KYC" at bounding box center [160, 206] width 193 height 39
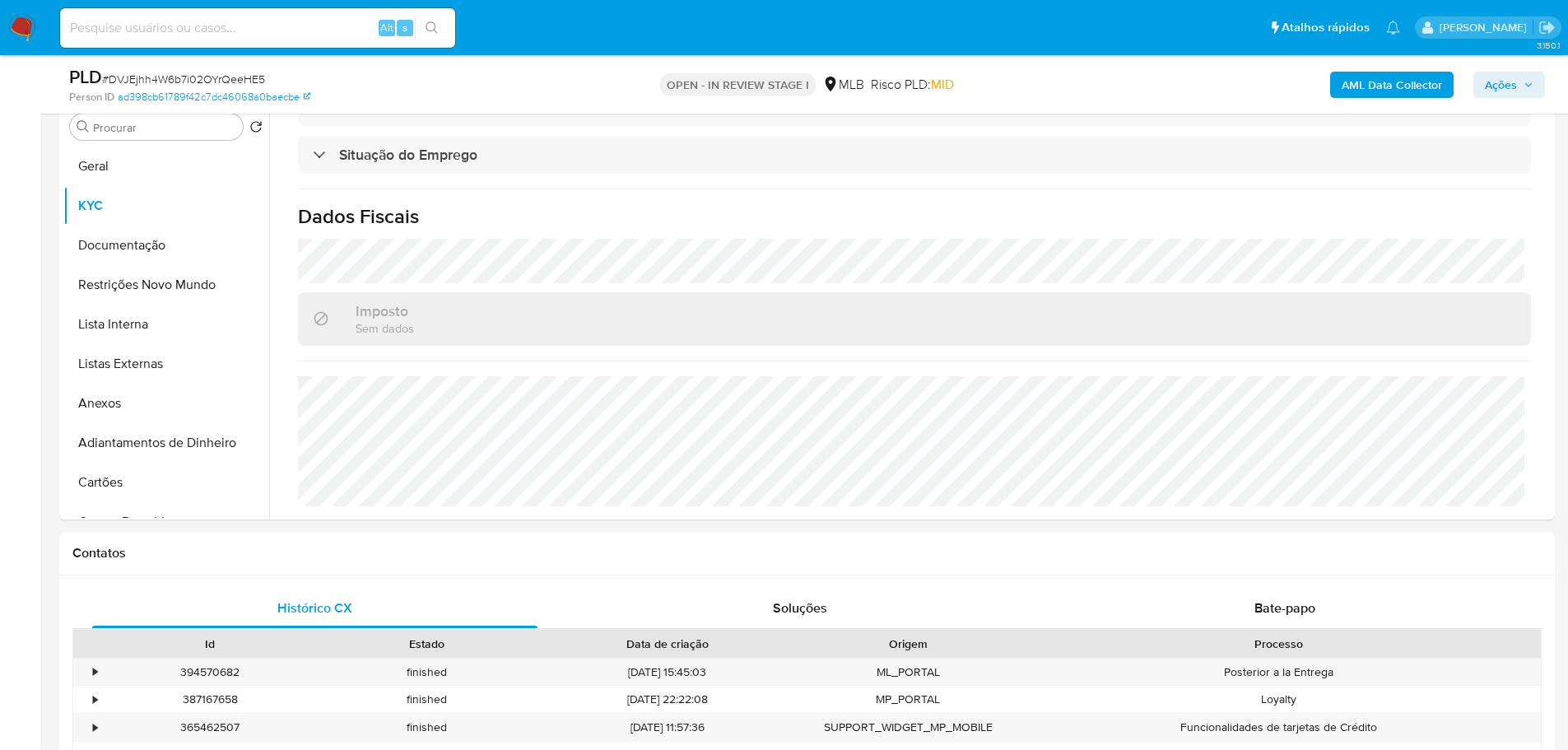
scroll to position [691, 0]
click at [105, 160] on button "Geral" at bounding box center [160, 166] width 193 height 39
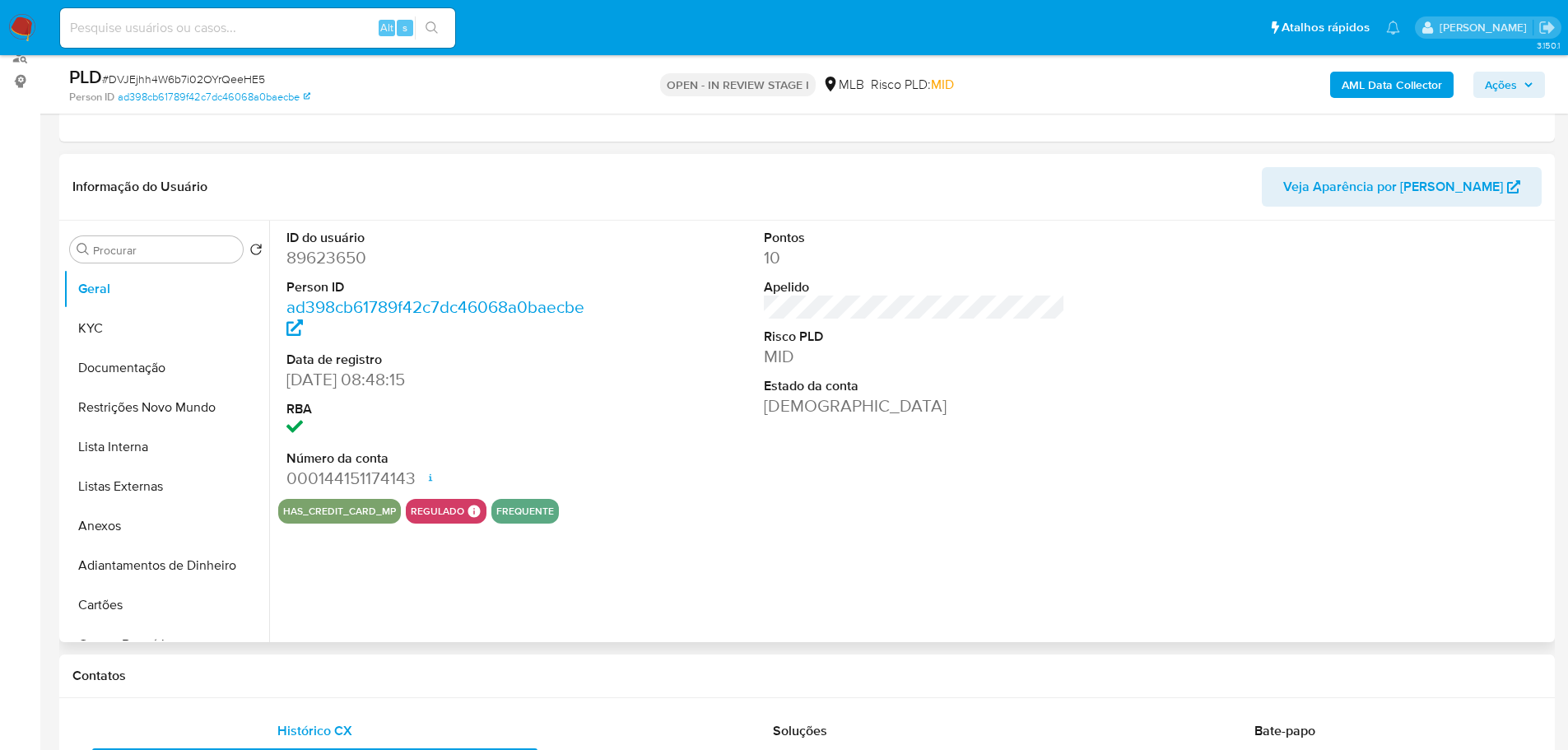
scroll to position [203, 0]
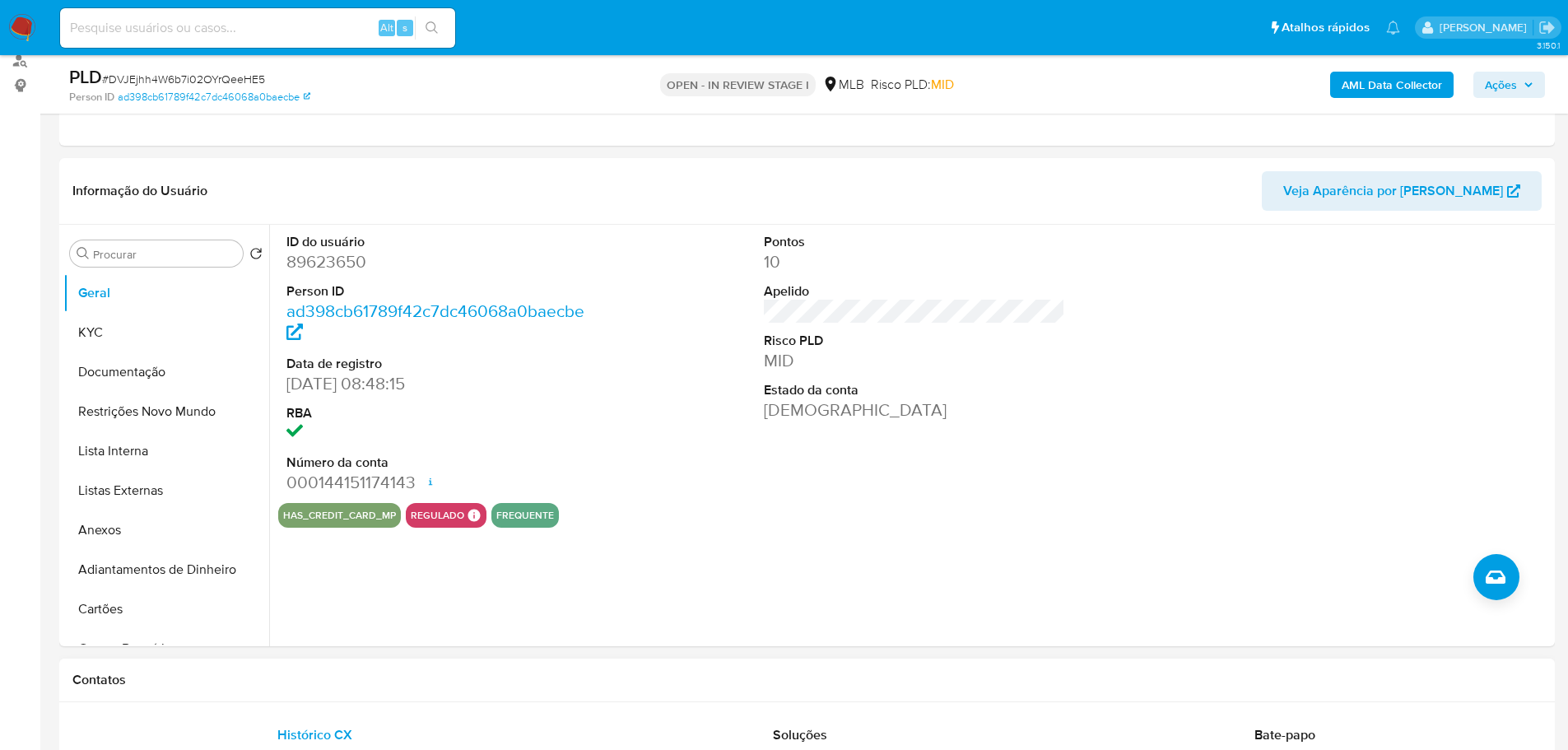
click at [315, 684] on h1 "Contatos" at bounding box center [807, 680] width 1469 height 16
click at [124, 343] on button "KYC" at bounding box center [160, 333] width 193 height 39
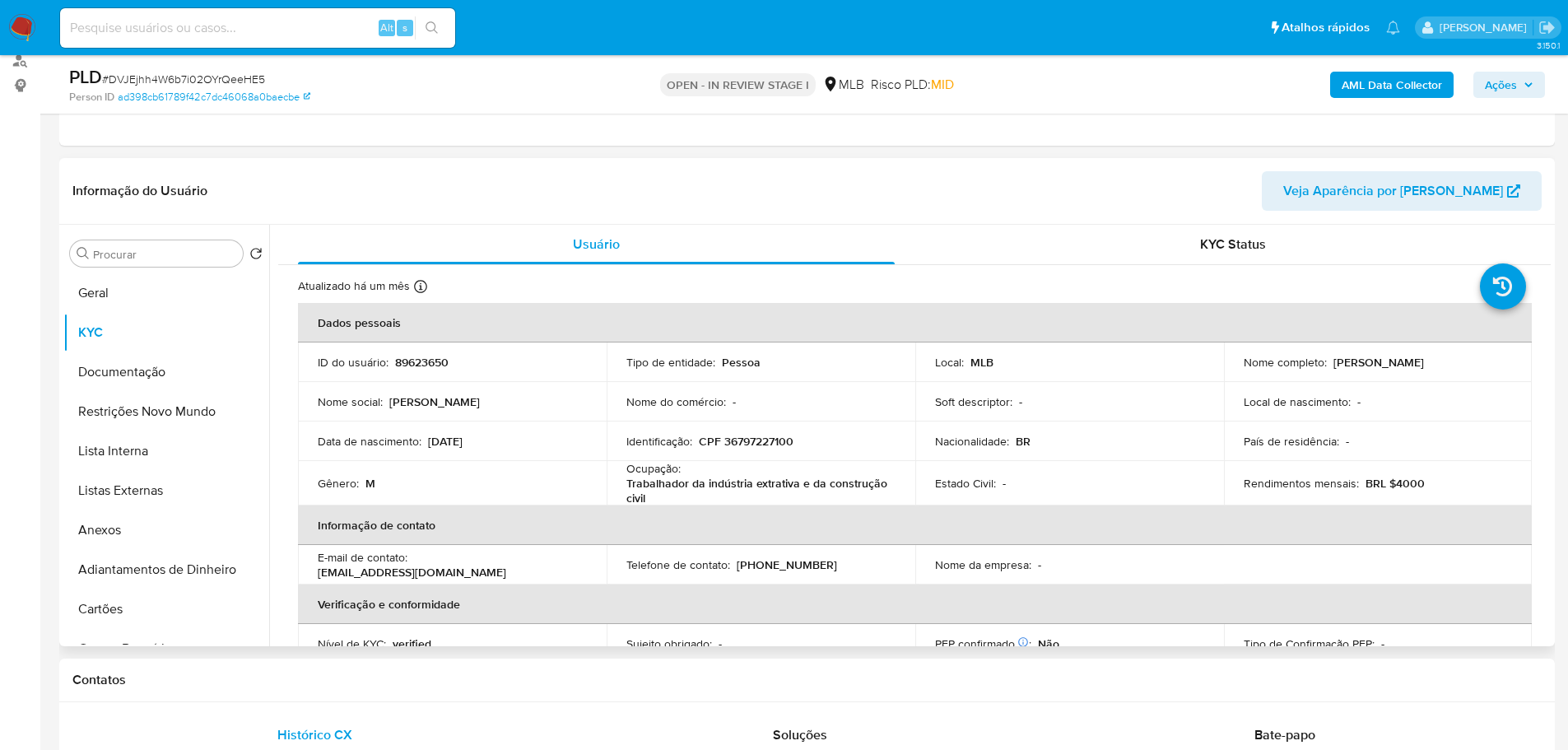
scroll to position [11, 0]
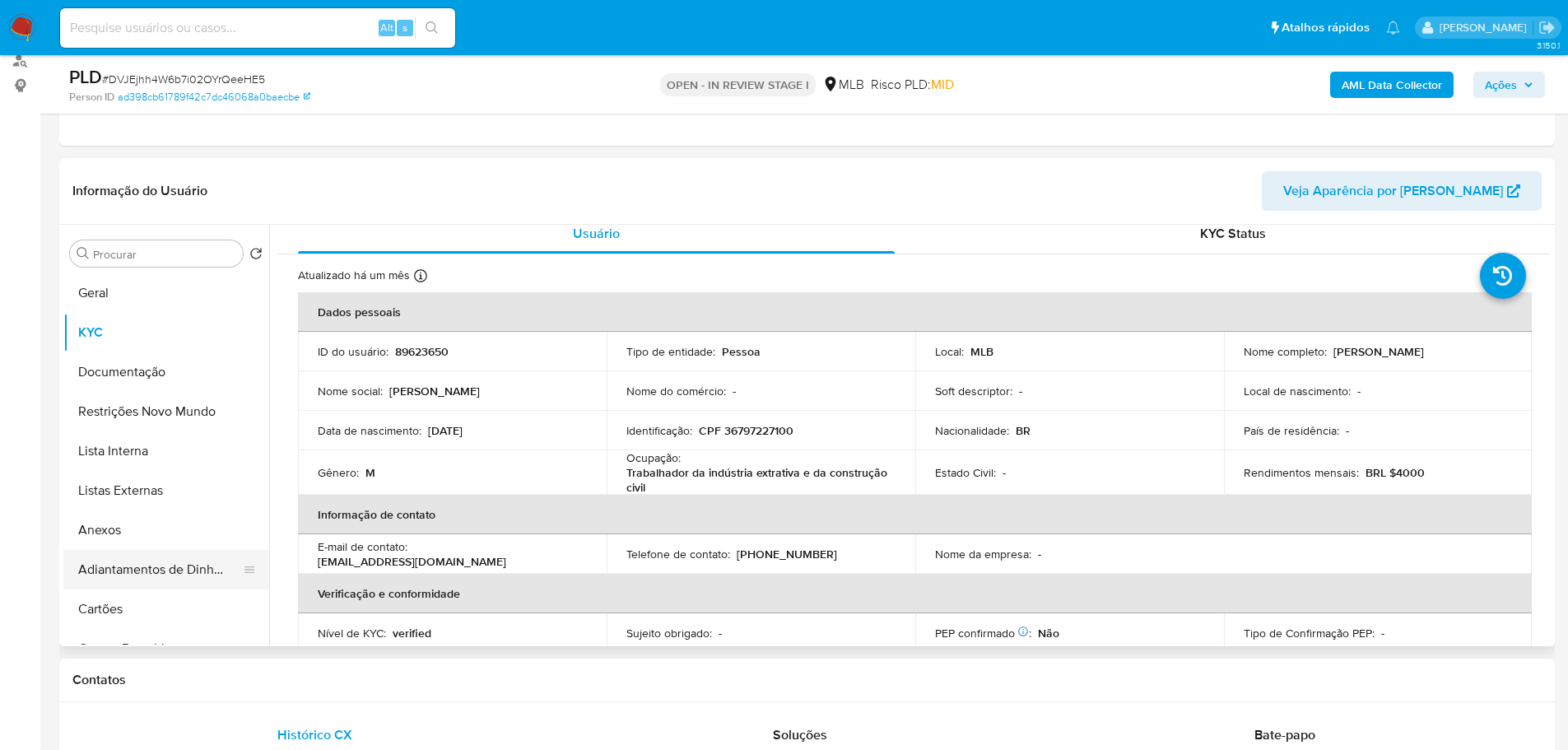
drag, startPoint x: 245, startPoint y: 678, endPoint x: 182, endPoint y: 554, distance: 139.1
click at [245, 678] on h1 "Contatos" at bounding box center [807, 680] width 1469 height 16
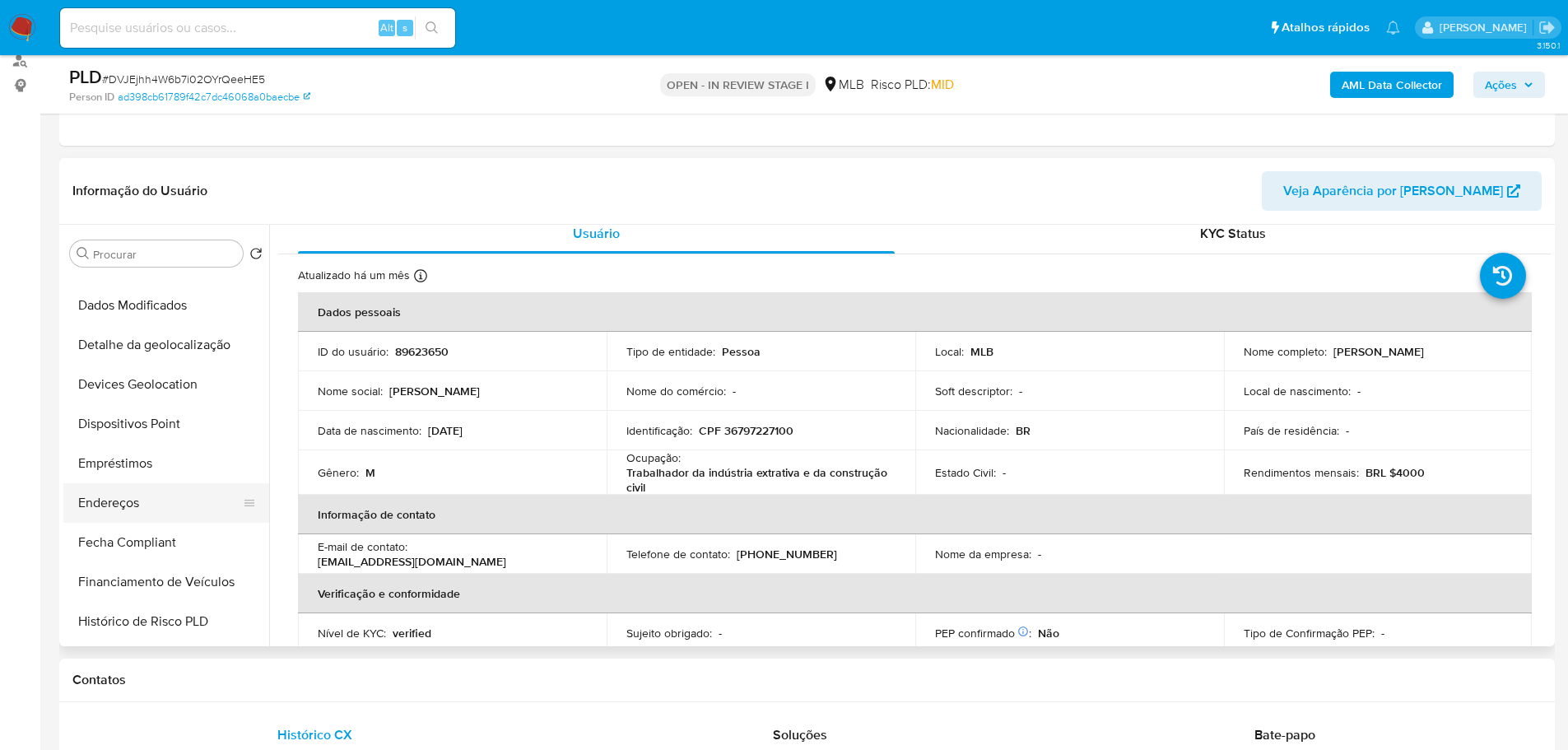
scroll to position [412, 0]
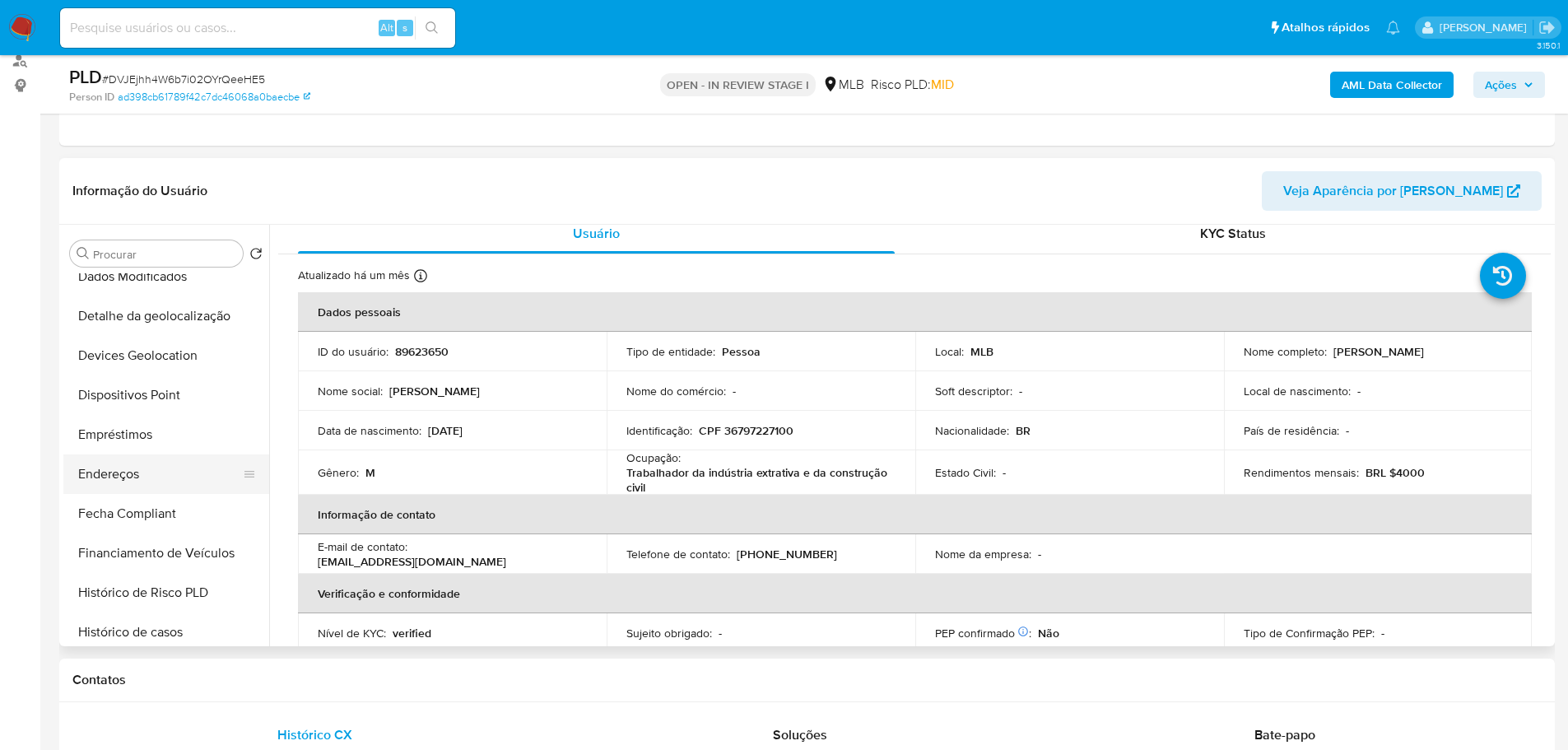
click at [175, 475] on button "Endereços" at bounding box center [160, 474] width 193 height 39
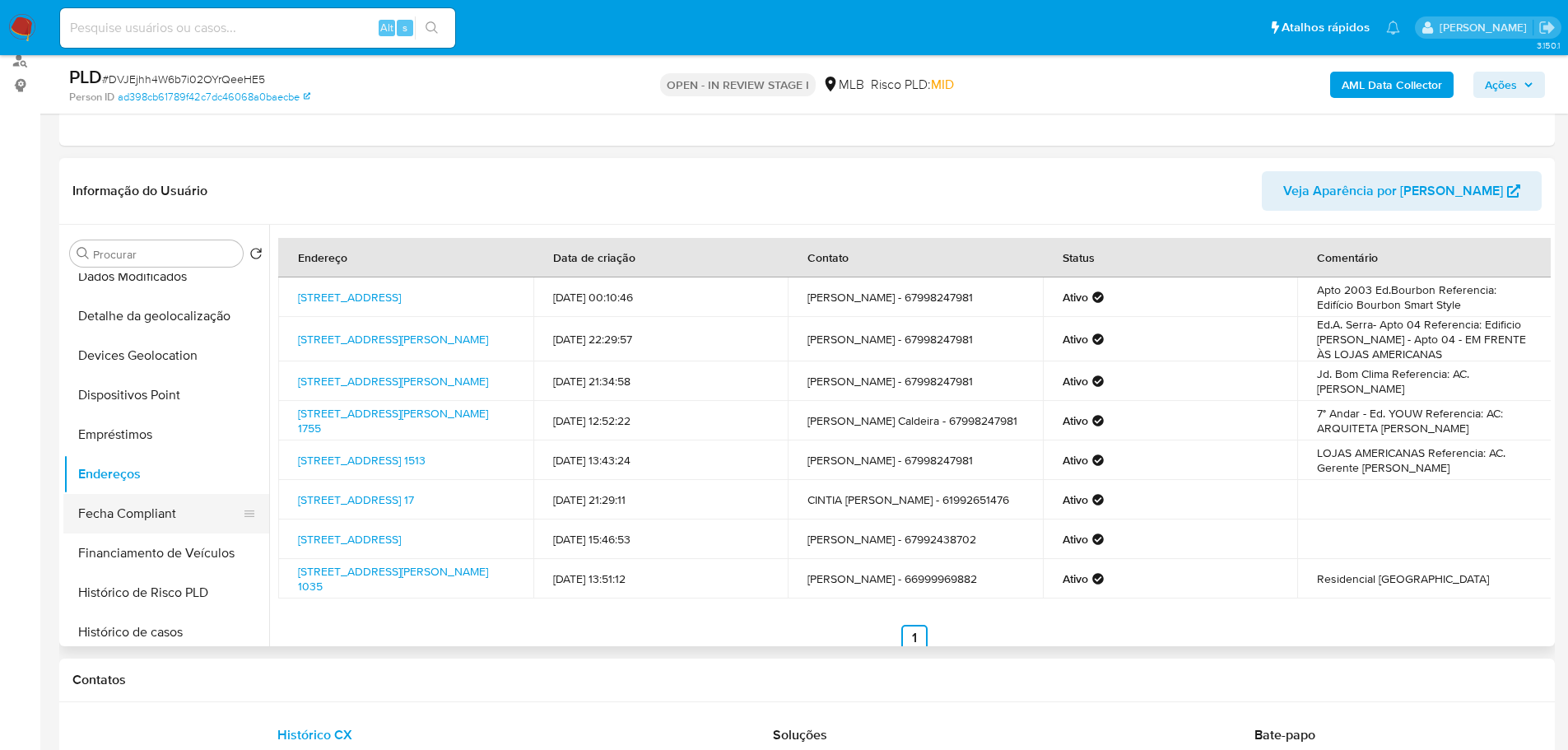
drag, startPoint x: 314, startPoint y: 686, endPoint x: 184, endPoint y: 531, distance: 202.3
click at [304, 680] on h1 "Contatos" at bounding box center [807, 680] width 1469 height 16
click at [167, 309] on button "Detalhe da geolocalização" at bounding box center [160, 316] width 193 height 39
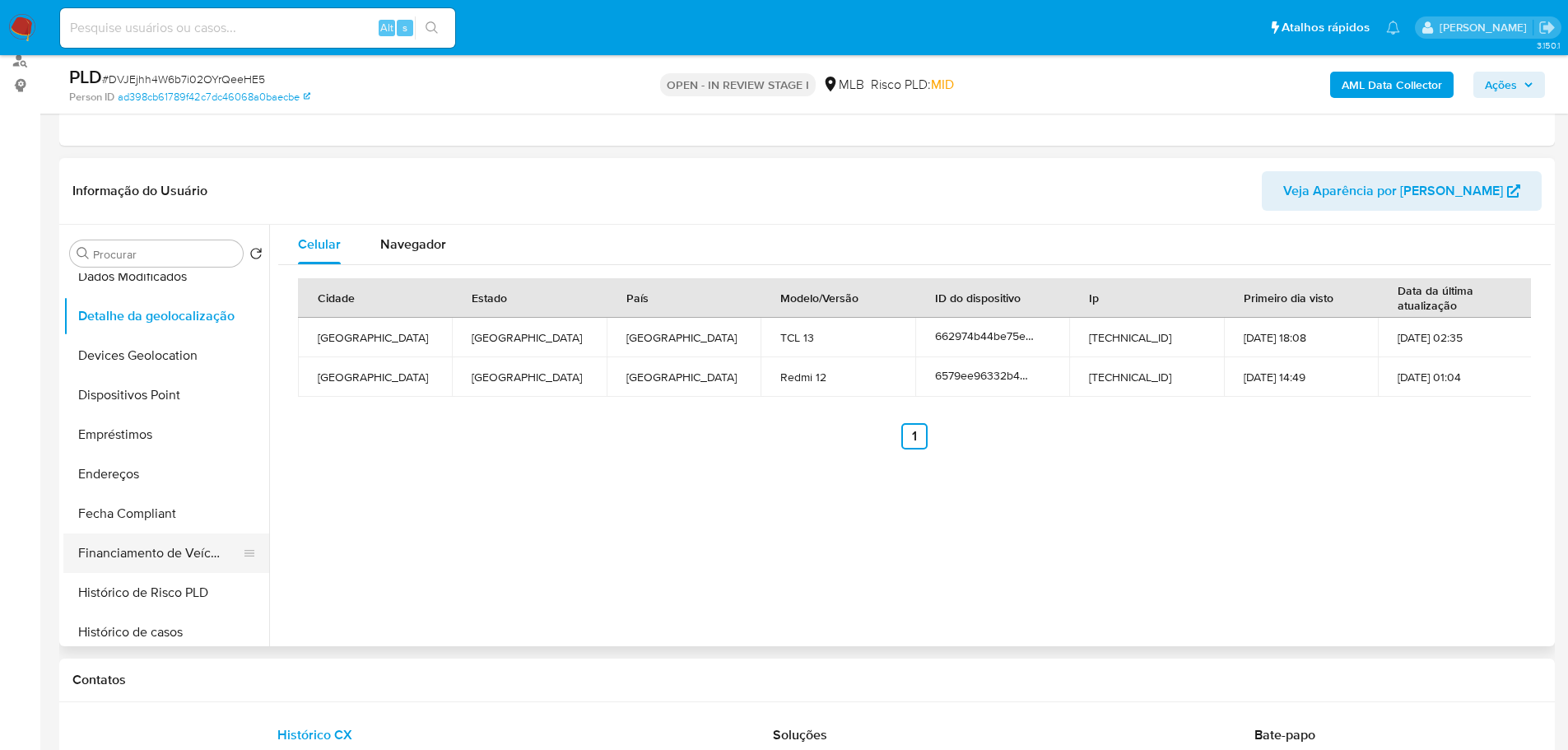
drag, startPoint x: 334, startPoint y: 686, endPoint x: 214, endPoint y: 567, distance: 169.0
click at [331, 686] on h1 "Contatos" at bounding box center [807, 680] width 1469 height 16
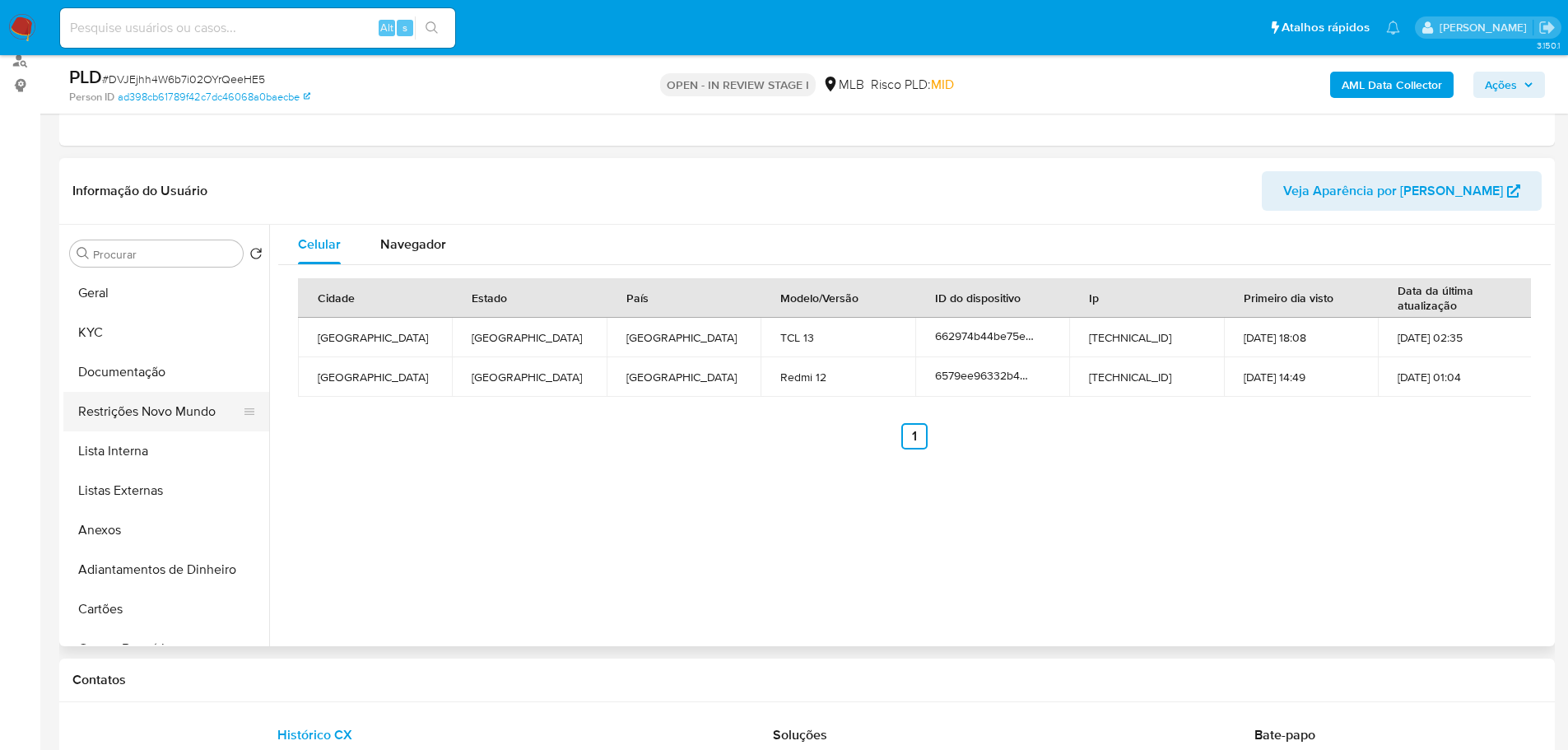
click at [180, 414] on button "Restrições Novo Mundo" at bounding box center [160, 411] width 193 height 39
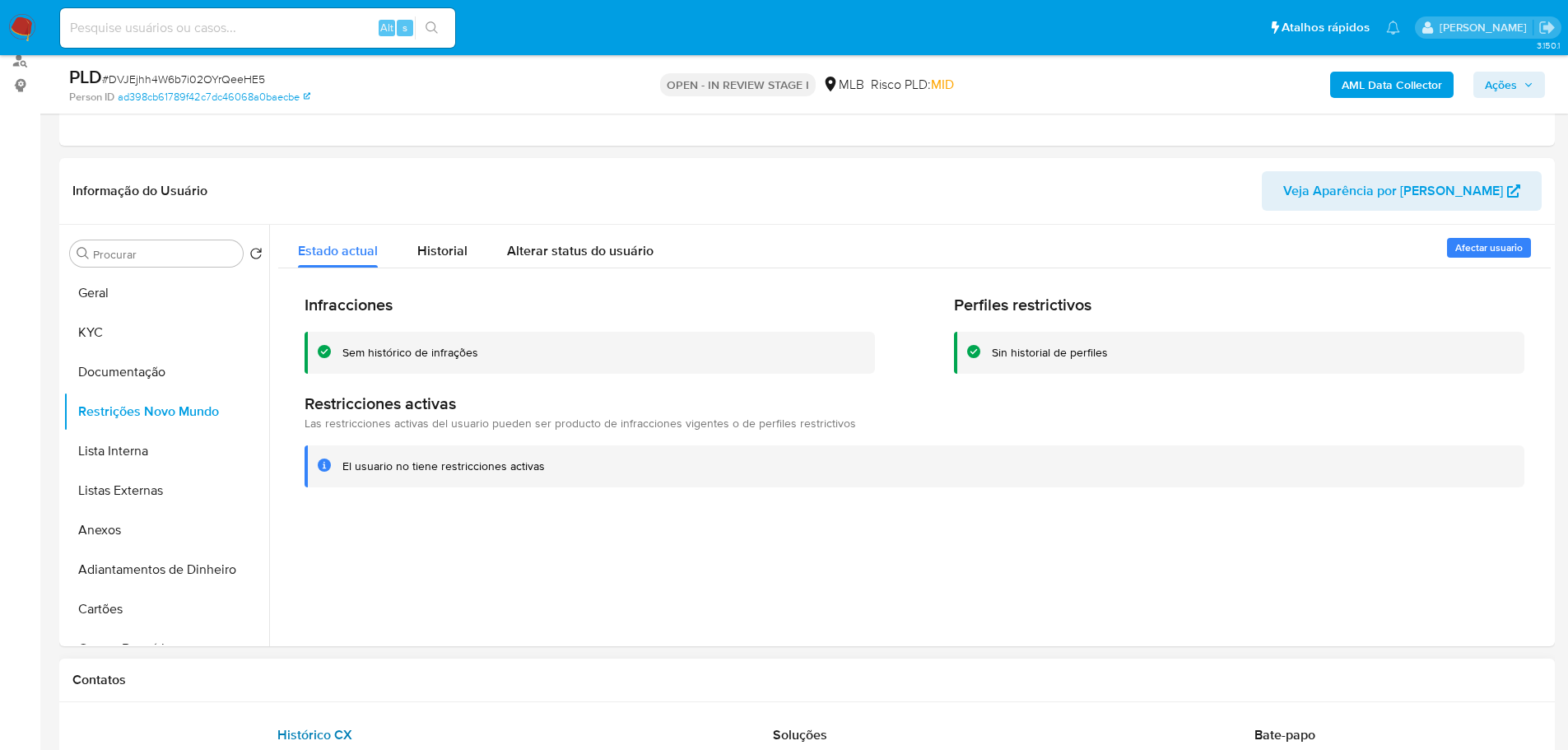
click at [294, 715] on div "Histórico CX" at bounding box center [314, 735] width 445 height 39
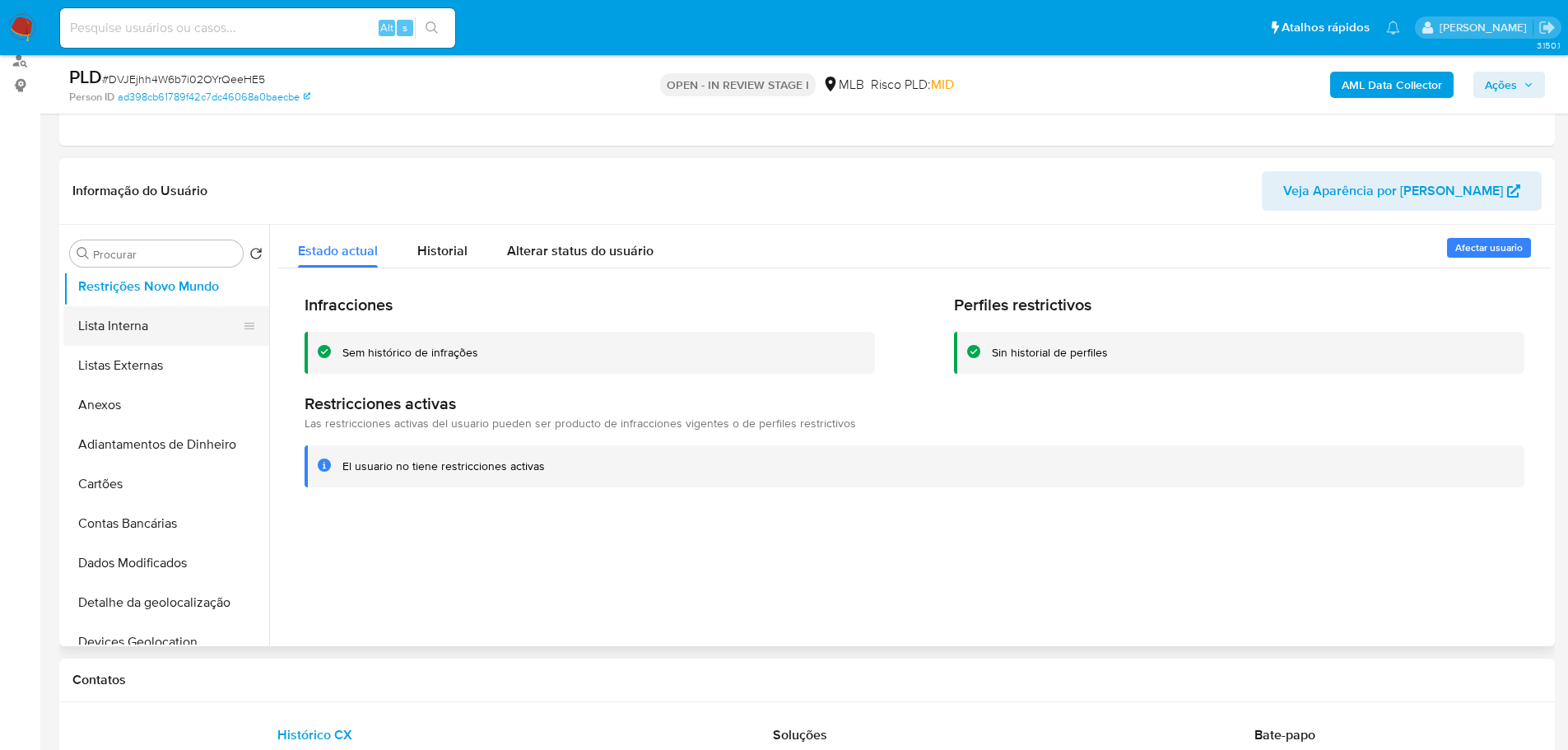
scroll to position [329, 0]
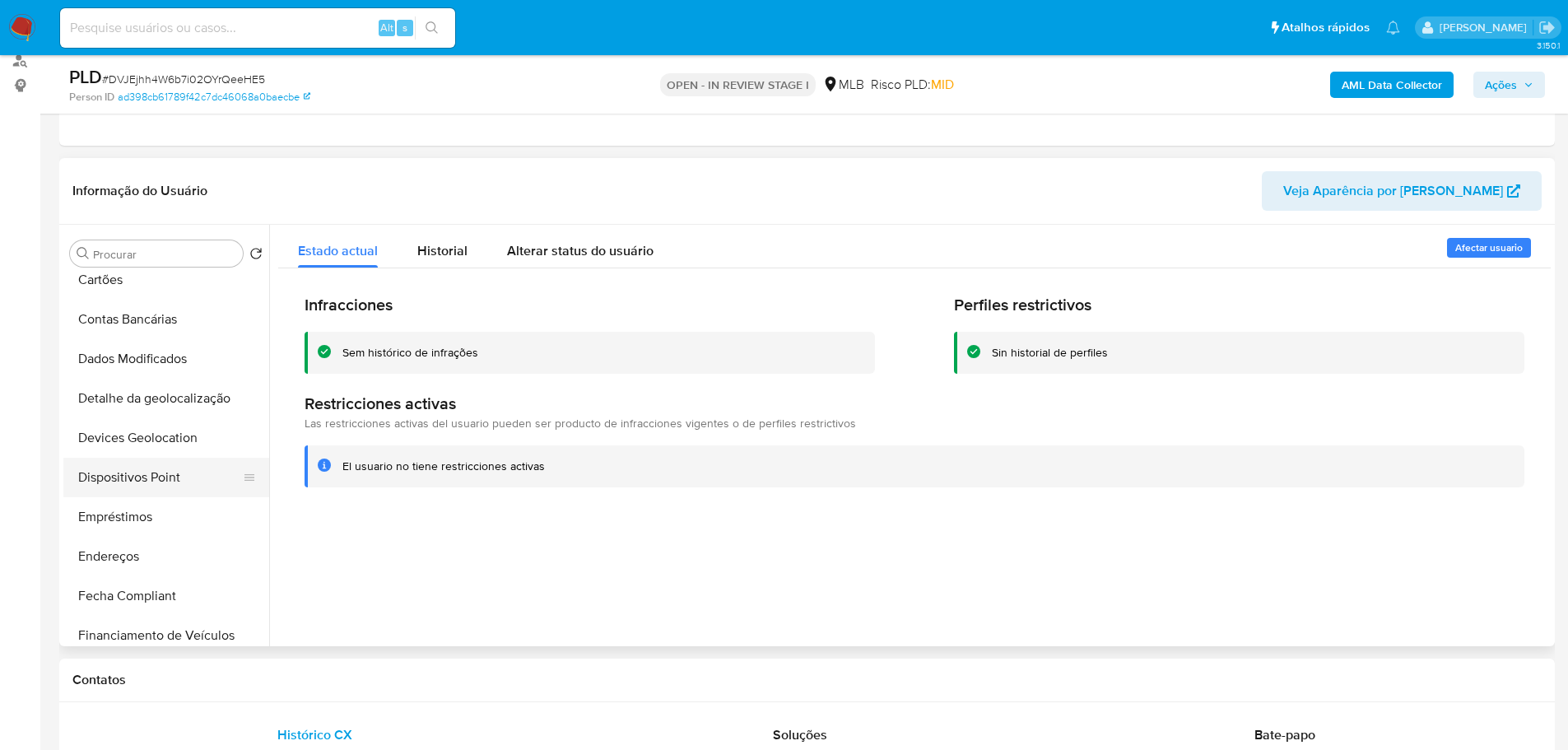
click at [203, 481] on button "Dispositivos Point" at bounding box center [160, 477] width 193 height 39
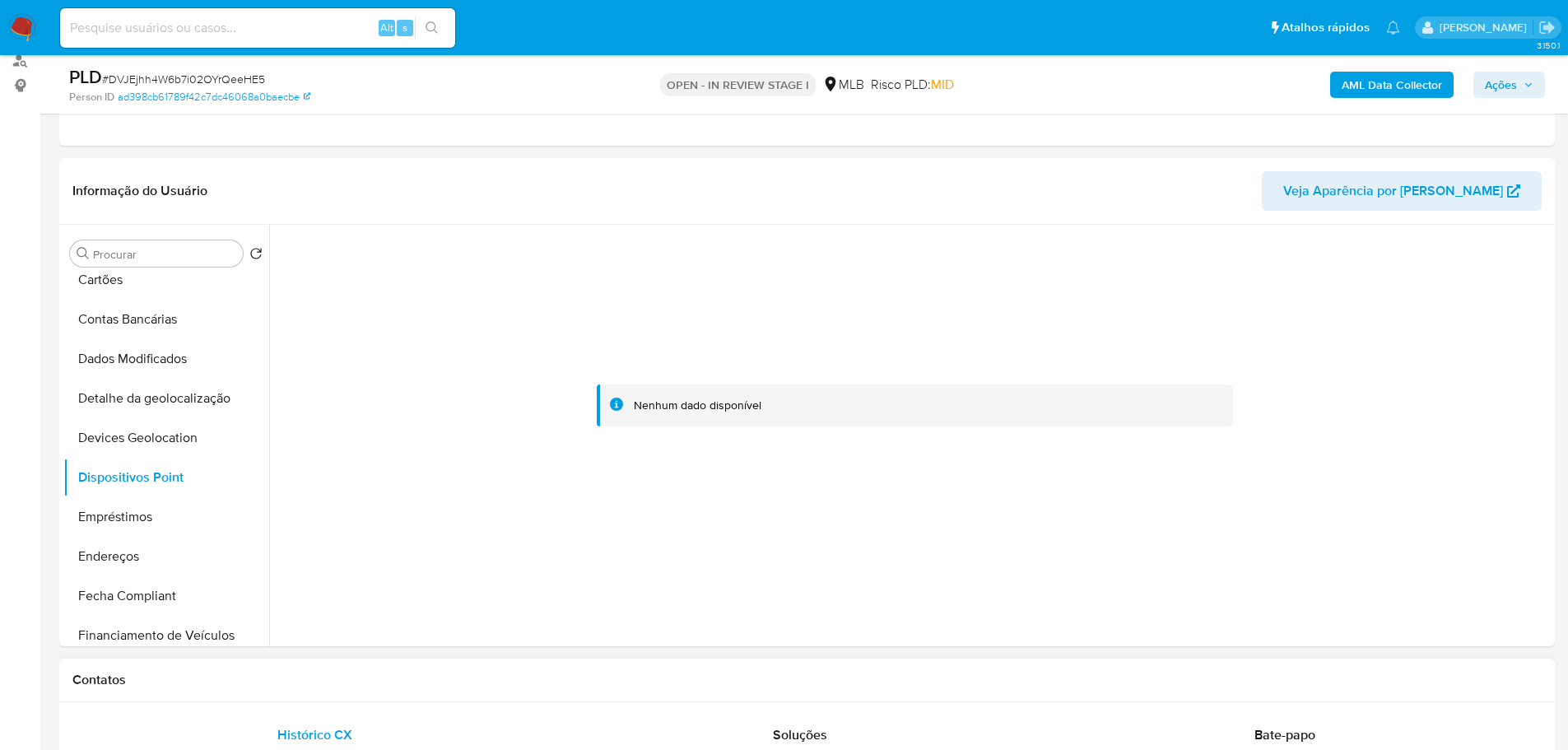
click at [664, 672] on h1 "Contatos" at bounding box center [807, 680] width 1469 height 16
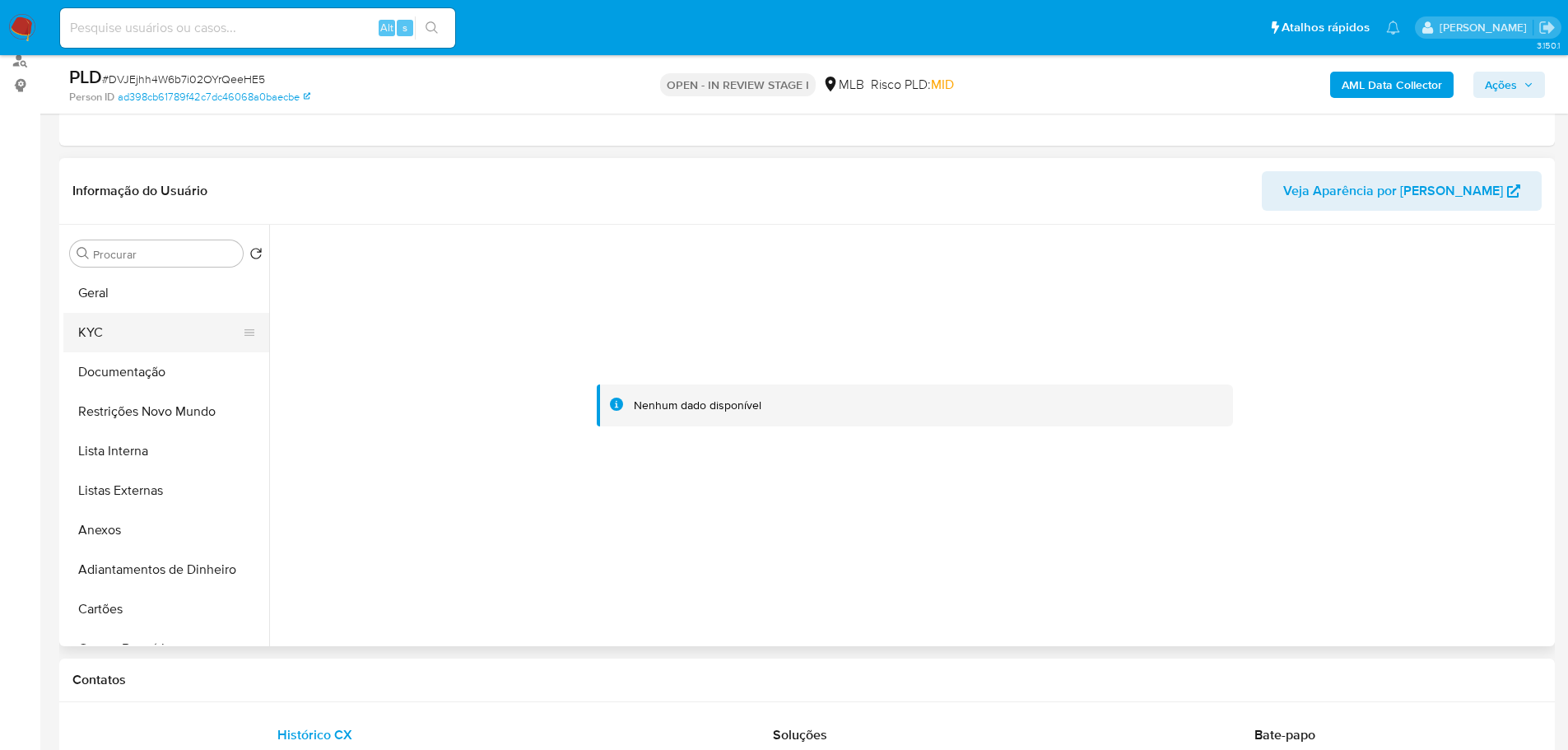
click at [98, 334] on button "KYC" at bounding box center [160, 333] width 193 height 39
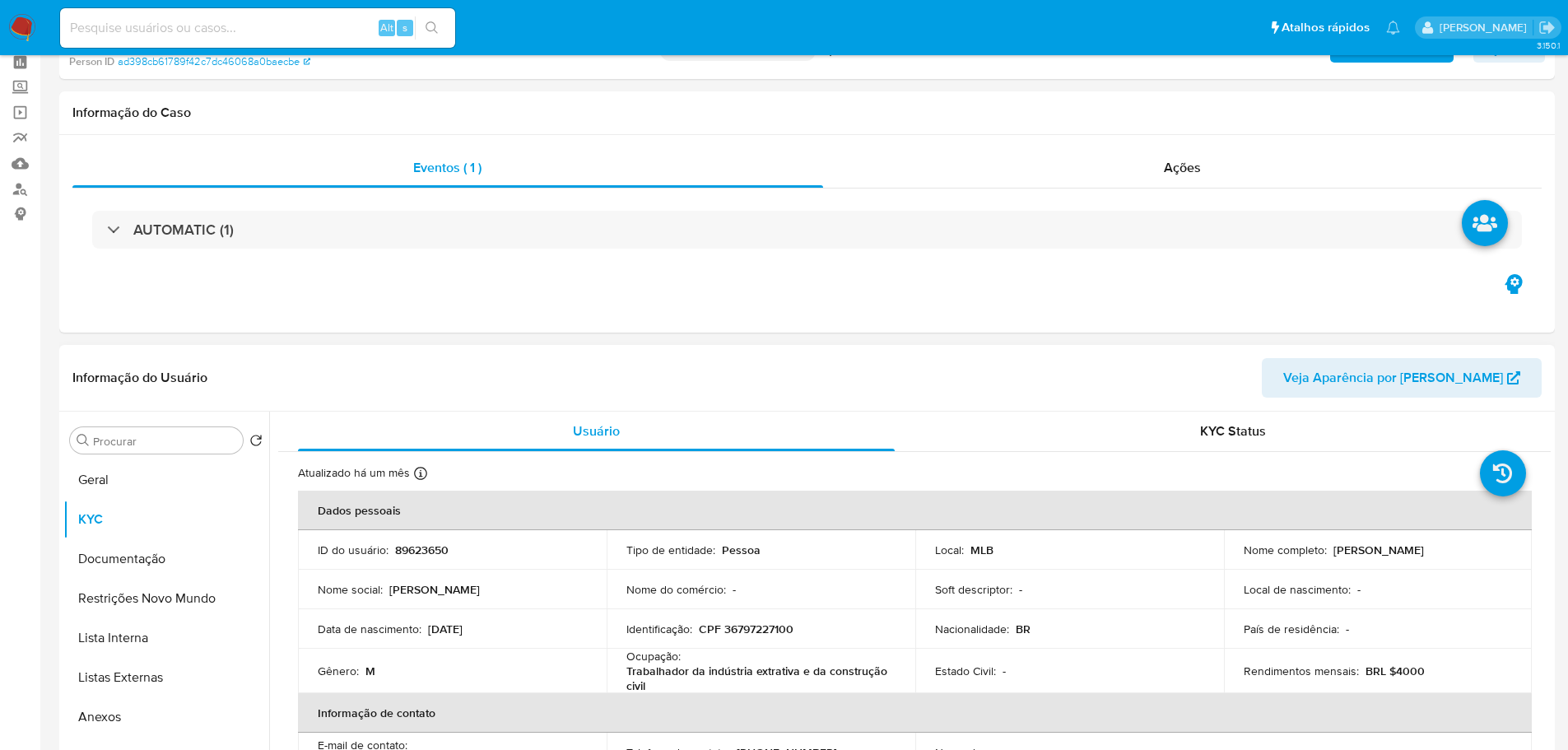
scroll to position [164, 0]
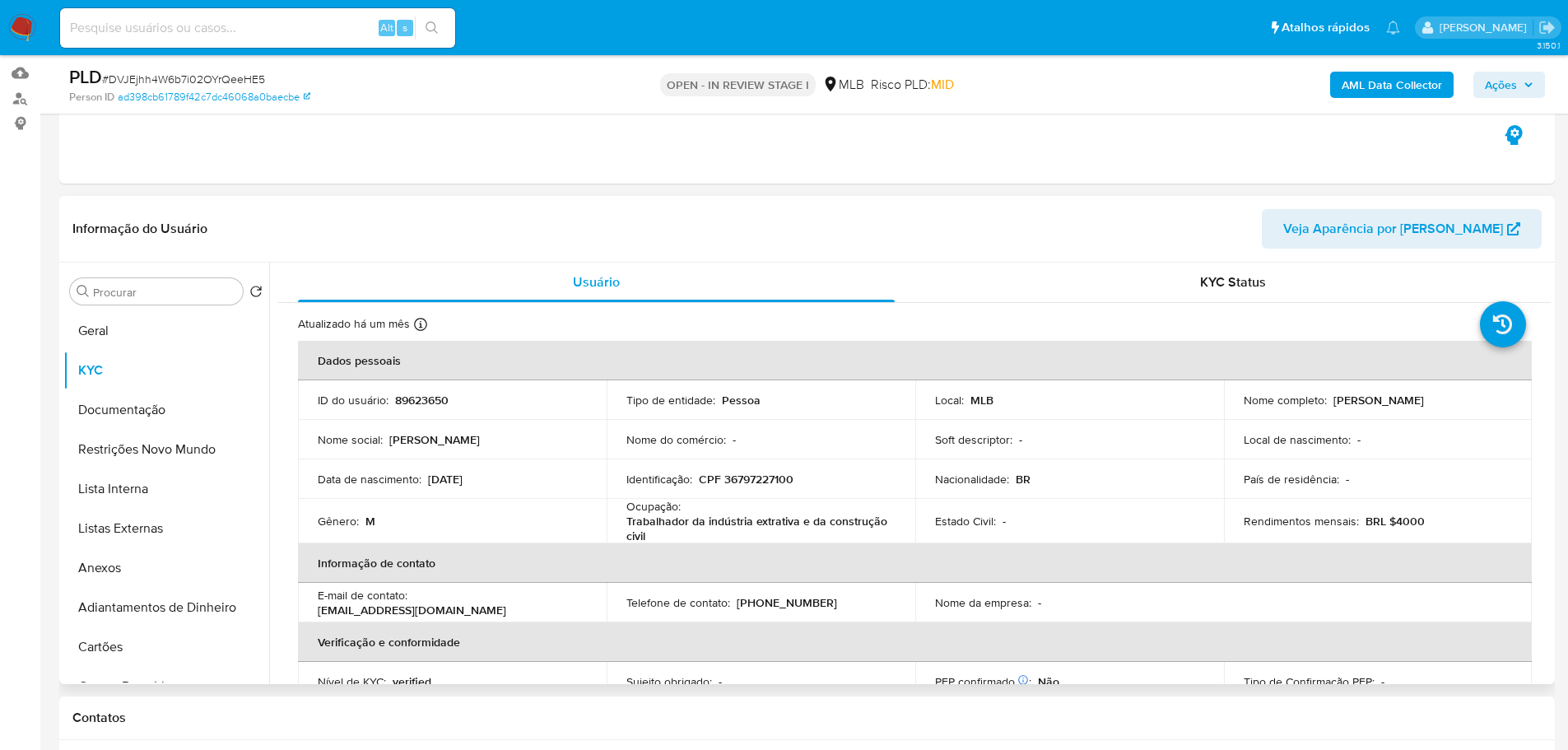
click at [772, 473] on p "CPF 36797227100" at bounding box center [746, 479] width 95 height 15
copy p "36797227100"
click at [781, 485] on p "CPF 36797227100" at bounding box center [746, 479] width 95 height 15
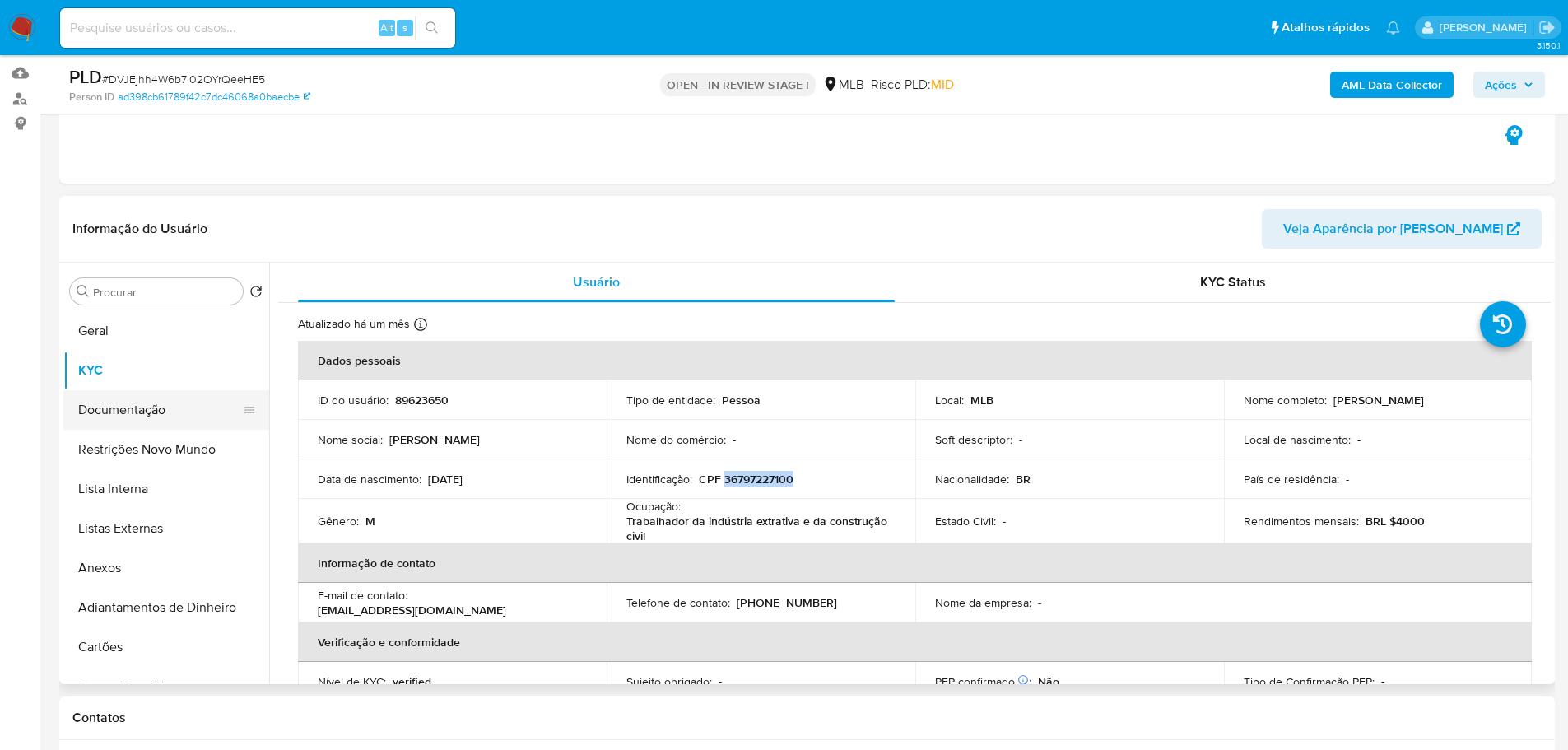
click at [169, 414] on button "Documentação" at bounding box center [160, 410] width 193 height 39
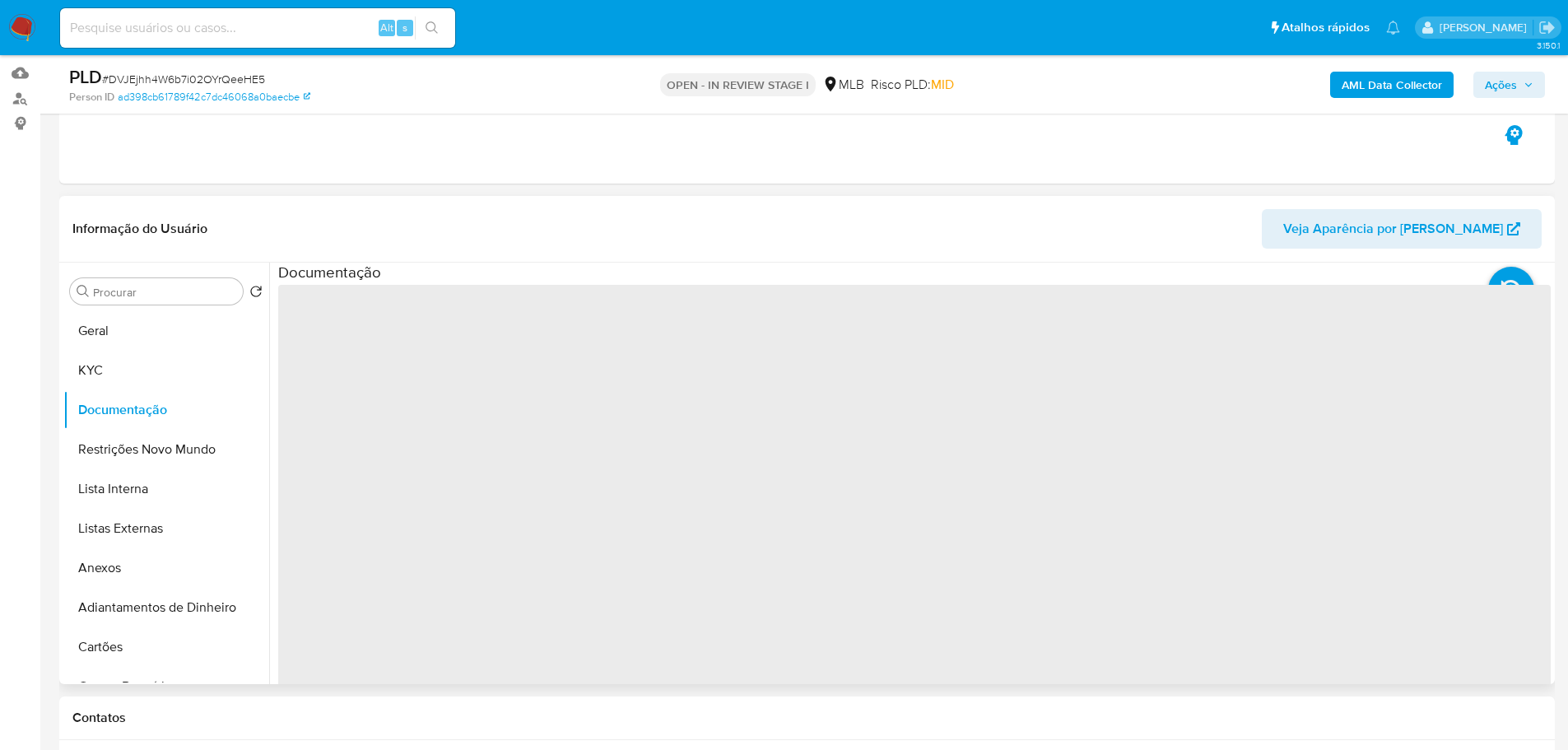
click at [356, 354] on span "‌" at bounding box center [914, 549] width 1272 height 527
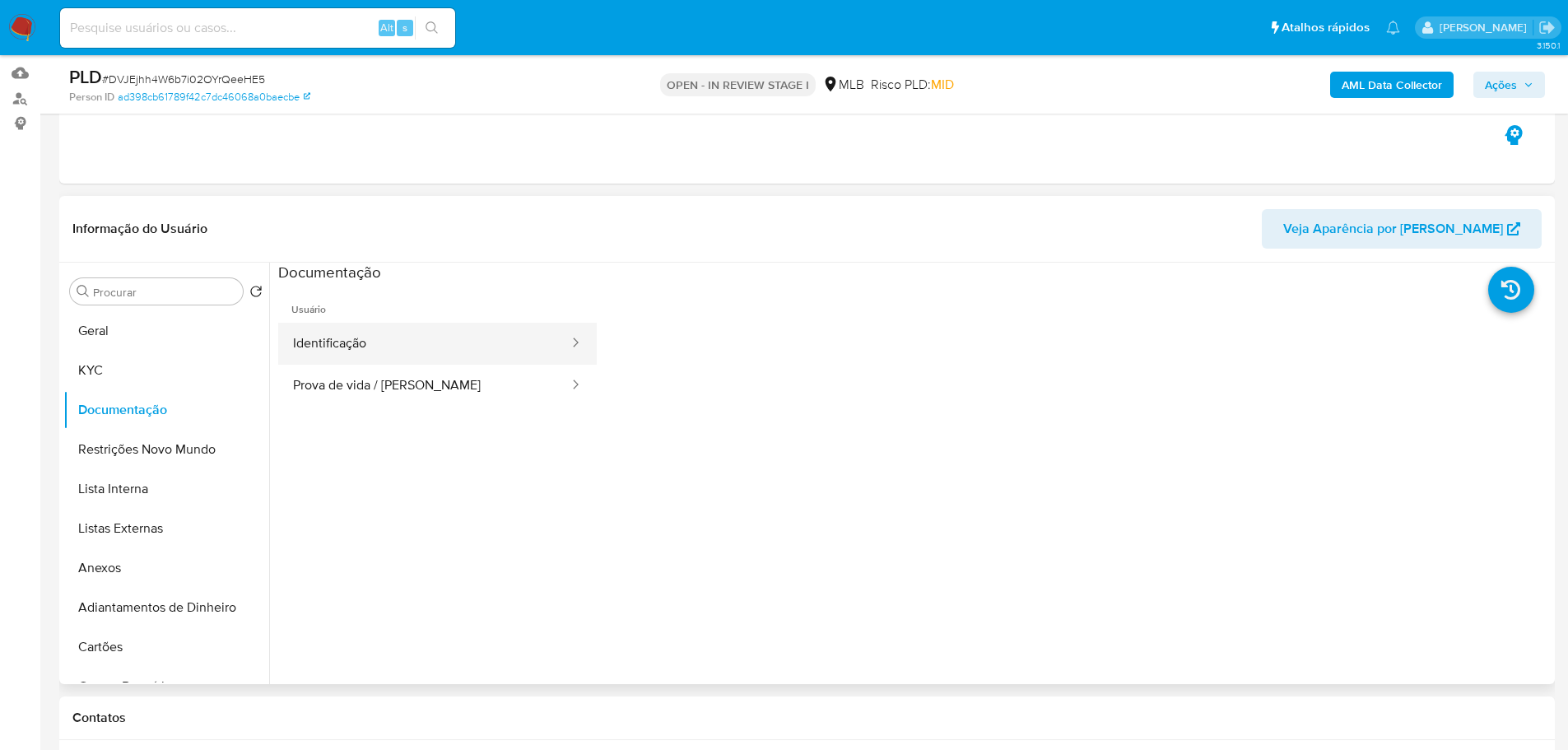
click at [356, 347] on button "Identificação" at bounding box center [423, 343] width 292 height 42
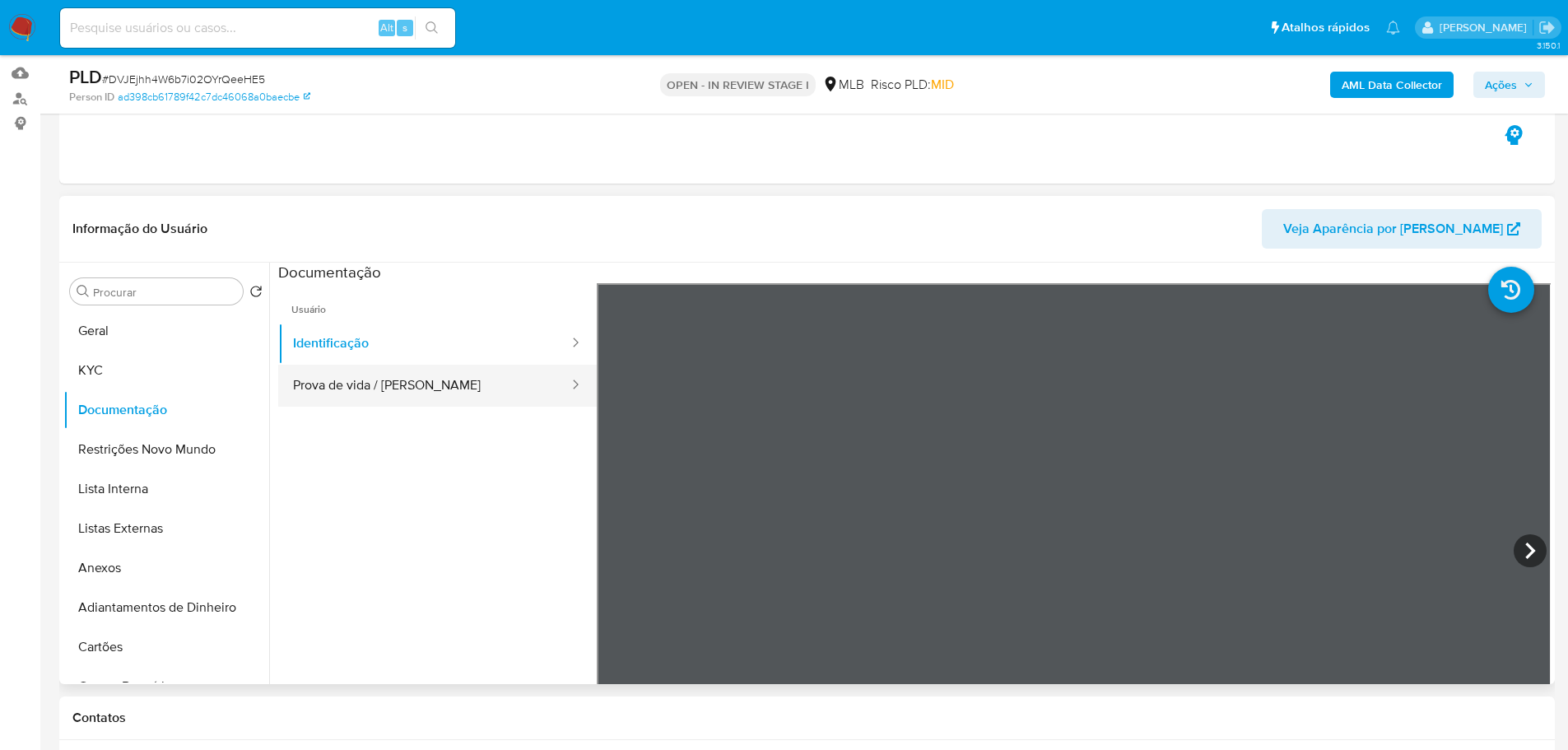
click at [407, 384] on button "Prova de vida / [PERSON_NAME]" at bounding box center [423, 385] width 292 height 42
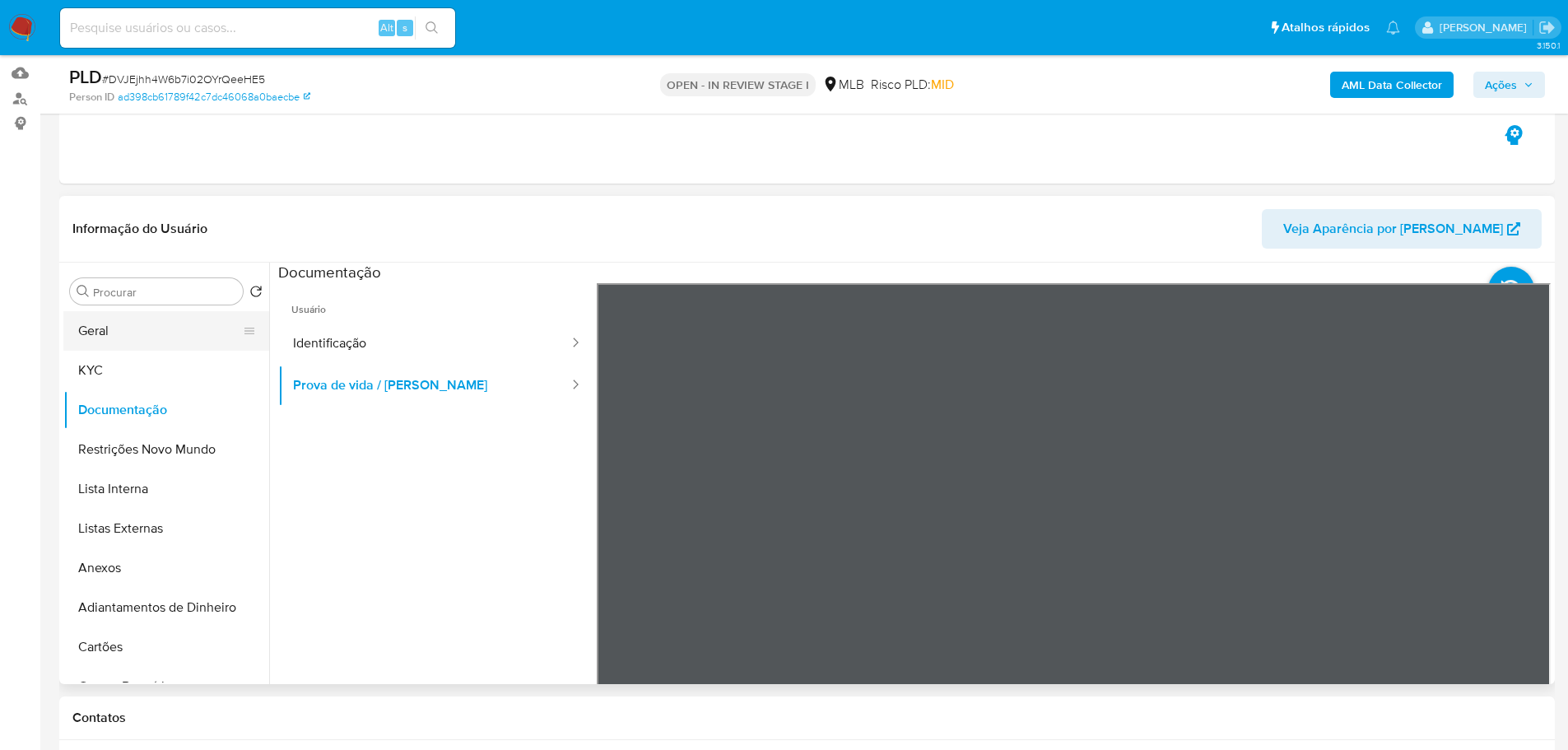
click at [127, 327] on button "Geral" at bounding box center [160, 331] width 193 height 39
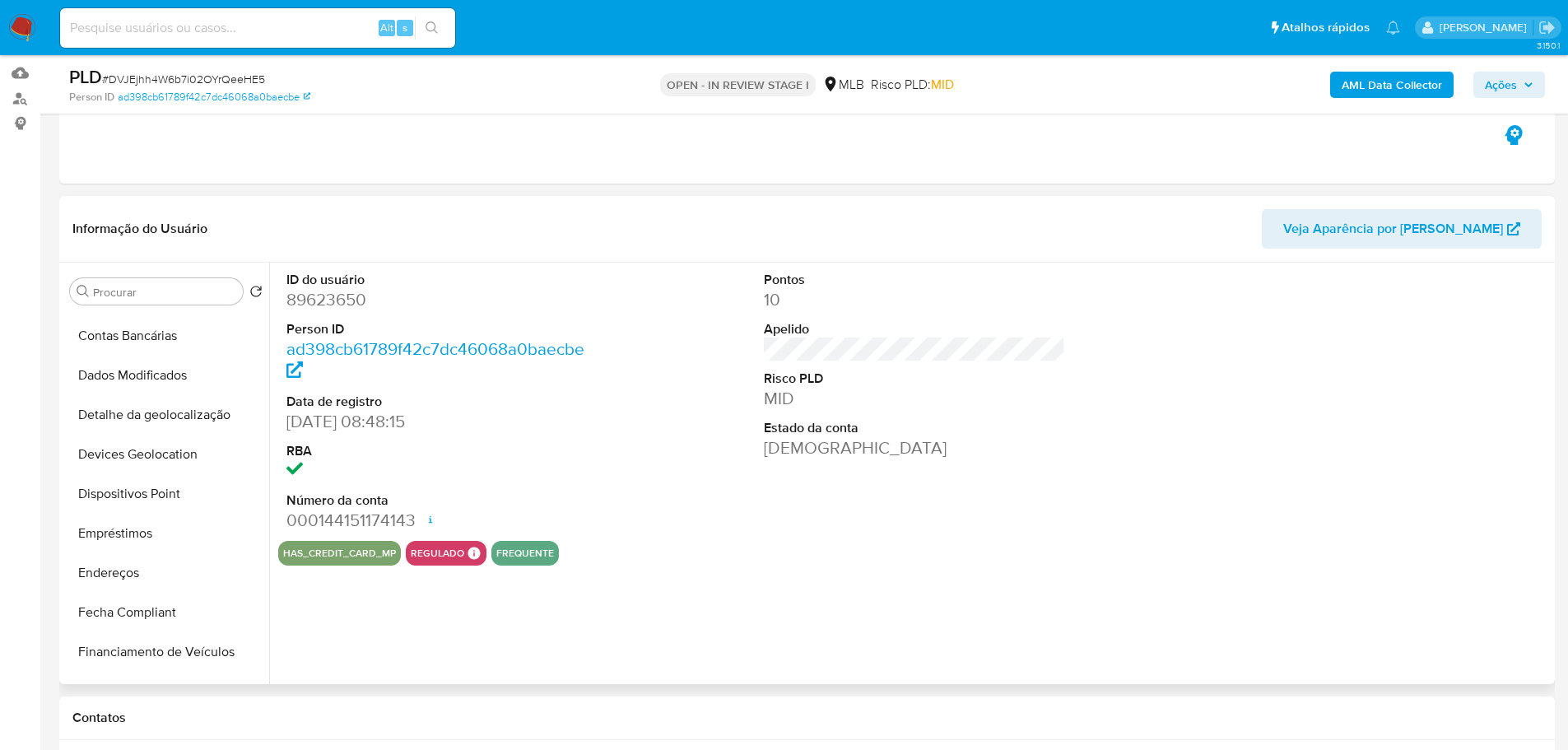
scroll to position [695, 0]
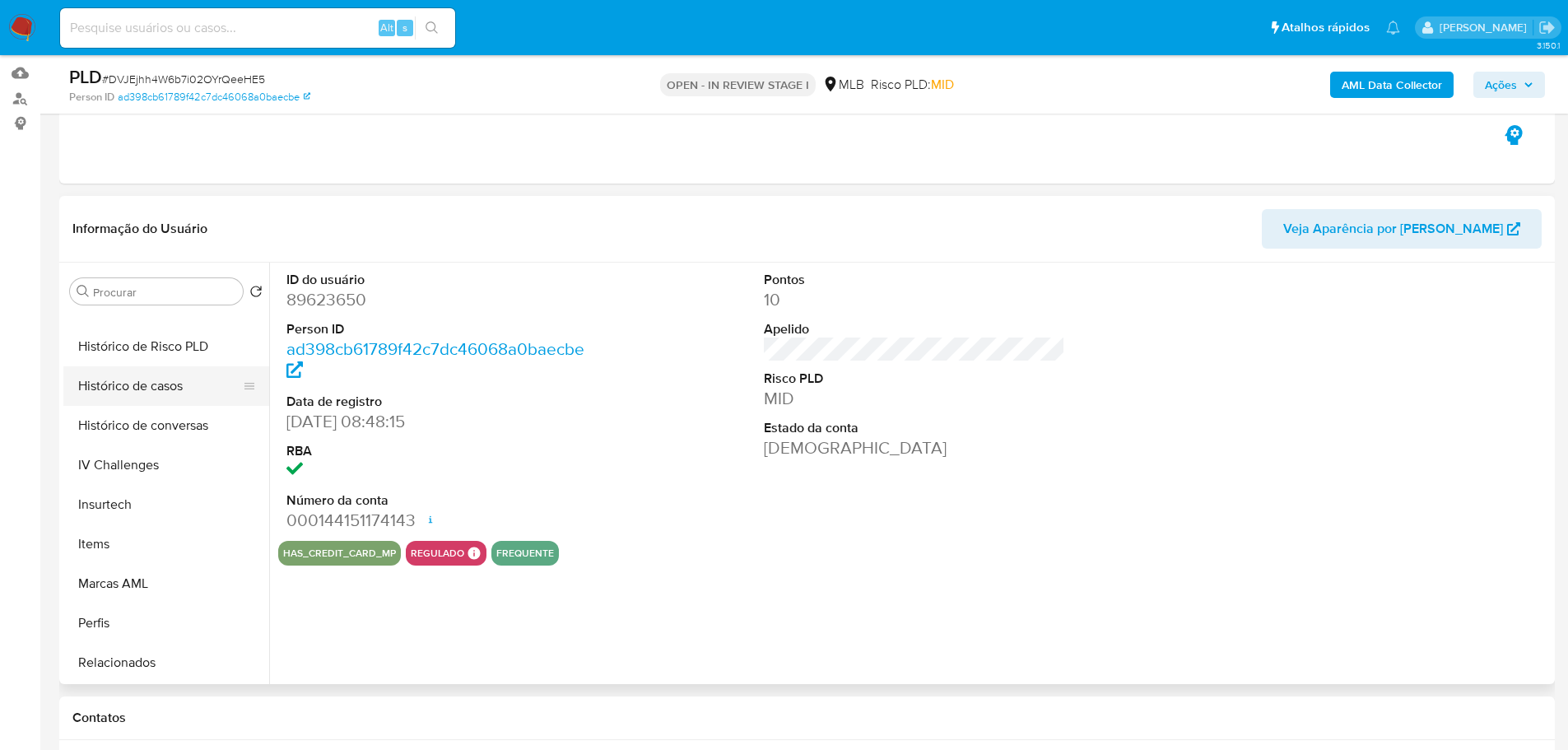
click at [134, 401] on button "Histórico de casos" at bounding box center [160, 386] width 193 height 39
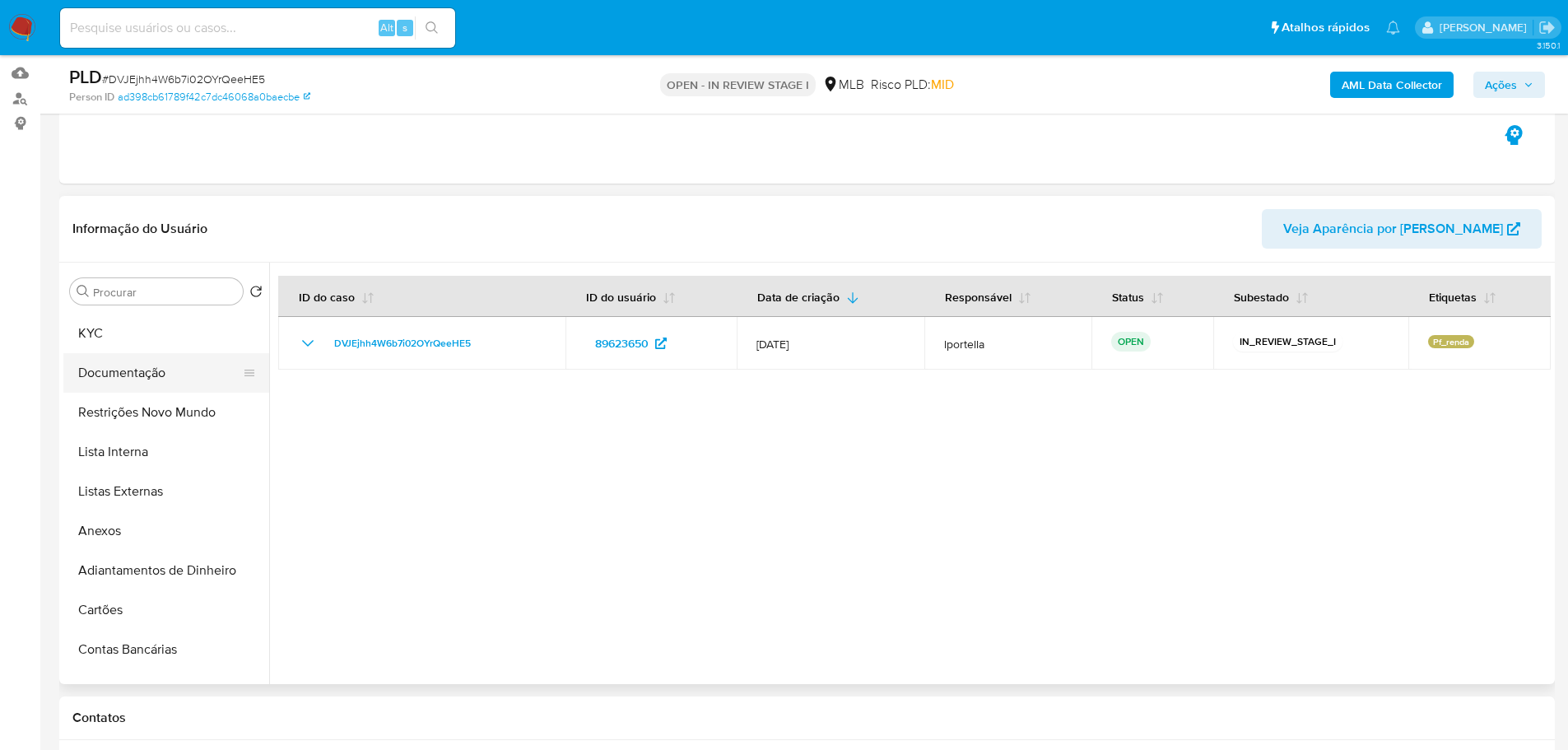
scroll to position [0, 0]
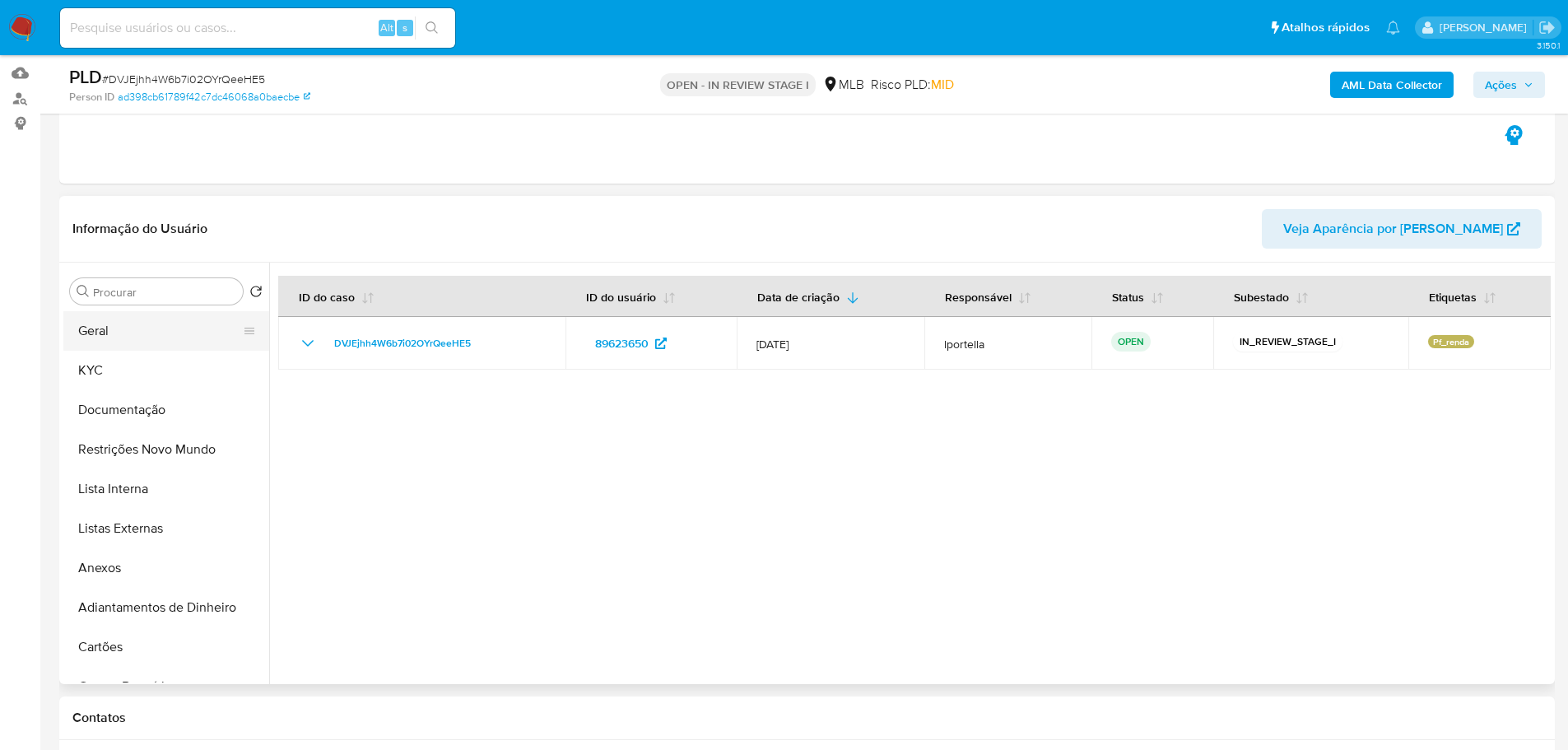
click at [115, 347] on button "Geral" at bounding box center [160, 331] width 193 height 39
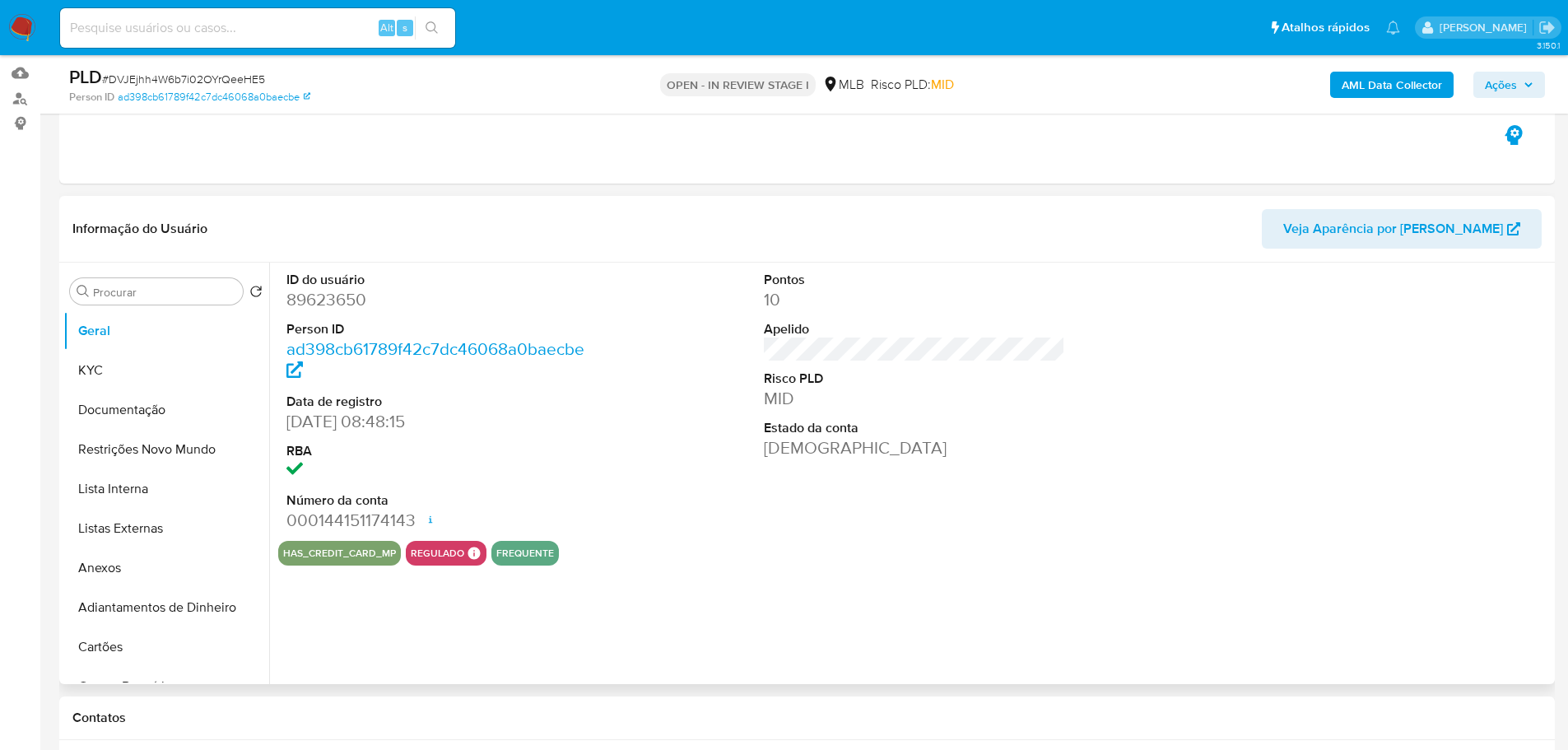
click at [353, 308] on dd "89623650" at bounding box center [438, 299] width 302 height 23
copy dd "89623650"
drag, startPoint x: 365, startPoint y: 423, endPoint x: 279, endPoint y: 416, distance: 86.3
click at [279, 416] on div "ID do usuário 89623650 Person ID ad398cb61789f42c7dc46068a0baecbe Data de regis…" at bounding box center [437, 401] width 318 height 278
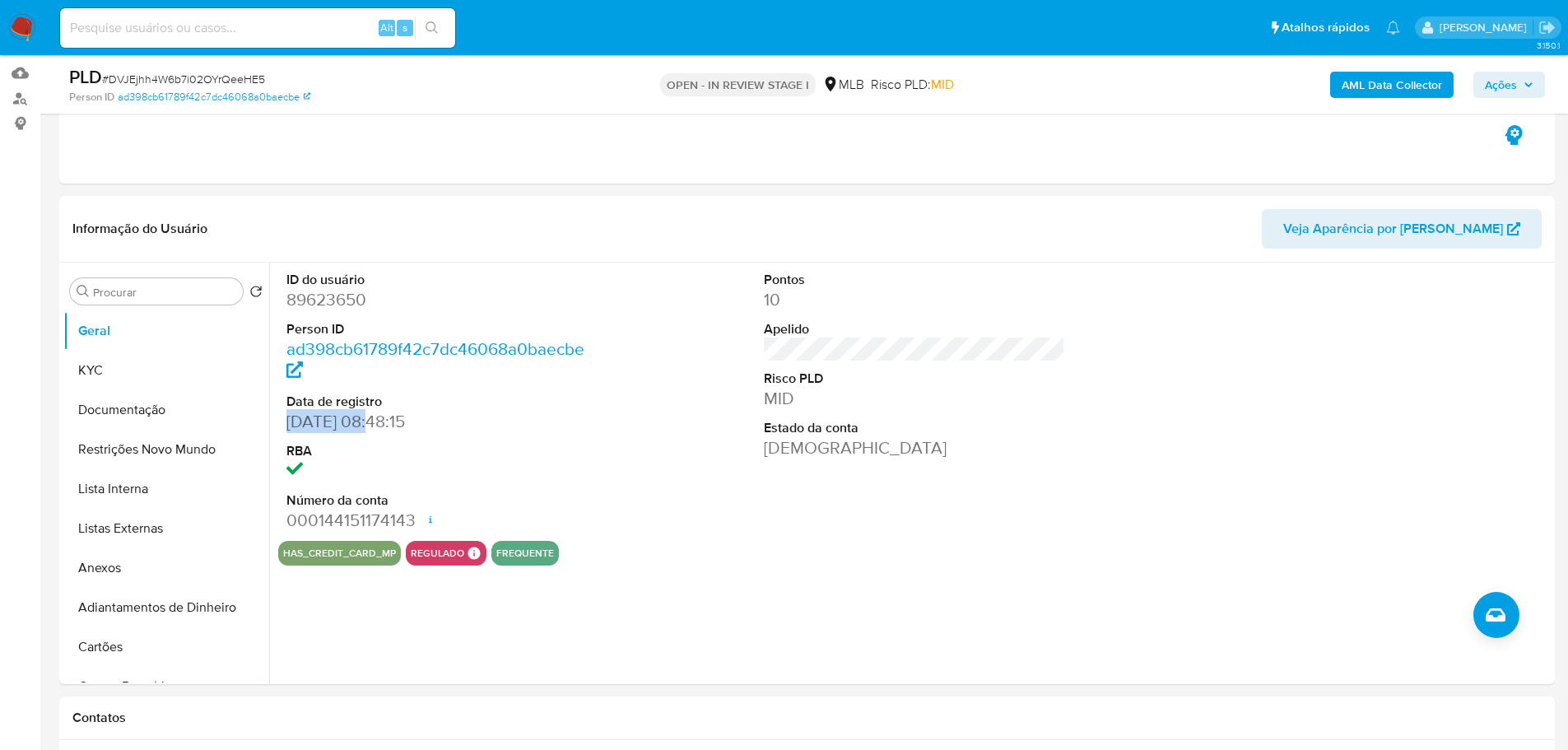
copy dd "30/11/2005"
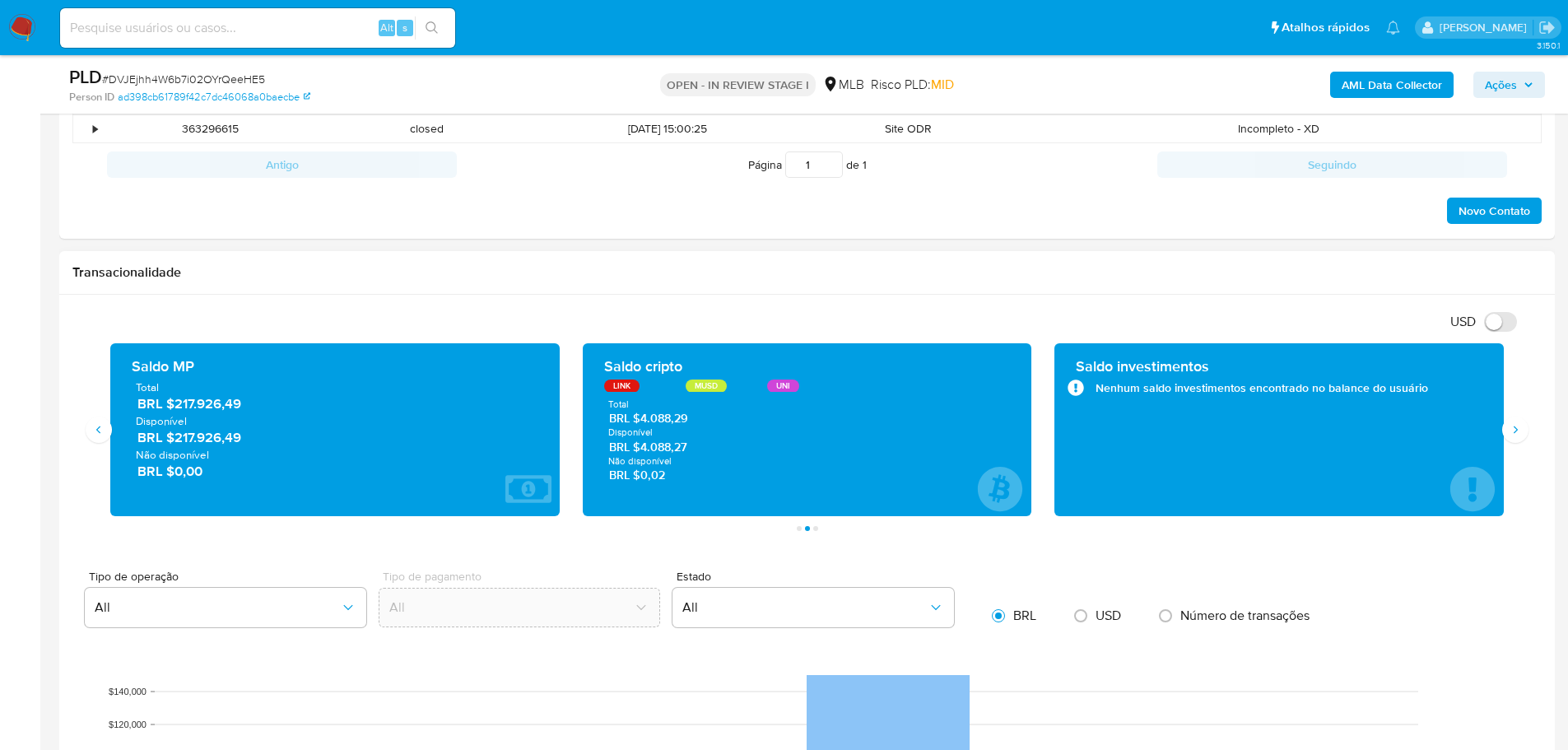
scroll to position [1070, 0]
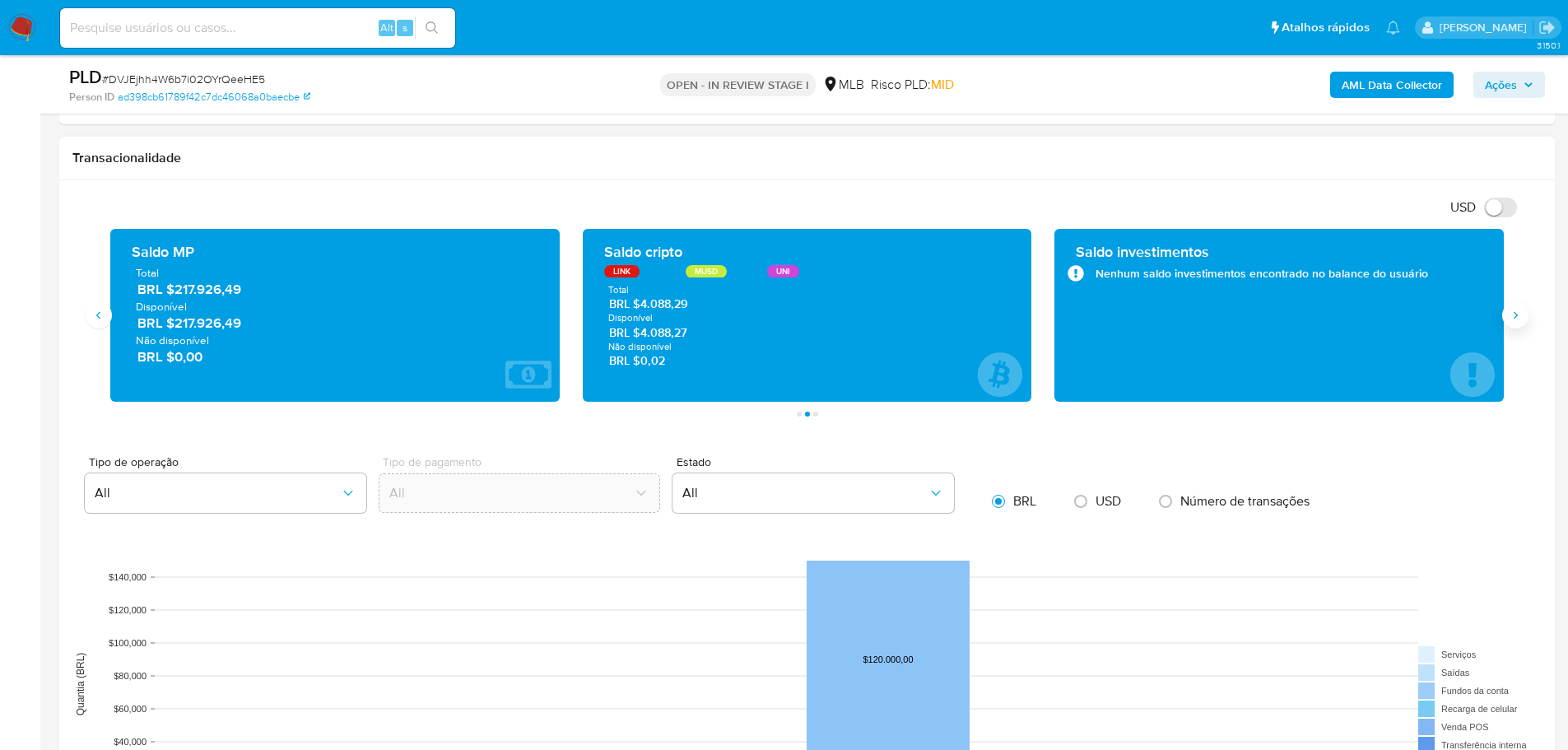
click at [1507, 320] on button "Siguiente" at bounding box center [1514, 315] width 26 height 26
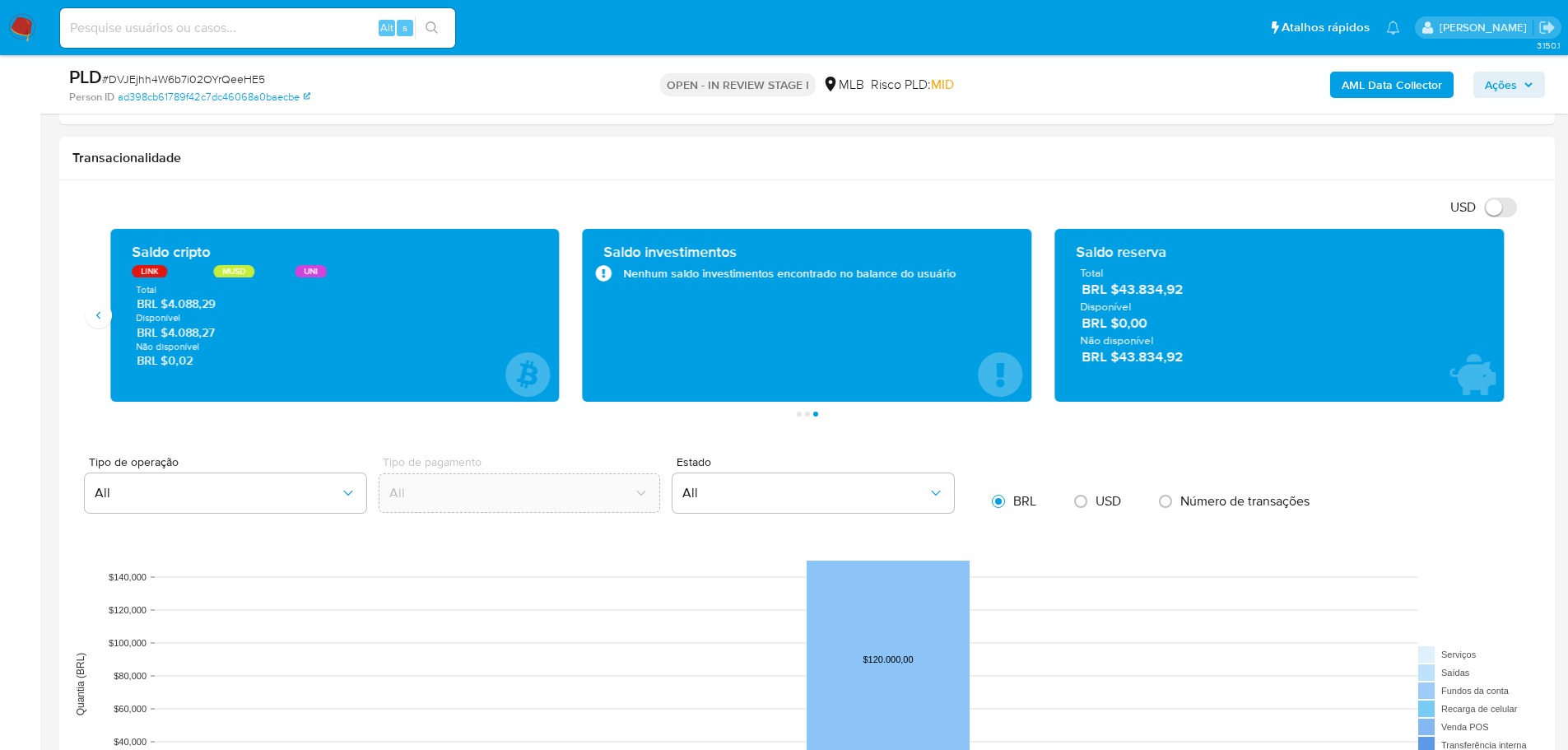
click at [1519, 88] on span "Ações" at bounding box center [1509, 85] width 48 height 23
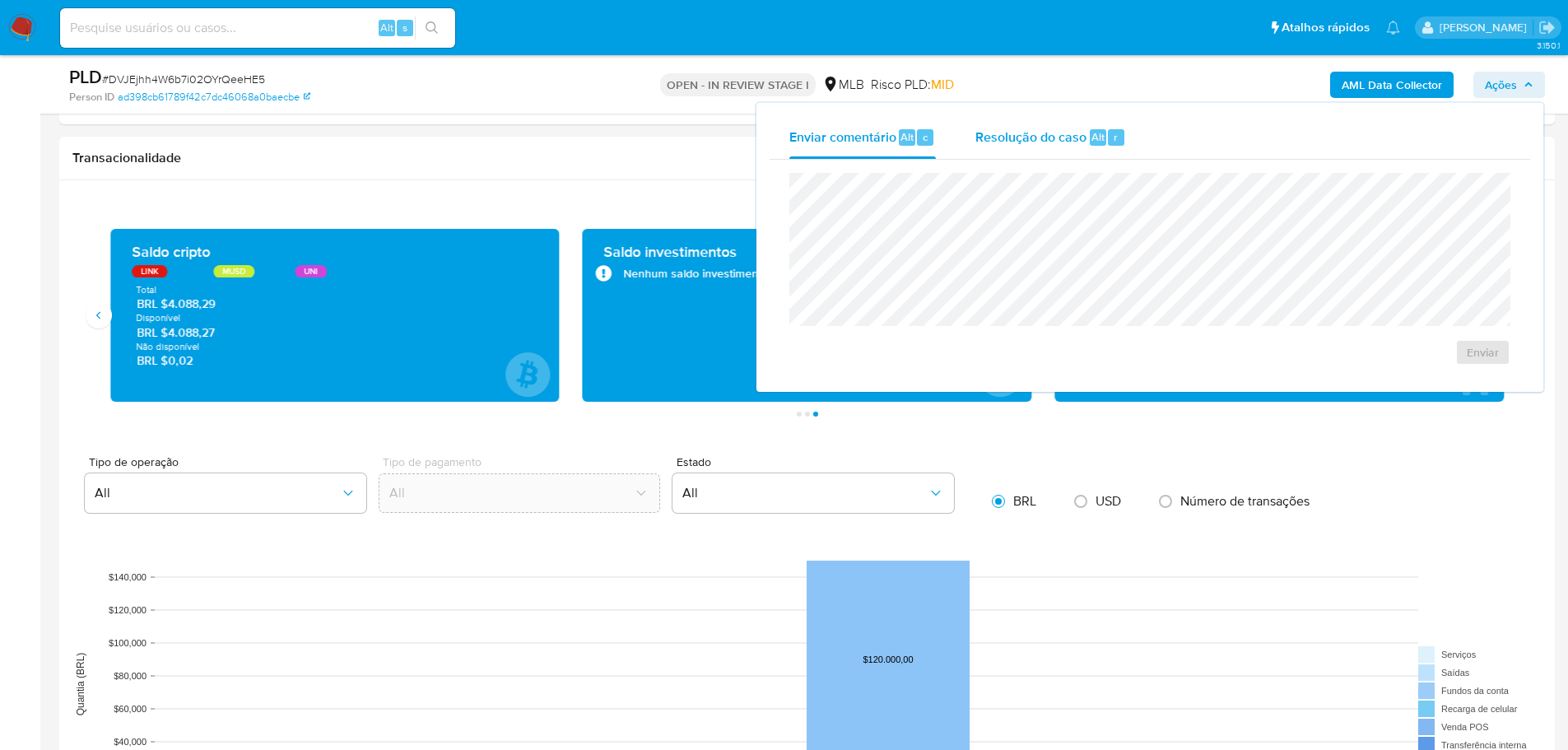
click at [992, 141] on span "Resolução do caso" at bounding box center [1031, 136] width 111 height 19
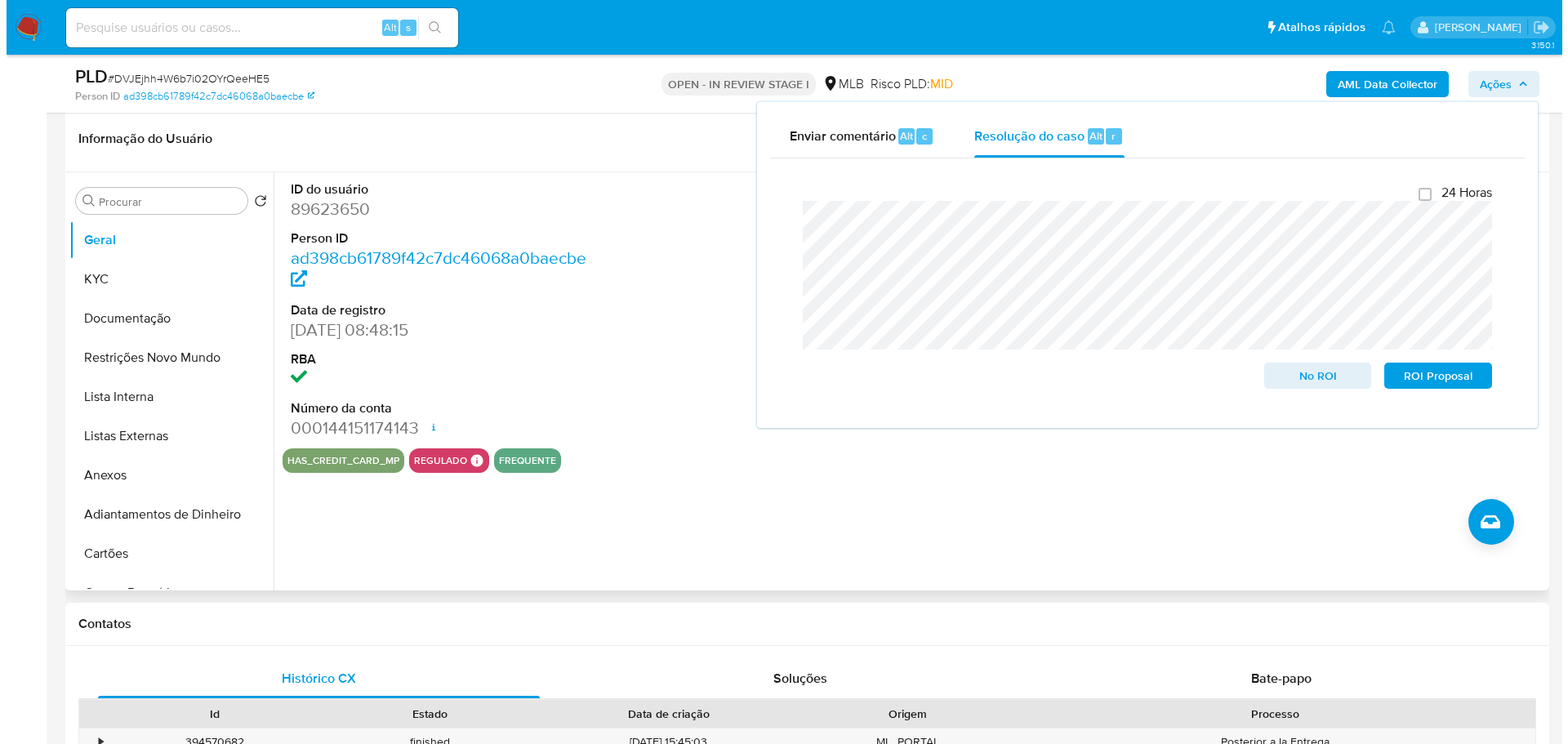
scroll to position [163, 0]
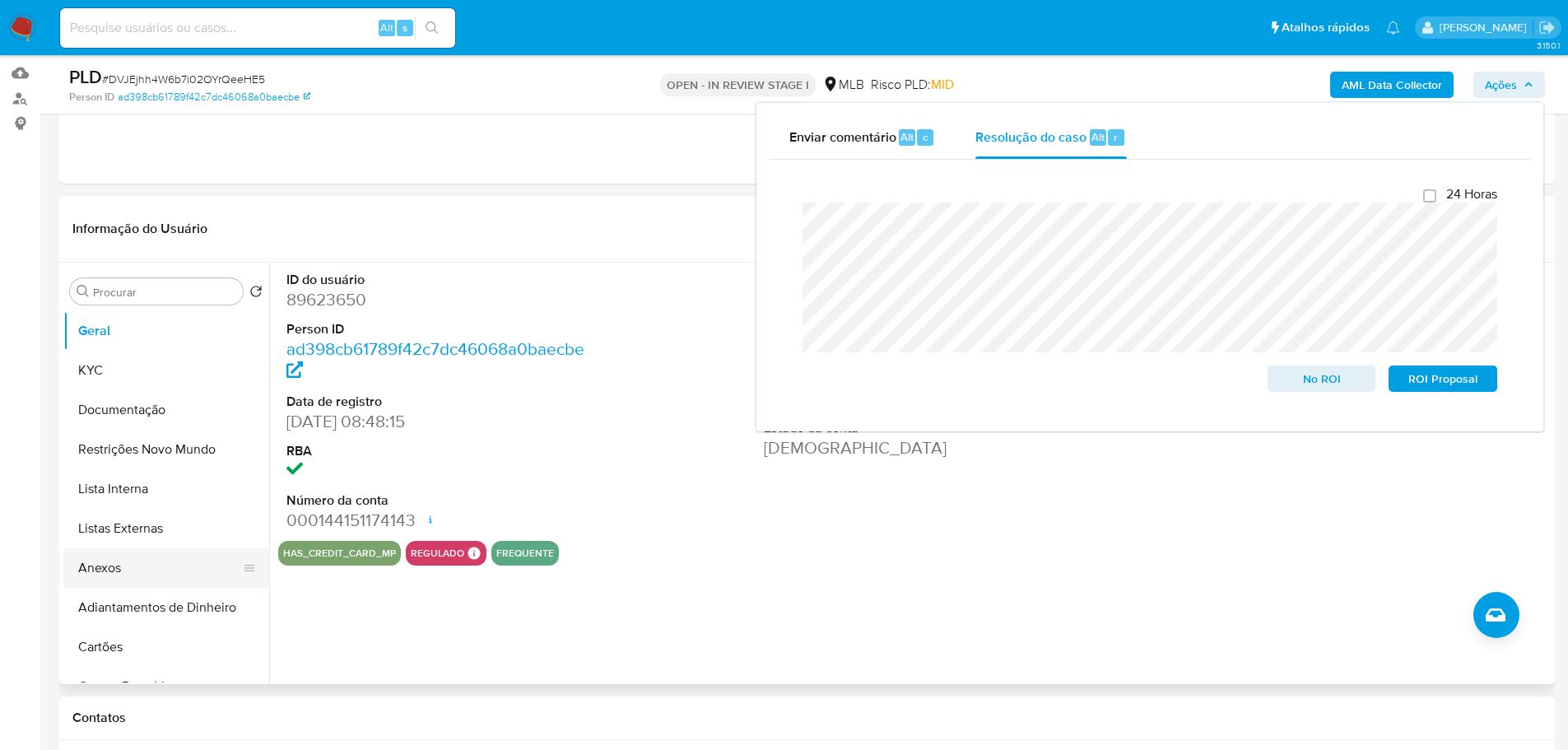
click at [95, 569] on button "Anexos" at bounding box center [160, 568] width 193 height 39
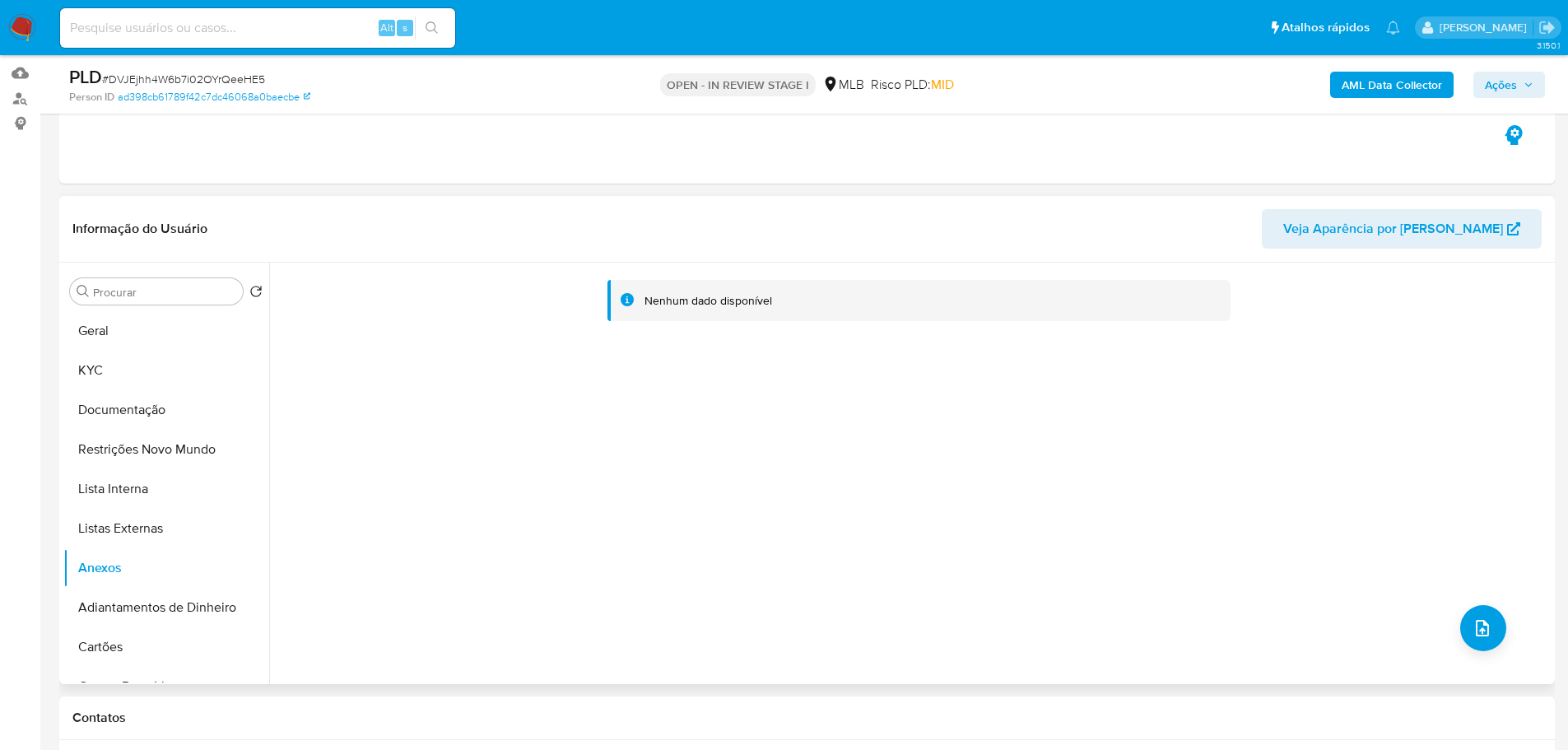
click at [1454, 619] on div "Nenhum dado disponível" at bounding box center [910, 474] width 1281 height 422
click at [1476, 627] on icon "upload-file" at bounding box center [1482, 628] width 20 height 20
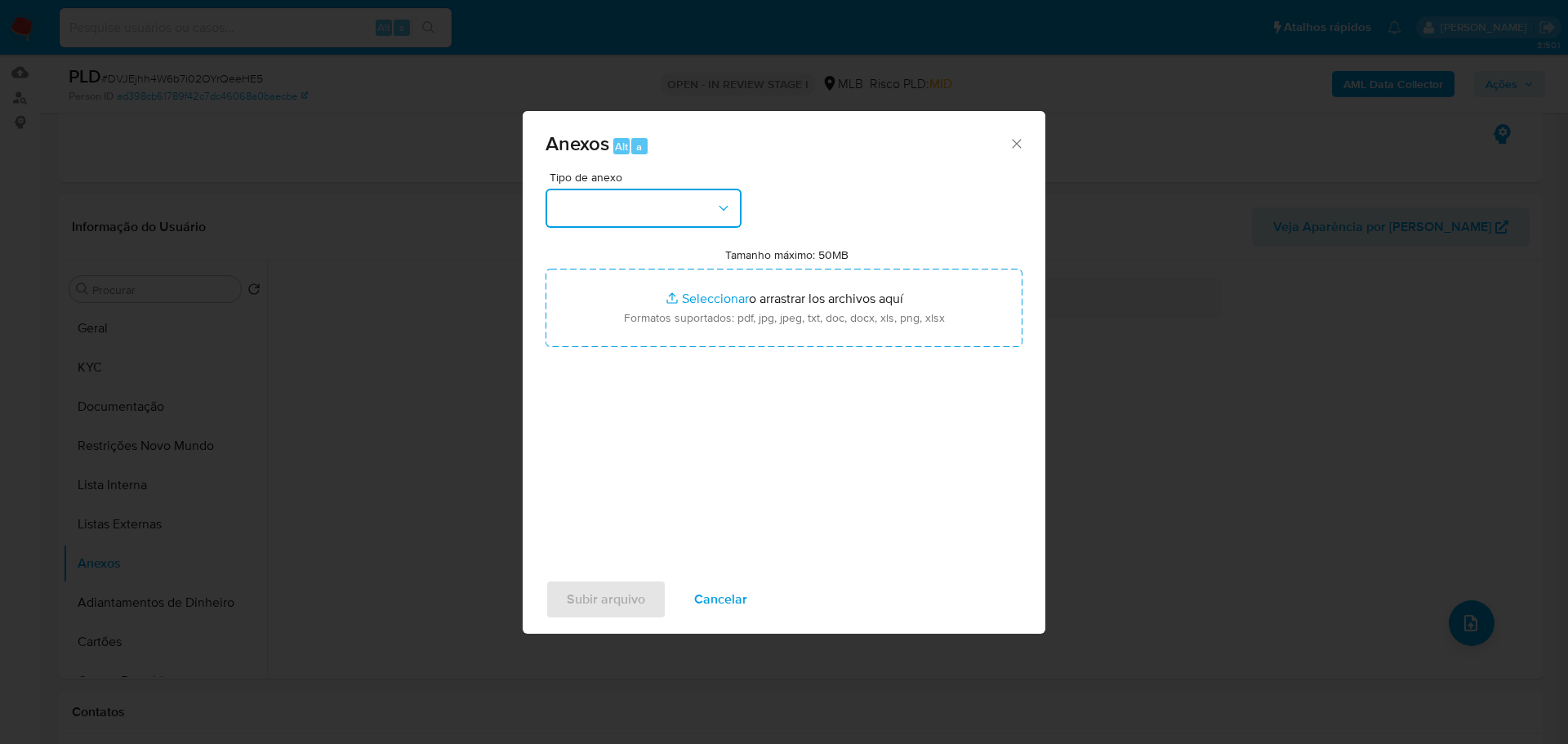
click at [626, 208] on button "button" at bounding box center [643, 208] width 196 height 39
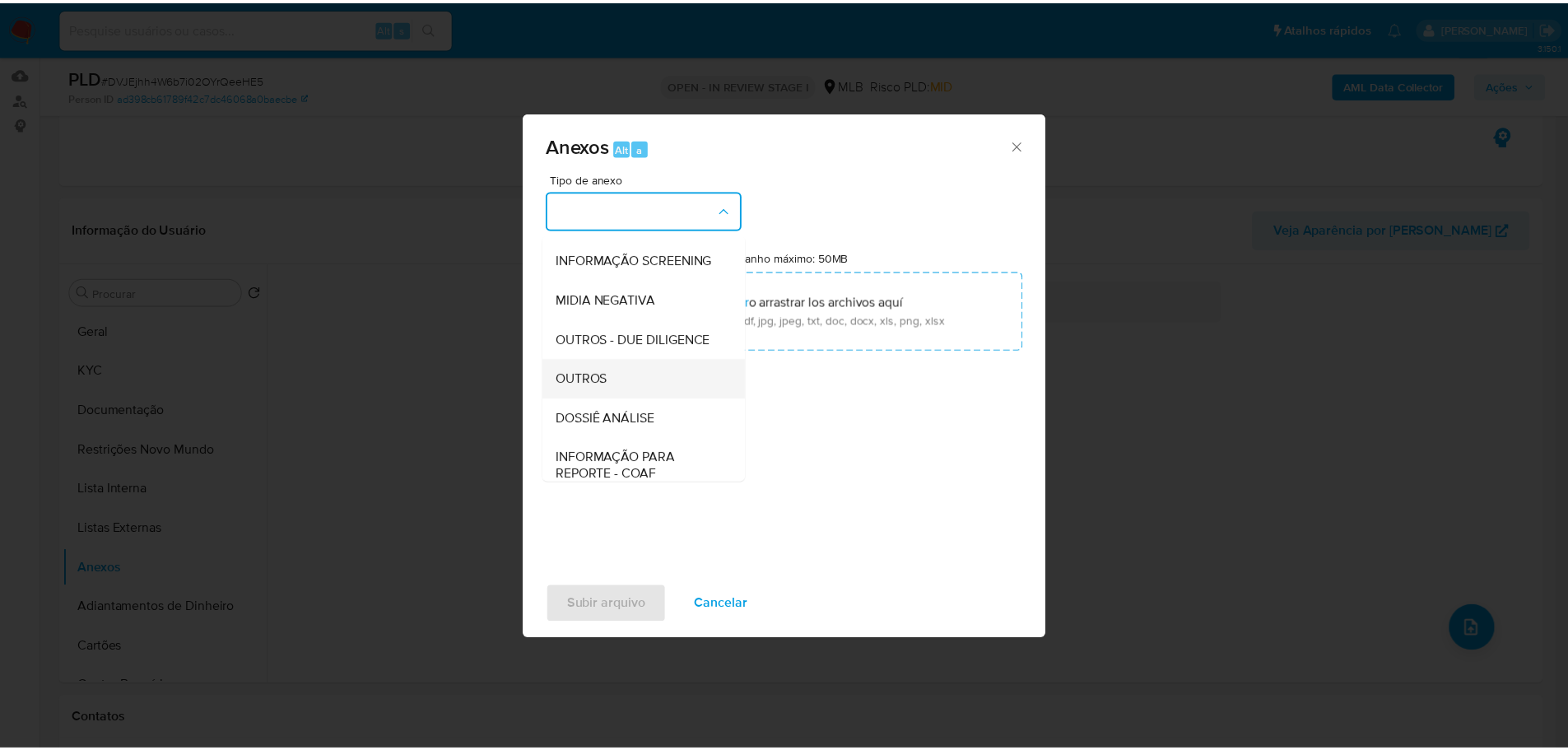
scroll to position [254, 0]
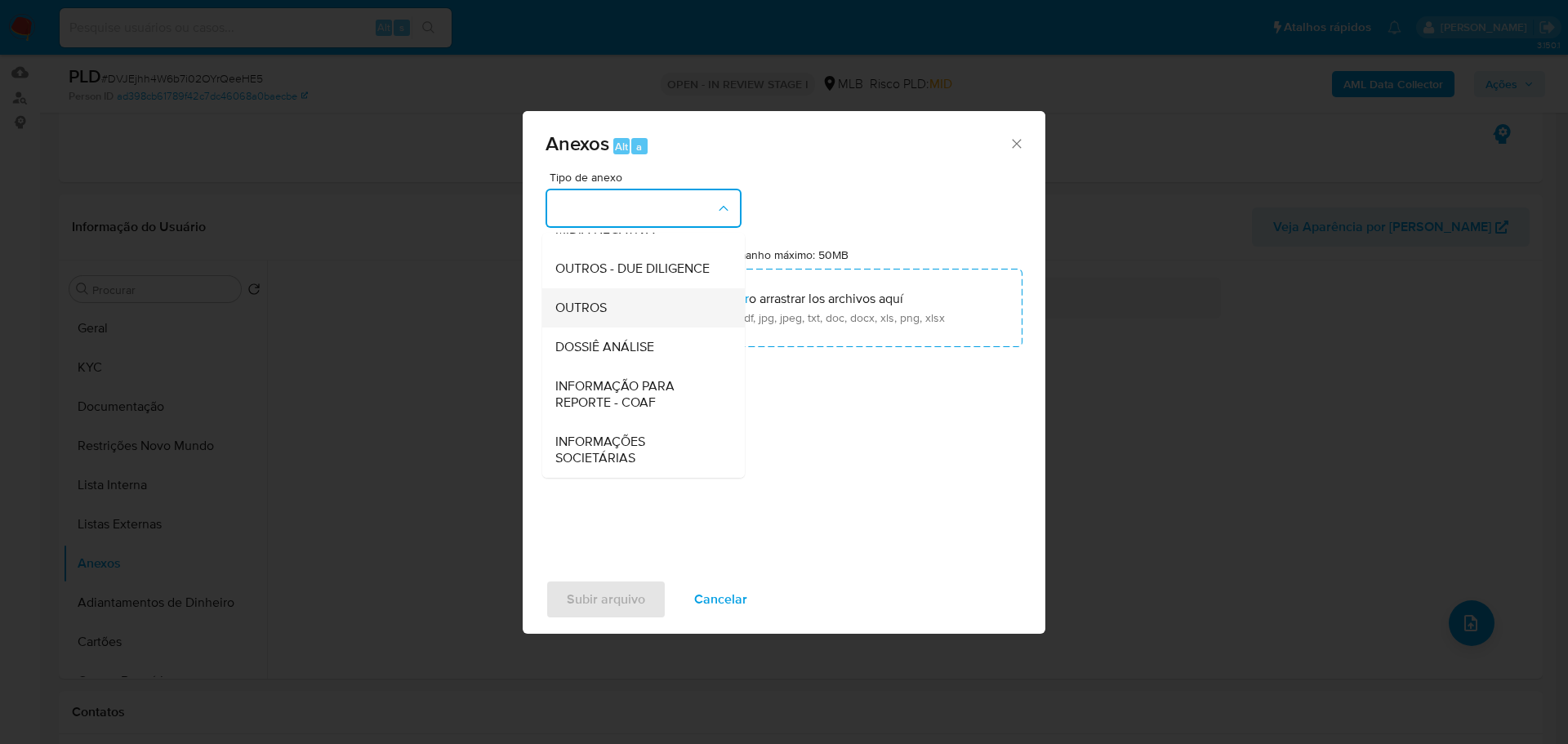
click at [597, 309] on span "OUTROS" at bounding box center [581, 308] width 51 height 16
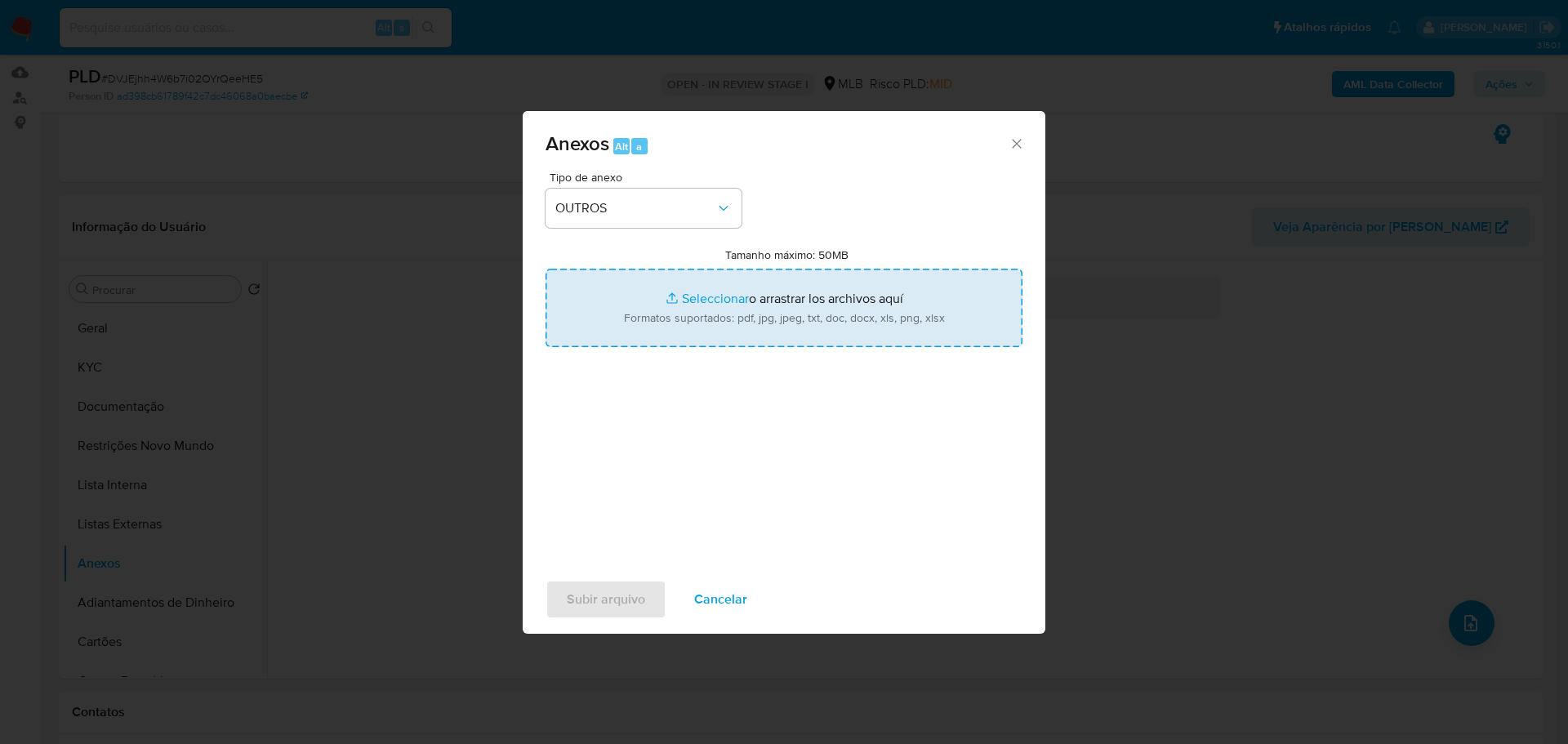
type input "C:\fakepath\ID_ 89623650 - CPF 36797227100 - MARCOS ANTONIO MANZOLI CALDEIRA.pdf"
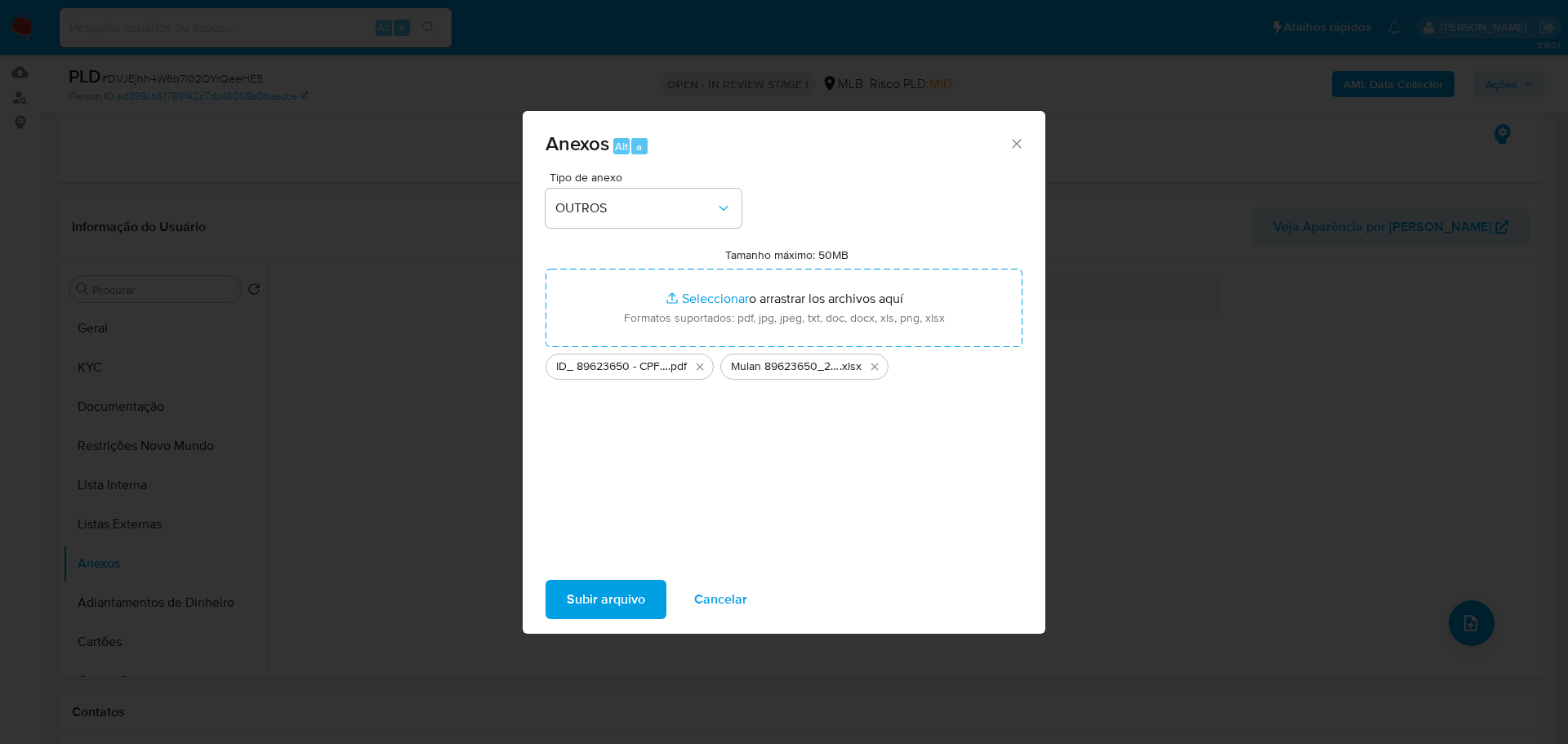
click at [573, 620] on div "Subir arquivo Cancelar" at bounding box center [784, 599] width 523 height 62
click at [574, 606] on span "Subir arquivo" at bounding box center [605, 599] width 78 height 36
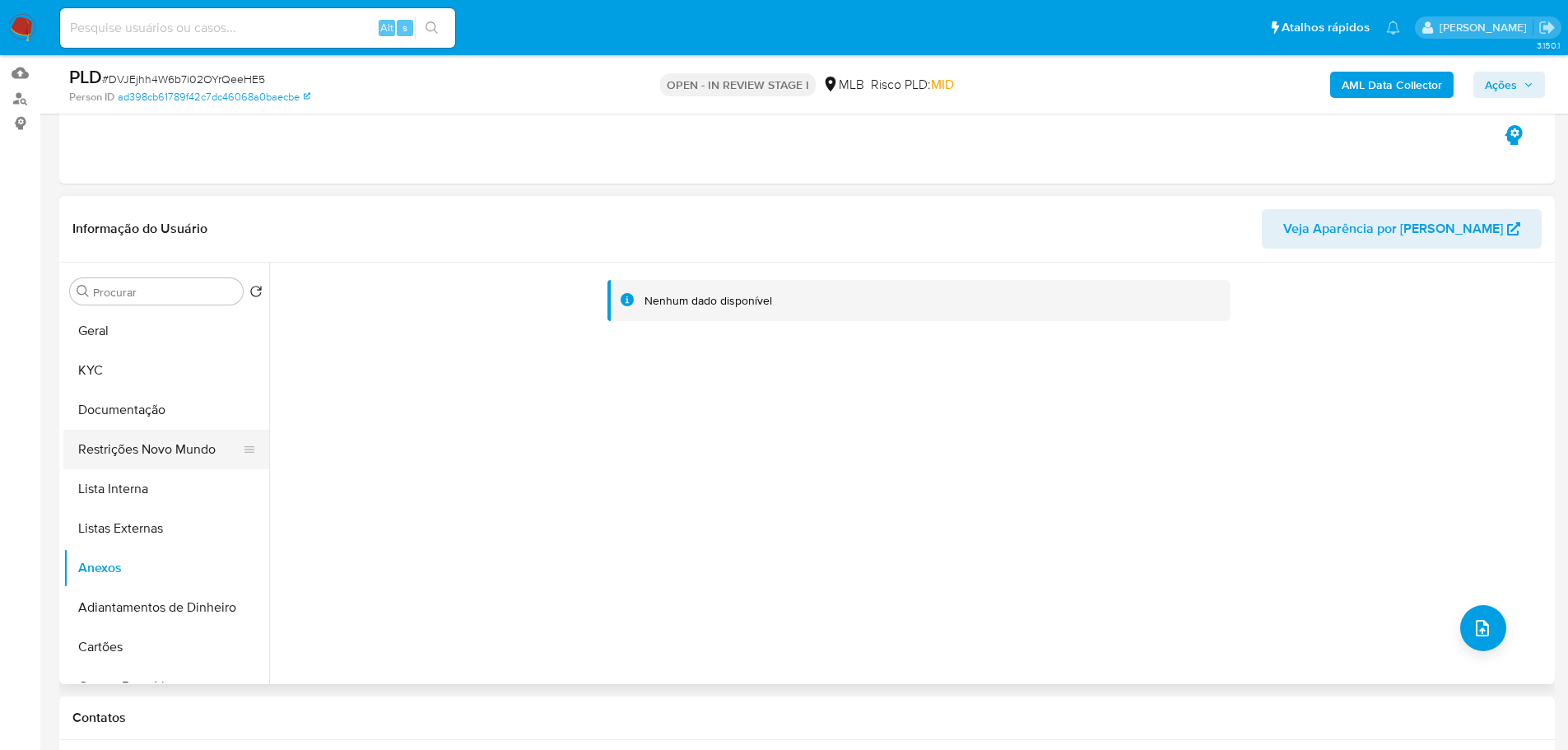
click at [132, 440] on button "Restrições Novo Mundo" at bounding box center [160, 450] width 193 height 39
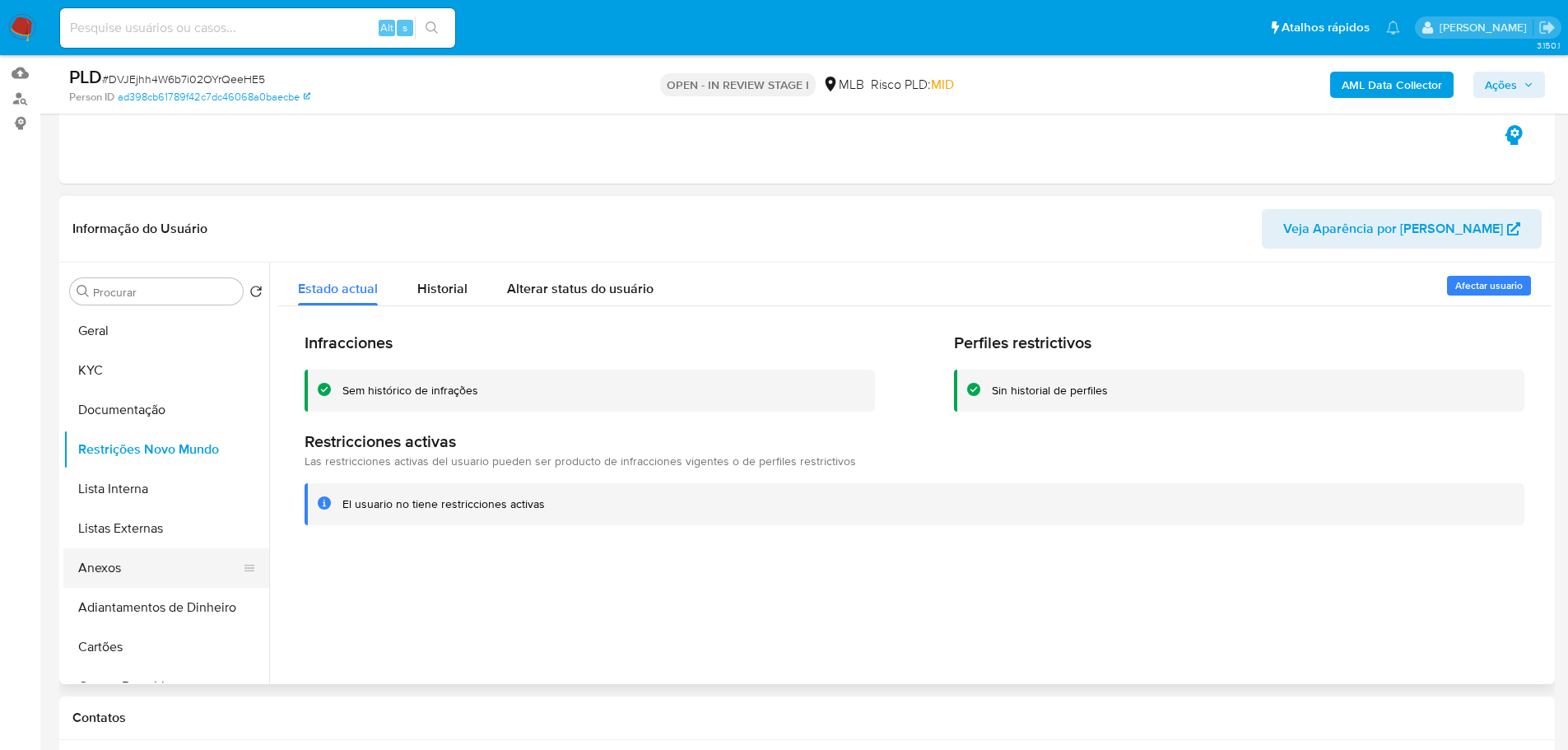
click at [137, 575] on button "Anexos" at bounding box center [160, 568] width 193 height 39
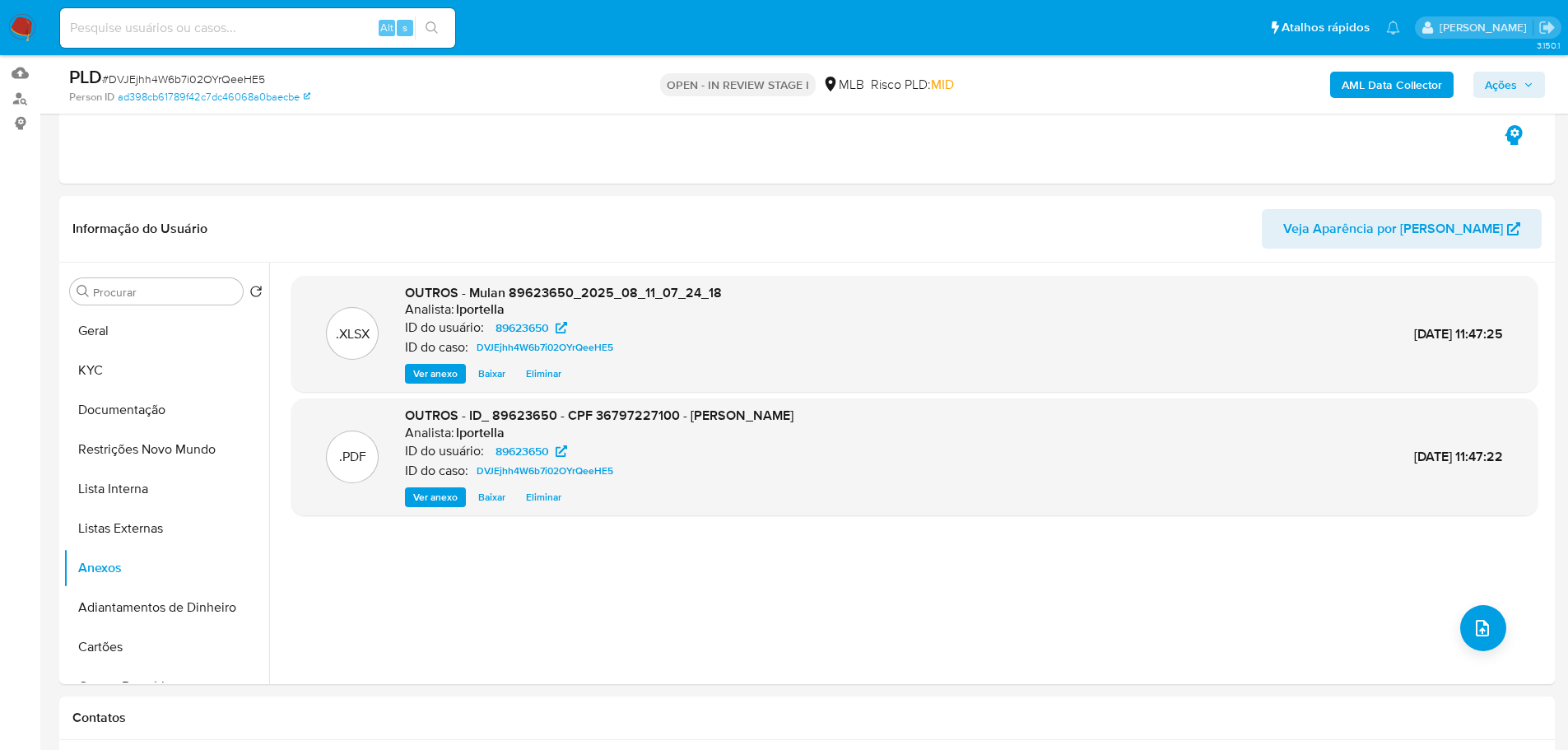
click at [1502, 88] on span "Ações" at bounding box center [1501, 84] width 32 height 26
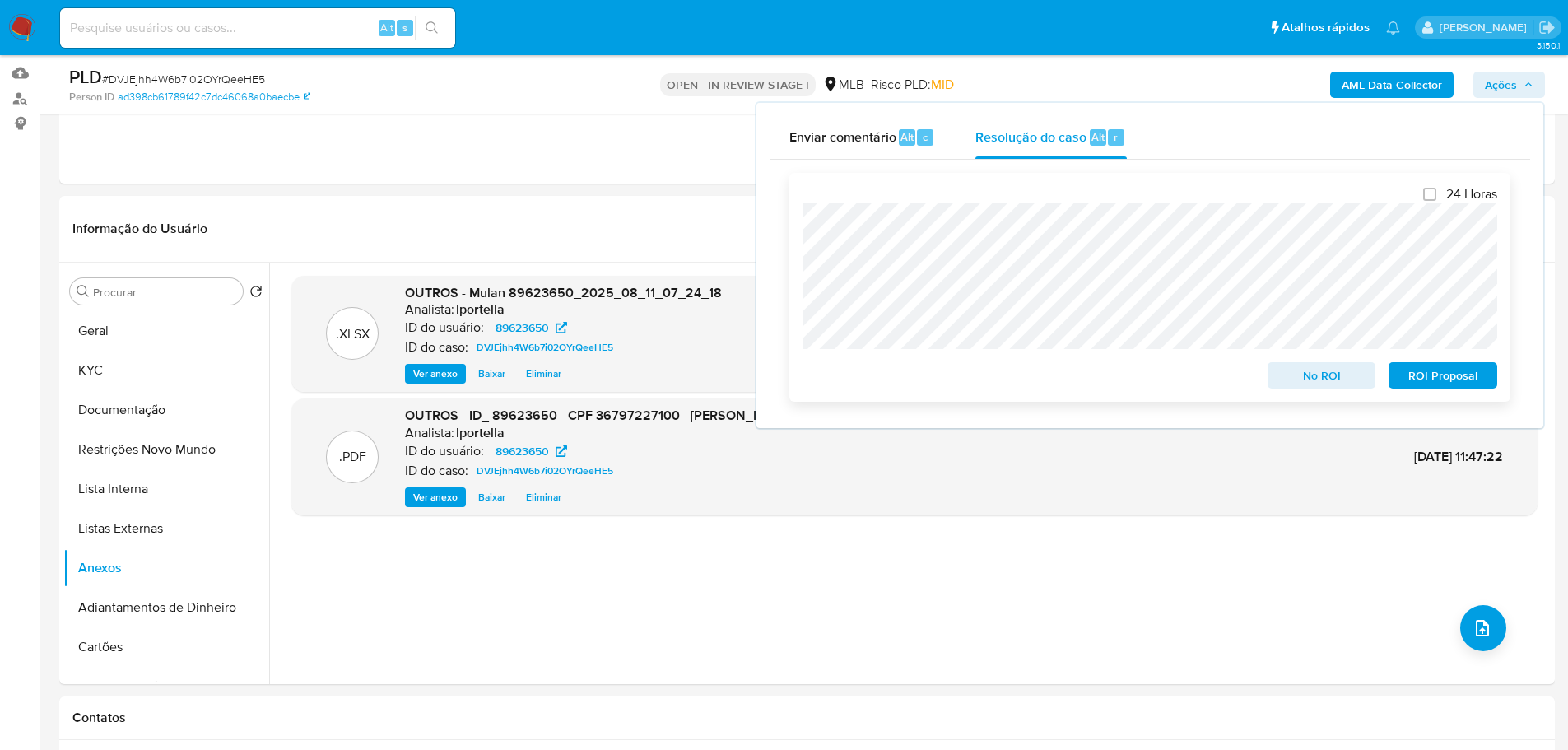
click at [1326, 375] on span "No ROI" at bounding box center [1321, 375] width 86 height 23
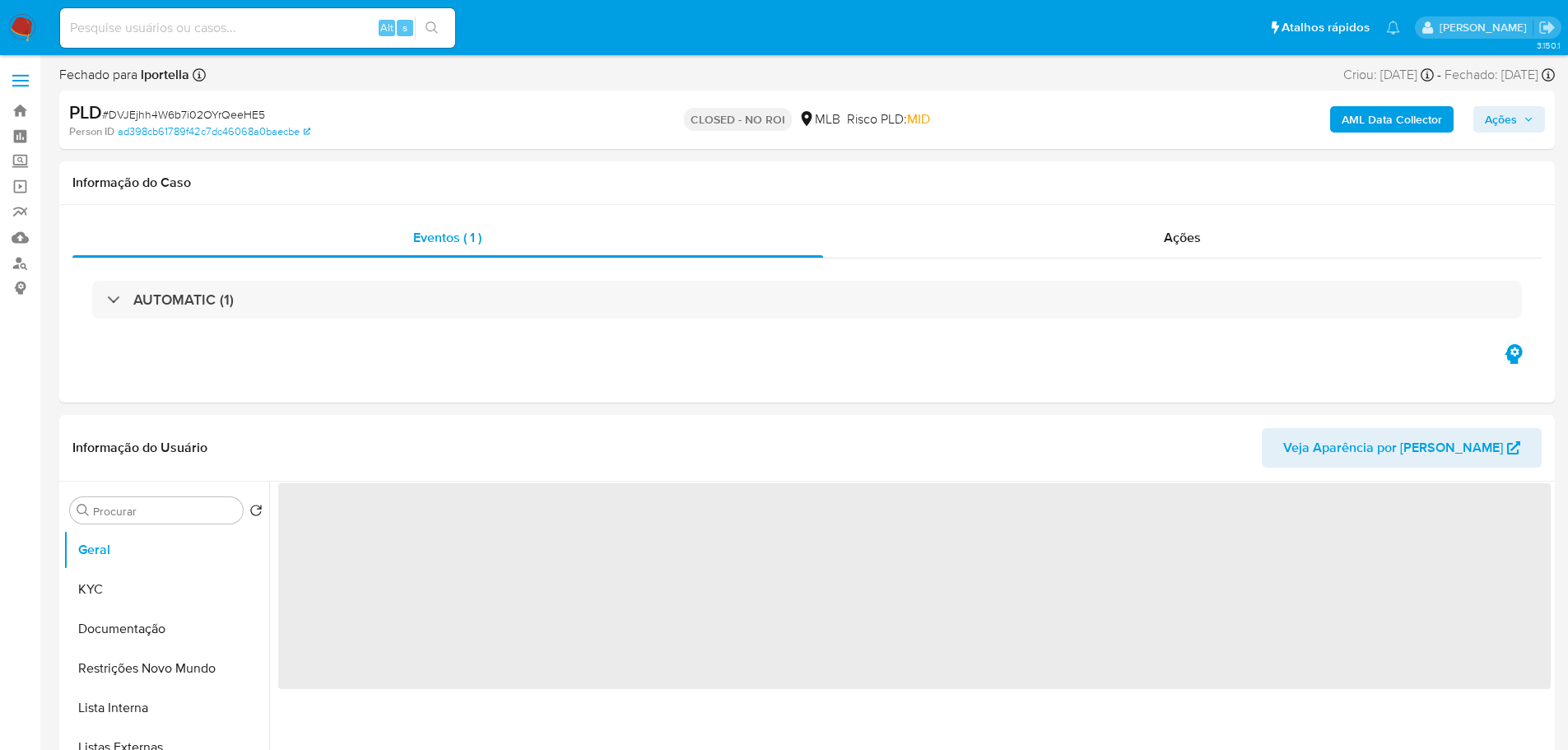
select select "10"
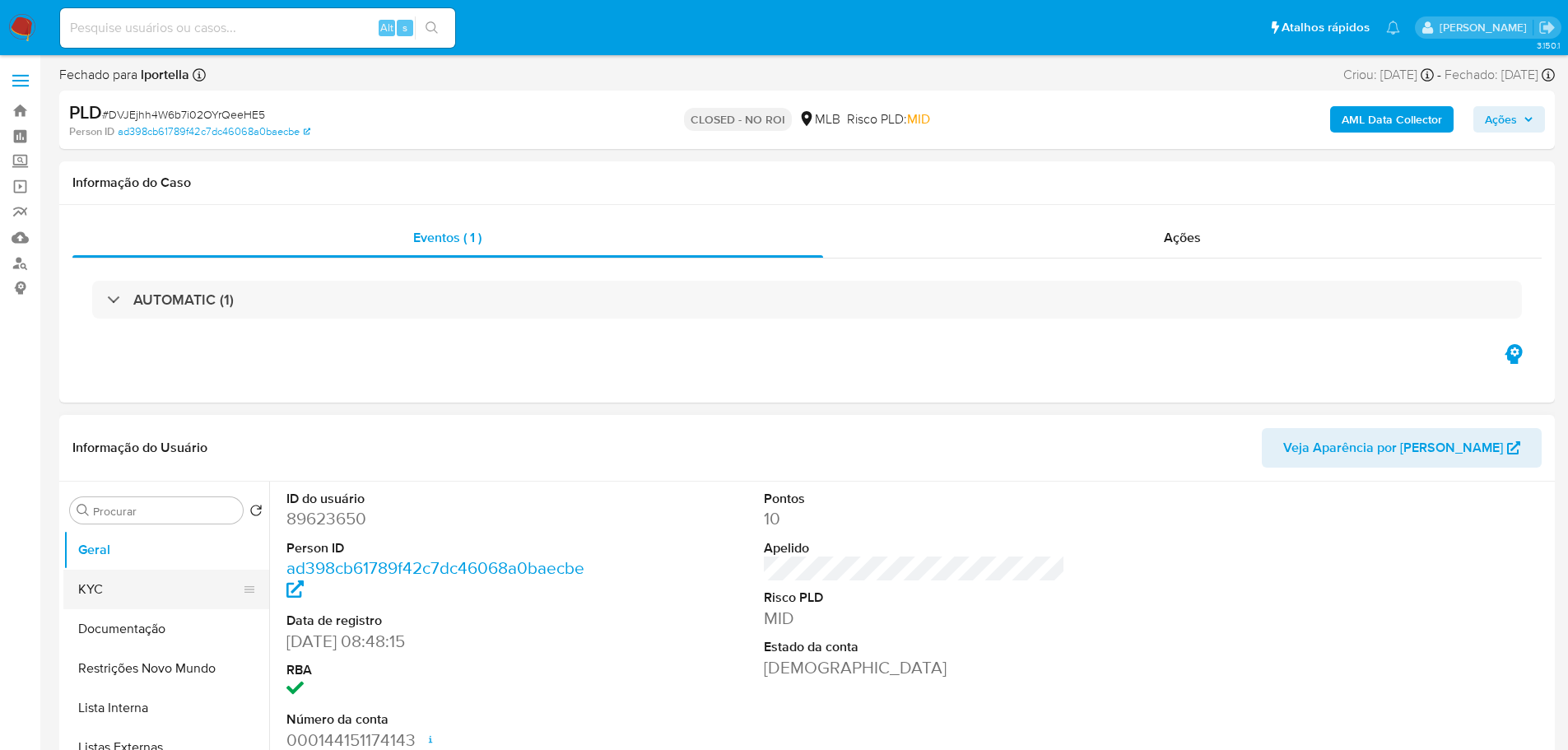
click at [132, 579] on button "KYC" at bounding box center [160, 589] width 193 height 39
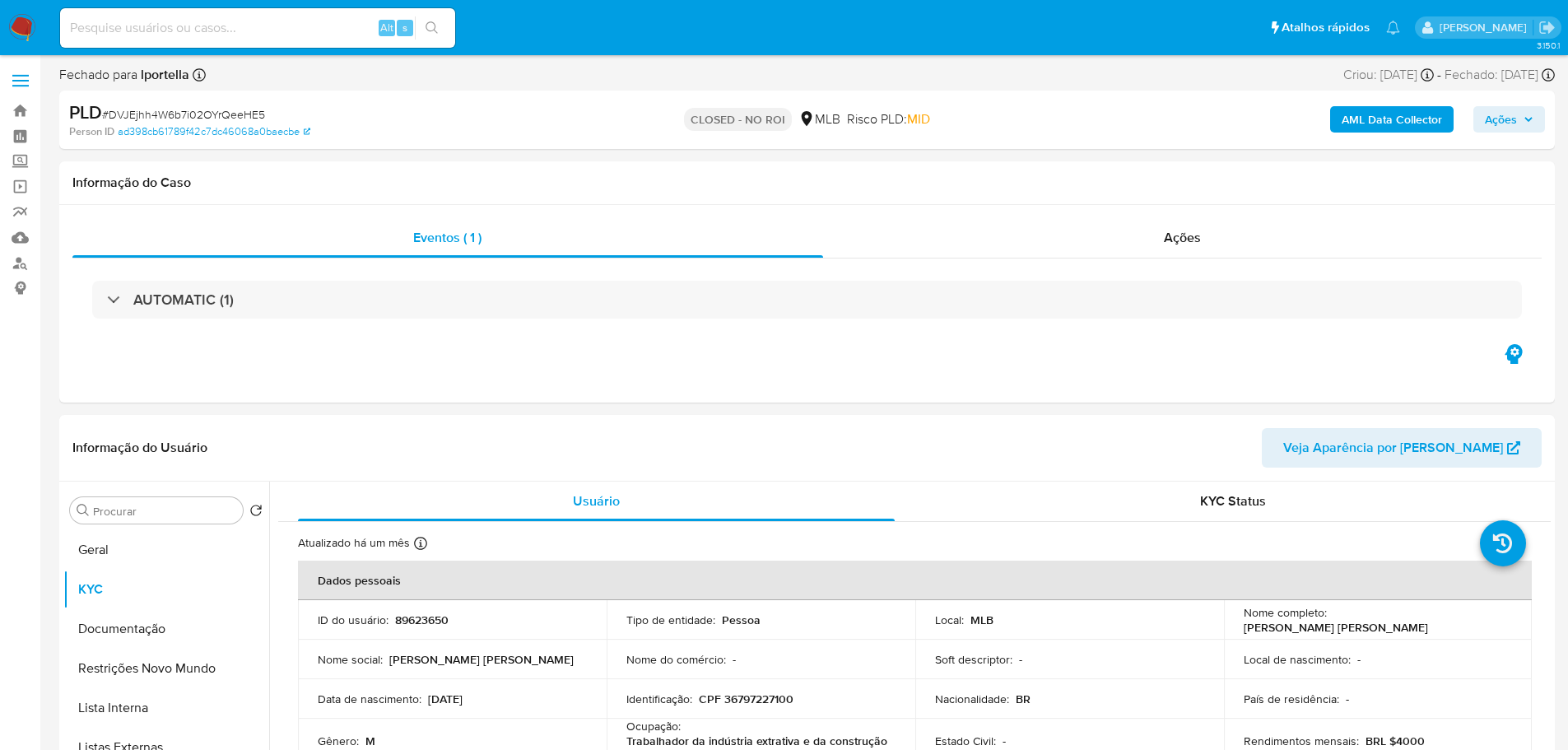
click at [24, 26] on img at bounding box center [21, 28] width 28 height 28
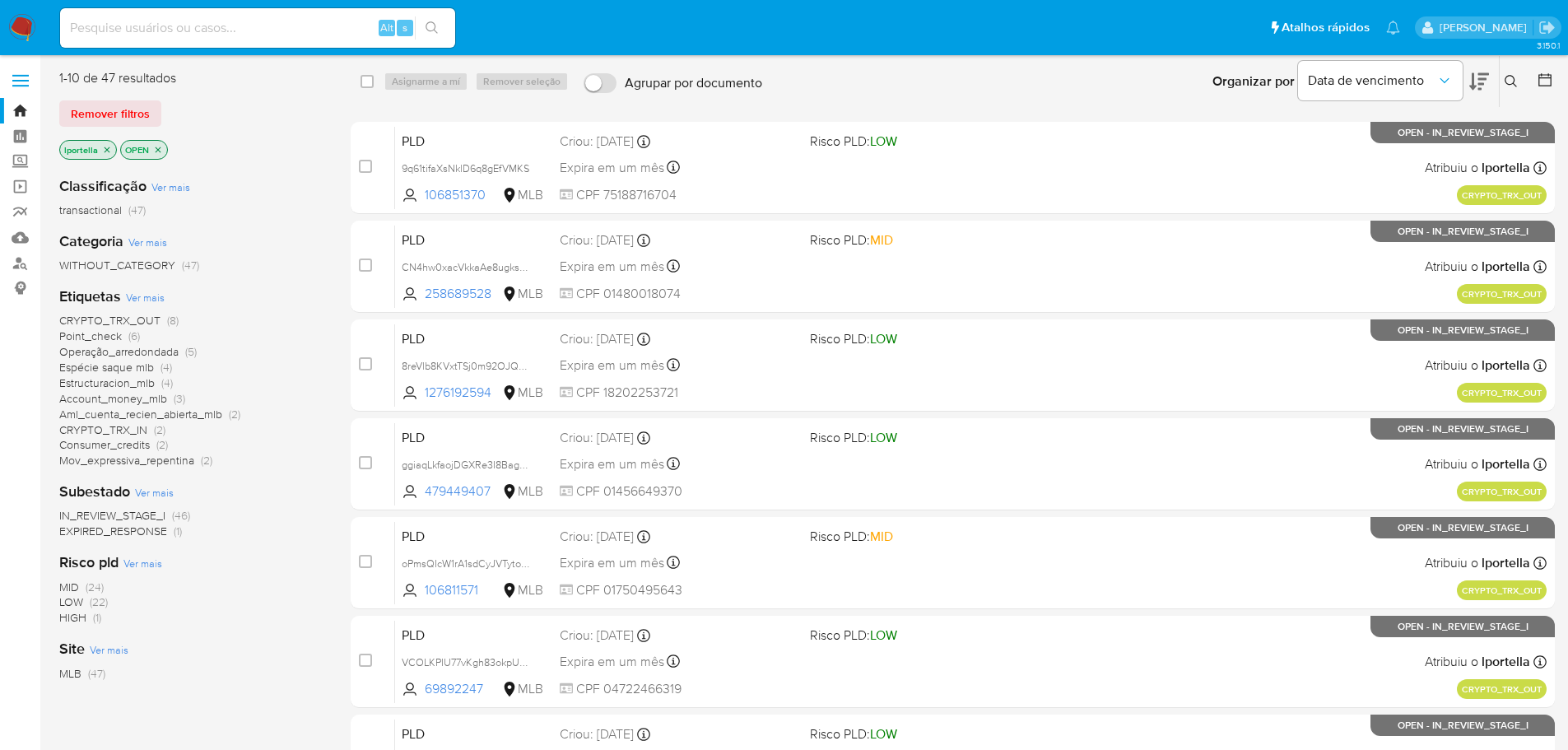
drag, startPoint x: 187, startPoint y: 50, endPoint x: 183, endPoint y: 39, distance: 11.7
click at [185, 47] on div "Alt s" at bounding box center [257, 29] width 395 height 46
click at [183, 37] on input at bounding box center [257, 28] width 395 height 21
paste input "AdYBXmo3685KuDcno1L20Zf4"
type input "AdYBXmo3685KuDcno1L20Zf4"
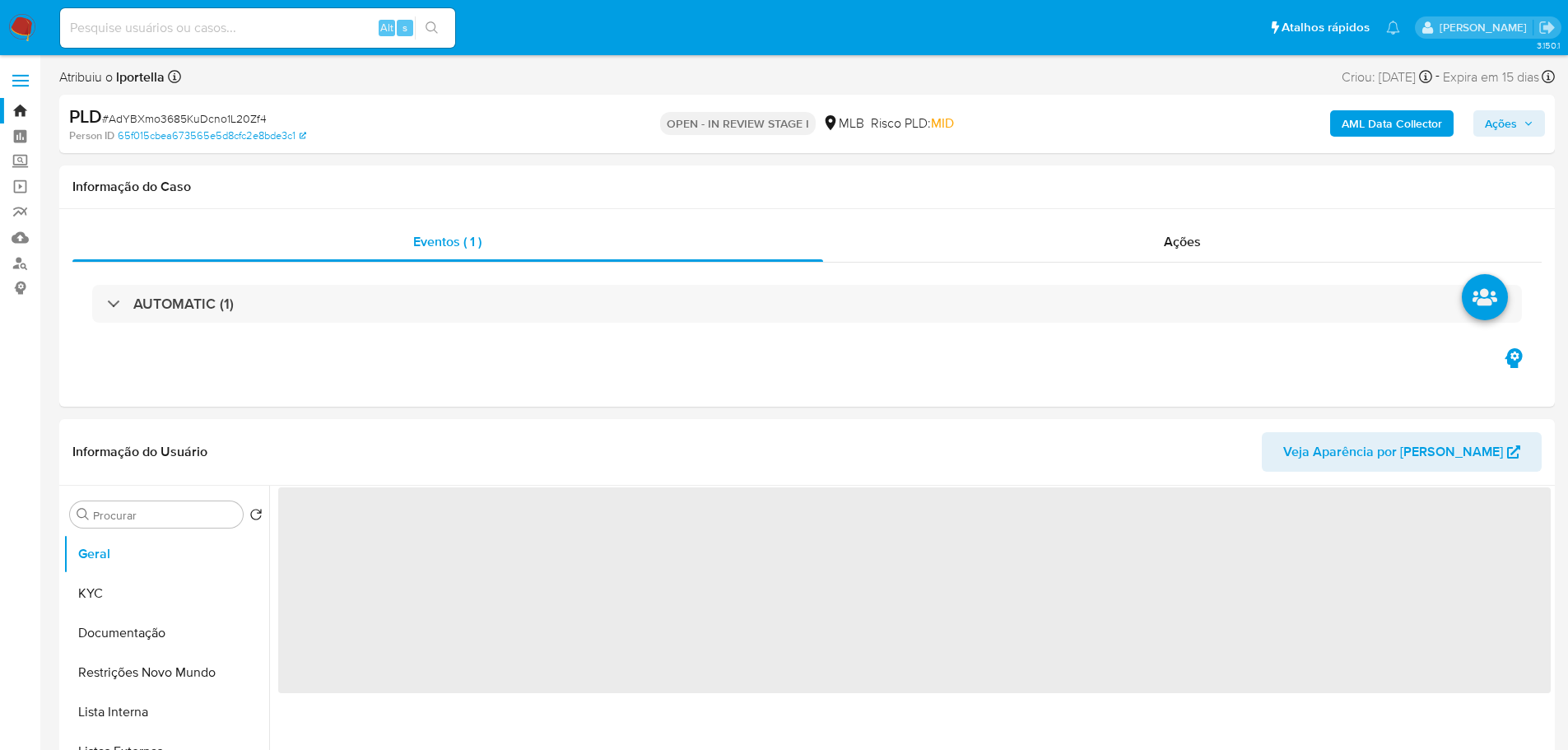
select select "10"
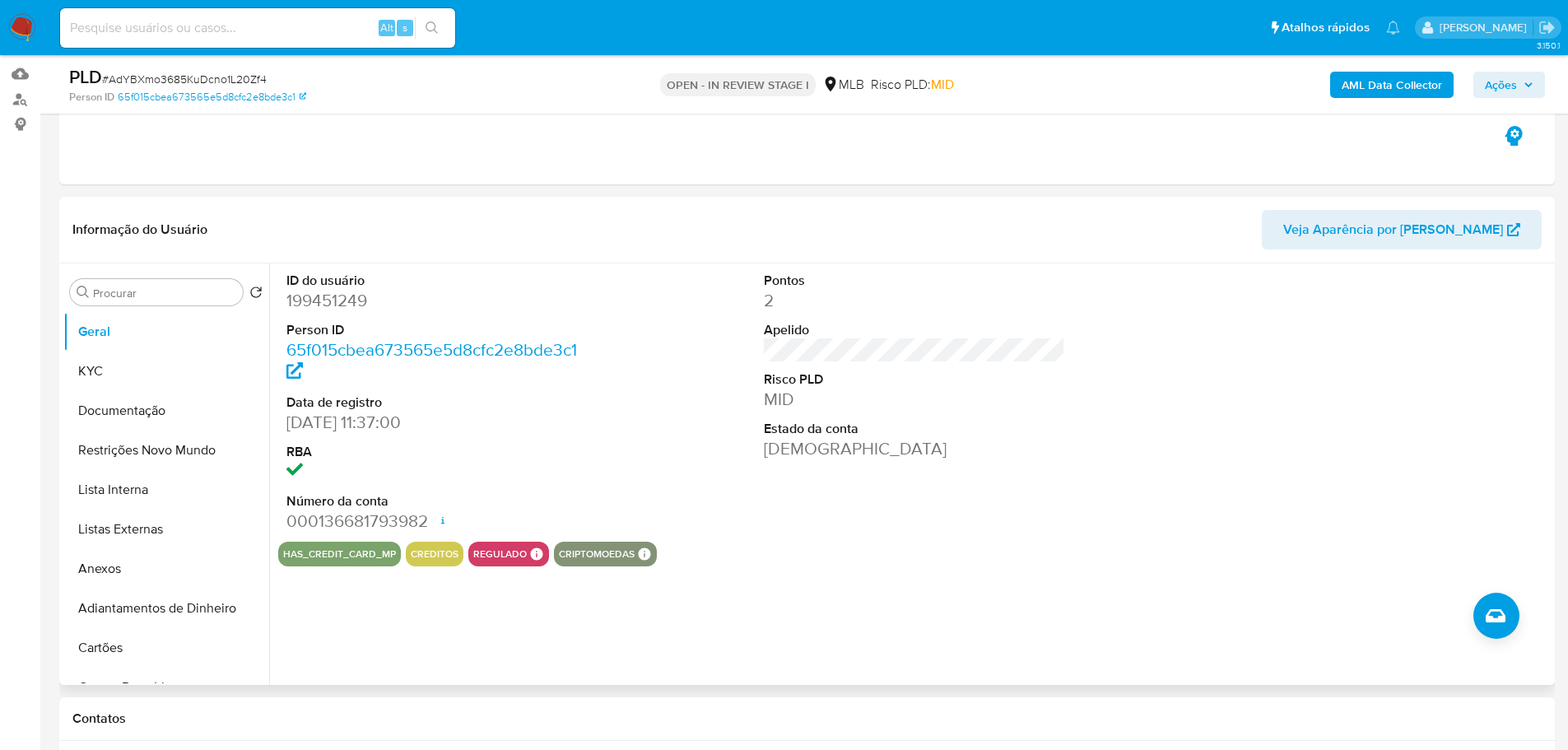
scroll to position [164, 0]
click at [162, 366] on button "KYC" at bounding box center [160, 370] width 193 height 39
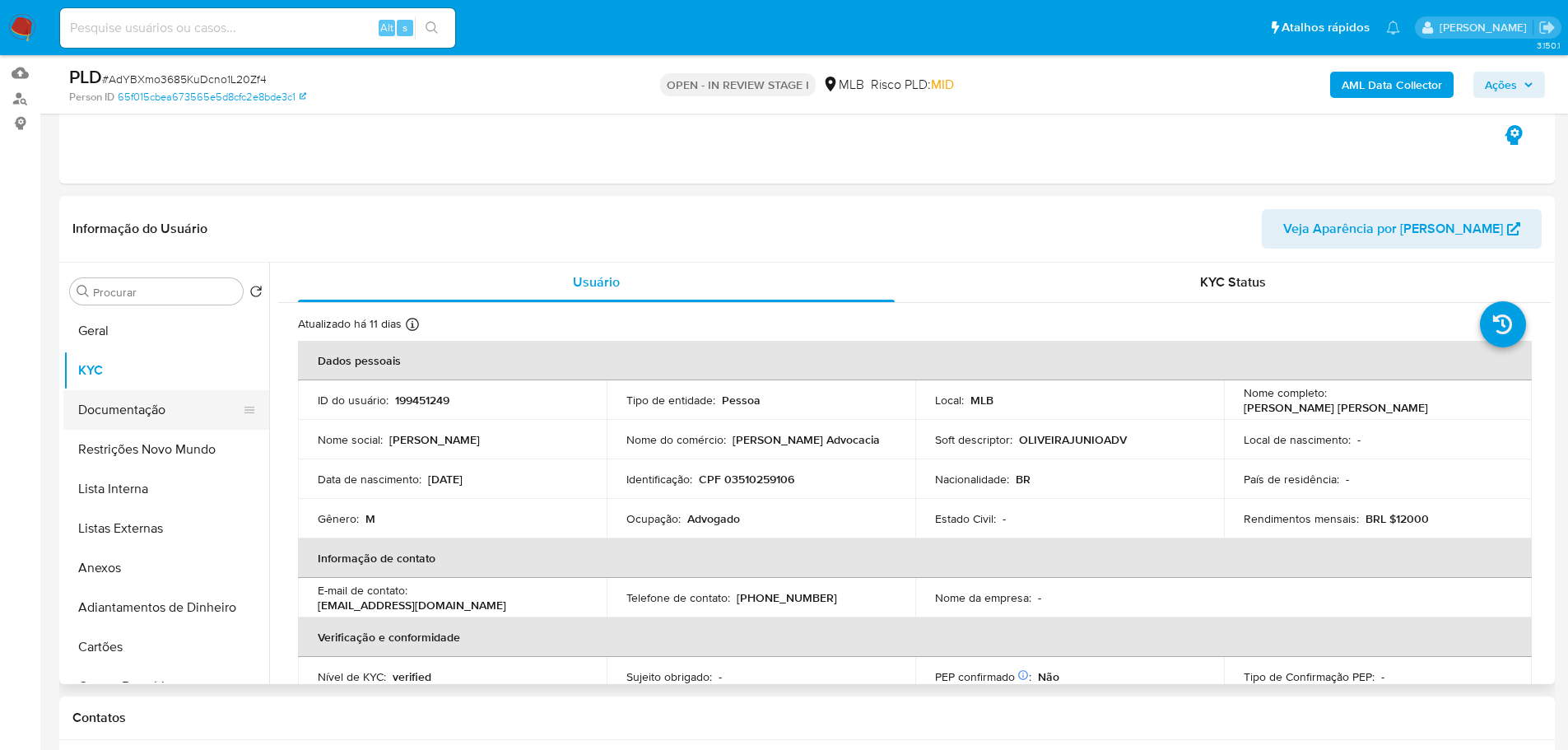
click at [152, 412] on button "Documentação" at bounding box center [160, 410] width 193 height 39
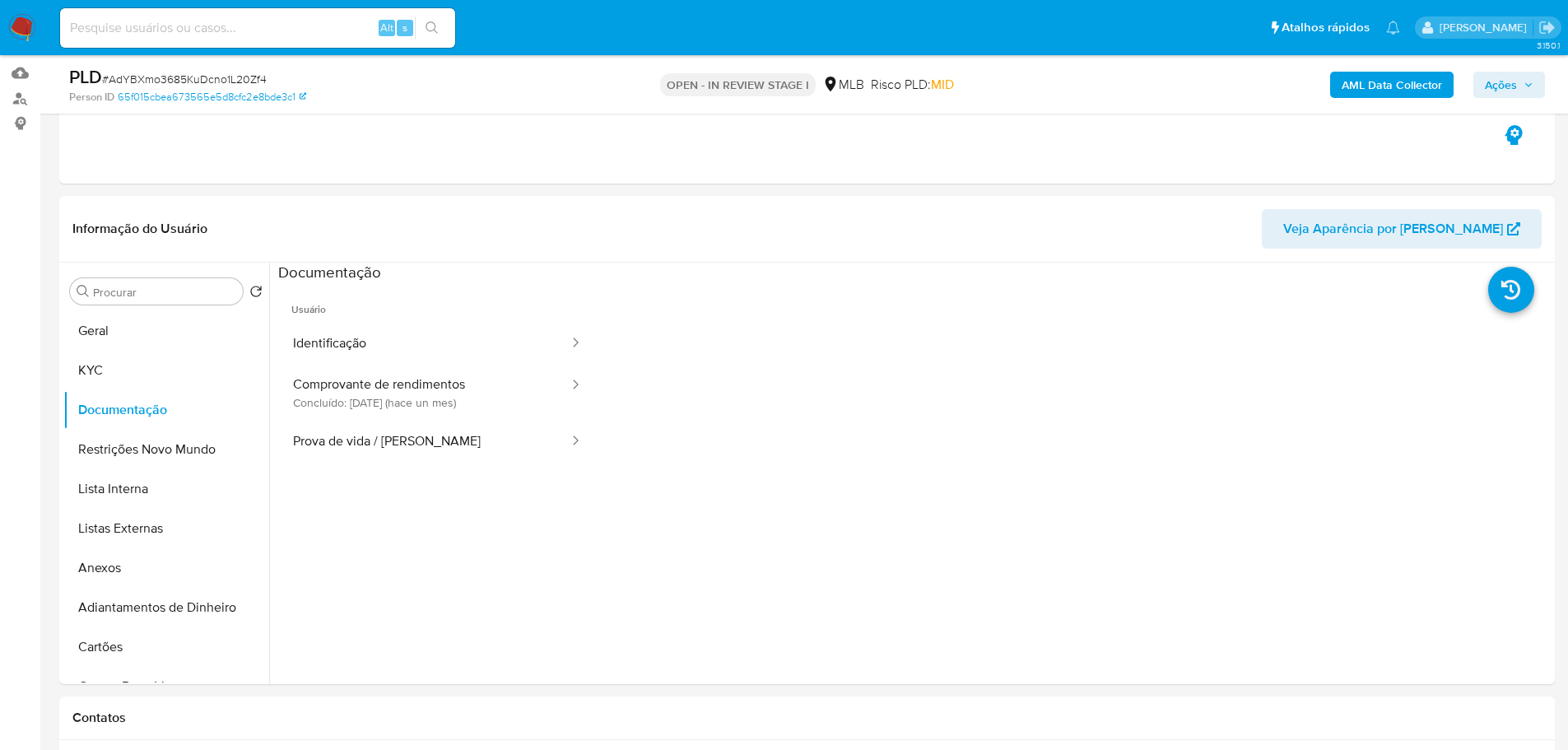
click at [401, 343] on button "Identificação" at bounding box center [423, 343] width 292 height 42
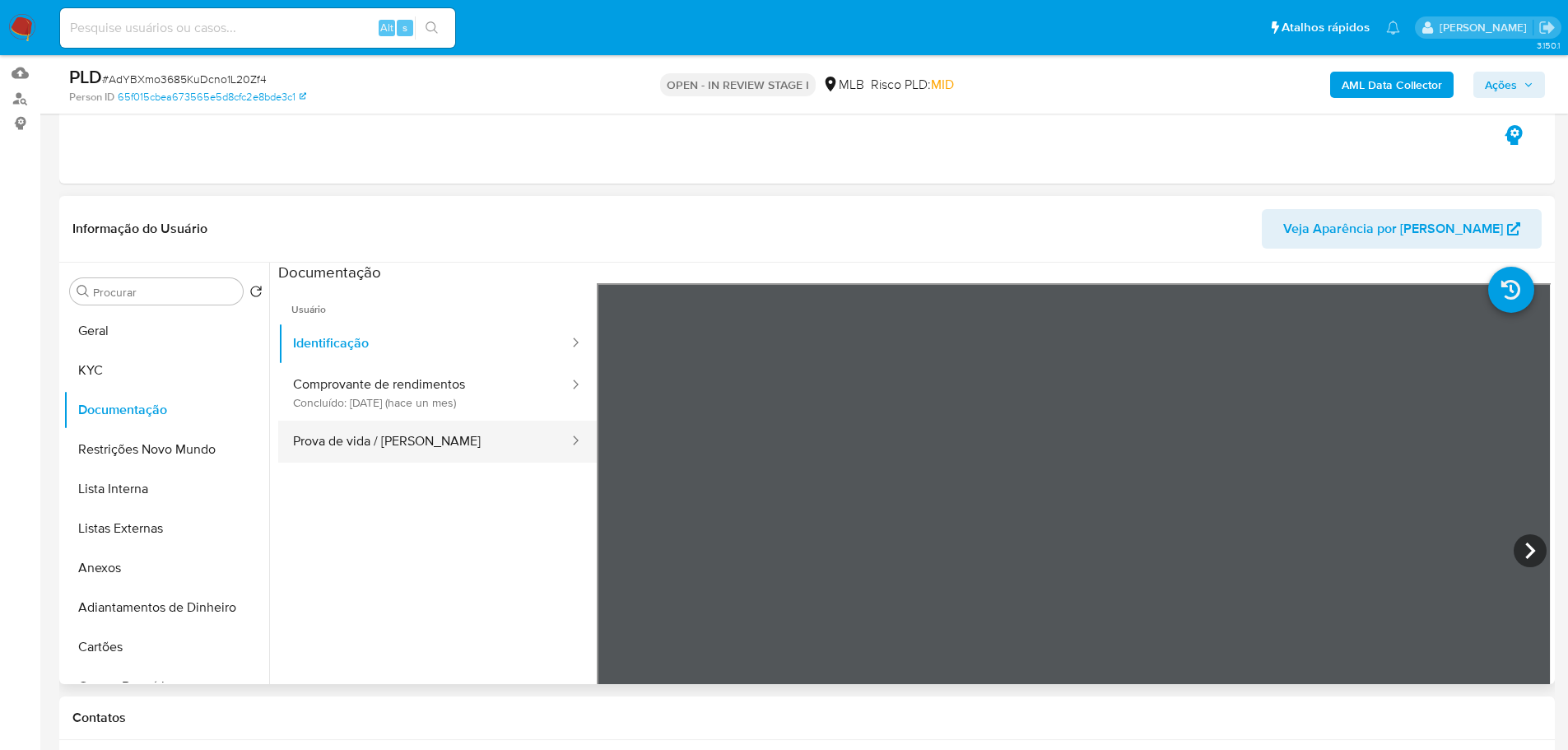
click at [439, 448] on button "Prova de vida / Selfie" at bounding box center [423, 442] width 292 height 42
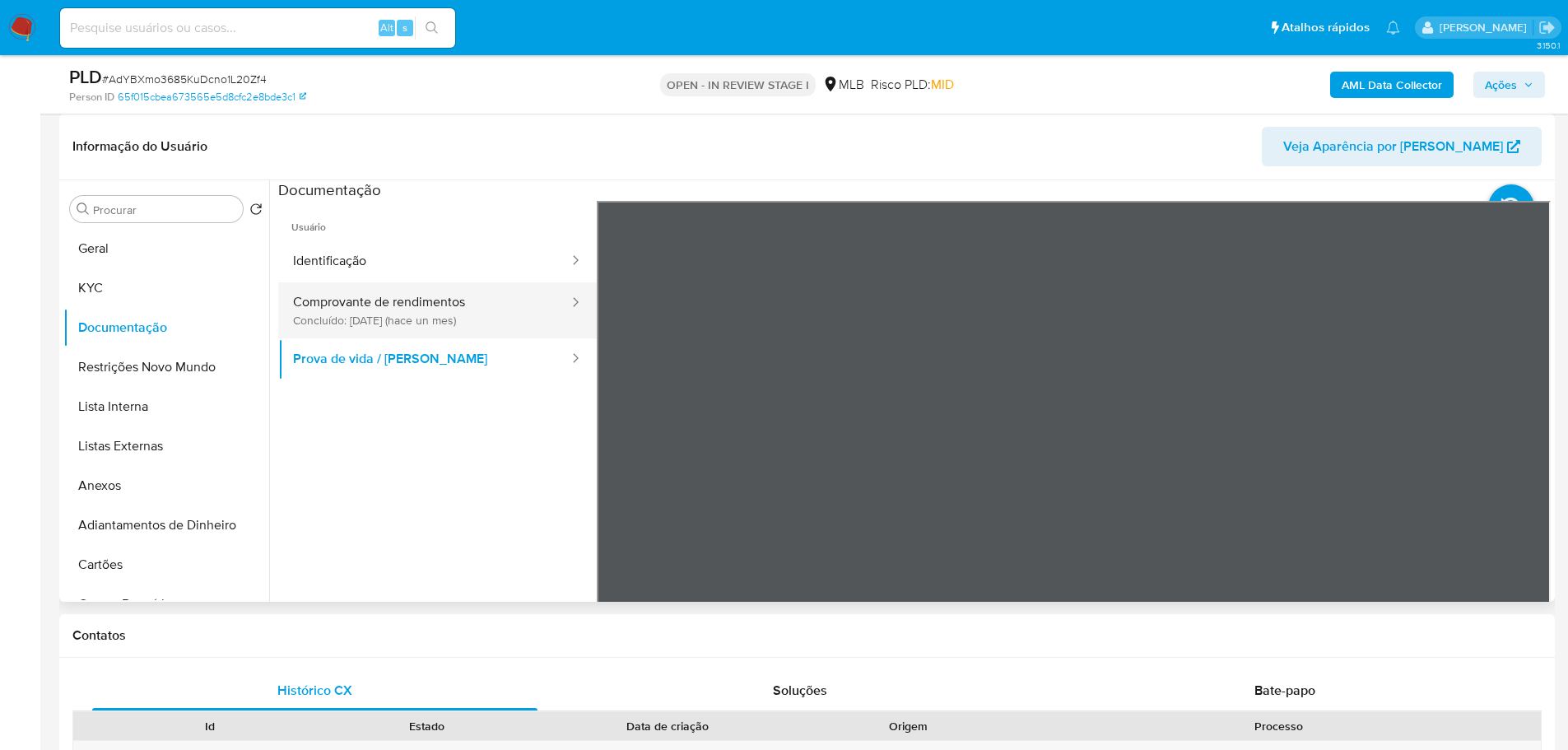
click at [420, 314] on button "Comprovante de rendimentos Concluído: 16/07/2025 (hace un mes)" at bounding box center [423, 310] width 292 height 56
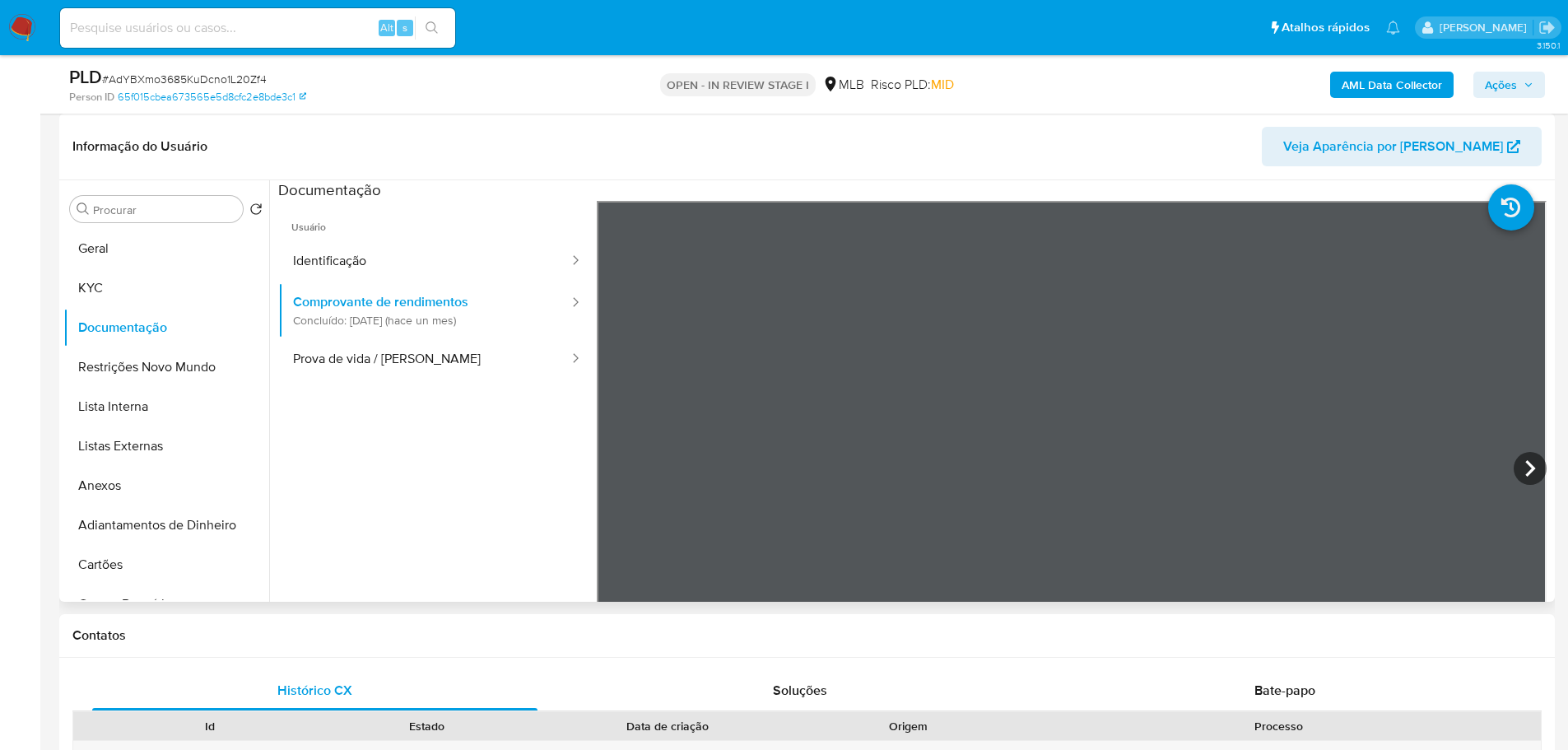
click at [442, 449] on ul "Usuário Identificação Comprovante de rendimentos Concluído: 16/07/2025 (hace un…" at bounding box center [437, 438] width 318 height 475
click at [163, 269] on button "KYC" at bounding box center [160, 288] width 193 height 39
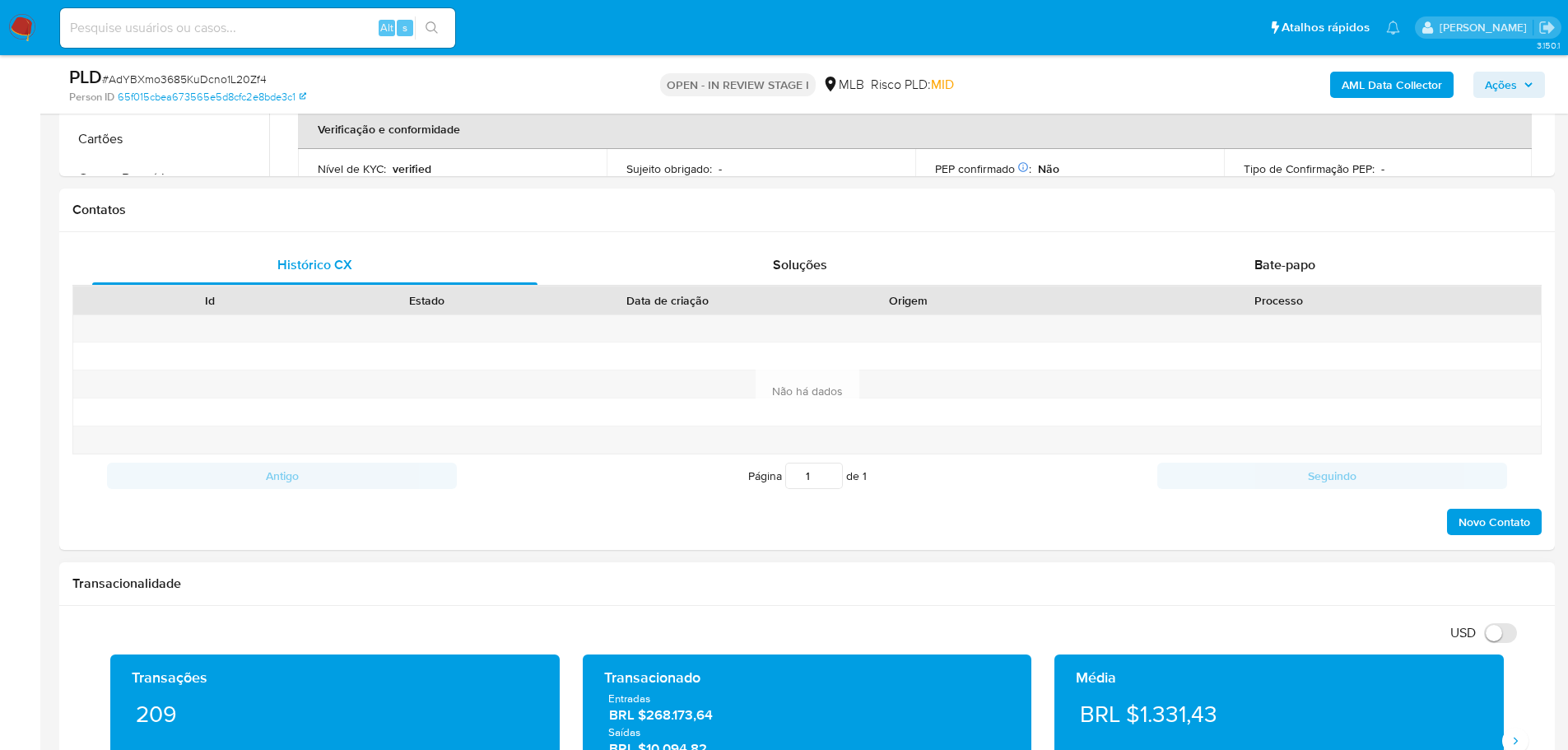
scroll to position [823, 0]
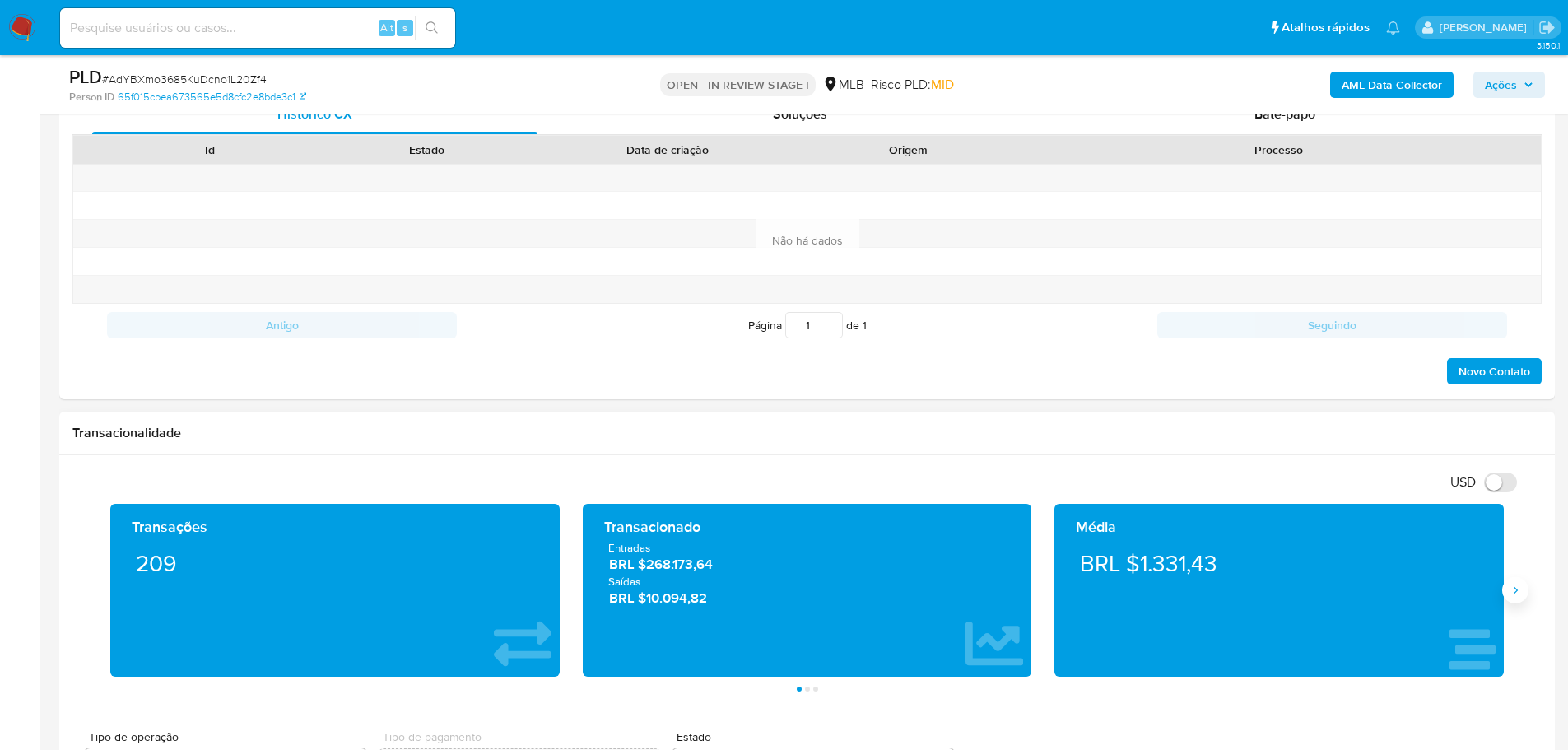
click at [1522, 592] on button "Siguiente" at bounding box center [1514, 590] width 26 height 26
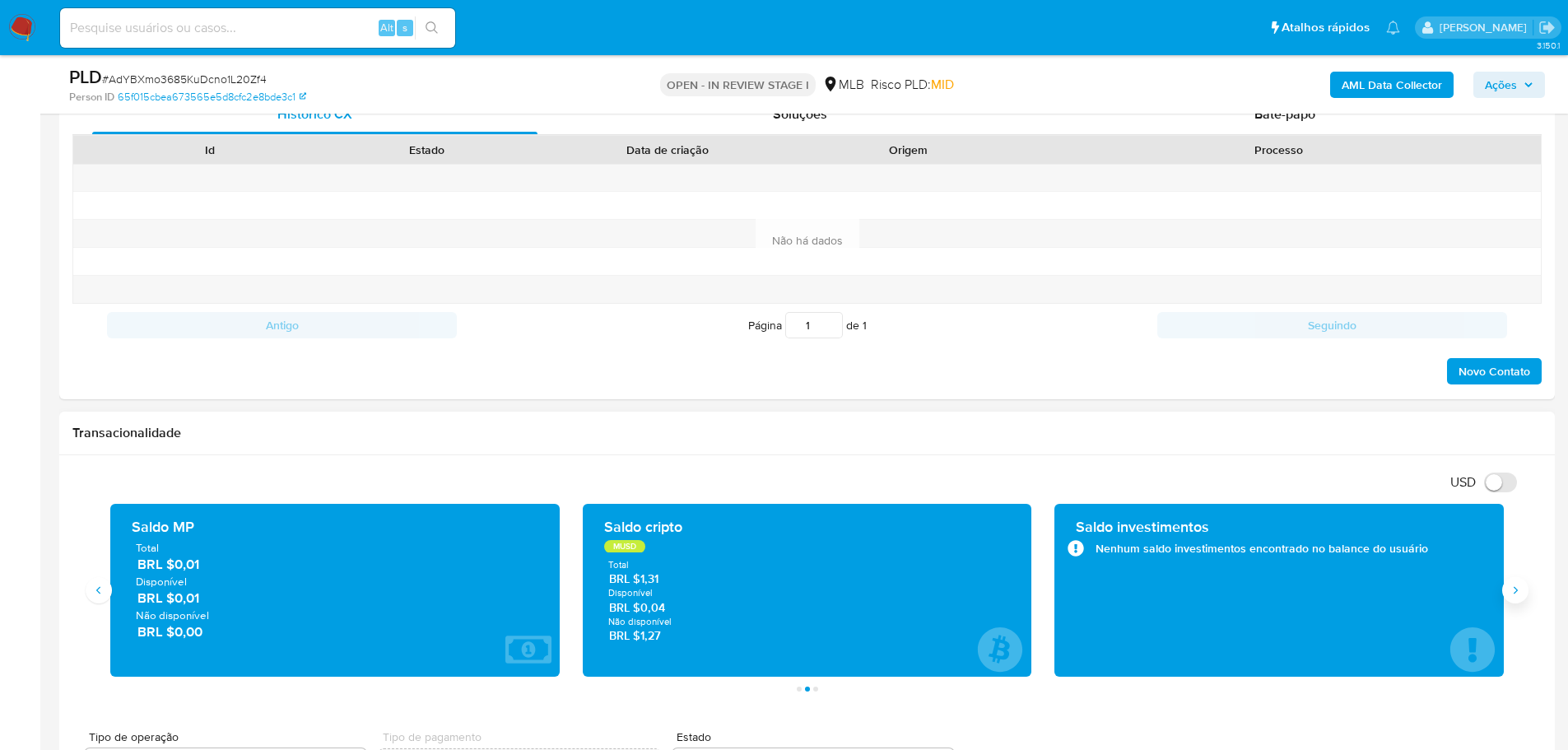
click at [1522, 592] on button "Siguiente" at bounding box center [1514, 590] width 26 height 26
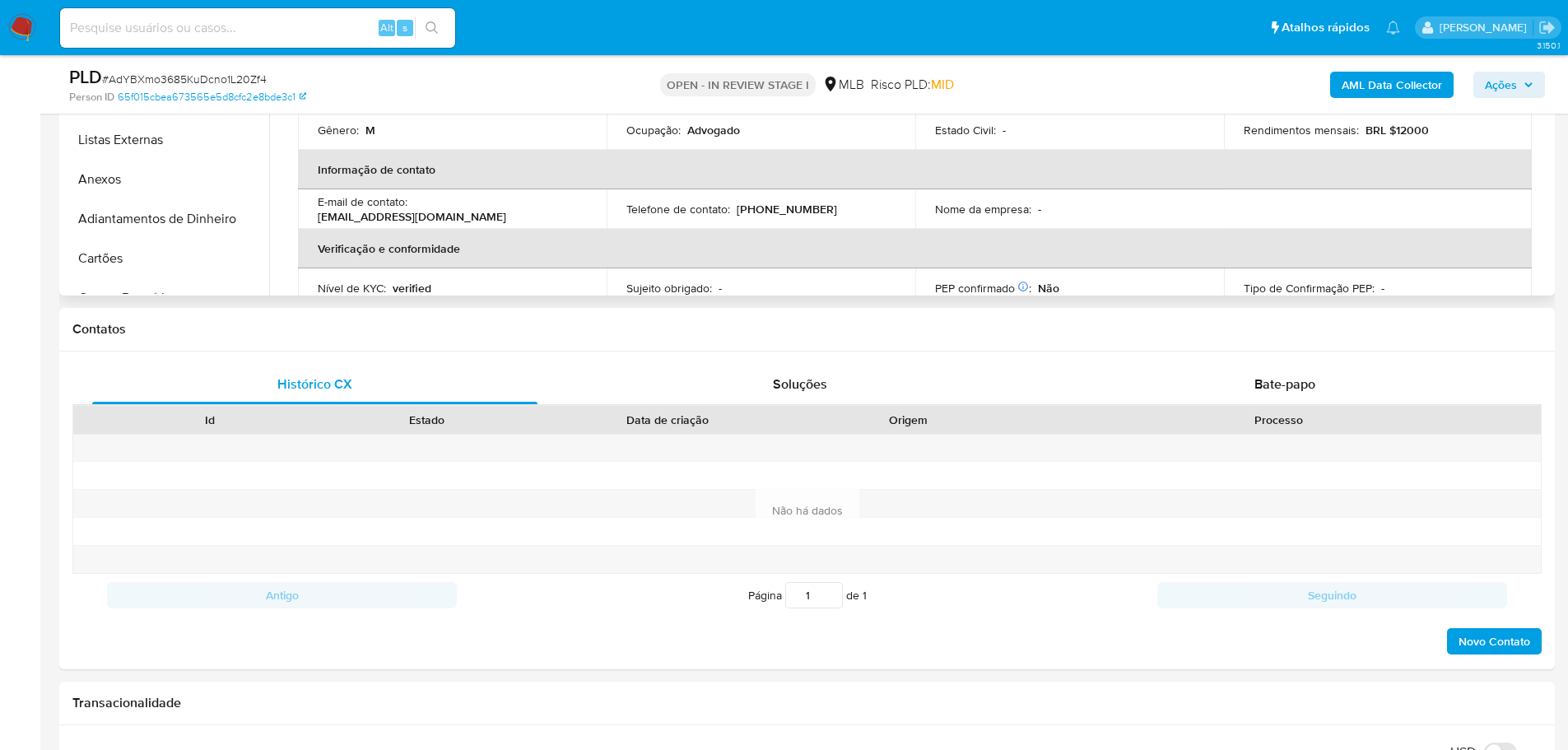
scroll to position [329, 0]
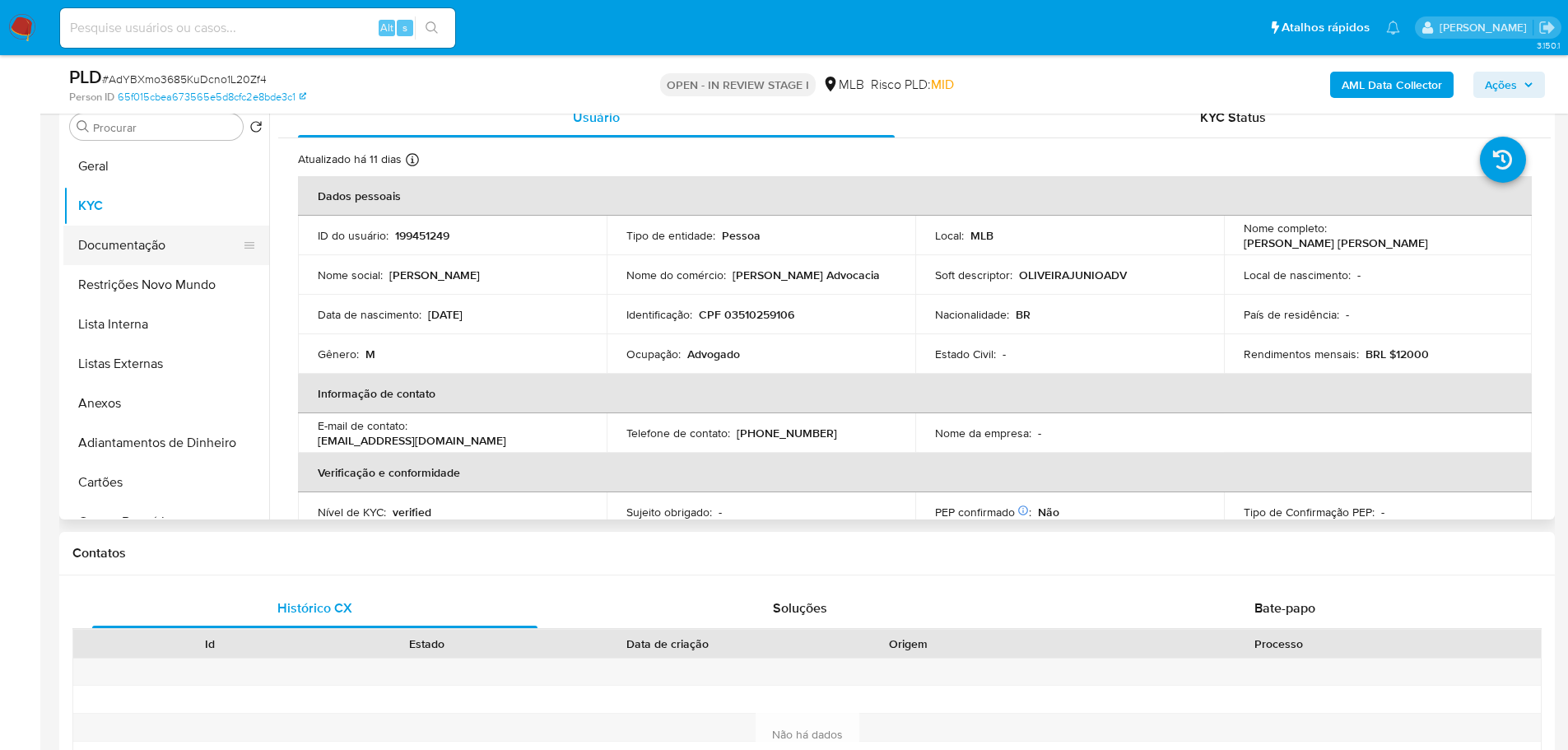
click at [138, 242] on button "Documentação" at bounding box center [160, 245] width 193 height 39
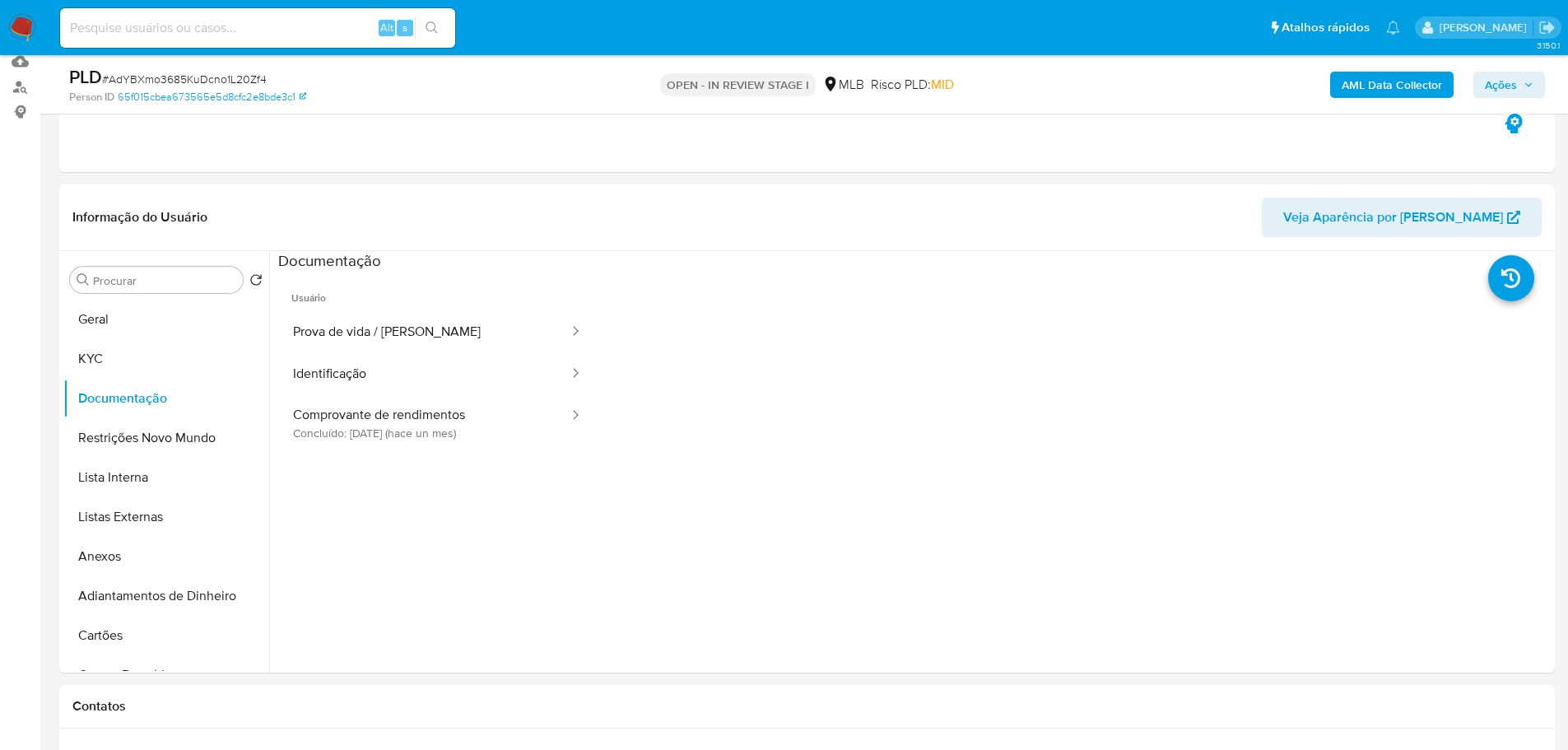
scroll to position [164, 0]
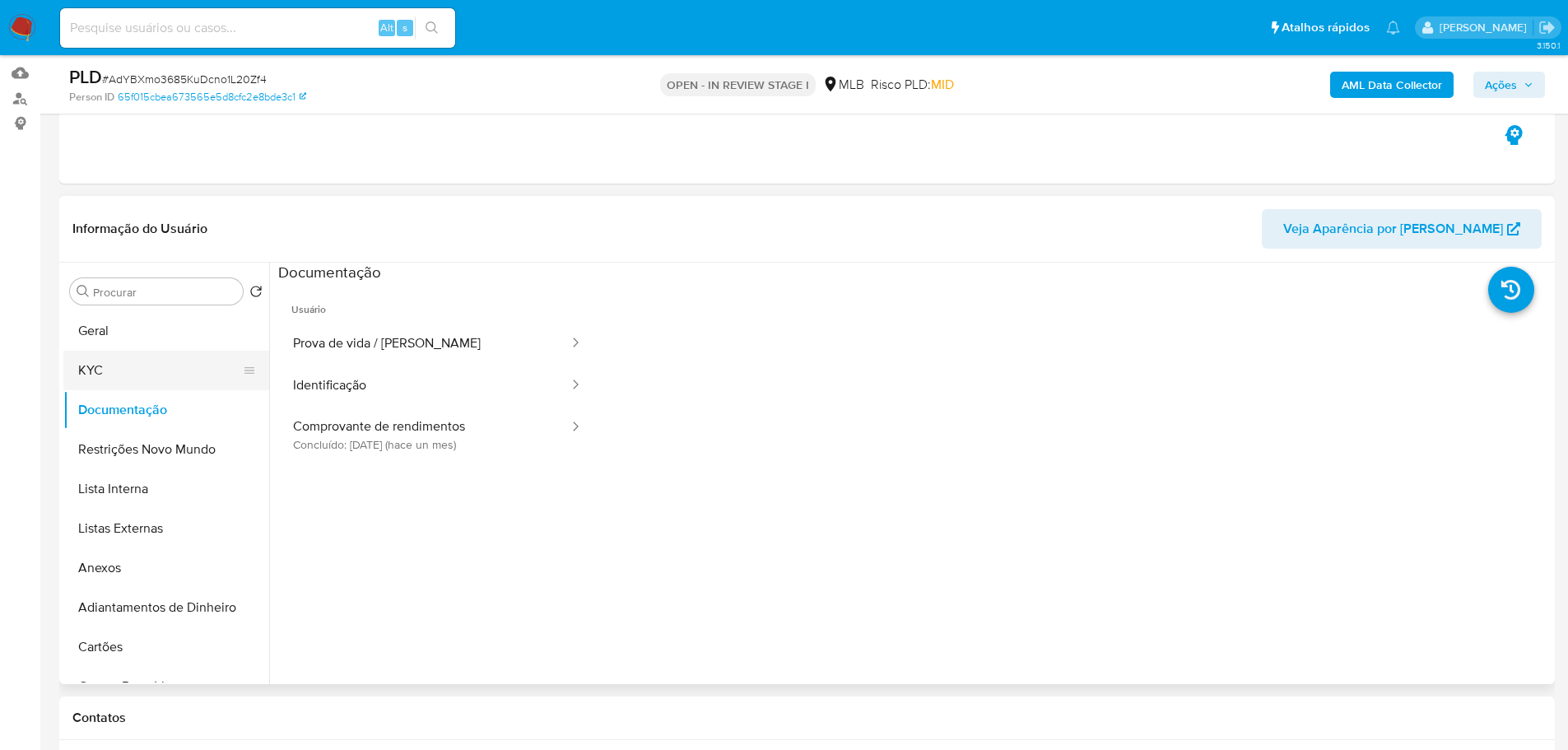
click at [149, 375] on button "KYC" at bounding box center [160, 370] width 193 height 39
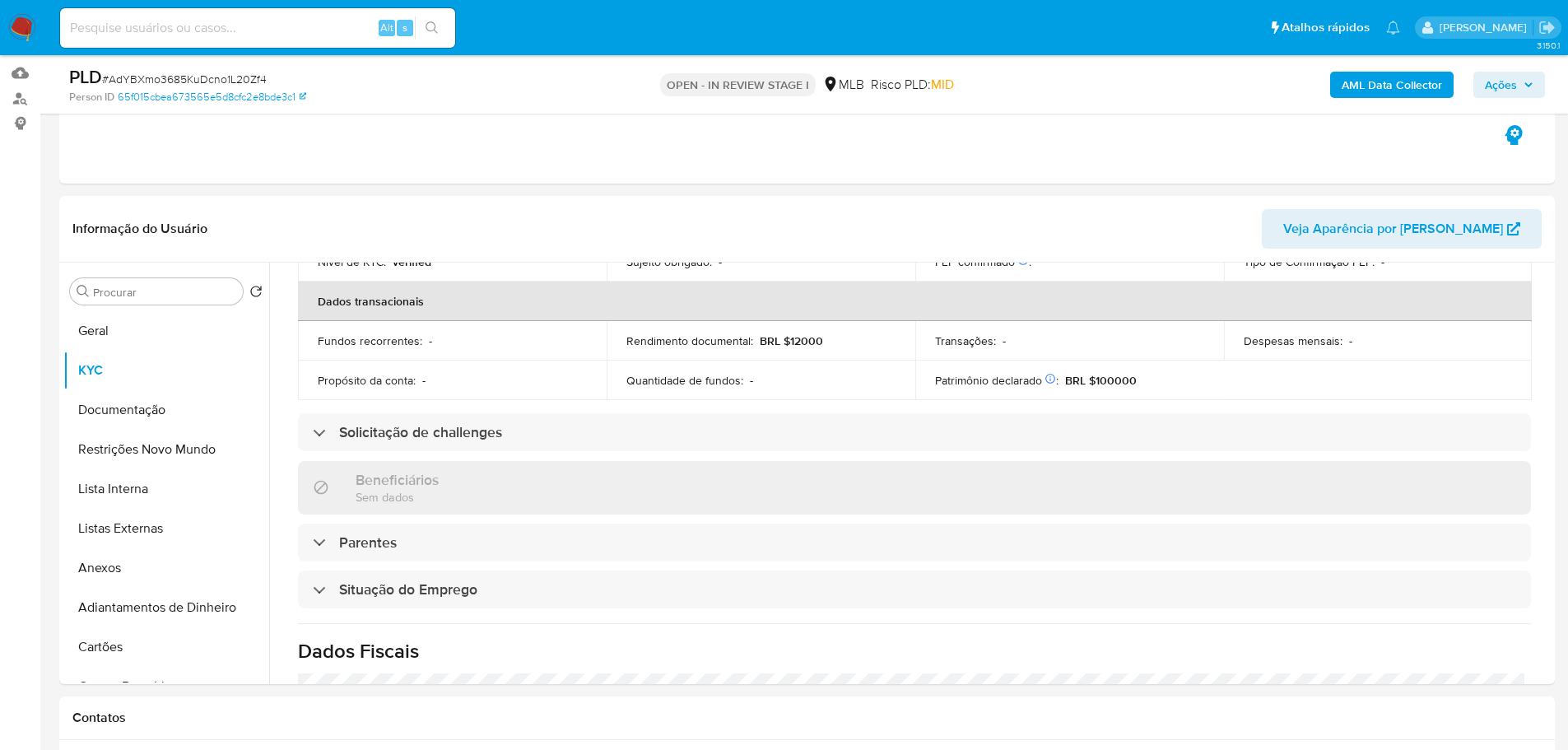
scroll to position [686, 0]
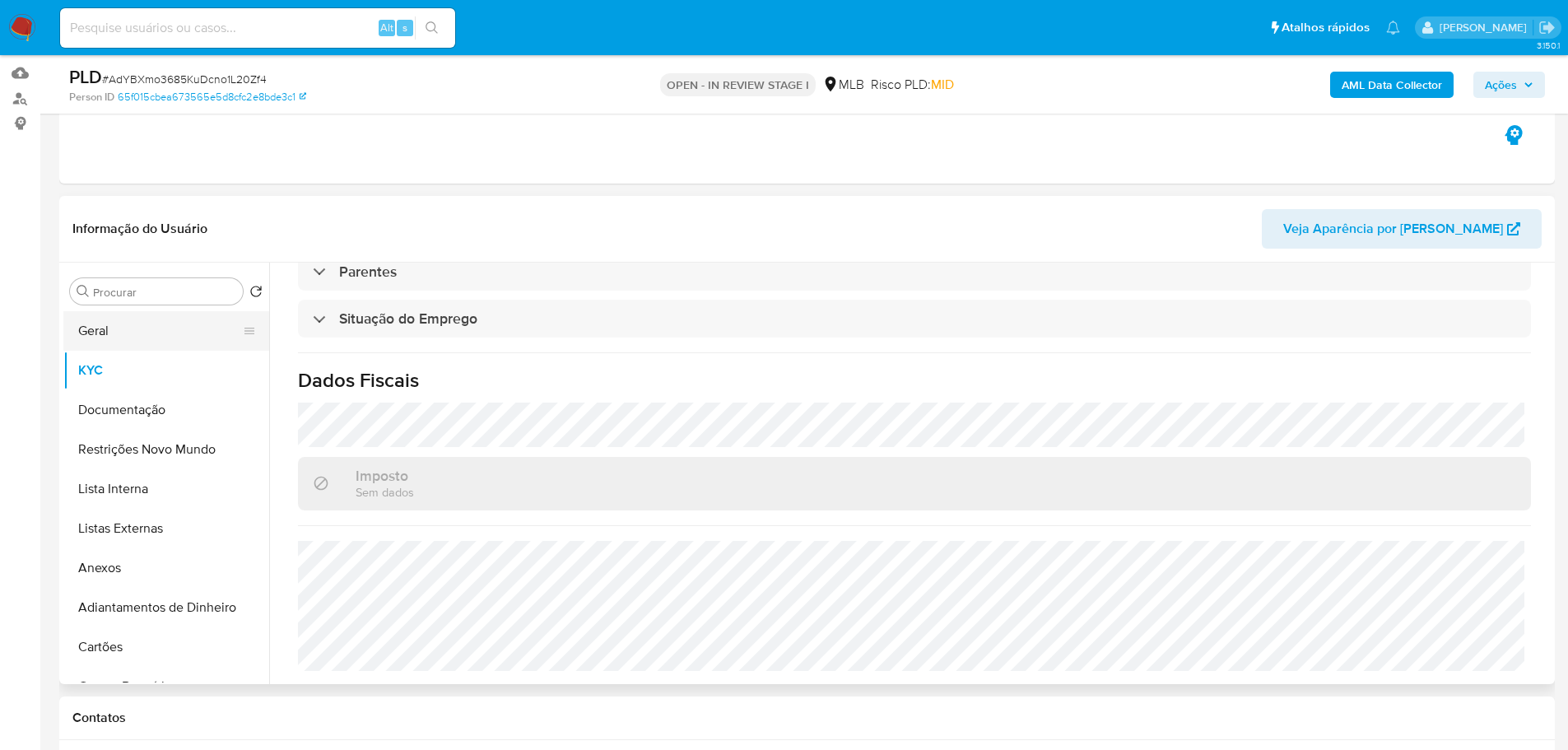
click at [127, 337] on button "Geral" at bounding box center [160, 331] width 193 height 39
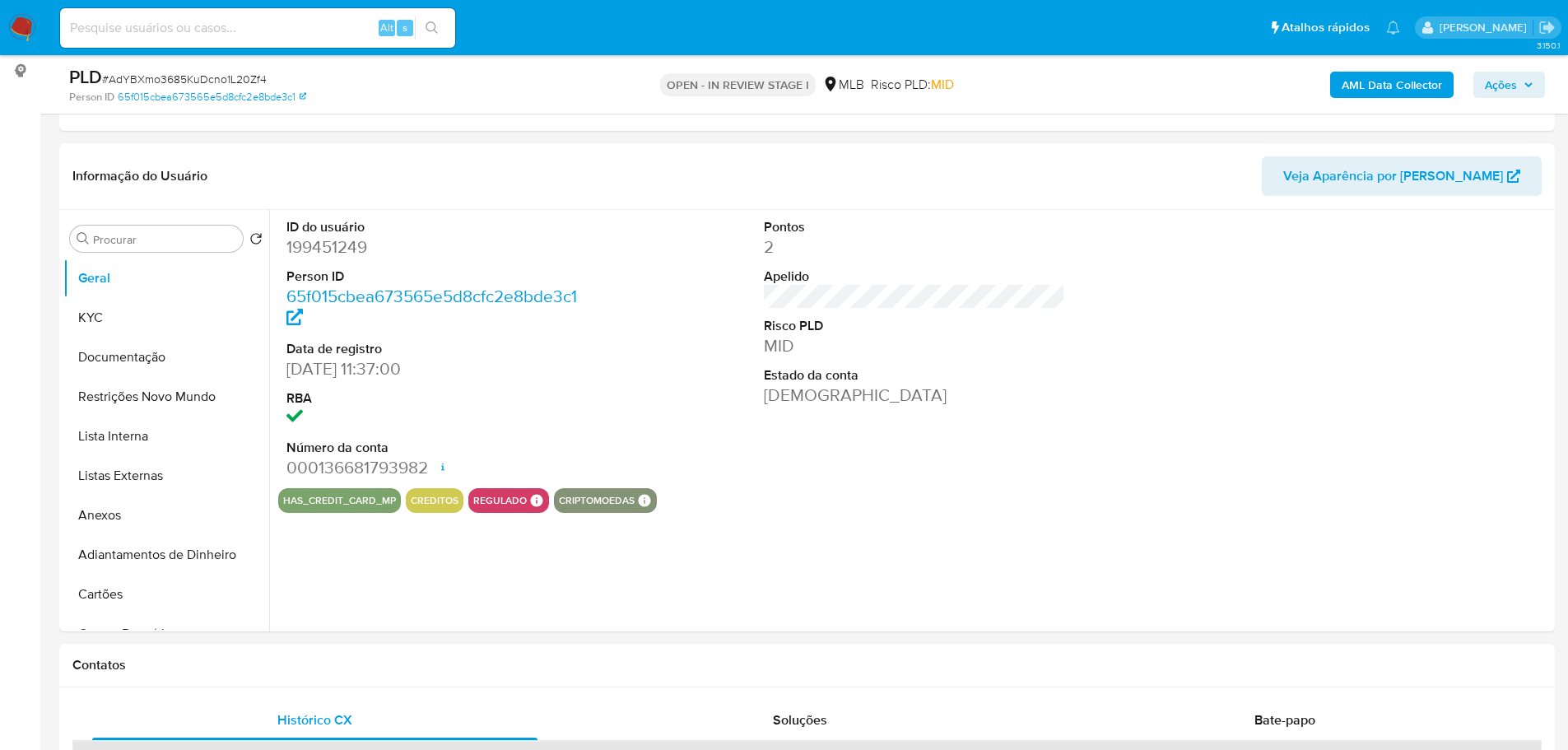
scroll to position [210, 0]
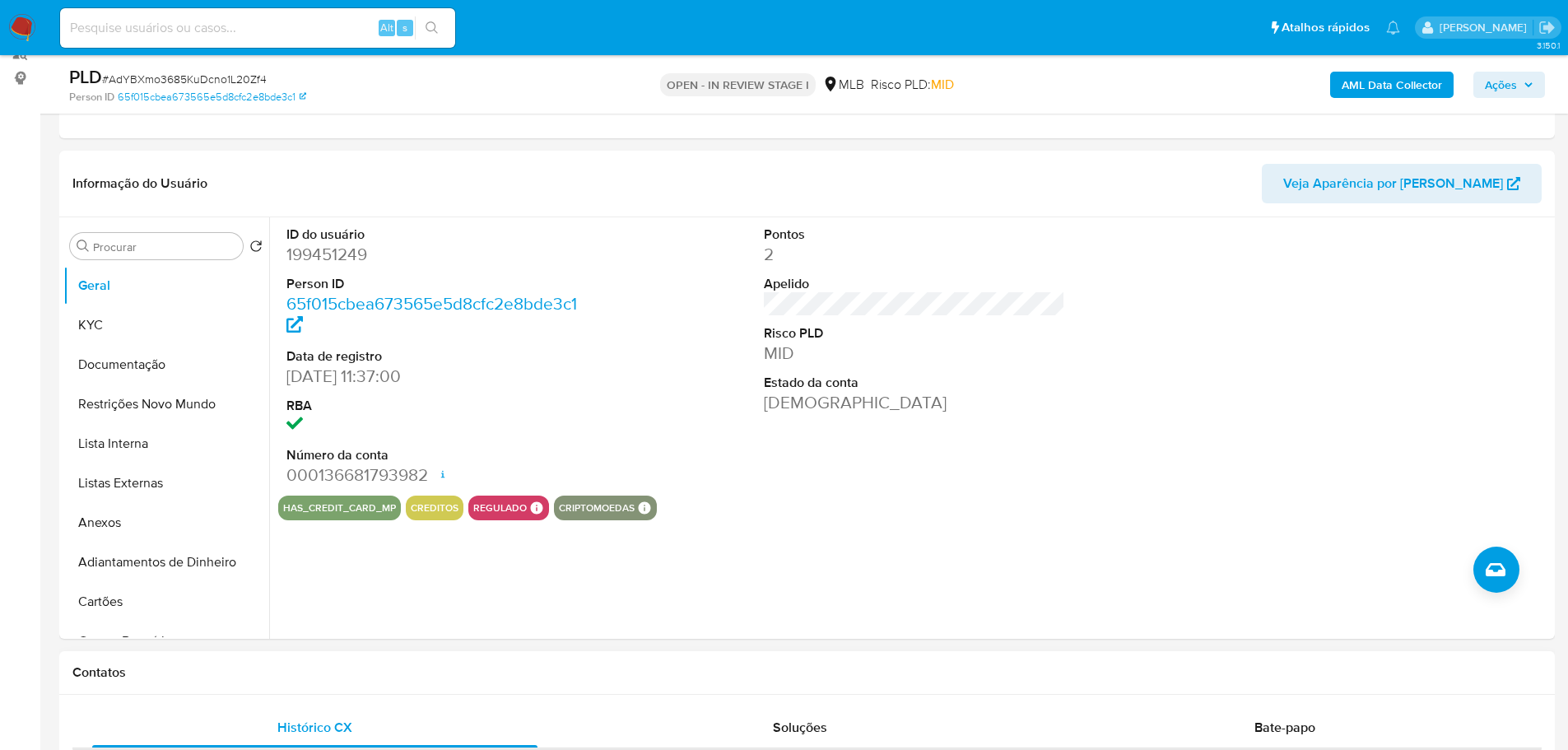
drag, startPoint x: 331, startPoint y: 678, endPoint x: 306, endPoint y: 653, distance: 35.4
click at [331, 678] on h1 "Contatos" at bounding box center [807, 672] width 1469 height 16
drag, startPoint x: 145, startPoint y: 329, endPoint x: 5, endPoint y: 356, distance: 142.6
click at [143, 328] on button "KYC" at bounding box center [166, 325] width 205 height 39
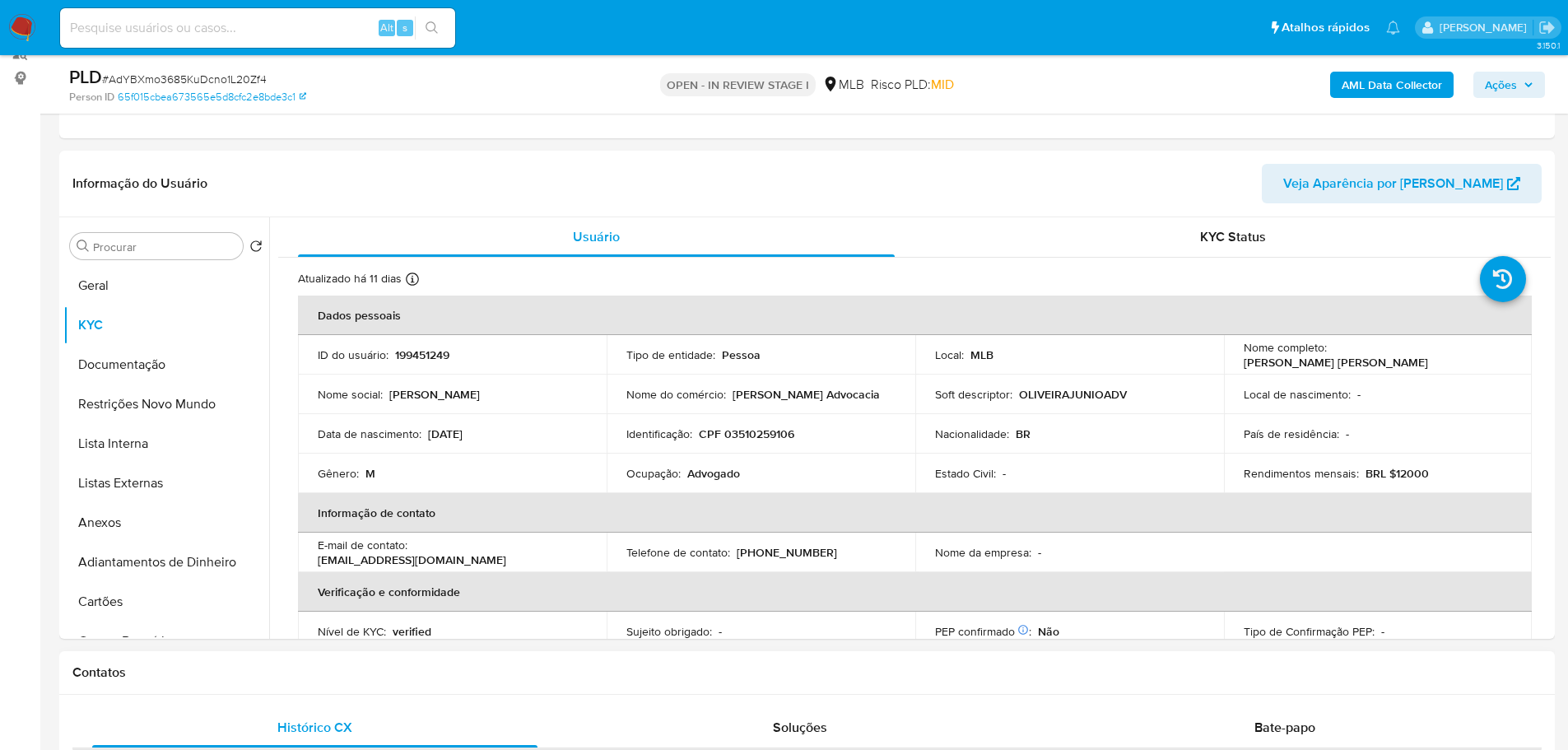
click at [1254, 676] on h1 "Contatos" at bounding box center [807, 672] width 1469 height 16
click at [315, 660] on div "Contatos" at bounding box center [807, 673] width 1496 height 44
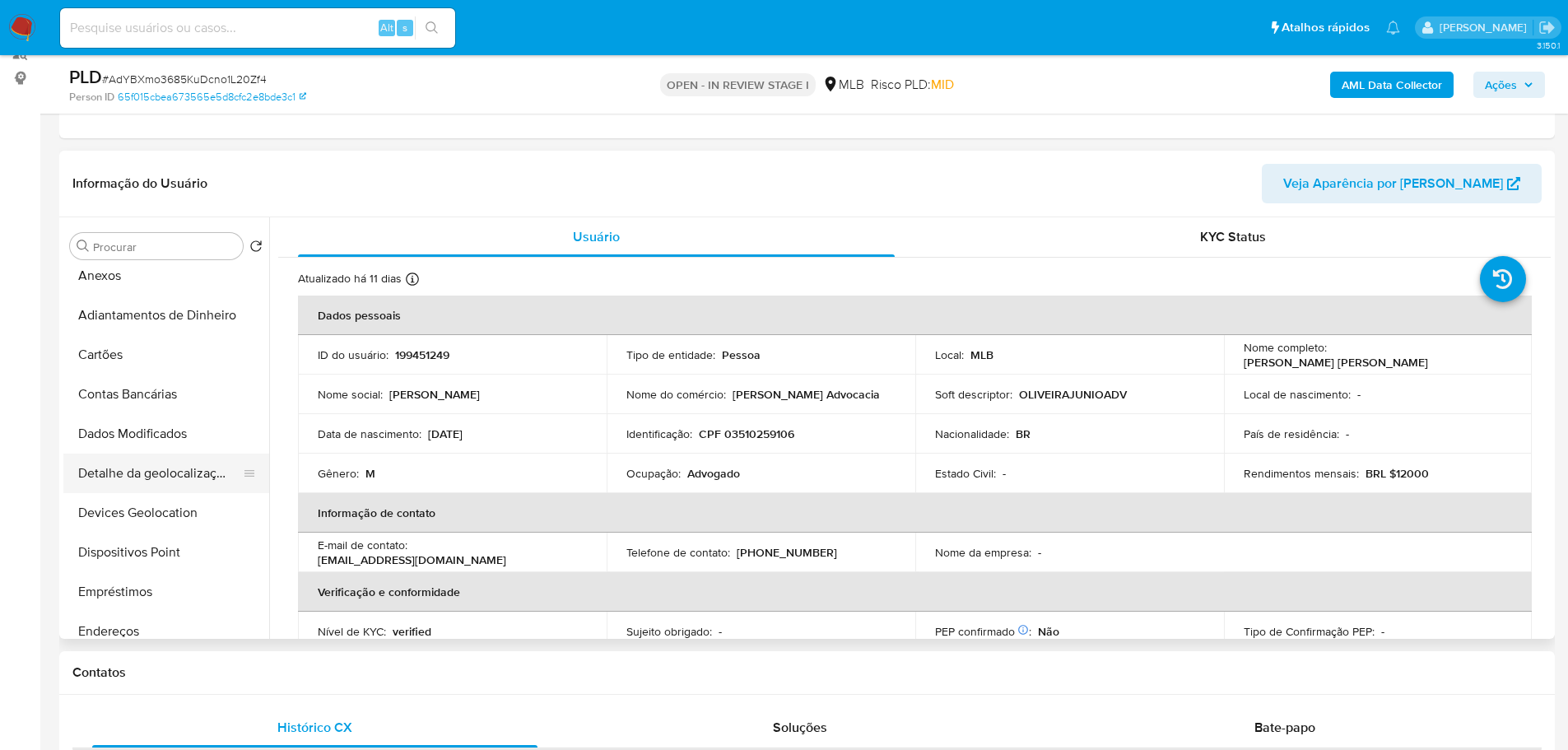
scroll to position [412, 0]
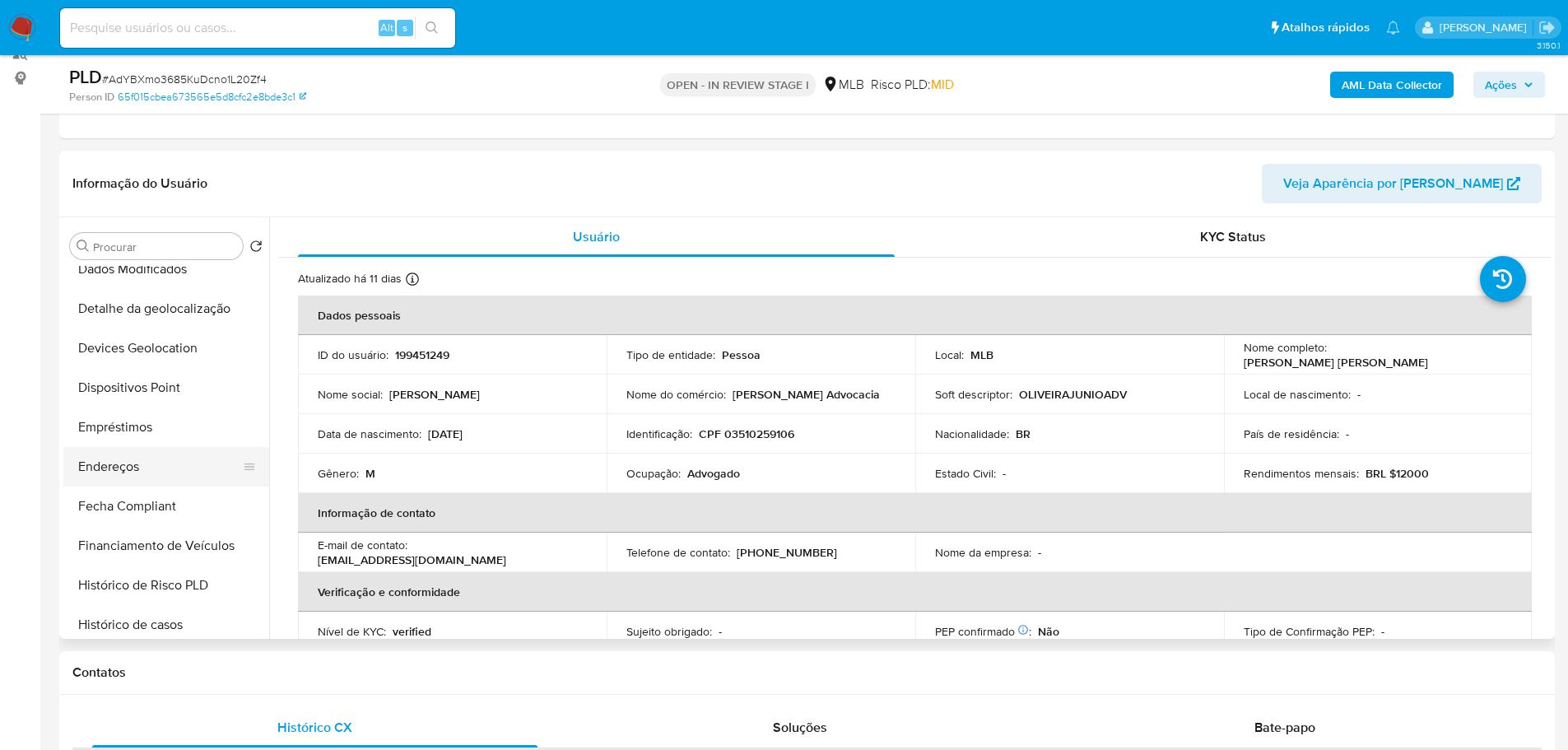
click at [151, 473] on button "Endereços" at bounding box center [160, 467] width 193 height 39
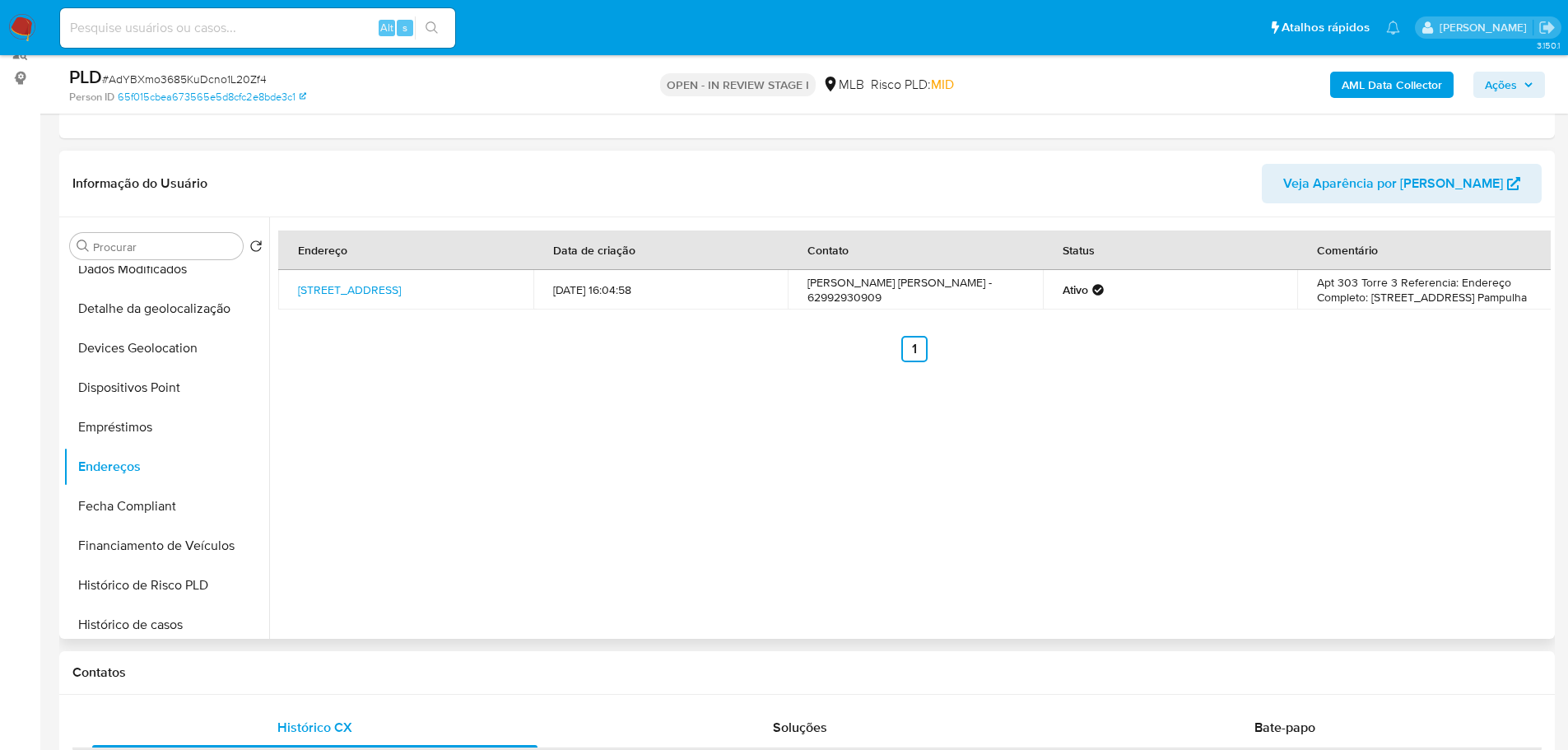
drag, startPoint x: 421, startPoint y: 681, endPoint x: 337, endPoint y: 633, distance: 96.7
click at [390, 672] on div "Contatos" at bounding box center [807, 673] width 1496 height 44
click at [180, 314] on button "Detalhe da geolocalização" at bounding box center [160, 308] width 193 height 39
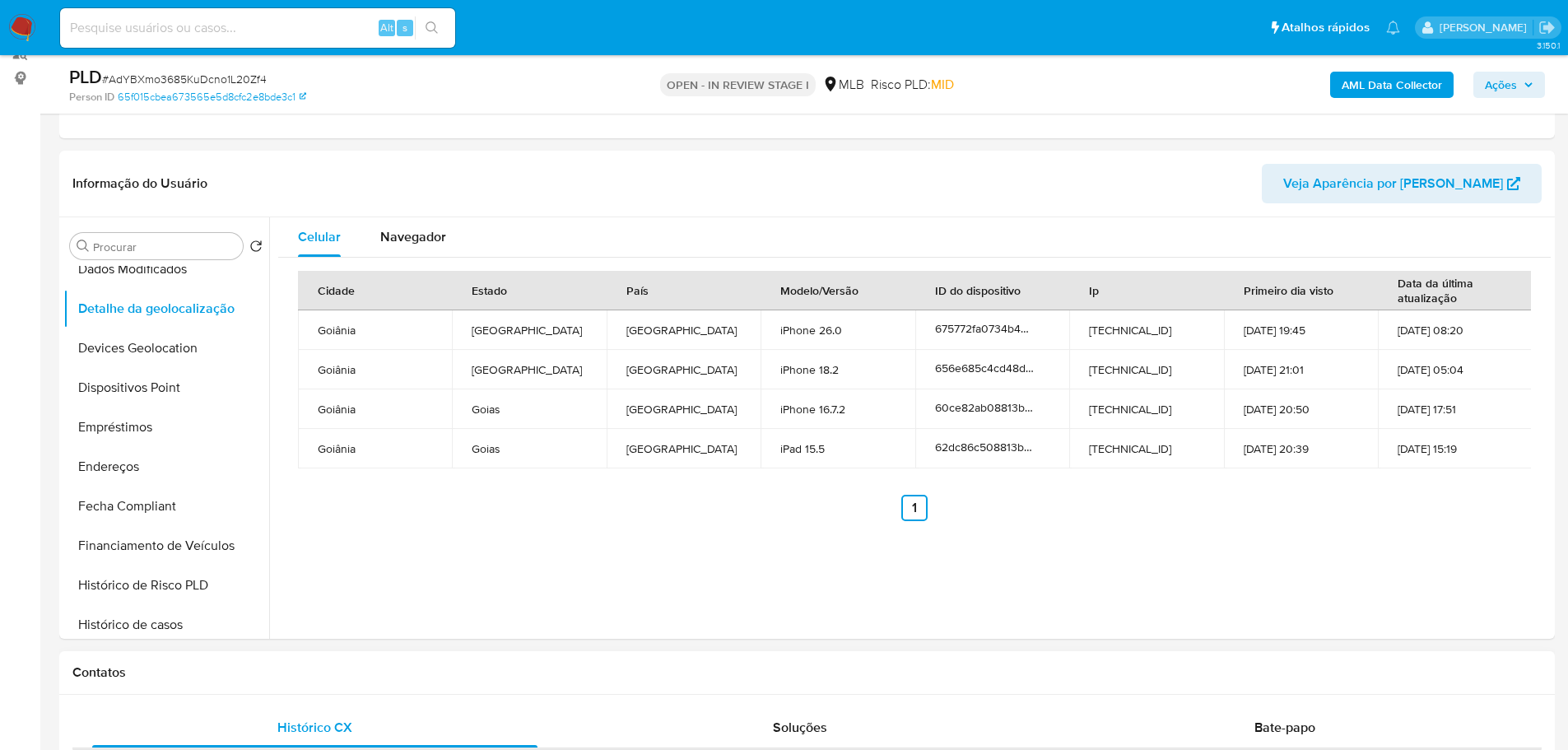
drag, startPoint x: 466, startPoint y: 679, endPoint x: 369, endPoint y: 654, distance: 100.2
click at [457, 678] on h1 "Contatos" at bounding box center [807, 672] width 1469 height 16
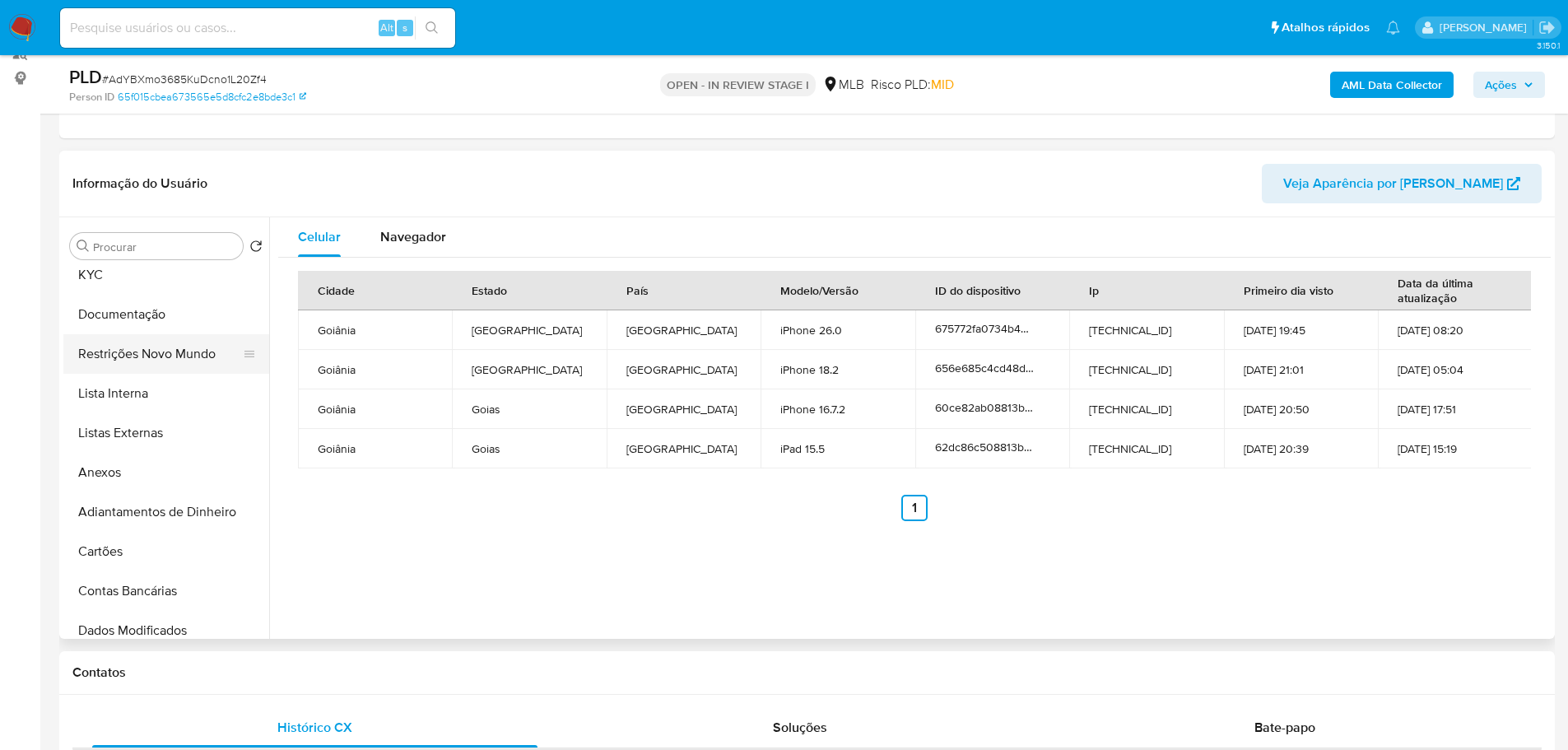
scroll to position [0, 0]
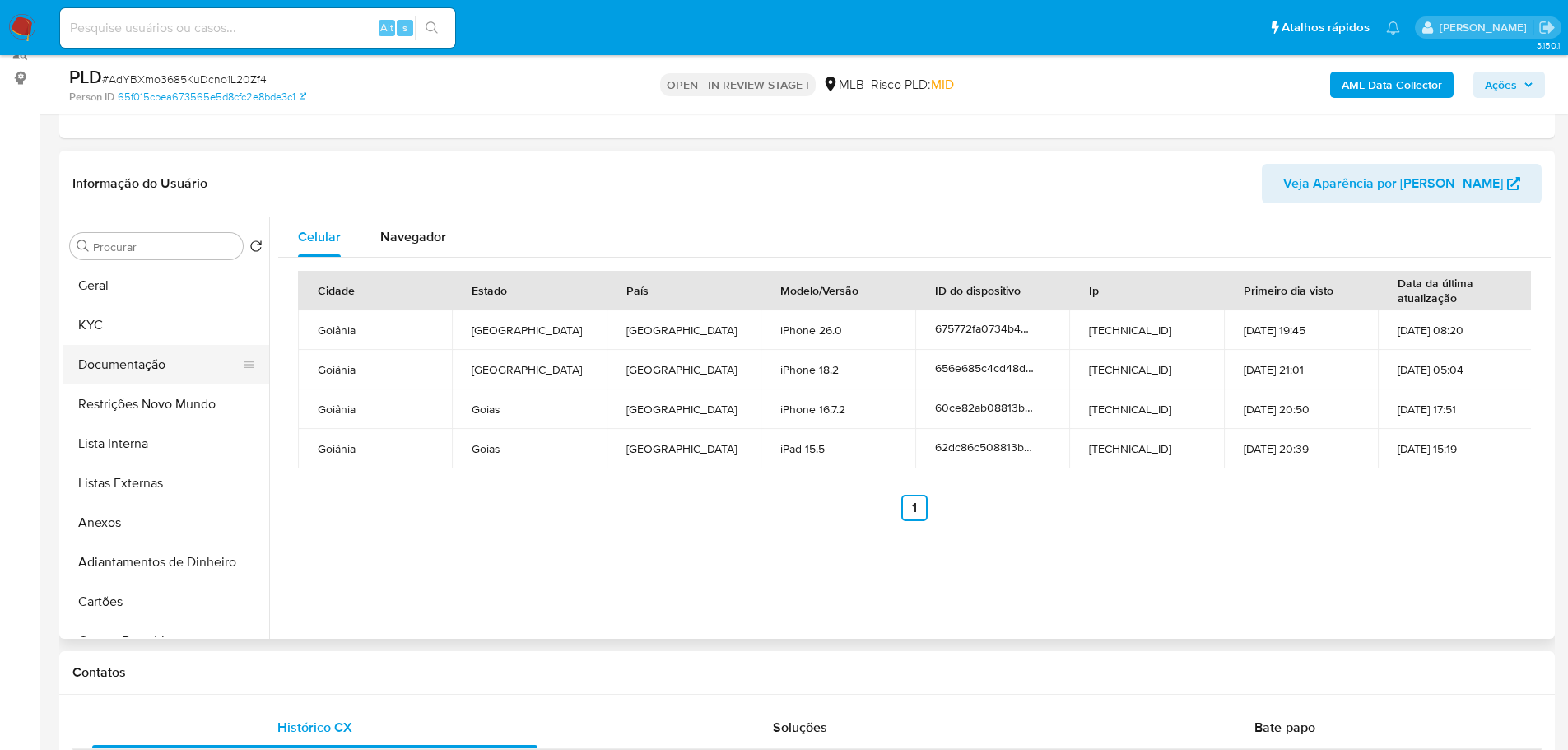
click at [129, 375] on button "Documentação" at bounding box center [160, 365] width 193 height 39
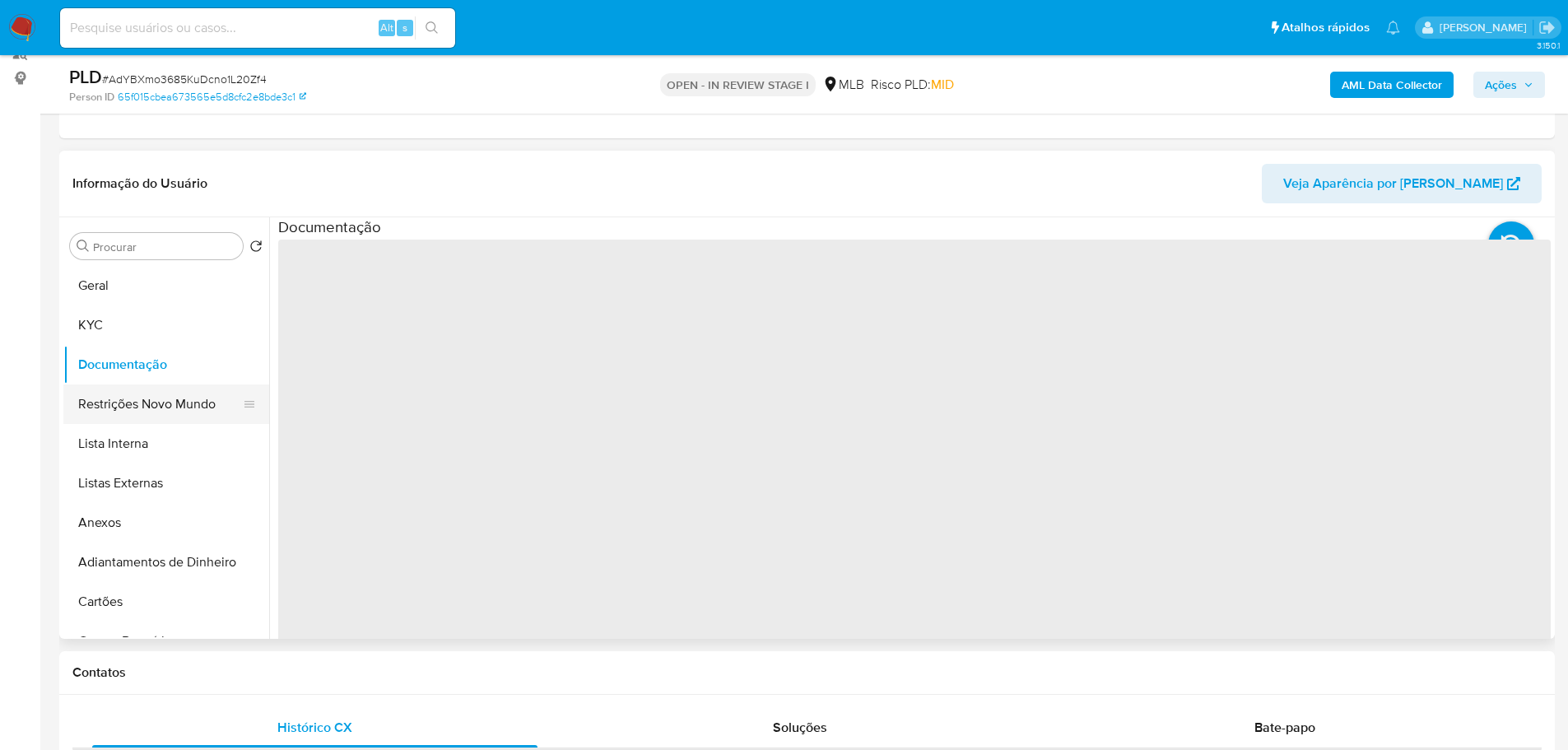
click at [141, 407] on button "Restrições Novo Mundo" at bounding box center [160, 404] width 193 height 39
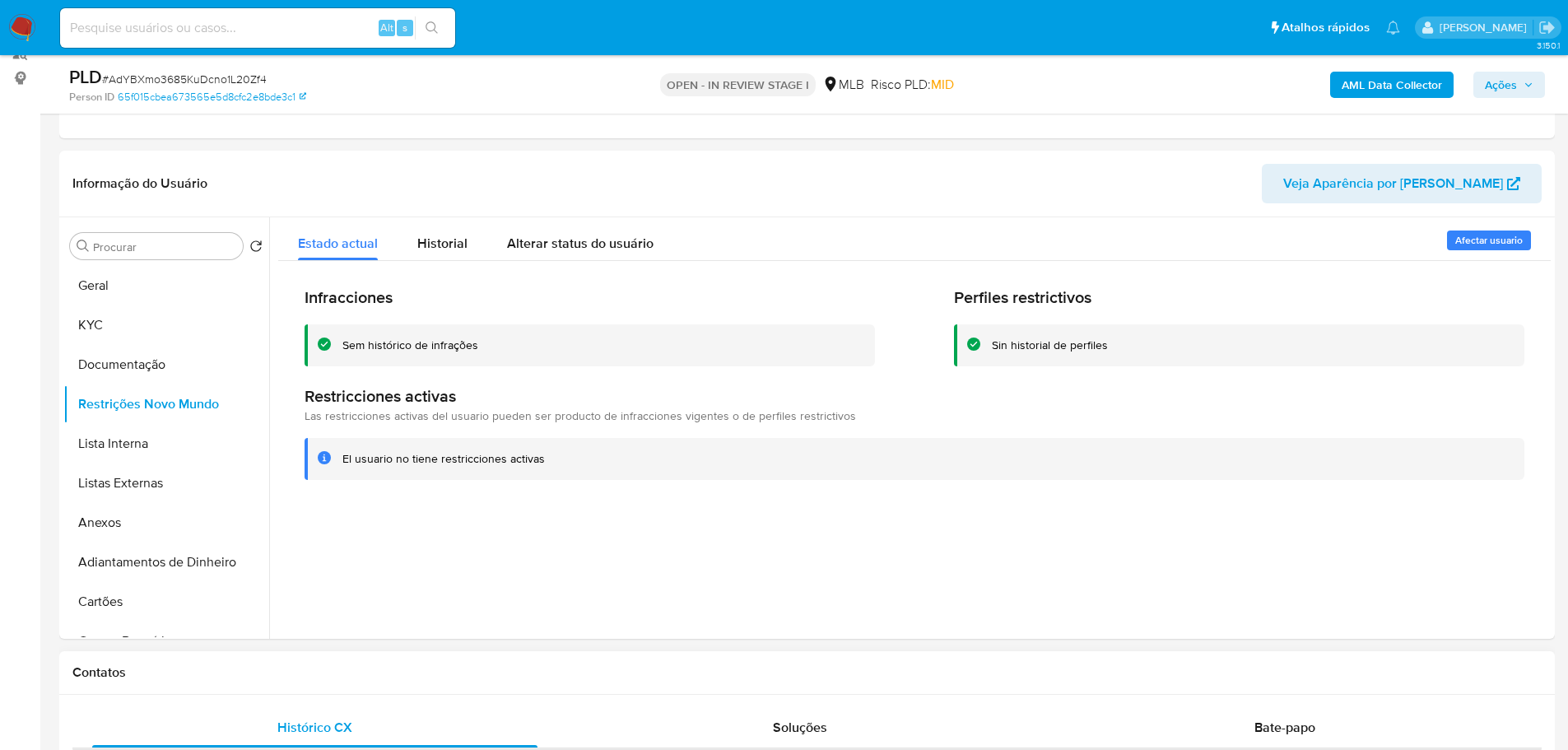
drag, startPoint x: 289, startPoint y: 662, endPoint x: 281, endPoint y: 654, distance: 11.3
click at [289, 662] on div "Contatos" at bounding box center [807, 673] width 1496 height 44
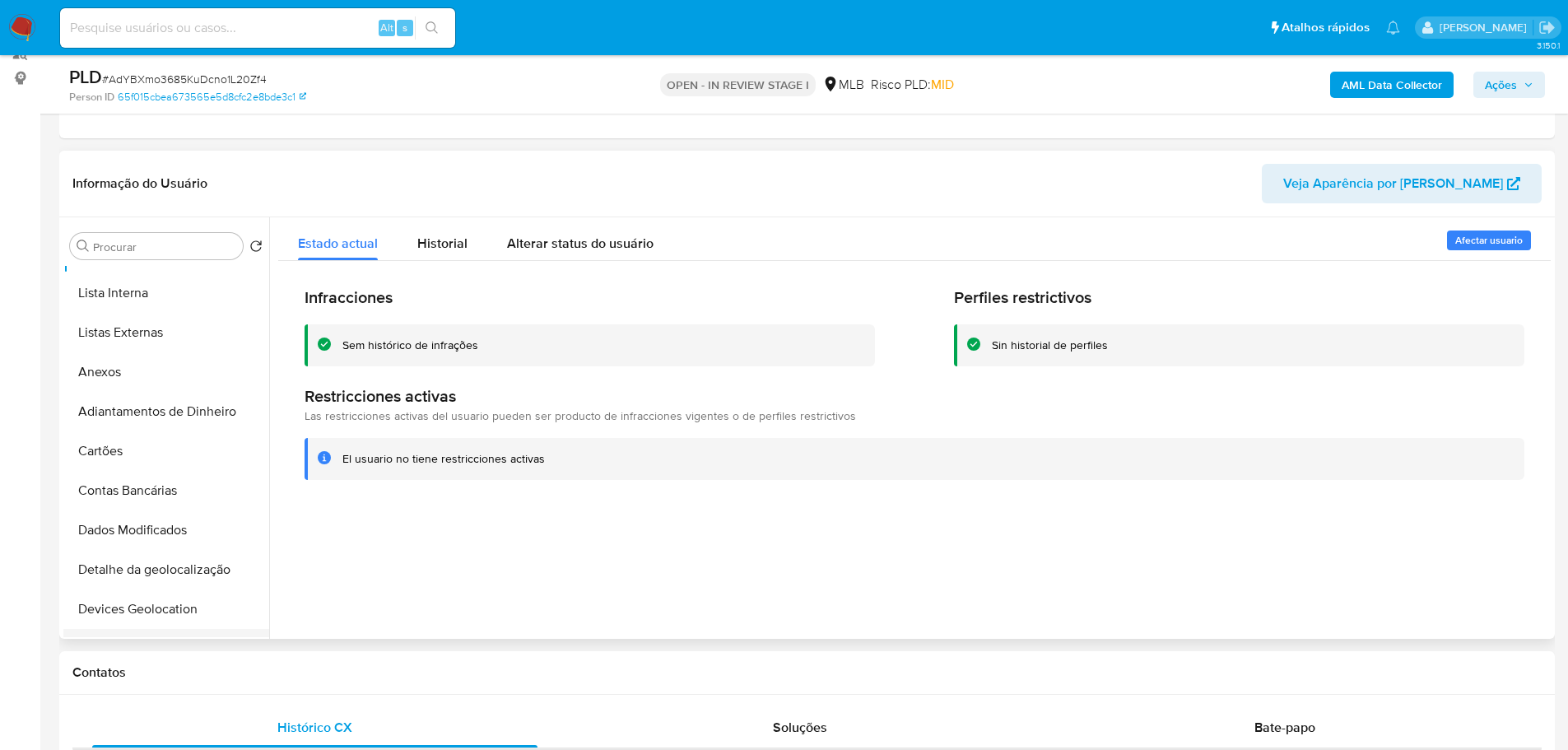
scroll to position [329, 0]
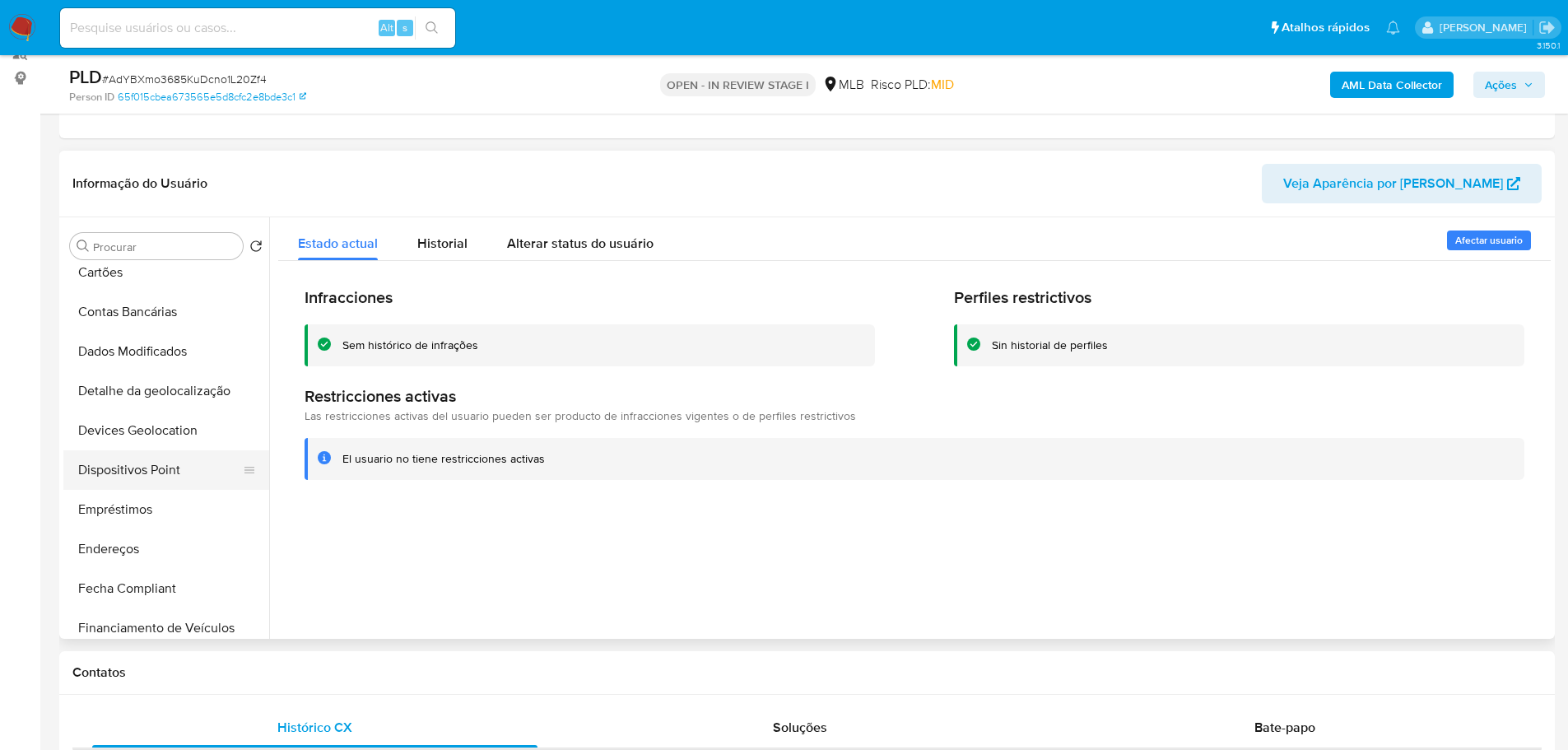
click at [178, 468] on button "Dispositivos Point" at bounding box center [160, 470] width 193 height 39
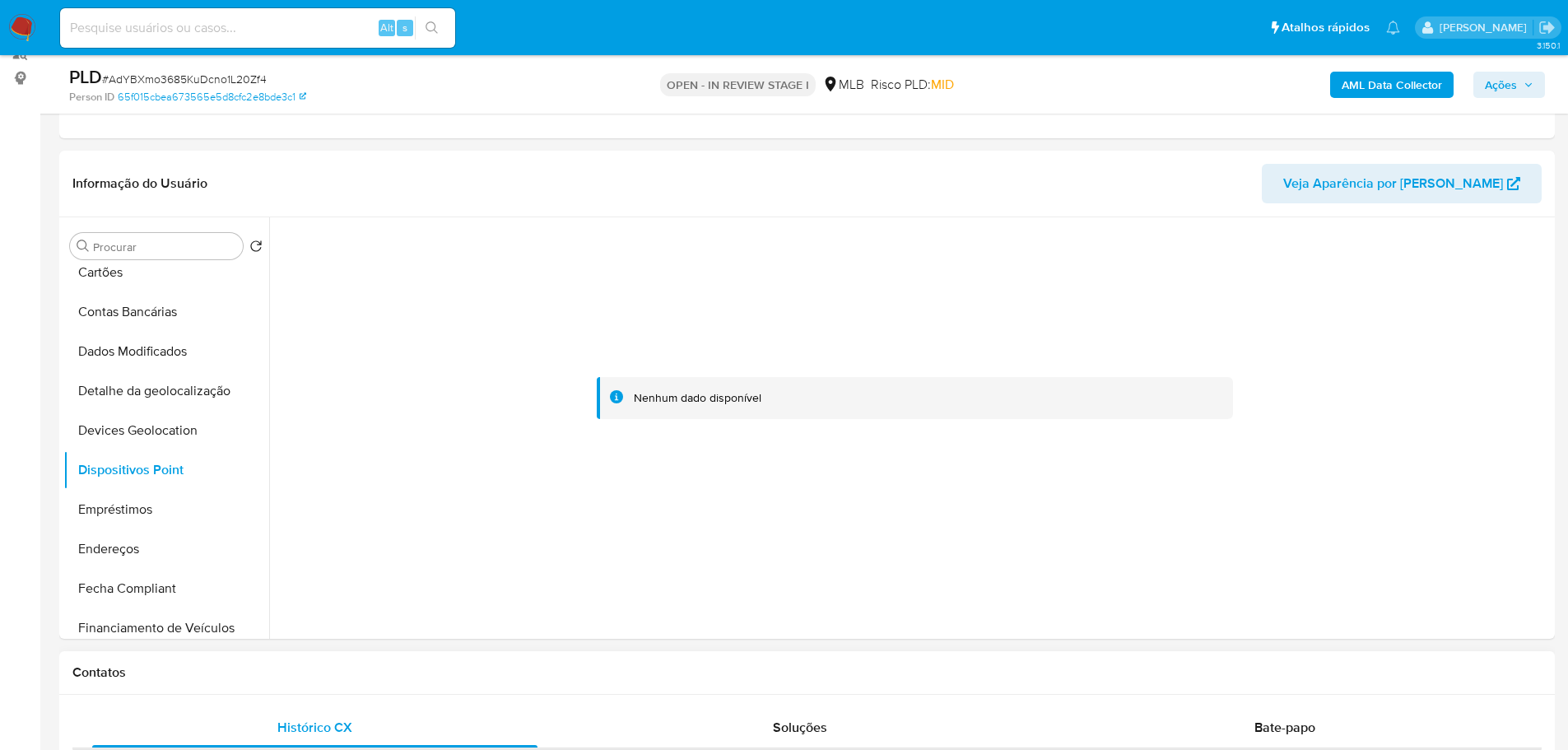
click at [616, 657] on div "Contatos" at bounding box center [807, 673] width 1496 height 44
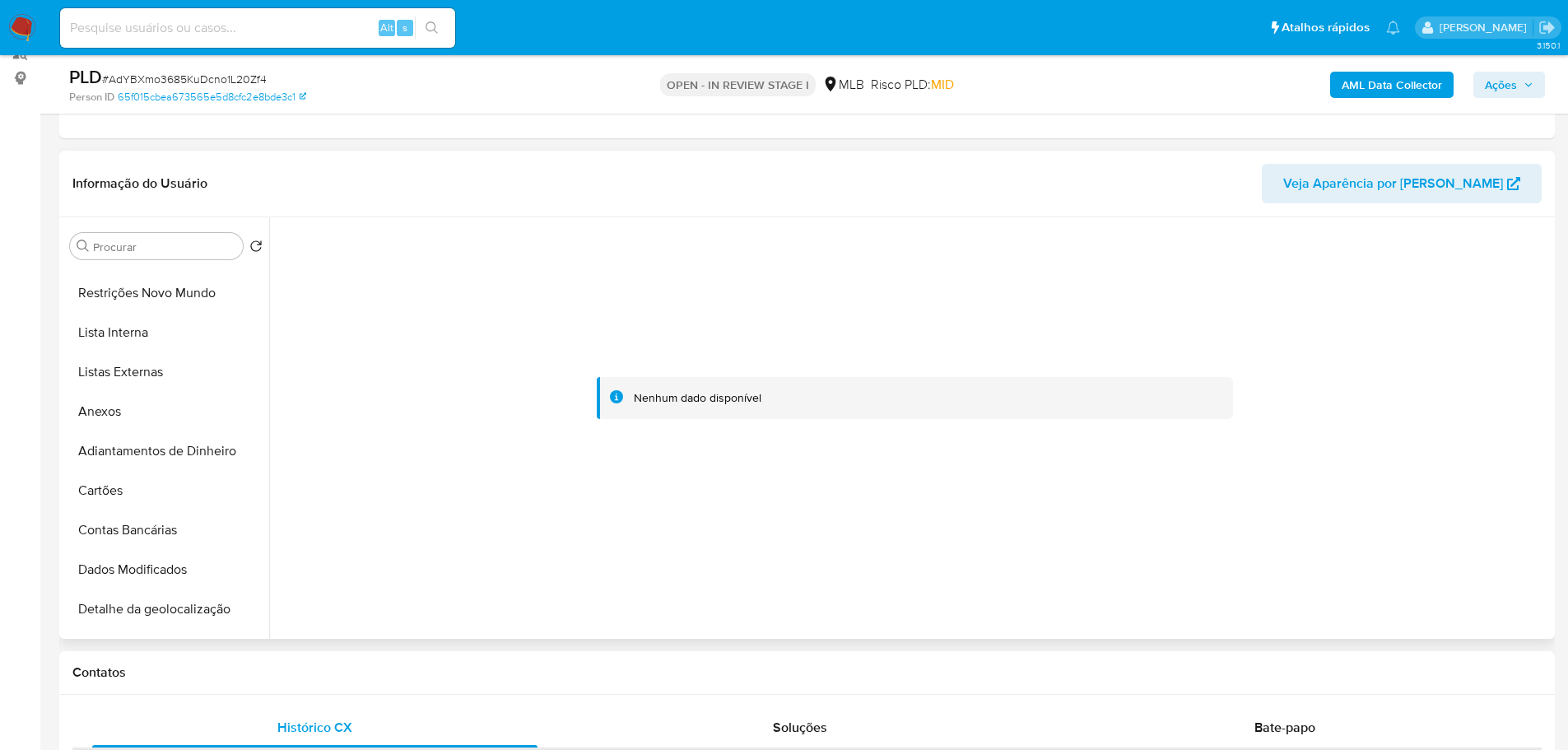
scroll to position [0, 0]
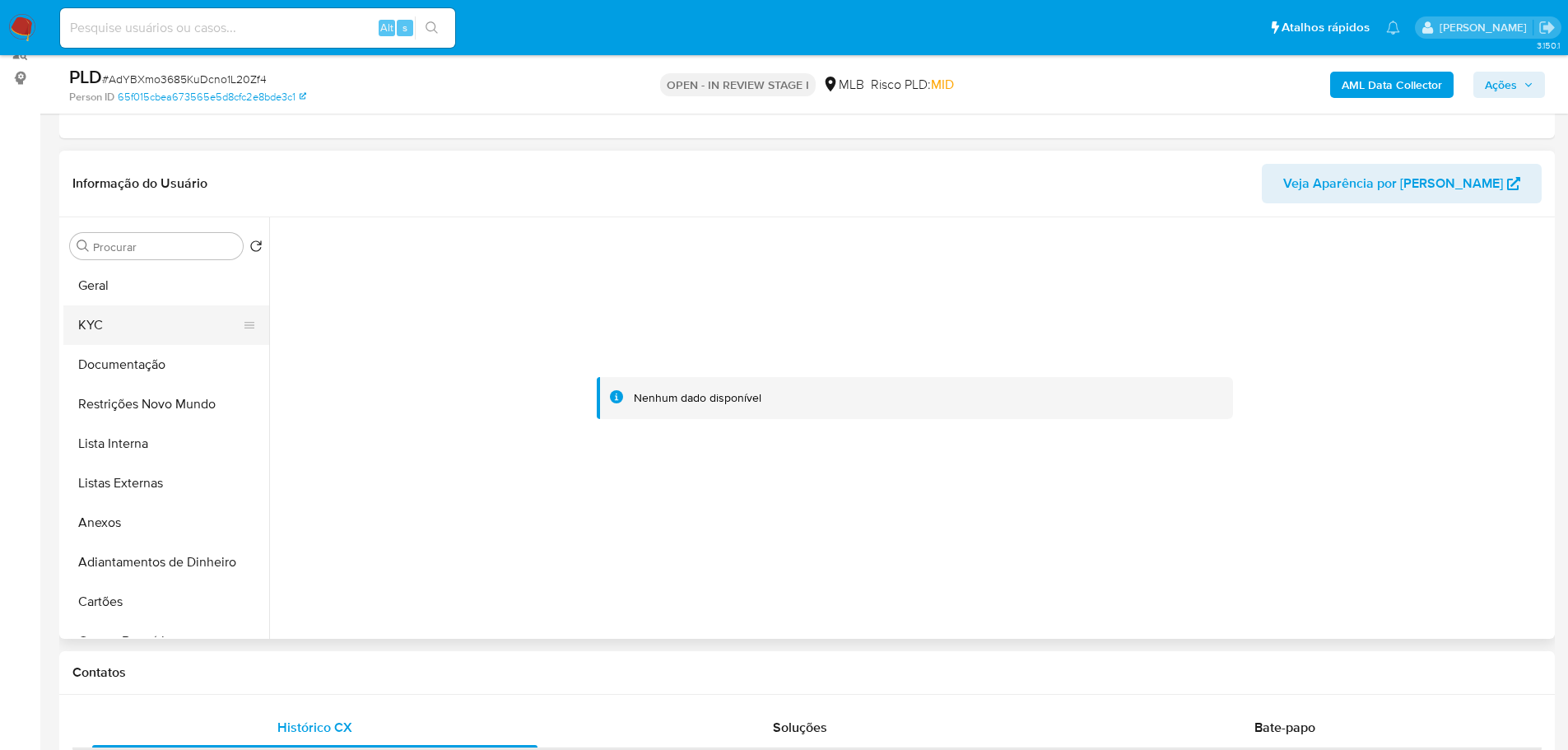
drag, startPoint x: 88, startPoint y: 310, endPoint x: 102, endPoint y: 324, distance: 19.8
click at [89, 309] on button "KYC" at bounding box center [160, 325] width 193 height 39
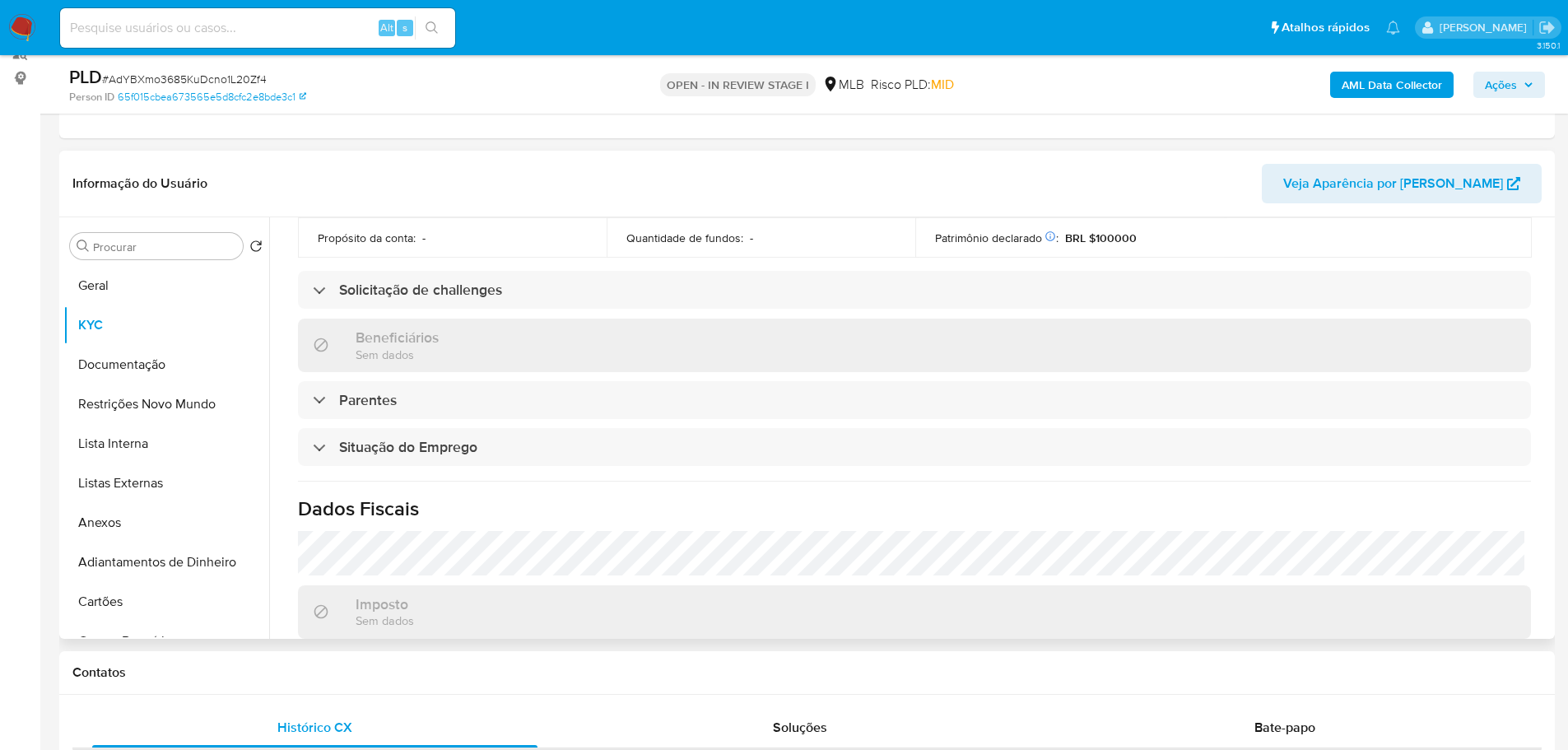
scroll to position [110, 0]
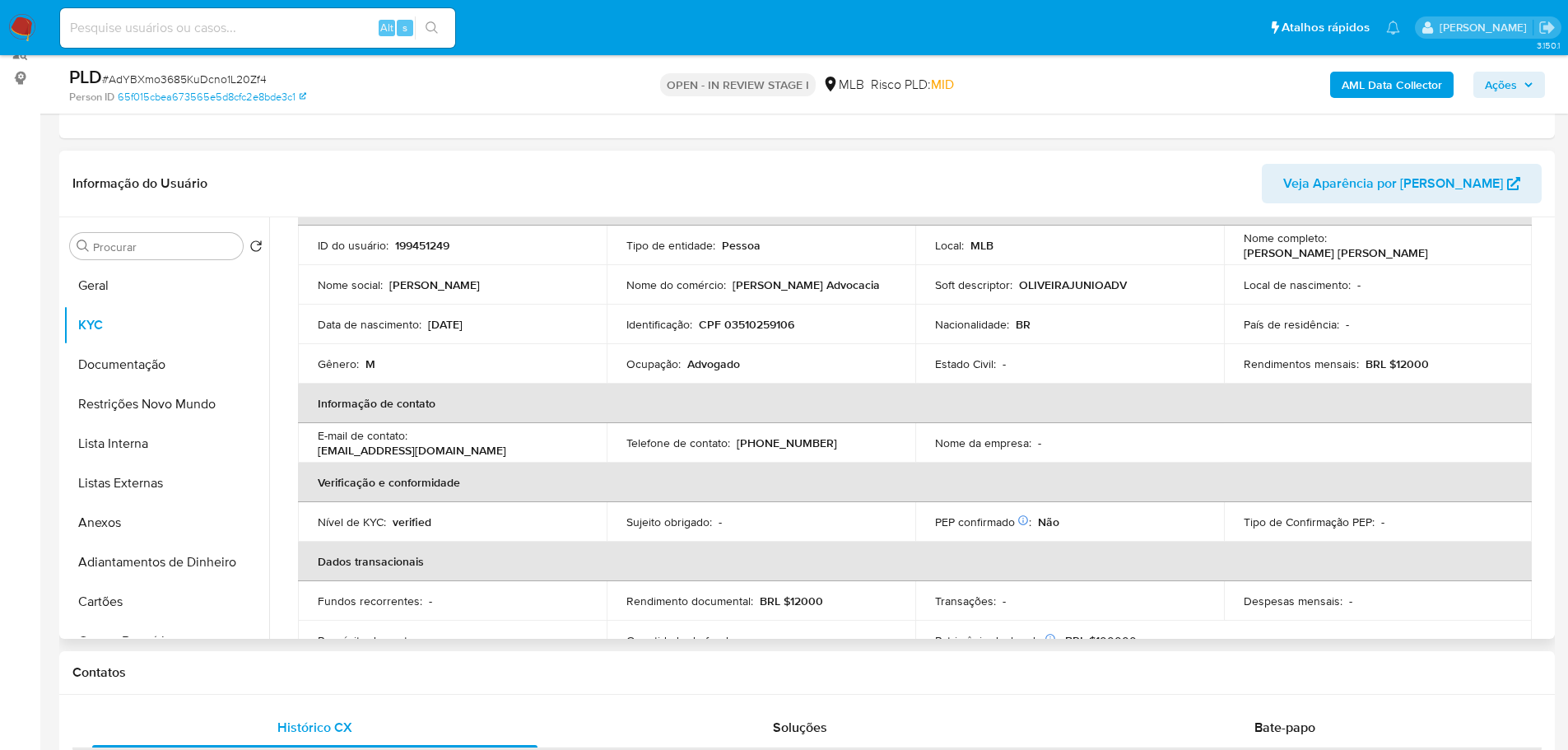
click at [742, 325] on p "CPF 03510259106" at bounding box center [746, 324] width 96 height 15
copy p "03510259106"
click at [120, 367] on button "Documentação" at bounding box center [160, 365] width 193 height 39
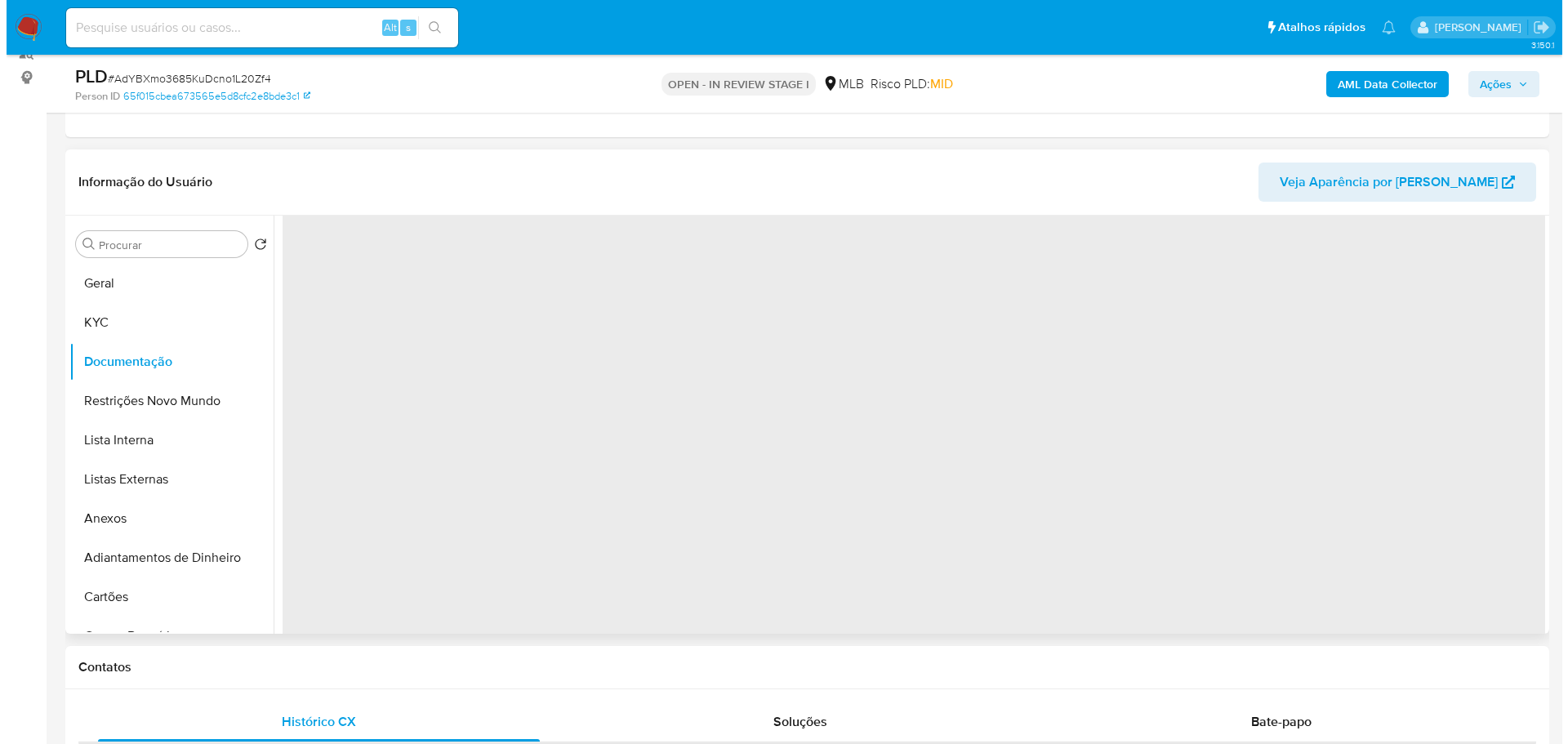
scroll to position [0, 0]
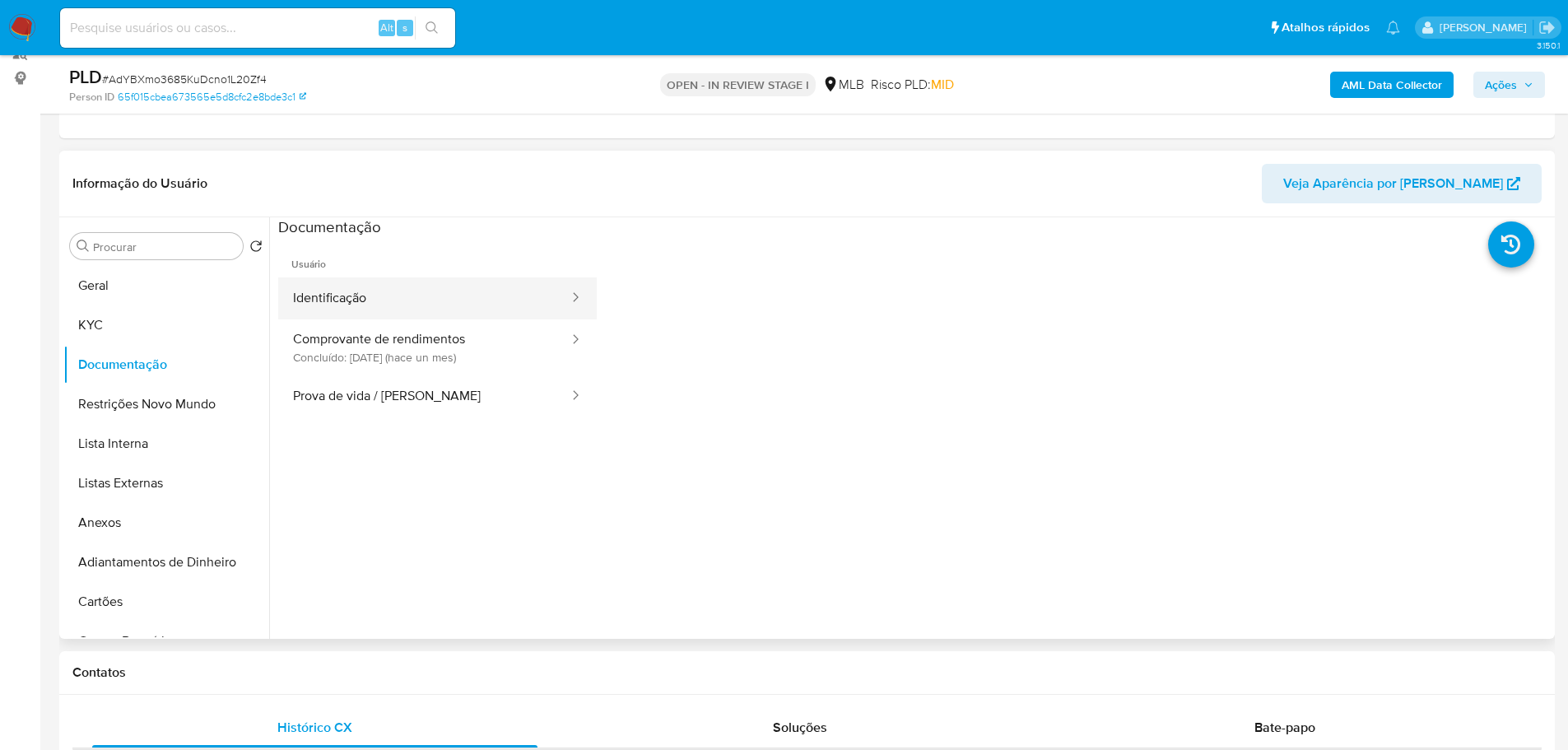
click at [412, 295] on button "Identificação" at bounding box center [423, 298] width 292 height 42
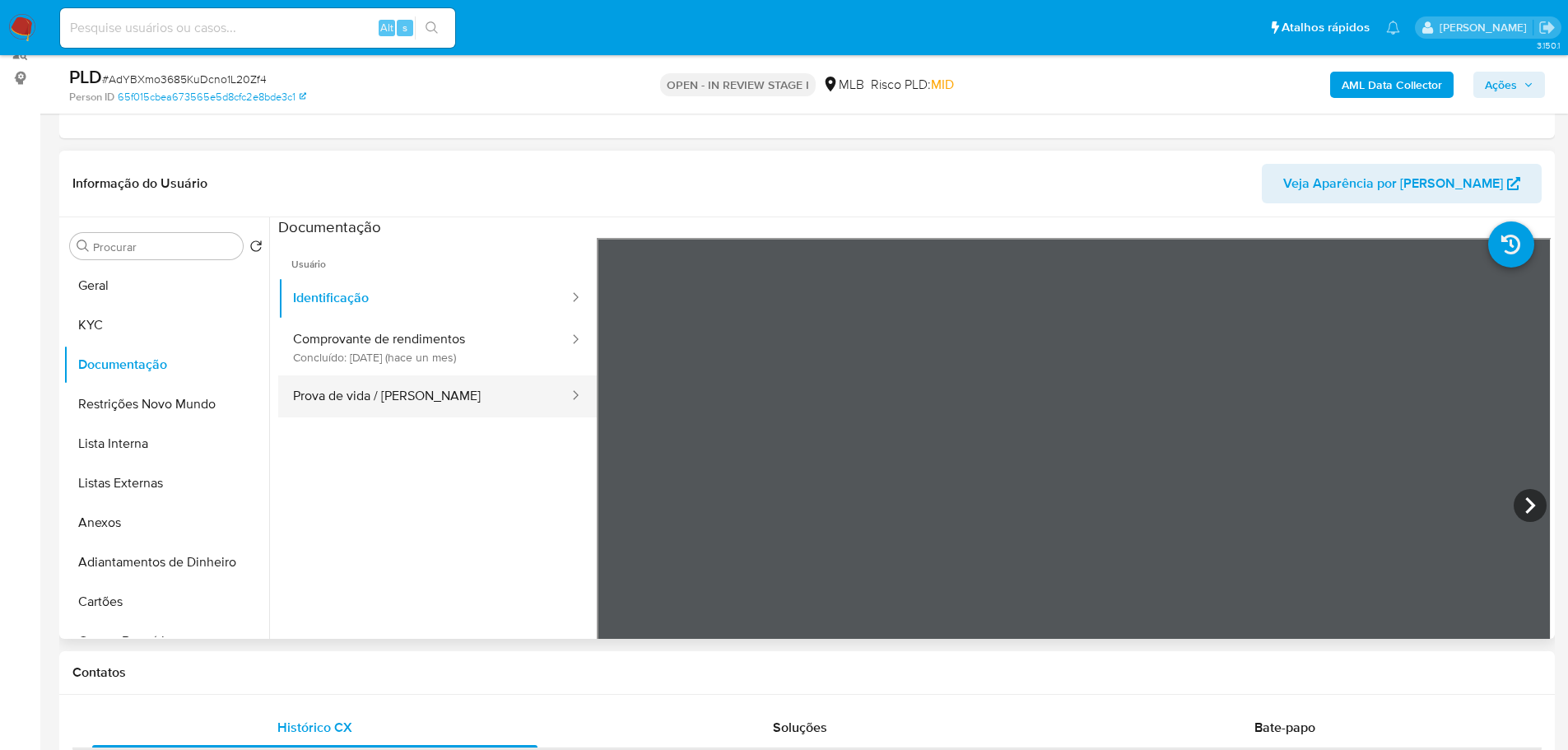
click at [459, 401] on button "Prova de vida / Selfie" at bounding box center [423, 396] width 292 height 42
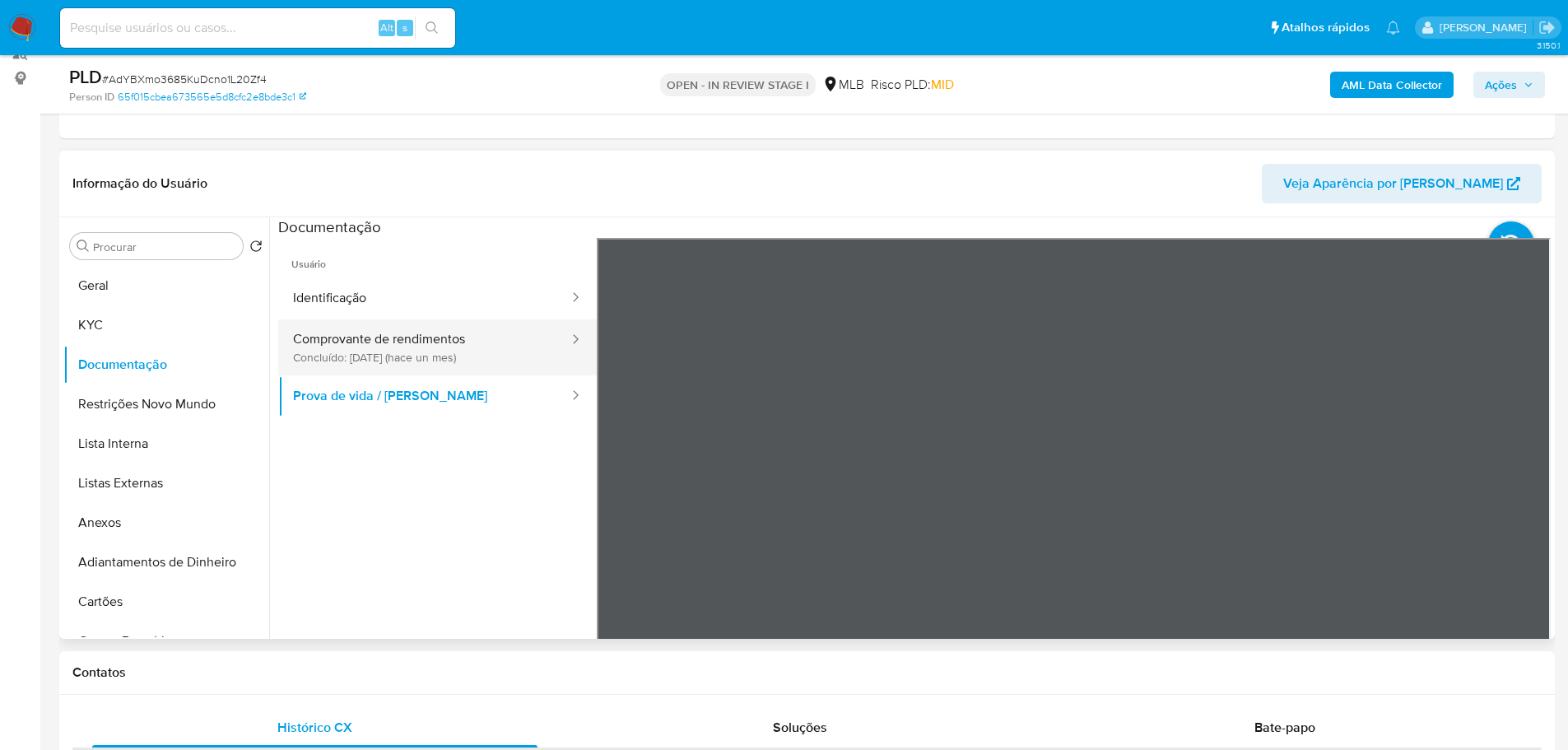
click at [407, 349] on button "Comprovante de rendimentos Concluído: 16/07/2025 (hace un mes)" at bounding box center [423, 347] width 292 height 56
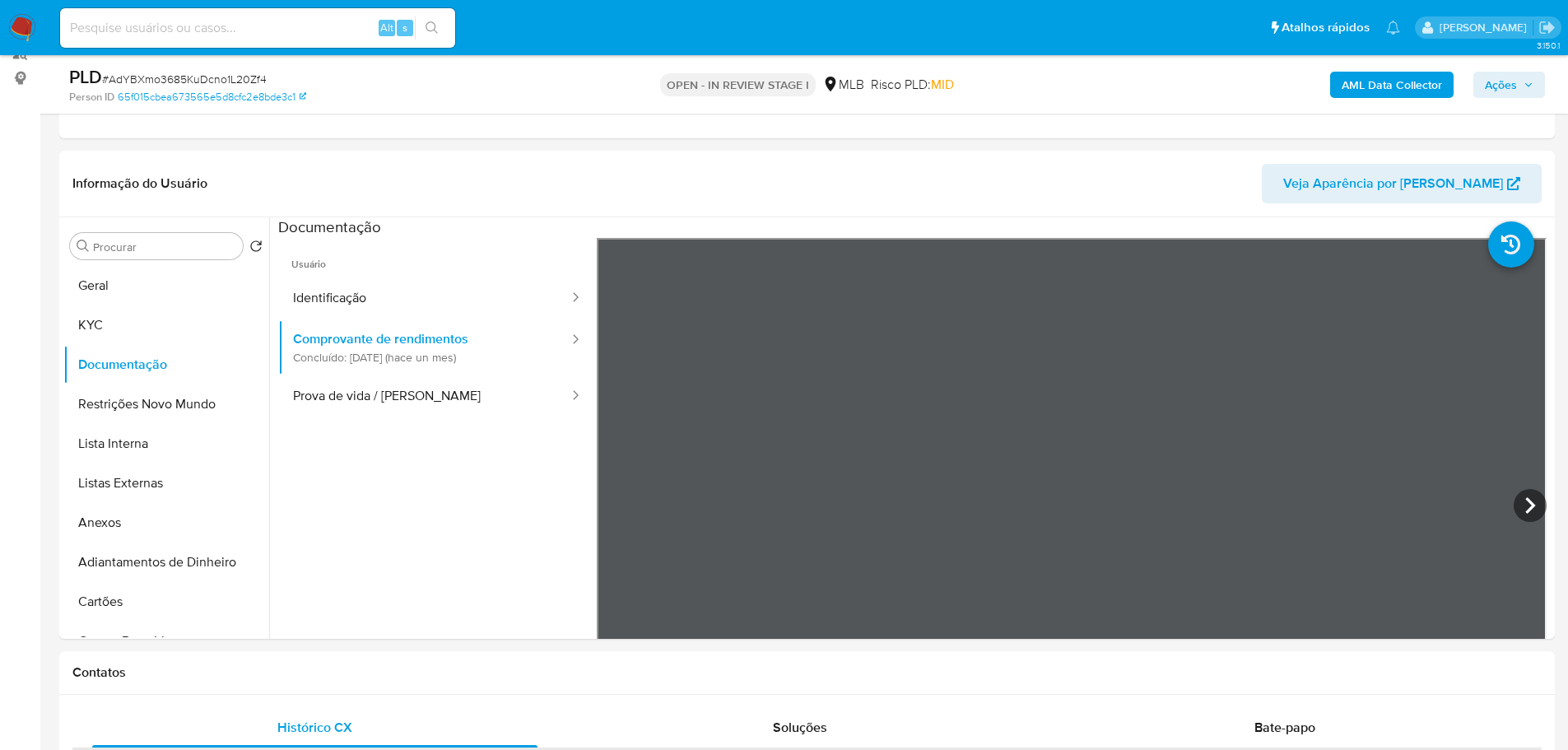
click at [1497, 91] on span "Ações" at bounding box center [1501, 84] width 32 height 26
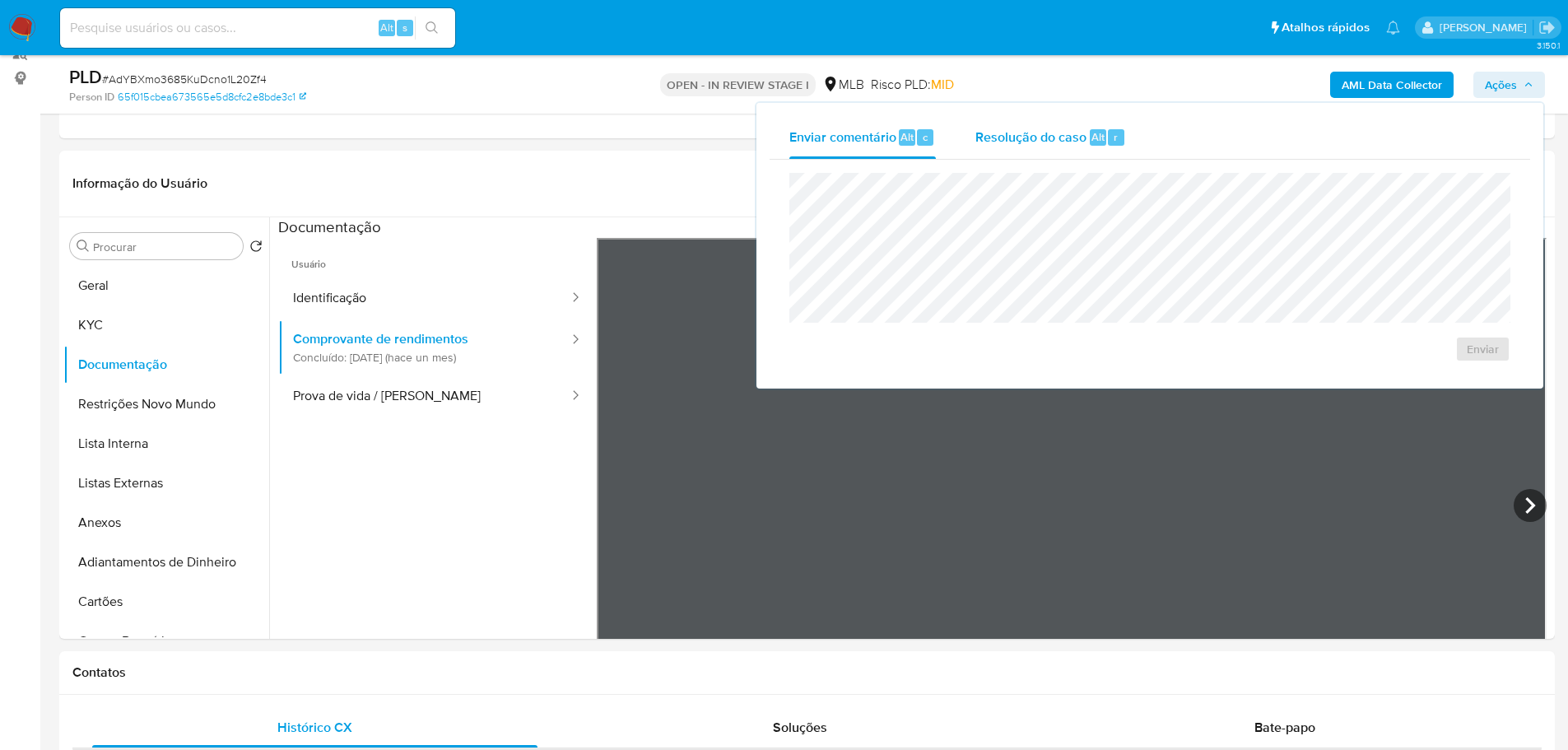
click at [1018, 153] on div "Resolução do caso Alt r" at bounding box center [1051, 138] width 151 height 43
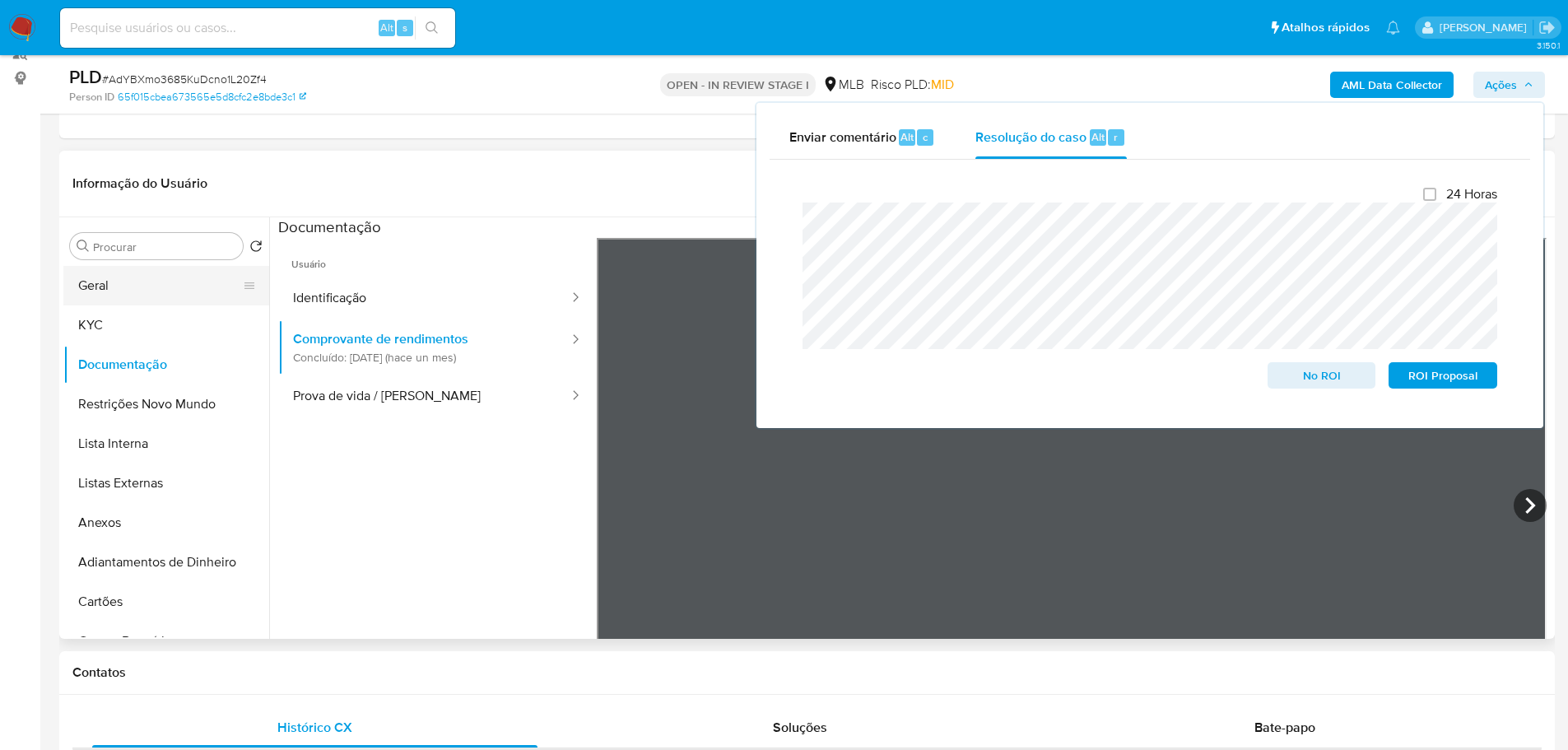
click at [126, 275] on button "Geral" at bounding box center [160, 286] width 193 height 39
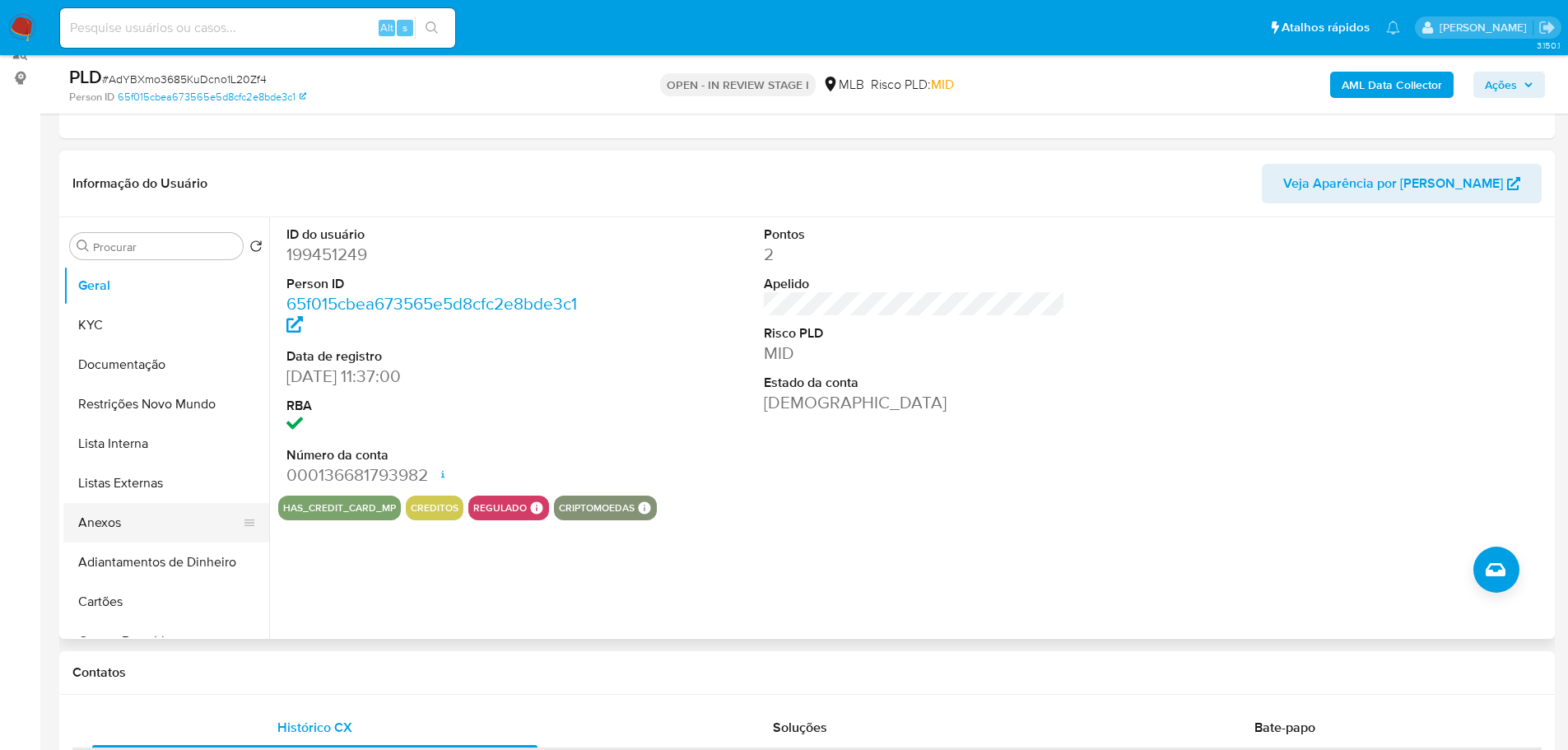
drag, startPoint x: 180, startPoint y: 525, endPoint x: 172, endPoint y: 521, distance: 8.9
click at [180, 524] on button "Anexos" at bounding box center [160, 523] width 193 height 39
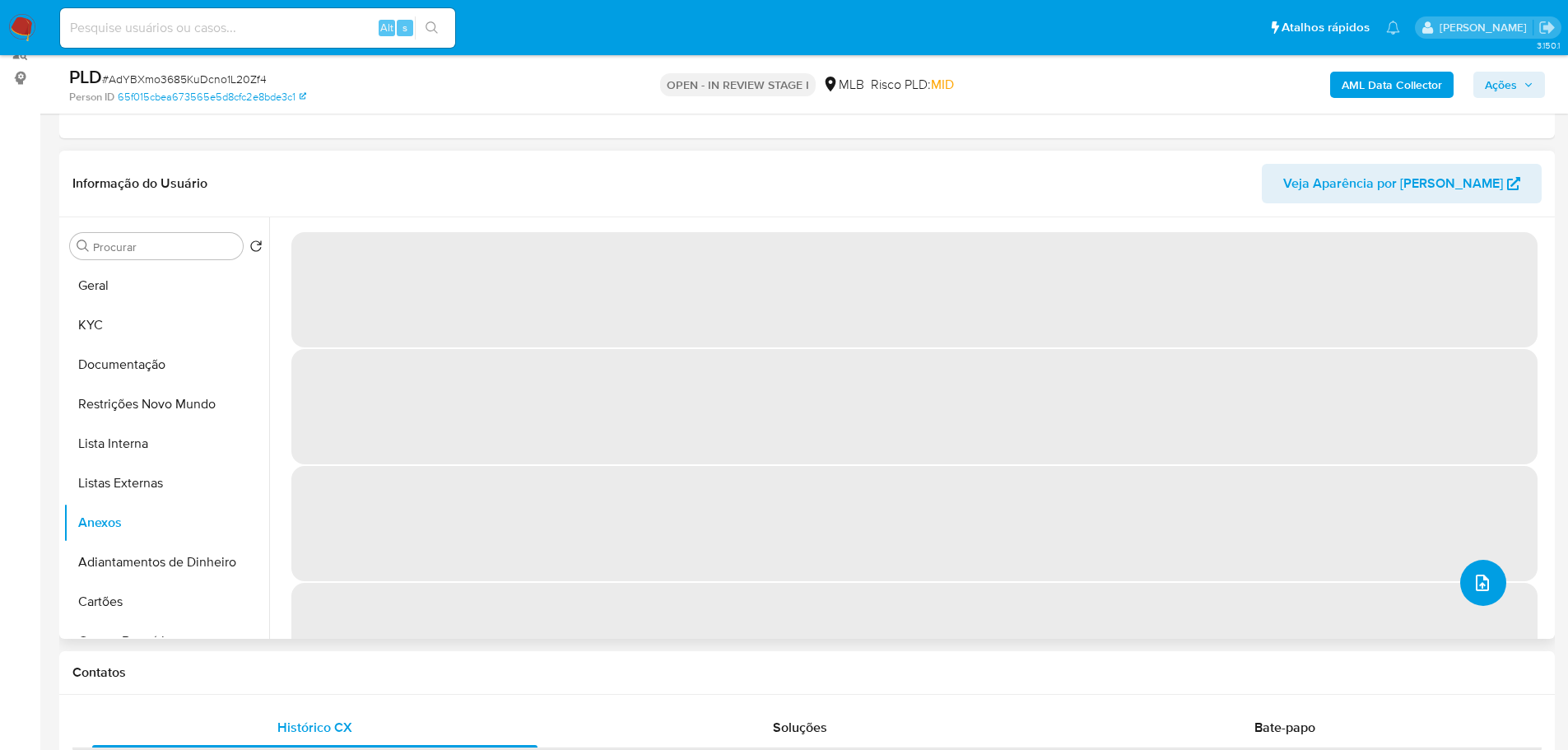
click at [1474, 587] on icon "upload-file" at bounding box center [1482, 583] width 20 height 20
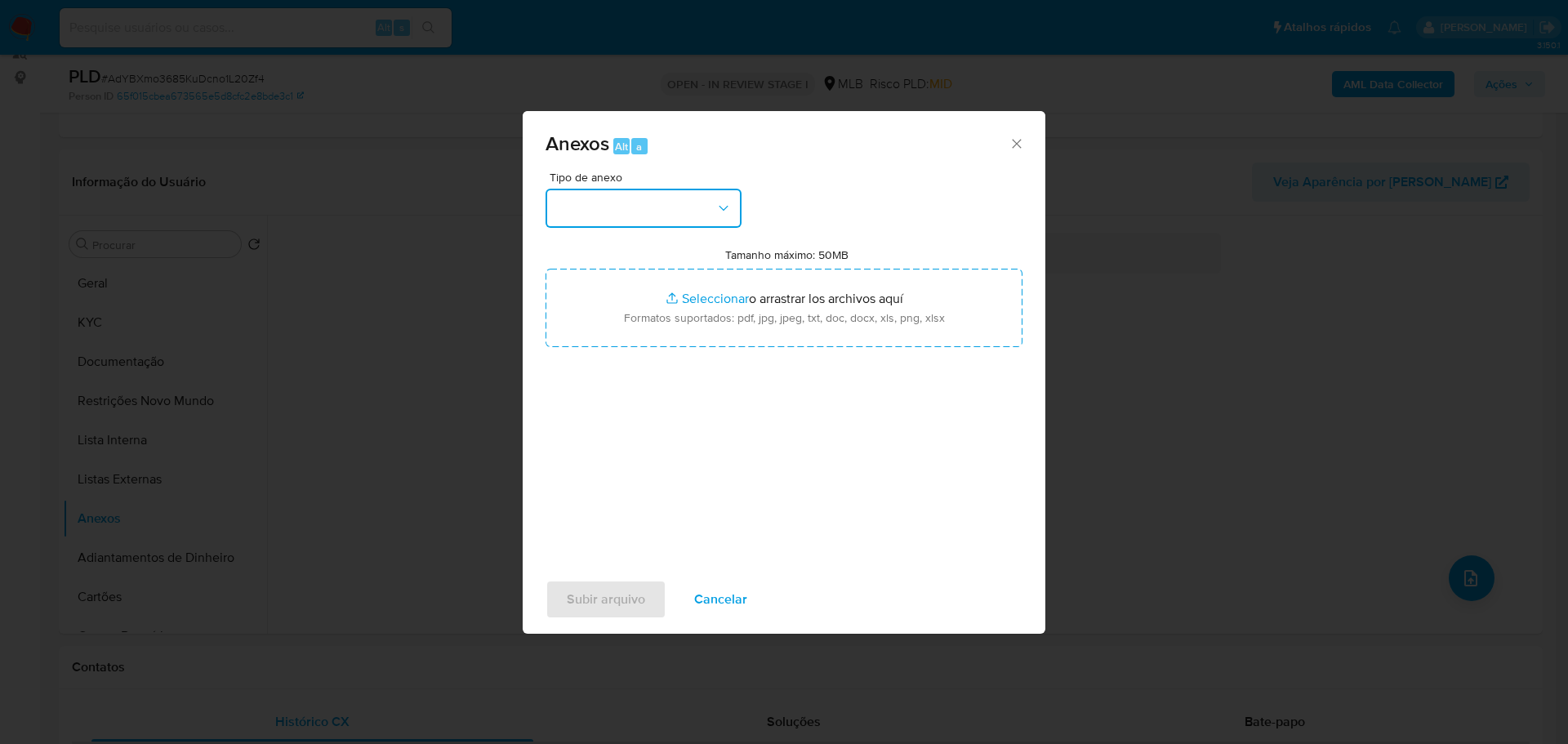
click at [624, 196] on button "button" at bounding box center [643, 208] width 196 height 39
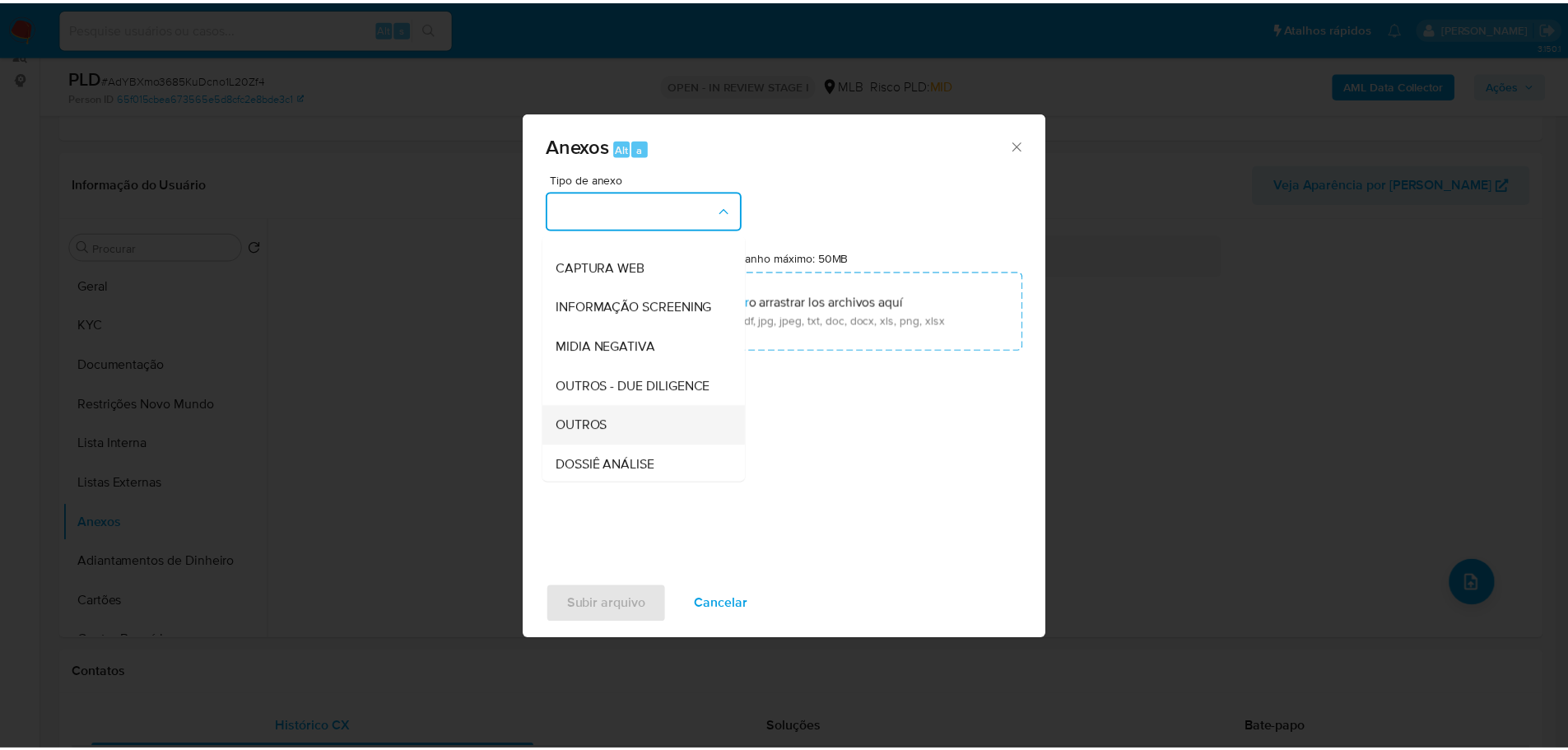
scroll to position [254, 0]
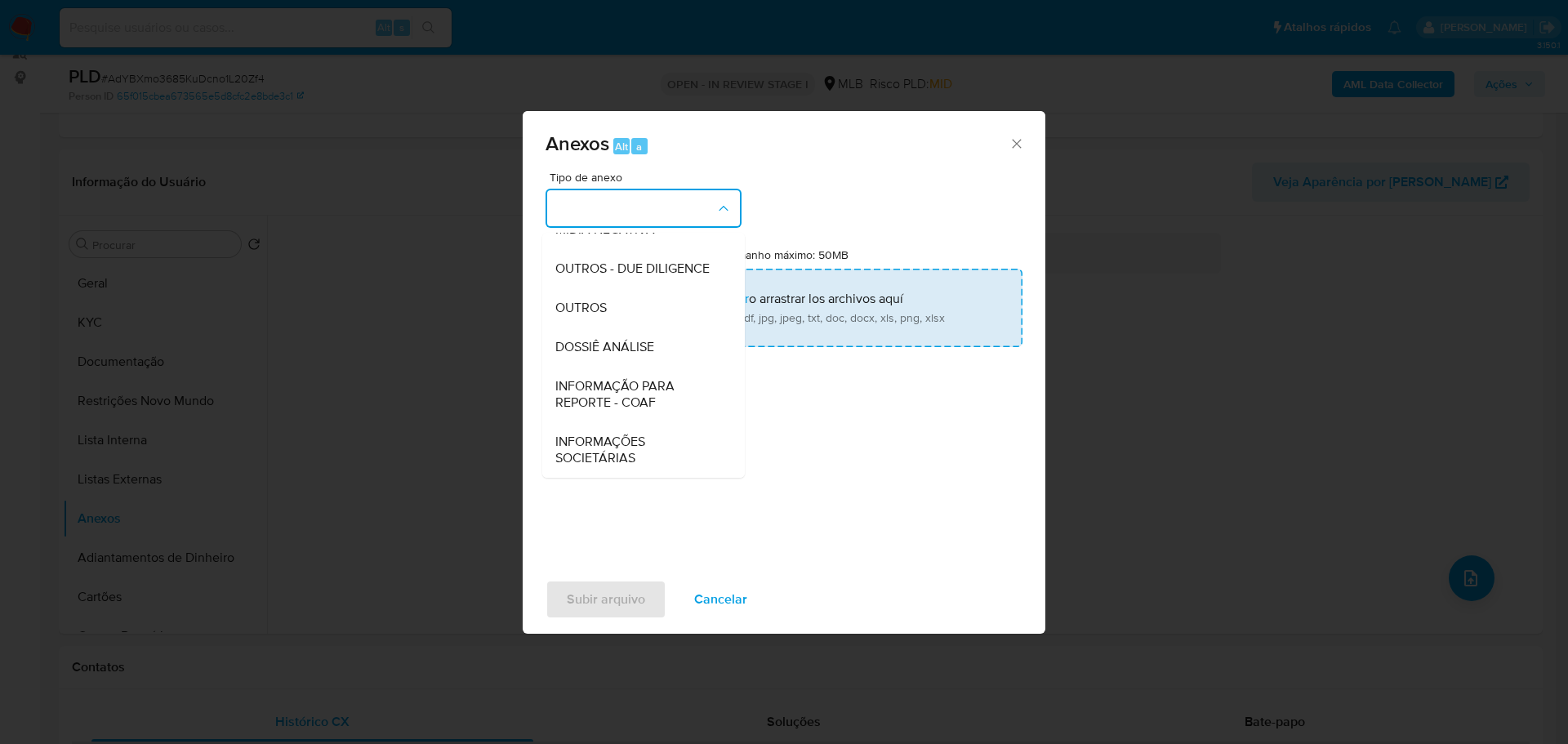
click at [612, 316] on div "OUTROS" at bounding box center [638, 308] width 167 height 39
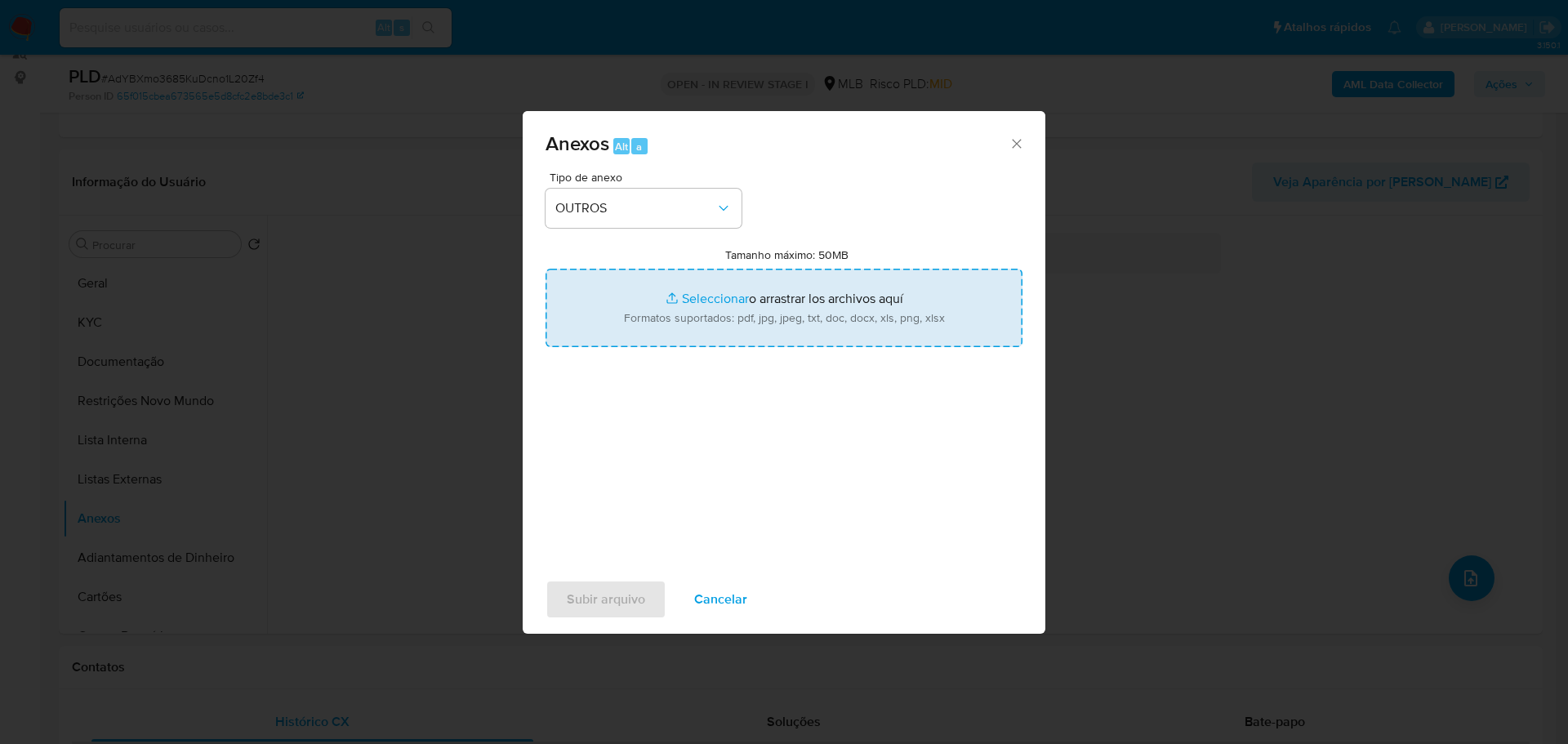
type input "C:\fakepath\SAR - XXX - CPF 03510259106 - JOHNATHAN JUNIO SILVA DE OLIVEIRA.pdf"
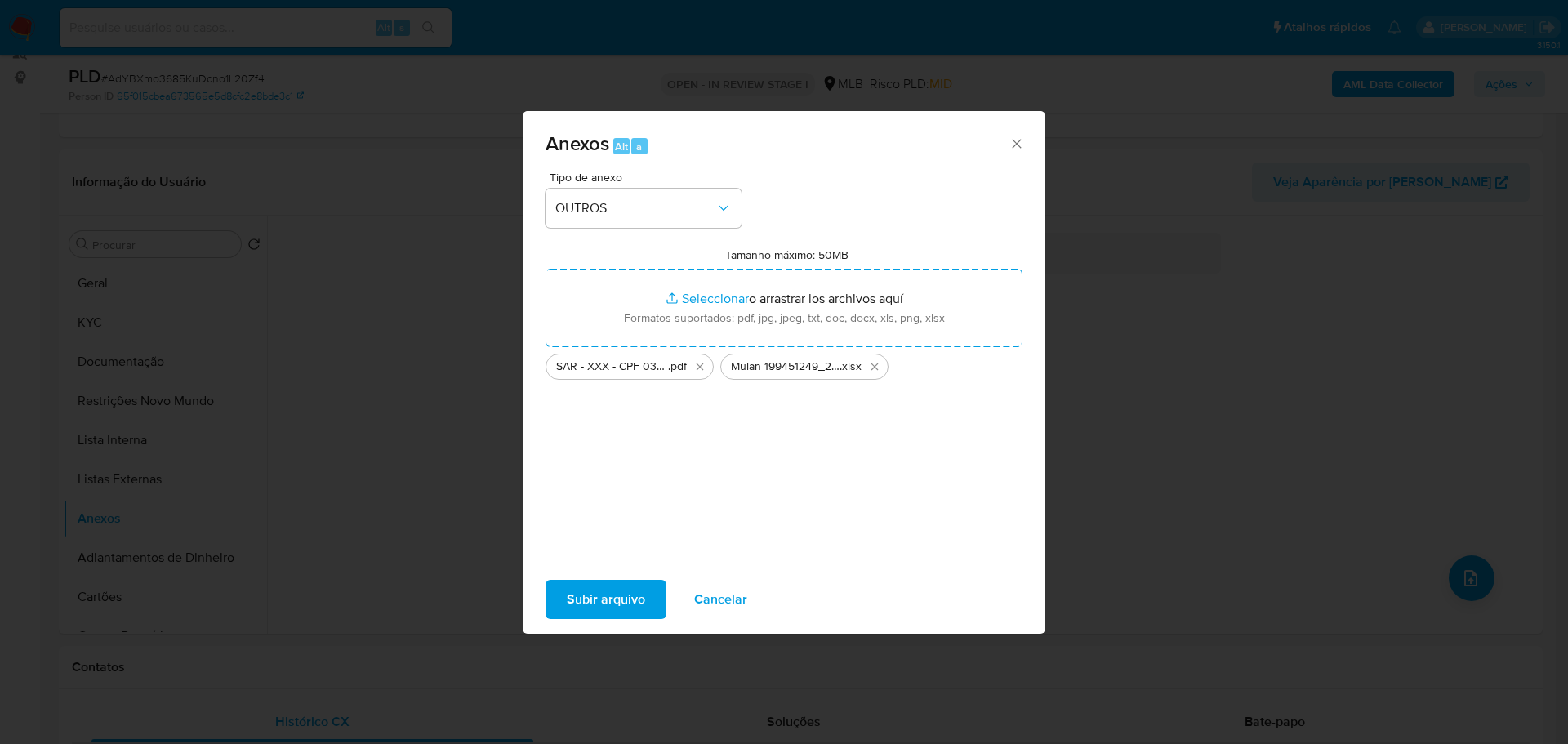
drag, startPoint x: 652, startPoint y: 313, endPoint x: 623, endPoint y: 606, distance: 294.4
click at [623, 606] on span "Subir arquivo" at bounding box center [605, 599] width 78 height 36
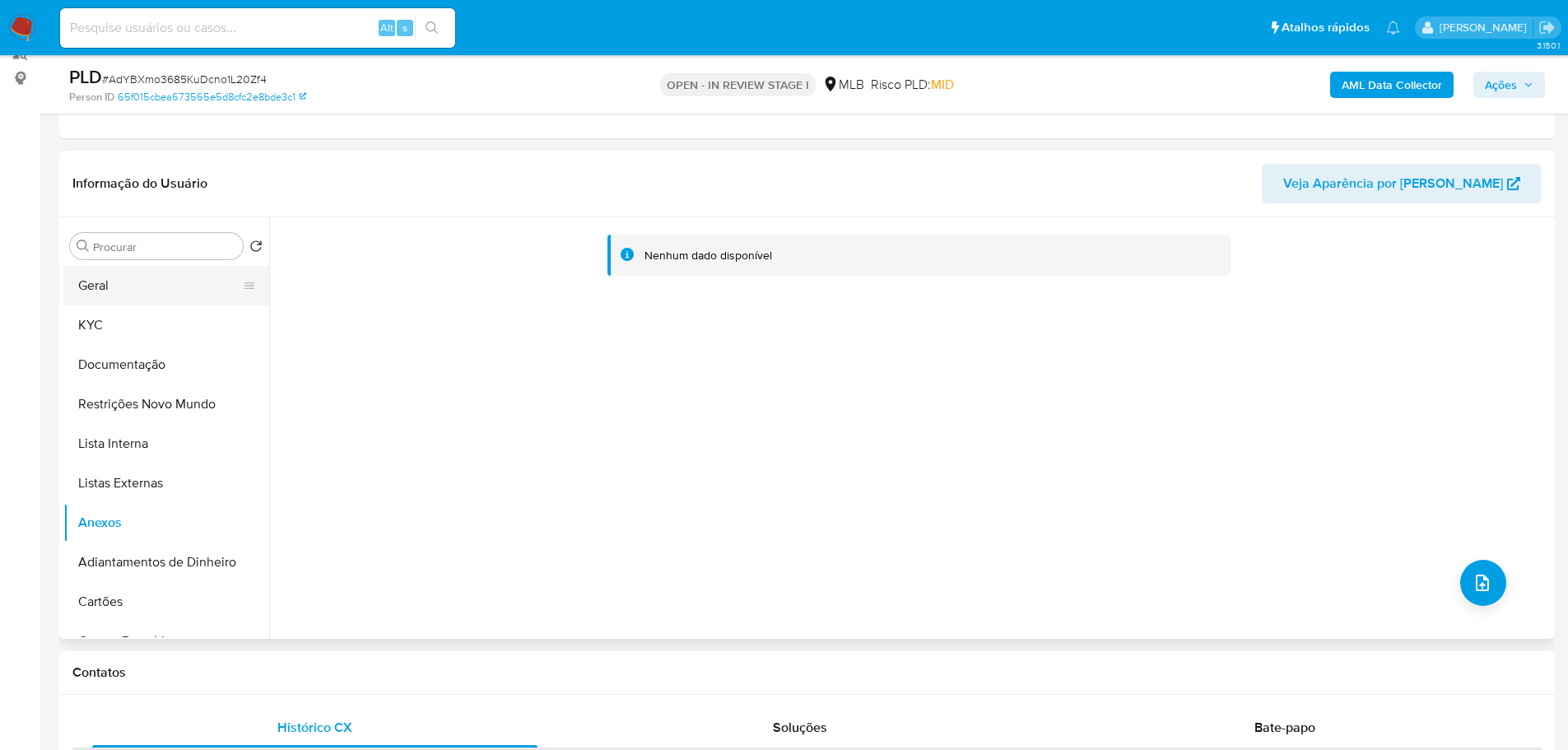
click at [94, 283] on button "Geral" at bounding box center [160, 286] width 193 height 39
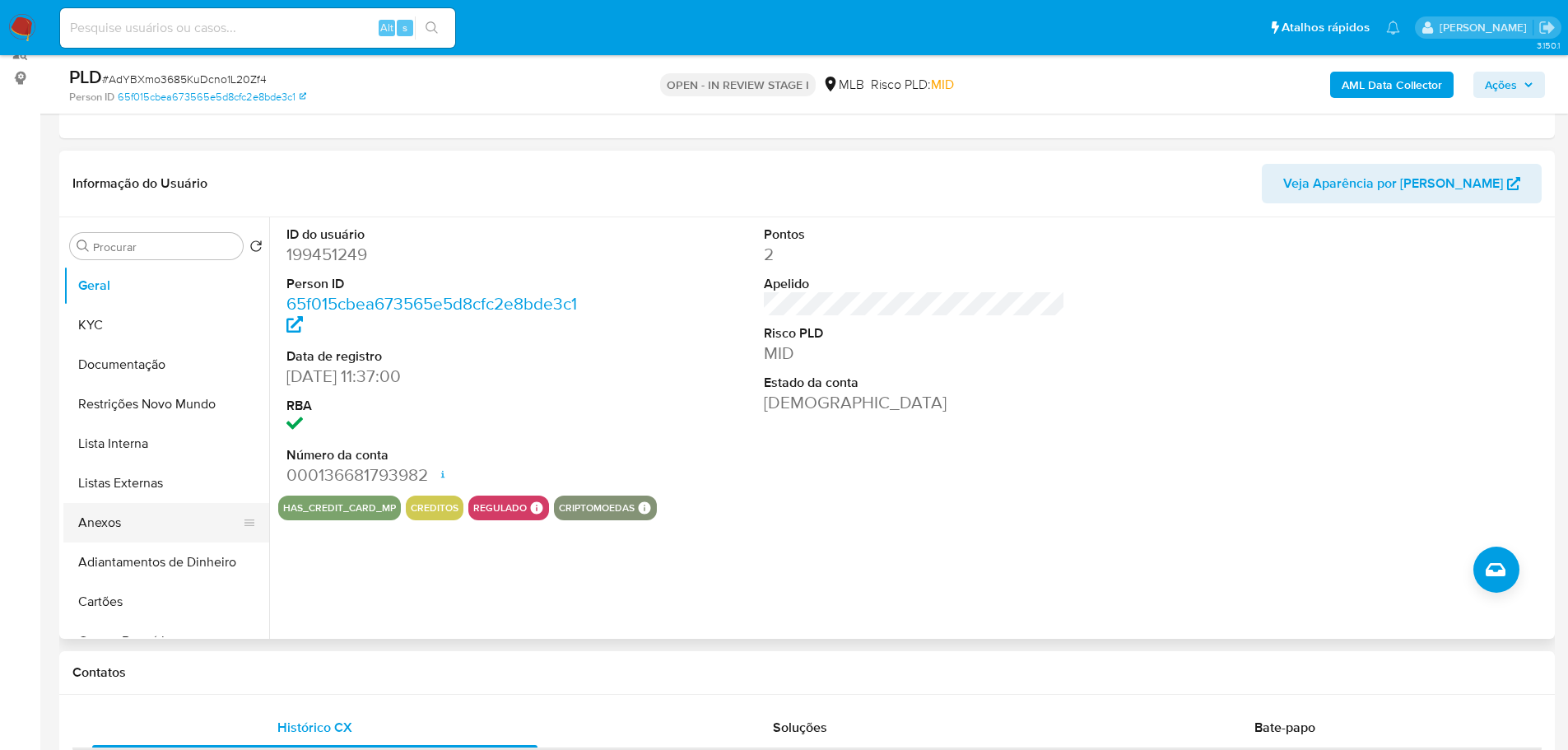
click at [124, 529] on button "Anexos" at bounding box center [160, 523] width 193 height 39
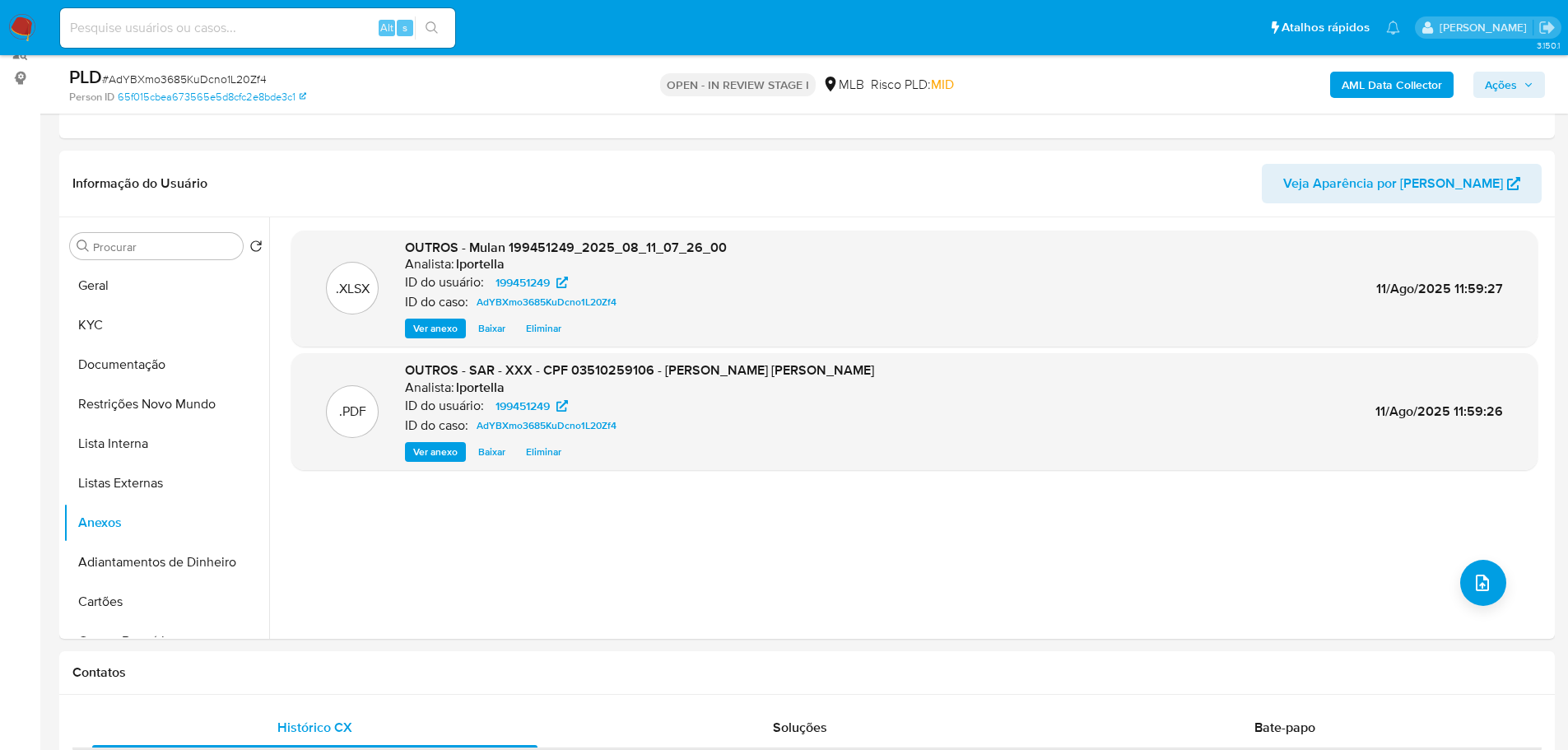
click at [1515, 82] on span "Ações" at bounding box center [1501, 84] width 32 height 26
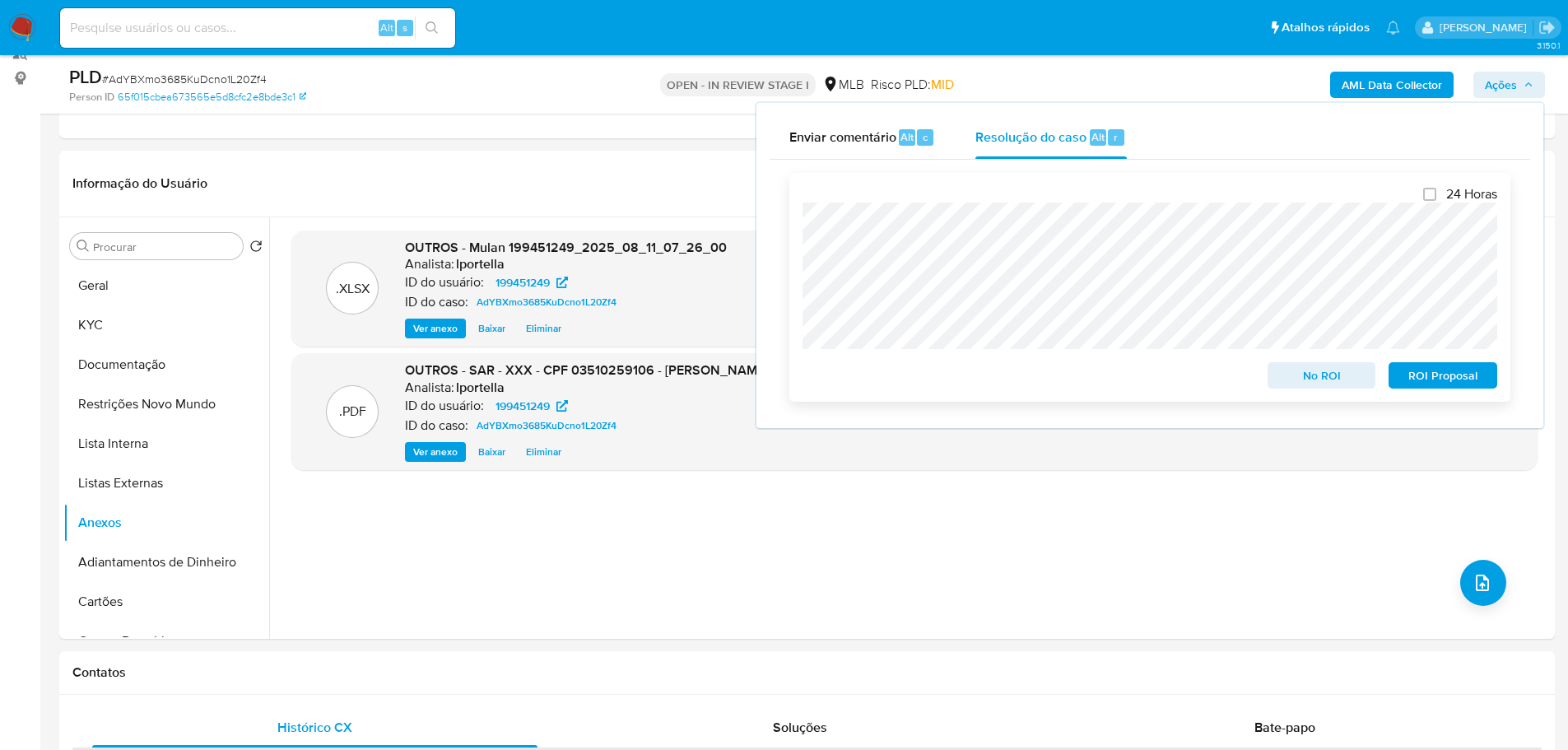
click at [1435, 387] on span "ROI Proposal" at bounding box center [1443, 375] width 86 height 23
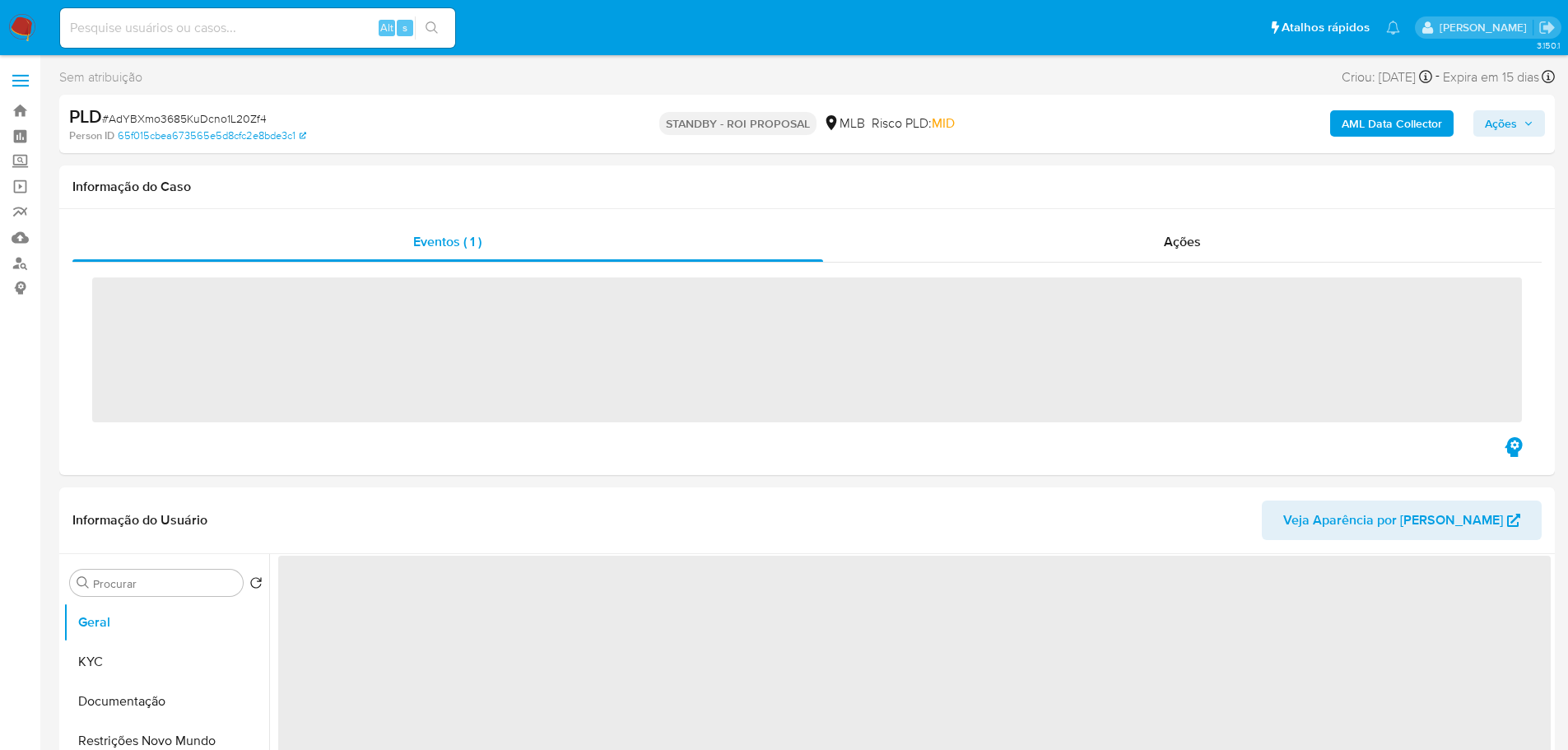
click at [197, 121] on span "# AdYBXmo3685KuDcno1L20Zf4" at bounding box center [184, 118] width 164 height 16
copy span "AdYBXmo3685KuDcno1L20Zf4"
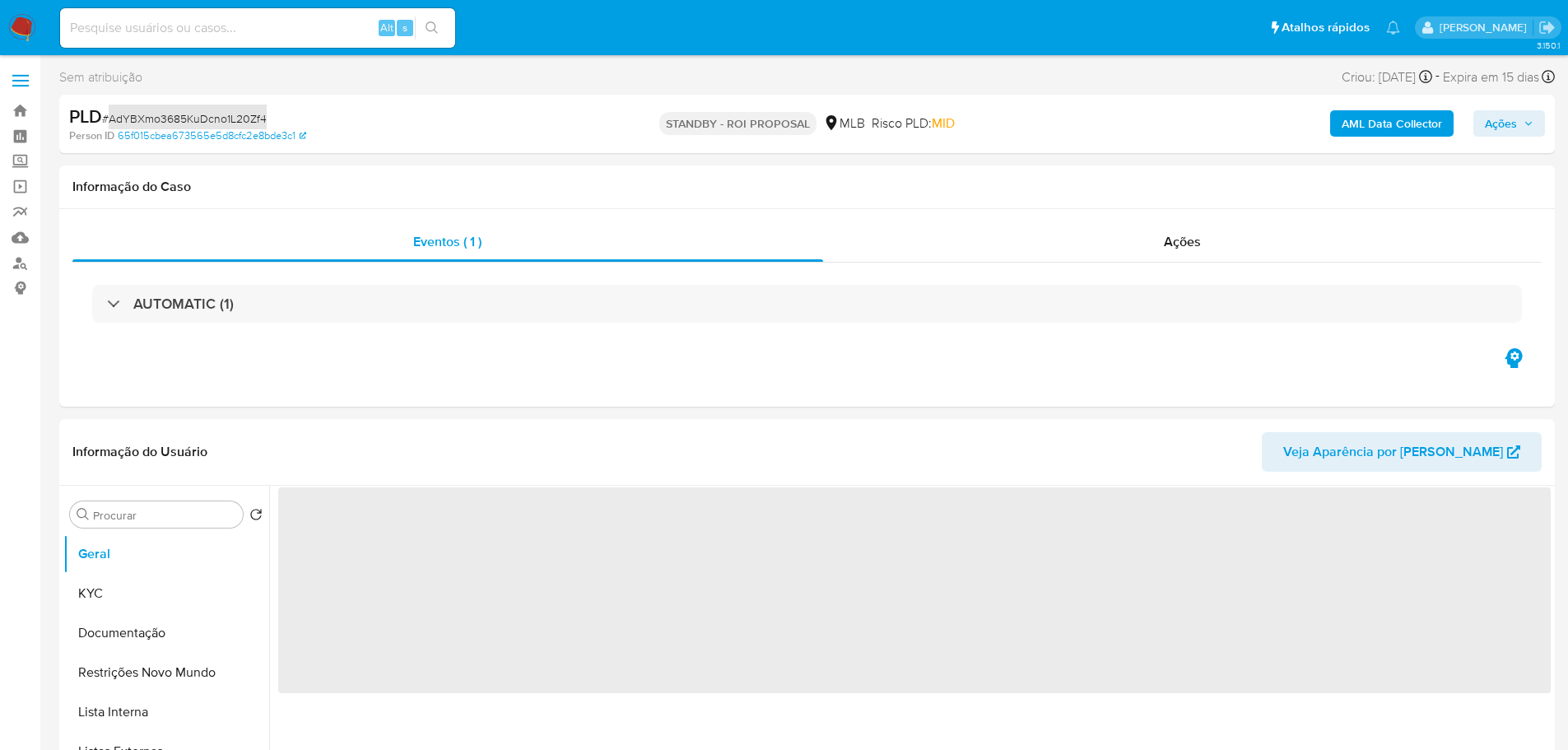
select select "10"
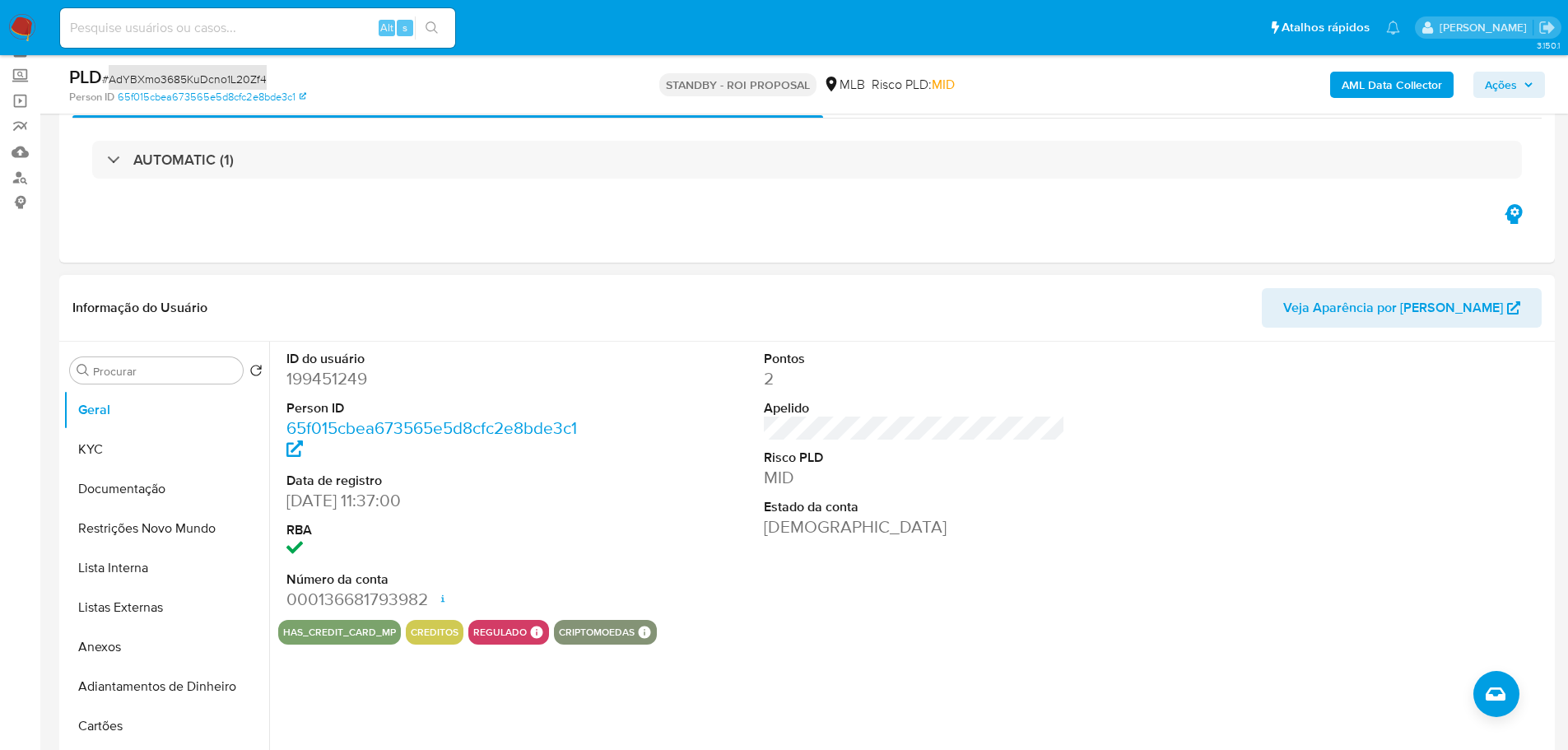
scroll to position [164, 0]
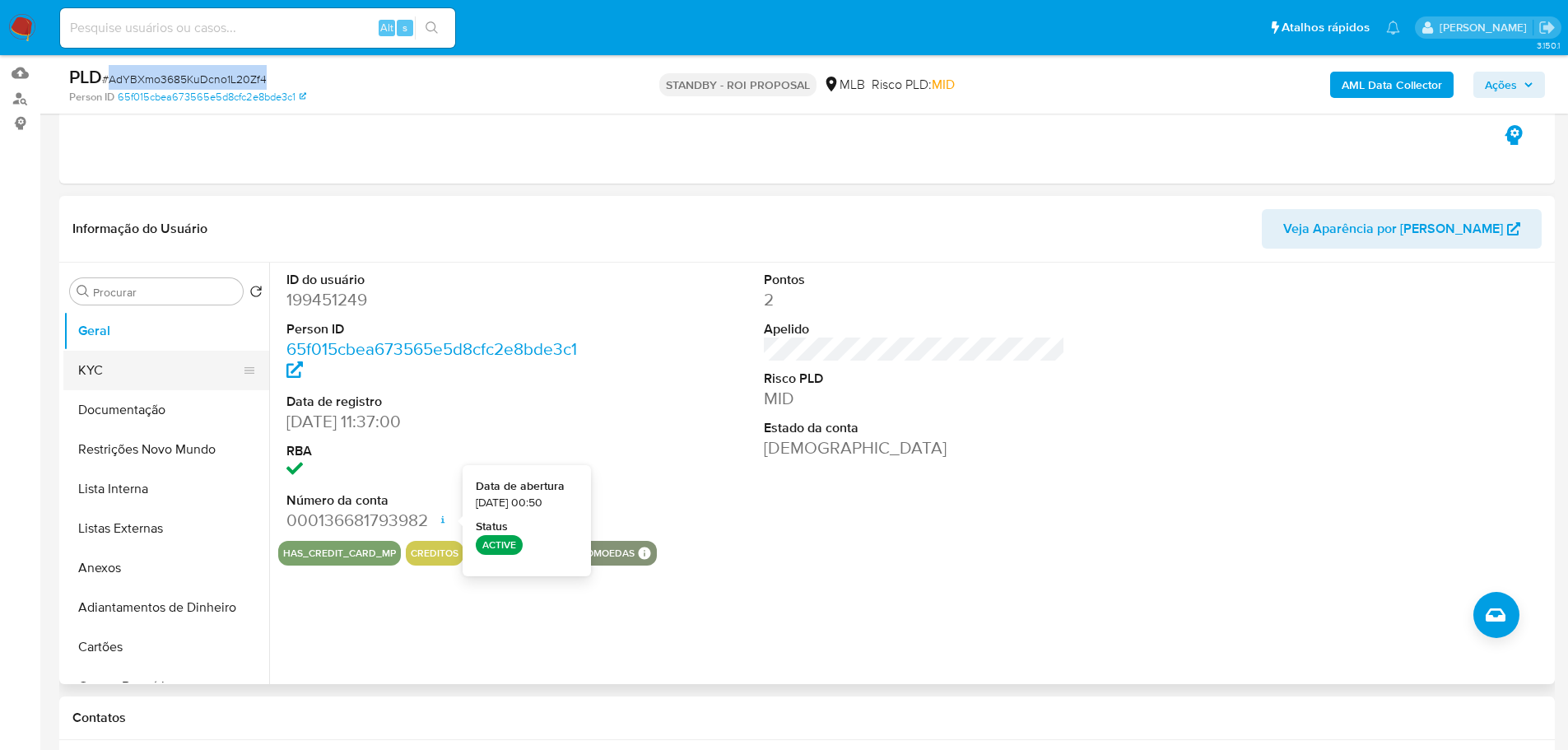
click at [125, 379] on button "KYC" at bounding box center [160, 370] width 193 height 39
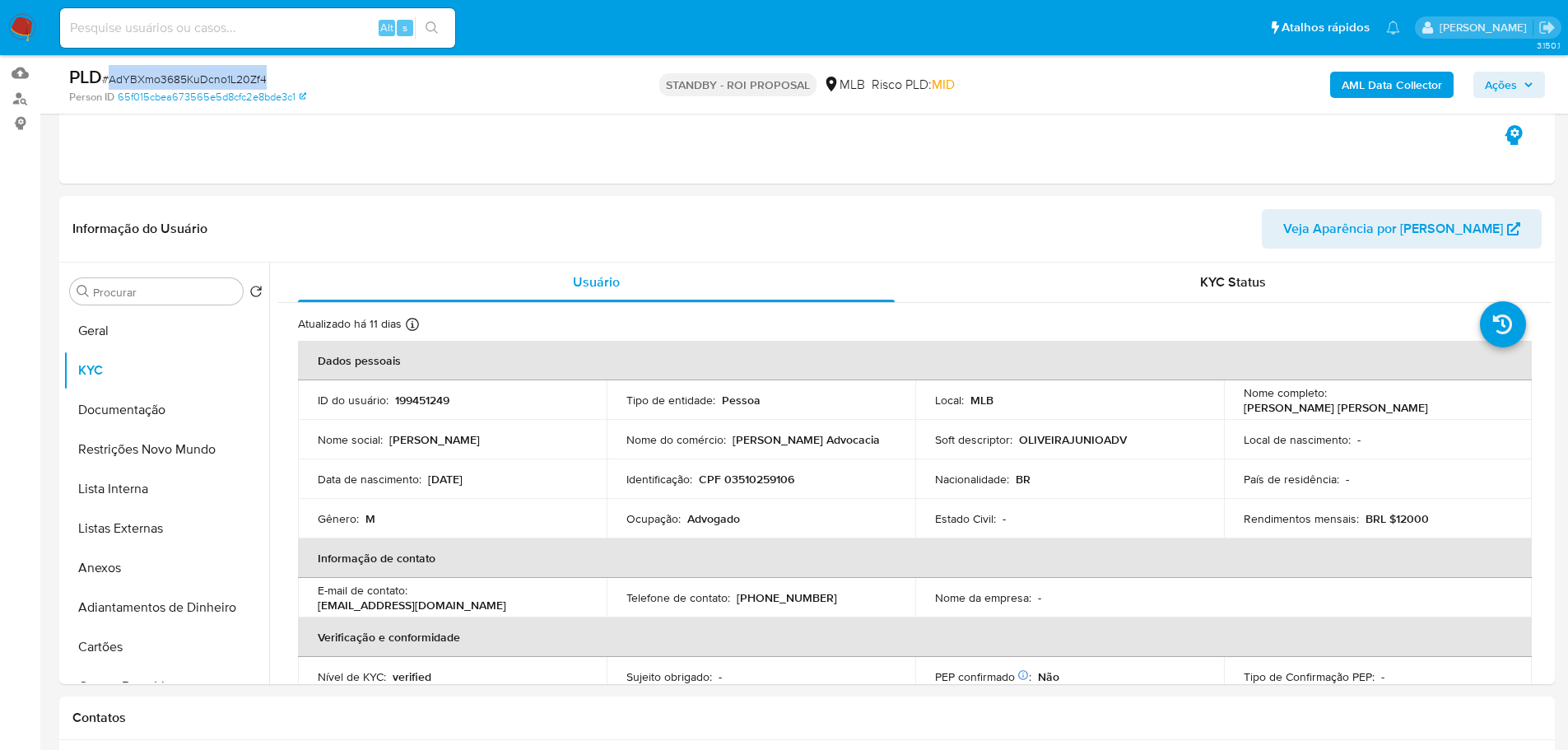
click at [16, 26] on img at bounding box center [21, 28] width 28 height 28
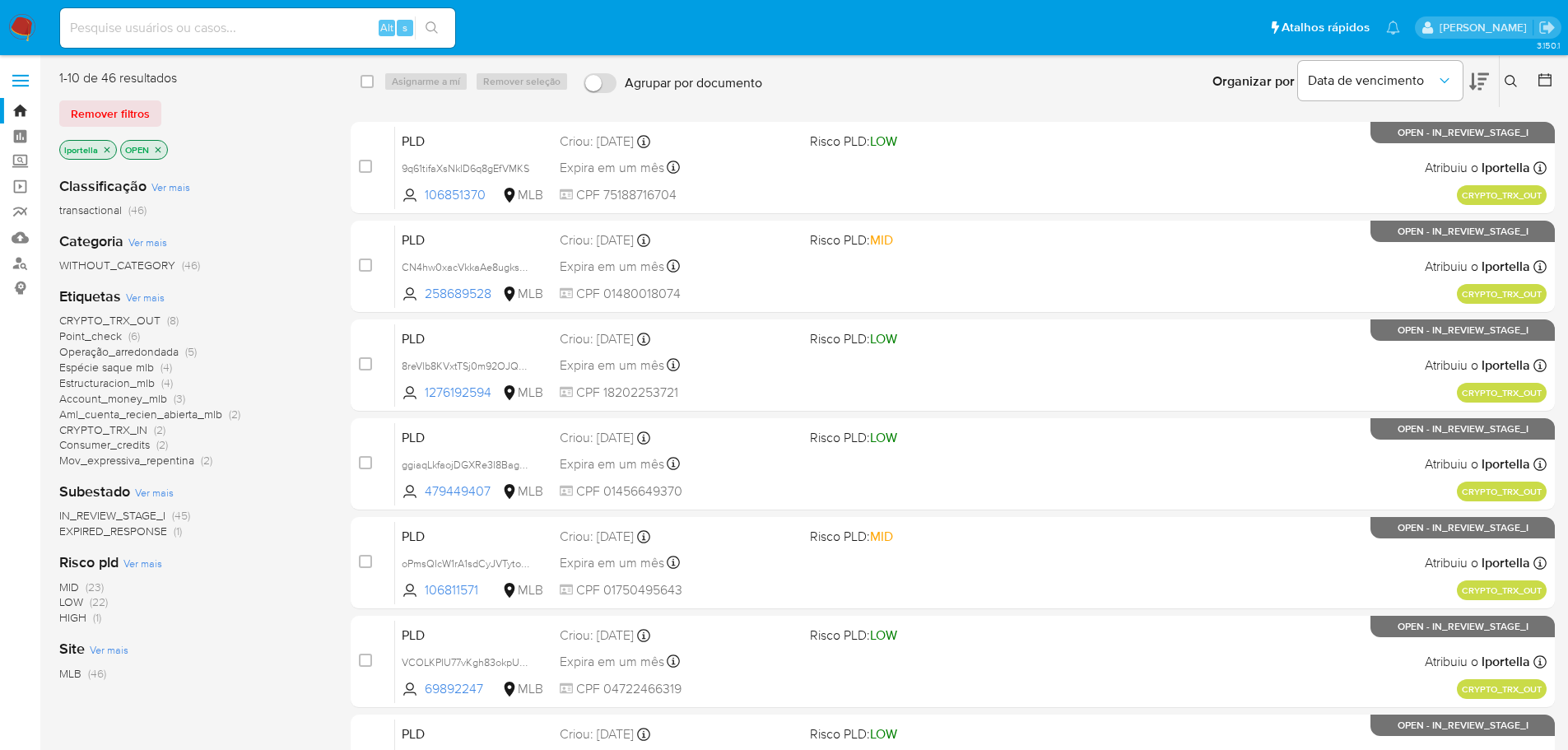
click at [20, 29] on img at bounding box center [21, 28] width 28 height 28
click at [138, 396] on span "Account_money_mlb" at bounding box center [113, 399] width 108 height 16
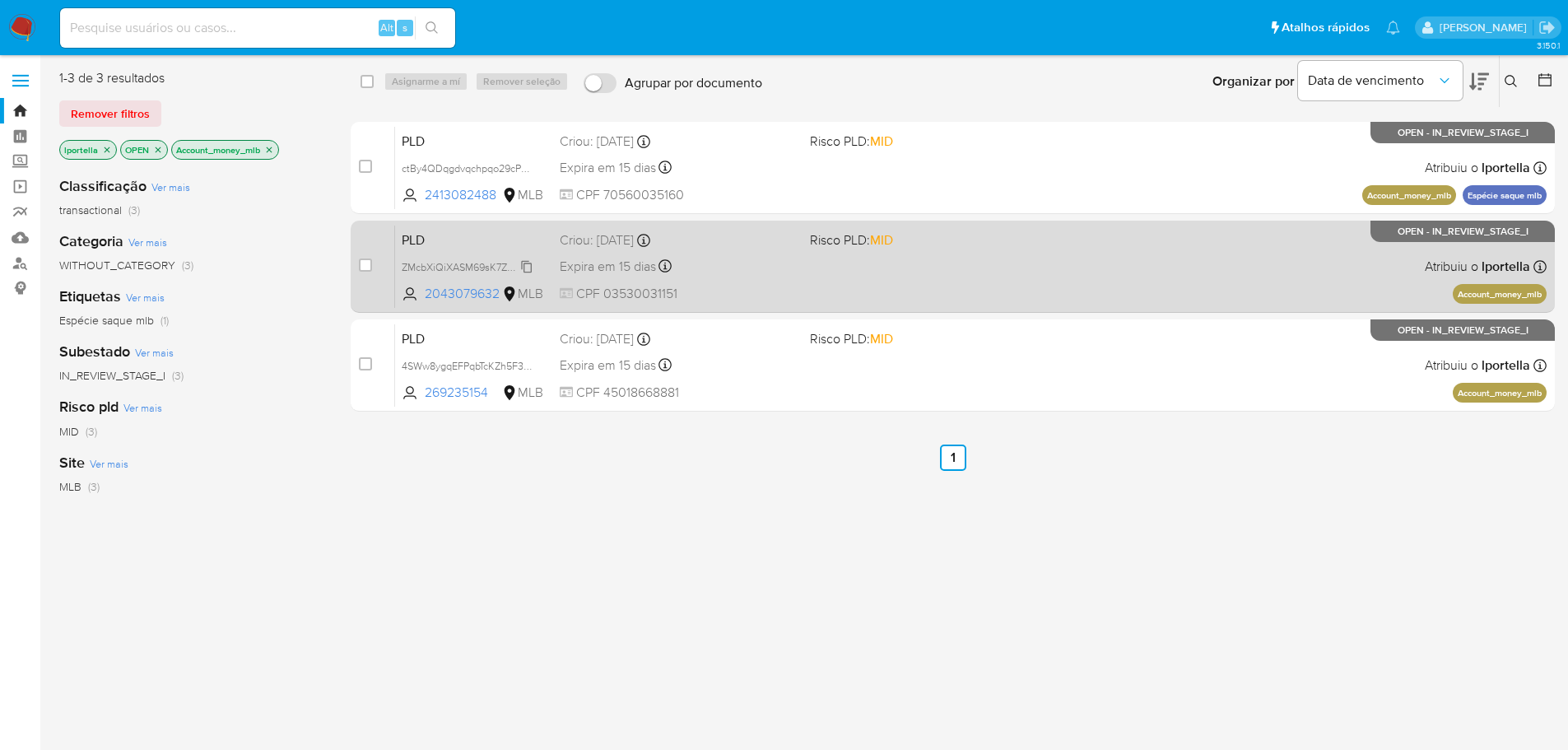
click at [457, 264] on span "ZMcbXiQiXASM69sK7ZDX6hU1" at bounding box center [472, 265] width 141 height 18
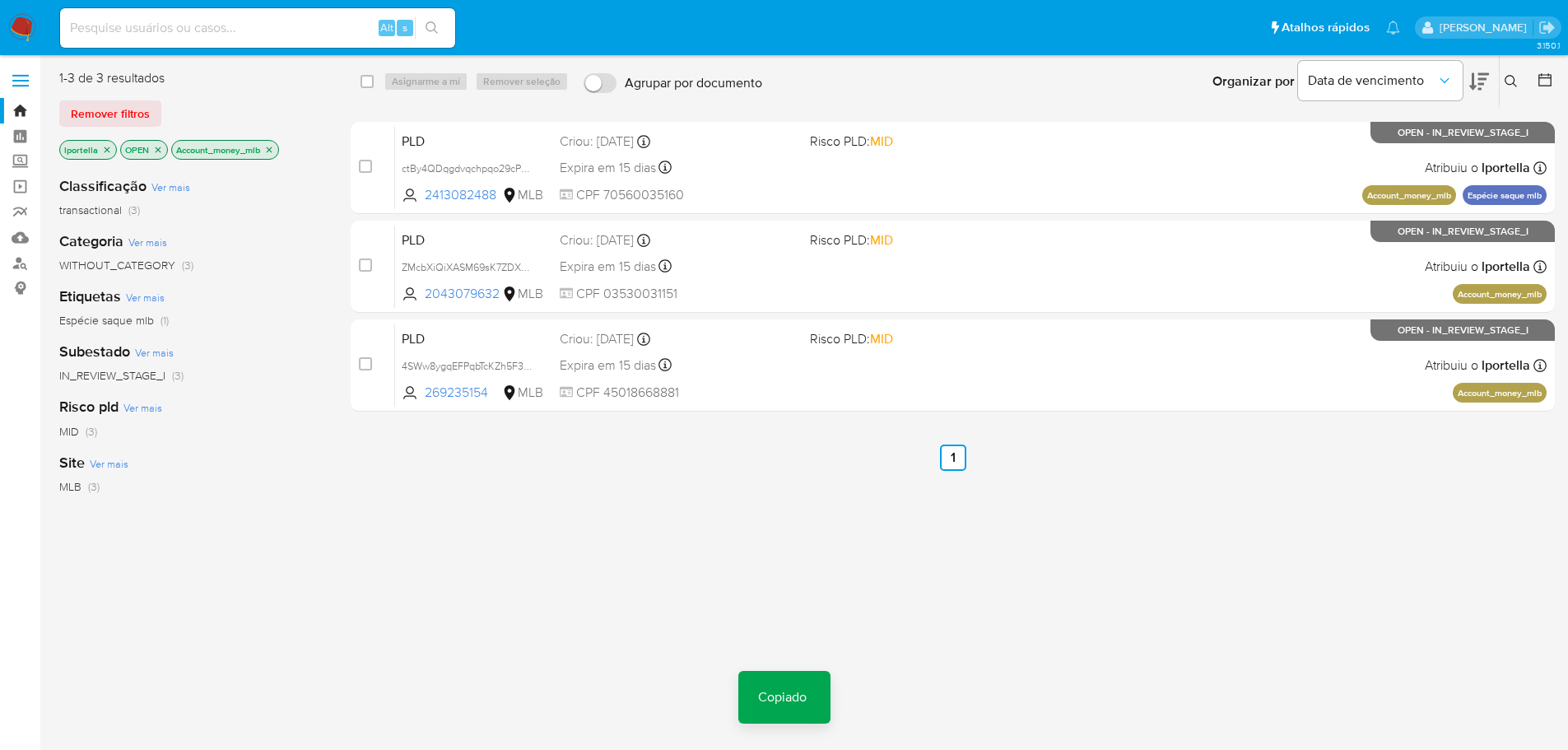
click at [243, 43] on div "Alt s" at bounding box center [257, 28] width 395 height 39
click at [240, 33] on input at bounding box center [257, 28] width 395 height 21
paste input "ZMcbXiQiXASM69sK7ZDX6hU1"
type input "ZMcbXiQiXASM69sK7ZDX6hU1"
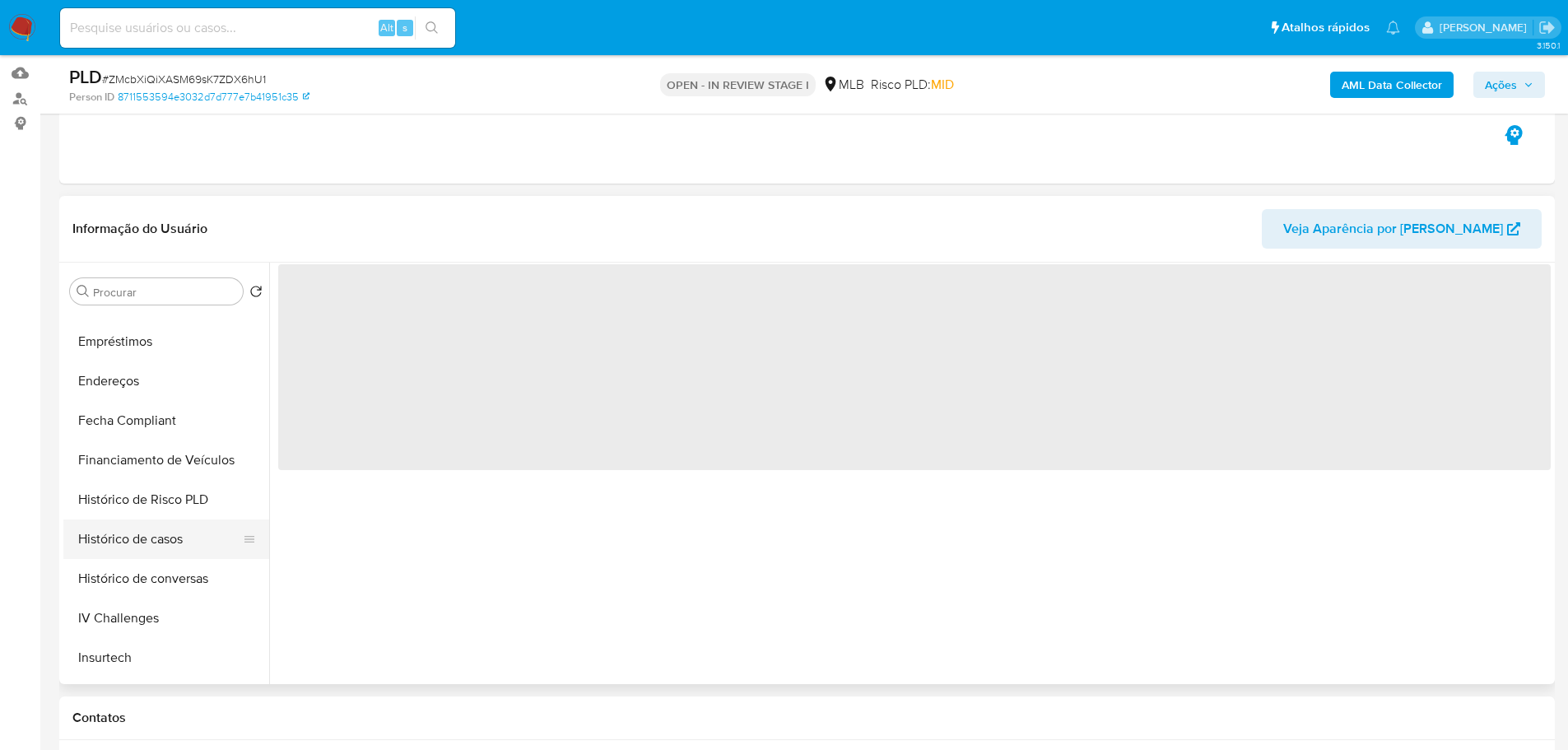
scroll to position [577, 0]
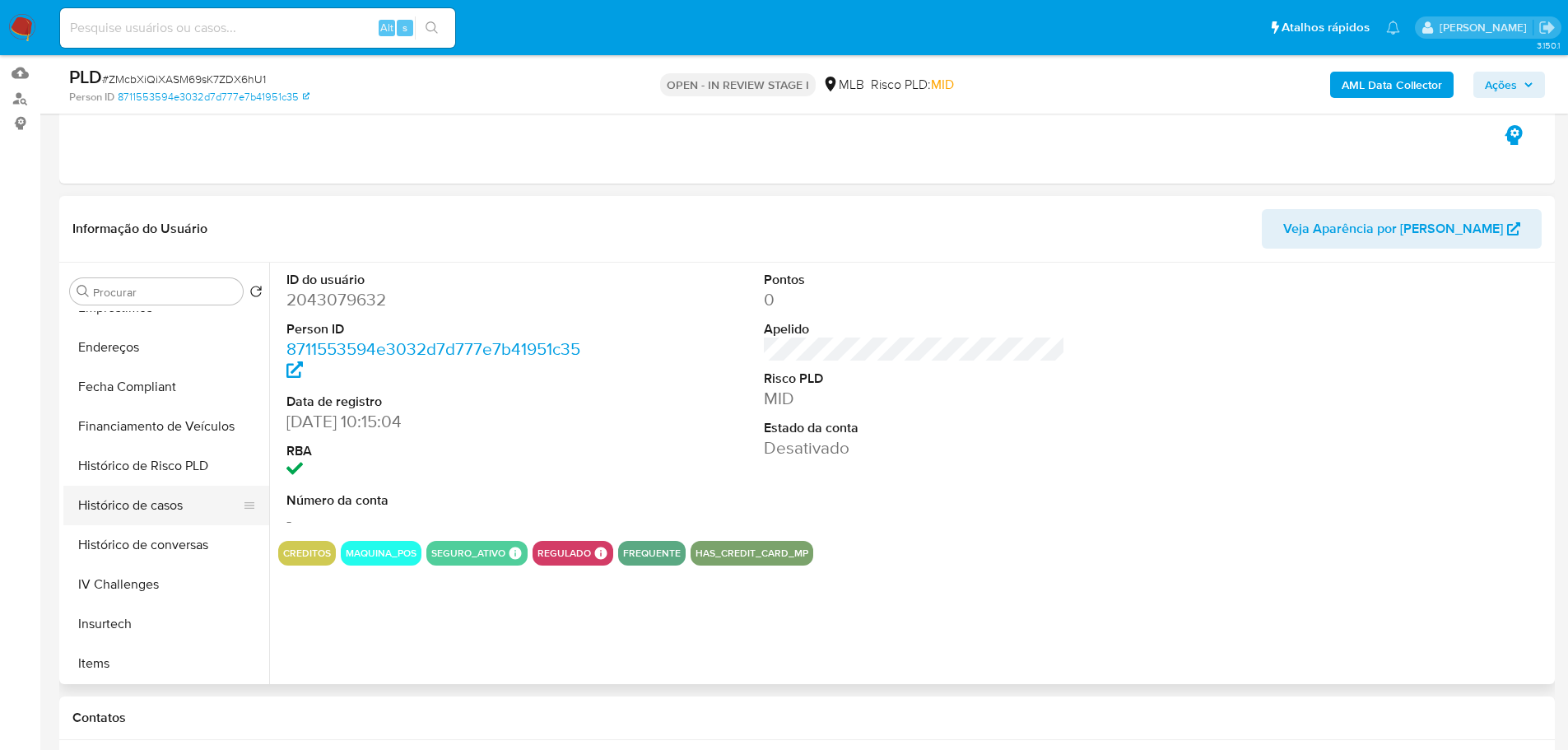
click at [155, 506] on button "Histórico de casos" at bounding box center [160, 505] width 193 height 39
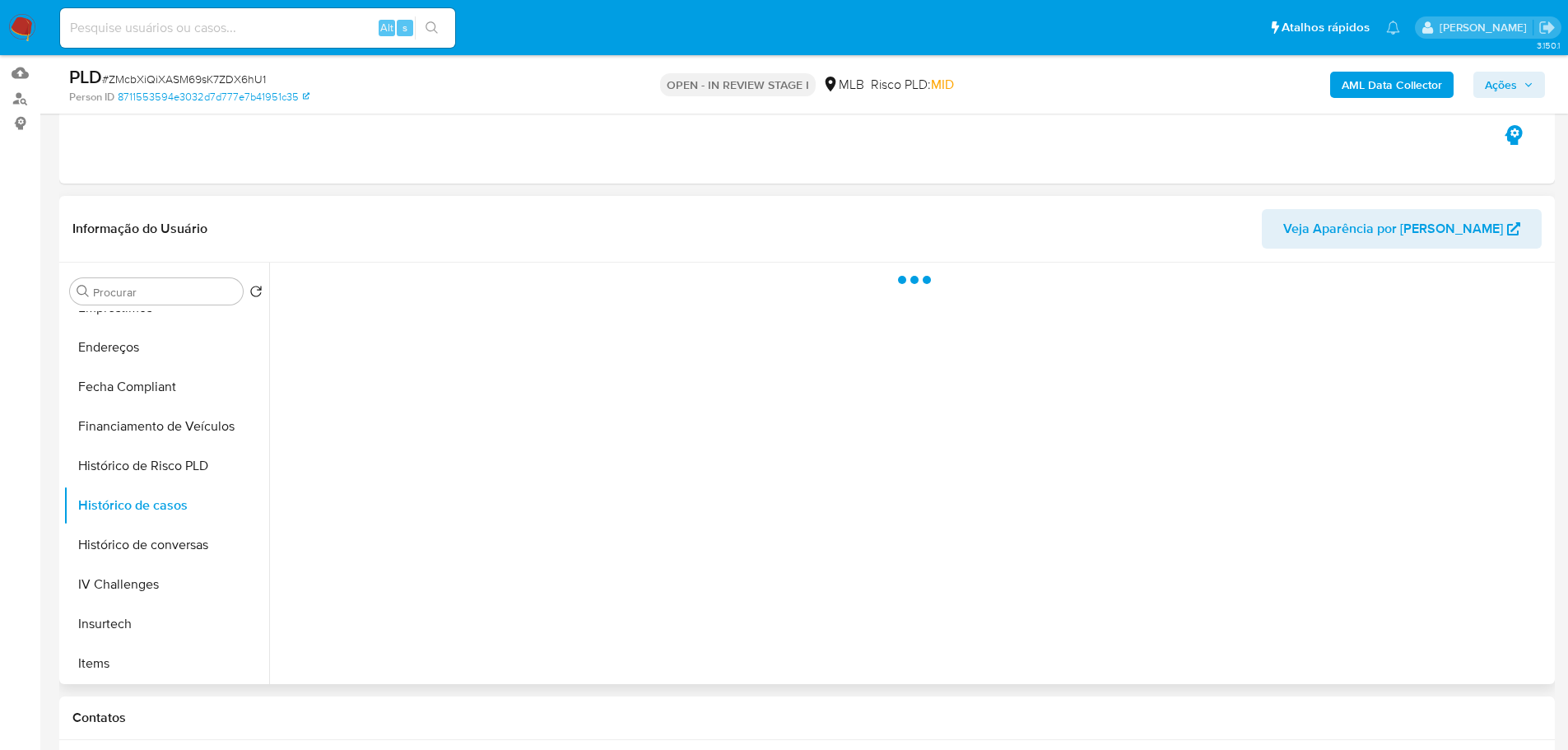
select select "10"
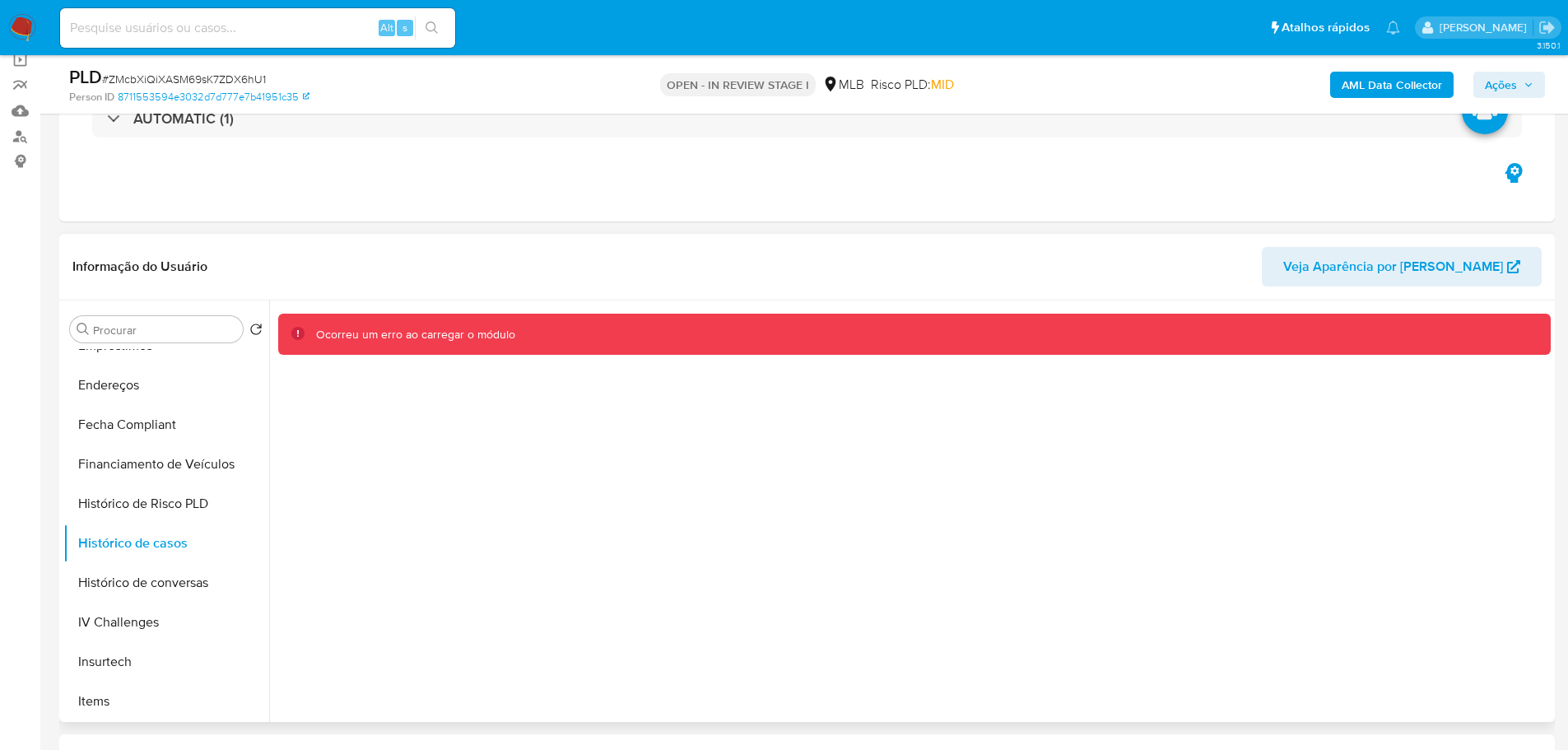
scroll to position [164, 0]
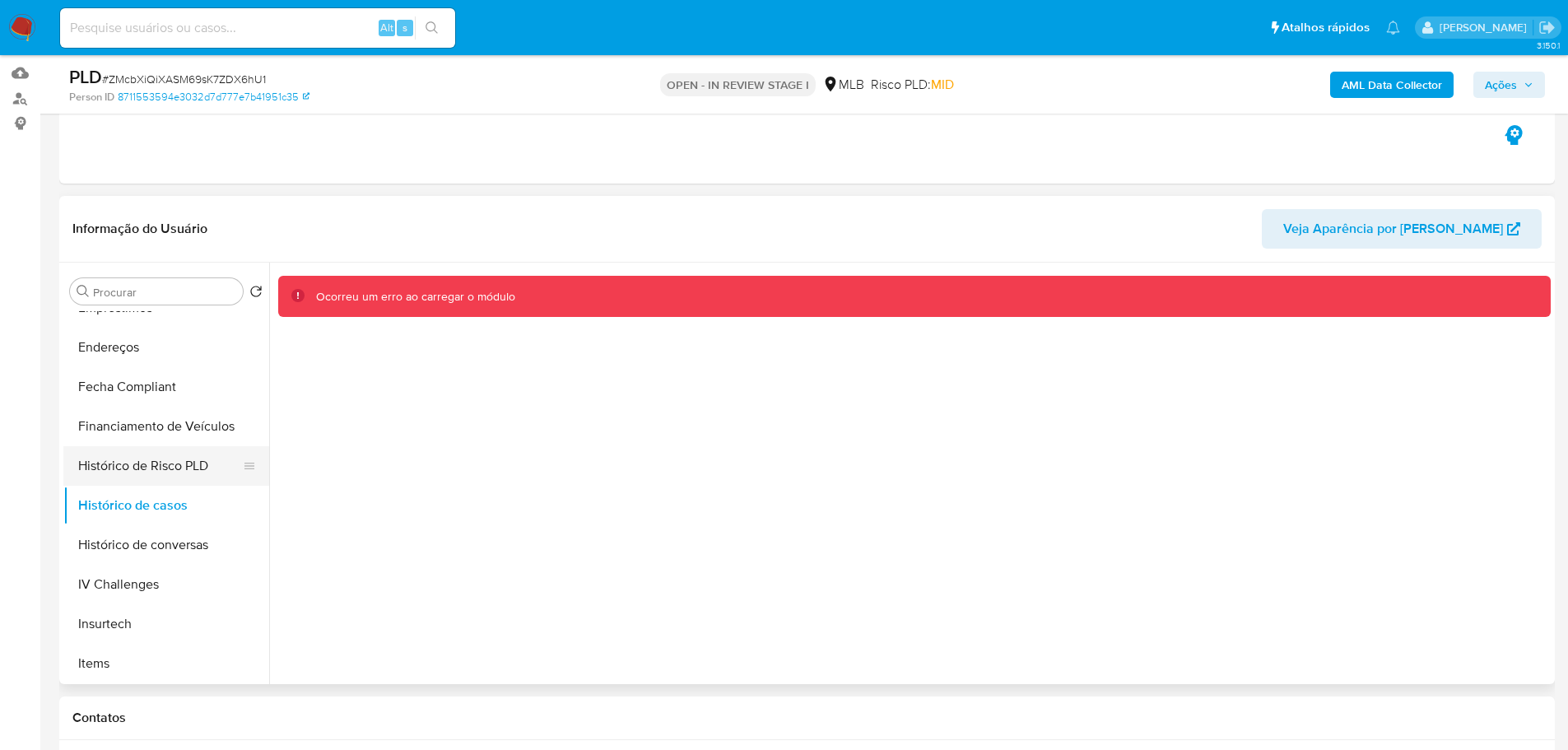
click at [139, 465] on button "Histórico de Risco PLD" at bounding box center [160, 466] width 193 height 39
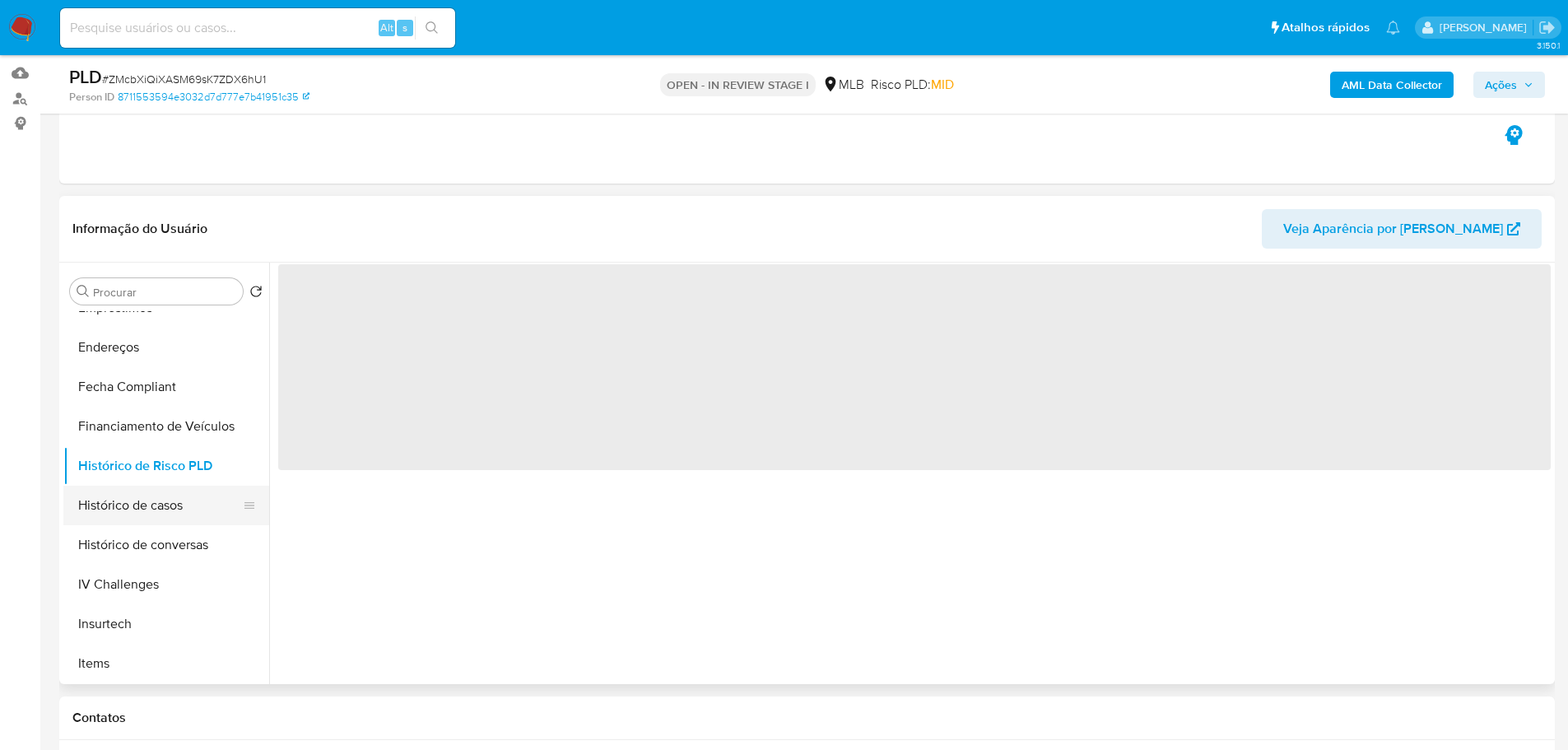
click at [138, 499] on button "Histórico de casos" at bounding box center [160, 505] width 193 height 39
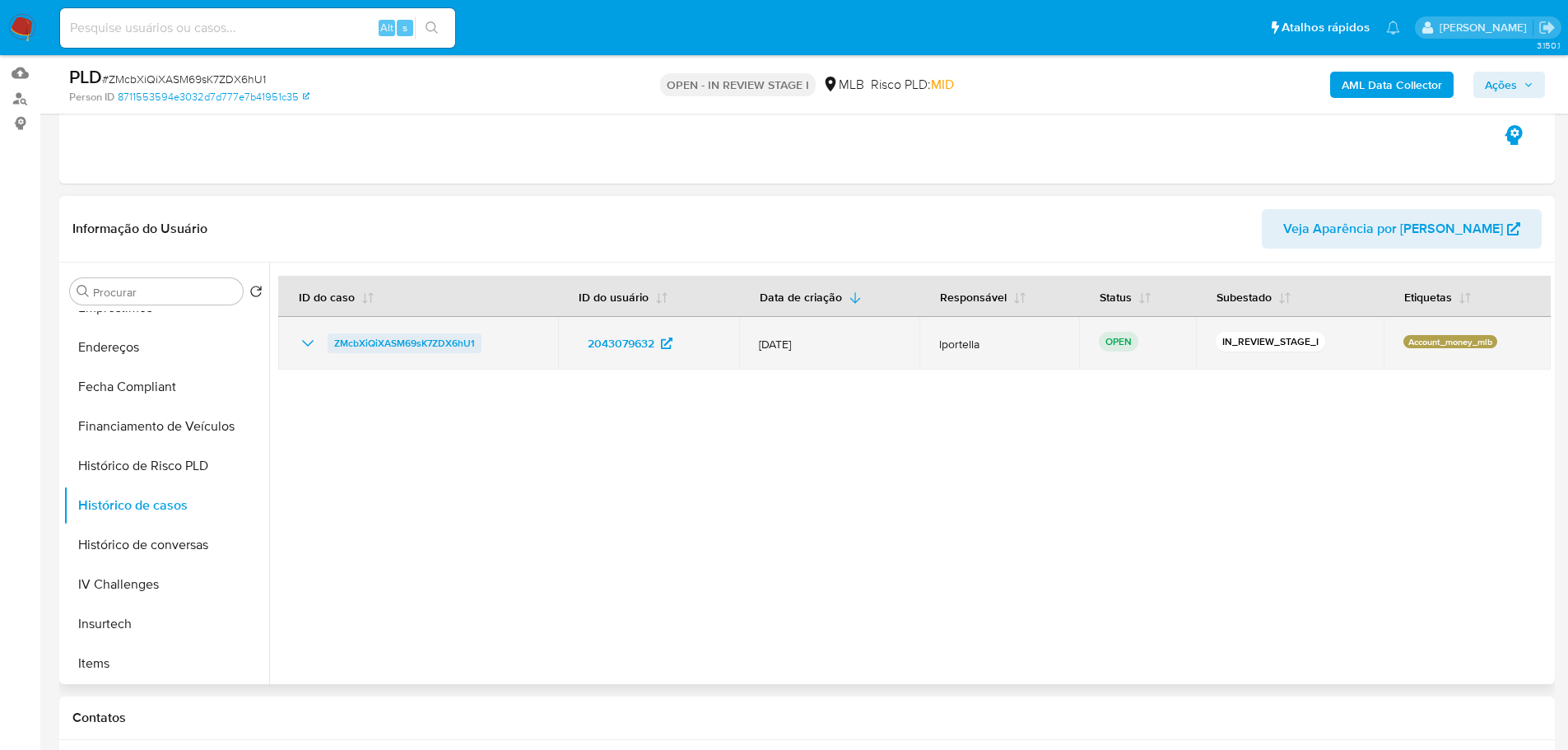
click at [429, 338] on span "ZMcbXiQiXASM69sK7ZDX6hU1" at bounding box center [405, 343] width 141 height 20
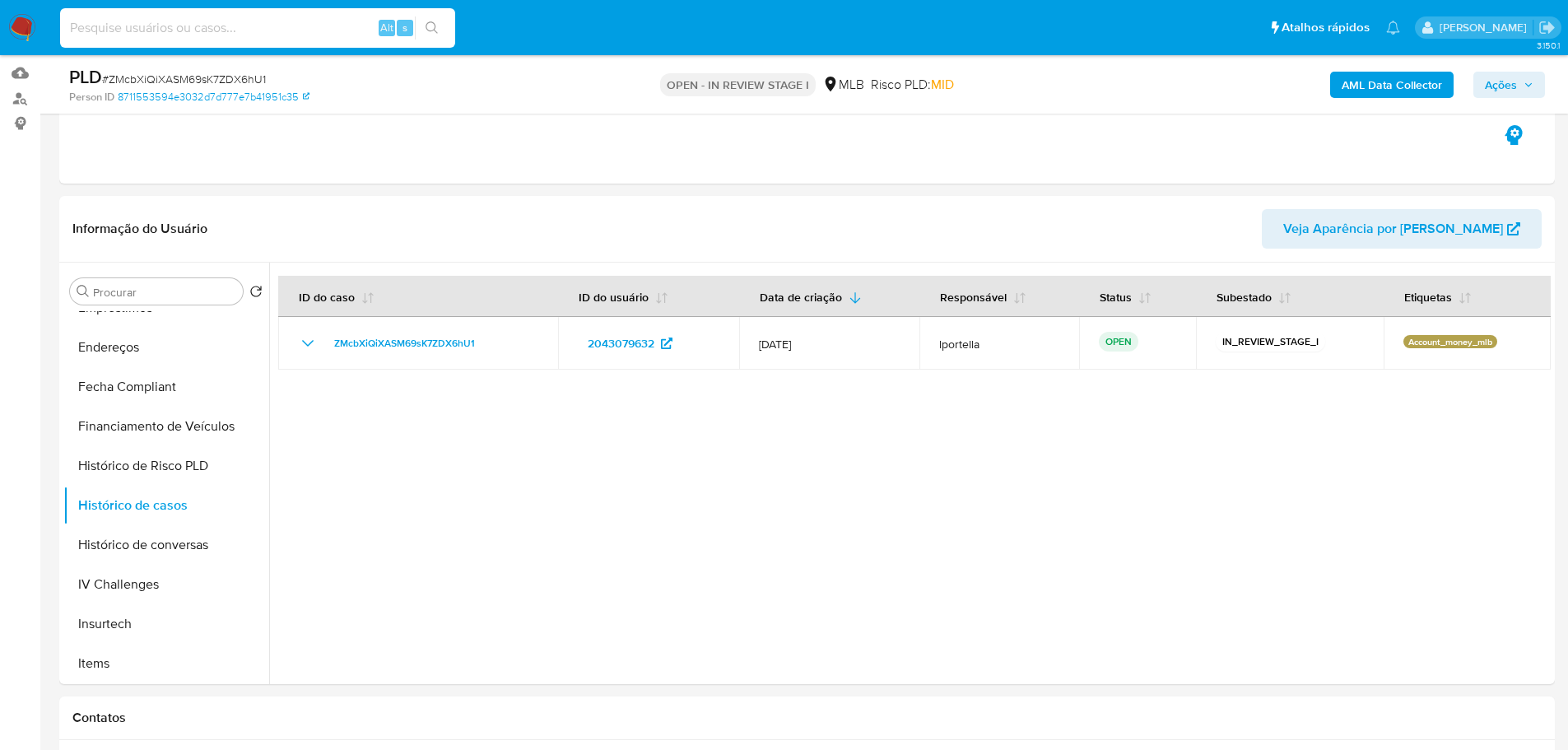
click at [173, 27] on input at bounding box center [257, 28] width 395 height 21
paste input "ctBy4QDqgdvqchpqo29cP70l"
type input "ctBy4QDqgdvqchpqo29cP70l"
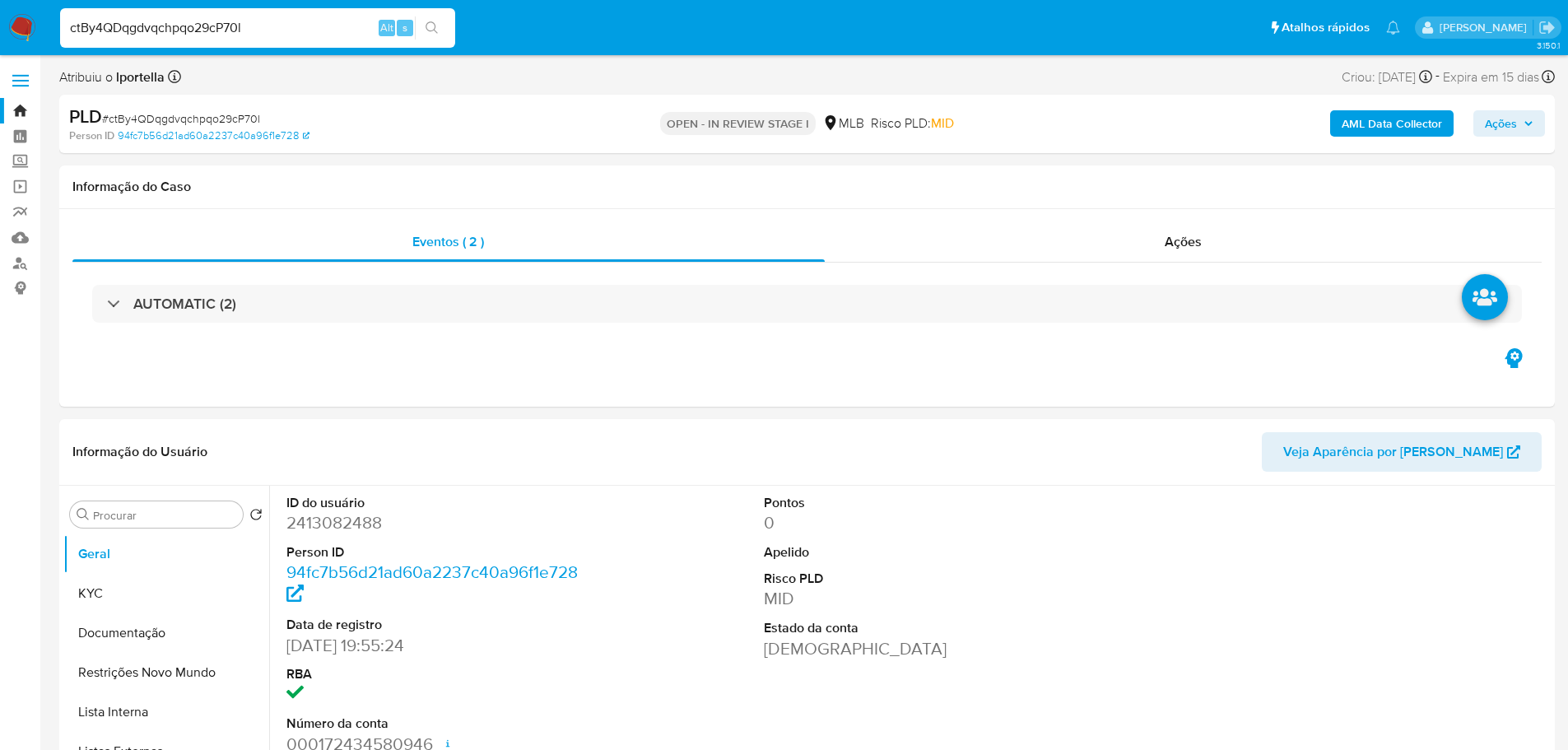
select select "10"
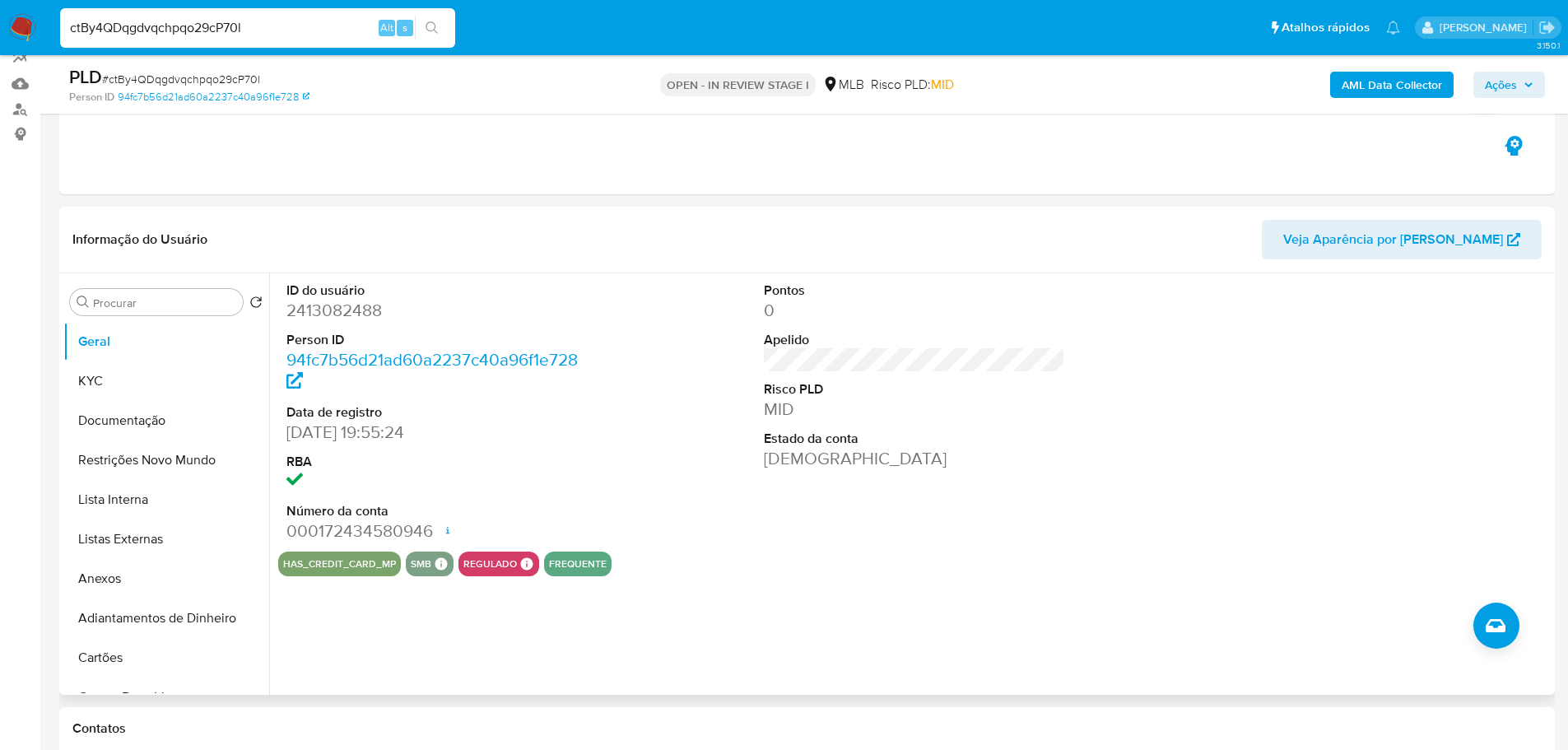
scroll to position [247, 0]
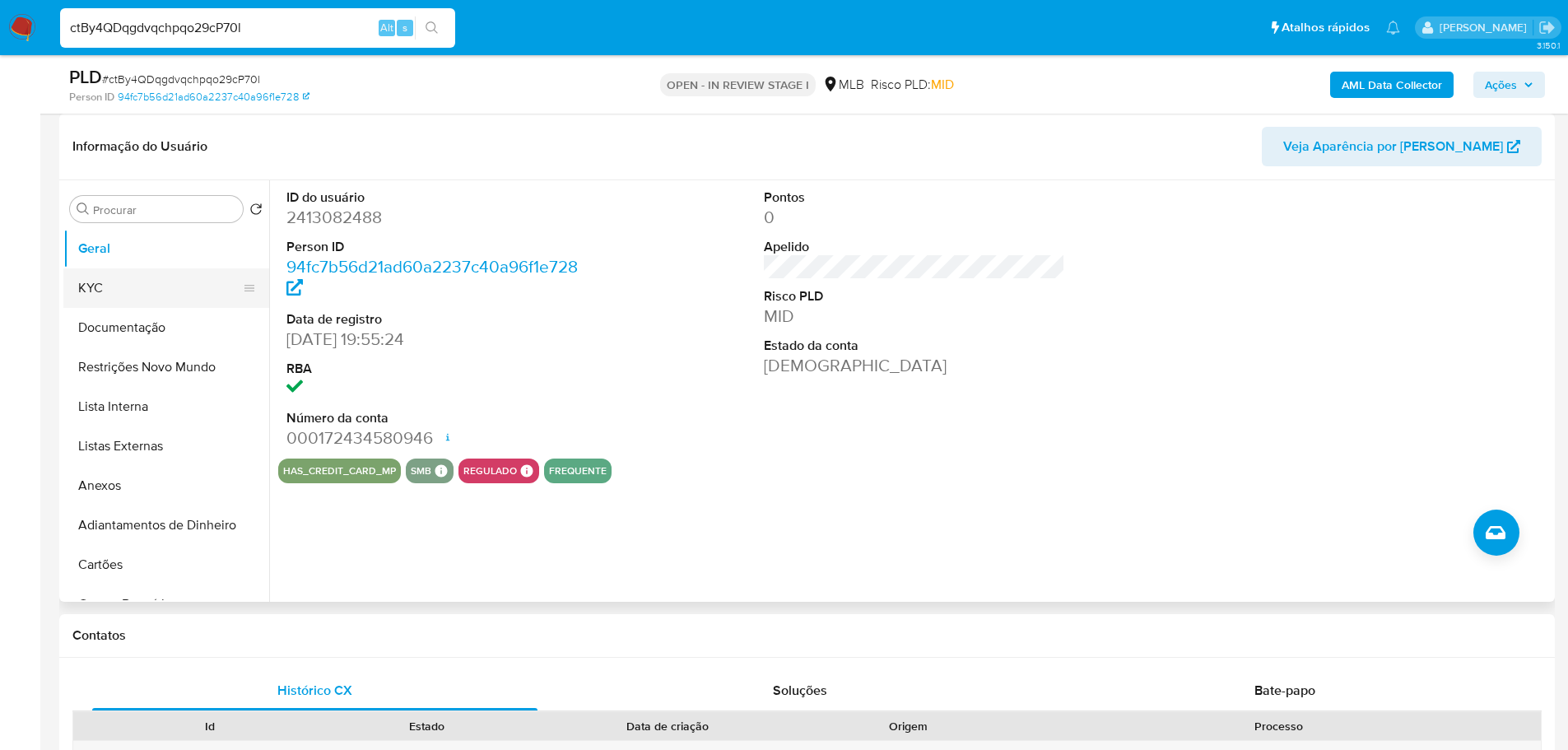
click at [131, 278] on button "KYC" at bounding box center [160, 288] width 193 height 39
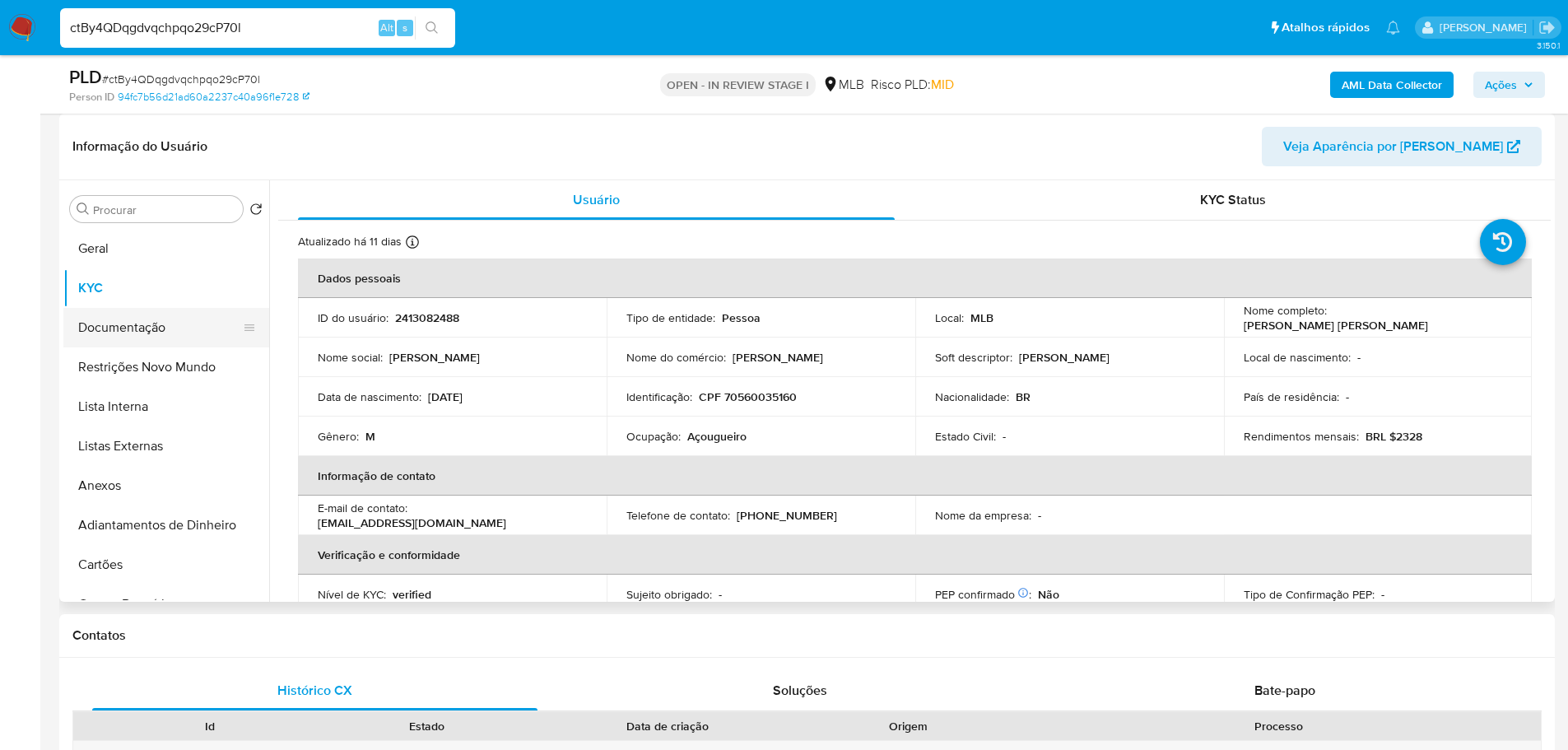
click at [117, 329] on button "Documentação" at bounding box center [160, 327] width 193 height 39
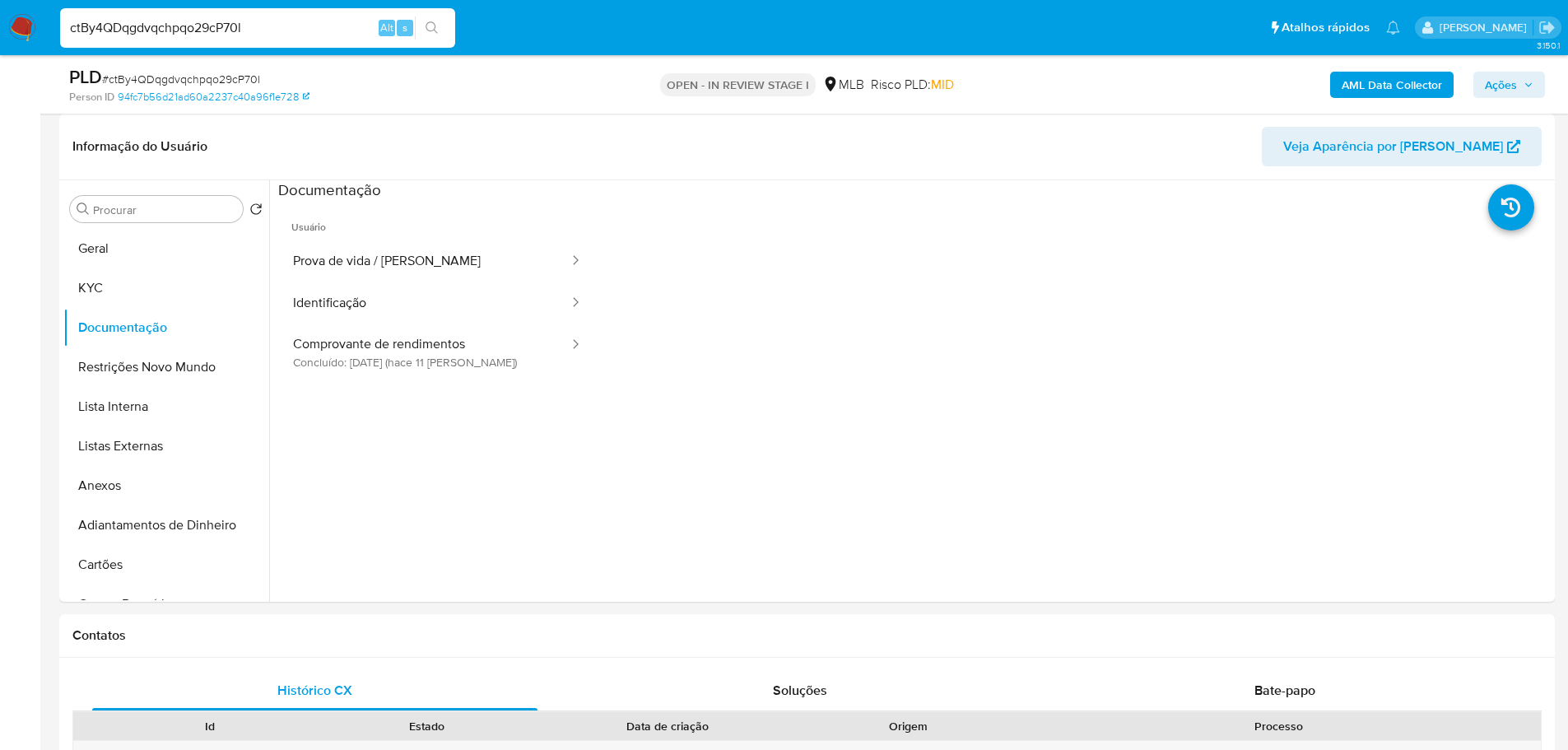
click at [392, 268] on button "Prova de vida / [PERSON_NAME]" at bounding box center [423, 261] width 292 height 42
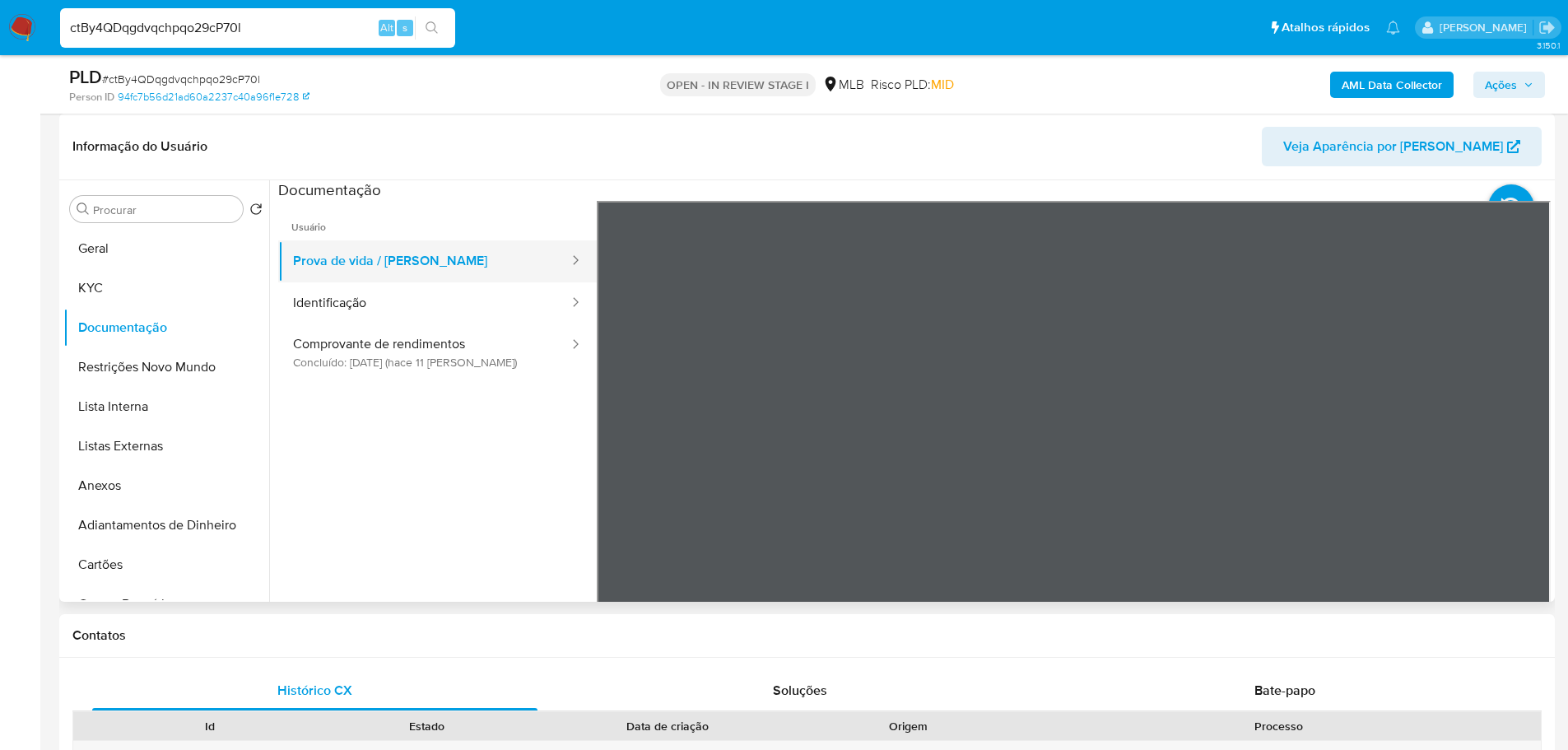
click at [374, 271] on button "Prova de vida / [PERSON_NAME]" at bounding box center [423, 261] width 292 height 42
click at [379, 299] on button "Identificação" at bounding box center [423, 303] width 292 height 42
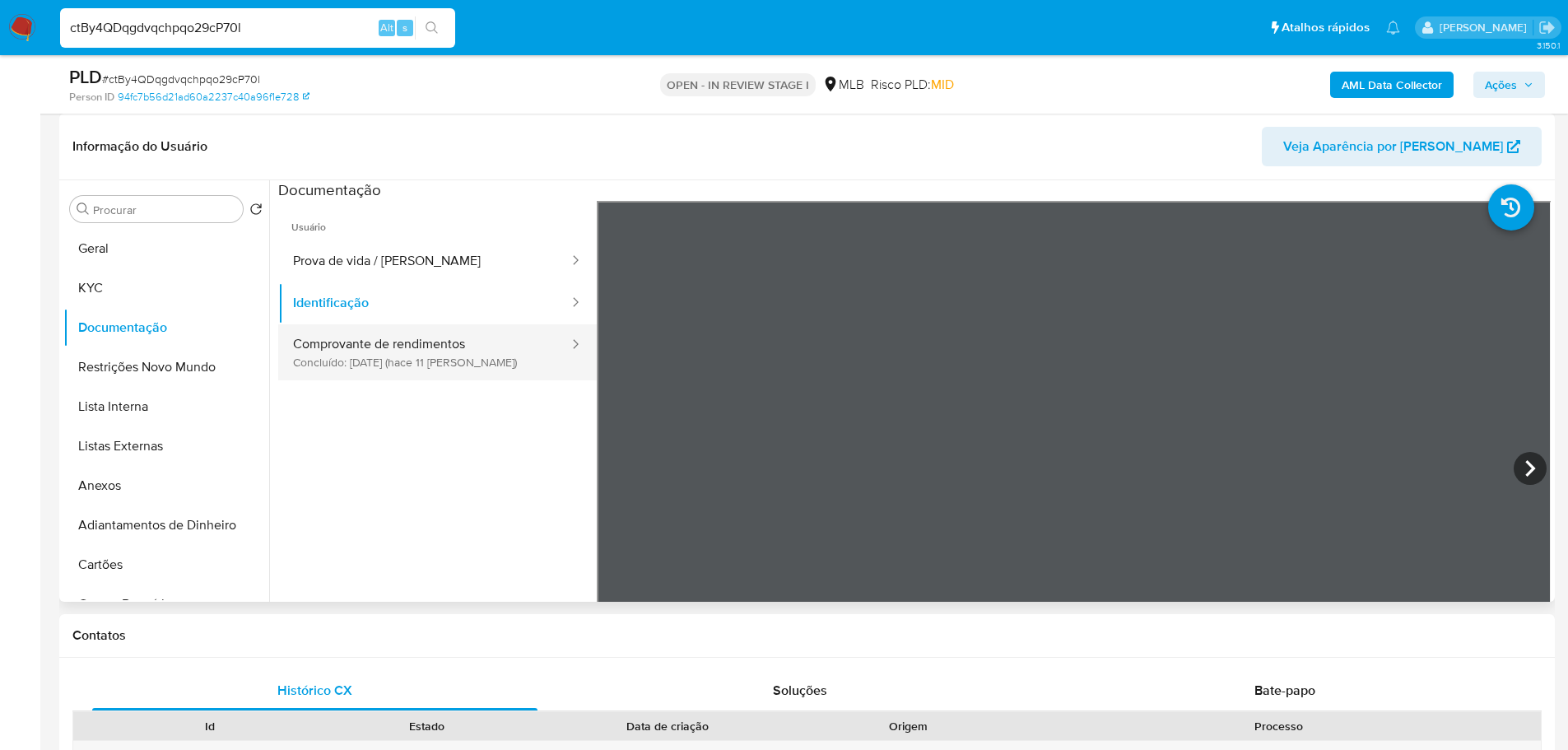
click at [417, 379] on button "Comprovante de rendimentos Concluído: [DATE] (hace 11 [PERSON_NAME])" at bounding box center [423, 352] width 292 height 56
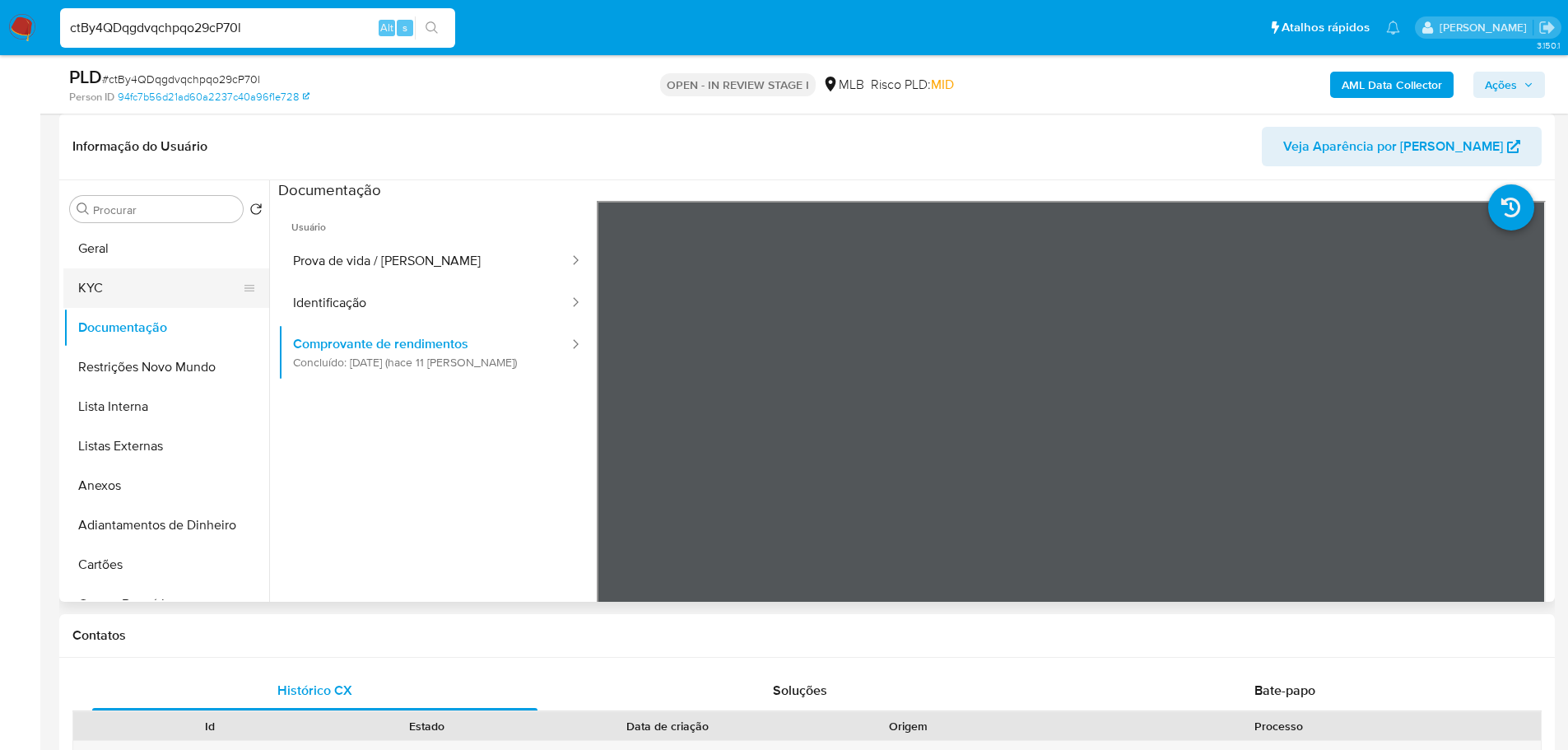
click at [113, 294] on button "KYC" at bounding box center [160, 288] width 193 height 39
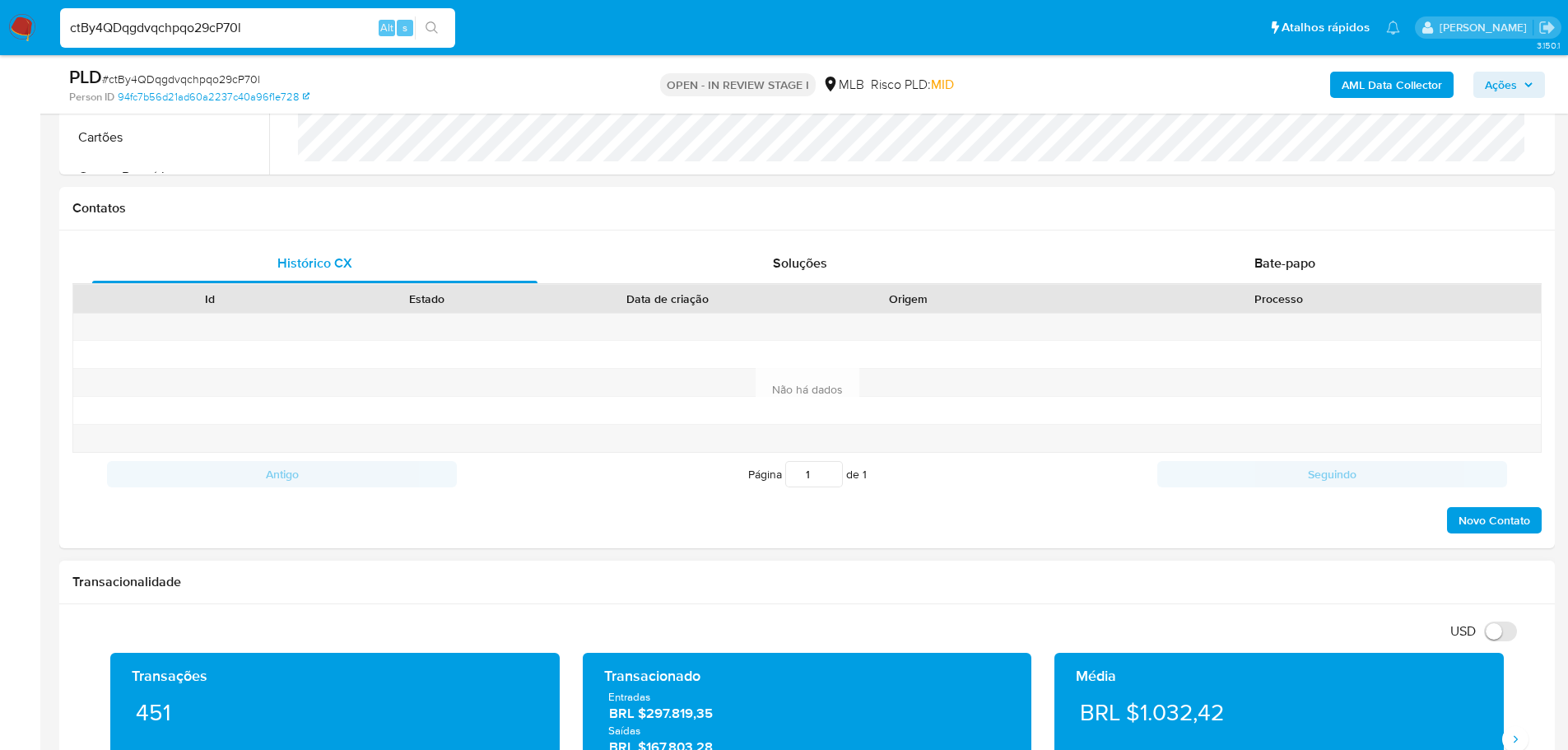
scroll to position [823, 0]
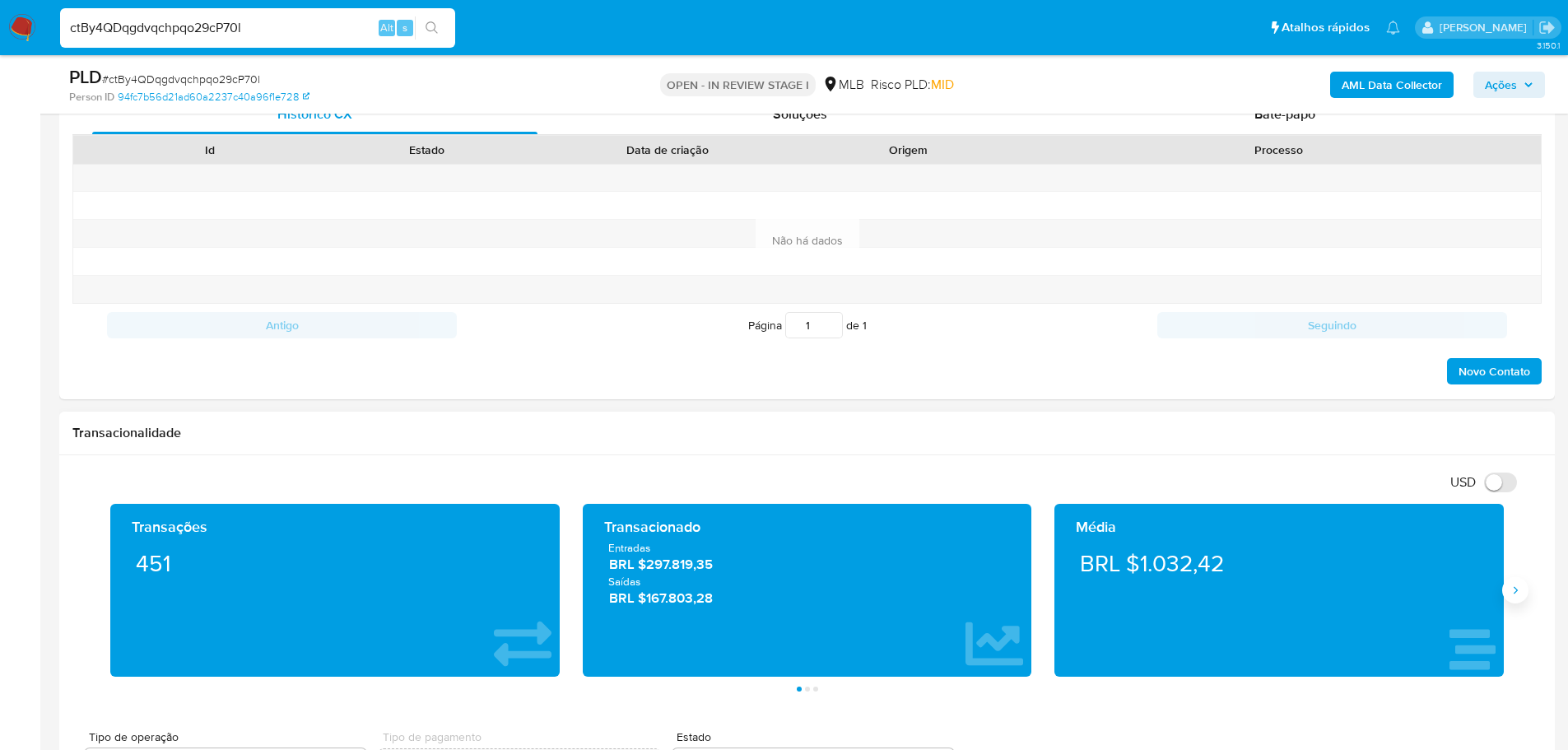
click at [1516, 594] on icon "Siguiente" at bounding box center [1514, 590] width 13 height 13
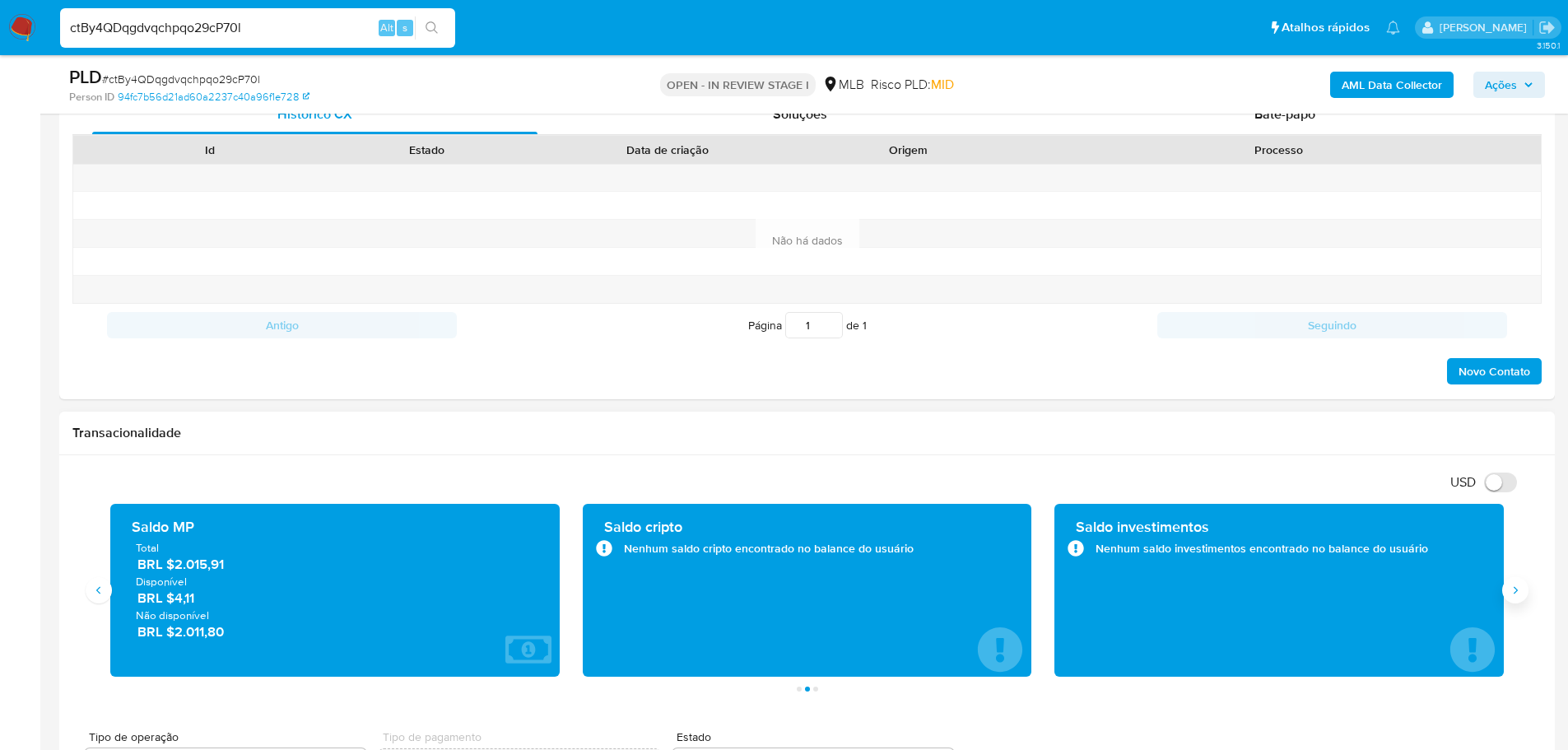
click at [1516, 594] on icon "Siguiente" at bounding box center [1514, 590] width 13 height 13
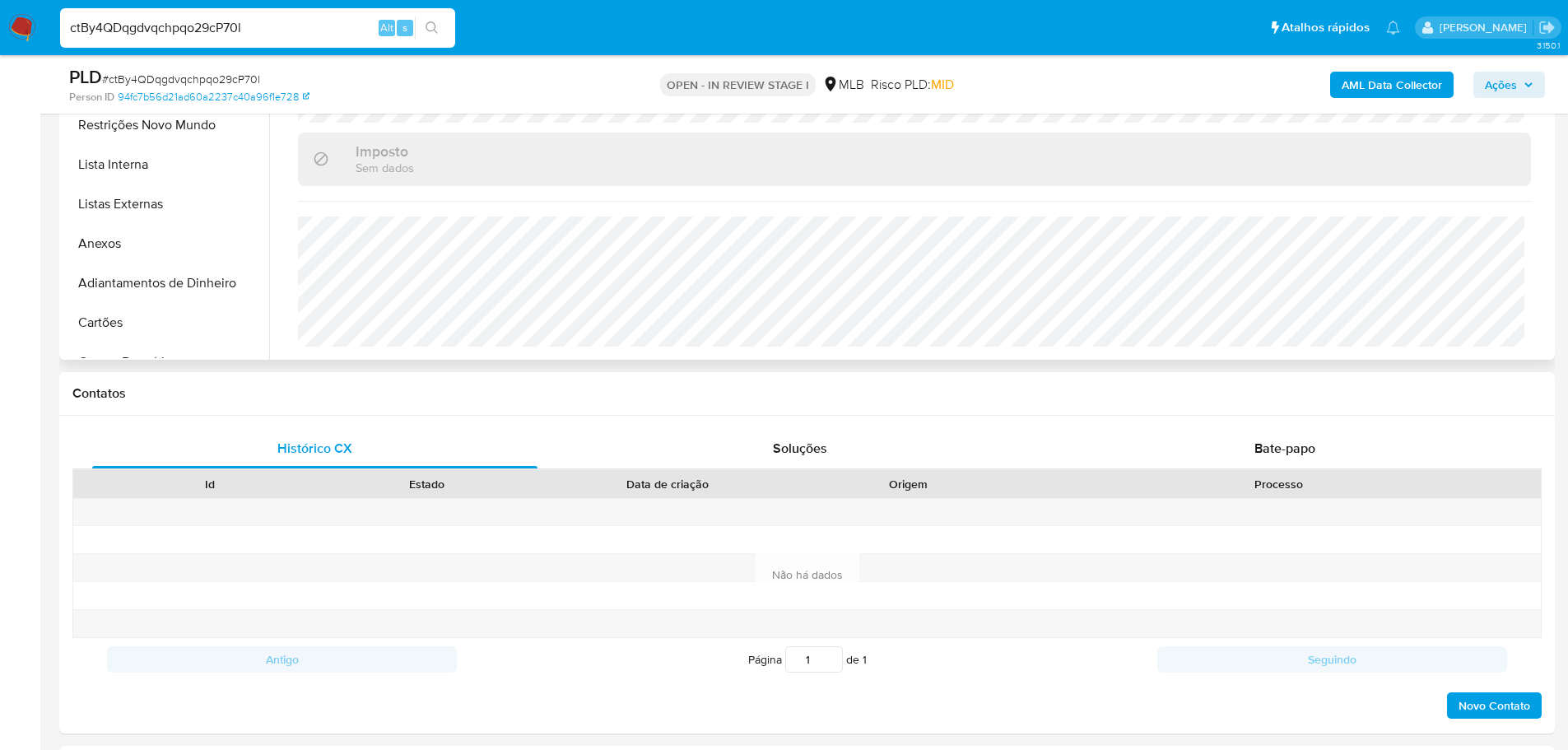
scroll to position [247, 0]
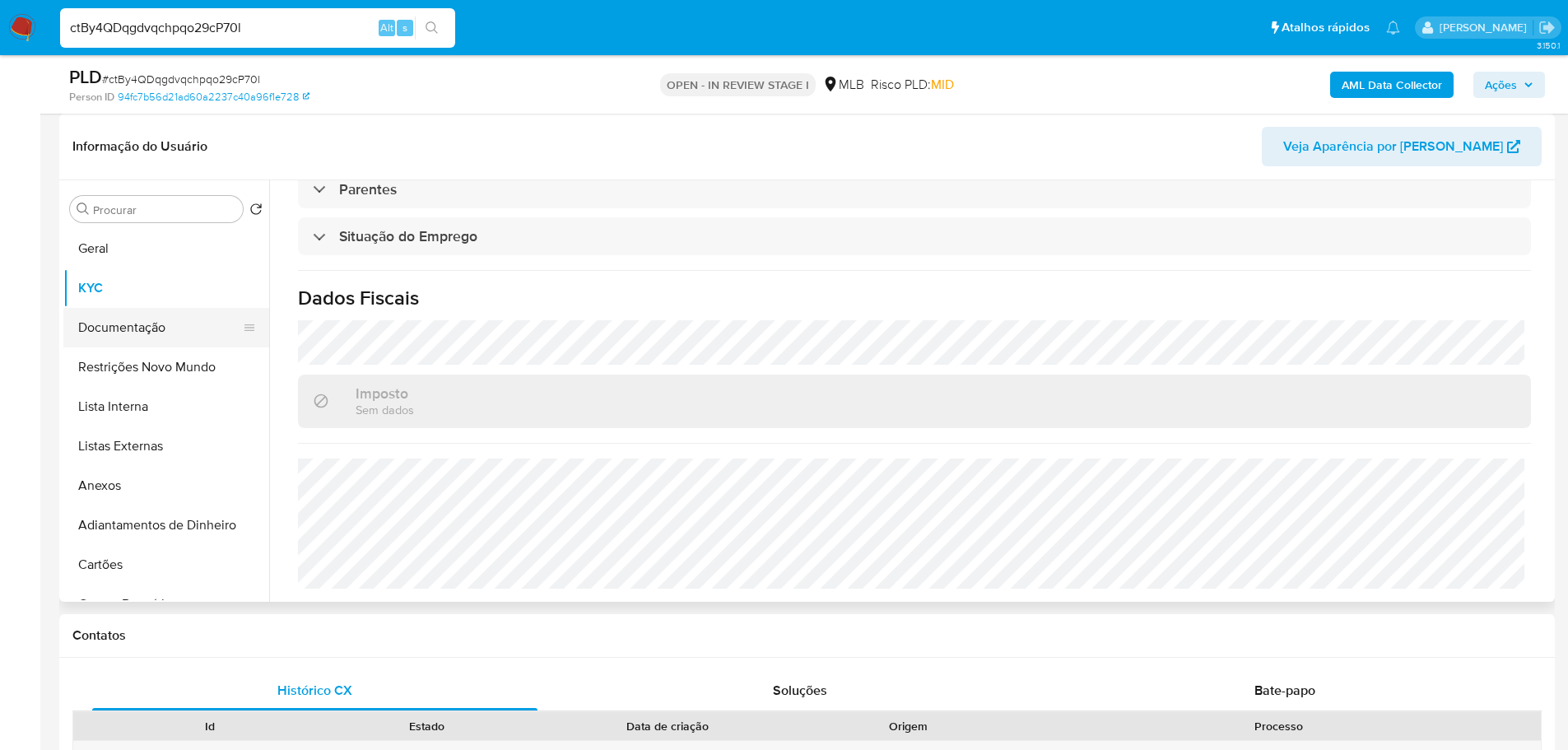
click at [163, 314] on button "Documentação" at bounding box center [160, 327] width 193 height 39
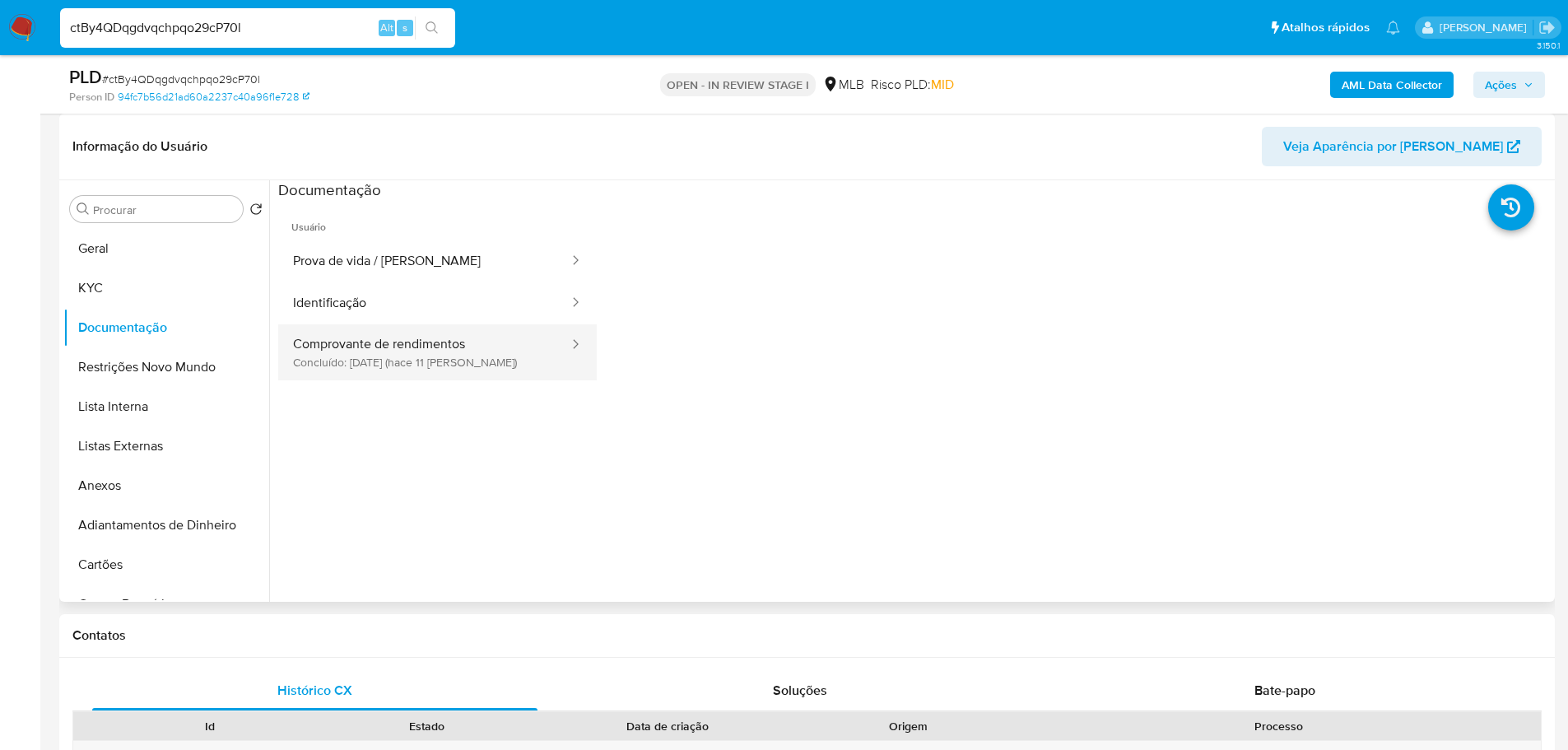
click at [429, 350] on button "Comprovante de rendimentos Concluído: [DATE] (hace 11 [PERSON_NAME])" at bounding box center [423, 352] width 292 height 56
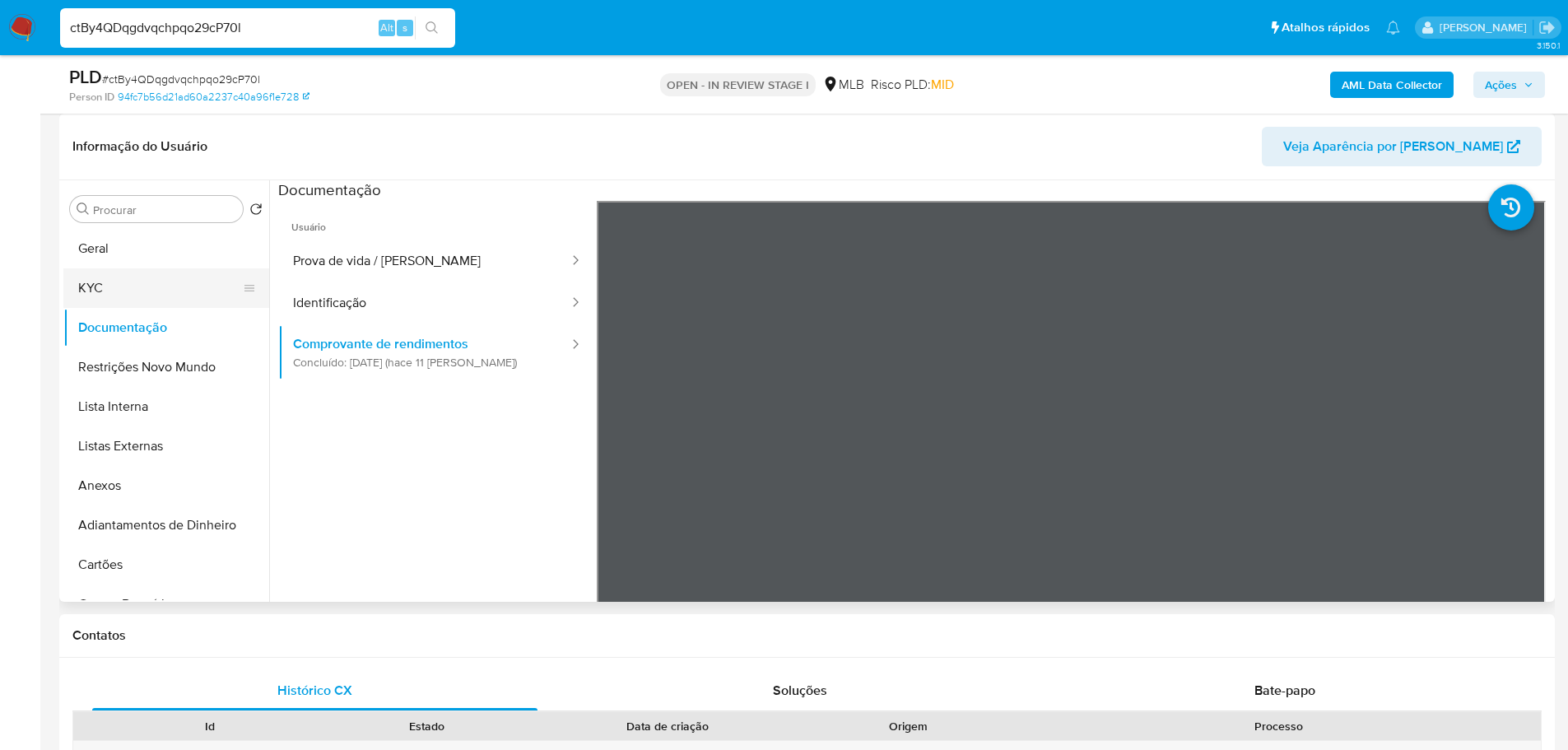
click at [121, 289] on button "KYC" at bounding box center [160, 288] width 193 height 39
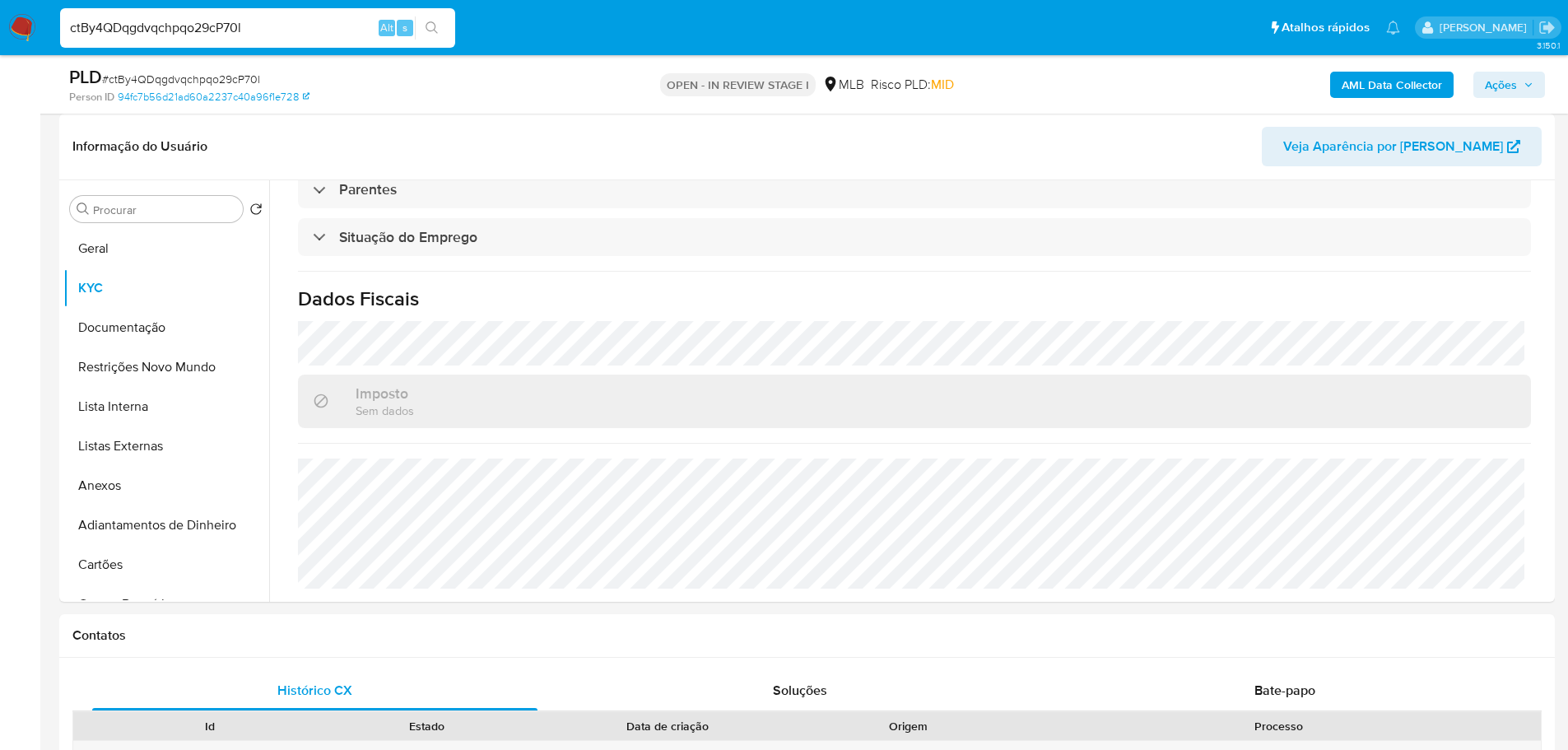
scroll to position [686, 0]
click at [113, 232] on button "Geral" at bounding box center [160, 249] width 193 height 39
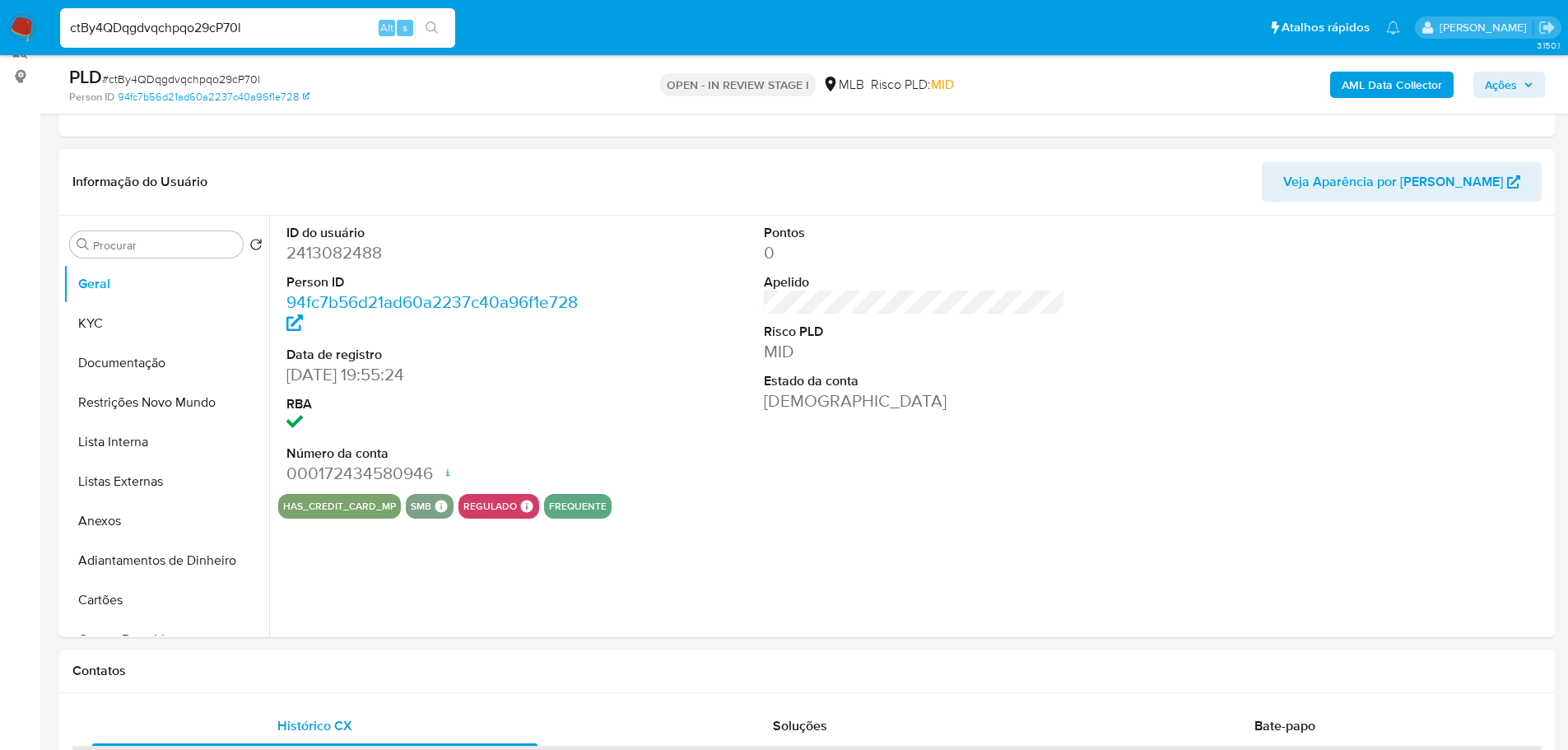
scroll to position [207, 0]
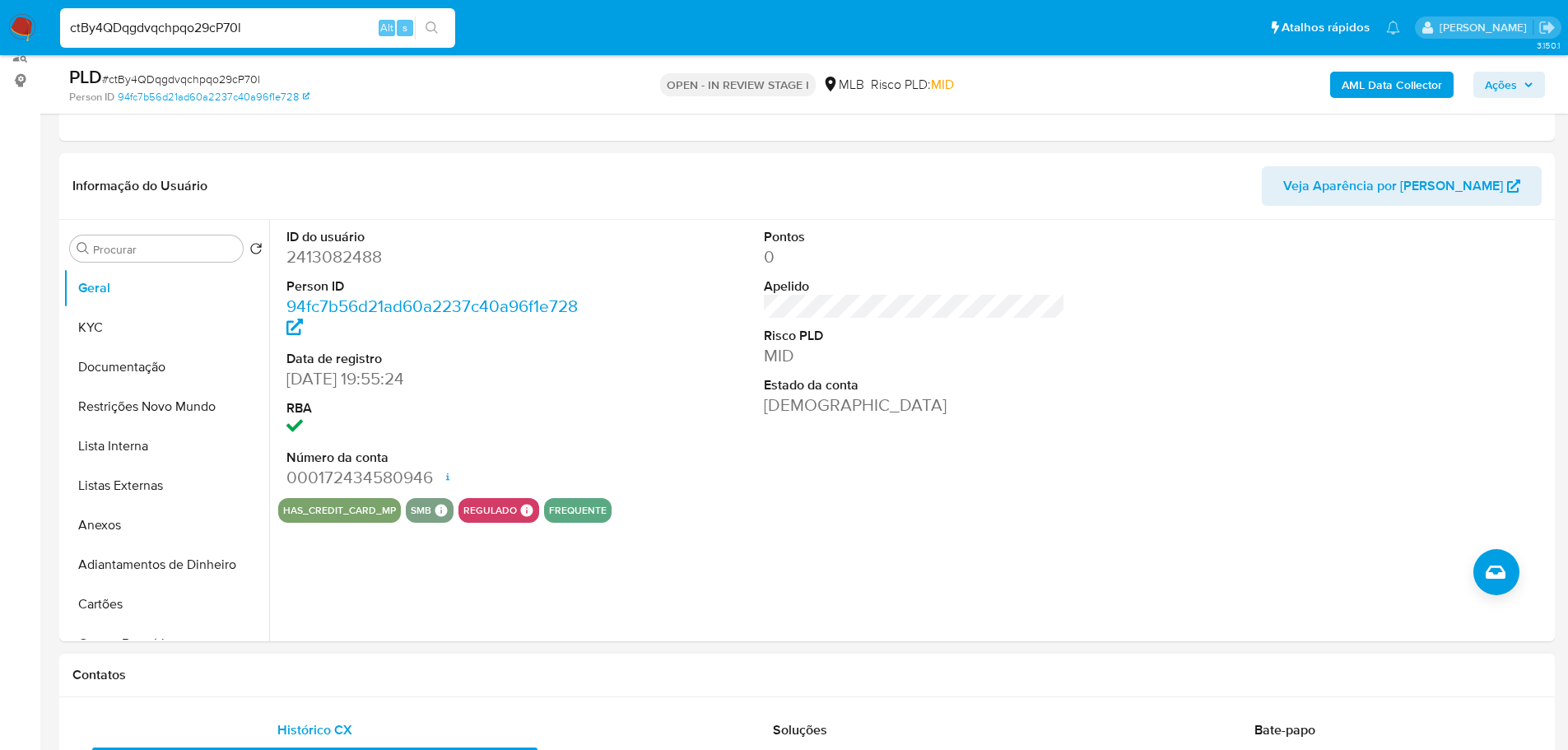
drag, startPoint x: 432, startPoint y: 688, endPoint x: 419, endPoint y: 687, distance: 13.0
click at [432, 688] on div "Contatos" at bounding box center [807, 675] width 1496 height 44
click at [84, 318] on button "KYC" at bounding box center [160, 327] width 193 height 39
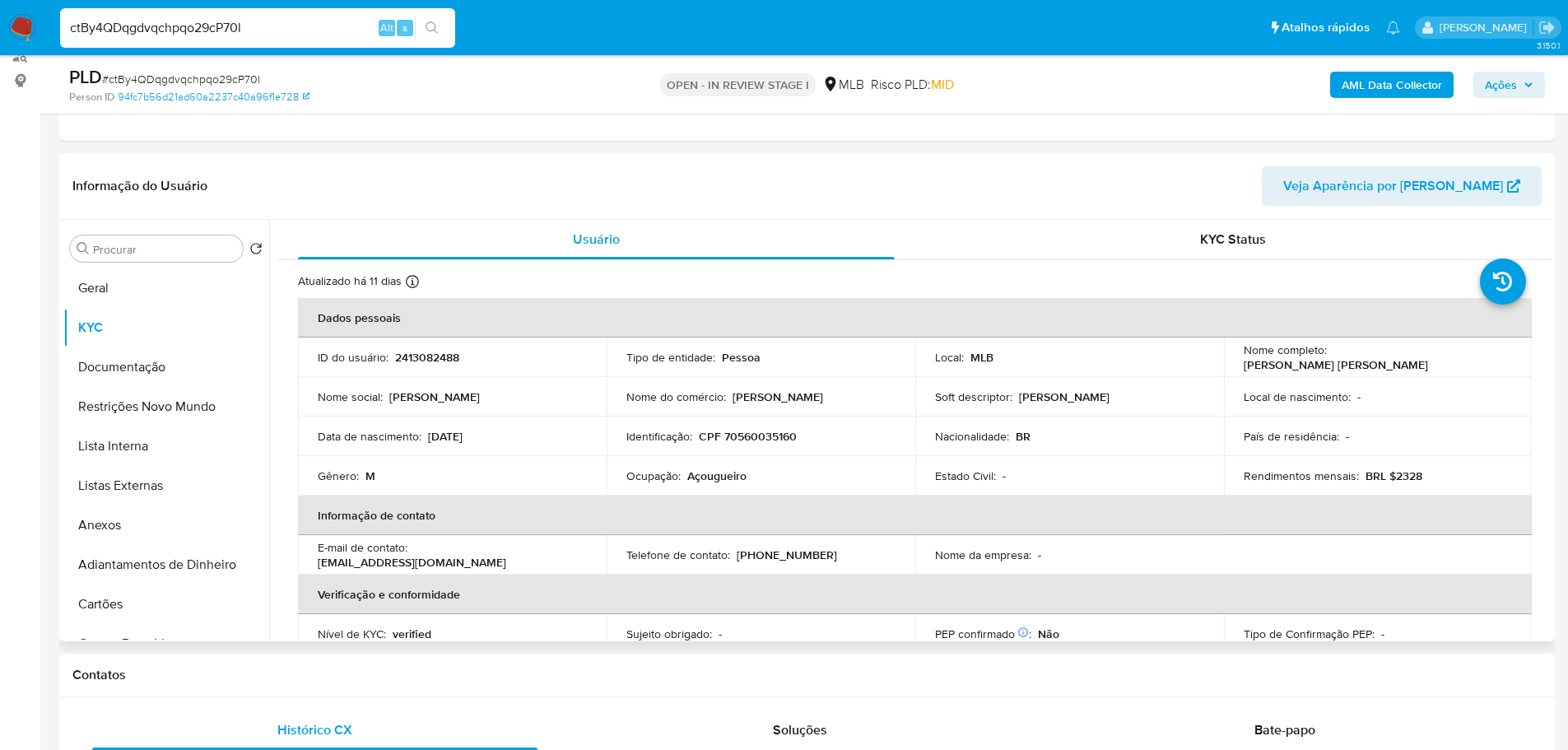
scroll to position [11, 0]
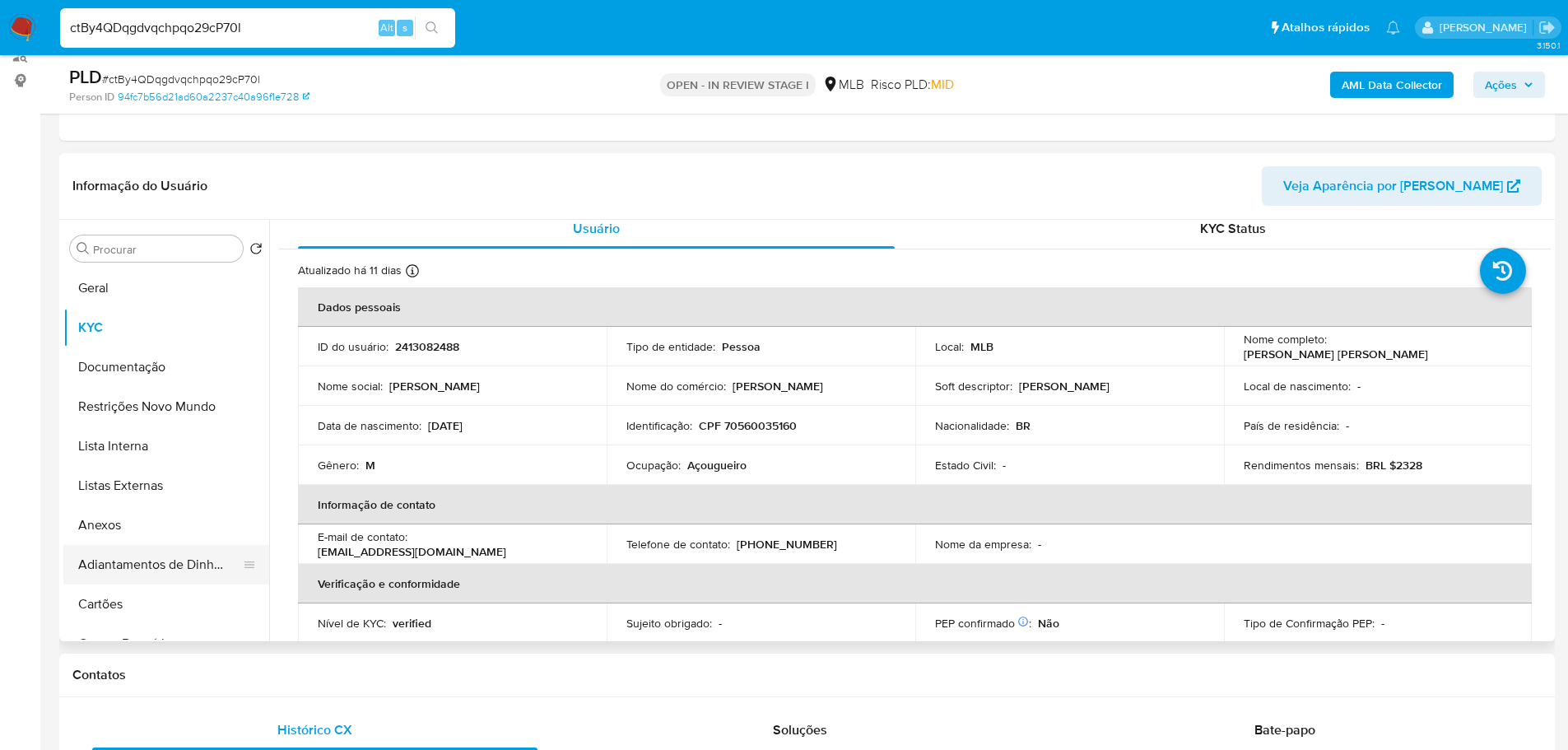
drag, startPoint x: 318, startPoint y: 693, endPoint x: 228, endPoint y: 575, distance: 148.4
click at [315, 692] on div "Contatos" at bounding box center [807, 675] width 1496 height 44
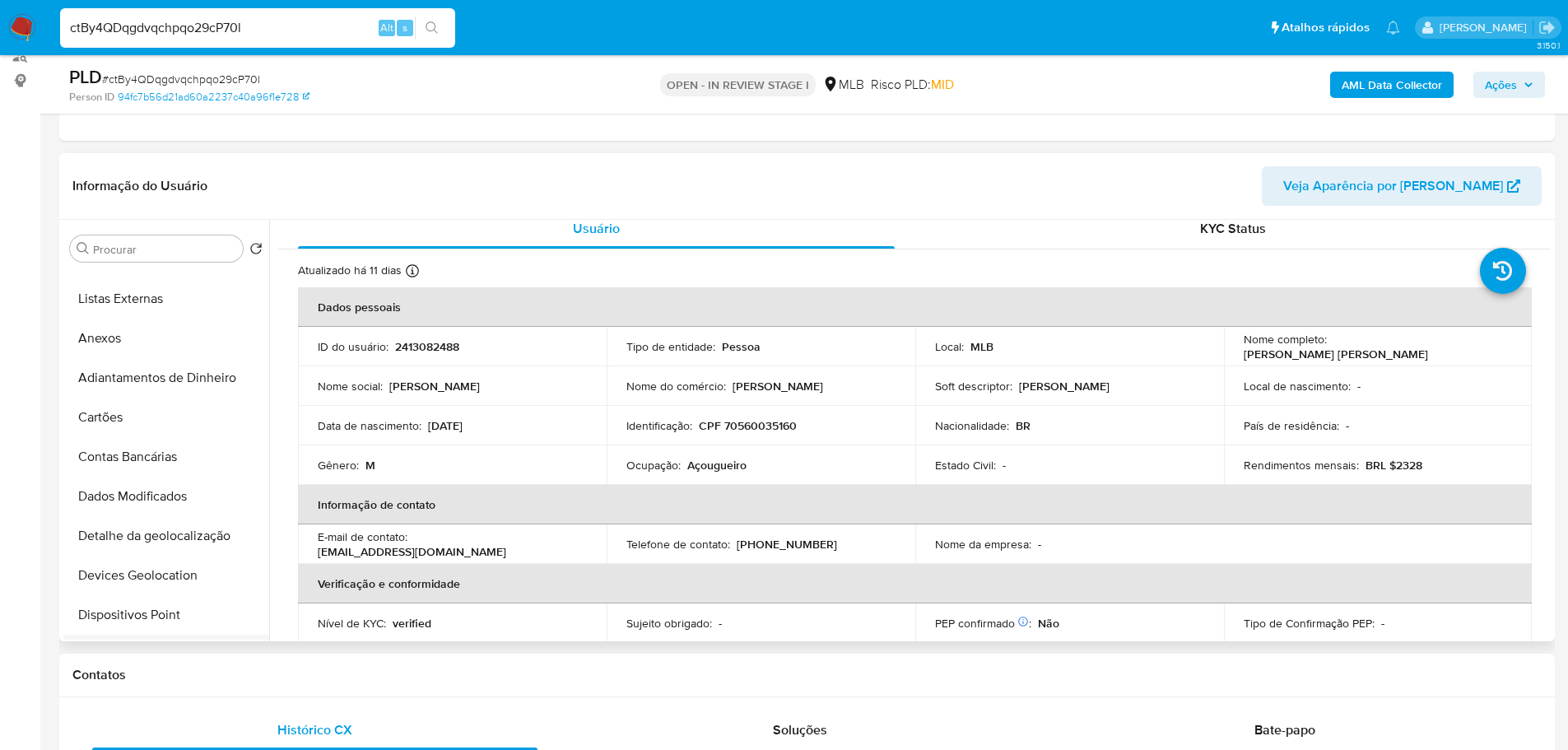
scroll to position [412, 0]
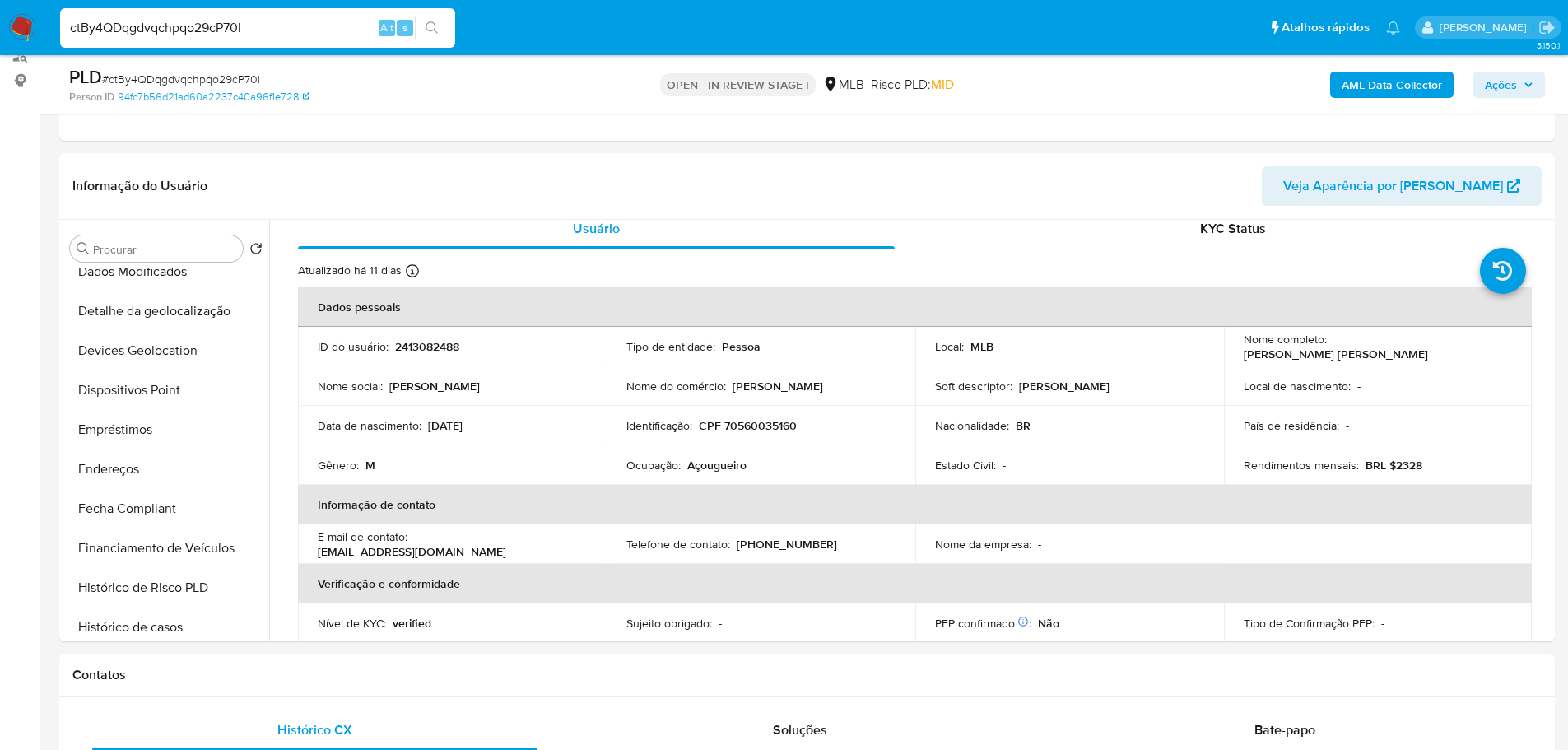
drag, startPoint x: 142, startPoint y: 474, endPoint x: 30, endPoint y: 474, distance: 112.0
click at [141, 474] on button "Endereços" at bounding box center [166, 469] width 205 height 39
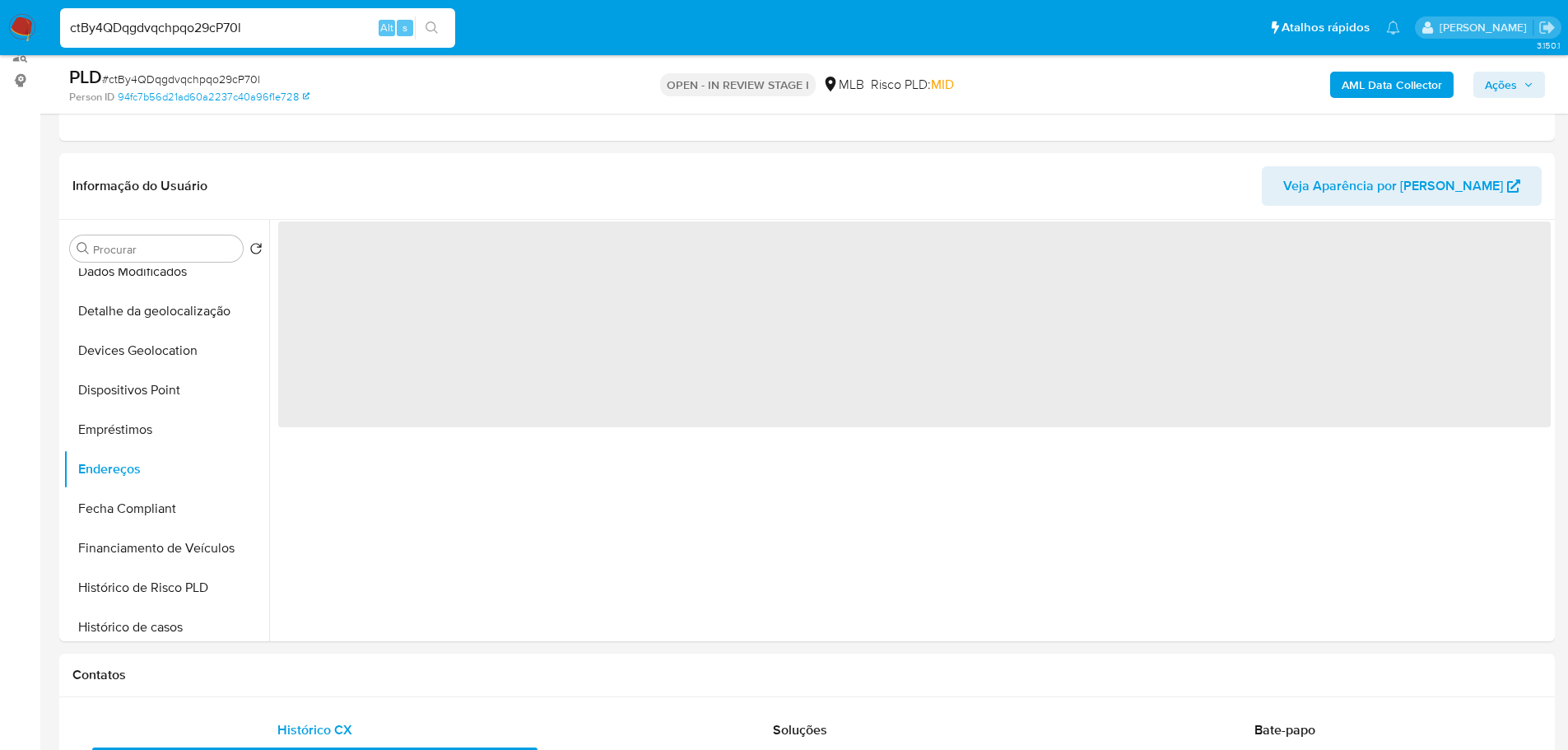
scroll to position [0, 0]
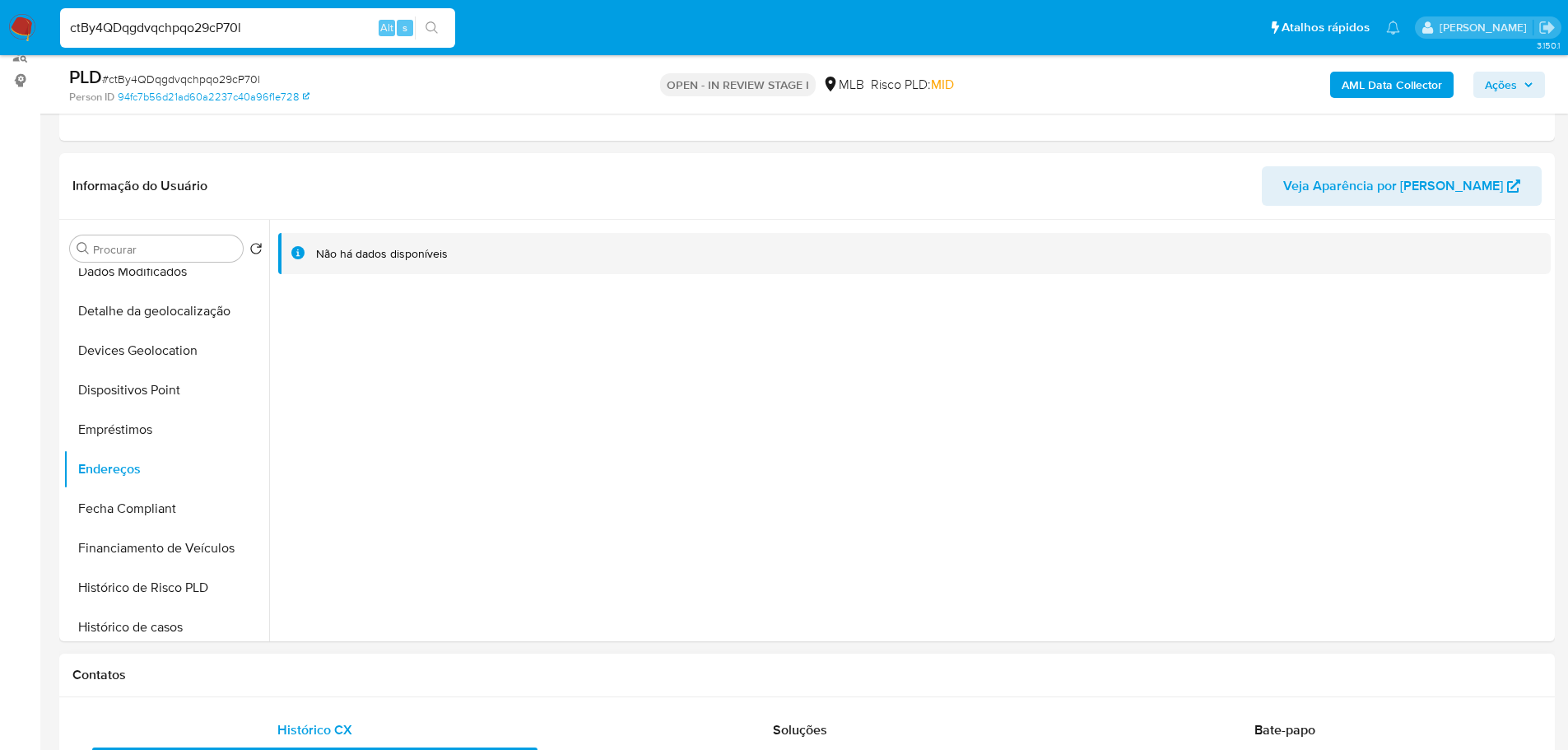
drag, startPoint x: 279, startPoint y: 672, endPoint x: 268, endPoint y: 671, distance: 11.0
click at [273, 673] on h1 "Contatos" at bounding box center [807, 675] width 1469 height 16
click at [164, 312] on button "Detalhe da geolocalização" at bounding box center [160, 311] width 193 height 39
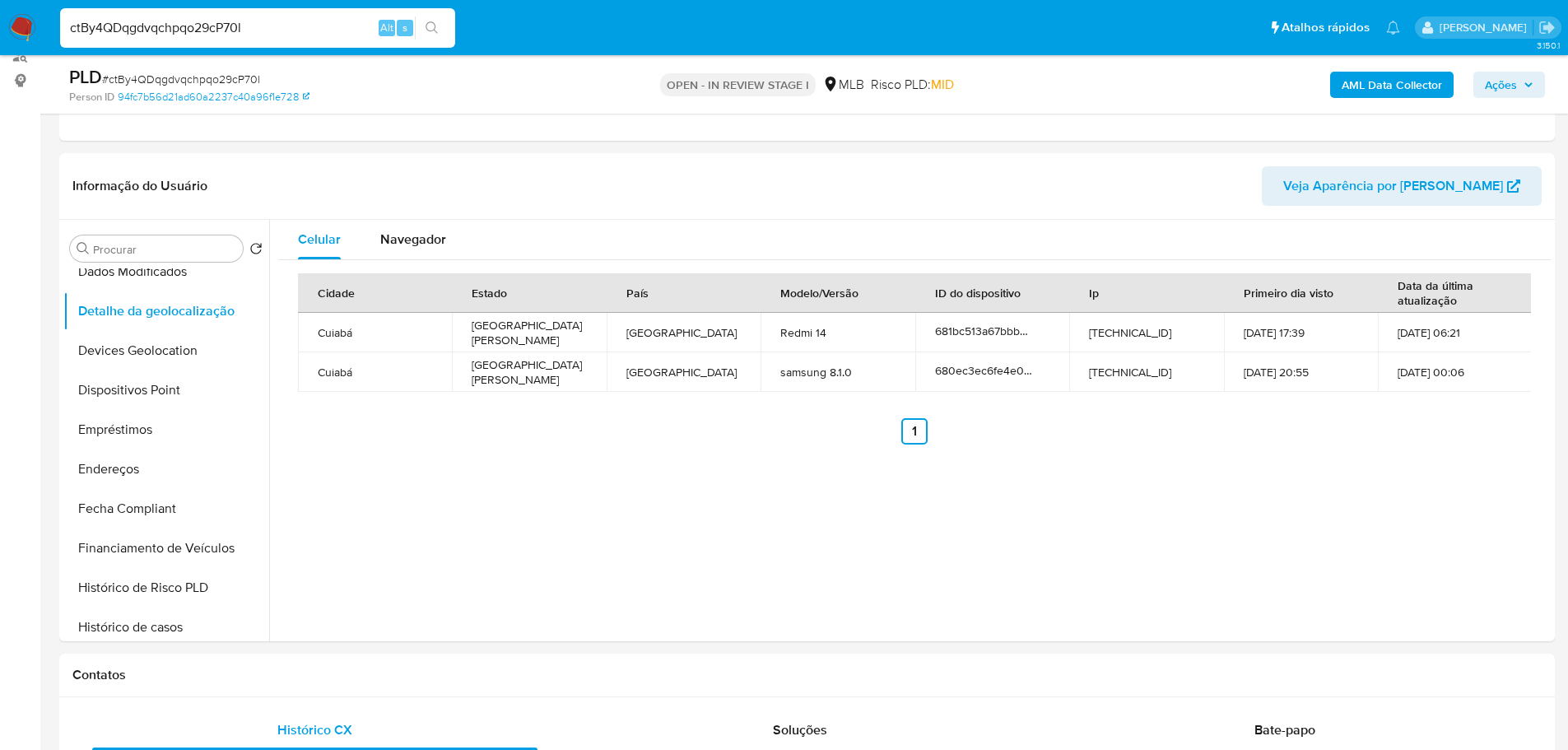
drag, startPoint x: 356, startPoint y: 681, endPoint x: 262, endPoint y: 644, distance: 101.0
click at [355, 680] on h1 "Contatos" at bounding box center [807, 675] width 1469 height 16
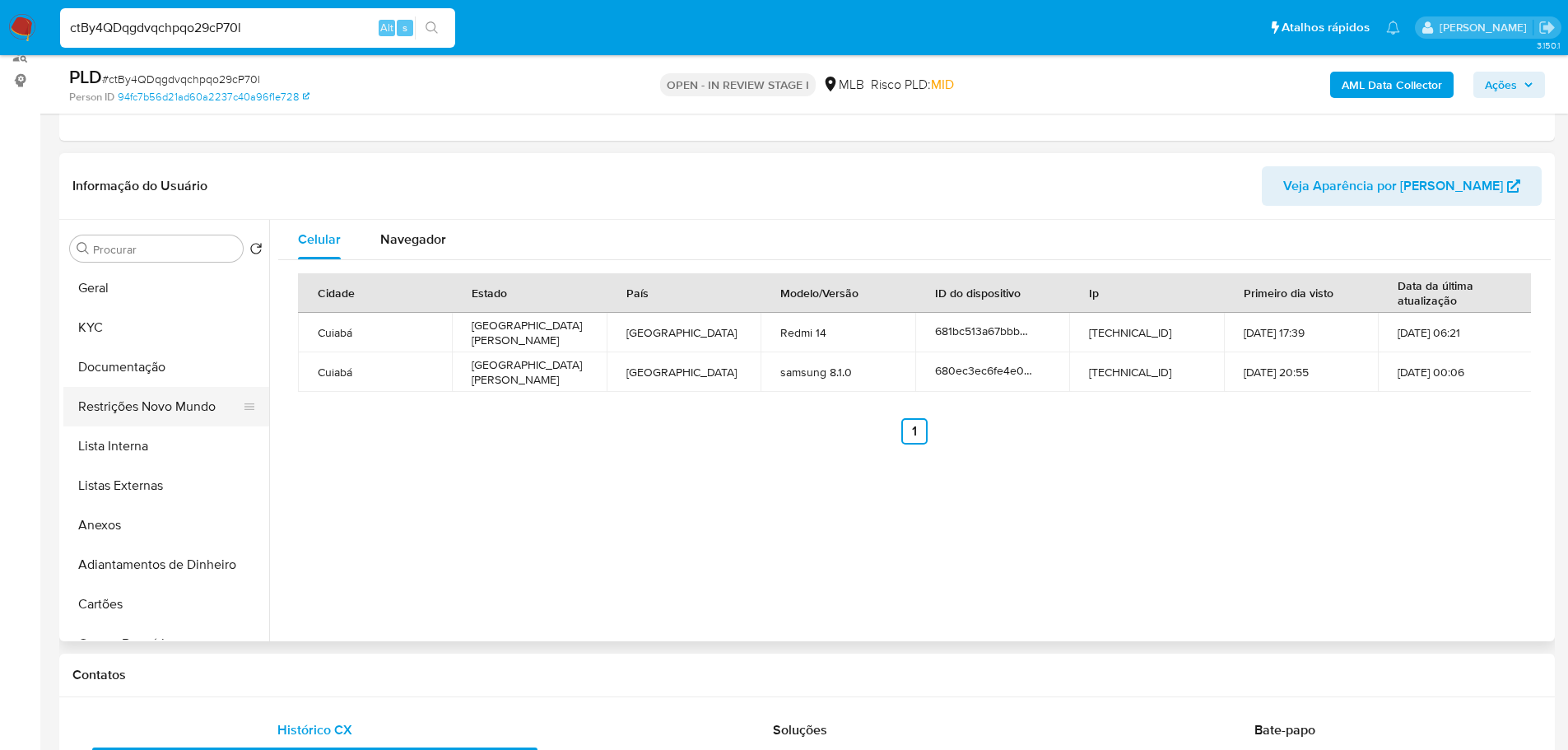
click at [182, 400] on button "Restrições Novo Mundo" at bounding box center [160, 407] width 193 height 39
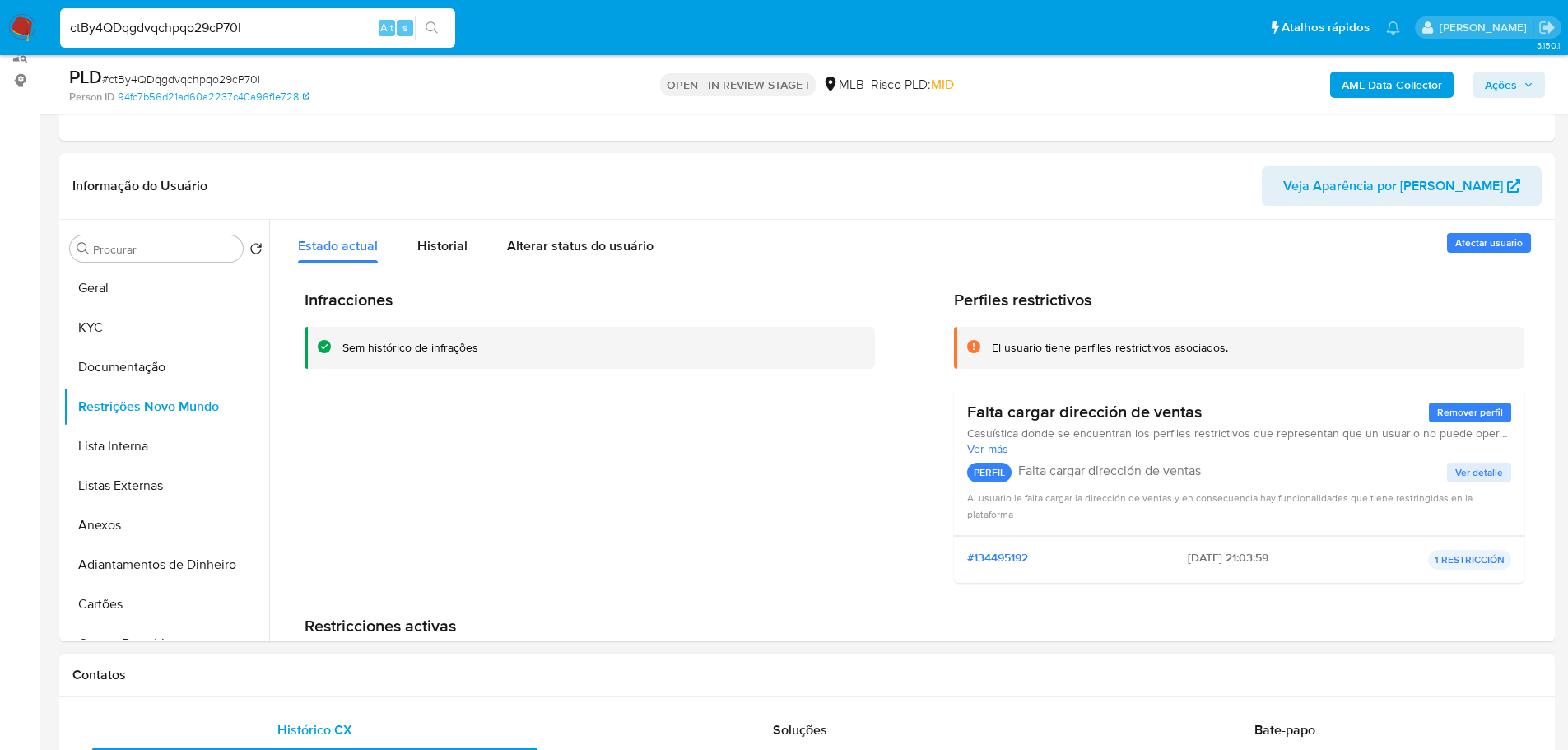
drag, startPoint x: 465, startPoint y: 675, endPoint x: 447, endPoint y: 670, distance: 18.7
click at [460, 676] on h1 "Contatos" at bounding box center [807, 675] width 1469 height 16
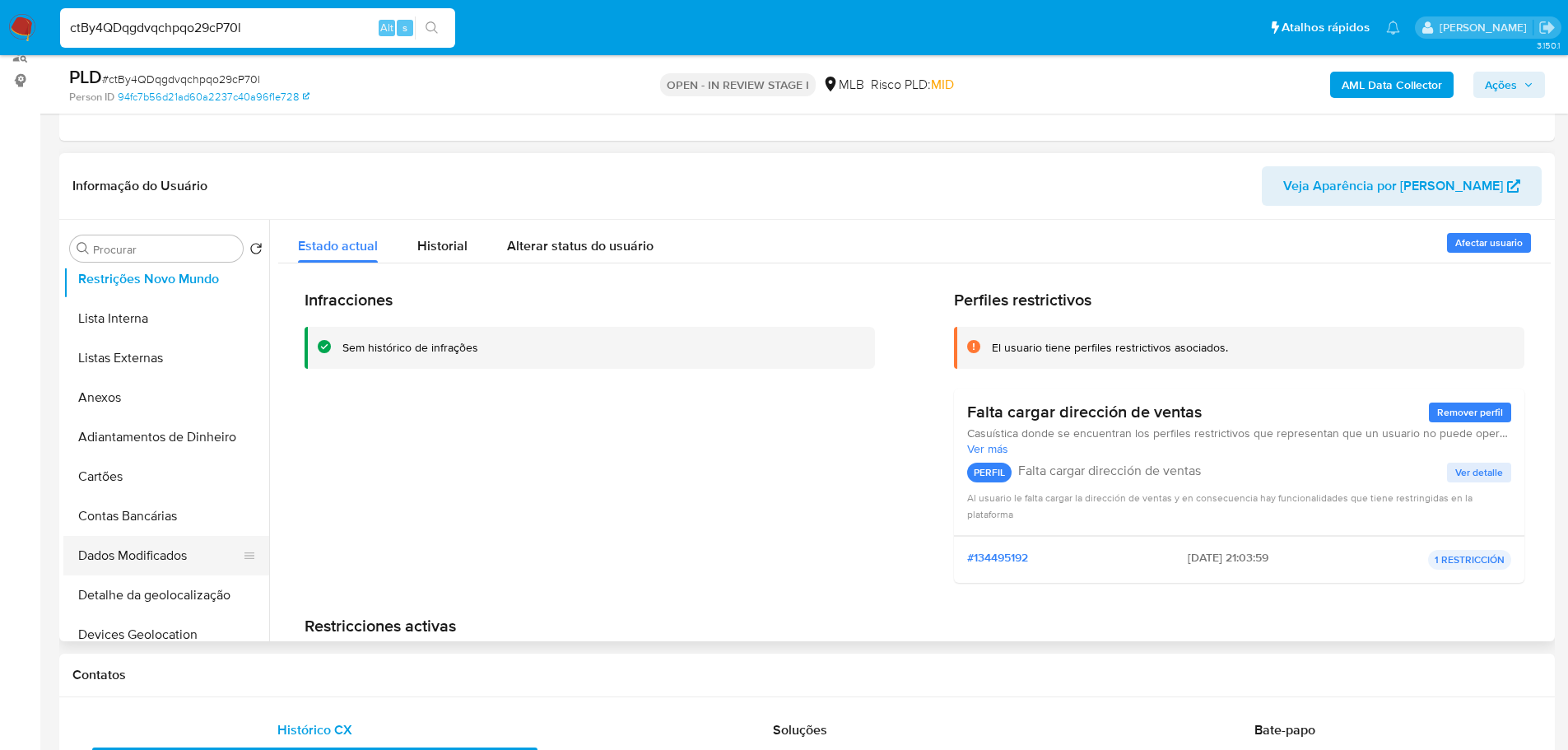
scroll to position [247, 0]
click at [161, 540] on button "Dispositivos Point" at bounding box center [160, 555] width 193 height 39
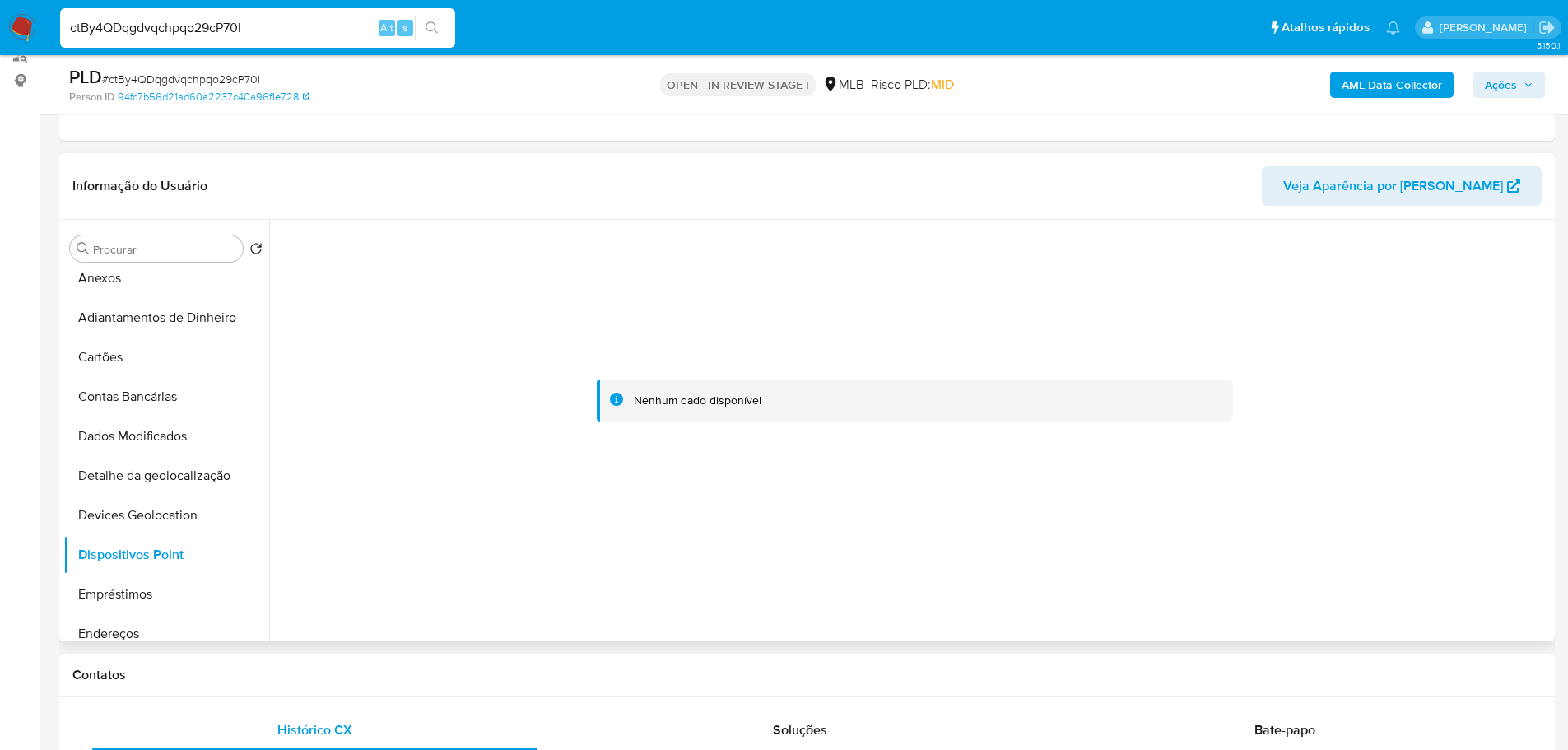
click at [1210, 518] on div at bounding box center [914, 400] width 1272 height 362
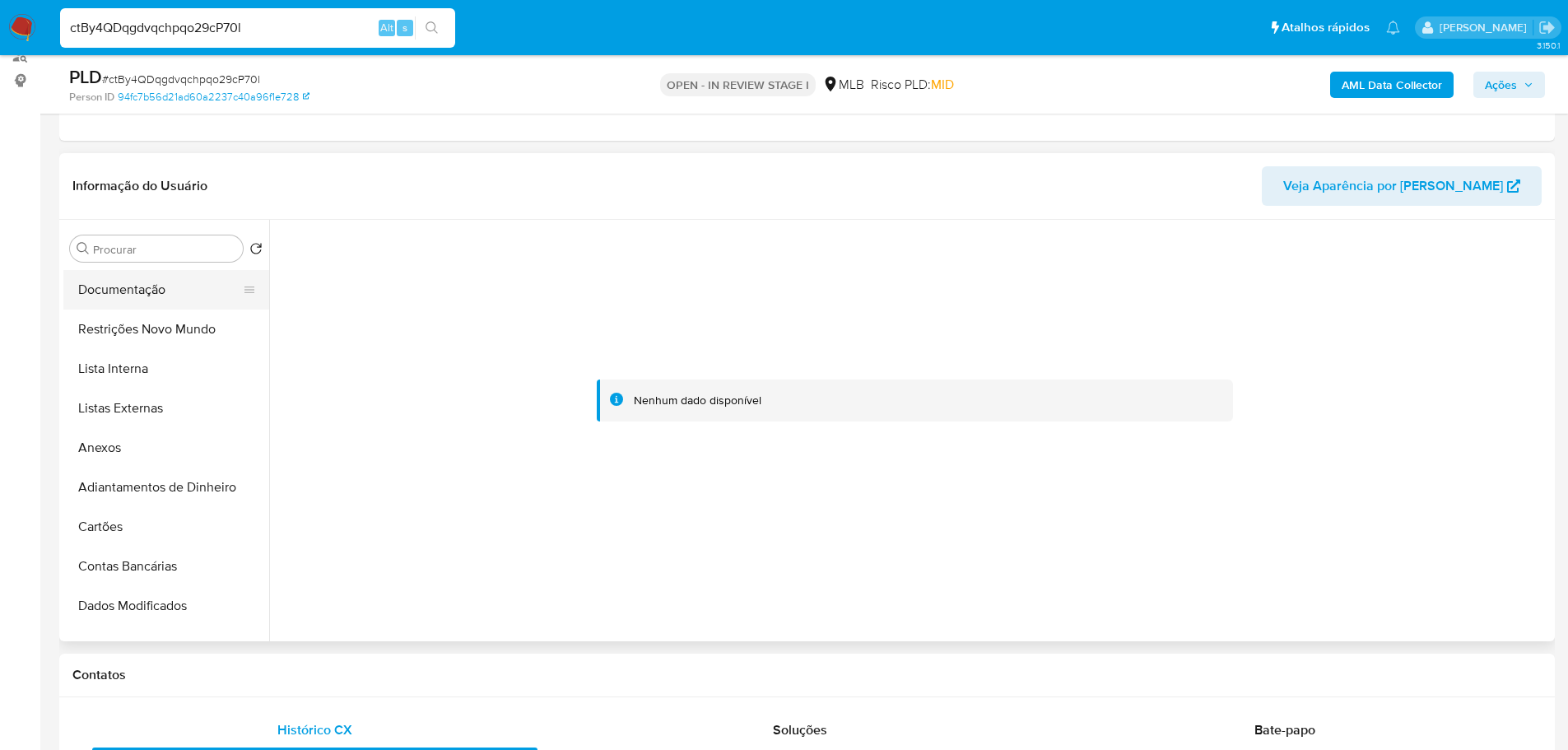
scroll to position [0, 0]
click at [119, 328] on button "KYC" at bounding box center [160, 327] width 193 height 39
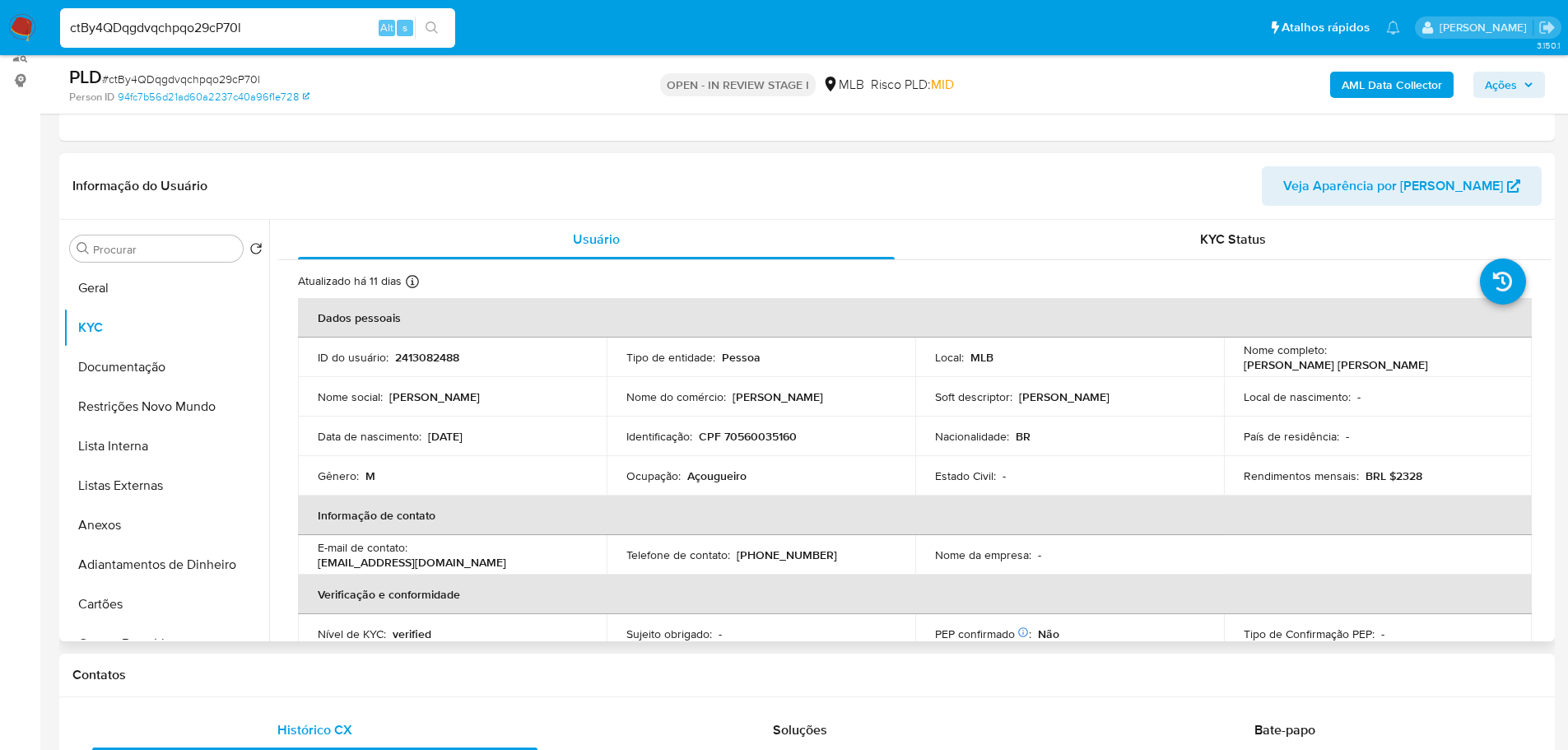
click at [759, 444] on td "Identificação : CPF 70560035160" at bounding box center [760, 436] width 308 height 39
click at [759, 442] on p "CPF 70560035160" at bounding box center [748, 436] width 98 height 15
copy p "70560035160"
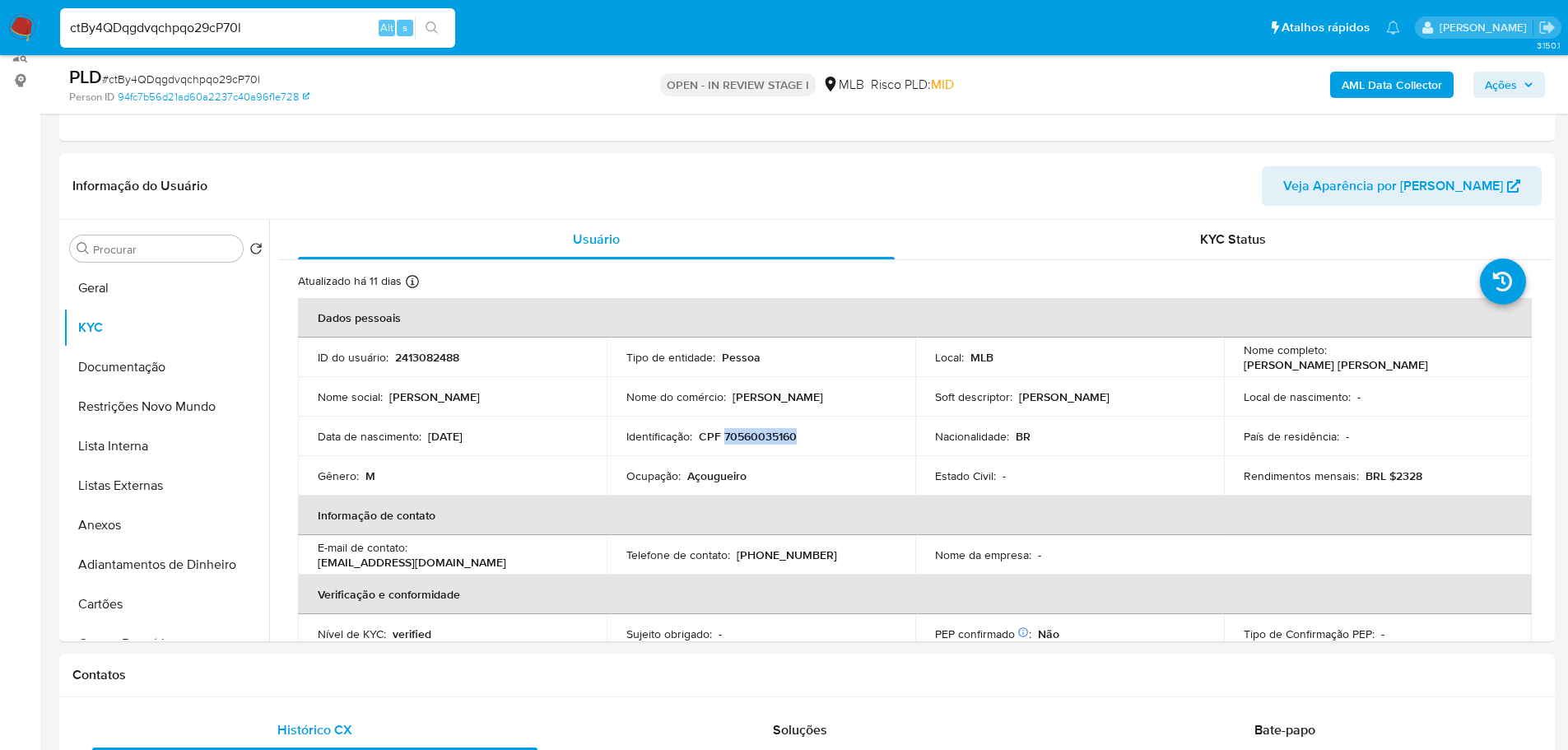
click at [1500, 85] on span "Ações" at bounding box center [1501, 84] width 32 height 26
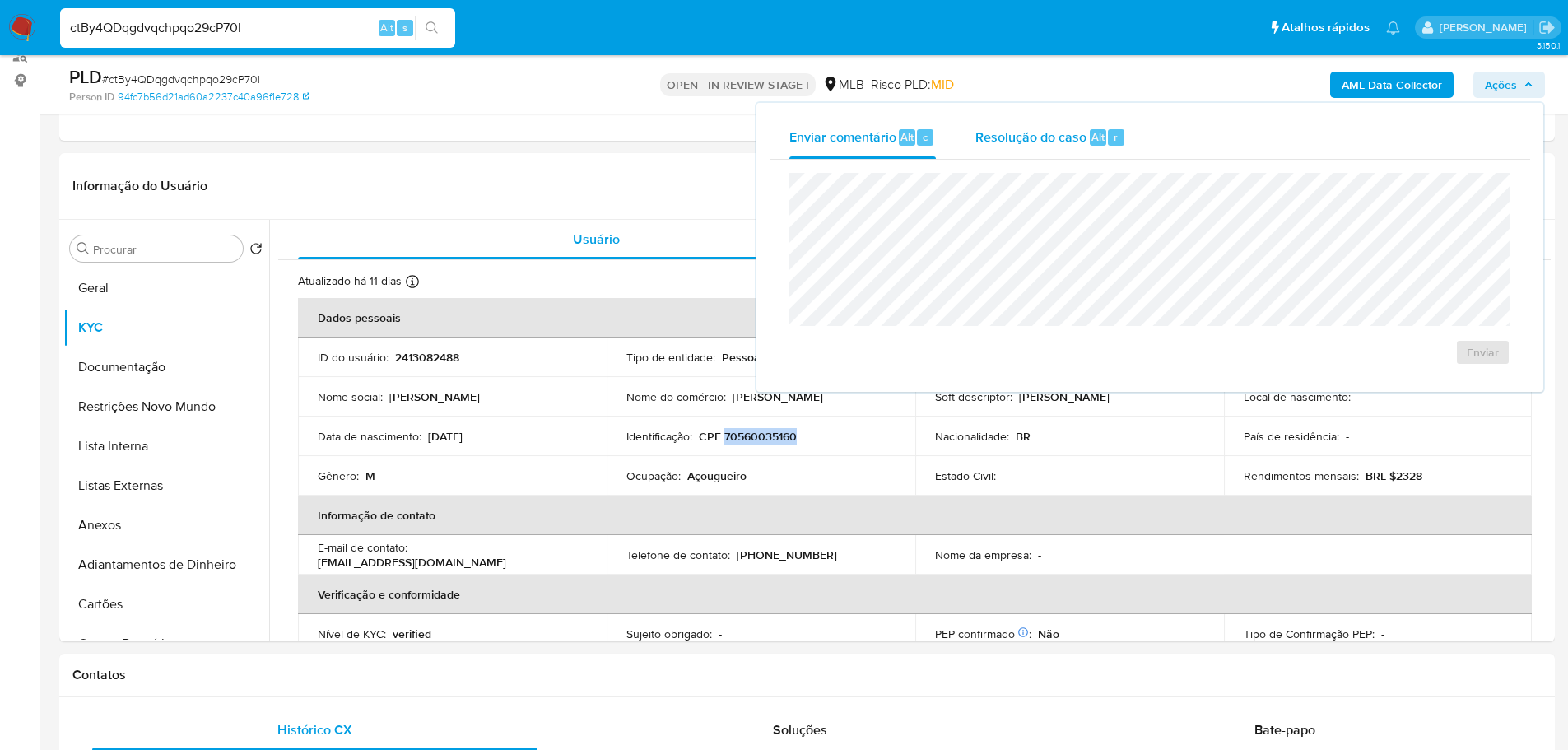
click at [1031, 136] on span "Resolução do caso" at bounding box center [1031, 136] width 111 height 19
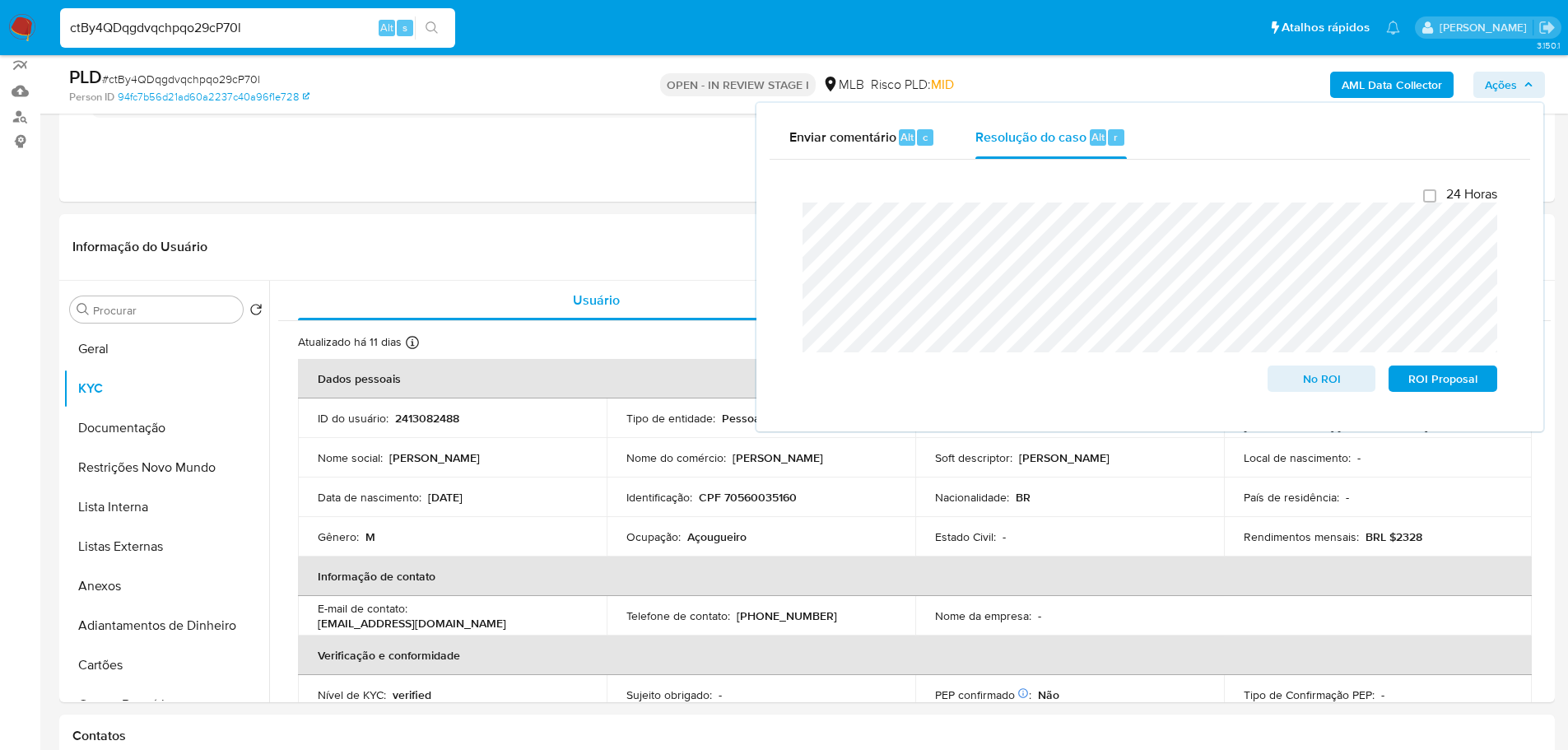
scroll to position [43, 0]
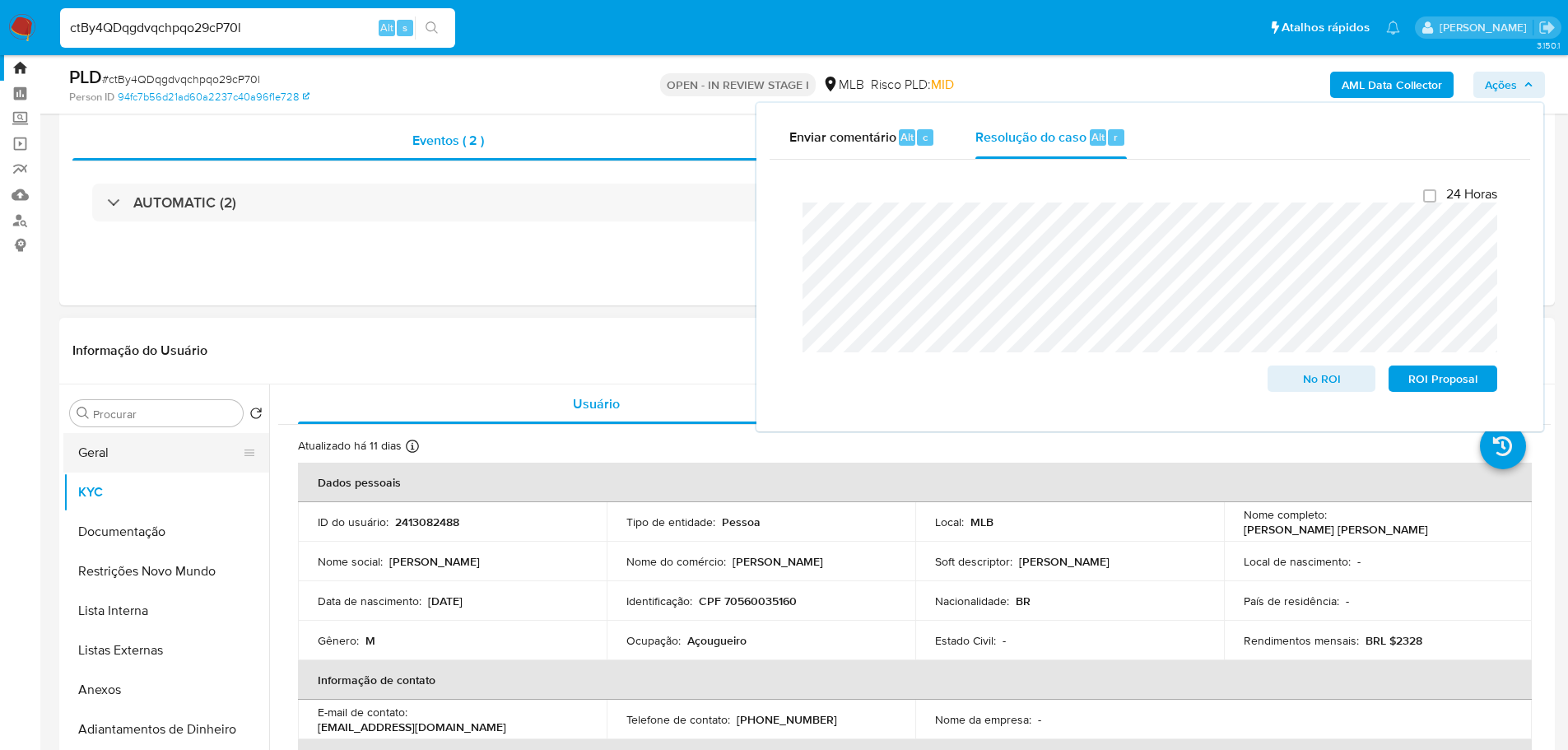
click at [147, 465] on button "Geral" at bounding box center [160, 453] width 193 height 39
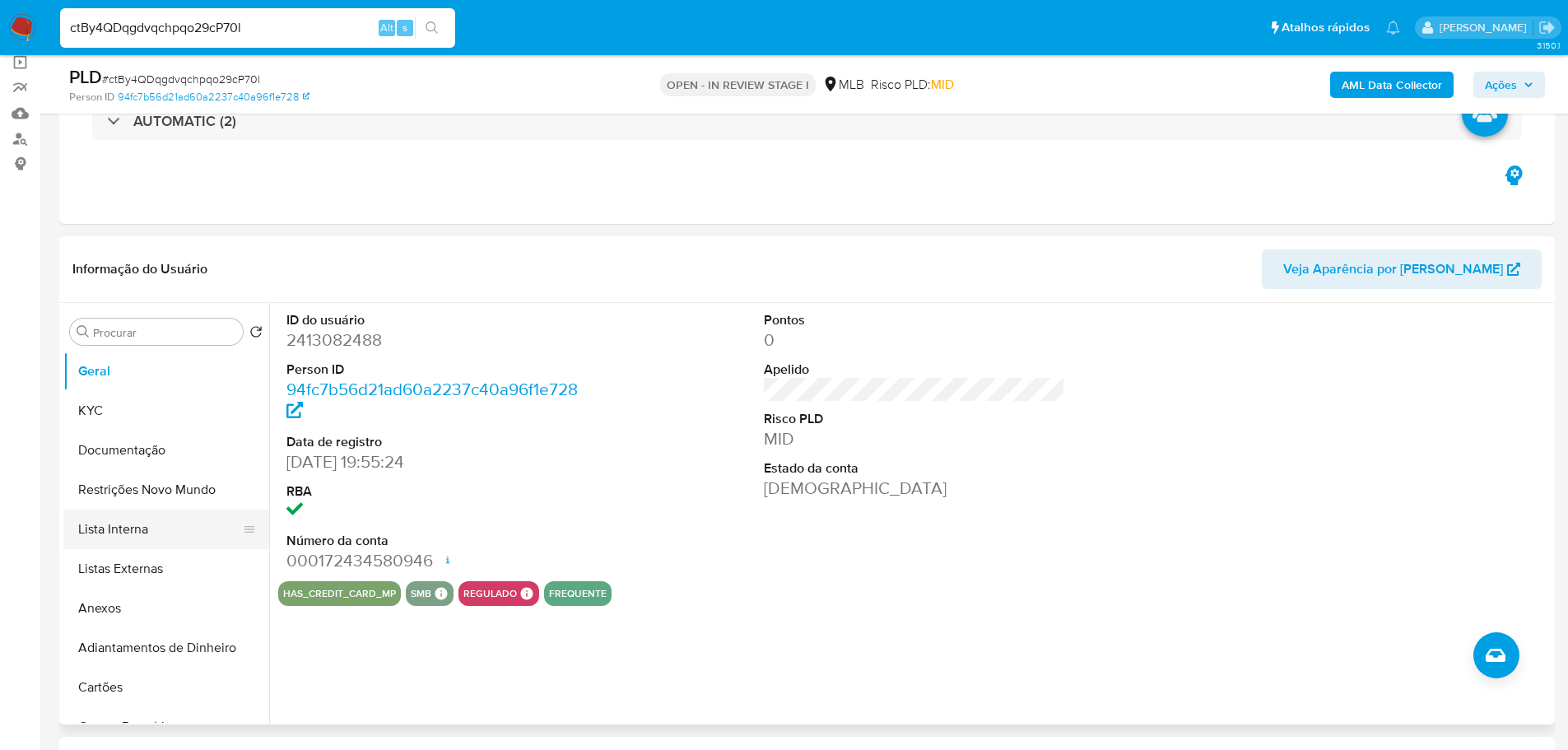
scroll to position [125, 0]
click at [139, 600] on button "Anexos" at bounding box center [160, 608] width 193 height 39
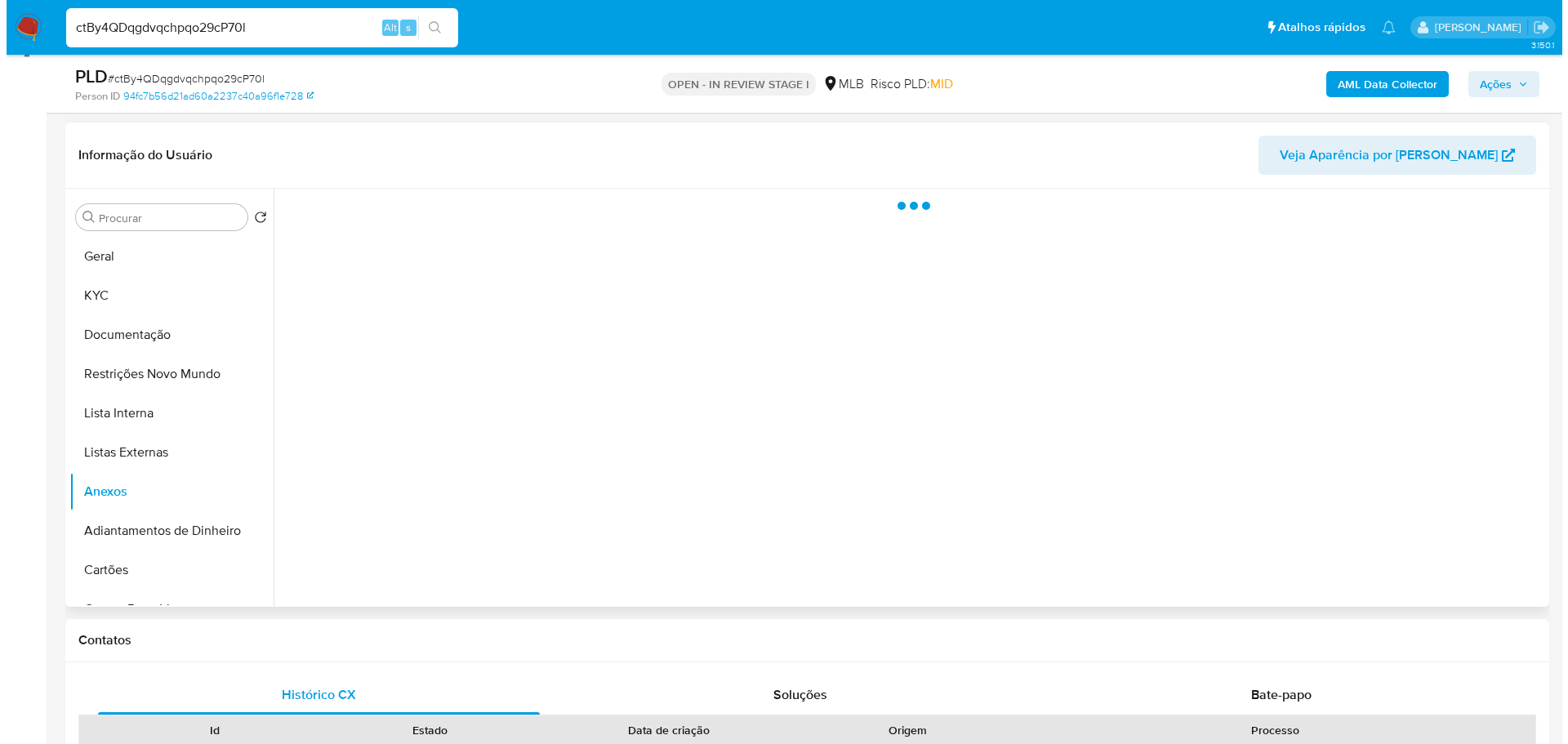
scroll to position [206, 0]
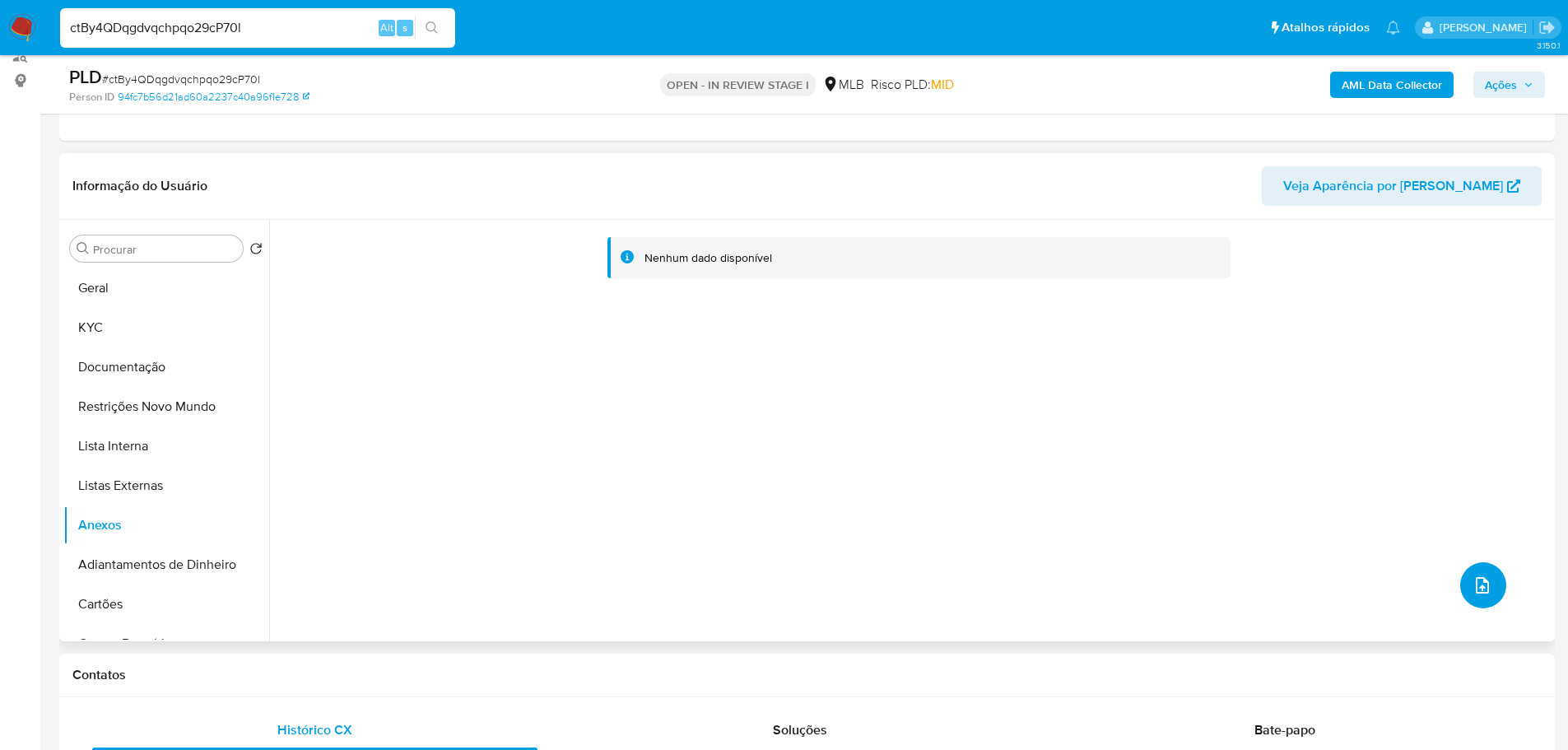
click at [1484, 588] on icon "upload-file" at bounding box center [1482, 586] width 20 height 20
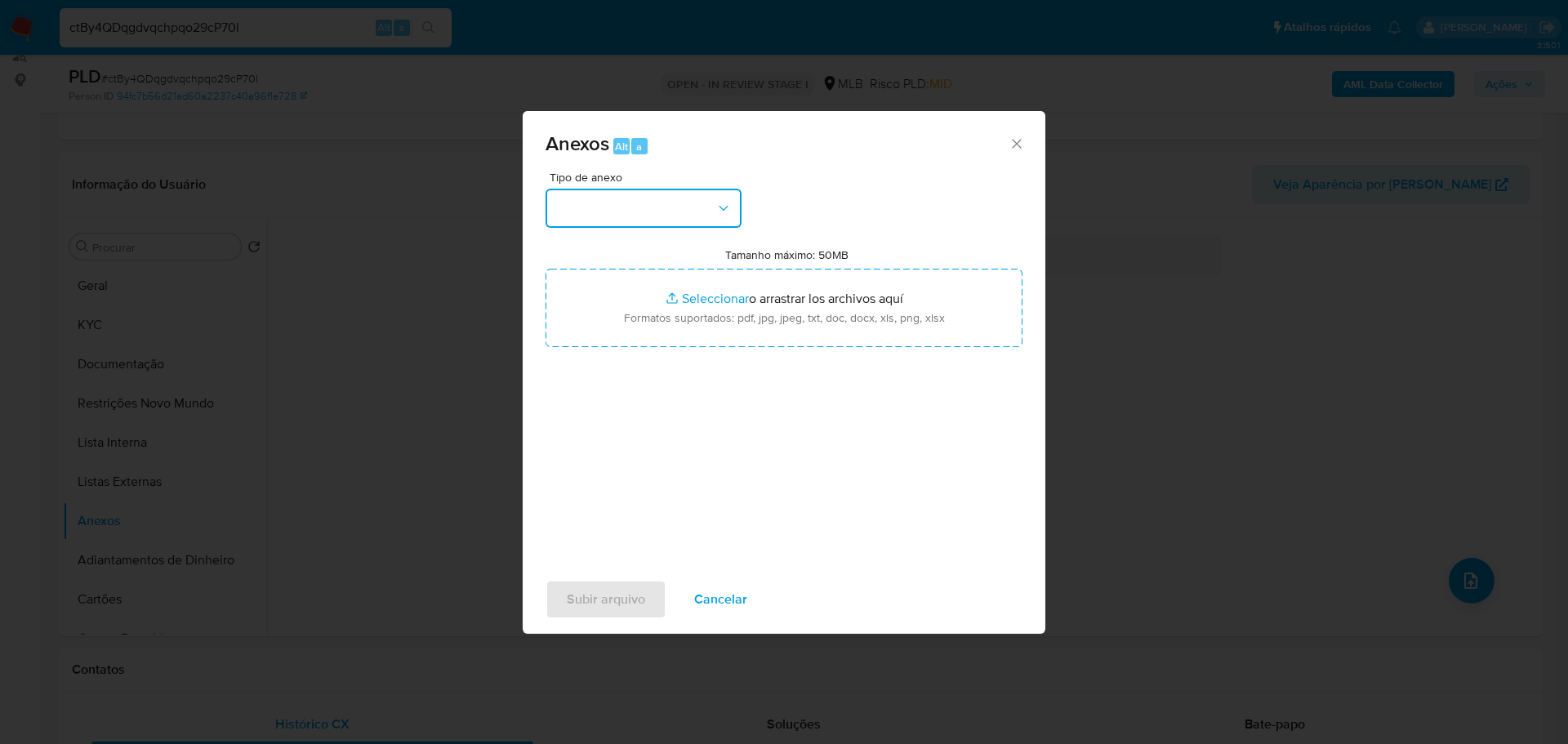
click at [641, 202] on button "button" at bounding box center [643, 208] width 196 height 39
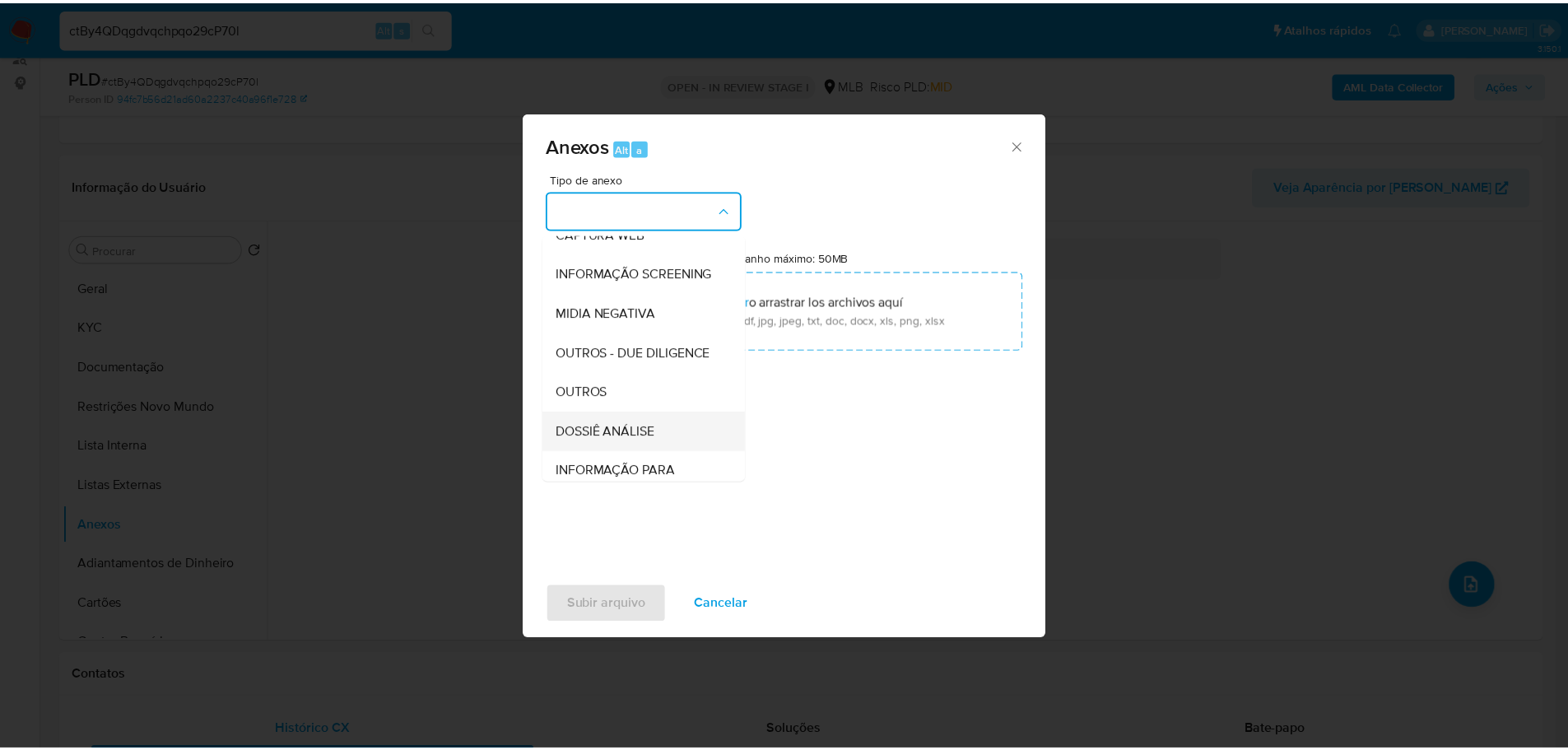
scroll to position [254, 0]
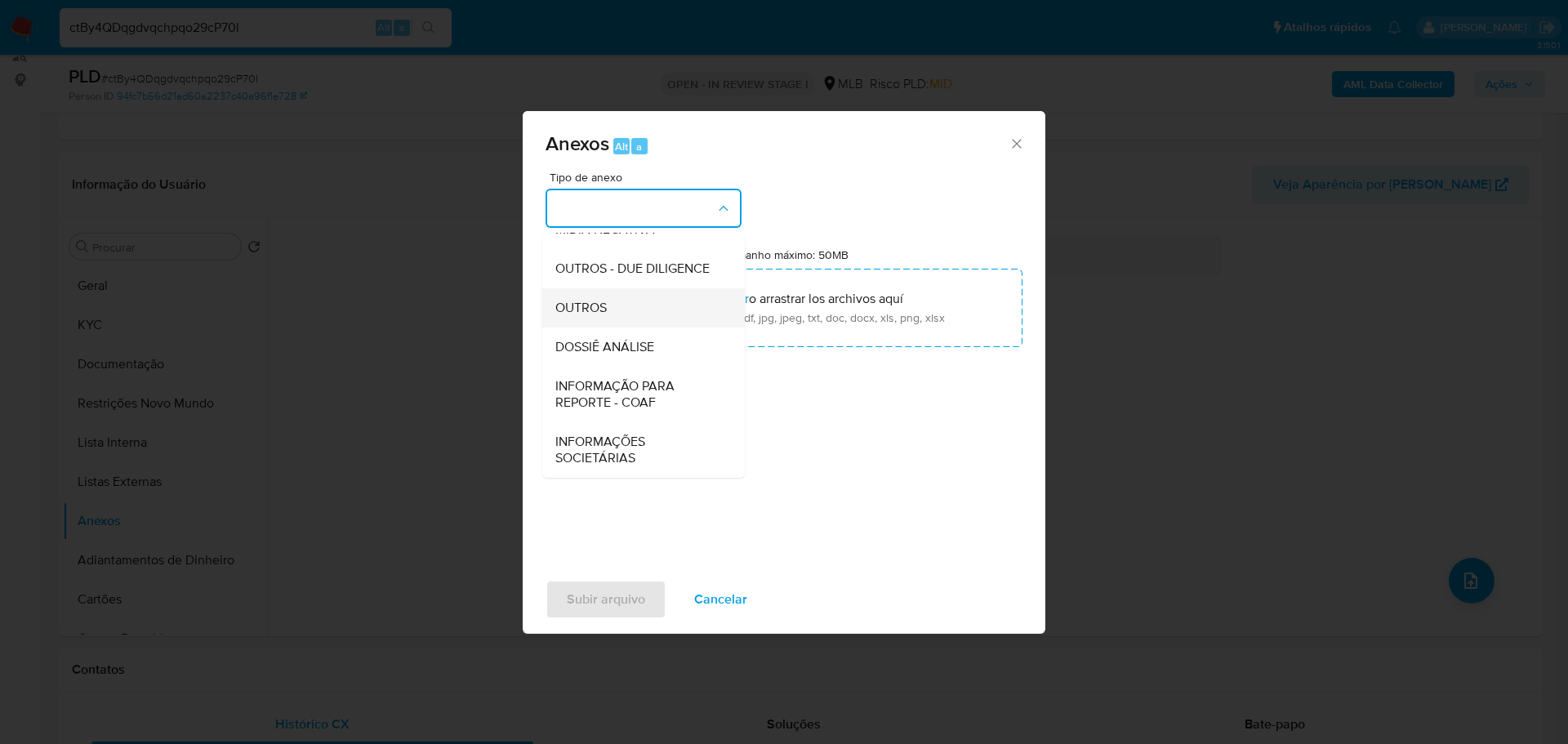
click at [570, 316] on span "OUTROS" at bounding box center [581, 308] width 51 height 16
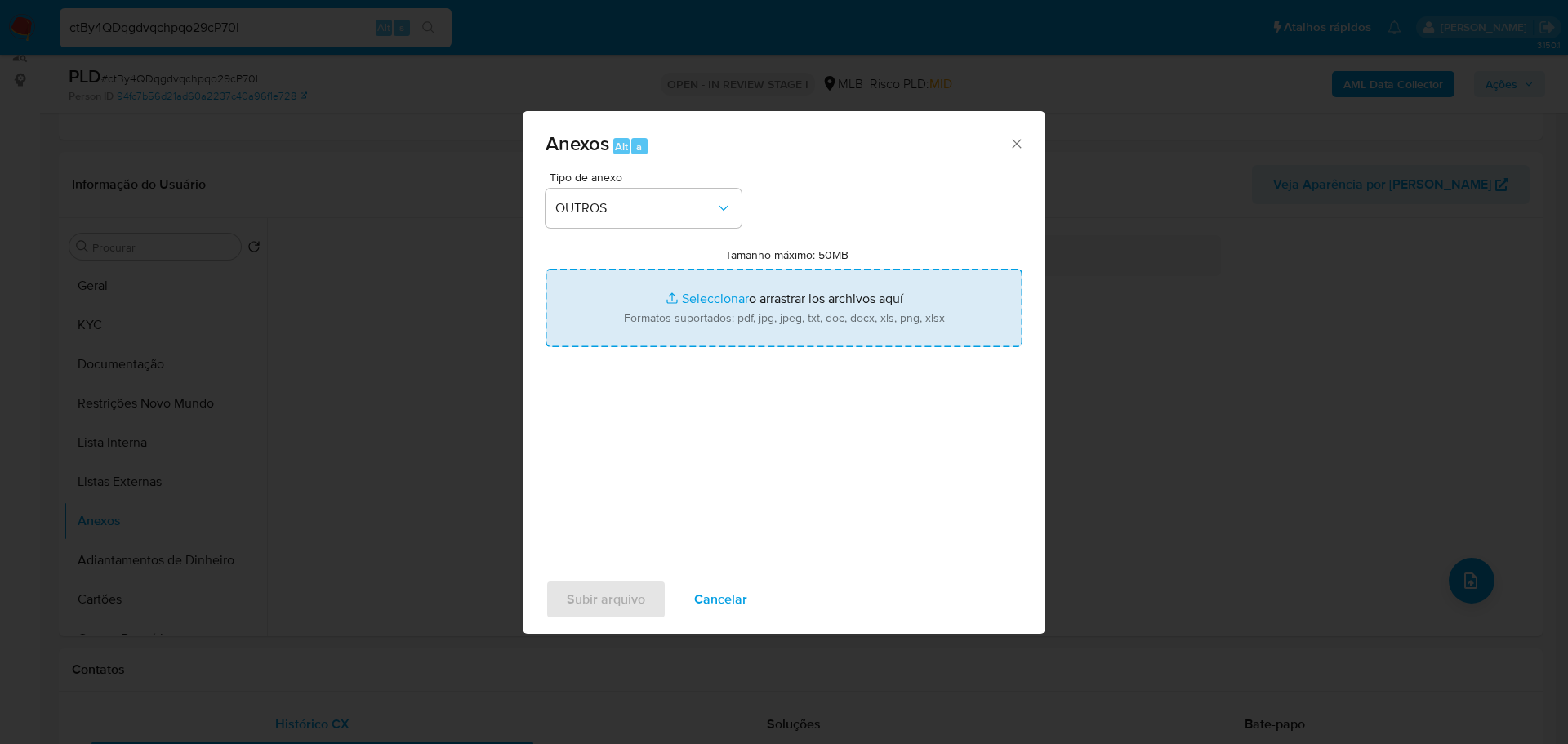
type input "C:\fakepath\SAR - XXXX - CPF 70560035160 - FERNANDO GOMES DE ARRUDA DE CAMPOS.p…"
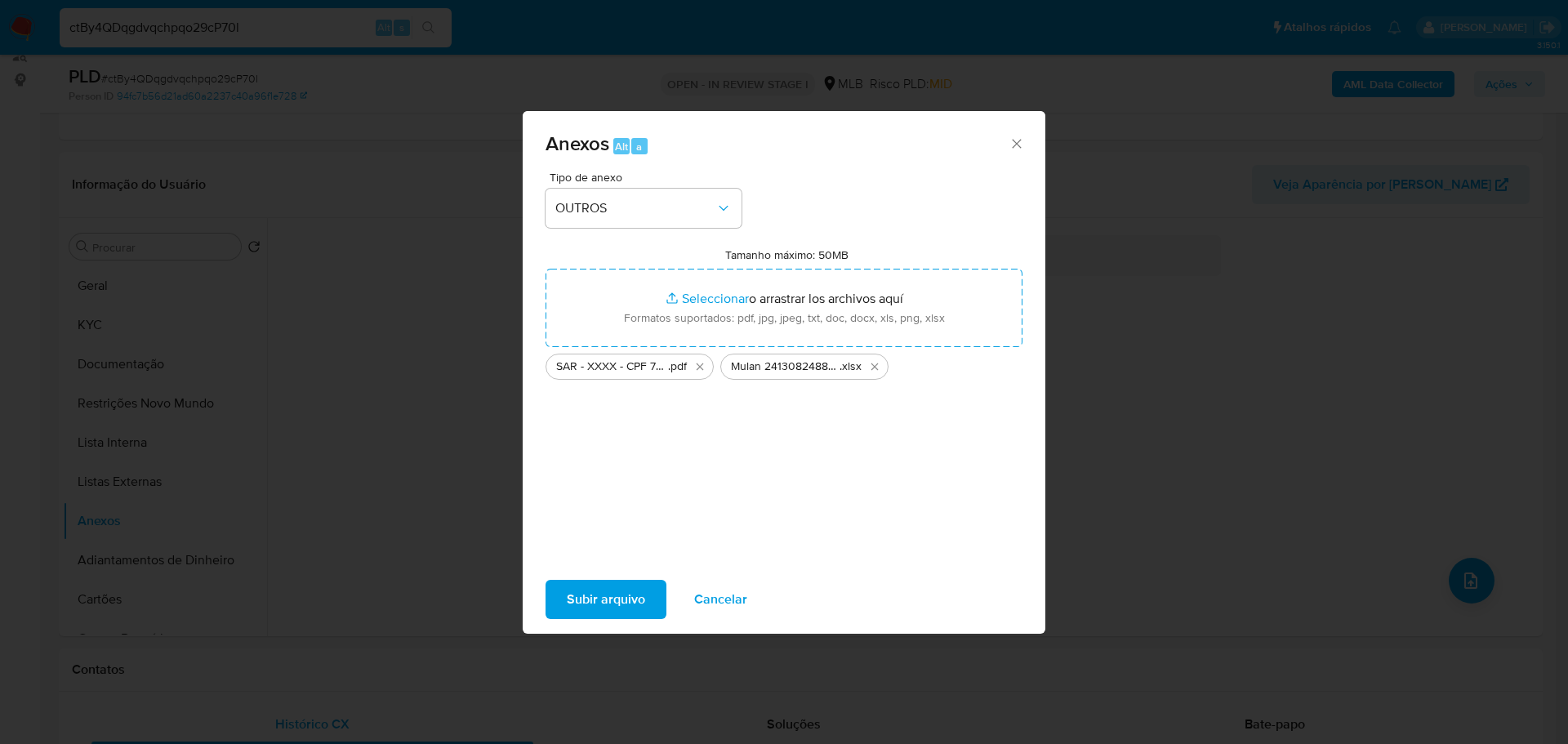
click at [619, 613] on span "Subir arquivo" at bounding box center [605, 599] width 78 height 36
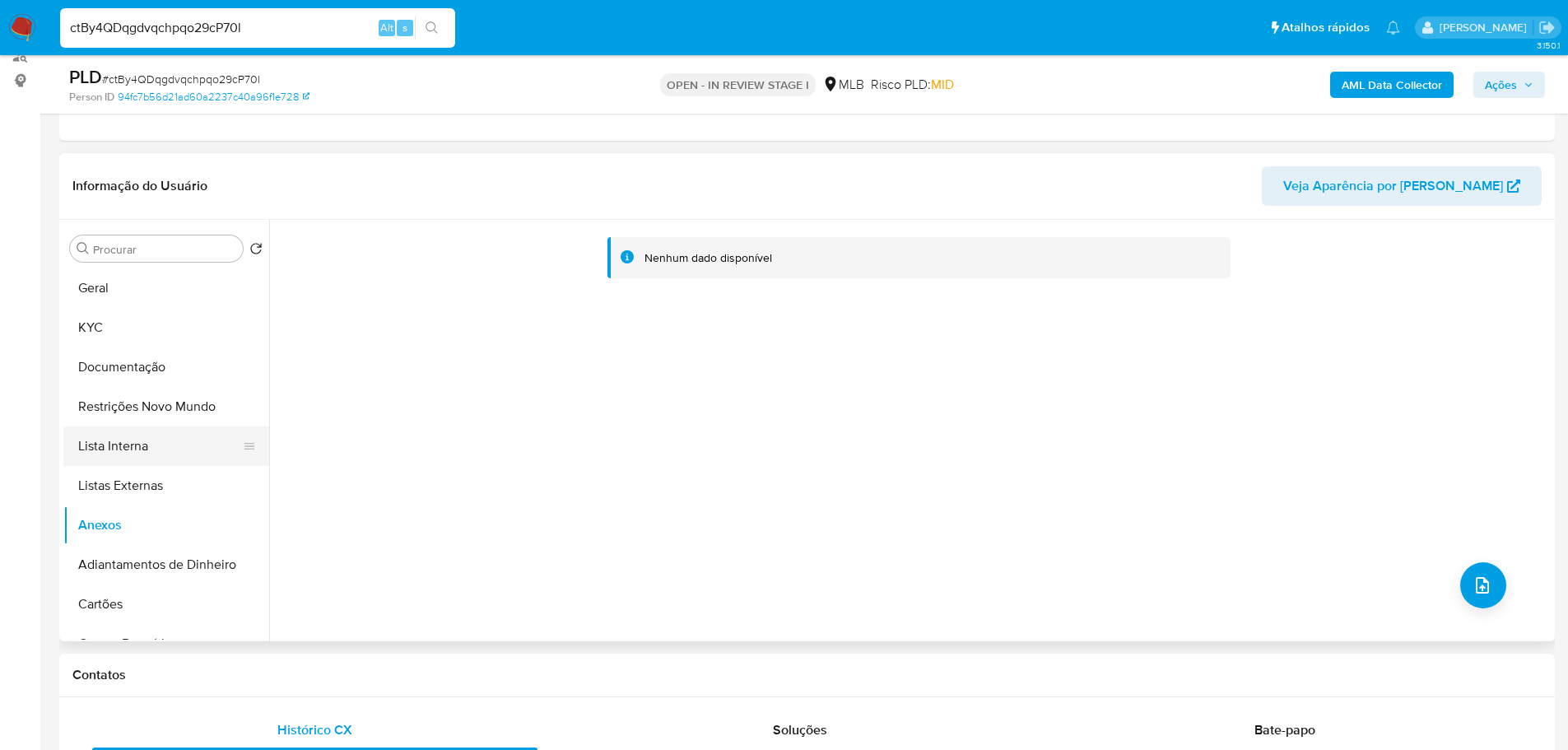
click at [107, 431] on button "Lista Interna" at bounding box center [160, 446] width 193 height 39
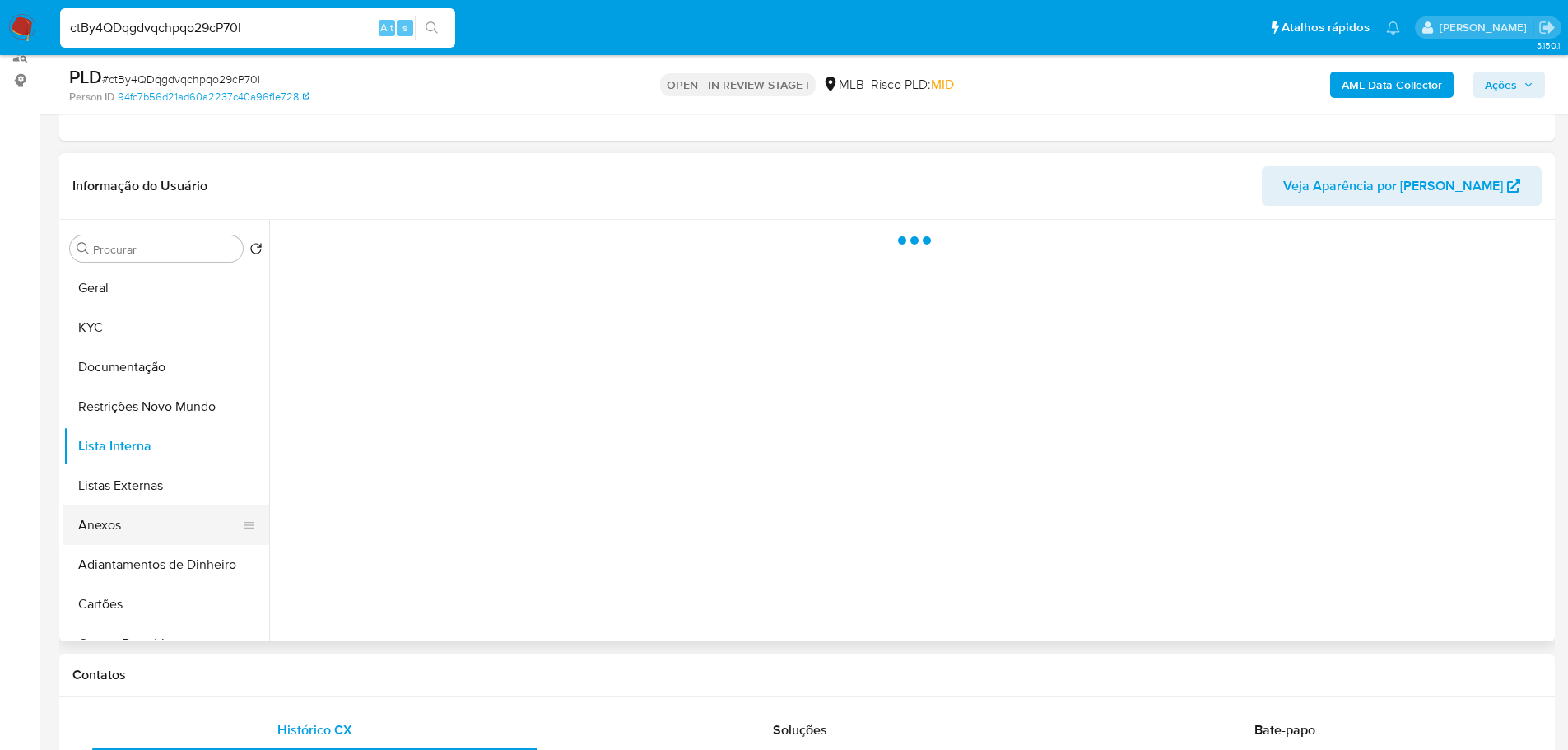
click at [138, 527] on button "Anexos" at bounding box center [160, 526] width 193 height 39
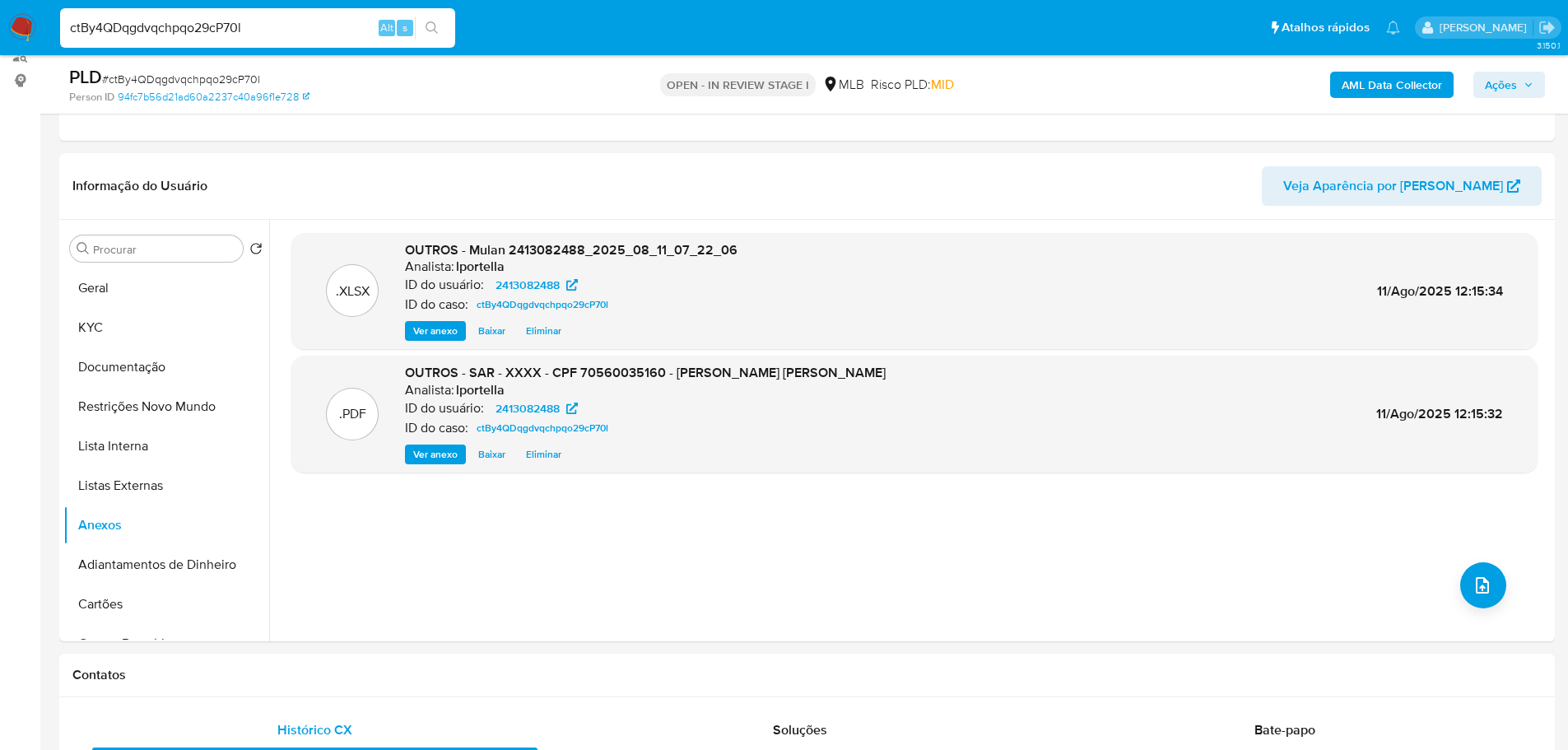
click at [1509, 79] on span "Ações" at bounding box center [1501, 84] width 32 height 26
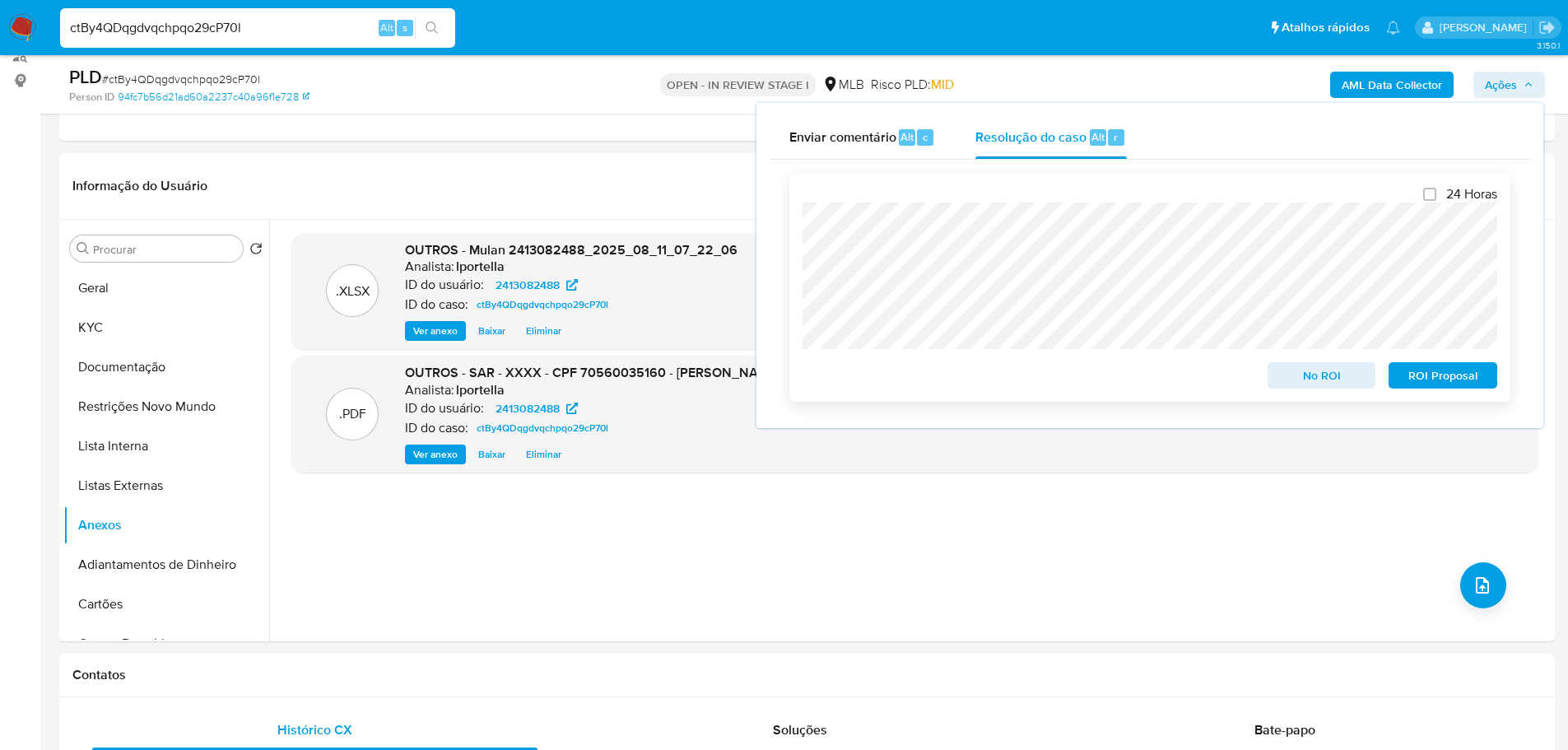
click at [1457, 378] on span "ROI Proposal" at bounding box center [1443, 375] width 86 height 23
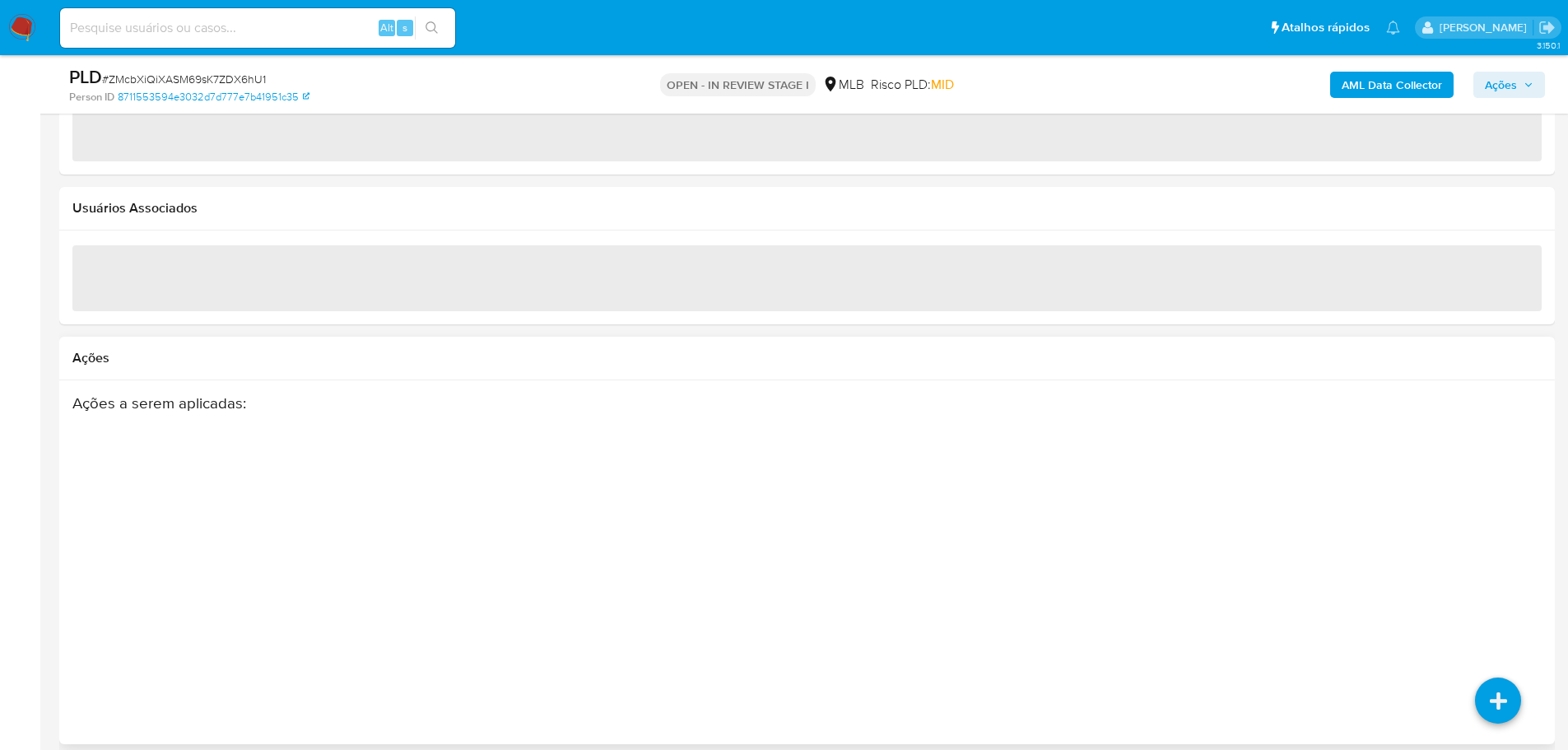
select select "10"
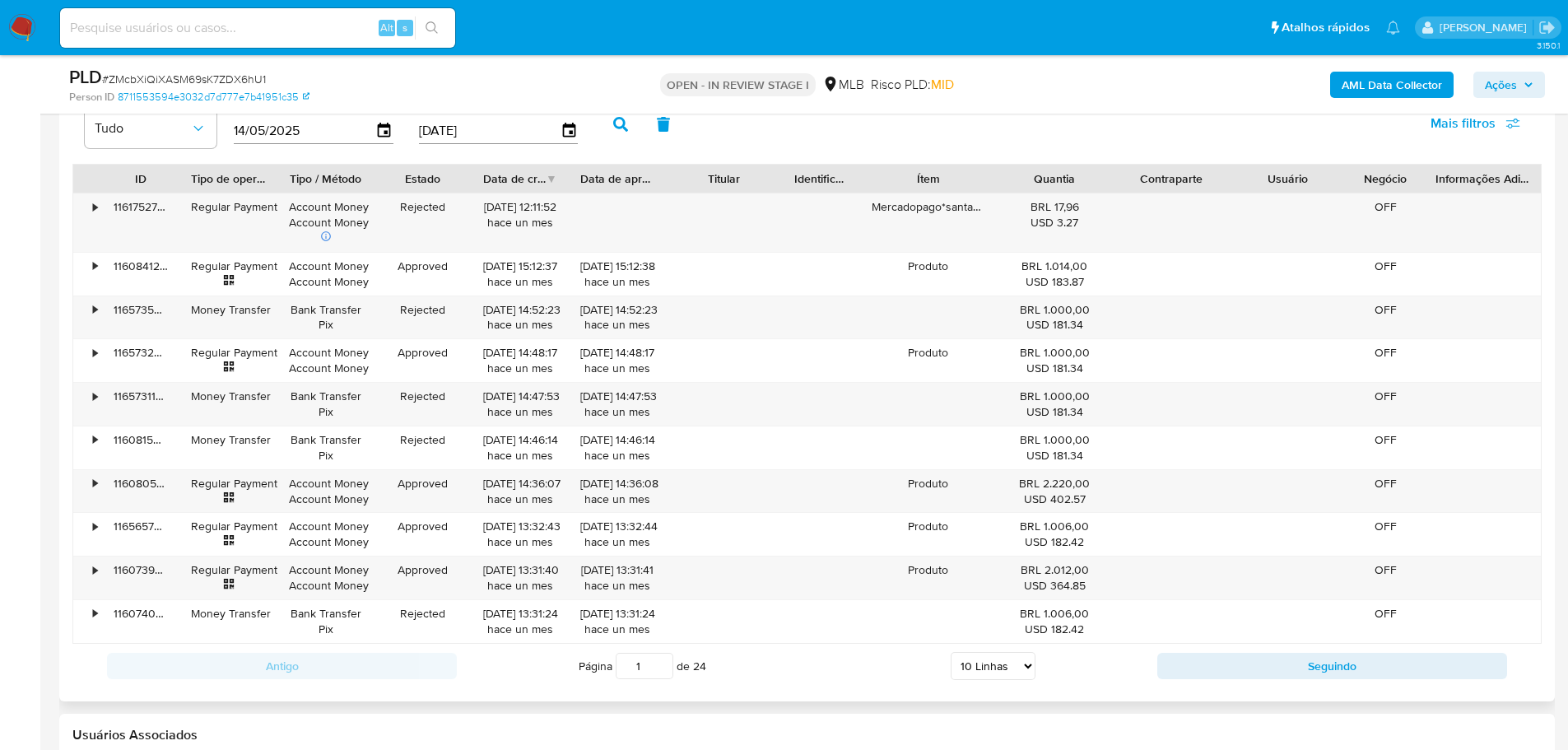
scroll to position [1555, 0]
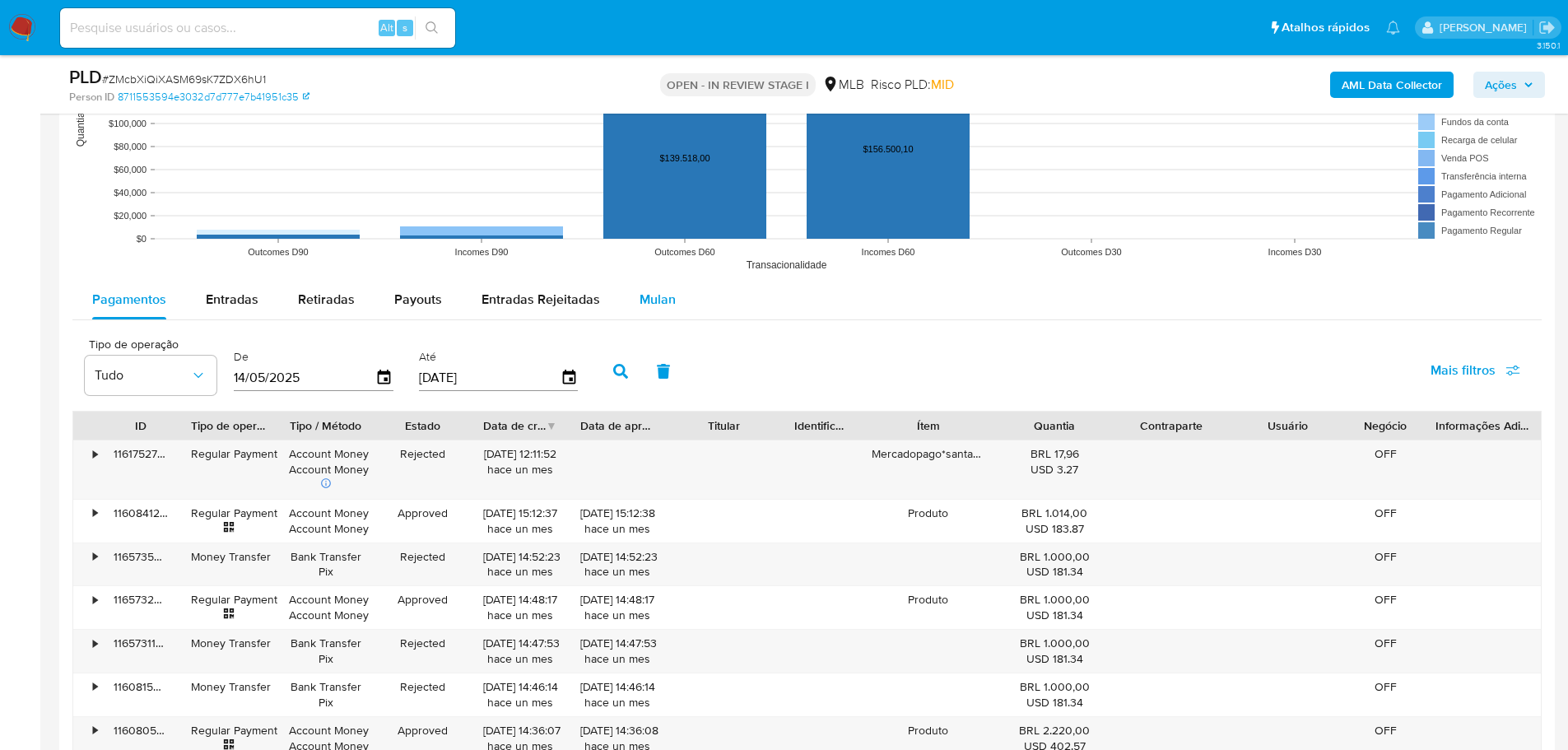
click at [658, 304] on span "Mulan" at bounding box center [658, 299] width 37 height 19
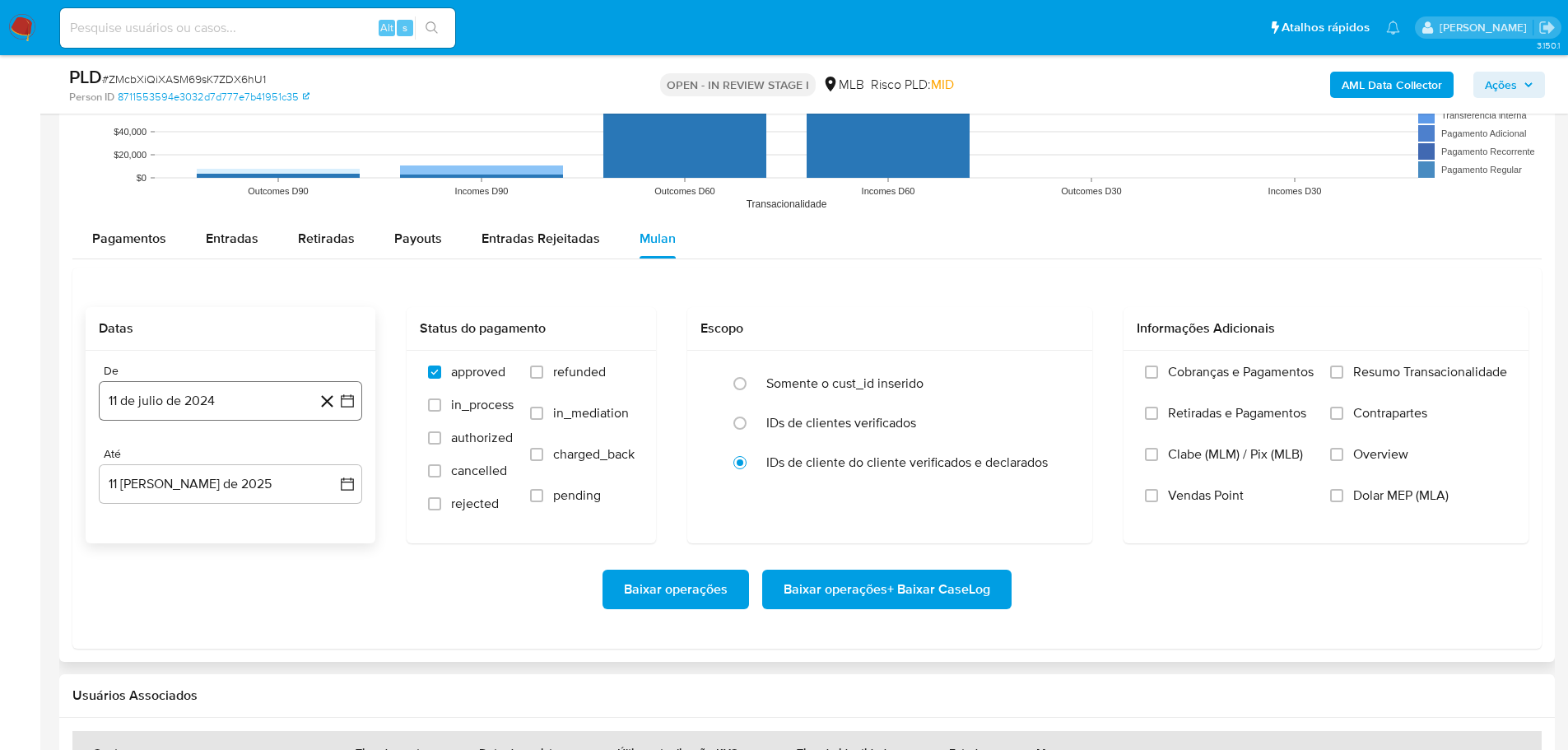
scroll to position [1720, 0]
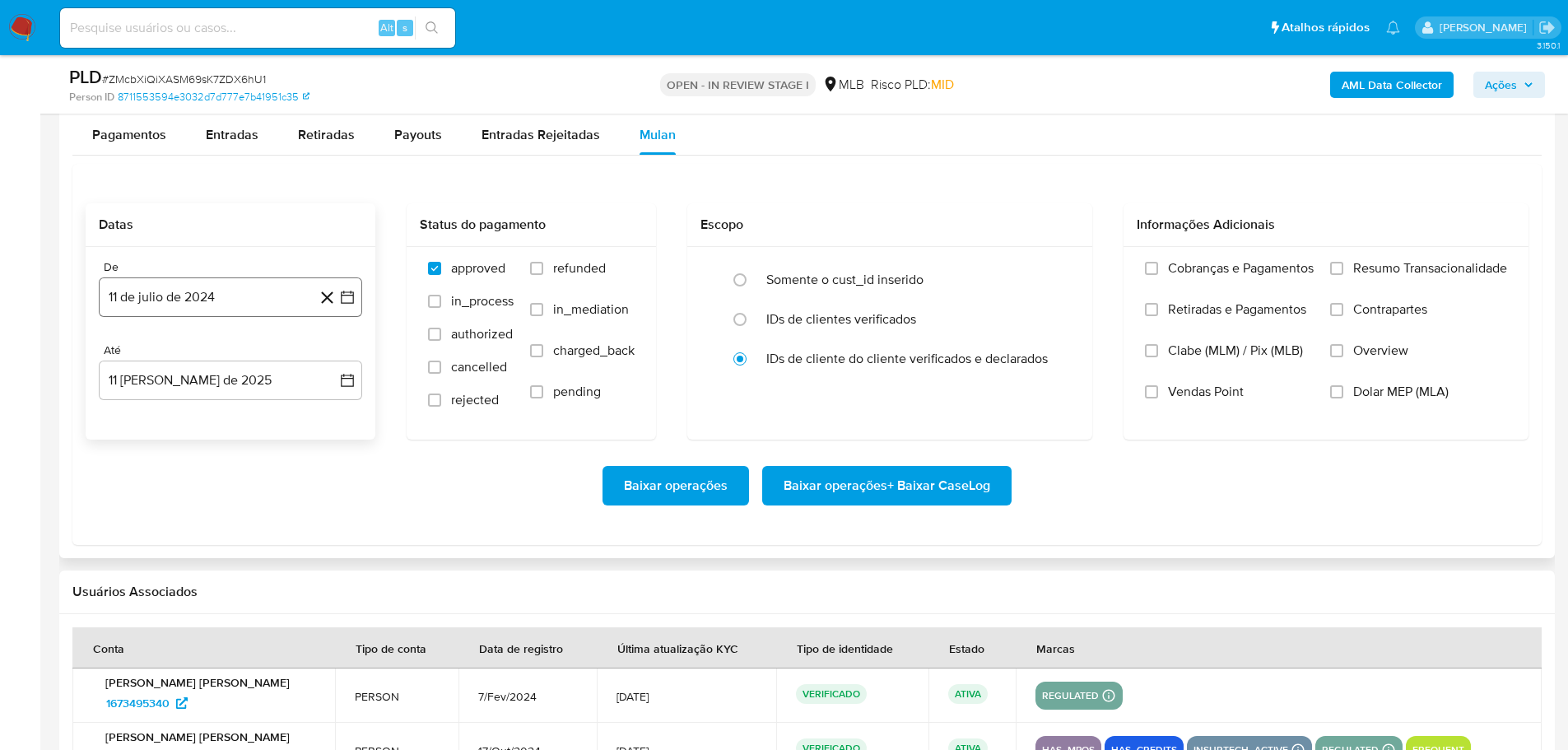
click at [164, 283] on button "11 de julio de 2024" at bounding box center [231, 297] width 264 height 39
click at [334, 356] on icon "Mes siguiente" at bounding box center [332, 356] width 6 height 12
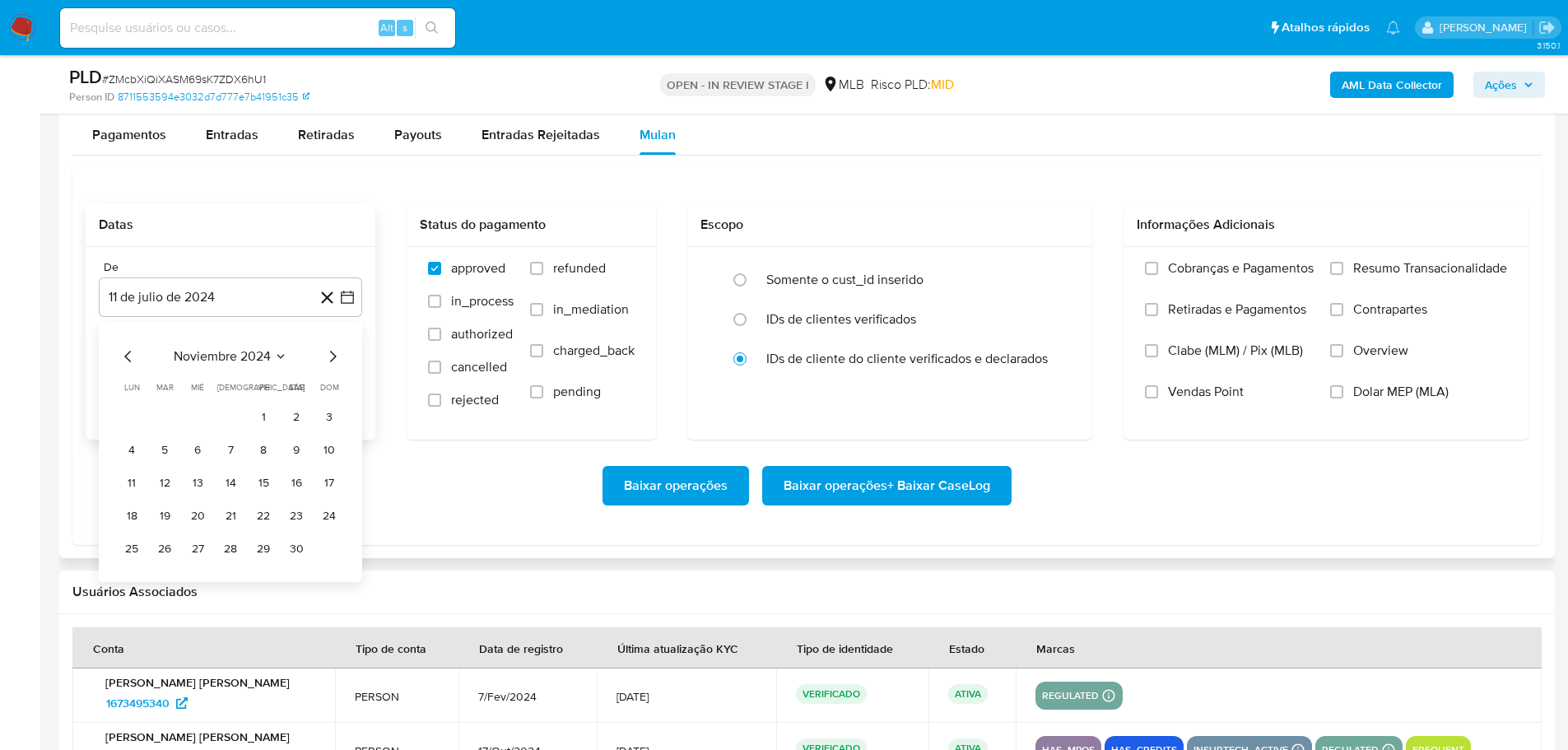
click at [334, 356] on icon "Mes siguiente" at bounding box center [332, 356] width 6 height 12
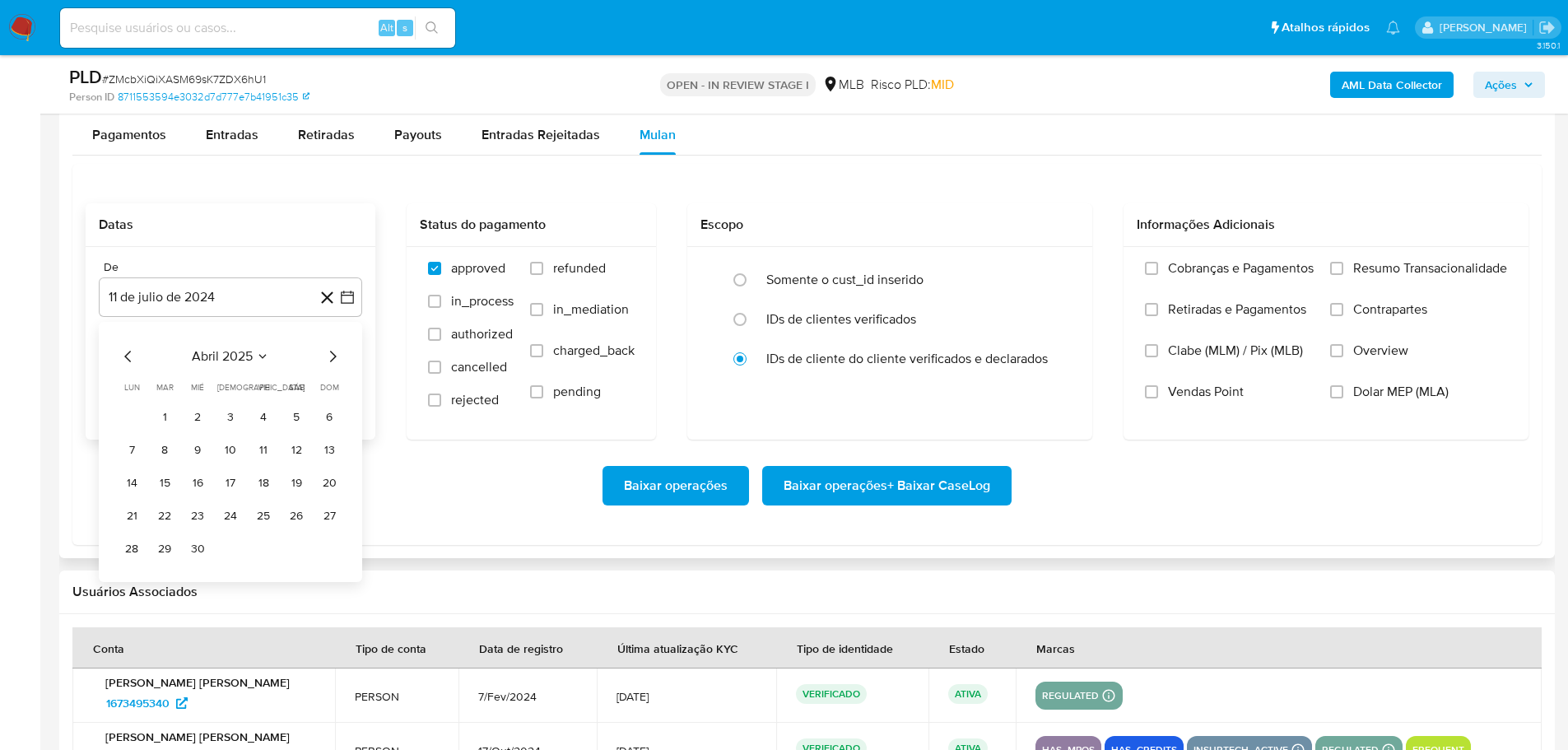
click at [334, 356] on icon "Mes siguiente" at bounding box center [332, 356] width 6 height 12
click at [325, 419] on button "1" at bounding box center [329, 417] width 26 height 26
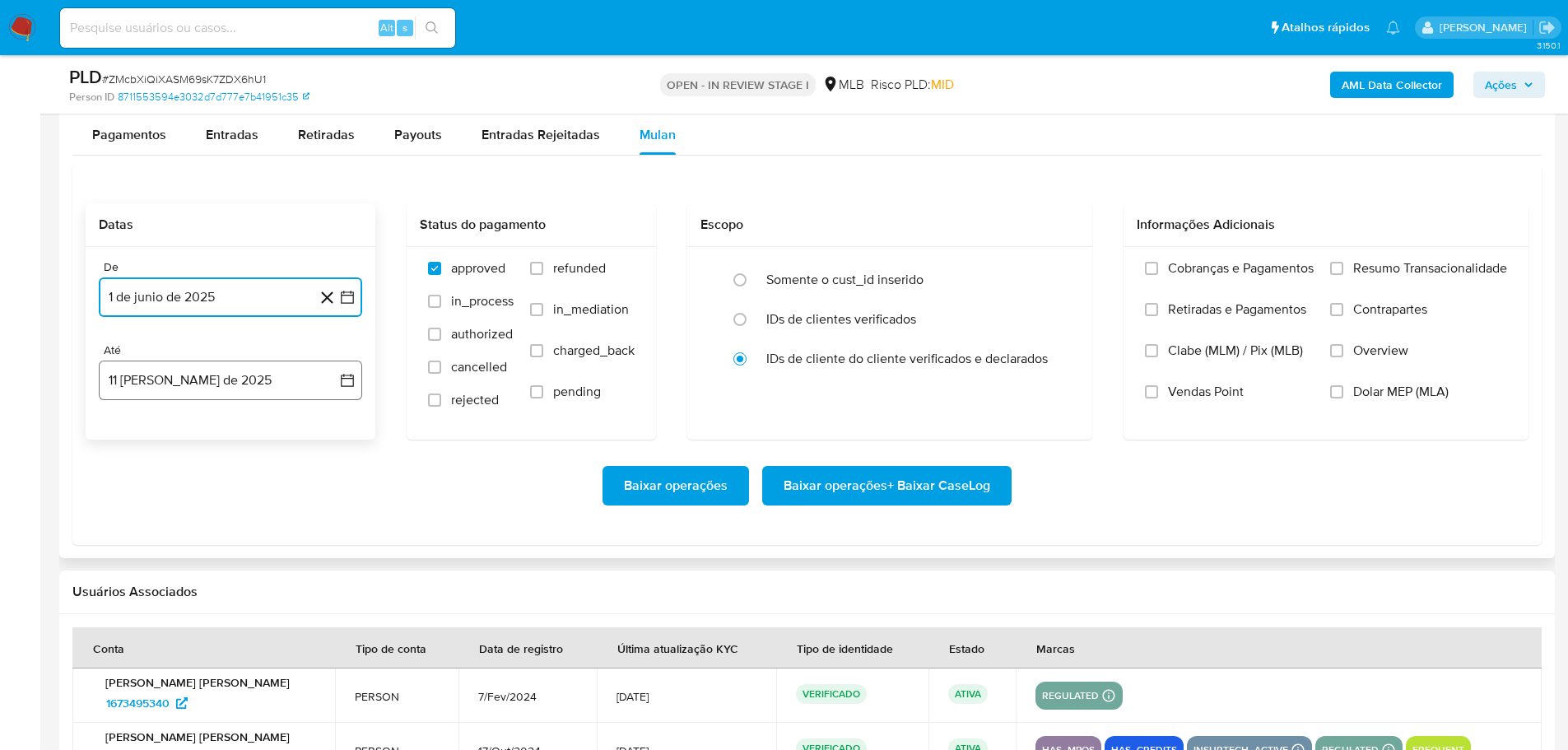
click at [244, 375] on button "11 [PERSON_NAME] de 2025" at bounding box center [231, 380] width 264 height 39
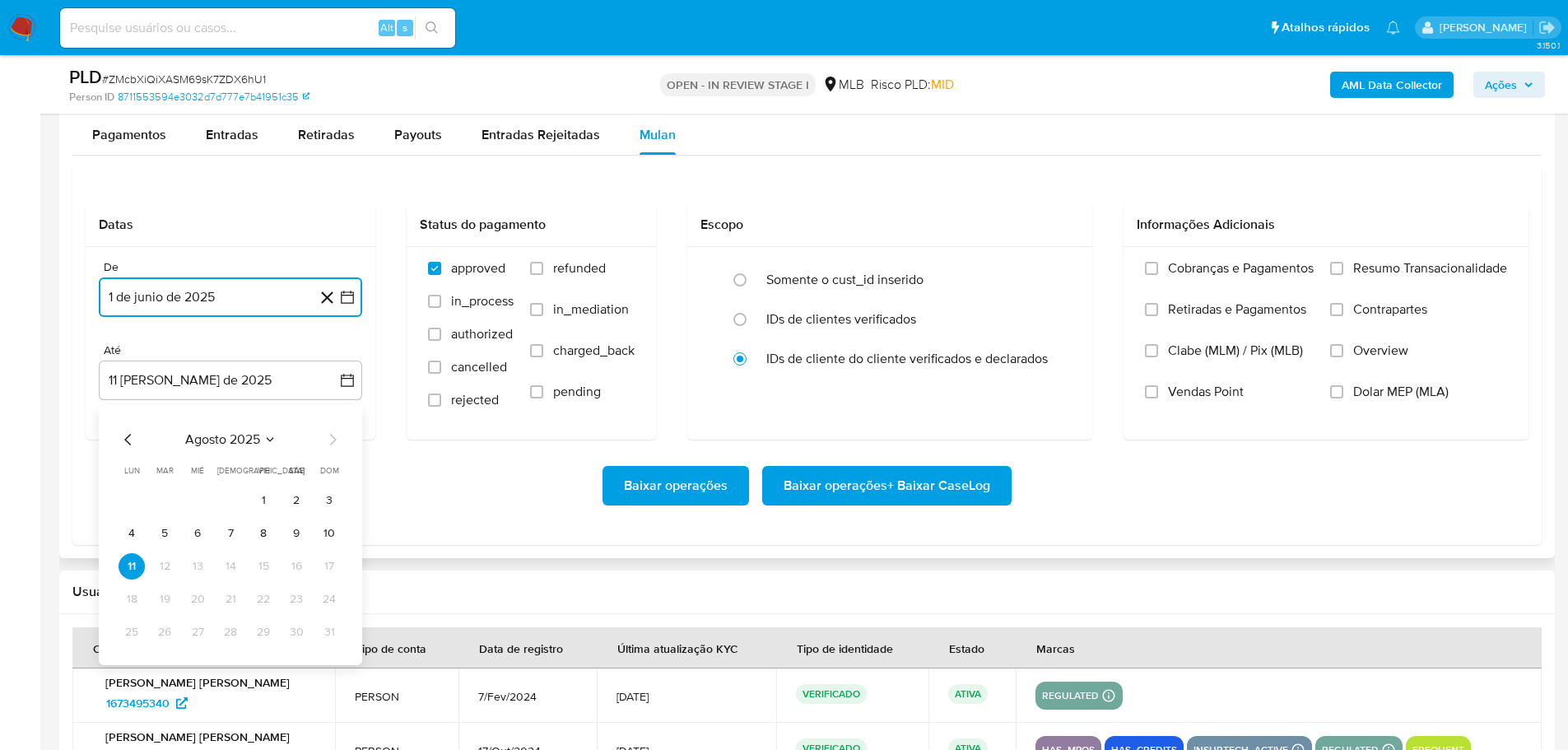
click at [291, 539] on button "9" at bounding box center [296, 533] width 26 height 26
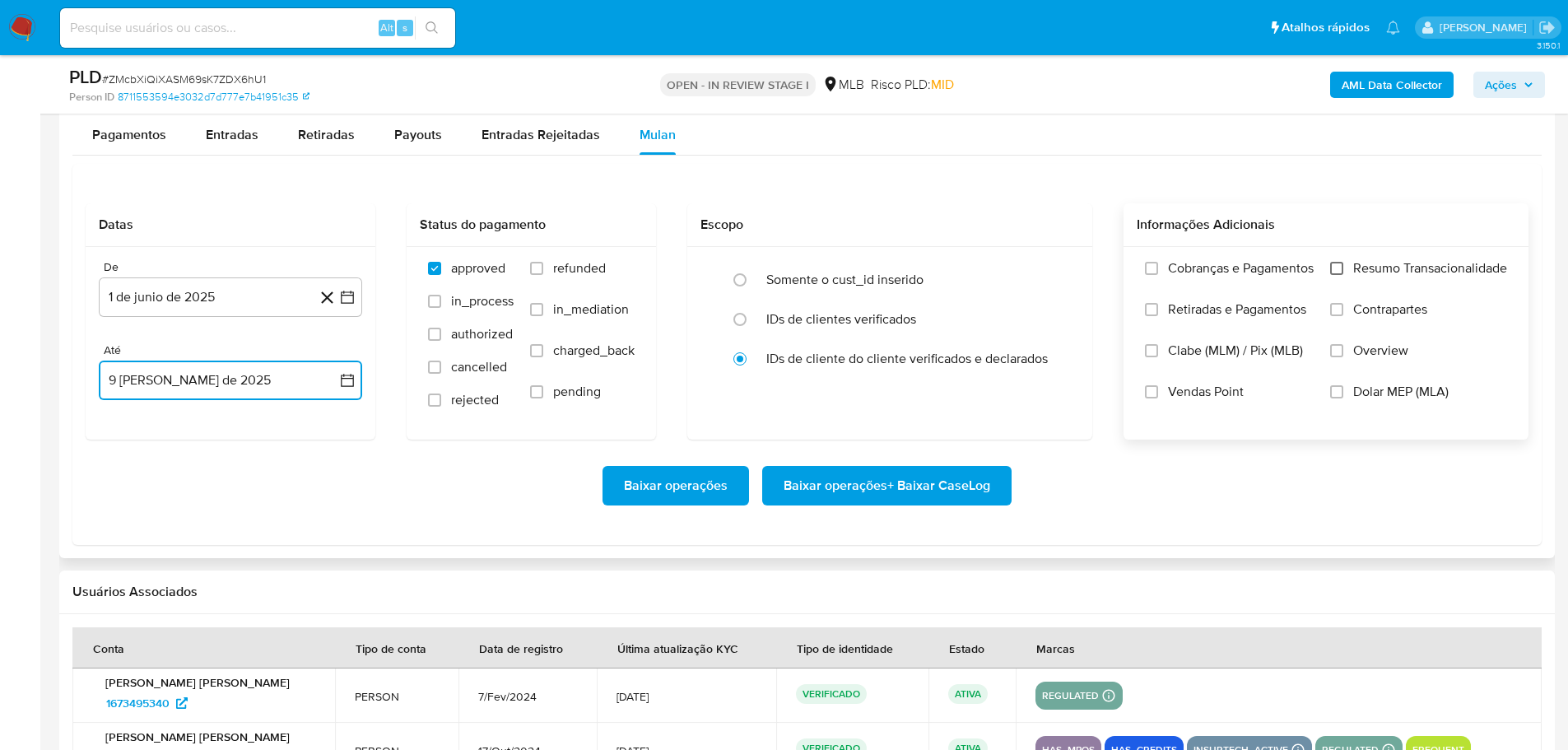
click at [1340, 266] on input "Resumo Transacionalidade" at bounding box center [1337, 268] width 13 height 13
click at [947, 490] on span "Baixar operações + Baixar CaseLog" at bounding box center [886, 485] width 206 height 37
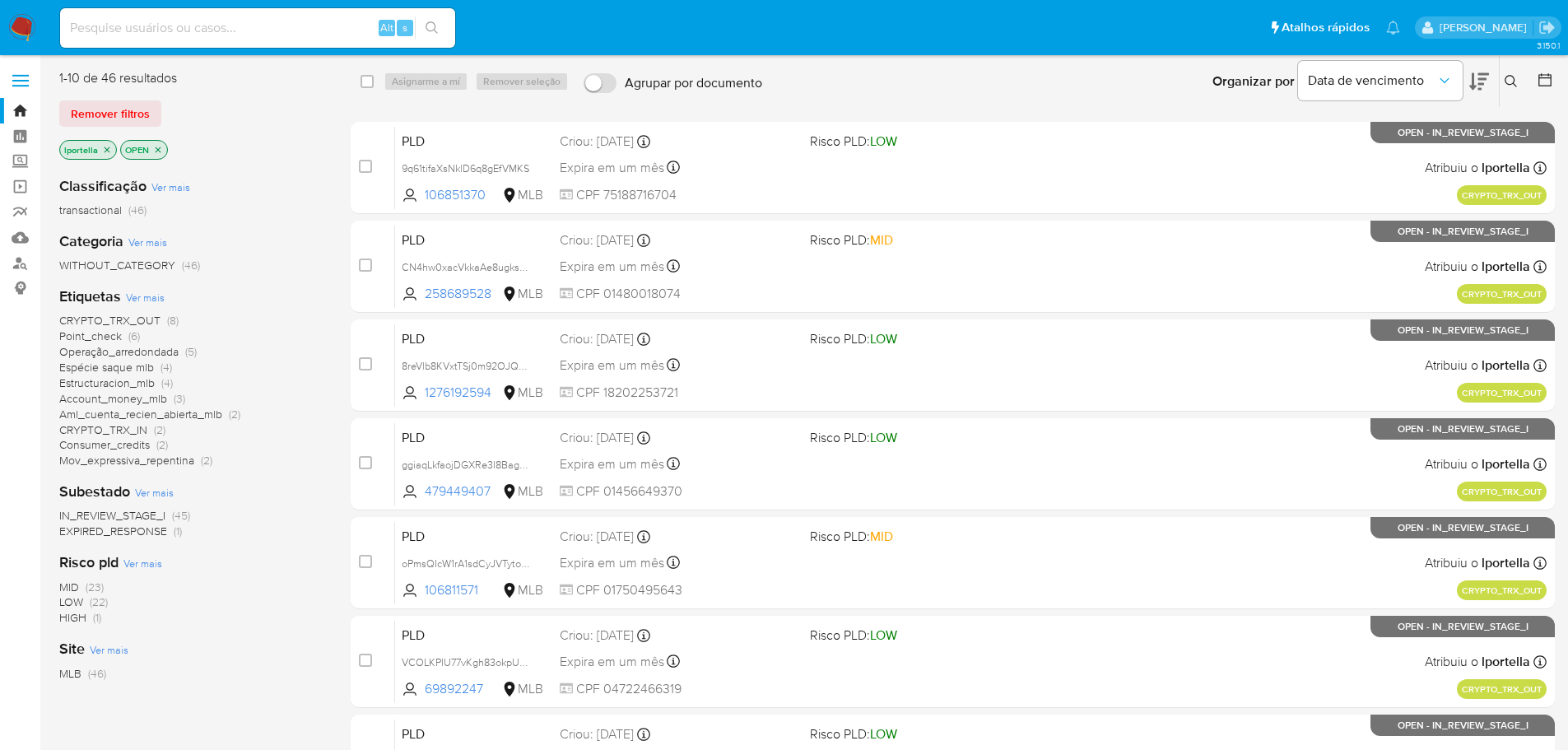
click at [323, 26] on input at bounding box center [257, 28] width 395 height 21
paste input "2442463774"
type input "2442463774"
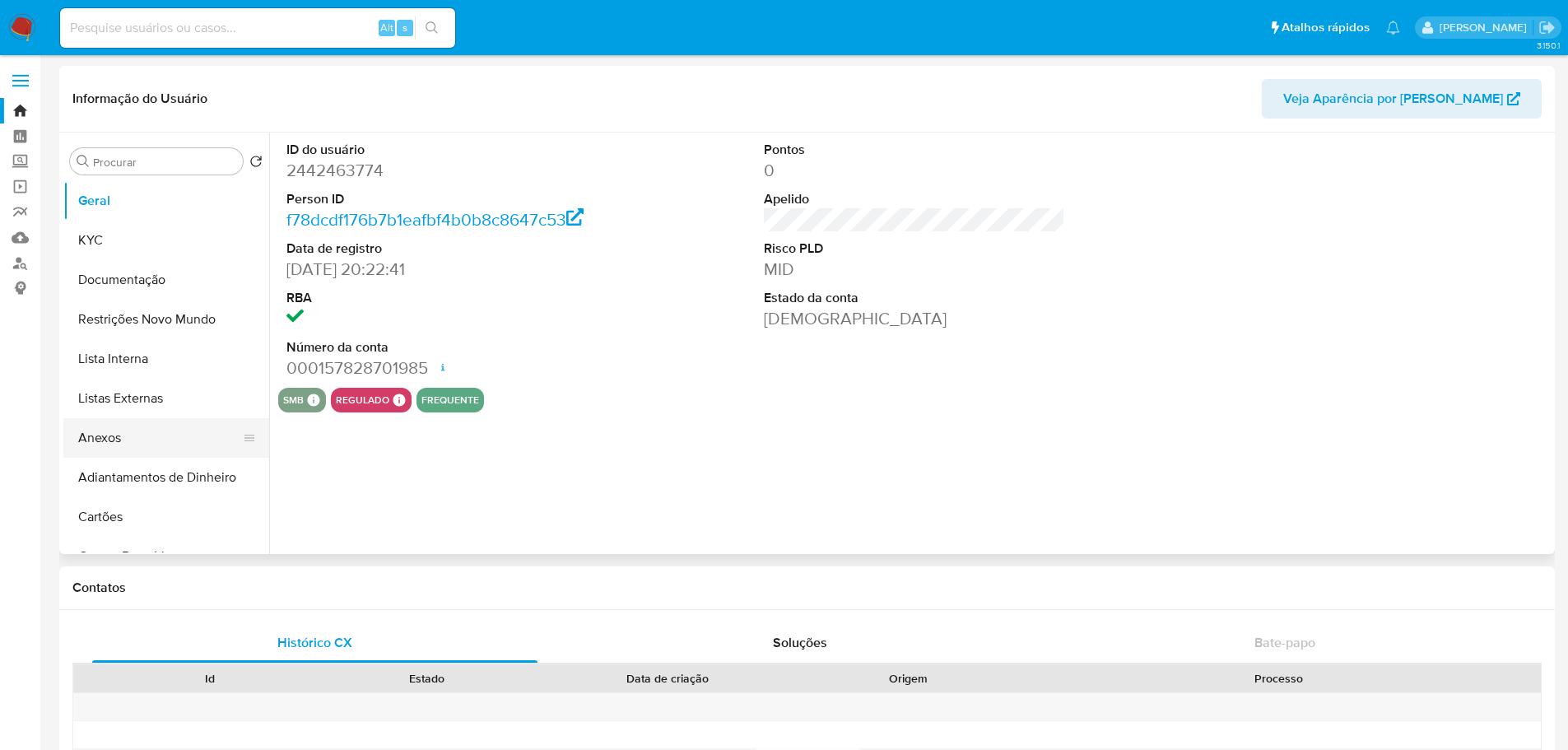
select select "10"
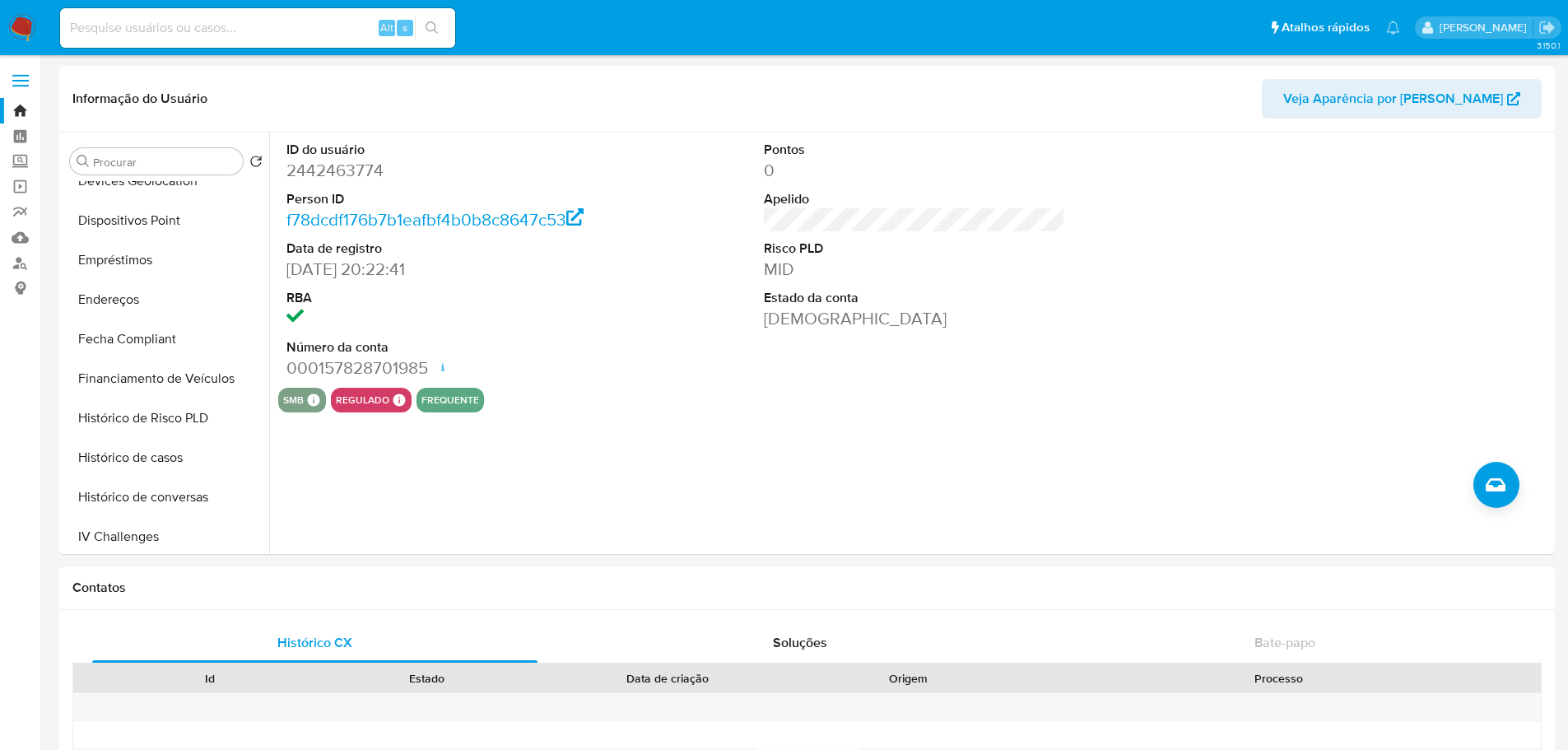
click at [182, 26] on input at bounding box center [257, 28] width 395 height 21
paste input "2345392465"
type input "2345392465"
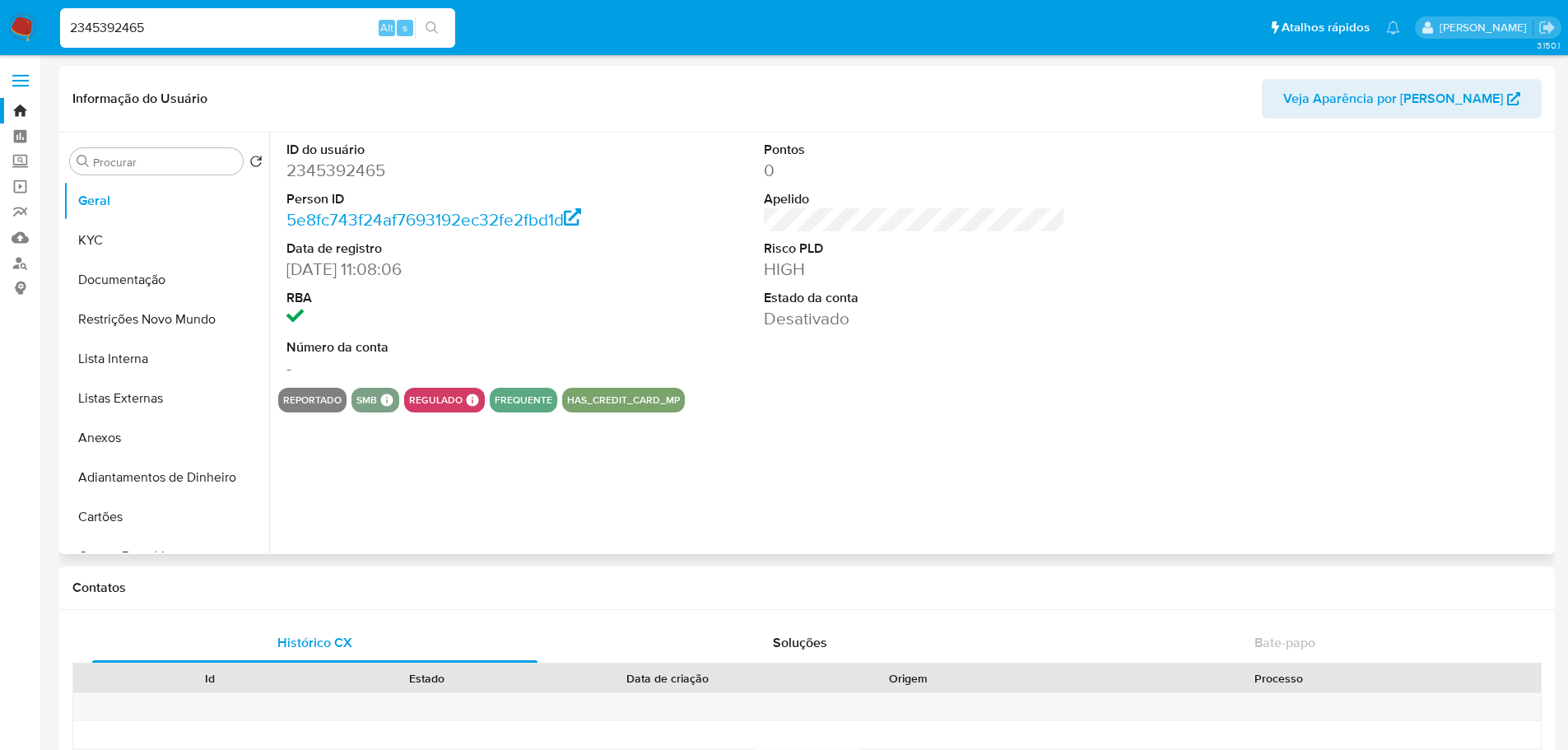
select select "10"
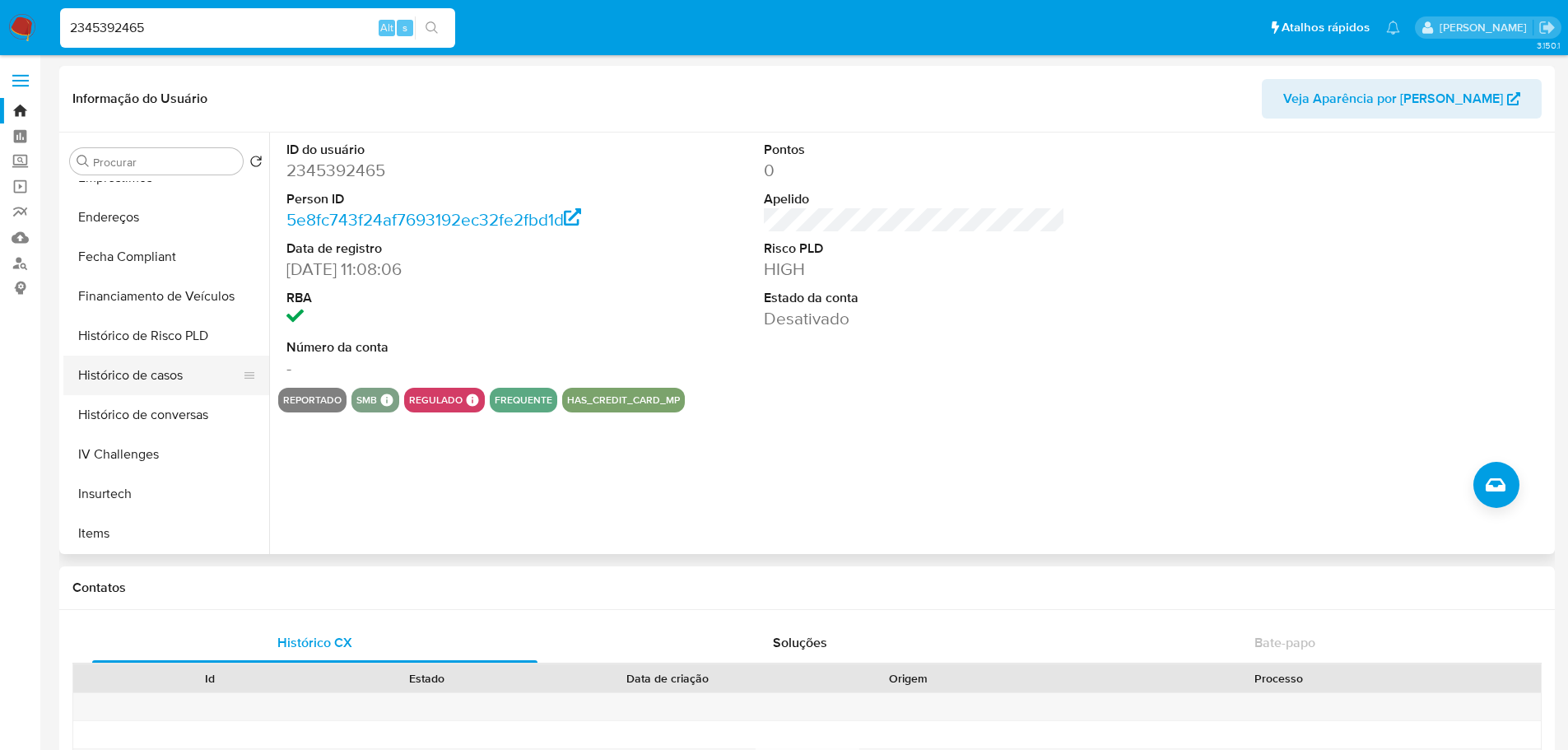
click at [140, 380] on button "Histórico de casos" at bounding box center [160, 375] width 193 height 39
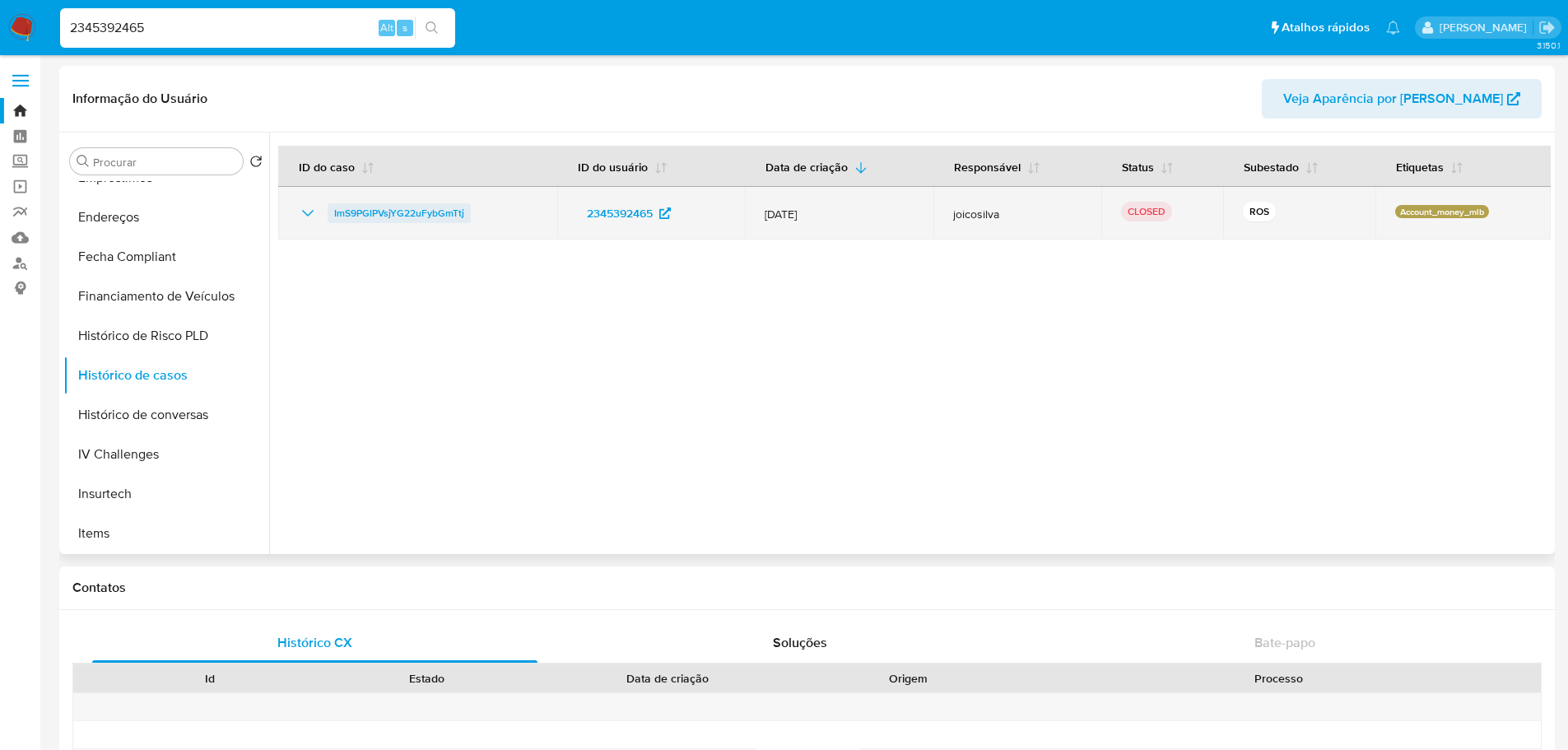
click at [439, 221] on span "ImS9PGlPVsjYG22uFybGmTtj" at bounding box center [399, 214] width 130 height 20
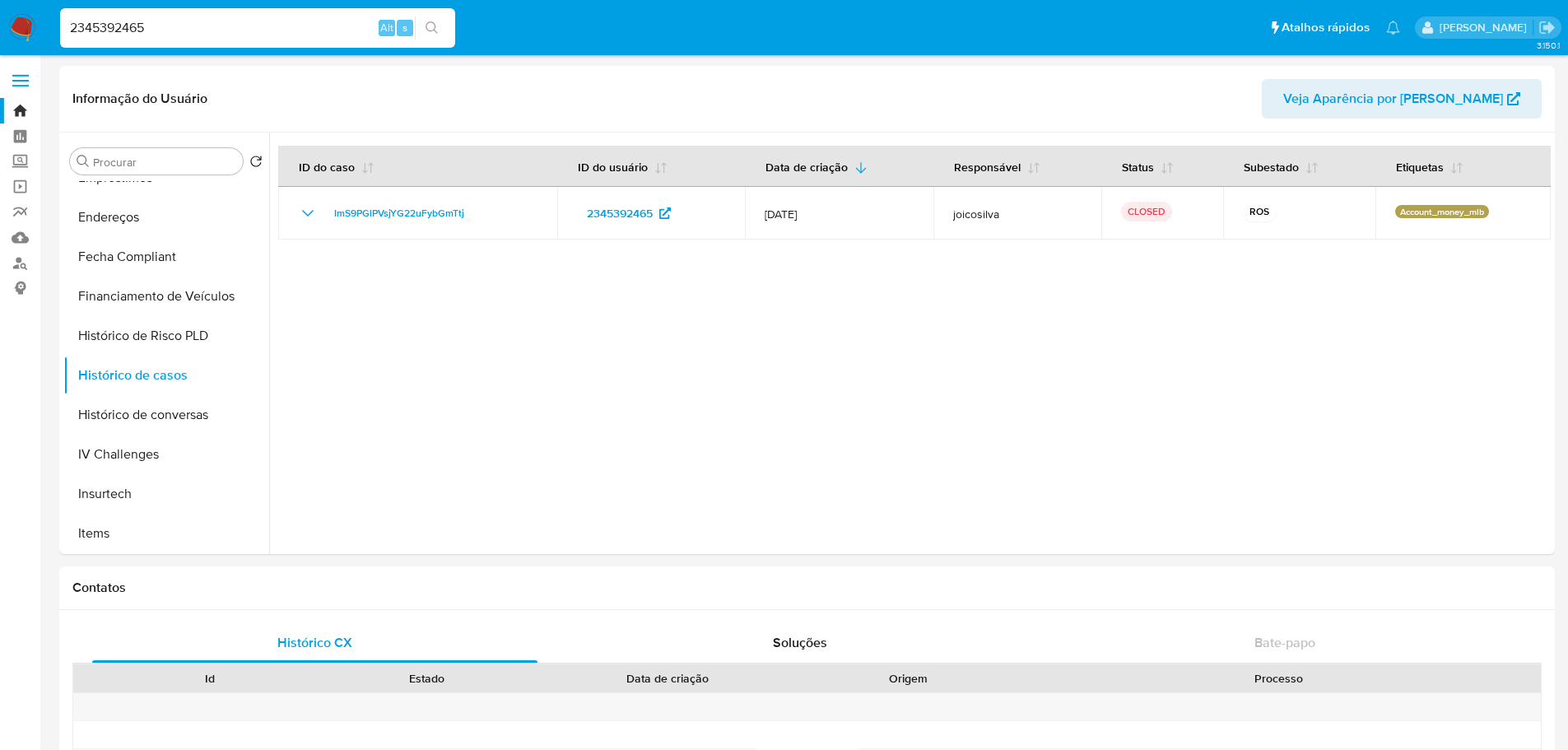
click at [224, 23] on input "2345392465" at bounding box center [257, 28] width 395 height 21
click at [224, 22] on input "2345392465" at bounding box center [257, 28] width 395 height 21
paste input "442463774"
type input "2442463774"
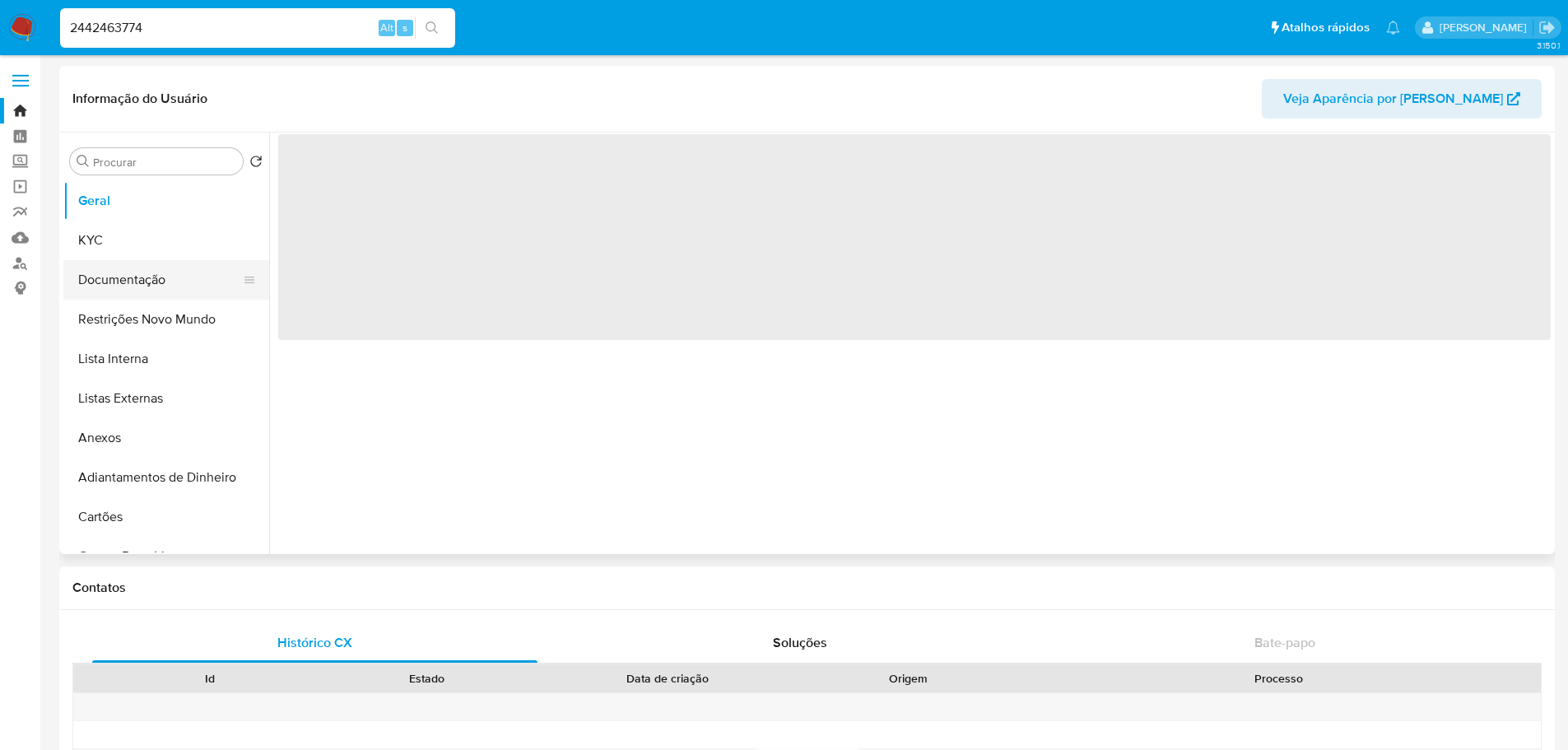
click at [167, 276] on button "Documentação" at bounding box center [160, 280] width 193 height 39
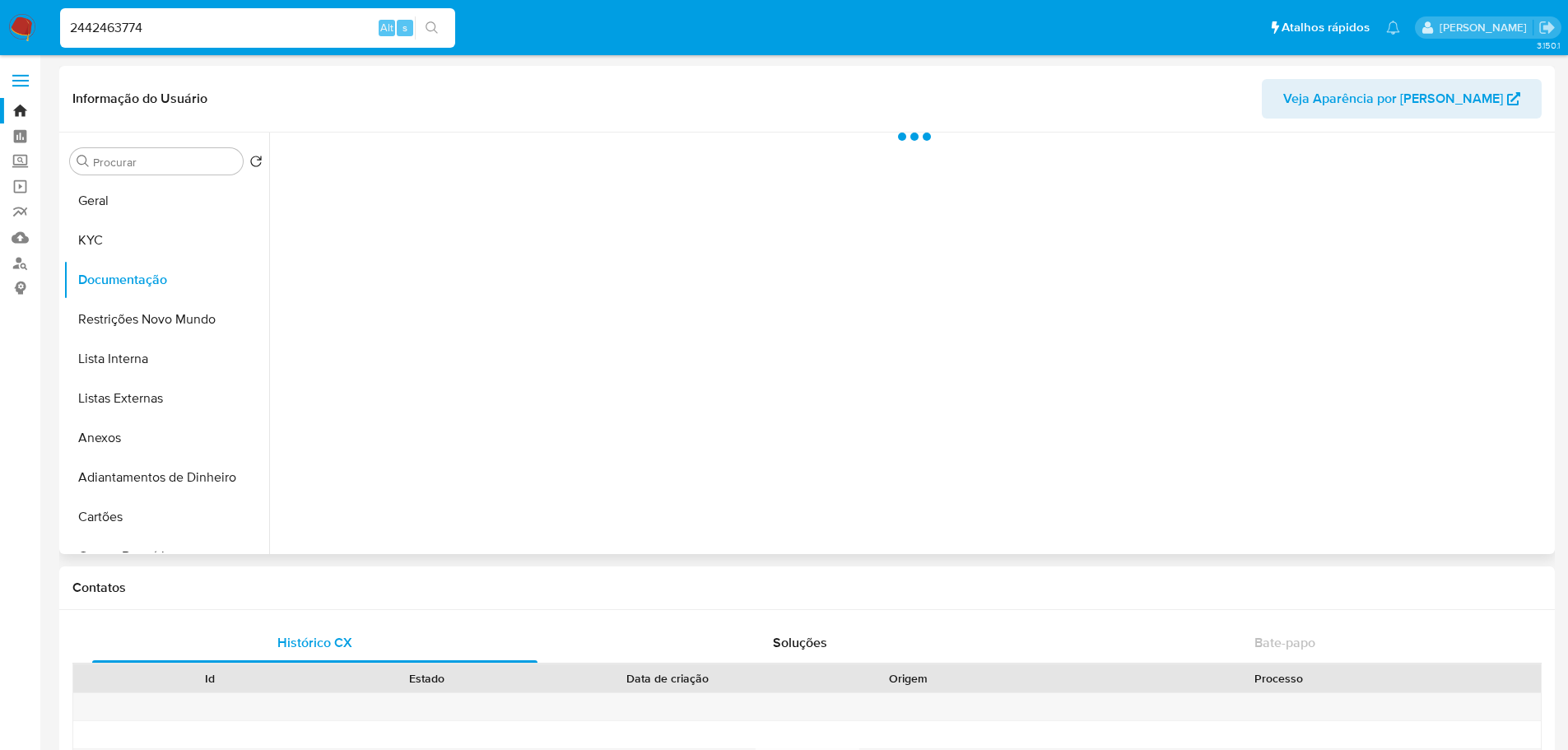
select select "10"
click at [132, 244] on button "KYC" at bounding box center [160, 240] width 193 height 39
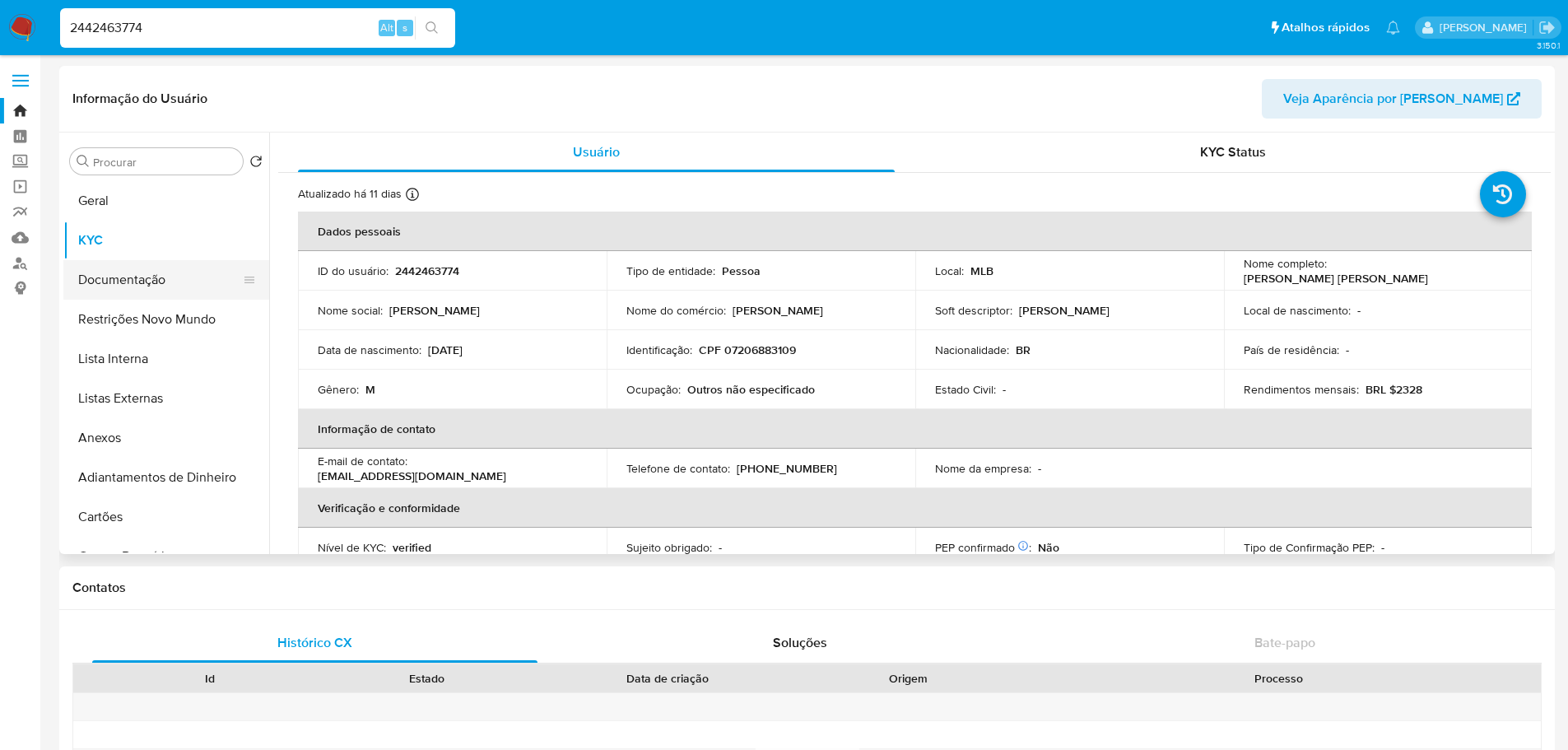
click at [130, 276] on button "Documentação" at bounding box center [160, 280] width 193 height 39
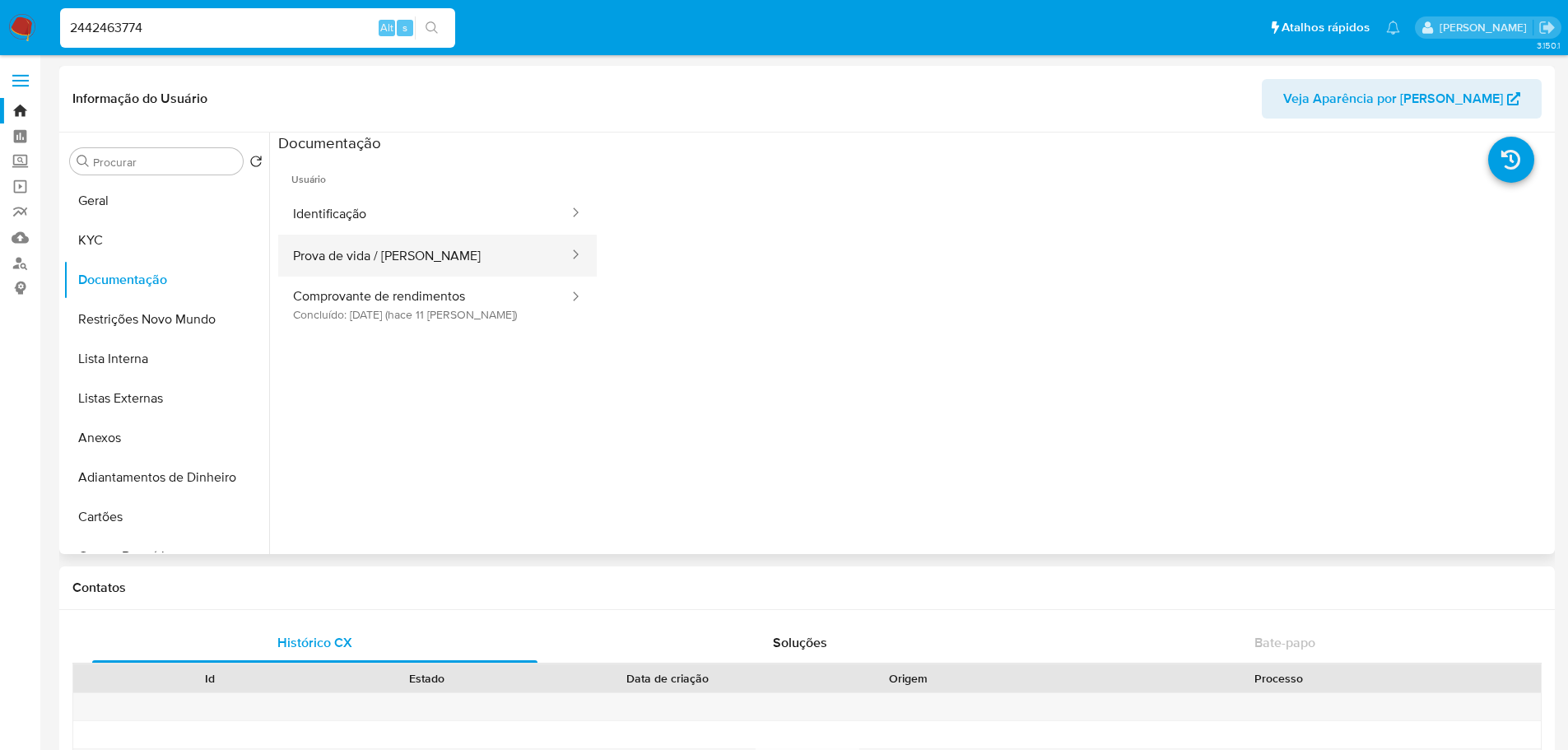
click at [415, 251] on button "Prova de vida / Selfie" at bounding box center [423, 256] width 292 height 42
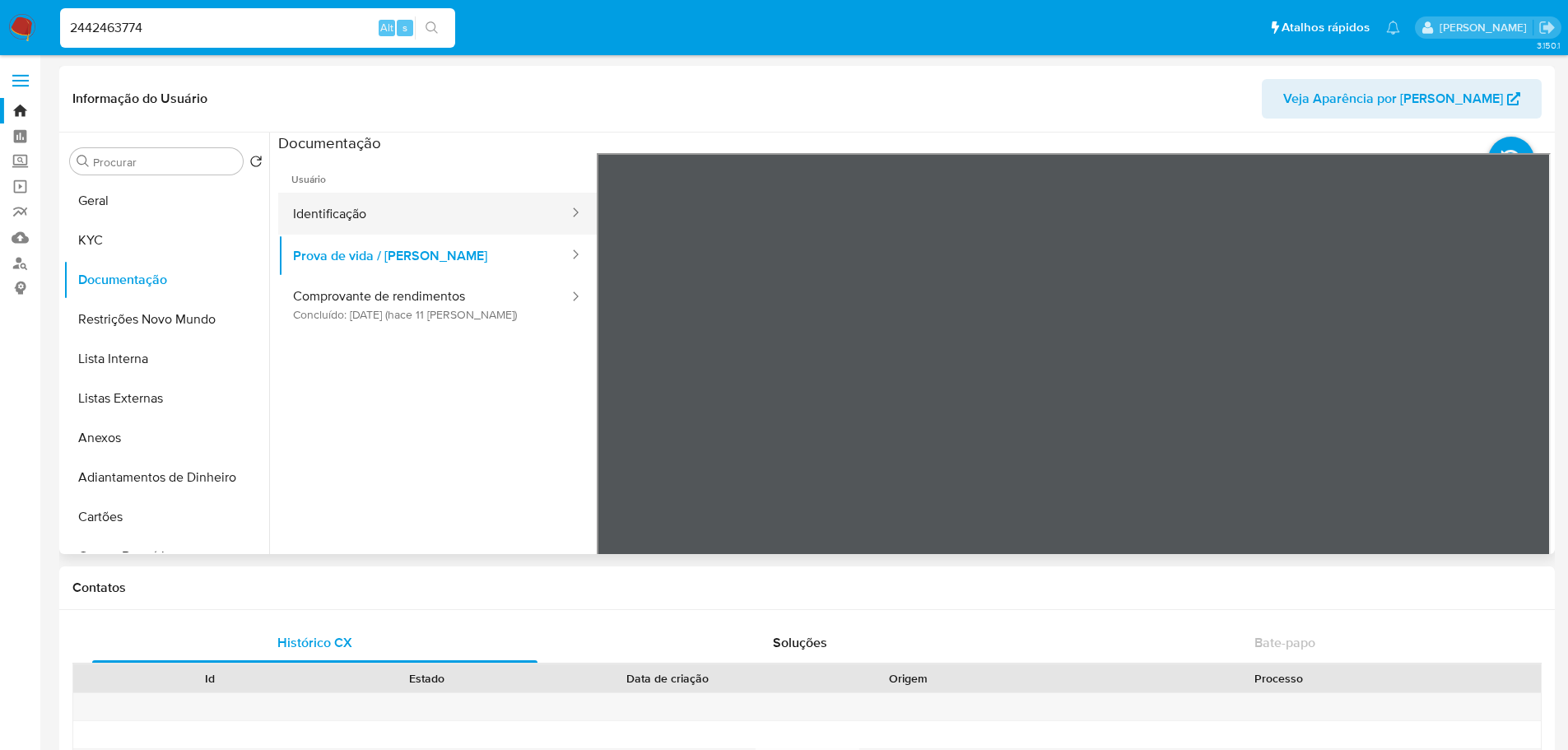
click at [465, 210] on button "Identificação" at bounding box center [423, 214] width 292 height 42
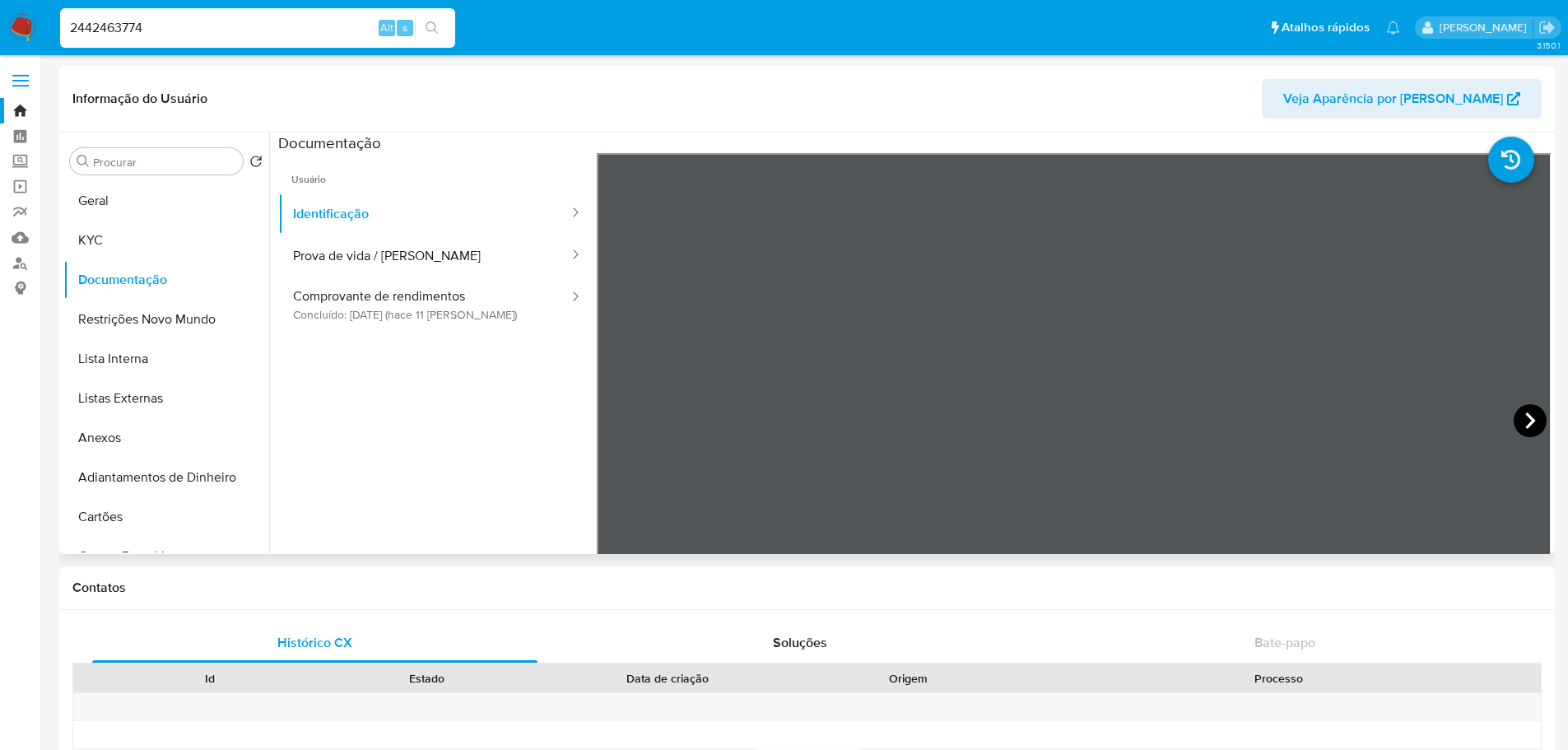
click at [1527, 417] on icon at bounding box center [1530, 420] width 33 height 33
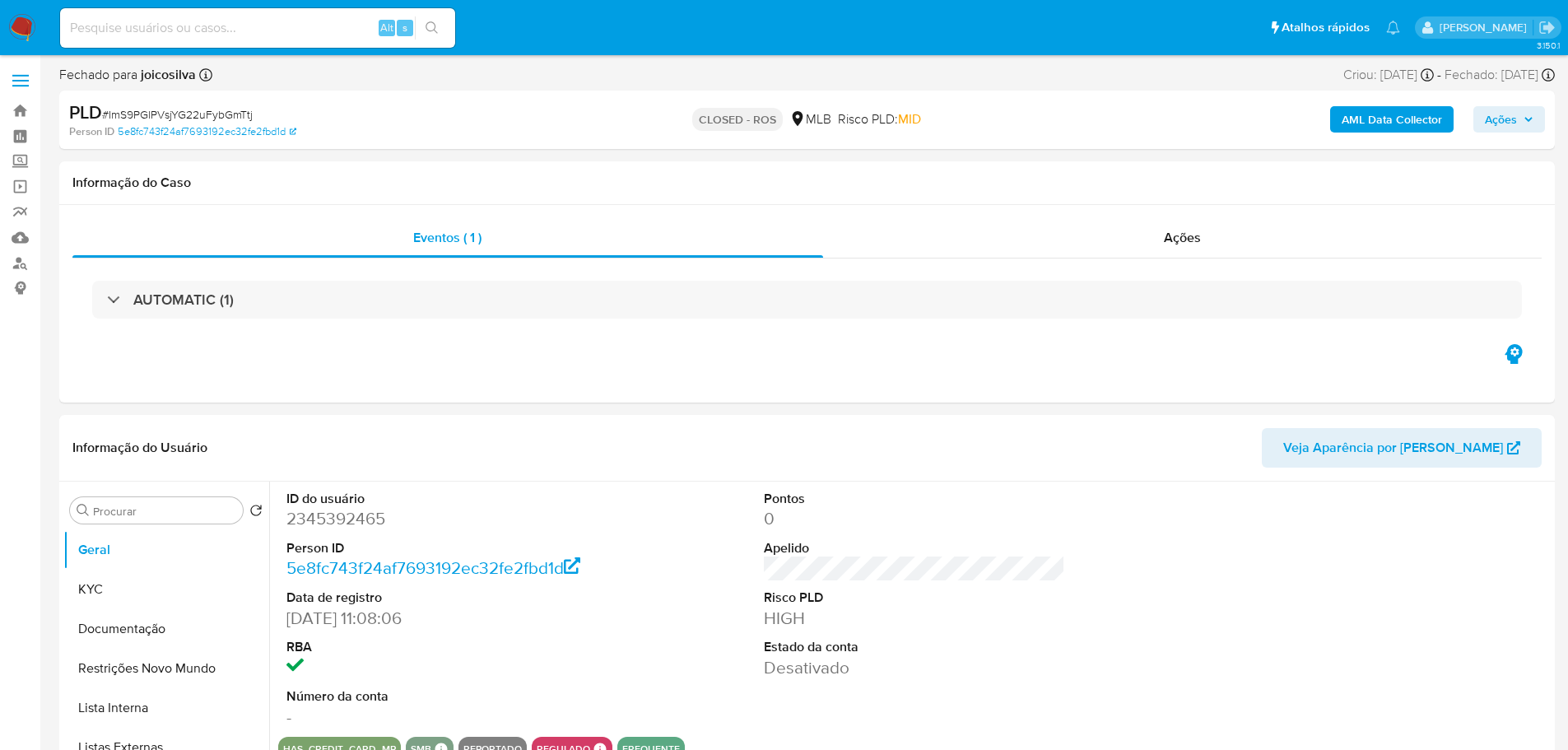
select select "10"
click at [1132, 219] on div "Ações" at bounding box center [1182, 238] width 719 height 39
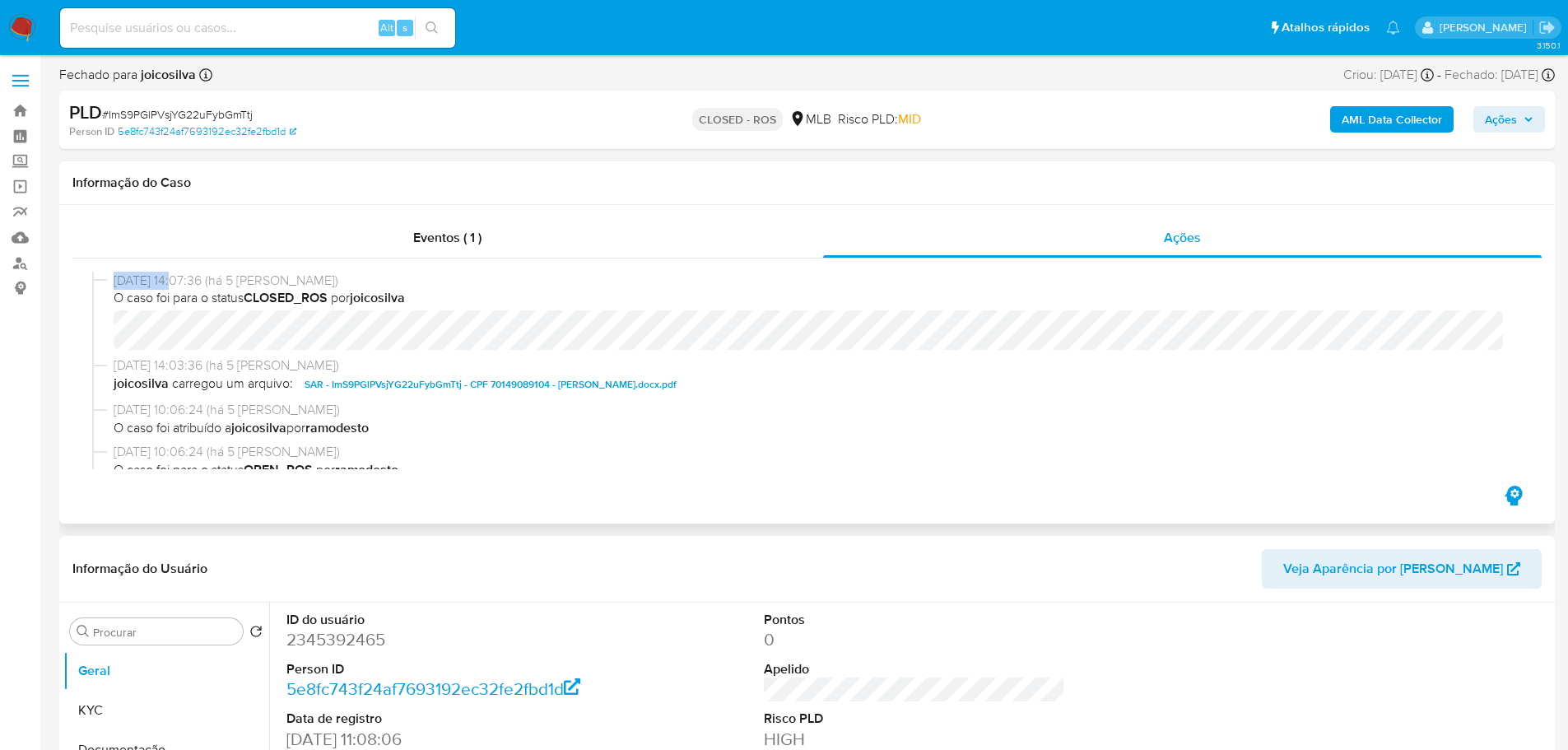
drag, startPoint x: 183, startPoint y: 278, endPoint x: 110, endPoint y: 276, distance: 73.0
click at [110, 276] on div "06/08/2025 14:07:36 (há 5 dias) O caso foi para o status CLOSED_ROS por joicosi…" at bounding box center [807, 315] width 1430 height 86
copy span "06/08/2025"
click at [192, 25] on input at bounding box center [257, 28] width 395 height 21
paste input "1879473143"
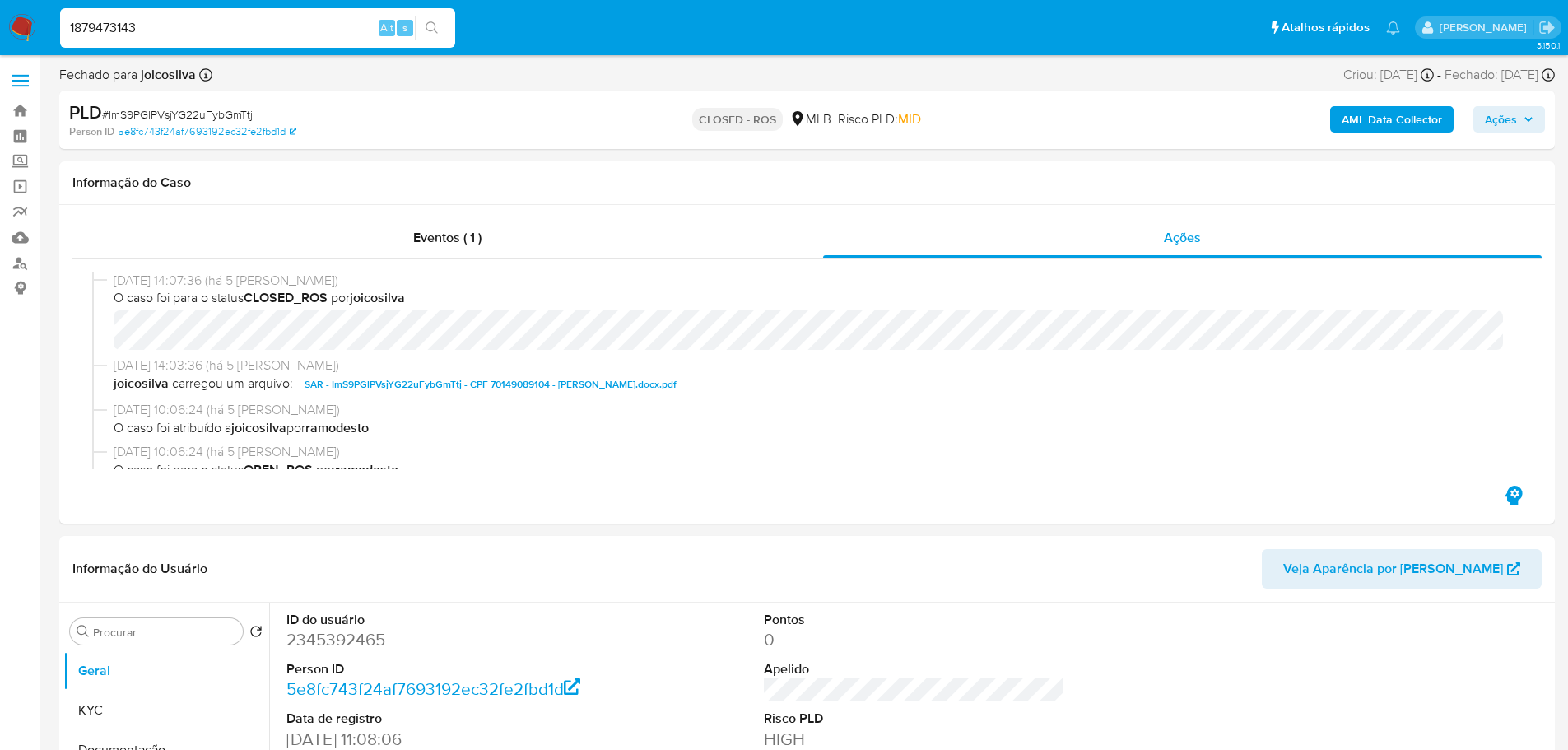
type input "1879473143"
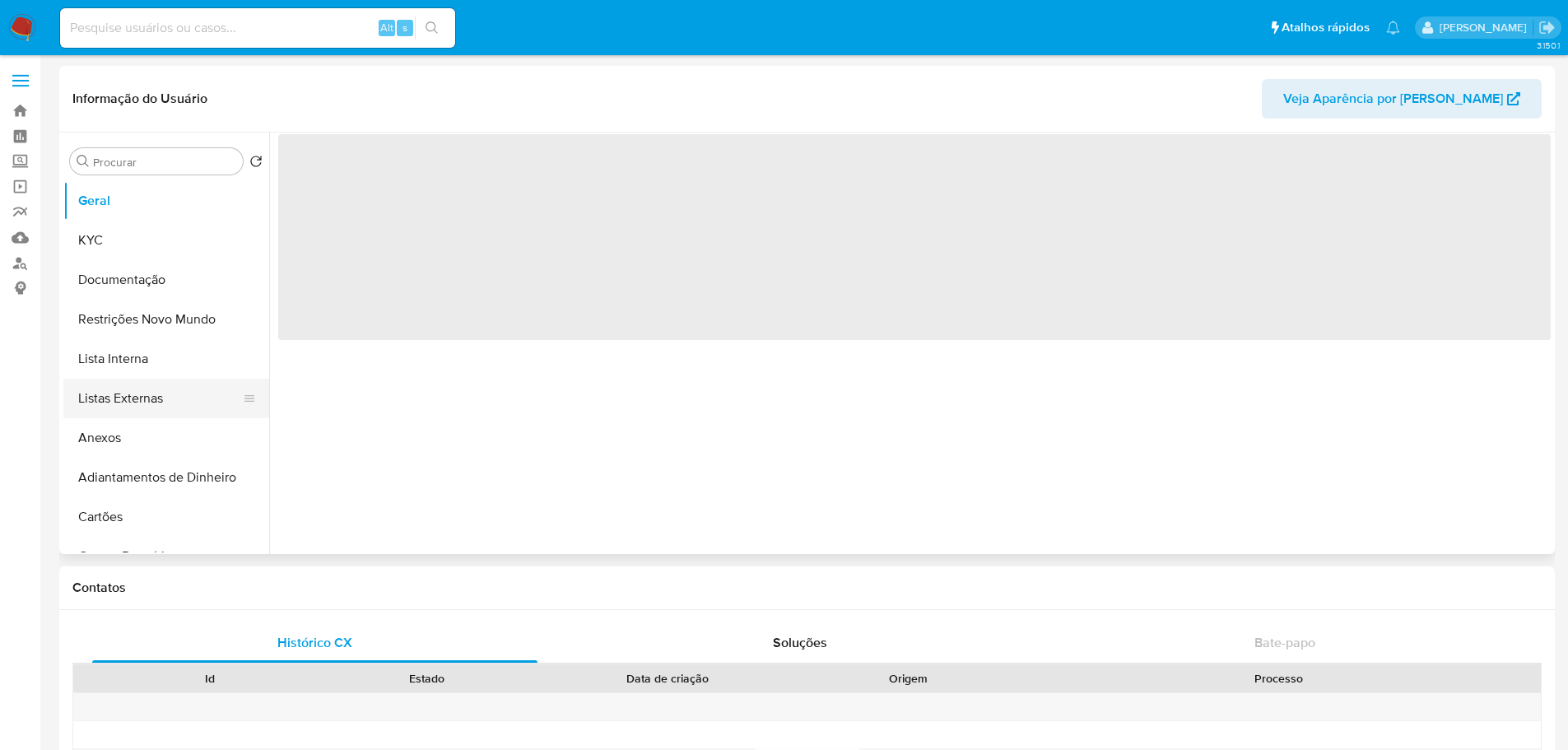
select select "10"
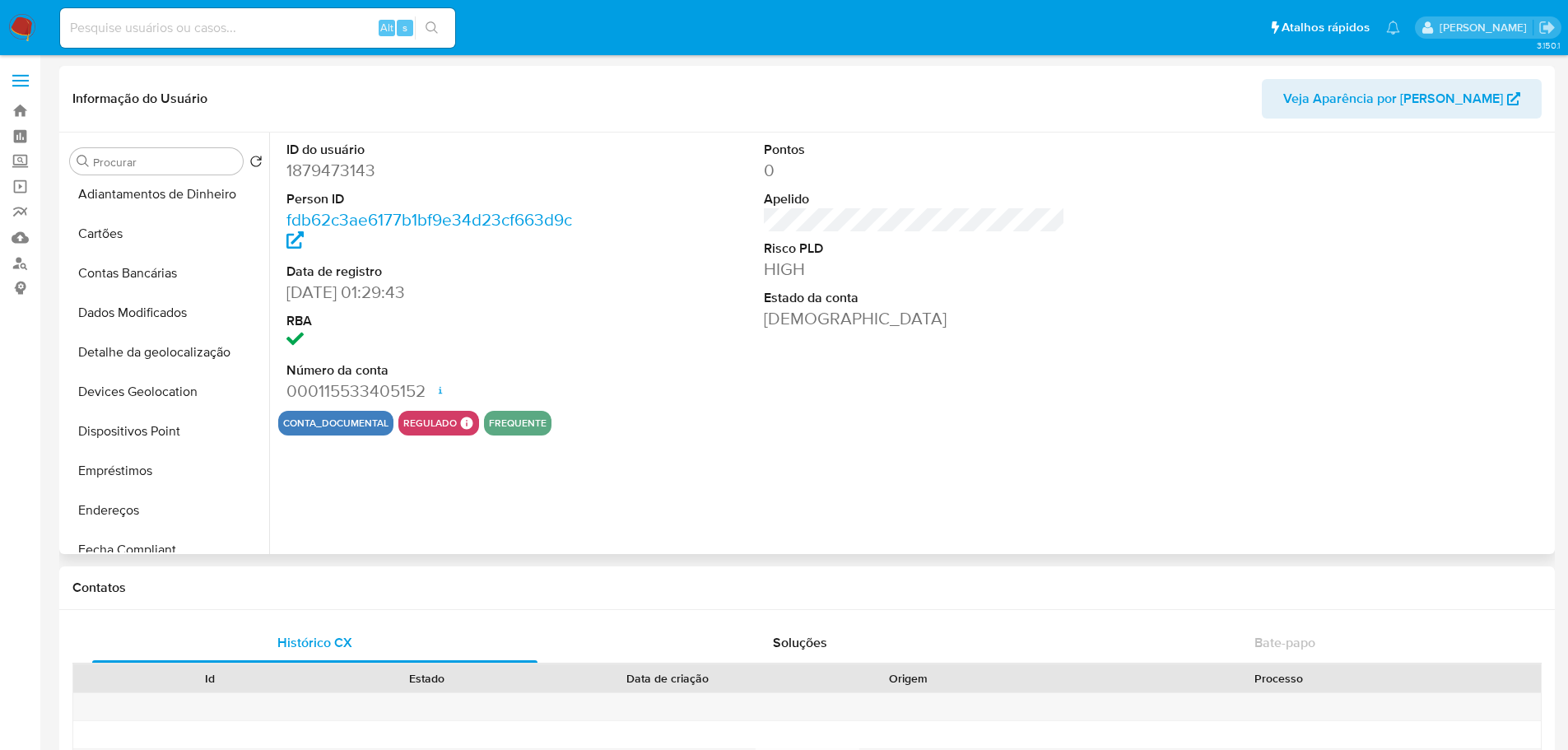
scroll to position [659, 0]
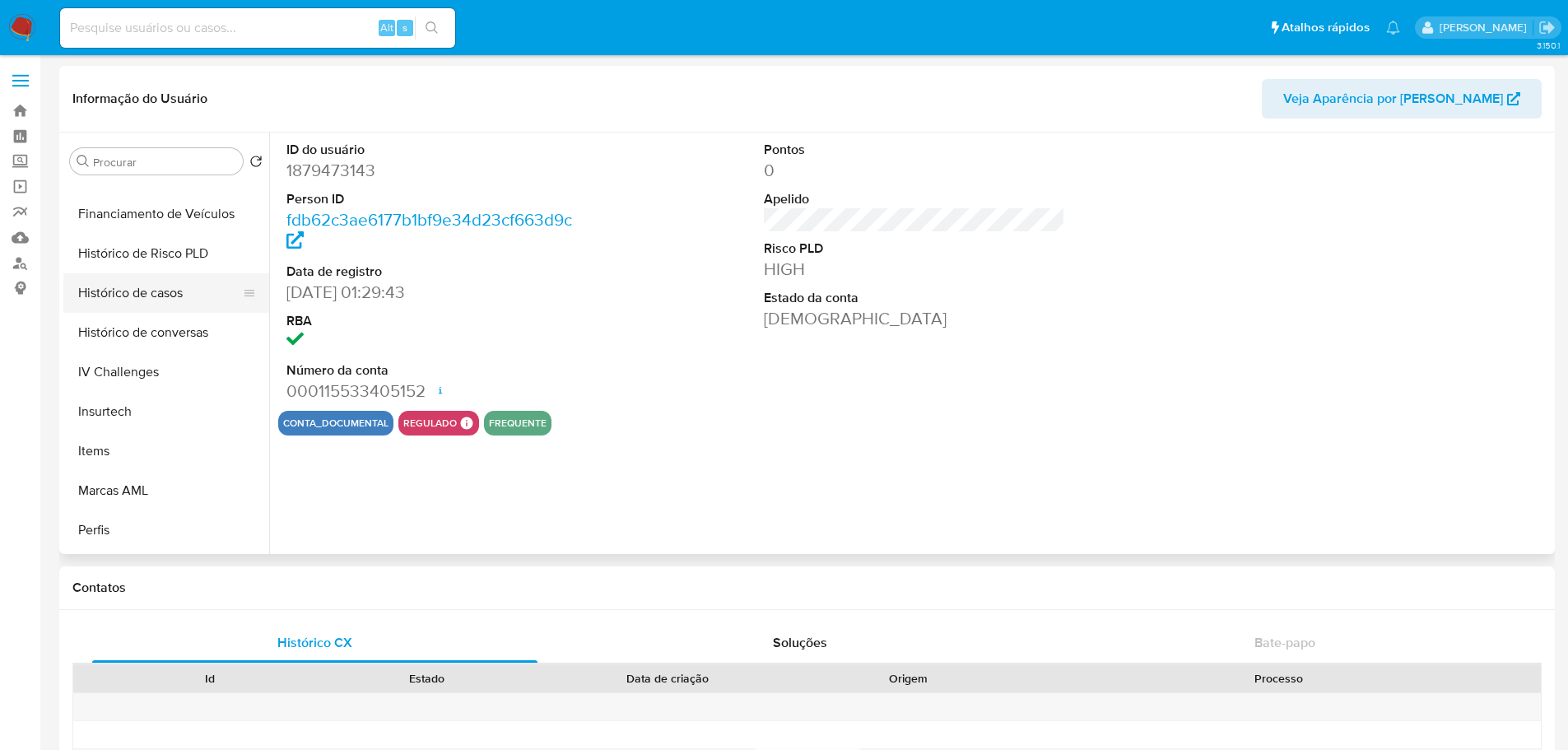
click at [159, 302] on button "Histórico de casos" at bounding box center [160, 293] width 193 height 39
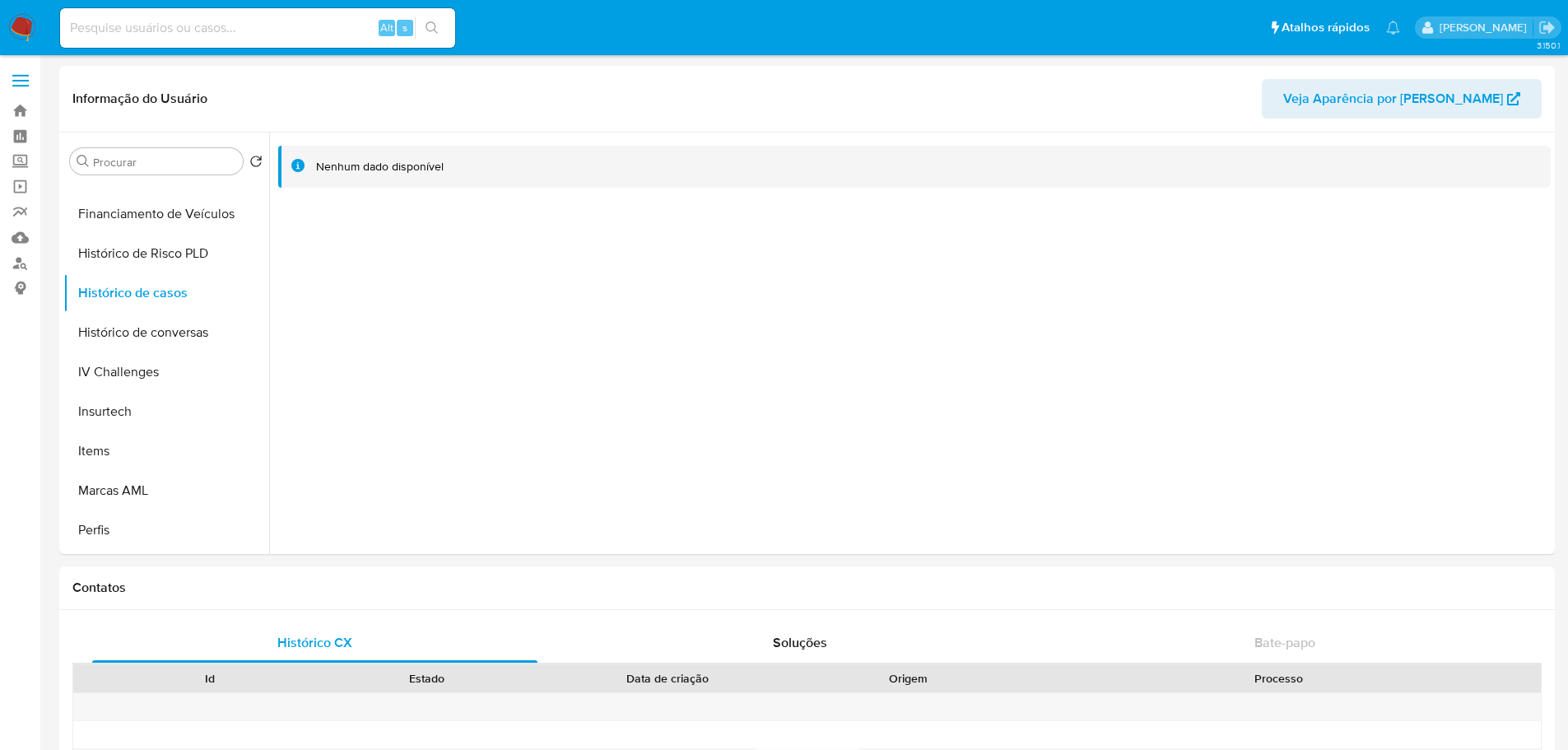
click at [202, 34] on input at bounding box center [257, 28] width 395 height 21
paste input "2439623073"
type input "2439623073"
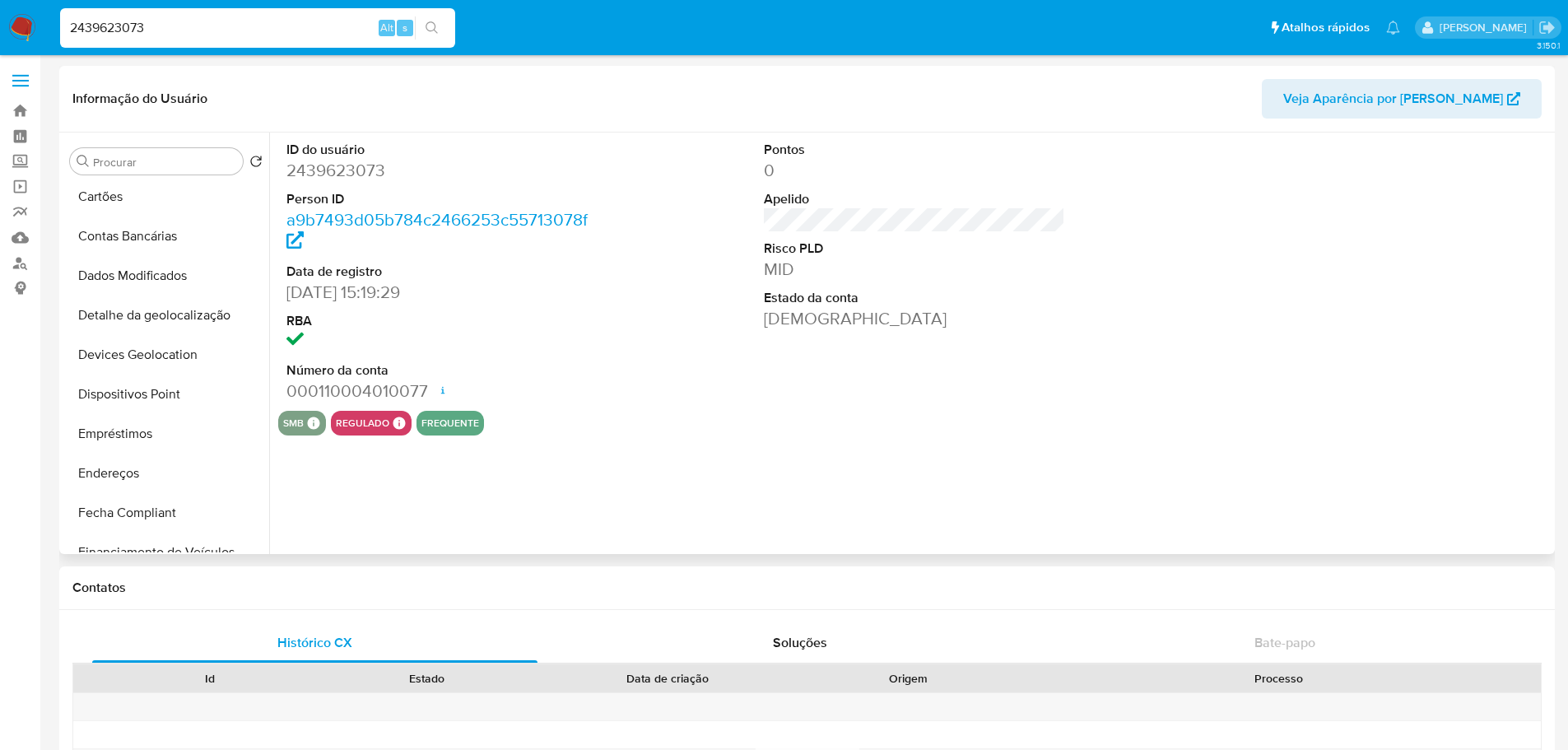
scroll to position [577, 0]
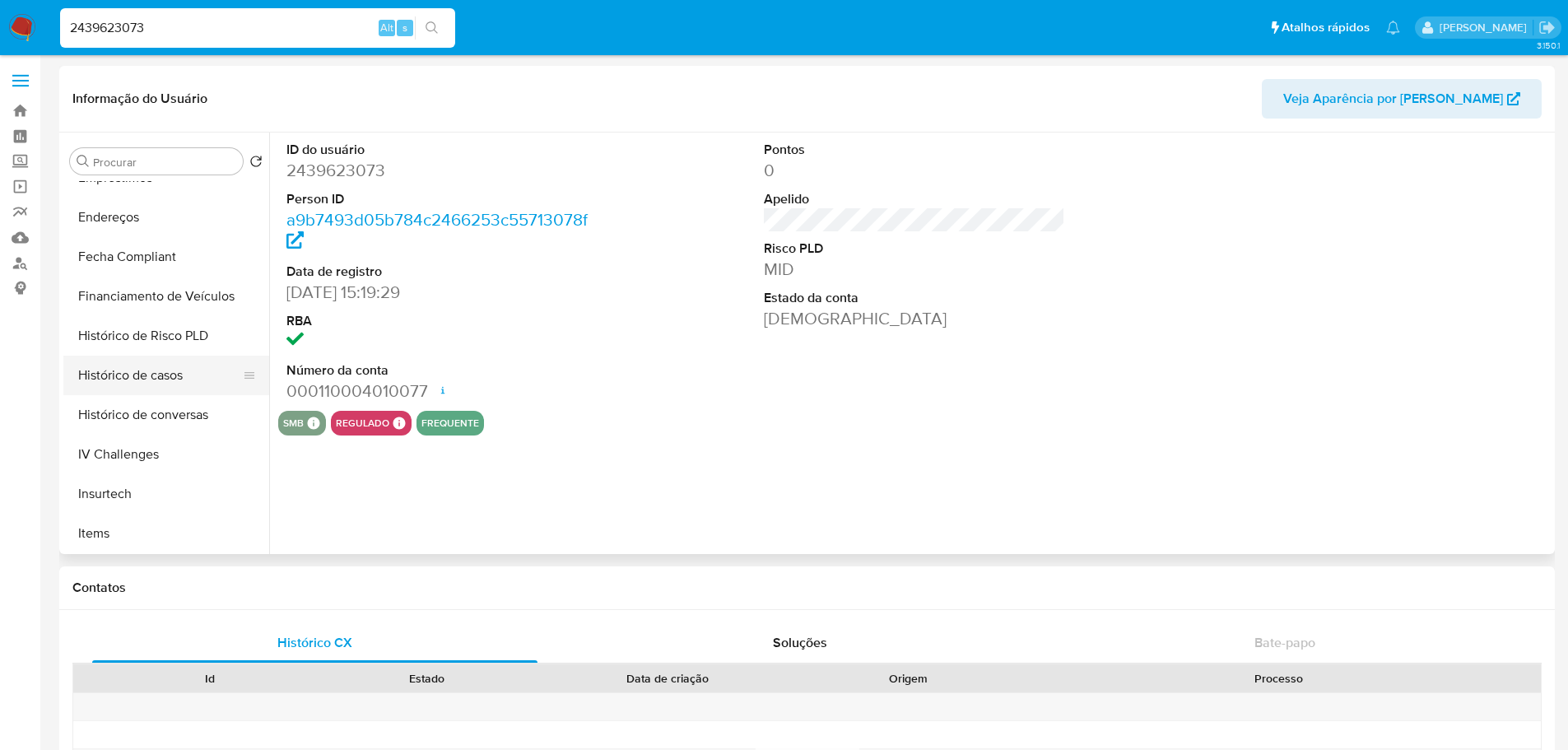
select select "10"
click at [171, 370] on button "Histórico de casos" at bounding box center [160, 375] width 193 height 39
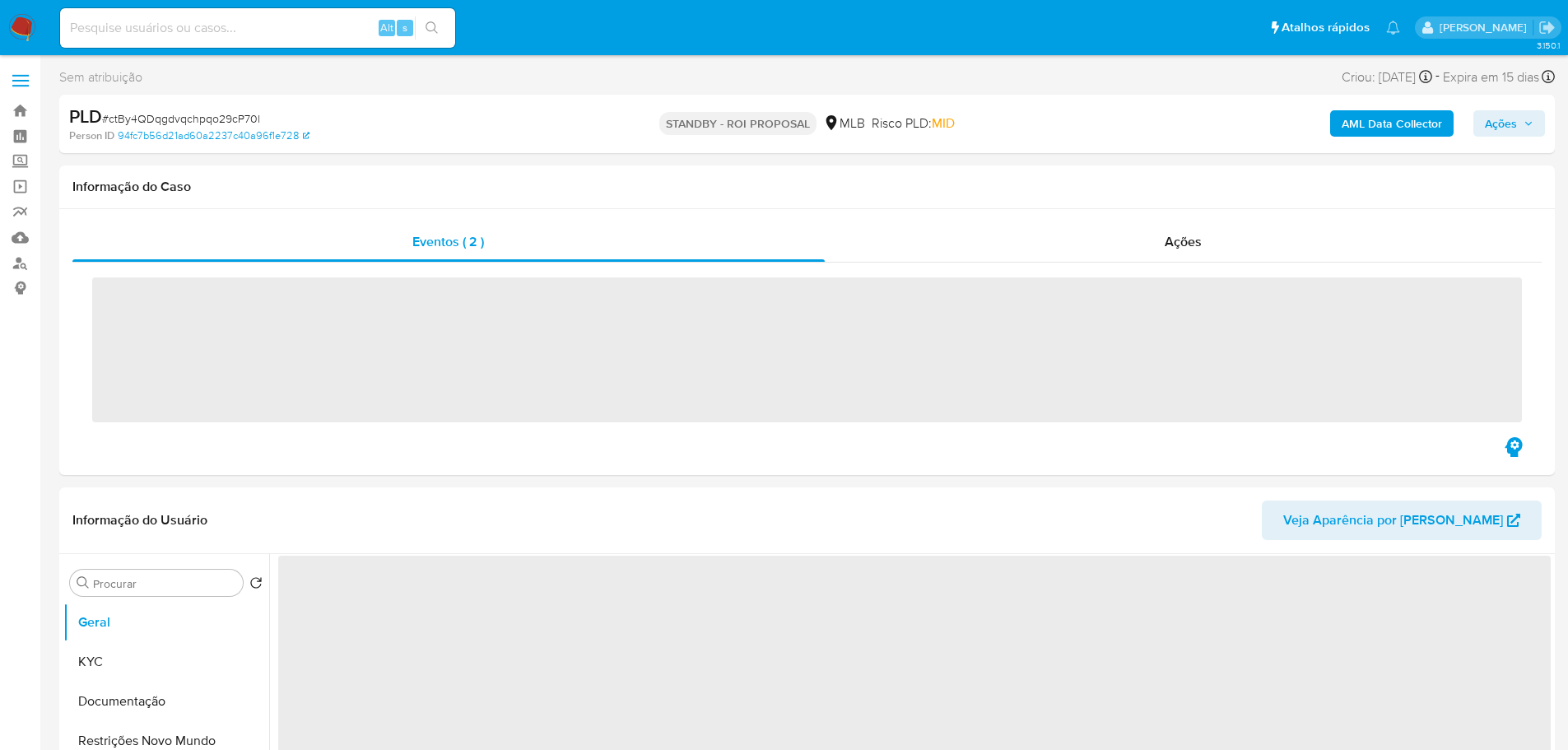
select select "10"
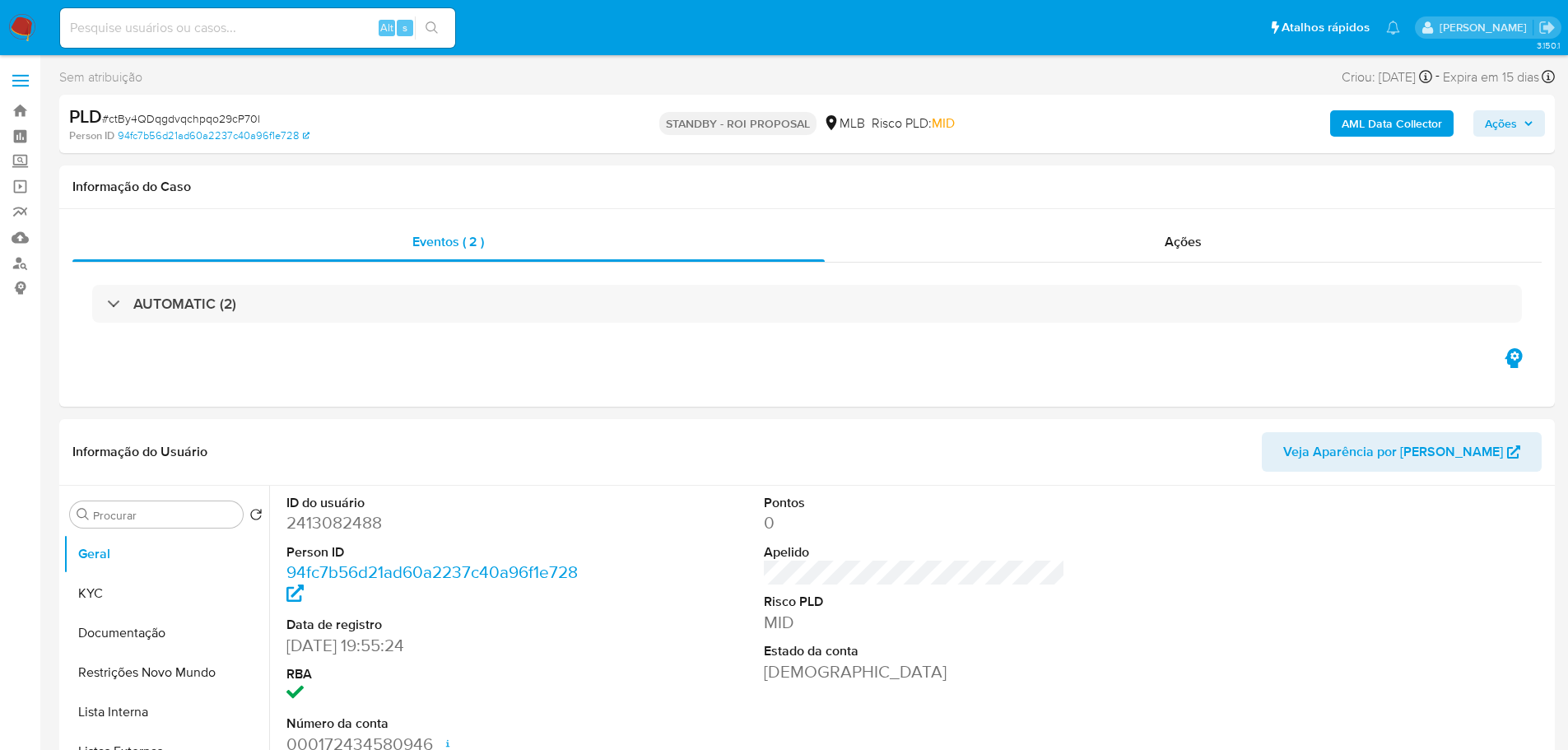
click at [189, 121] on span "# ctBy4QDqgdvqchpqo29cP70l" at bounding box center [180, 118] width 158 height 16
copy span "ctBy4QDqgdvqchpqo29cP70l"
click at [26, 21] on img at bounding box center [21, 28] width 28 height 28
